Goal: Task Accomplishment & Management: Complete application form

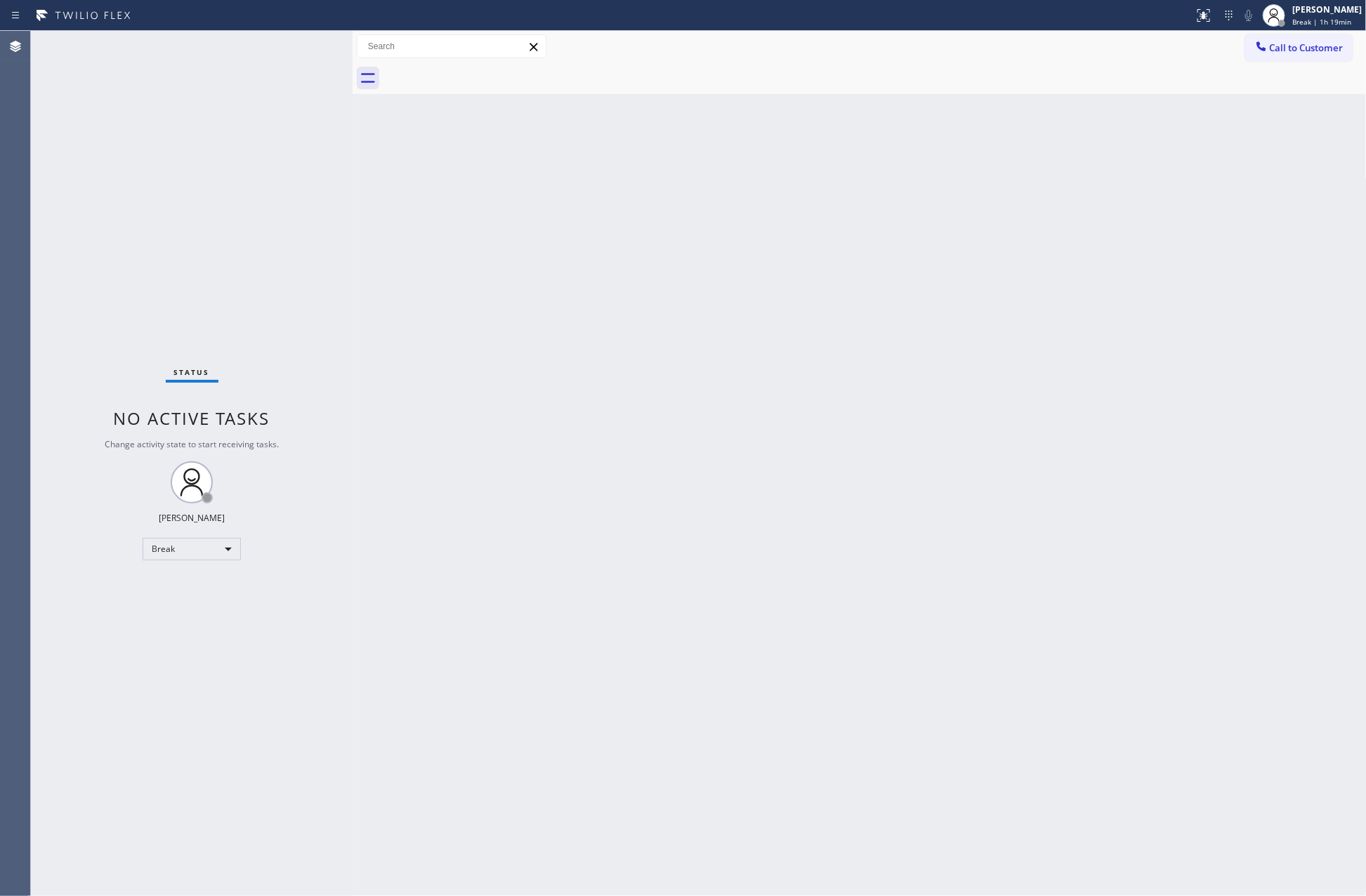
click at [803, 521] on div "Back to Dashboard Change Sender ID Customers Technicians Select a contact Outbo…" at bounding box center [859, 464] width 1014 height 866
click at [188, 538] on div "Break" at bounding box center [191, 548] width 99 height 22
click at [169, 593] on li "Available" at bounding box center [190, 586] width 95 height 17
click at [917, 580] on div "Back to Dashboard Change Sender ID Customers Technicians Select a contact Outbo…" at bounding box center [859, 464] width 1014 height 866
click at [353, 476] on div at bounding box center [353, 464] width 0 height 866
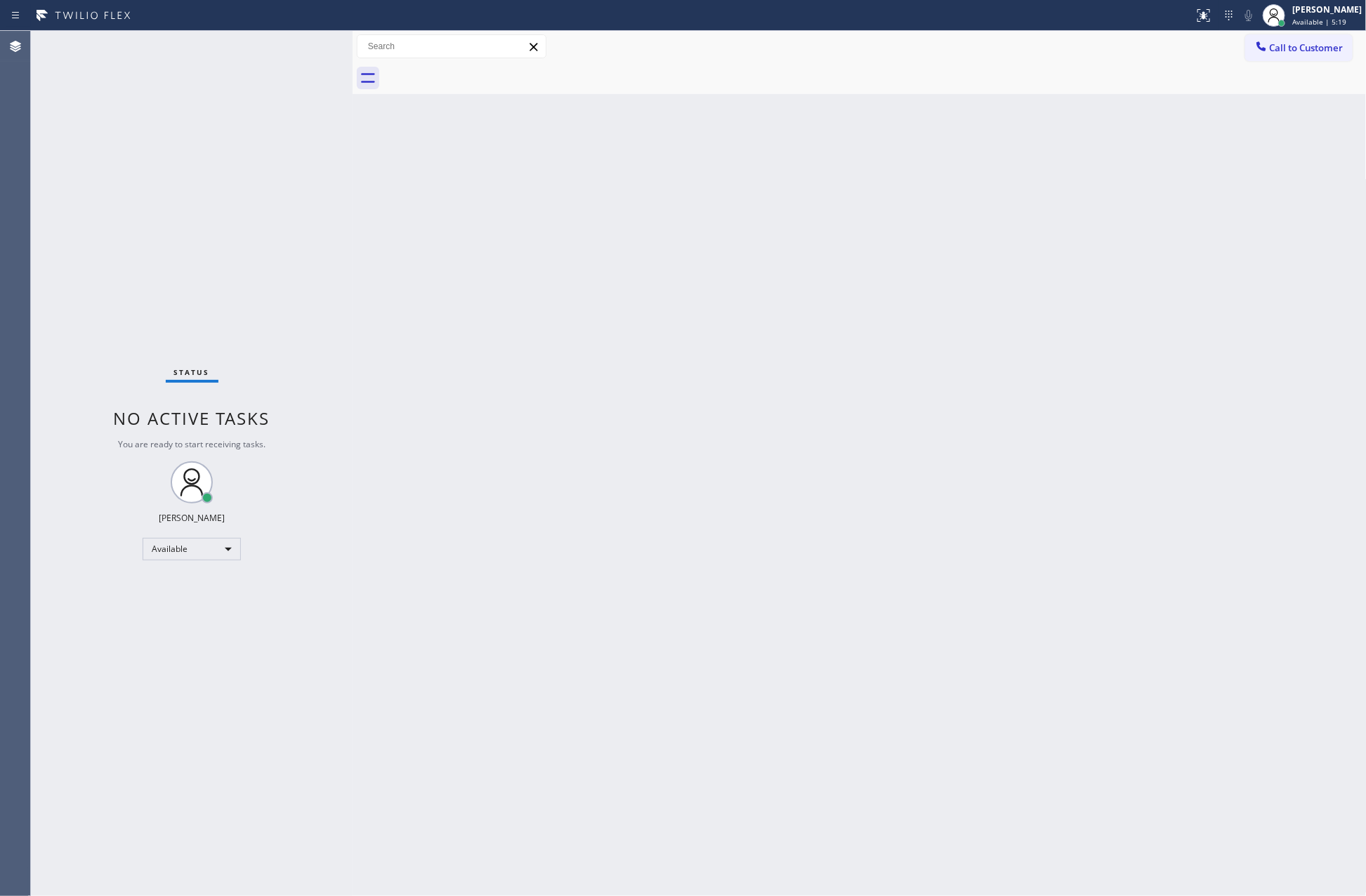
drag, startPoint x: 685, startPoint y: 460, endPoint x: 1324, endPoint y: 342, distance: 649.8
click at [945, 455] on div "Back to Dashboard Change Sender ID Customers Technicians Select a contact Outbo…" at bounding box center [859, 464] width 1014 height 866
click at [1304, 49] on span "Call to Customer" at bounding box center [1306, 48] width 74 height 12
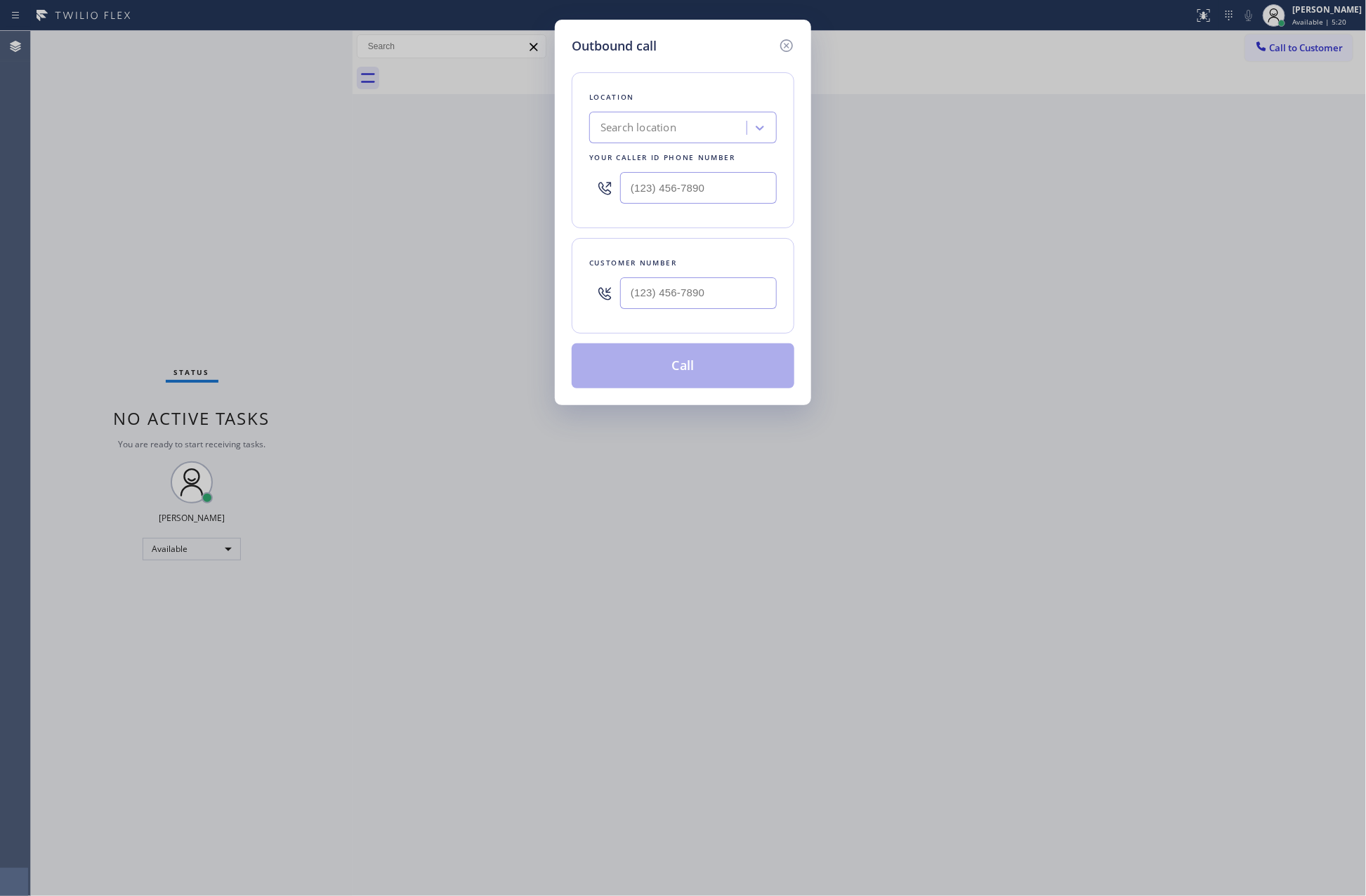
click at [702, 131] on div "Search location" at bounding box center [670, 128] width 153 height 25
paste input "Flash Electrician Service"
type input "Flash Electrician Service"
click at [166, 232] on div "Outbound call Location 0 results available. Select is focused ,type to refine l…" at bounding box center [683, 448] width 1366 height 896
drag, startPoint x: 967, startPoint y: 578, endPoint x: 1211, endPoint y: 561, distance: 244.6
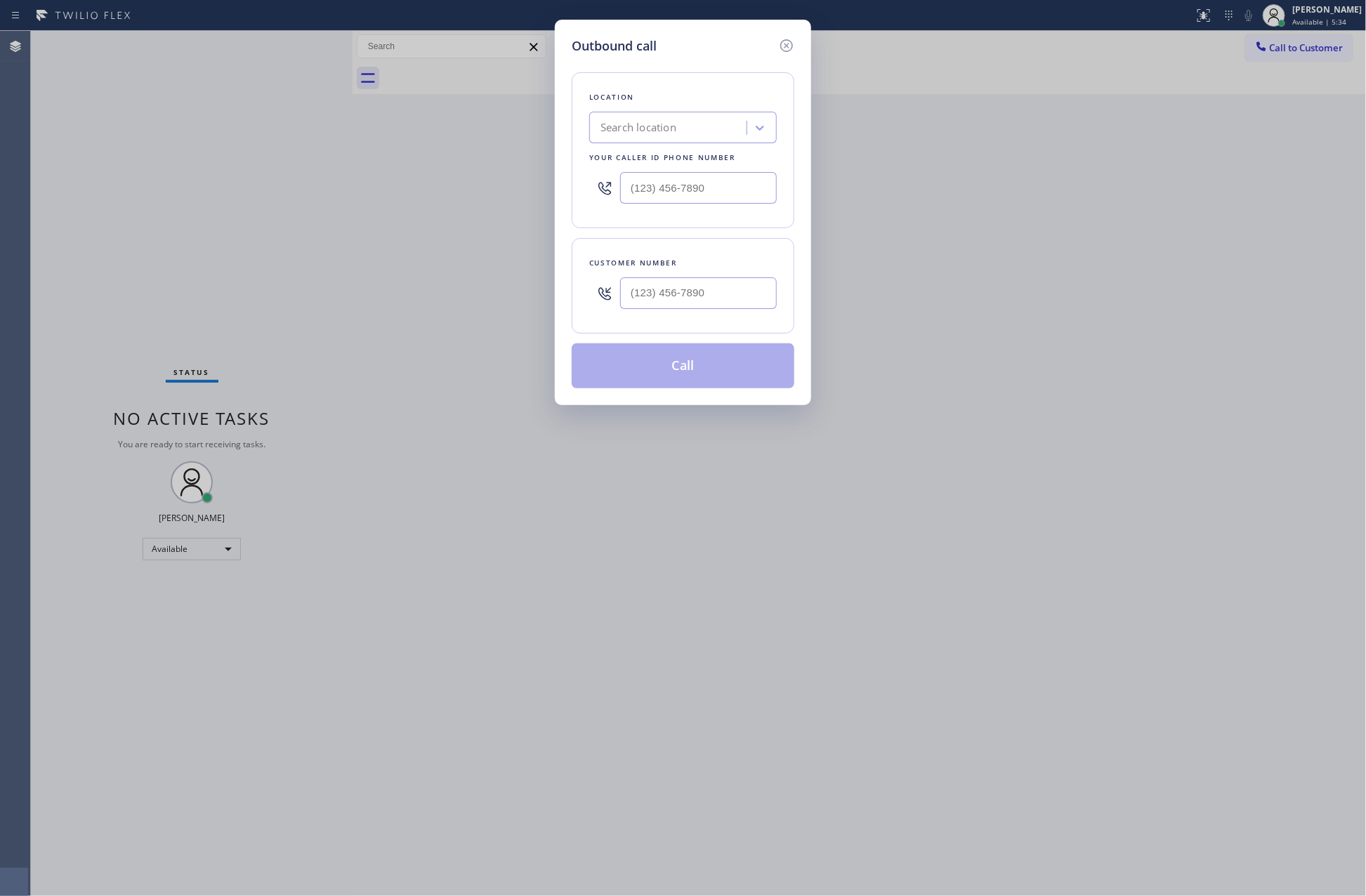
click at [1028, 576] on div "Outbound call Location Search location Your caller id phone number Customer num…" at bounding box center [683, 448] width 1366 height 896
click at [451, 209] on div "Outbound call Location Search location Your caller id phone number Customer num…" at bounding box center [683, 448] width 1366 height 896
drag, startPoint x: 742, startPoint y: 188, endPoint x: 547, endPoint y: 184, distance: 195.0
click at [547, 184] on div "Outbound call Location Search location Your caller id phone number (___) ___-__…" at bounding box center [683, 448] width 1366 height 896
paste input "844) 386-0017"
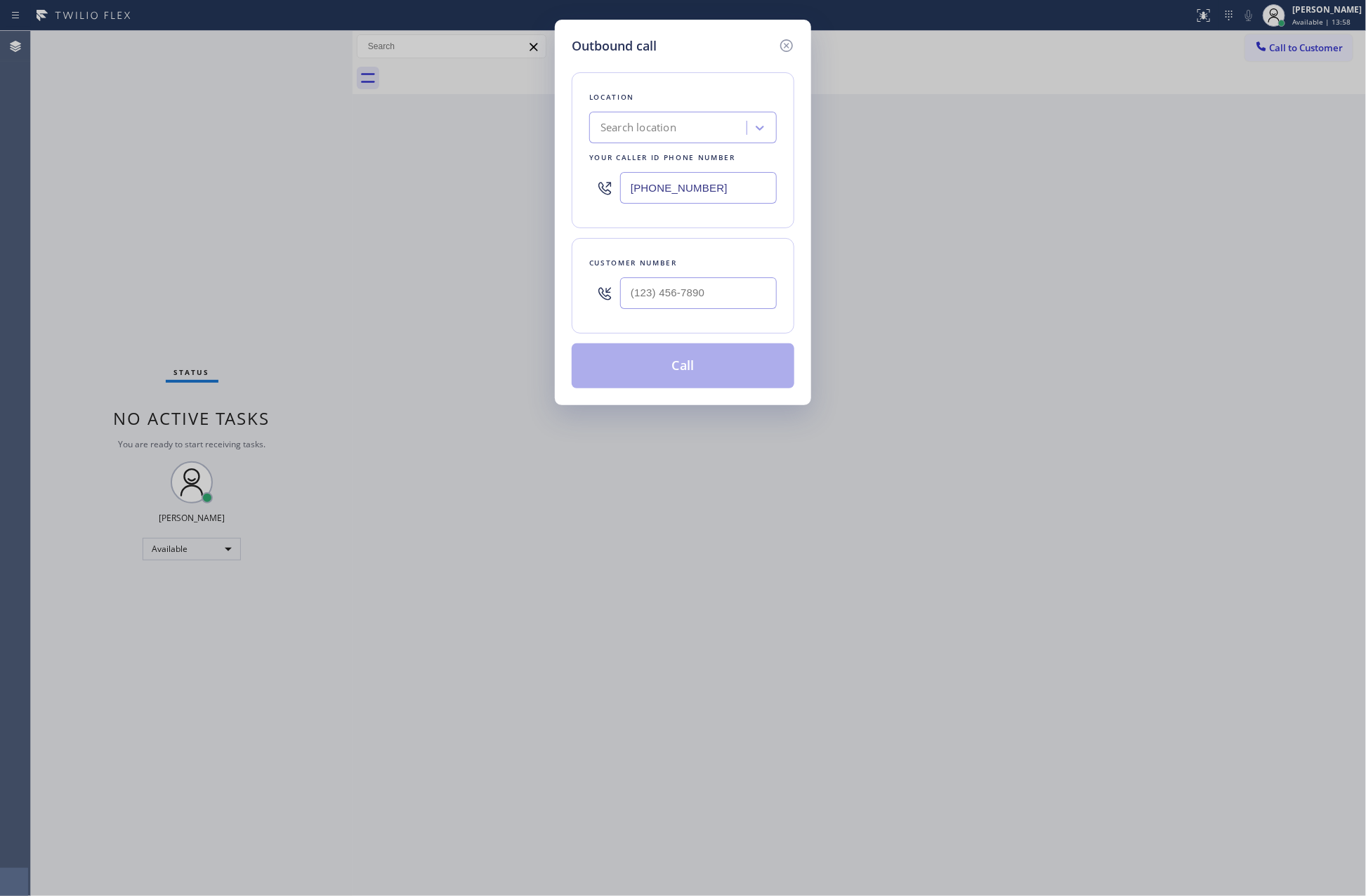
type input "[PHONE_NUMBER]"
click at [693, 291] on input "(___) ___-____" at bounding box center [699, 293] width 156 height 32
paste input "818) 307-5351"
type input "[PHONE_NUMBER]"
click at [675, 370] on button "Call" at bounding box center [683, 365] width 223 height 45
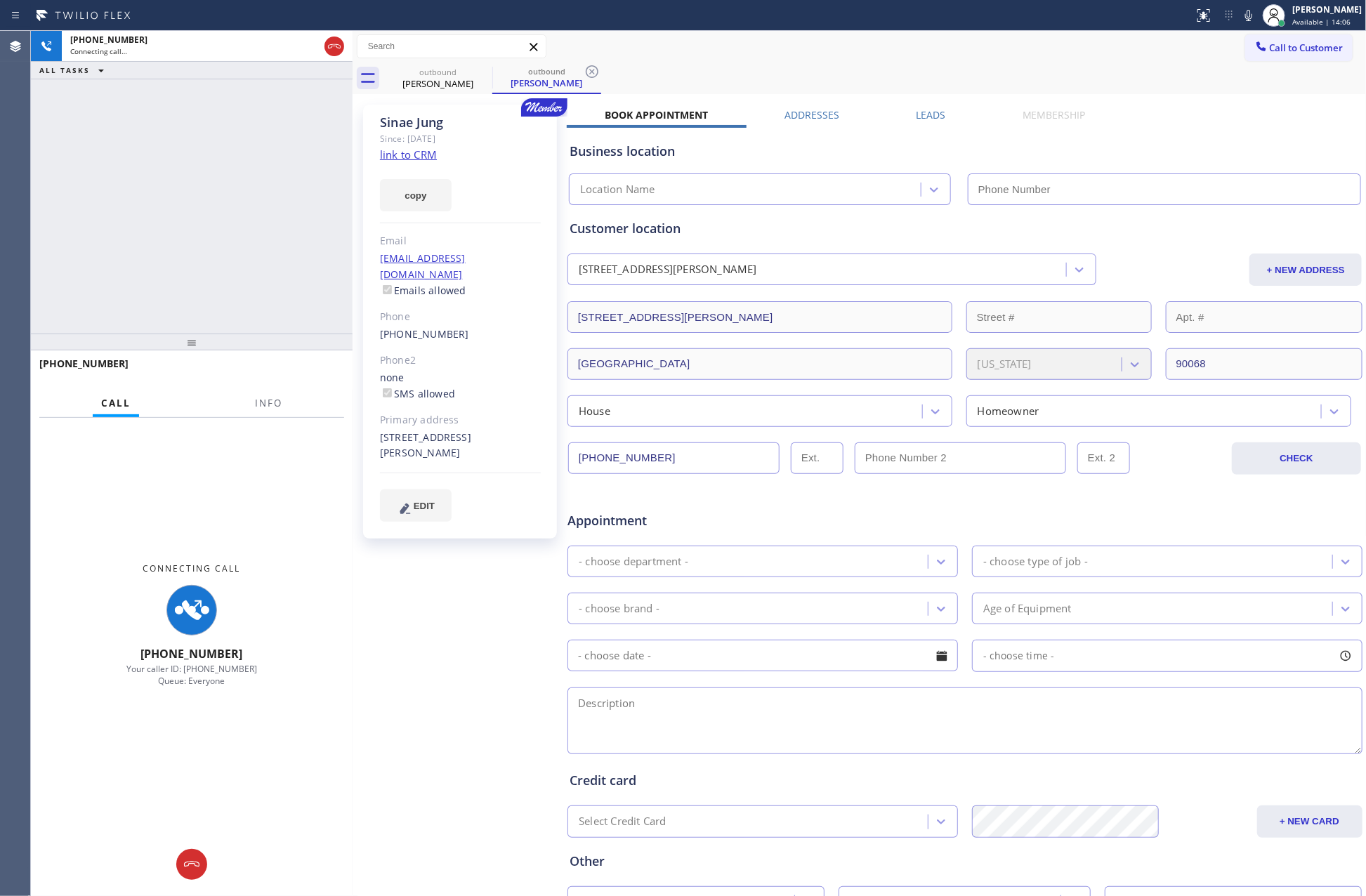
type input "[PHONE_NUMBER]"
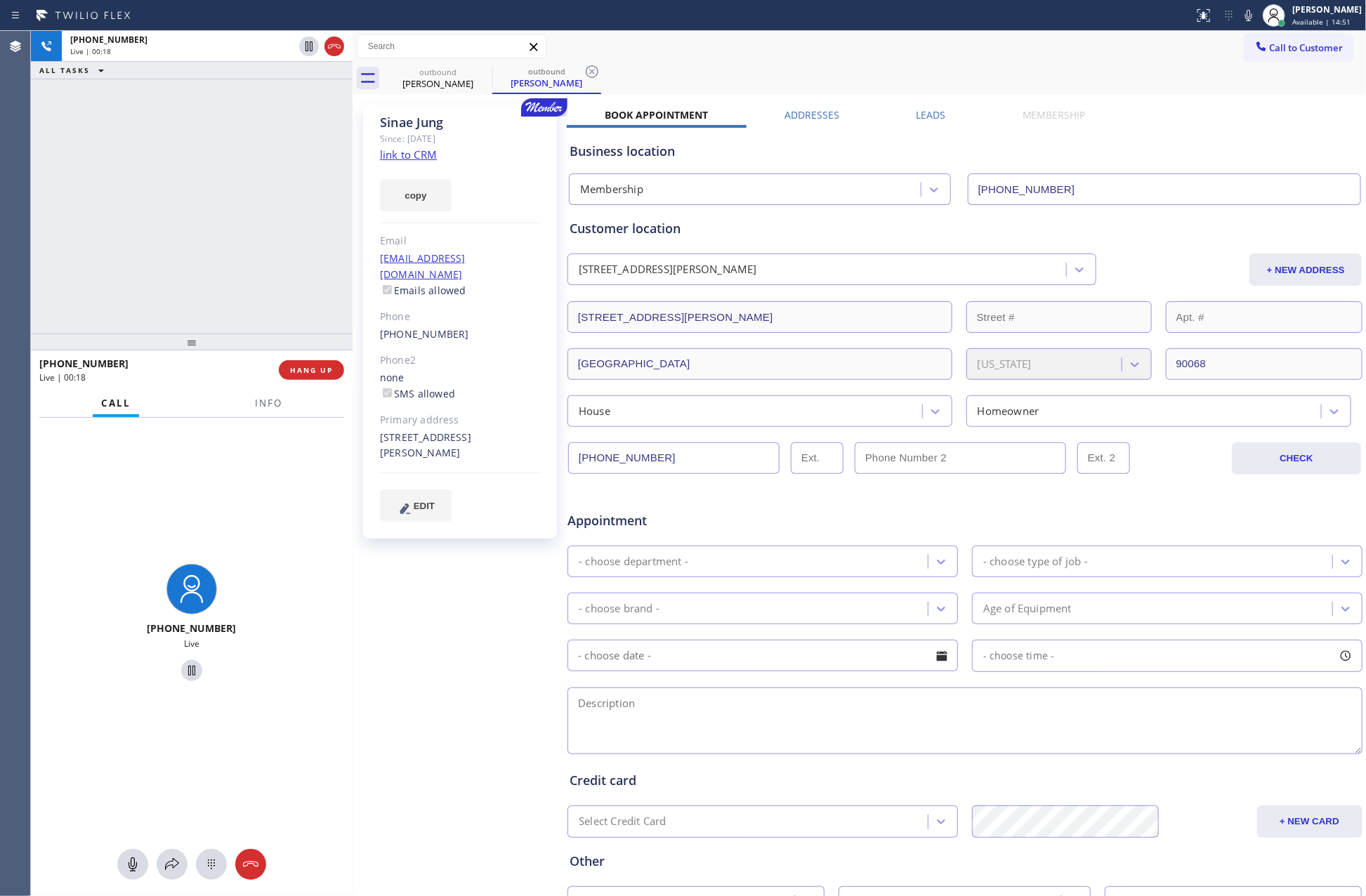
click at [207, 264] on div "[PHONE_NUMBER] Live | 00:18 ALL TASKS ALL TASKS ACTIVE TASKS TASKS IN WRAP UP" at bounding box center [192, 182] width 322 height 303
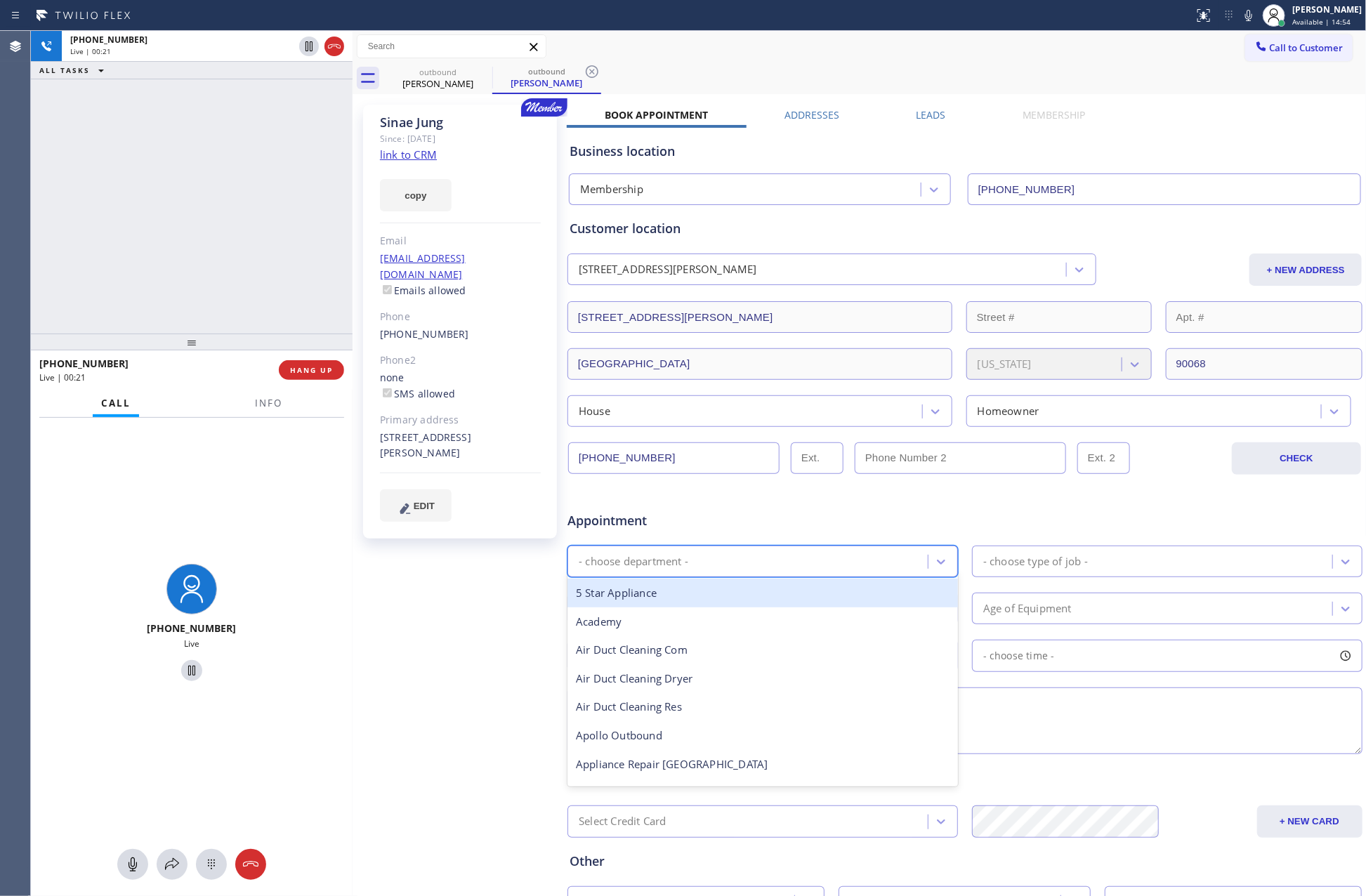
click at [727, 563] on div "- choose department -" at bounding box center [749, 562] width 356 height 25
type input "ha"
click at [718, 592] on div "Cont-Handyman" at bounding box center [763, 593] width 390 height 28
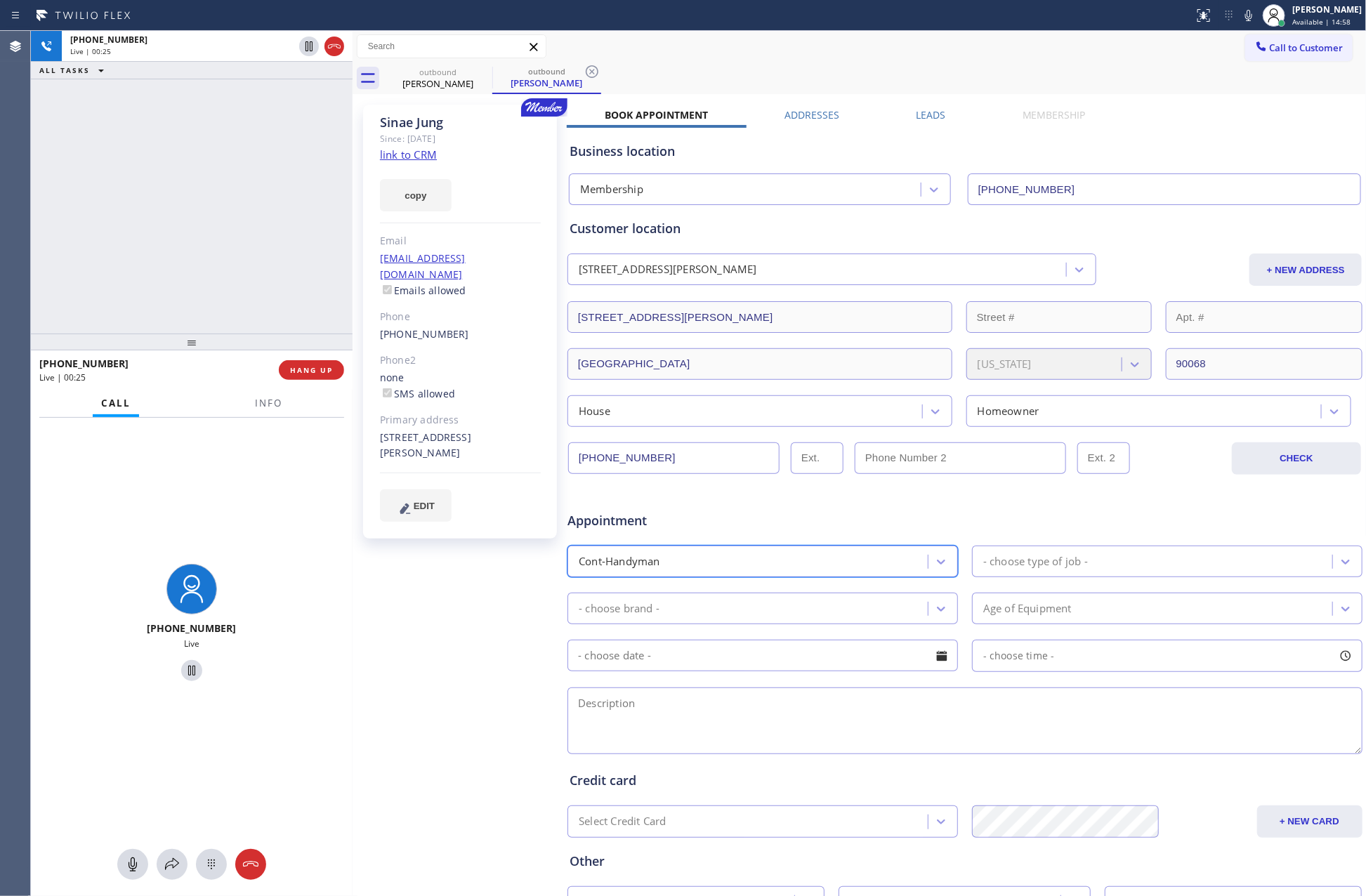
click at [1048, 570] on div "- choose type of job -" at bounding box center [1035, 562] width 105 height 16
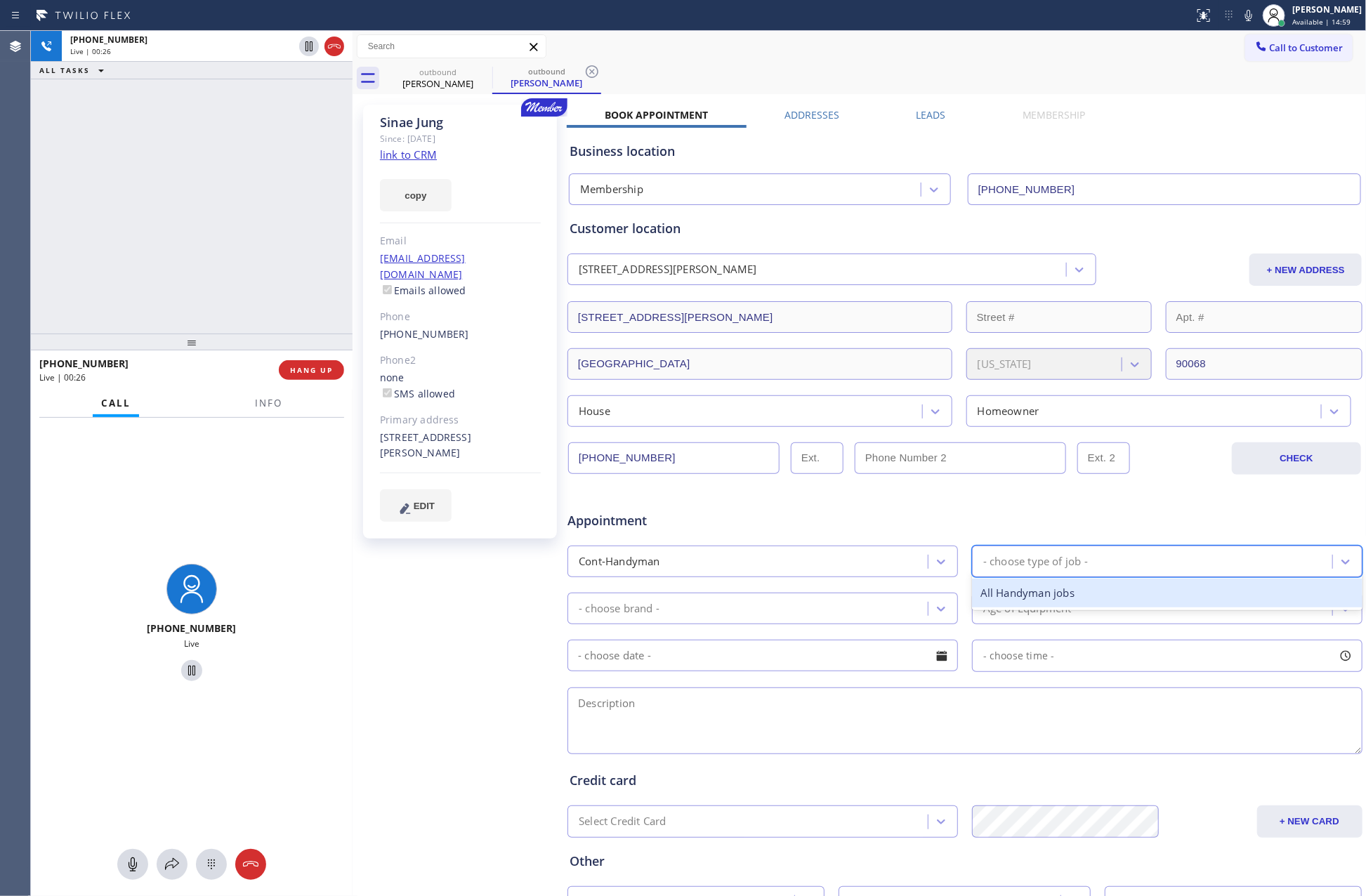
click at [1039, 593] on div "All Handyman jobs" at bounding box center [1167, 593] width 390 height 28
click at [877, 601] on div "- choose brand -" at bounding box center [749, 609] width 356 height 25
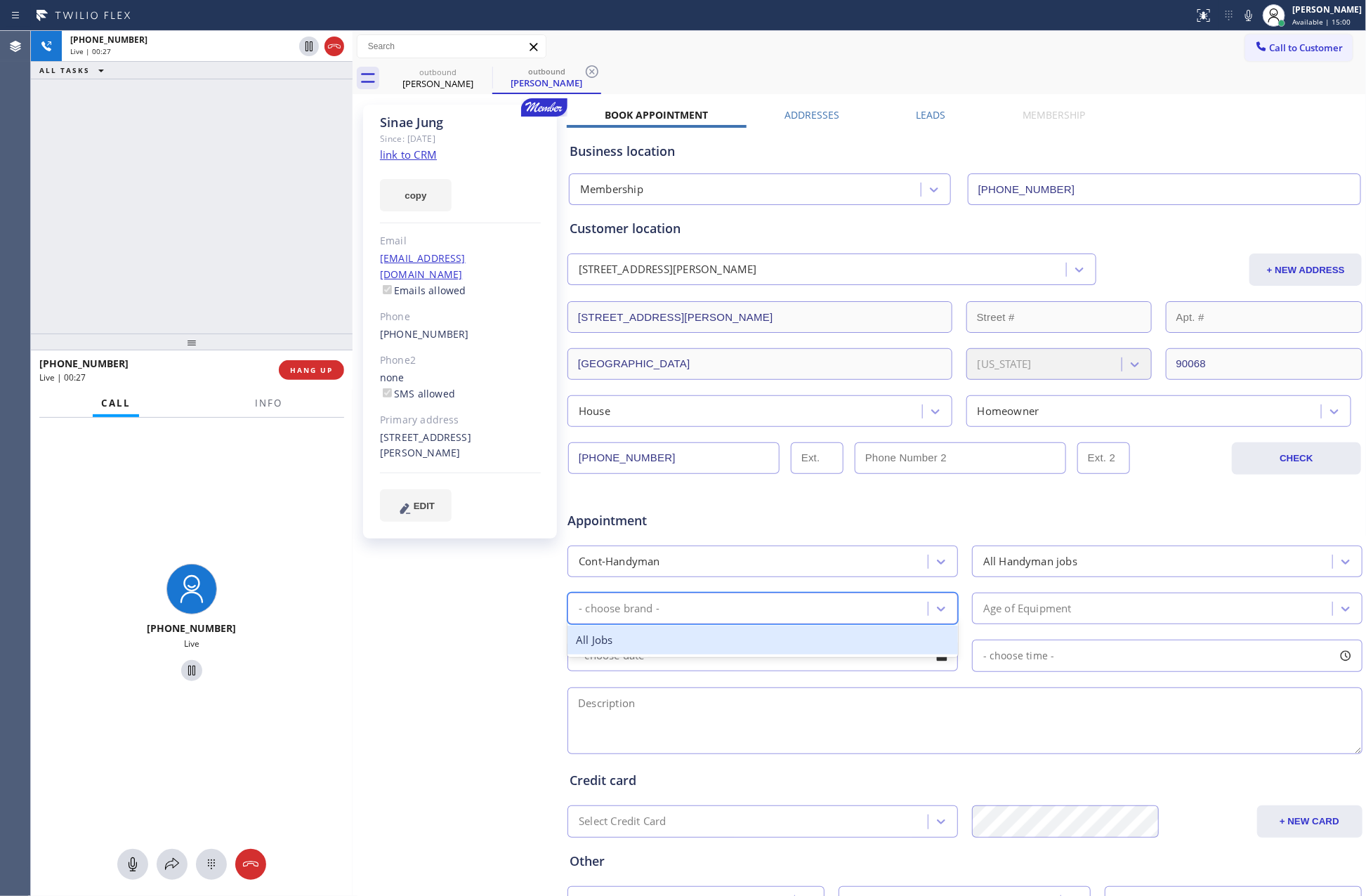
click at [792, 638] on div "All Jobs" at bounding box center [763, 640] width 390 height 28
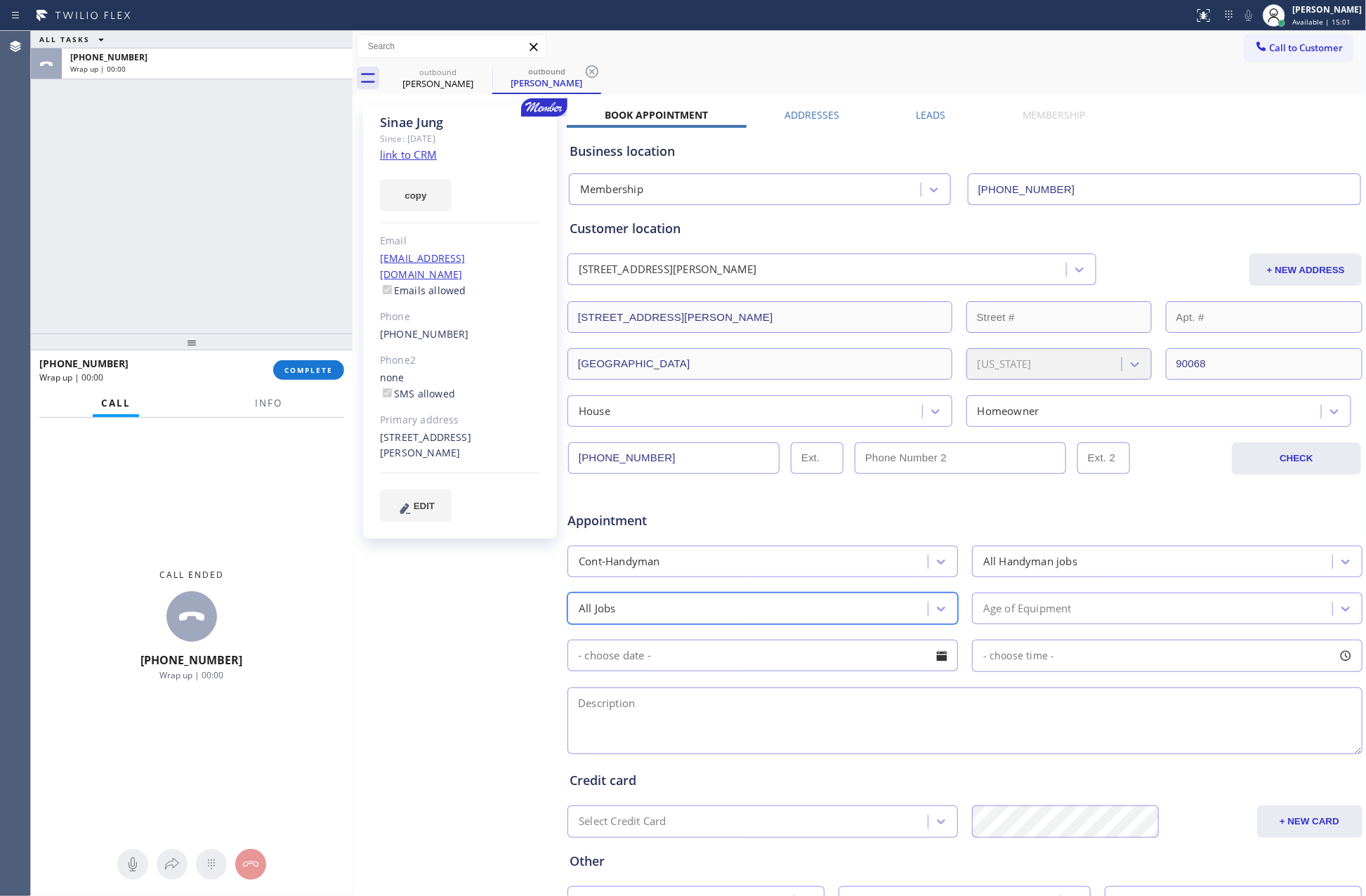
click at [516, 660] on div "[PERSON_NAME] Since: [DATE] link to CRM copy Email [EMAIL_ADDRESS][DOMAIN_NAME]…" at bounding box center [461, 553] width 211 height 910
click at [1073, 612] on div "Age of Equipment" at bounding box center [1154, 609] width 356 height 25
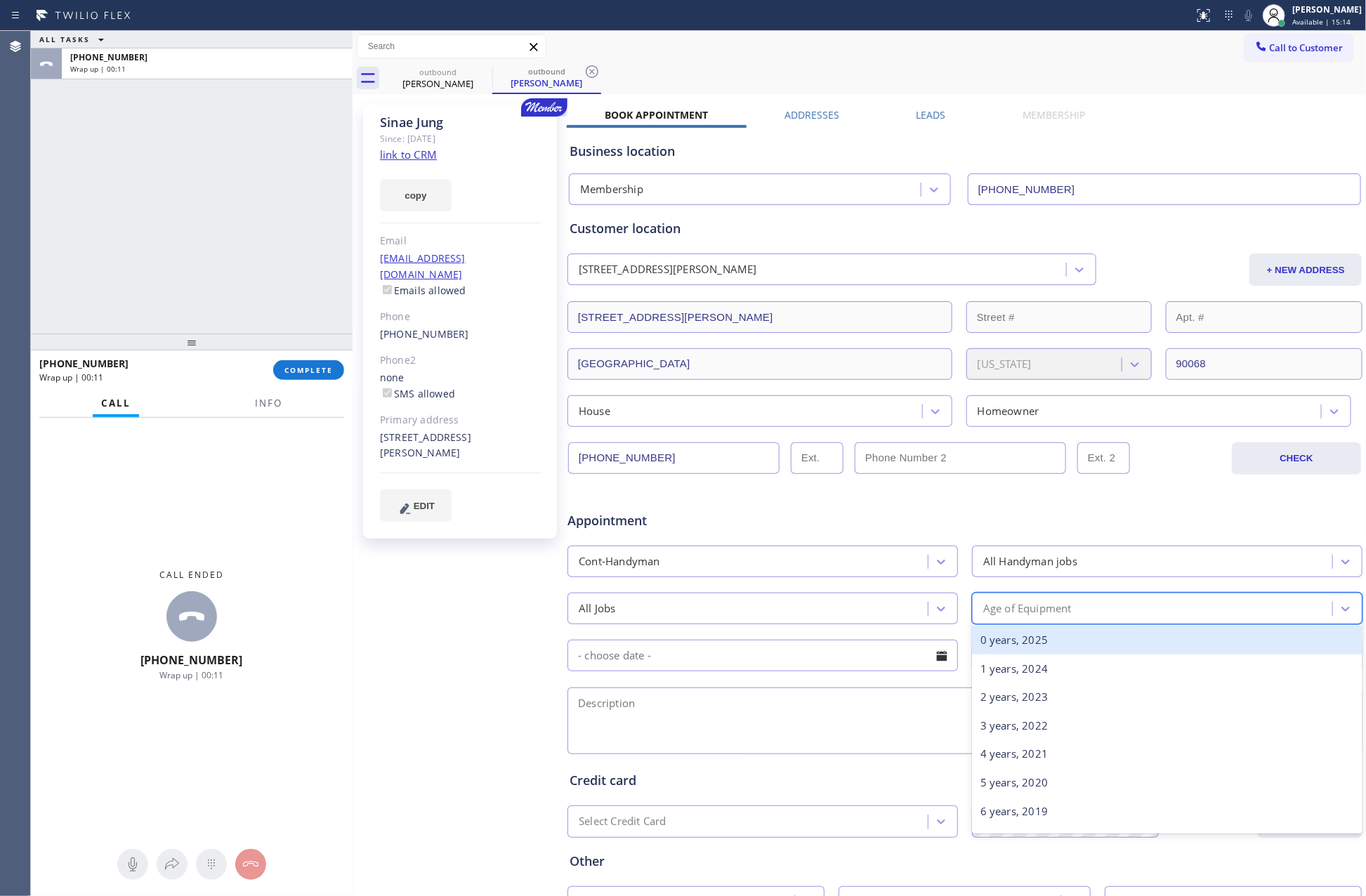
click at [1003, 638] on div "0 years, 2025" at bounding box center [1167, 640] width 390 height 28
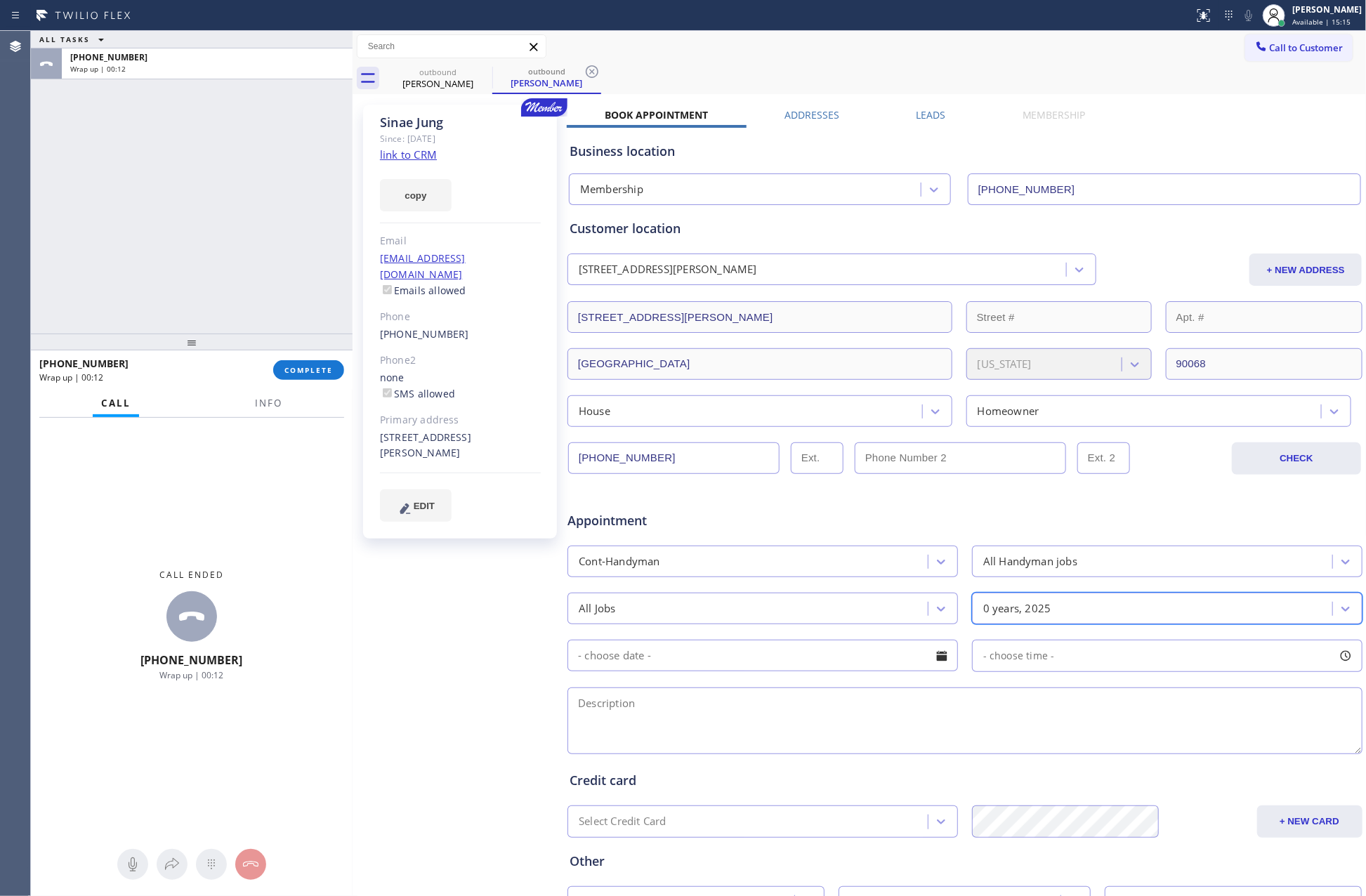
click at [913, 648] on input "text" at bounding box center [763, 656] width 390 height 32
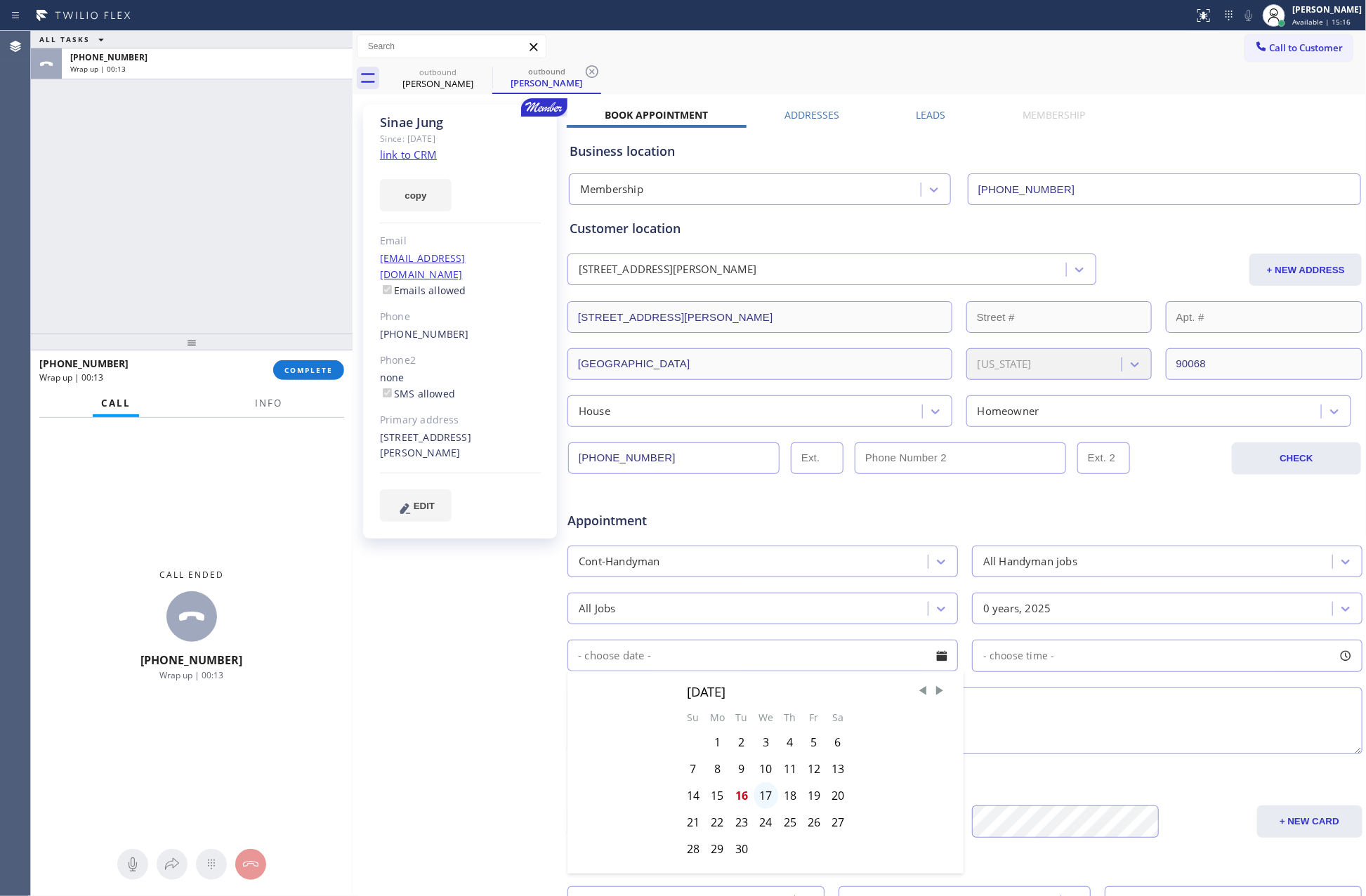
click at [765, 802] on div "17" at bounding box center [766, 796] width 25 height 27
type input "[DATE]"
click at [1059, 658] on div "- choose time -" at bounding box center [1167, 656] width 390 height 32
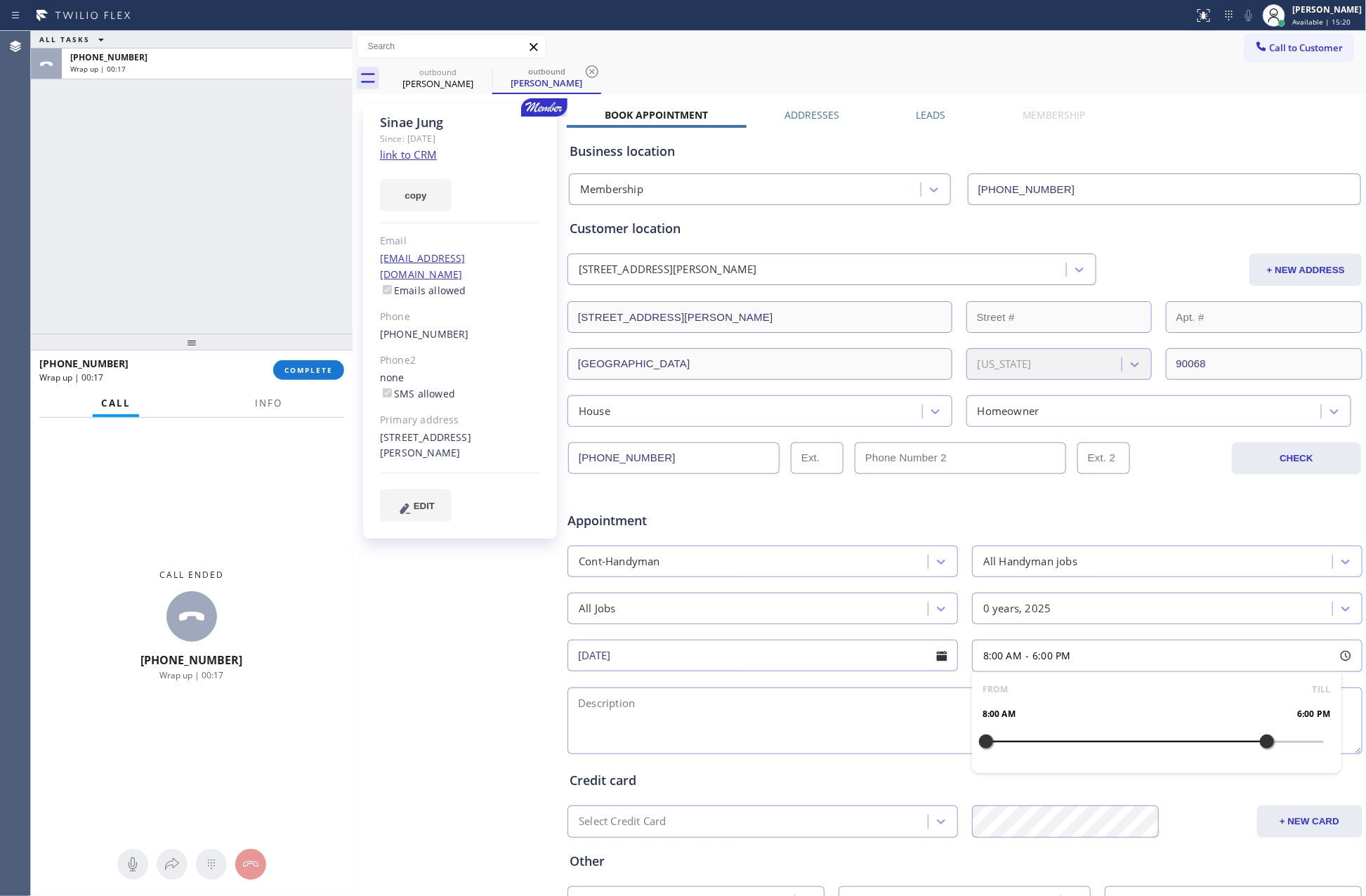
drag, startPoint x: 979, startPoint y: 748, endPoint x: 1254, endPoint y: 744, distance: 275.0
click at [1258, 744] on div at bounding box center [1266, 741] width 17 height 29
drag, startPoint x: 974, startPoint y: 746, endPoint x: 1167, endPoint y: 753, distance: 193.1
click at [1174, 753] on div at bounding box center [1182, 741] width 17 height 29
click at [788, 747] on textarea at bounding box center [965, 721] width 795 height 67
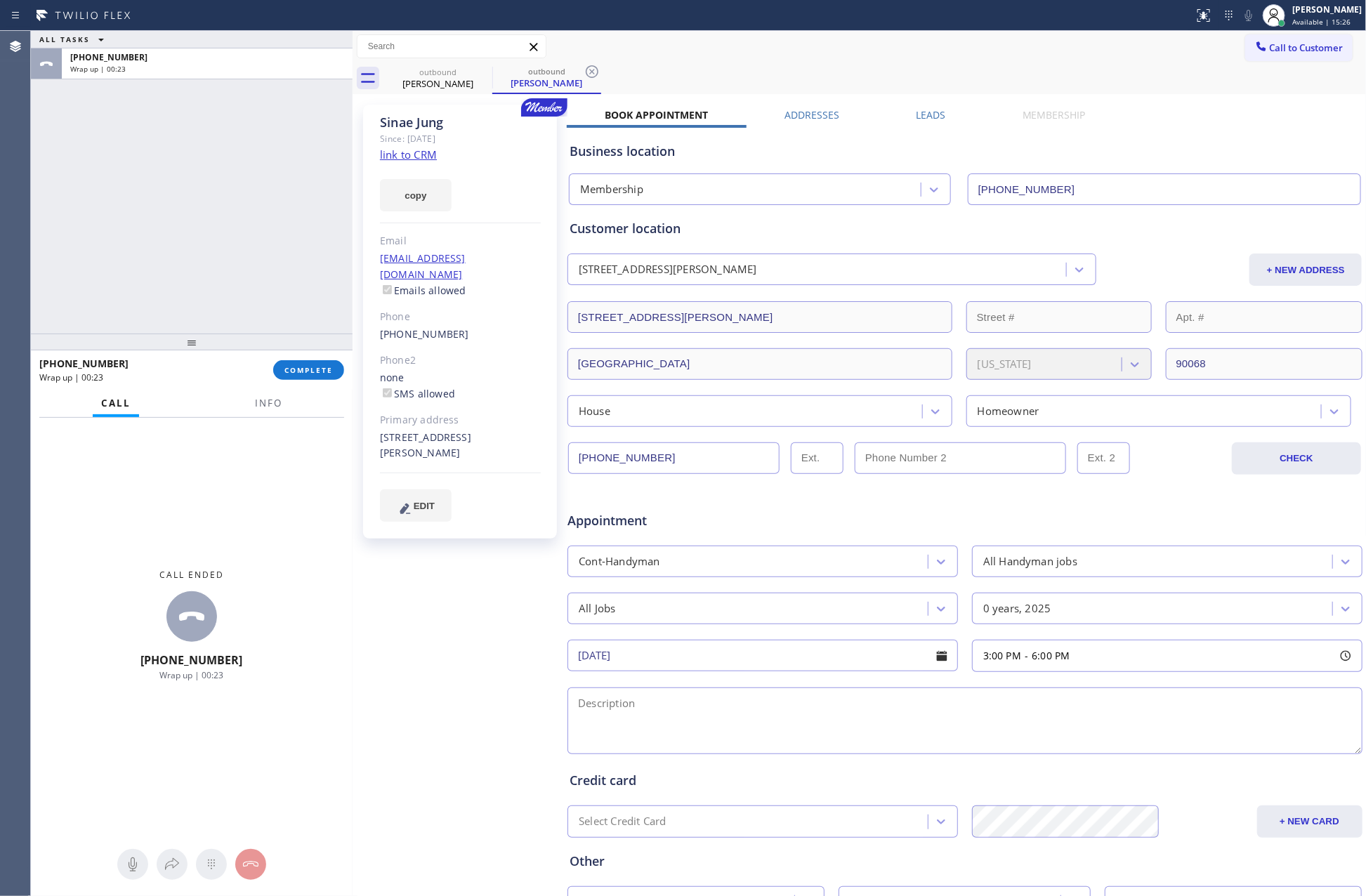
click at [249, 313] on div "ALL TASKS ALL TASKS ACTIVE TASKS TASKS IN WRAP UP [PHONE_NUMBER] Wrap up | 00:23" at bounding box center [192, 182] width 322 height 303
click at [765, 722] on textarea at bounding box center [965, 721] width 795 height 67
paste textarea "shower steamer want someone to check it, just to make sure it’s working properl…"
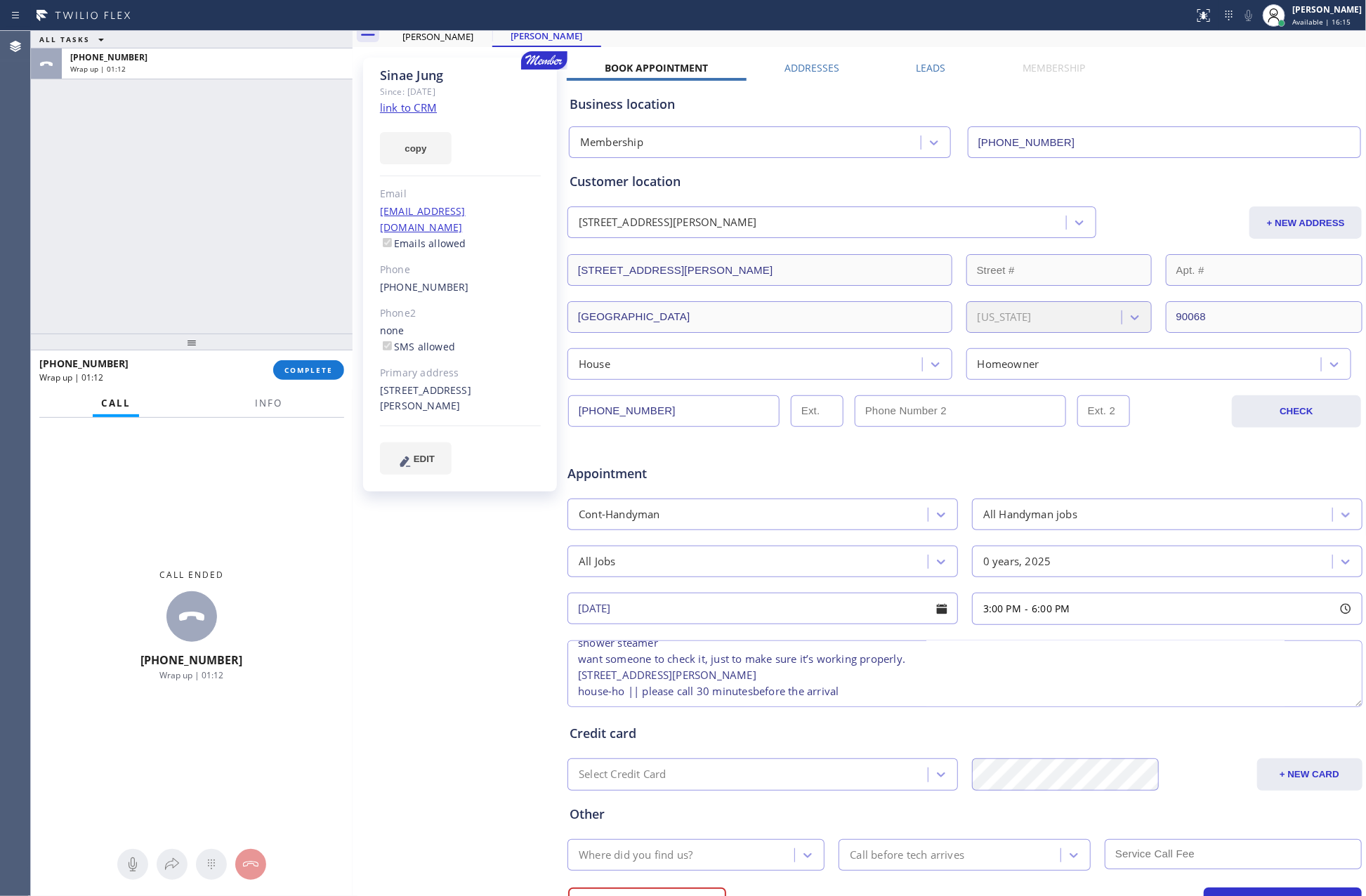
scroll to position [118, 0]
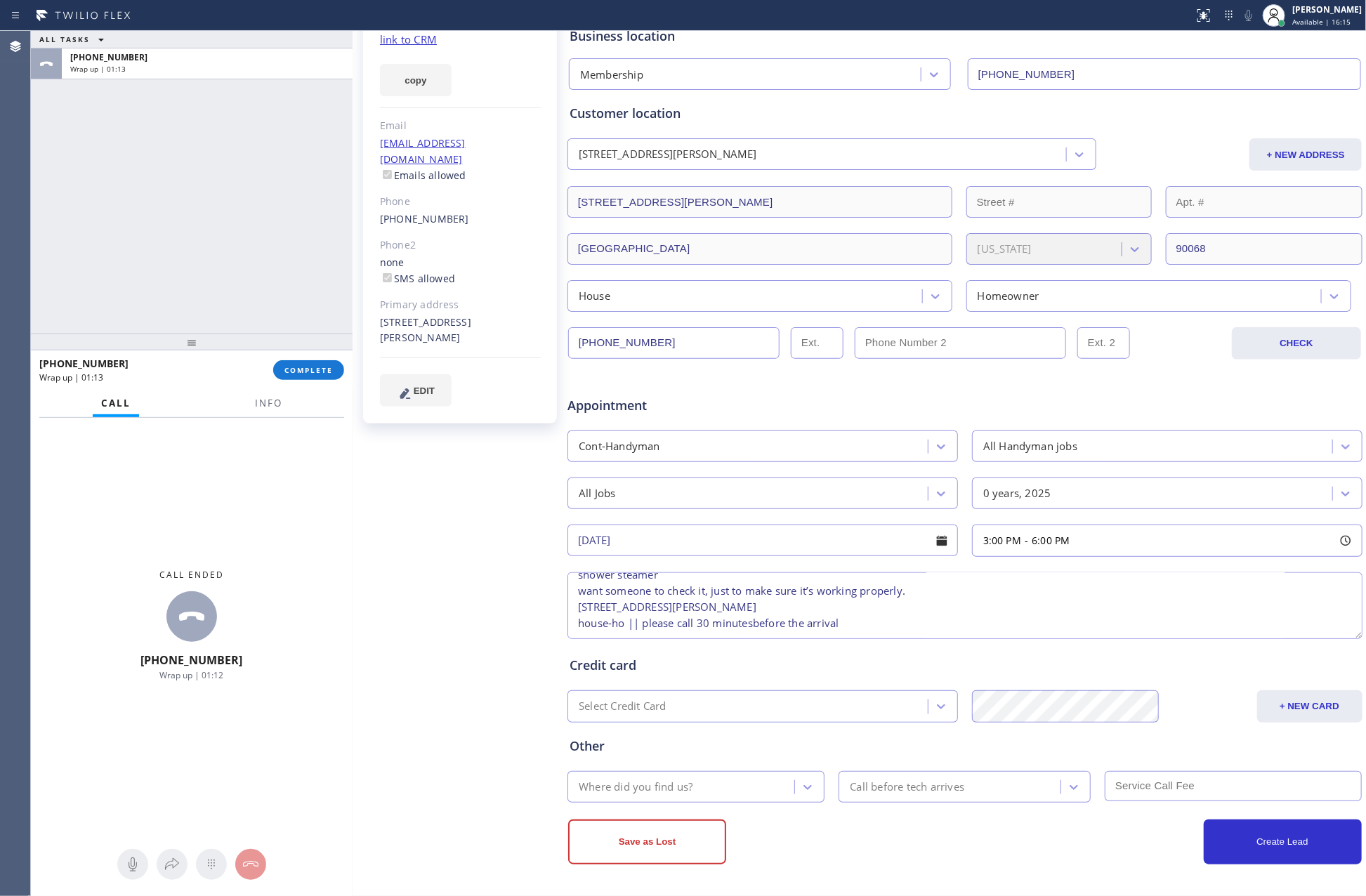
type textarea "3-6 || Member || shower steamer want someone to check it, just to make sure it’…"
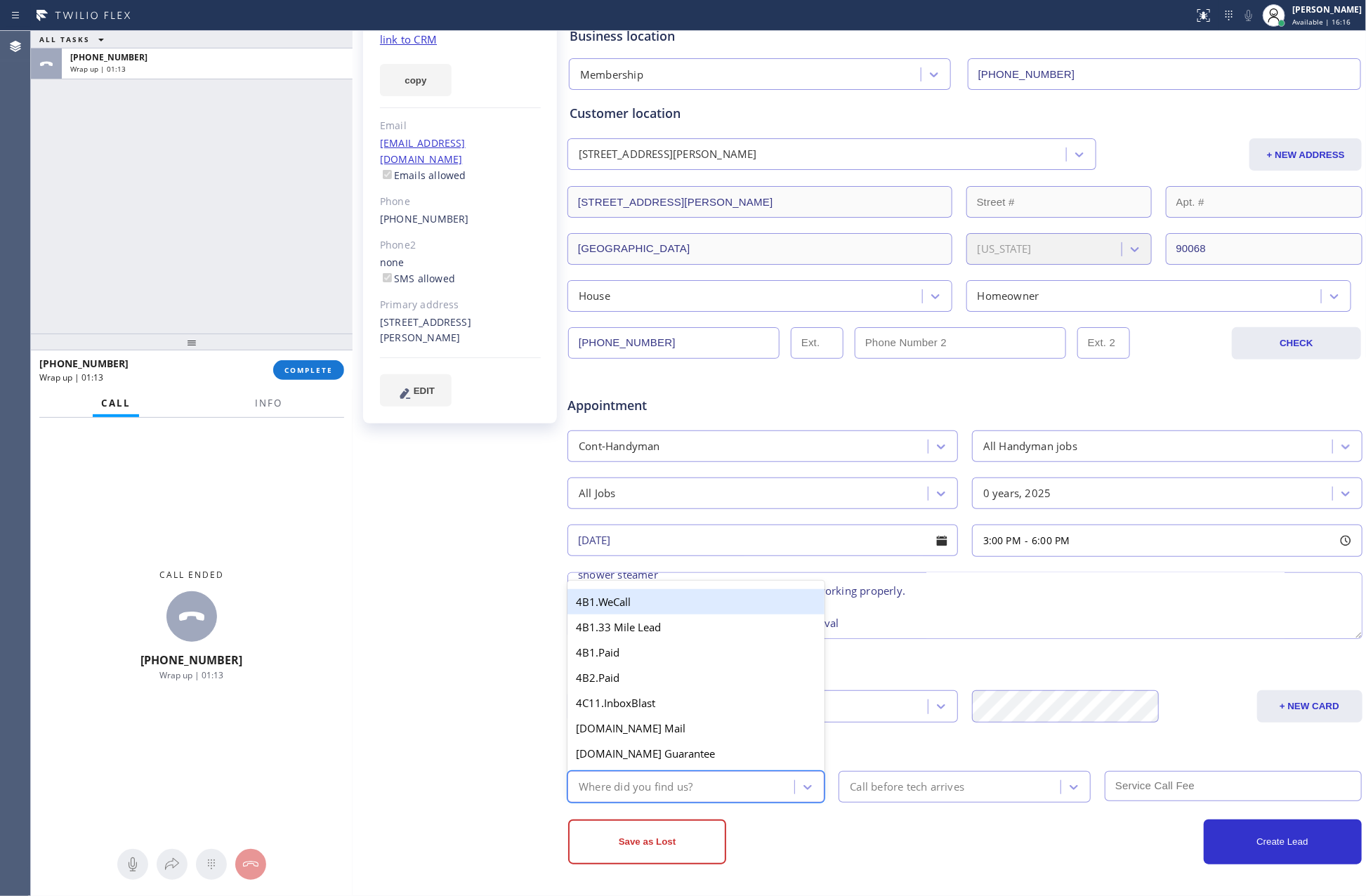
click at [665, 795] on div "Where did you find us?" at bounding box center [635, 787] width 114 height 16
type input "mem"
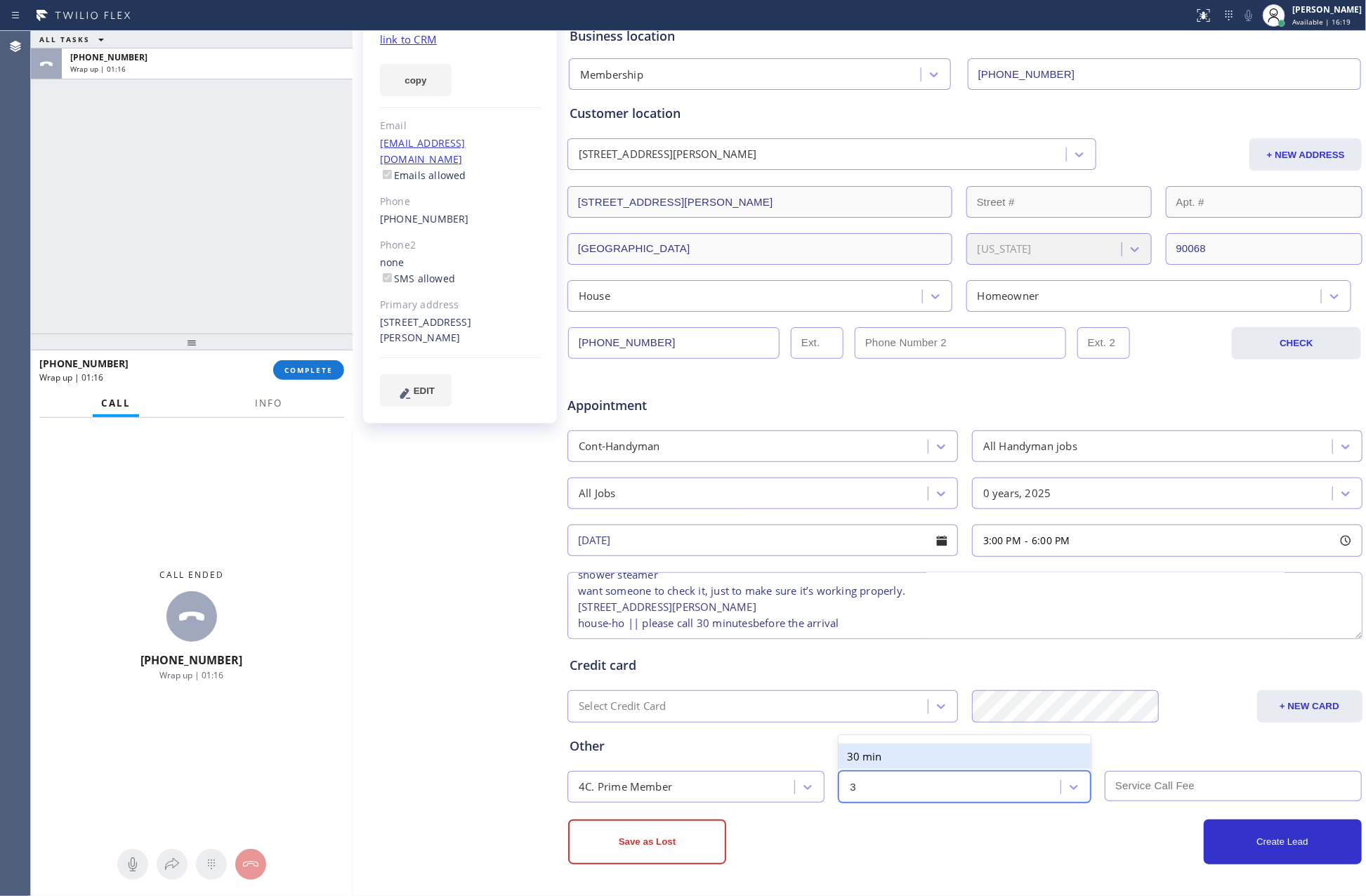
type input "30"
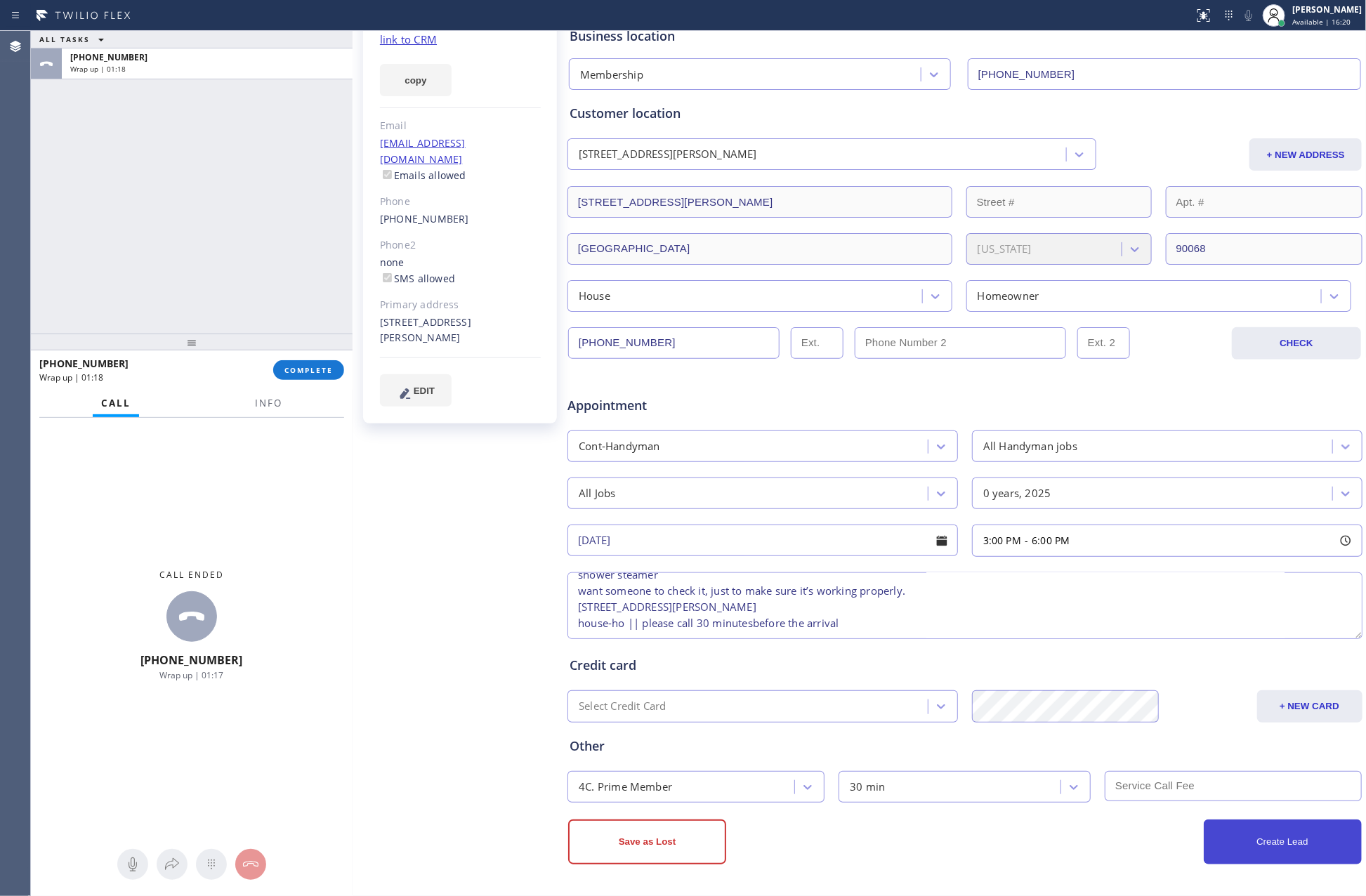
click at [1292, 847] on button "Create Lead" at bounding box center [1282, 842] width 158 height 45
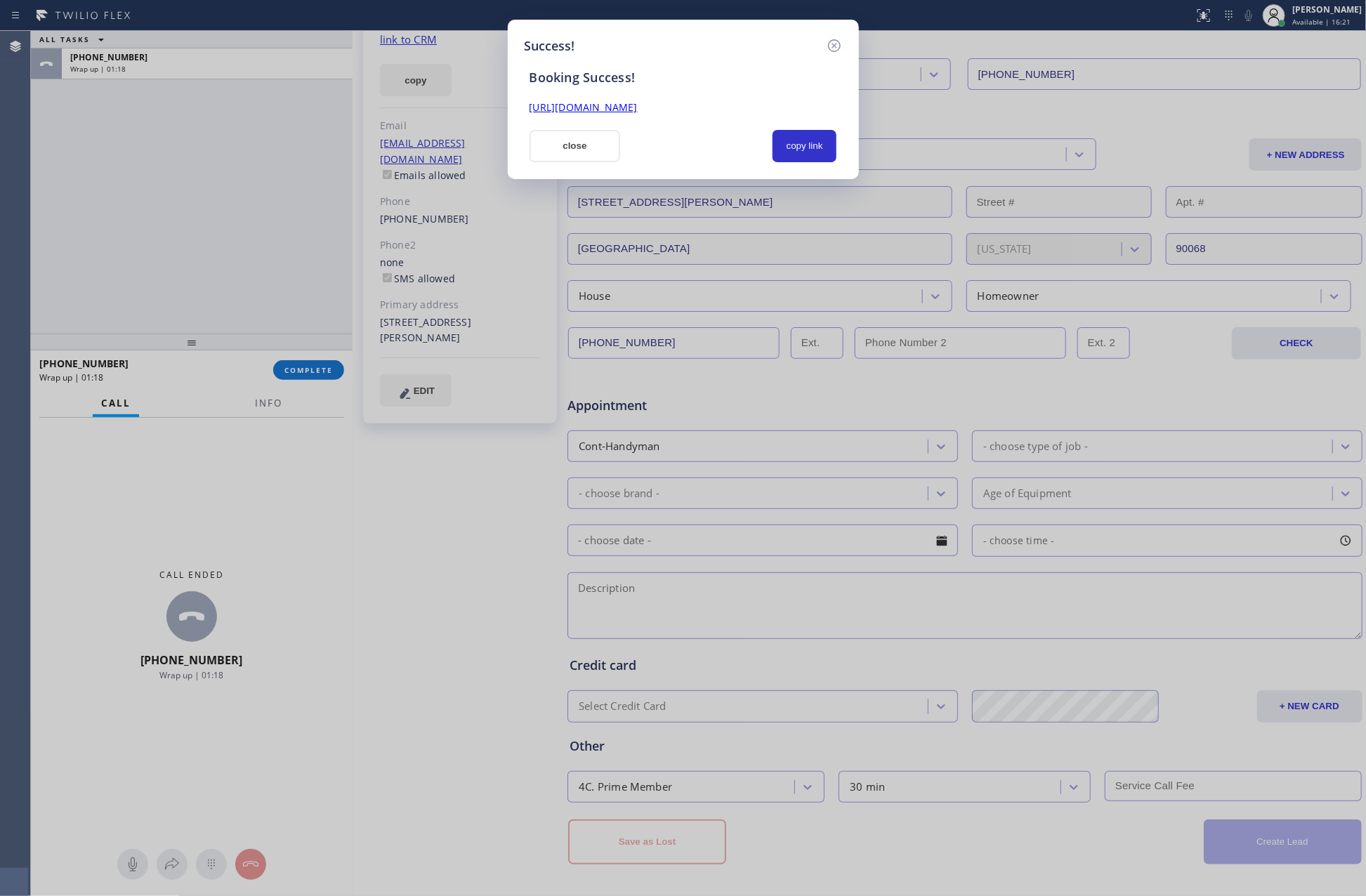
scroll to position [0, 0]
click at [808, 143] on button "copy link" at bounding box center [804, 146] width 65 height 32
click at [544, 142] on button "close" at bounding box center [575, 146] width 92 height 32
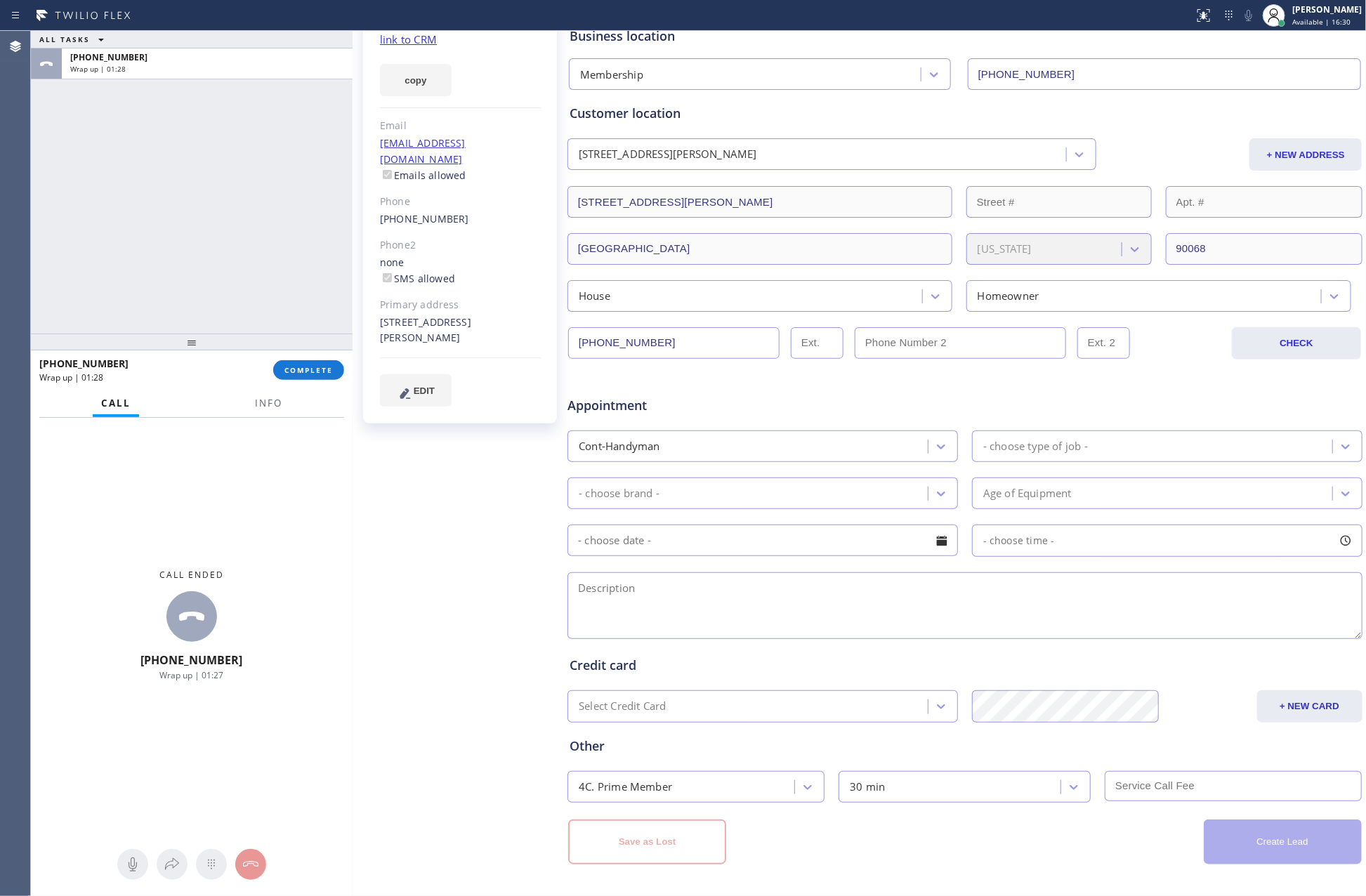
click at [217, 261] on div "ALL TASKS ALL TASKS ACTIVE TASKS TASKS IN WRAP UP [PHONE_NUMBER] Wrap up | 01:28" at bounding box center [192, 182] width 322 height 303
drag, startPoint x: 229, startPoint y: 205, endPoint x: 298, endPoint y: 434, distance: 239.2
click at [238, 260] on div "ALL TASKS ALL TASKS ACTIVE TASKS TASKS IN WRAP UP [PHONE_NUMBER] Wrap up | 01:28" at bounding box center [192, 182] width 322 height 303
click at [307, 373] on span "COMPLETE" at bounding box center [308, 370] width 49 height 10
click at [233, 175] on div "ALL TASKS ALL TASKS ACTIVE TASKS TASKS IN WRAP UP [PHONE_NUMBER] Wrap up | 01:29" at bounding box center [192, 182] width 322 height 303
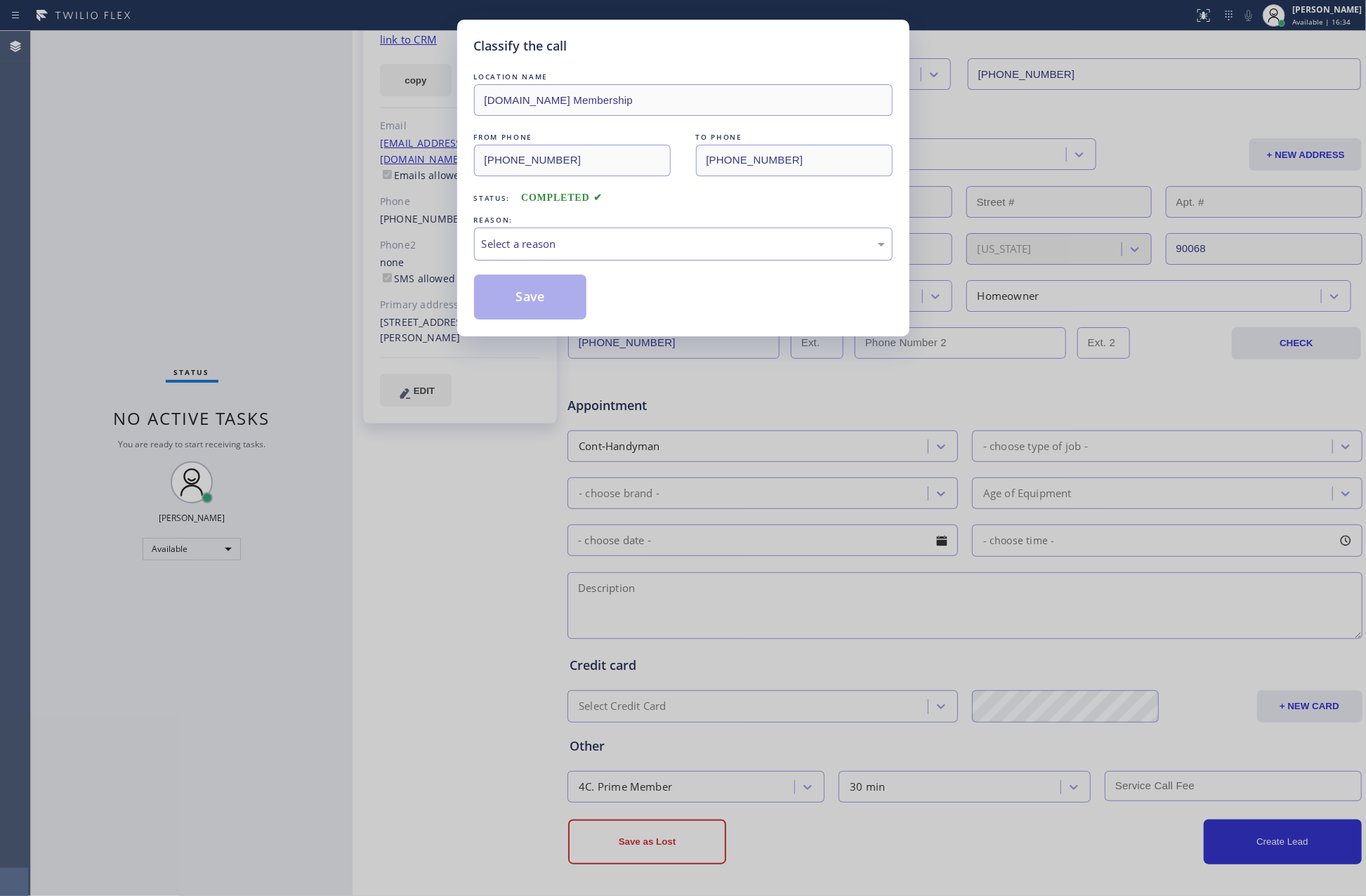
drag, startPoint x: 527, startPoint y: 252, endPoint x: 535, endPoint y: 255, distance: 8.5
click at [527, 252] on div "Select a reason" at bounding box center [683, 244] width 403 height 16
click at [540, 295] on button "Save" at bounding box center [530, 297] width 113 height 45
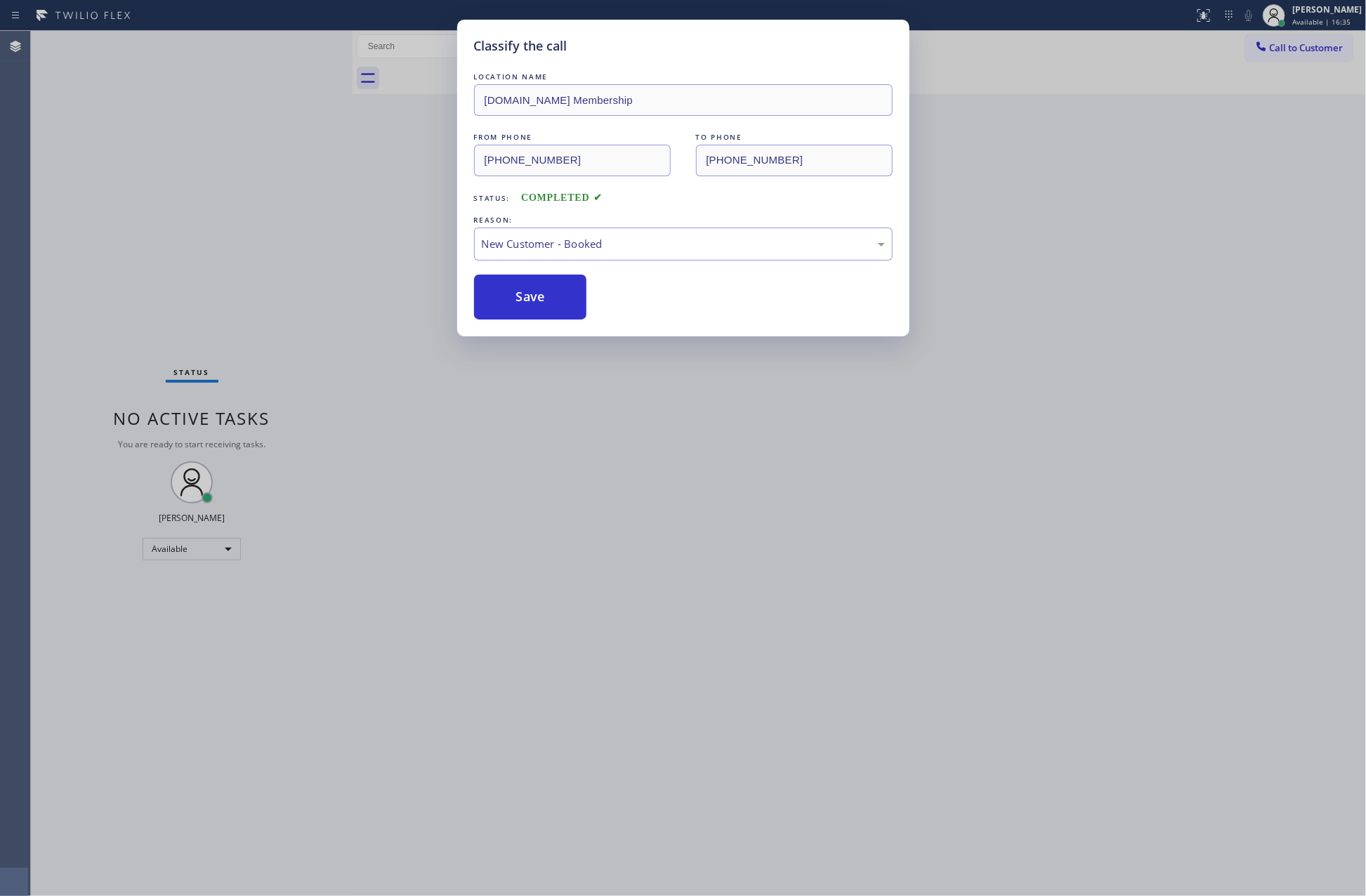
drag, startPoint x: 540, startPoint y: 295, endPoint x: 1054, endPoint y: 604, distance: 599.7
click at [581, 316] on button "Save" at bounding box center [530, 297] width 113 height 45
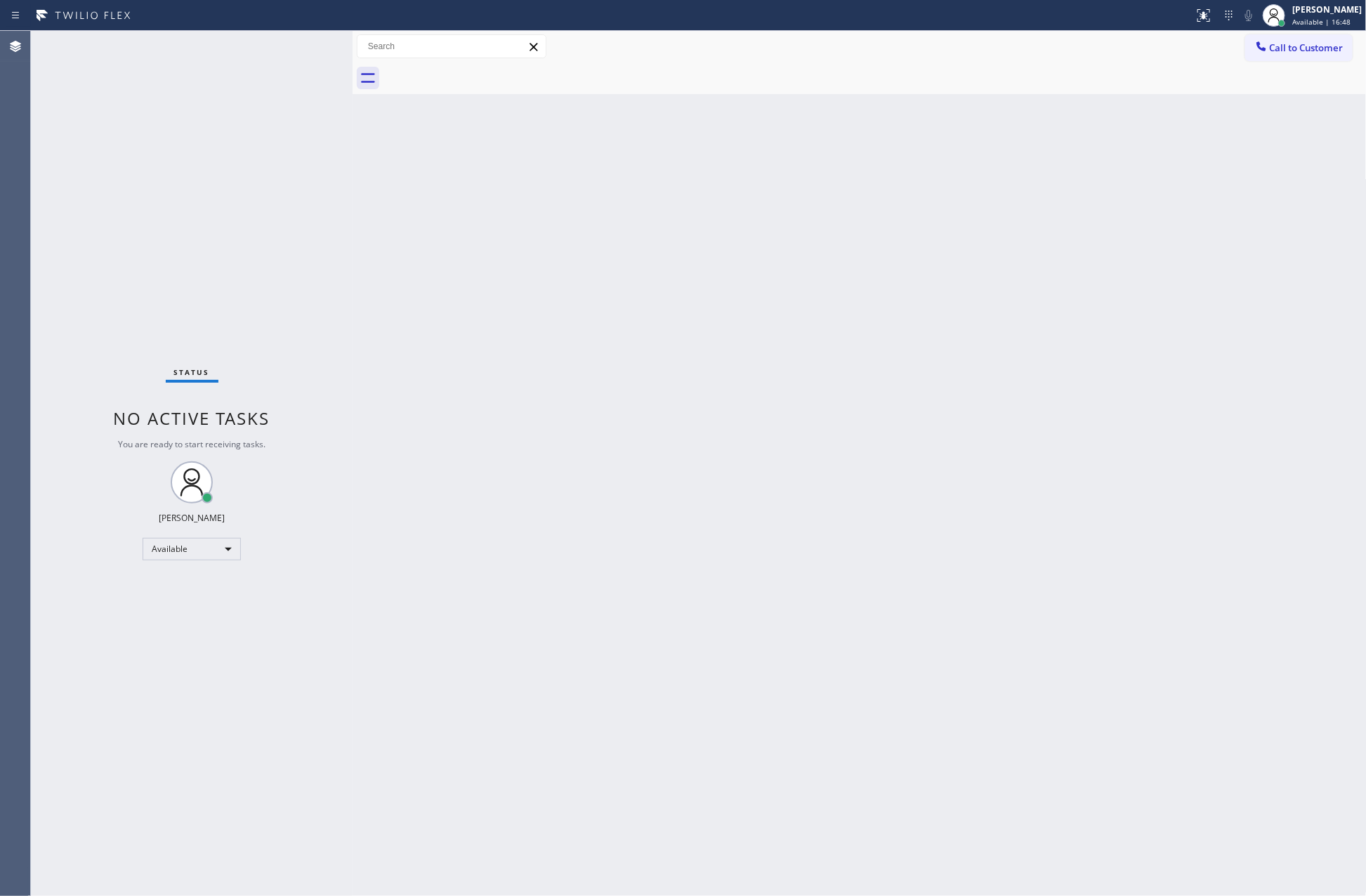
click at [662, 462] on div "Back to Dashboard Change Sender ID Customers Technicians Select a contact Outbo…" at bounding box center [859, 464] width 1014 height 866
drag, startPoint x: 721, startPoint y: 628, endPoint x: 774, endPoint y: 591, distance: 64.6
click at [739, 618] on div "Back to Dashboard Change Sender ID Customers Technicians Select a contact Outbo…" at bounding box center [859, 464] width 1014 height 866
click at [721, 441] on div "Back to Dashboard Change Sender ID Customers Technicians Select a contact Outbo…" at bounding box center [859, 464] width 1014 height 866
click at [1305, 47] on span "Call to Customer" at bounding box center [1306, 48] width 74 height 12
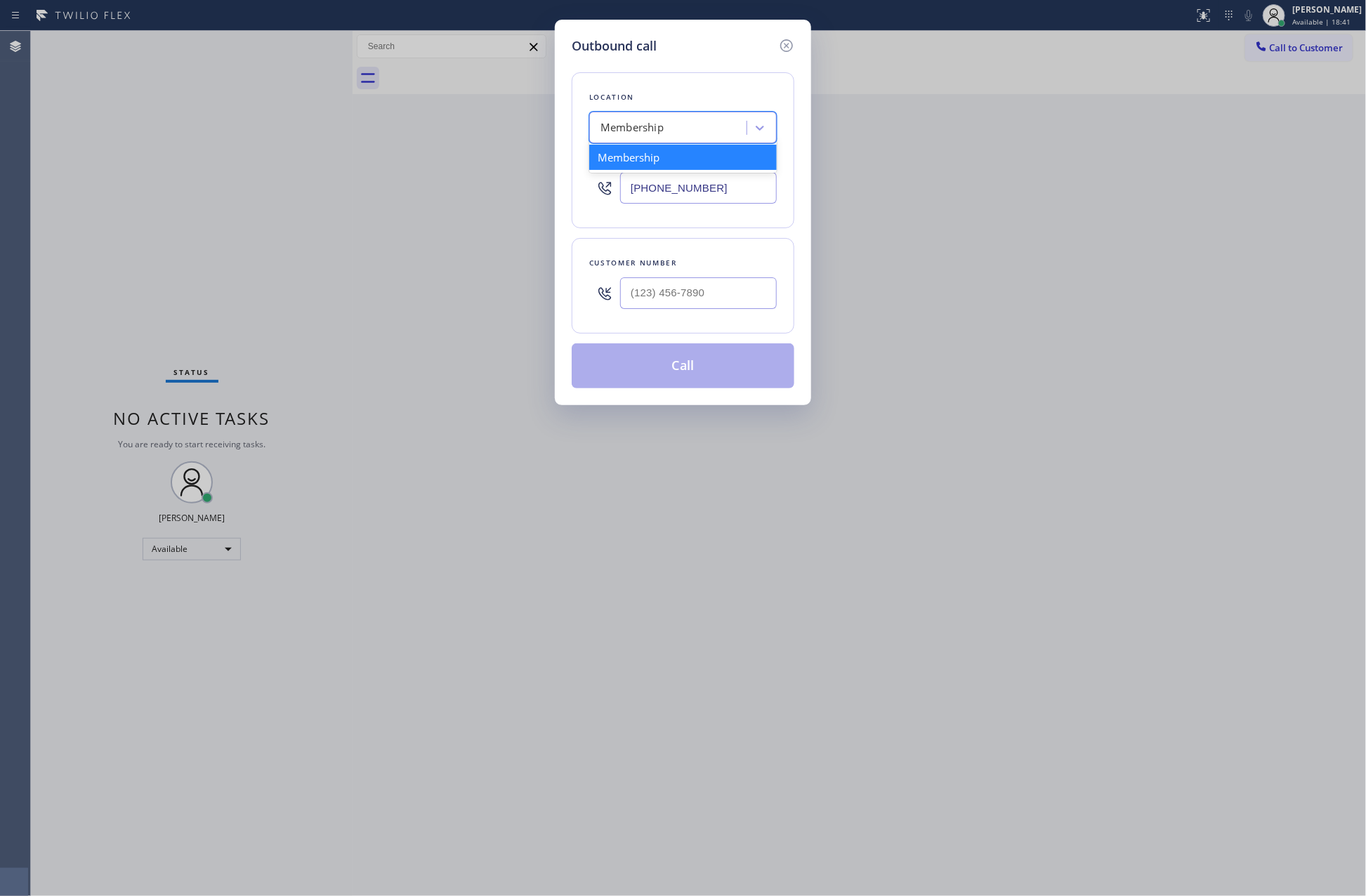
click at [721, 125] on div "Membership" at bounding box center [670, 128] width 153 height 25
paste input "[PHONE_NUMBER]"
type input "[PHONE_NUMBER]"
click at [739, 196] on input "[PHONE_NUMBER]" at bounding box center [699, 188] width 156 height 32
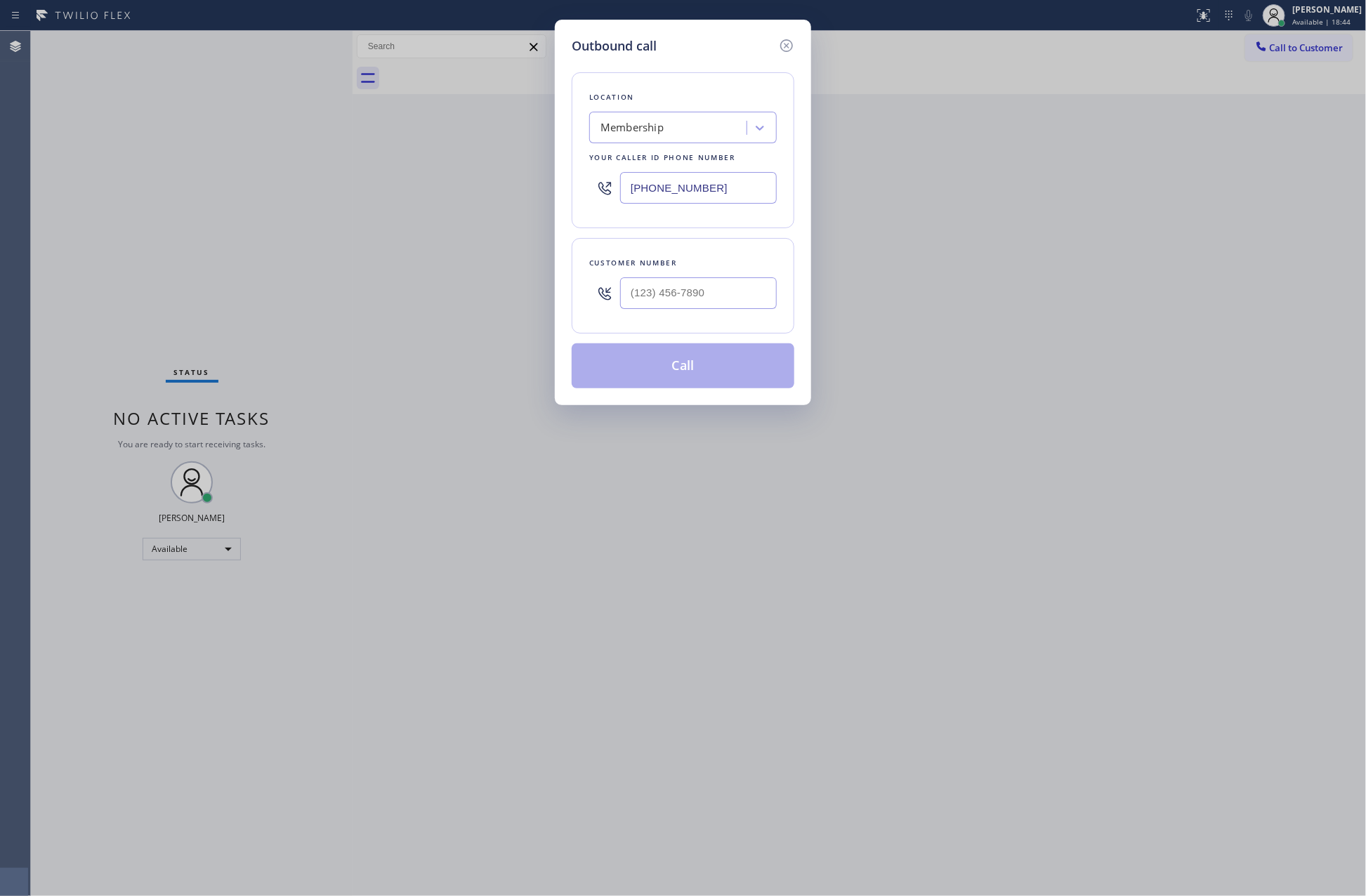
click at [739, 196] on input "[PHONE_NUMBER]" at bounding box center [699, 188] width 156 height 32
paste input "310) 408-6060"
type input "[PHONE_NUMBER]"
click at [708, 283] on input "(___) ___-____" at bounding box center [699, 293] width 156 height 32
paste input "310) 408-6060"
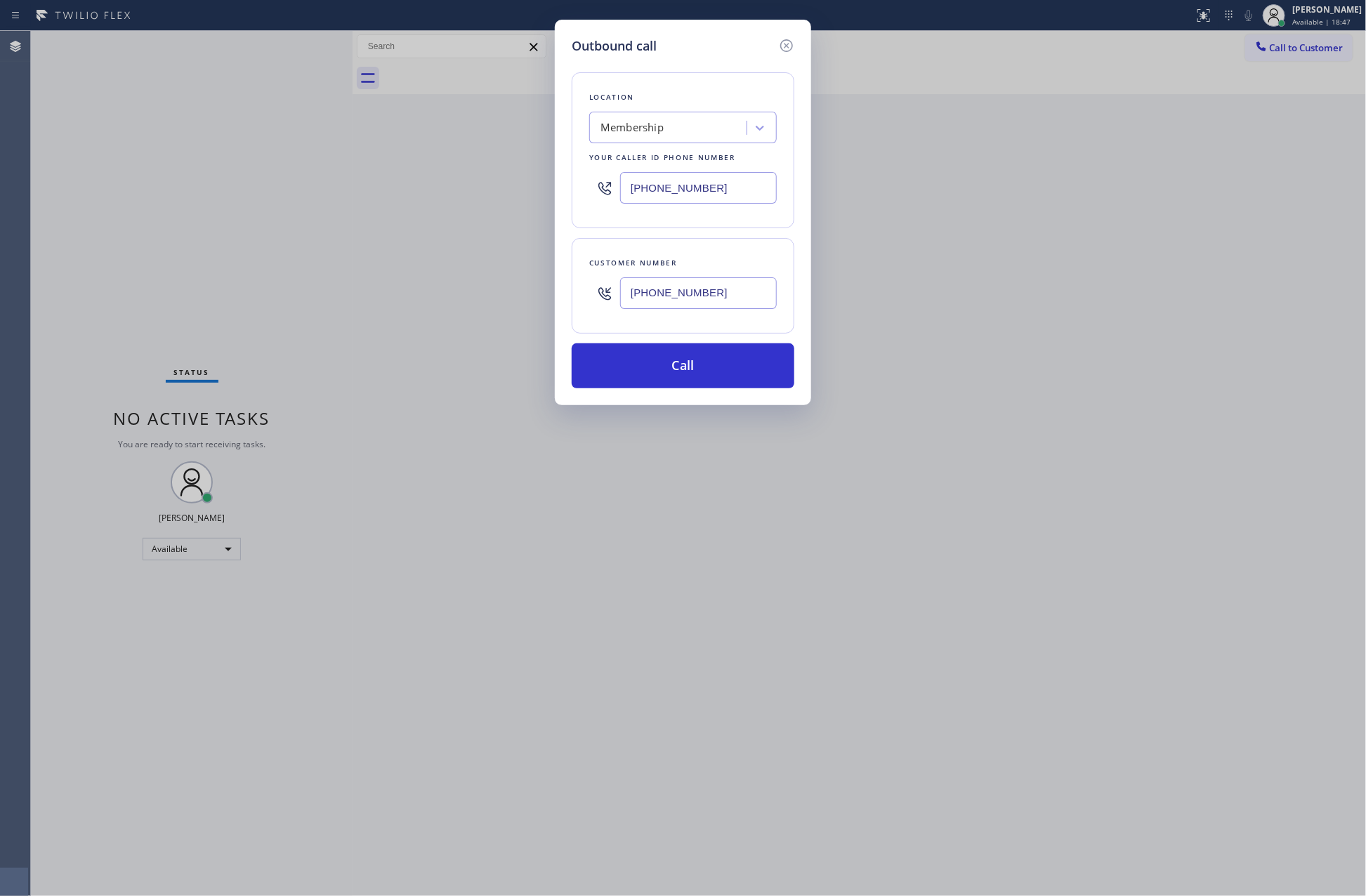
type input "[PHONE_NUMBER]"
click at [682, 119] on div "Membership" at bounding box center [670, 128] width 153 height 25
paste input "Flash Electrician Service"
type input "Flash Electrician Service"
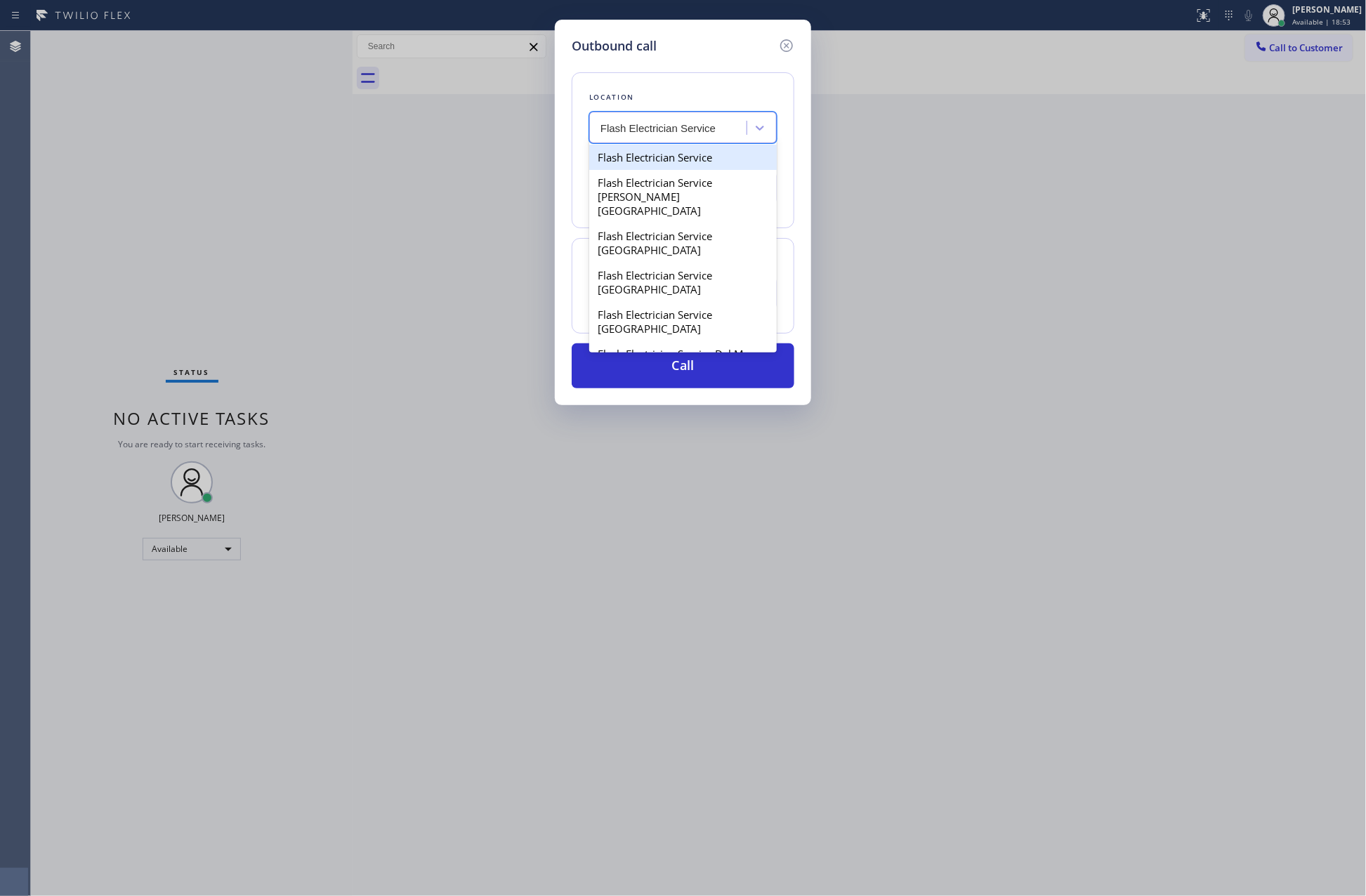
click at [678, 158] on div "Flash Electrician Service" at bounding box center [683, 157] width 188 height 25
type input "[PHONE_NUMBER]"
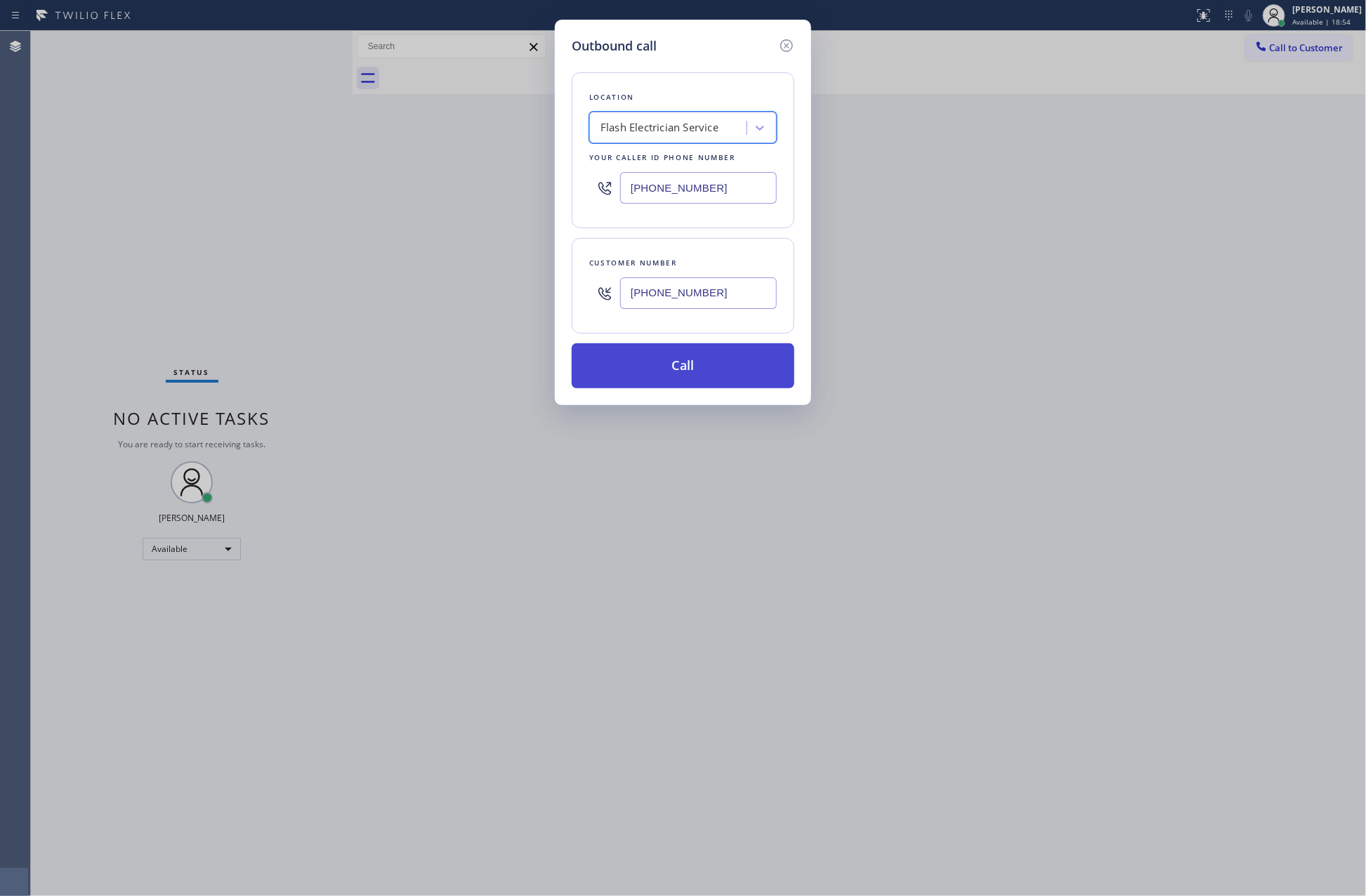
click at [672, 360] on button "Call" at bounding box center [683, 365] width 223 height 45
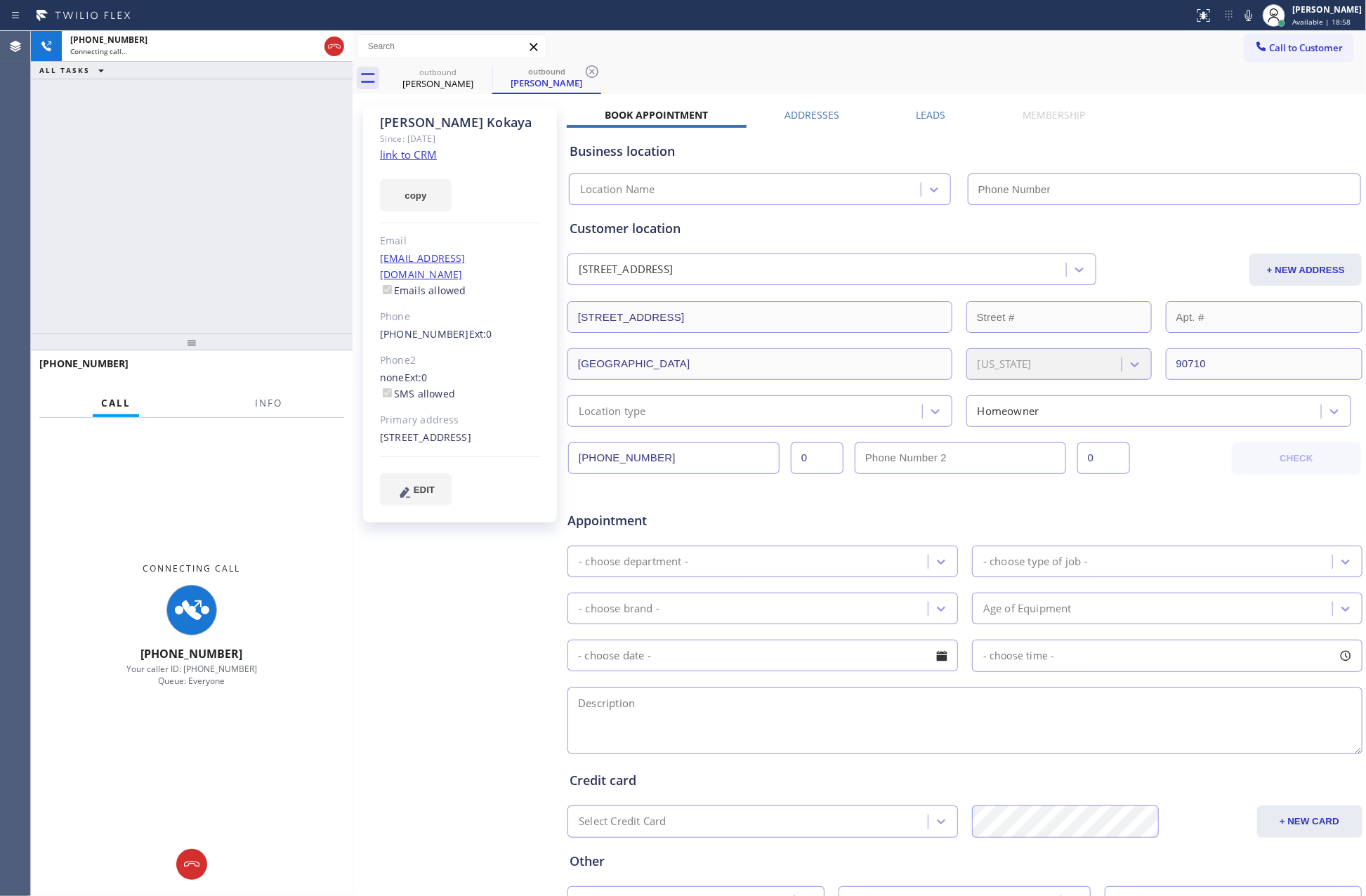
click at [222, 218] on div "[PHONE_NUMBER] Connecting call… ALL TASKS ALL TASKS ACTIVE TASKS TASKS IN WRAP …" at bounding box center [192, 182] width 322 height 303
click at [235, 218] on div "[PHONE_NUMBER] Connecting call… ALL TASKS ALL TASKS ACTIVE TASKS TASKS IN WRAP …" at bounding box center [192, 182] width 322 height 303
click at [235, 200] on div "[PHONE_NUMBER] Connecting call… ALL TASKS ALL TASKS ACTIVE TASKS TASKS IN WRAP …" at bounding box center [192, 182] width 322 height 303
type input "[PHONE_NUMBER]"
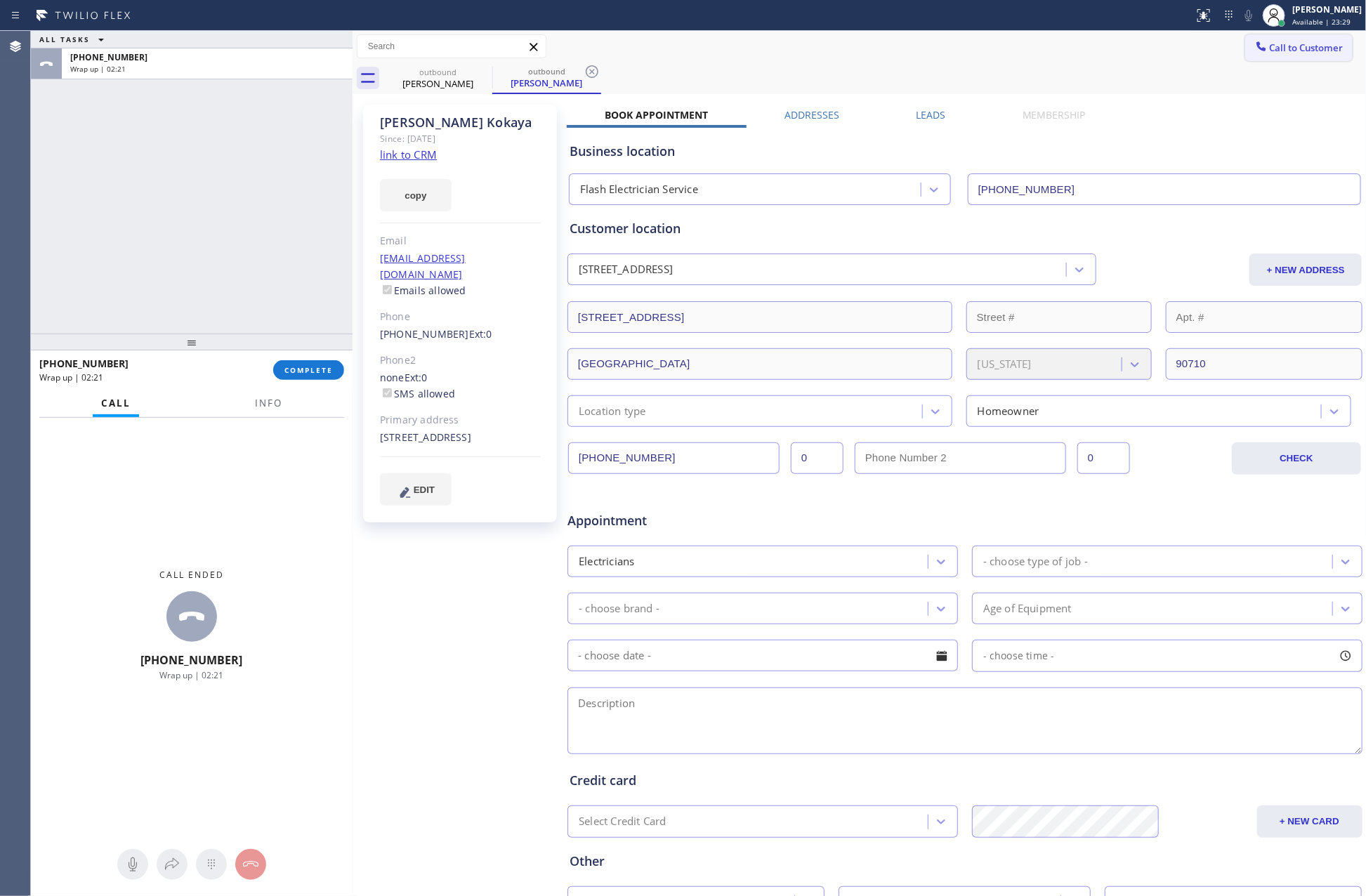
click at [1291, 46] on span "Call to Customer" at bounding box center [1306, 48] width 74 height 12
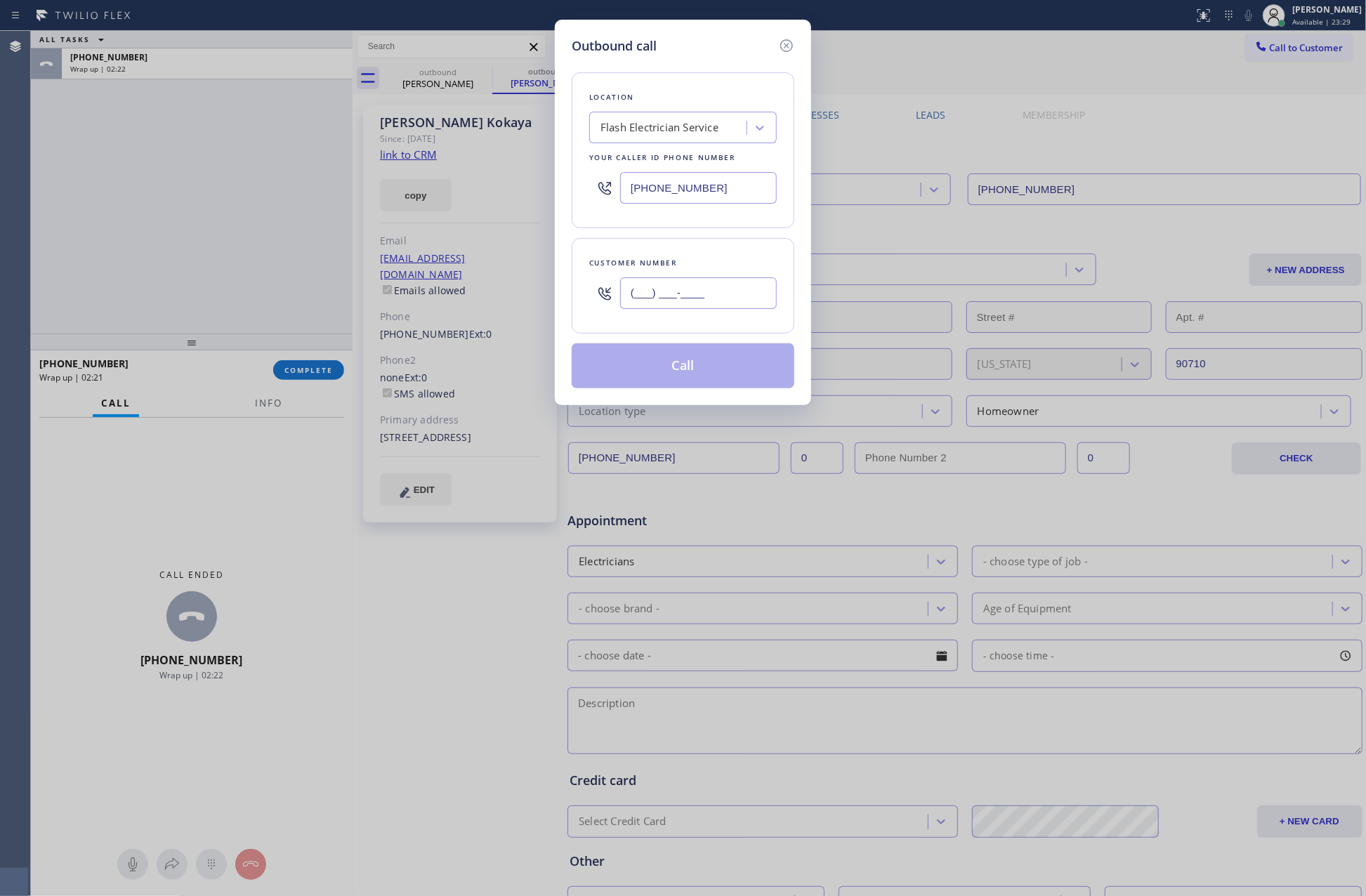
click at [723, 298] on input "(___) ___-____" at bounding box center [699, 293] width 156 height 32
paste input "747) 299-1365"
type input "[PHONE_NUMBER]"
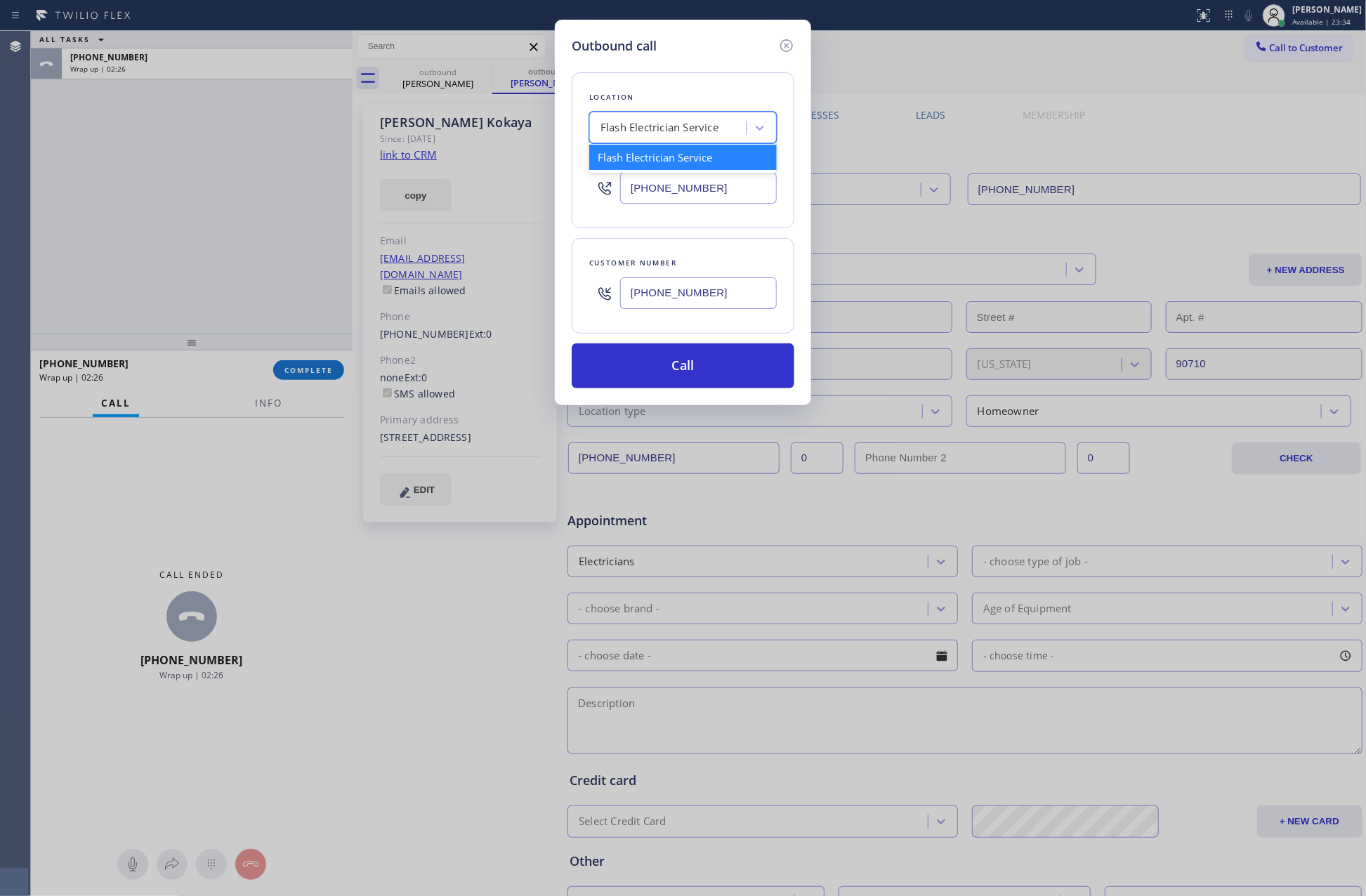
click at [712, 132] on div "Flash Electrician Service" at bounding box center [659, 128] width 118 height 16
paste input "Marvel Electricians Irvine"
type input "Marvel Electricians Irvine"
click at [705, 166] on div "Marvel Electricians Irvine" at bounding box center [683, 157] width 188 height 25
type input "[PHONE_NUMBER]"
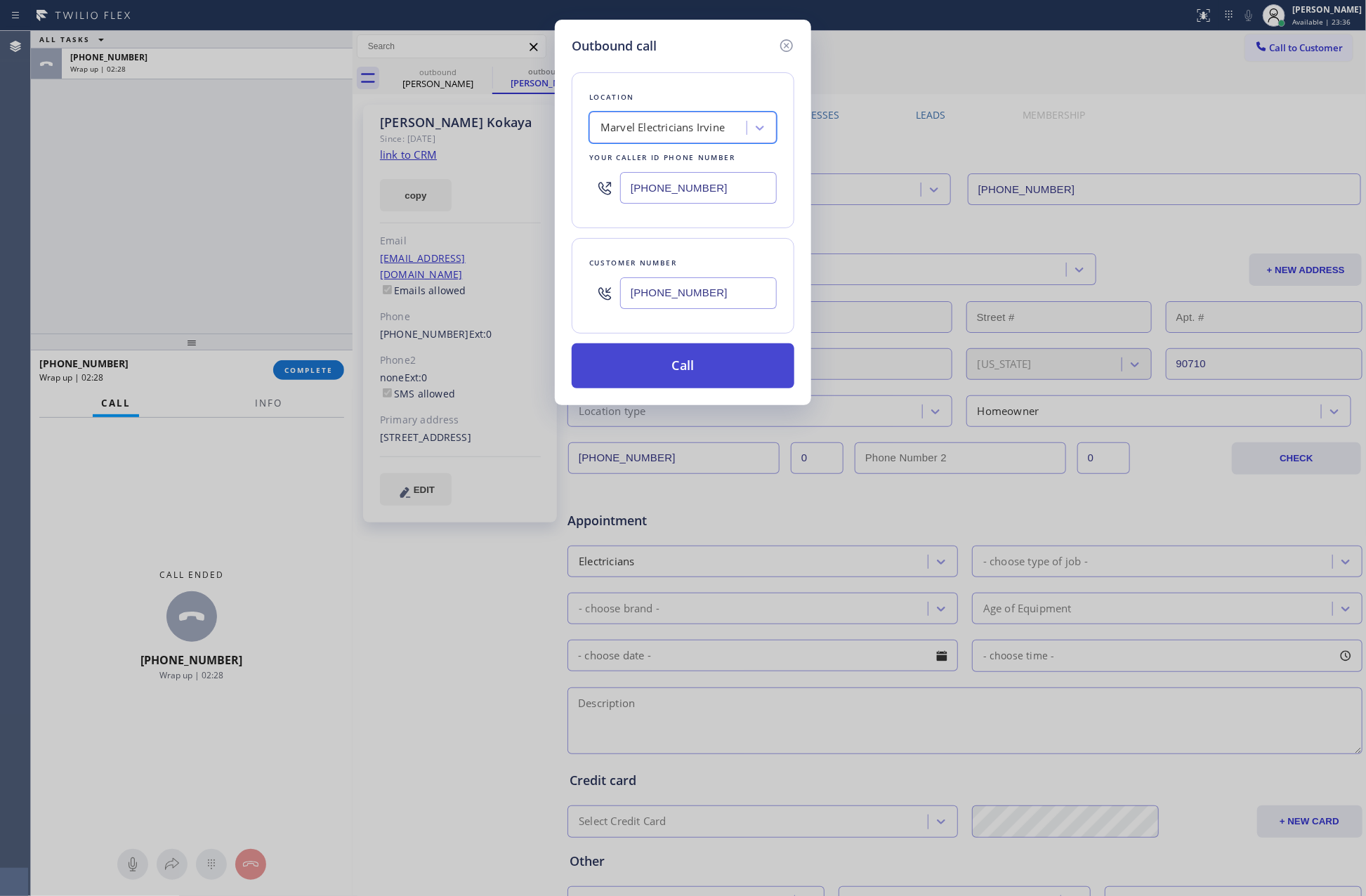
click at [715, 367] on button "Call" at bounding box center [683, 365] width 223 height 45
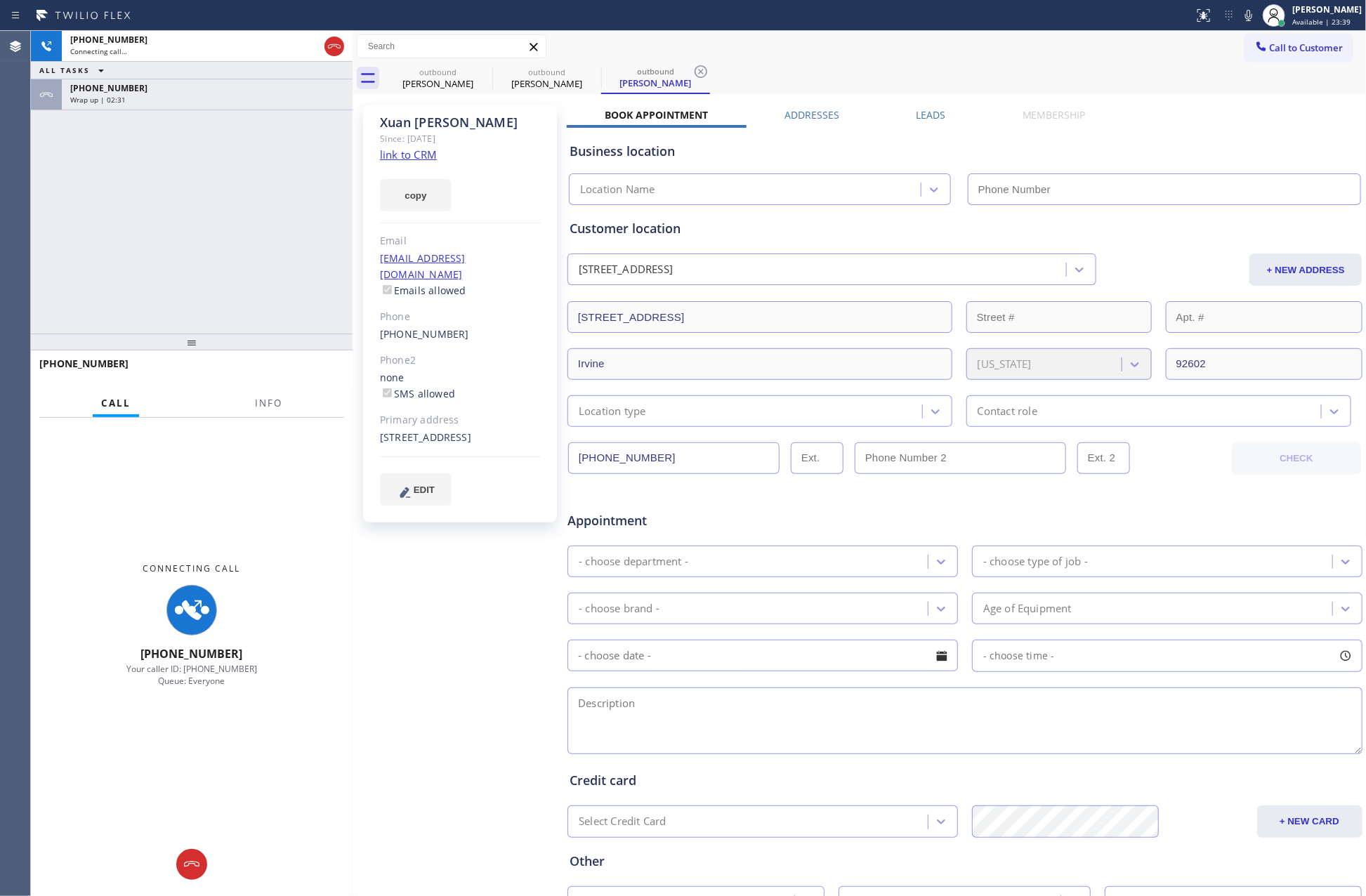
click at [220, 255] on div "[PHONE_NUMBER] Connecting call… ALL TASKS ALL TASKS ACTIVE TASKS TASKS IN WRAP …" at bounding box center [192, 182] width 322 height 303
click at [235, 92] on div "[PHONE_NUMBER]" at bounding box center [207, 87] width 274 height 12
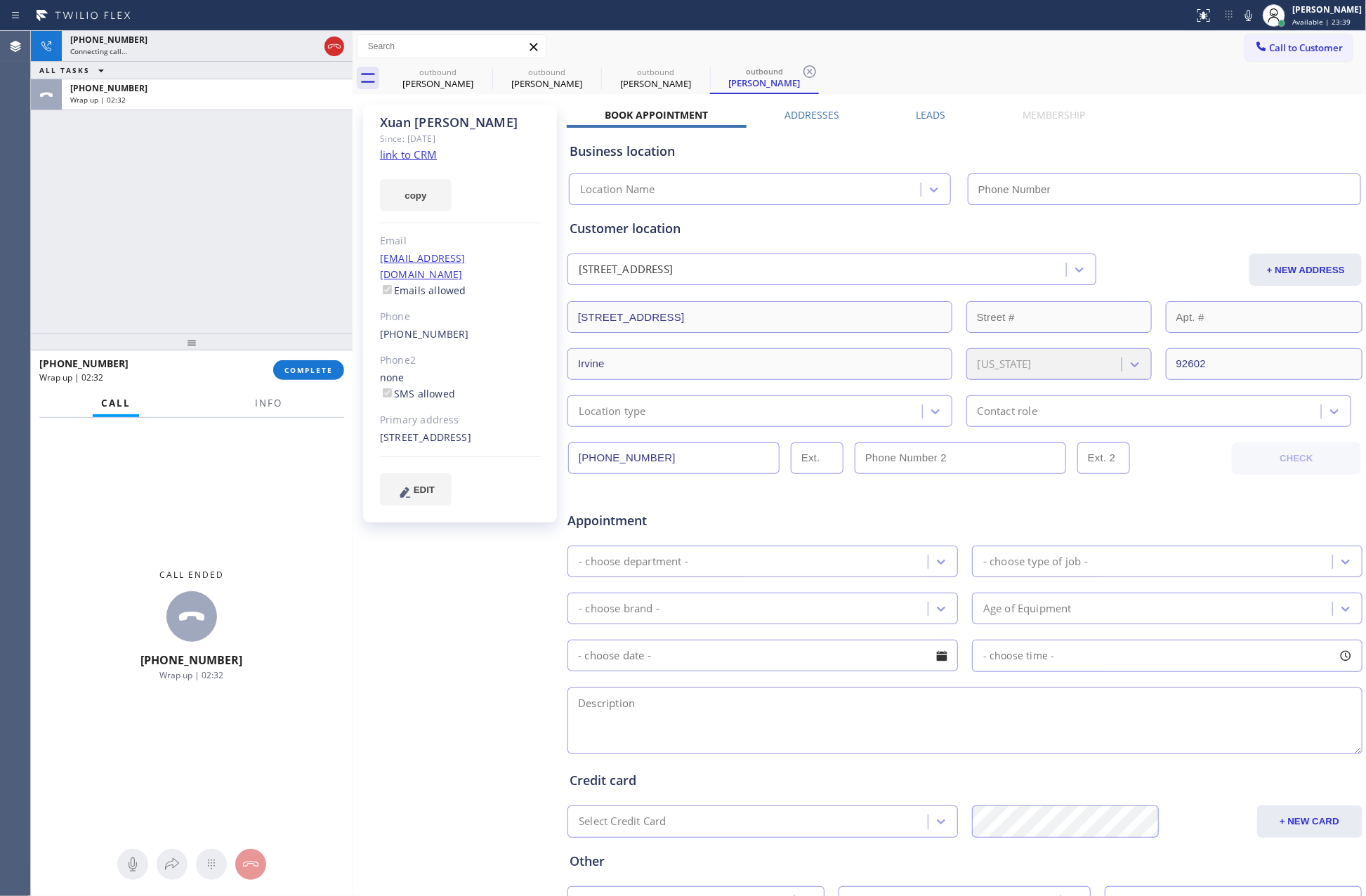
click at [308, 356] on div "[PHONE_NUMBER] Wrap up | 02:32 COMPLETE" at bounding box center [191, 370] width 305 height 36
click at [279, 220] on div "[PHONE_NUMBER] Connecting call… ALL TASKS ALL TASKS ACTIVE TASKS TASKS IN WRAP …" at bounding box center [192, 182] width 322 height 303
type input "[PHONE_NUMBER]"
click at [295, 375] on span "COMPLETE" at bounding box center [308, 370] width 49 height 10
click at [263, 144] on div "[PHONE_NUMBER] Connecting call… ALL TASKS ALL TASKS ACTIVE TASKS TASKS IN WRAP …" at bounding box center [192, 182] width 322 height 303
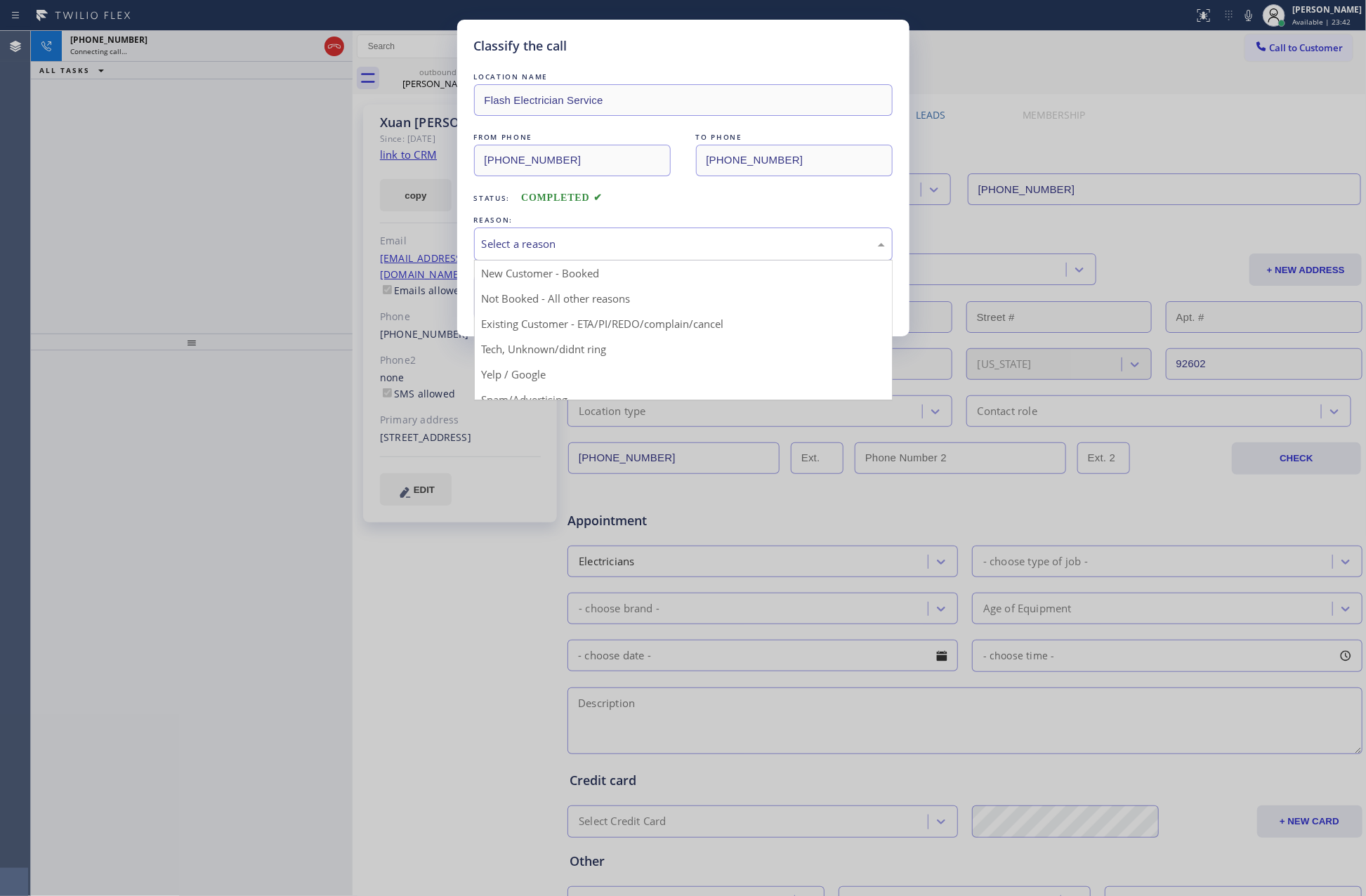
click at [521, 243] on div "Select a reason" at bounding box center [683, 244] width 403 height 16
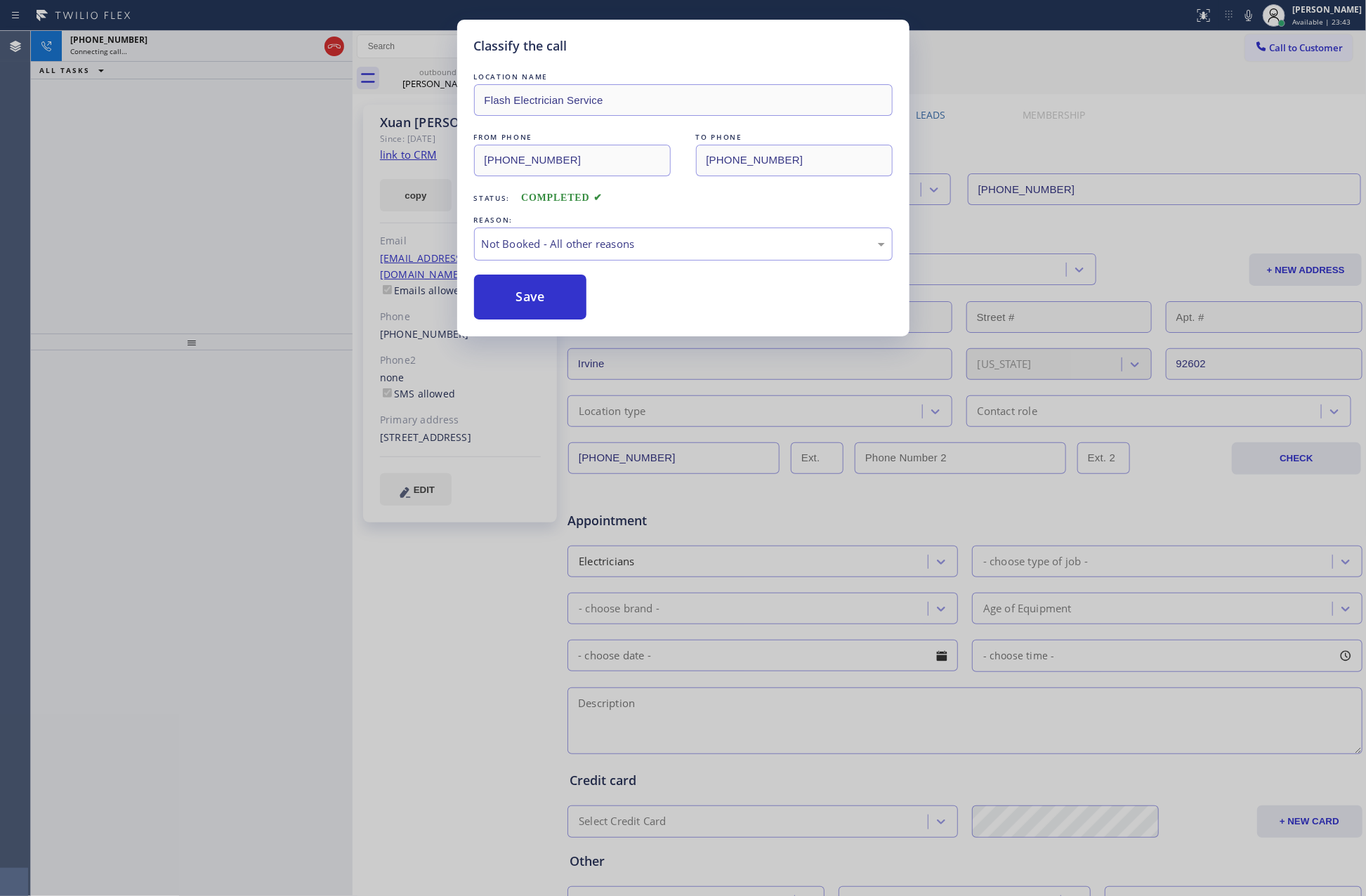
click at [541, 293] on button "Save" at bounding box center [530, 297] width 113 height 45
type input "[PHONE_NUMBER]"
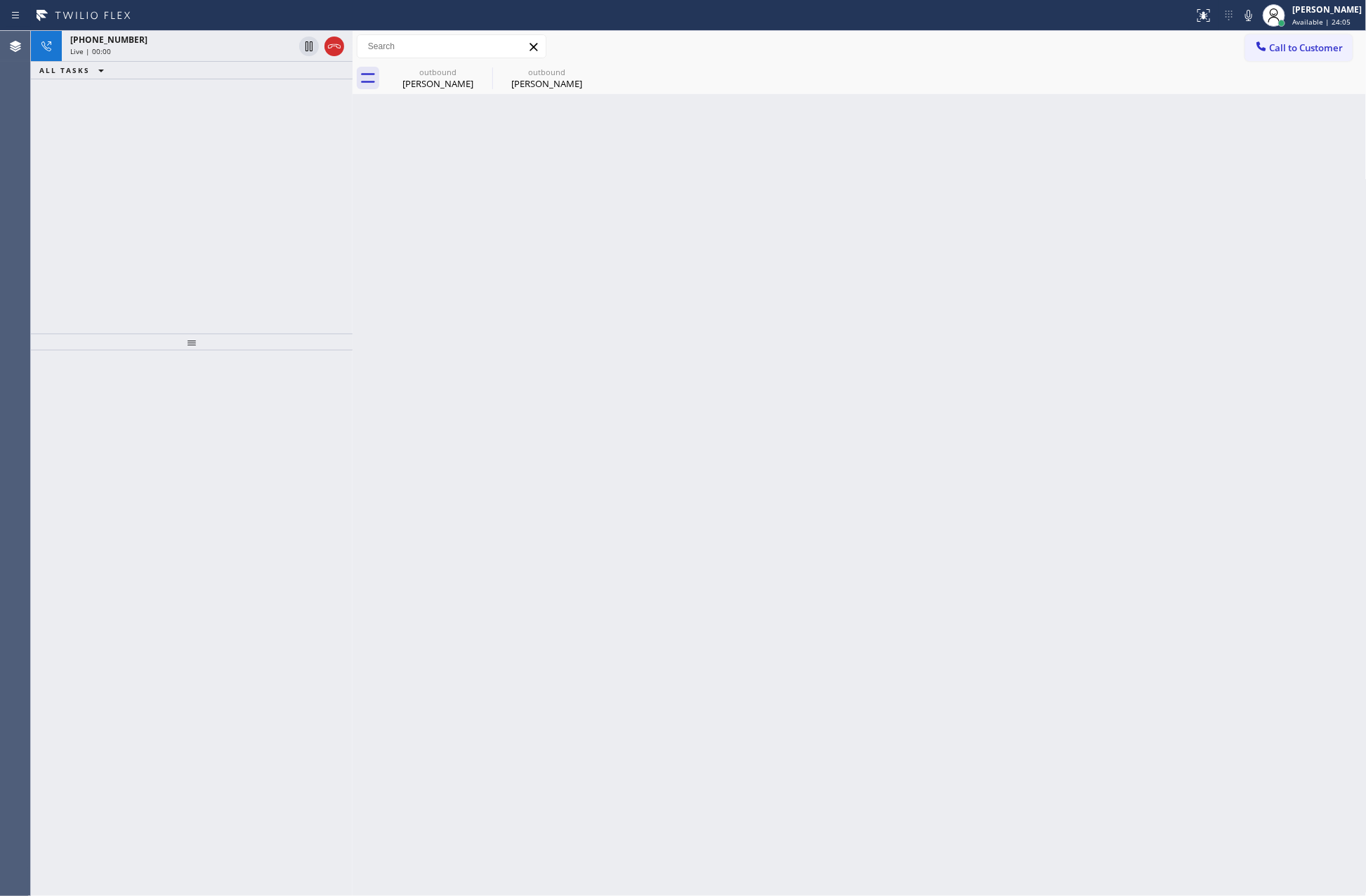
click at [269, 190] on div "[PHONE_NUMBER] Live | 00:00 ALL TASKS ALL TASKS ACTIVE TASKS TASKS IN WRAP UP" at bounding box center [192, 182] width 322 height 303
click at [331, 44] on icon at bounding box center [334, 46] width 17 height 17
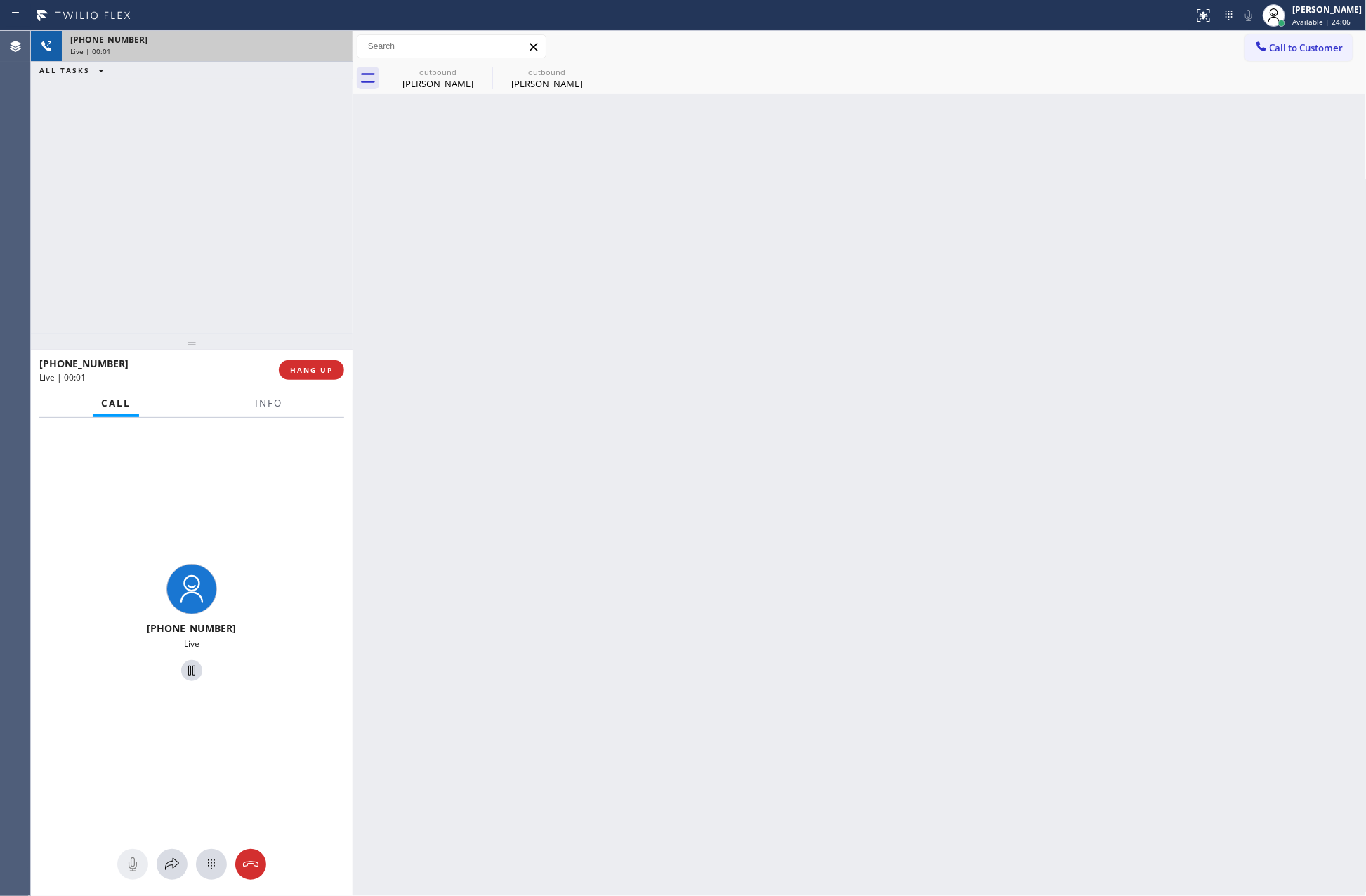
drag, startPoint x: 270, startPoint y: 260, endPoint x: 427, endPoint y: 279, distance: 158.1
click at [301, 268] on div "[PHONE_NUMBER] Live | 00:01 ALL TASKS ALL TASKS ACTIVE TASKS TASKS IN WRAP UP" at bounding box center [192, 182] width 322 height 303
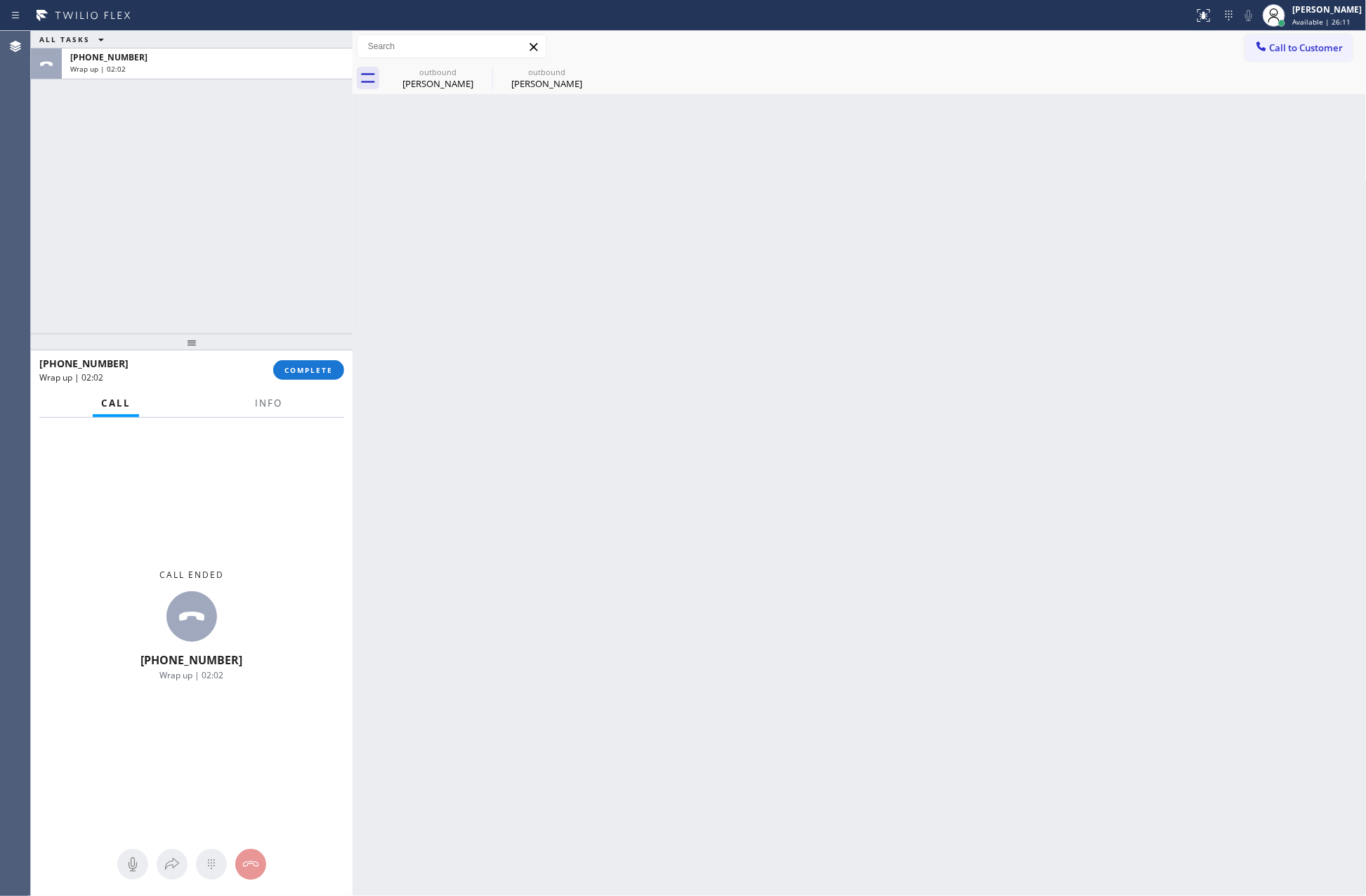
drag, startPoint x: 310, startPoint y: 220, endPoint x: 342, endPoint y: 256, distance: 48.2
click at [324, 243] on div "ALL TASKS ALL TASKS ACTIVE TASKS TASKS IN WRAP UP [PHONE_NUMBER] Wrap up | 02:02" at bounding box center [192, 182] width 322 height 303
click at [307, 304] on div "ALL TASKS ALL TASKS ACTIVE TASKS TASKS IN WRAP UP [PHONE_NUMBER] Wrap up | 02:03" at bounding box center [192, 182] width 322 height 303
click at [329, 373] on span "COMPLETE" at bounding box center [308, 370] width 49 height 10
click at [239, 156] on div "ALL TASKS ALL TASKS ACTIVE TASKS TASKS IN WRAP UP [PHONE_NUMBER] Wrap up | 02:03" at bounding box center [192, 182] width 322 height 303
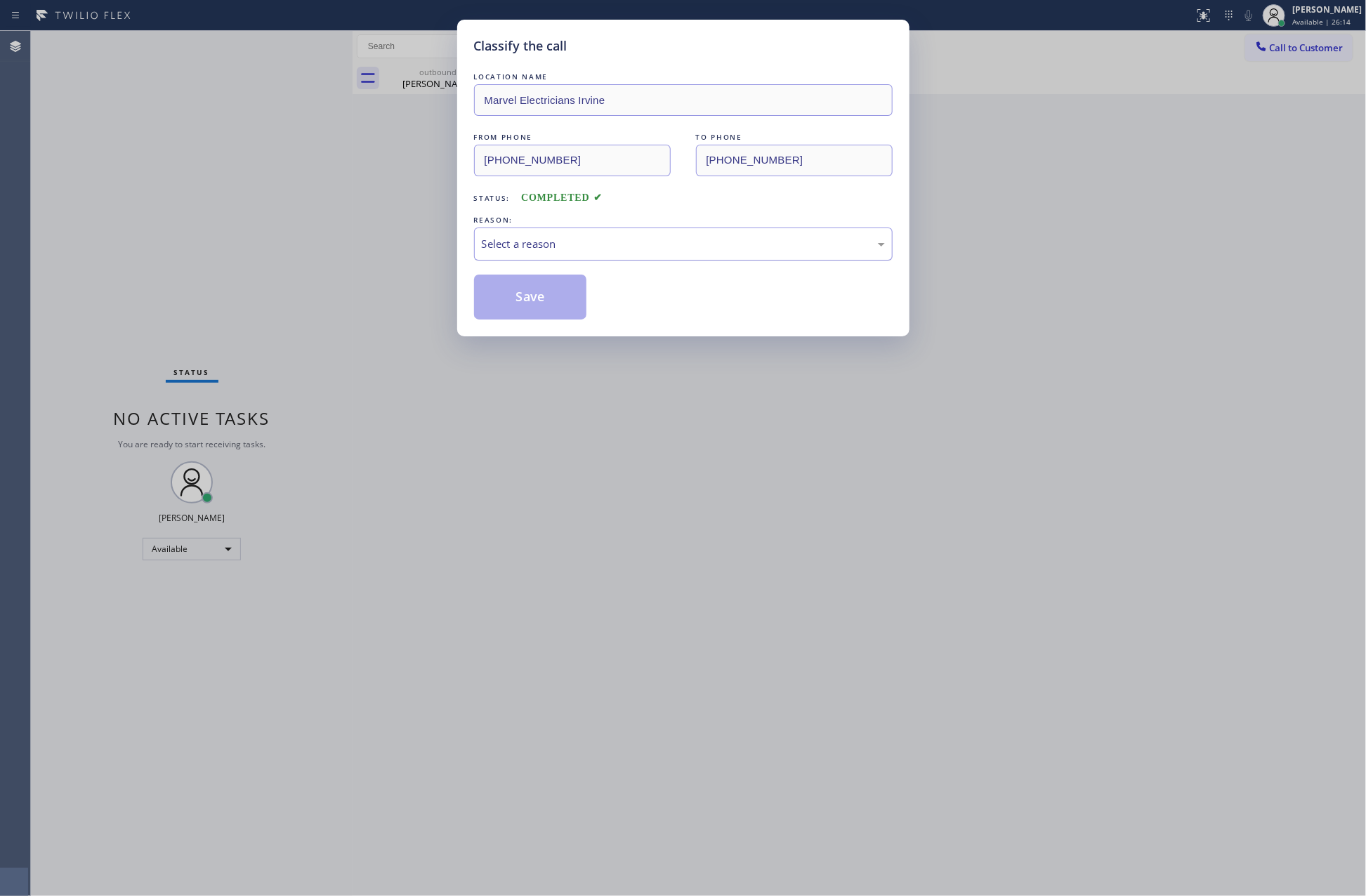
click at [587, 250] on div "Select a reason" at bounding box center [683, 244] width 403 height 16
click at [527, 301] on button "Save" at bounding box center [530, 297] width 113 height 45
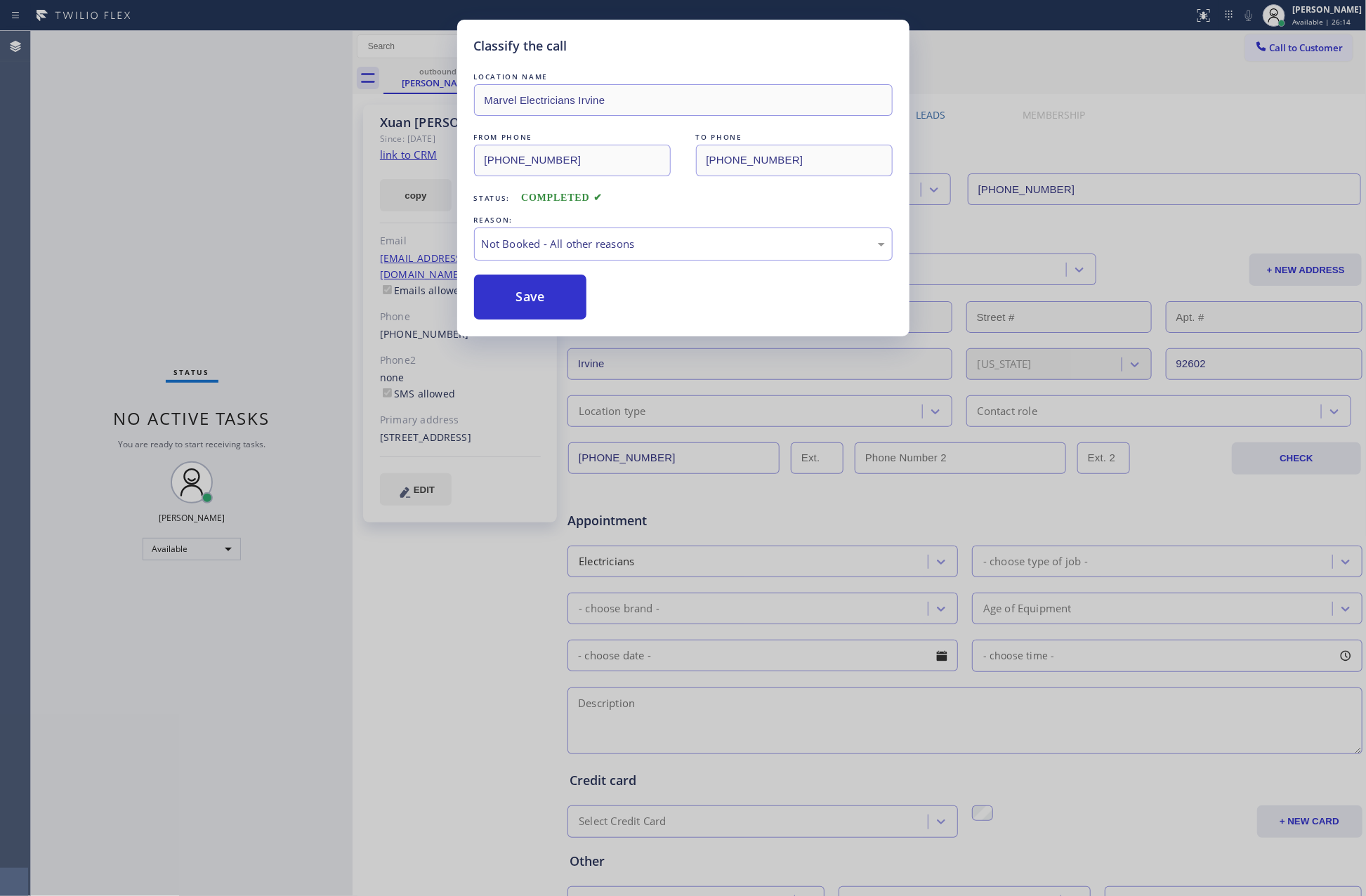
click at [527, 301] on button "Save" at bounding box center [530, 297] width 113 height 45
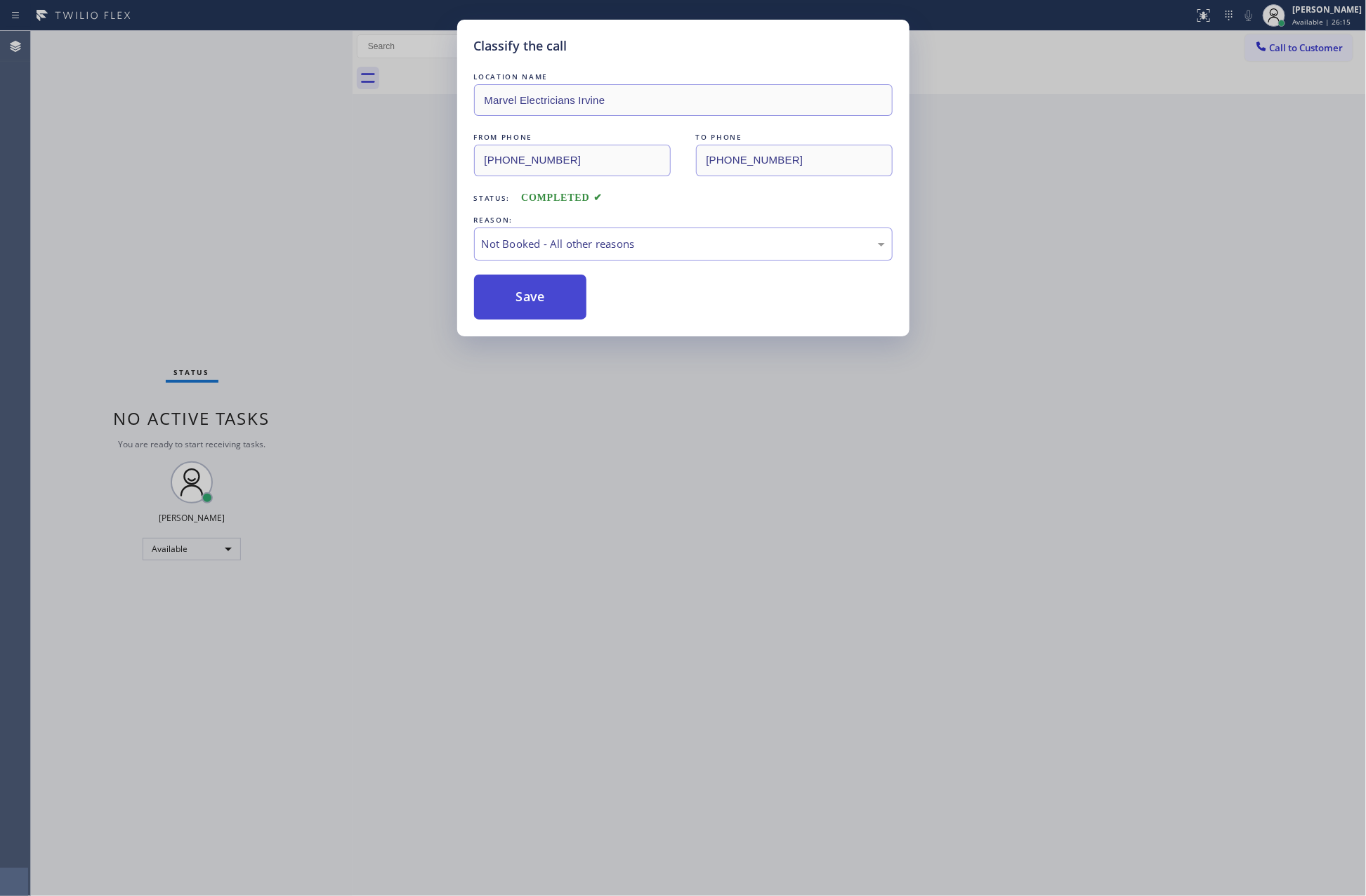
click at [529, 301] on button "Save" at bounding box center [530, 297] width 113 height 45
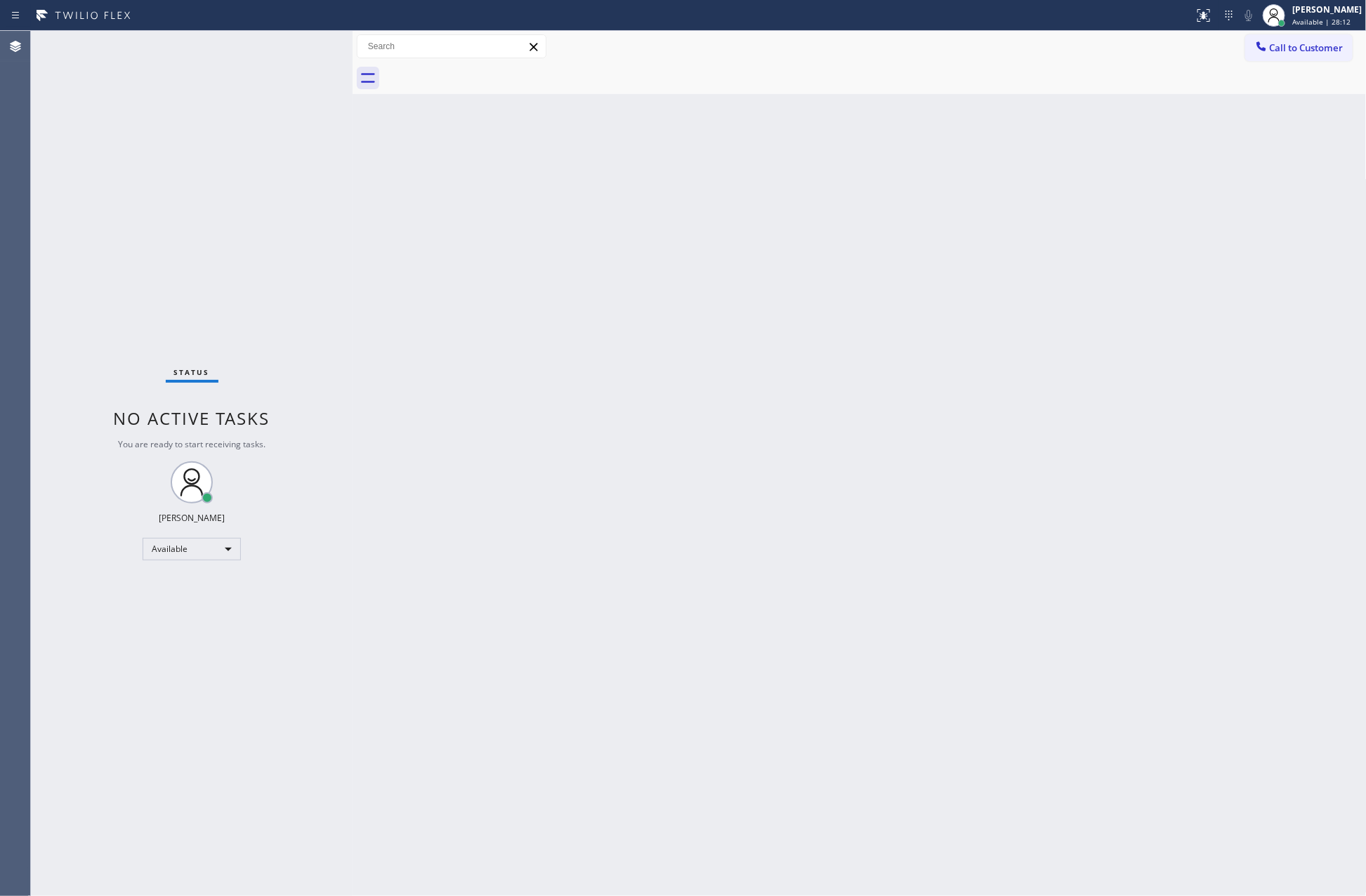
click at [1265, 45] on icon at bounding box center [1261, 46] width 14 height 14
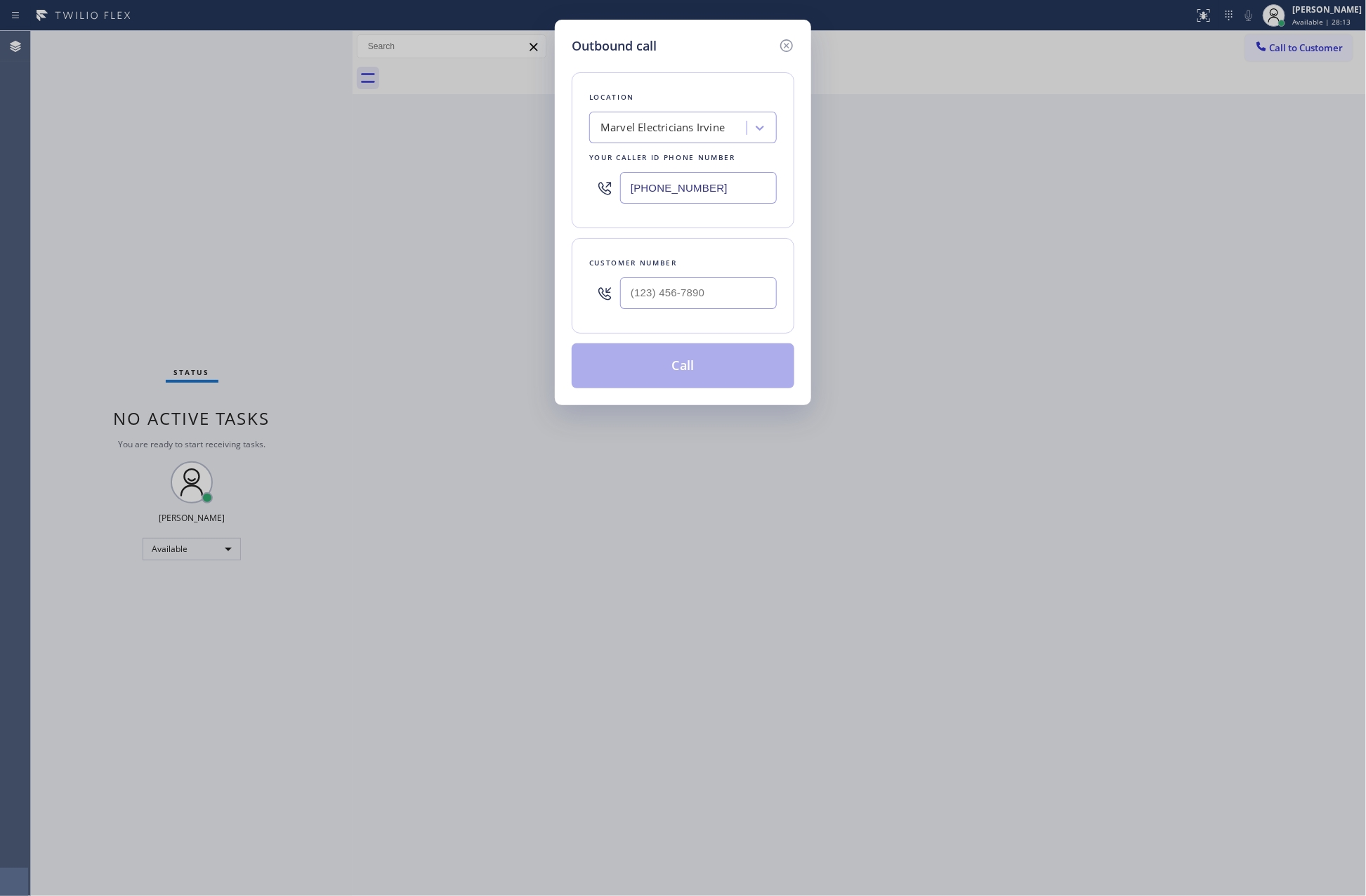
drag, startPoint x: 761, startPoint y: 188, endPoint x: 478, endPoint y: 177, distance: 283.2
click at [478, 177] on div "Outbound call Location Marvel Electricians [GEOGRAPHIC_DATA] Your caller id pho…" at bounding box center [683, 448] width 1366 height 896
paste input "855) 731-4952"
type input "[PHONE_NUMBER]"
click at [723, 287] on input "(___) ___-____" at bounding box center [699, 293] width 156 height 32
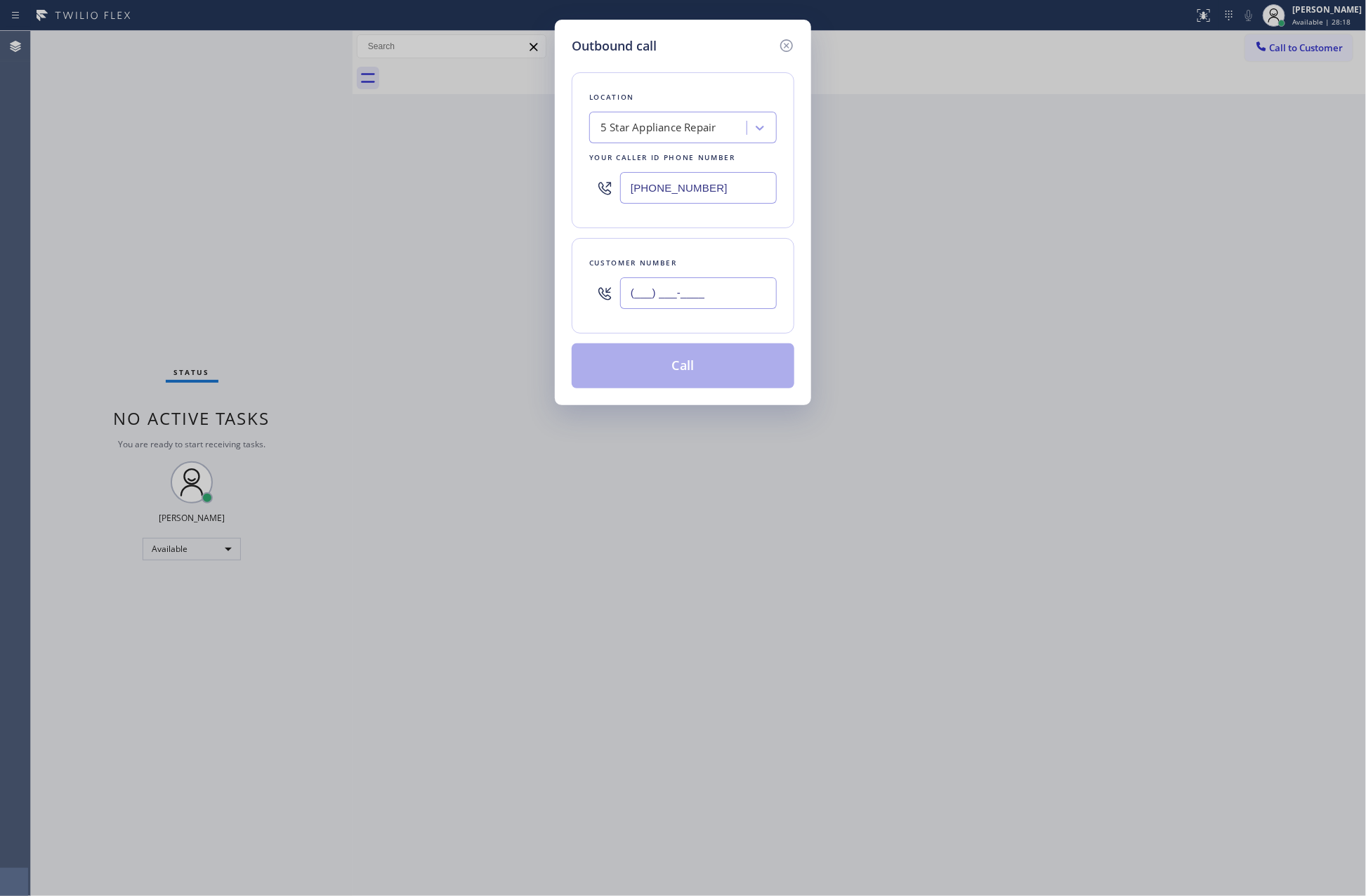
paste input "732) 887-4755"
type input "[PHONE_NUMBER]"
click at [707, 383] on button "Call" at bounding box center [683, 365] width 223 height 45
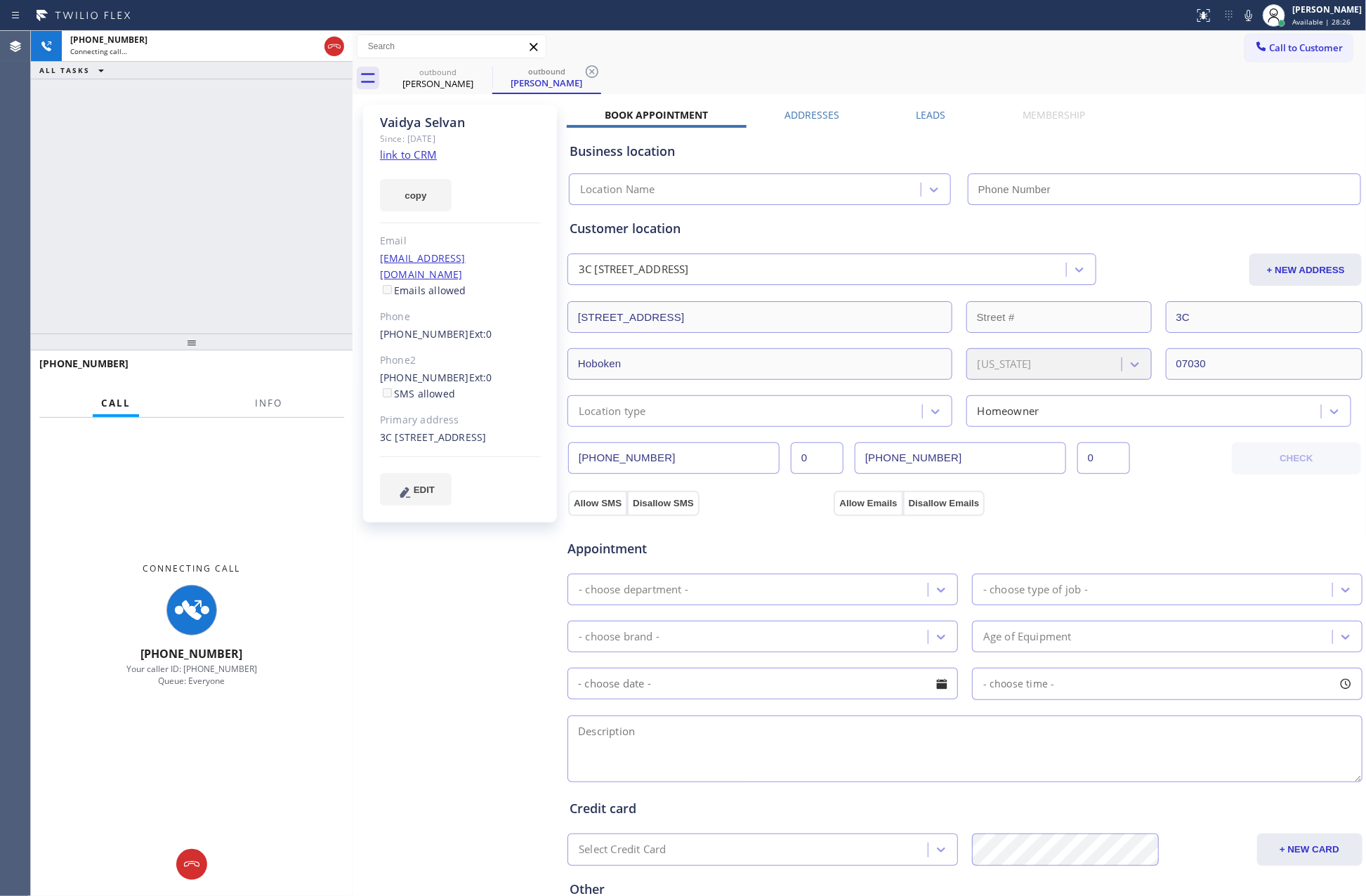
type input "[PHONE_NUMBER]"
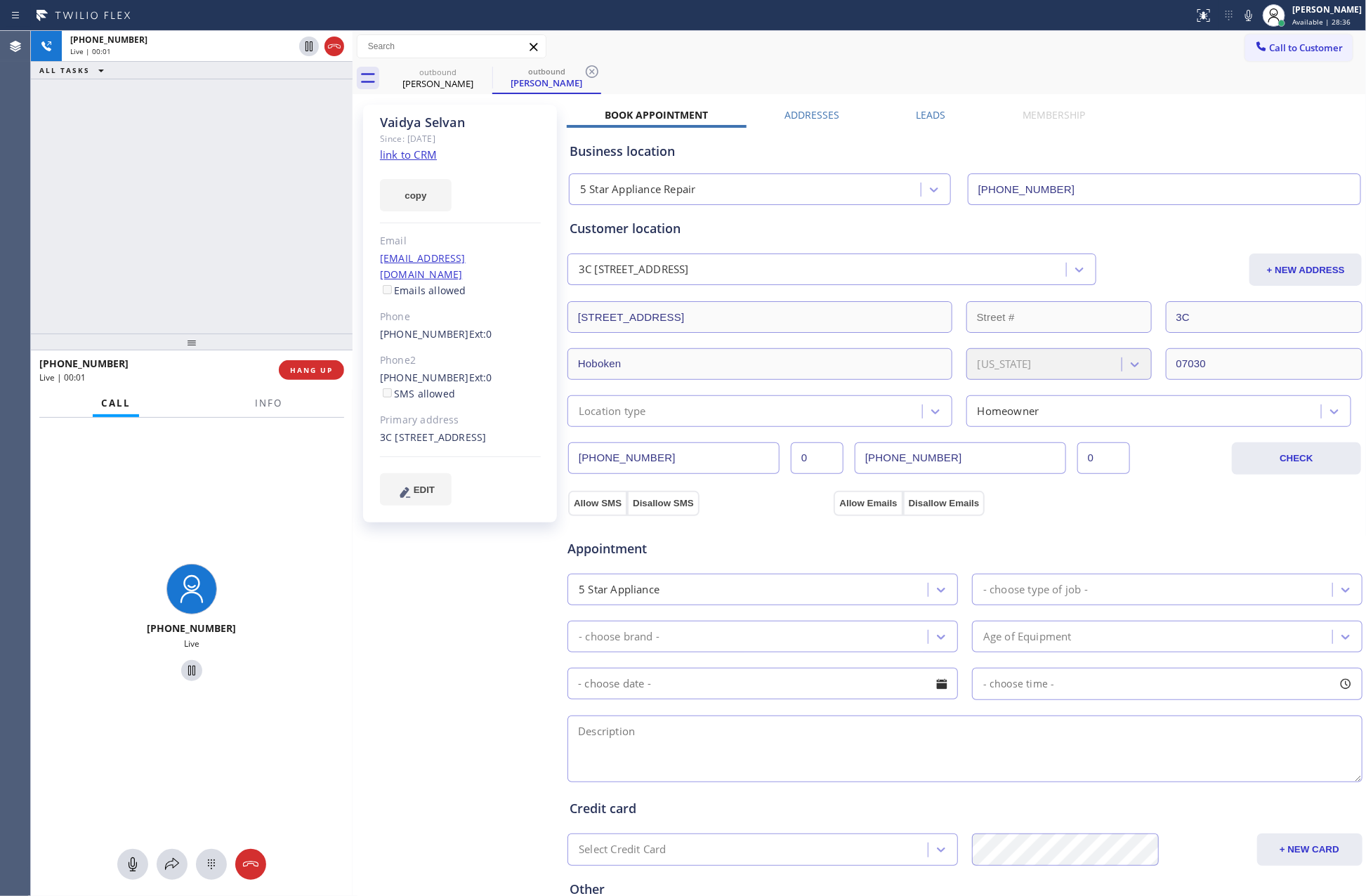
click at [150, 238] on div "[PHONE_NUMBER] Live | 00:01 ALL TASKS ALL TASKS ACTIVE TASKS TASKS IN WRAP UP" at bounding box center [192, 182] width 322 height 303
click at [150, 238] on div "[PHONE_NUMBER] Live | 00:02 ALL TASKS ALL TASKS ACTIVE TASKS TASKS IN WRAP UP" at bounding box center [192, 182] width 322 height 303
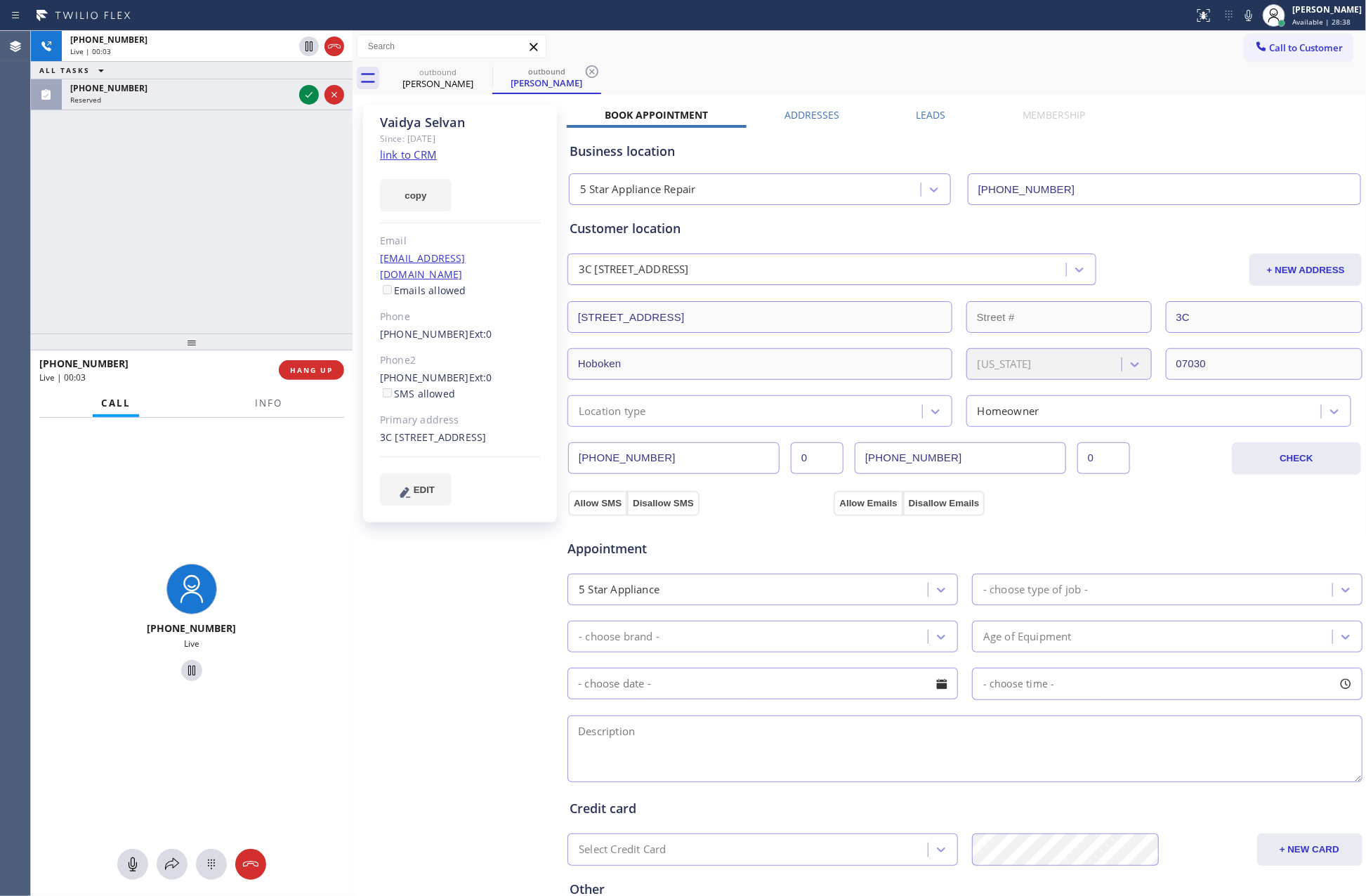
click at [150, 238] on div "[PHONE_NUMBER] Live | 00:03 ALL TASKS ALL TASKS ACTIVE TASKS TASKS IN WRAP UP […" at bounding box center [192, 182] width 322 height 303
click at [150, 238] on div "[PHONE_NUMBER] Live | 00:04 ALL TASKS ALL TASKS ACTIVE TASKS TASKS IN WRAP UP […" at bounding box center [192, 182] width 322 height 303
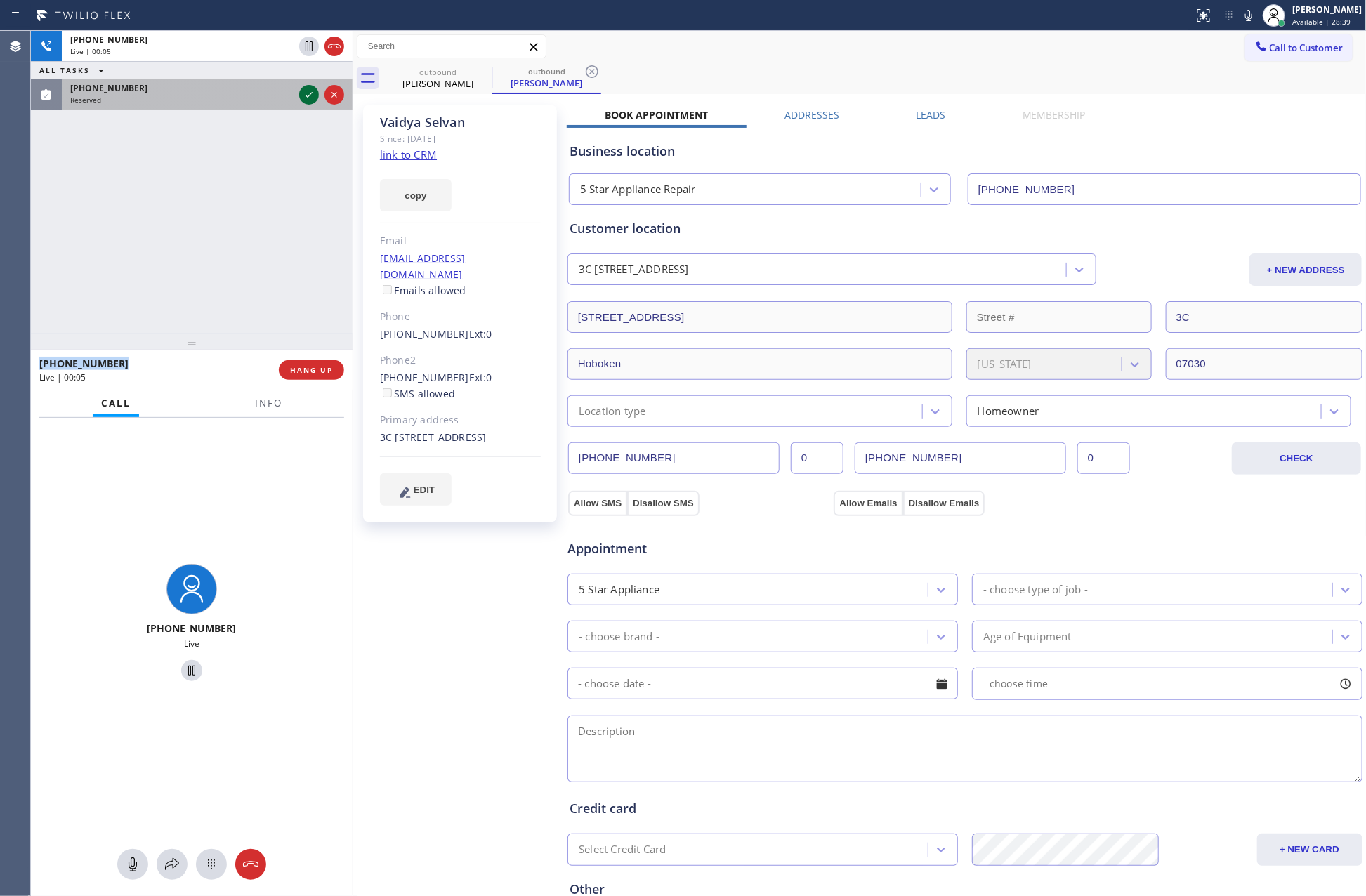
click at [308, 89] on icon at bounding box center [308, 94] width 17 height 17
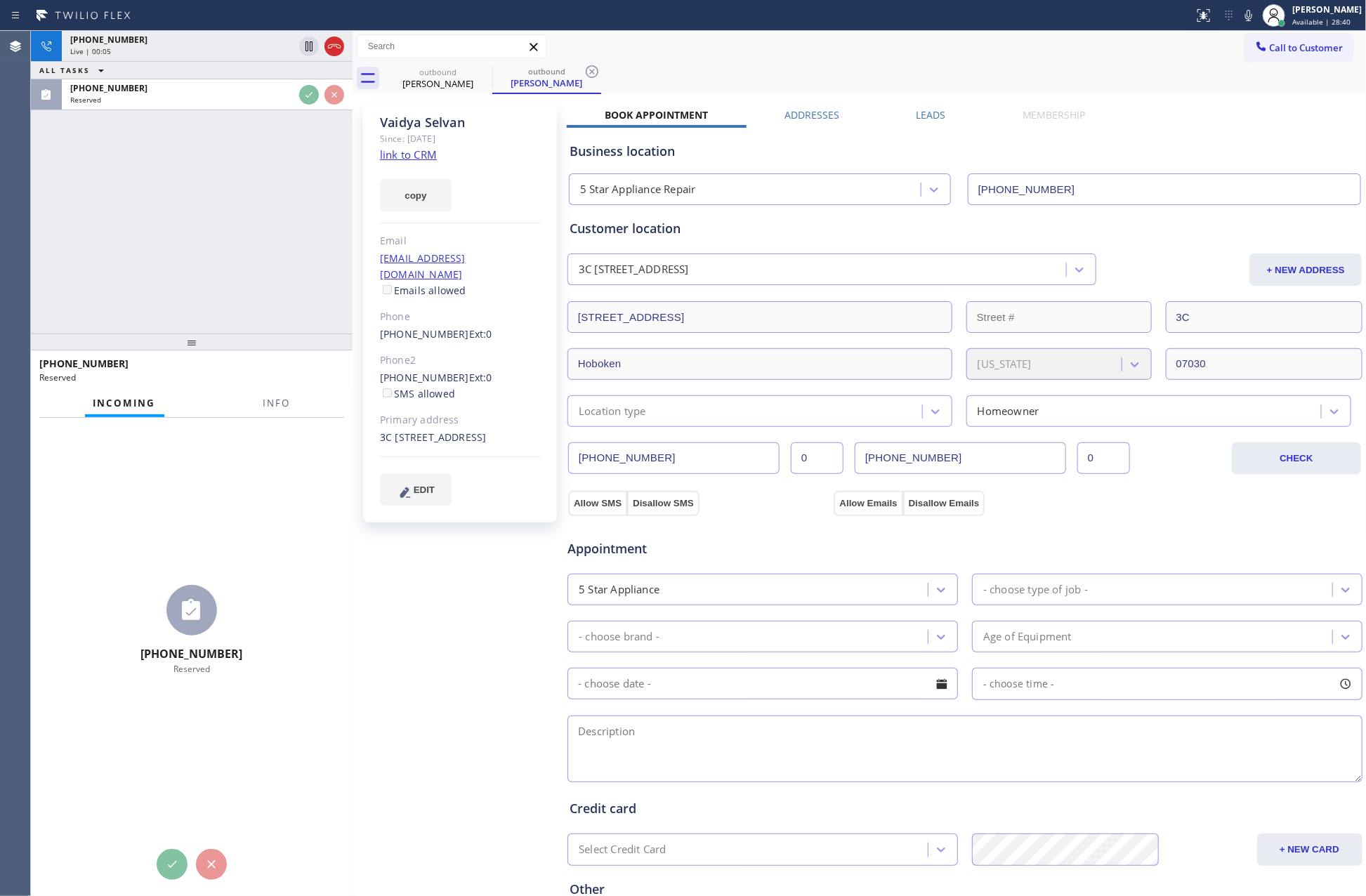
click at [273, 308] on div "[PHONE_NUMBER] Live | 00:05 ALL TASKS ALL TASKS ACTIVE TASKS TASKS IN WRAP UP […" at bounding box center [192, 182] width 322 height 303
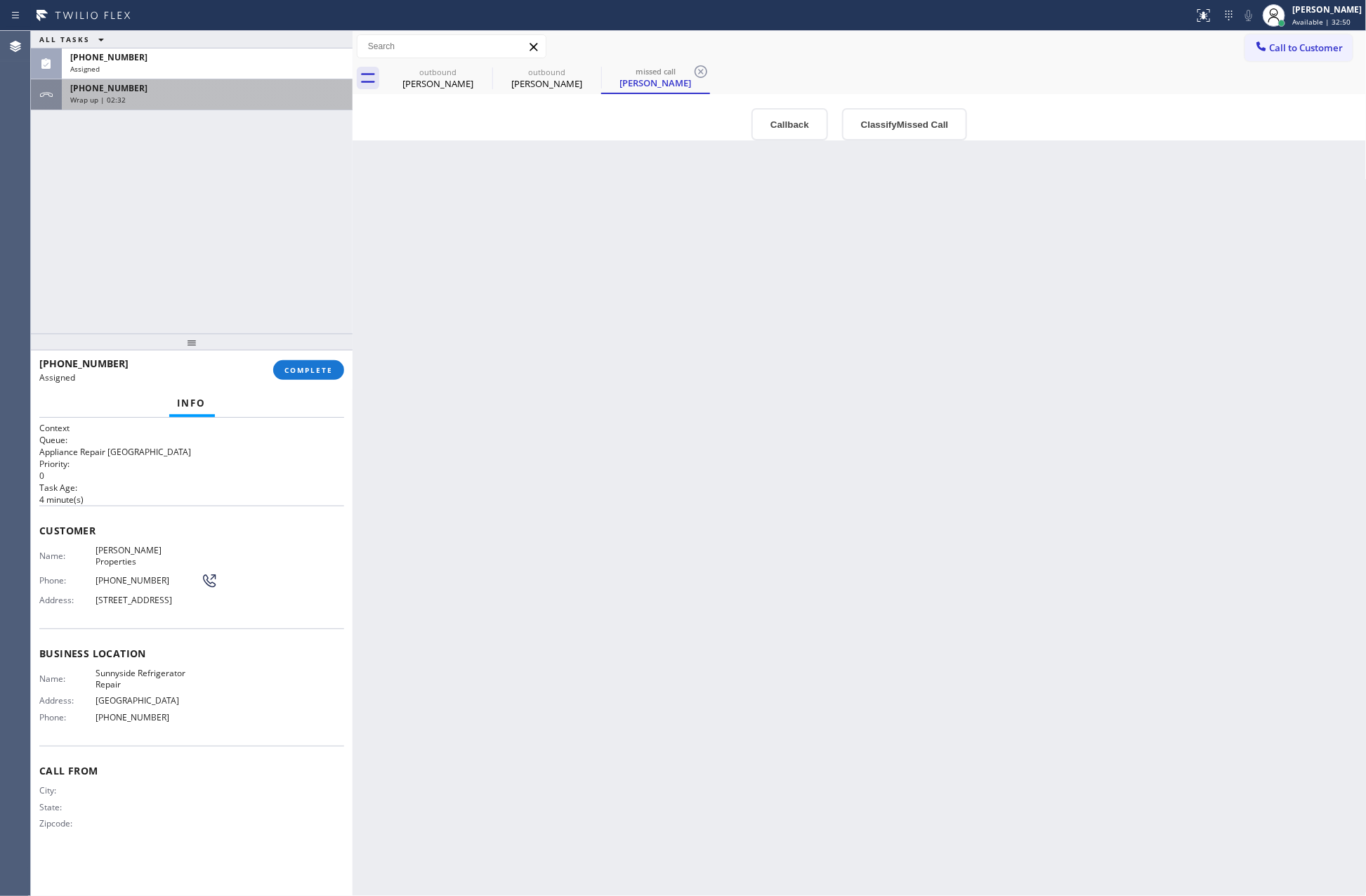
click at [255, 99] on div "Wrap up | 02:32" at bounding box center [207, 100] width 274 height 10
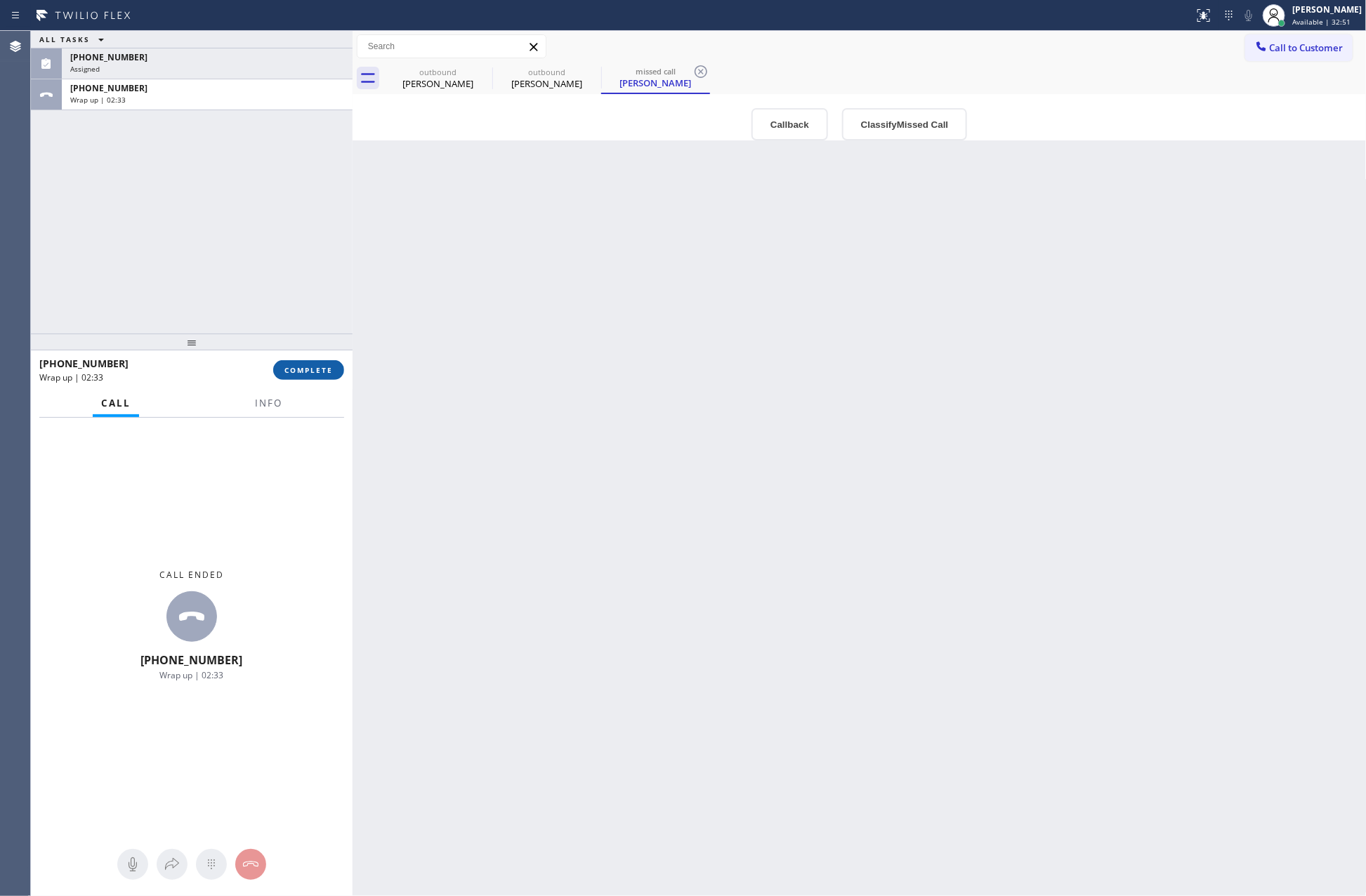
click at [323, 369] on span "COMPLETE" at bounding box center [308, 370] width 49 height 10
click at [250, 193] on div "ALL TASKS ALL TASKS ACTIVE TASKS TASKS IN WRAP UP [PHONE_NUMBER] Assigned [PHON…" at bounding box center [192, 182] width 322 height 303
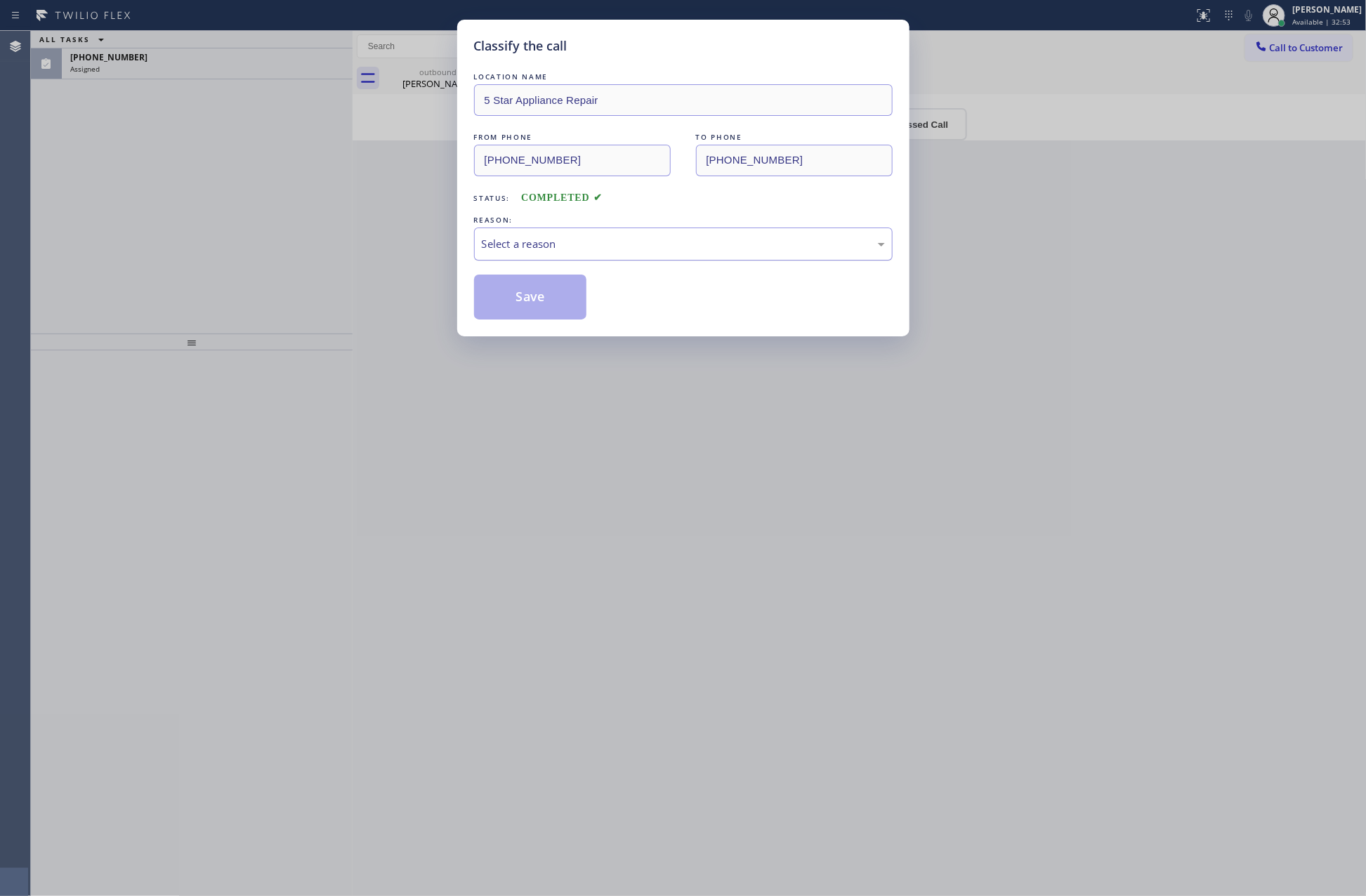
click at [575, 249] on div "Select a reason" at bounding box center [683, 244] width 403 height 16
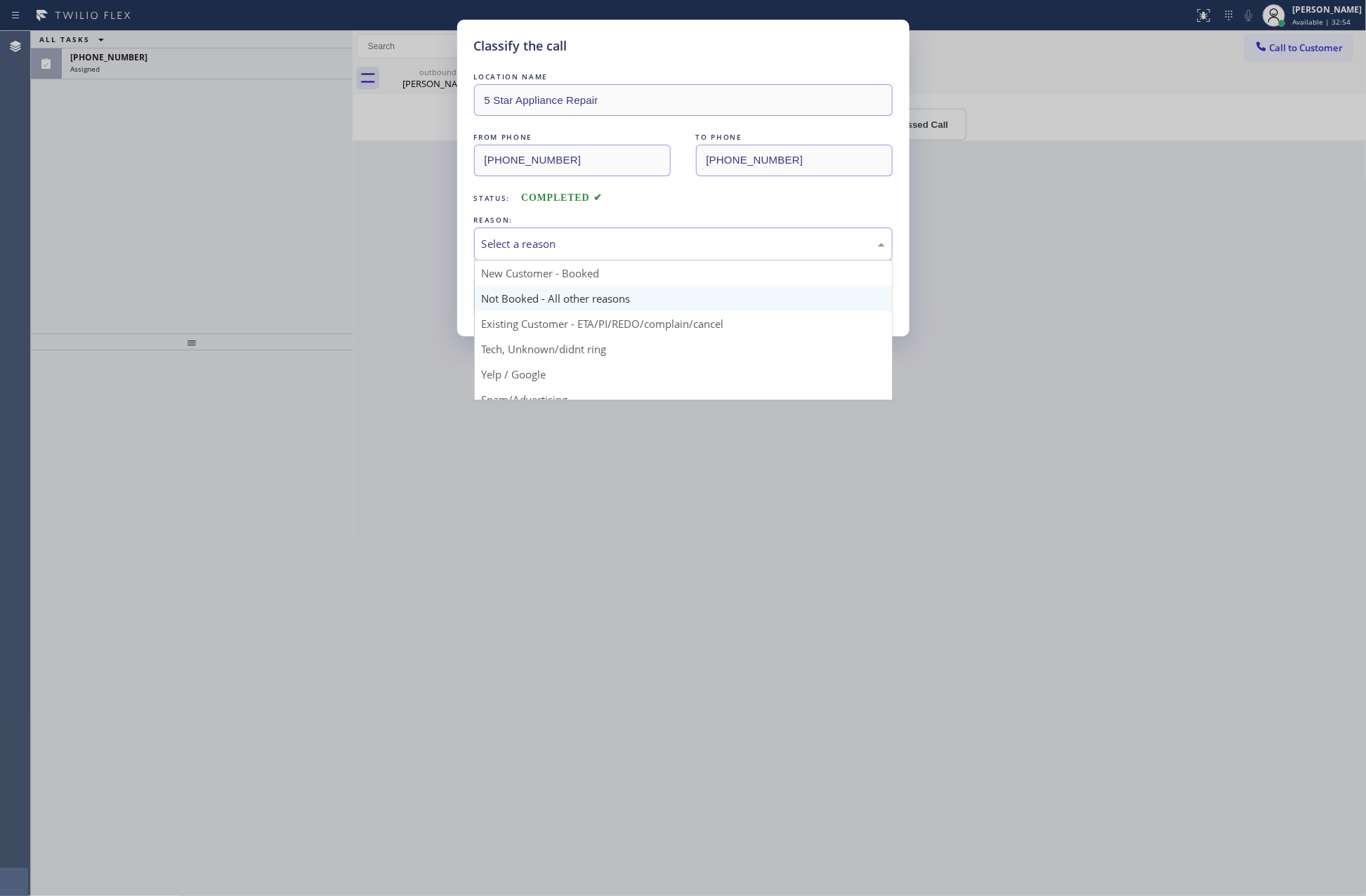
click at [539, 296] on button "Save" at bounding box center [530, 297] width 113 height 45
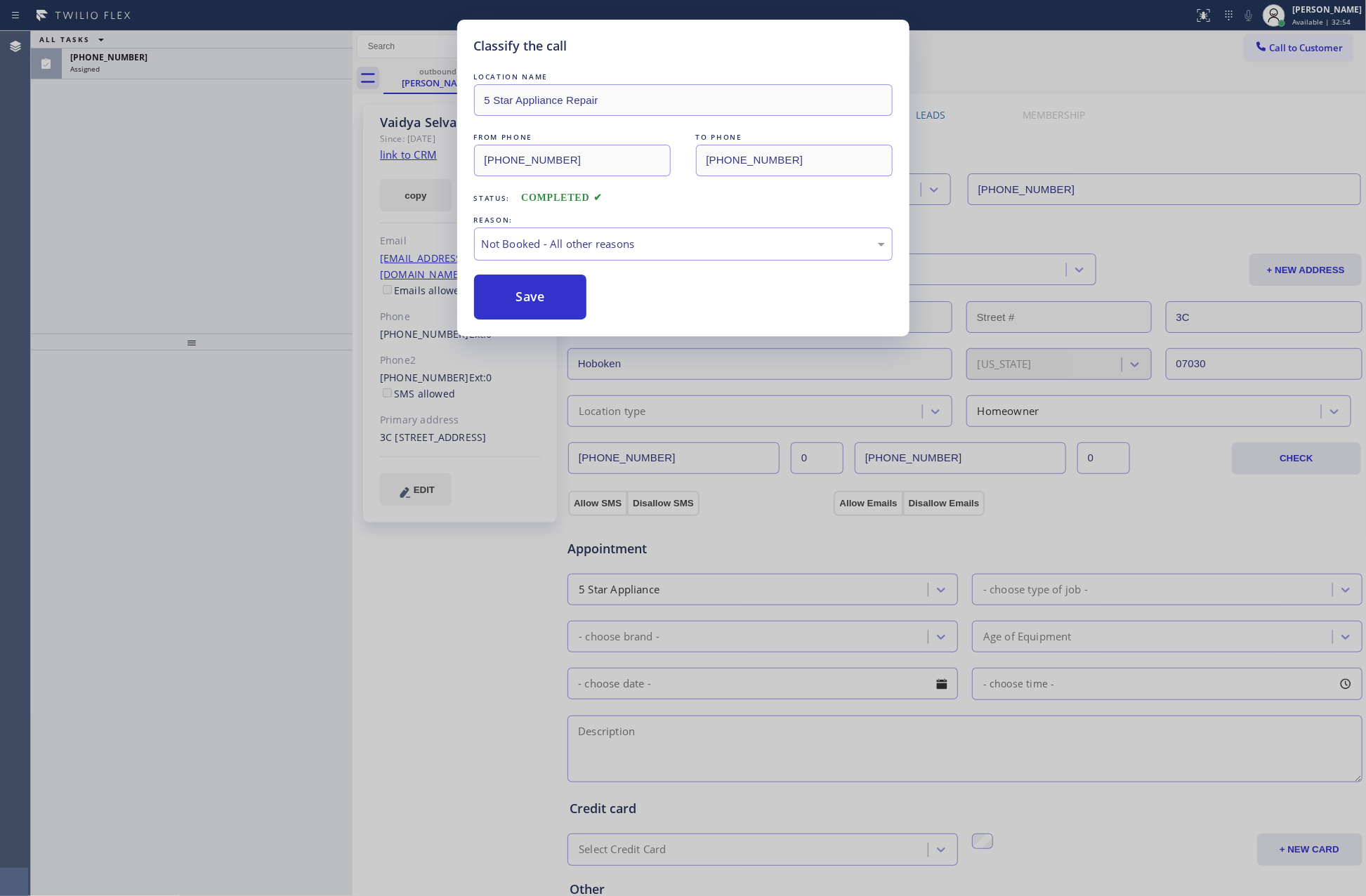
click at [539, 296] on button "Save" at bounding box center [530, 297] width 113 height 45
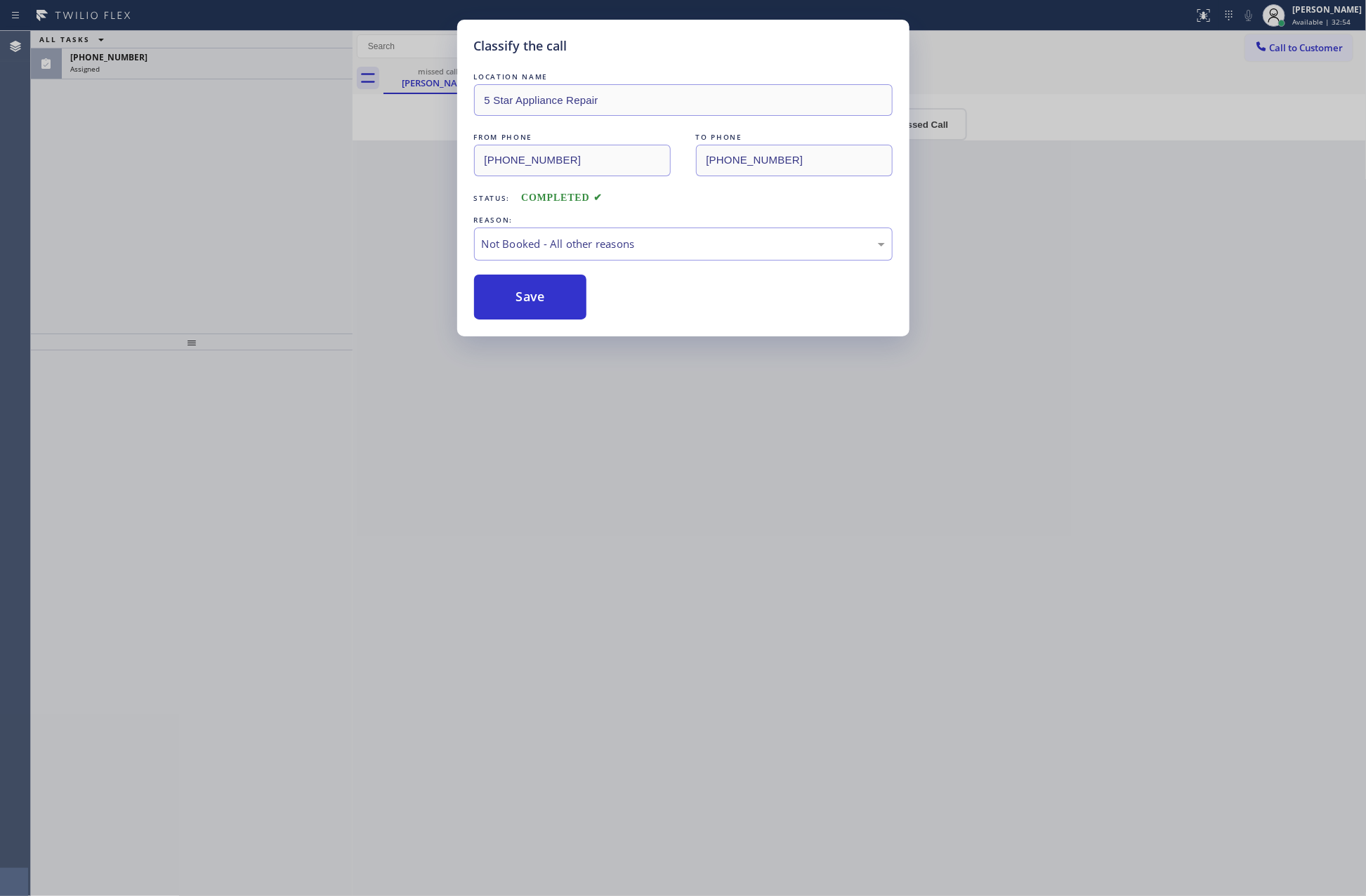
click at [190, 199] on div "Classify the call LOCATION NAME 5 Star Appliance Repair FROM PHONE [PHONE_NUMBE…" at bounding box center [683, 448] width 1366 height 896
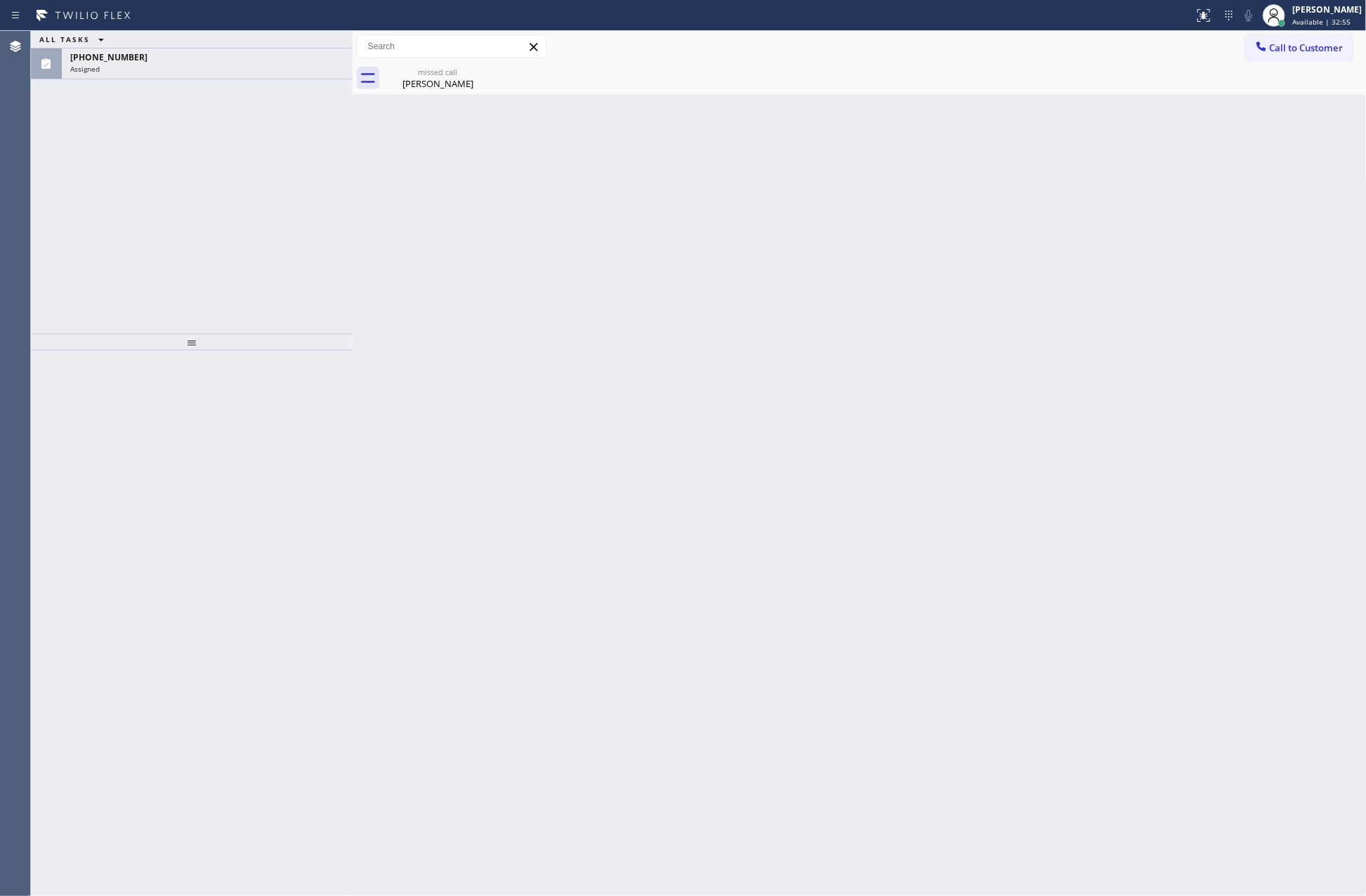
drag, startPoint x: 189, startPoint y: 196, endPoint x: 1311, endPoint y: 159, distance: 1122.6
click at [199, 195] on div "ALL TASKS ALL TASKS ACTIVE TASKS TASKS IN WRAP UP [PHONE_NUMBER] Assigned" at bounding box center [192, 182] width 322 height 303
click at [1322, 55] on button "Call to Customer" at bounding box center [1298, 48] width 108 height 27
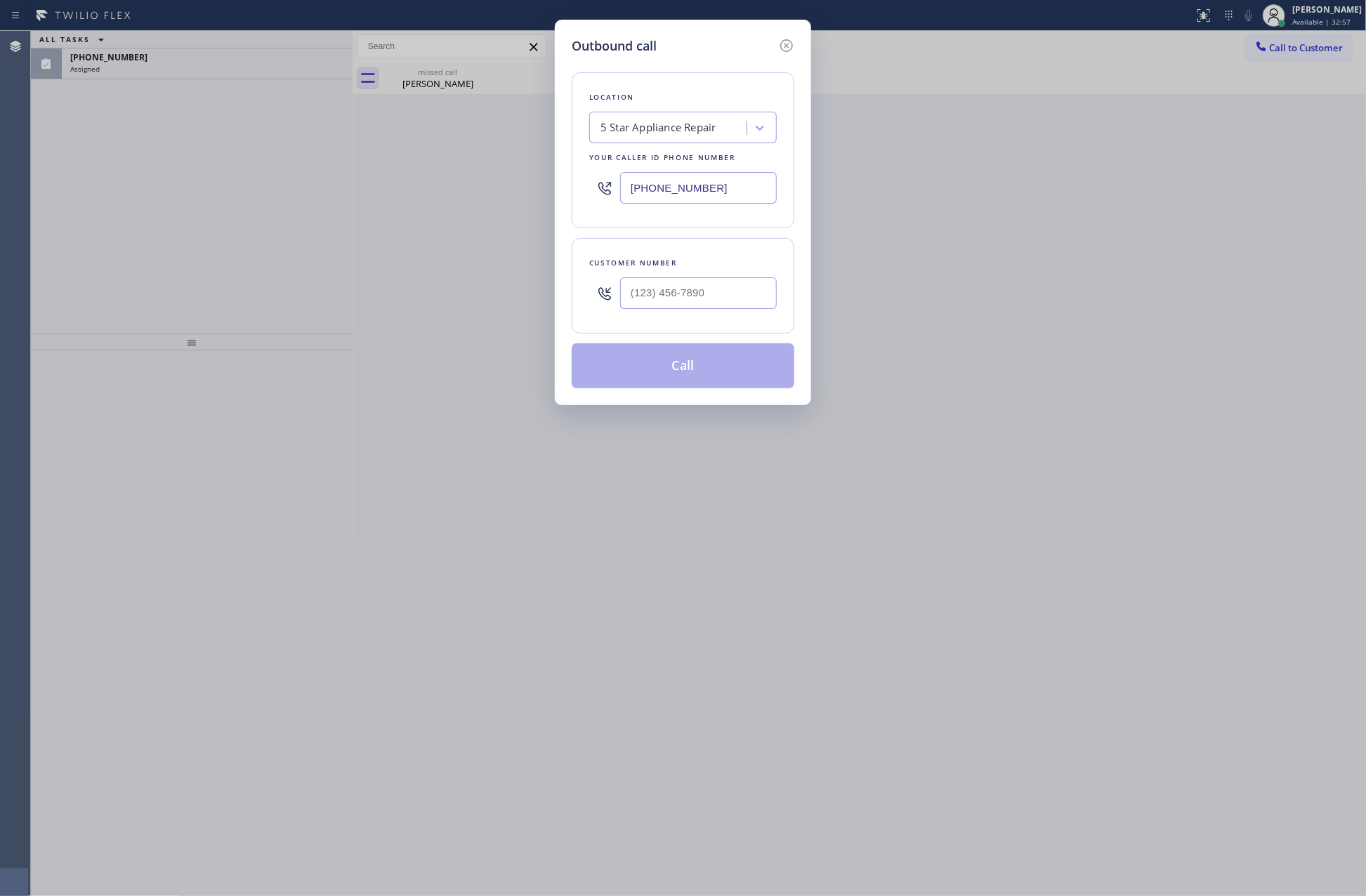
drag, startPoint x: 679, startPoint y: 180, endPoint x: 538, endPoint y: 164, distance: 141.9
click at [538, 164] on div "Outbound call Location 5 Star Appliance Repair Your caller id phone number [PHO…" at bounding box center [683, 448] width 1366 height 896
paste input "33) 692-2271"
type input "[PHONE_NUMBER]"
click at [734, 300] on input "(___) ___-____" at bounding box center [699, 293] width 156 height 32
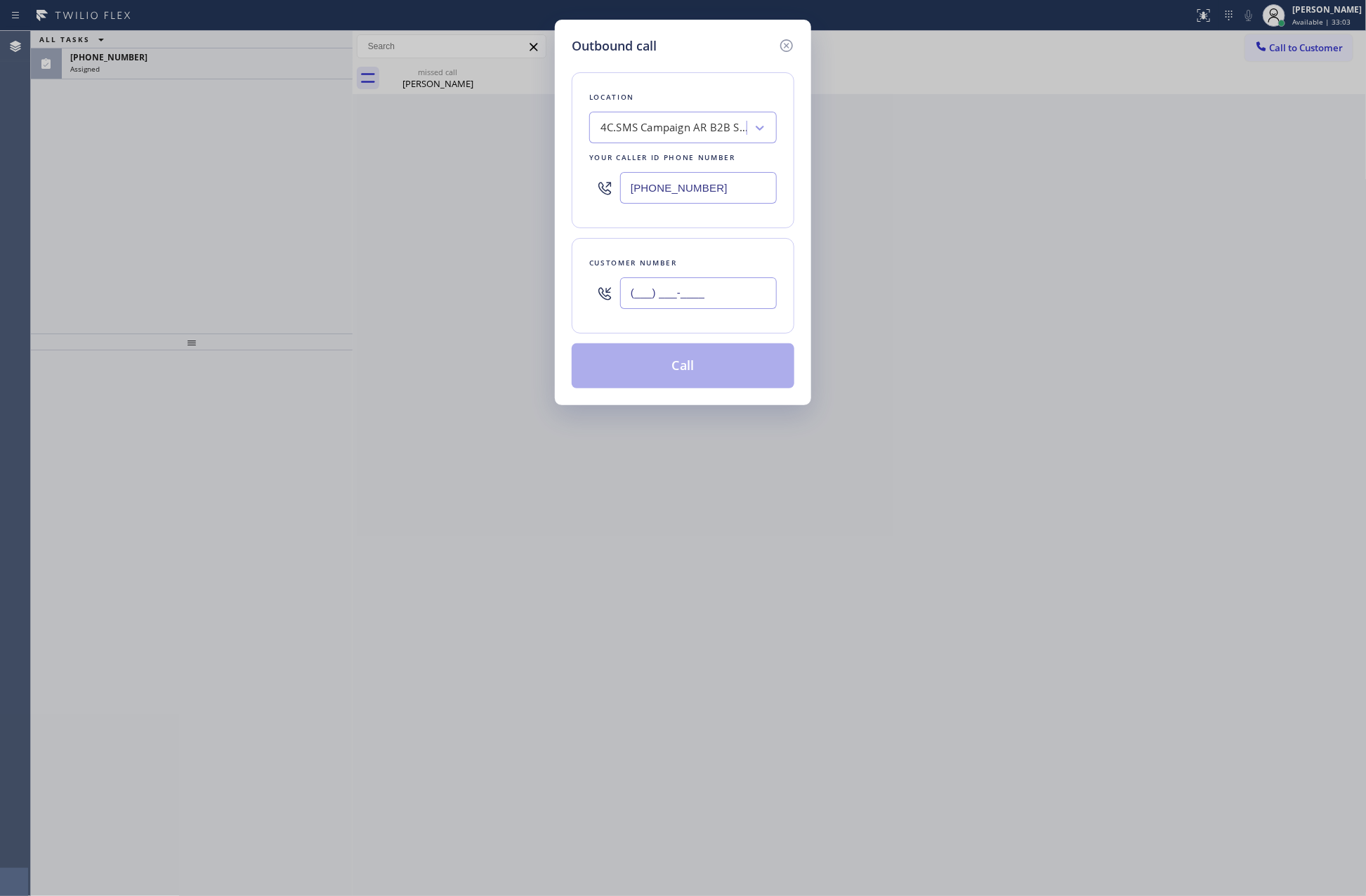
paste input "714) 345-0658"
type input "[PHONE_NUMBER]"
click at [715, 369] on button "Call" at bounding box center [683, 365] width 223 height 45
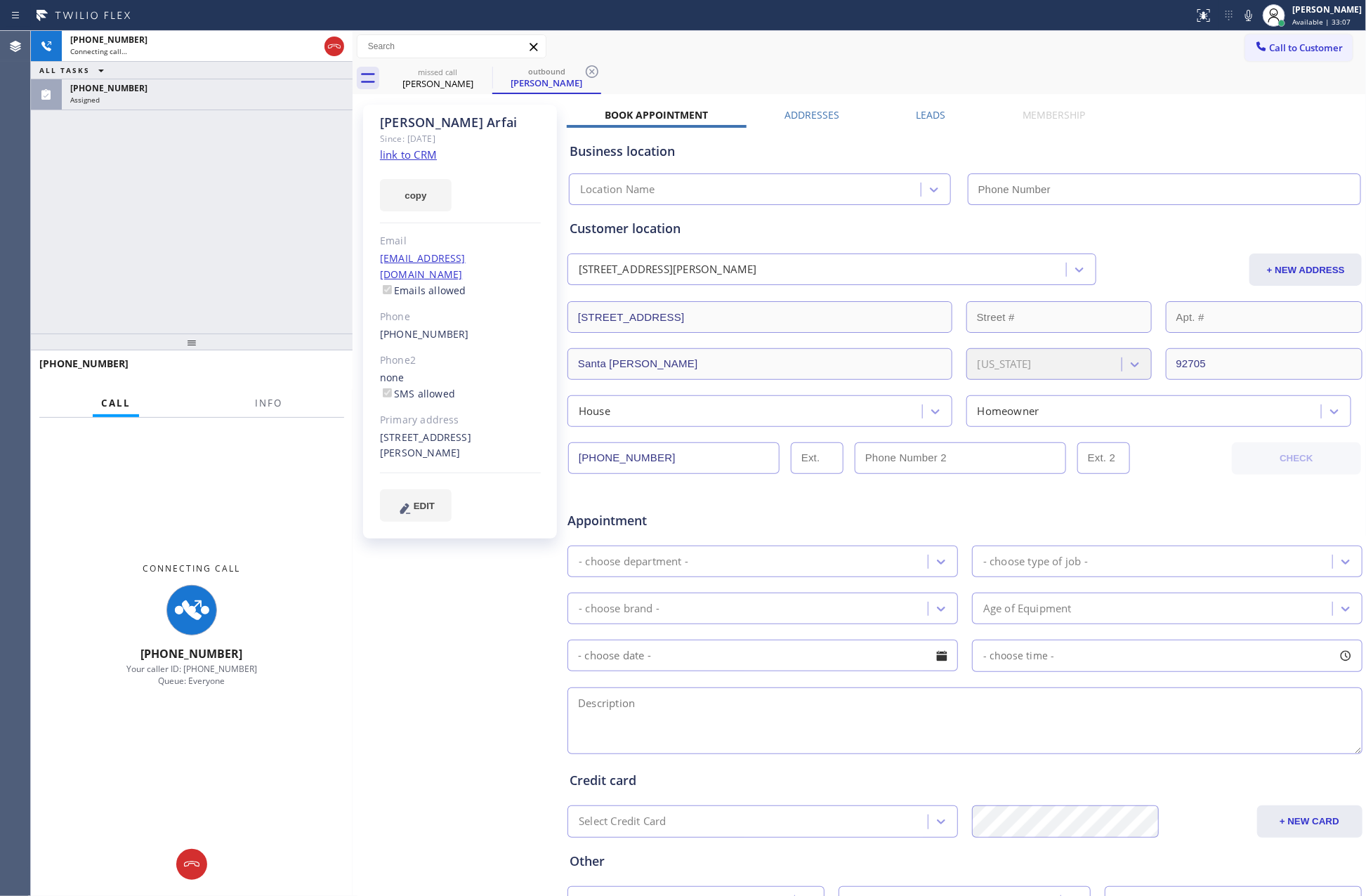
click at [204, 252] on div "[PHONE_NUMBER] Connecting call… ALL TASKS ALL TASKS ACTIVE TASKS TASKS IN WRAP …" at bounding box center [192, 182] width 322 height 303
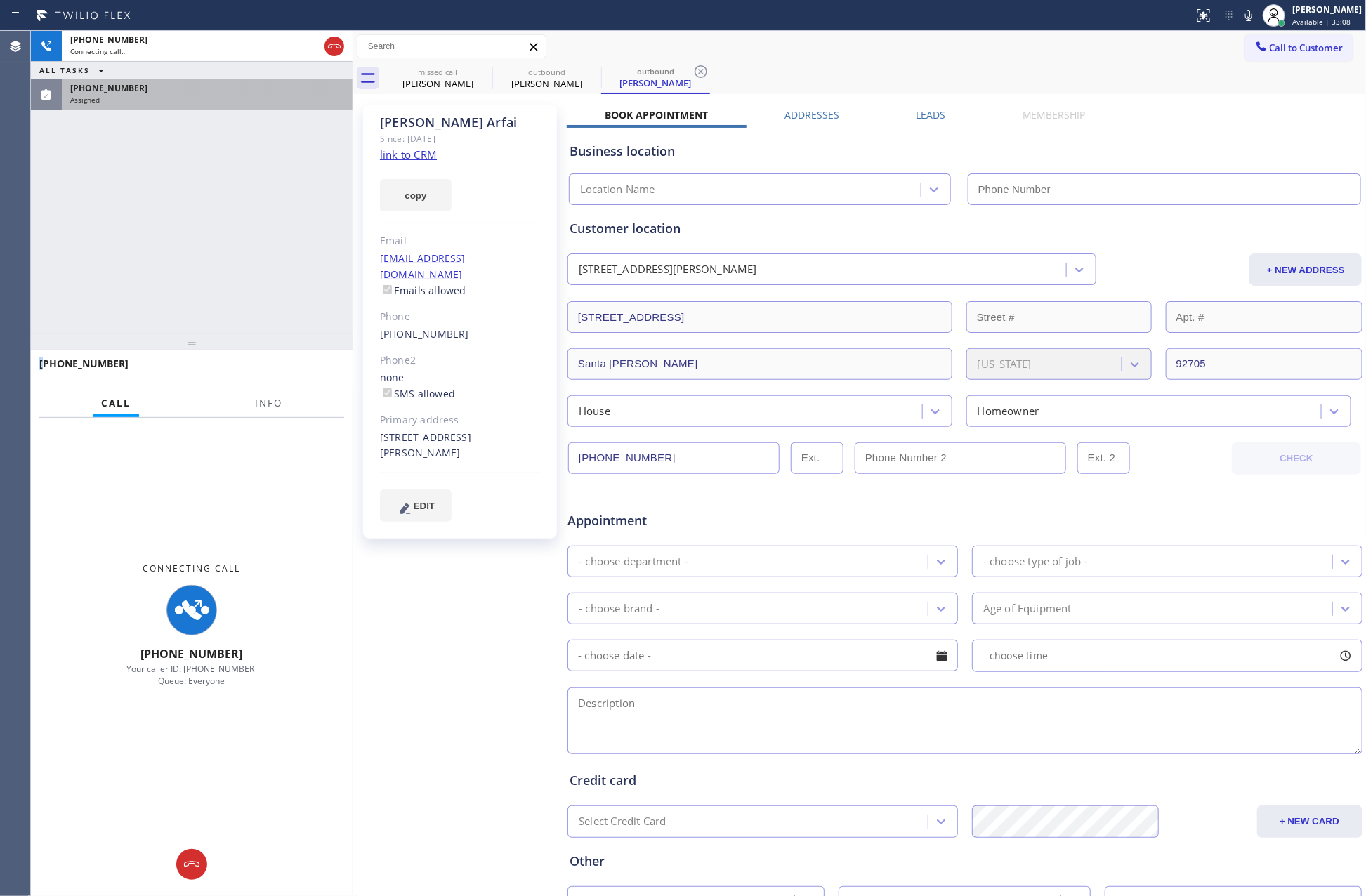
click at [228, 99] on div "Assigned" at bounding box center [207, 100] width 274 height 10
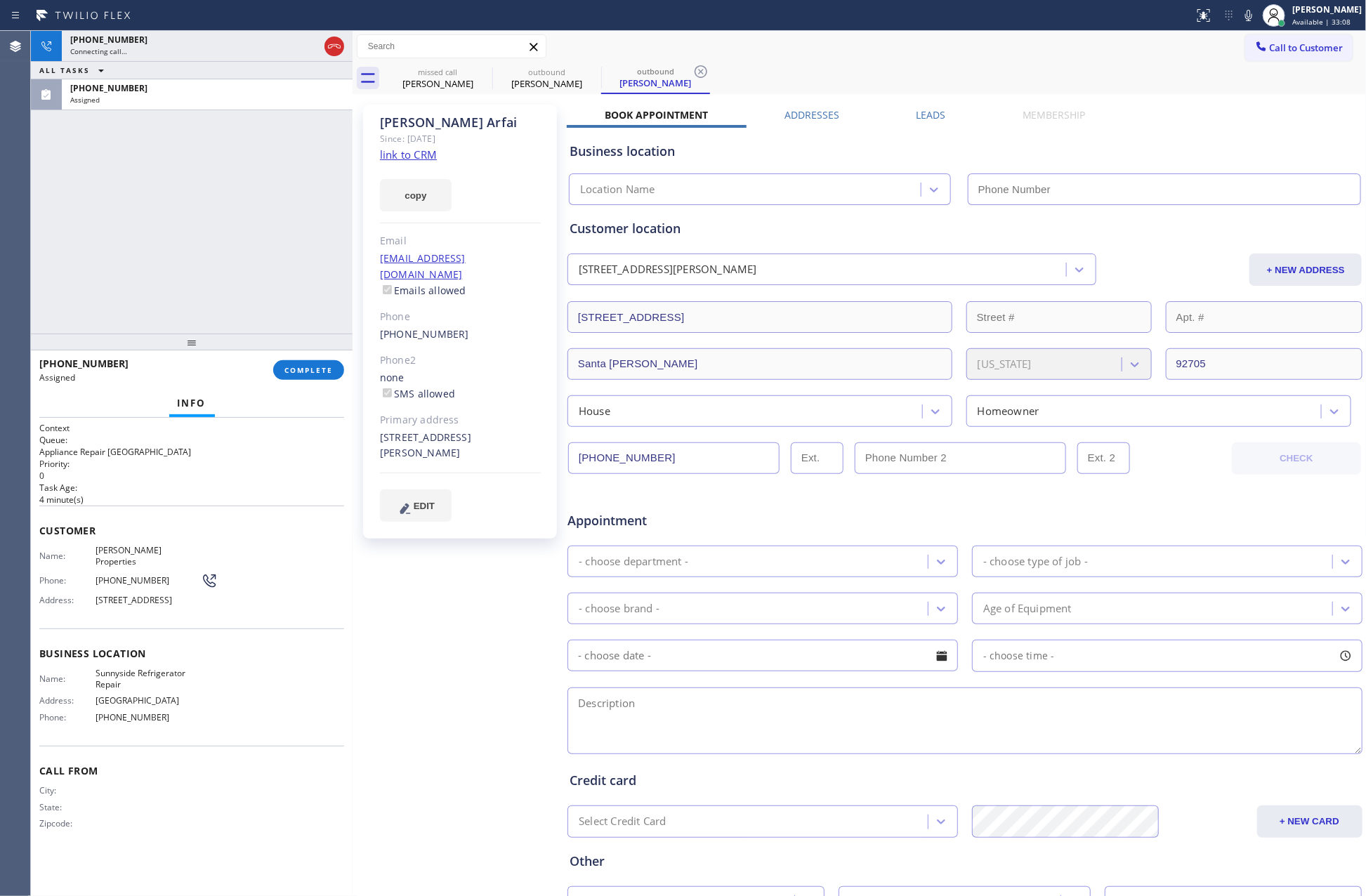
click at [215, 163] on div "[PHONE_NUMBER] Connecting call… ALL TASKS ALL TASKS ACTIVE TASKS TASKS IN WRAP …" at bounding box center [192, 182] width 322 height 303
type input "[PHONE_NUMBER]"
click at [335, 372] on button "COMPLETE" at bounding box center [308, 370] width 71 height 20
click at [264, 213] on div "[PHONE_NUMBER] Connecting call… ALL TASKS ALL TASKS ACTIVE TASKS TASKS IN WRAP …" at bounding box center [192, 182] width 322 height 303
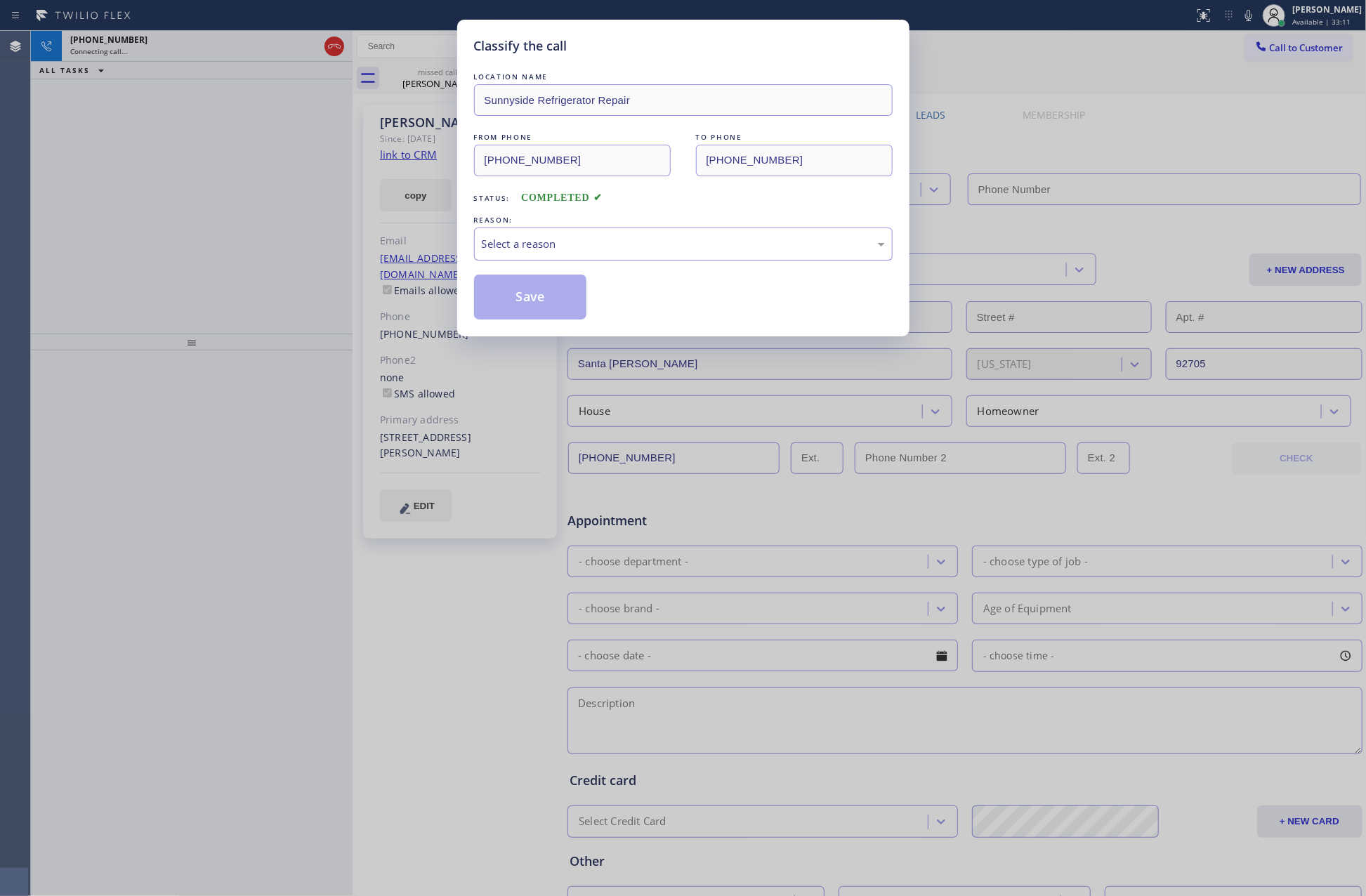
type input "[PHONE_NUMBER]"
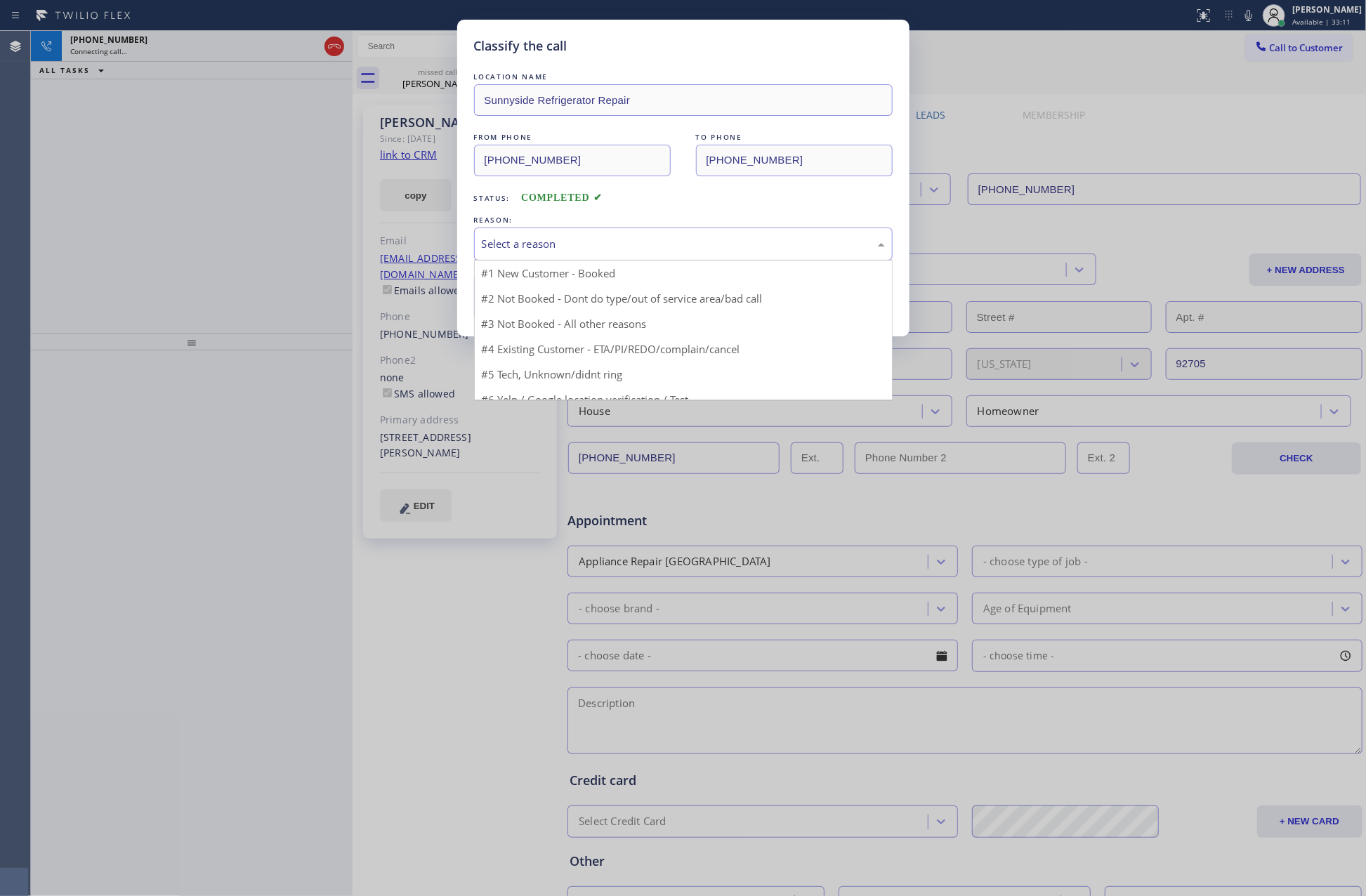
drag, startPoint x: 513, startPoint y: 243, endPoint x: 516, endPoint y: 257, distance: 14.3
click at [513, 243] on div "Select a reason" at bounding box center [683, 244] width 403 height 16
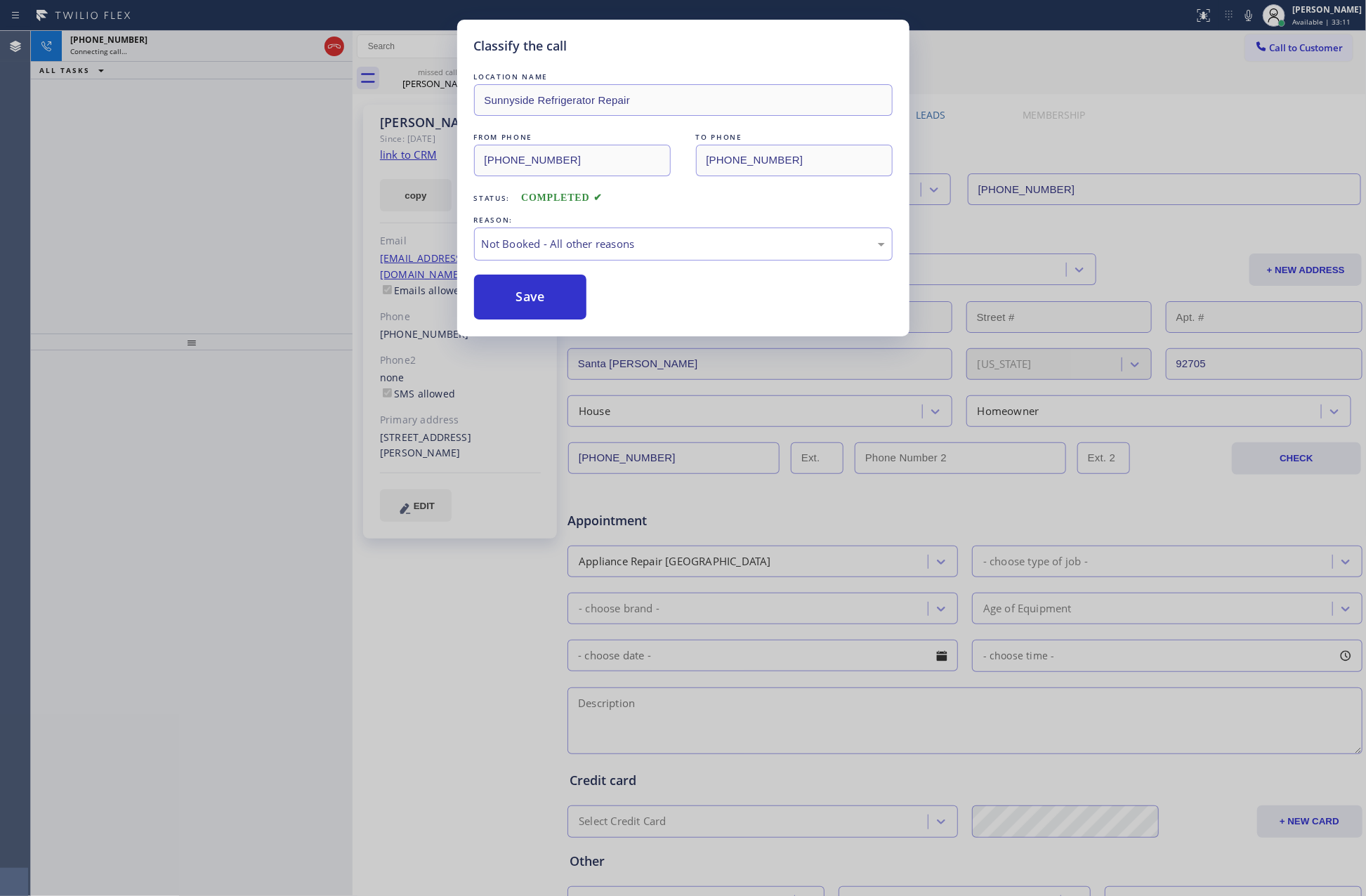
click at [527, 293] on button "Save" at bounding box center [530, 297] width 113 height 45
click at [178, 196] on div "Classify the call LOCATION NAME Sunnyside Refrigerator Repair FROM PHONE [PHONE…" at bounding box center [683, 448] width 1366 height 896
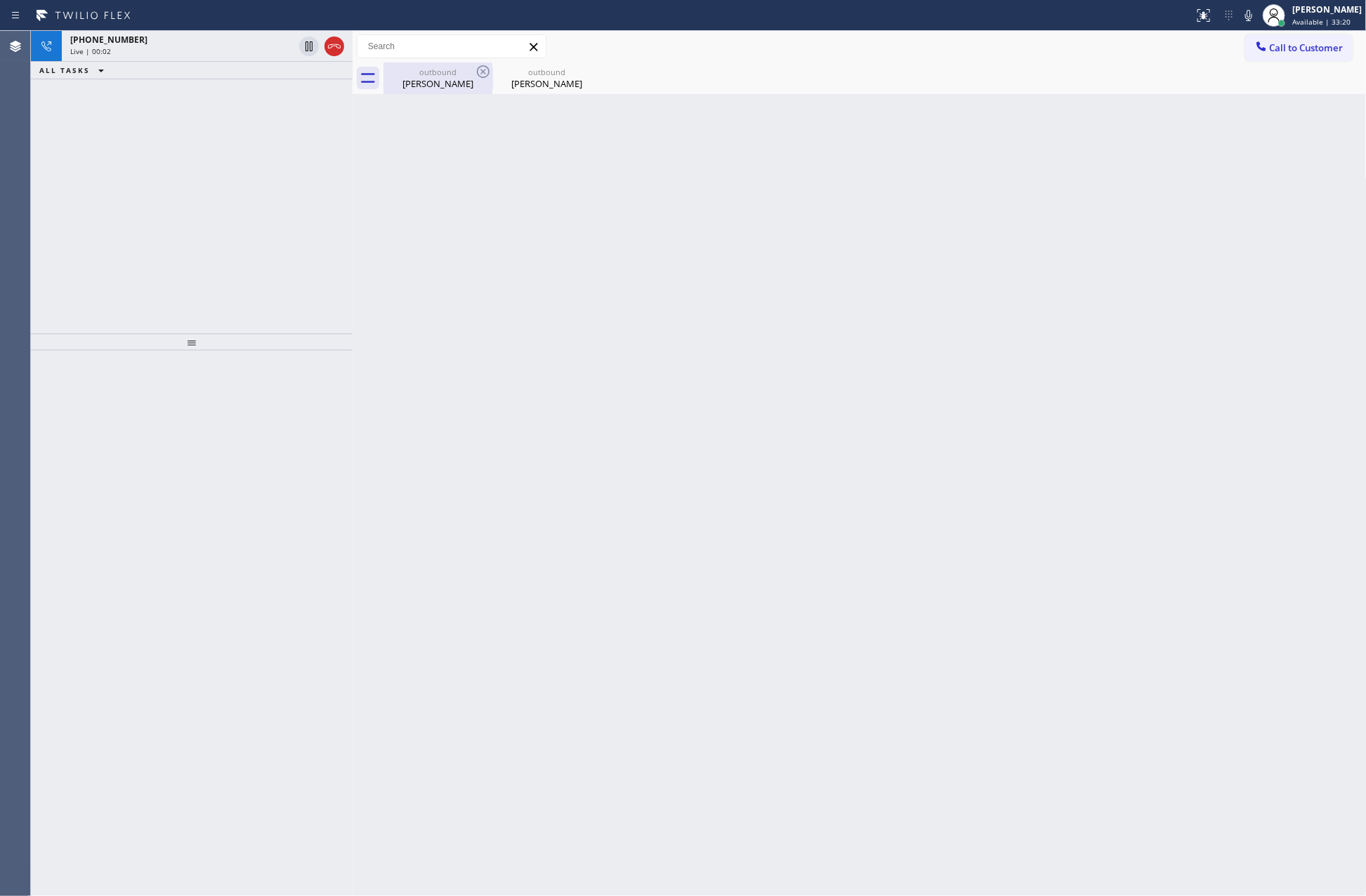
click at [456, 69] on div "outbound" at bounding box center [437, 72] width 106 height 11
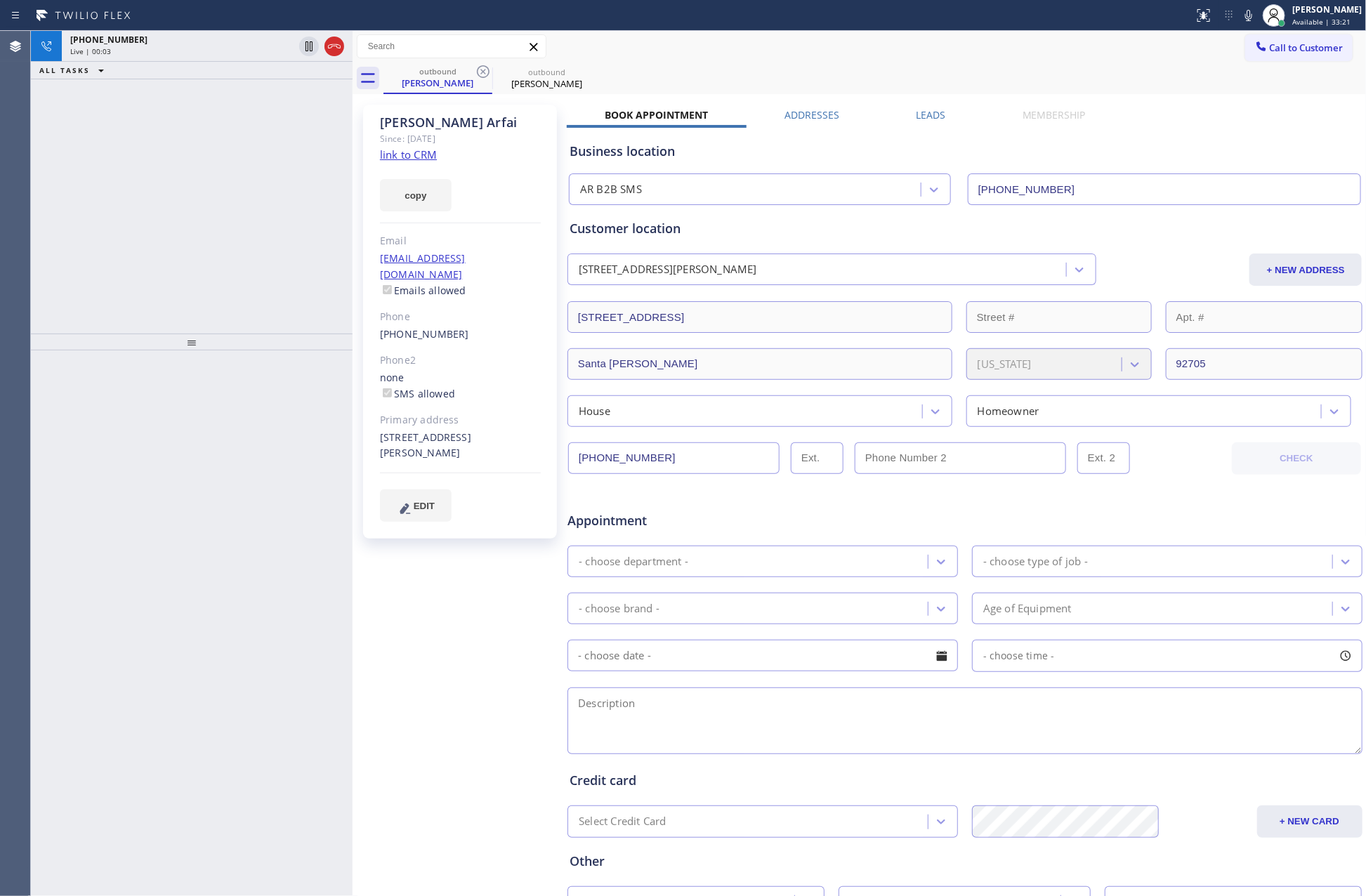
click at [226, 230] on div "[PHONE_NUMBER] Live | 00:03 ALL TASKS ALL TASKS ACTIVE TASKS TASKS IN WRAP UP" at bounding box center [192, 182] width 322 height 303
click at [228, 229] on div "[PHONE_NUMBER] Live | 00:04 ALL TASKS ALL TASKS ACTIVE TASKS TASKS IN WRAP UP" at bounding box center [192, 182] width 322 height 303
click at [166, 203] on div "[PHONE_NUMBER] Live | 00:36 ALL TASKS ALL TASKS ACTIVE TASKS TASKS IN WRAP UP" at bounding box center [192, 182] width 322 height 303
click at [166, 203] on div "[PHONE_NUMBER] Live | 00:37 ALL TASKS ALL TASKS ACTIVE TASKS TASKS IN WRAP UP" at bounding box center [192, 182] width 322 height 303
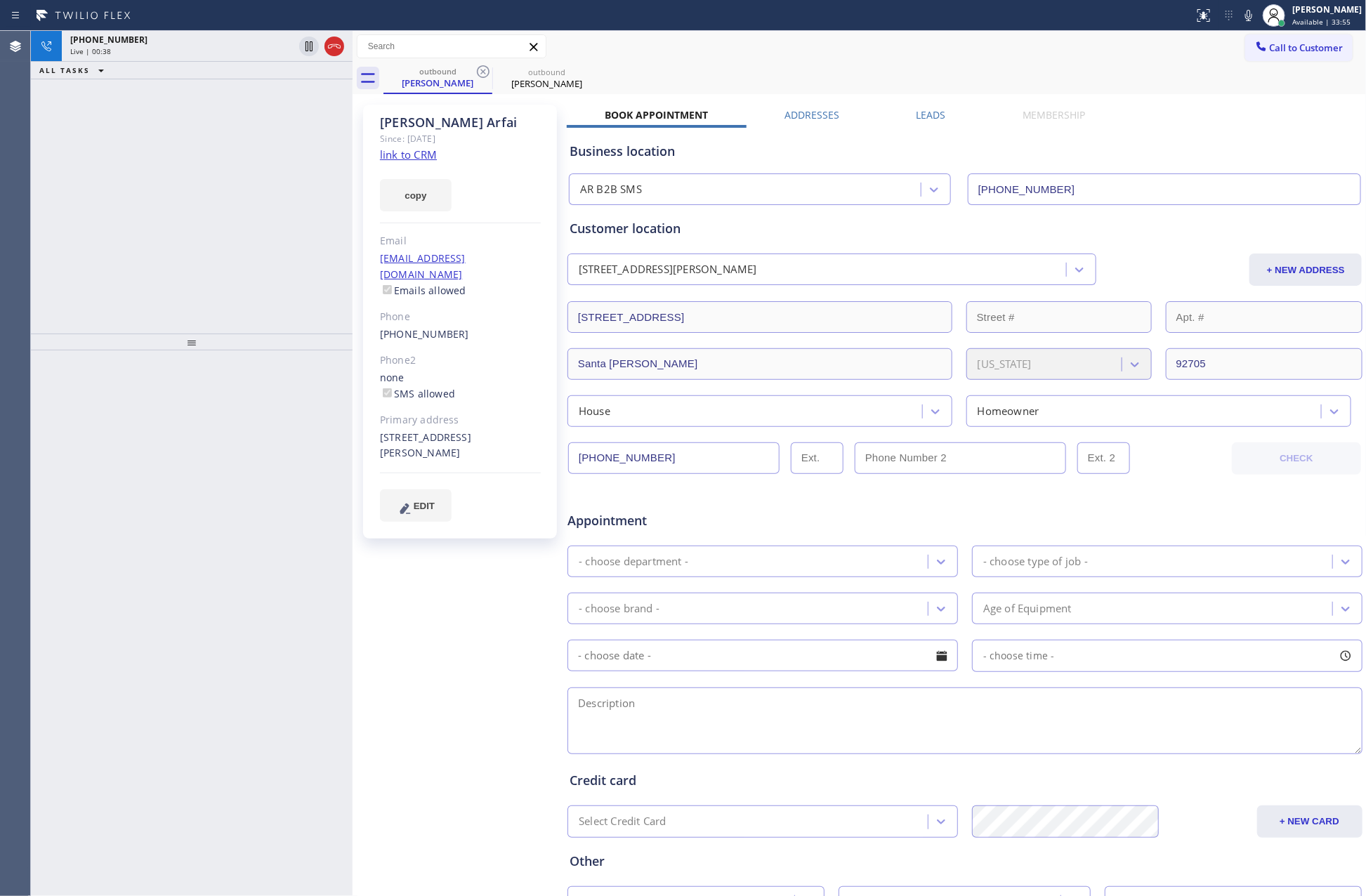
click at [166, 203] on div "[PHONE_NUMBER] Live | 00:38 ALL TASKS ALL TASKS ACTIVE TASKS TASKS IN WRAP UP" at bounding box center [192, 182] width 322 height 303
click at [683, 58] on div "Call to Customer Outbound call Location AR B2B SMS Your caller id phone number …" at bounding box center [859, 47] width 1014 height 25
click at [163, 230] on div "ALL TASKS ALL TASKS ACTIVE TASKS TASKS IN WRAP UP [PHONE_NUMBER] Reserved [PHON…" at bounding box center [192, 182] width 322 height 303
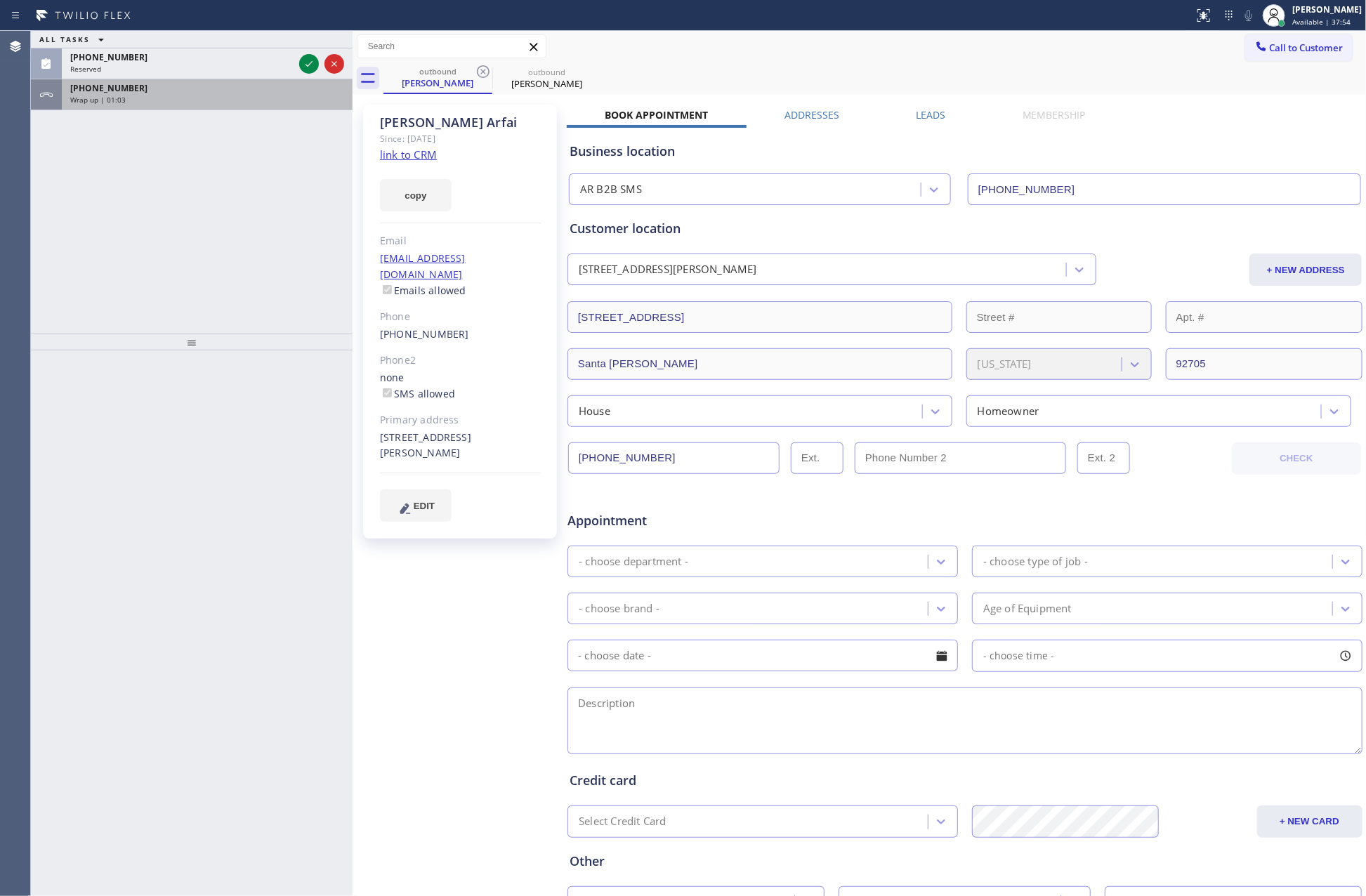
click at [220, 91] on div "[PHONE_NUMBER]" at bounding box center [207, 87] width 274 height 12
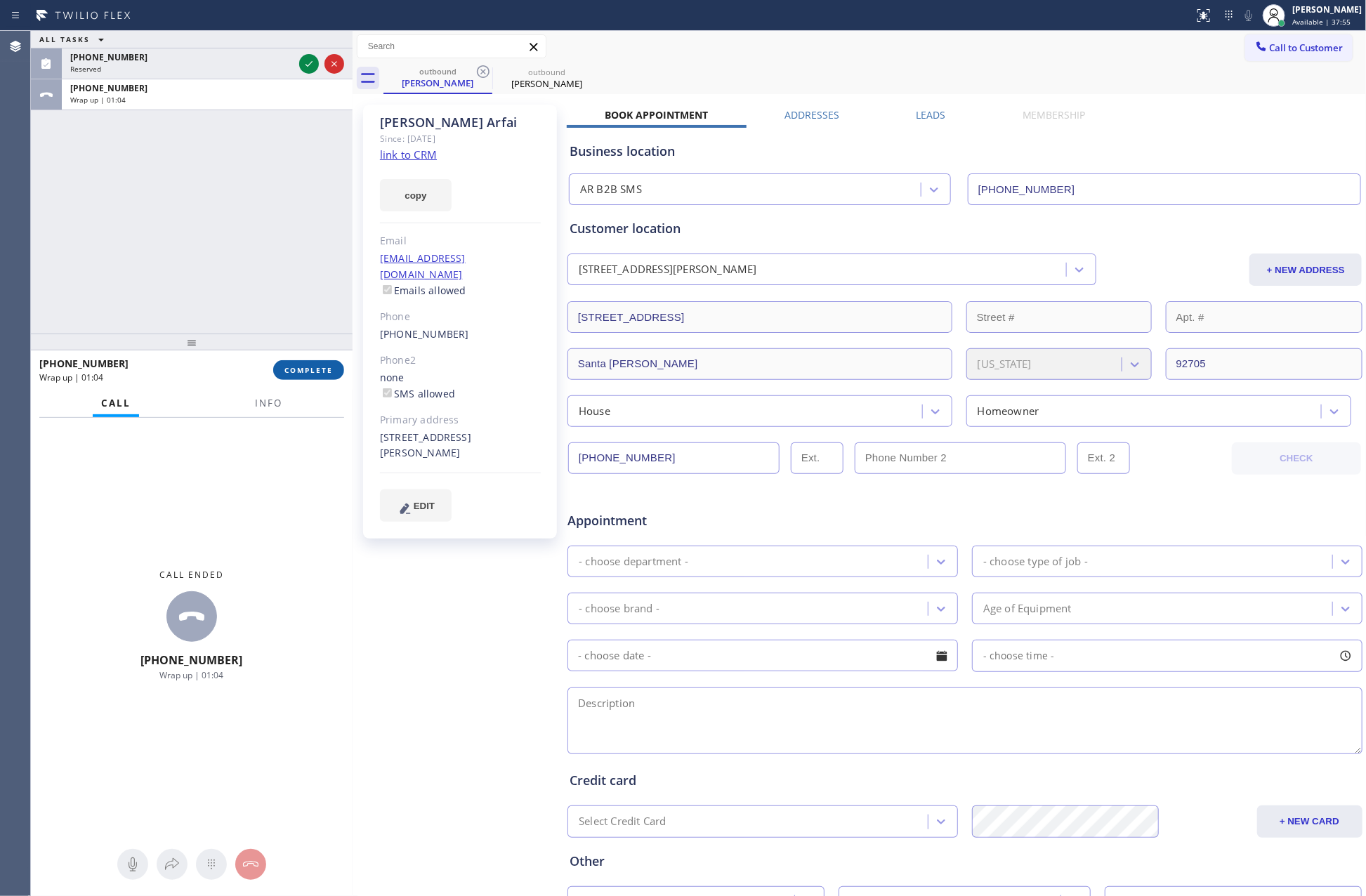
click at [315, 373] on span "COMPLETE" at bounding box center [308, 370] width 49 height 10
click at [293, 228] on div "ALL TASKS ALL TASKS ACTIVE TASKS TASKS IN WRAP UP [PHONE_NUMBER] Reserved [PHON…" at bounding box center [192, 182] width 322 height 303
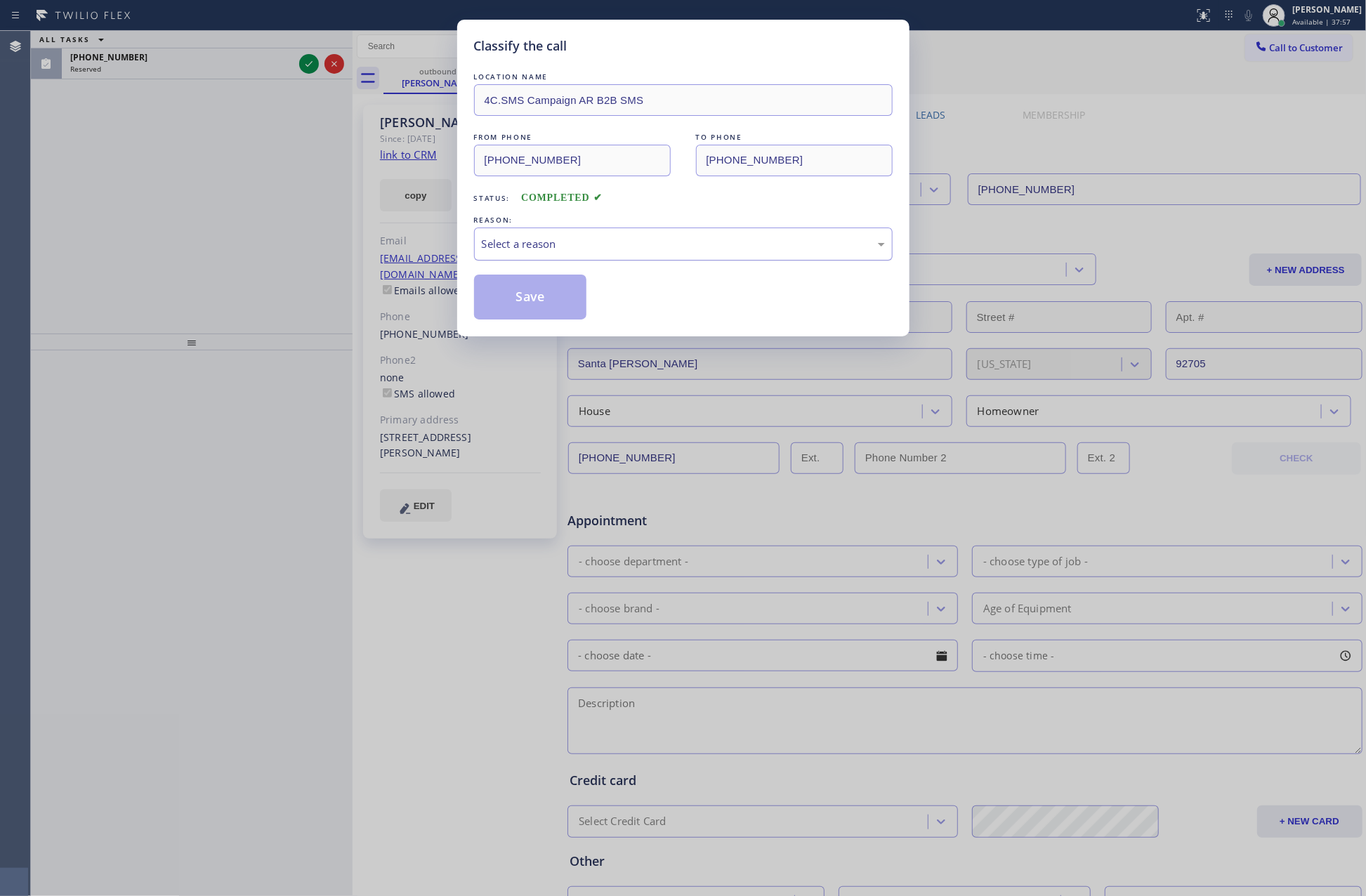
click at [524, 244] on div "Select a reason" at bounding box center [683, 244] width 403 height 16
click at [521, 292] on button "Save" at bounding box center [530, 297] width 113 height 45
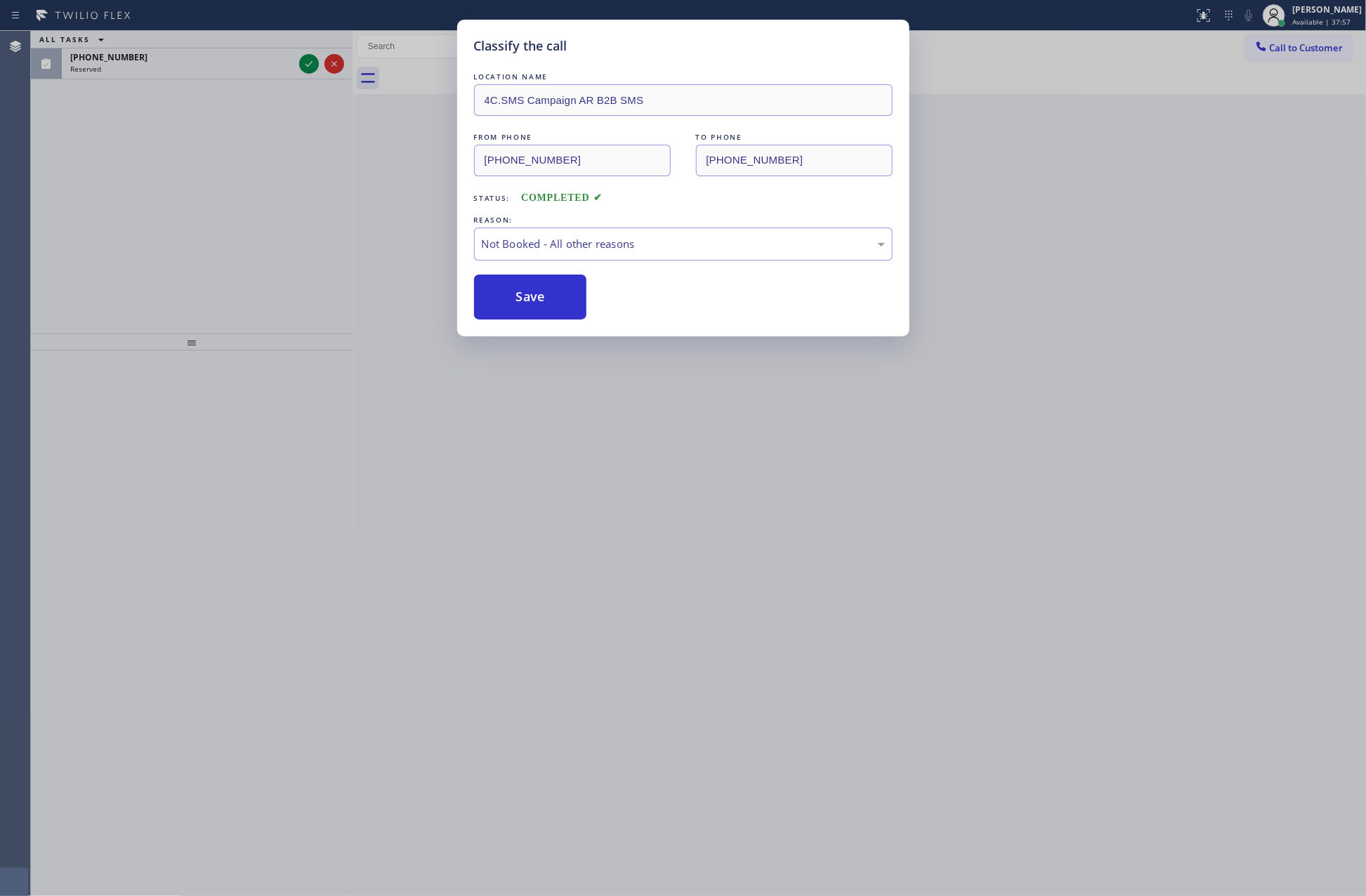
drag, startPoint x: 521, startPoint y: 292, endPoint x: 688, endPoint y: 9, distance: 328.6
click at [538, 284] on button "Save" at bounding box center [530, 297] width 113 height 45
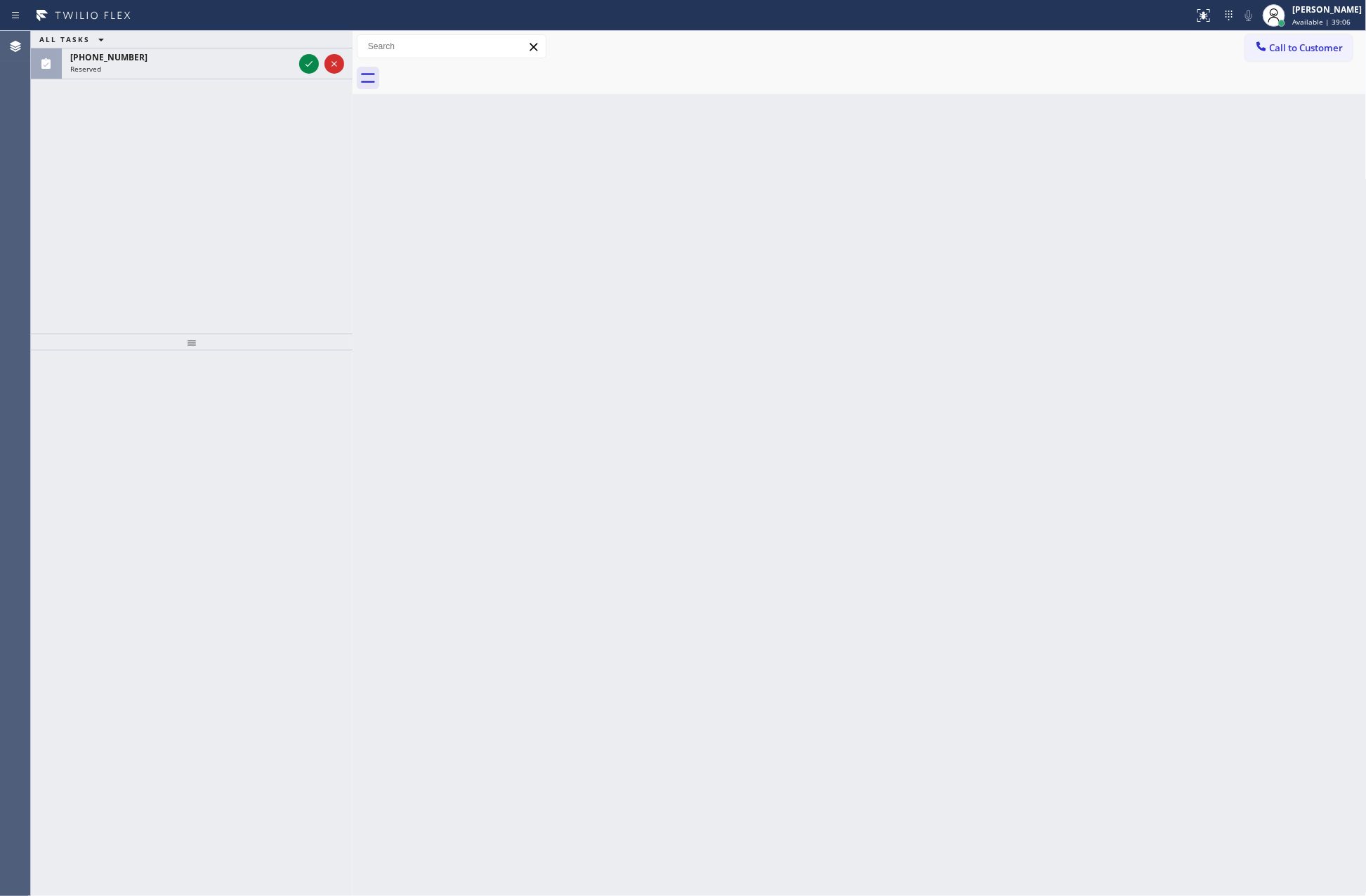
drag, startPoint x: 312, startPoint y: 66, endPoint x: 300, endPoint y: 196, distance: 130.6
click at [313, 66] on icon at bounding box center [308, 63] width 17 height 17
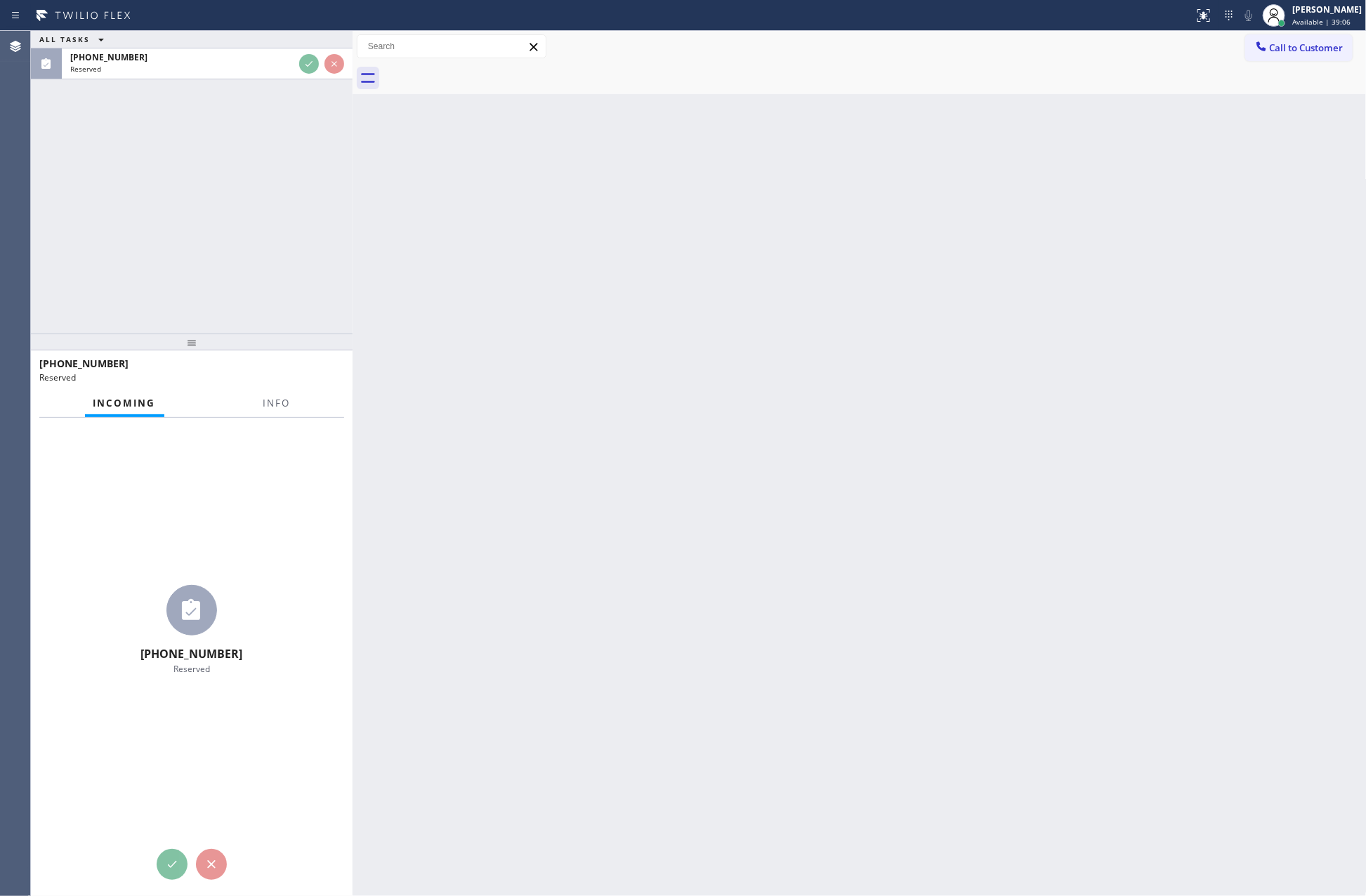
click at [302, 220] on div "ALL TASKS ALL TASKS ACTIVE TASKS TASKS IN WRAP UP [PHONE_NUMBER] Reserved" at bounding box center [192, 182] width 322 height 303
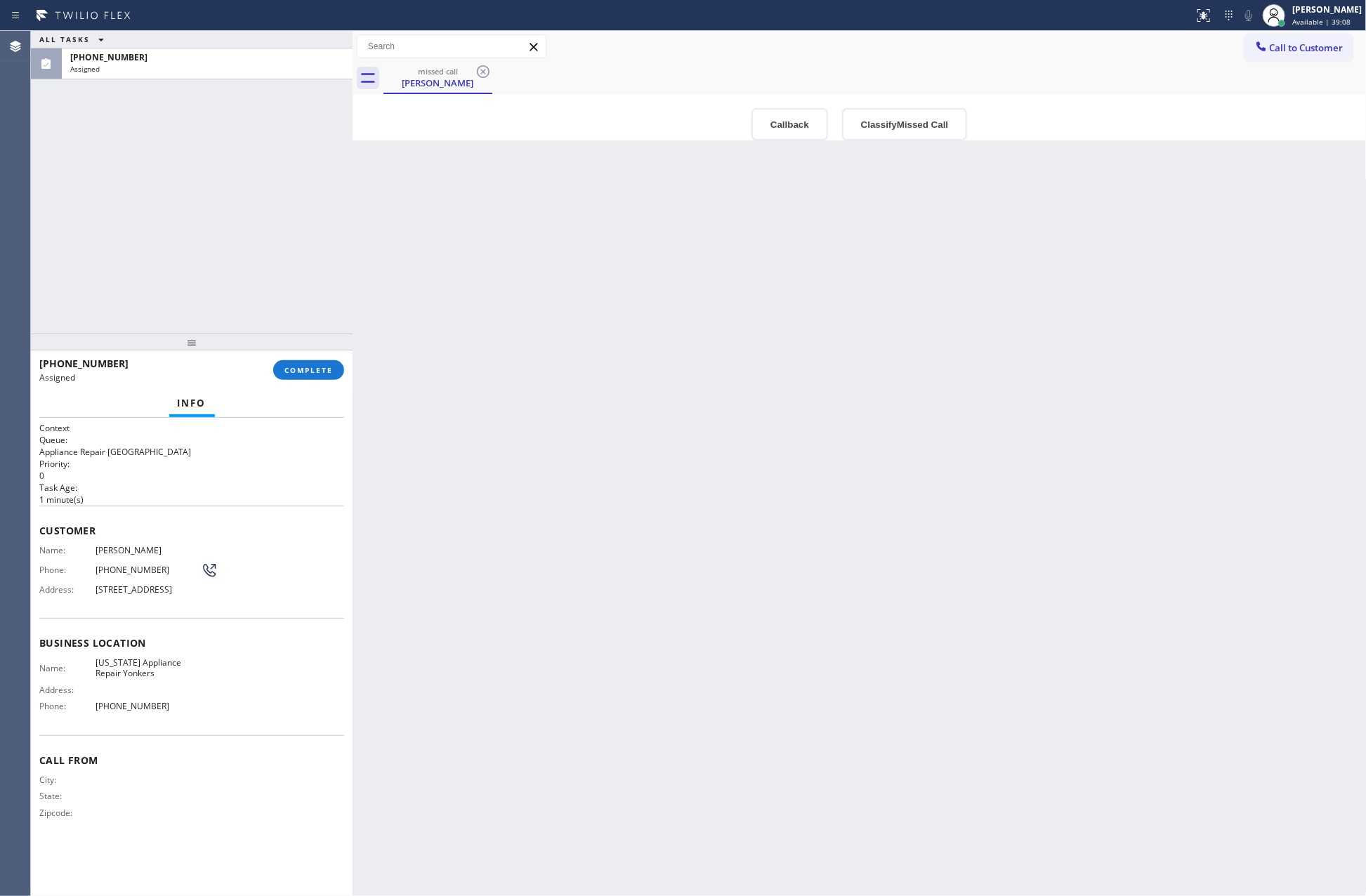
drag, startPoint x: 555, startPoint y: 380, endPoint x: 647, endPoint y: 363, distance: 93.6
click at [621, 380] on div "Back to Dashboard Change Sender ID Customers Technicians Select a contact Outbo…" at bounding box center [859, 464] width 1014 height 866
click at [798, 123] on button "Callback" at bounding box center [790, 124] width 76 height 32
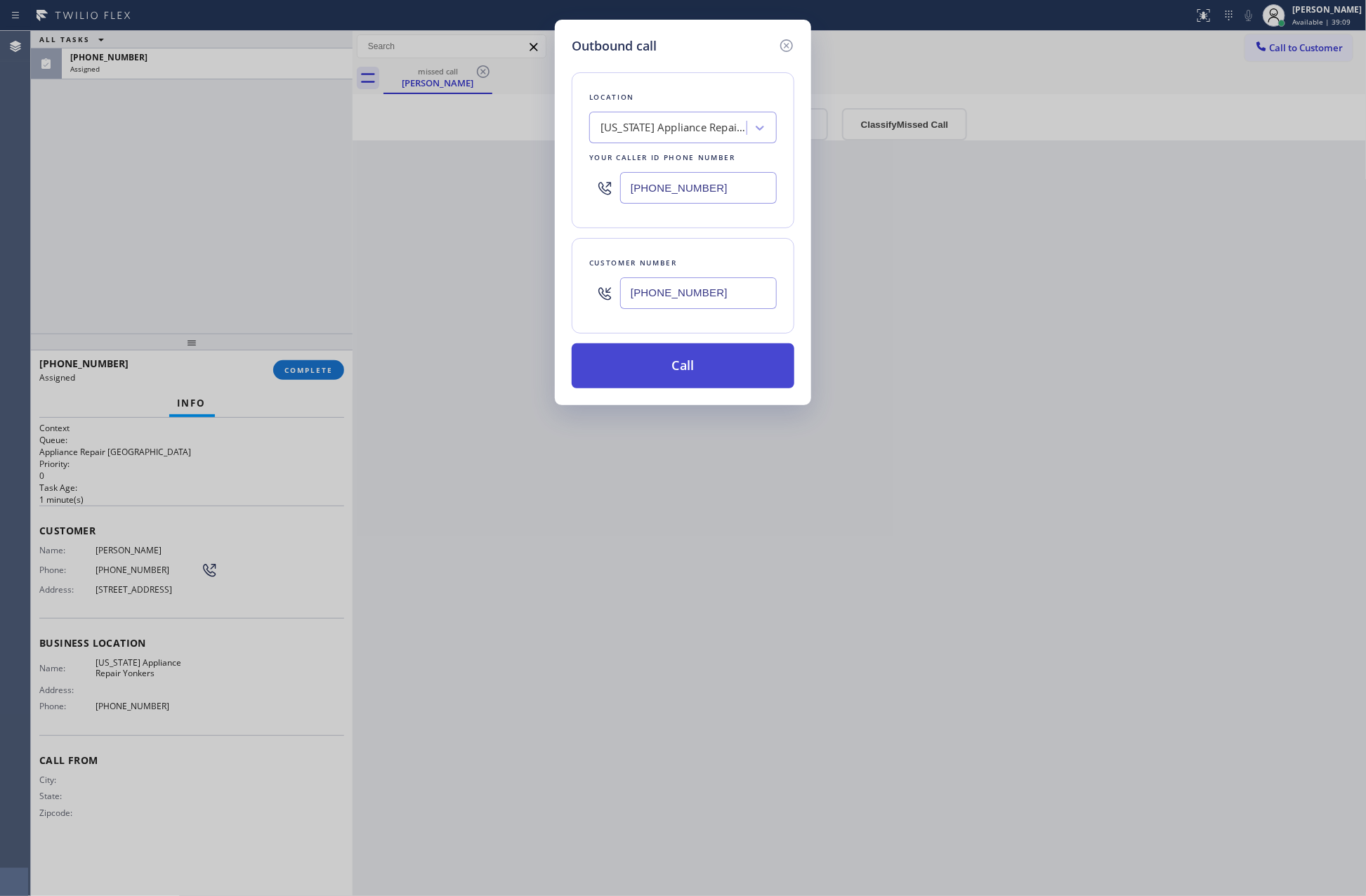
click at [725, 377] on button "Call" at bounding box center [683, 365] width 223 height 45
click at [142, 156] on div "Outbound call Location [US_STATE] Appliance Repair Yonkers Your caller id phone…" at bounding box center [683, 448] width 1366 height 896
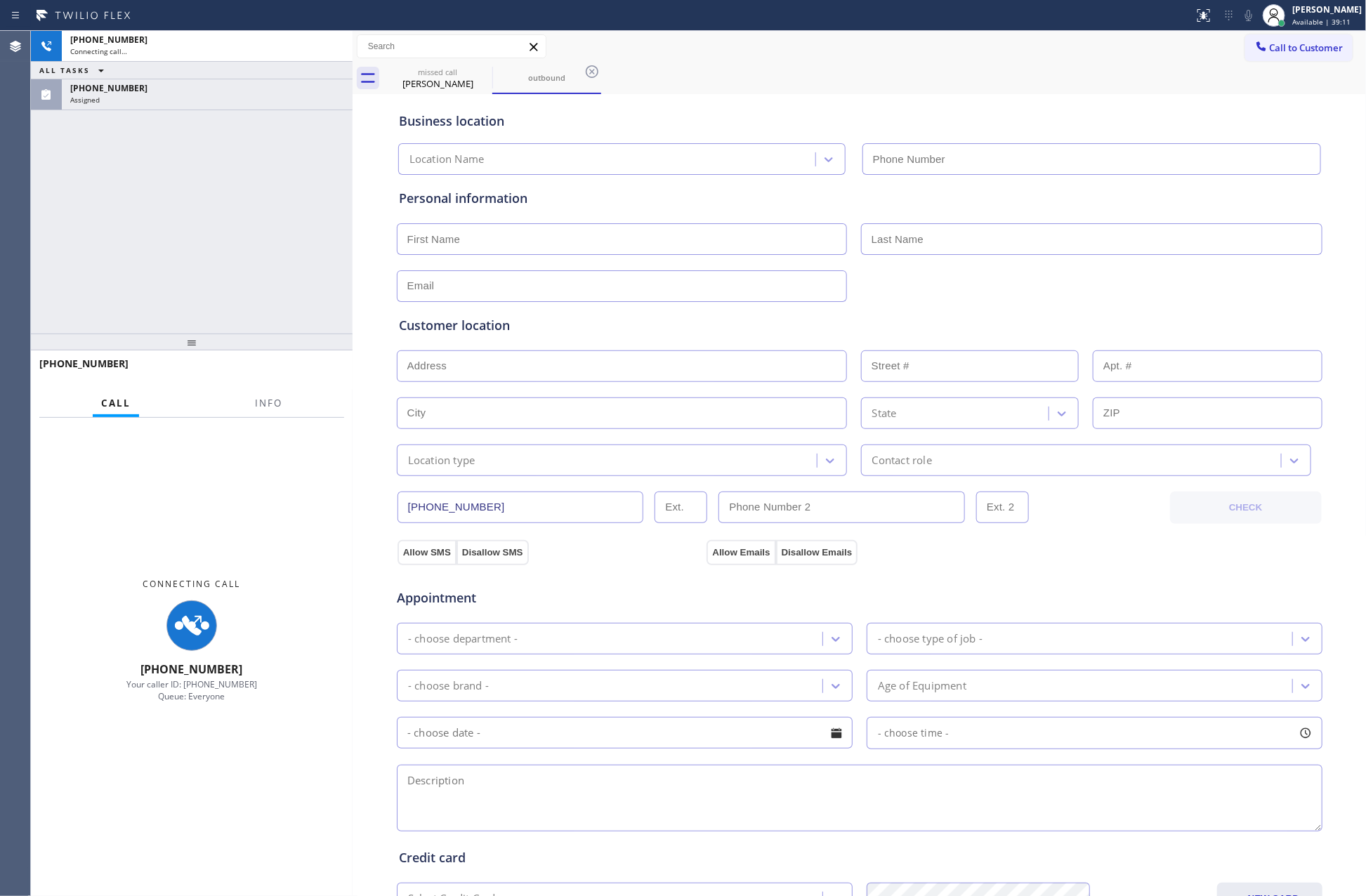
type input "[PHONE_NUMBER]"
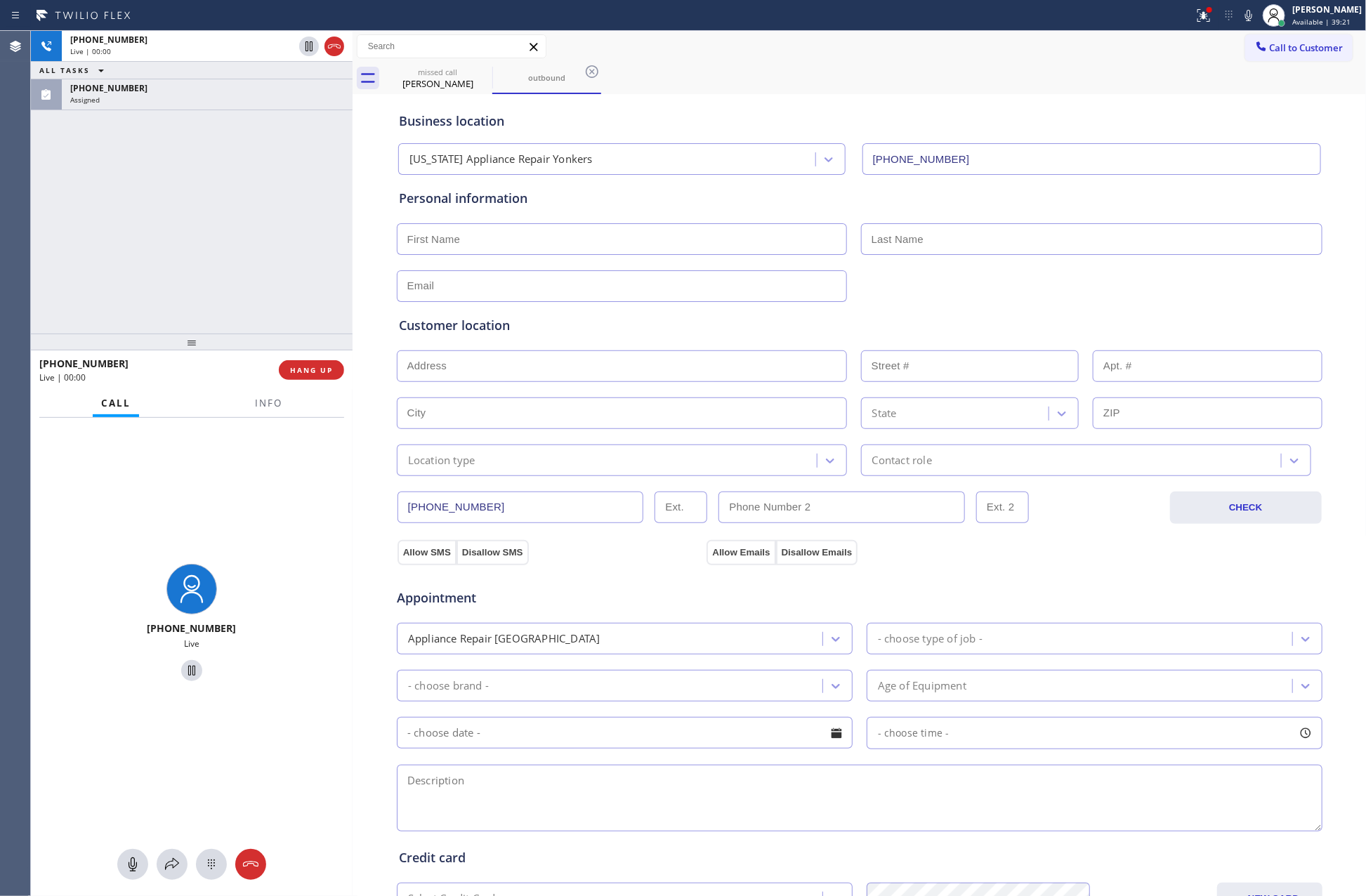
click at [215, 246] on div "[PHONE_NUMBER] Live | 00:00 ALL TASKS ALL TASKS ACTIVE TASKS TASKS IN WRAP UP […" at bounding box center [192, 182] width 322 height 303
click at [246, 220] on div "[PHONE_NUMBER] Live | 00:00 ALL TASKS ALL TASKS ACTIVE TASKS TASKS IN WRAP UP […" at bounding box center [192, 182] width 322 height 303
click at [260, 228] on div "[PHONE_NUMBER] Live | 00:00 ALL TASKS ALL TASKS ACTIVE TASKS TASKS IN WRAP UP […" at bounding box center [192, 182] width 322 height 303
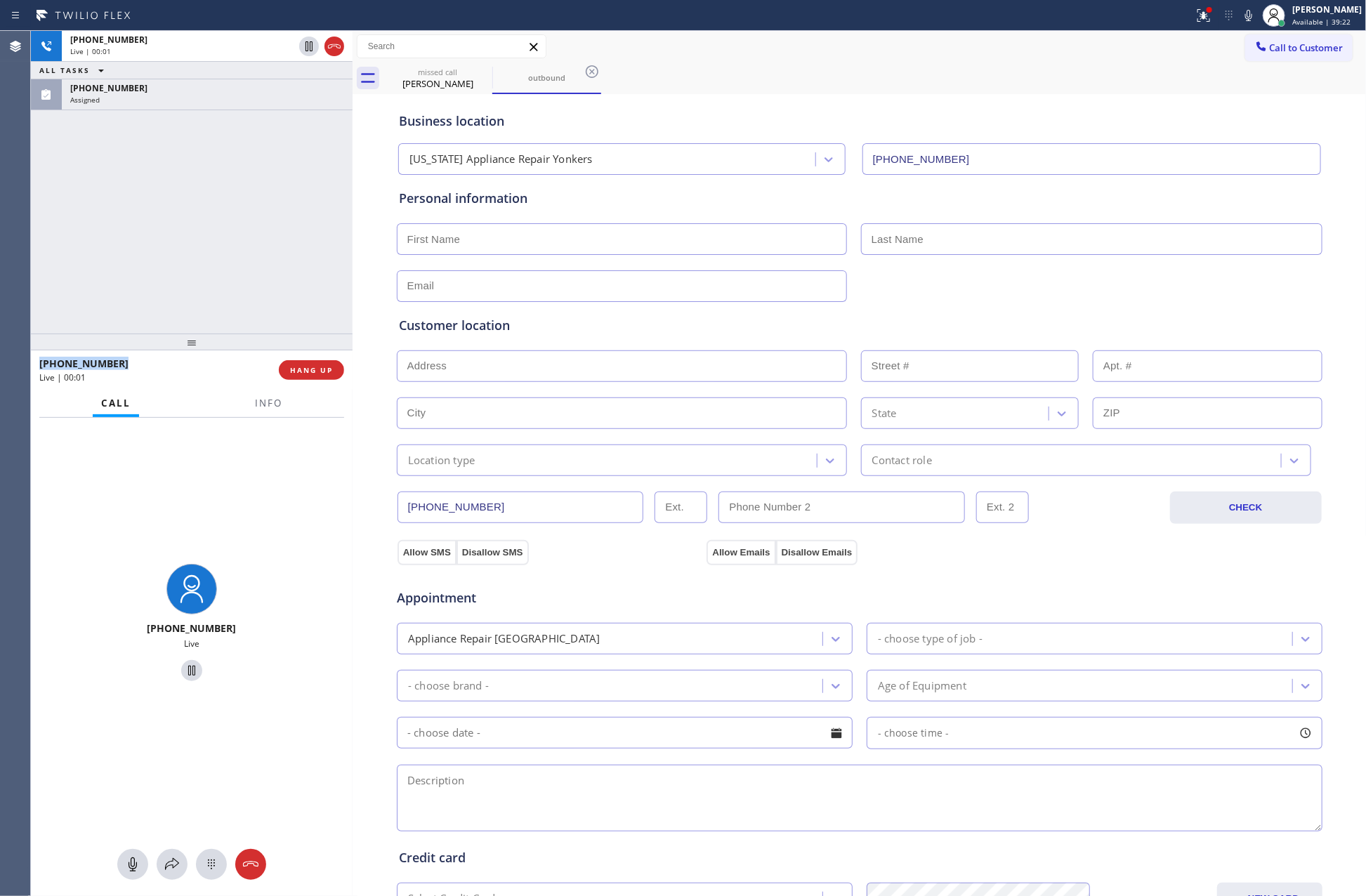
click at [260, 228] on div "[PHONE_NUMBER] Live | 00:01 ALL TASKS ALL TASKS ACTIVE TASKS TASKS IN WRAP UP […" at bounding box center [192, 182] width 322 height 303
click at [239, 269] on div "[PHONE_NUMBER] Live | 00:32 ALL TASKS ALL TASKS ACTIVE TASKS TASKS IN WRAP UP […" at bounding box center [192, 182] width 322 height 303
click at [300, 370] on span "HANG UP" at bounding box center [311, 370] width 43 height 10
click at [226, 220] on div "[PHONE_NUMBER] Live | 00:33 ALL TASKS ALL TASKS ACTIVE TASKS TASKS IN WRAP UP […" at bounding box center [192, 182] width 322 height 303
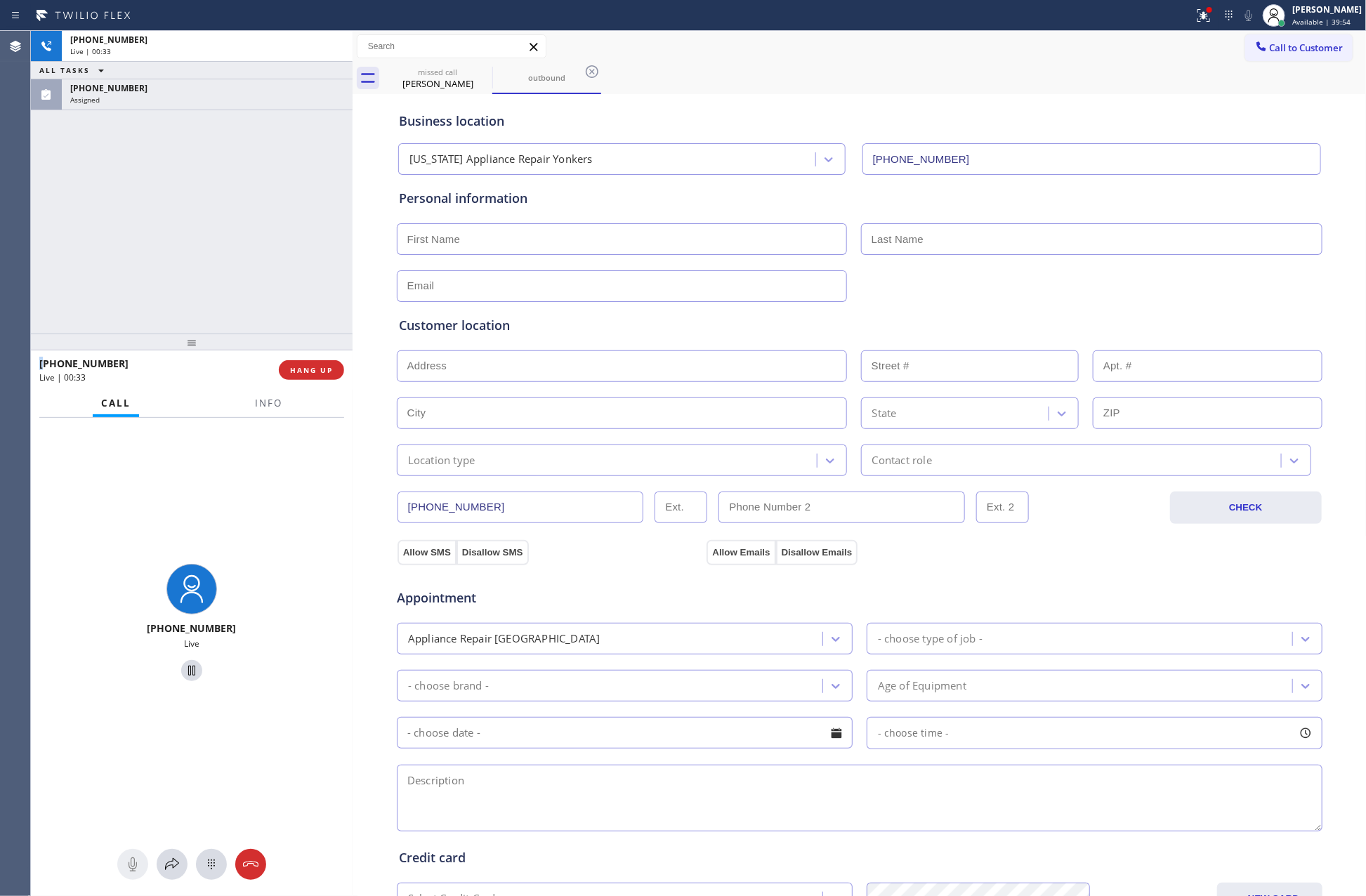
click at [226, 220] on div "[PHONE_NUMBER] Live | 00:33 ALL TASKS ALL TASKS ACTIVE TASKS TASKS IN WRAP UP […" at bounding box center [192, 182] width 322 height 303
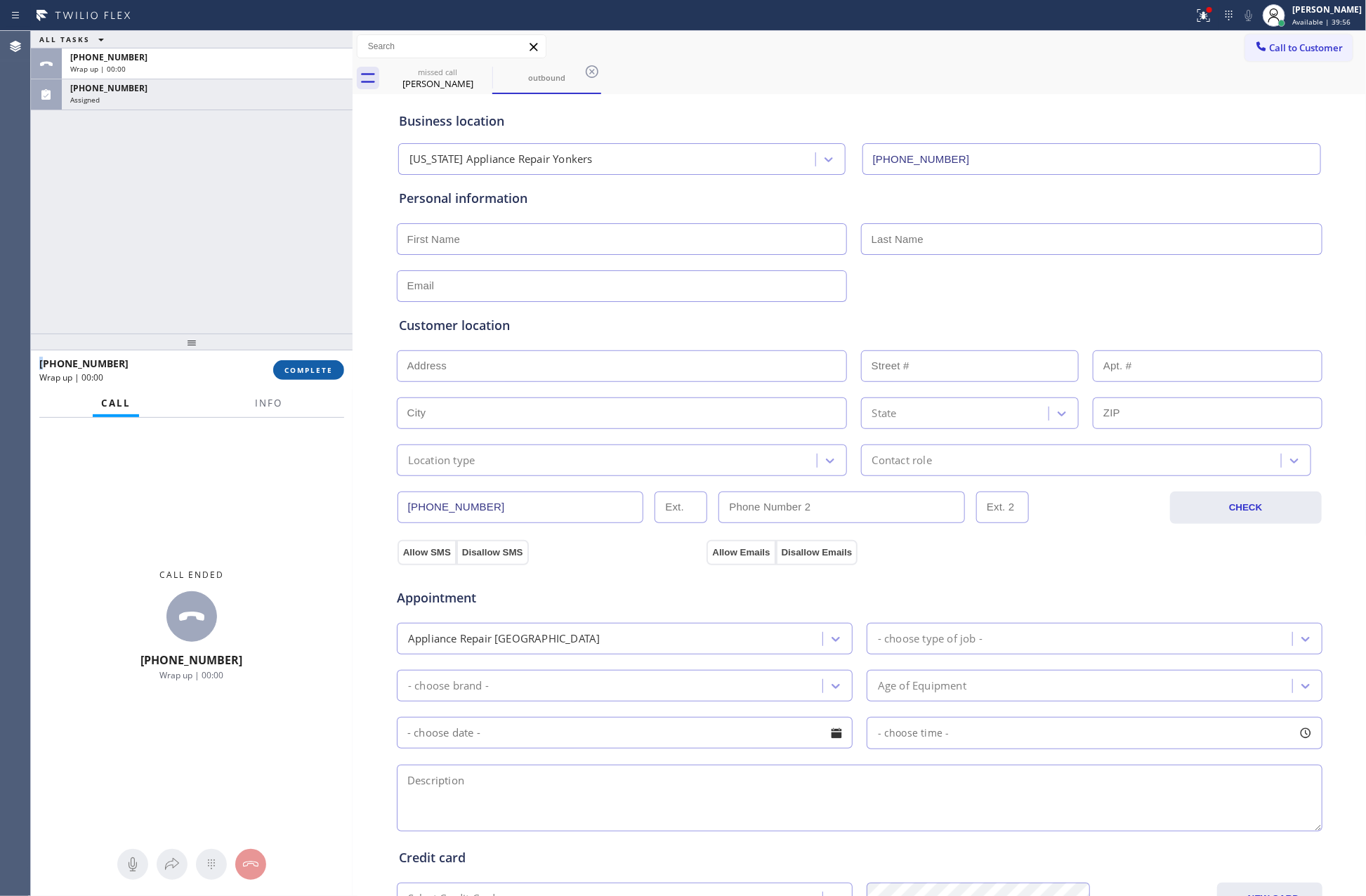
click at [302, 364] on button "COMPLETE" at bounding box center [308, 370] width 71 height 20
click at [239, 163] on div "ALL TASKS ALL TASKS ACTIVE TASKS TASKS IN WRAP UP [PHONE_NUMBER] Wrap up | 00:[…" at bounding box center [192, 182] width 322 height 303
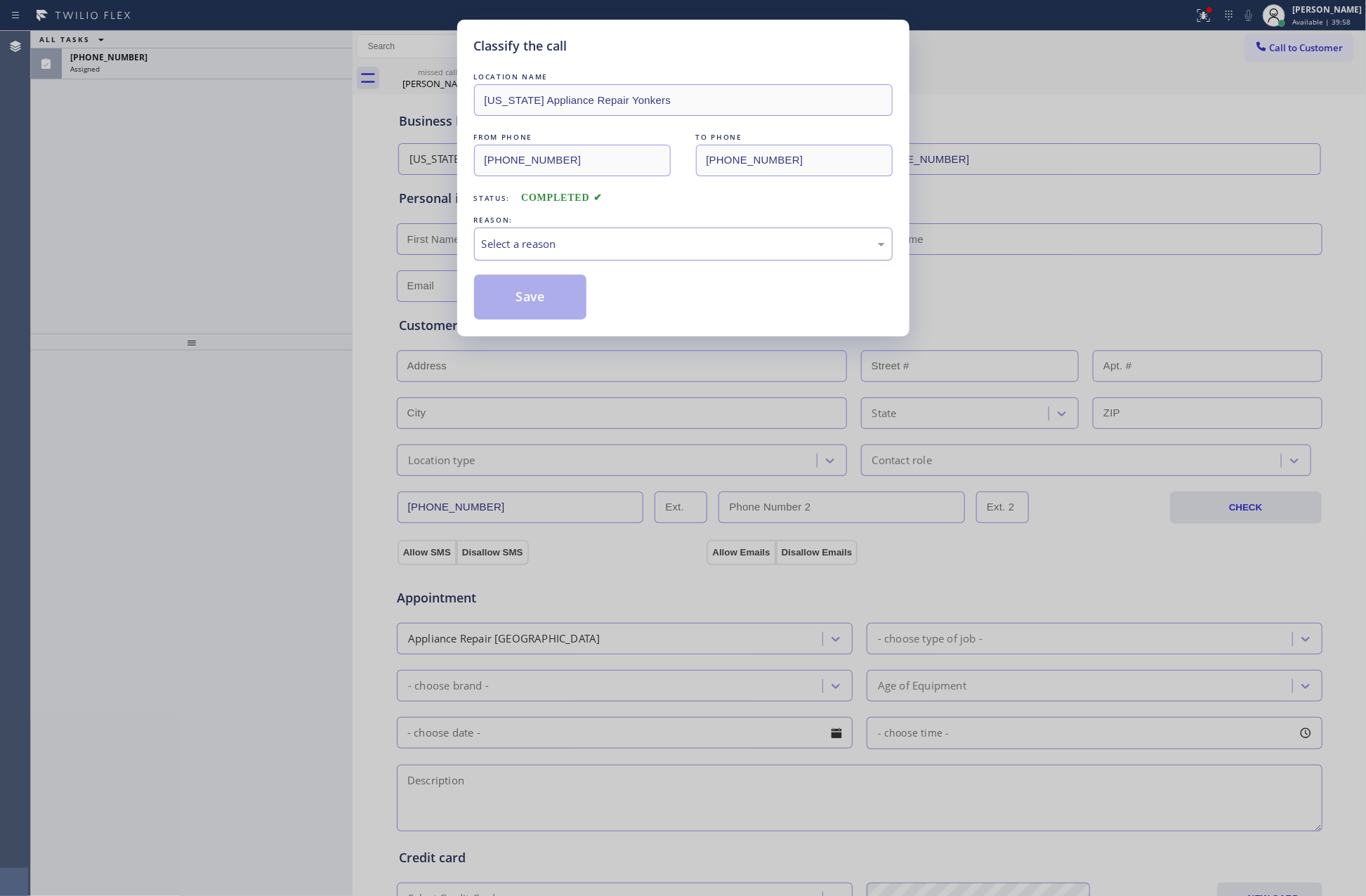
click at [525, 246] on div "Select a reason" at bounding box center [683, 244] width 403 height 16
click at [542, 300] on button "Save" at bounding box center [530, 297] width 113 height 45
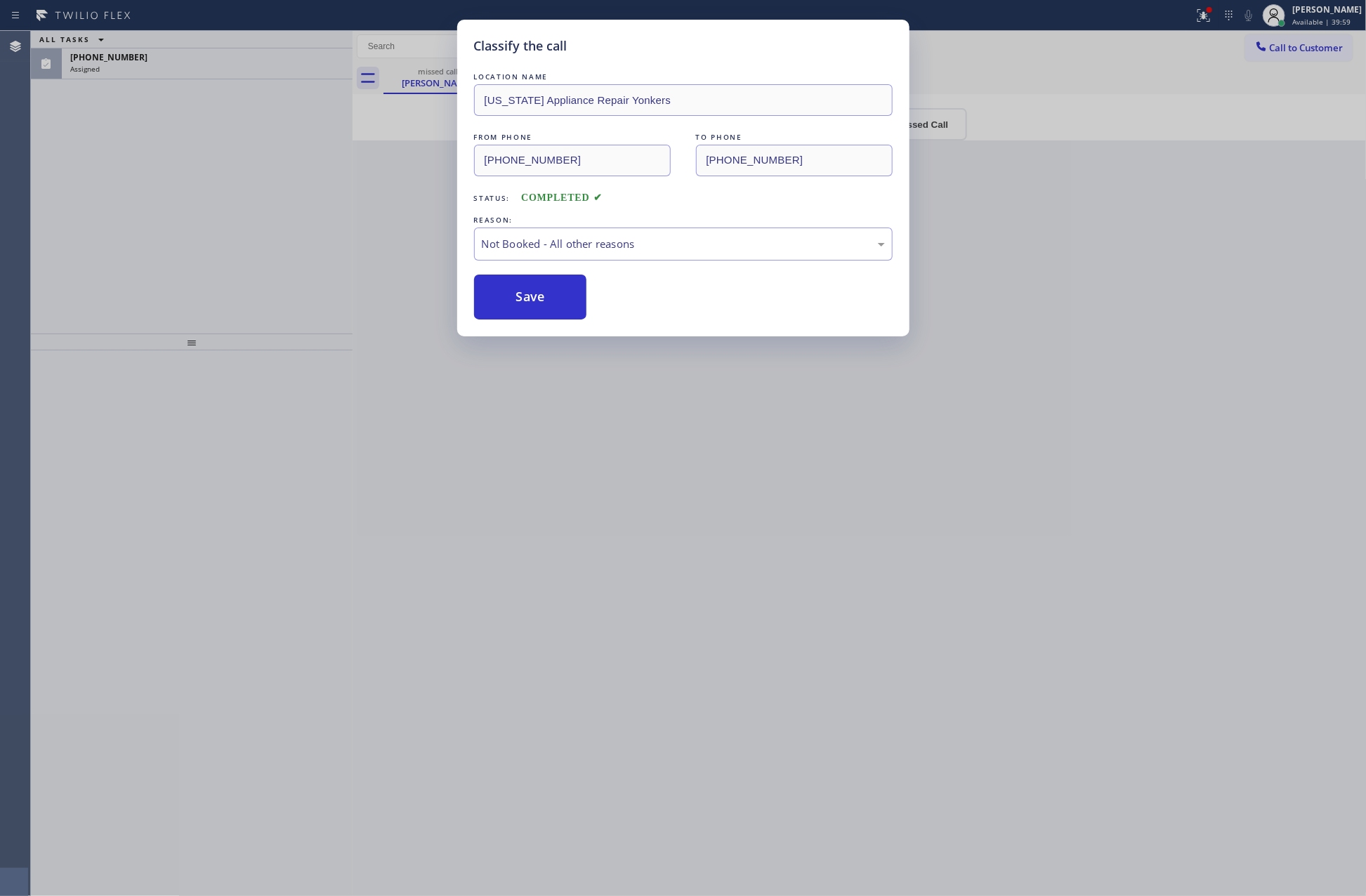
click at [542, 300] on button "Save" at bounding box center [530, 297] width 113 height 45
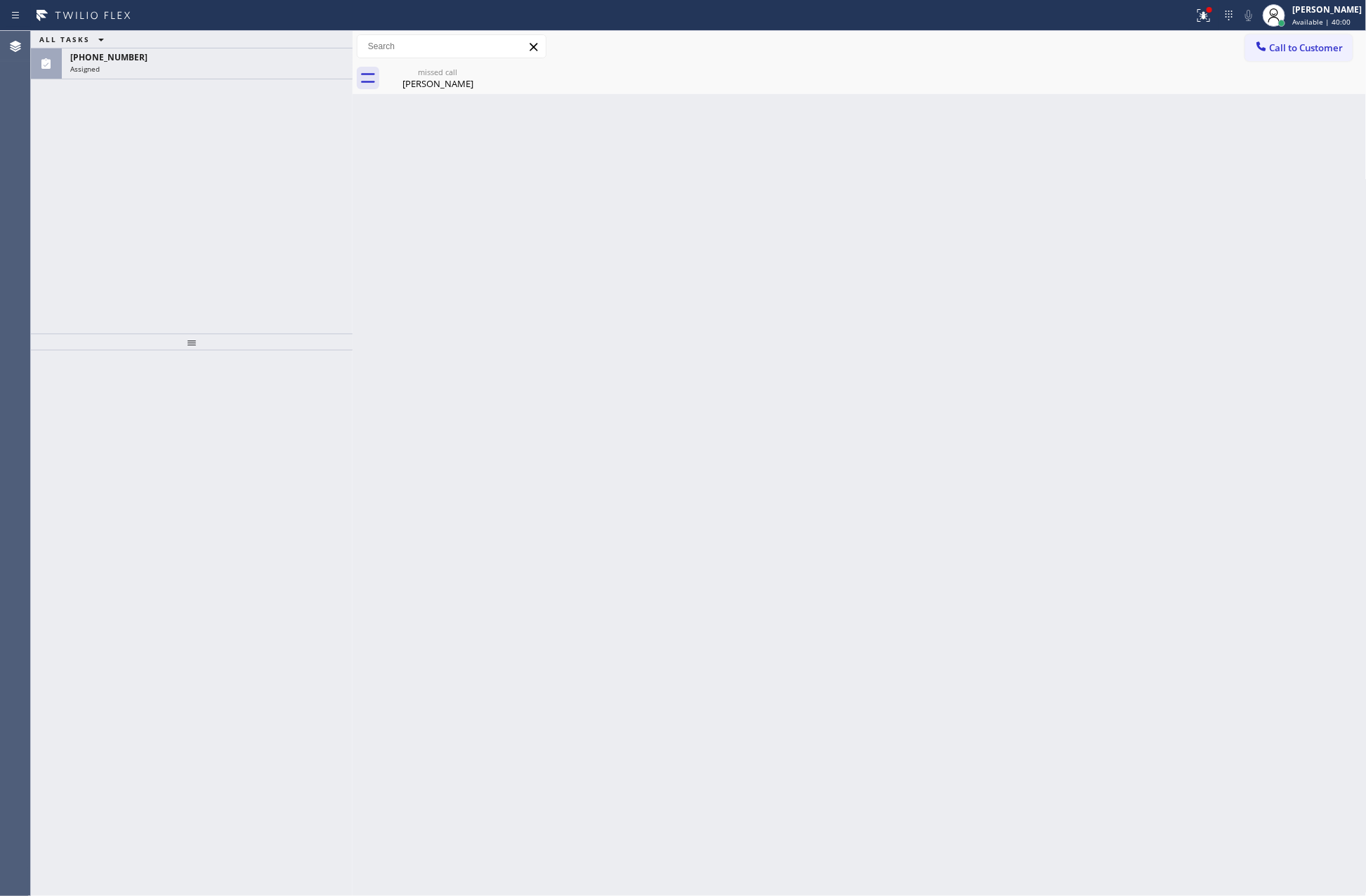
click at [278, 176] on div "ALL TASKS ALL TASKS ACTIVE TASKS TASKS IN WRAP UP [PHONE_NUMBER] Assigned" at bounding box center [192, 182] width 322 height 303
click at [434, 67] on div "missed call" at bounding box center [437, 72] width 106 height 11
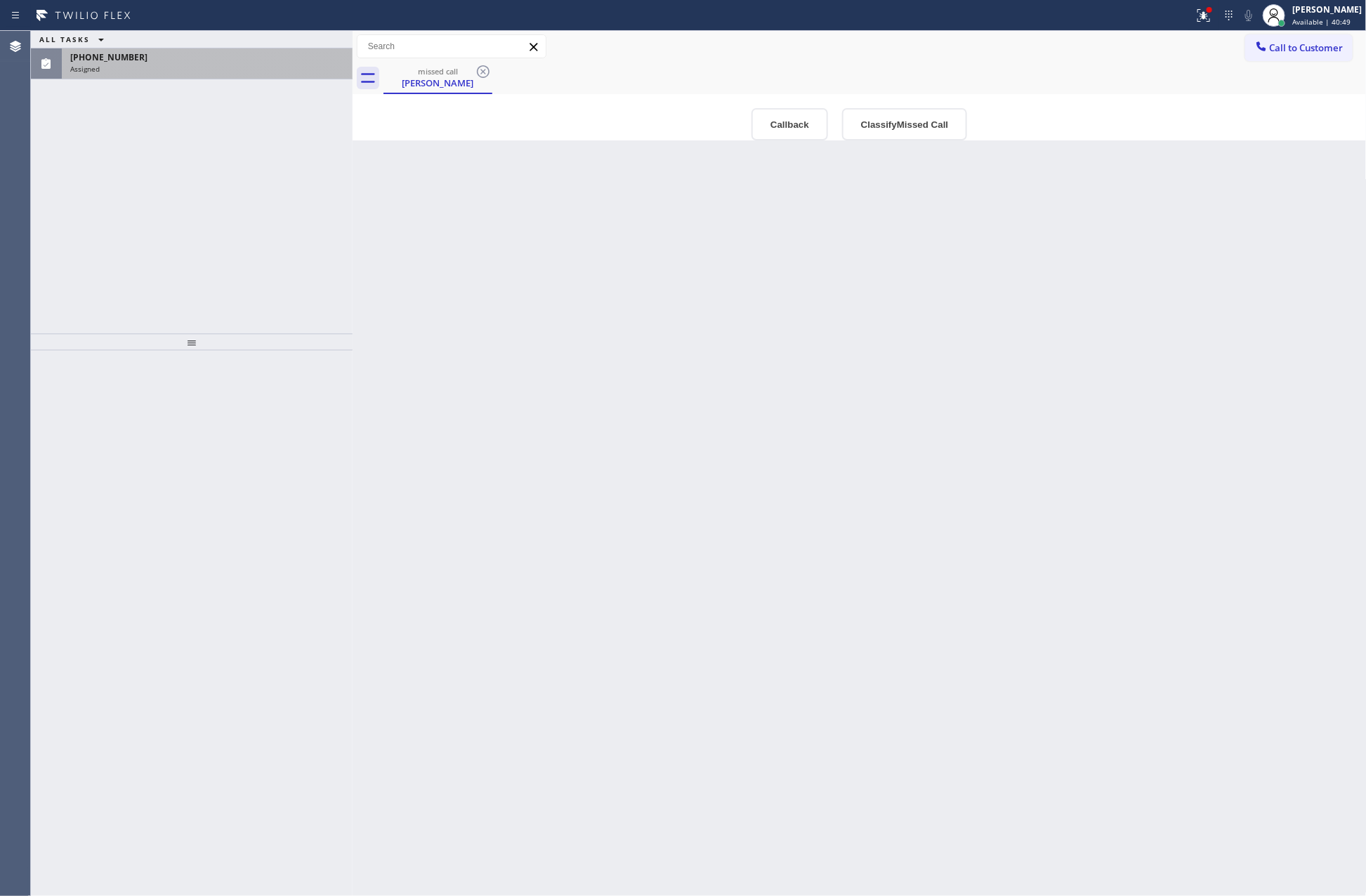
click at [293, 65] on div "Assigned" at bounding box center [207, 68] width 274 height 10
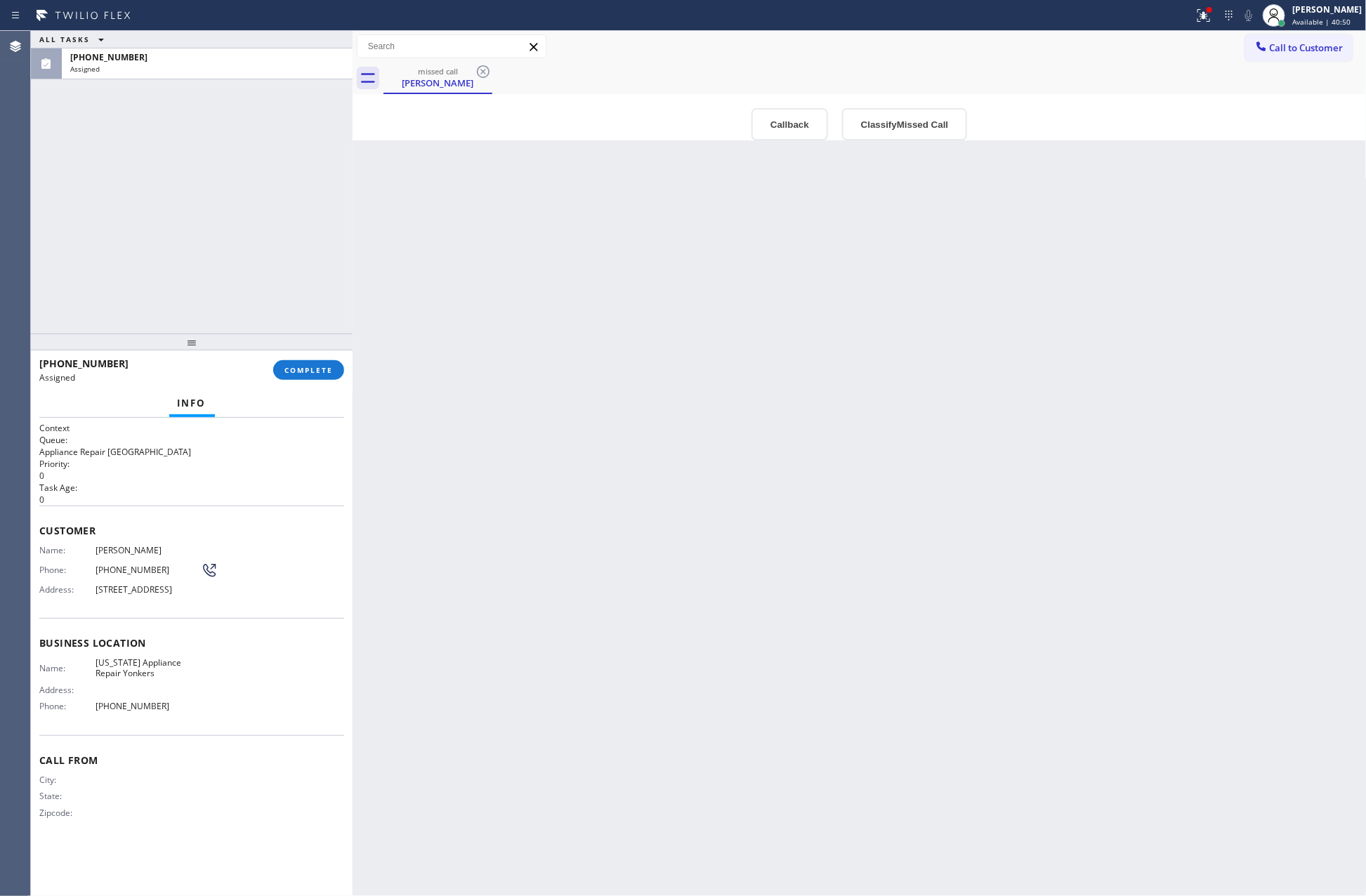
click at [213, 235] on div "ALL TASKS ALL TASKS ACTIVE TASKS TASKS IN WRAP UP [PHONE_NUMBER] Assigned" at bounding box center [192, 182] width 322 height 303
drag, startPoint x: 241, startPoint y: 276, endPoint x: 276, endPoint y: 457, distance: 184.4
click at [255, 307] on div "ALL TASKS ALL TASKS ACTIVE TASKS TASKS IN WRAP UP [PHONE_NUMBER] Assigned" at bounding box center [192, 182] width 322 height 303
click at [297, 367] on span "COMPLETE" at bounding box center [308, 370] width 49 height 10
click at [260, 144] on div "ALL TASKS ALL TASKS ACTIVE TASKS TASKS IN WRAP UP [PHONE_NUMBER] Assigned" at bounding box center [192, 182] width 322 height 303
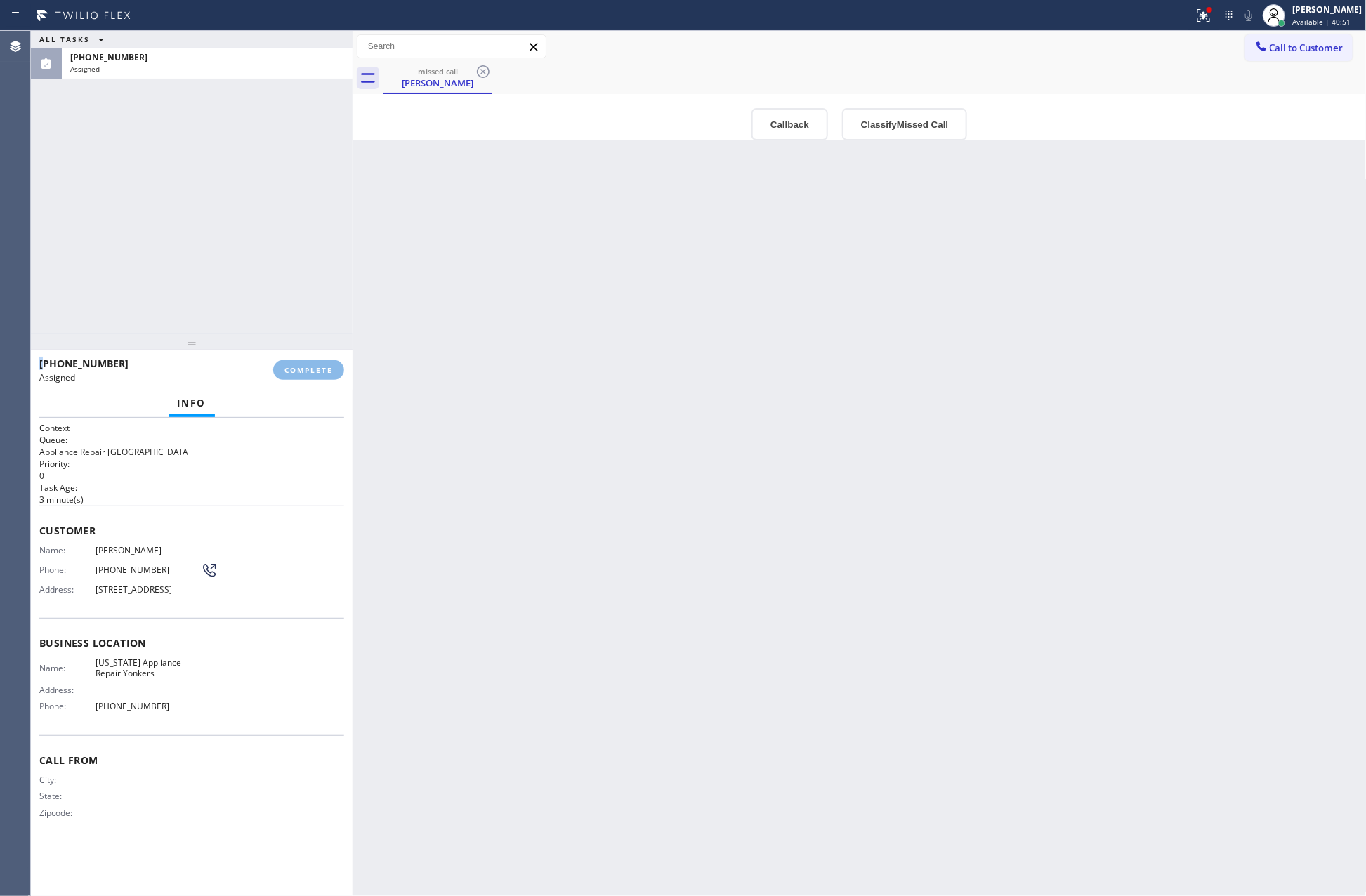
click at [260, 144] on div "ALL TASKS ALL TASKS ACTIVE TASKS TASKS IN WRAP UP [PHONE_NUMBER] Assigned" at bounding box center [192, 182] width 322 height 303
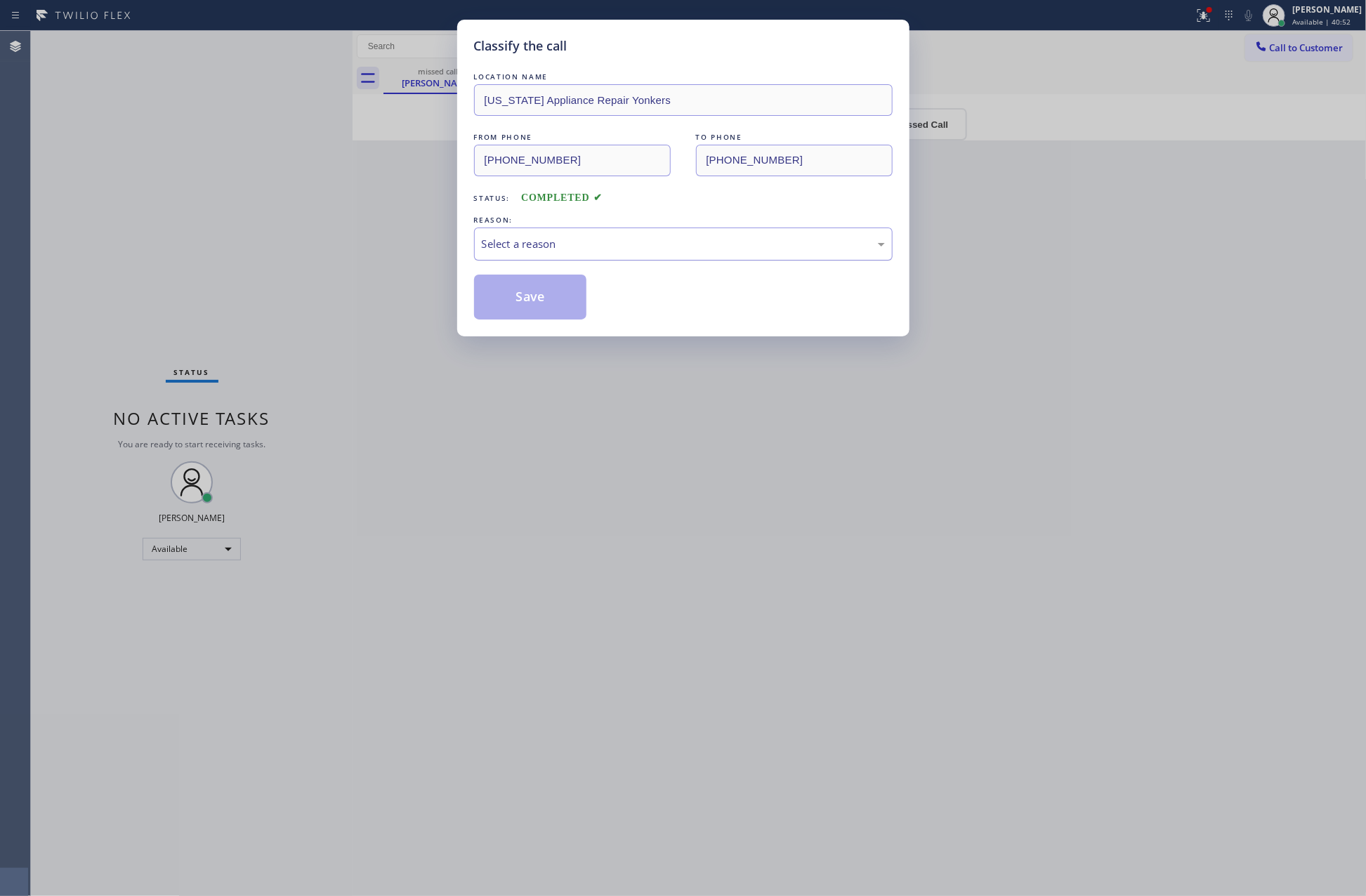
click at [567, 244] on div "Select a reason" at bounding box center [683, 244] width 403 height 16
click at [510, 301] on button "Save" at bounding box center [530, 297] width 113 height 45
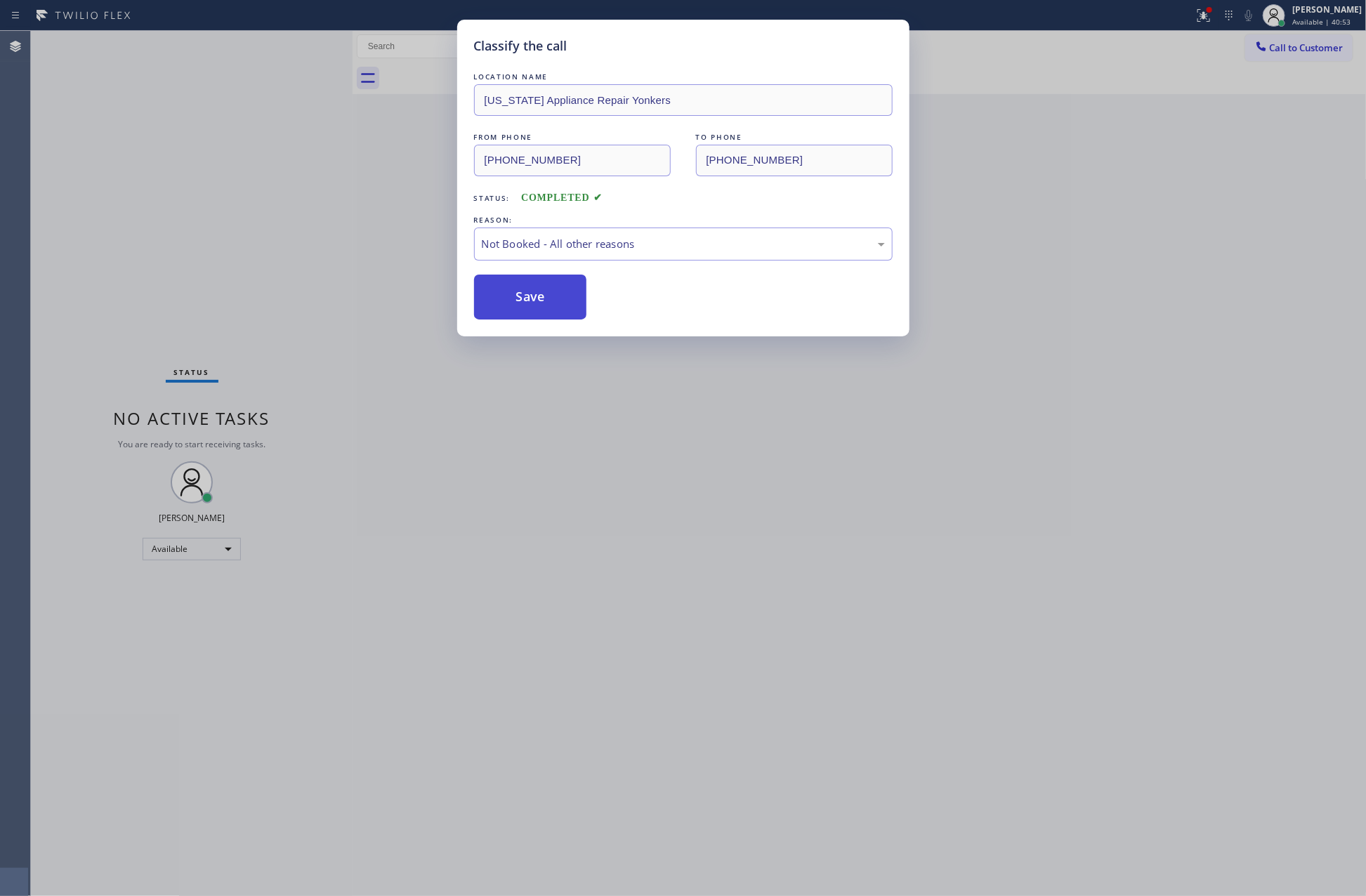
drag, startPoint x: 510, startPoint y: 301, endPoint x: 236, endPoint y: 188, distance: 296.4
click at [501, 298] on button "Save" at bounding box center [530, 297] width 113 height 45
click at [235, 188] on div "Classify the call LOCATION NAME [US_STATE] Appliance Repair Yonkers FROM PHONE …" at bounding box center [683, 448] width 1366 height 896
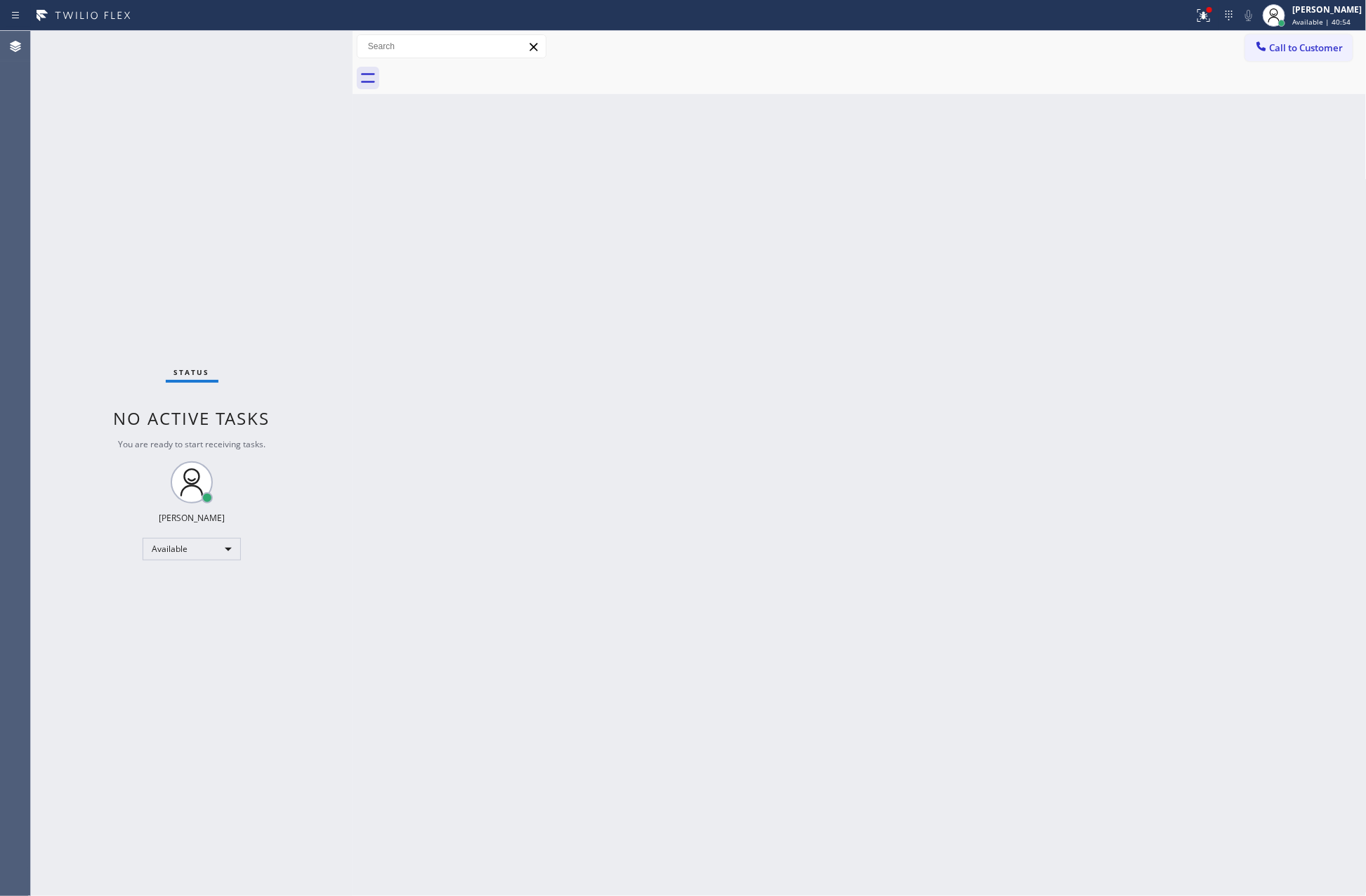
drag, startPoint x: 550, startPoint y: 495, endPoint x: 787, endPoint y: 43, distance: 510.4
click at [645, 421] on div "Back to Dashboard Change Sender ID Customers Technicians Select a contact Outbo…" at bounding box center [859, 464] width 1014 height 866
click at [1325, 38] on button "Call to Customer" at bounding box center [1298, 48] width 108 height 27
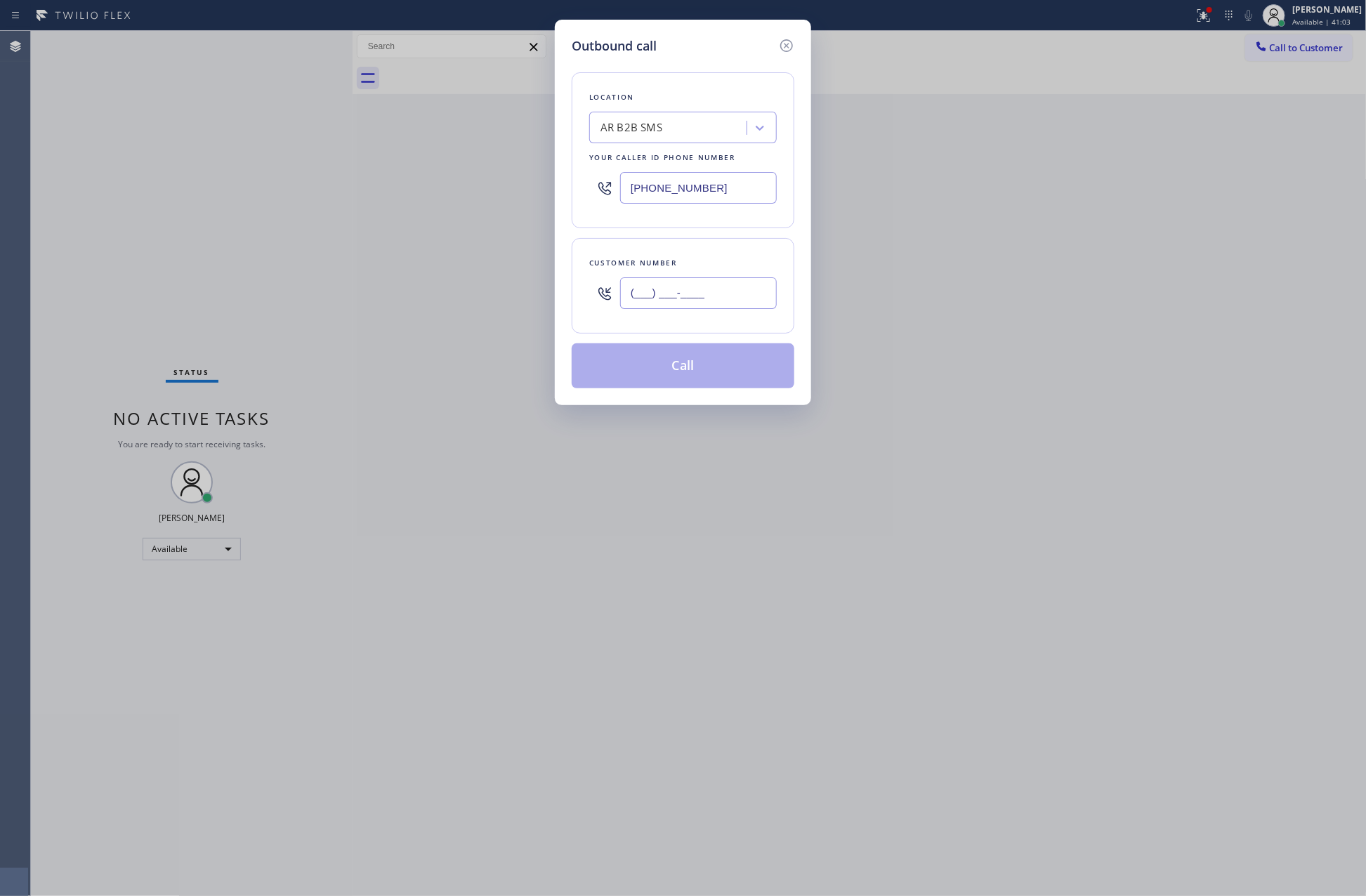
click at [696, 302] on input "(___) ___-____" at bounding box center [699, 293] width 156 height 32
paste input "312) 545-4596"
type input "[PHONE_NUMBER]"
drag, startPoint x: 741, startPoint y: 181, endPoint x: 608, endPoint y: 176, distance: 133.1
click at [608, 176] on div "[PHONE_NUMBER]" at bounding box center [683, 188] width 188 height 45
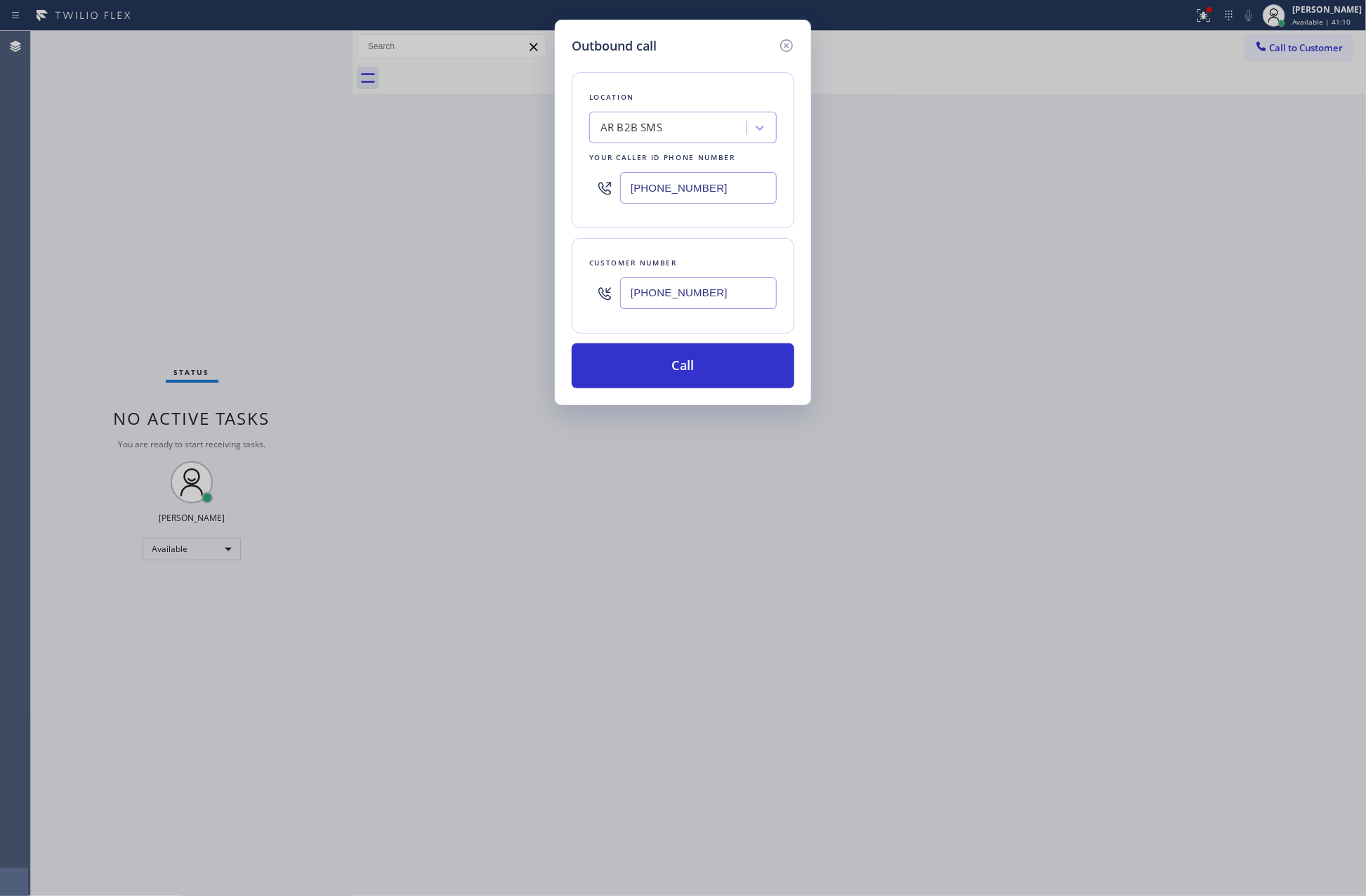
paste input "773) 830-4668"
type input "[PHONE_NUMBER]"
click at [648, 373] on button "Call" at bounding box center [683, 365] width 223 height 45
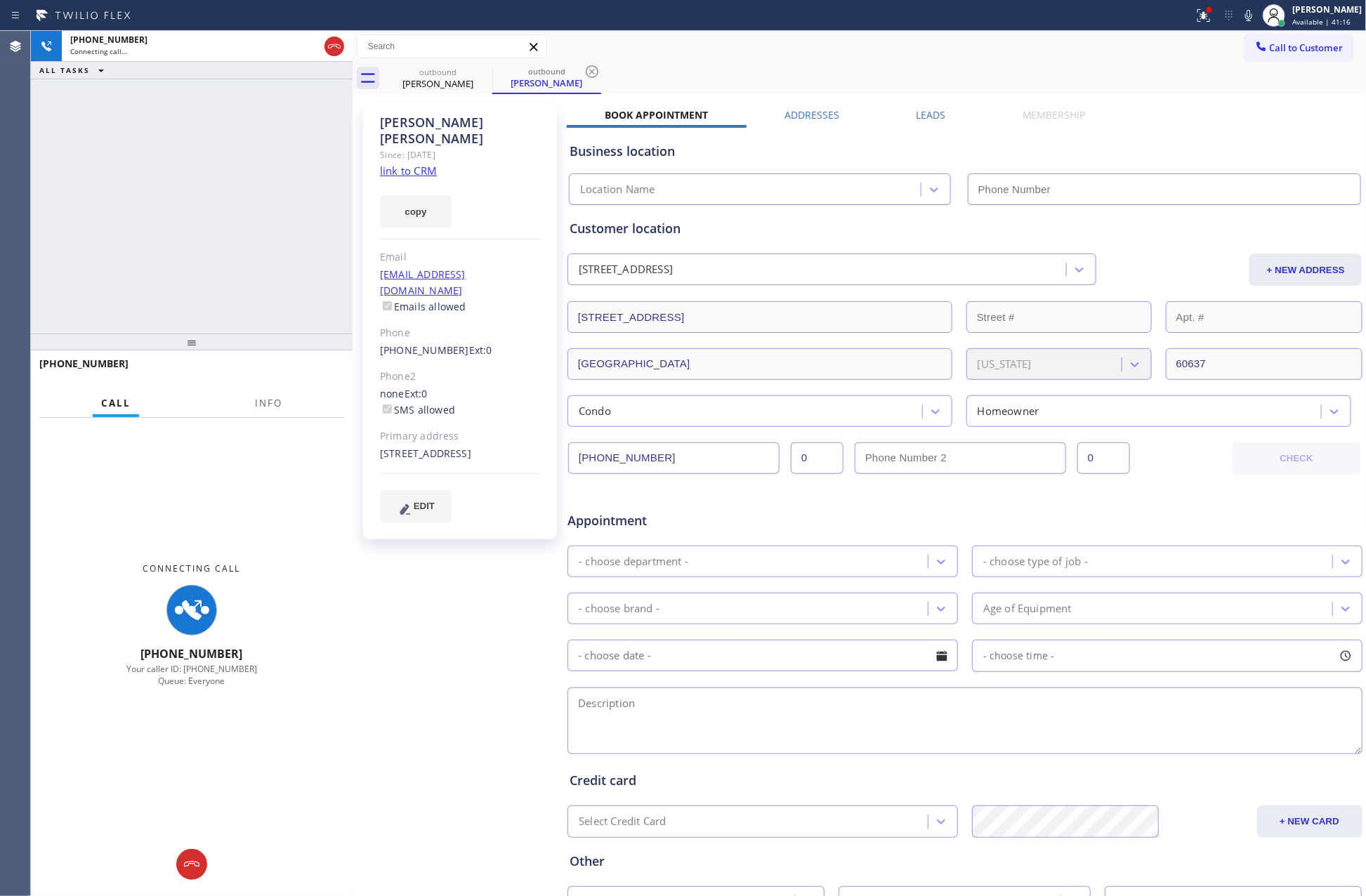
type input "[PHONE_NUMBER]"
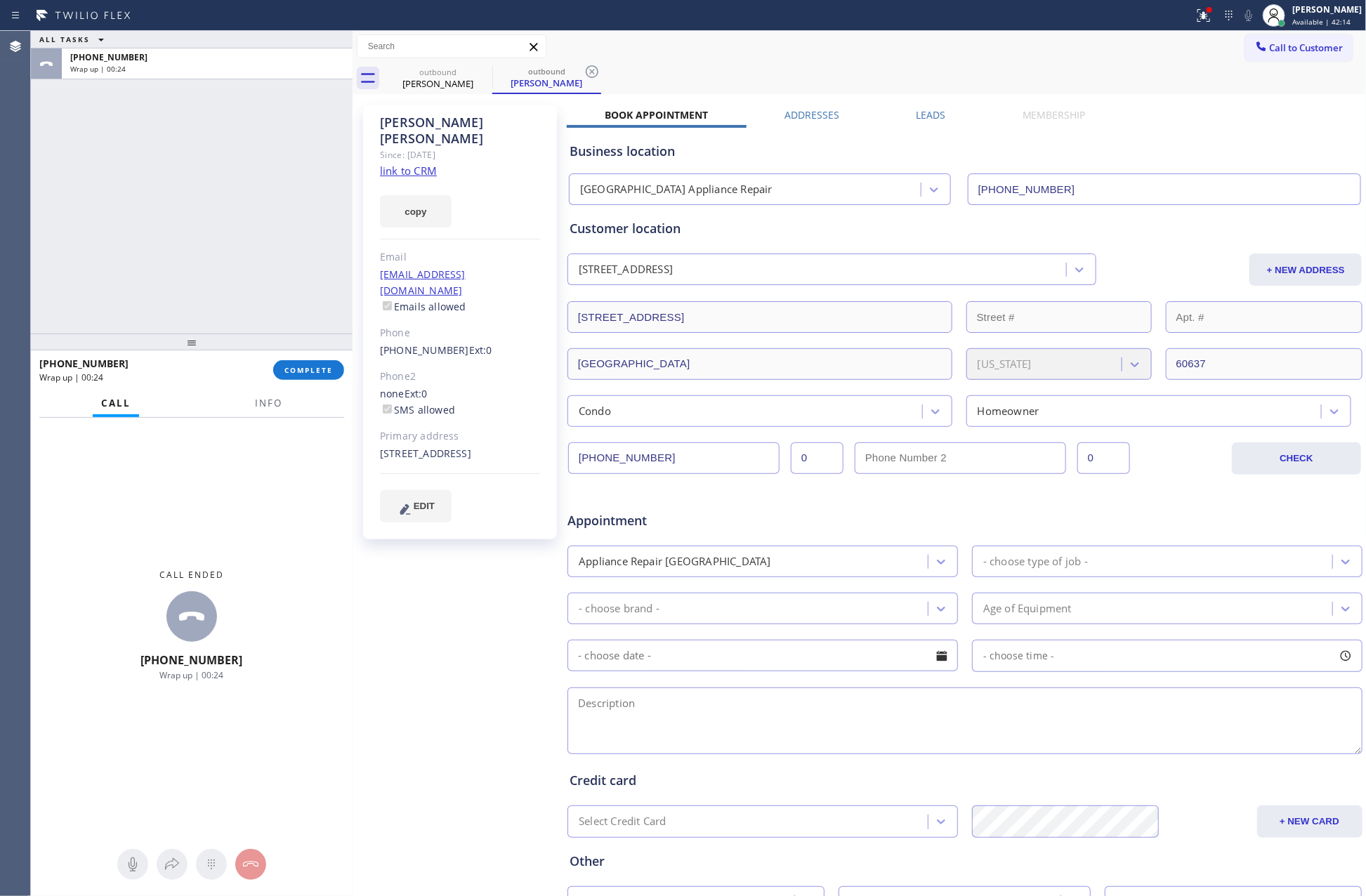
click at [1300, 52] on span "Call to Customer" at bounding box center [1306, 48] width 74 height 12
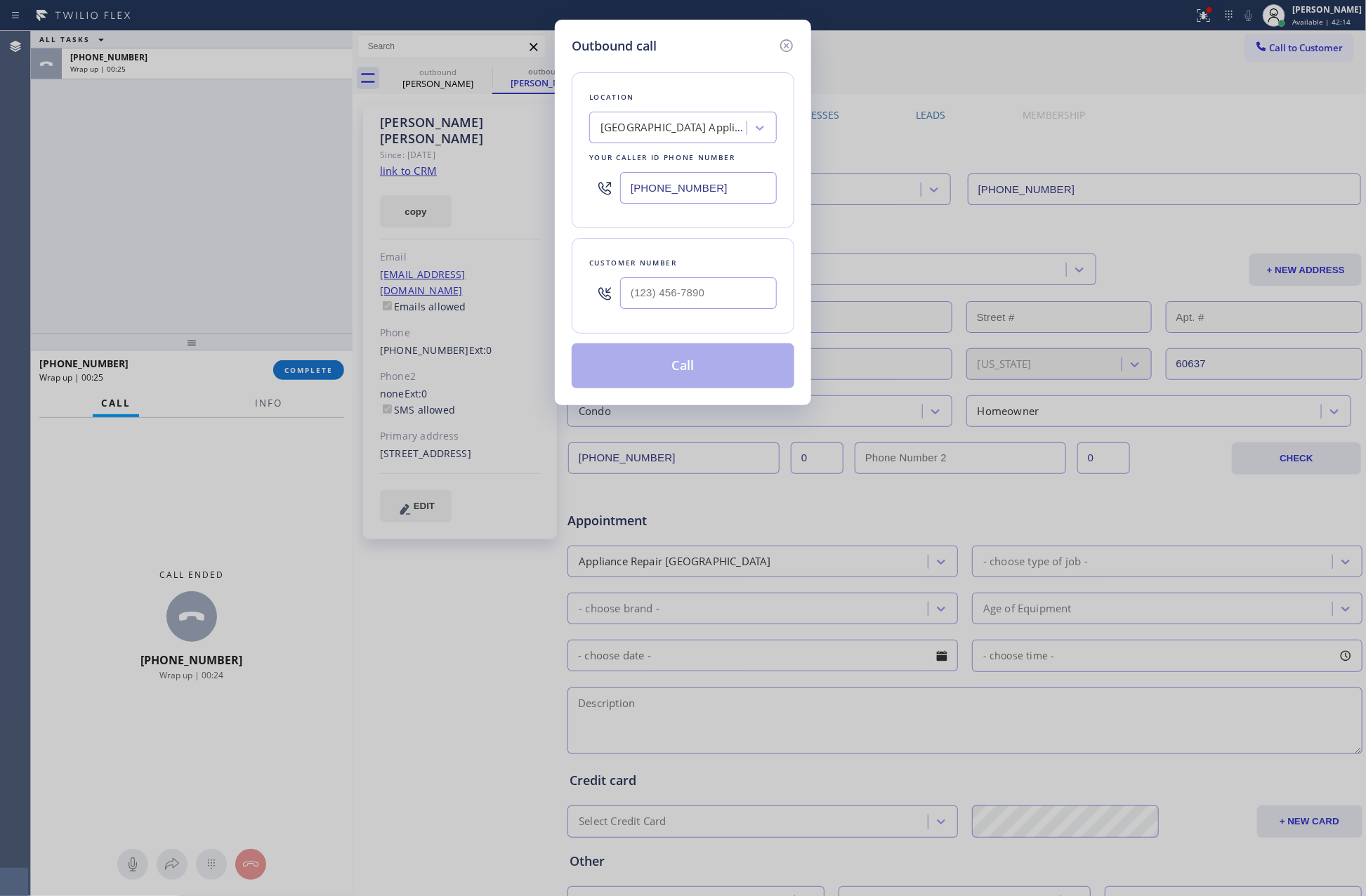
drag, startPoint x: 733, startPoint y: 182, endPoint x: 625, endPoint y: 164, distance: 109.5
click at [604, 180] on div "[PHONE_NUMBER]" at bounding box center [683, 188] width 188 height 45
click at [688, 114] on div "[GEOGRAPHIC_DATA] Appliance Repair" at bounding box center [683, 128] width 188 height 32
paste input "Thermador Repair Group Coral Gables"
type input "Thermador Repair Group Coral Gables"
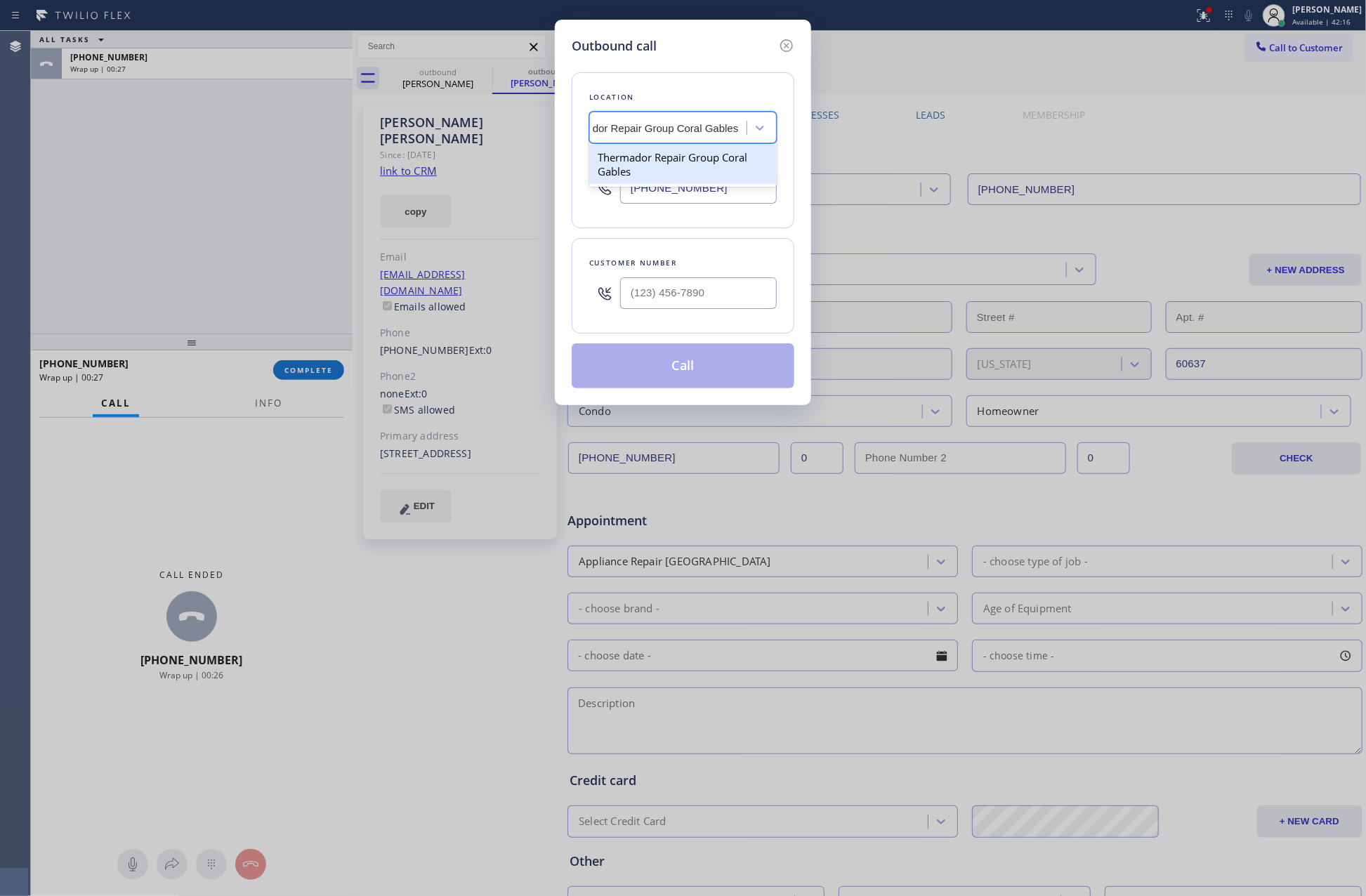
drag, startPoint x: 711, startPoint y: 169, endPoint x: 650, endPoint y: 17, distance: 163.8
click at [711, 169] on div "Thermador Repair Group Coral Gables" at bounding box center [683, 164] width 188 height 39
type input "[PHONE_NUMBER]"
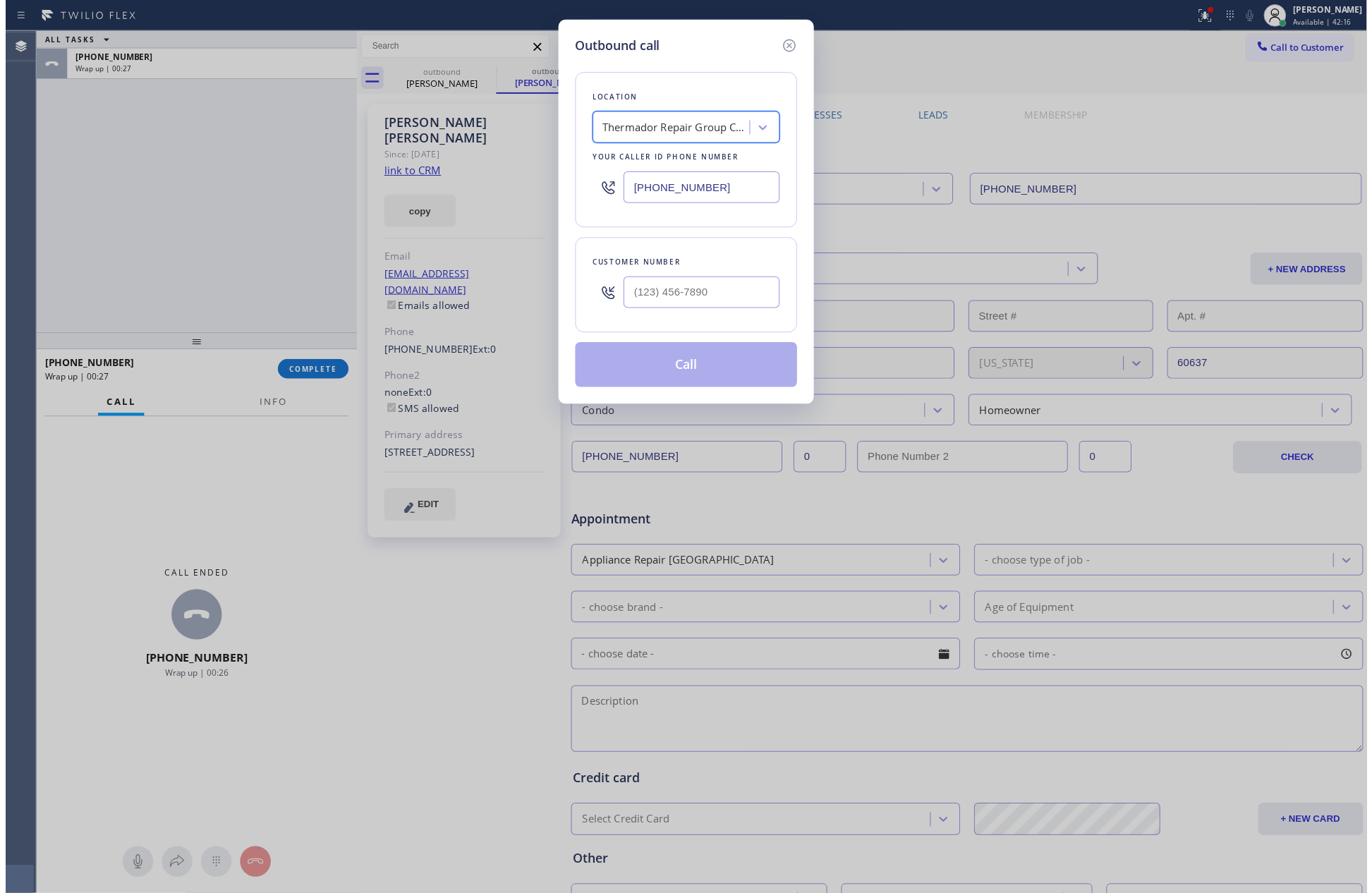
scroll to position [0, 1]
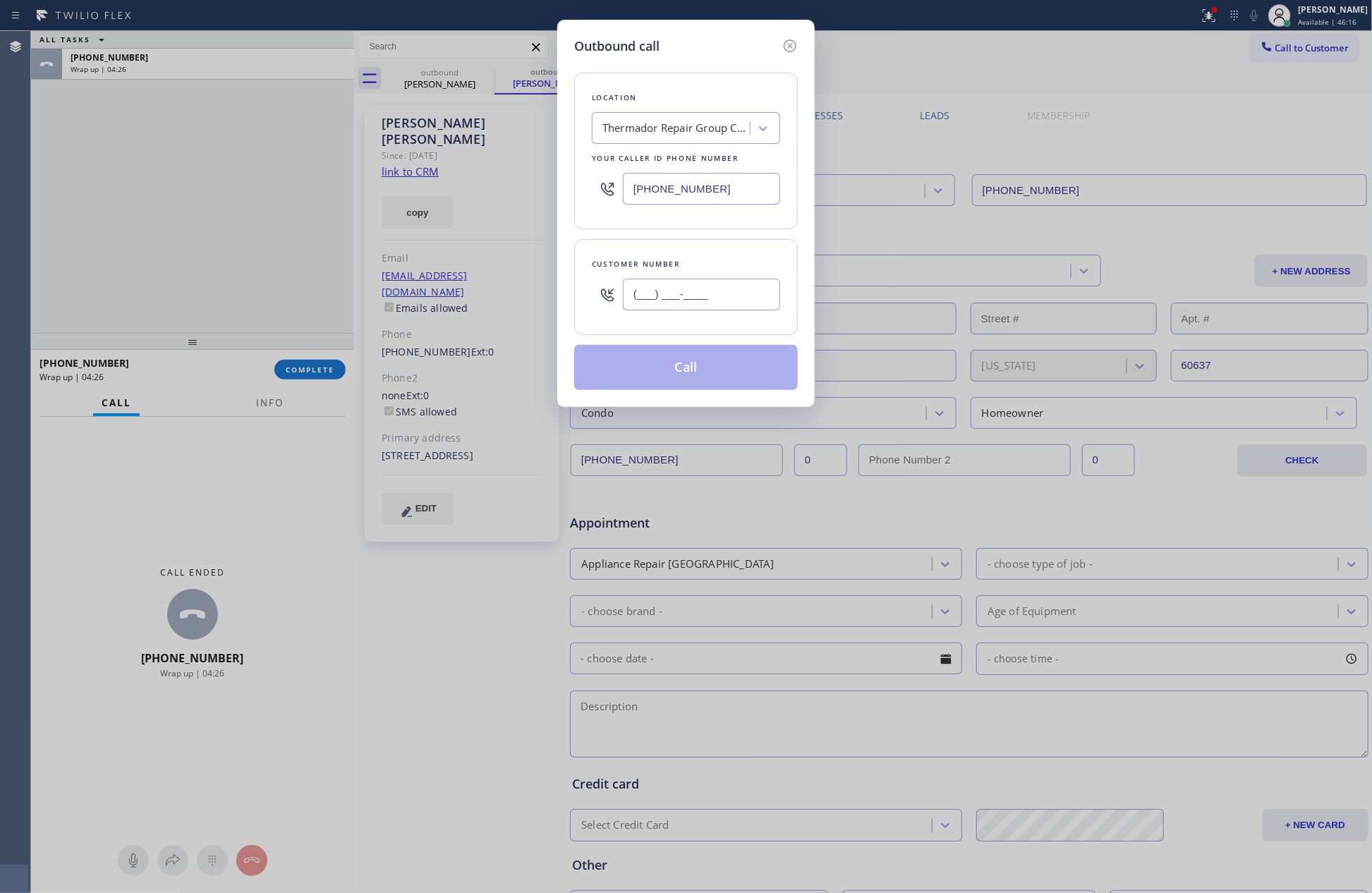
click at [728, 299] on input "(___) ___-____" at bounding box center [702, 295] width 157 height 32
paste input "623) 204-2927"
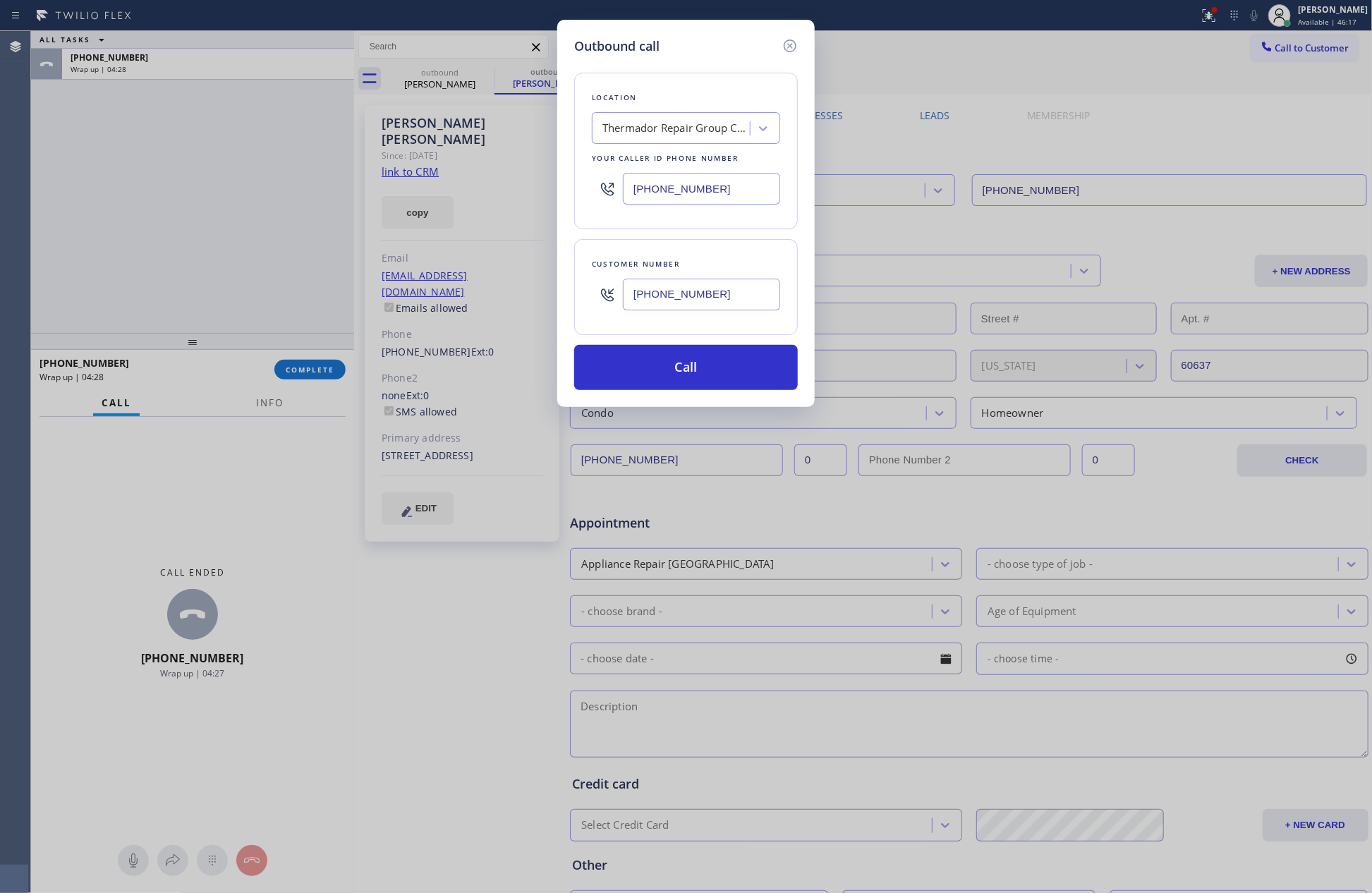
type input "[PHONE_NUMBER]"
click at [711, 127] on div "Thermador Repair Group Coral Gables" at bounding box center [677, 129] width 148 height 16
paste input "GE Best Repair Company"
type input "GE Best Repair Company"
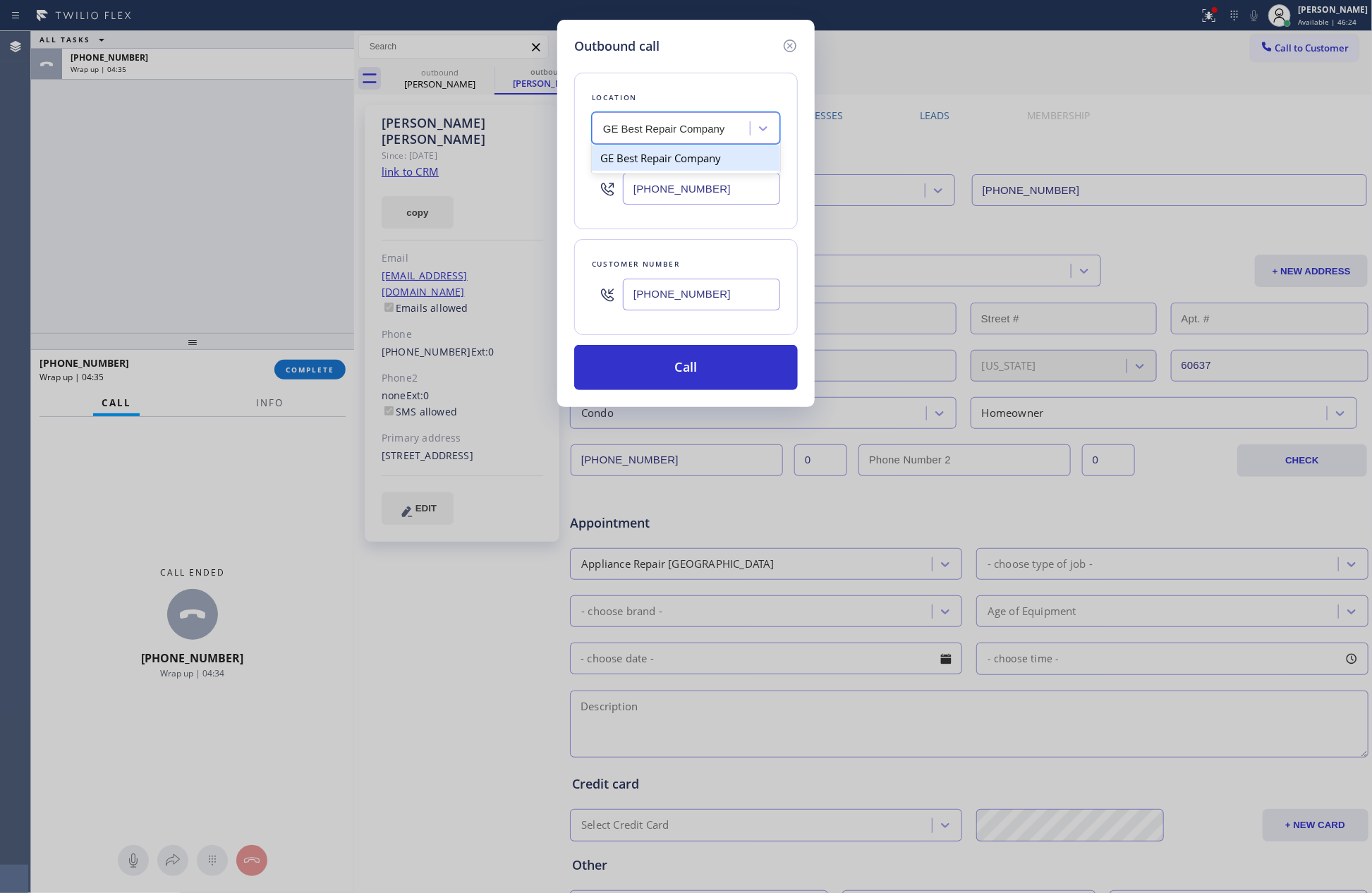
click at [697, 163] on div "GE Best Repair Company" at bounding box center [686, 158] width 188 height 25
type input "[PHONE_NUMBER]"
click at [742, 358] on button "Call" at bounding box center [686, 367] width 224 height 46
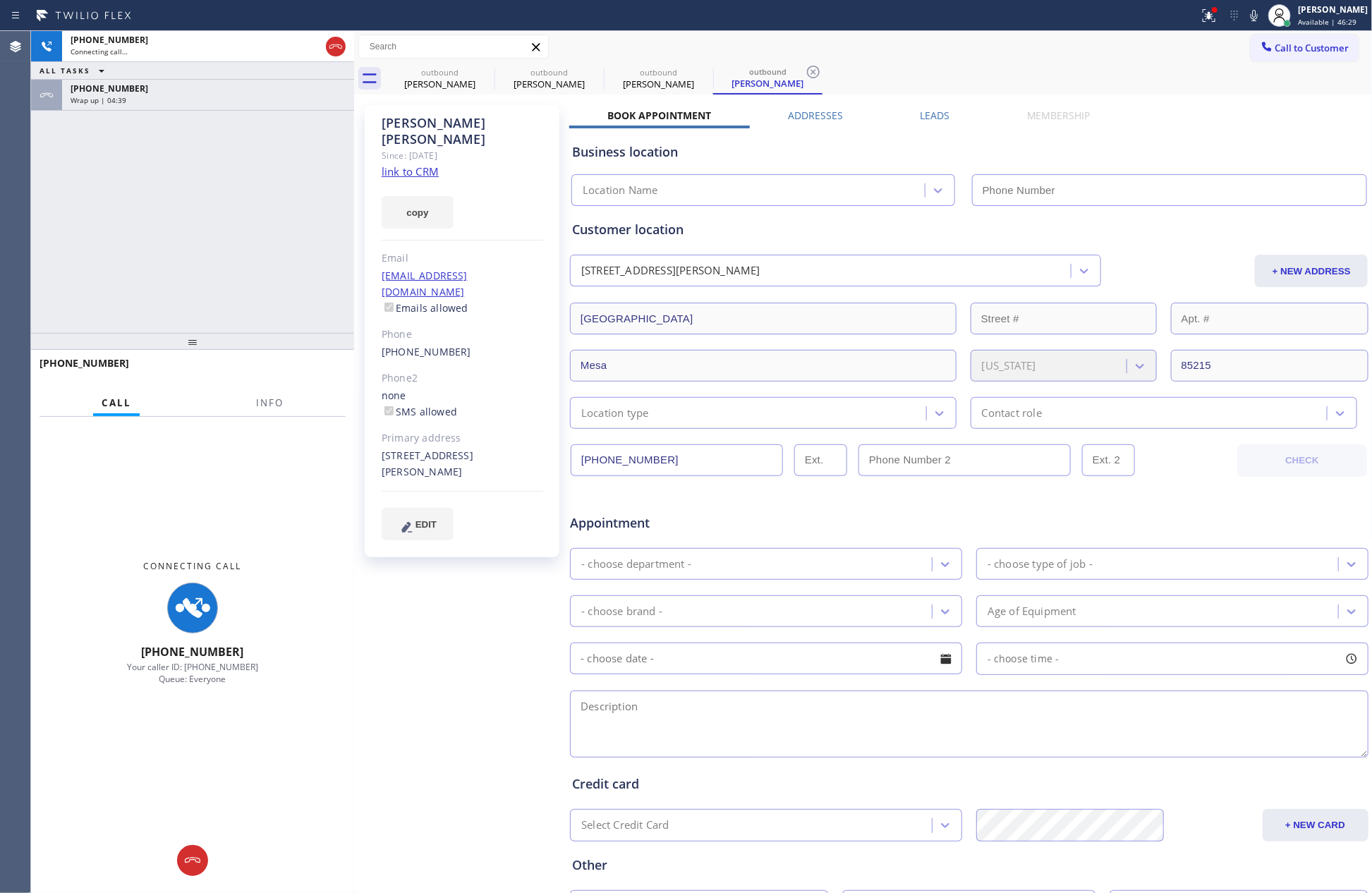
type input "[PHONE_NUMBER]"
click at [183, 115] on div "[PHONE_NUMBER] Connecting call… ALL TASKS ALL TASKS ACTIVE TASKS TASKS IN WRAP …" at bounding box center [193, 182] width 323 height 302
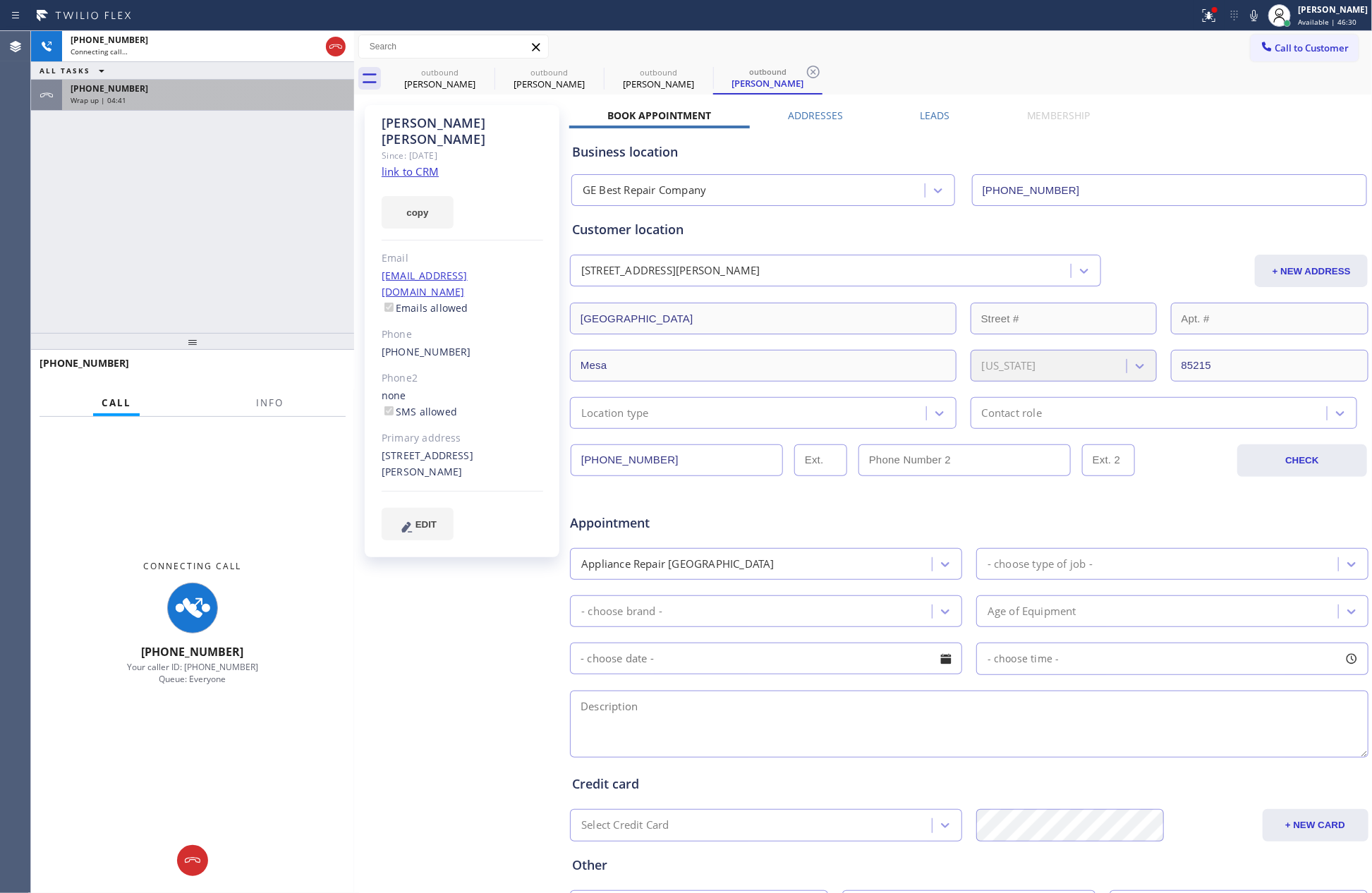
drag, startPoint x: 214, startPoint y: 102, endPoint x: 224, endPoint y: 102, distance: 10.0
click at [214, 100] on div "Wrap up | 04:41" at bounding box center [208, 100] width 275 height 10
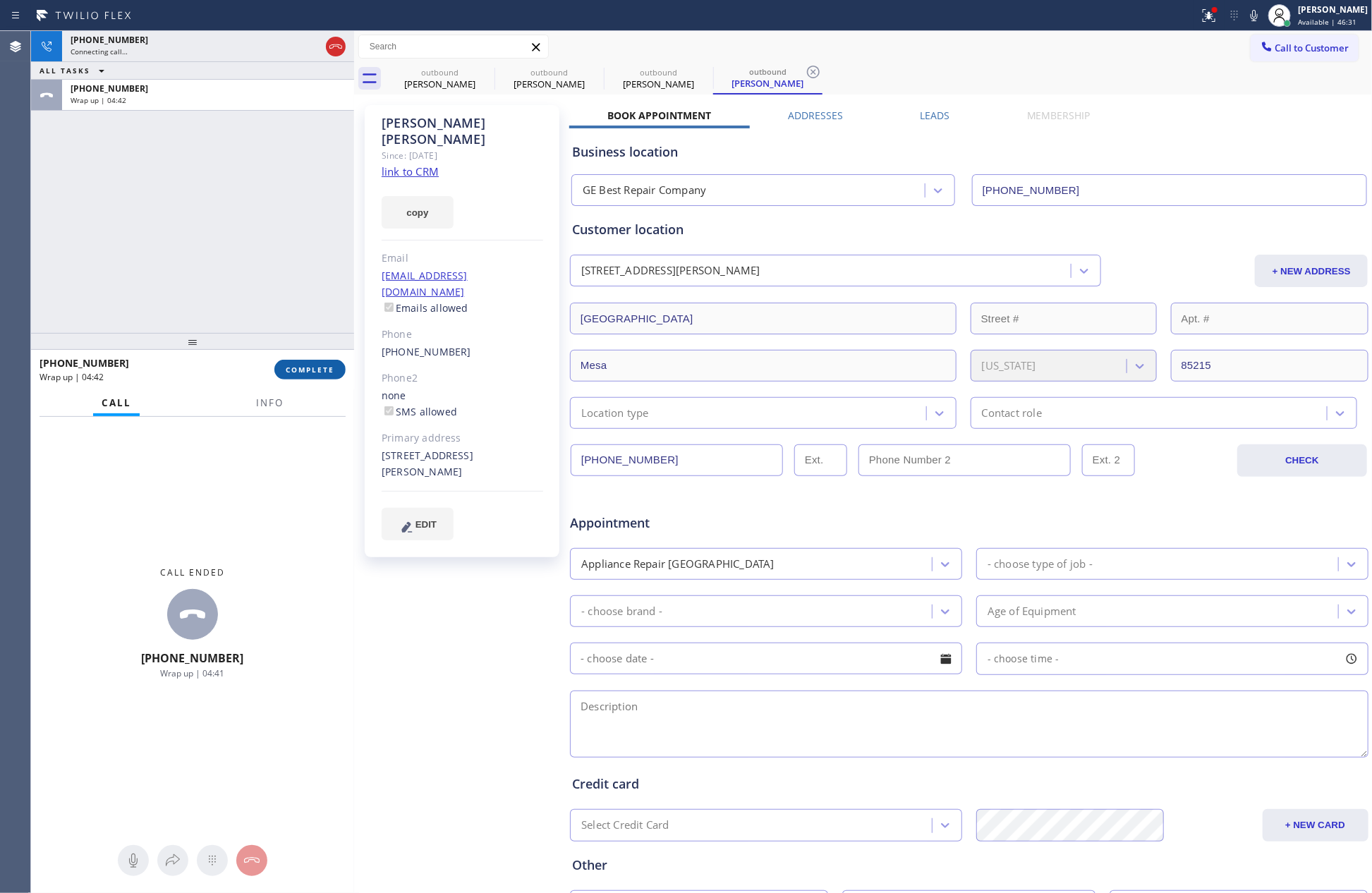
click at [335, 367] on button "COMPLETE" at bounding box center [310, 370] width 71 height 20
click at [257, 177] on div "[PHONE_NUMBER] Connecting call… ALL TASKS ALL TASKS ACTIVE TASKS TASKS IN WRAP …" at bounding box center [193, 182] width 323 height 302
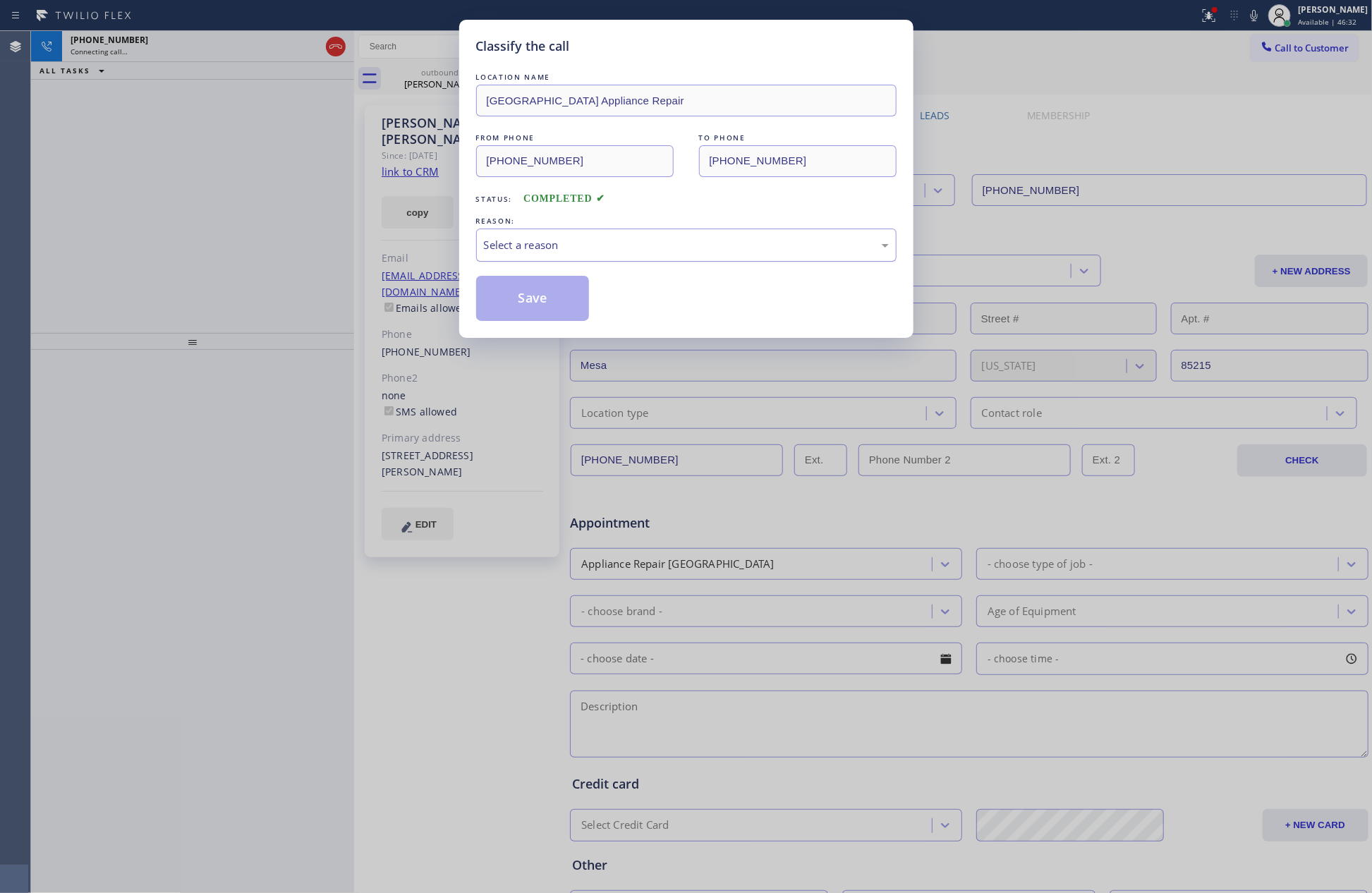
click at [523, 244] on div "Select a reason" at bounding box center [686, 246] width 405 height 16
click at [536, 301] on button "Save" at bounding box center [532, 298] width 113 height 46
type input "[PHONE_NUMBER]"
click at [218, 224] on div "Classify the call LOCATION NAME [GEOGRAPHIC_DATA] Appliance Repair FROM PHONE […" at bounding box center [686, 446] width 1372 height 893
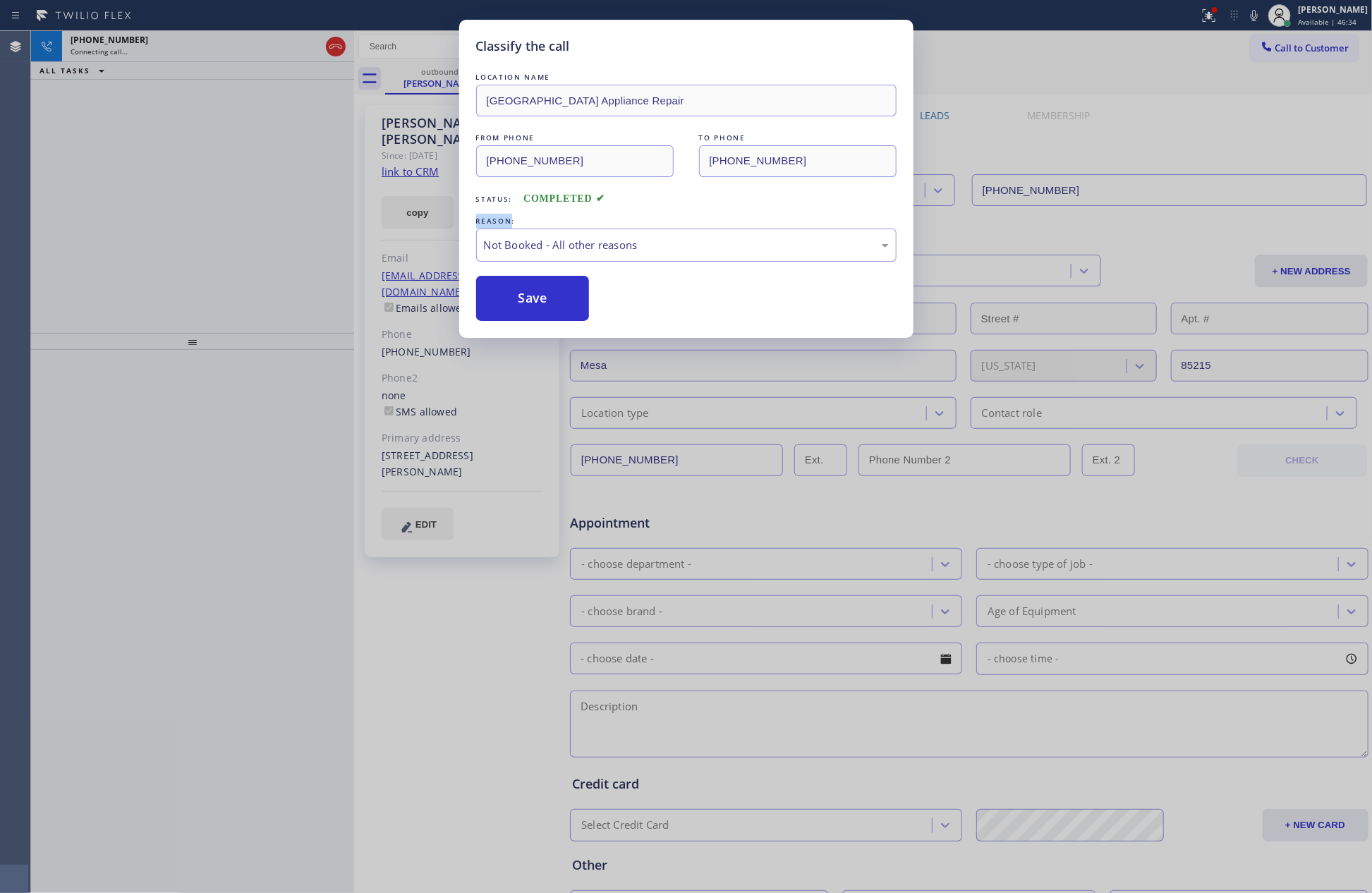
click at [218, 224] on div "Classify the call LOCATION NAME [GEOGRAPHIC_DATA] Appliance Repair FROM PHONE […" at bounding box center [686, 446] width 1372 height 893
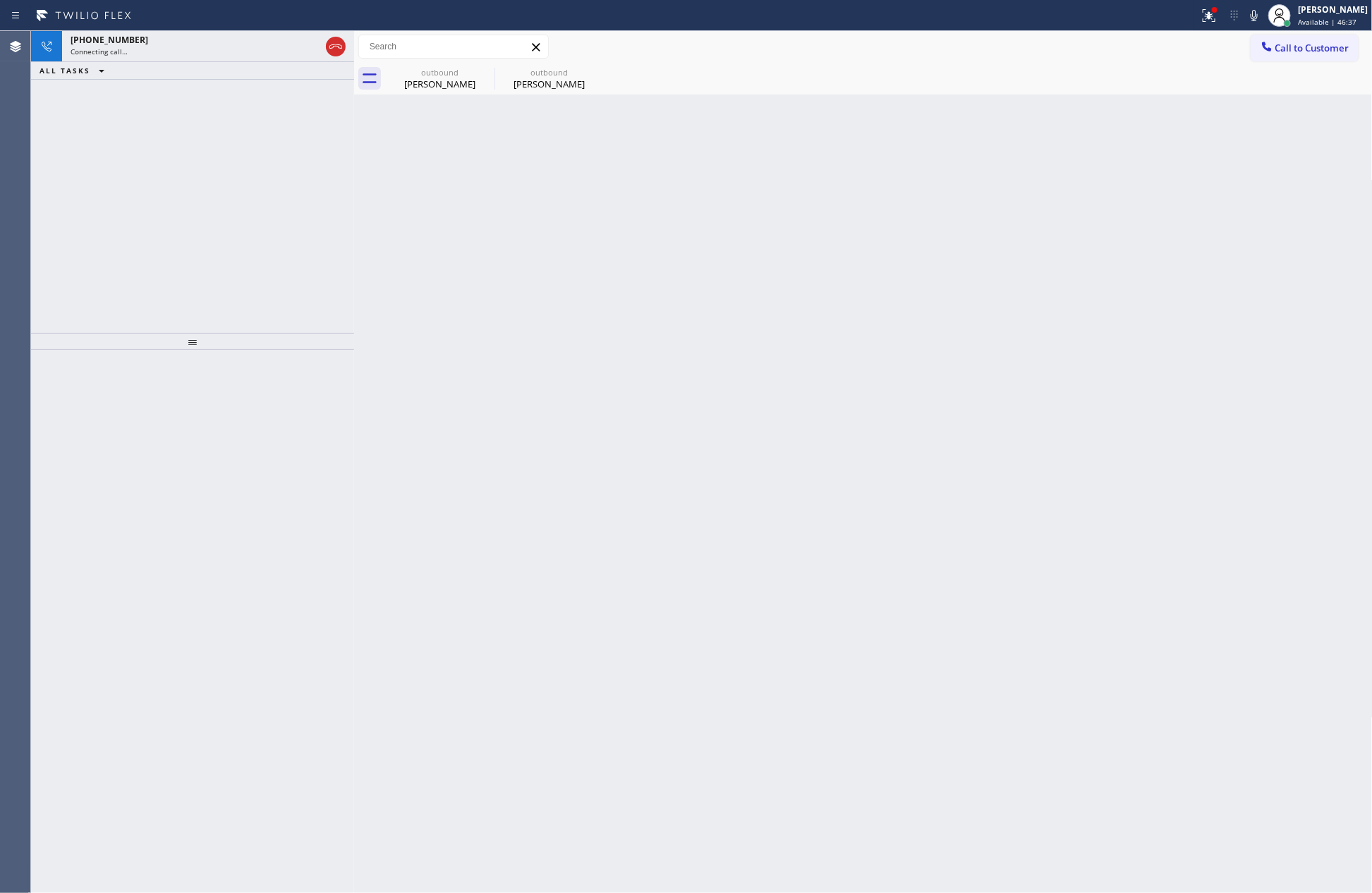
click at [278, 261] on div "[PHONE_NUMBER] Connecting call… ALL TASKS ALL TASKS ACTIVE TASKS TASKS IN WRAP …" at bounding box center [193, 182] width 323 height 302
click at [245, 36] on div "[PHONE_NUMBER]" at bounding box center [195, 39] width 250 height 12
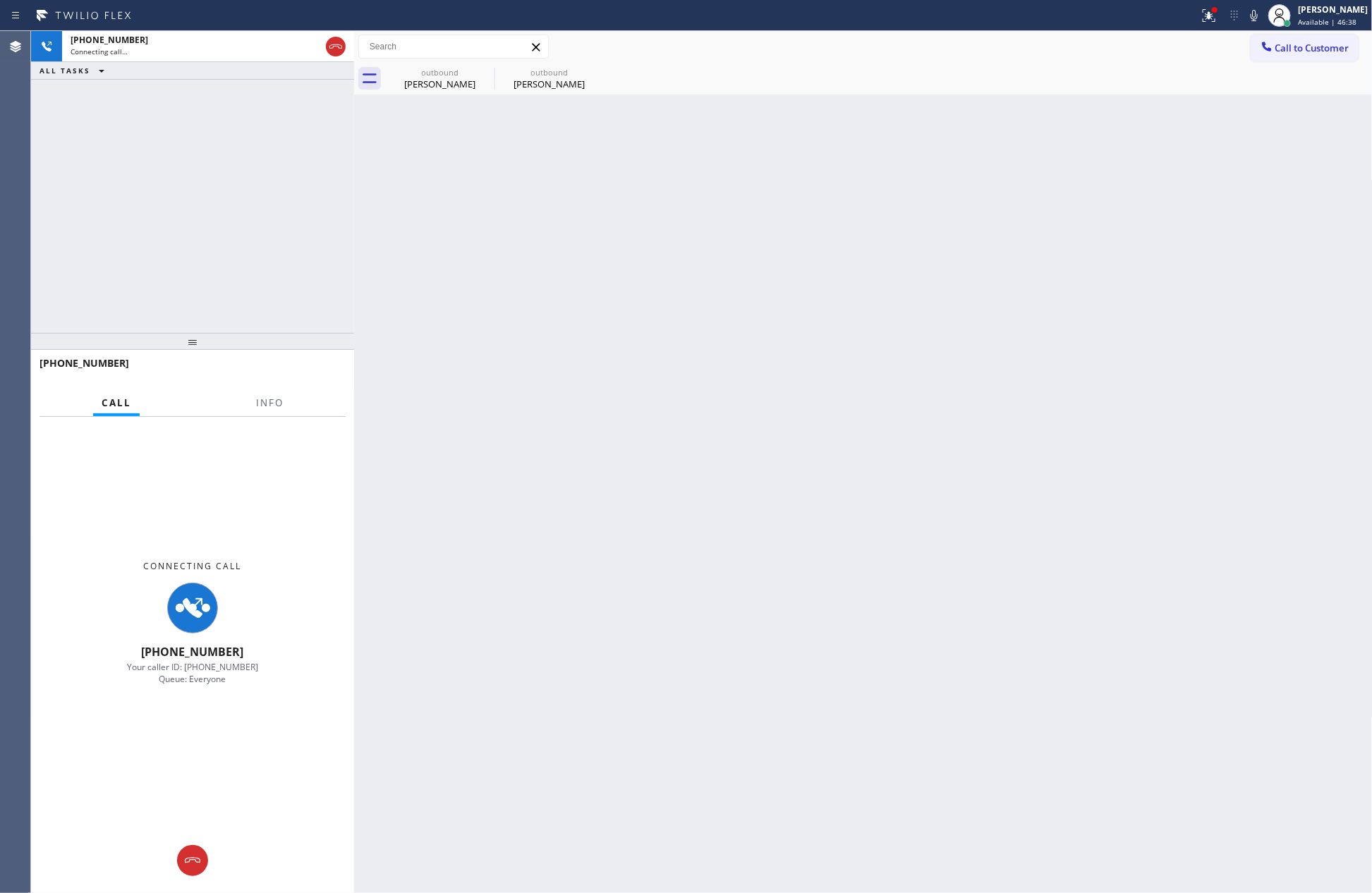
click at [322, 328] on div "[PHONE_NUMBER] Connecting call… ALL TASKS ALL TASKS ACTIVE TASKS TASKS IN WRAP …" at bounding box center [193, 182] width 323 height 302
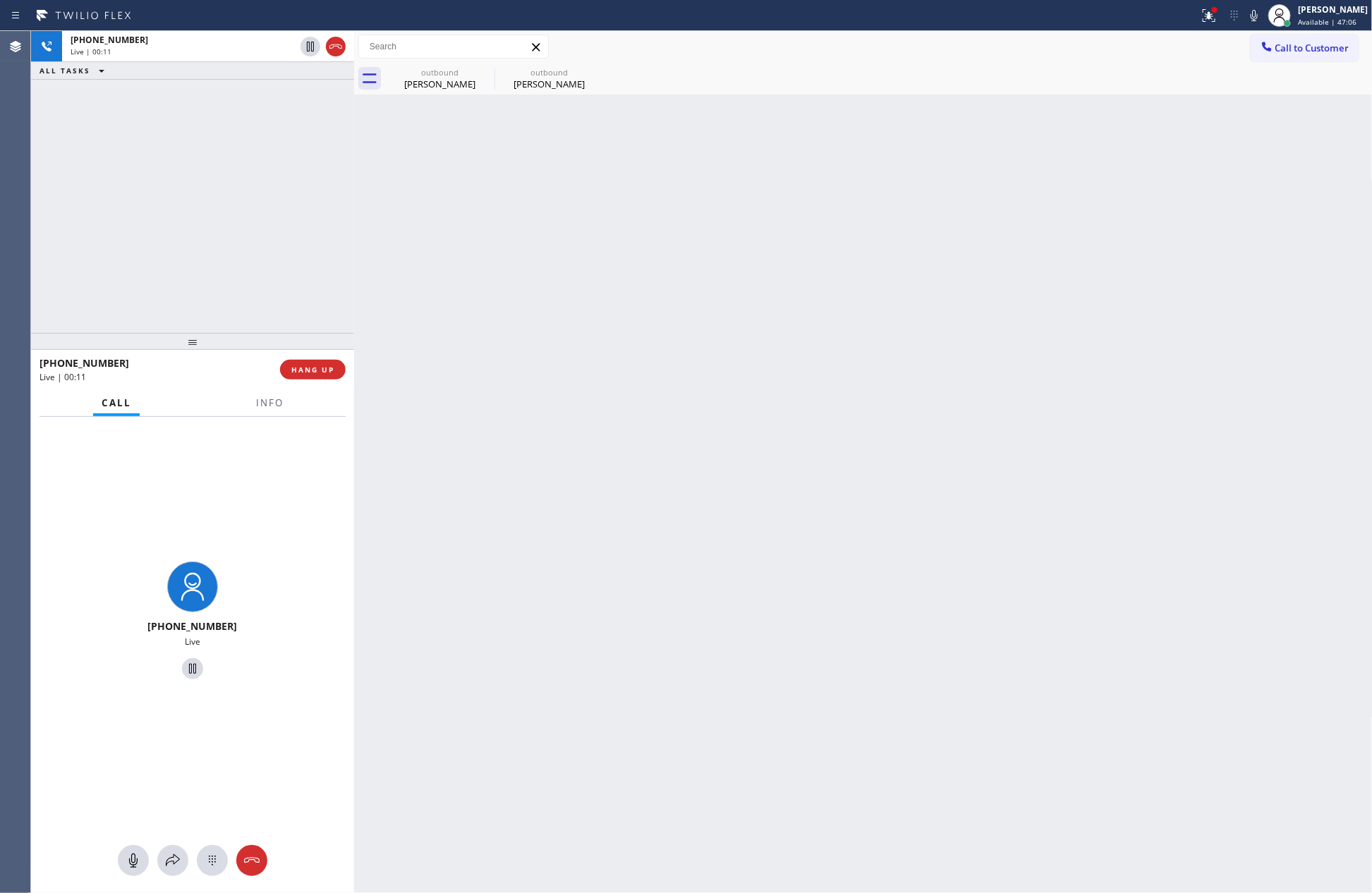
click at [173, 235] on div "[PHONE_NUMBER] Live | 00:11 ALL TASKS ALL TASKS ACTIVE TASKS TASKS IN WRAP UP" at bounding box center [193, 182] width 323 height 302
click at [443, 75] on div "outbound" at bounding box center [439, 72] width 106 height 11
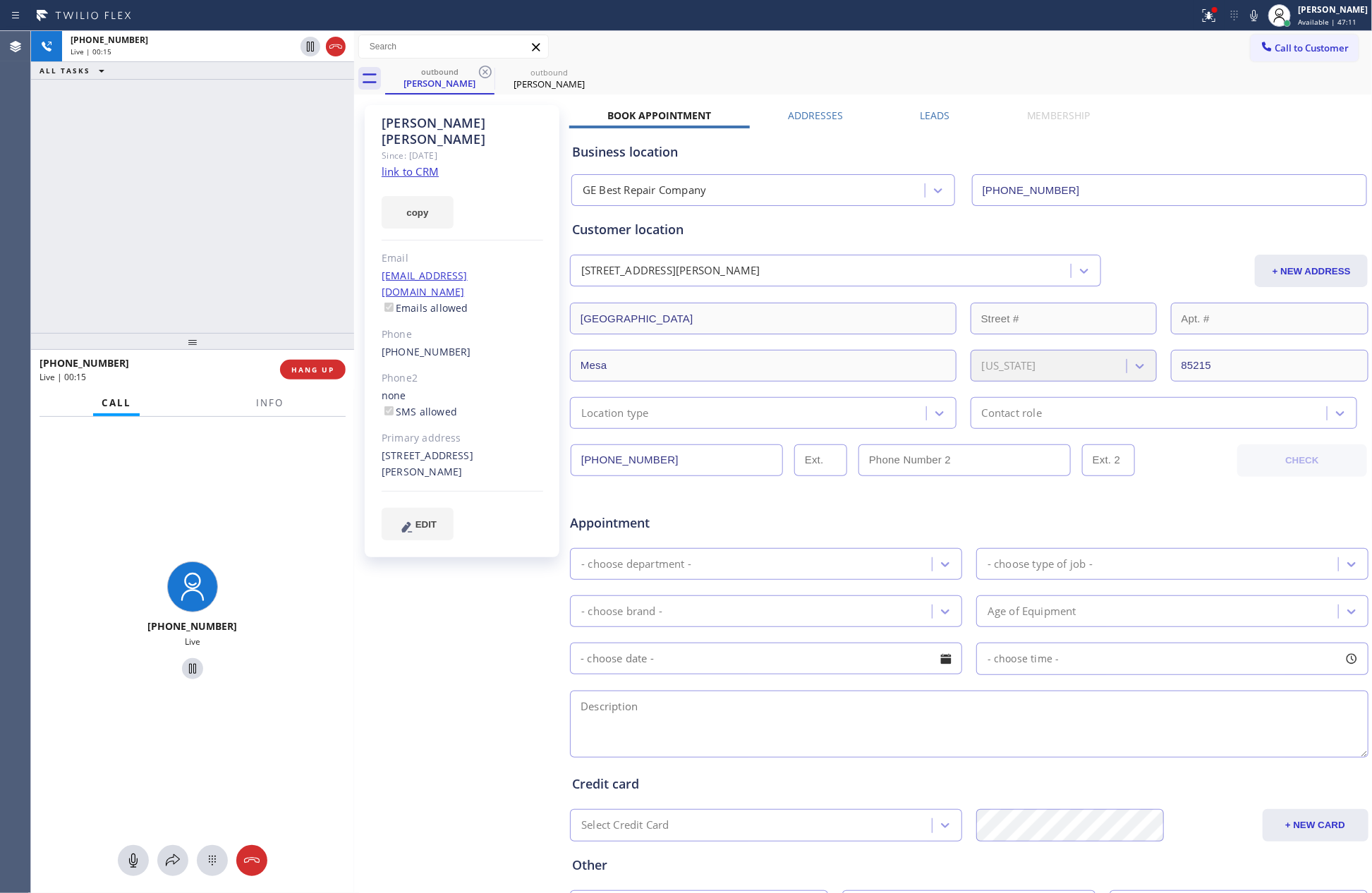
click at [314, 205] on div "[PHONE_NUMBER] Live | 00:15 ALL TASKS ALL TASKS ACTIVE TASKS TASKS IN WRAP UP" at bounding box center [193, 182] width 323 height 302
click at [314, 205] on div "[PHONE_NUMBER] Live | 00:16 ALL TASKS ALL TASKS ACTIVE TASKS TASKS IN WRAP UP" at bounding box center [193, 182] width 323 height 302
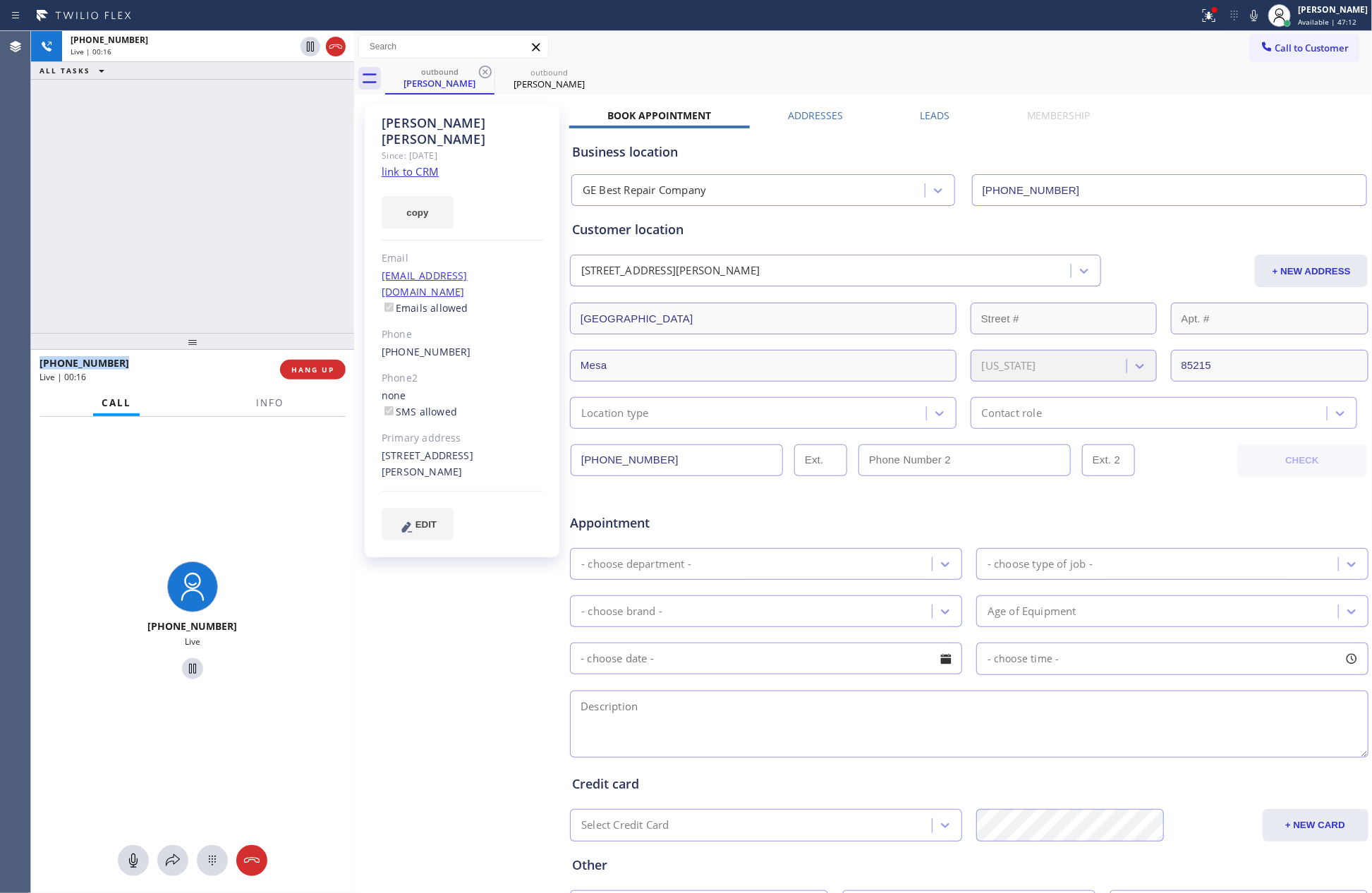
click at [314, 205] on div "[PHONE_NUMBER] Live | 00:16 ALL TASKS ALL TASKS ACTIVE TASKS TASKS IN WRAP UP" at bounding box center [193, 182] width 323 height 302
click at [314, 205] on div "[PHONE_NUMBER] Live | 00:17 ALL TASKS ALL TASKS ACTIVE TASKS TASKS IN WRAP UP" at bounding box center [193, 182] width 323 height 302
drag, startPoint x: 314, startPoint y: 205, endPoint x: 860, endPoint y: 100, distance: 556.0
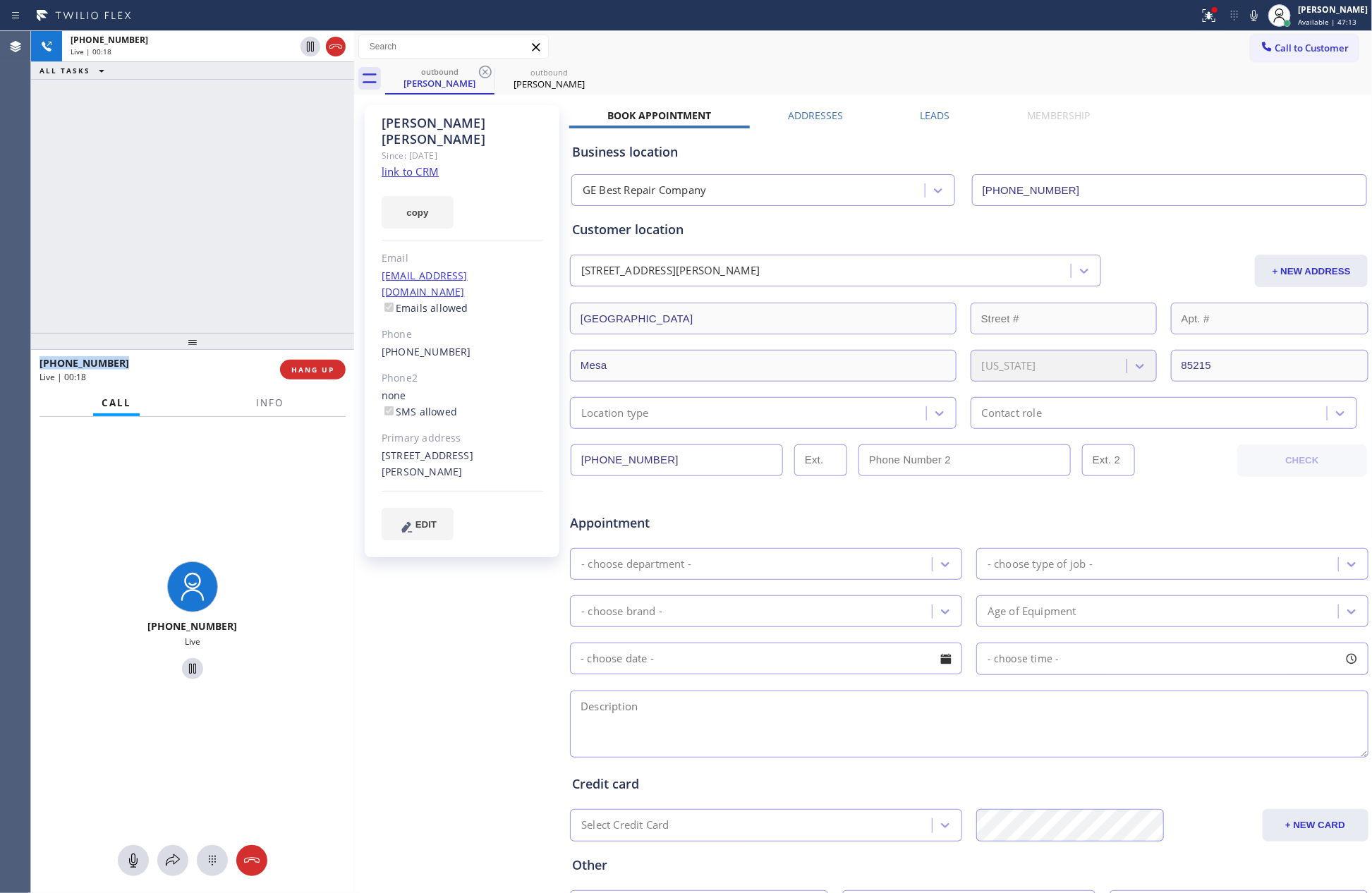
click at [328, 205] on div "[PHONE_NUMBER] Live | 00:18 ALL TASKS ALL TASKS ACTIVE TASKS TASKS IN WRAP UP" at bounding box center [193, 182] width 323 height 302
click at [862, 75] on div "outbound [PERSON_NAME] outbound [PERSON_NAME]" at bounding box center [878, 79] width 987 height 32
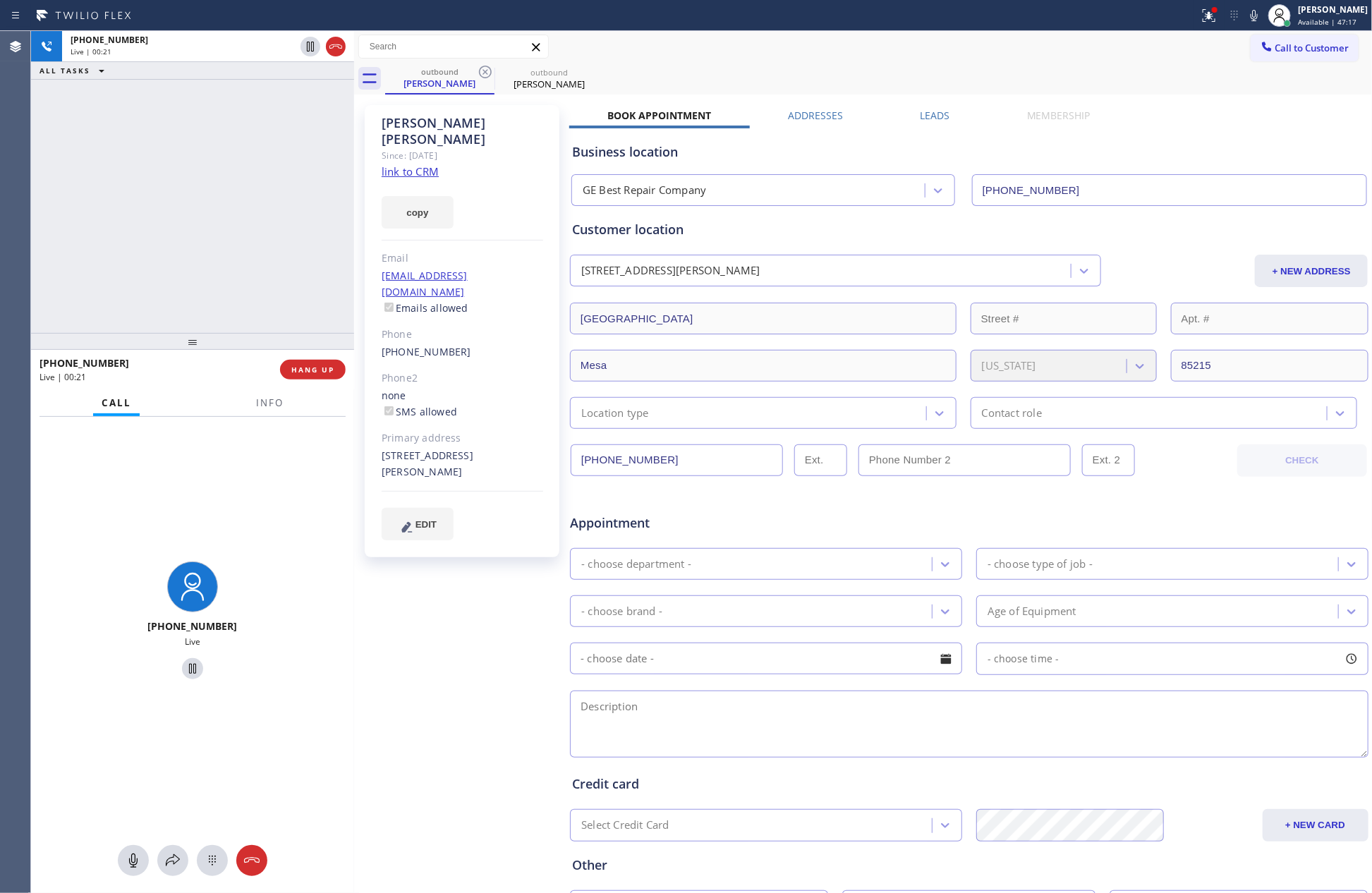
click at [862, 75] on div "outbound [PERSON_NAME] outbound [PERSON_NAME]" at bounding box center [878, 79] width 987 height 32
click at [103, 213] on div "[PHONE_NUMBER] Live | 00:24 ALL TASKS ALL TASKS ACTIVE TASKS TASKS IN WRAP UP" at bounding box center [193, 182] width 323 height 302
click at [112, 204] on div "[PHONE_NUMBER] Live | 00:37 ALL TASKS ALL TASKS ACTIVE TASKS TASKS IN WRAP UP" at bounding box center [193, 182] width 323 height 302
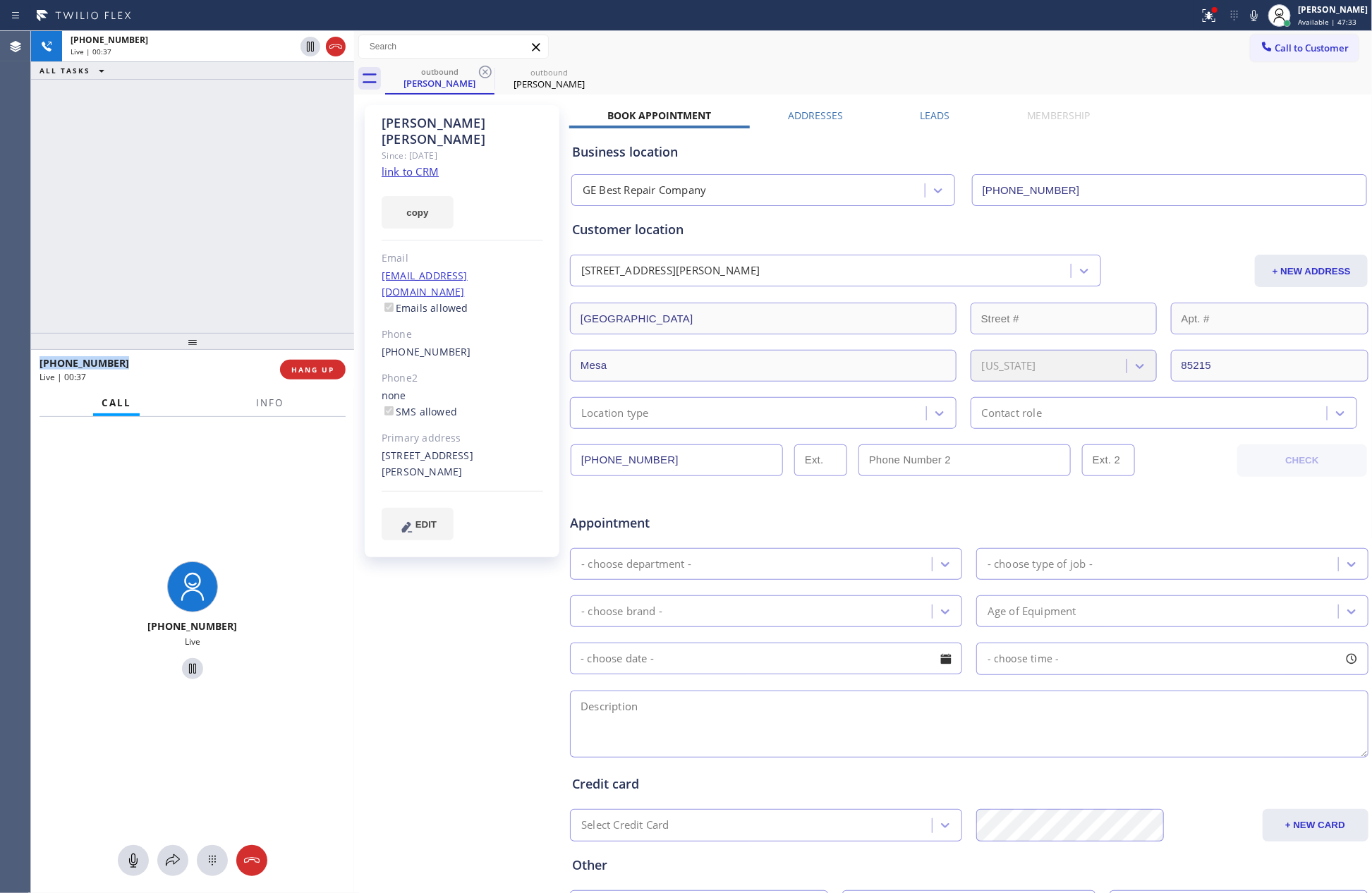
click at [112, 204] on div "[PHONE_NUMBER] Live | 00:37 ALL TASKS ALL TASKS ACTIVE TASKS TASKS IN WRAP UP" at bounding box center [193, 182] width 323 height 302
click at [112, 204] on div "[PHONE_NUMBER] Live | 00:38 ALL TASKS ALL TASKS ACTIVE TASKS TASKS IN WRAP UP" at bounding box center [193, 182] width 323 height 302
click at [270, 246] on div "[PHONE_NUMBER] Live | 00:46 ALL TASKS ALL TASKS ACTIVE TASKS TASKS IN WRAP UP" at bounding box center [193, 182] width 323 height 302
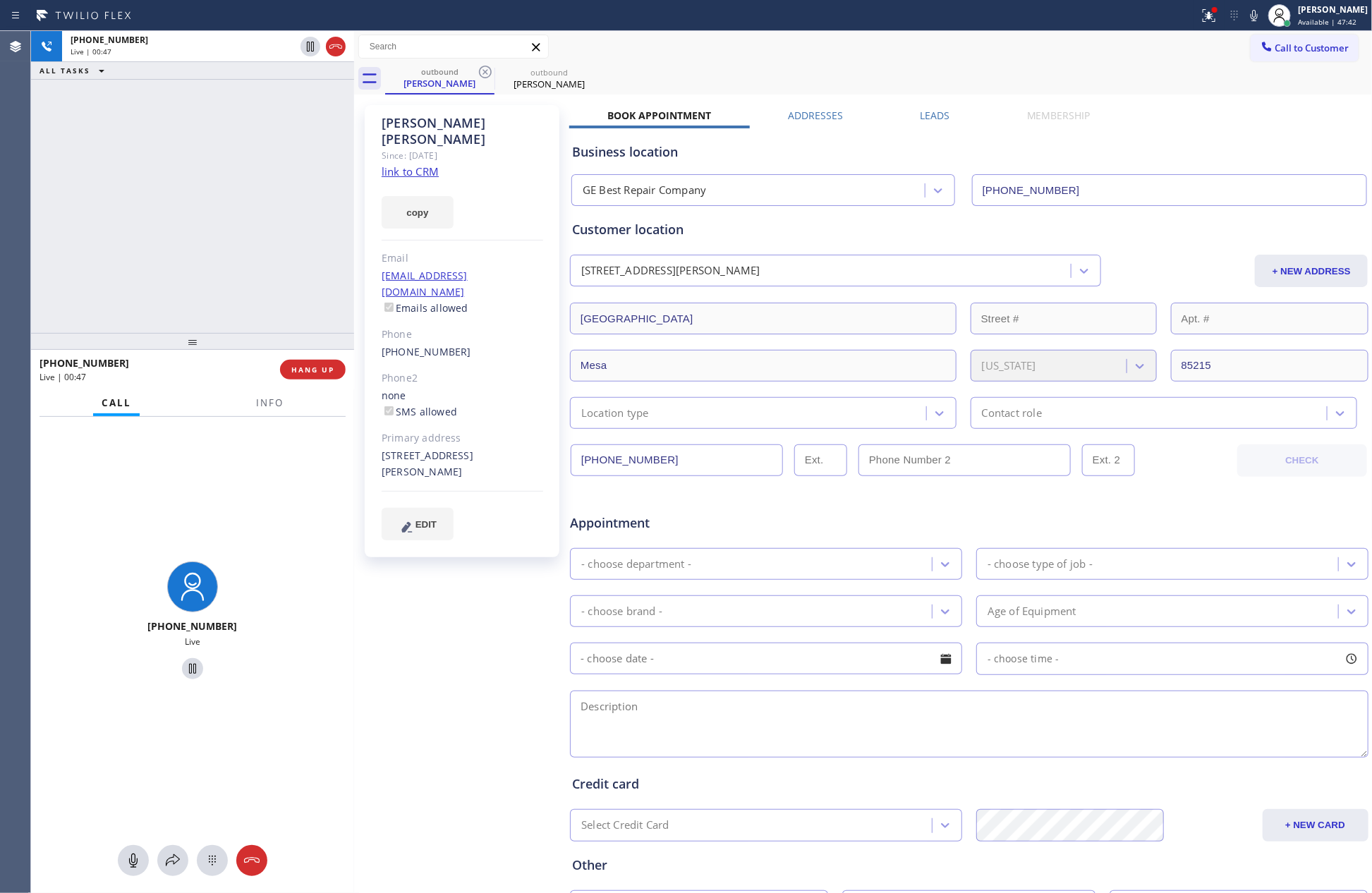
click at [270, 246] on div "[PHONE_NUMBER] Live | 00:47 ALL TASKS ALL TASKS ACTIVE TASKS TASKS IN WRAP UP" at bounding box center [193, 182] width 323 height 302
click at [271, 246] on div "[PHONE_NUMBER] Live | 00:51 ALL TASKS ALL TASKS ACTIVE TASKS TASKS IN WRAP UP" at bounding box center [193, 182] width 323 height 302
click at [271, 246] on div "[PHONE_NUMBER] Live | 00:52 ALL TASKS ALL TASKS ACTIVE TASKS TASKS IN WRAP UP" at bounding box center [193, 182] width 323 height 302
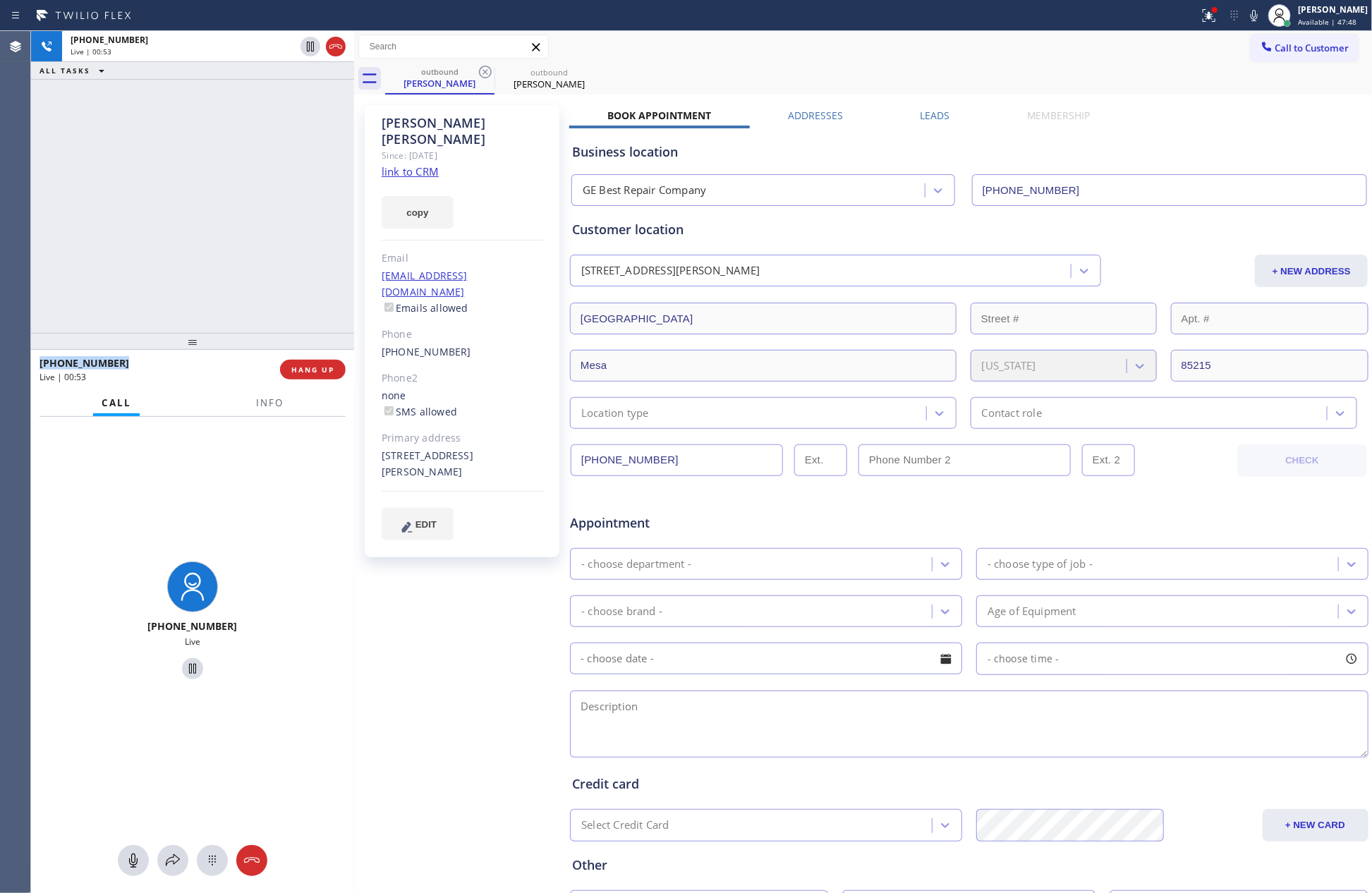
click at [271, 246] on div "[PHONE_NUMBER] Live | 00:53 ALL TASKS ALL TASKS ACTIVE TASKS TASKS IN WRAP UP" at bounding box center [193, 182] width 323 height 302
click at [271, 246] on div "[PHONE_NUMBER] Live | 00:55 ALL TASKS ALL TASKS ACTIVE TASKS TASKS IN WRAP UP" at bounding box center [193, 182] width 323 height 302
click at [271, 246] on div "[PHONE_NUMBER] Live | 00:56 ALL TASKS ALL TASKS ACTIVE TASKS TASKS IN WRAP UP" at bounding box center [193, 182] width 323 height 302
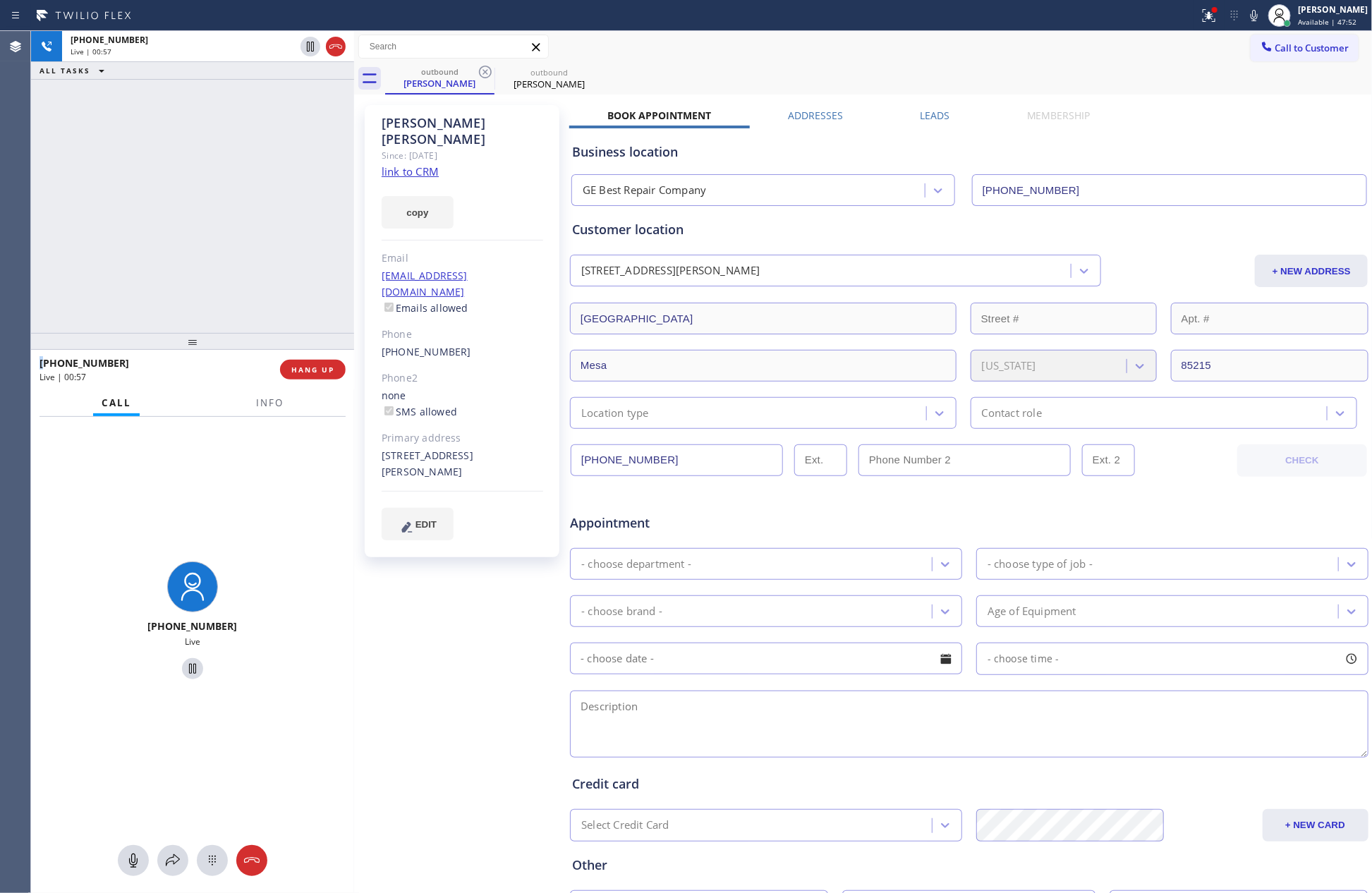
click at [271, 246] on div "[PHONE_NUMBER] Live | 00:57 ALL TASKS ALL TASKS ACTIVE TASKS TASKS IN WRAP UP" at bounding box center [193, 182] width 323 height 302
click at [273, 246] on div "[PHONE_NUMBER] Live | 00:58 ALL TASKS ALL TASKS ACTIVE TASKS TASKS IN WRAP UP" at bounding box center [193, 182] width 323 height 302
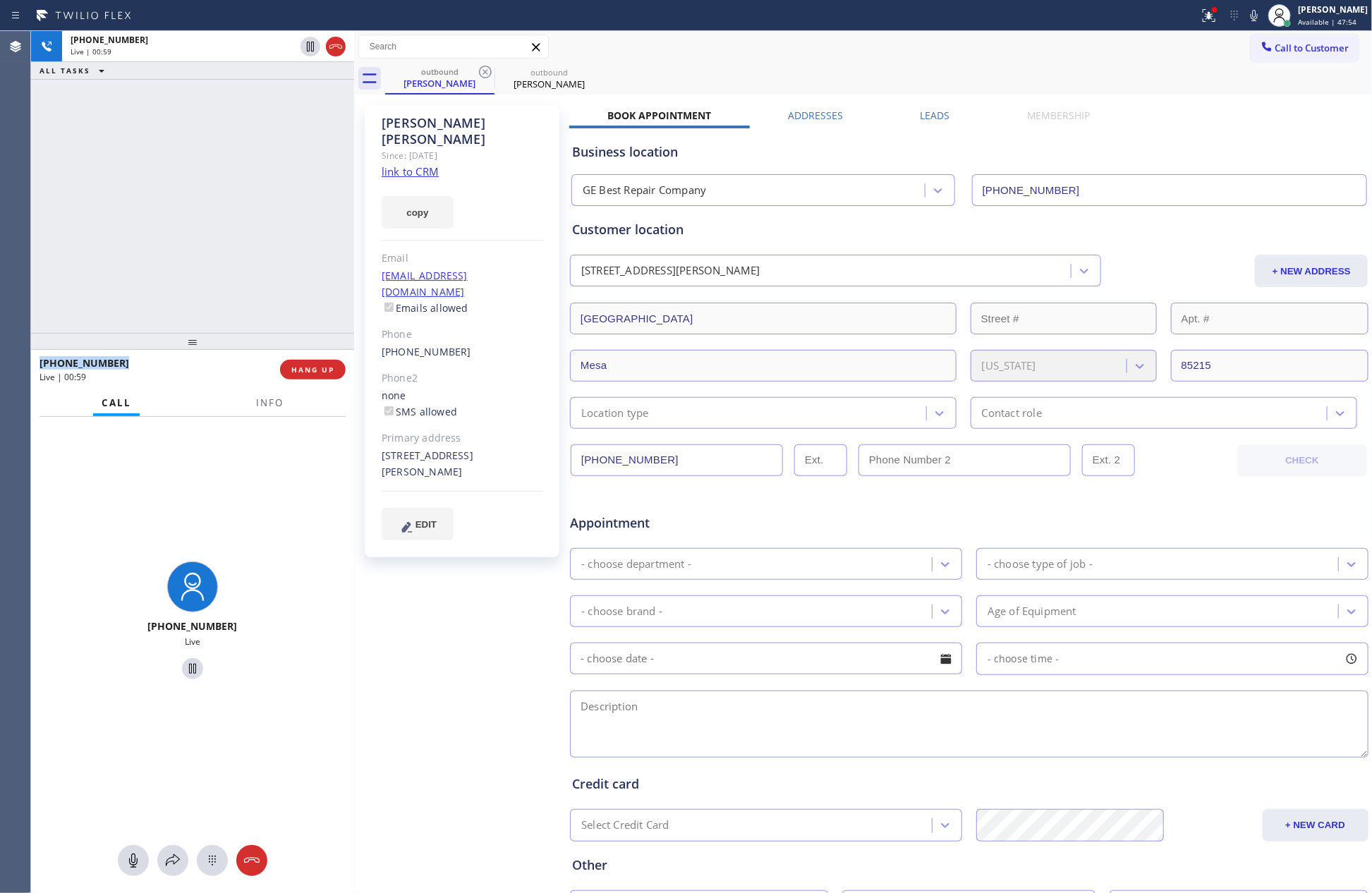
click at [273, 246] on div "[PHONE_NUMBER] Live | 00:59 ALL TASKS ALL TASKS ACTIVE TASKS TASKS IN WRAP UP" at bounding box center [193, 182] width 323 height 302
click at [236, 217] on div "[PHONE_NUMBER] Live | 00:59 ALL TASKS ALL TASKS ACTIVE TASKS TASKS IN WRAP UP" at bounding box center [193, 182] width 323 height 302
drag, startPoint x: 236, startPoint y: 217, endPoint x: 343, endPoint y: 477, distance: 281.2
click at [251, 271] on div "[PHONE_NUMBER] Live | 00:59 ALL TASKS ALL TASKS ACTIVE TASKS TASKS IN WRAP UP" at bounding box center [193, 182] width 323 height 302
click at [318, 372] on span "HANG UP" at bounding box center [312, 370] width 43 height 10
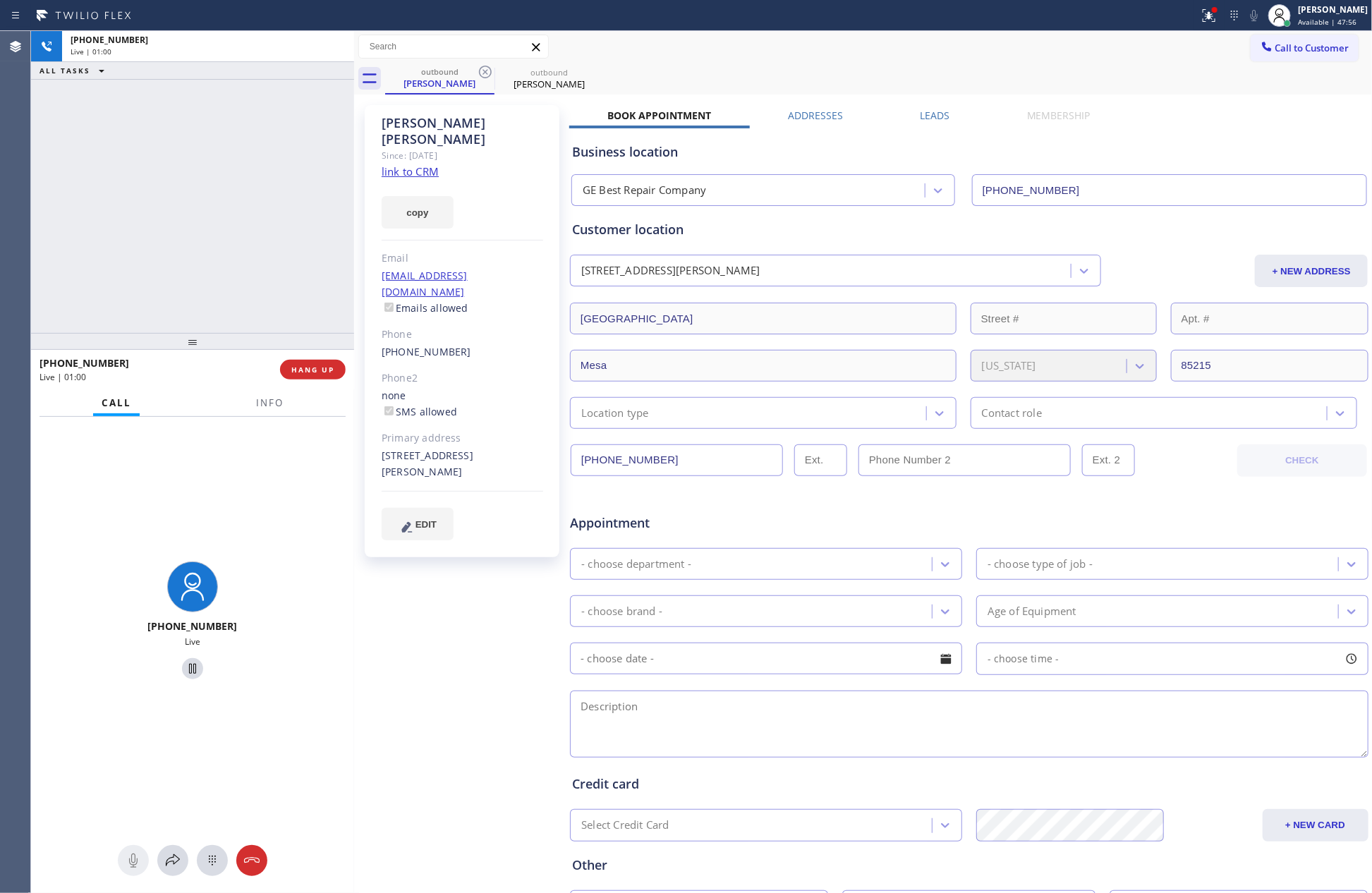
click at [254, 224] on div "[PHONE_NUMBER] Live | 01:00 ALL TASKS ALL TASKS ACTIVE TASKS TASKS IN WRAP UP" at bounding box center [193, 182] width 323 height 302
drag, startPoint x: 254, startPoint y: 224, endPoint x: 492, endPoint y: 284, distance: 245.4
click at [304, 244] on div "[PHONE_NUMBER] Live | 01:00 ALL TASKS ALL TASKS ACTIVE TASKS TASKS IN WRAP UP" at bounding box center [193, 182] width 323 height 302
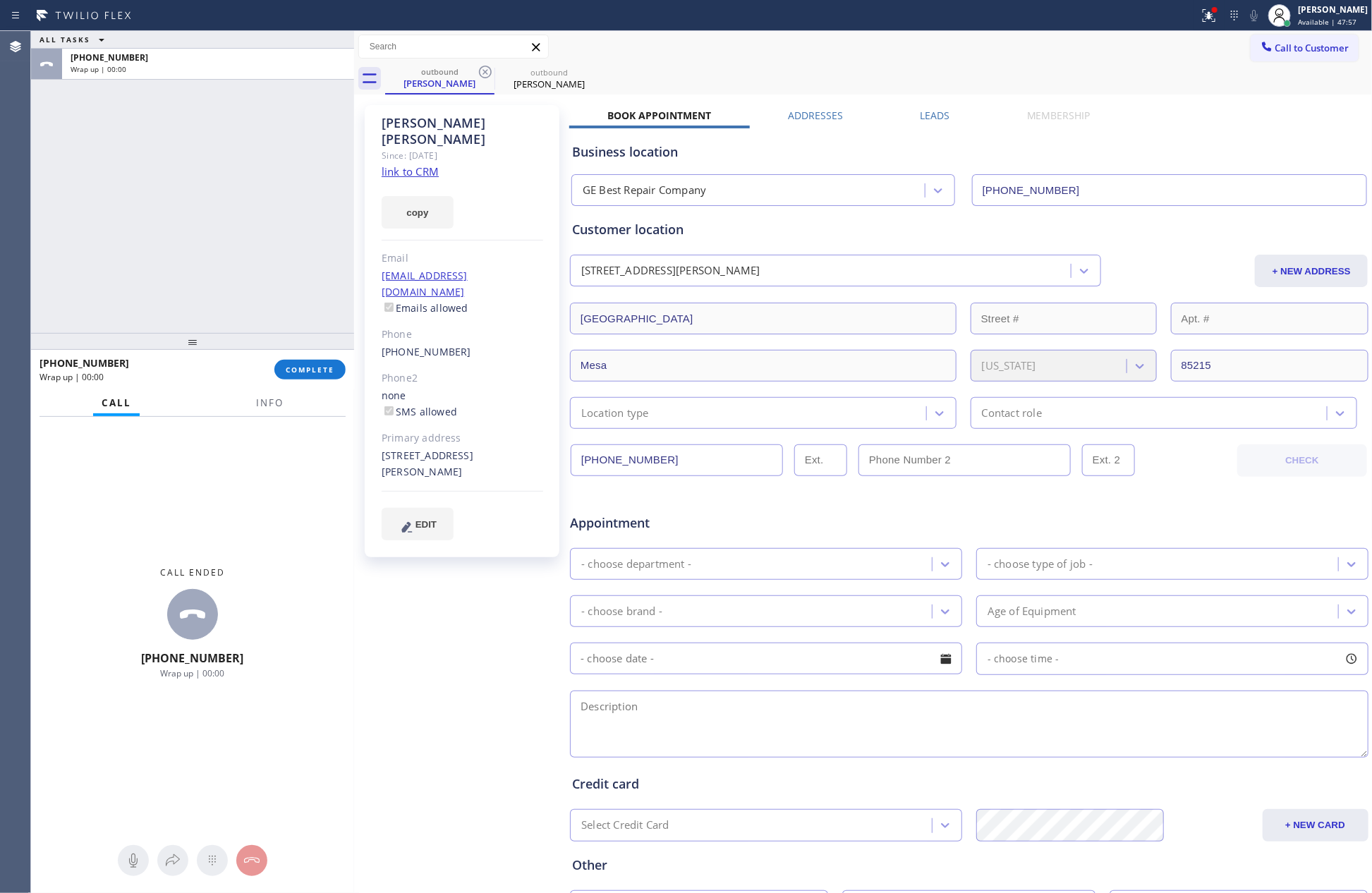
click at [925, 117] on label "Leads" at bounding box center [935, 115] width 29 height 13
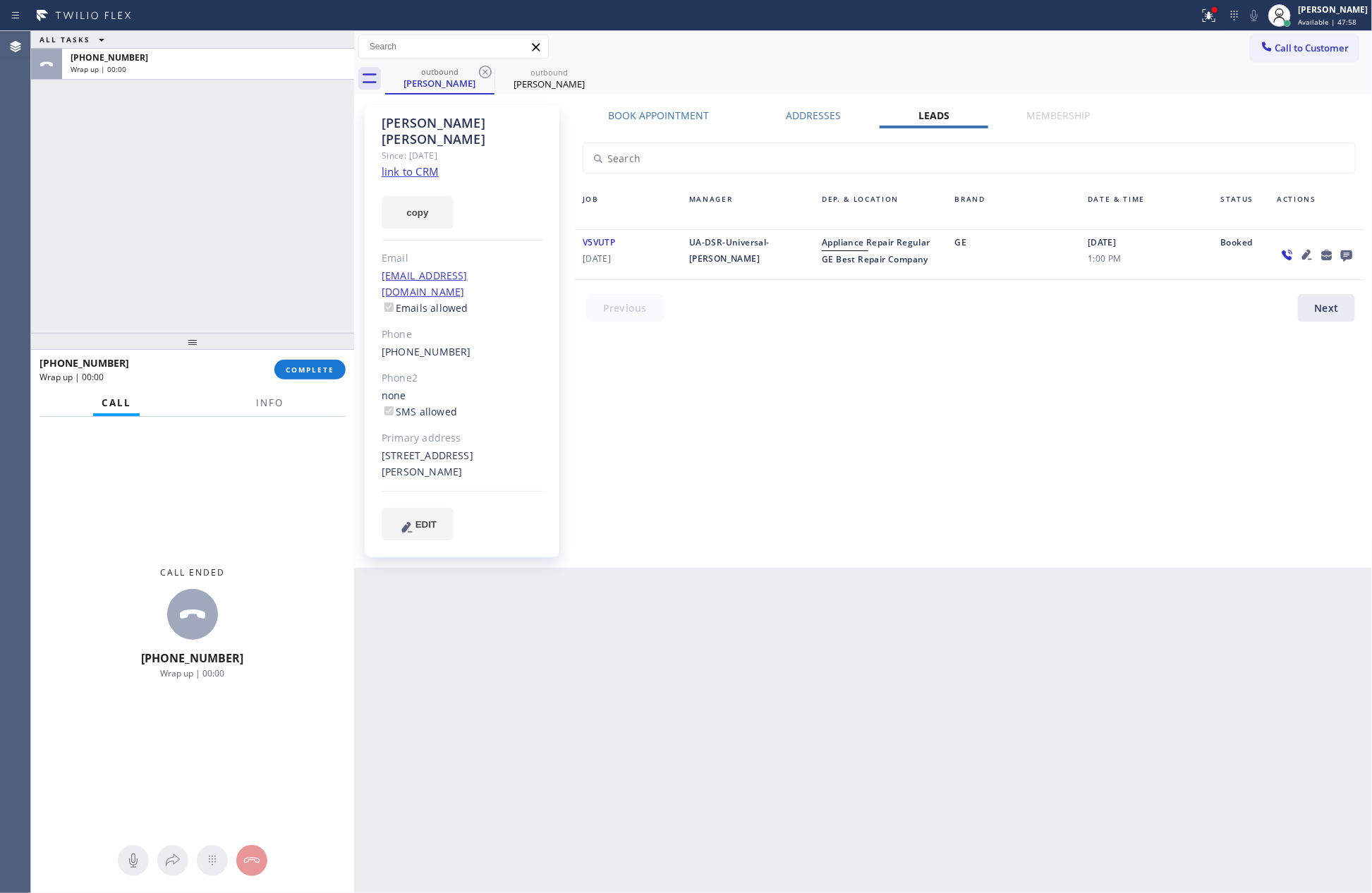
click at [1291, 396] on div "Book Appointment Addresses Leads Membership Business location GE Best Repair Co…" at bounding box center [969, 337] width 800 height 455
click at [1351, 250] on icon at bounding box center [1346, 255] width 17 height 18
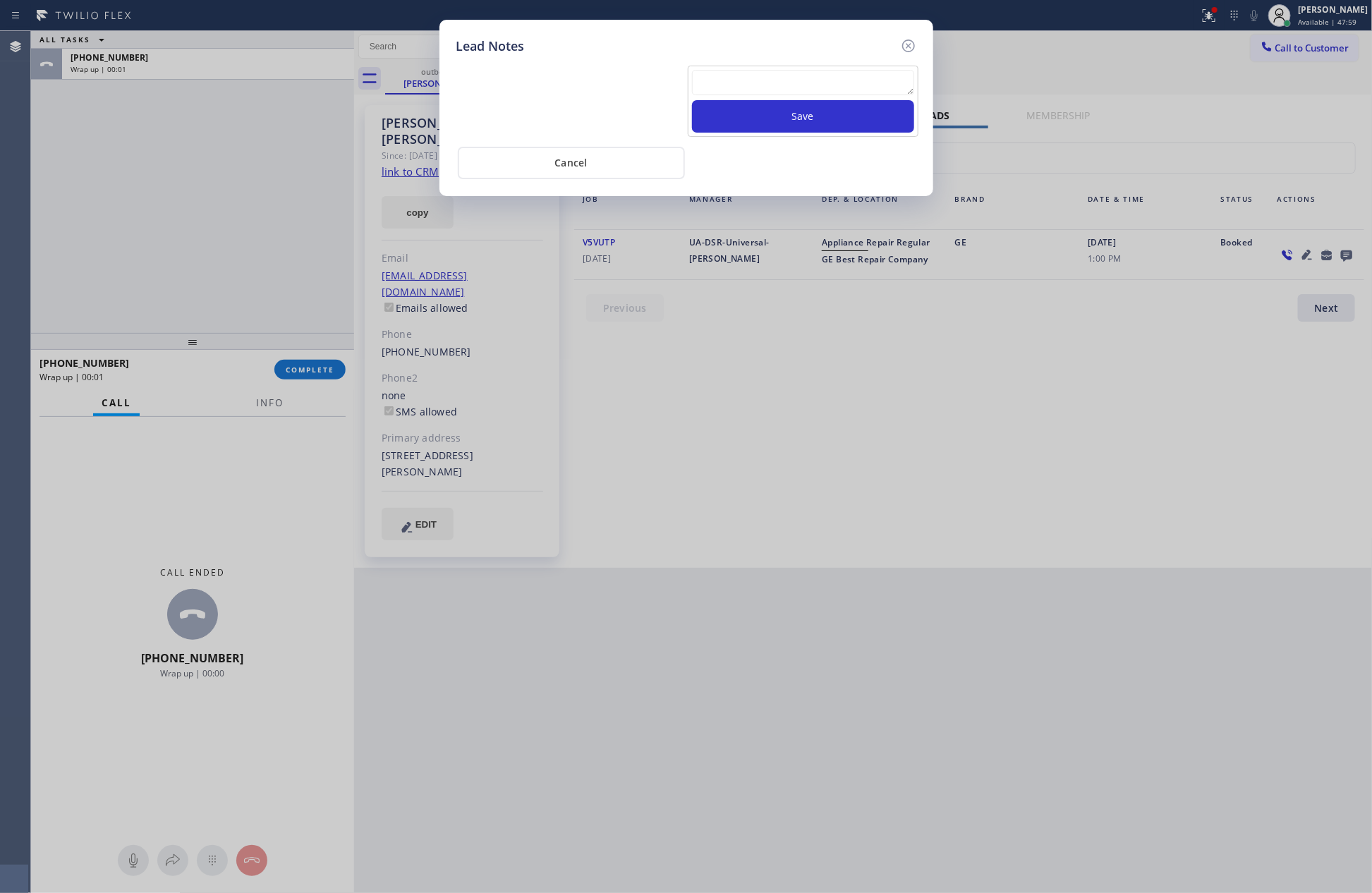
click at [904, 83] on textarea at bounding box center [802, 82] width 222 height 25
click at [869, 86] on textarea at bounding box center [802, 82] width 222 height 25
drag, startPoint x: 889, startPoint y: 70, endPoint x: 886, endPoint y: 76, distance: 6.7
click at [886, 72] on div "Save" at bounding box center [802, 101] width 230 height 71
click at [857, 87] on textarea at bounding box center [802, 82] width 222 height 25
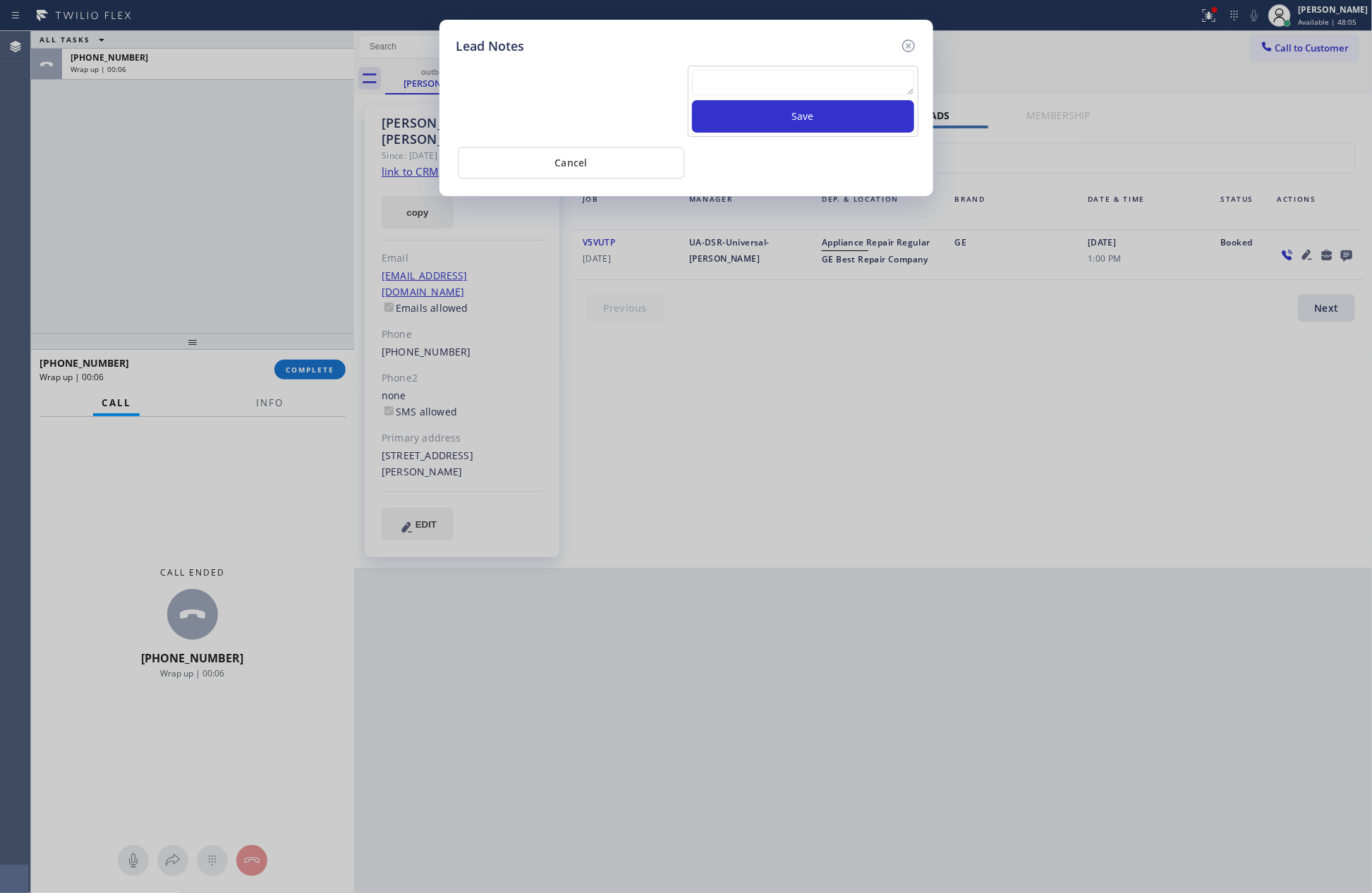
paste textarea "PLEASE TRANSFER FOR MEMBERSHIP"
type textarea "PLEASE TRANSFER FOR MEMBERSHIP"
click at [849, 119] on button "Save" at bounding box center [802, 116] width 222 height 32
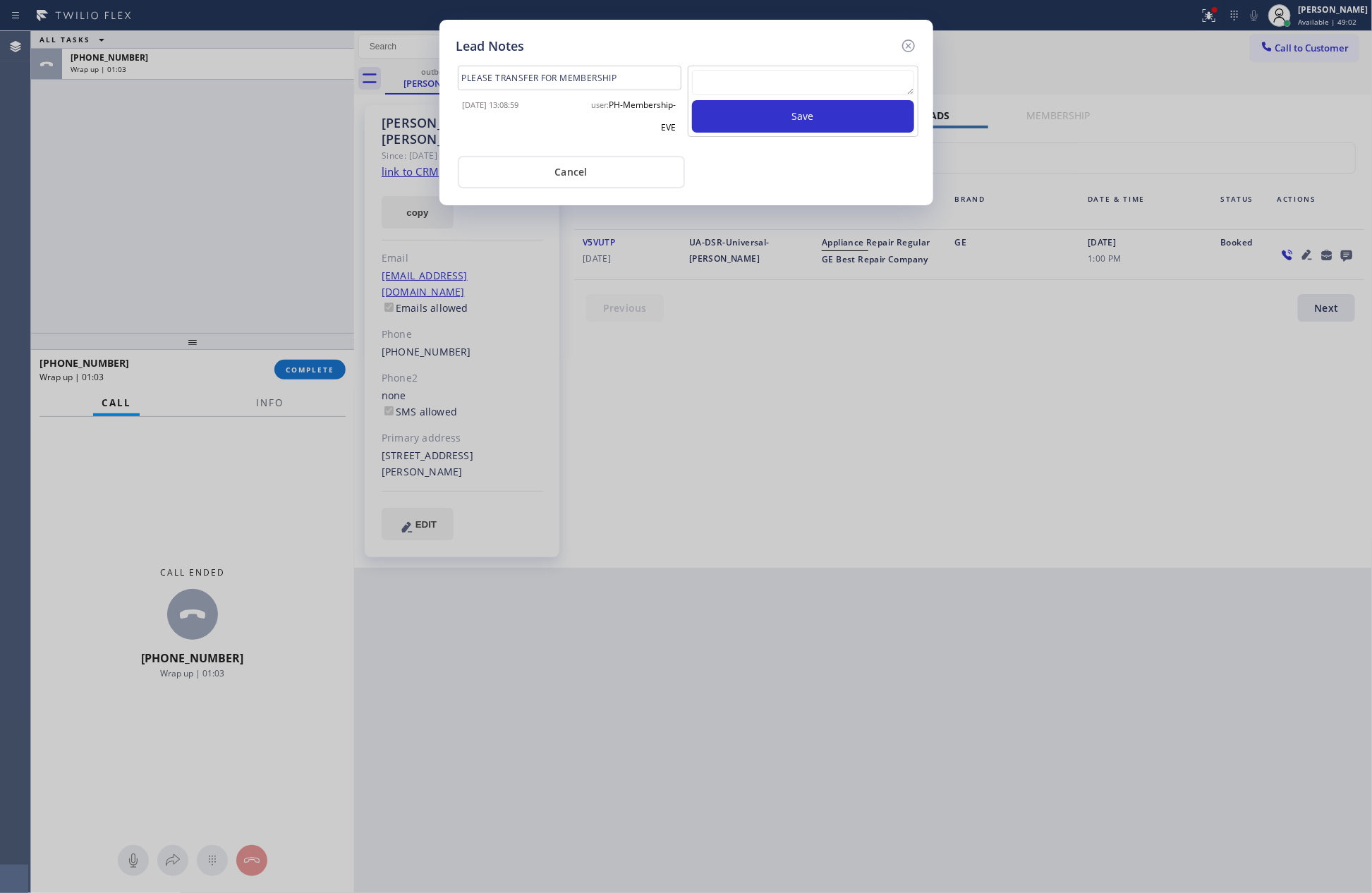
drag, startPoint x: 866, startPoint y: 165, endPoint x: 550, endPoint y: 199, distance: 317.8
click at [827, 174] on div "Cancel" at bounding box center [686, 171] width 460 height 36
click at [551, 167] on button "Cancel" at bounding box center [571, 172] width 227 height 32
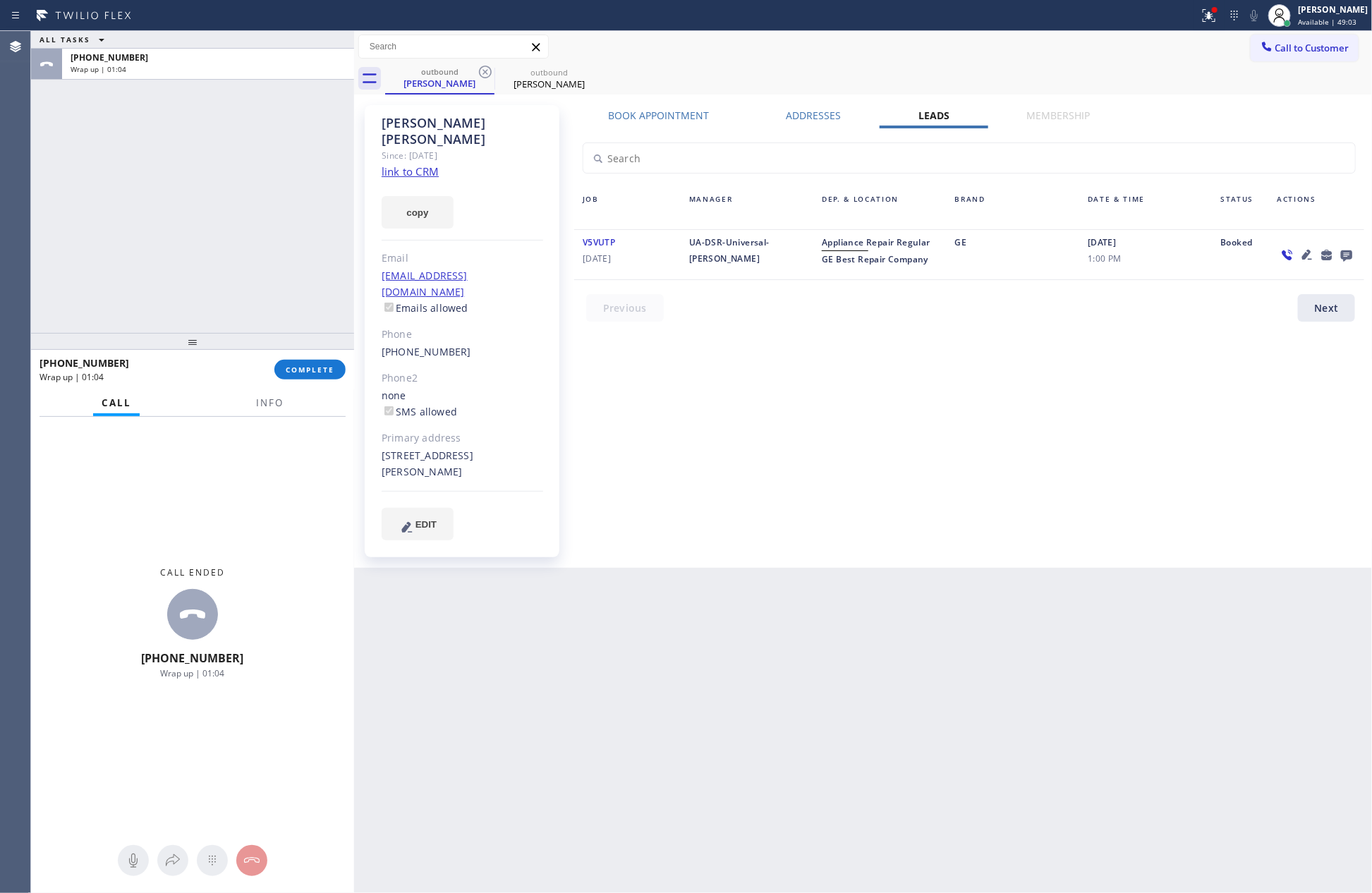
click at [146, 284] on div "ALL TASKS ALL TASKS ACTIVE TASKS TASKS IN WRAP UP [PHONE_NUMBER] Wrap up | 01:04" at bounding box center [193, 182] width 323 height 302
click at [965, 521] on div "Back to Dashboard Change Sender ID Customers Technicians Select a contact Outbo…" at bounding box center [863, 463] width 1019 height 863
click at [923, 480] on div "Book Appointment Addresses Leads Membership Business location GE Best Repair Co…" at bounding box center [969, 337] width 800 height 455
click at [1318, 52] on span "Call to Customer" at bounding box center [1312, 48] width 74 height 13
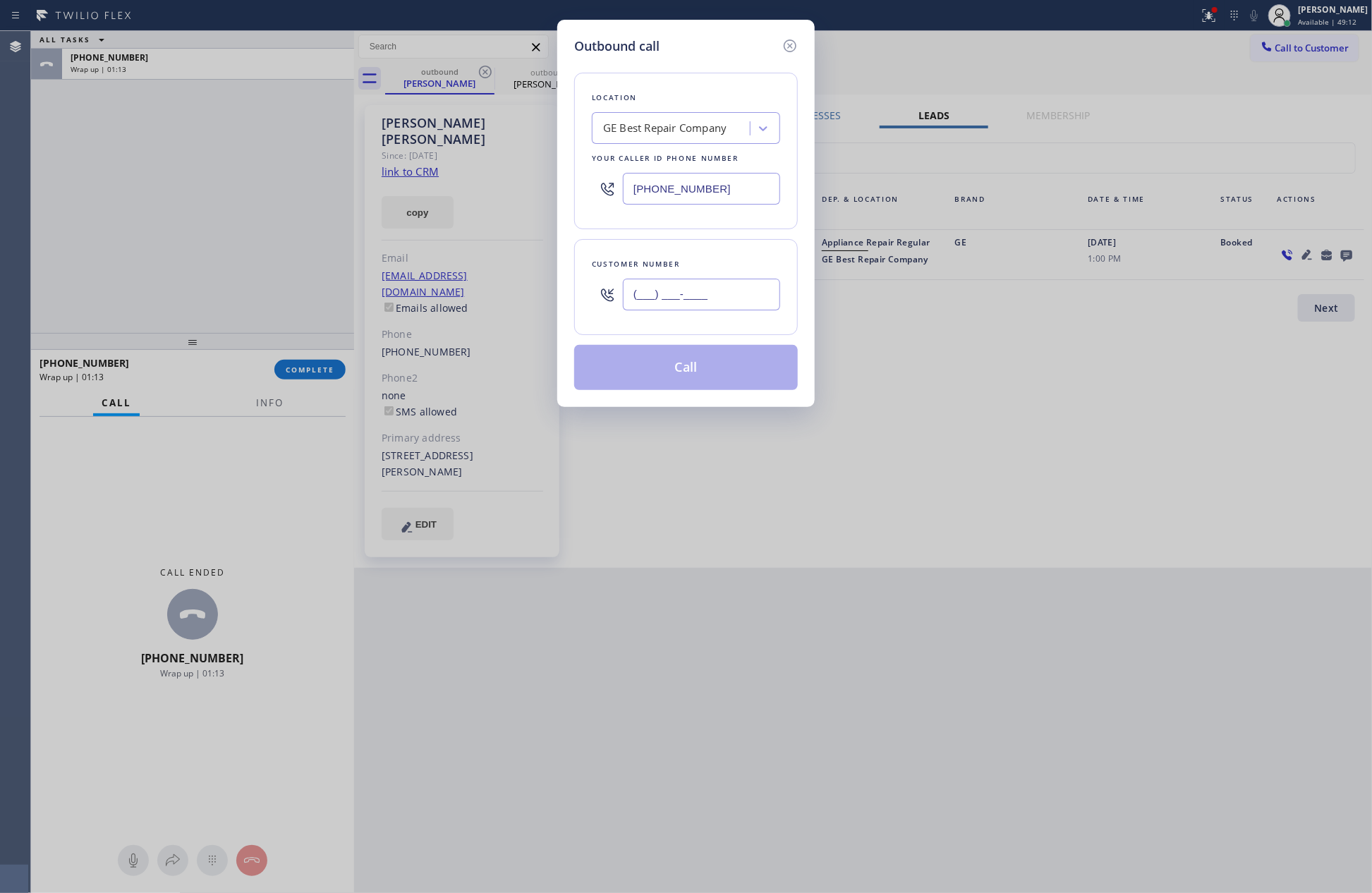
drag, startPoint x: 745, startPoint y: 301, endPoint x: 753, endPoint y: 301, distance: 8.0
click at [748, 301] on input "(___) ___-____" at bounding box center [702, 295] width 157 height 32
paste input "646) 957-0326"
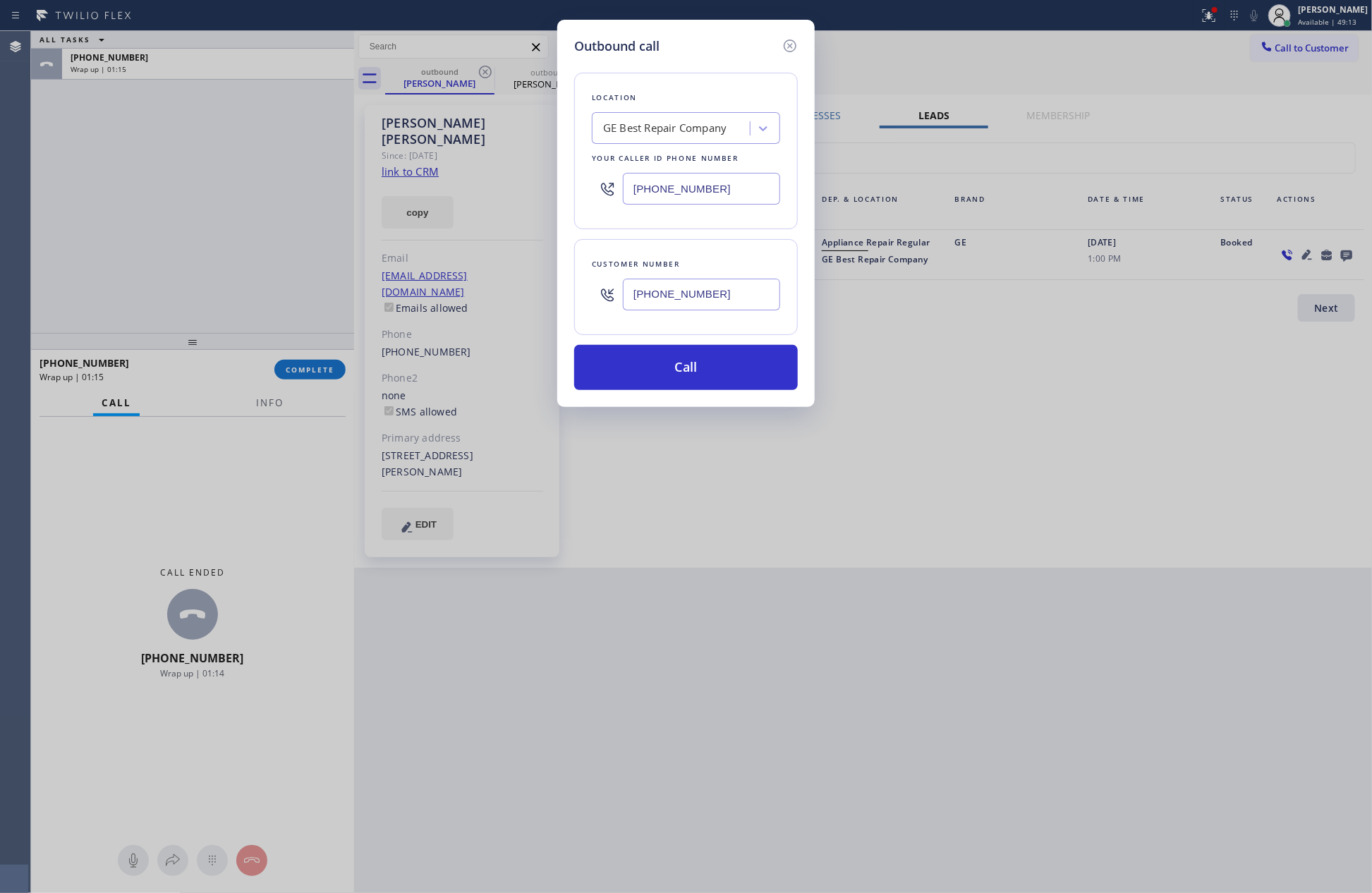
type input "[PHONE_NUMBER]"
click at [738, 123] on div "GE Best Repair Company" at bounding box center [673, 129] width 154 height 25
paste input "Altec Electrical Corporation"
type input "Altec Electrical Corporation"
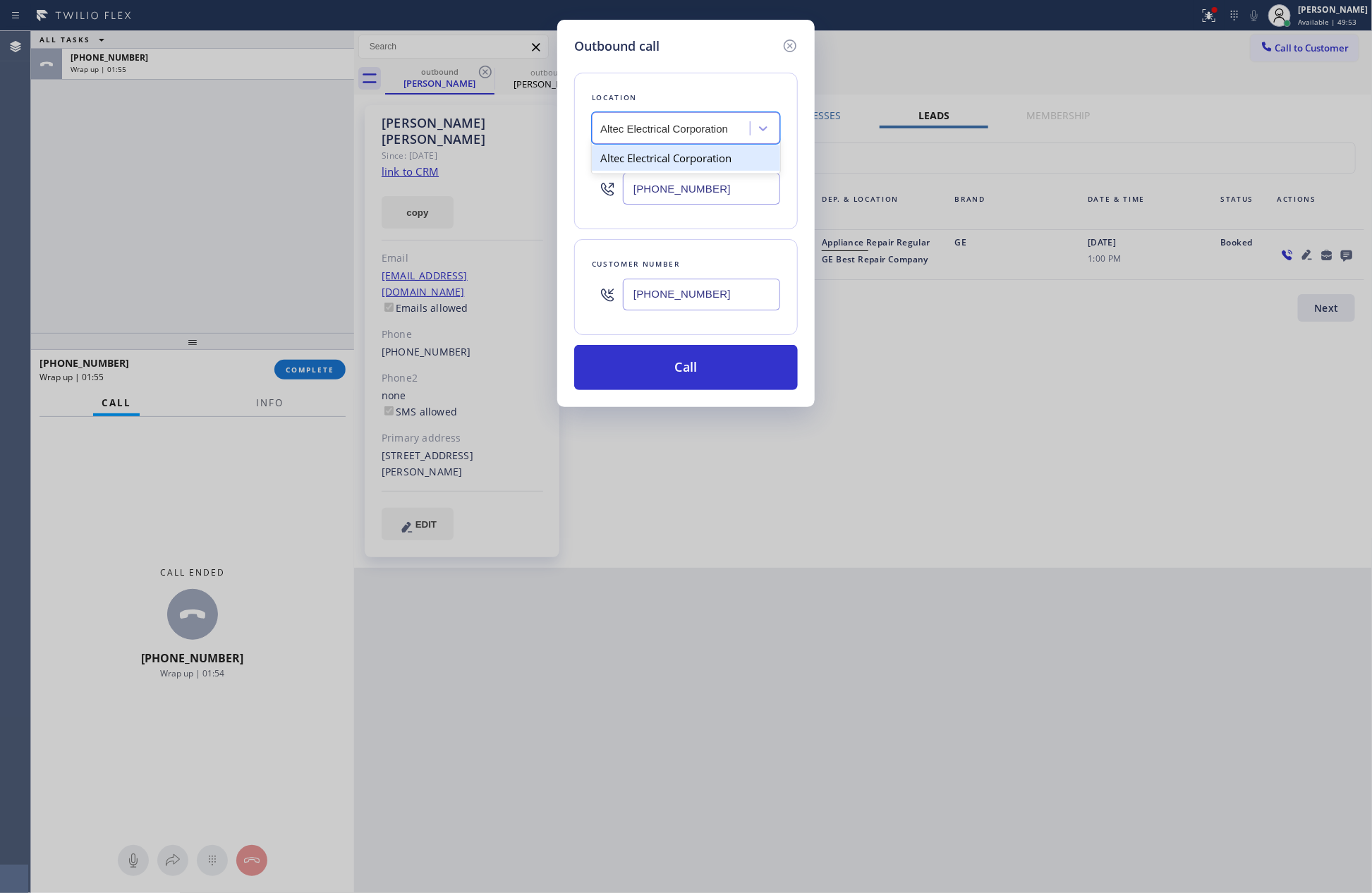
click at [720, 161] on div "Altec Electrical Corporation" at bounding box center [686, 158] width 188 height 25
type input "[PHONE_NUMBER]"
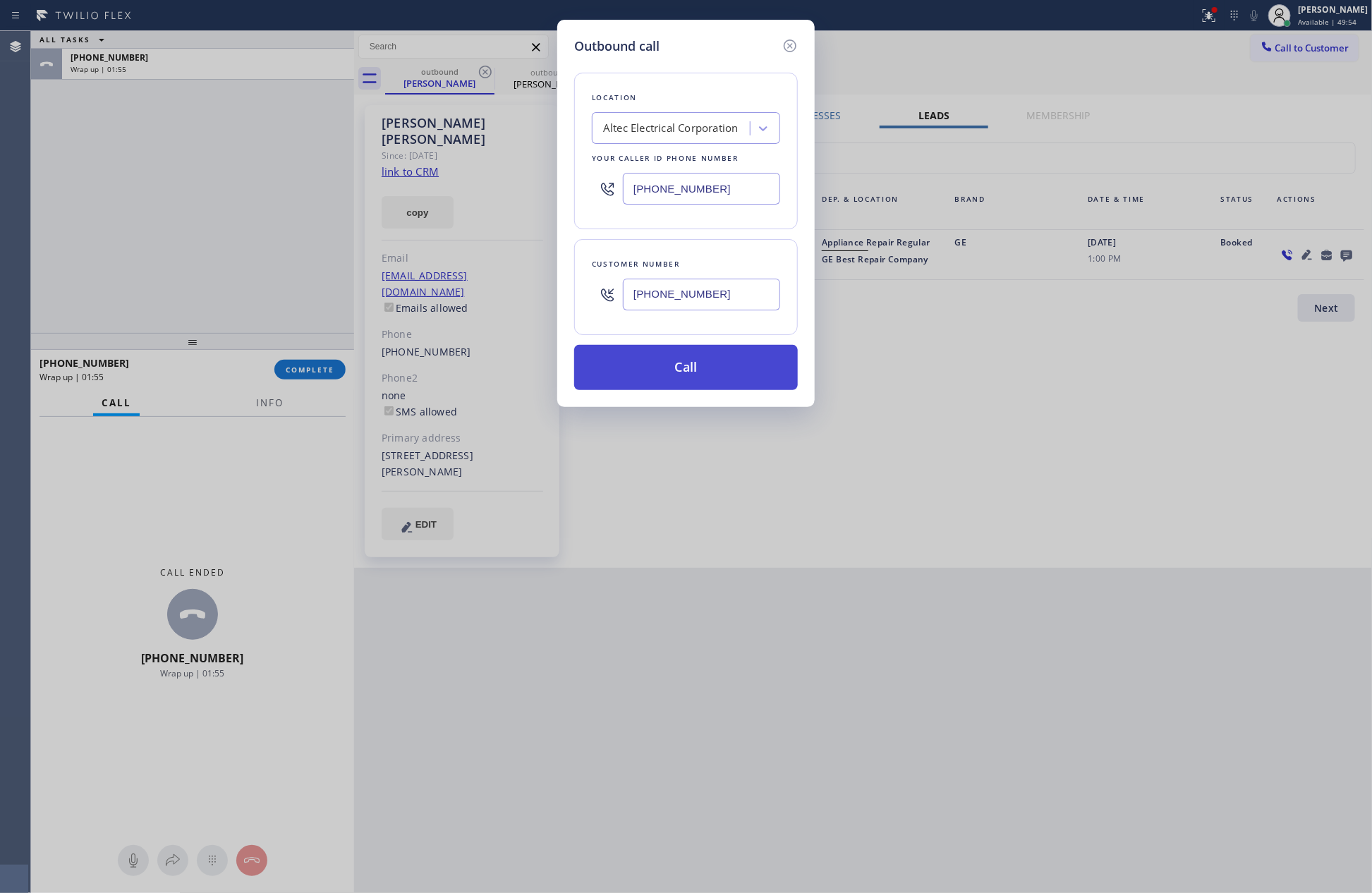
click at [737, 369] on button "Call" at bounding box center [686, 367] width 224 height 46
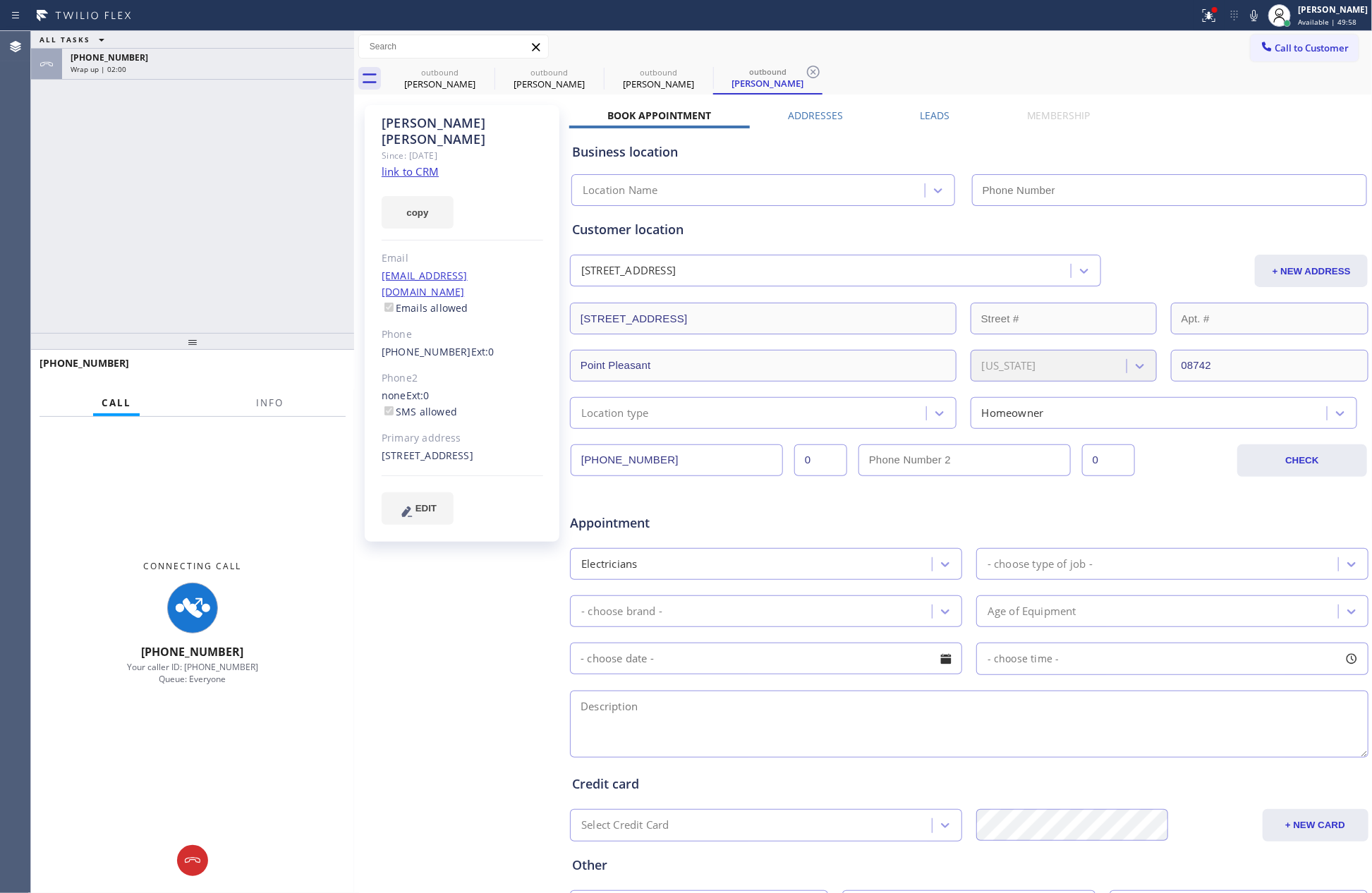
type input "[PHONE_NUMBER]"
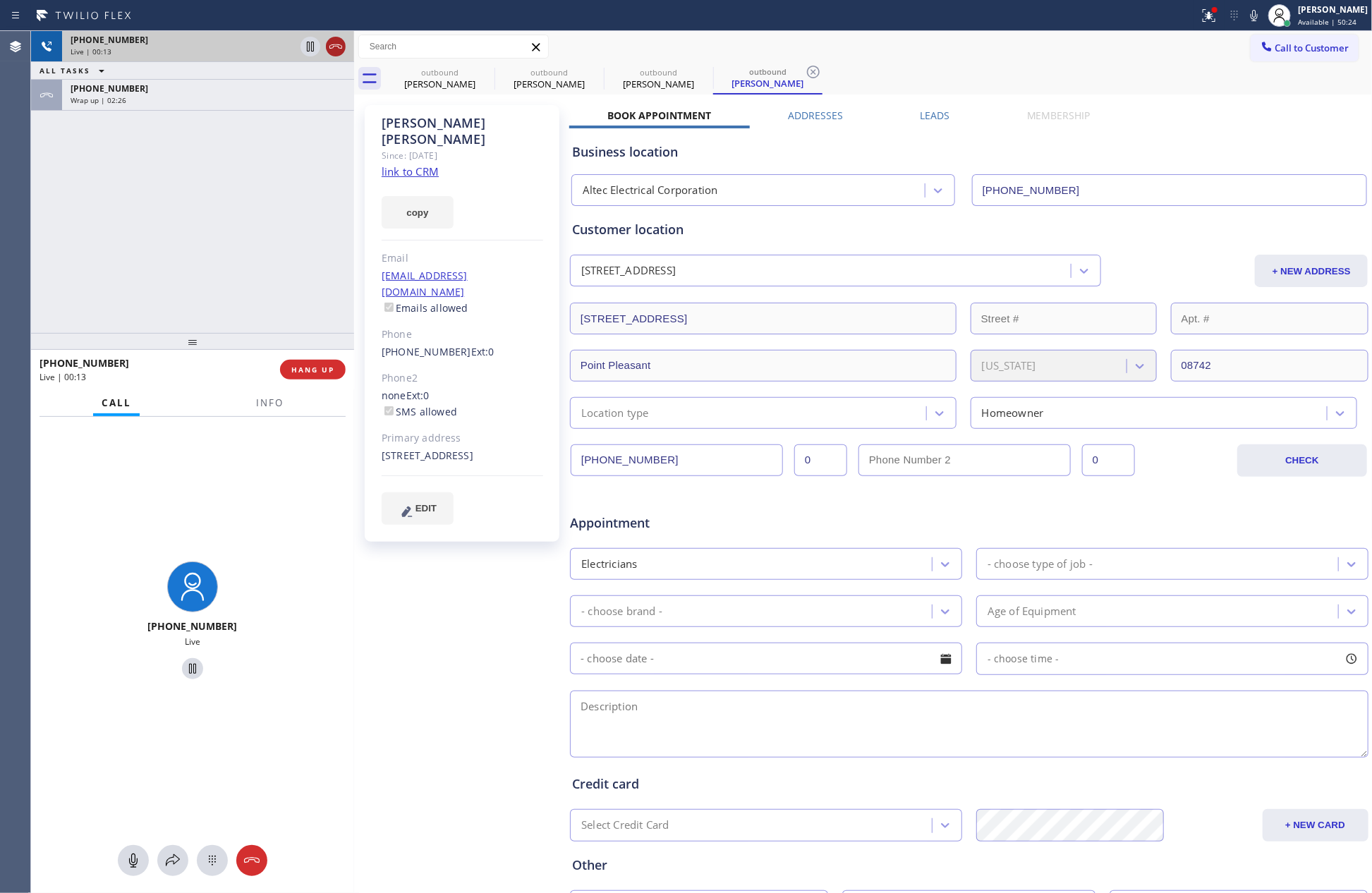
click at [337, 41] on icon at bounding box center [336, 46] width 17 height 17
click at [309, 217] on div "[PHONE_NUMBER] Live | 00:13 ALL TASKS ALL TASKS ACTIVE TASKS TASKS IN WRAP UP […" at bounding box center [193, 182] width 323 height 302
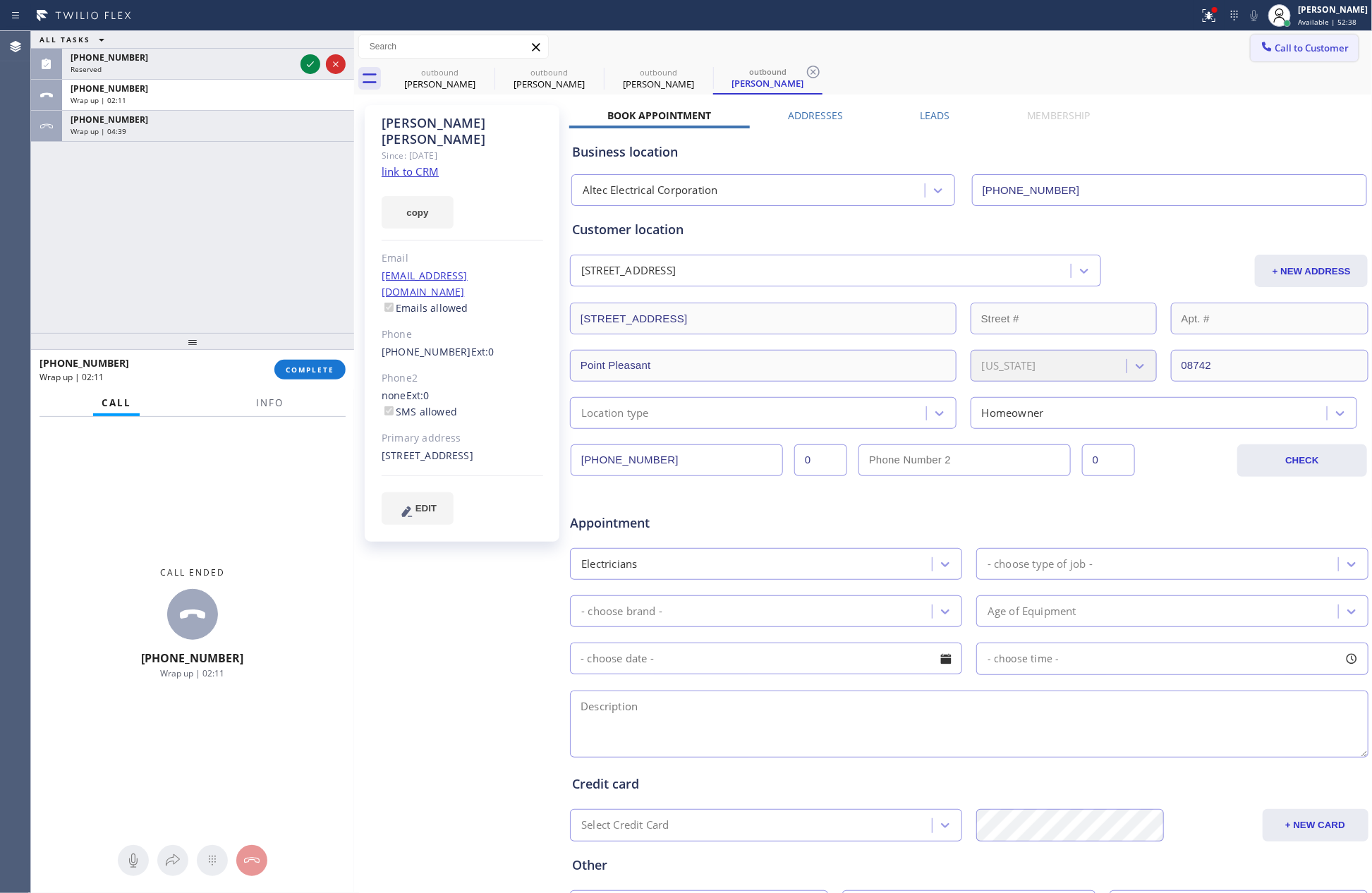
click at [1295, 58] on button "Call to Customer" at bounding box center [1304, 48] width 108 height 27
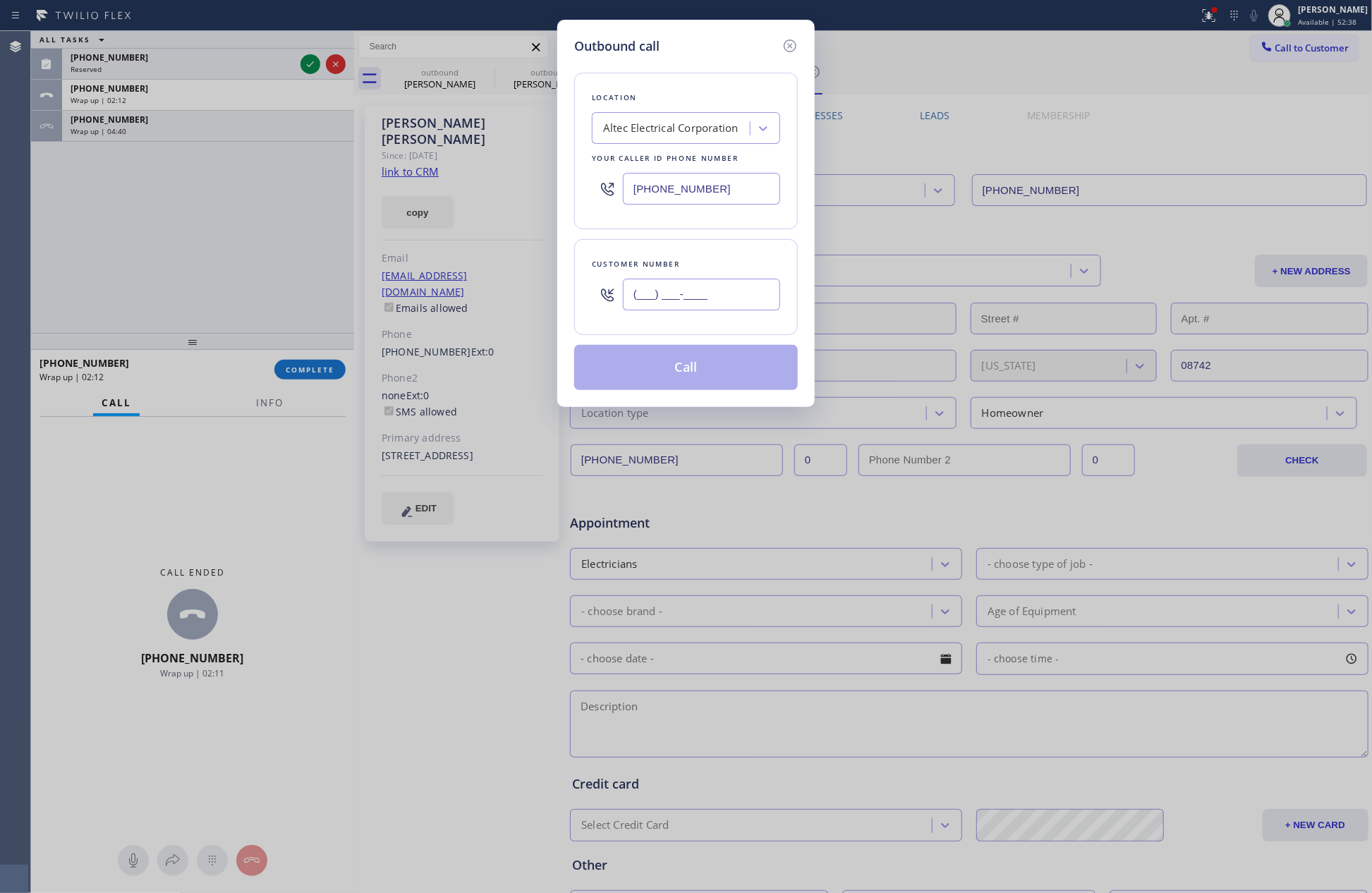
click at [735, 284] on input "(___) ___-____" at bounding box center [702, 295] width 157 height 32
paste input "602) 741-3863"
type input "[PHONE_NUMBER]"
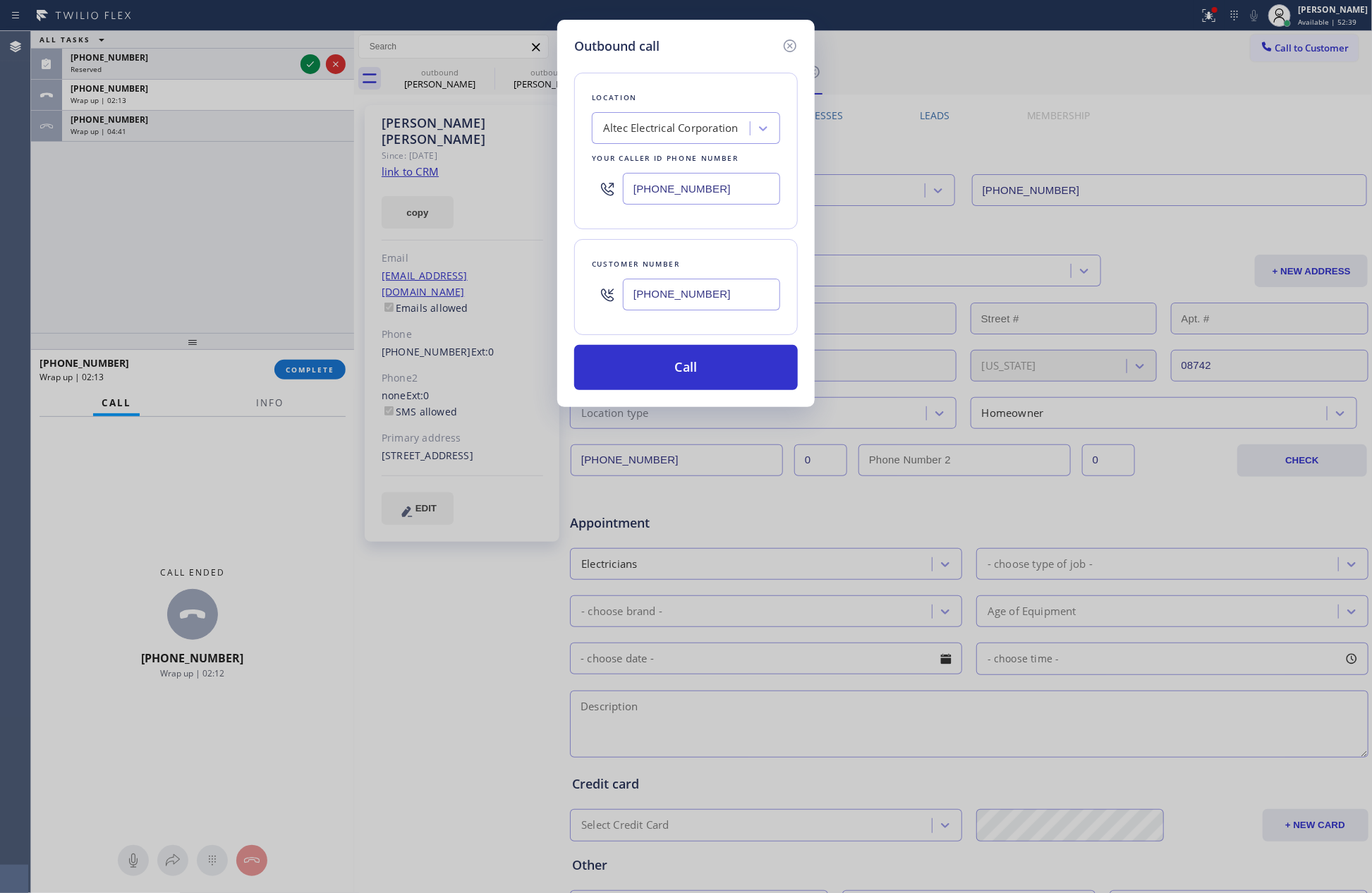
click at [245, 197] on div "Outbound call Location Altec Electrical Corporation Your caller id phone number…" at bounding box center [686, 446] width 1372 height 893
click at [792, 43] on icon at bounding box center [790, 46] width 12 height 13
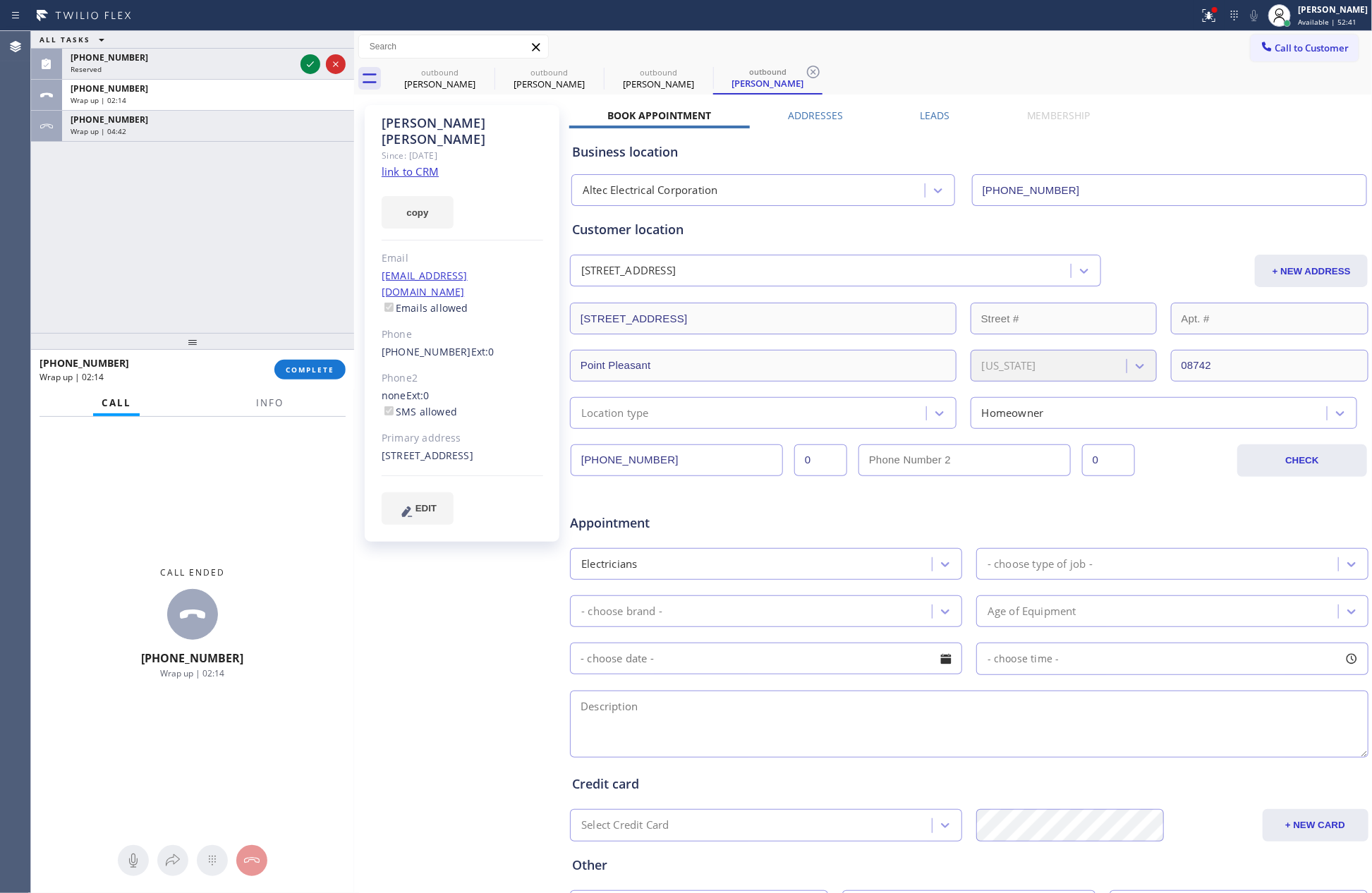
click at [143, 274] on div "ALL TASKS ALL TASKS ACTIVE TASKS TASKS IN WRAP UP [PHONE_NUMBER] Reserved [PHON…" at bounding box center [193, 182] width 323 height 302
click at [237, 127] on div "Wrap up | 04:42" at bounding box center [208, 130] width 275 height 10
click at [310, 372] on span "COMPLETE" at bounding box center [310, 370] width 49 height 10
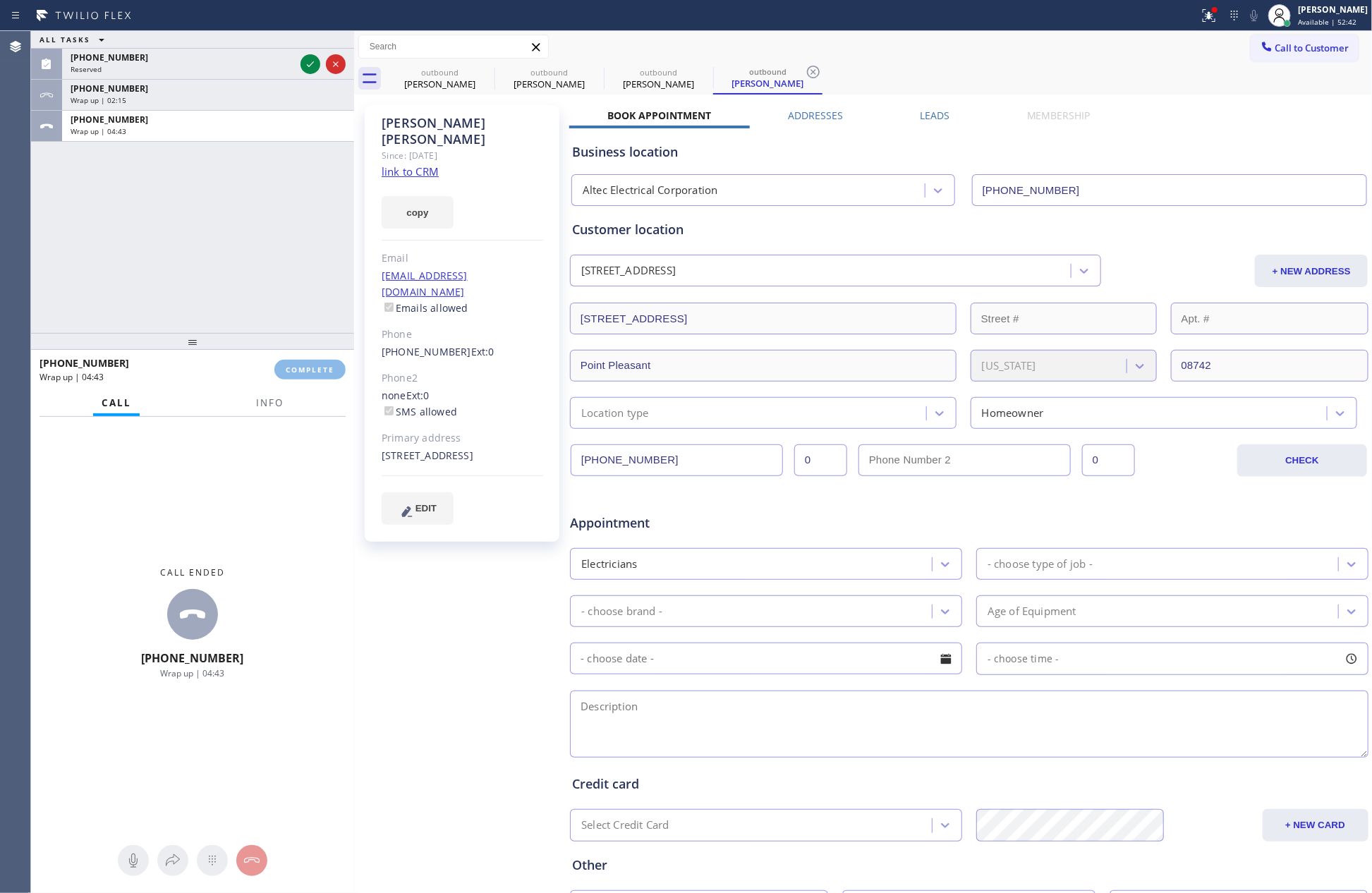
click at [264, 196] on div "ALL TASKS ALL TASKS ACTIVE TASKS TASKS IN WRAP UP [PHONE_NUMBER] Reserved [PHON…" at bounding box center [193, 182] width 323 height 302
click at [264, 196] on div "ALL TASKS ALL TASKS ACTIVE TASKS TASKS IN WRAP UP [PHONE_NUMBER] Reserved [PHON…" at bounding box center [193, 182] width 323 height 302
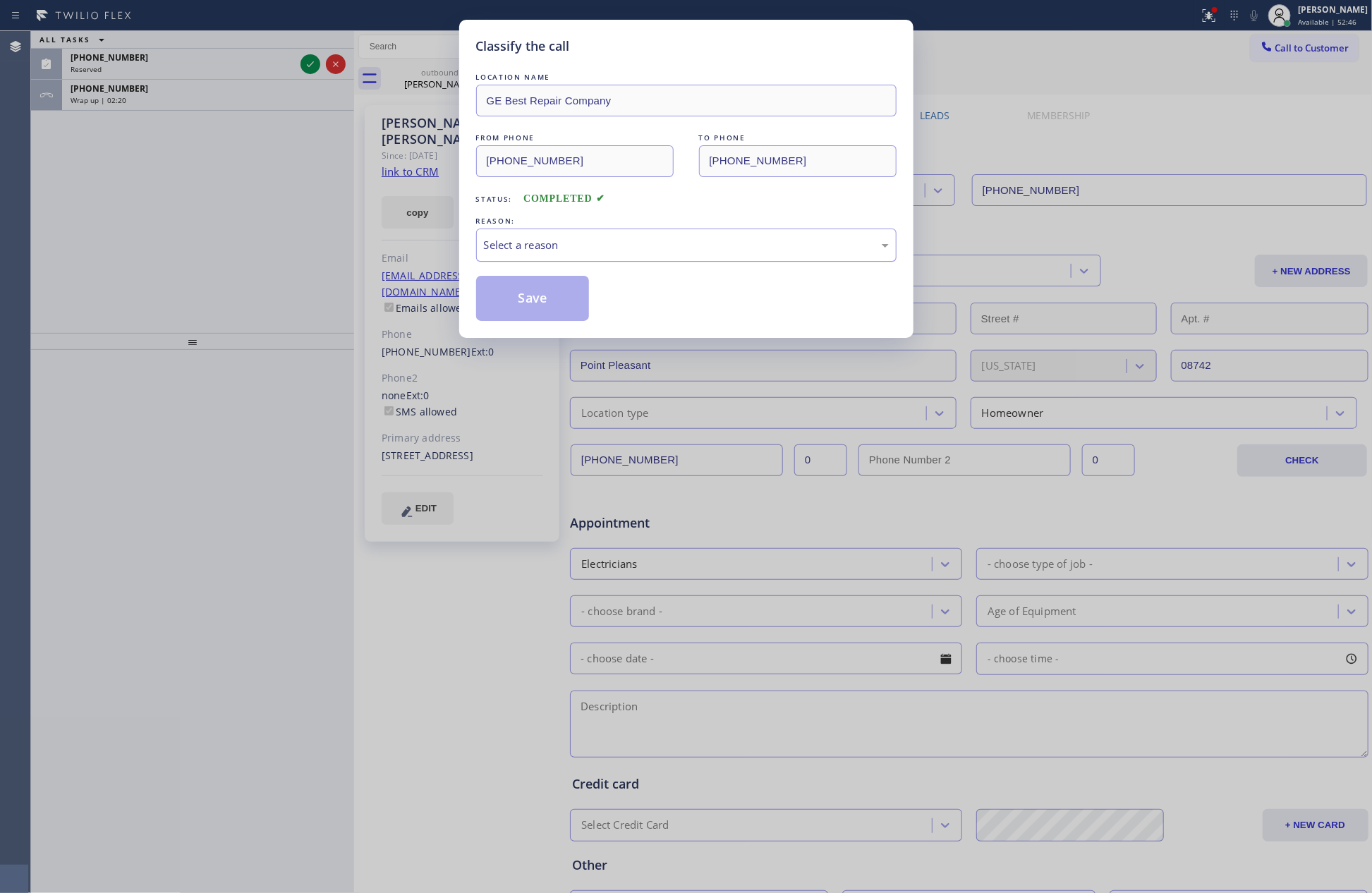
drag, startPoint x: 529, startPoint y: 236, endPoint x: 532, endPoint y: 258, distance: 22.2
click at [529, 238] on div "Select a reason" at bounding box center [686, 245] width 420 height 33
click at [520, 299] on button "Save" at bounding box center [532, 298] width 113 height 46
type input "[PHONE_NUMBER]"
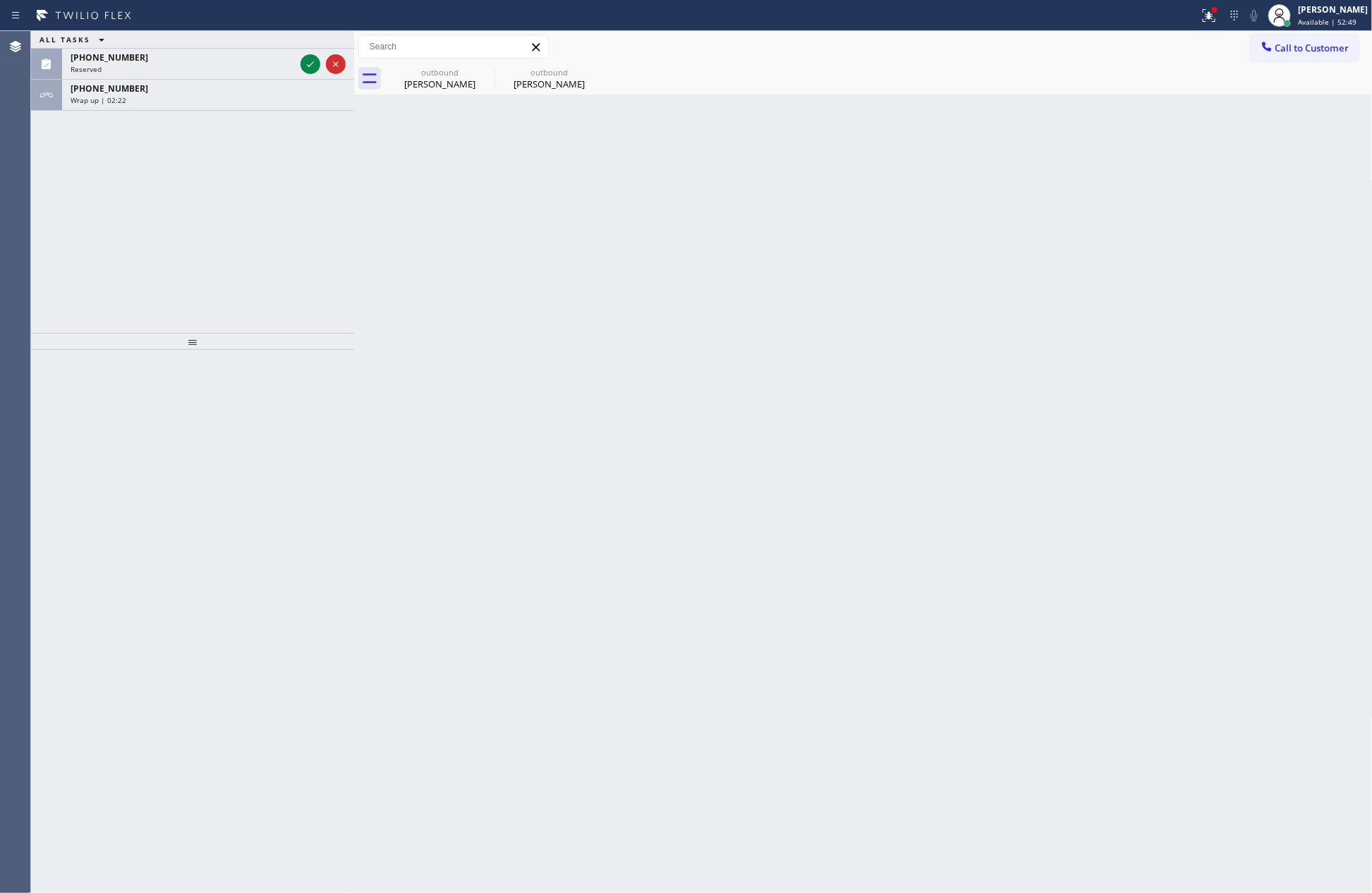
drag, startPoint x: 269, startPoint y: 201, endPoint x: 403, endPoint y: 121, distance: 156.1
click at [284, 199] on div "ALL TASKS ALL TASKS ACTIVE TASKS TASKS IN WRAP UP [PHONE_NUMBER] Reserved [PHON…" at bounding box center [193, 182] width 323 height 302
click at [310, 96] on div "Wrap up | 02:23" at bounding box center [208, 100] width 275 height 10
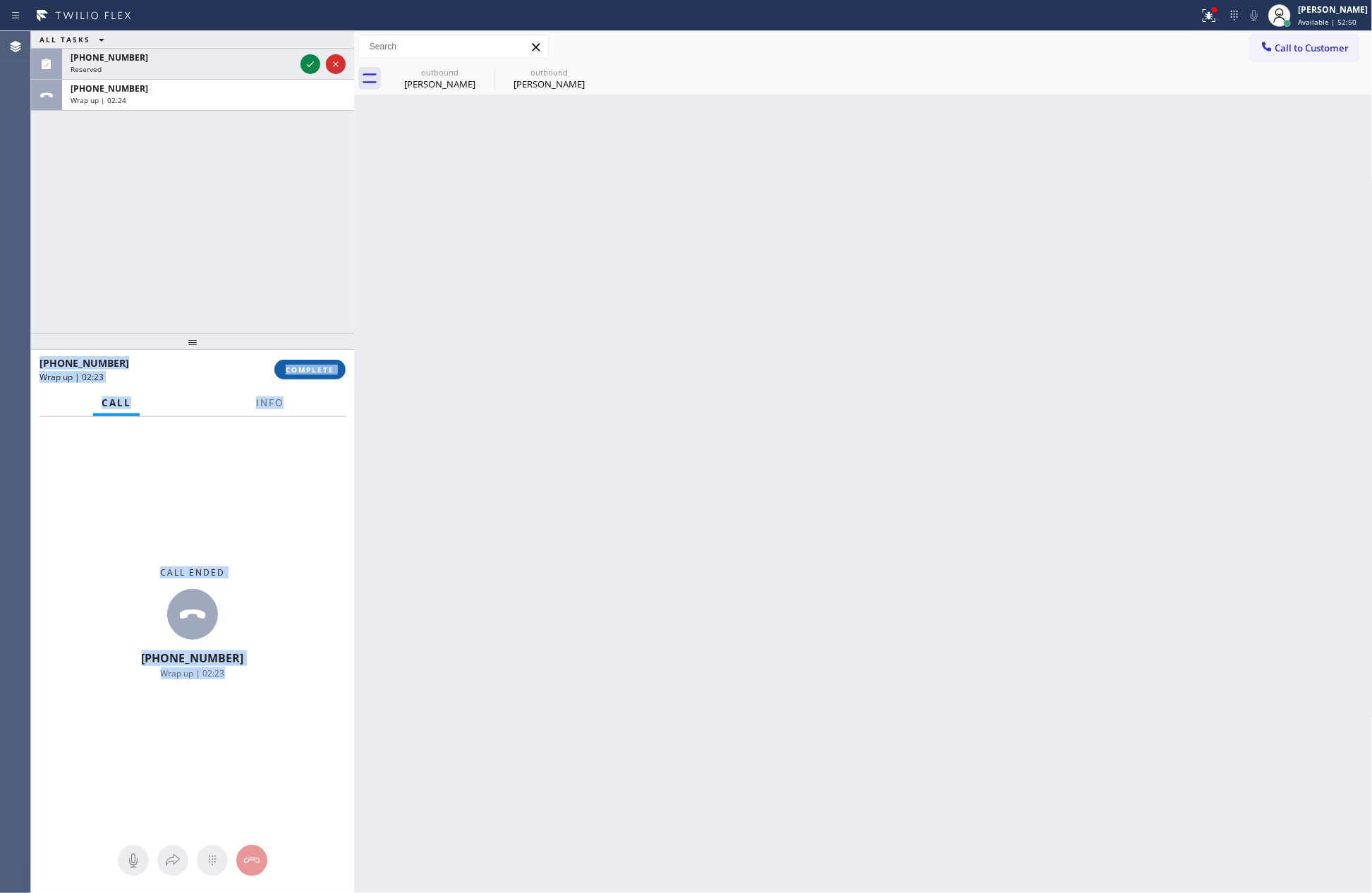
drag, startPoint x: 324, startPoint y: 366, endPoint x: 321, endPoint y: 356, distance: 10.4
click at [322, 365] on span "COMPLETE" at bounding box center [310, 370] width 49 height 10
click at [270, 213] on div "ALL TASKS ALL TASKS ACTIVE TASKS TASKS IN WRAP UP [PHONE_NUMBER] Reserved [PHON…" at bounding box center [193, 182] width 323 height 302
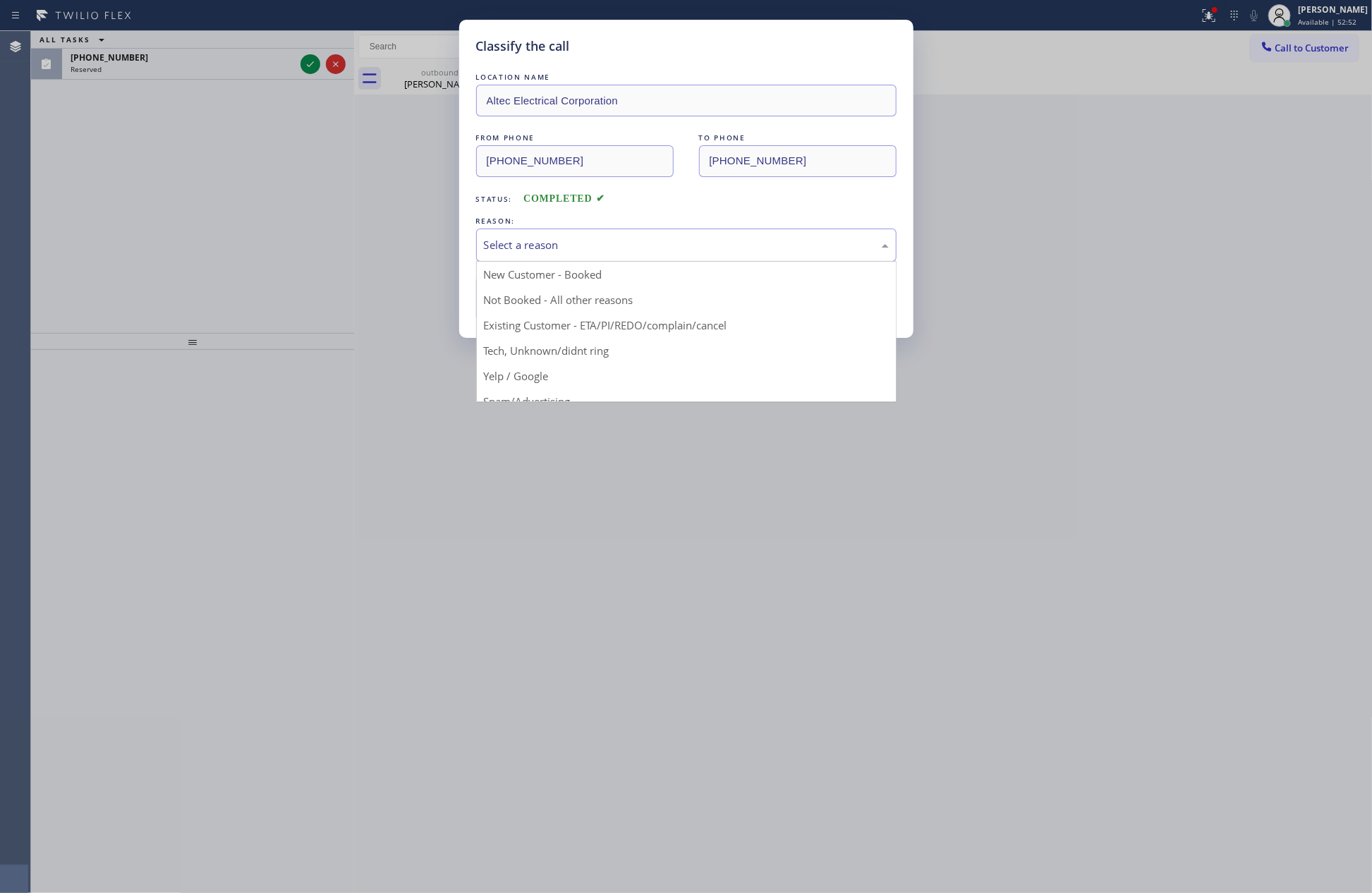
click at [533, 248] on div "Select a reason" at bounding box center [686, 246] width 405 height 16
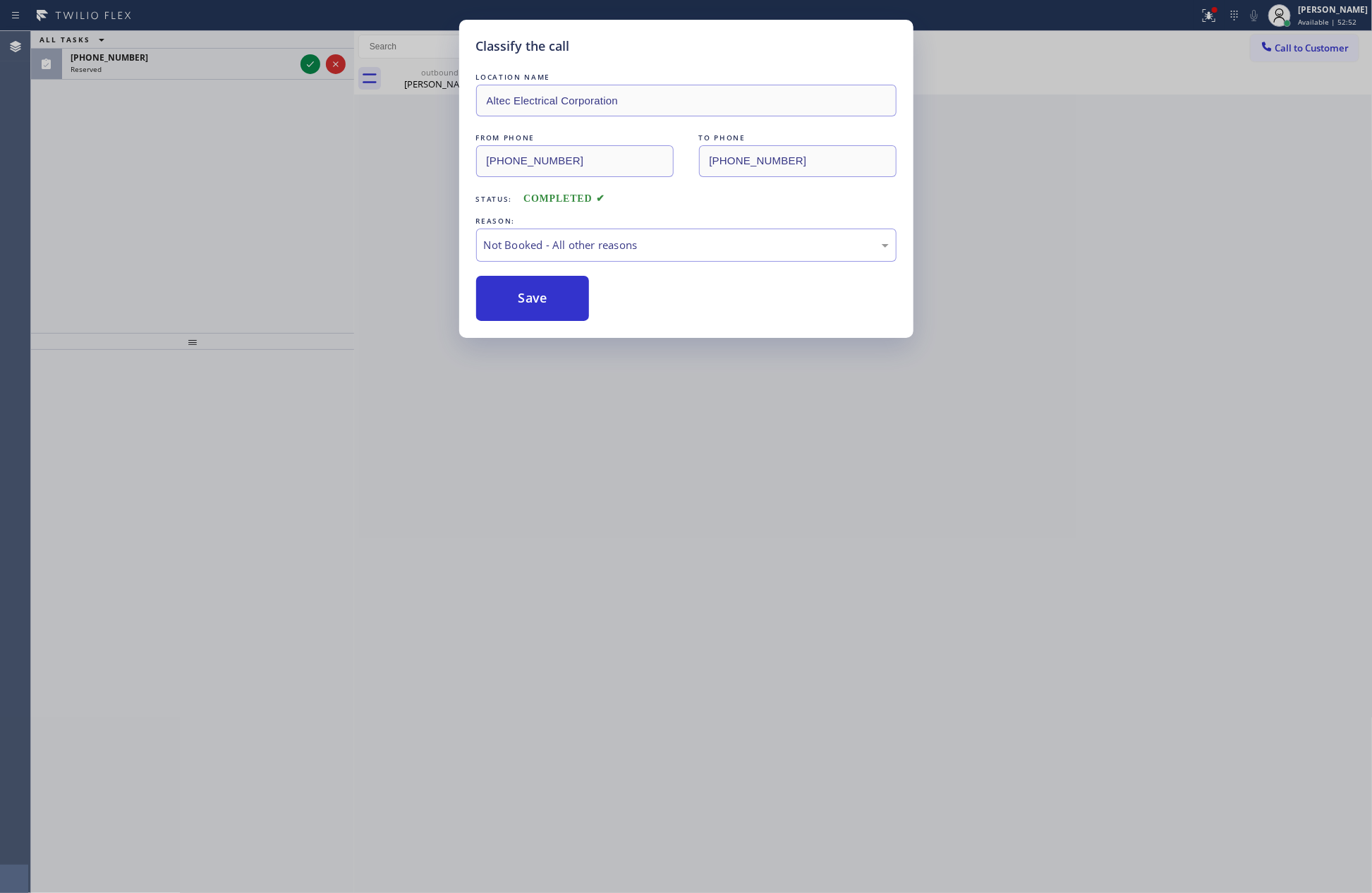
click at [533, 301] on button "Save" at bounding box center [532, 298] width 113 height 46
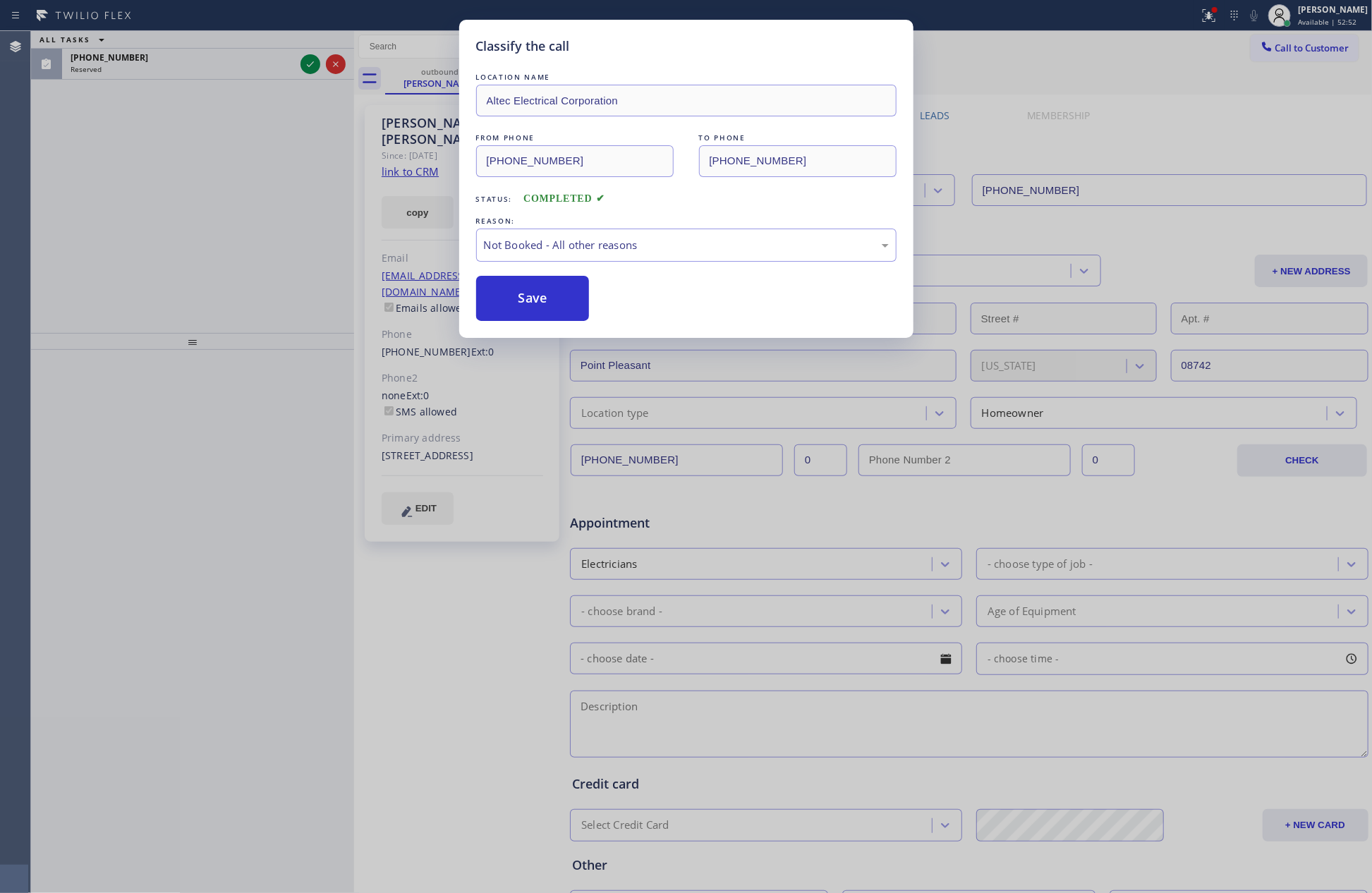
click at [533, 301] on button "Save" at bounding box center [532, 298] width 113 height 46
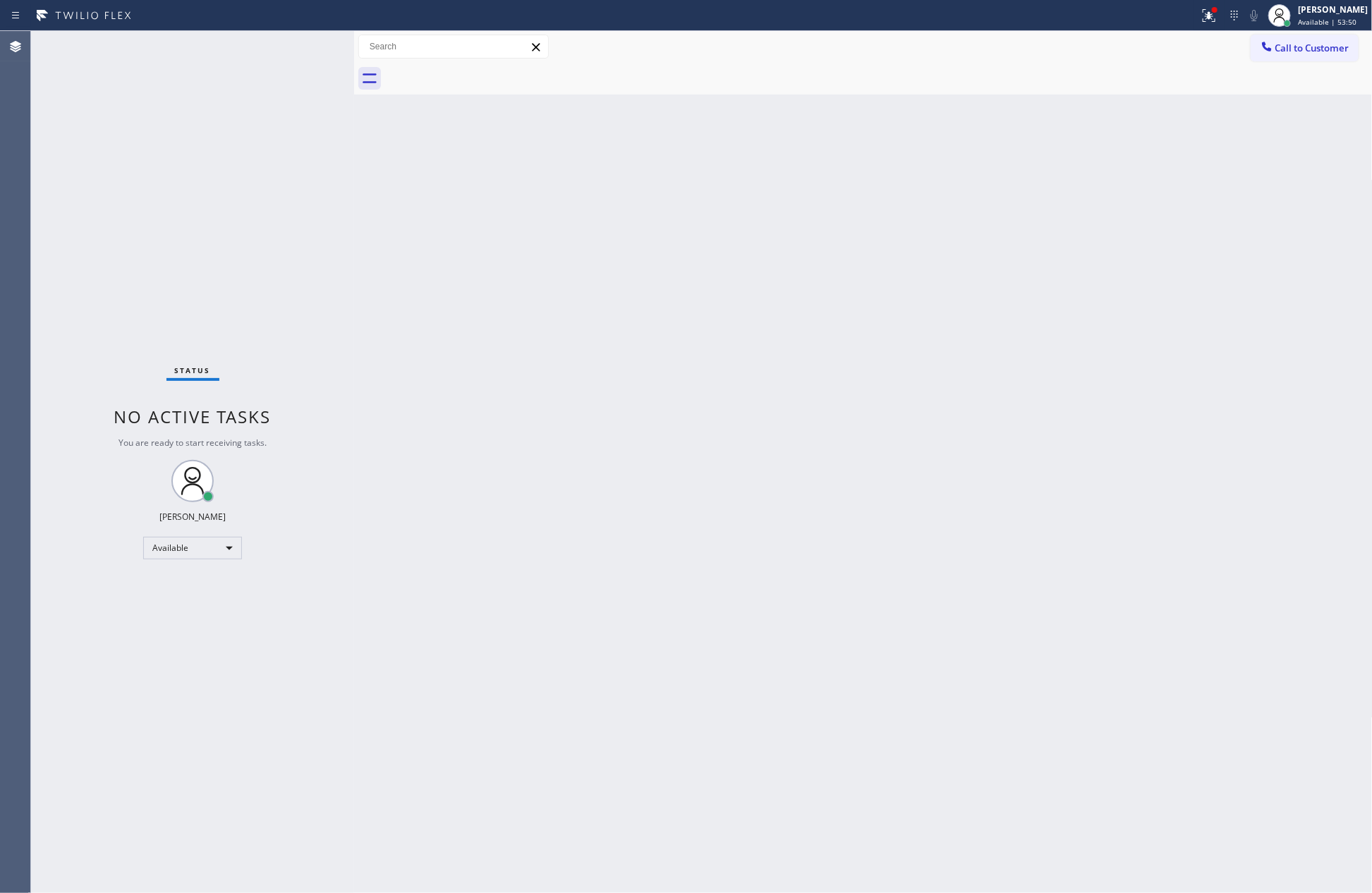
click at [261, 278] on div "Status No active tasks You are ready to start receiving tasks. [PERSON_NAME] Av…" at bounding box center [193, 463] width 323 height 863
drag, startPoint x: 633, startPoint y: 436, endPoint x: 662, endPoint y: 388, distance: 56.1
click at [644, 419] on div "Back to Dashboard Change Sender ID Customers Technicians Select a contact Outbo…" at bounding box center [863, 463] width 1019 height 863
click at [1303, 51] on span "Call to Customer" at bounding box center [1312, 48] width 74 height 13
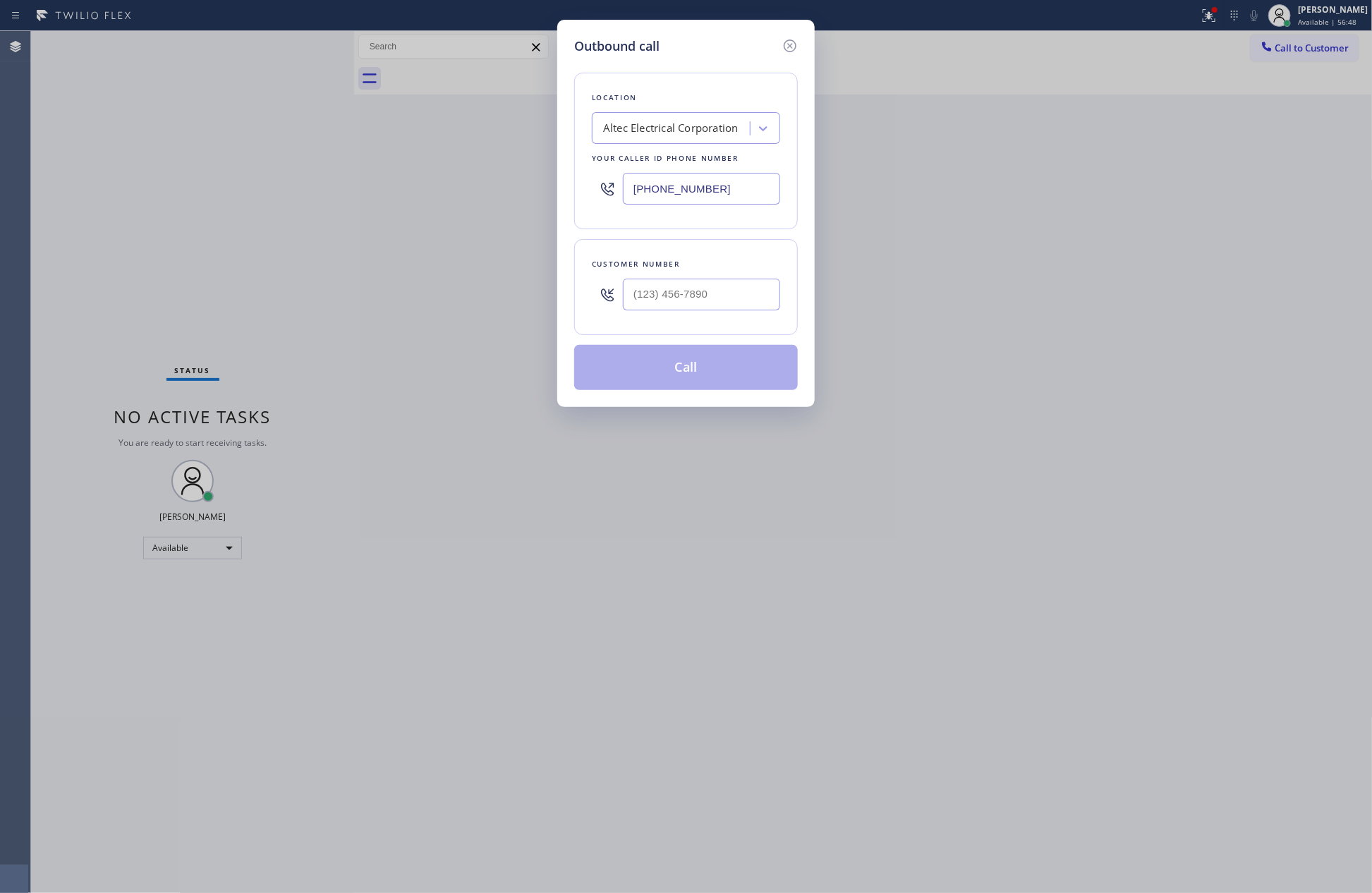
click at [686, 133] on div "Altec Electrical Corporation" at bounding box center [671, 129] width 136 height 16
paste input "[DOMAIN_NAME] ([GEOGRAPHIC_DATA], Google Ads)"
type input "[DOMAIN_NAME] ([GEOGRAPHIC_DATA], Google Ads)"
click at [685, 174] on div "4B2.Paid [DOMAIN_NAME] ([GEOGRAPHIC_DATA], Google Ads)" at bounding box center [686, 165] width 188 height 39
type input "[PHONE_NUMBER]"
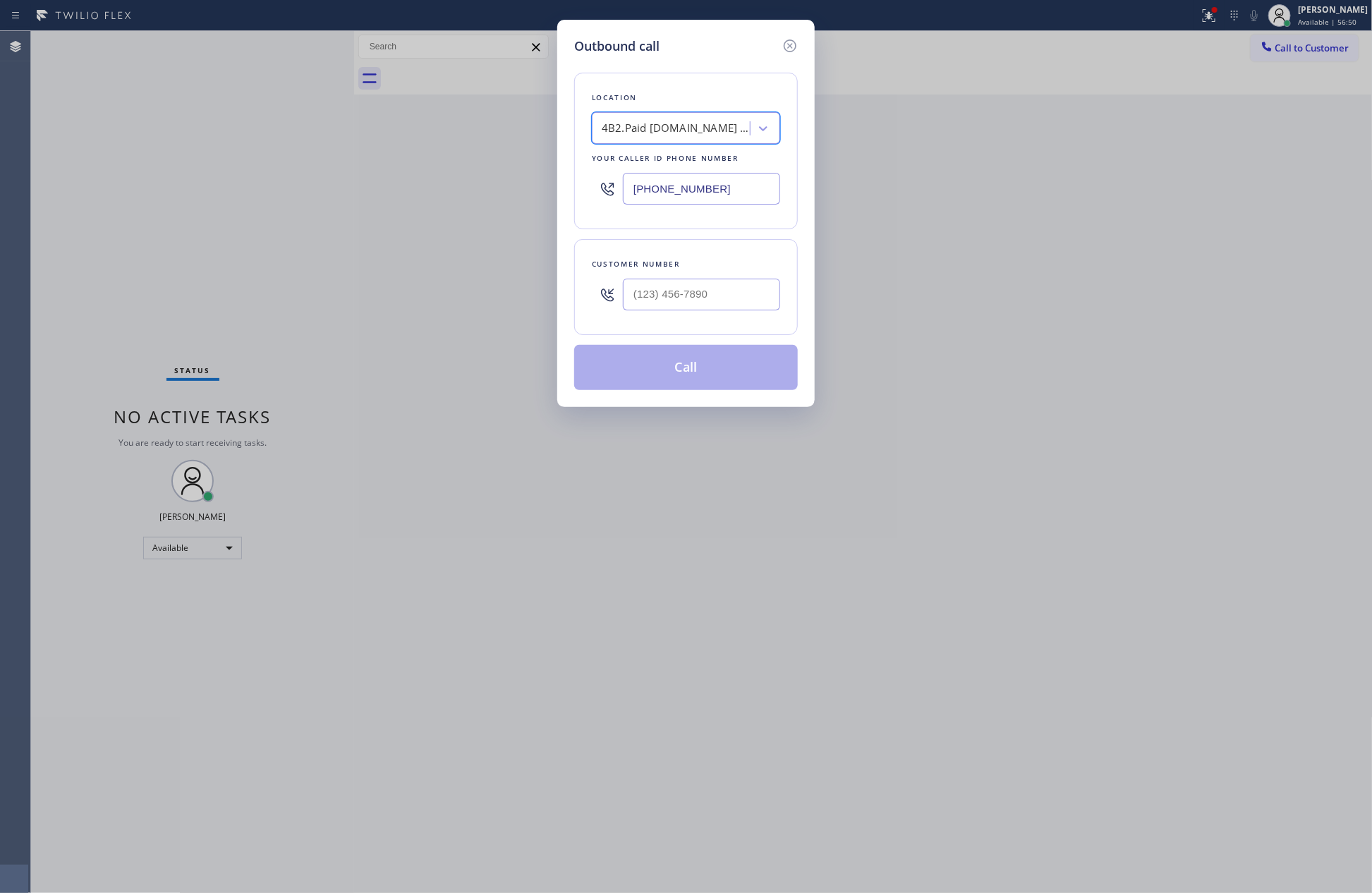
scroll to position [0, 1]
click at [685, 295] on input "(___) ___-____" at bounding box center [702, 295] width 157 height 32
paste input "6027"
click at [720, 290] on input "(___) ___-6027" at bounding box center [702, 295] width 157 height 32
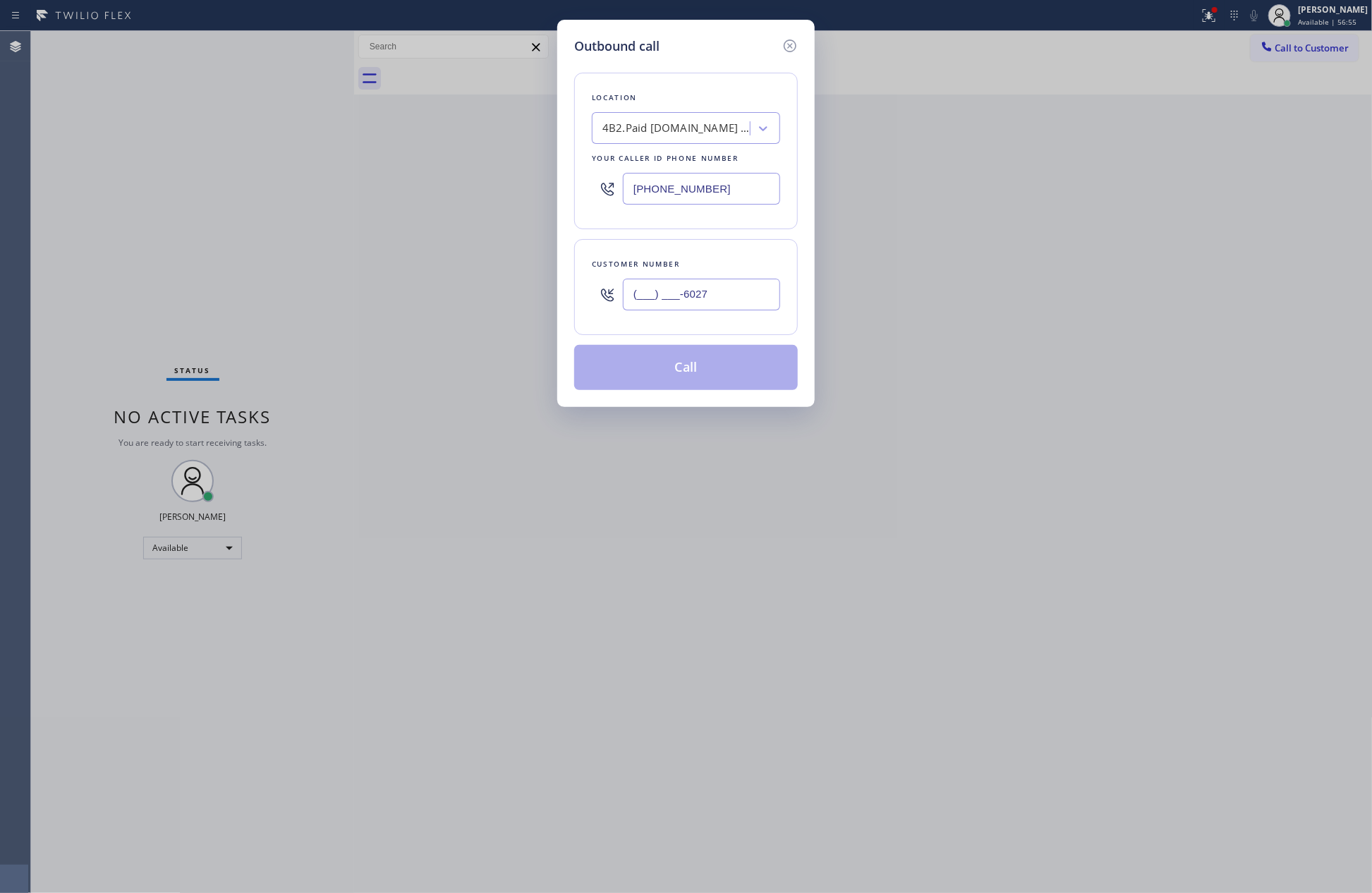
click at [720, 290] on input "(___) ___-6027" at bounding box center [702, 295] width 157 height 32
paste input "602) 741-3863"
type input "[PHONE_NUMBER]"
click at [701, 378] on button "Call" at bounding box center [686, 367] width 224 height 46
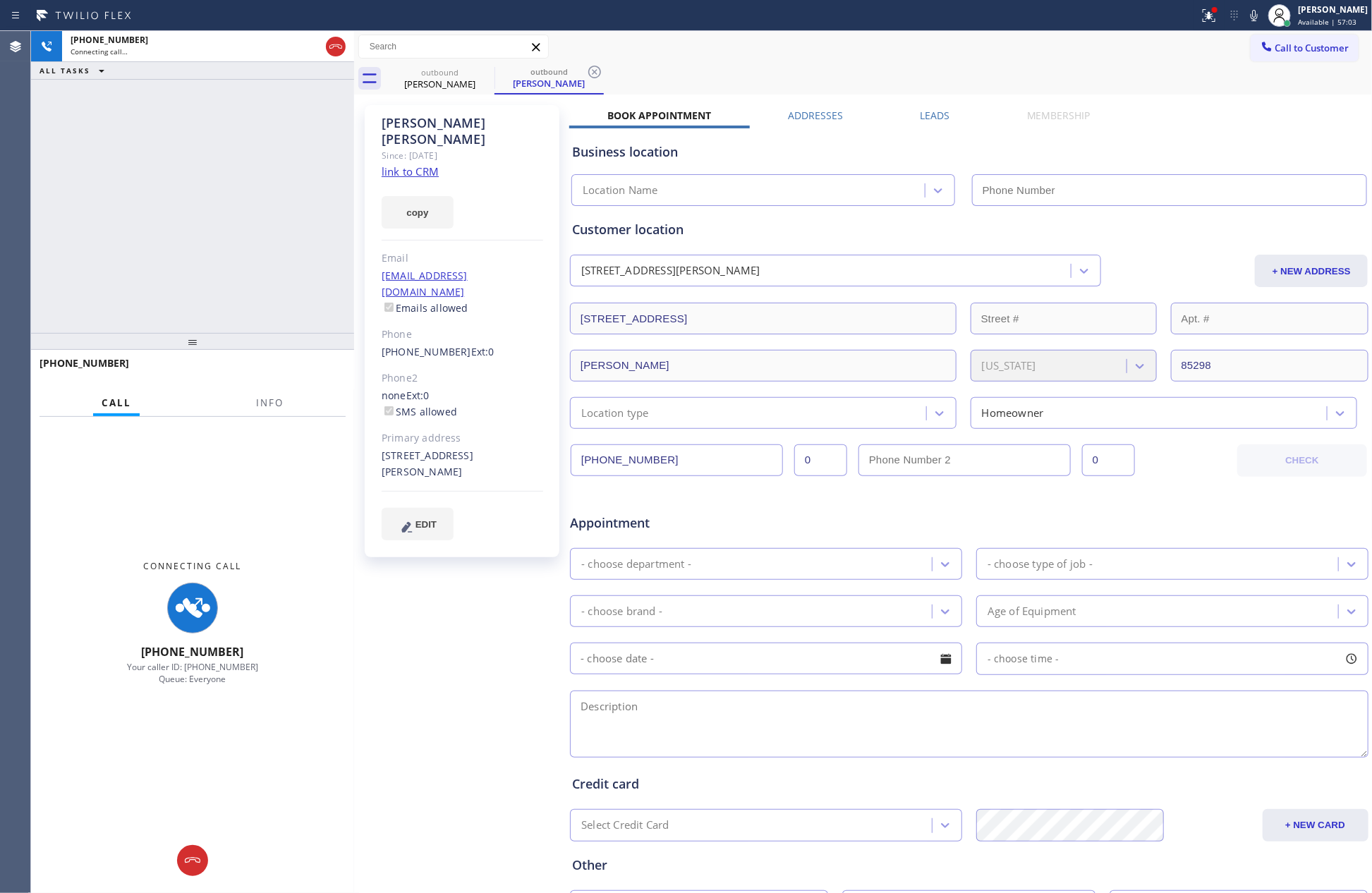
type input "[PHONE_NUMBER]"
click at [288, 227] on div "[PHONE_NUMBER] Connecting call… ALL TASKS ALL TASKS ACTIVE TASKS TASKS IN WRAP …" at bounding box center [193, 182] width 323 height 302
click at [271, 142] on div "[PHONE_NUMBER] Connecting call… ALL TASKS ALL TASKS ACTIVE TASKS TASKS IN WRAP …" at bounding box center [193, 182] width 323 height 302
click at [331, 45] on icon at bounding box center [336, 46] width 17 height 17
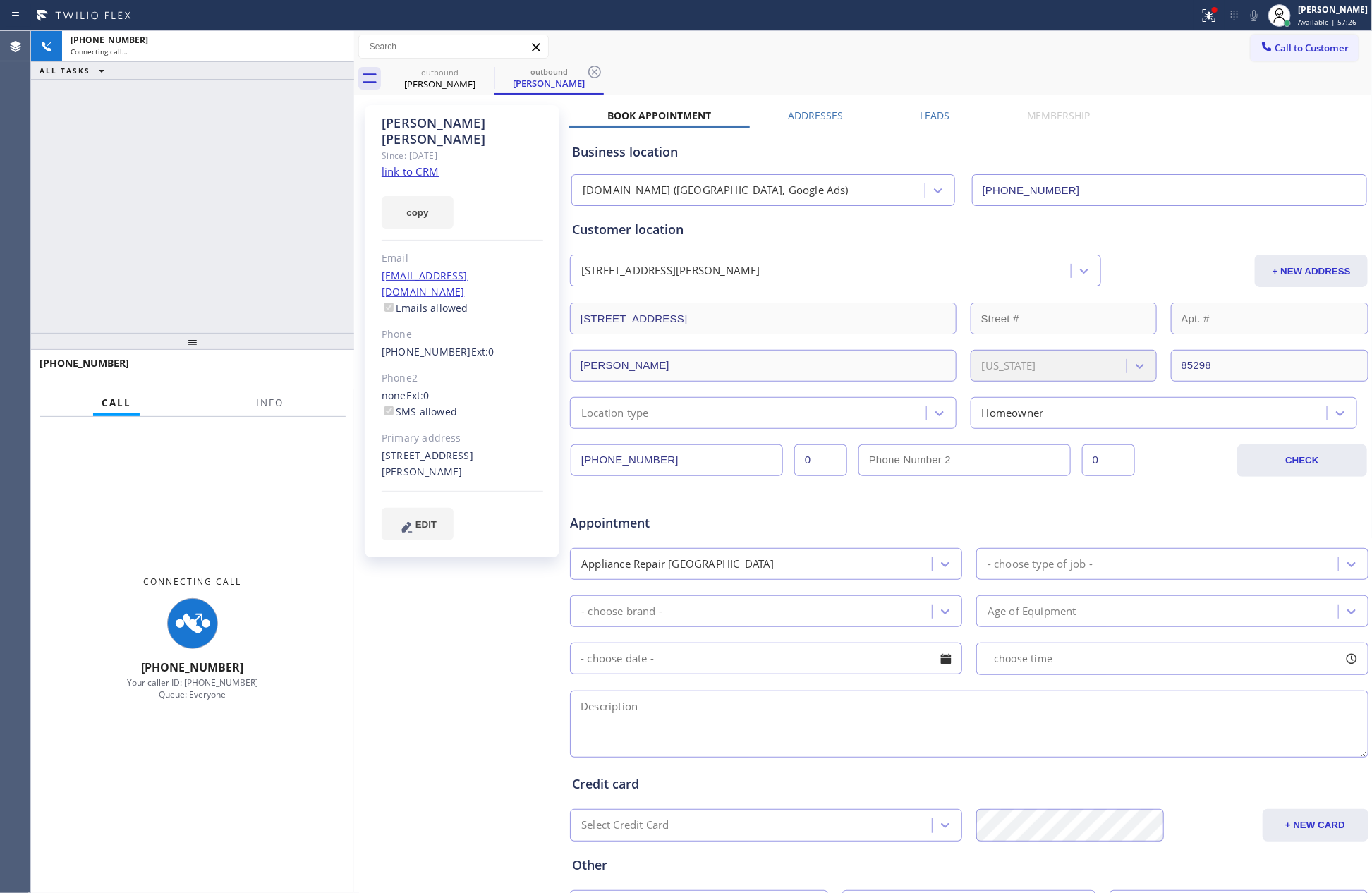
click at [332, 190] on div "[PHONE_NUMBER] Connecting call… ALL TASKS ALL TASKS ACTIVE TASKS TASKS IN WRAP …" at bounding box center [193, 182] width 323 height 302
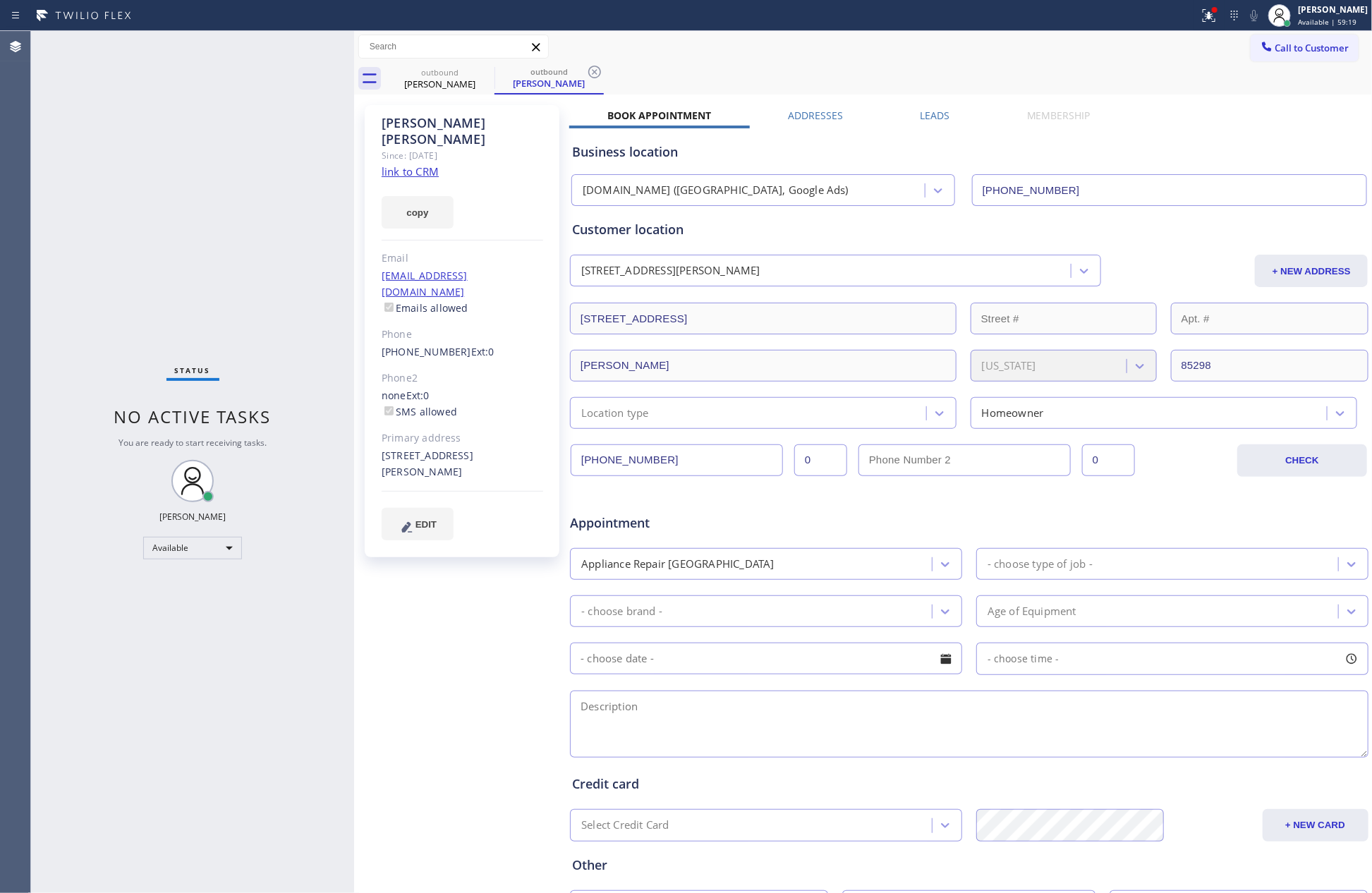
click at [195, 142] on div "Status No active tasks You are ready to start receiving tasks. [PERSON_NAME] Av…" at bounding box center [193, 463] width 323 height 863
click at [445, 80] on div "[PERSON_NAME]" at bounding box center [439, 84] width 106 height 13
click at [477, 65] on icon at bounding box center [485, 71] width 17 height 17
click at [485, 71] on icon at bounding box center [486, 71] width 12 height 13
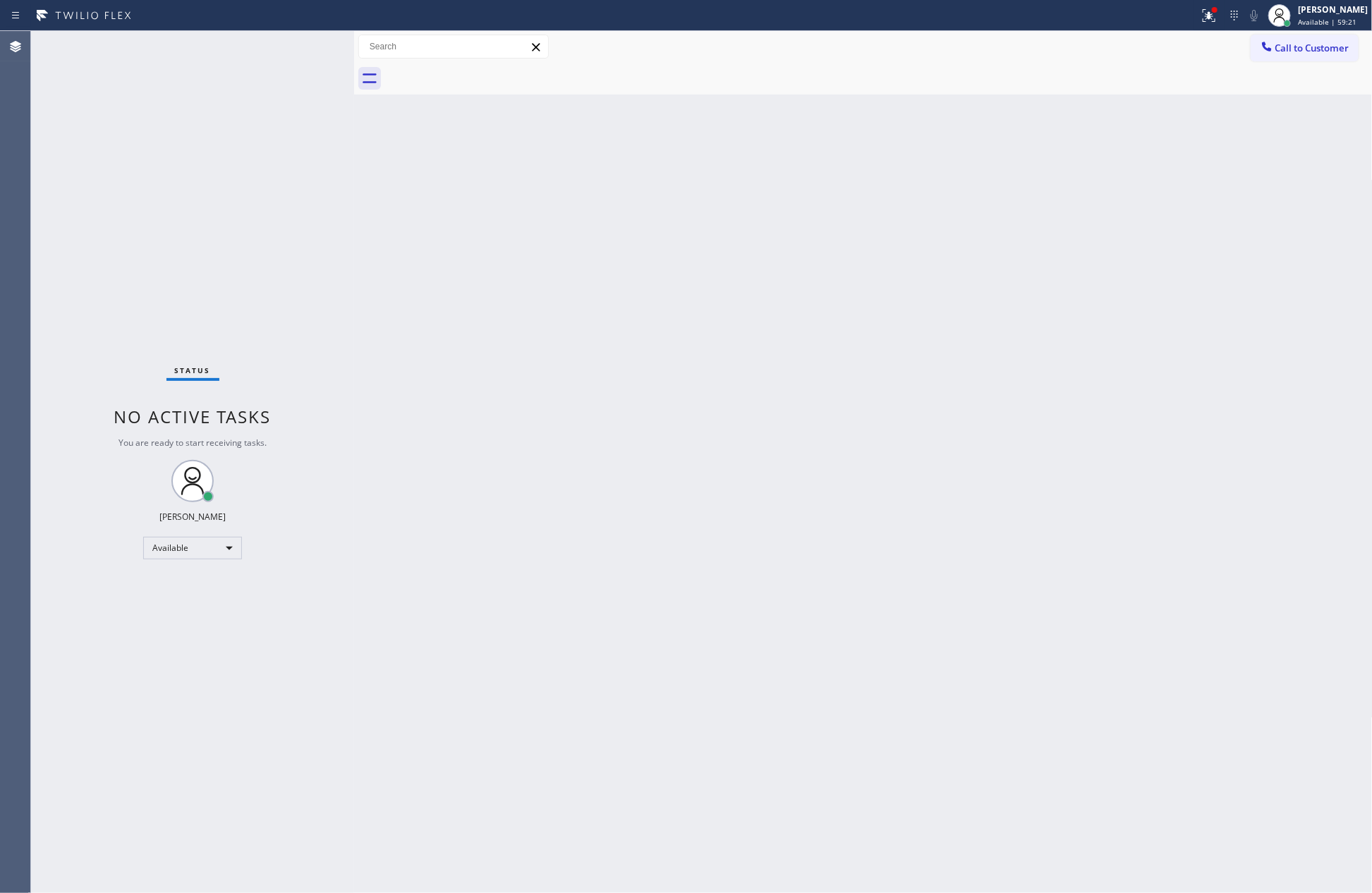
click at [485, 71] on div at bounding box center [878, 79] width 987 height 32
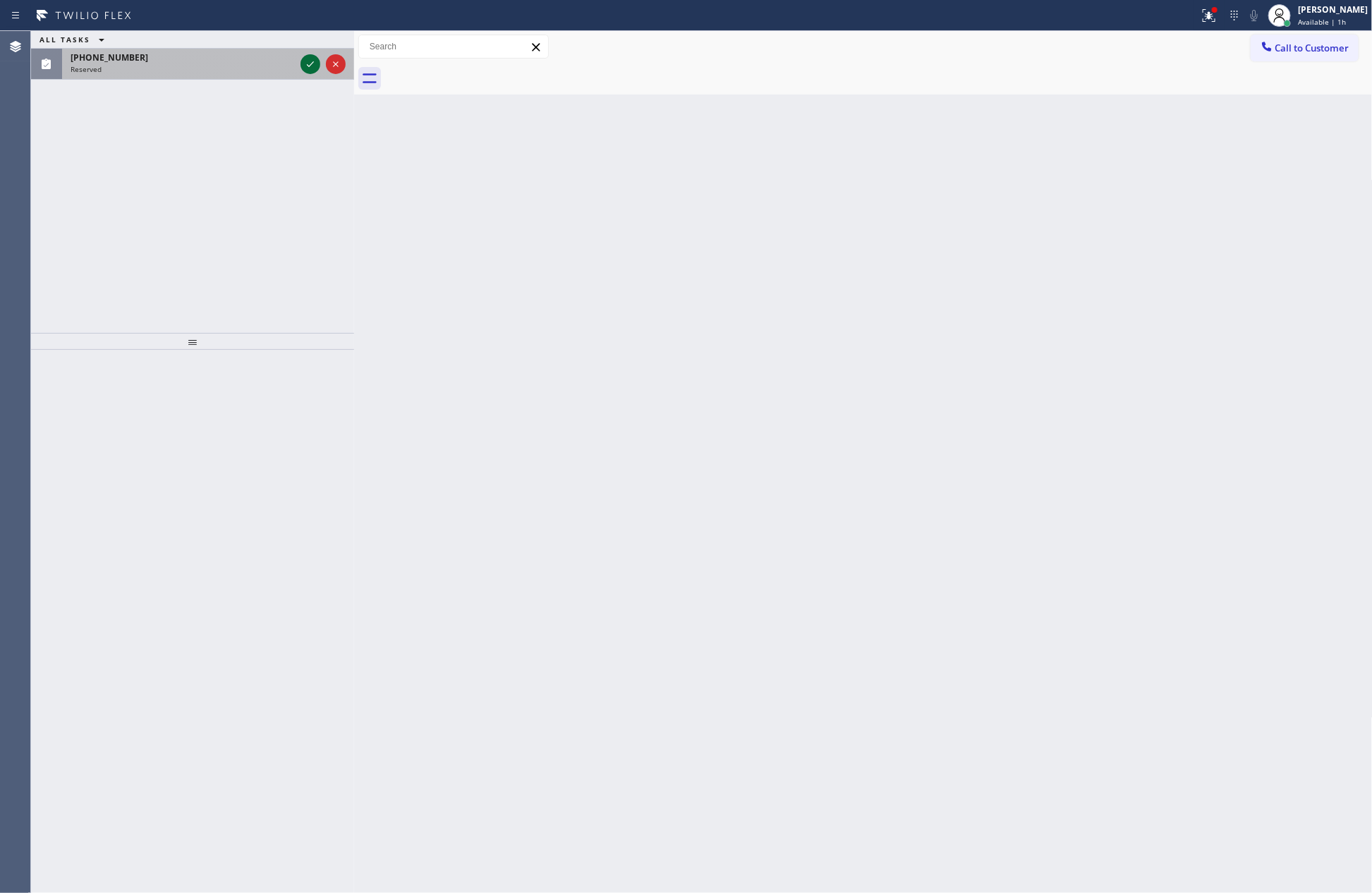
click at [312, 69] on icon at bounding box center [310, 63] width 17 height 17
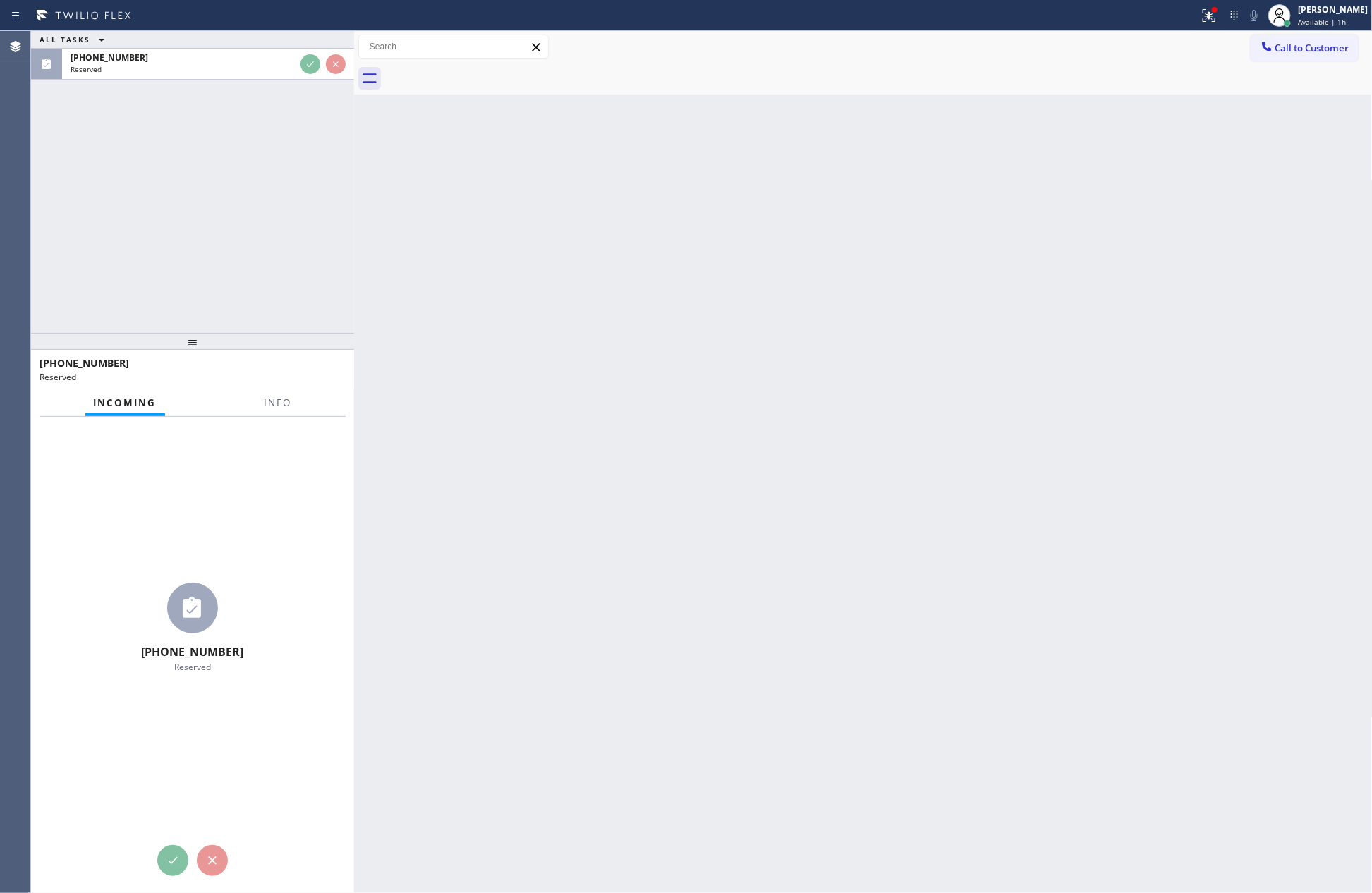
click at [301, 174] on div "ALL TASKS ALL TASKS ACTIVE TASKS TASKS IN WRAP UP [PHONE_NUMBER] Reserved" at bounding box center [193, 182] width 323 height 302
click at [315, 63] on icon at bounding box center [310, 63] width 17 height 17
click at [263, 221] on div "ALL TASKS ALL TASKS ACTIVE TASKS TASKS IN WRAP UP [PHONE_NUMBER] Reserved" at bounding box center [193, 182] width 323 height 302
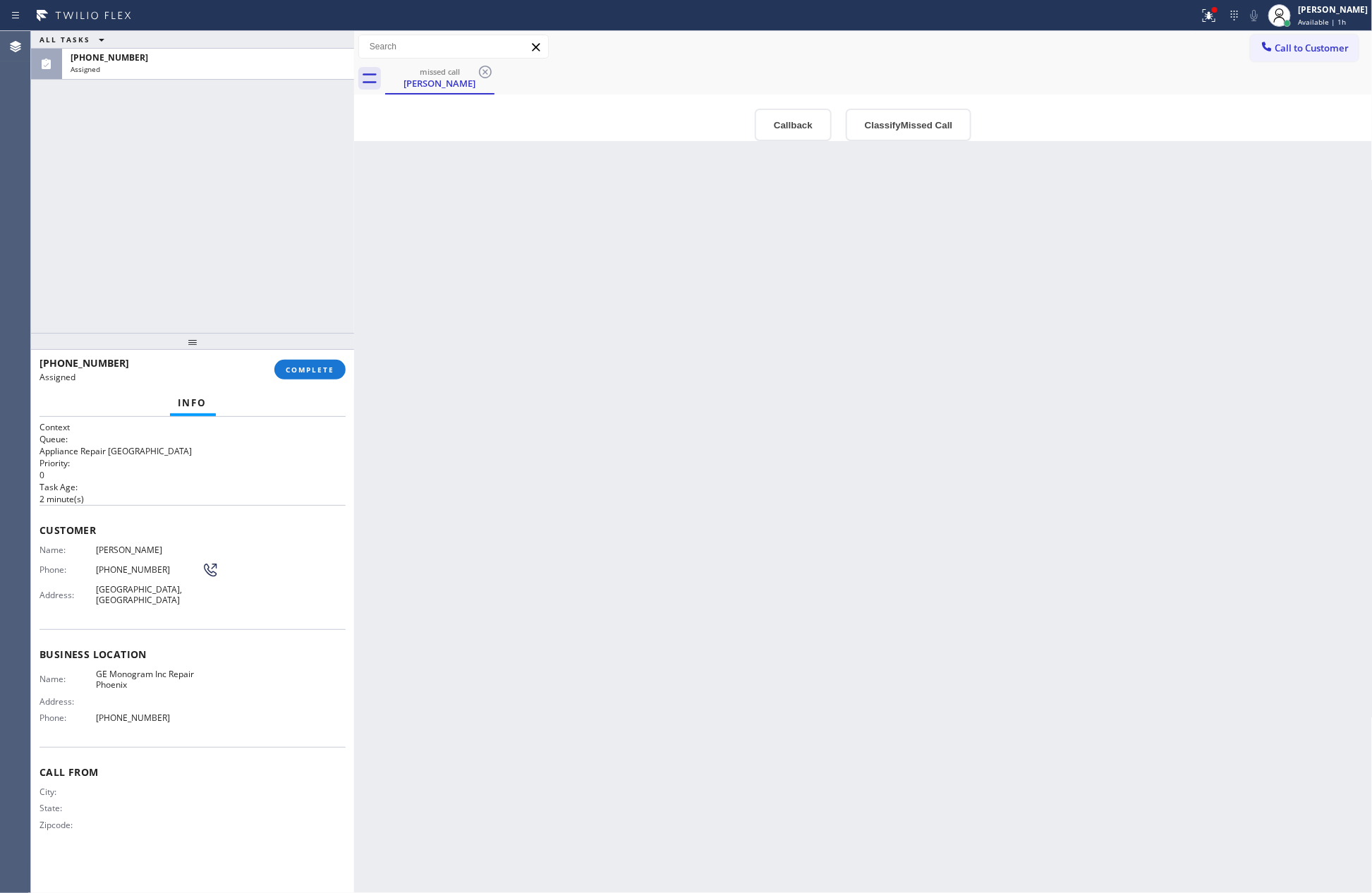
click at [578, 531] on div "Back to Dashboard Change Sender ID Customers Technicians Select a contact Outbo…" at bounding box center [863, 463] width 1019 height 863
click at [792, 121] on button "Callback" at bounding box center [794, 125] width 77 height 32
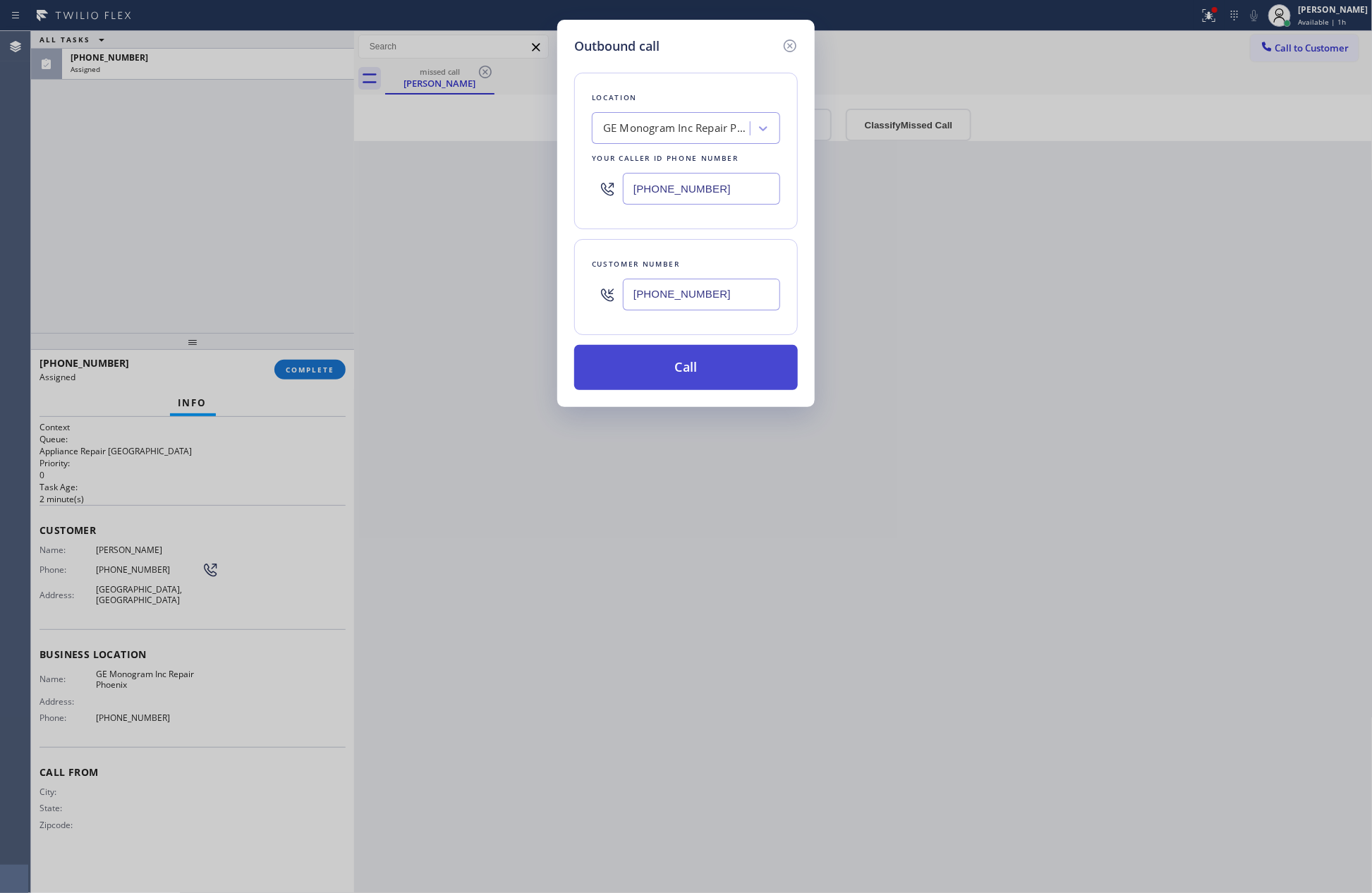
click at [714, 375] on button "Call" at bounding box center [686, 367] width 224 height 46
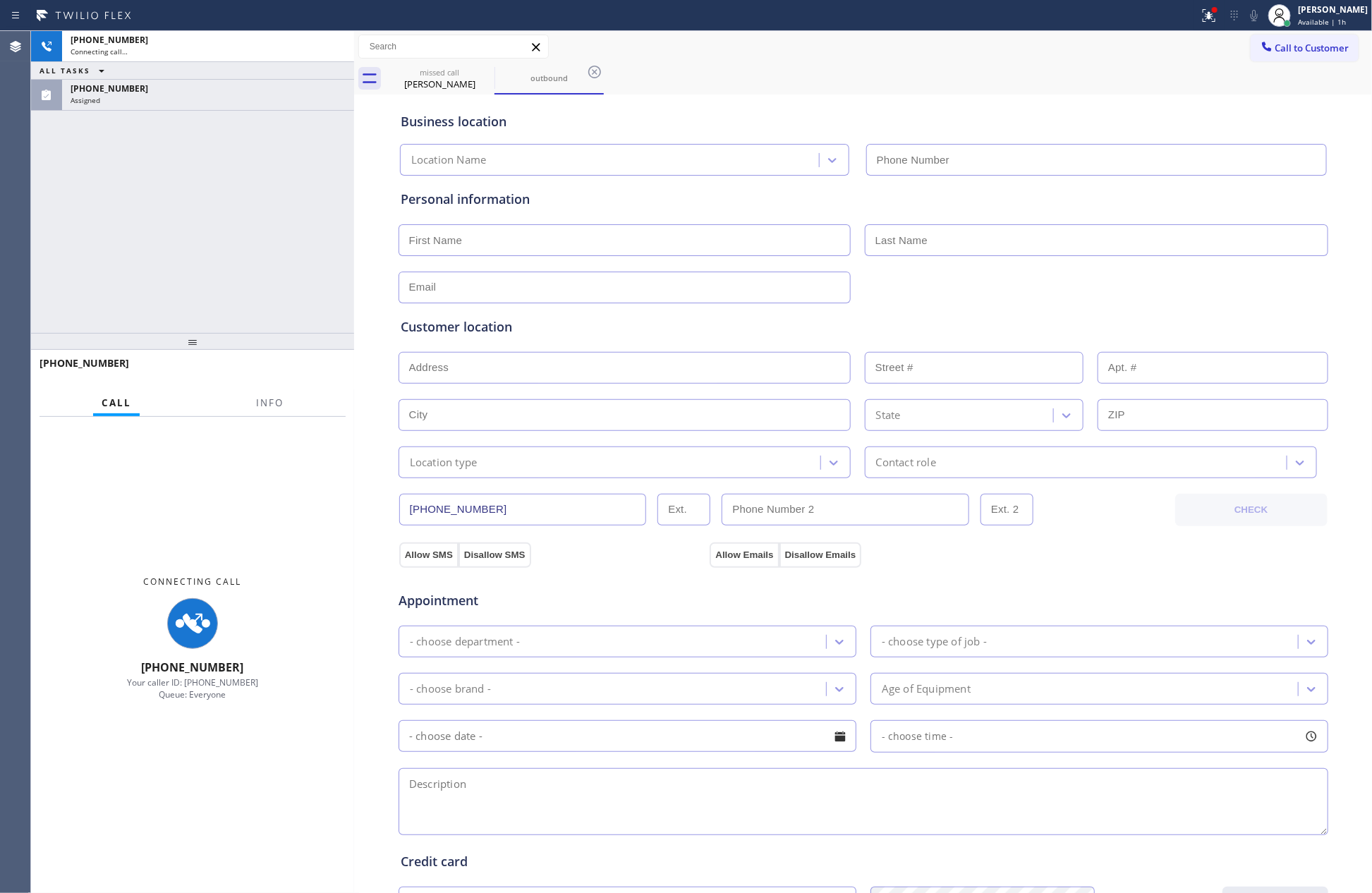
type input "[PHONE_NUMBER]"
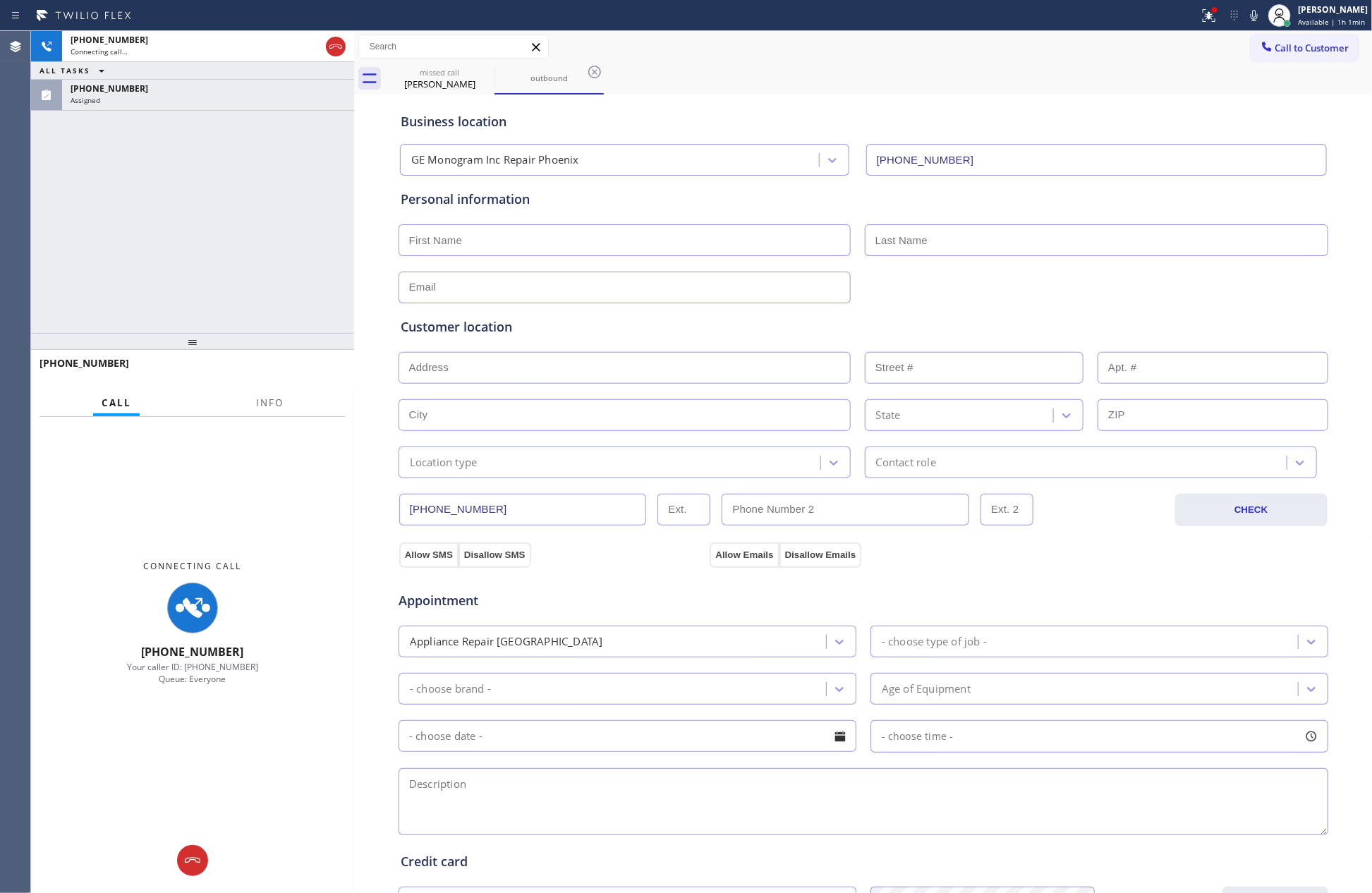
click at [139, 244] on div "[PHONE_NUMBER] Connecting call… ALL TASKS ALL TASKS ACTIVE TASKS TASKS IN WRAP …" at bounding box center [193, 182] width 323 height 302
click at [516, 517] on input "[PHONE_NUMBER]" at bounding box center [522, 510] width 247 height 32
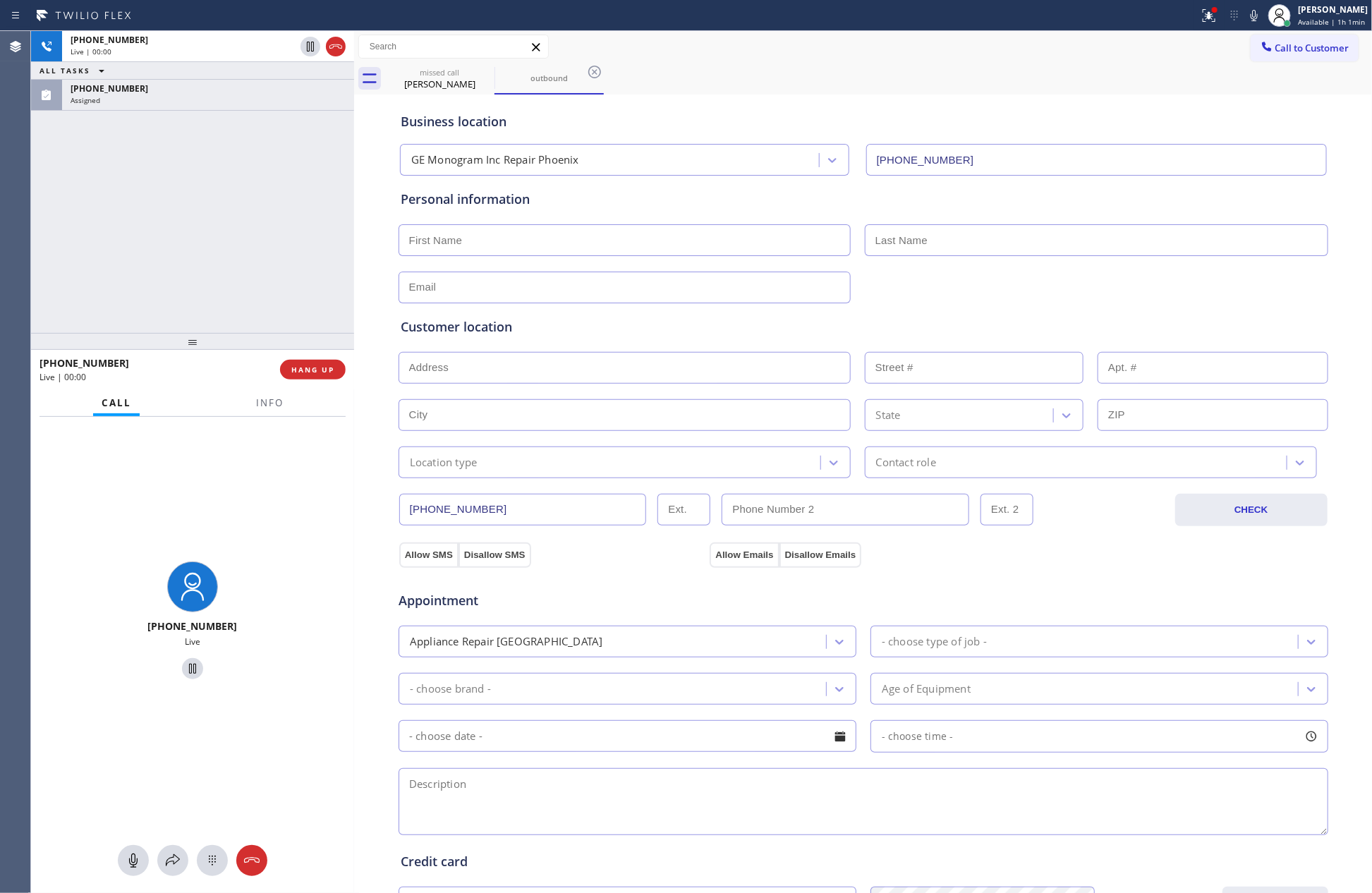
drag, startPoint x: 87, startPoint y: 219, endPoint x: 230, endPoint y: 360, distance: 200.8
click at [102, 233] on div "[PHONE_NUMBER] Live | 00:00 ALL TASKS ALL TASKS ACTIVE TASKS TASKS IN WRAP UP […" at bounding box center [193, 182] width 323 height 302
drag, startPoint x: 335, startPoint y: 372, endPoint x: 273, endPoint y: 222, distance: 162.3
click at [335, 372] on button "HANG UP" at bounding box center [312, 370] width 65 height 20
click at [250, 117] on div "[PHONE_NUMBER] Live | 00:00 ALL TASKS ALL TASKS ACTIVE TASKS TASKS IN WRAP UP […" at bounding box center [193, 182] width 323 height 302
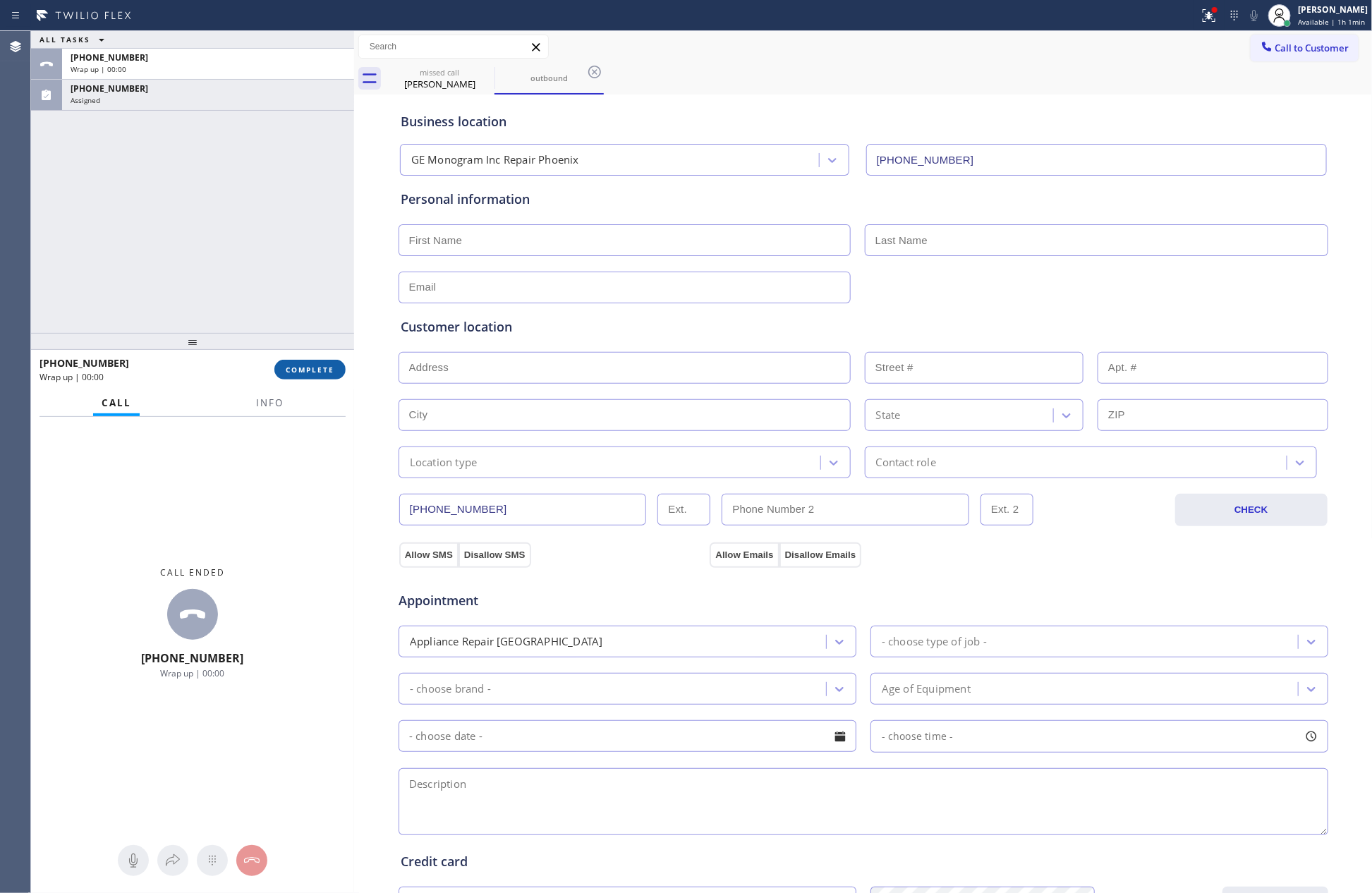
click at [304, 362] on button "COMPLETE" at bounding box center [310, 370] width 71 height 20
click at [237, 246] on div "ALL TASKS ALL TASKS ACTIVE TASKS TASKS IN WRAP UP [PHONE_NUMBER] Wrap up | 00:[…" at bounding box center [193, 182] width 323 height 302
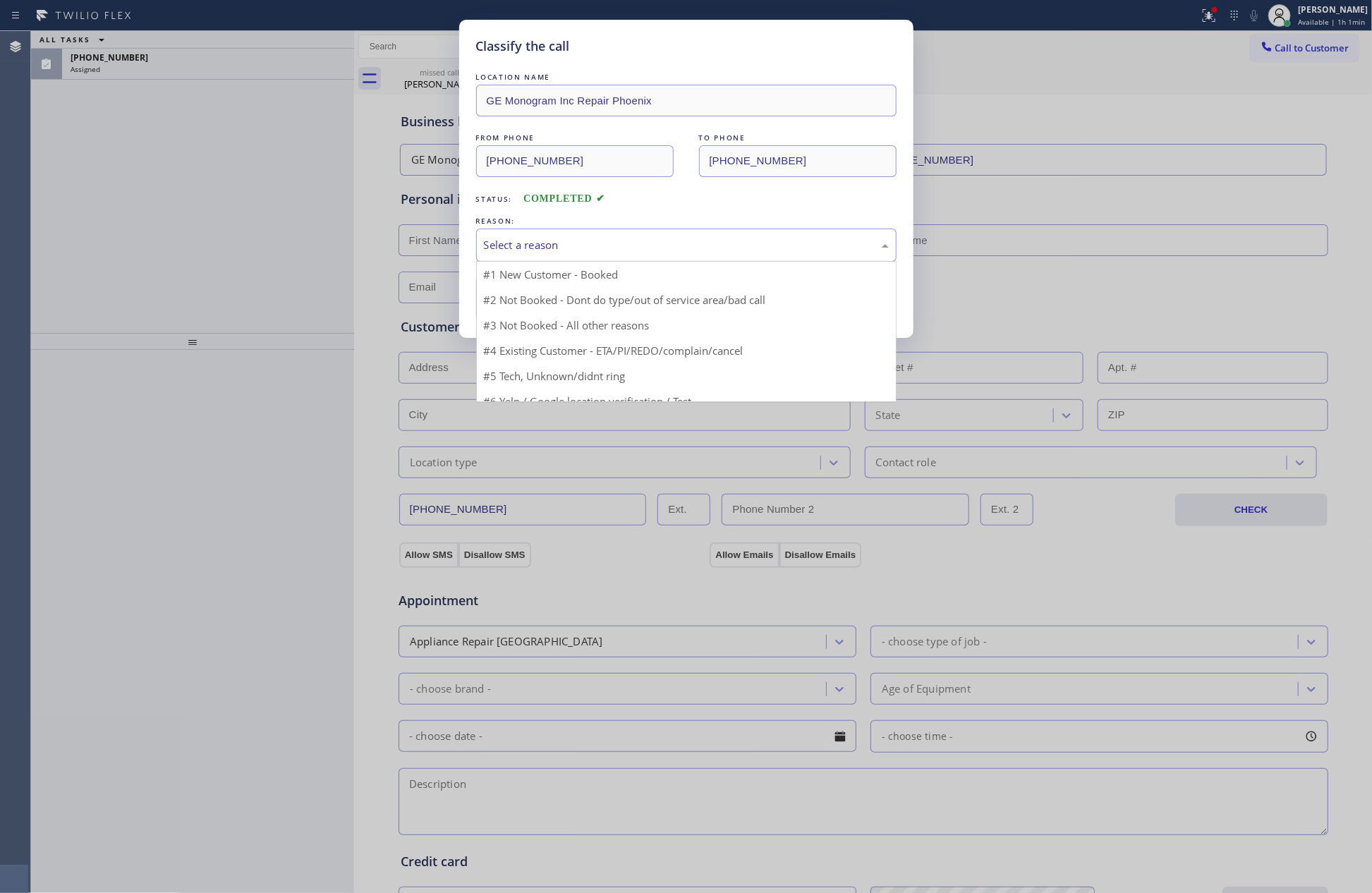
click at [586, 234] on div "Select a reason" at bounding box center [686, 245] width 420 height 33
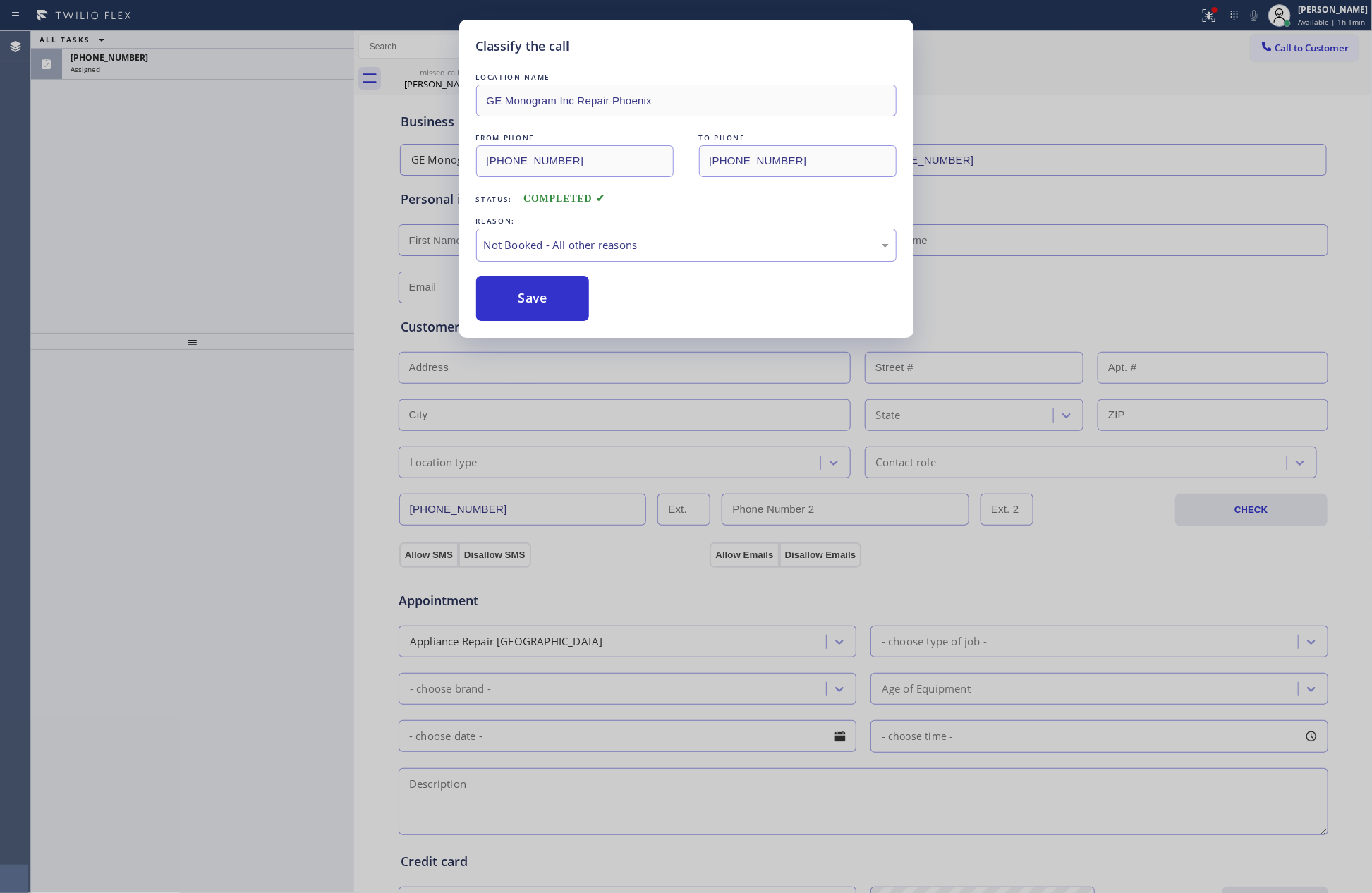
click at [553, 301] on button "Save" at bounding box center [532, 298] width 113 height 46
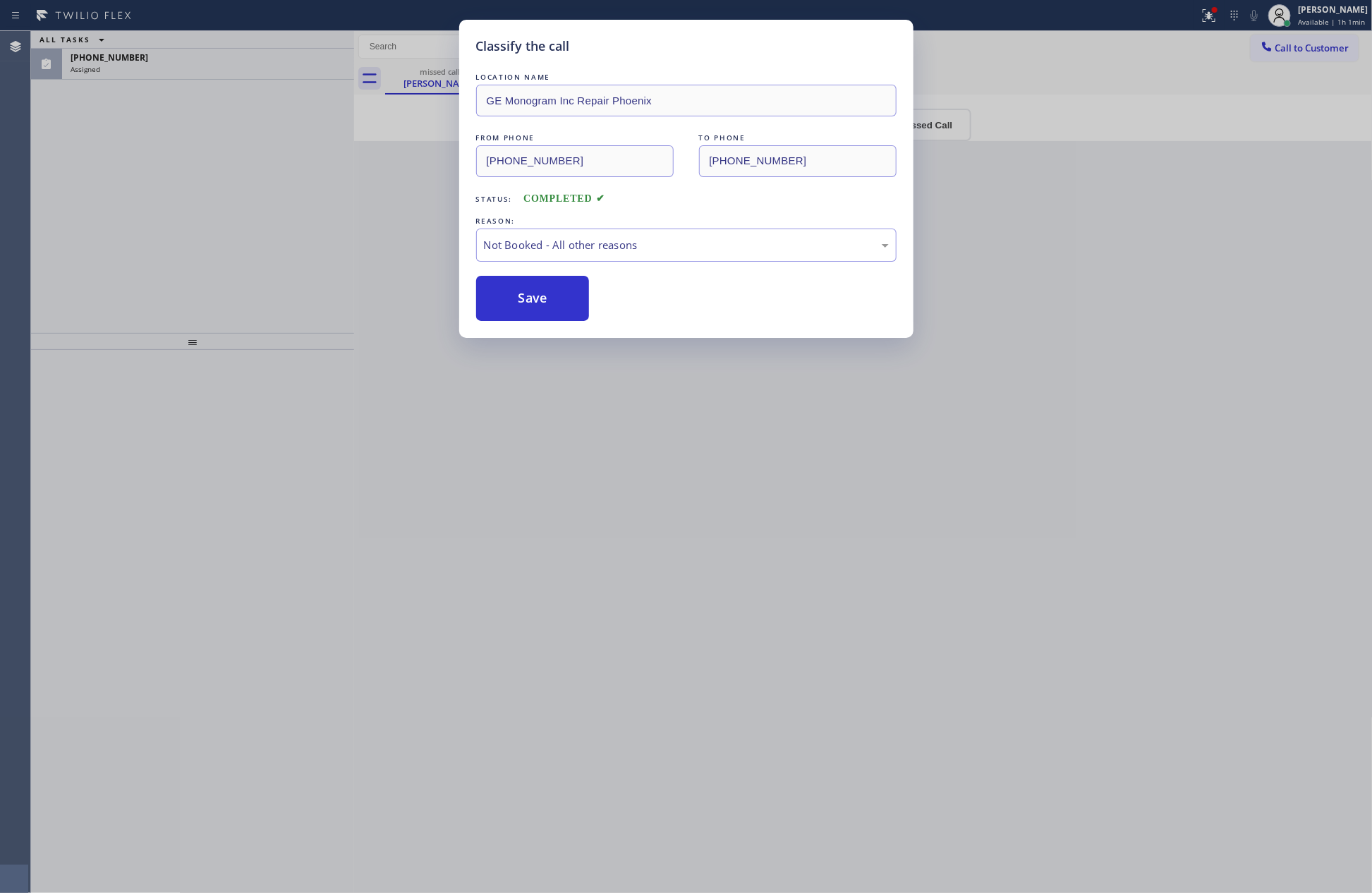
click at [553, 301] on button "Save" at bounding box center [532, 298] width 113 height 46
click at [242, 238] on div "Classify the call LOCATION NAME GE Monogram Inc Repair Phoenix FROM PHONE [PHON…" at bounding box center [686, 446] width 1372 height 893
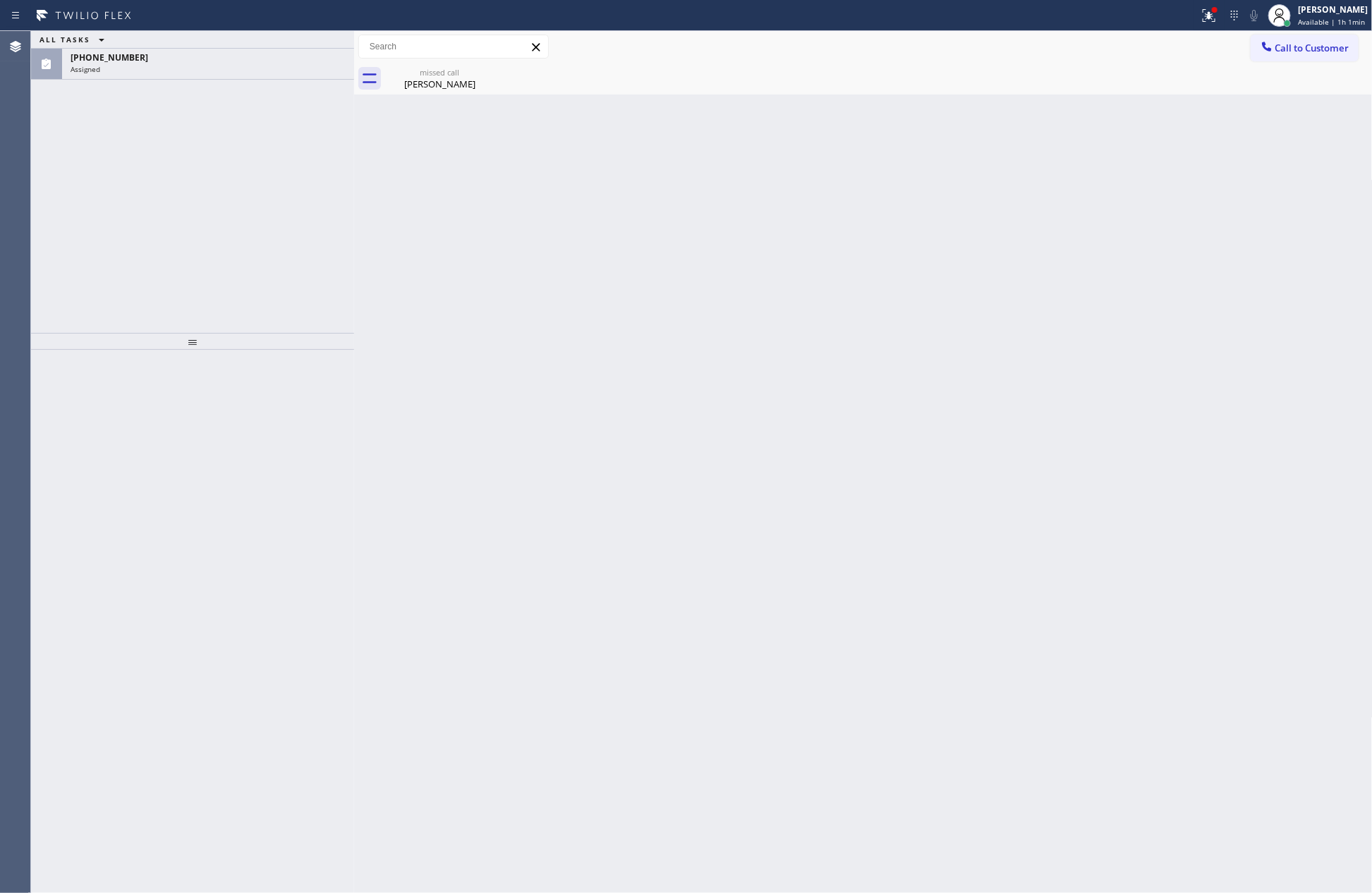
drag, startPoint x: 246, startPoint y: 382, endPoint x: 304, endPoint y: 304, distance: 97.2
click at [274, 369] on div at bounding box center [193, 622] width 323 height 543
click at [200, 71] on div "Assigned" at bounding box center [208, 69] width 275 height 10
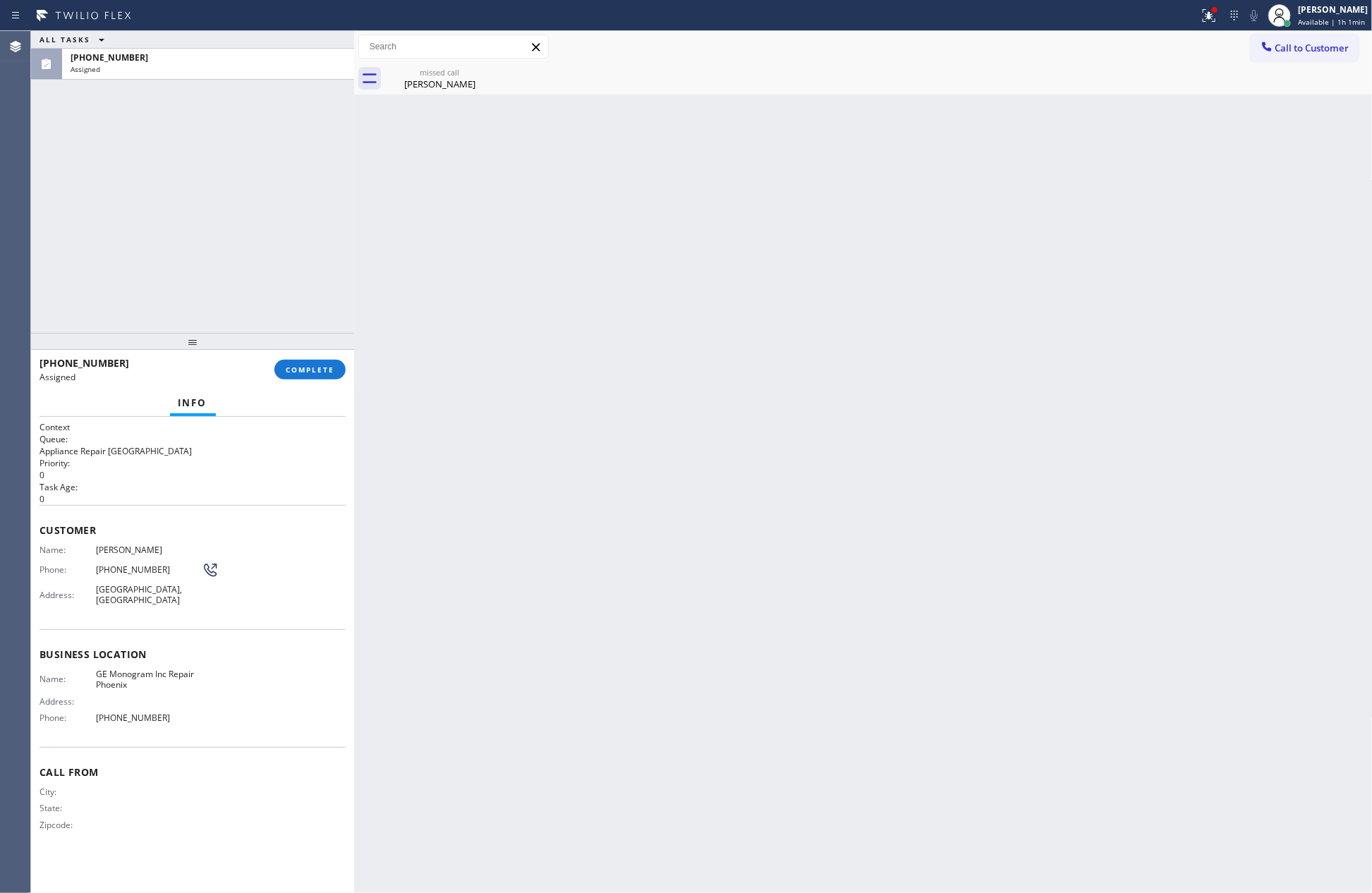
click at [247, 241] on div "ALL TASKS ALL TASKS ACTIVE TASKS TASKS IN WRAP UP [PHONE_NUMBER] Assigned" at bounding box center [193, 182] width 323 height 302
click at [305, 375] on button "COMPLETE" at bounding box center [310, 370] width 71 height 20
click at [258, 210] on div "ALL TASKS ALL TASKS ACTIVE TASKS TASKS IN WRAP UP [PHONE_NUMBER] Assigned" at bounding box center [193, 182] width 323 height 302
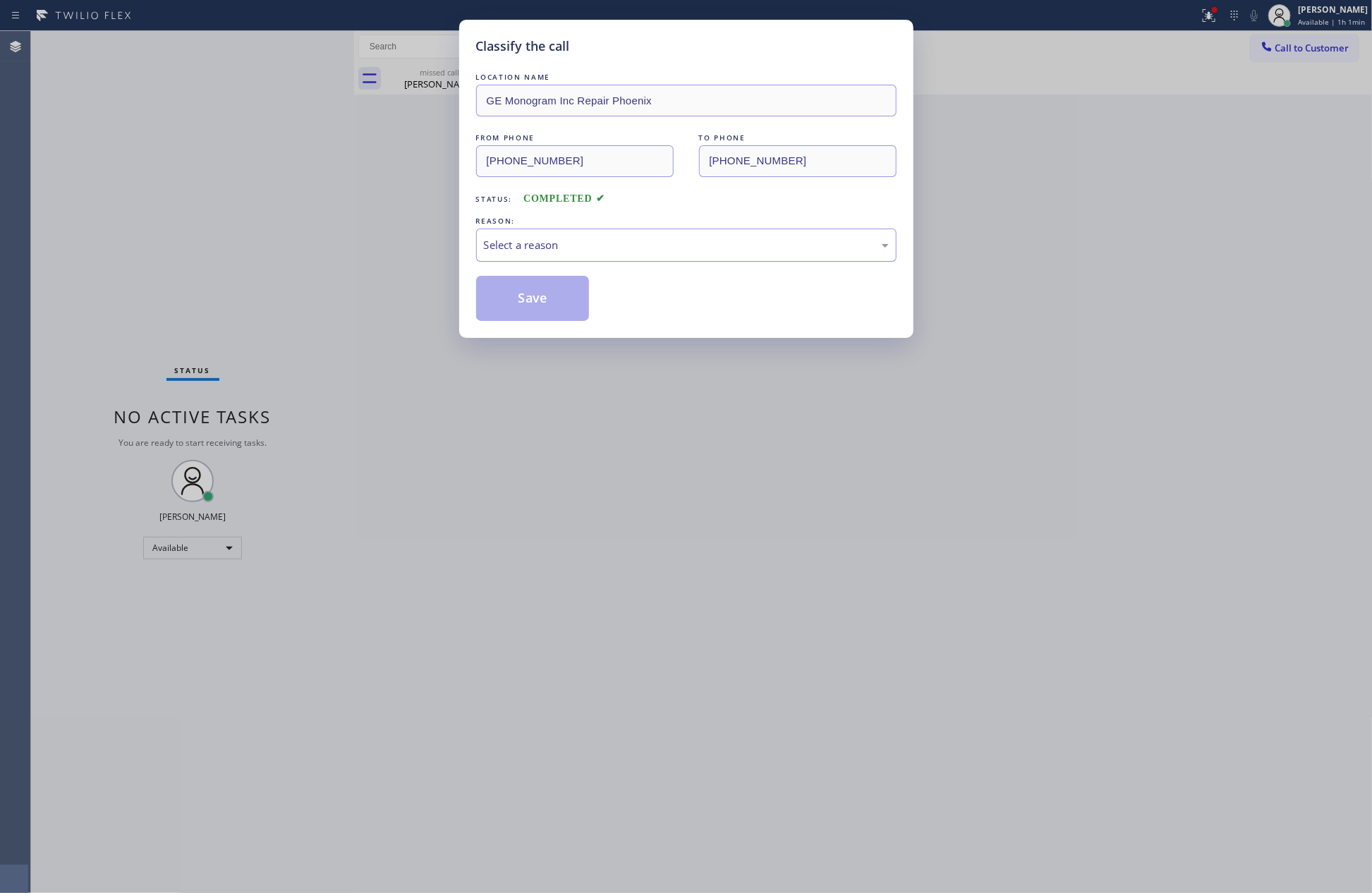
click at [556, 240] on div "Select a reason" at bounding box center [686, 246] width 405 height 16
click at [520, 304] on button "Save" at bounding box center [532, 298] width 113 height 46
click at [190, 218] on div "Classify the call LOCATION NAME GE Monogram Inc Repair Phoenix FROM PHONE [PHON…" at bounding box center [686, 446] width 1372 height 893
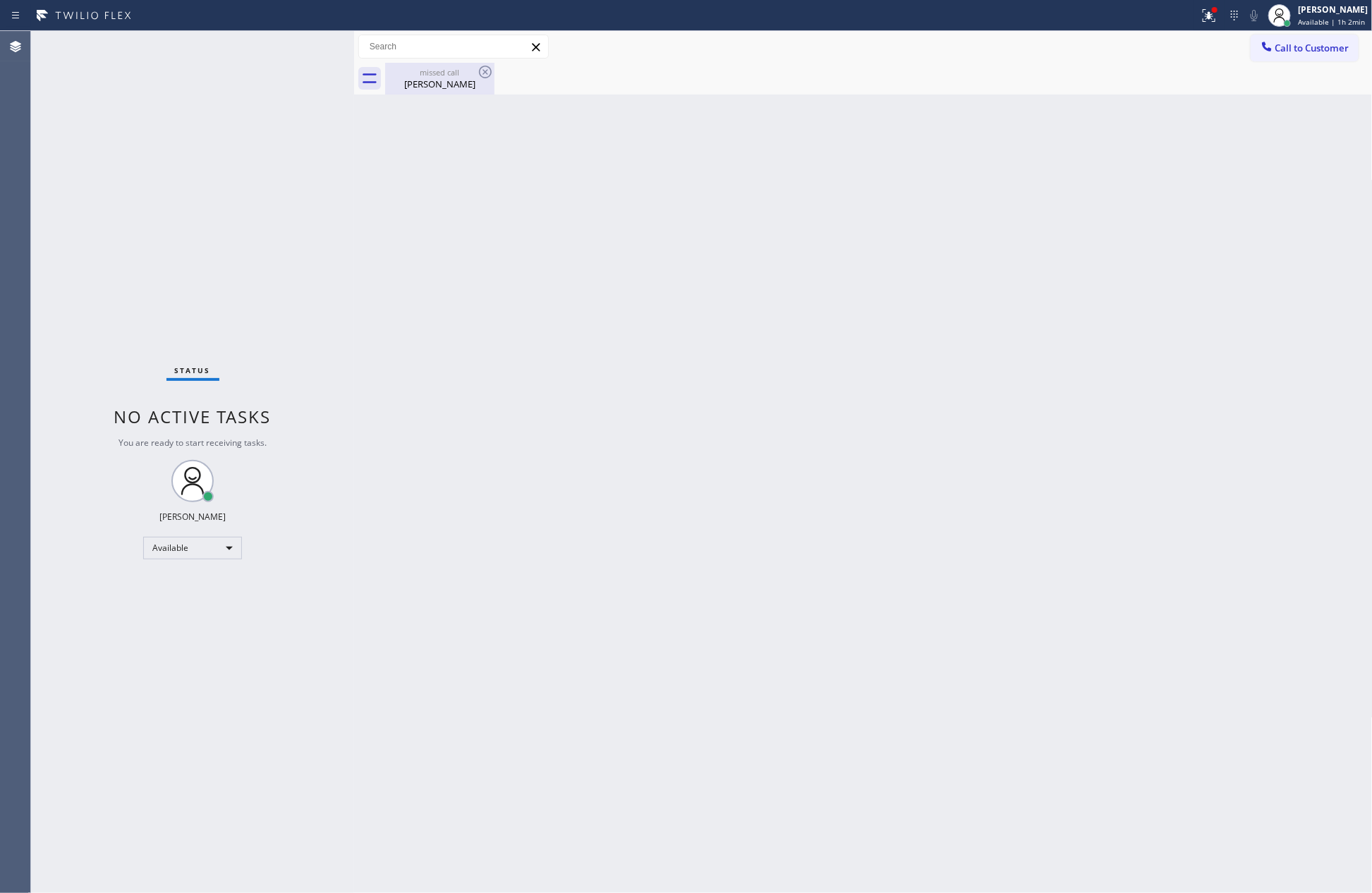
click at [453, 76] on div "missed call" at bounding box center [439, 72] width 106 height 11
click at [1285, 51] on span "Call to Customer" at bounding box center [1312, 48] width 74 height 13
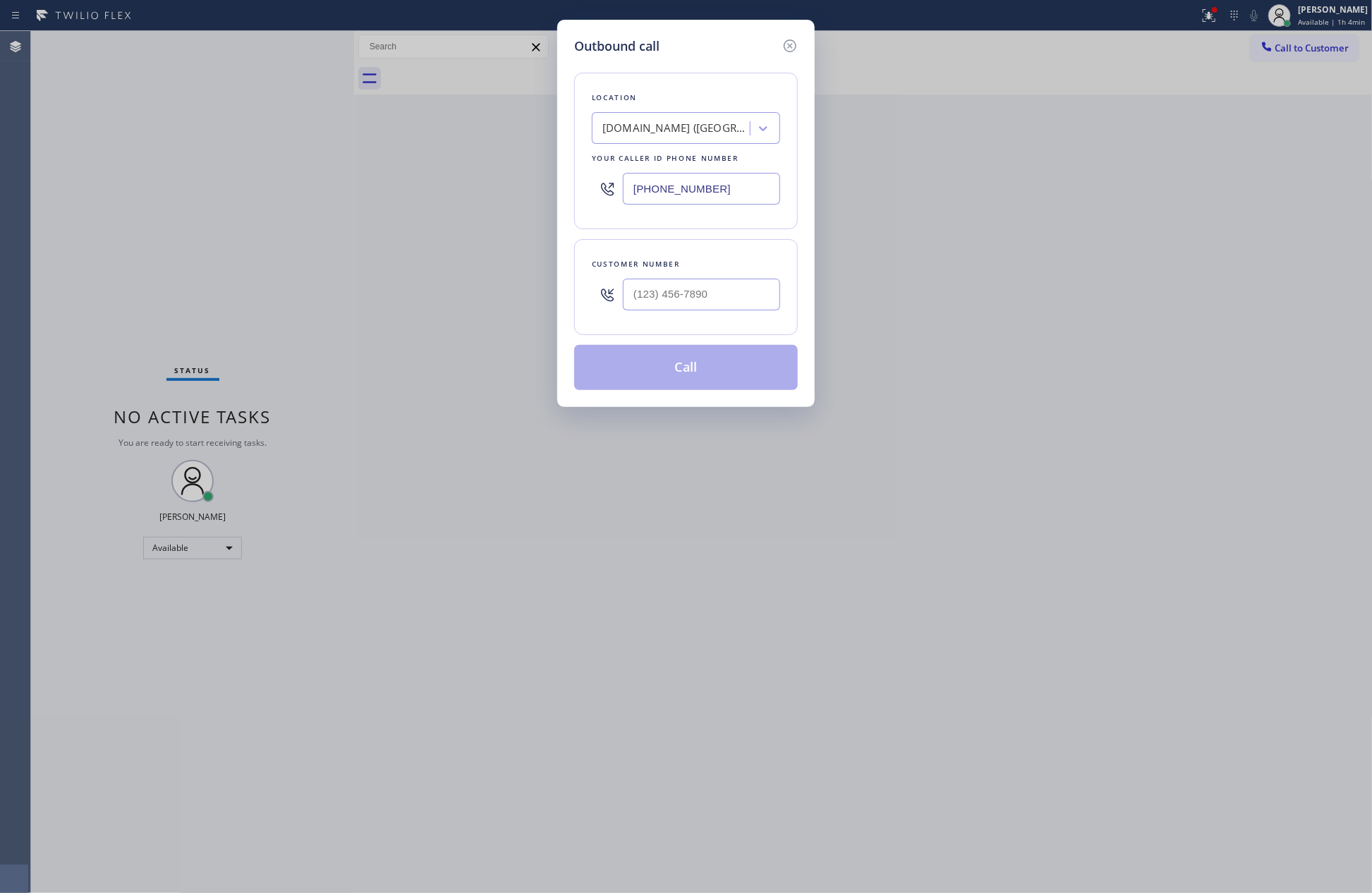
click at [657, 126] on div "[DOMAIN_NAME] ([GEOGRAPHIC_DATA], Google Ads)" at bounding box center [677, 129] width 148 height 16
paste input "Marina del Rey Top Electricians"
type input "Marina del Rey Top Electricians"
click at [667, 161] on div "Marina del Rey Top Electricians" at bounding box center [686, 158] width 188 height 25
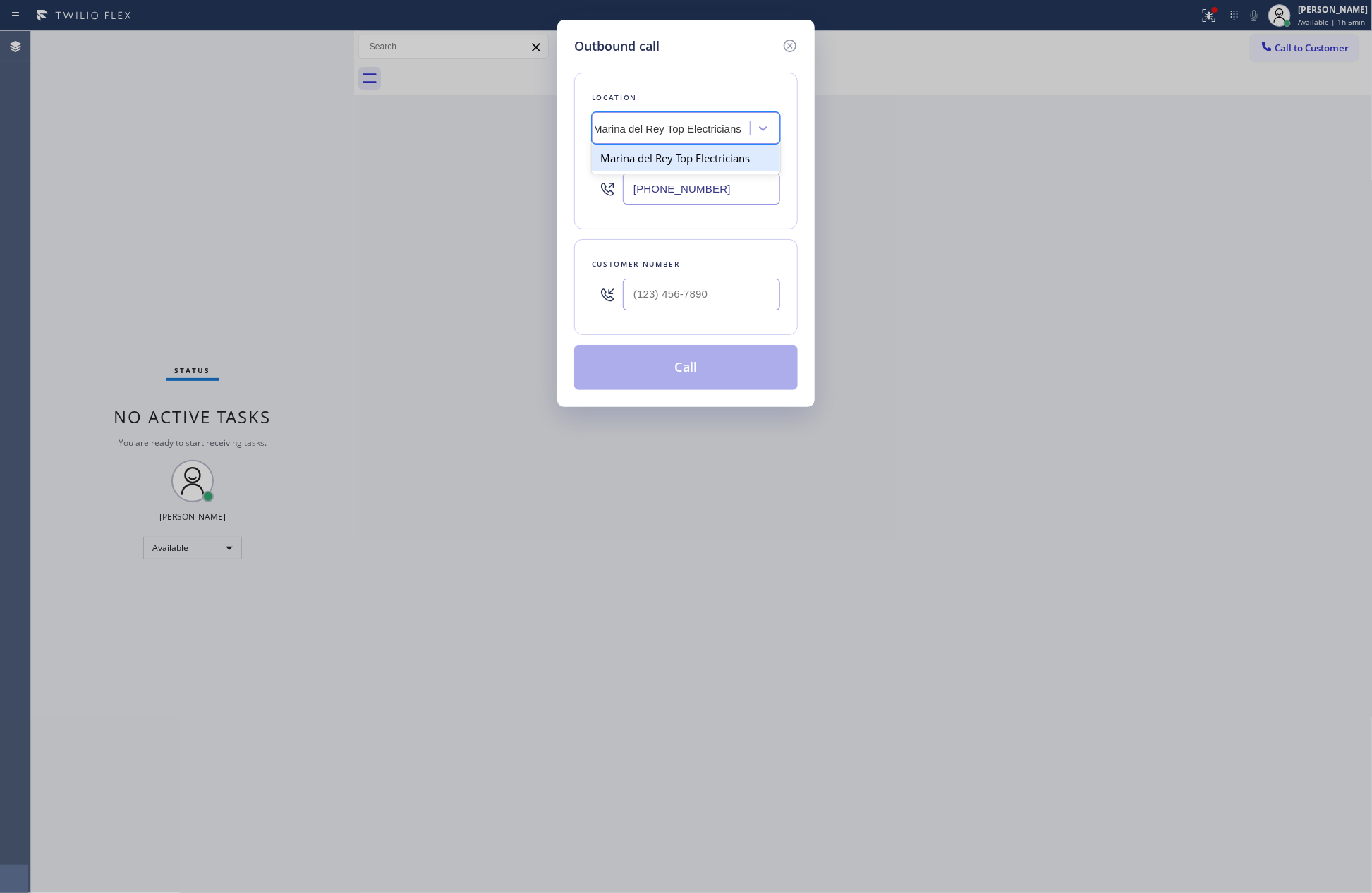
type input "[PHONE_NUMBER]"
click at [754, 291] on input "(___) ___-____" at bounding box center [702, 295] width 157 height 32
paste input "text"
click at [758, 301] on input "(___) ___-____" at bounding box center [702, 295] width 157 height 32
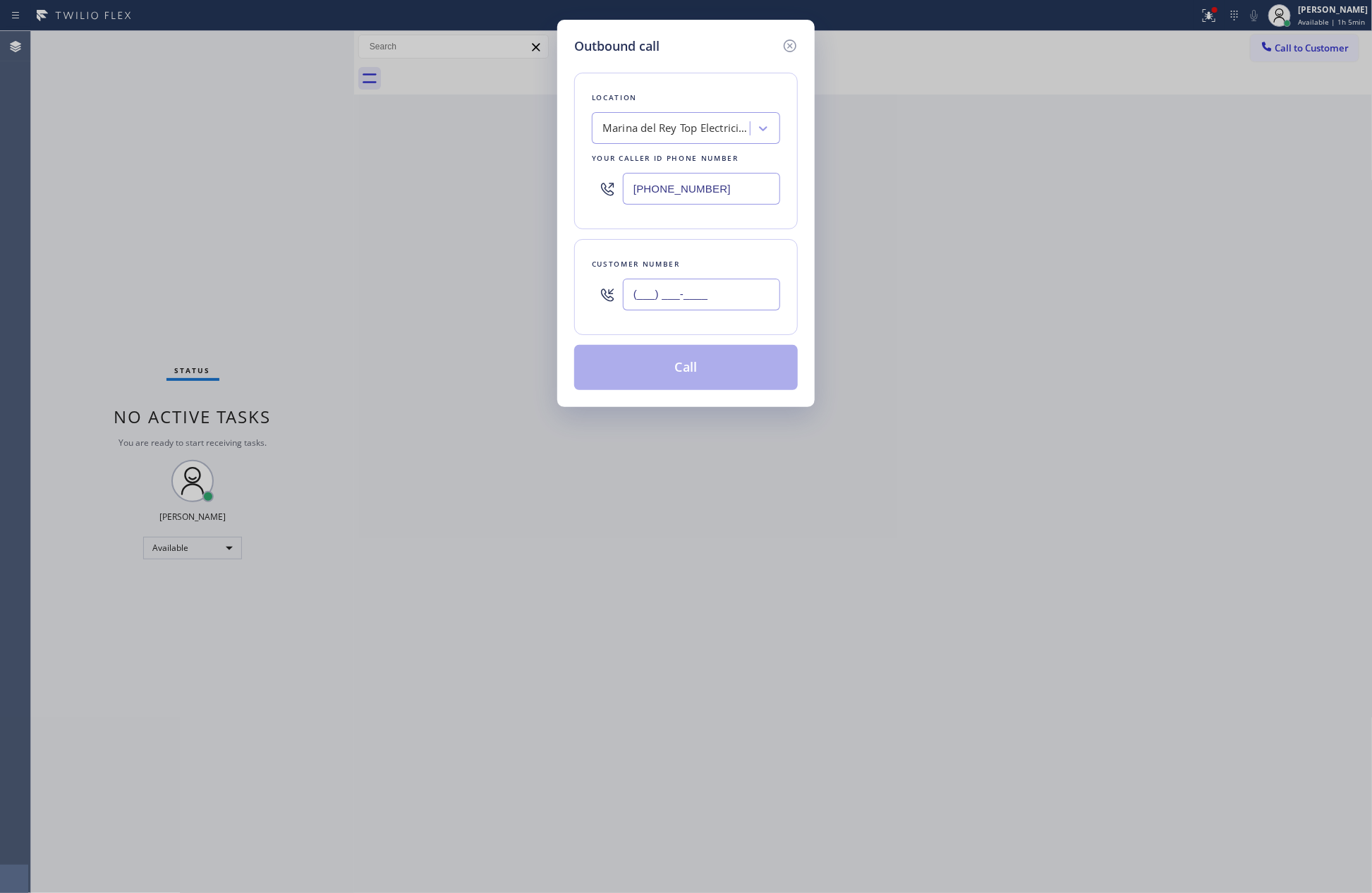
click at [758, 301] on input "(___) ___-____" at bounding box center [702, 295] width 157 height 32
paste input "text"
type input "(___) ___-____"
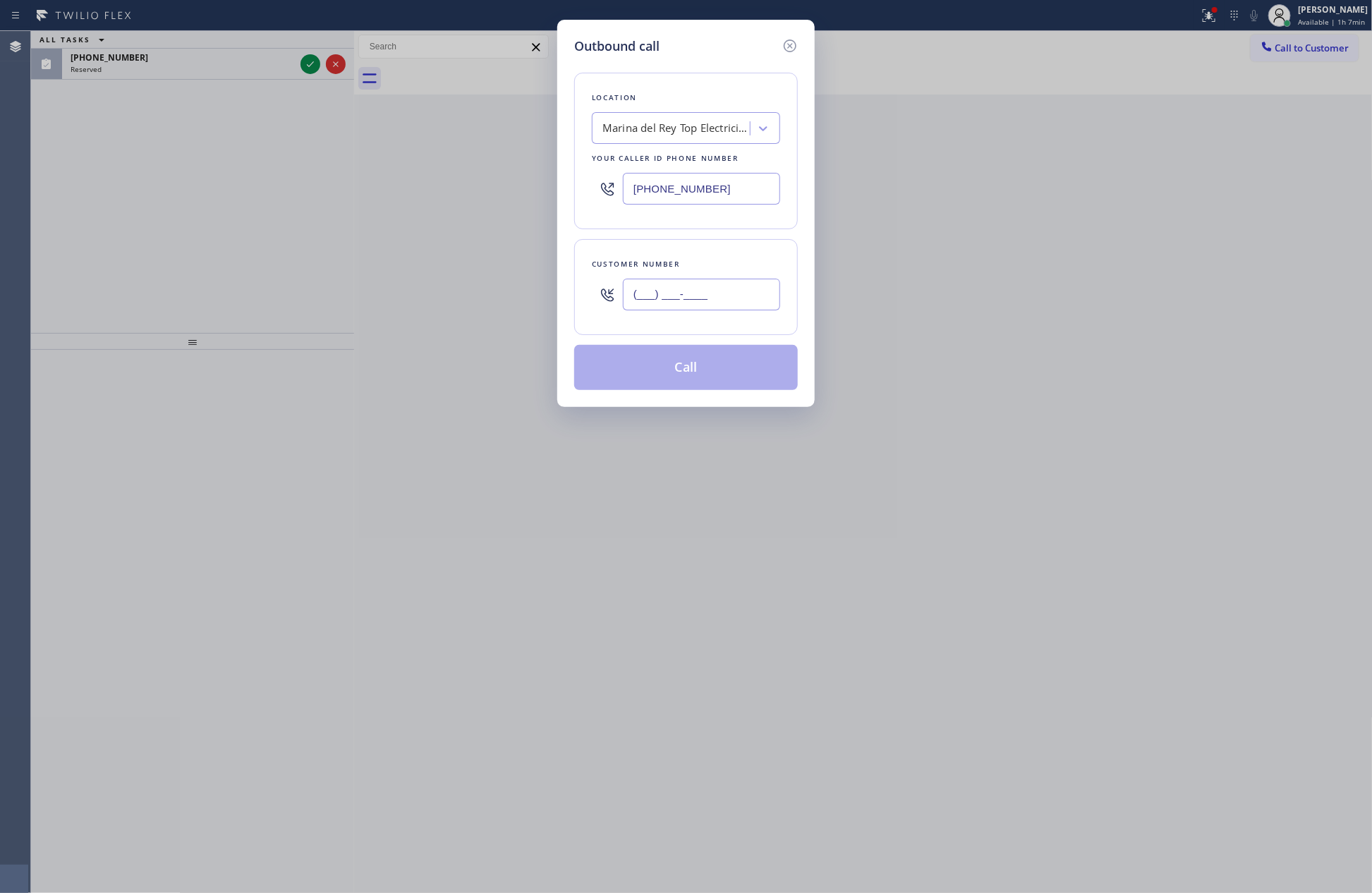
click at [738, 304] on input "(___) ___-____" at bounding box center [702, 295] width 157 height 32
paste input "310) 529-6747"
type input "[PHONE_NUMBER]"
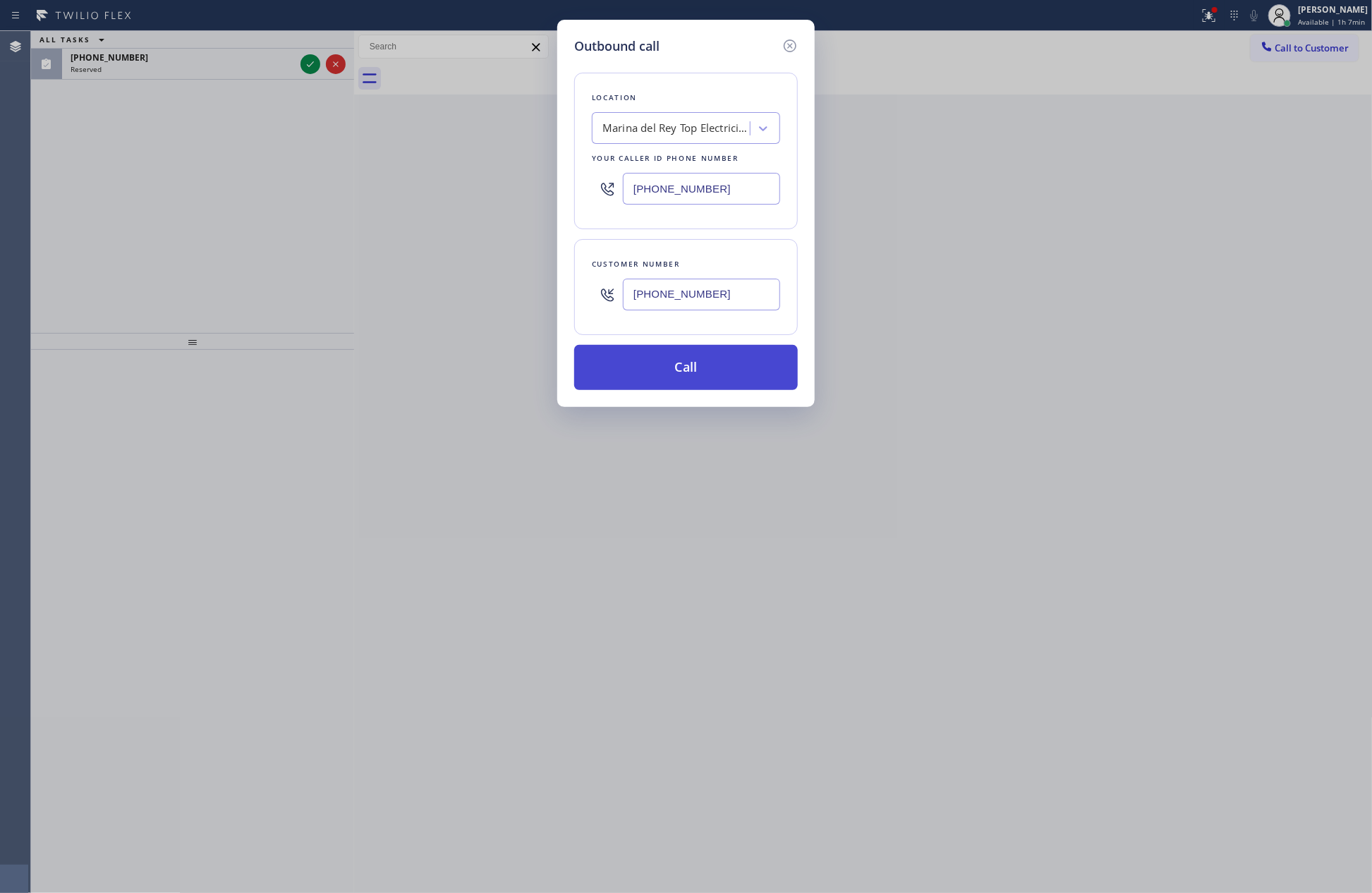
click at [716, 371] on button "Call" at bounding box center [686, 367] width 224 height 46
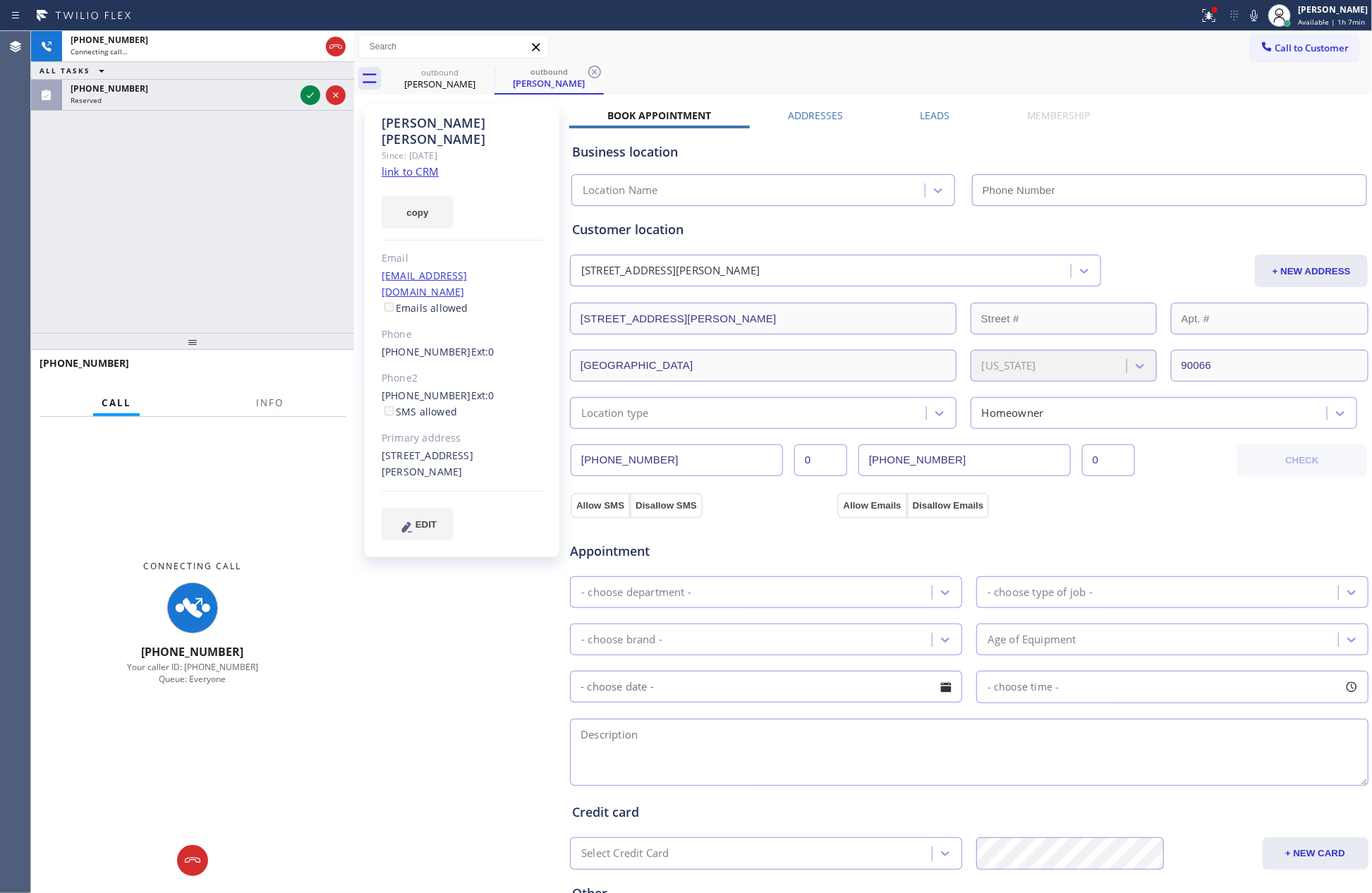
type input "[PHONE_NUMBER]"
drag, startPoint x: 166, startPoint y: 259, endPoint x: 270, endPoint y: 116, distance: 176.8
click at [210, 207] on div "[PHONE_NUMBER] Connecting call… ALL TASKS ALL TASKS ACTIVE TASKS TASKS IN WRAP …" at bounding box center [193, 182] width 323 height 302
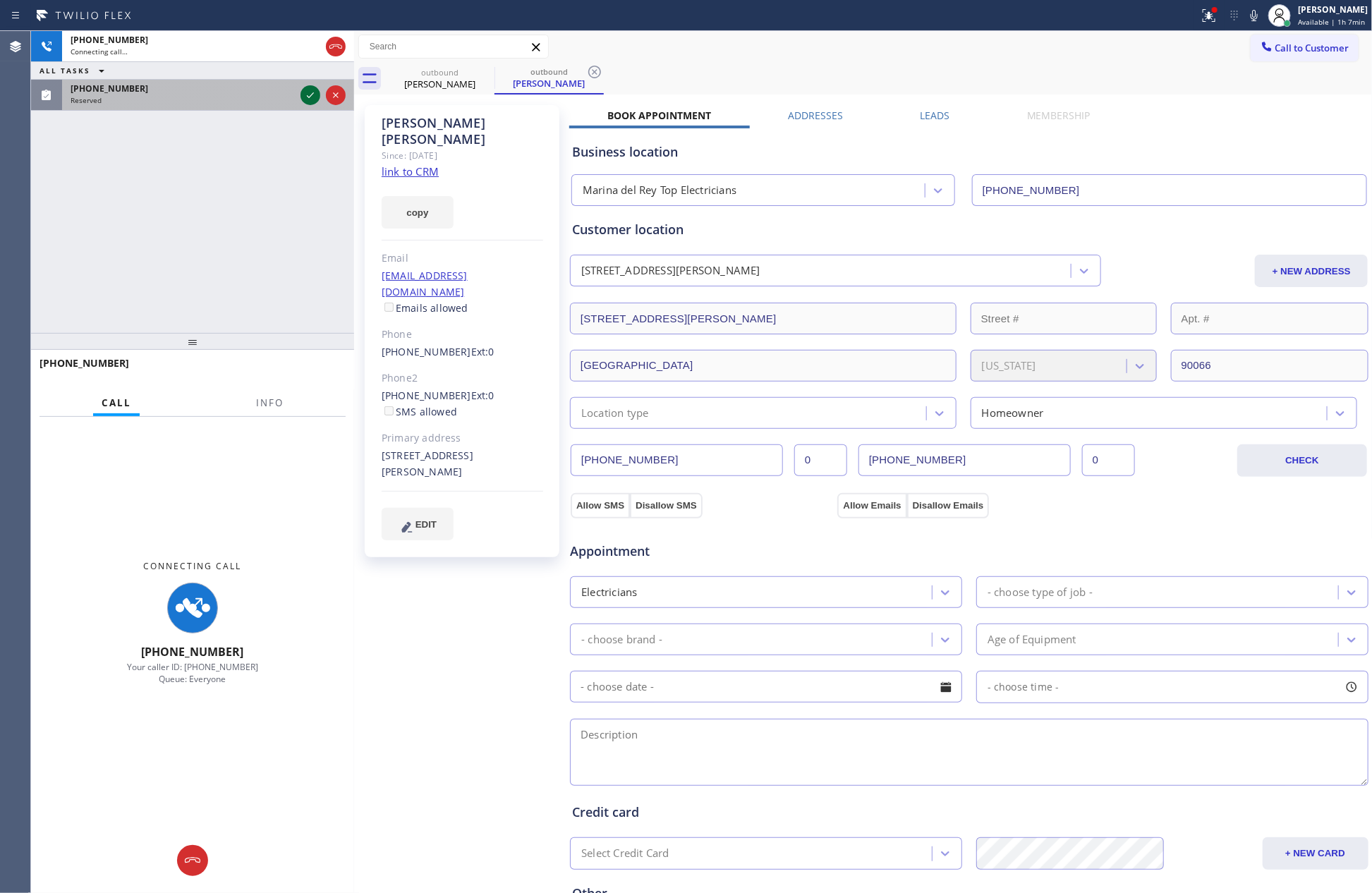
click at [312, 94] on icon at bounding box center [311, 96] width 7 height 5
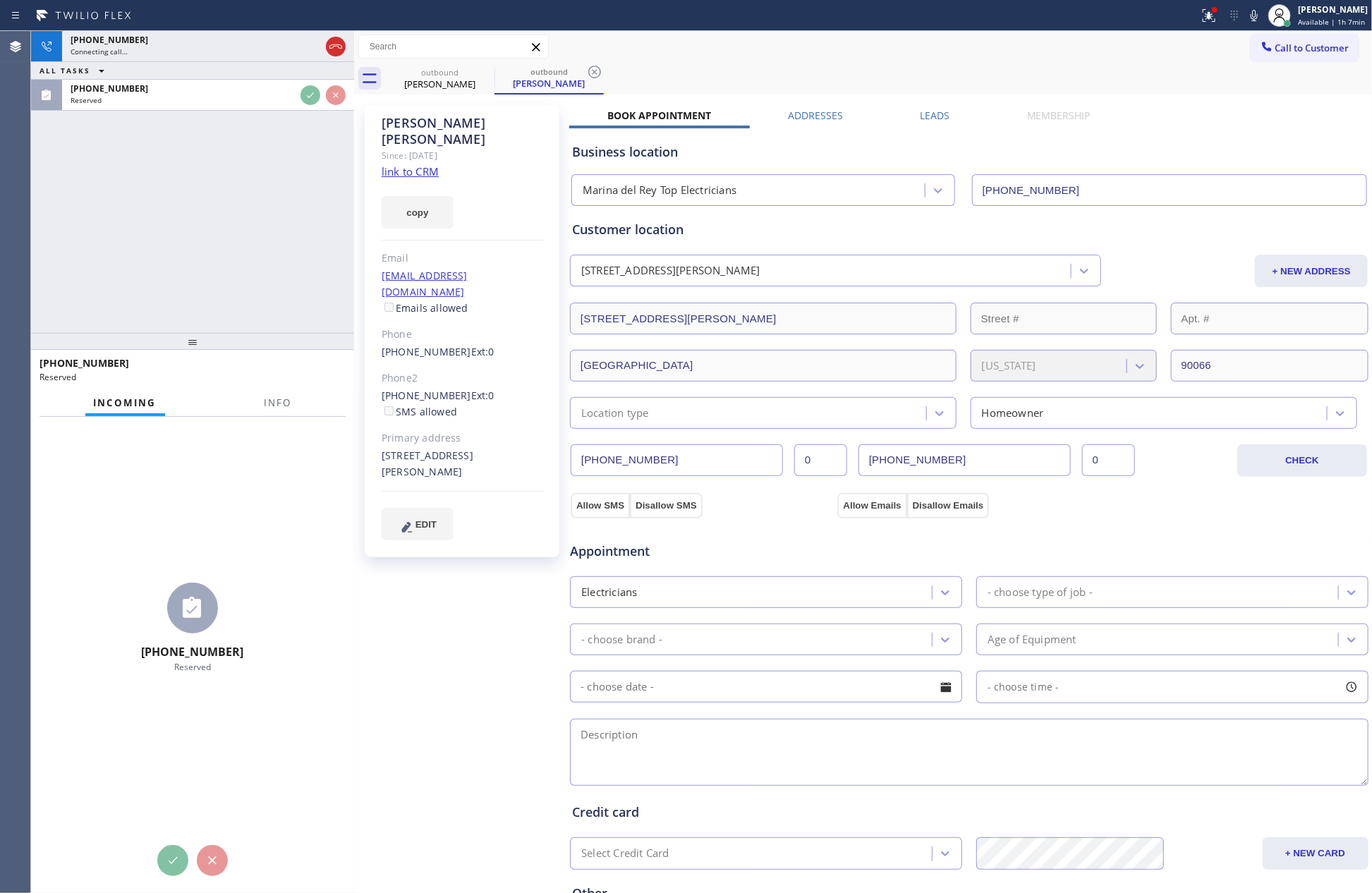
click at [264, 244] on div "[PHONE_NUMBER] Connecting call… ALL TASKS ALL TASKS ACTIVE TASKS TASKS IN WRAP …" at bounding box center [193, 182] width 323 height 302
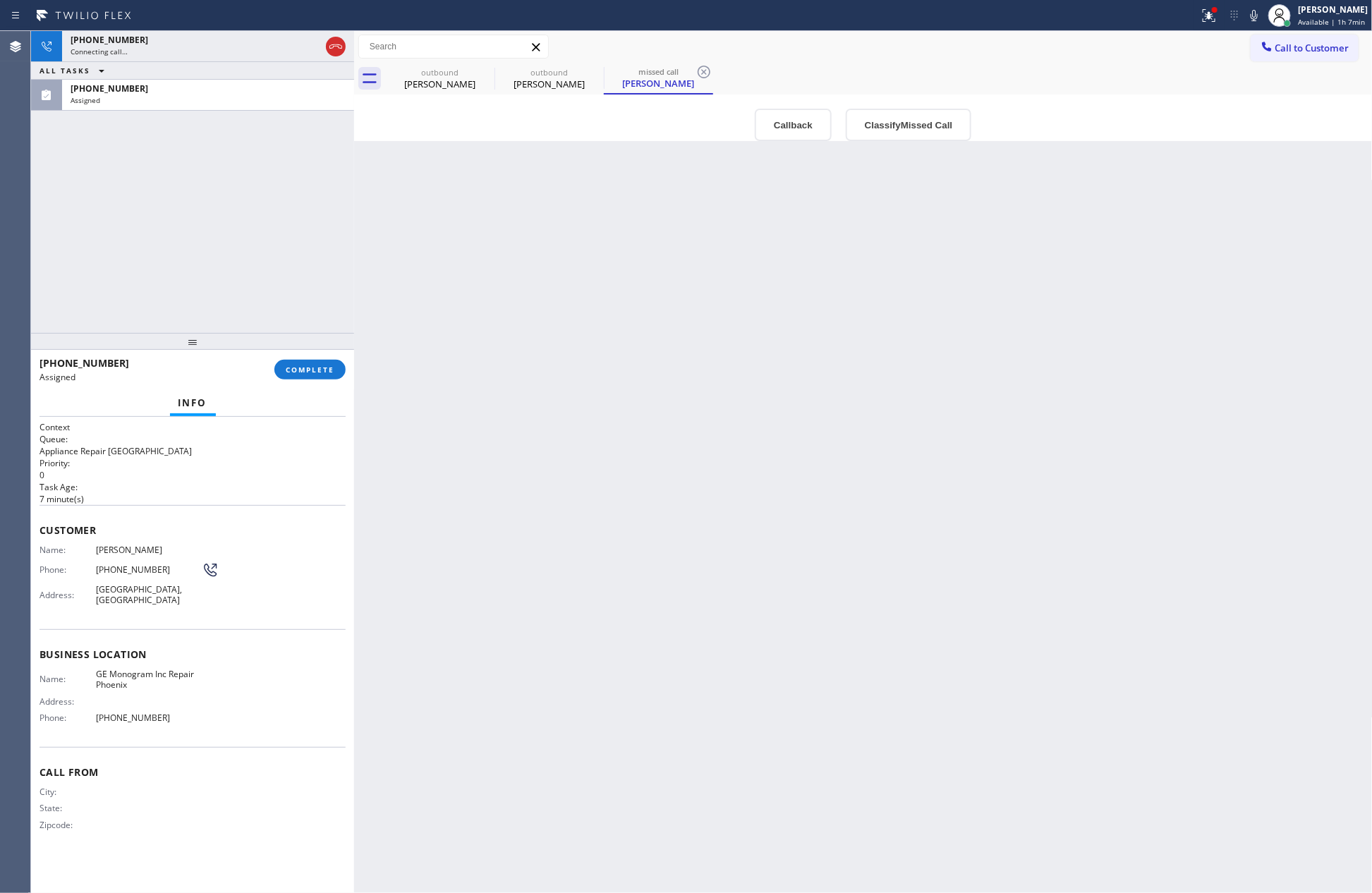
click at [264, 244] on div "[PHONE_NUMBER] Connecting call… ALL TASKS ALL TASKS ACTIVE TASKS TASKS IN WRAP …" at bounding box center [193, 182] width 323 height 302
click at [728, 379] on div "Back to Dashboard Change Sender ID Customers Technicians Select a contact Outbo…" at bounding box center [863, 463] width 1019 height 863
click at [288, 214] on div "[PHONE_NUMBER] Connecting call… ALL TASKS ALL TASKS ACTIVE TASKS TASKS IN WRAP …" at bounding box center [193, 182] width 323 height 302
click at [415, 71] on div "outbound" at bounding box center [439, 72] width 106 height 11
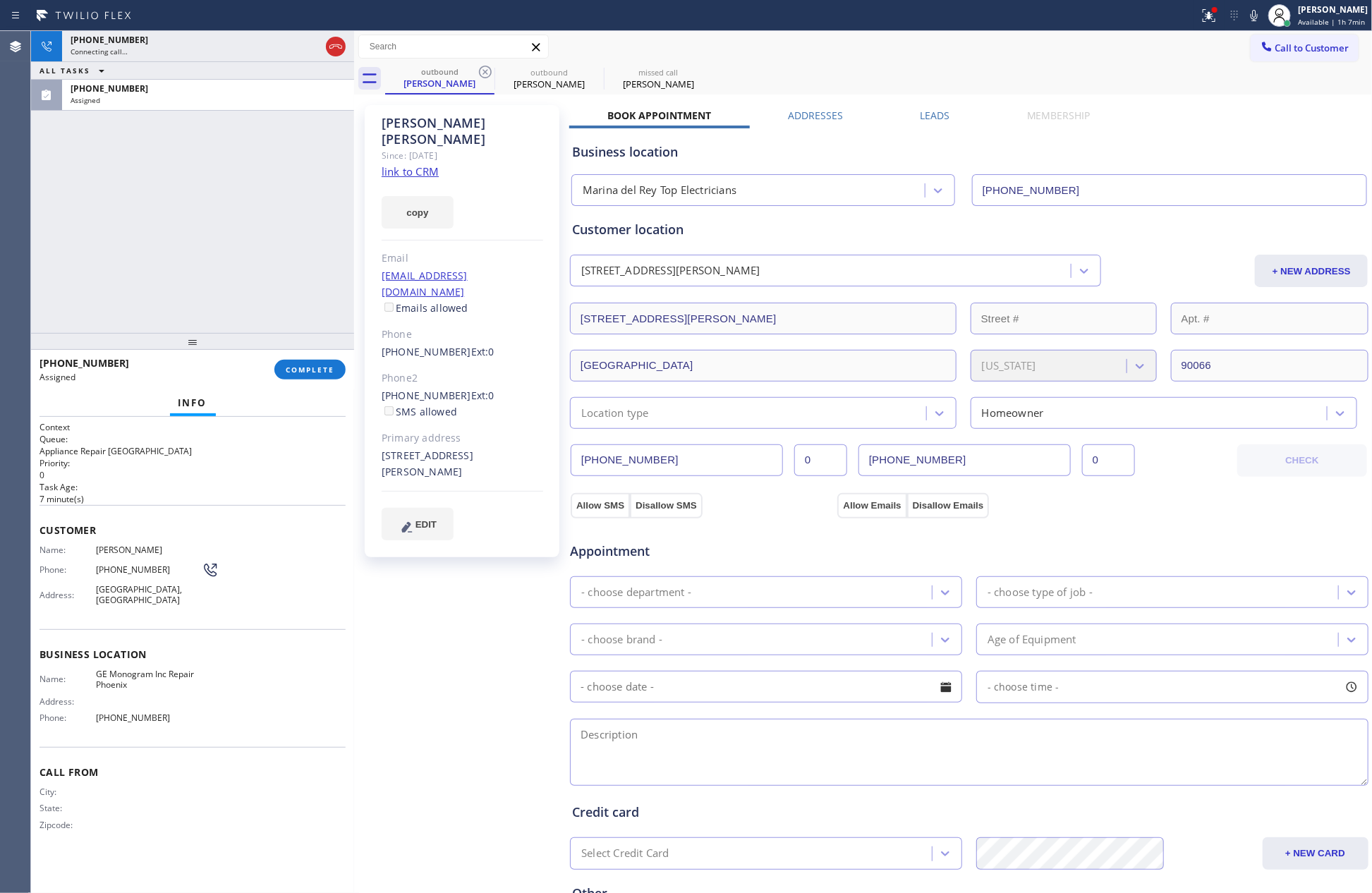
click at [129, 242] on div "[PHONE_NUMBER] Connecting call… ALL TASKS ALL TASKS ACTIVE TASKS TASKS IN WRAP …" at bounding box center [193, 182] width 323 height 302
click at [129, 242] on div "[PHONE_NUMBER] Live | 00:03 ALL TASKS ALL TASKS ACTIVE TASKS TASKS IN WRAP UP […" at bounding box center [193, 182] width 323 height 302
click at [129, 242] on div "[PHONE_NUMBER] Live | 00:04 ALL TASKS ALL TASKS ACTIVE TASKS TASKS IN WRAP UP […" at bounding box center [193, 182] width 323 height 302
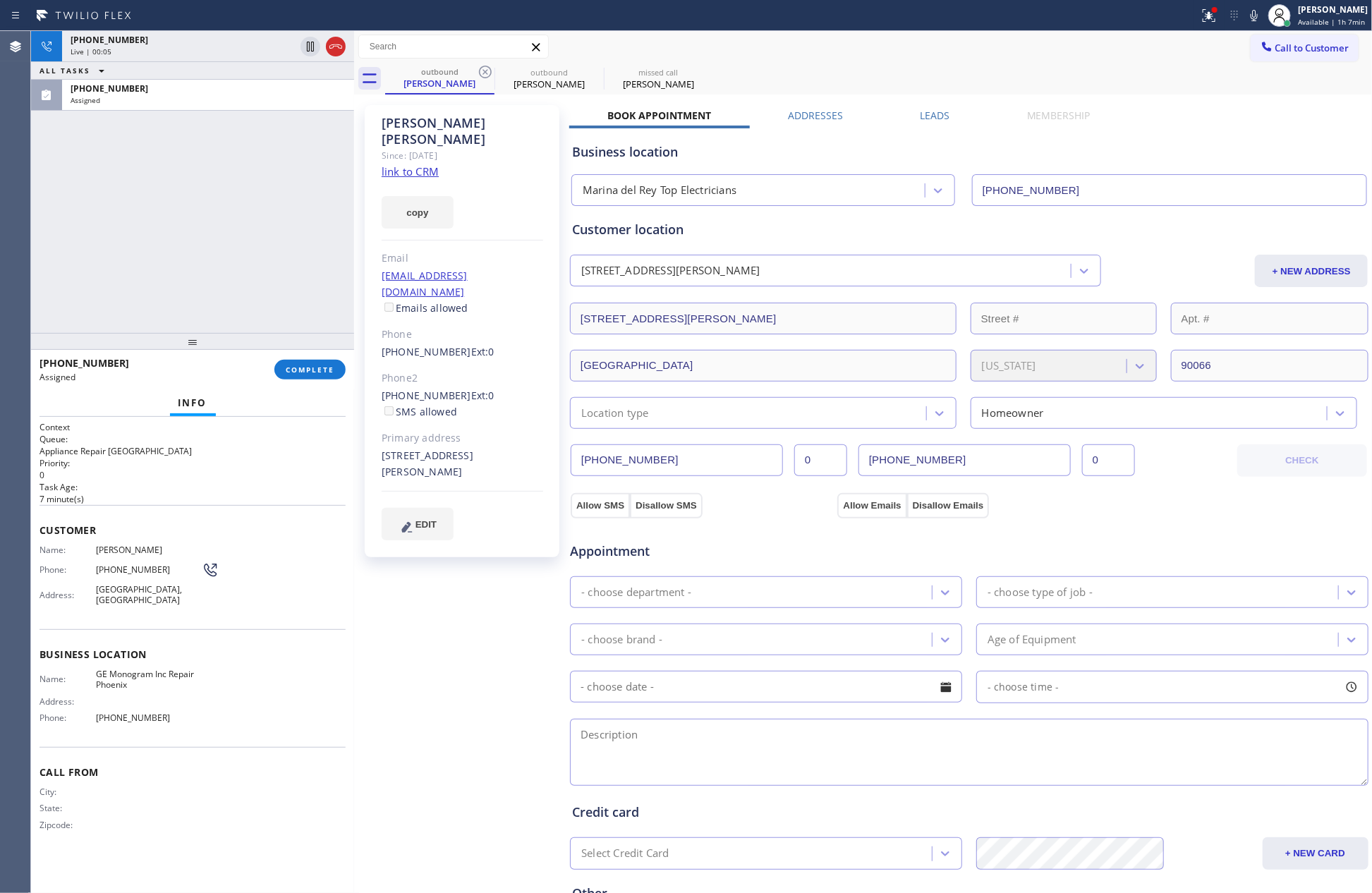
drag, startPoint x: 278, startPoint y: 187, endPoint x: 360, endPoint y: 161, distance: 86.0
click at [328, 171] on div "[PHONE_NUMBER] Live | 00:05 ALL TASKS ALL TASKS ACTIVE TASKS TASKS IN WRAP UP […" at bounding box center [193, 182] width 323 height 302
drag, startPoint x: 237, startPoint y: 256, endPoint x: 315, endPoint y: 371, distance: 139.0
click at [263, 274] on div "ALL TASKS ALL TASKS ACTIVE TASKS TASKS IN WRAP UP [PHONE_NUMBER] Wrap up | 01:[…" at bounding box center [193, 182] width 323 height 302
click at [320, 363] on button "COMPLETE" at bounding box center [310, 370] width 71 height 20
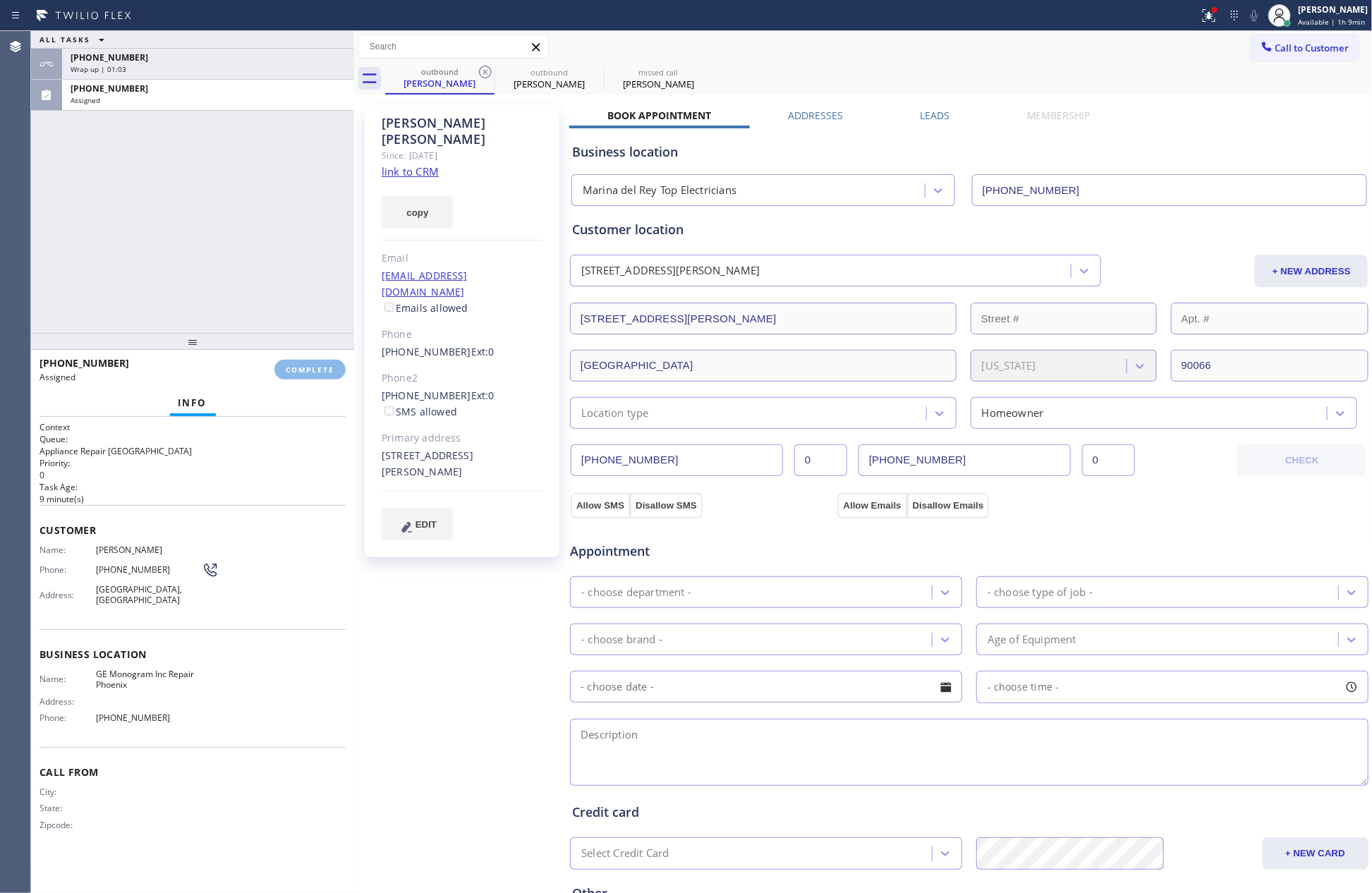
click at [310, 196] on div "ALL TASKS ALL TASKS ACTIVE TASKS TASKS IN WRAP UP [PHONE_NUMBER] Wrap up | 01:[…" at bounding box center [193, 182] width 323 height 302
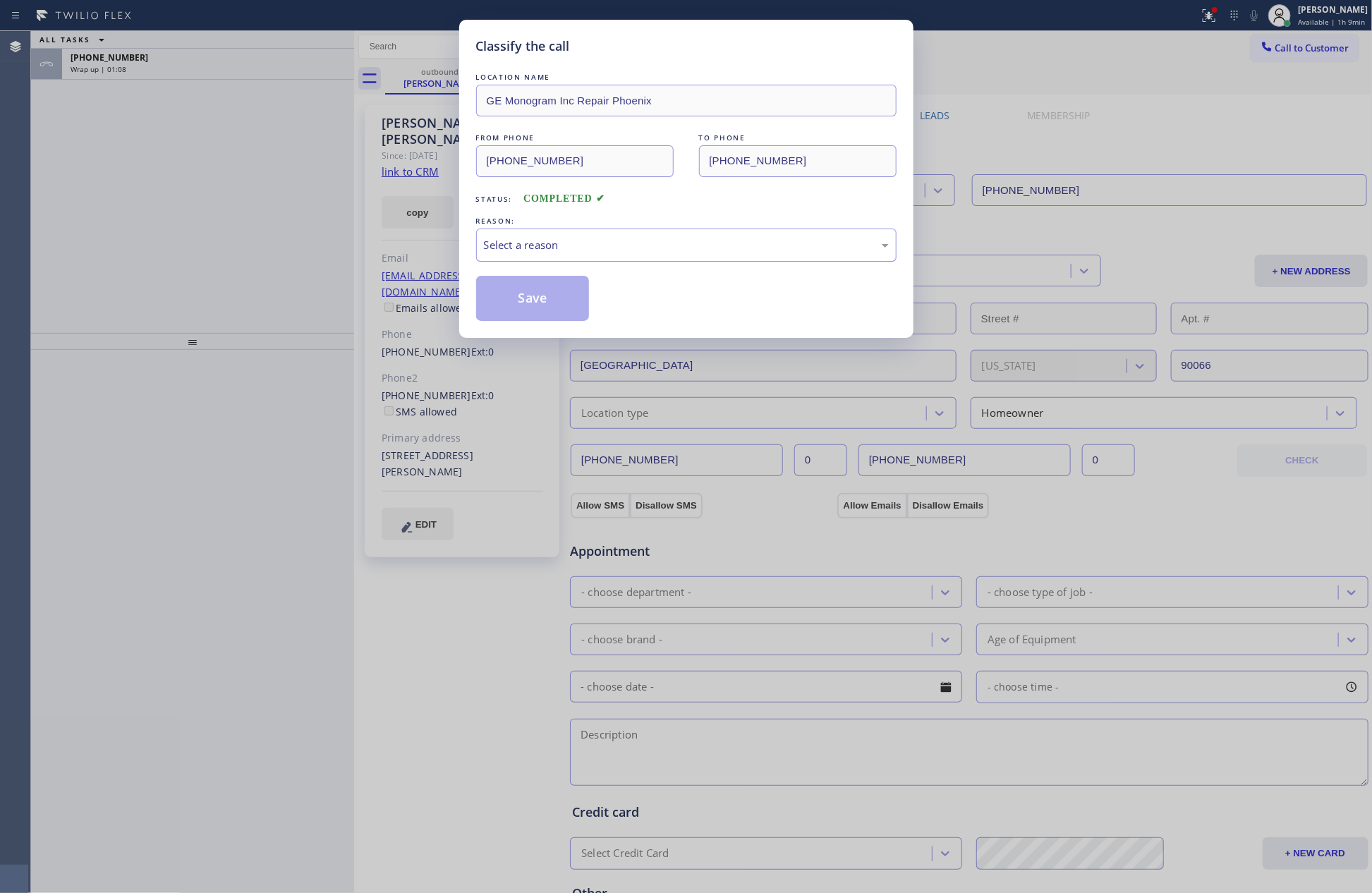
click at [511, 240] on div "Select a reason" at bounding box center [686, 246] width 405 height 16
click at [546, 292] on button "Save" at bounding box center [532, 298] width 113 height 46
click at [214, 200] on div "Classify the call LOCATION NAME GE Monogram Inc Repair Phoenix FROM PHONE [PHON…" at bounding box center [686, 446] width 1372 height 893
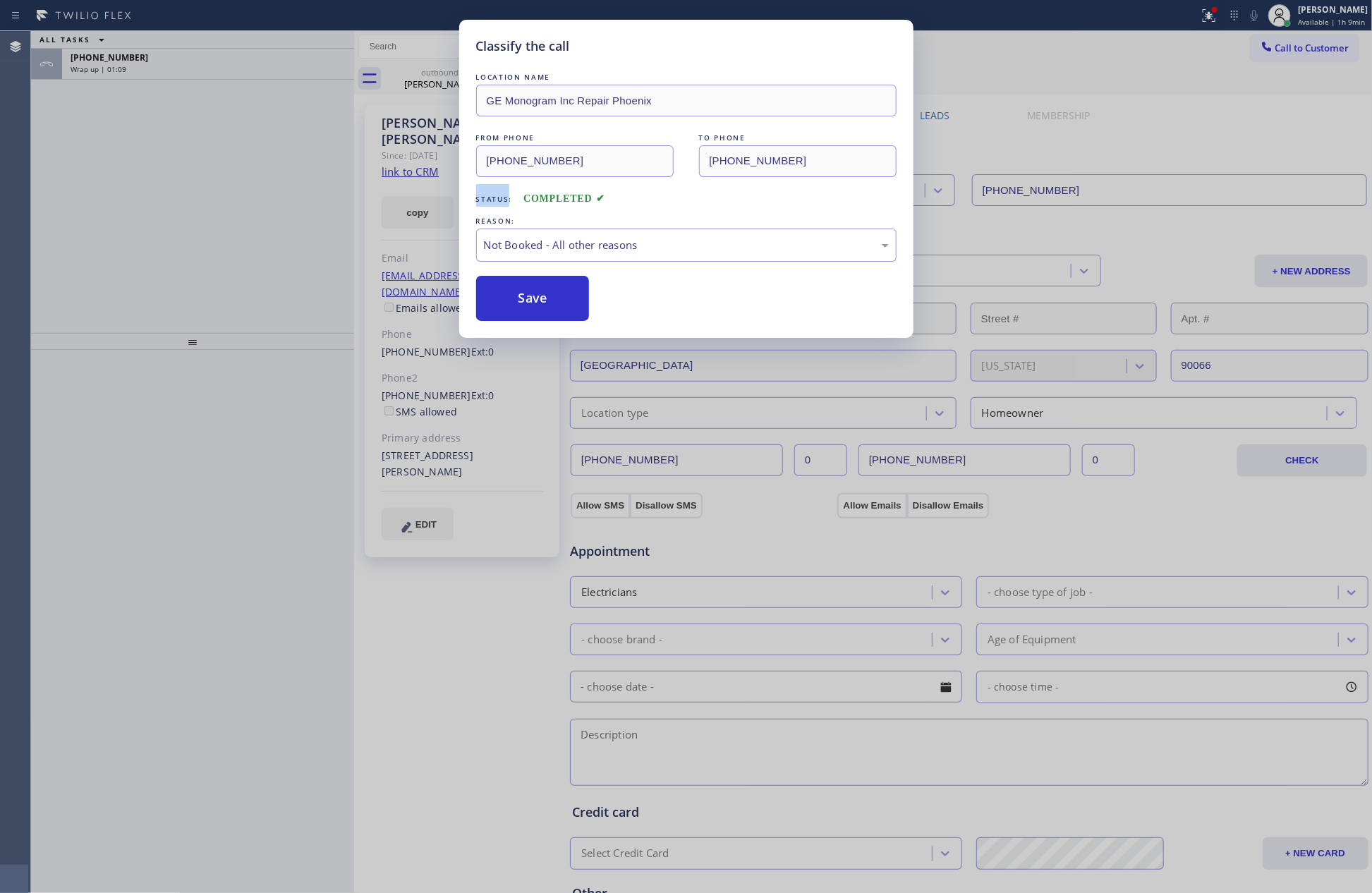
click at [214, 200] on div "Classify the call LOCATION NAME AR B2B SMS FROM PHONE [PHONE_NUMBER] TO PHONE […" at bounding box center [702, 463] width 1341 height 863
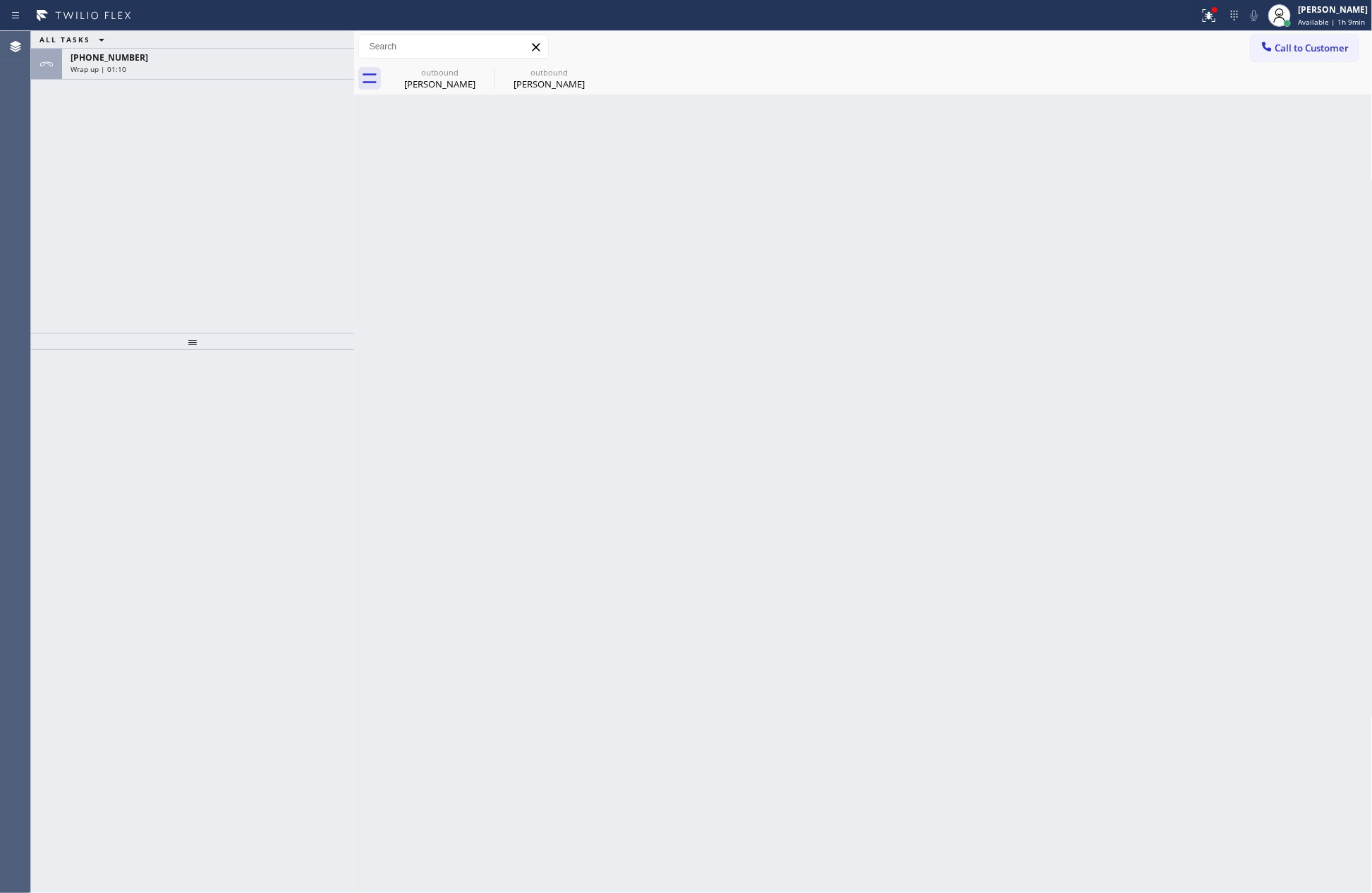
click at [214, 200] on div "ALL TASKS ALL TASKS ACTIVE TASKS TASKS IN WRAP UP [PHONE_NUMBER] Wrap up | 01:10" at bounding box center [193, 182] width 323 height 302
click at [246, 64] on div "Wrap up | 01:10" at bounding box center [208, 69] width 275 height 10
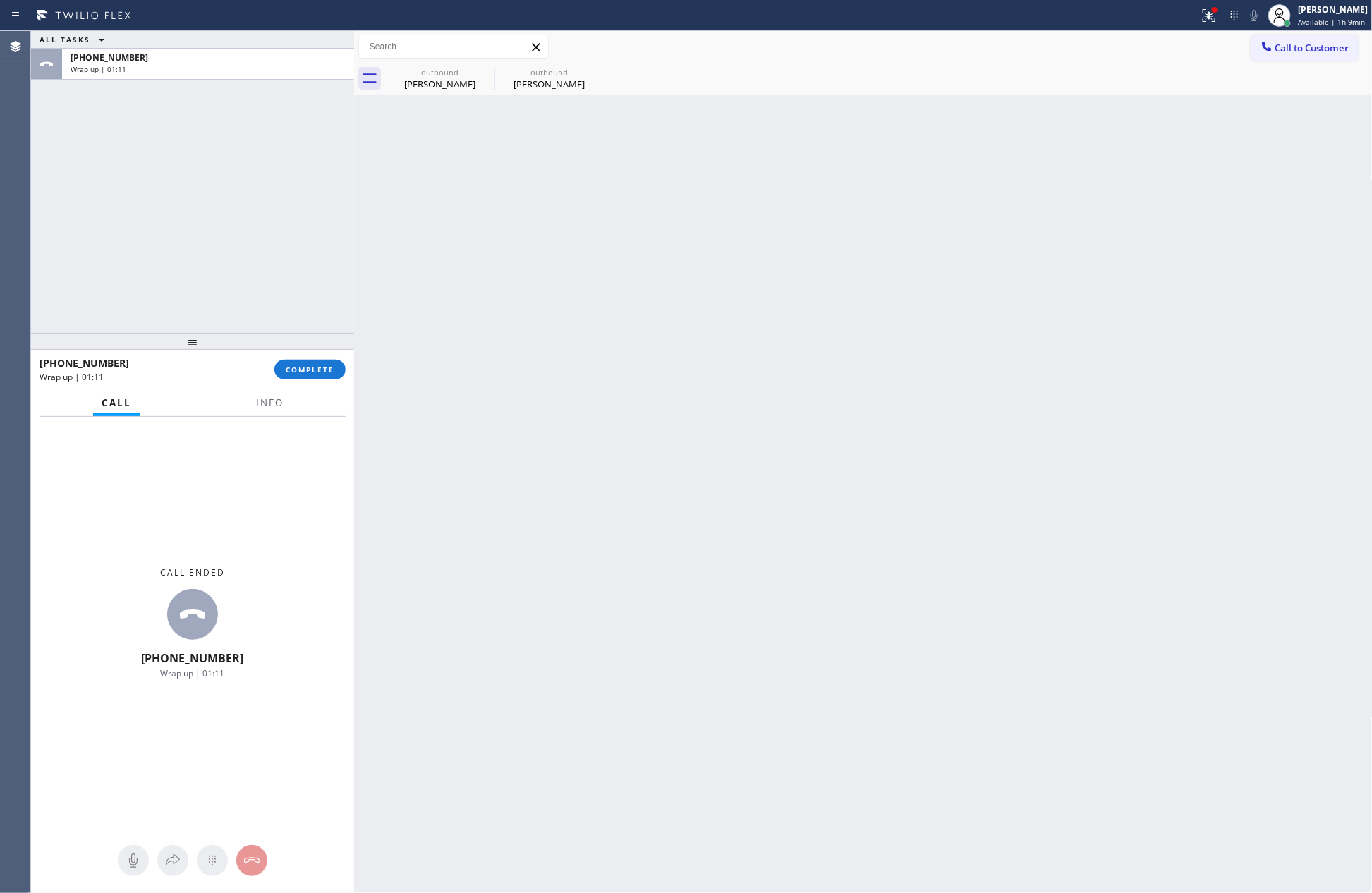
click at [251, 148] on div "ALL TASKS ALL TASKS ACTIVE TASKS TASKS IN WRAP UP [PHONE_NUMBER] Wrap up | 01:11" at bounding box center [193, 182] width 323 height 302
click at [330, 369] on span "COMPLETE" at bounding box center [310, 370] width 49 height 10
click at [310, 184] on div "ALL TASKS ALL TASKS ACTIVE TASKS TASKS IN WRAP UP [PHONE_NUMBER] Wrap up | 01:12" at bounding box center [193, 182] width 323 height 302
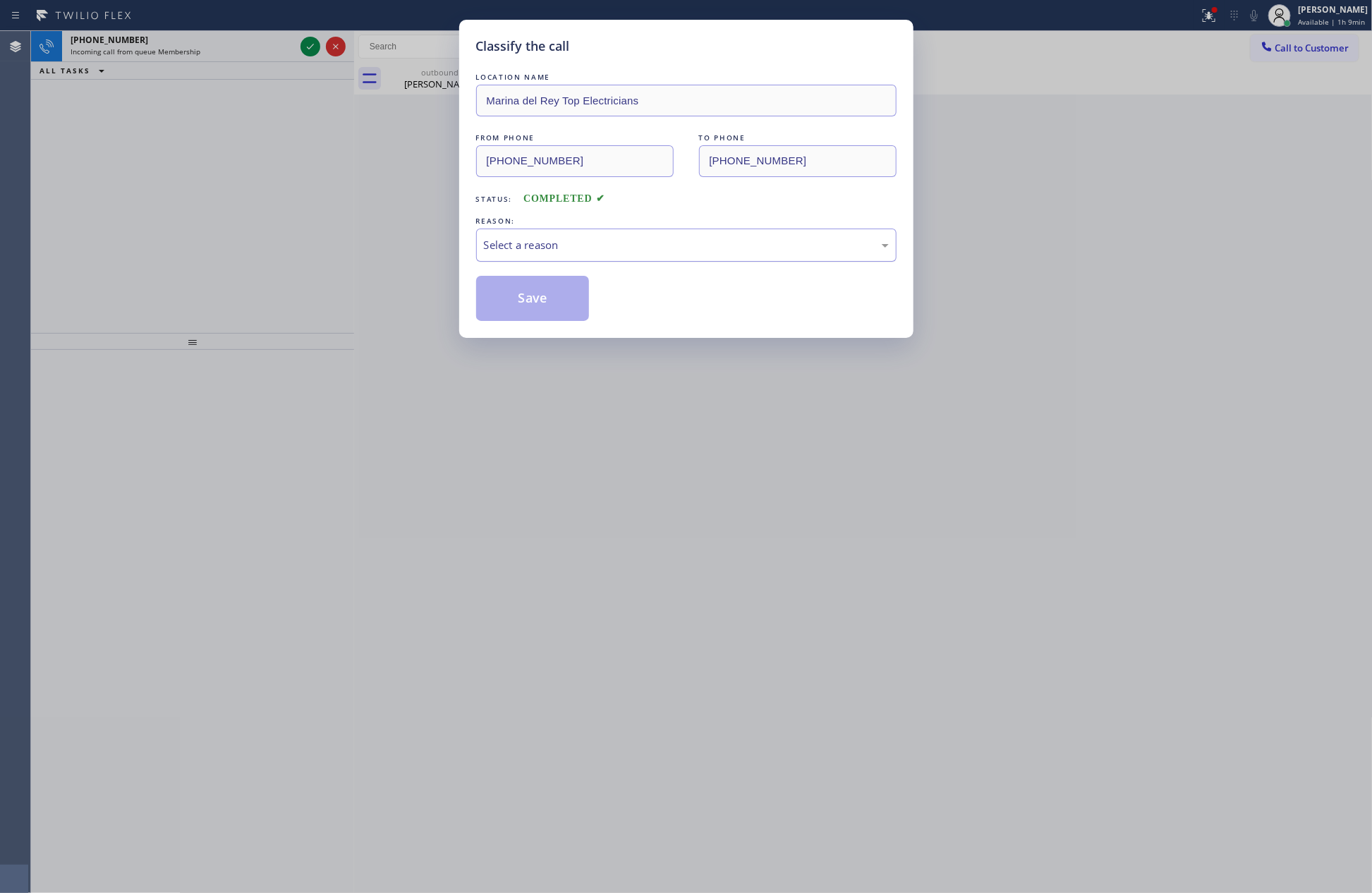
drag, startPoint x: 517, startPoint y: 236, endPoint x: 523, endPoint y: 246, distance: 11.7
click at [517, 238] on div "Select a reason" at bounding box center [686, 245] width 420 height 33
click at [540, 299] on button "Save" at bounding box center [532, 298] width 113 height 46
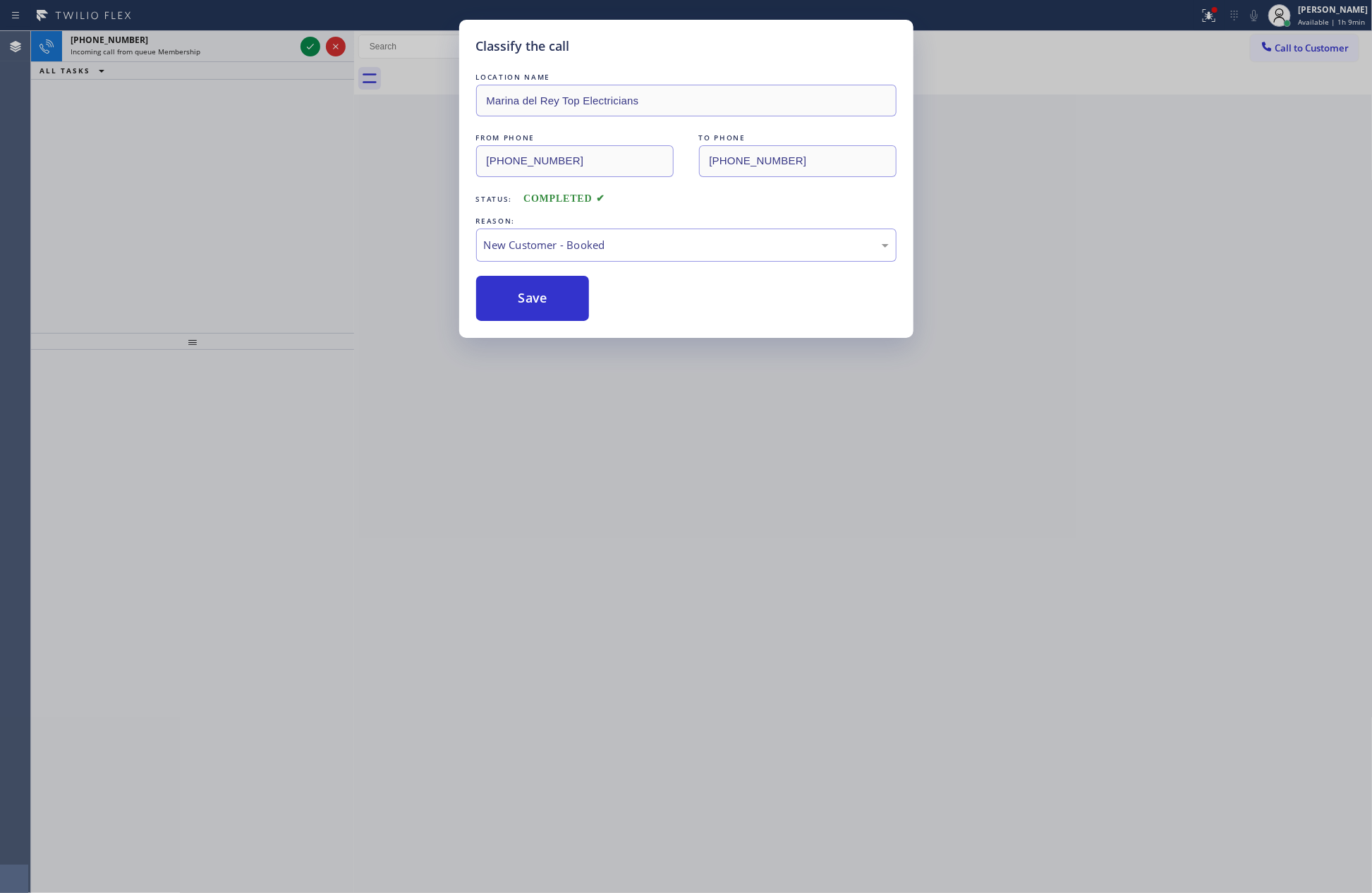
click at [311, 217] on div "Classify the call LOCATION NAME Marina del Rey Top Electricians FROM PHONE [PHO…" at bounding box center [686, 446] width 1372 height 893
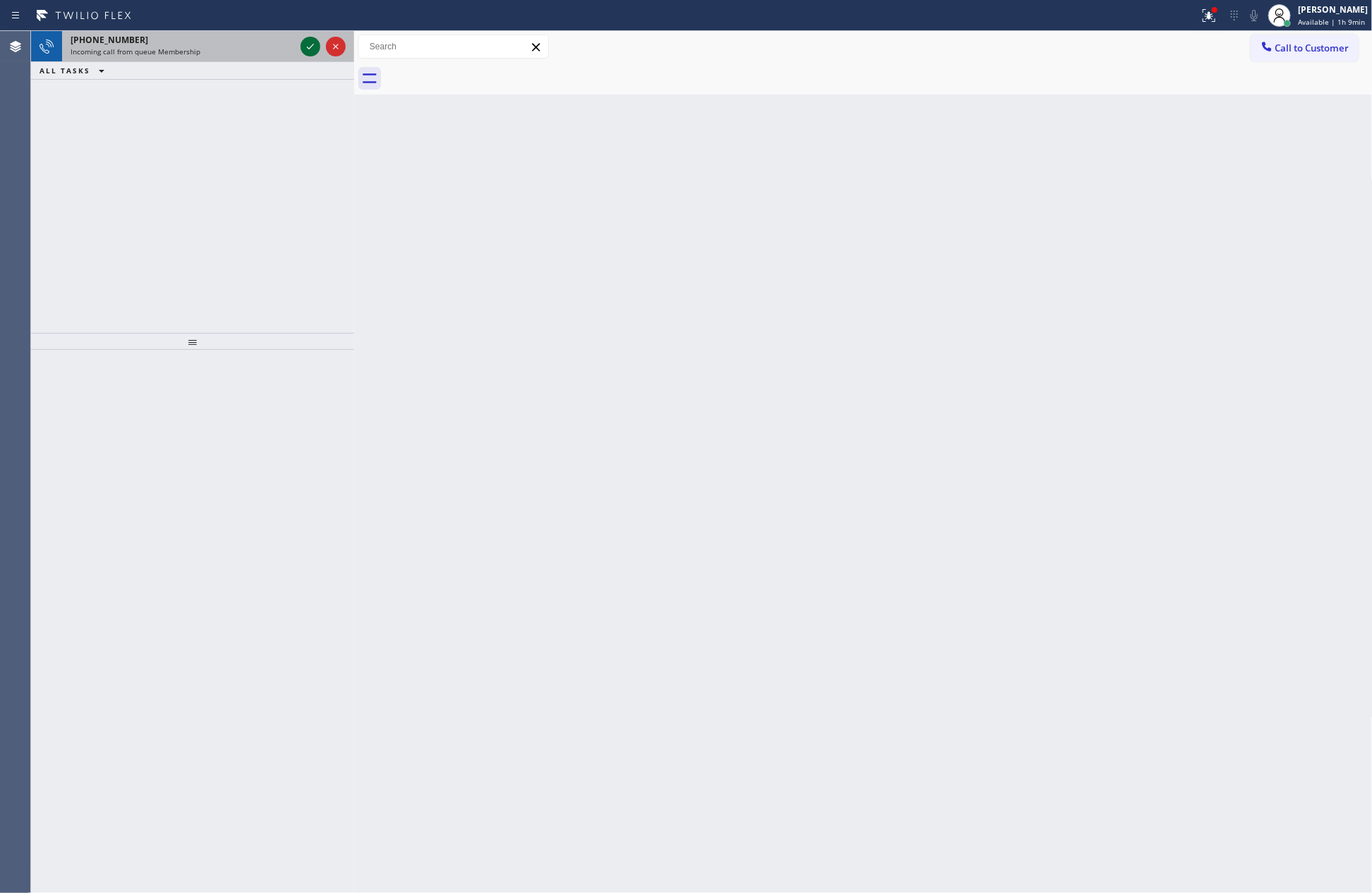
click at [316, 42] on icon at bounding box center [310, 46] width 17 height 17
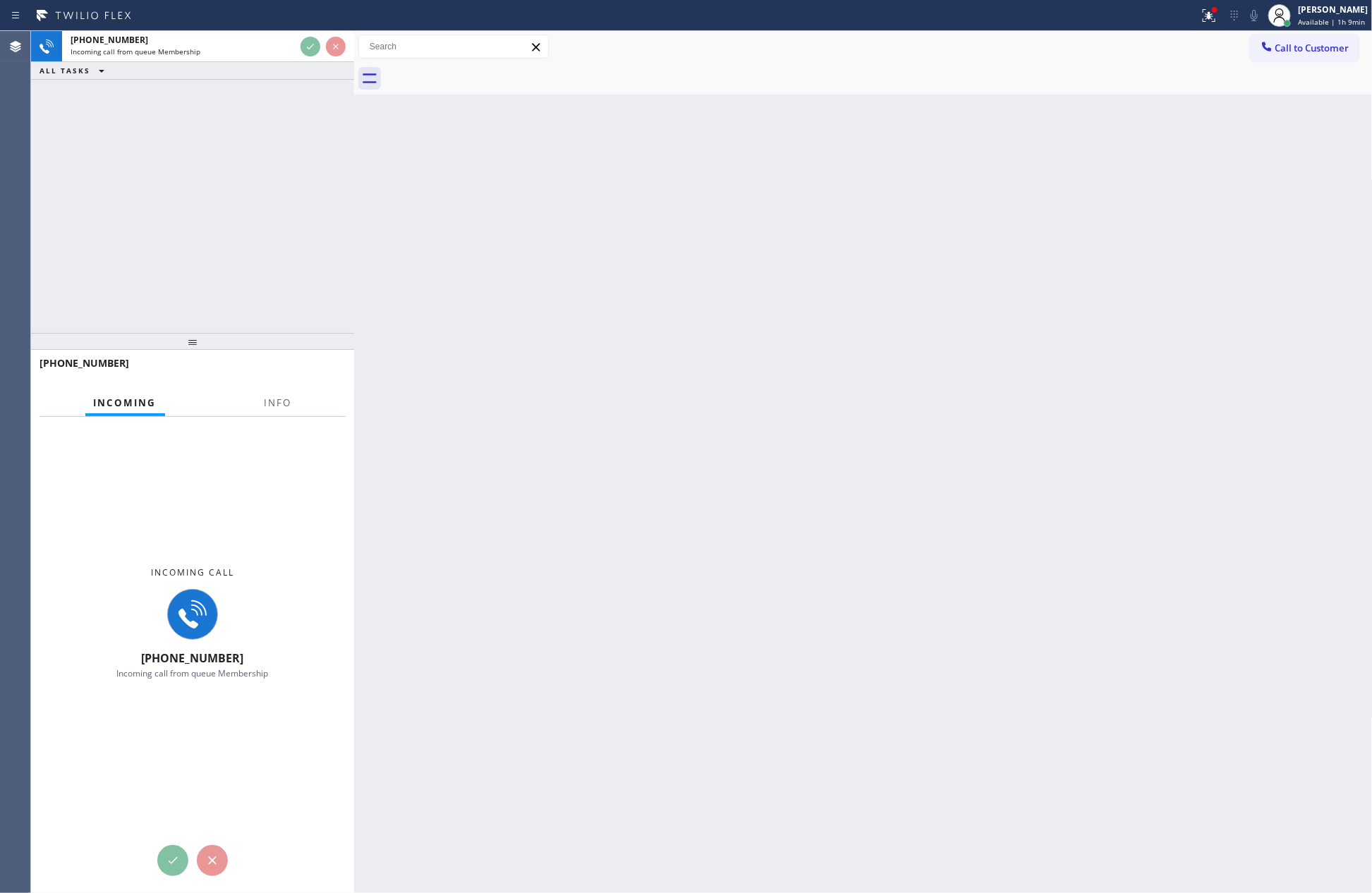
click at [328, 178] on div "[PHONE_NUMBER] Incoming call from queue Membership ALL TASKS ALL TASKS ACTIVE T…" at bounding box center [193, 182] width 323 height 302
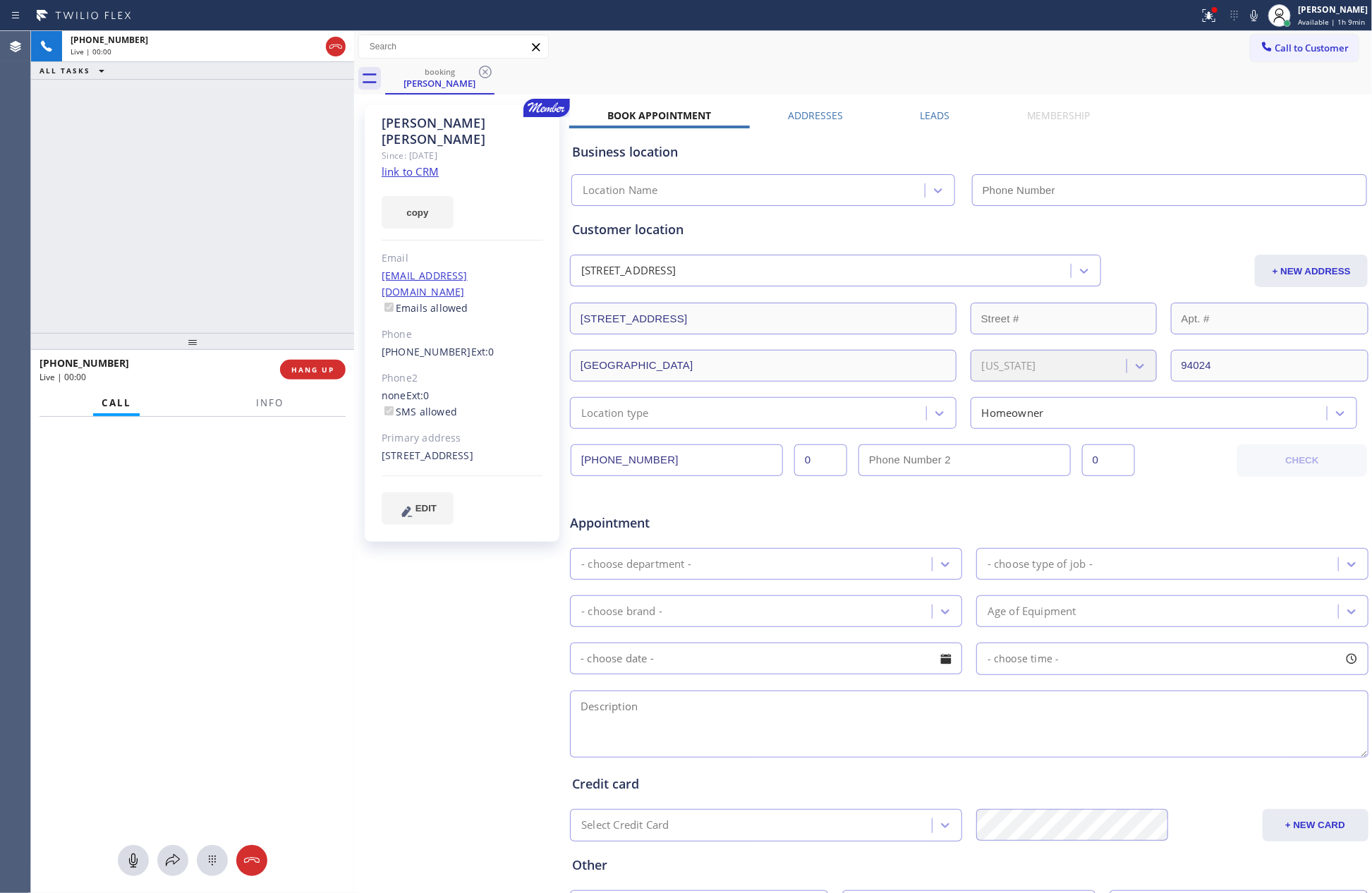
click at [234, 178] on div "[PHONE_NUMBER] Live | 00:00 ALL TASKS ALL TASKS ACTIVE TASKS TASKS IN WRAP UP" at bounding box center [193, 182] width 323 height 302
type input "[PHONE_NUMBER]"
click at [236, 176] on div "[PHONE_NUMBER] Live | 00:01 ALL TASKS ALL TASKS ACTIVE TASKS TASKS IN WRAP UP" at bounding box center [193, 182] width 323 height 302
click at [229, 176] on div "[PHONE_NUMBER] Live | 00:02 ALL TASKS ALL TASKS ACTIVE TASKS TASKS IN WRAP UP" at bounding box center [193, 182] width 323 height 302
click at [428, 164] on link "link to CRM" at bounding box center [411, 171] width 57 height 14
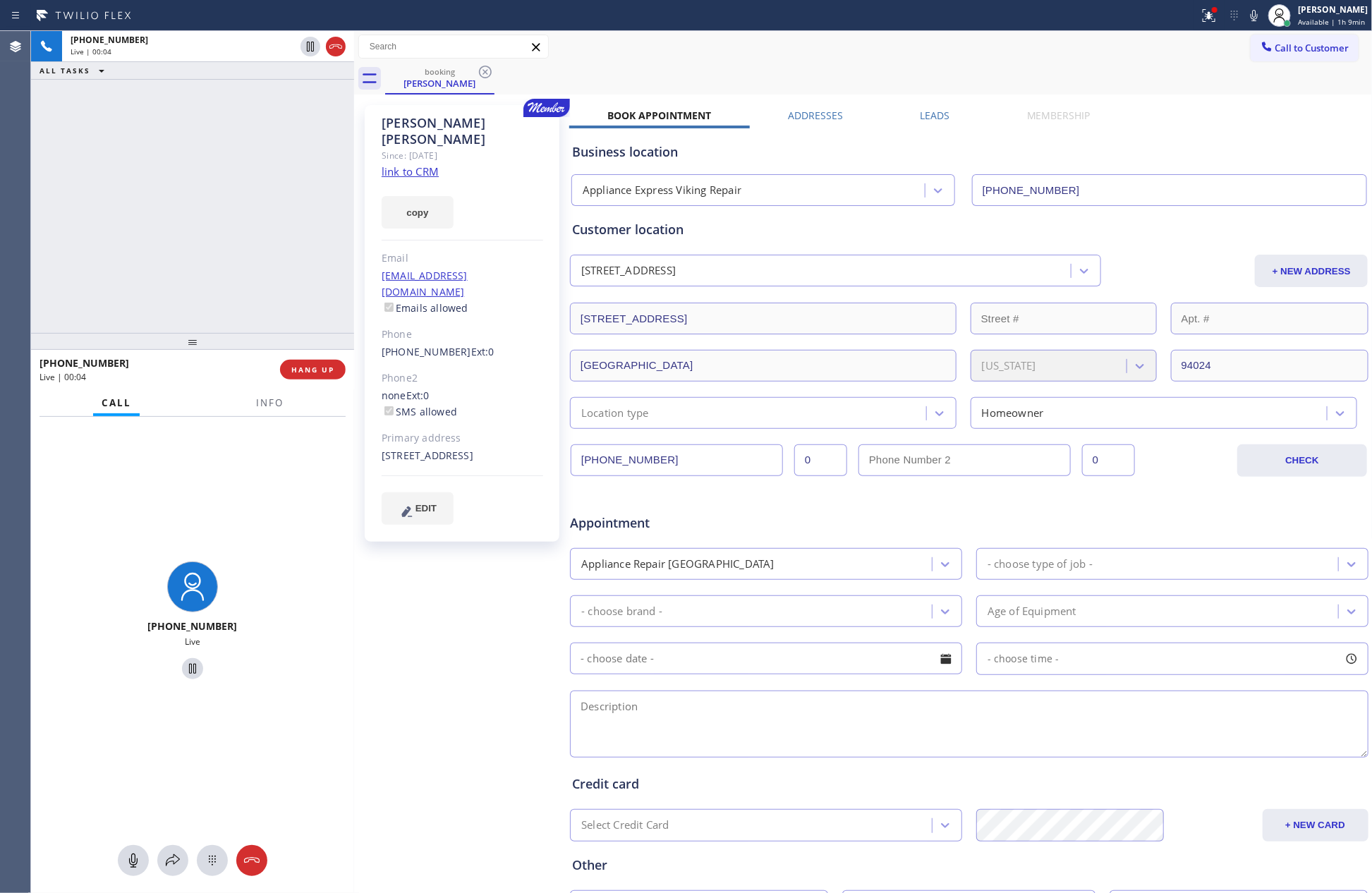
drag, startPoint x: 104, startPoint y: 251, endPoint x: 284, endPoint y: 278, distance: 182.0
click at [111, 251] on div "[PHONE_NUMBER] Live | 00:04 ALL TASKS ALL TASKS ACTIVE TASKS TASKS IN WRAP UP" at bounding box center [193, 182] width 323 height 302
click at [241, 202] on div "[PHONE_NUMBER] Live | 00:47 ALL TASKS ALL TASKS ACTIVE TASKS TASKS IN WRAP UP" at bounding box center [193, 182] width 323 height 302
click at [241, 202] on div "[PHONE_NUMBER] Live | 00:48 ALL TASKS ALL TASKS ACTIVE TASKS TASKS IN WRAP UP" at bounding box center [193, 182] width 323 height 302
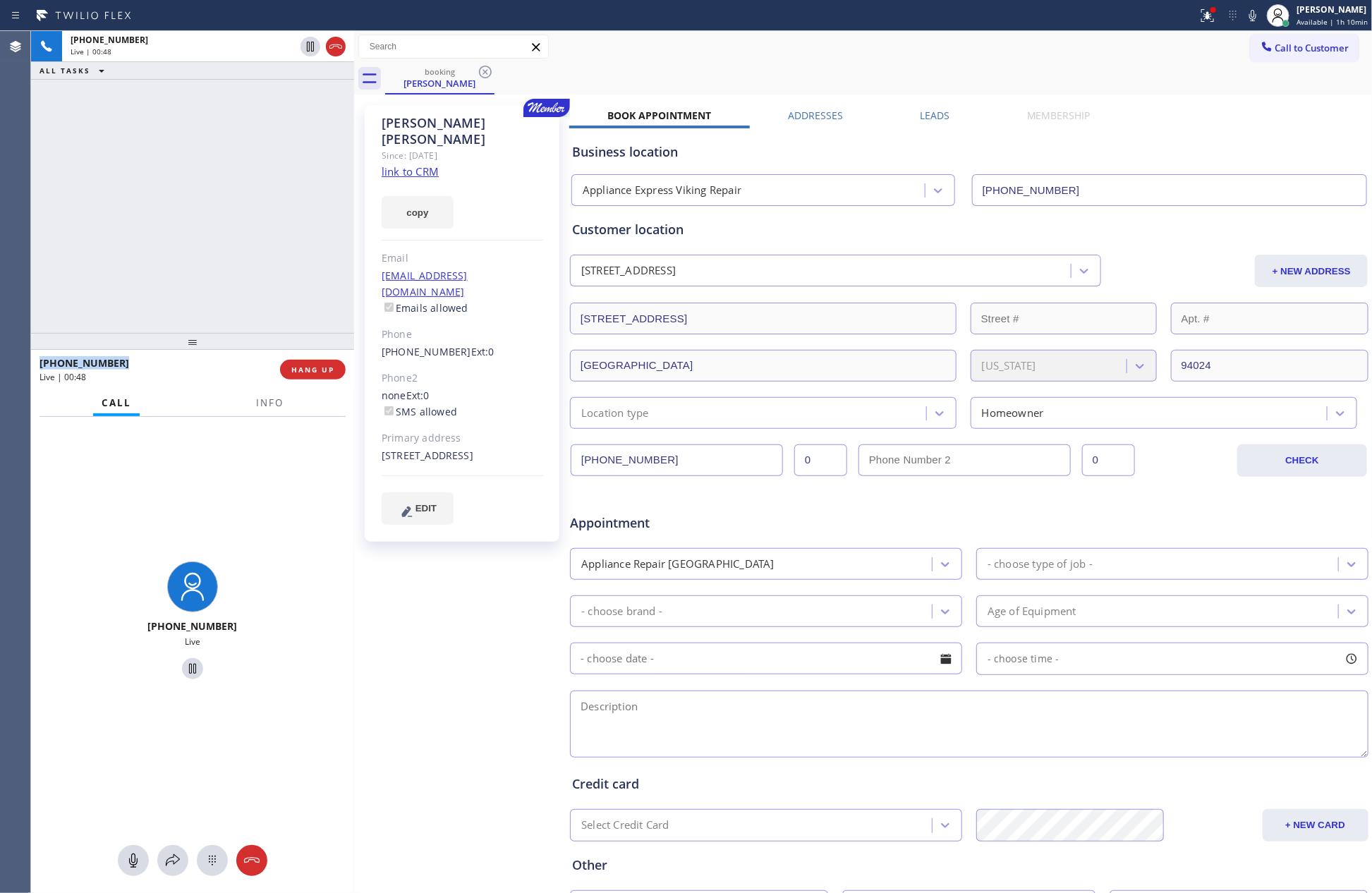
click at [242, 202] on div "[PHONE_NUMBER] Live | 00:48 ALL TASKS ALL TASKS ACTIVE TASKS TASKS IN WRAP UP" at bounding box center [193, 182] width 323 height 302
click at [242, 202] on div "[PHONE_NUMBER] Live | 00:49 ALL TASKS ALL TASKS ACTIVE TASKS TASKS IN WRAP UP" at bounding box center [193, 182] width 323 height 302
click at [242, 202] on div "[PHONE_NUMBER] Live | 00:50 ALL TASKS ALL TASKS ACTIVE TASKS TASKS IN WRAP UP" at bounding box center [193, 182] width 323 height 302
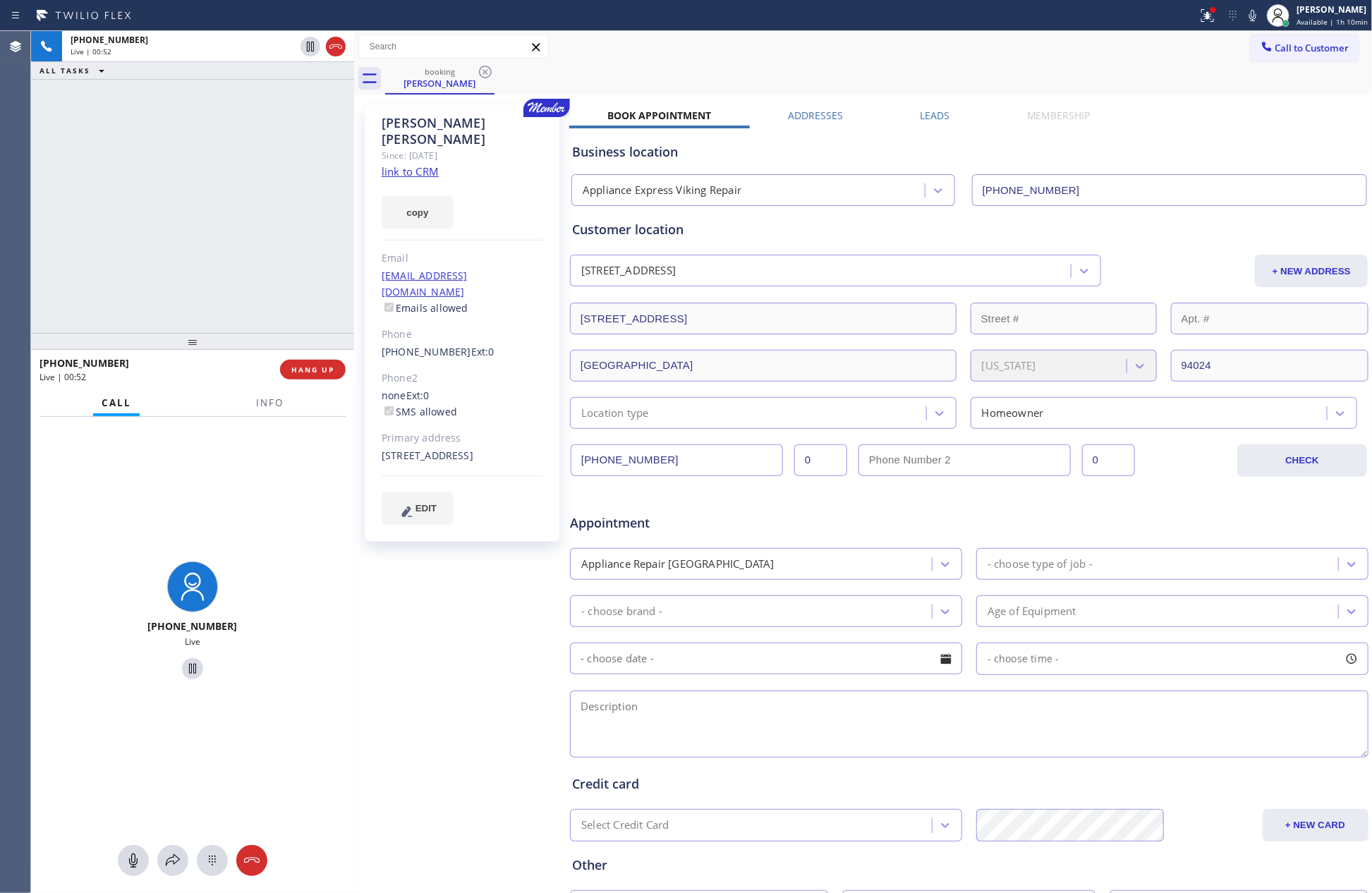
click at [483, 126] on div "[PERSON_NAME]" at bounding box center [462, 131] width 162 height 32
copy div "[PERSON_NAME]"
drag, startPoint x: 170, startPoint y: 178, endPoint x: 404, endPoint y: 227, distance: 239.1
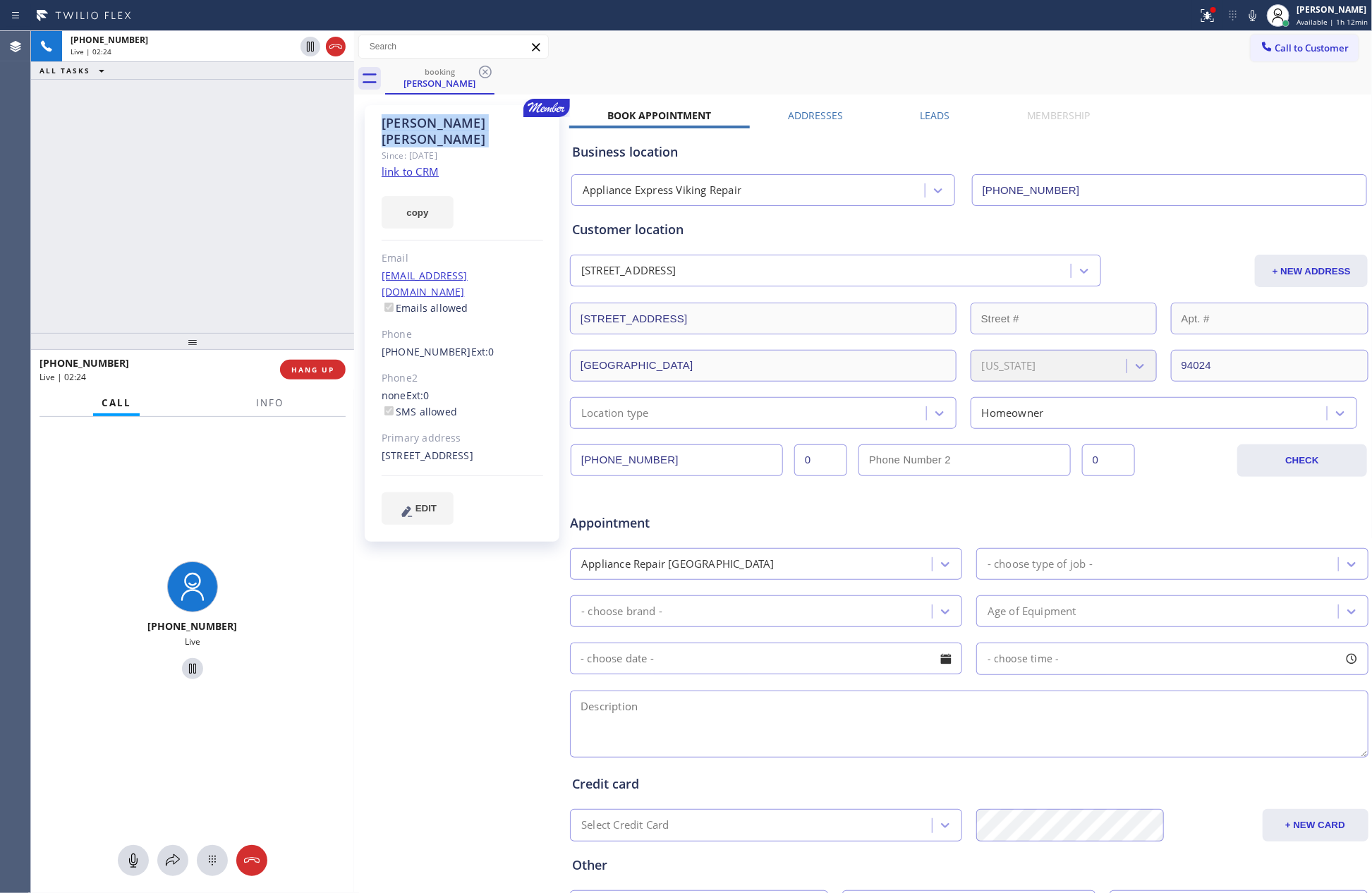
click at [178, 179] on div "[PHONE_NUMBER] Live | 02:24 ALL TASKS ALL TASKS ACTIVE TASKS TASKS IN WRAP UP" at bounding box center [193, 182] width 323 height 302
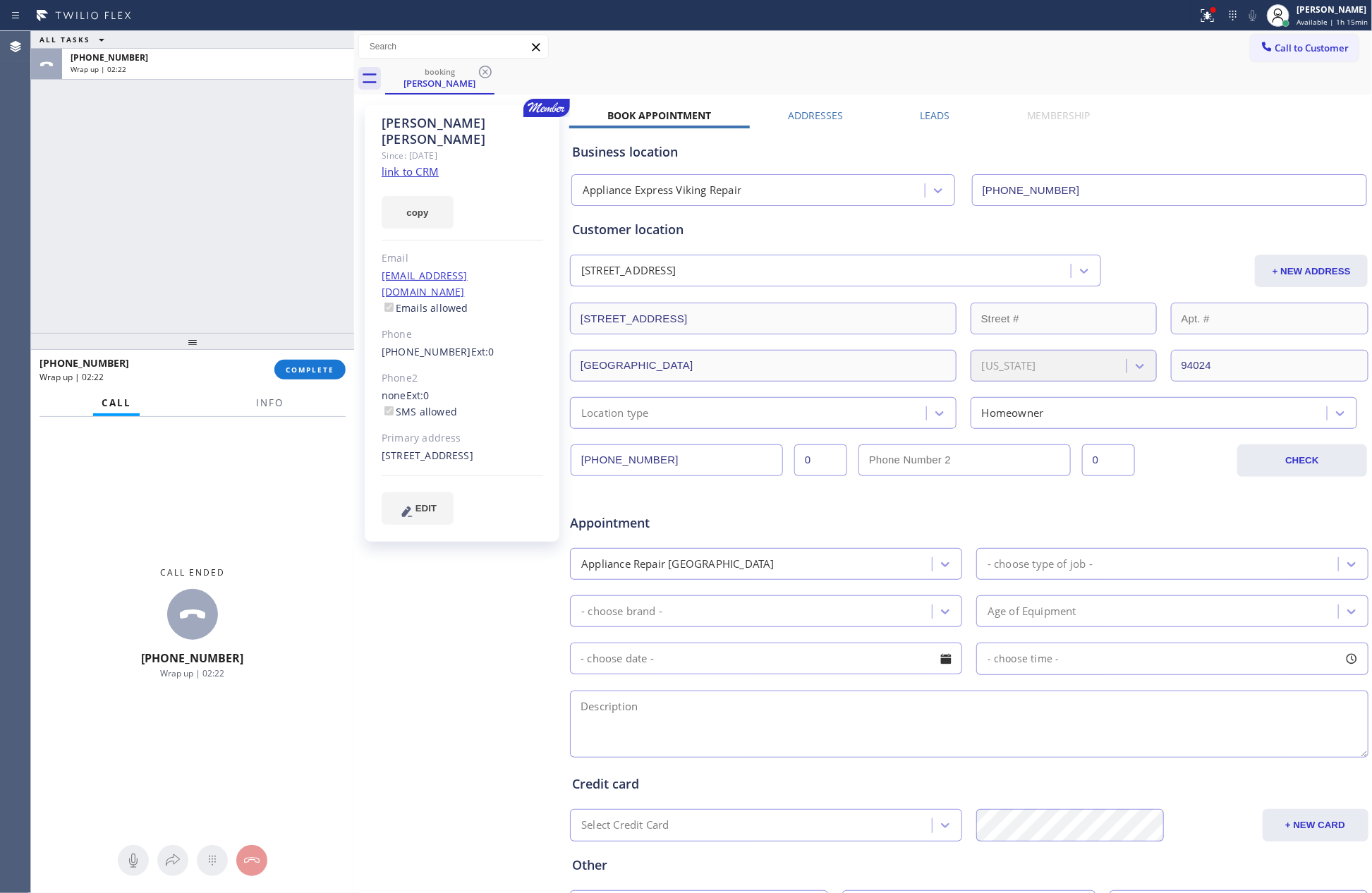
click at [264, 179] on div "ALL TASKS ALL TASKS ACTIVE TASKS TASKS IN WRAP UP [PHONE_NUMBER] Wrap up | 02:22" at bounding box center [193, 182] width 323 height 302
click at [320, 377] on button "COMPLETE" at bounding box center [310, 370] width 71 height 20
click at [252, 174] on div "ALL TASKS ALL TASKS ACTIVE TASKS TASKS IN WRAP UP [PHONE_NUMBER] Wrap up | 02:23" at bounding box center [193, 182] width 323 height 302
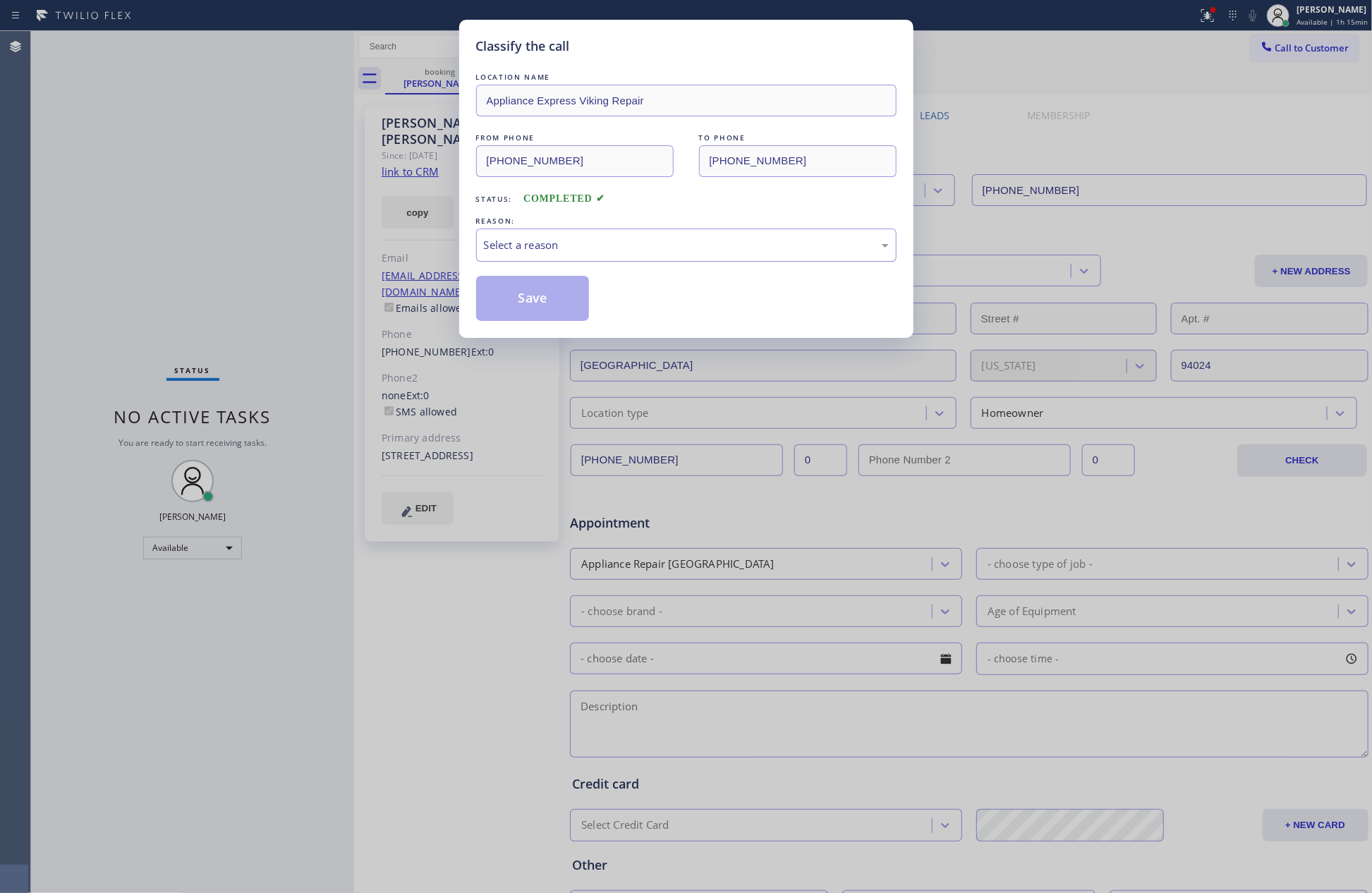
click at [538, 252] on div "Select a reason" at bounding box center [686, 246] width 405 height 16
click at [531, 301] on button "Save" at bounding box center [532, 298] width 113 height 46
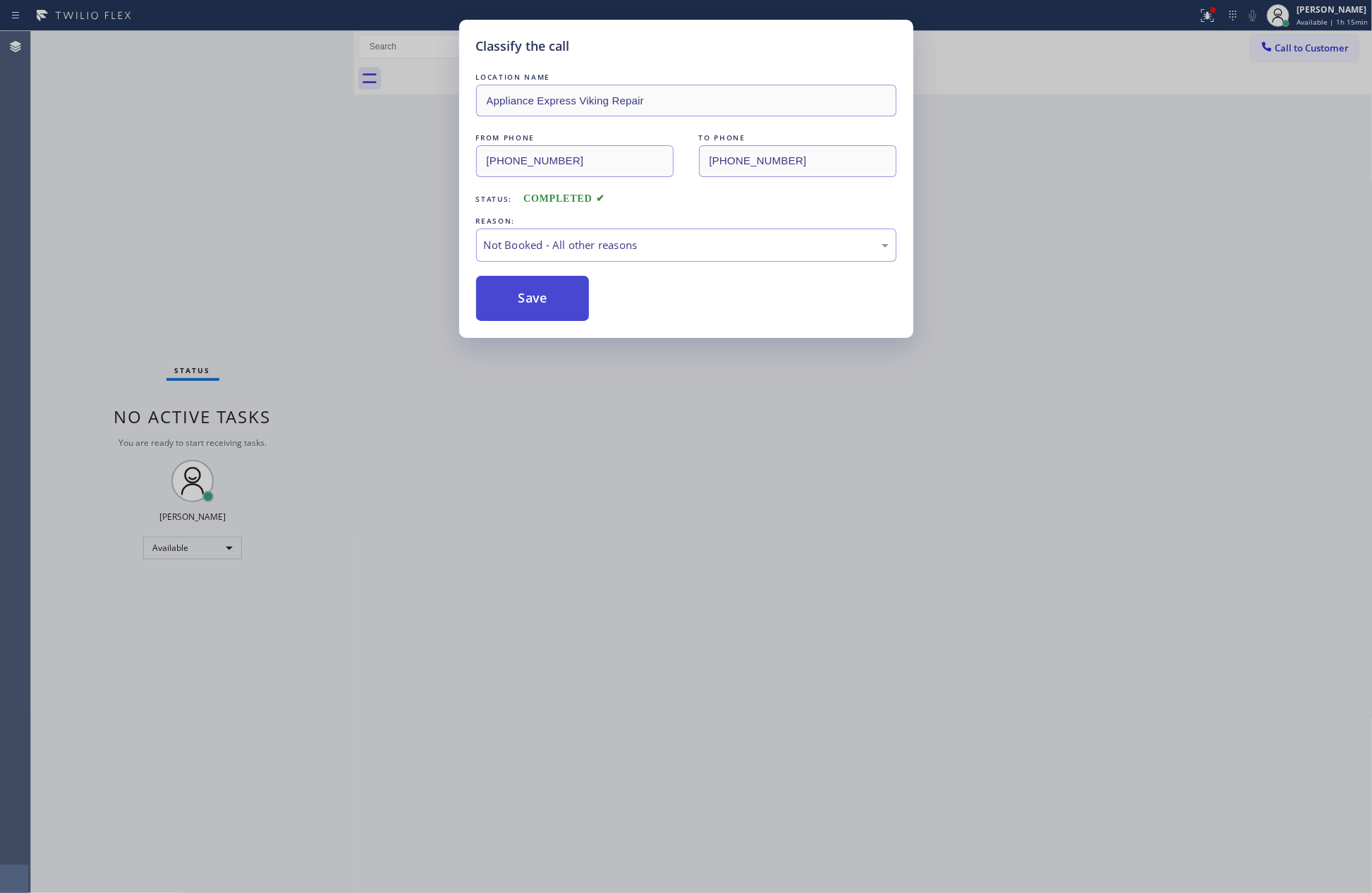
click at [531, 301] on button "Save" at bounding box center [532, 298] width 113 height 46
click at [119, 163] on div "Classify the call LOCATION NAME Appliance Express Viking Repair FROM PHONE [PHO…" at bounding box center [686, 446] width 1372 height 893
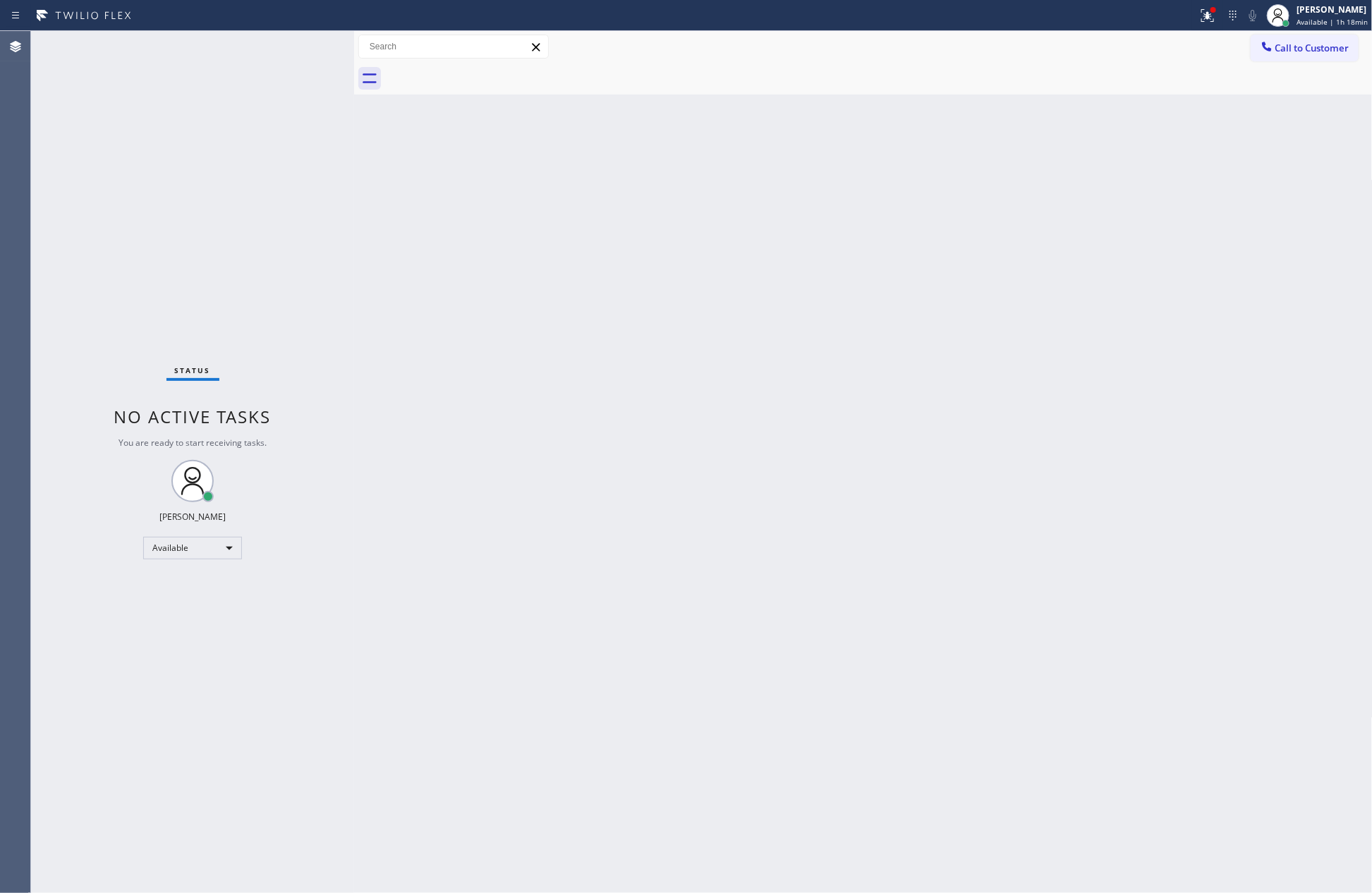
click at [696, 348] on div "Back to Dashboard Change Sender ID Customers Technicians Select a contact Outbo…" at bounding box center [863, 463] width 1019 height 863
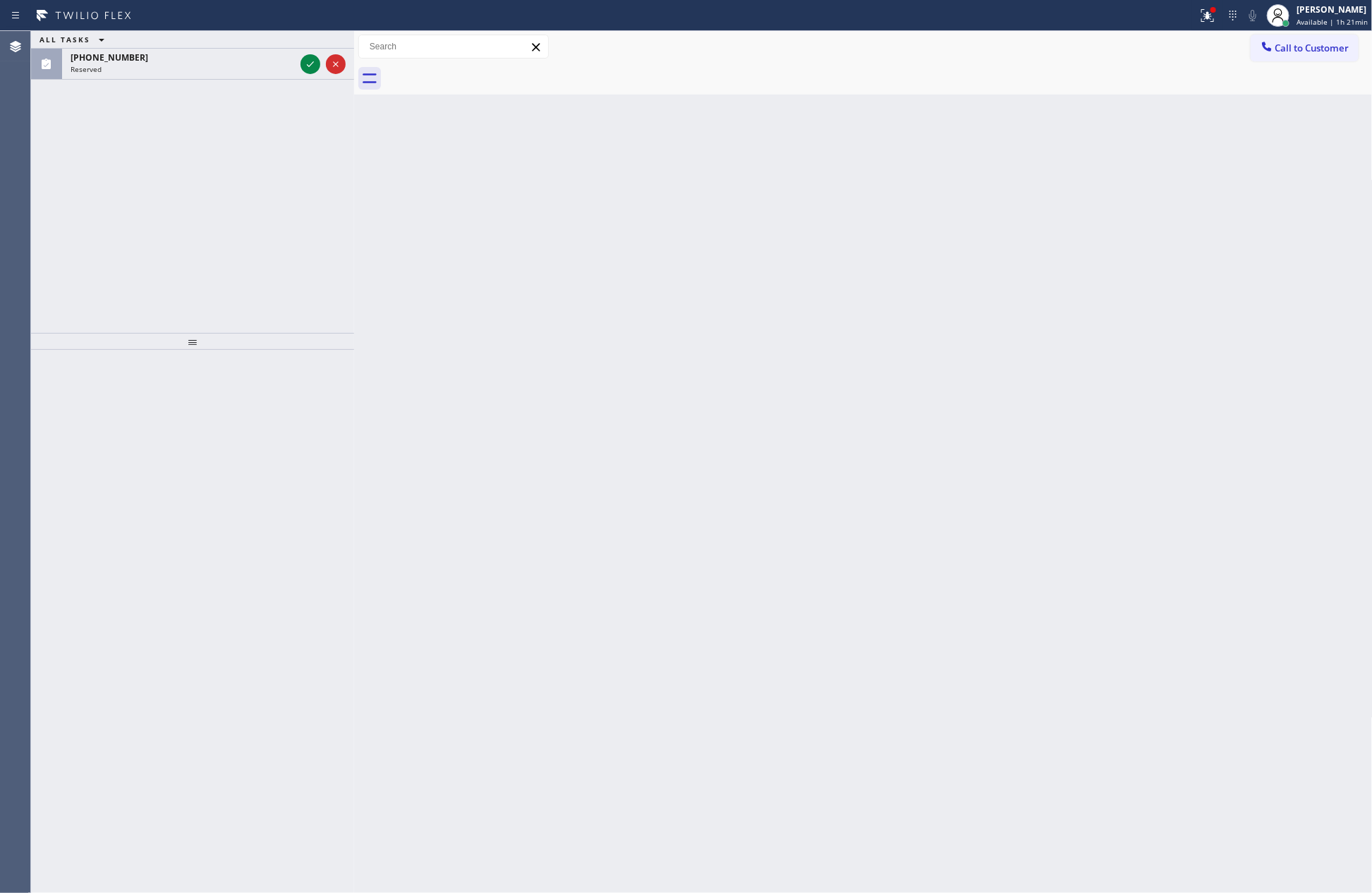
click at [735, 291] on div "Back to Dashboard Change Sender ID Customers Technicians Select a contact Outbo…" at bounding box center [863, 463] width 1019 height 863
drag, startPoint x: 307, startPoint y: 65, endPoint x: 298, endPoint y: 195, distance: 130.3
click at [308, 65] on icon at bounding box center [310, 63] width 17 height 17
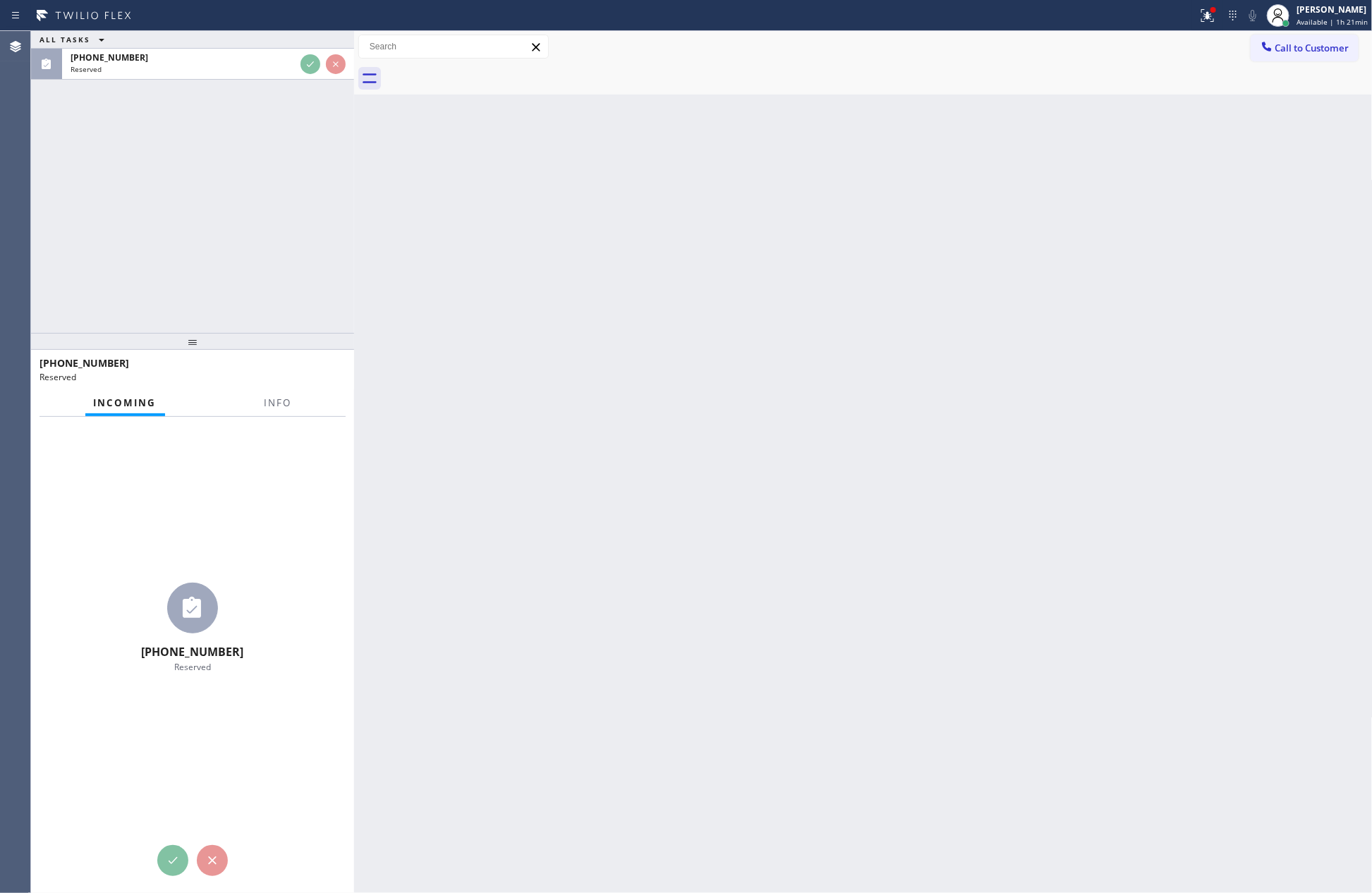
click at [298, 195] on div "ALL TASKS ALL TASKS ACTIVE TASKS TASKS IN WRAP UP [PHONE_NUMBER] Reserved" at bounding box center [193, 182] width 323 height 302
drag, startPoint x: 298, startPoint y: 195, endPoint x: 362, endPoint y: 234, distance: 74.9
click at [301, 196] on div "ALL TASKS ALL TASKS ACTIVE TASKS TASKS IN WRAP UP [PHONE_NUMBER] Reserved" at bounding box center [193, 182] width 323 height 302
click at [563, 348] on div "Back to Dashboard Change Sender ID Customers Technicians Select a contact Outbo…" at bounding box center [863, 463] width 1019 height 863
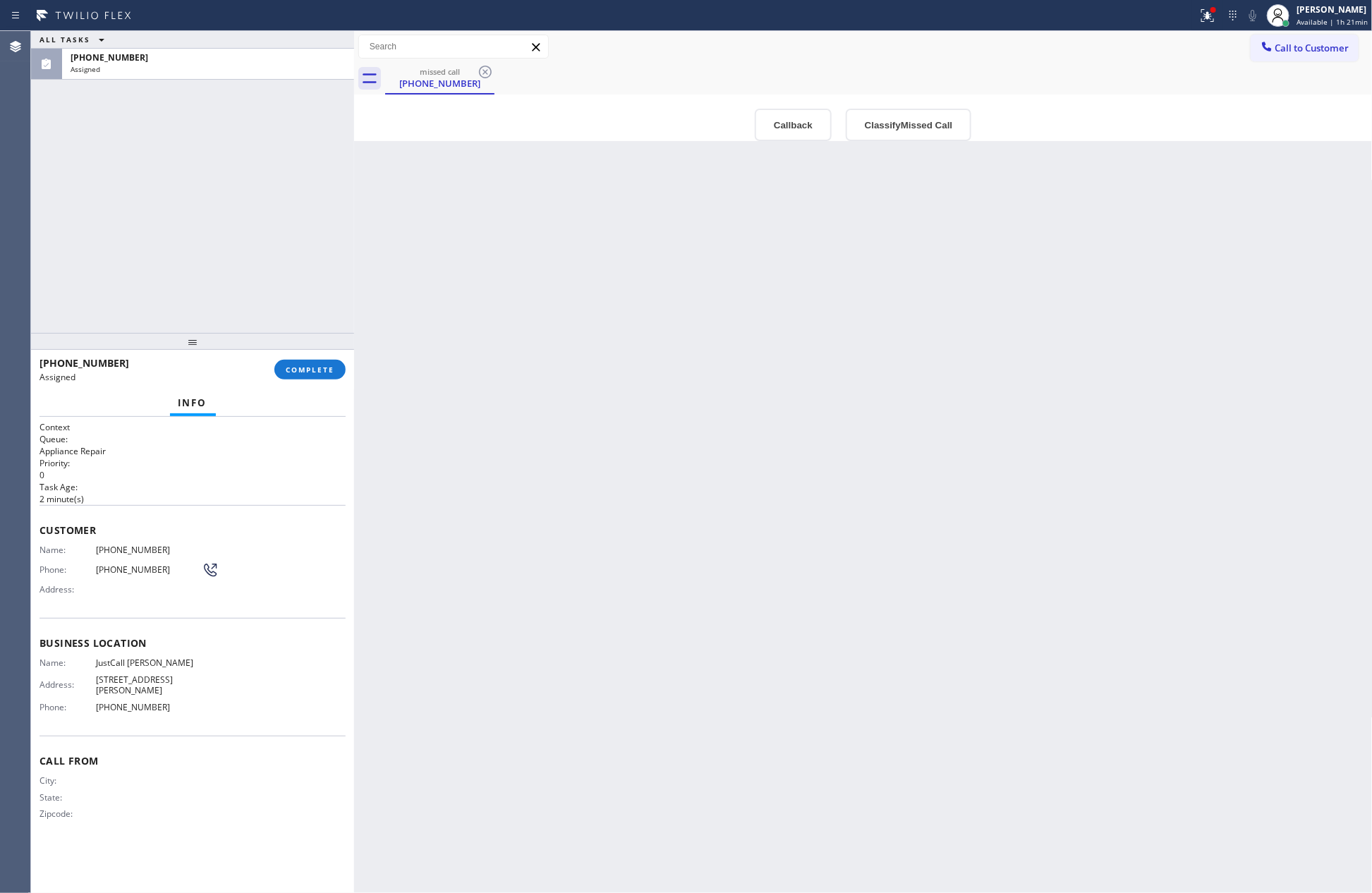
click at [583, 352] on div "Back to Dashboard Change Sender ID Customers Technicians Select a contact Outbo…" at bounding box center [863, 463] width 1019 height 863
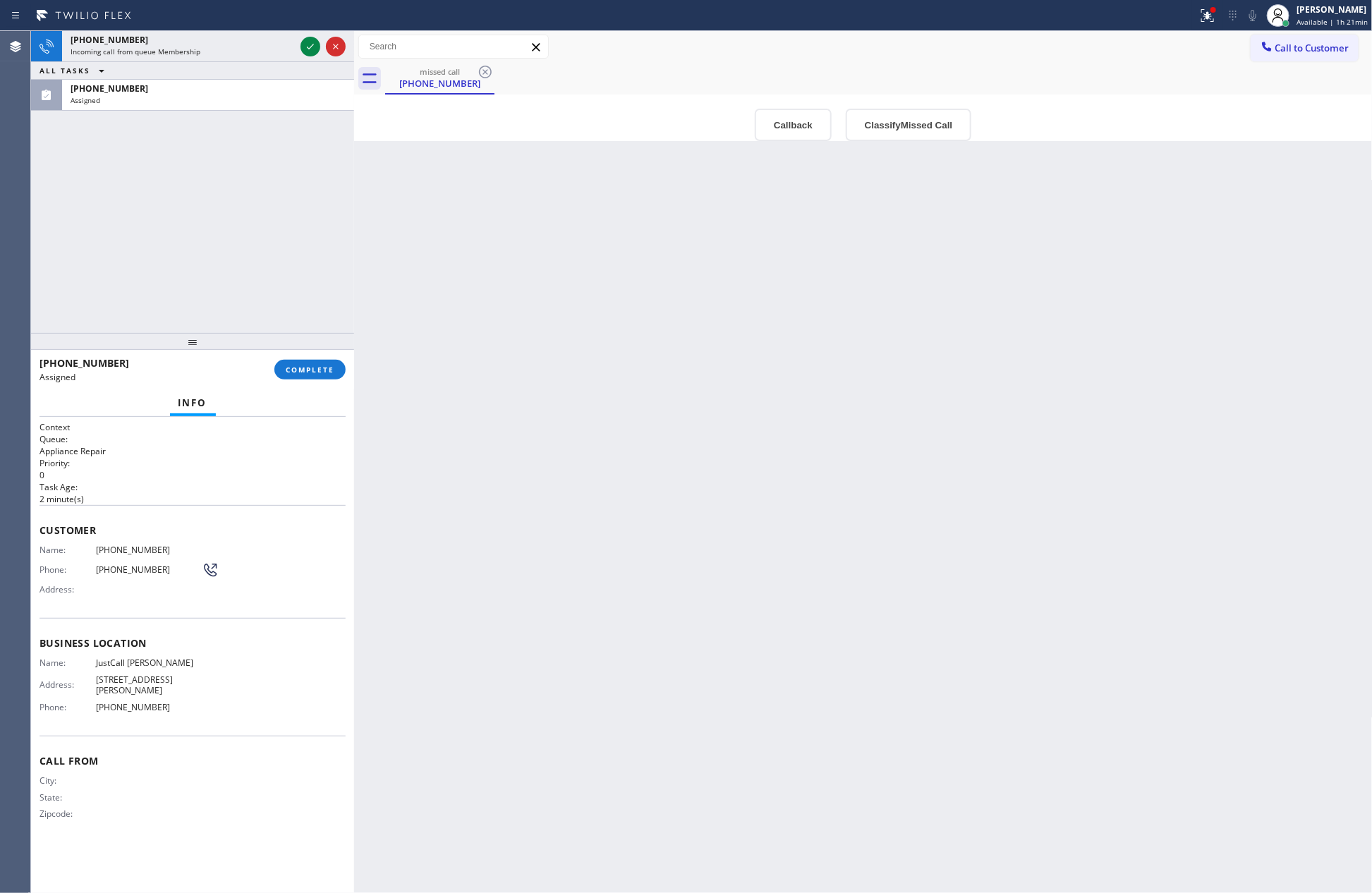
click at [573, 309] on div "Back to Dashboard Change Sender ID Customers Technicians Select a contact Outbo…" at bounding box center [863, 463] width 1019 height 863
drag, startPoint x: 188, startPoint y: 187, endPoint x: 281, endPoint y: 47, distance: 168.1
click at [207, 154] on div "[PHONE_NUMBER] Incoming call from queue Membership ALL TASKS ALL TASKS ACTIVE T…" at bounding box center [193, 182] width 323 height 302
click at [304, 46] on icon at bounding box center [310, 46] width 17 height 17
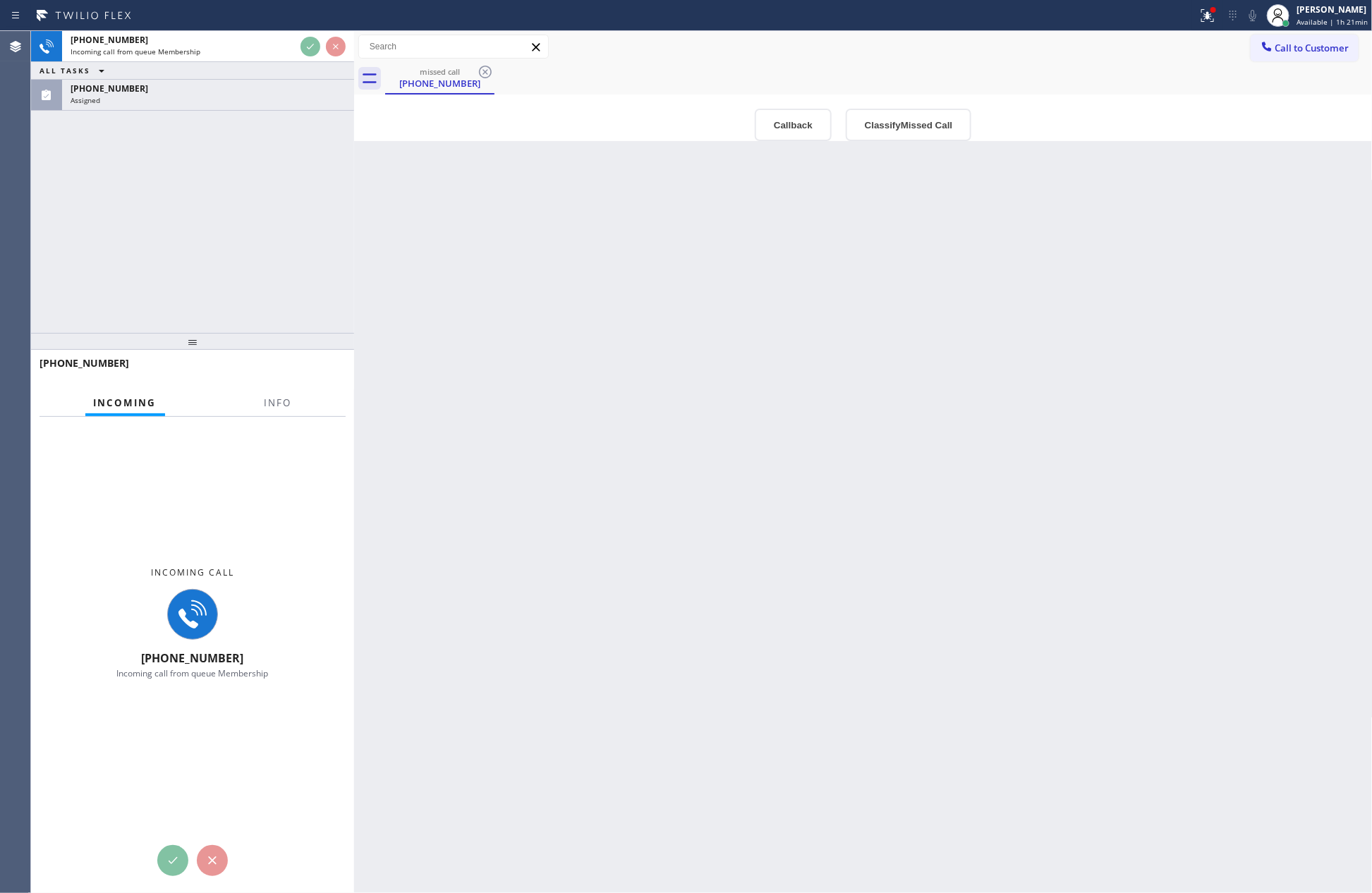
click at [282, 295] on div "[PHONE_NUMBER] Incoming call from queue Membership ALL TASKS ALL TASKS ACTIVE T…" at bounding box center [193, 182] width 323 height 302
click at [284, 295] on div "[PHONE_NUMBER] Incoming call from queue Membership ALL TASKS ALL TASKS ACTIVE T…" at bounding box center [193, 182] width 323 height 302
click at [284, 293] on div "[PHONE_NUMBER] Incoming call from queue Membership ALL TASKS ALL TASKS ACTIVE T…" at bounding box center [193, 182] width 323 height 302
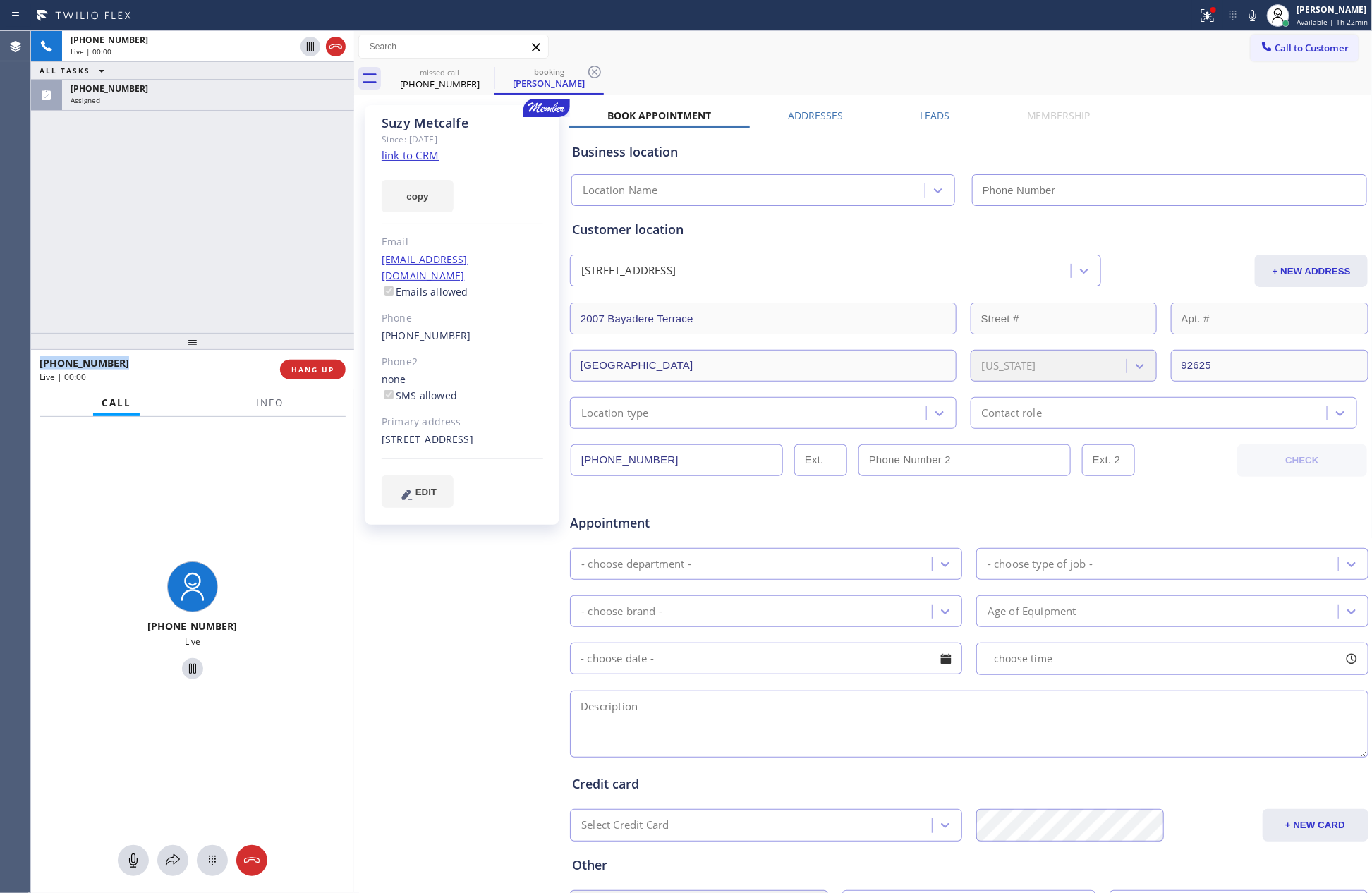
type input "[PHONE_NUMBER]"
click at [278, 246] on div "[PHONE_NUMBER] Live | 00:00 ALL TASKS ALL TASKS ACTIVE TASKS TASKS IN WRAP UP […" at bounding box center [193, 182] width 323 height 302
click at [278, 246] on div "[PHONE_NUMBER] Live | 00:01 ALL TASKS ALL TASKS ACTIVE TASKS TASKS IN WRAP UP […" at bounding box center [193, 182] width 323 height 302
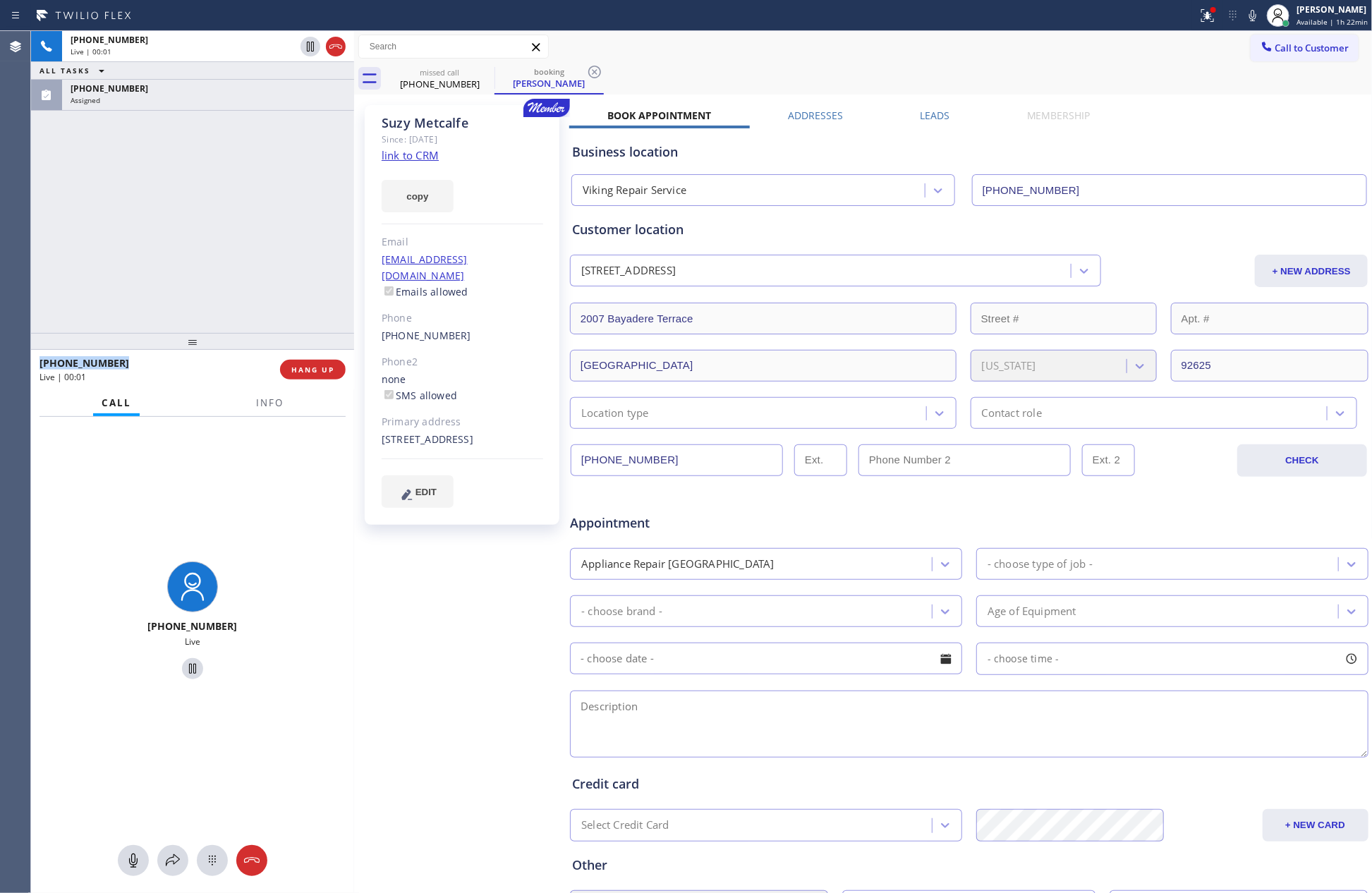
click at [278, 246] on div "[PHONE_NUMBER] Live | 00:01 ALL TASKS ALL TASKS ACTIVE TASKS TASKS IN WRAP UP […" at bounding box center [193, 182] width 323 height 302
click at [405, 157] on link "link to CRM" at bounding box center [411, 155] width 57 height 14
click at [201, 230] on div "[PHONE_NUMBER] Live | 00:09 ALL TASKS ALL TASKS ACTIVE TASKS TASKS IN WRAP UP […" at bounding box center [193, 182] width 323 height 302
drag, startPoint x: 133, startPoint y: 871, endPoint x: 174, endPoint y: 420, distance: 452.9
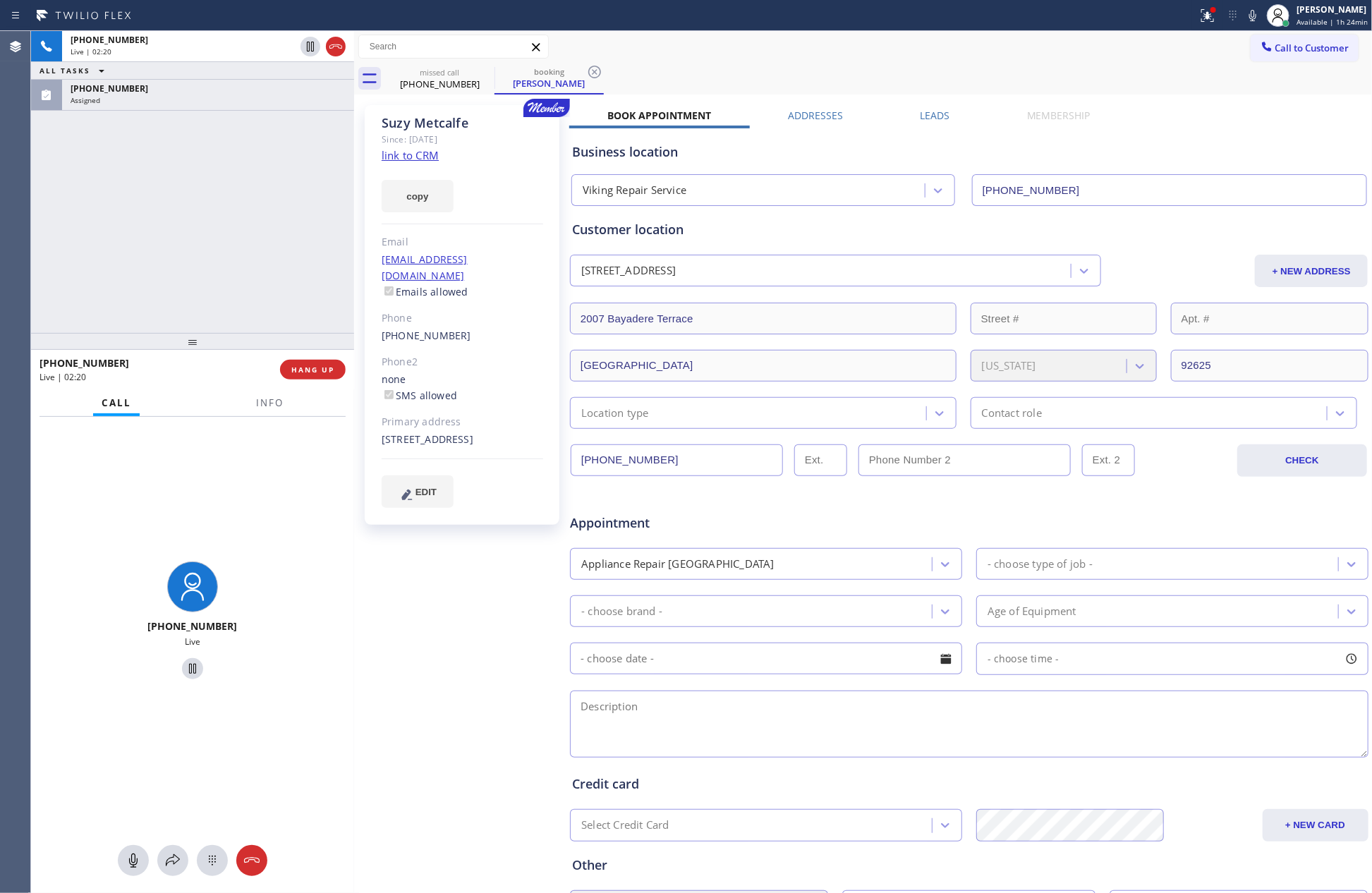
click at [133, 870] on button at bounding box center [133, 861] width 31 height 31
drag, startPoint x: 167, startPoint y: 275, endPoint x: 1105, endPoint y: 674, distance: 1019.3
click at [168, 275] on div "[PHONE_NUMBER] Live | 02:20 ALL TASKS ALL TASKS ACTIVE TASKS TASKS IN WRAP UP […" at bounding box center [193, 182] width 323 height 302
click at [150, 866] on div at bounding box center [193, 861] width 323 height 31
drag, startPoint x: 132, startPoint y: 856, endPoint x: 239, endPoint y: 496, distance: 375.6
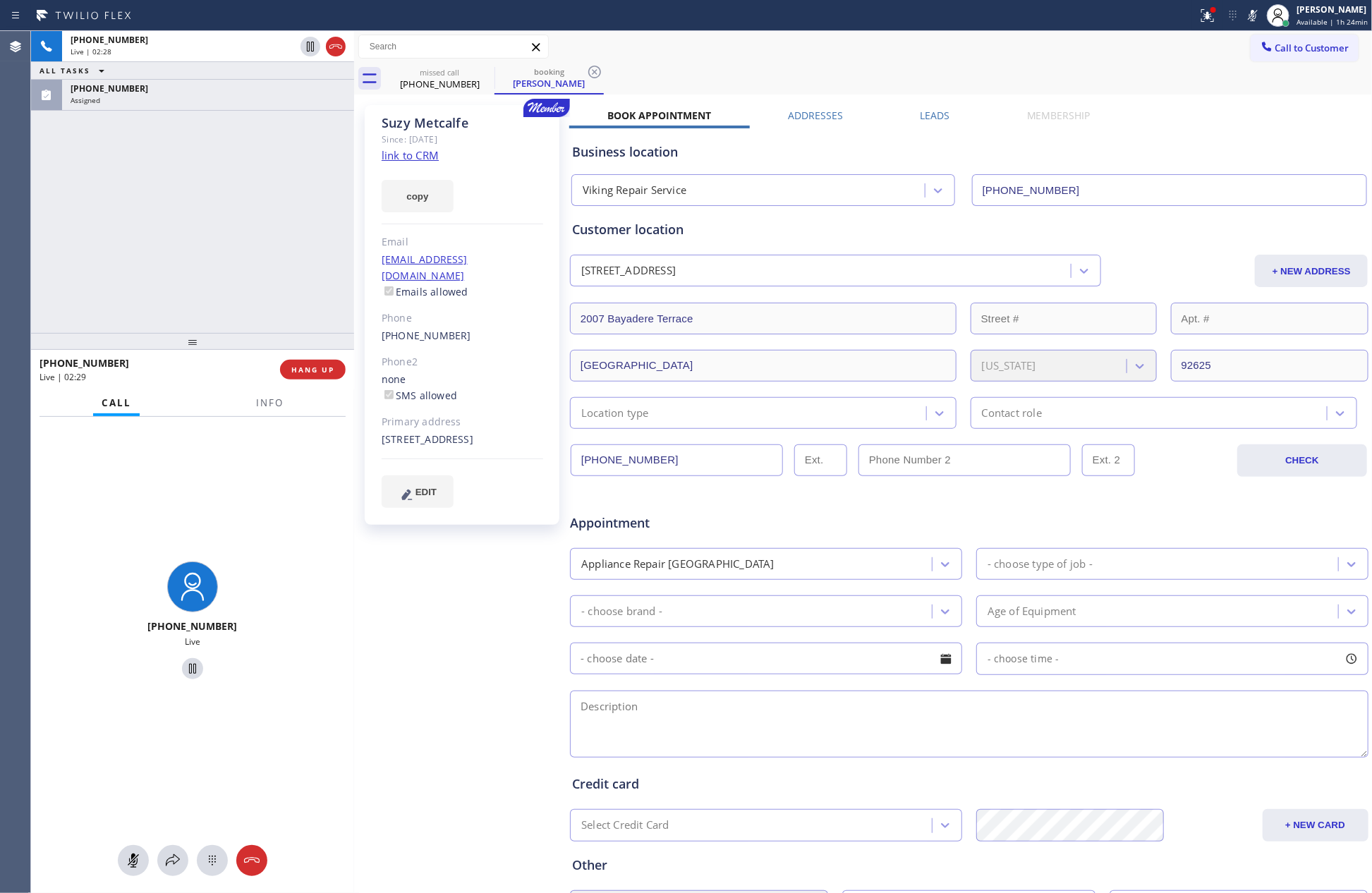
click at [137, 847] on button at bounding box center [133, 861] width 31 height 31
click at [229, 256] on div "[PHONE_NUMBER] Live | 02:29 ALL TASKS ALL TASKS ACTIVE TASKS TASKS IN WRAP UP […" at bounding box center [193, 182] width 323 height 302
click at [286, 204] on div "[PHONE_NUMBER] Live | 02:30 ALL TASKS ALL TASKS ACTIVE TASKS TASKS IN WRAP UP […" at bounding box center [193, 182] width 323 height 302
click at [295, 204] on div "[PHONE_NUMBER] Live | 02:31 ALL TASKS ALL TASKS ACTIVE TASKS TASKS IN WRAP UP […" at bounding box center [193, 182] width 323 height 302
click at [213, 205] on div "[PHONE_NUMBER] Live | 02:32 ALL TASKS ALL TASKS ACTIVE TASKS TASKS IN WRAP UP […" at bounding box center [193, 182] width 323 height 302
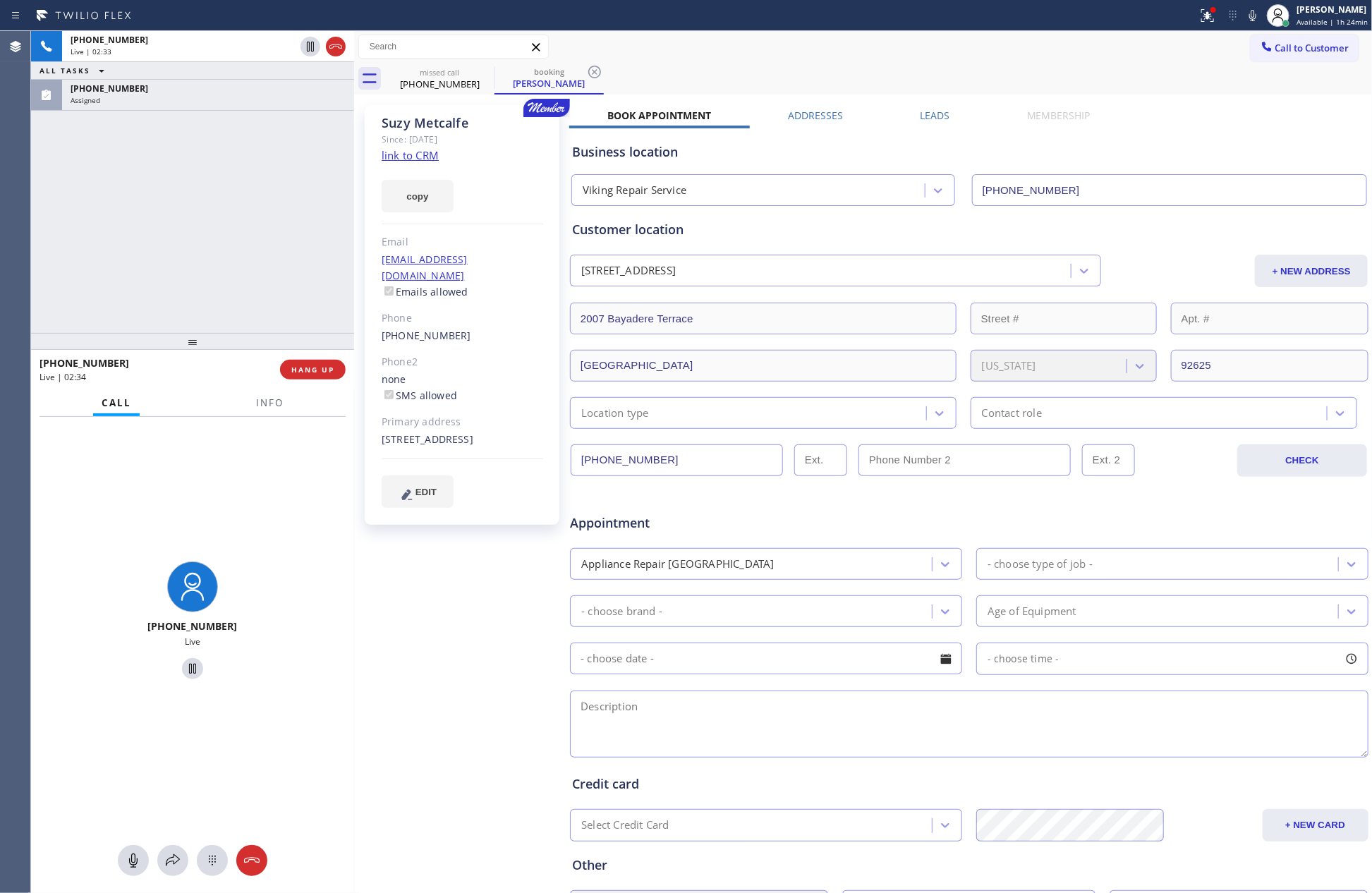
click at [213, 205] on div "[PHONE_NUMBER] Live | 02:33 ALL TASKS ALL TASKS ACTIVE TASKS TASKS IN WRAP UP […" at bounding box center [193, 182] width 323 height 302
click at [213, 205] on div "[PHONE_NUMBER] Live | 02:34 ALL TASKS ALL TASKS ACTIVE TASKS TASKS IN WRAP UP […" at bounding box center [193, 182] width 323 height 302
click at [213, 205] on div "[PHONE_NUMBER] Live | 02:36 ALL TASKS ALL TASKS ACTIVE TASKS TASKS IN WRAP UP […" at bounding box center [193, 182] width 323 height 302
drag, startPoint x: 245, startPoint y: 229, endPoint x: 824, endPoint y: 591, distance: 682.9
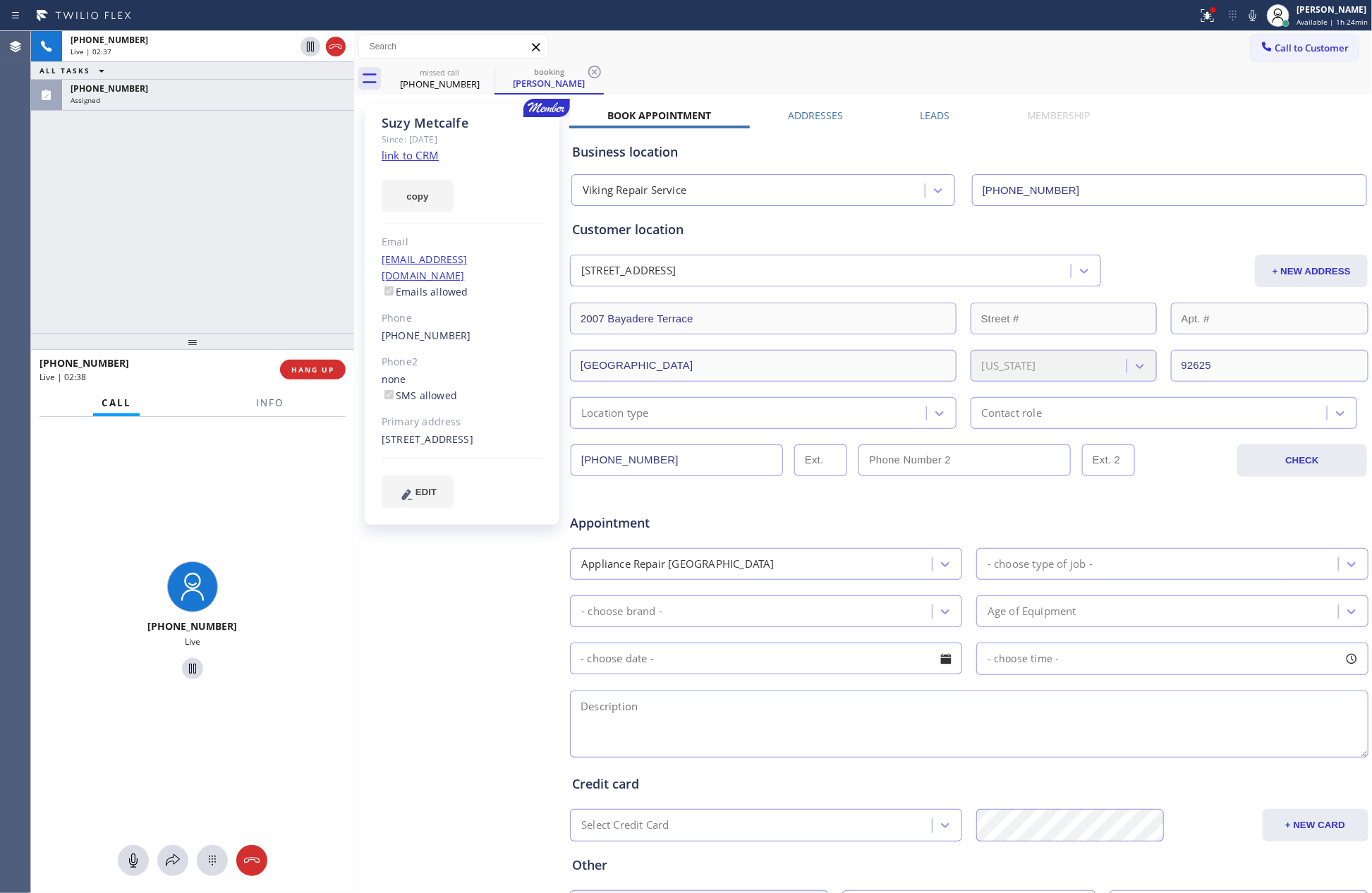
click at [254, 229] on div "[PHONE_NUMBER] Live | 02:37 ALL TASKS ALL TASKS ACTIVE TASKS TASKS IN WRAP UP […" at bounding box center [193, 182] width 323 height 302
click at [201, 261] on div "[PHONE_NUMBER] Live | 02:38 ALL TASKS ALL TASKS ACTIVE TASKS TASKS IN WRAP UP […" at bounding box center [193, 182] width 323 height 302
click at [183, 208] on div "[PHONE_NUMBER] Live | 02:39 ALL TASKS ALL TASKS ACTIVE TASKS TASKS IN WRAP UP […" at bounding box center [193, 182] width 323 height 302
click at [139, 871] on button at bounding box center [133, 861] width 31 height 31
click at [136, 858] on rect at bounding box center [133, 860] width 12 height 12
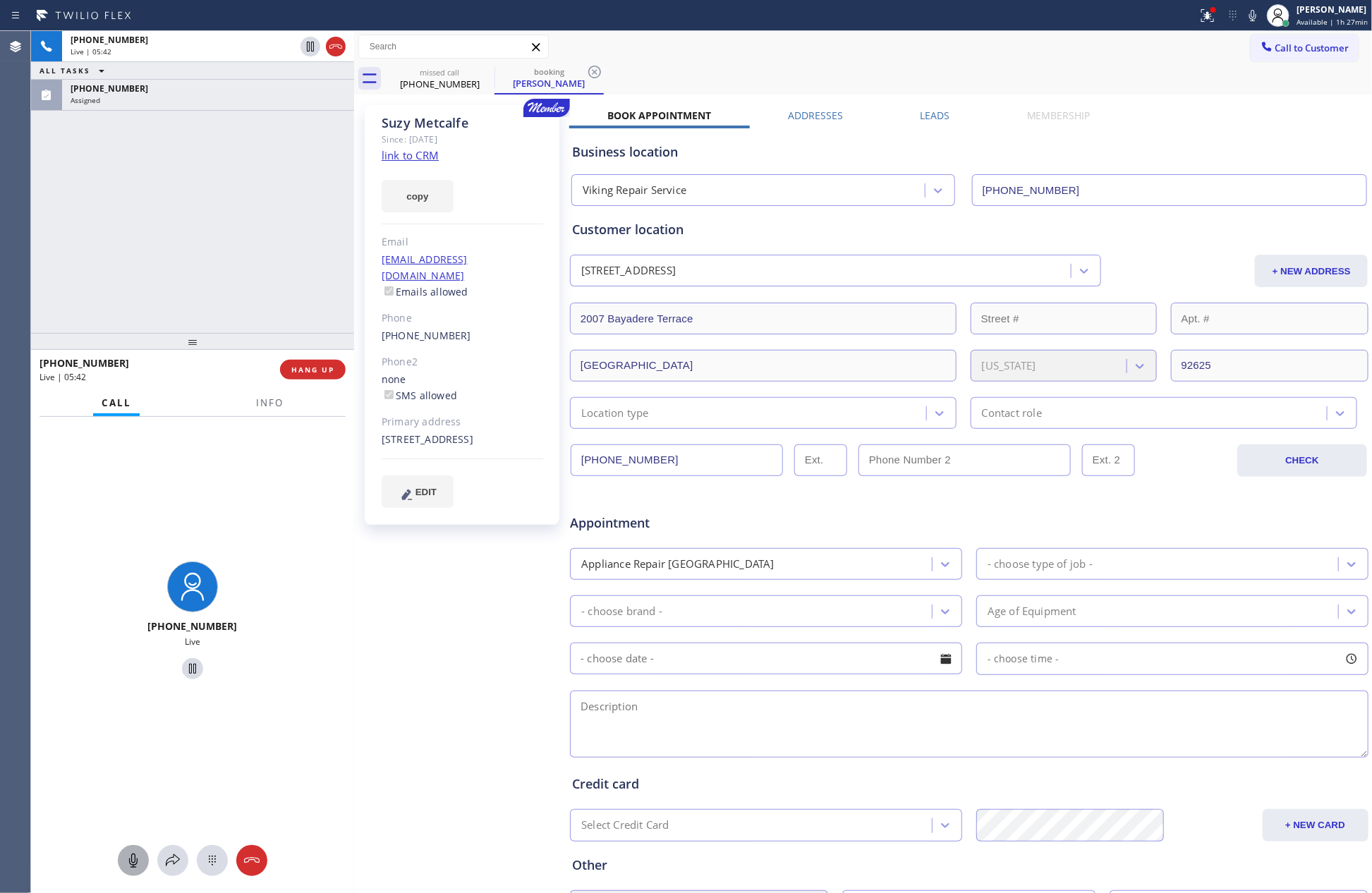
click at [180, 197] on div "[PHONE_NUMBER] Live | 05:42 ALL TASKS ALL TASKS ACTIVE TASKS TASKS IN WRAP UP […" at bounding box center [193, 182] width 323 height 302
click at [180, 197] on div "[PHONE_NUMBER] Live | 05:43 ALL TASKS ALL TASKS ACTIVE TASKS TASKS IN WRAP UP […" at bounding box center [193, 182] width 323 height 302
click at [180, 197] on div "[PHONE_NUMBER] Live | 05:44 ALL TASKS ALL TASKS ACTIVE TASKS TASKS IN WRAP UP […" at bounding box center [193, 182] width 323 height 302
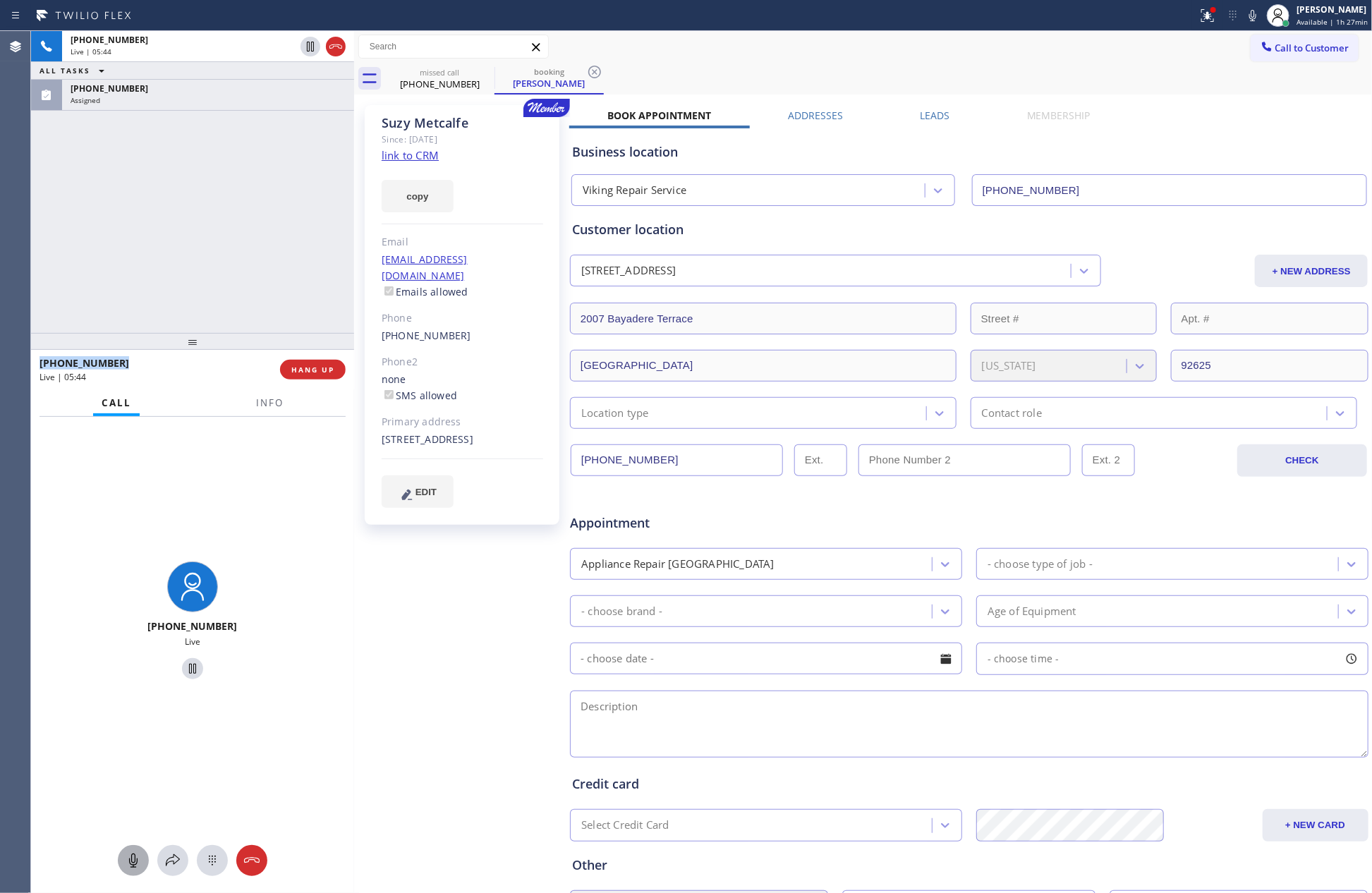
click at [180, 197] on div "[PHONE_NUMBER] Live | 05:44 ALL TASKS ALL TASKS ACTIVE TASKS TASKS IN WRAP UP […" at bounding box center [193, 182] width 323 height 302
click at [224, 46] on div "Live | 05:45" at bounding box center [182, 51] width 224 height 10
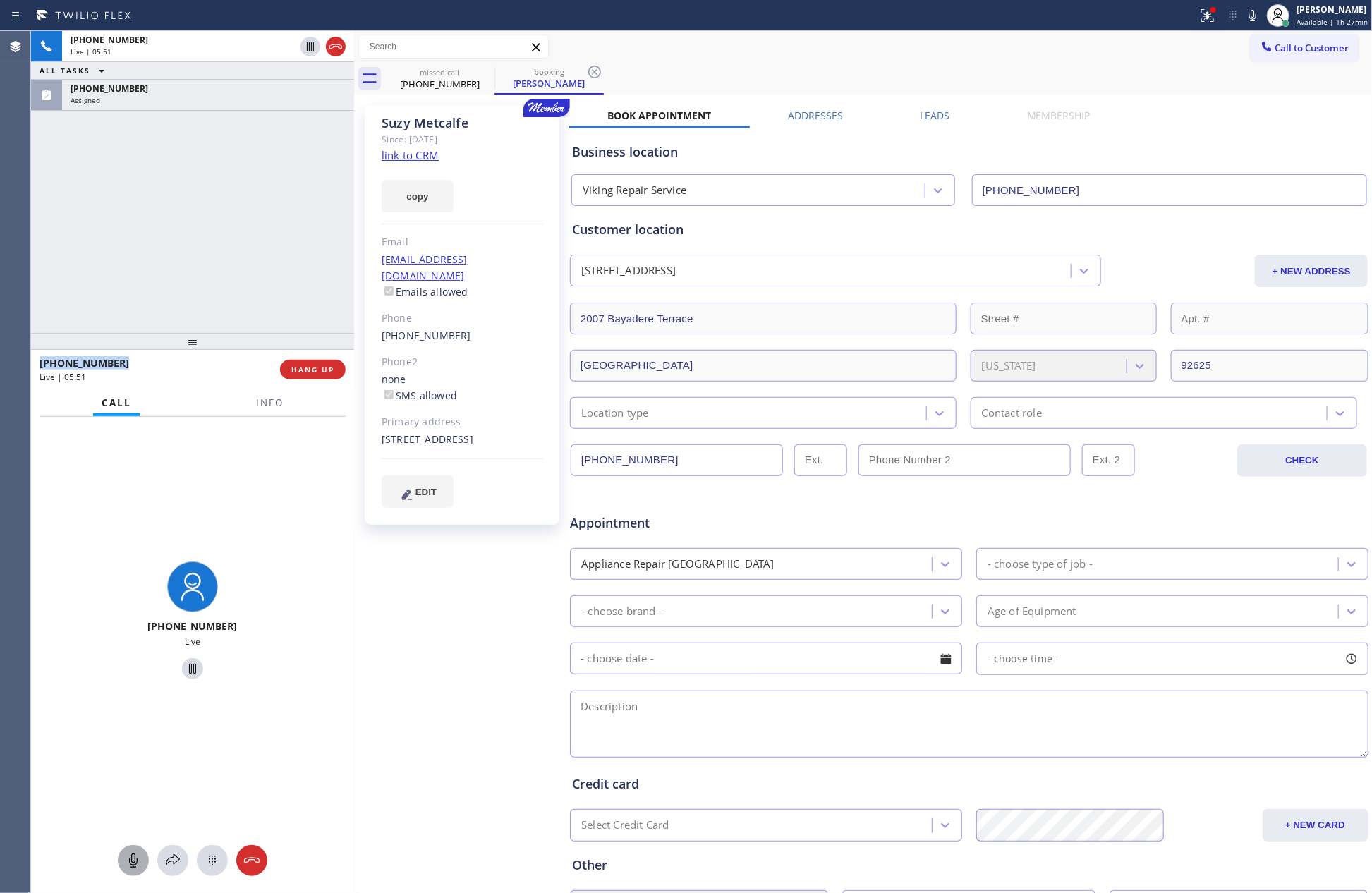
click at [224, 210] on div "[PHONE_NUMBER] Live | 05:51 ALL TASKS ALL TASKS ACTIVE TASKS TASKS IN WRAP UP […" at bounding box center [193, 182] width 323 height 302
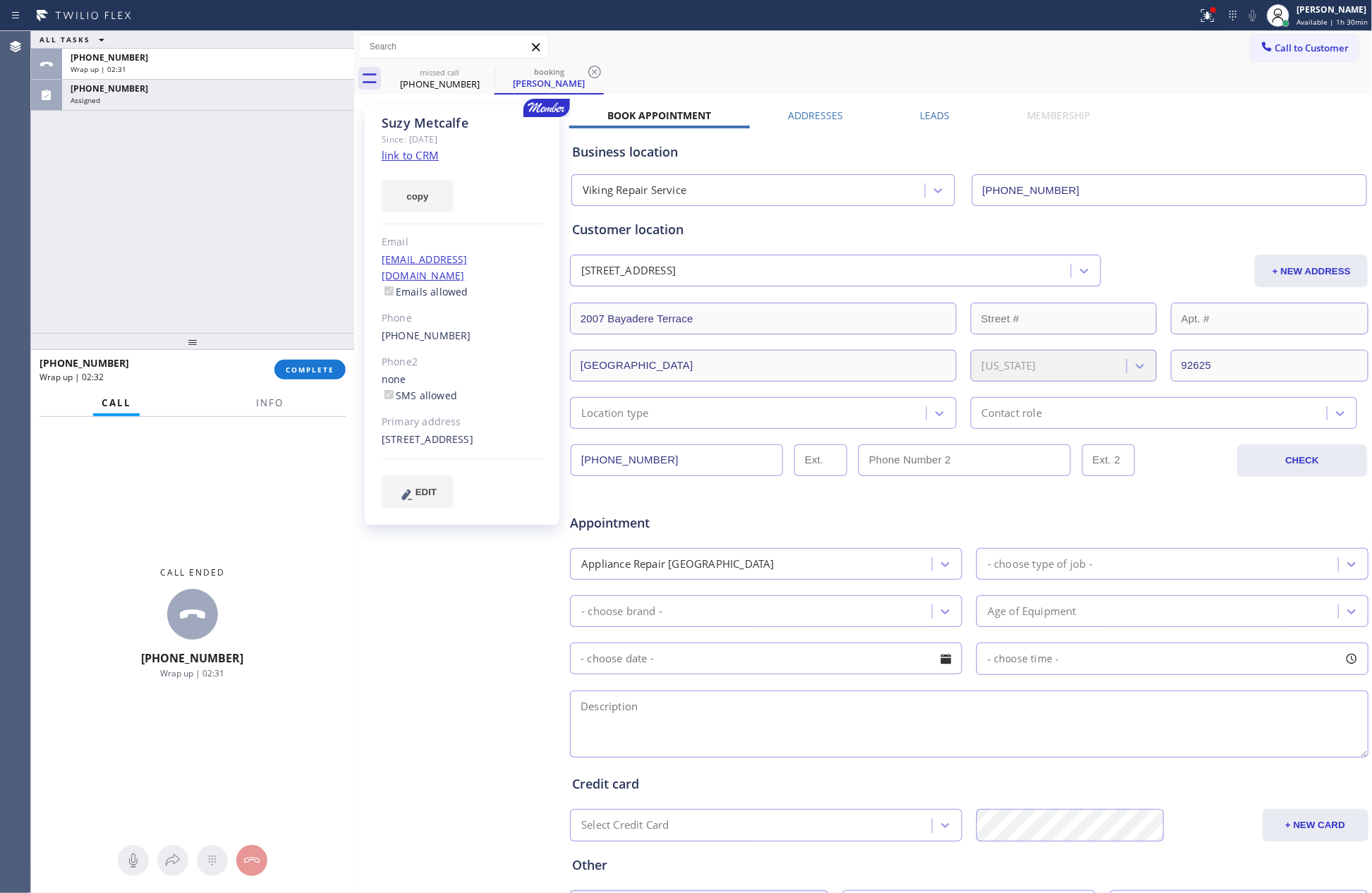
click at [220, 264] on div "ALL TASKS ALL TASKS ACTIVE TASKS TASKS IN WRAP UP [PHONE_NUMBER] Wrap up | 02:[…" at bounding box center [193, 182] width 323 height 302
click at [262, 59] on div "[PHONE_NUMBER]" at bounding box center [208, 57] width 275 height 12
click at [328, 362] on button "COMPLETE" at bounding box center [310, 370] width 71 height 20
click at [270, 129] on div "ALL TASKS ALL TASKS ACTIVE TASKS TASKS IN WRAP UP [PHONE_NUMBER] Wrap up | 02:[…" at bounding box center [193, 182] width 323 height 302
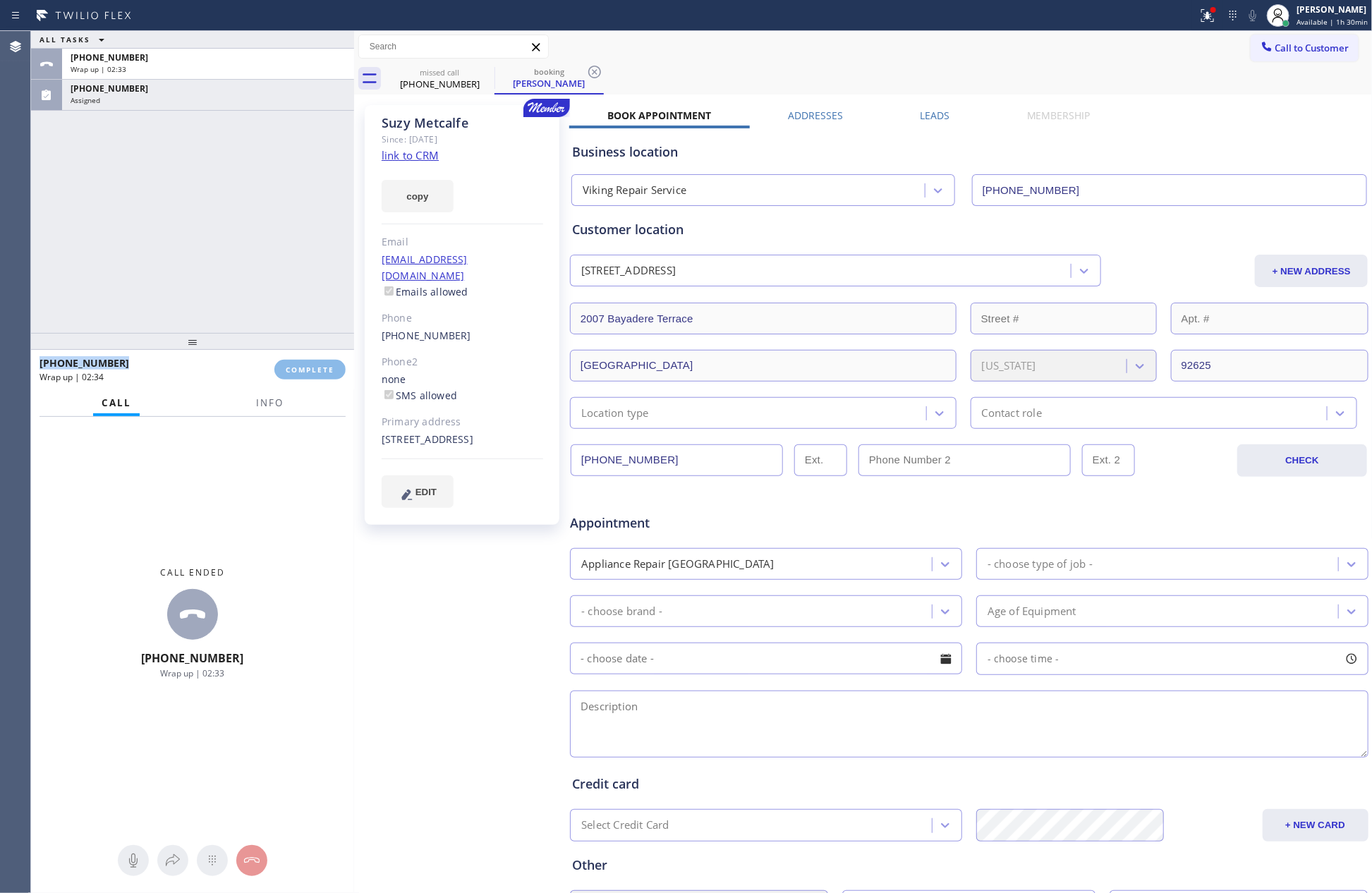
click at [270, 129] on div "ALL TASKS ALL TASKS ACTIVE TASKS TASKS IN WRAP UP [PHONE_NUMBER] Wrap up | 02:[…" at bounding box center [193, 182] width 323 height 302
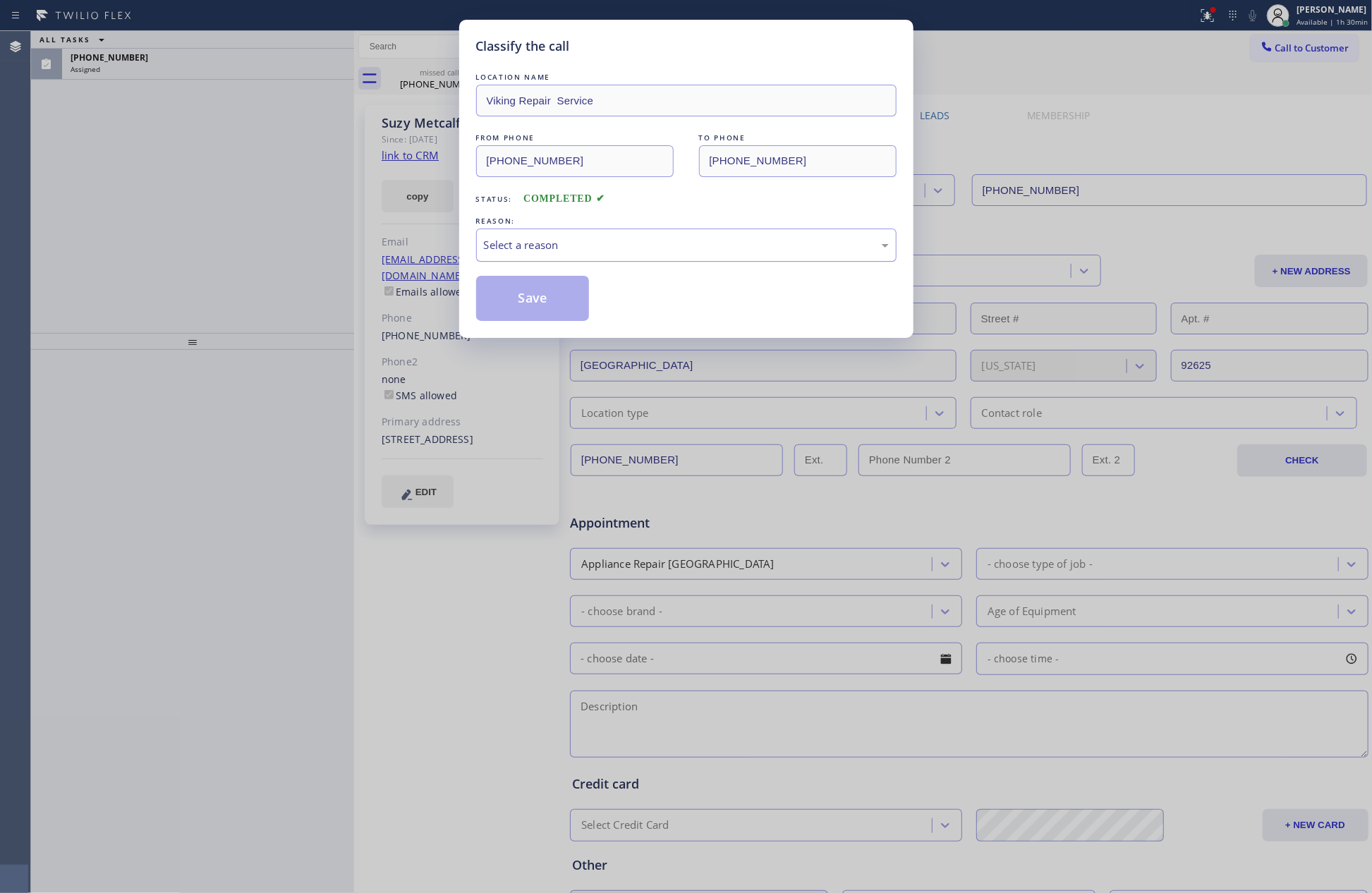
click at [553, 244] on div "Select a reason" at bounding box center [686, 246] width 405 height 16
click at [544, 301] on button "Save" at bounding box center [532, 298] width 113 height 46
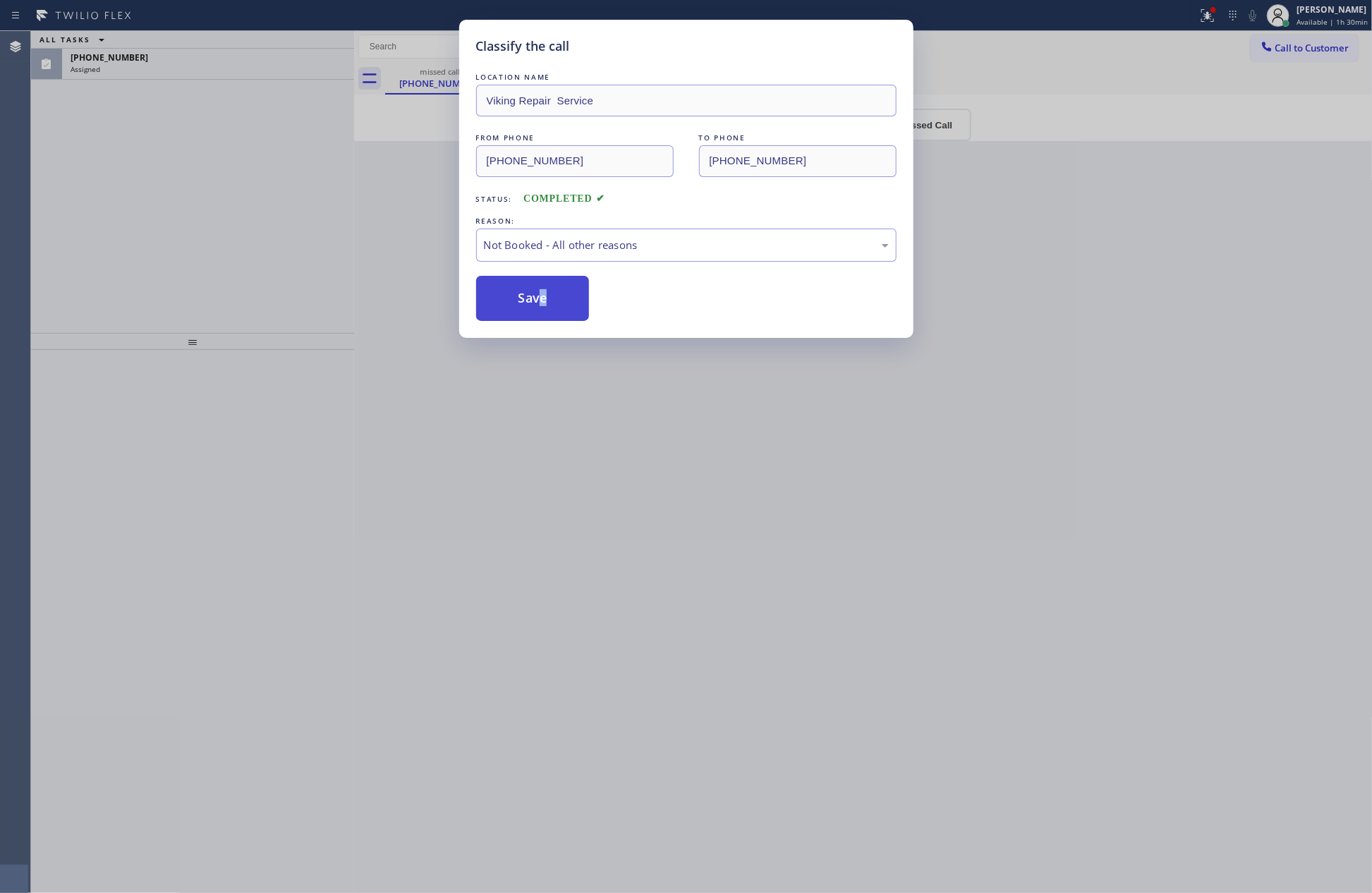
click at [544, 301] on button "Save" at bounding box center [532, 298] width 113 height 46
drag, startPoint x: 544, startPoint y: 301, endPoint x: 92, endPoint y: 221, distance: 459.0
click at [537, 301] on button "Save" at bounding box center [532, 298] width 113 height 46
click at [72, 216] on div "Classify the call LOCATION NAME Viking Repair Service FROM PHONE [PHONE_NUMBER]…" at bounding box center [686, 446] width 1372 height 893
click at [72, 214] on div "Classify the call LOCATION NAME Viking Repair Service FROM PHONE [PHONE_NUMBER]…" at bounding box center [686, 446] width 1372 height 893
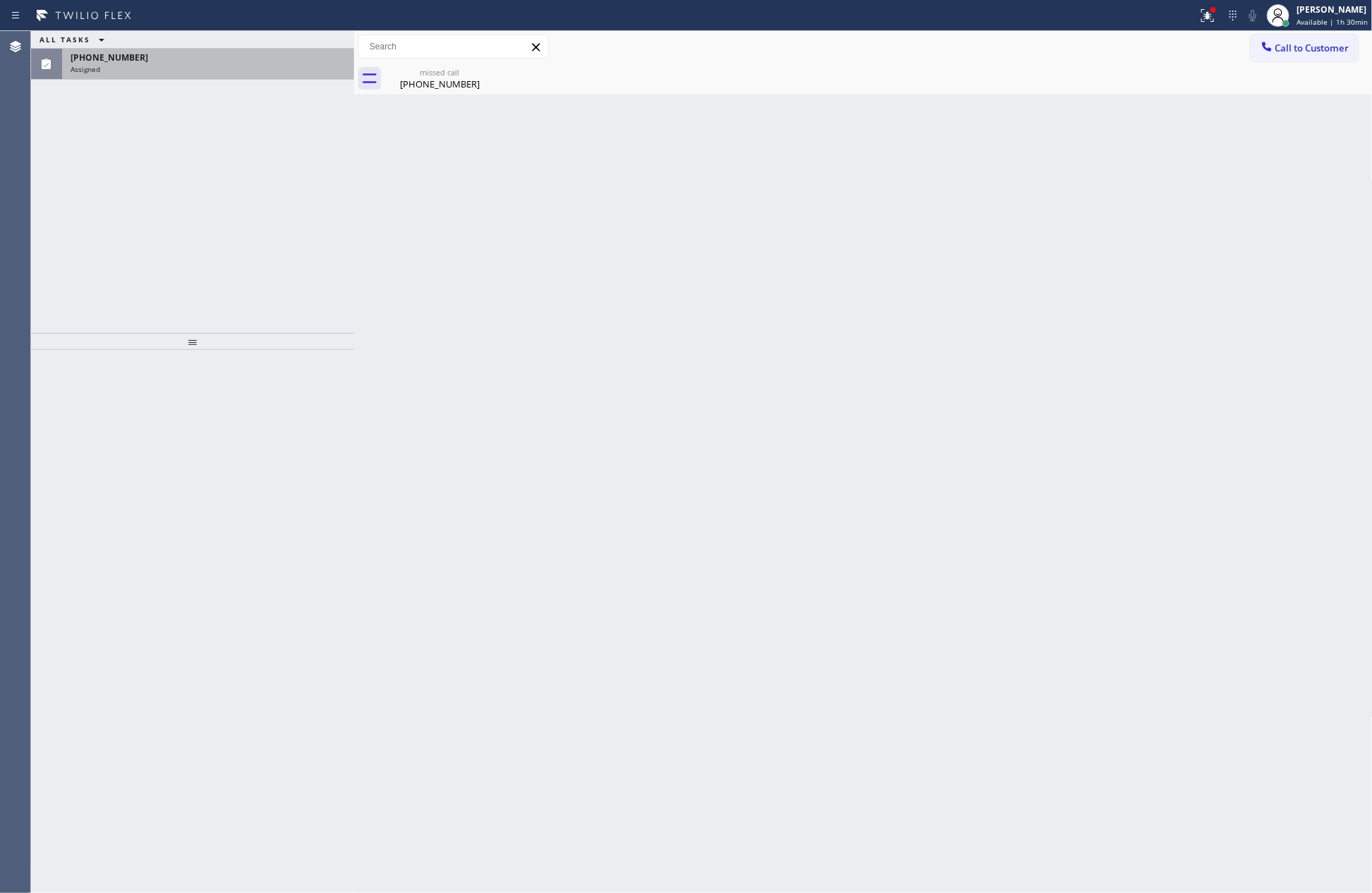
click at [218, 52] on div "[PHONE_NUMBER]" at bounding box center [208, 57] width 275 height 12
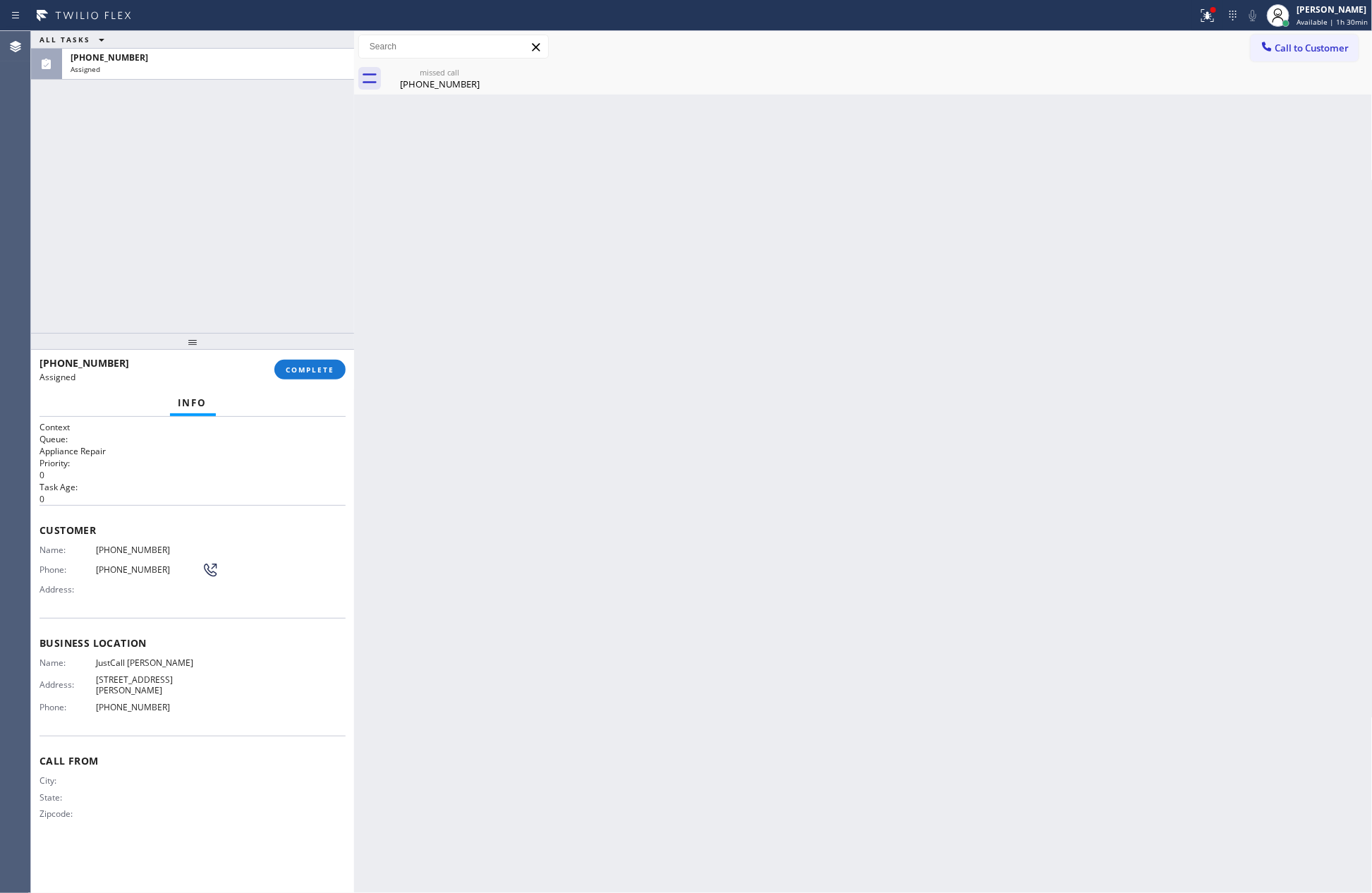
click at [315, 345] on div at bounding box center [193, 341] width 323 height 17
click at [311, 371] on span "COMPLETE" at bounding box center [310, 370] width 49 height 10
click at [284, 167] on div "ALL TASKS ALL TASKS ACTIVE TASKS TASKS IN WRAP UP [PHONE_NUMBER] Assigned" at bounding box center [193, 182] width 323 height 302
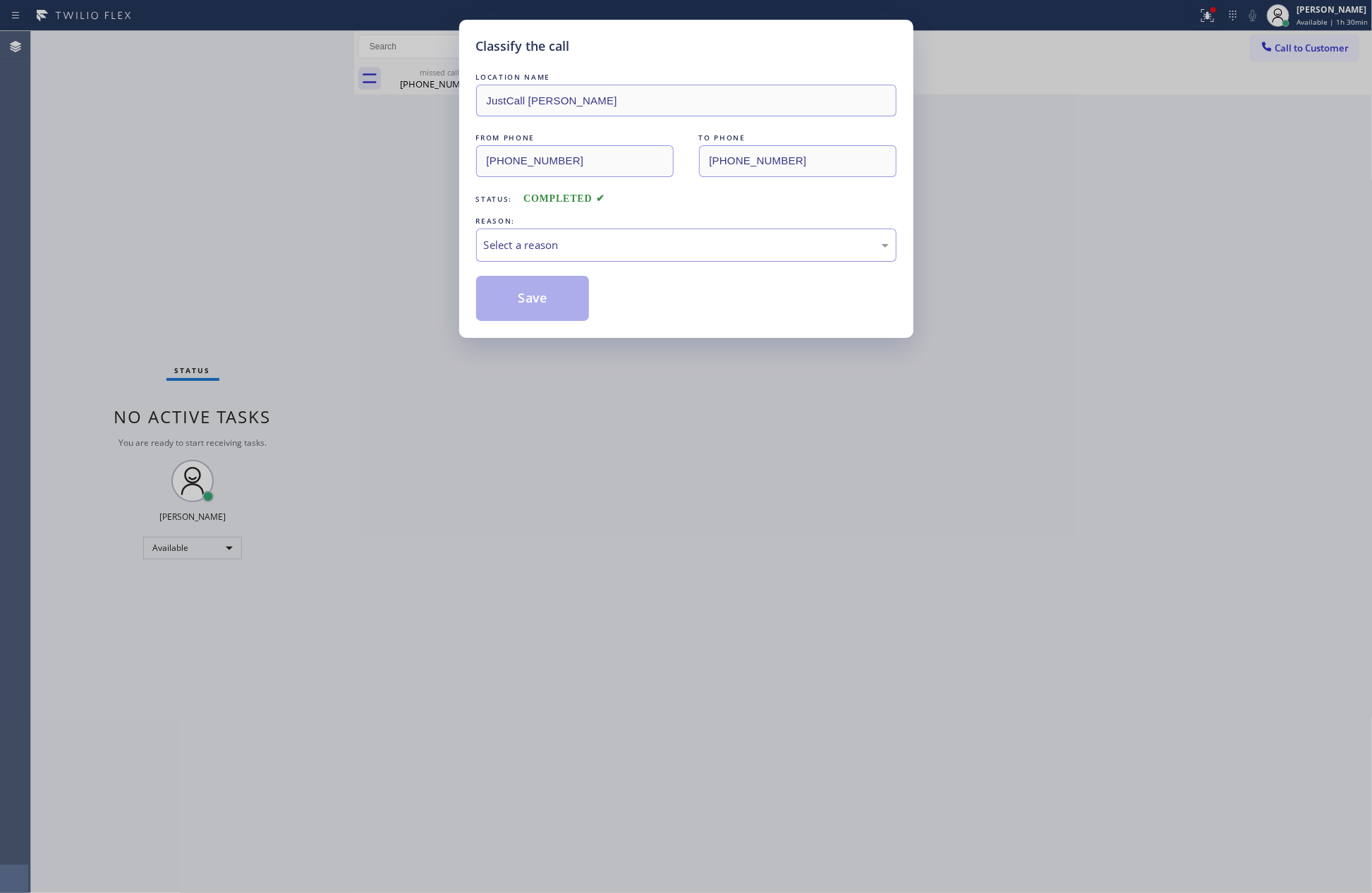
click at [554, 240] on div "Select a reason" at bounding box center [686, 246] width 405 height 16
click at [537, 297] on button "Save" at bounding box center [532, 298] width 113 height 46
click at [121, 174] on div "Classify the call LOCATION NAME JustCall [PERSON_NAME] FROM PHONE [PHONE_NUMBER…" at bounding box center [686, 446] width 1372 height 893
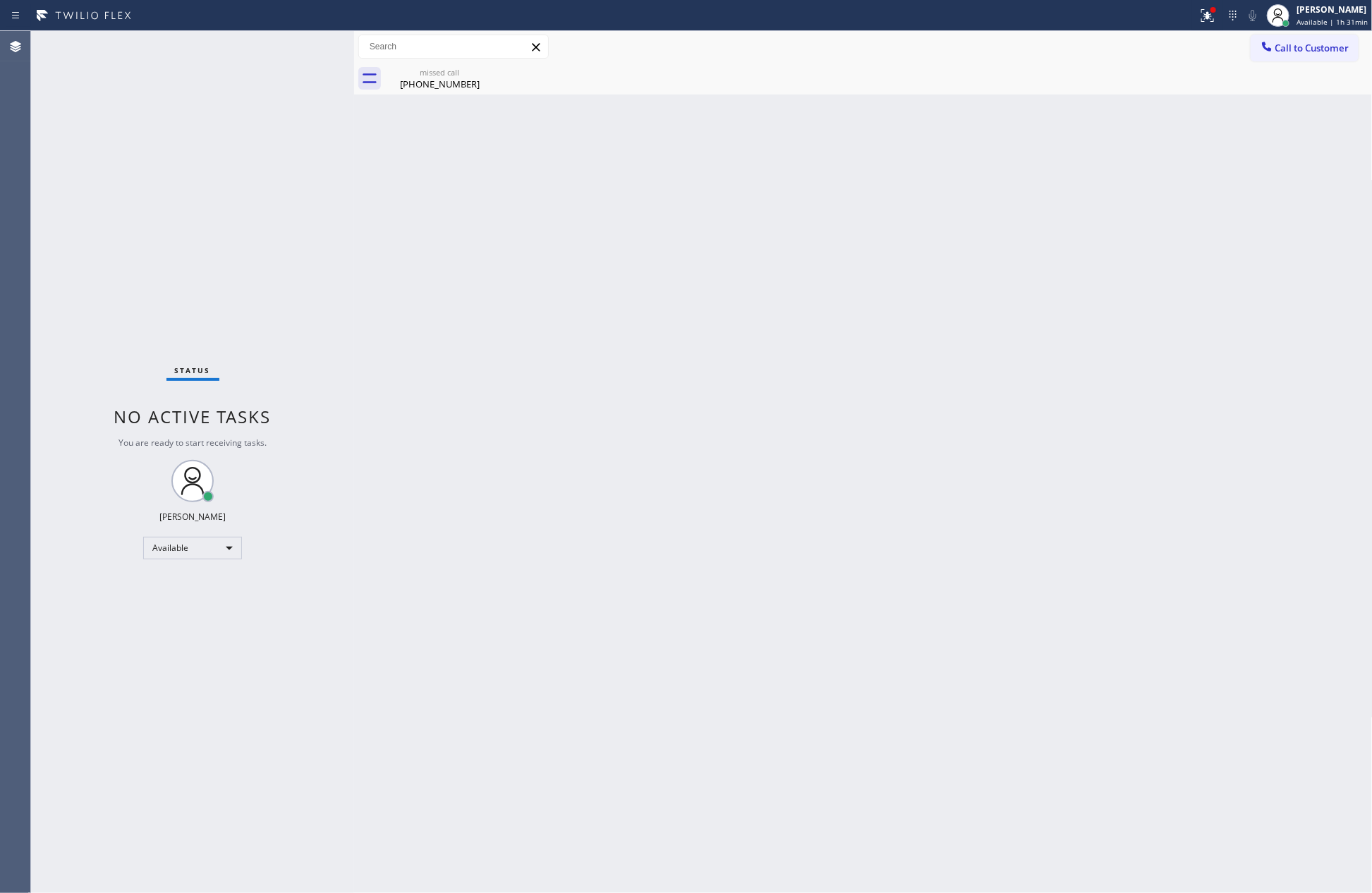
drag, startPoint x: 534, startPoint y: 361, endPoint x: 475, endPoint y: 183, distance: 187.5
click at [543, 325] on div "Back to Dashboard Change Sender ID Customers Technicians Select a contact Outbo…" at bounding box center [863, 463] width 1019 height 863
click at [426, 87] on div "[PHONE_NUMBER]" at bounding box center [439, 84] width 106 height 13
drag, startPoint x: 618, startPoint y: 415, endPoint x: 910, endPoint y: 21, distance: 490.4
click at [657, 398] on div "Back to Dashboard Change Sender ID Customers Technicians Select a contact Outbo…" at bounding box center [863, 463] width 1019 height 863
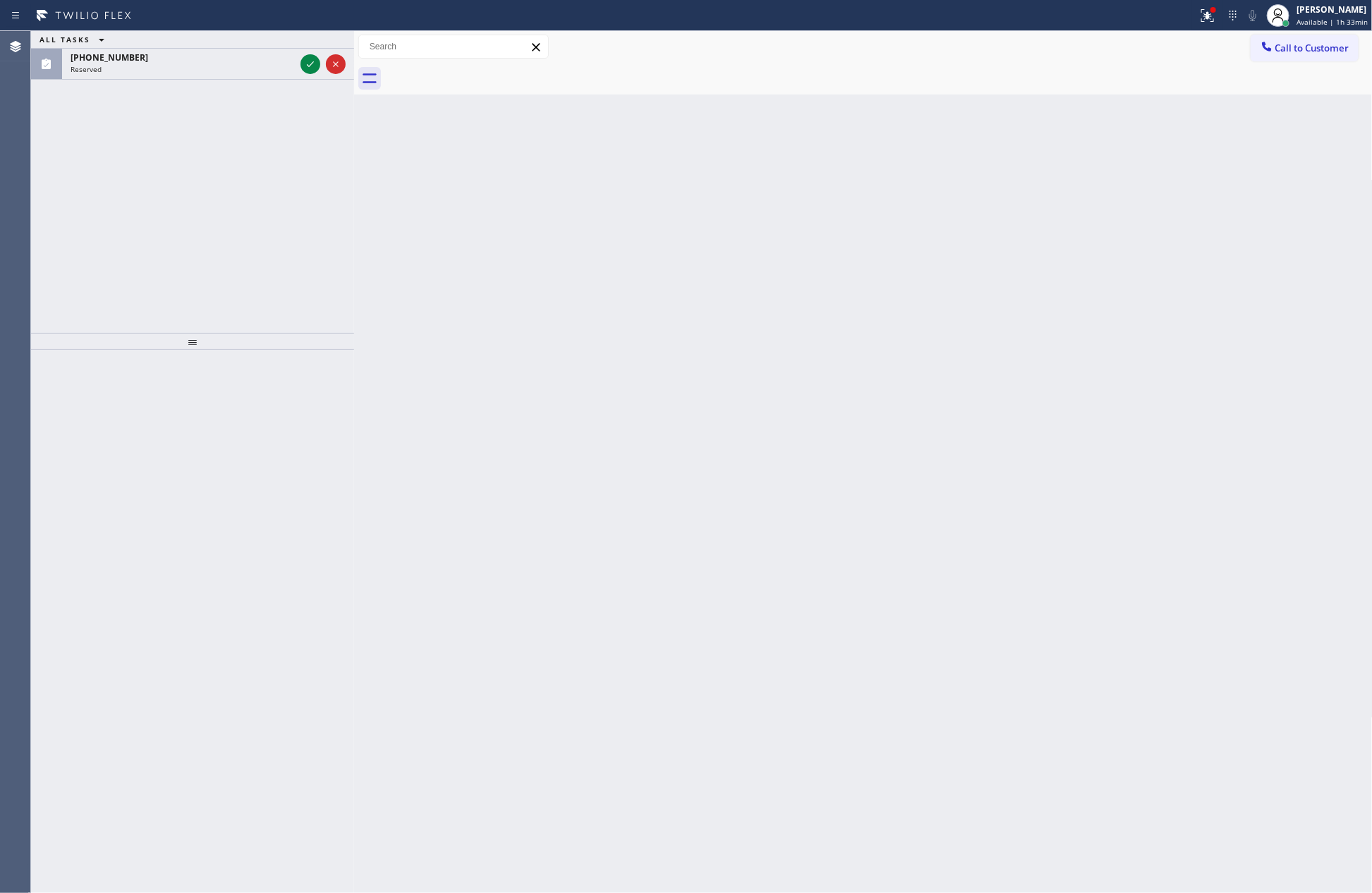
drag, startPoint x: 623, startPoint y: 503, endPoint x: 644, endPoint y: 534, distance: 37.4
click at [624, 505] on div "Back to Dashboard Change Sender ID Customers Technicians Select a contact Outbo…" at bounding box center [863, 463] width 1019 height 863
drag, startPoint x: 72, startPoint y: 148, endPoint x: 292, endPoint y: 92, distance: 227.0
click at [116, 134] on div "ALL TASKS ALL TASKS ACTIVE TASKS TASKS IN WRAP UP [PHONE_NUMBER] Reserved" at bounding box center [193, 182] width 323 height 302
click at [304, 63] on icon at bounding box center [310, 63] width 17 height 17
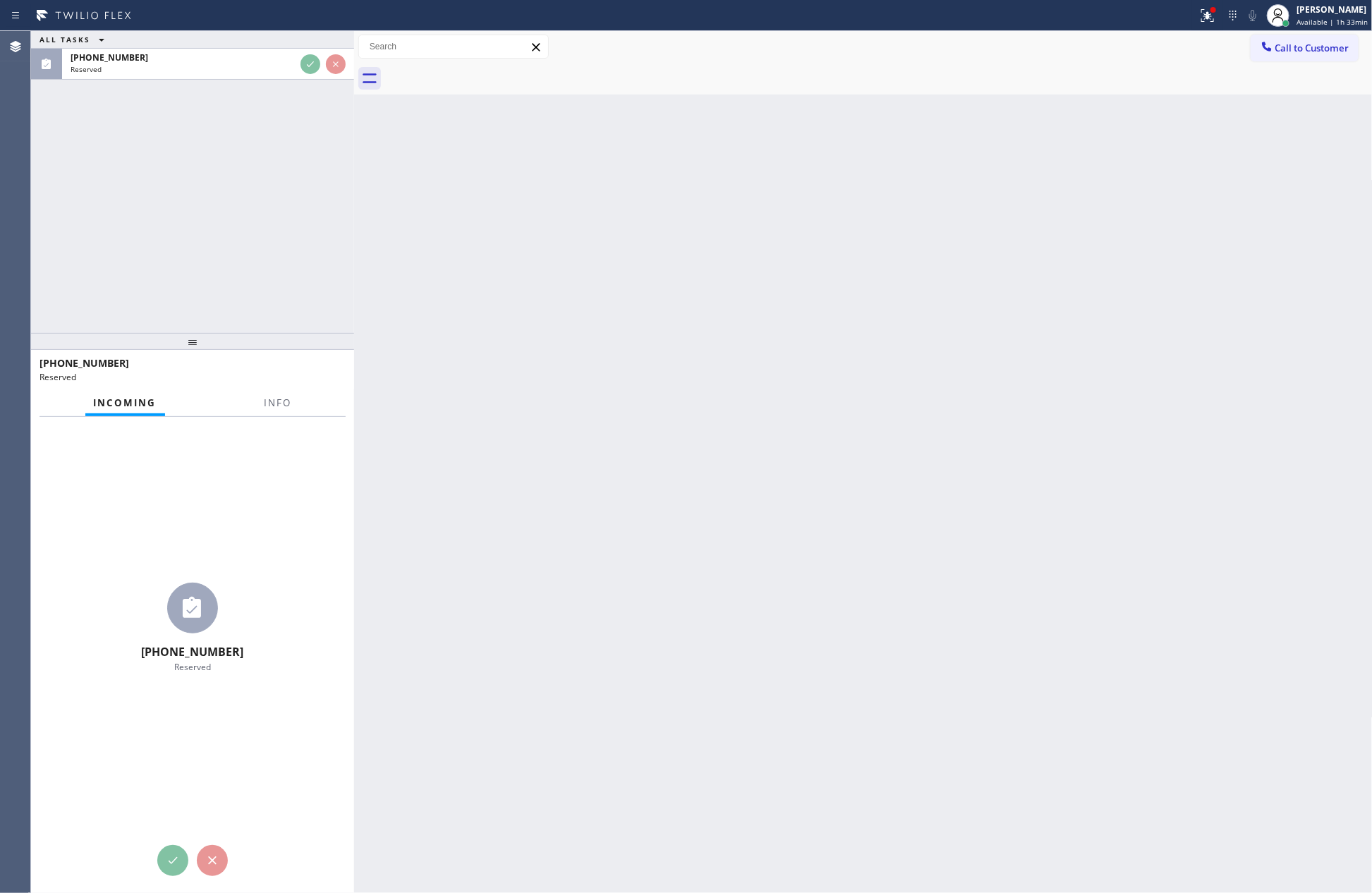
click at [270, 196] on div "ALL TASKS ALL TASKS ACTIVE TASKS TASKS IN WRAP UP [PHONE_NUMBER] Reserved" at bounding box center [193, 182] width 323 height 302
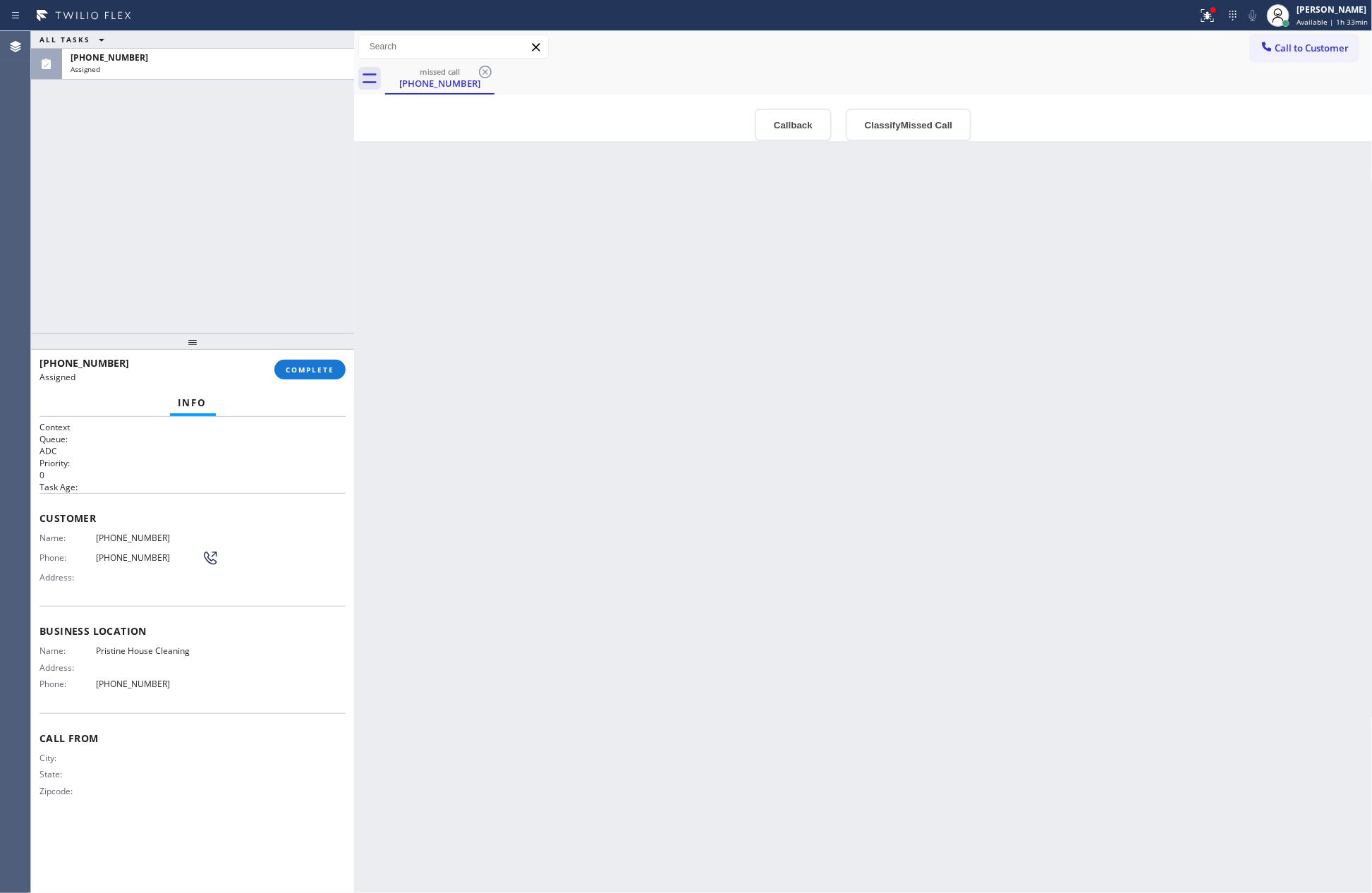
drag, startPoint x: 636, startPoint y: 355, endPoint x: 656, endPoint y: 378, distance: 30.5
click at [651, 371] on div "Back to Dashboard Change Sender ID Customers Technicians Select a contact Outbo…" at bounding box center [863, 463] width 1019 height 863
click at [798, 120] on button "Callback" at bounding box center [794, 125] width 77 height 32
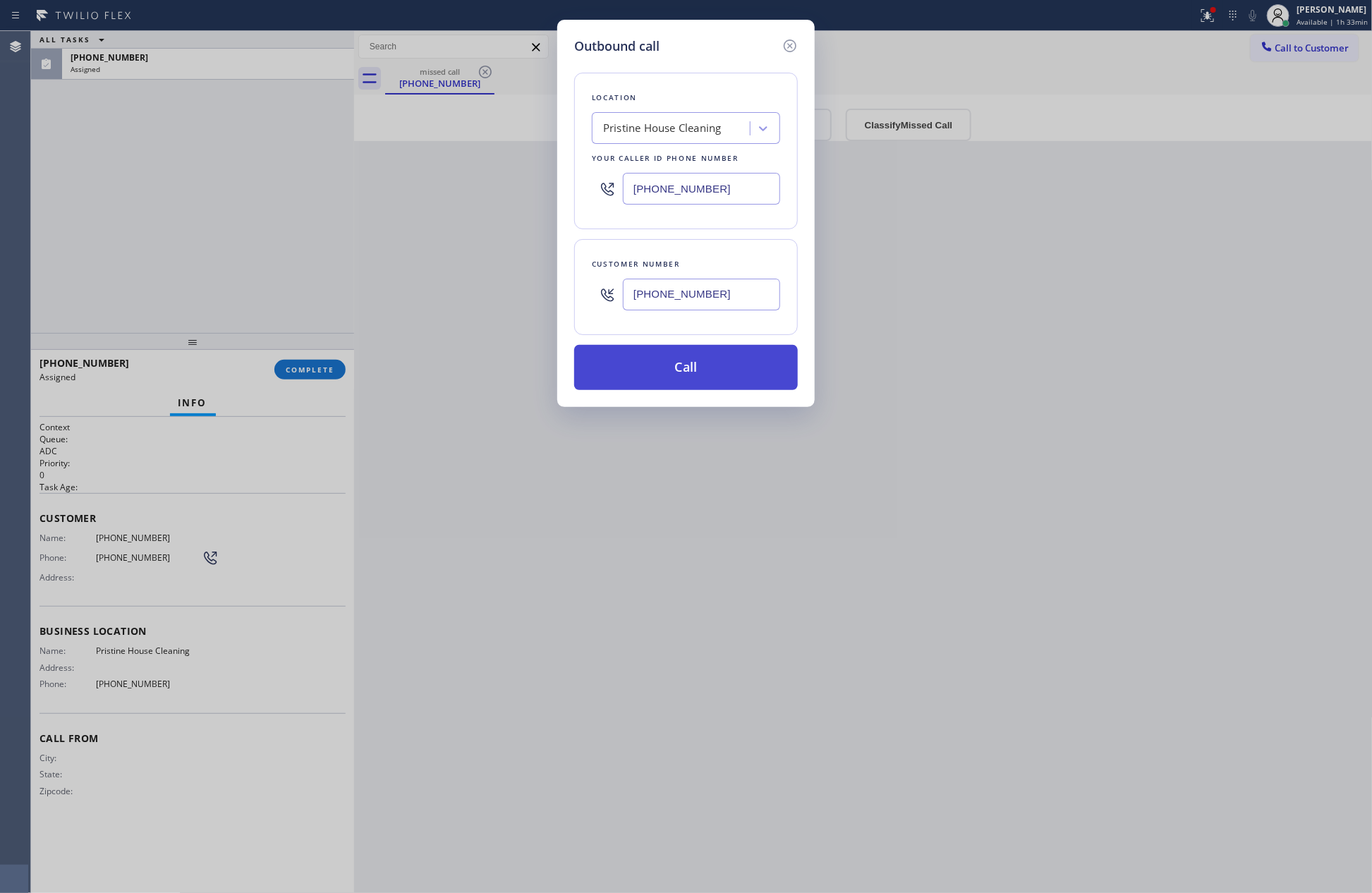
click at [688, 365] on button "Call" at bounding box center [686, 367] width 224 height 46
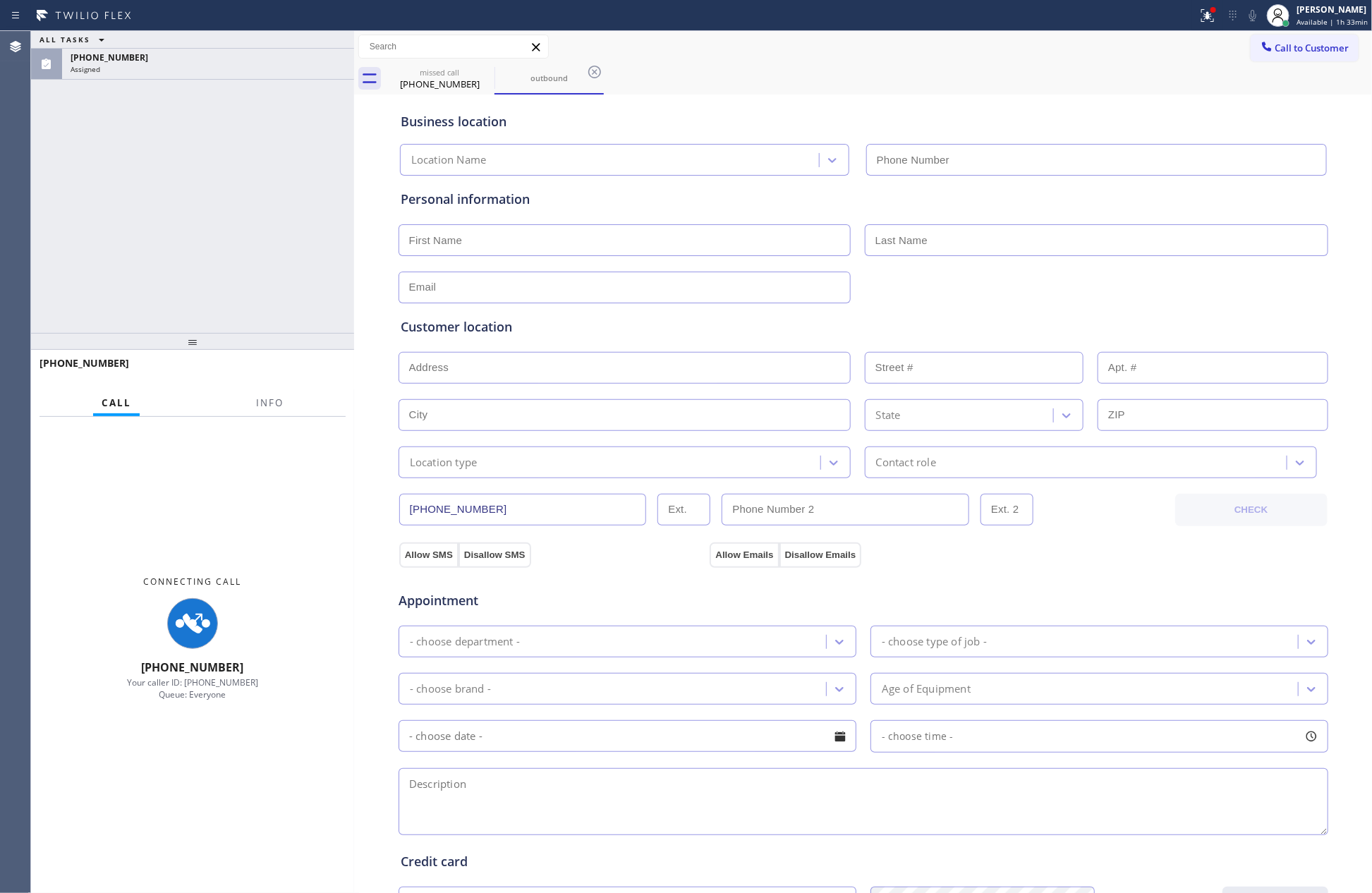
type input "[PHONE_NUMBER]"
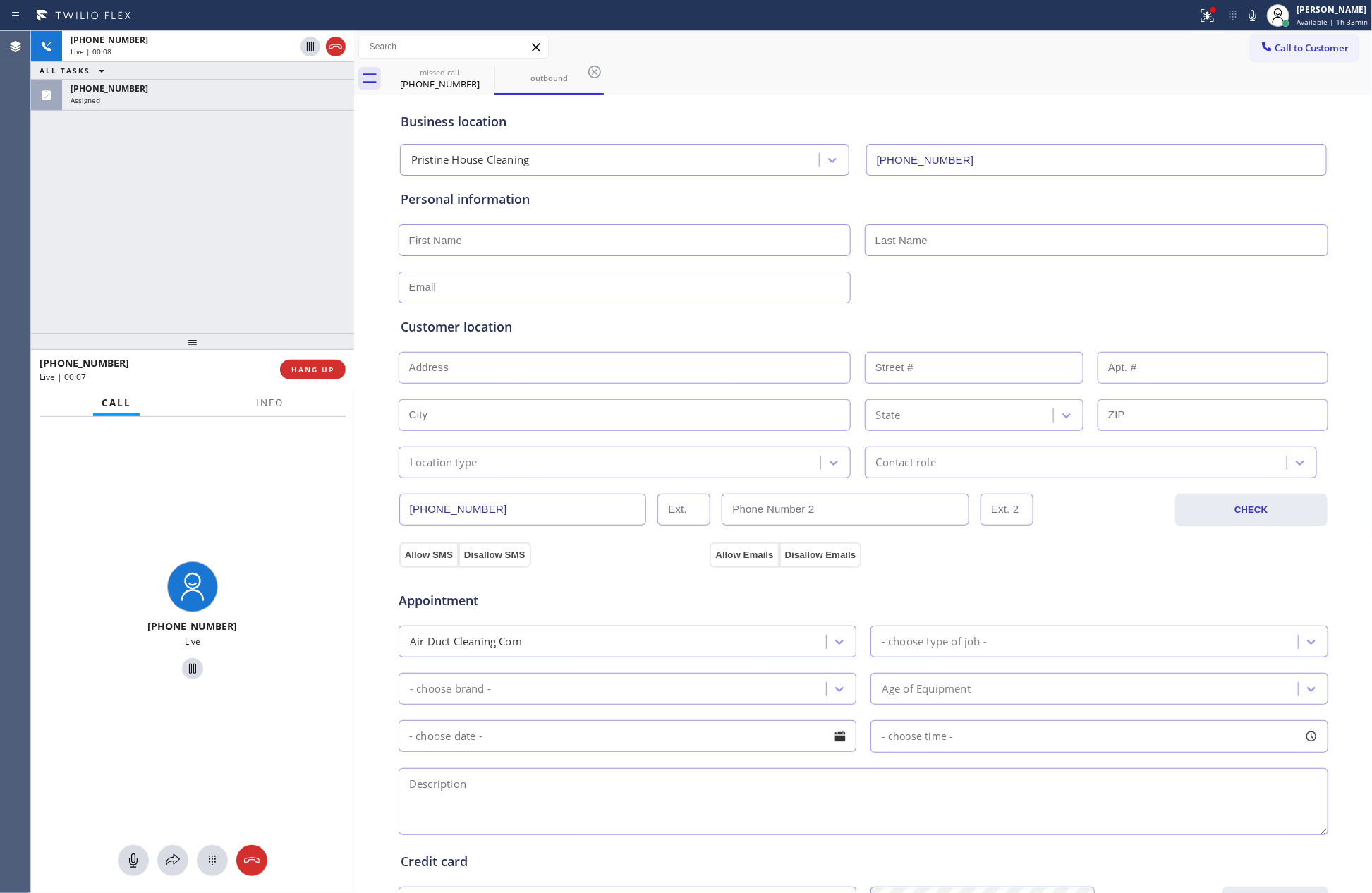
drag, startPoint x: 131, startPoint y: 258, endPoint x: 281, endPoint y: 438, distance: 234.3
click at [146, 269] on div "[PHONE_NUMBER] Live | 00:08 ALL TASKS ALL TASKS ACTIVE TASKS TASKS IN WRAP UP […" at bounding box center [193, 182] width 323 height 302
click at [314, 350] on div at bounding box center [193, 341] width 323 height 17
click at [314, 372] on span "HANG UP" at bounding box center [312, 370] width 43 height 10
drag, startPoint x: 242, startPoint y: 280, endPoint x: 453, endPoint y: 0, distance: 350.6
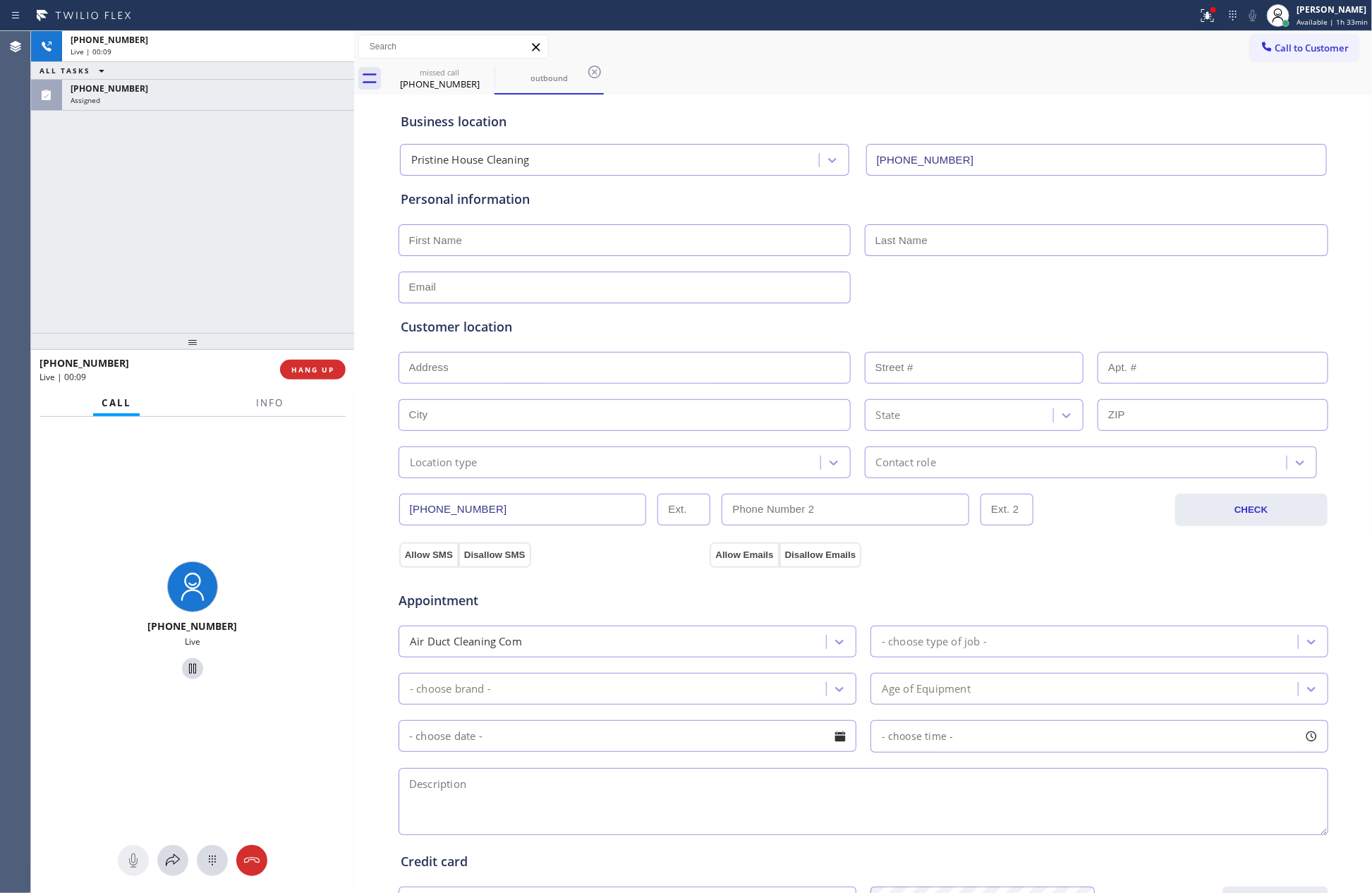
click at [251, 261] on div "[PHONE_NUMBER] Live | 00:09 ALL TASKS ALL TASKS ACTIVE TASKS TASKS IN WRAP UP […" at bounding box center [193, 182] width 323 height 302
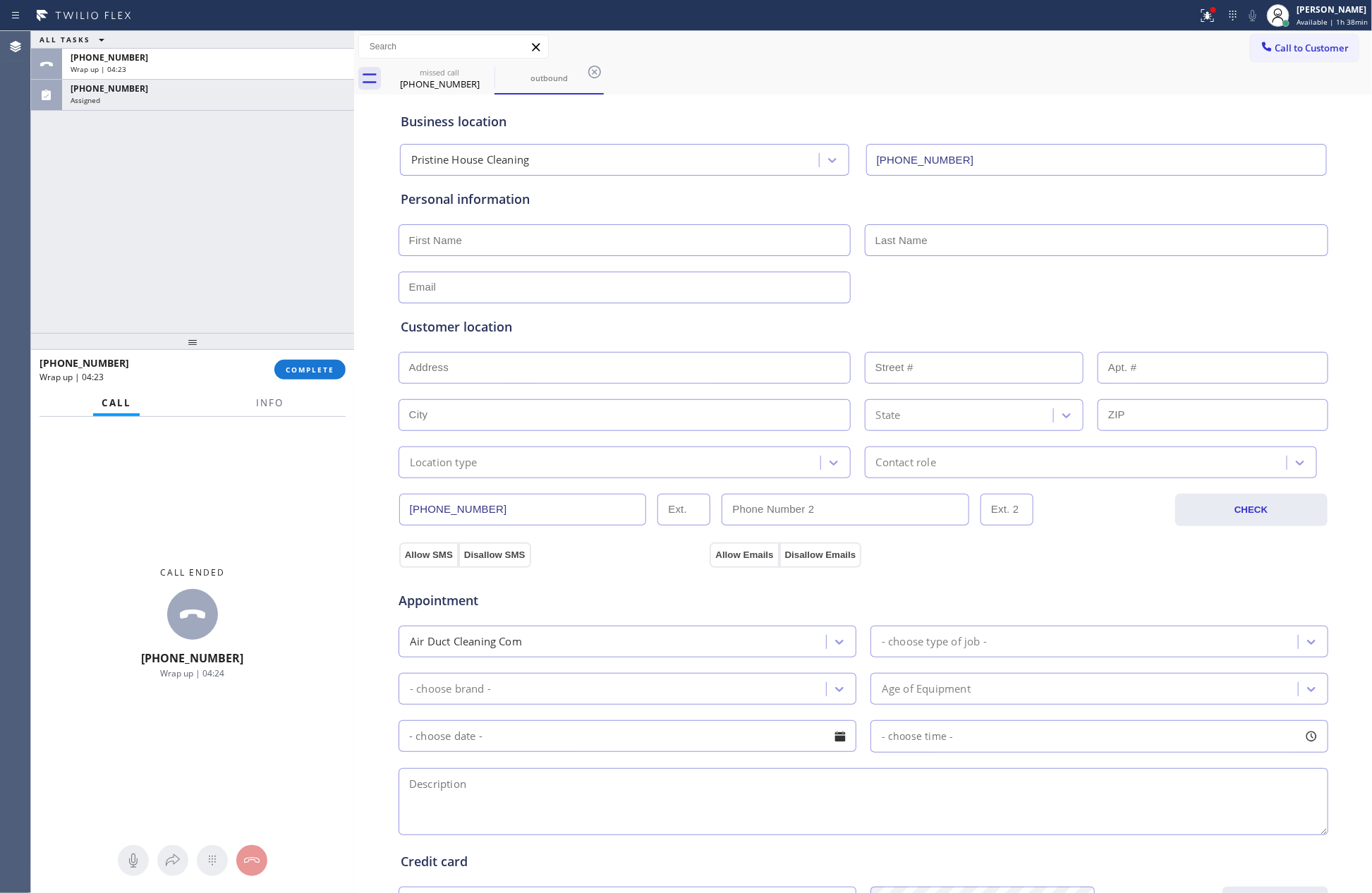
click at [160, 296] on div "ALL TASKS ALL TASKS ACTIVE TASKS TASKS IN WRAP UP [PHONE_NUMBER] Wrap up | 04:[…" at bounding box center [193, 182] width 323 height 302
click at [216, 59] on div "[PHONE_NUMBER]" at bounding box center [208, 57] width 275 height 12
drag, startPoint x: 292, startPoint y: 367, endPoint x: 270, endPoint y: 291, distance: 79.1
click at [292, 360] on button "COMPLETE" at bounding box center [310, 370] width 71 height 20
click at [250, 248] on div "ALL TASKS ALL TASKS ACTIVE TASKS TASKS IN WRAP UP [PHONE_NUMBER] Wrap up | 04:[…" at bounding box center [193, 182] width 323 height 302
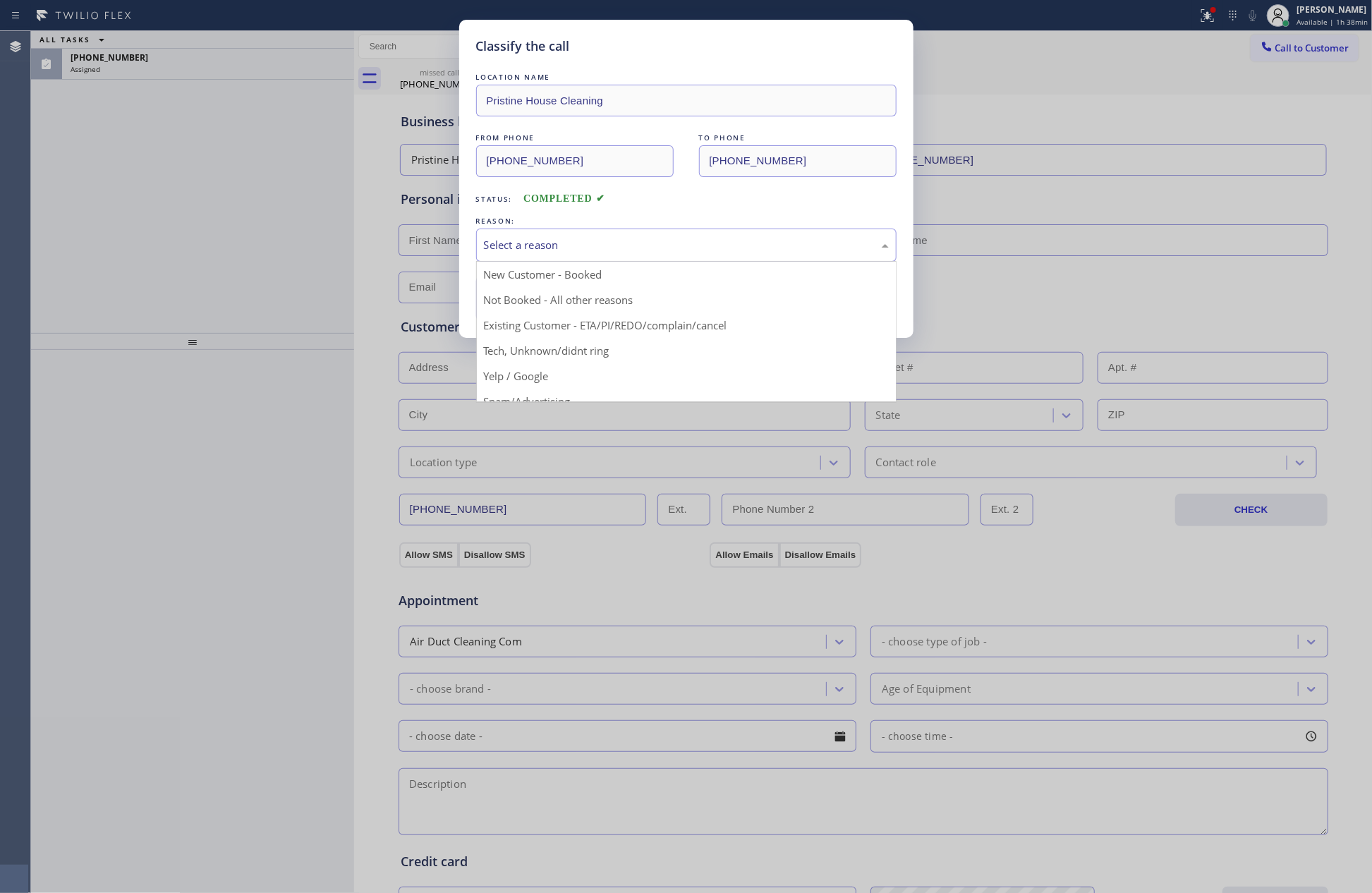
click at [553, 250] on div "Select a reason" at bounding box center [686, 246] width 405 height 16
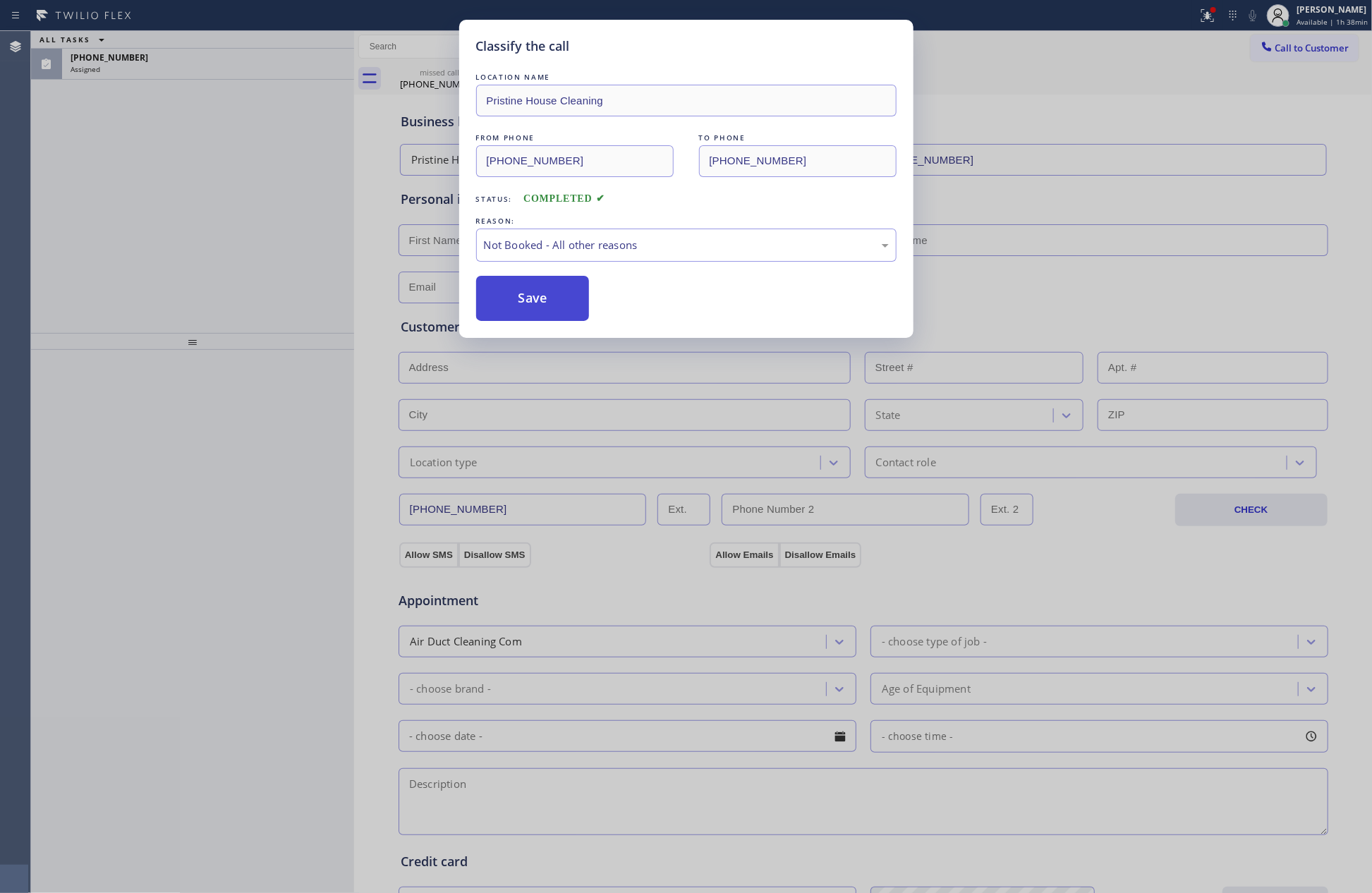
click at [532, 307] on button "Save" at bounding box center [532, 298] width 113 height 46
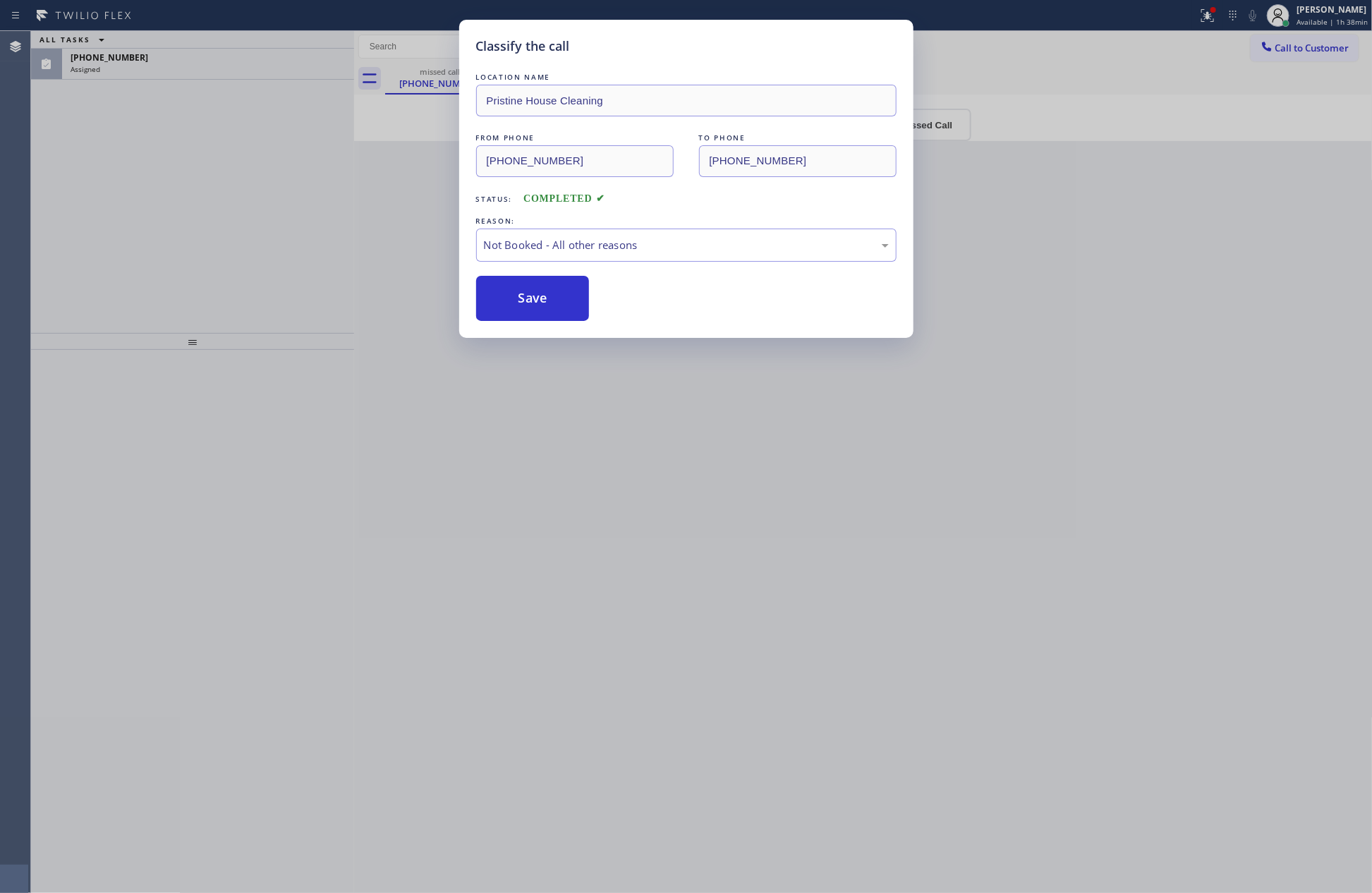
click at [222, 248] on div "Classify the call LOCATION NAME Pristine House Cleaning FROM PHONE [PHONE_NUMBE…" at bounding box center [686, 446] width 1372 height 893
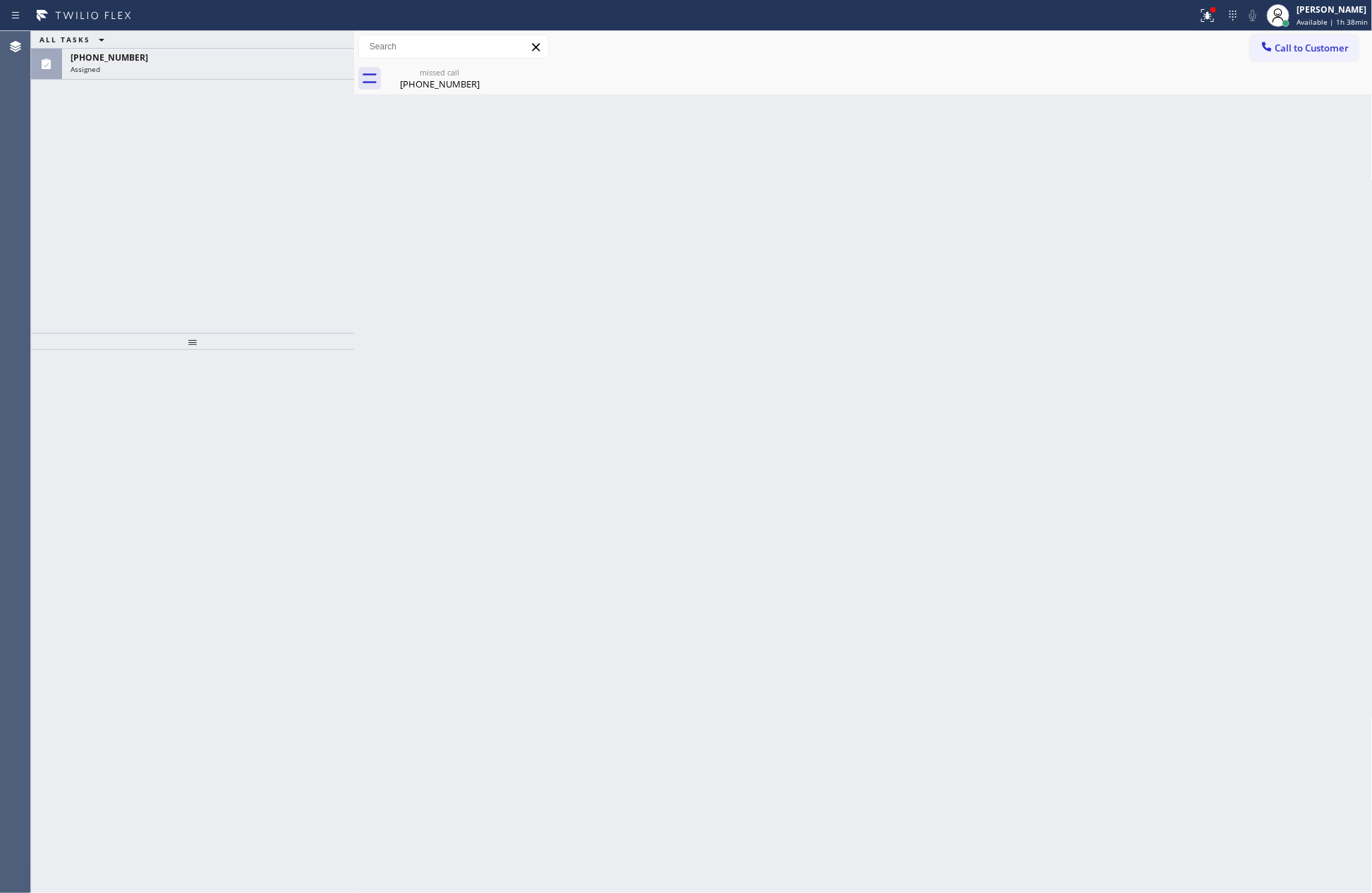
click at [222, 248] on div "ALL TASKS ALL TASKS ACTIVE TASKS TASKS IN WRAP UP [PHONE_NUMBER] Assigned" at bounding box center [193, 182] width 323 height 302
click at [235, 70] on div "Assigned" at bounding box center [208, 69] width 275 height 10
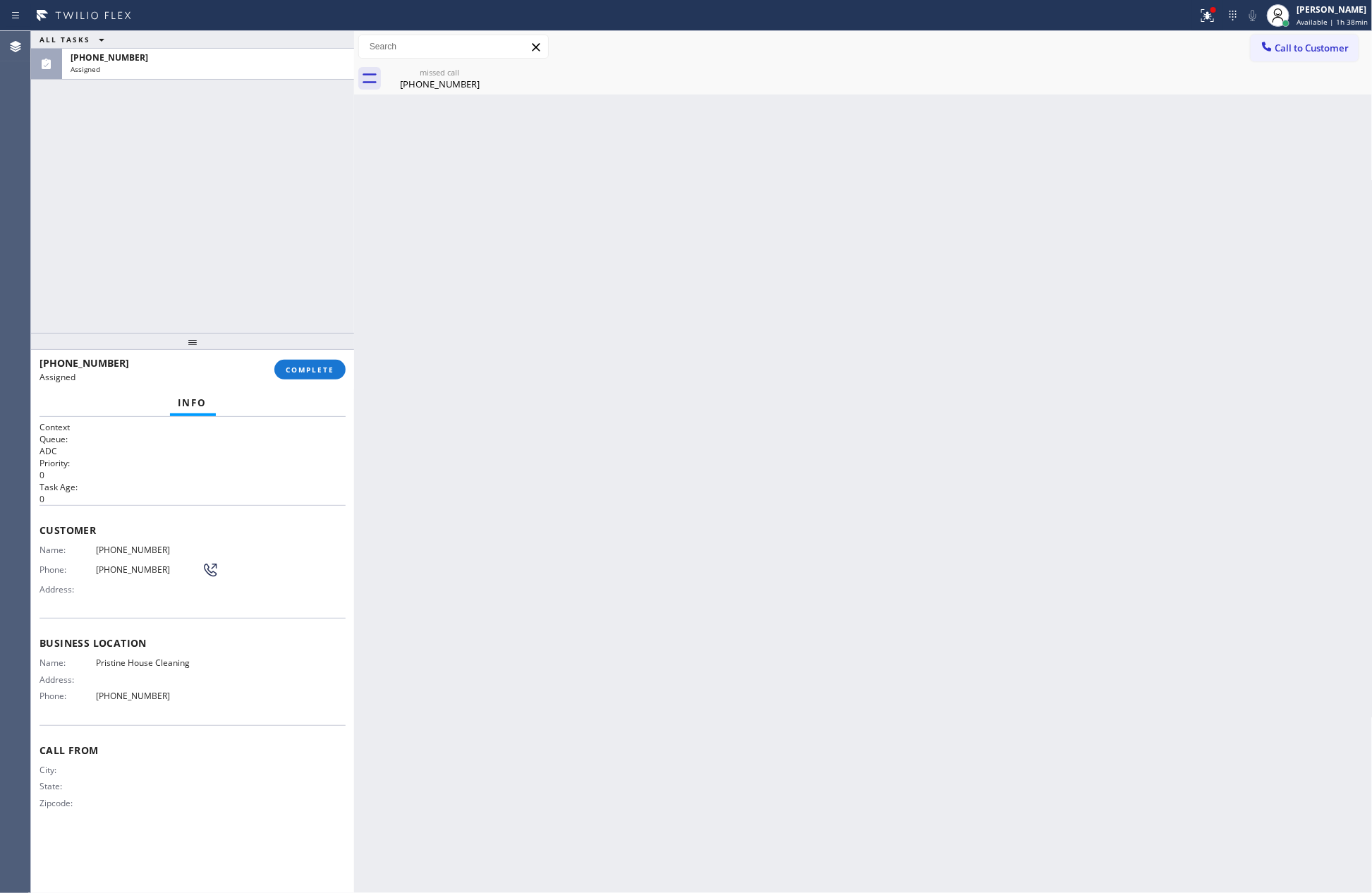
click at [219, 257] on div "ALL TASKS ALL TASKS ACTIVE TASKS TASKS IN WRAP UP [PHONE_NUMBER] Assigned" at bounding box center [193, 182] width 323 height 302
click at [274, 276] on div "ALL TASKS ALL TASKS ACTIVE TASKS TASKS IN WRAP UP [PHONE_NUMBER] Assigned" at bounding box center [193, 182] width 323 height 302
drag, startPoint x: 704, startPoint y: 466, endPoint x: 516, endPoint y: 190, distance: 333.9
click at [703, 445] on div "Back to Dashboard Change Sender ID Customers Technicians Select a contact Outbo…" at bounding box center [863, 463] width 1019 height 863
click at [435, 70] on div "missed call" at bounding box center [439, 72] width 106 height 11
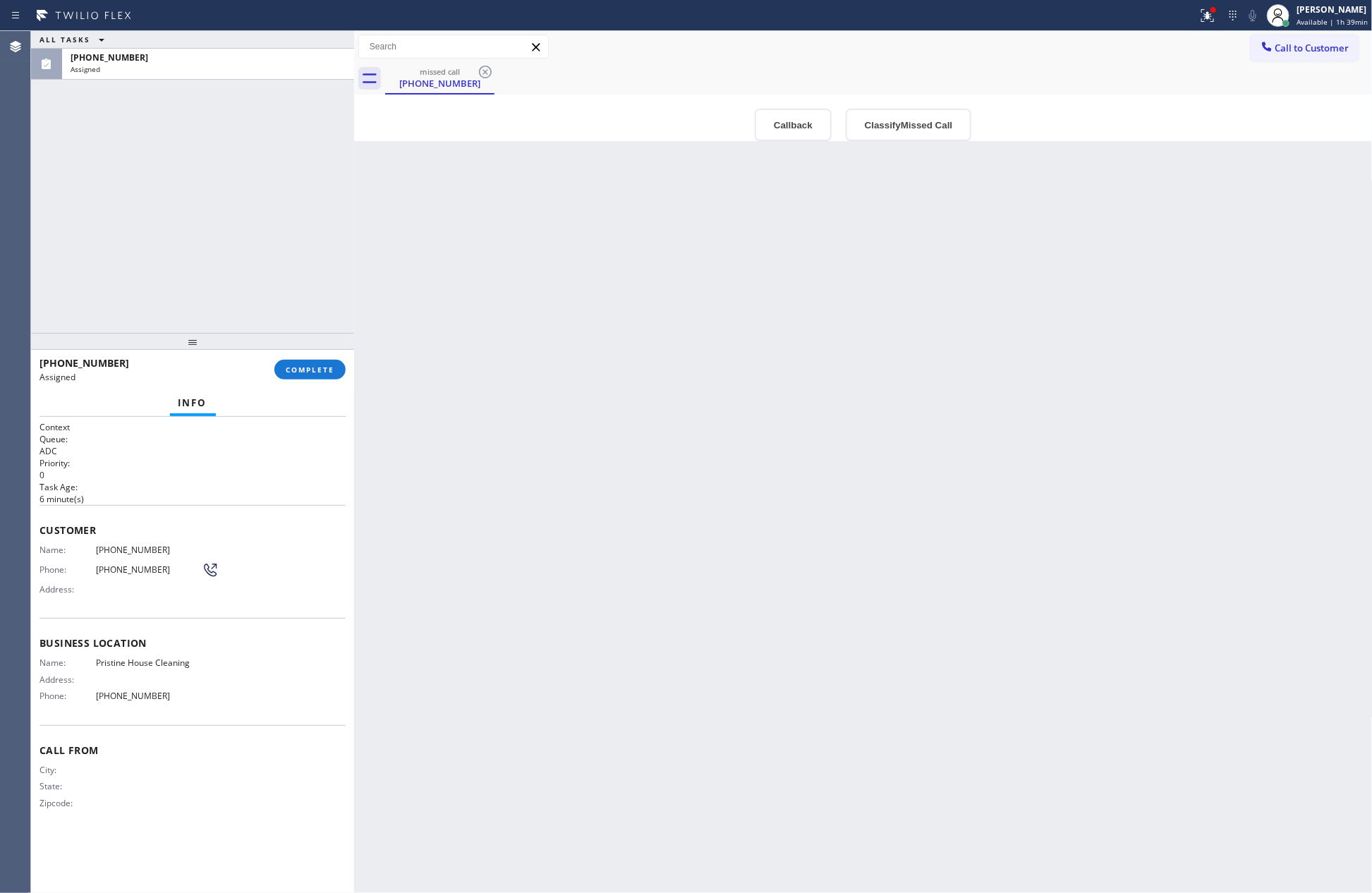
click at [261, 287] on div "ALL TASKS ALL TASKS ACTIVE TASKS TASKS IN WRAP UP [PHONE_NUMBER] Assigned" at bounding box center [193, 182] width 323 height 302
click at [304, 372] on span "COMPLETE" at bounding box center [310, 370] width 49 height 10
click at [244, 182] on div "ALL TASKS ALL TASKS ACTIVE TASKS TASKS IN WRAP UP [PHONE_NUMBER] Assigned" at bounding box center [193, 182] width 323 height 302
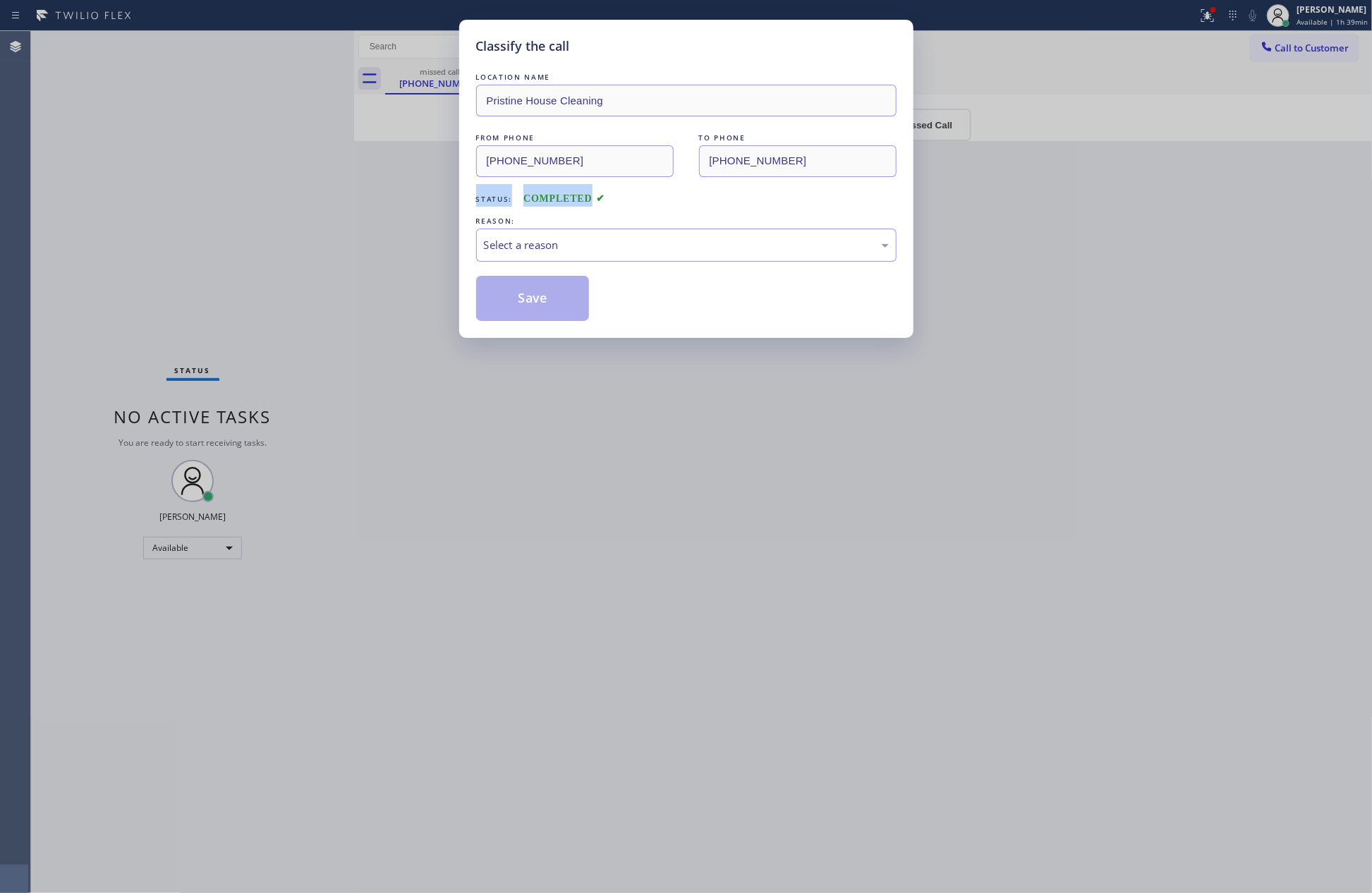
click at [244, 182] on div "Classify the call LOCATION NAME Pristine House Cleaning FROM PHONE [PHONE_NUMBE…" at bounding box center [686, 446] width 1372 height 893
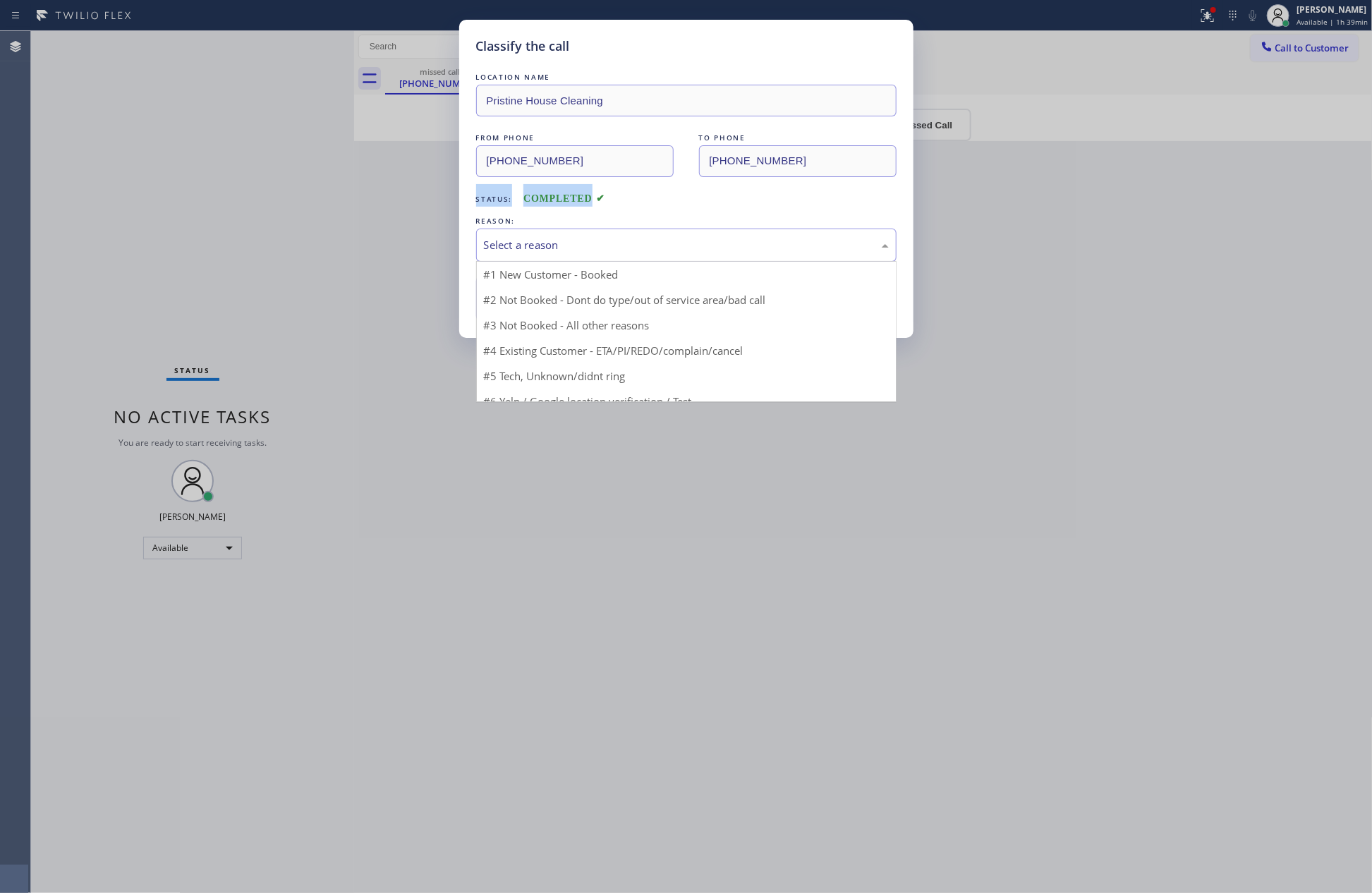
click at [554, 235] on div "Select a reason" at bounding box center [686, 245] width 420 height 33
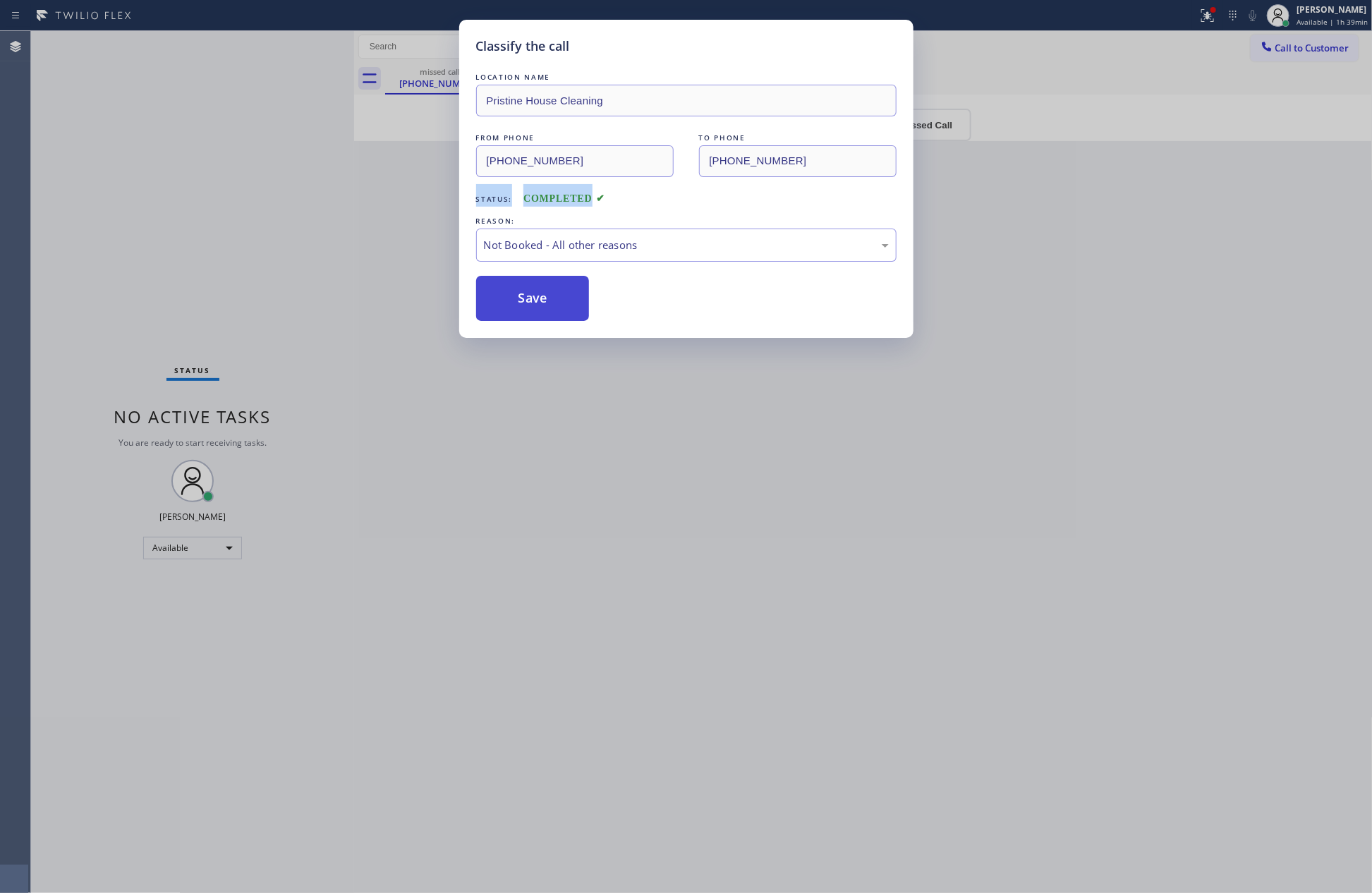
click at [525, 305] on button "Save" at bounding box center [532, 298] width 113 height 46
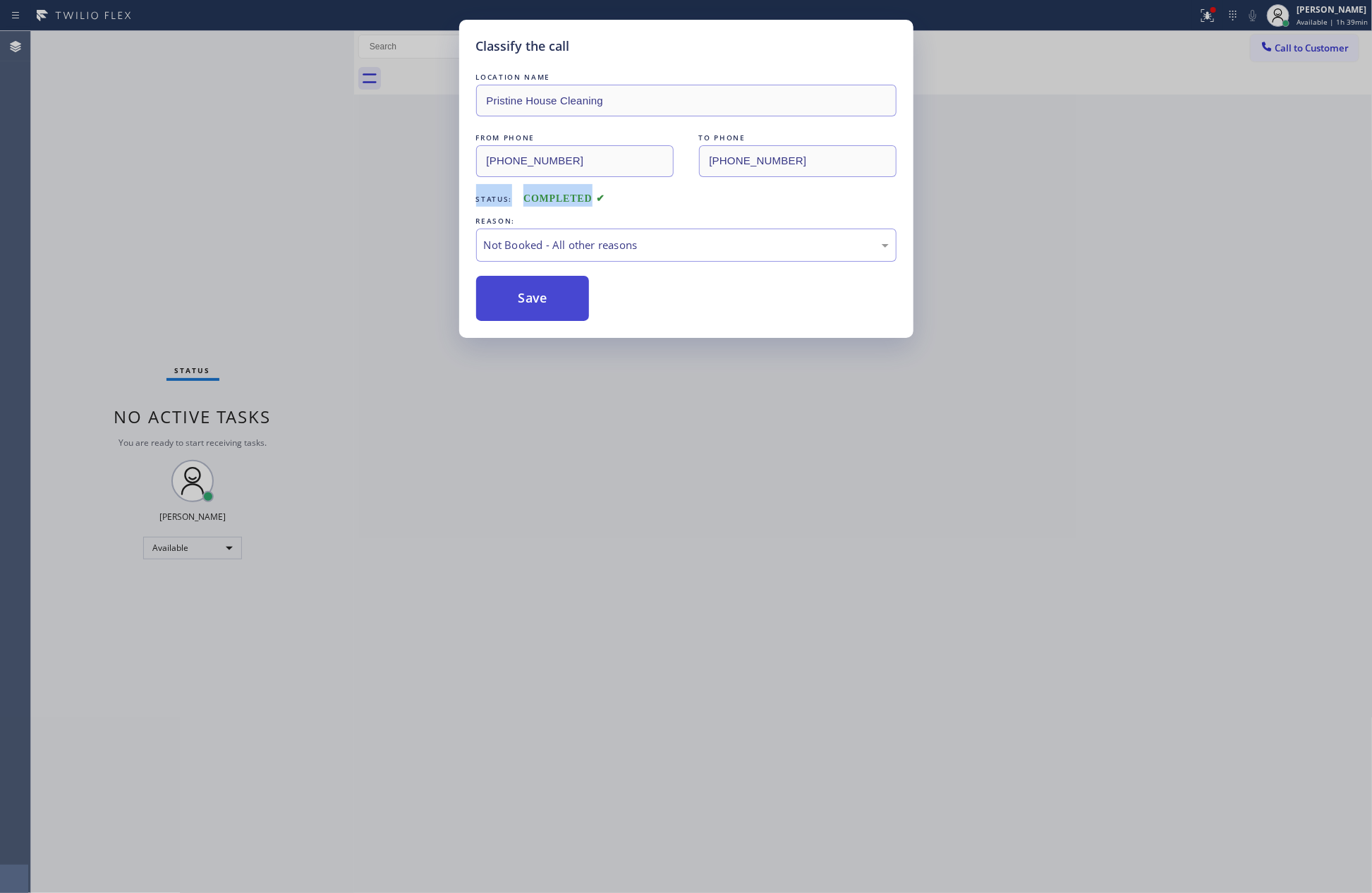
click at [525, 305] on button "Save" at bounding box center [532, 298] width 113 height 46
click at [240, 208] on div "Classify the call LOCATION NAME Pristine House Cleaning FROM PHONE [PHONE_NUMBE…" at bounding box center [686, 446] width 1372 height 893
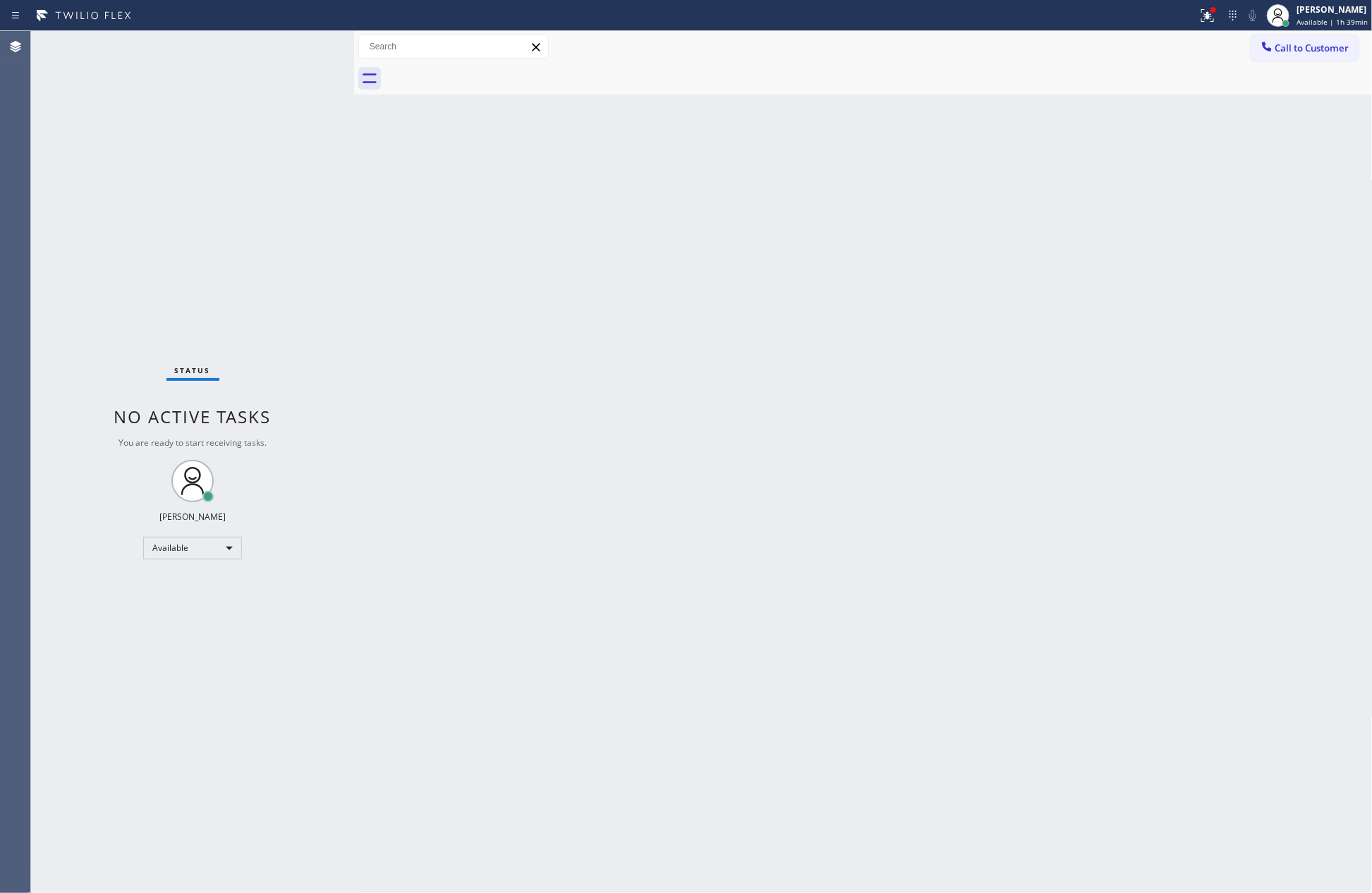
click at [605, 280] on div "Back to Dashboard Change Sender ID Customers Technicians Select a contact Outbo…" at bounding box center [863, 463] width 1019 height 863
drag, startPoint x: 605, startPoint y: 280, endPoint x: 646, endPoint y: 6, distance: 277.1
click at [620, 213] on div "Back to Dashboard Change Sender ID Customers Technicians Select a contact Outbo…" at bounding box center [863, 463] width 1019 height 863
drag, startPoint x: 838, startPoint y: 381, endPoint x: 1357, endPoint y: 126, distance: 578.3
click at [985, 375] on div "Back to Dashboard Change Sender ID Customers Technicians Select a contact Outbo…" at bounding box center [863, 463] width 1019 height 863
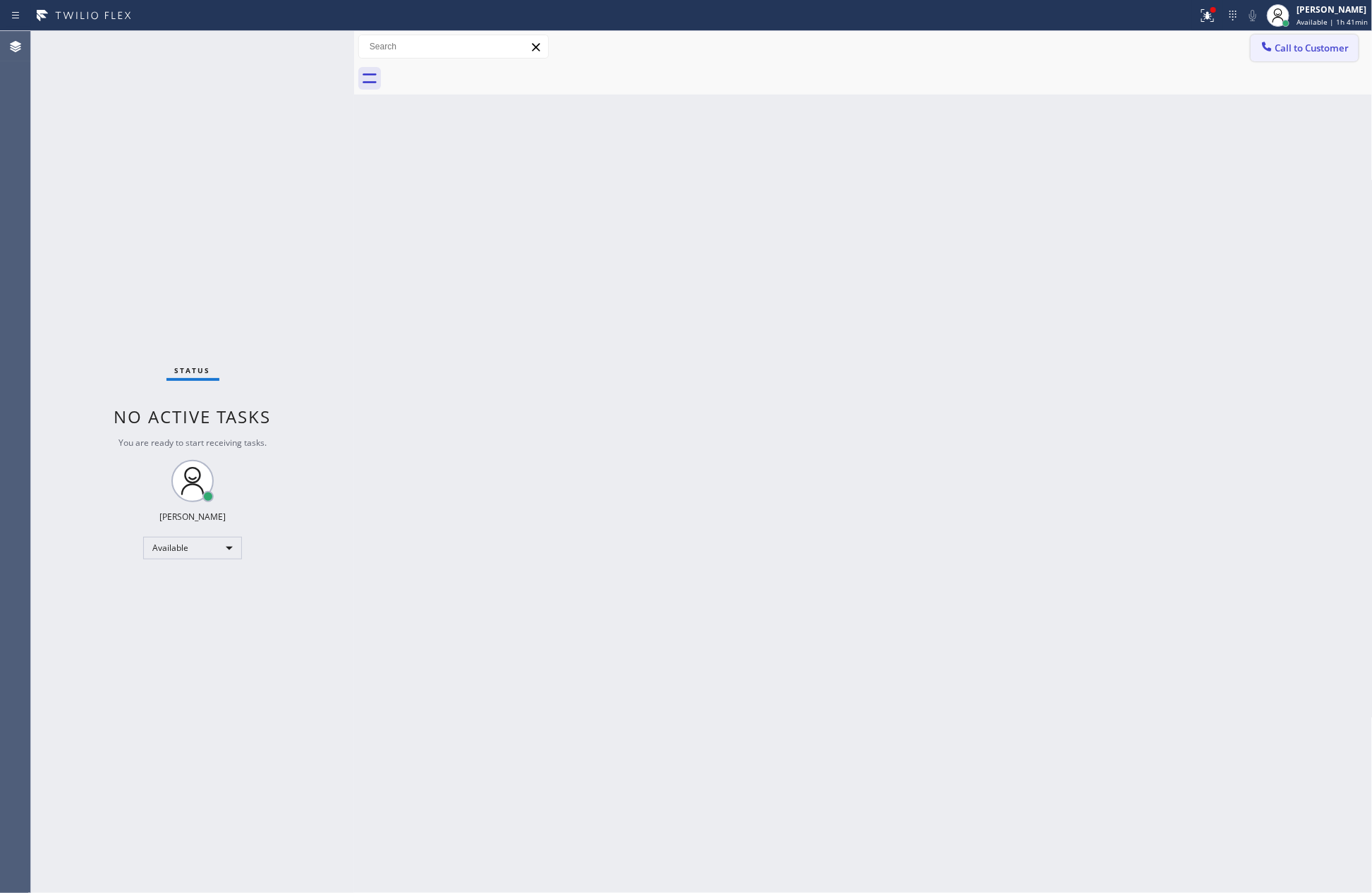
click at [1321, 40] on button "Call to Customer" at bounding box center [1304, 48] width 108 height 27
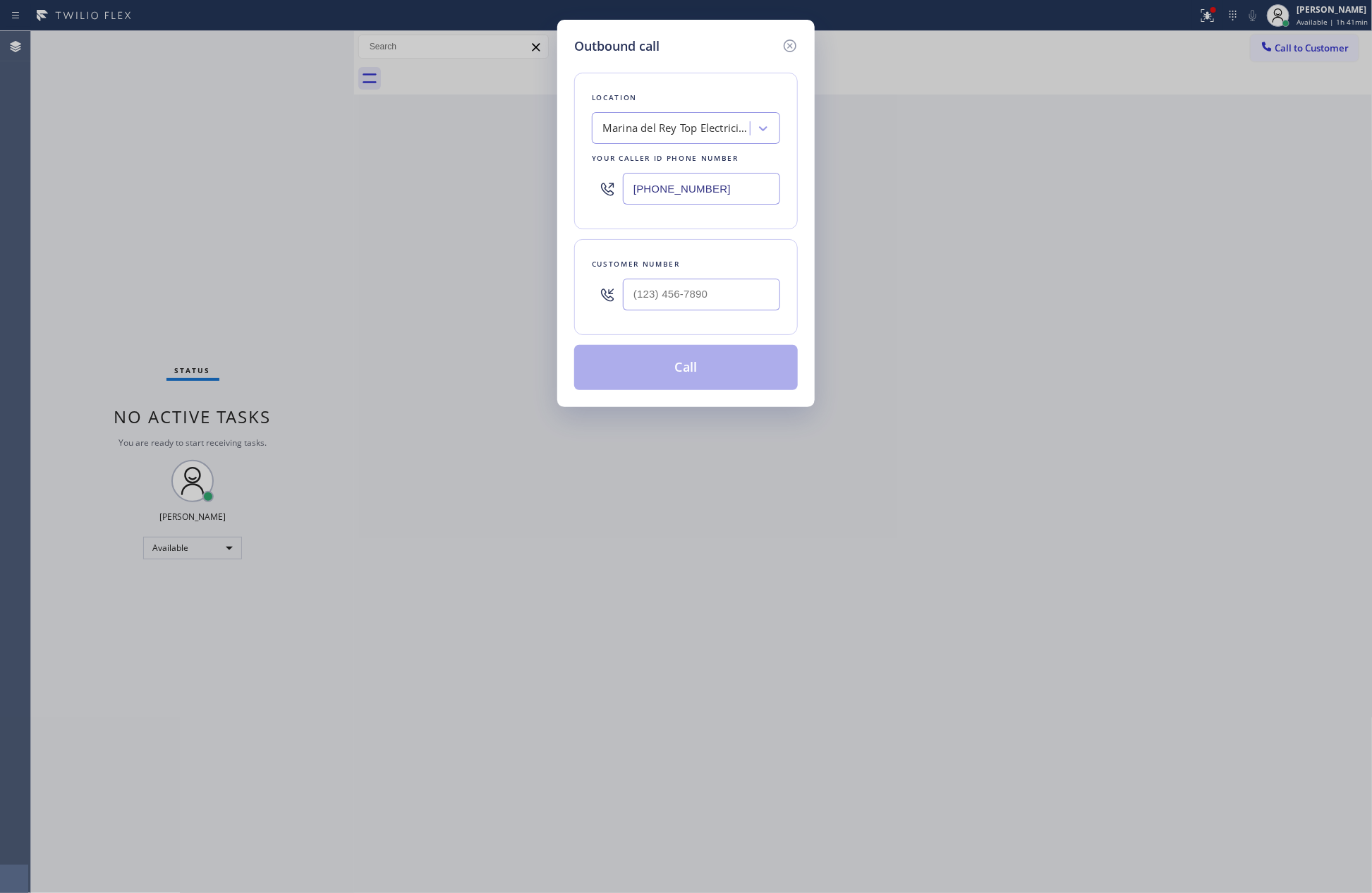
click at [696, 104] on div "Location" at bounding box center [686, 97] width 188 height 15
click at [694, 127] on div "Marina del Rey Top Electricians" at bounding box center [677, 129] width 148 height 16
paste input "High Q Appliance Repair [GEOGRAPHIC_DATA]"
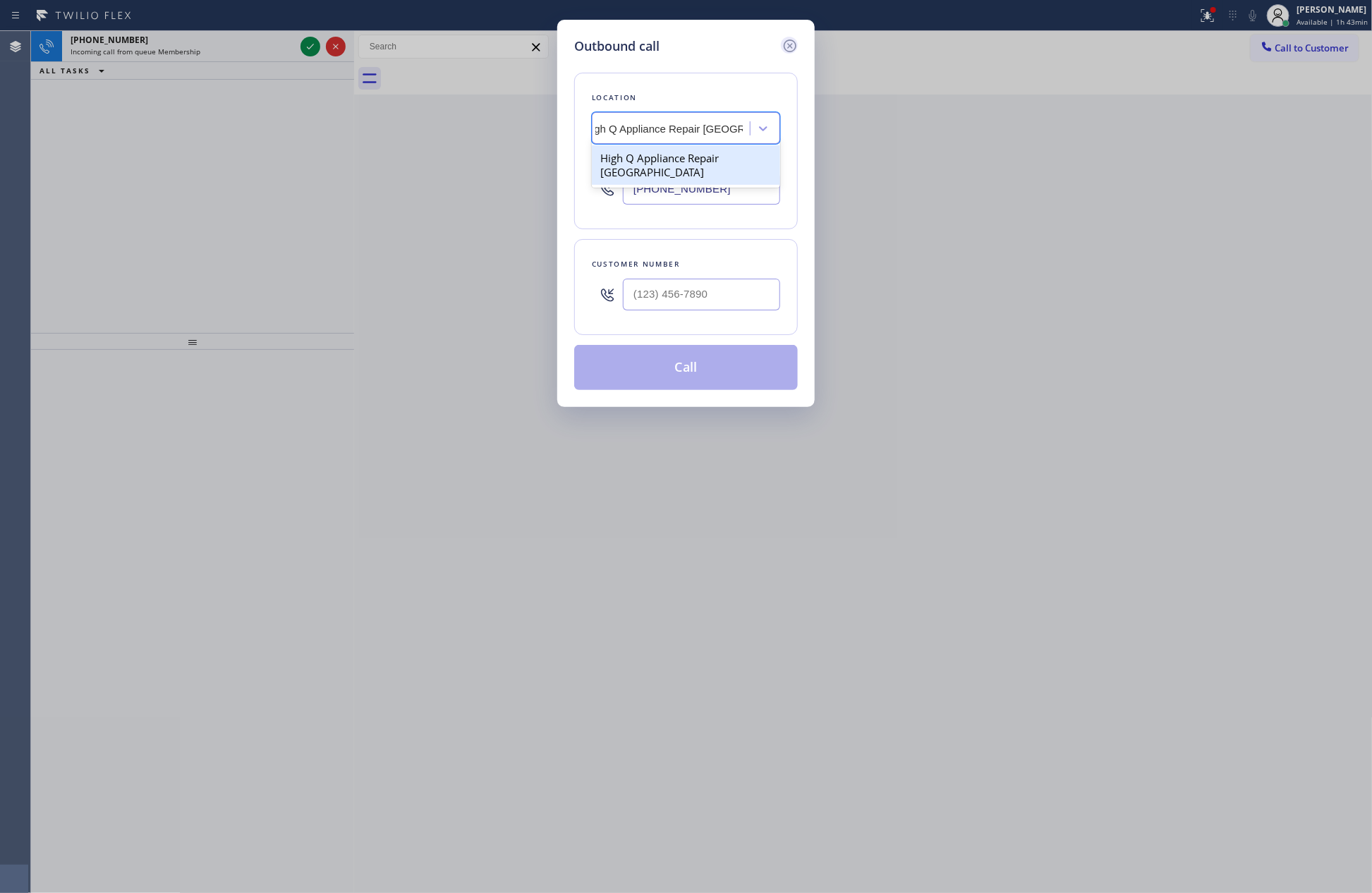
type input "High Q Appliance Repair [GEOGRAPHIC_DATA]"
click at [789, 46] on icon at bounding box center [790, 46] width 12 height 13
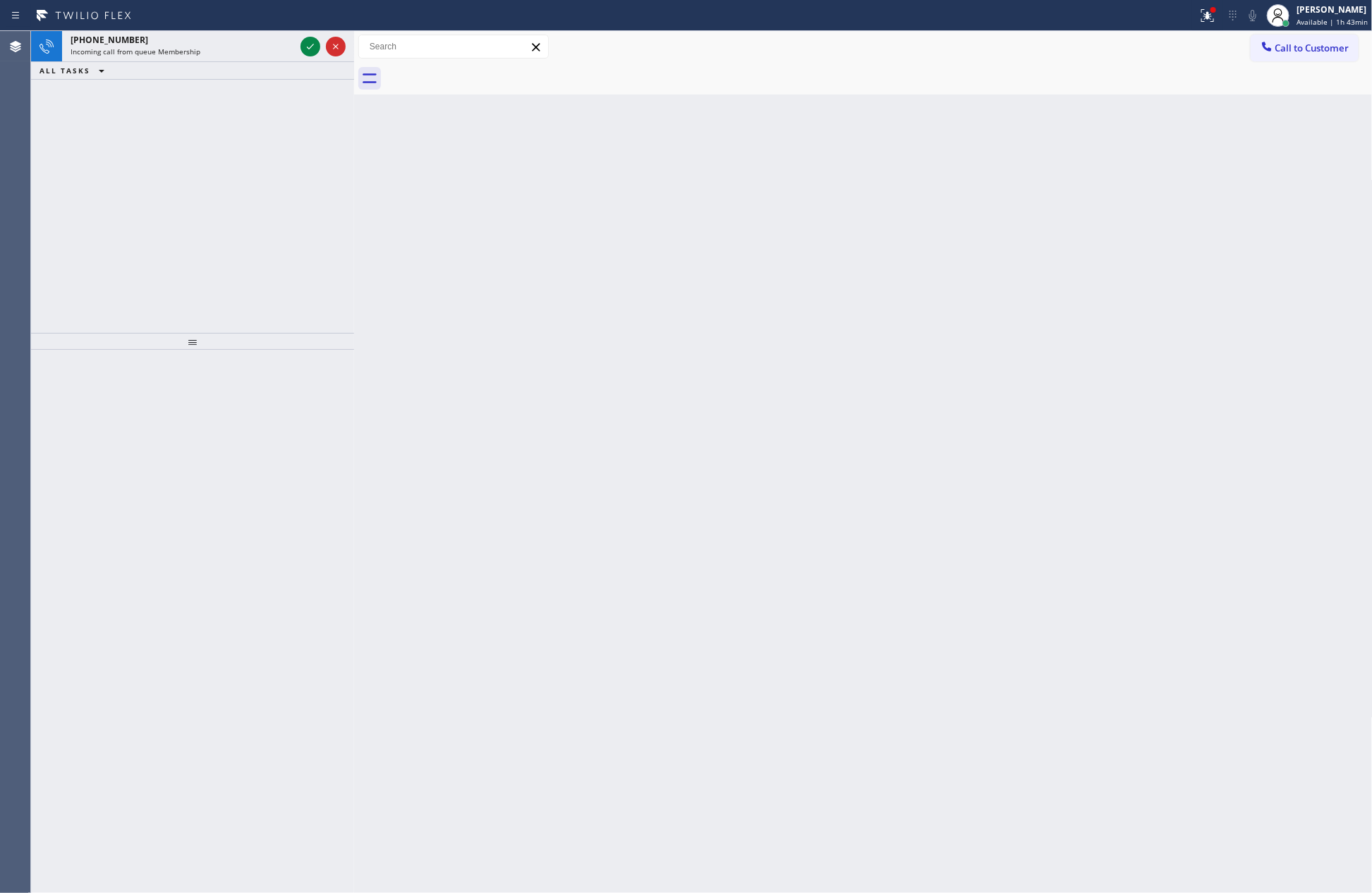
click at [244, 257] on div "[PHONE_NUMBER] Incoming call from queue Membership ALL TASKS ALL TASKS ACTIVE T…" at bounding box center [193, 182] width 323 height 302
click at [311, 47] on icon at bounding box center [310, 46] width 17 height 17
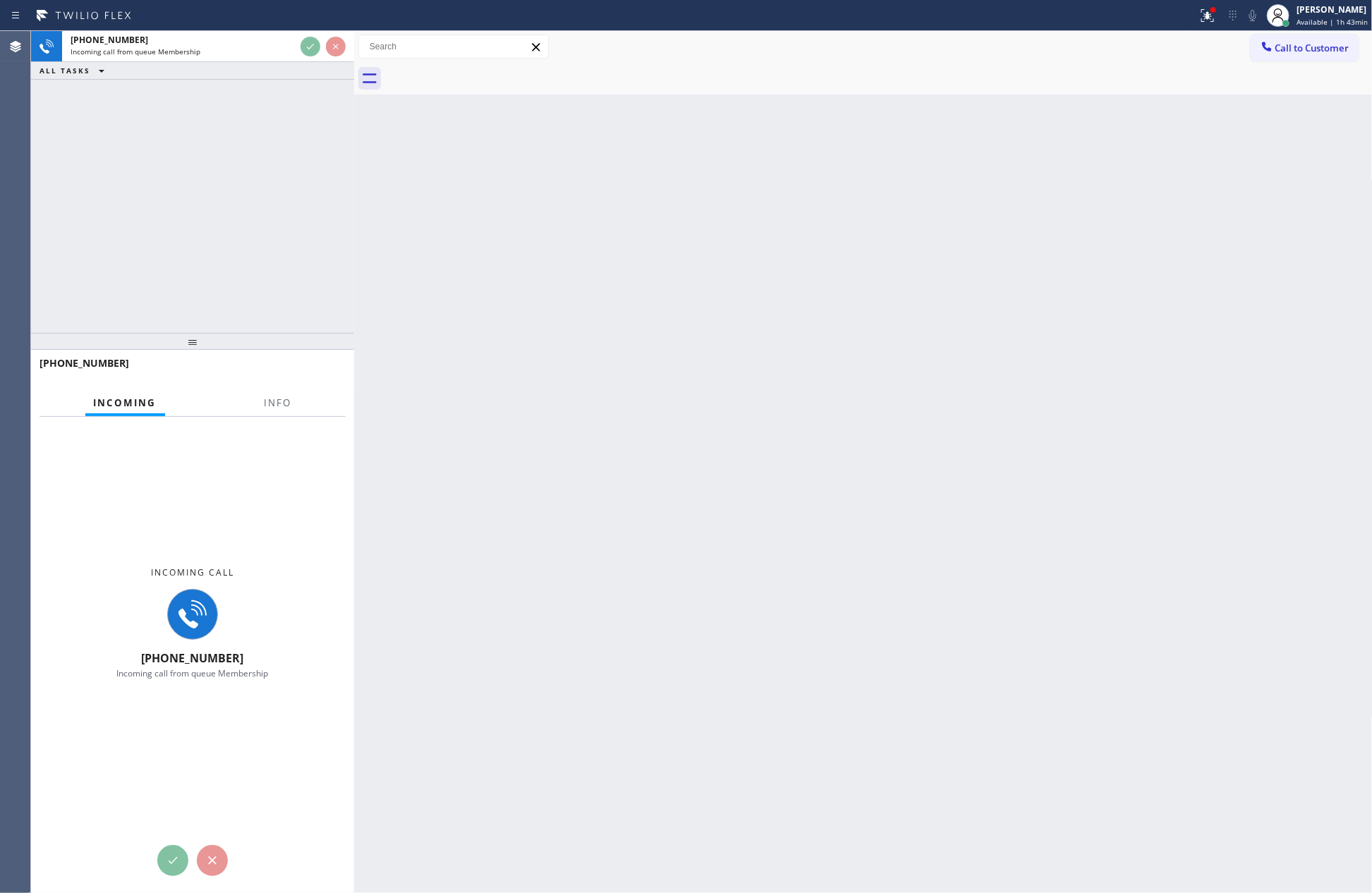
click at [298, 321] on div "[PHONE_NUMBER] Incoming call from queue Membership ALL TASKS ALL TASKS ACTIVE T…" at bounding box center [193, 182] width 323 height 302
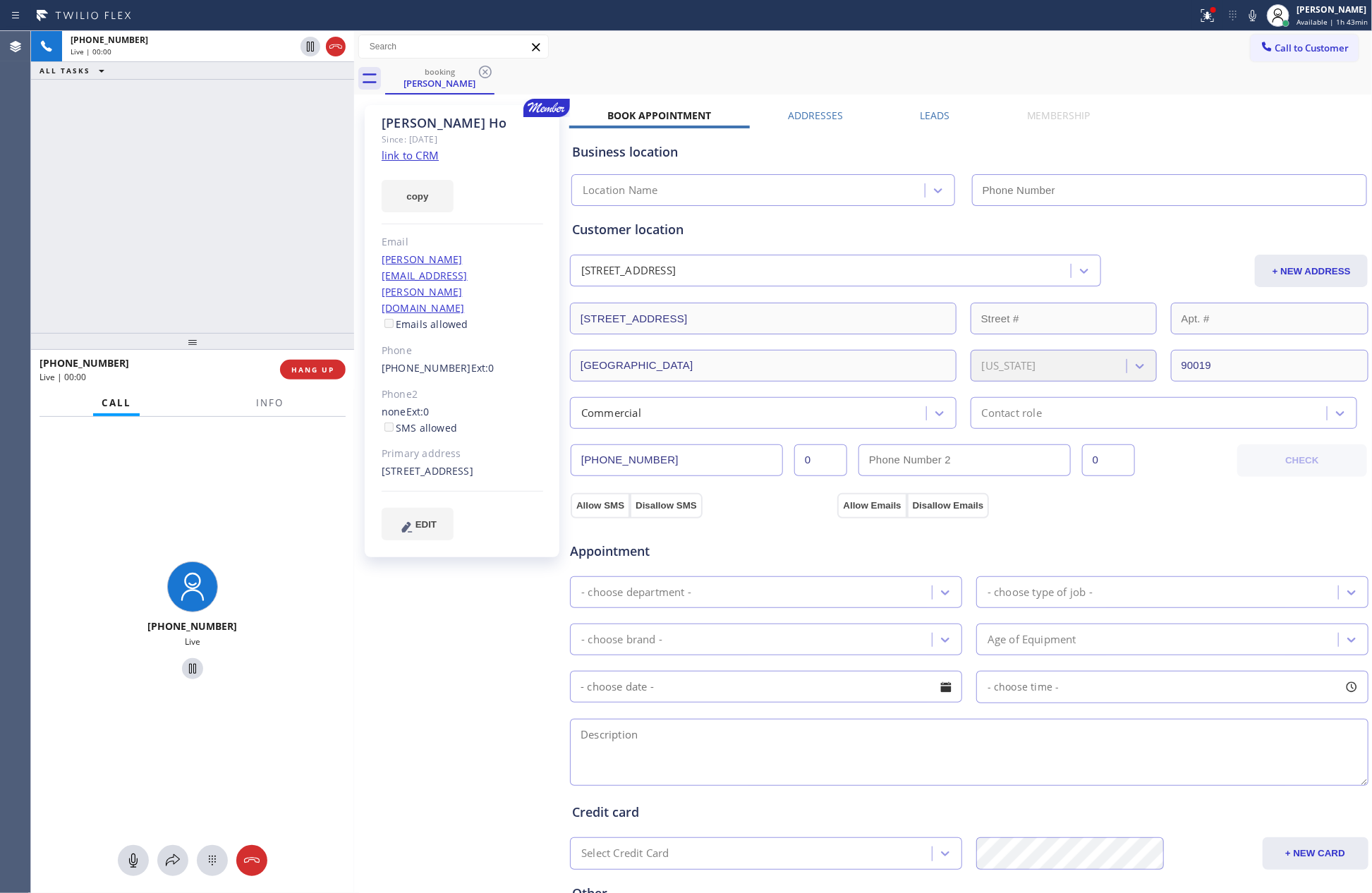
type input "[PHONE_NUMBER]"
drag, startPoint x: 199, startPoint y: 227, endPoint x: 210, endPoint y: 227, distance: 11.0
click at [210, 227] on div "[PHONE_NUMBER] Live | 00:23 ALL TASKS ALL TASKS ACTIVE TASKS TASKS IN WRAP UP" at bounding box center [193, 182] width 323 height 302
click at [304, 183] on div "[PHONE_NUMBER] Live | 00:34 ALL TASKS ALL TASKS ACTIVE TASKS TASKS IN WRAP UP" at bounding box center [193, 182] width 323 height 302
click at [409, 157] on link "link to CRM" at bounding box center [411, 155] width 57 height 14
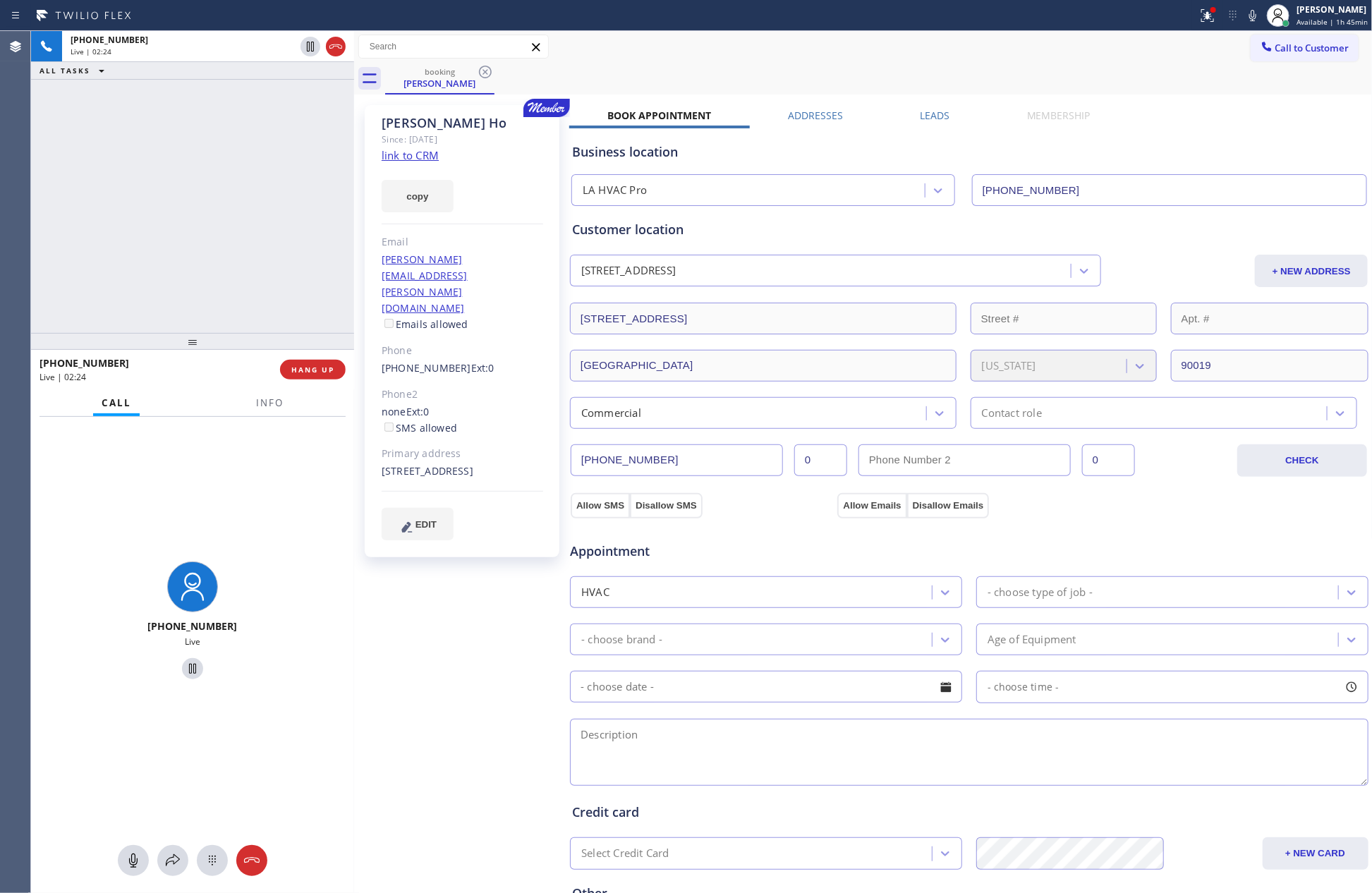
click at [262, 271] on div "[PHONE_NUMBER] Live | 02:24 ALL TASKS ALL TASKS ACTIVE TASKS TASKS IN WRAP UP" at bounding box center [193, 182] width 323 height 302
click at [270, 271] on div "[PHONE_NUMBER] Live | 02:24 ALL TASKS ALL TASKS ACTIVE TASKS TASKS IN WRAP UP" at bounding box center [193, 182] width 323 height 302
click at [601, 510] on button "Allow SMS" at bounding box center [600, 505] width 59 height 25
click at [866, 510] on button "Allow Emails" at bounding box center [871, 505] width 69 height 25
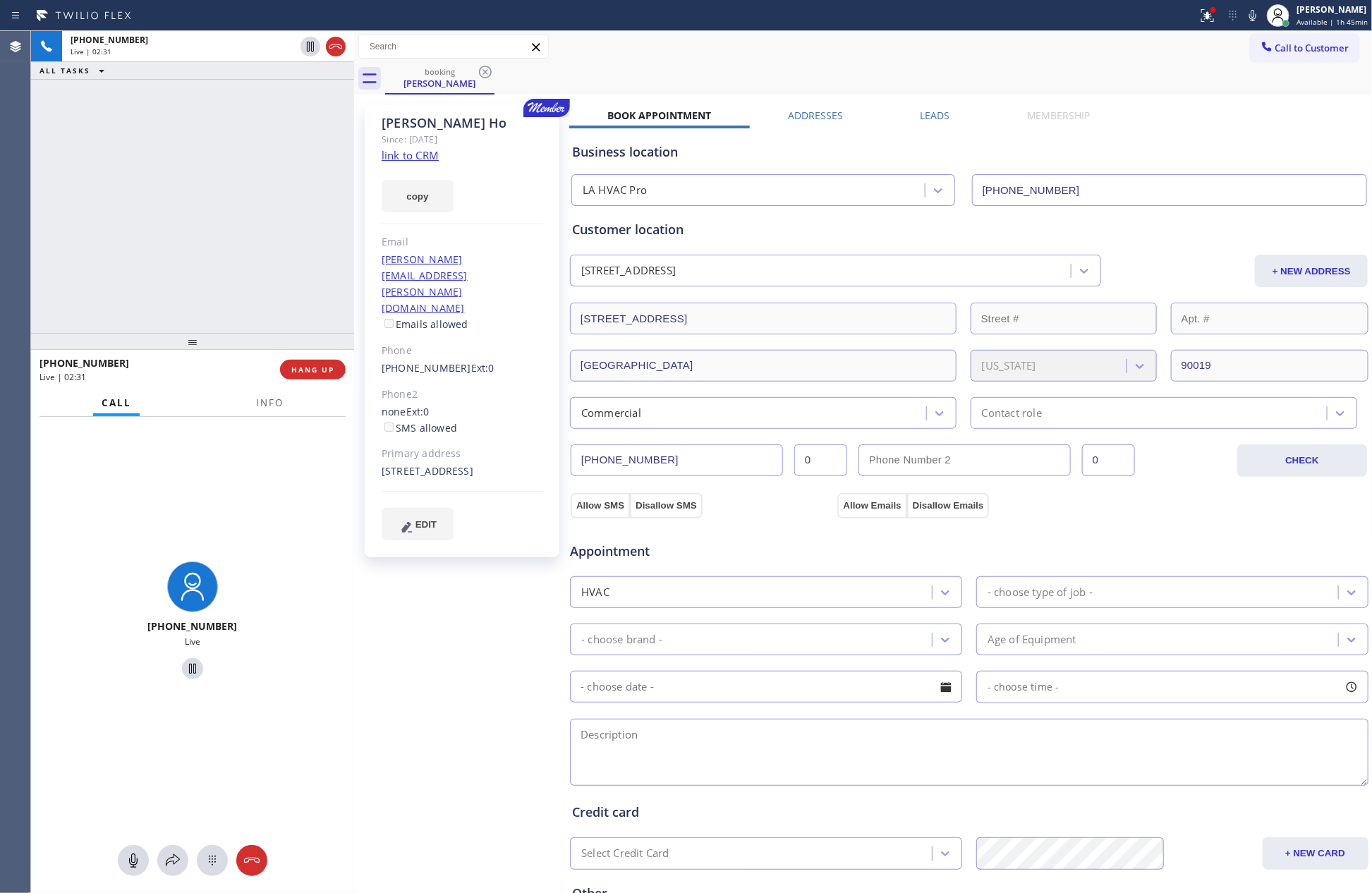
click at [742, 540] on div "Appointment" at bounding box center [702, 544] width 267 height 33
checkbox input "true"
click at [151, 174] on div "[PHONE_NUMBER] Live | 02:49 ALL TASKS ALL TASKS ACTIVE TASKS TASKS IN WRAP UP" at bounding box center [193, 182] width 323 height 302
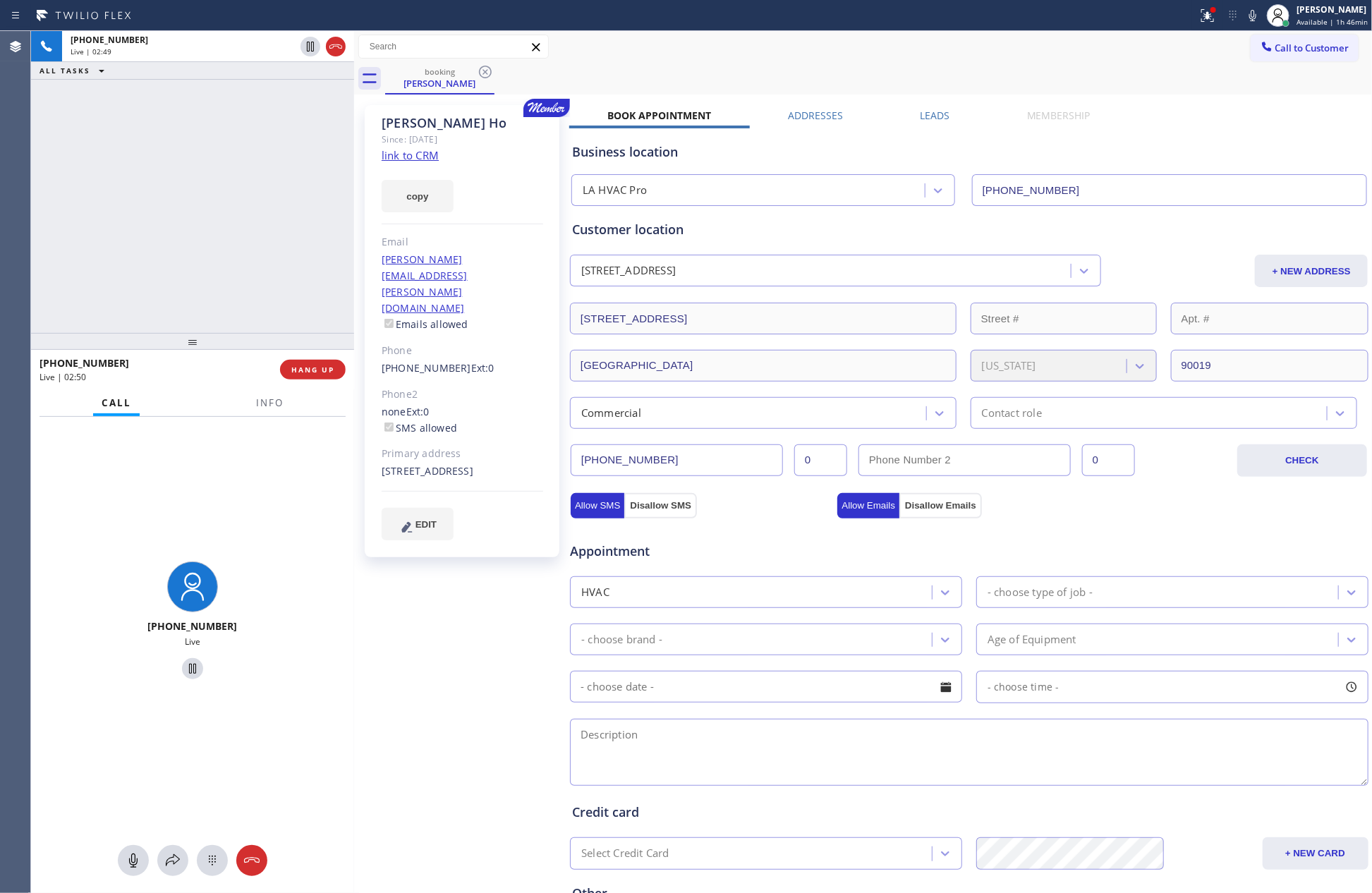
click at [151, 174] on div "[PHONE_NUMBER] Live | 02:49 ALL TASKS ALL TASKS ACTIVE TASKS TASKS IN WRAP UP" at bounding box center [193, 182] width 323 height 302
click at [195, 173] on div "[PHONE_NUMBER] Live | 03:20 ALL TASKS ALL TASKS ACTIVE TASKS TASKS IN WRAP UP" at bounding box center [193, 182] width 323 height 302
click at [136, 863] on icon at bounding box center [133, 861] width 17 height 17
click at [134, 864] on icon at bounding box center [133, 861] width 17 height 17
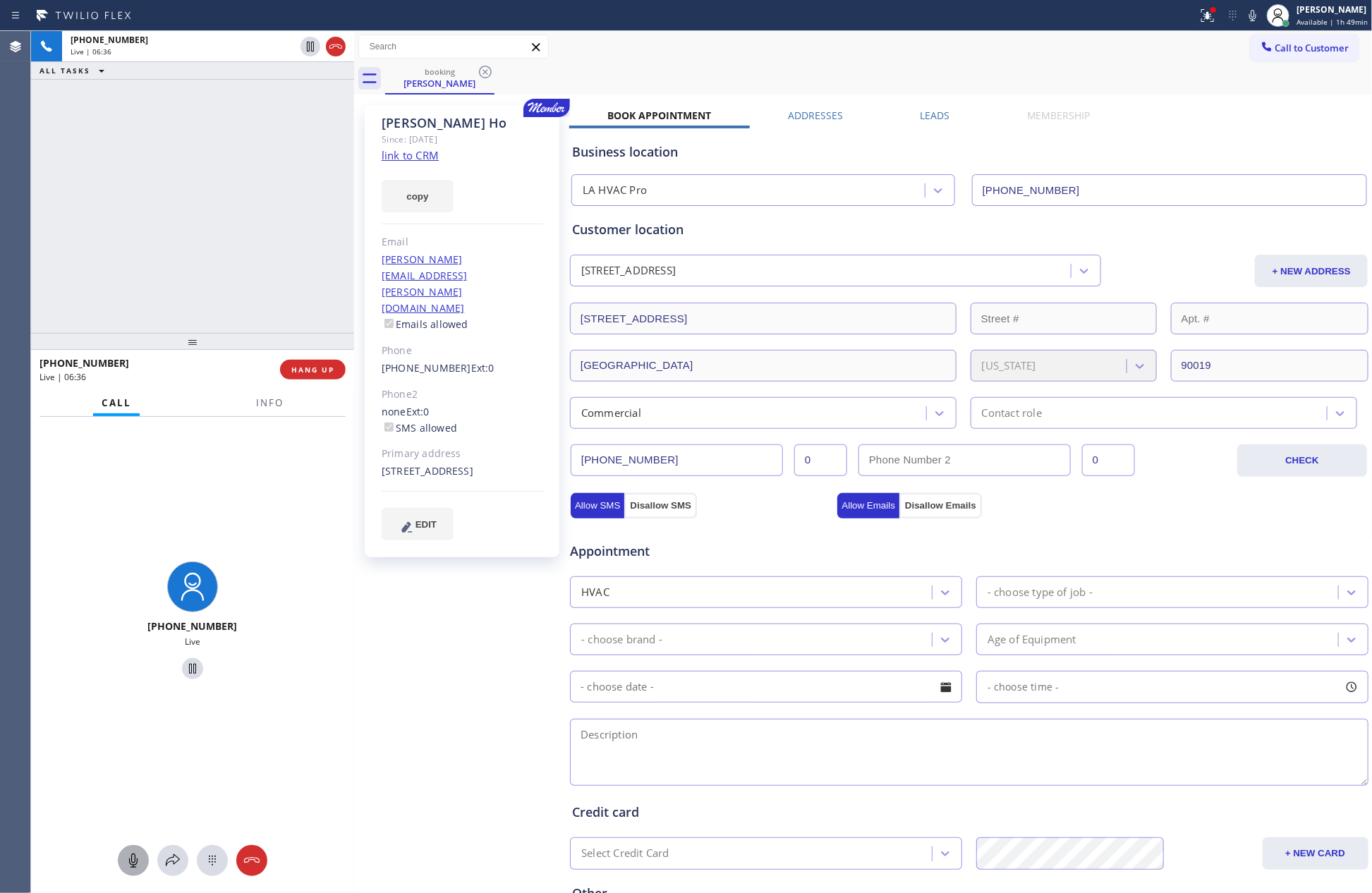
click at [183, 251] on div "[PHONE_NUMBER] Live | 06:36 ALL TASKS ALL TASKS ACTIVE TASKS TASKS IN WRAP UP" at bounding box center [193, 182] width 323 height 302
click at [183, 251] on div "[PHONE_NUMBER] Live | 06:37 ALL TASKS ALL TASKS ACTIVE TASKS TASKS IN WRAP UP" at bounding box center [193, 182] width 323 height 302
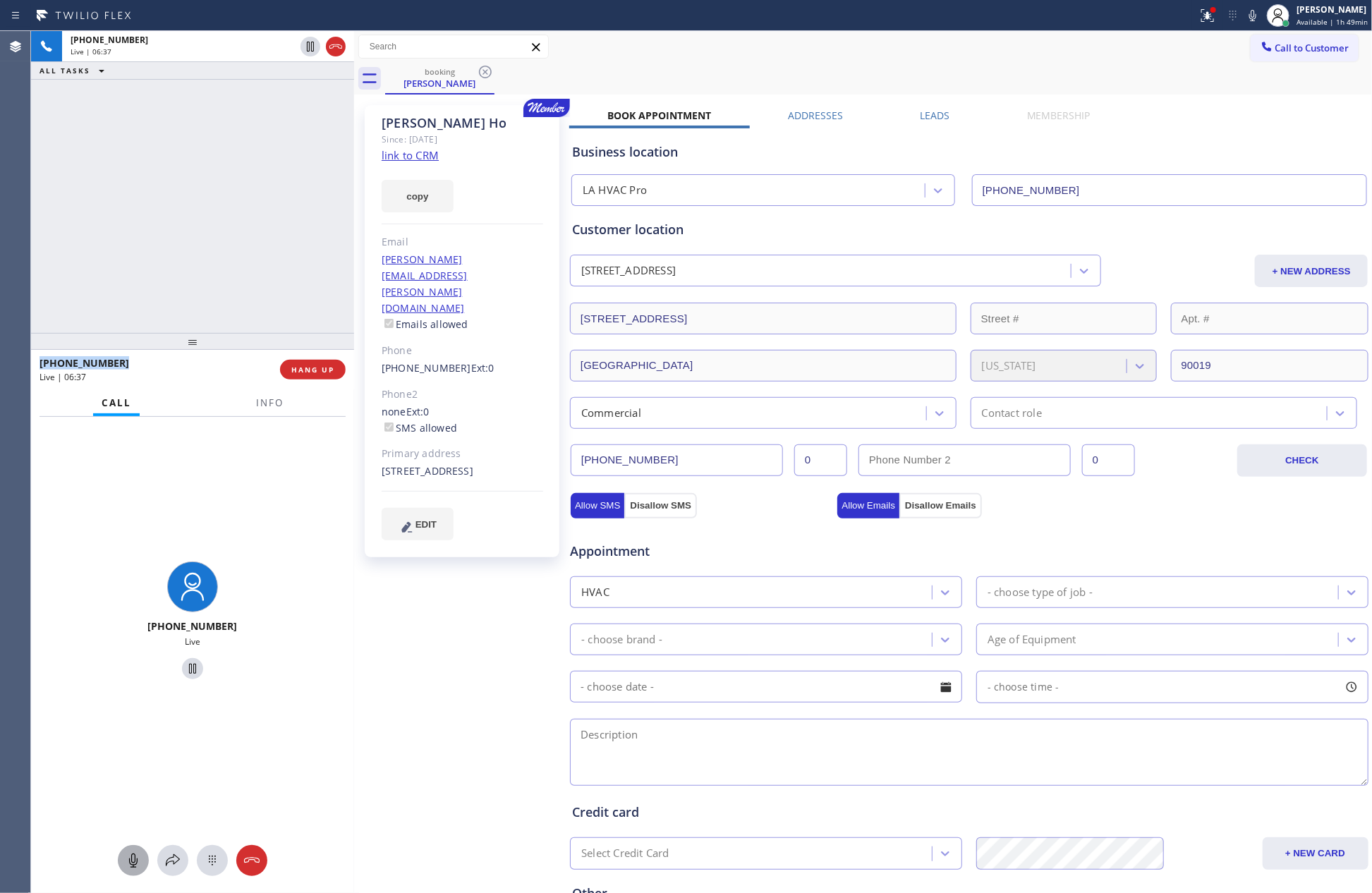
click at [183, 251] on div "[PHONE_NUMBER] Live | 06:37 ALL TASKS ALL TASKS ACTIVE TASKS TASKS IN WRAP UP" at bounding box center [193, 182] width 323 height 302
drag, startPoint x: 138, startPoint y: 851, endPoint x: 207, endPoint y: 214, distance: 640.7
click at [138, 851] on button at bounding box center [133, 861] width 31 height 31
click at [133, 873] on button at bounding box center [133, 861] width 31 height 31
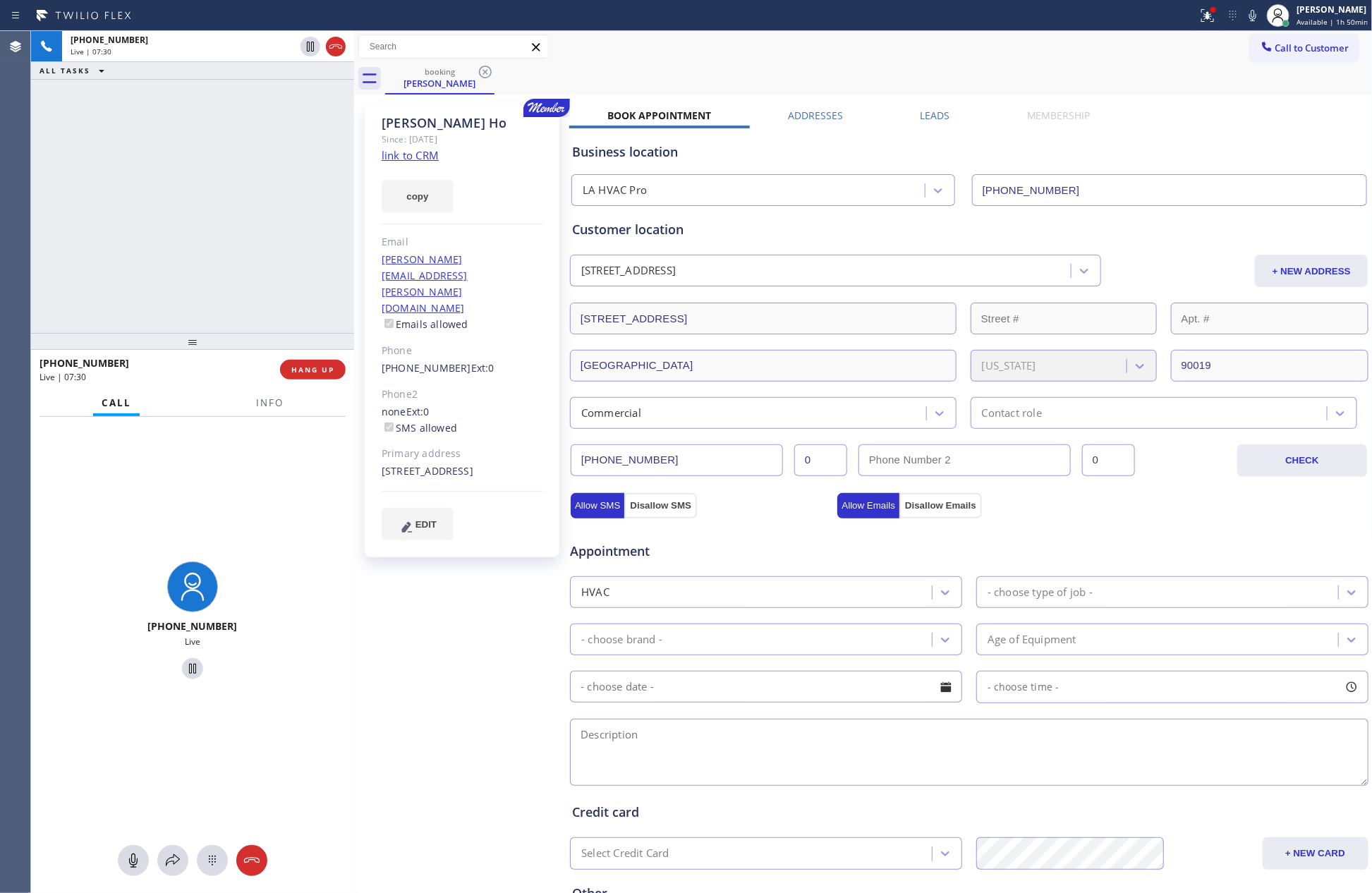
click at [227, 303] on div "[PHONE_NUMBER] Live | 07:30 ALL TASKS ALL TASKS ACTIVE TASKS TASKS IN WRAP UP" at bounding box center [193, 182] width 323 height 302
drag, startPoint x: 210, startPoint y: 257, endPoint x: 220, endPoint y: 248, distance: 13.5
click at [212, 256] on div "[PHONE_NUMBER] Live | 11:09 ALL TASKS ALL TASKS ACTIVE TASKS TASKS IN WRAP UP […" at bounding box center [193, 182] width 323 height 302
click at [309, 96] on icon at bounding box center [310, 95] width 17 height 17
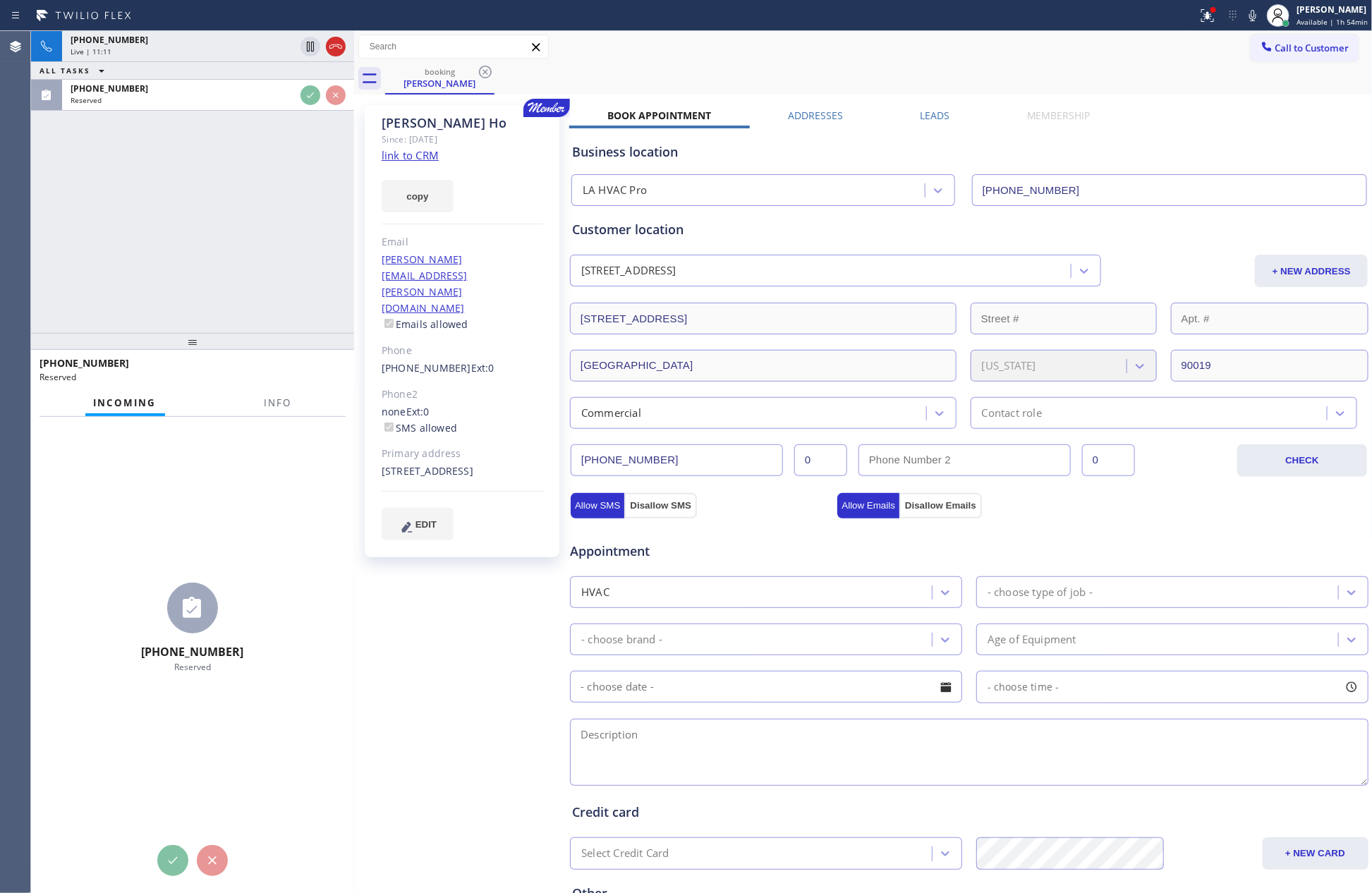
click at [206, 290] on div "[PHONE_NUMBER] Live | 11:11 ALL TASKS ALL TASKS ACTIVE TASKS TASKS IN WRAP UP […" at bounding box center [193, 182] width 323 height 302
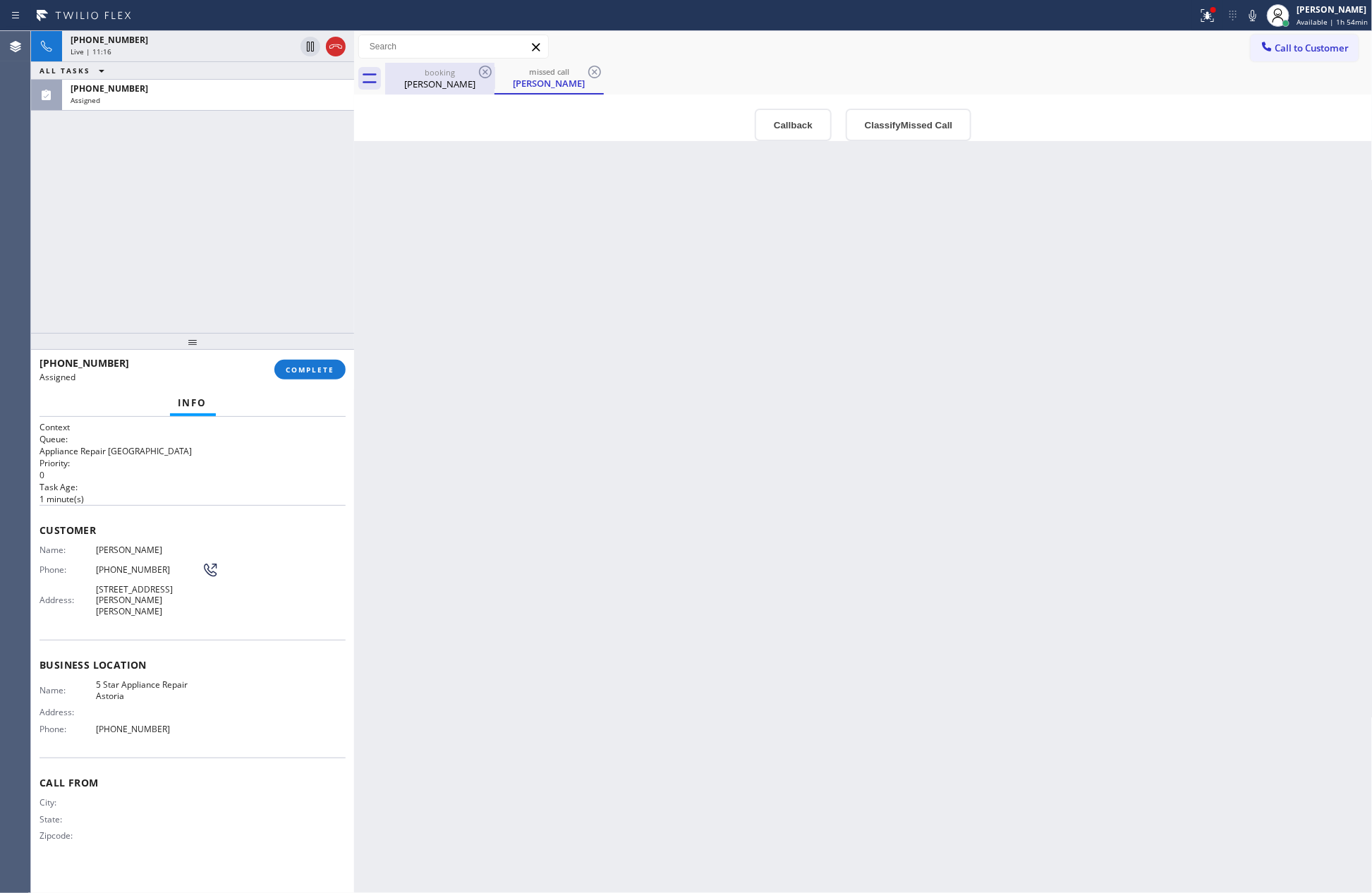
click at [428, 88] on div "[PERSON_NAME]" at bounding box center [439, 84] width 106 height 13
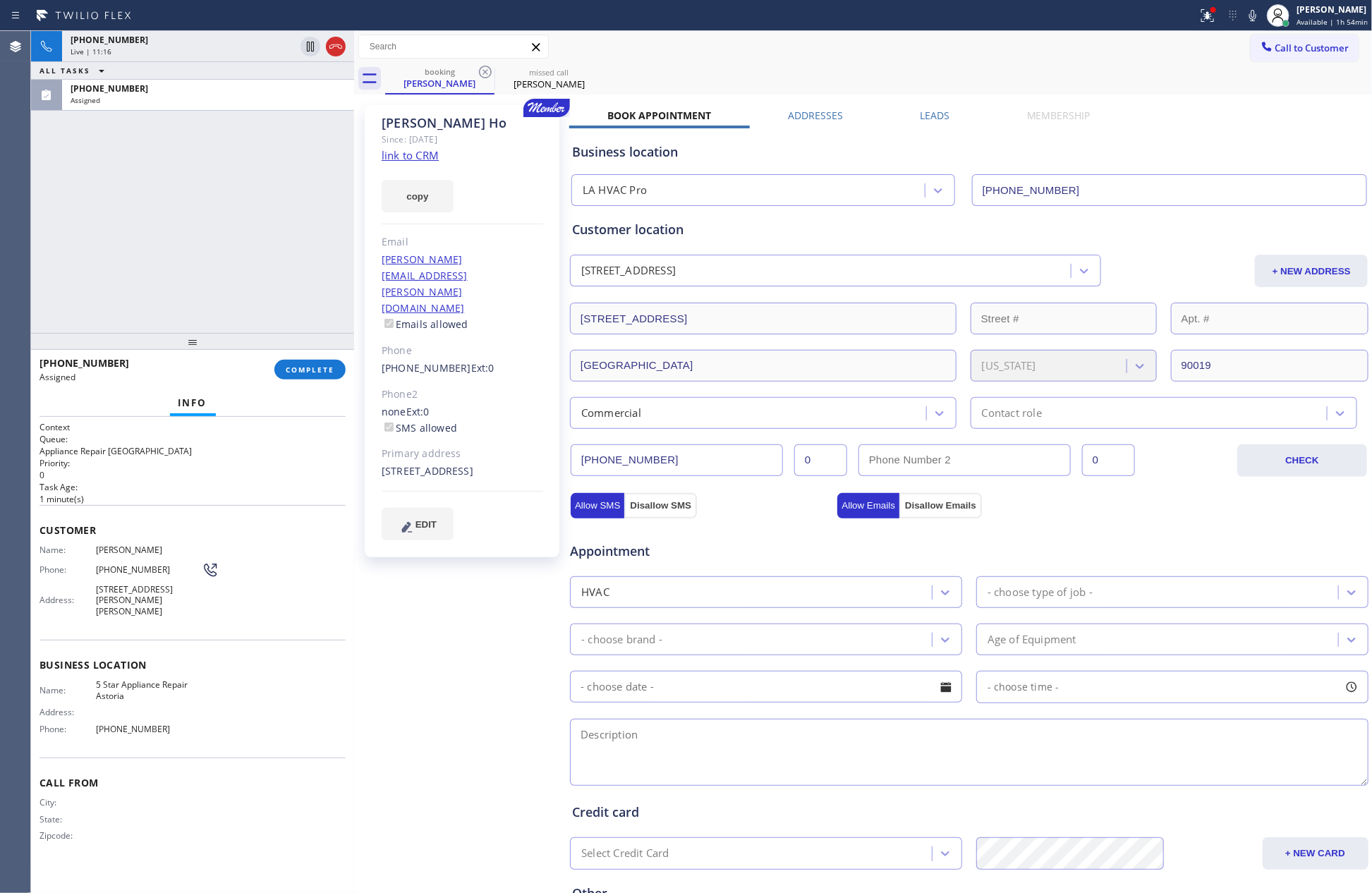
click at [263, 244] on div "[PHONE_NUMBER] Live | 11:16 ALL TASKS ALL TASKS ACTIVE TASKS TASKS IN WRAP UP […" at bounding box center [193, 182] width 323 height 302
click at [199, 205] on div "[PHONE_NUMBER] Live | 12:29 ALL TASKS ALL TASKS ACTIVE TASKS TASKS IN WRAP UP […" at bounding box center [193, 182] width 323 height 302
click at [199, 205] on div "[PHONE_NUMBER] Live | 12:30 ALL TASKS ALL TASKS ACTIVE TASKS TASKS IN WRAP UP […" at bounding box center [193, 182] width 323 height 302
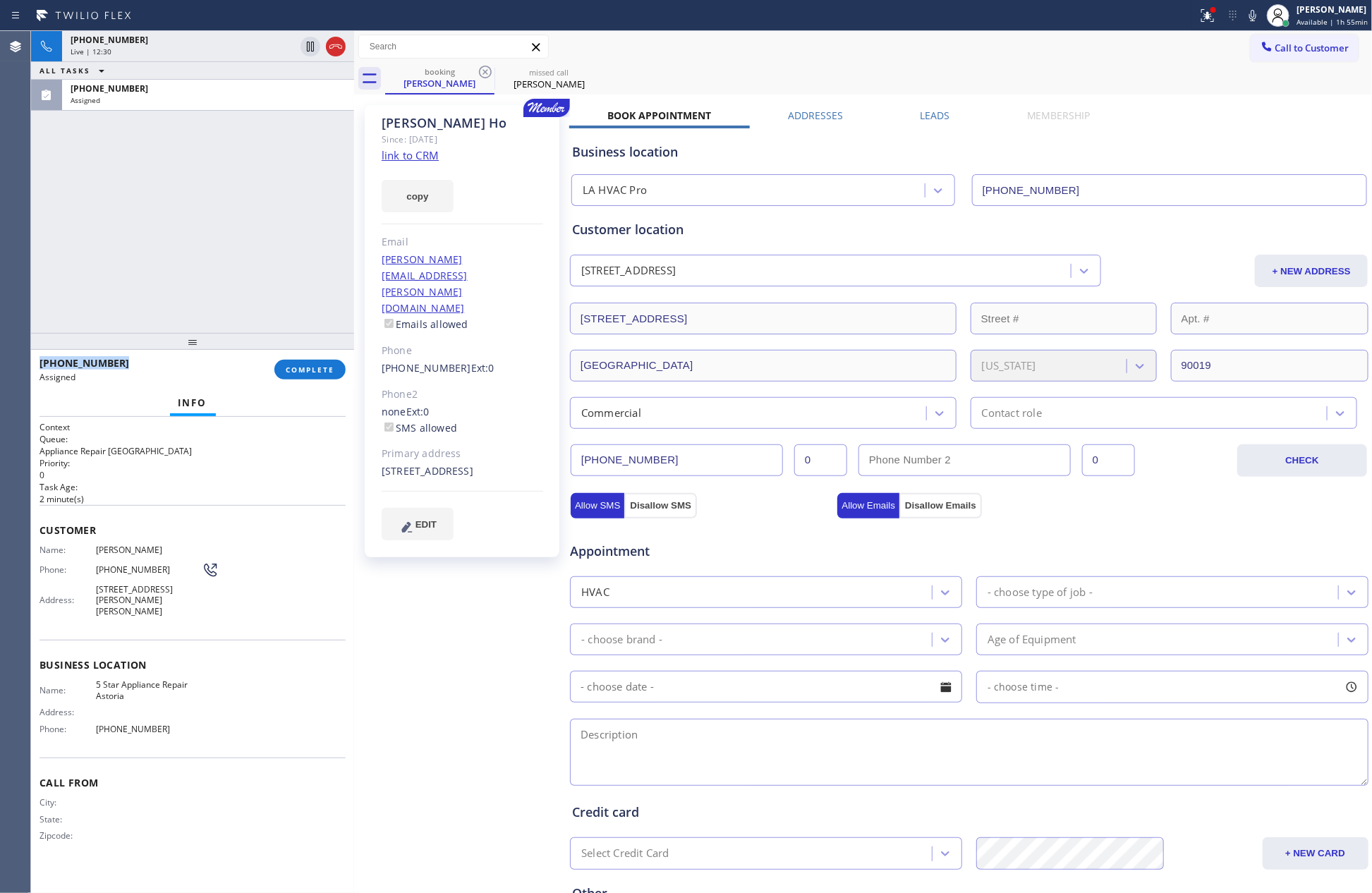
click at [199, 205] on div "[PHONE_NUMBER] Live | 12:30 ALL TASKS ALL TASKS ACTIVE TASKS TASKS IN WRAP UP […" at bounding box center [193, 182] width 323 height 302
click at [199, 205] on div "[PHONE_NUMBER] Live | 12:31 ALL TASKS ALL TASKS ACTIVE TASKS TASKS IN WRAP UP […" at bounding box center [193, 182] width 323 height 302
click at [199, 205] on div "[PHONE_NUMBER] Live | 12:32 ALL TASKS ALL TASKS ACTIVE TASKS TASKS IN WRAP UP […" at bounding box center [193, 182] width 323 height 302
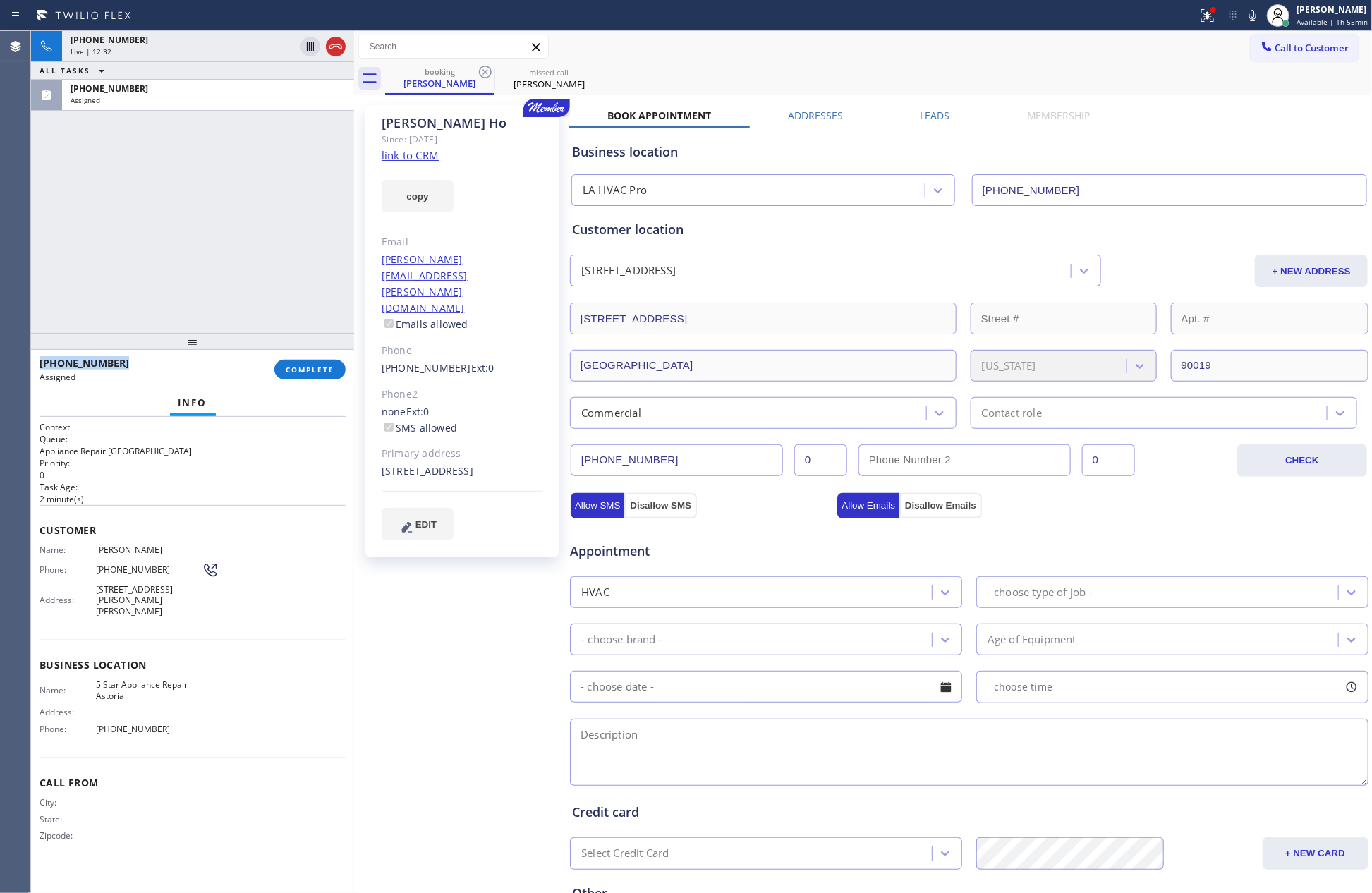
click at [199, 205] on div "[PHONE_NUMBER] Live | 12:32 ALL TASKS ALL TASKS ACTIVE TASKS TASKS IN WRAP UP […" at bounding box center [193, 182] width 323 height 302
drag, startPoint x: 761, startPoint y: 538, endPoint x: 1205, endPoint y: 585, distance: 446.5
click at [811, 559] on div "Appointment" at bounding box center [702, 544] width 267 height 33
click at [1187, 538] on div "Appointment" at bounding box center [969, 543] width 802 height 36
click at [663, 405] on div "Commercial" at bounding box center [750, 413] width 352 height 25
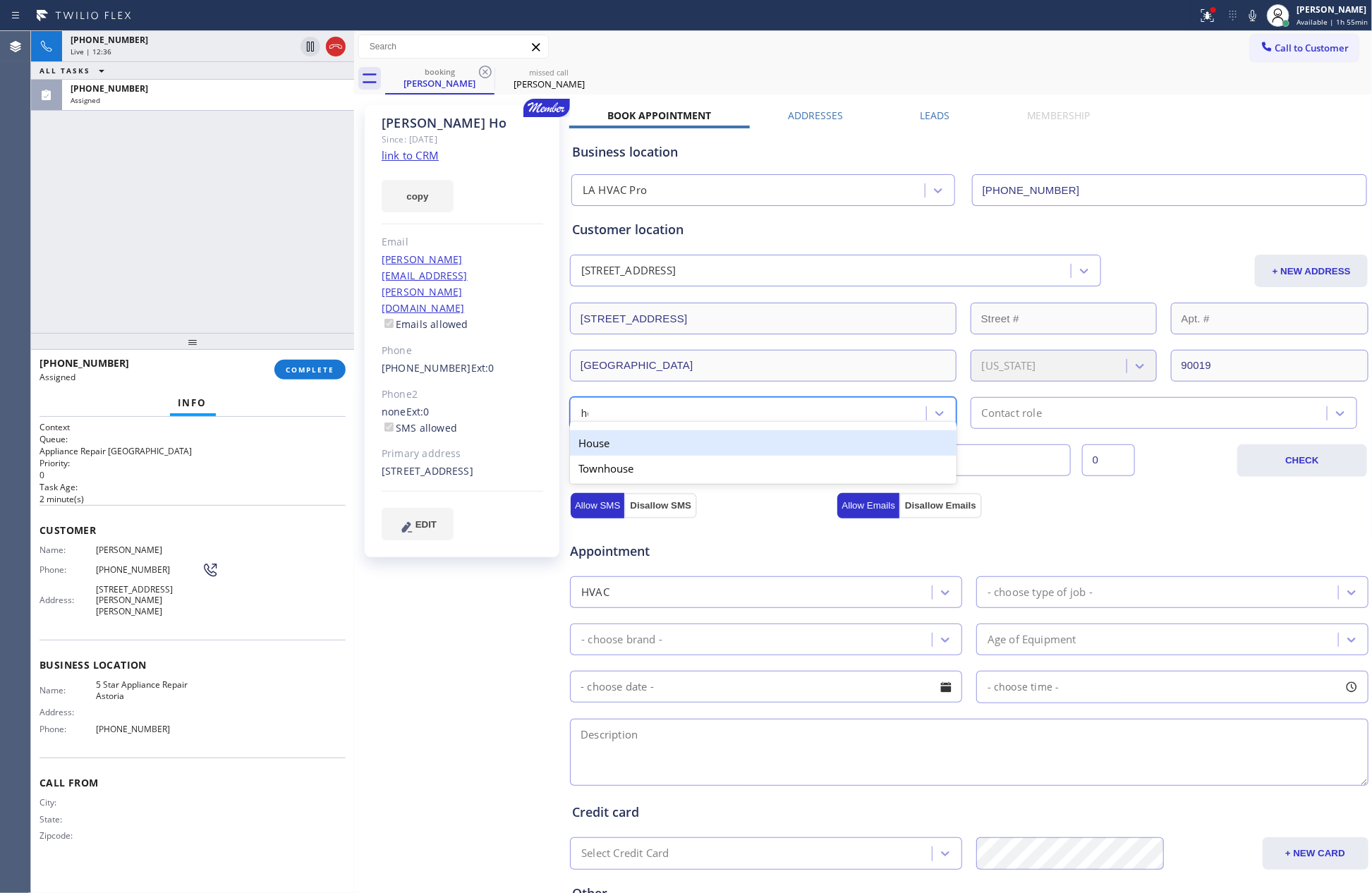
type input "hou"
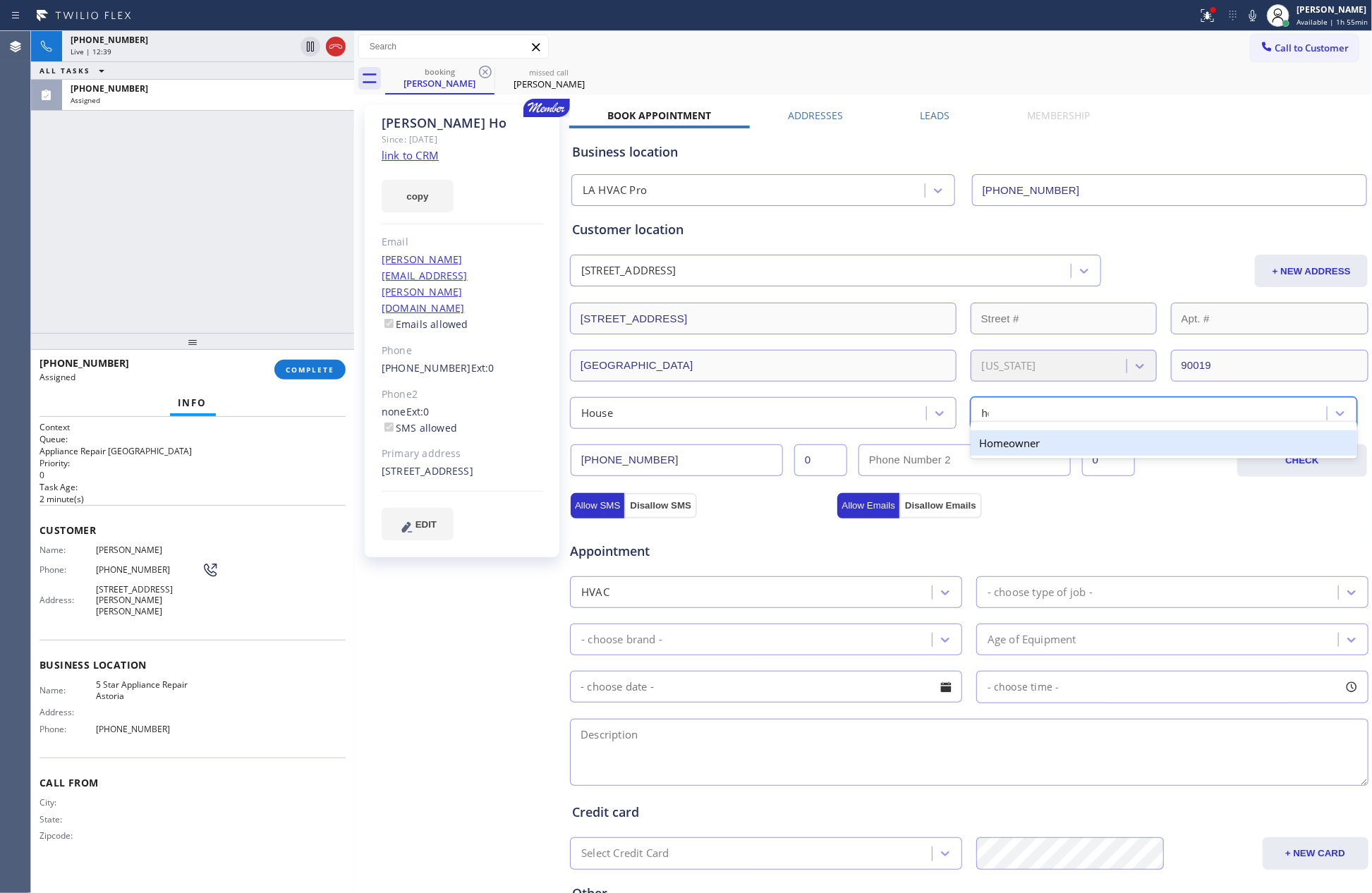
type input "hom"
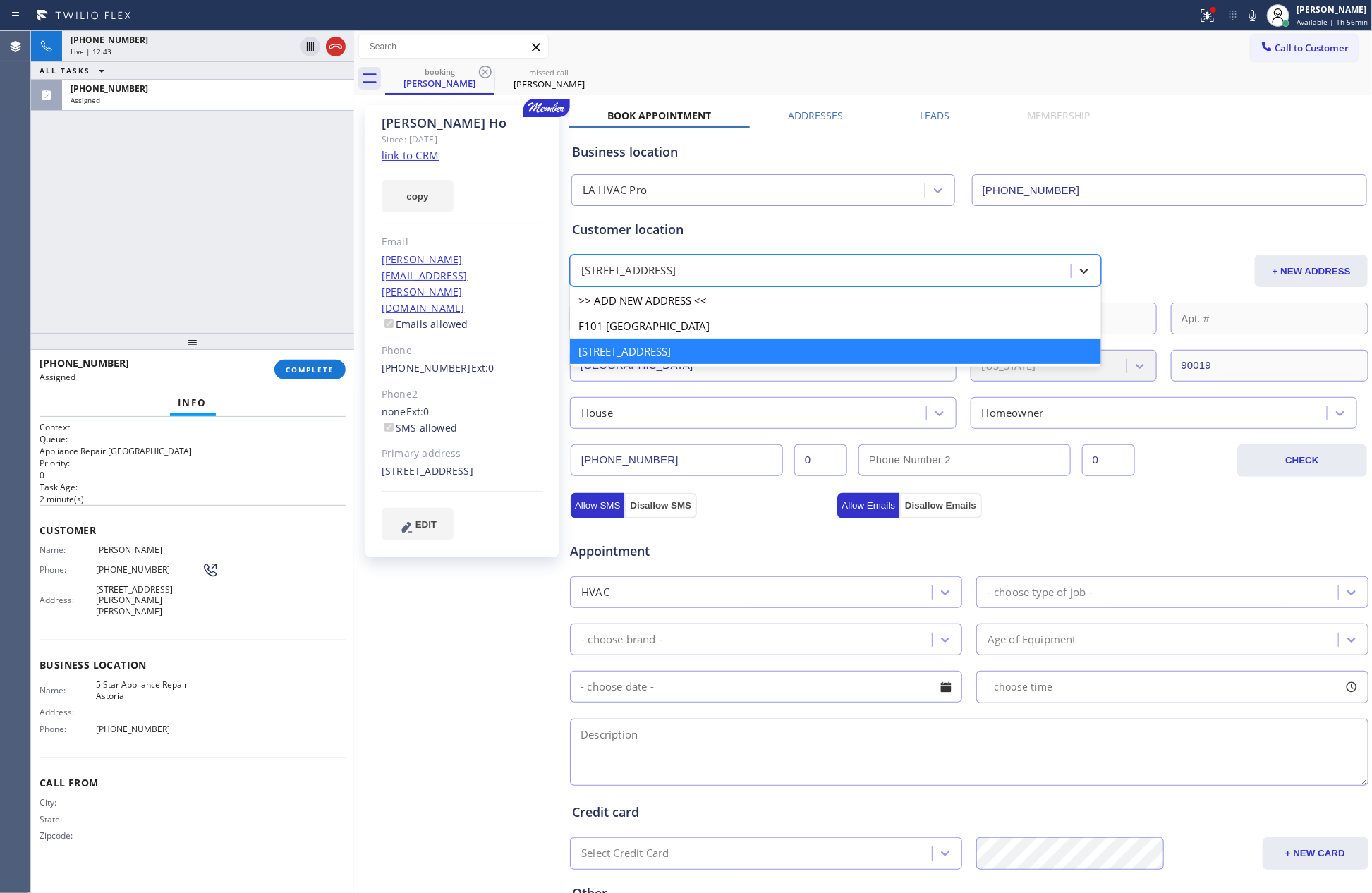
click at [1071, 269] on div at bounding box center [1084, 271] width 25 height 25
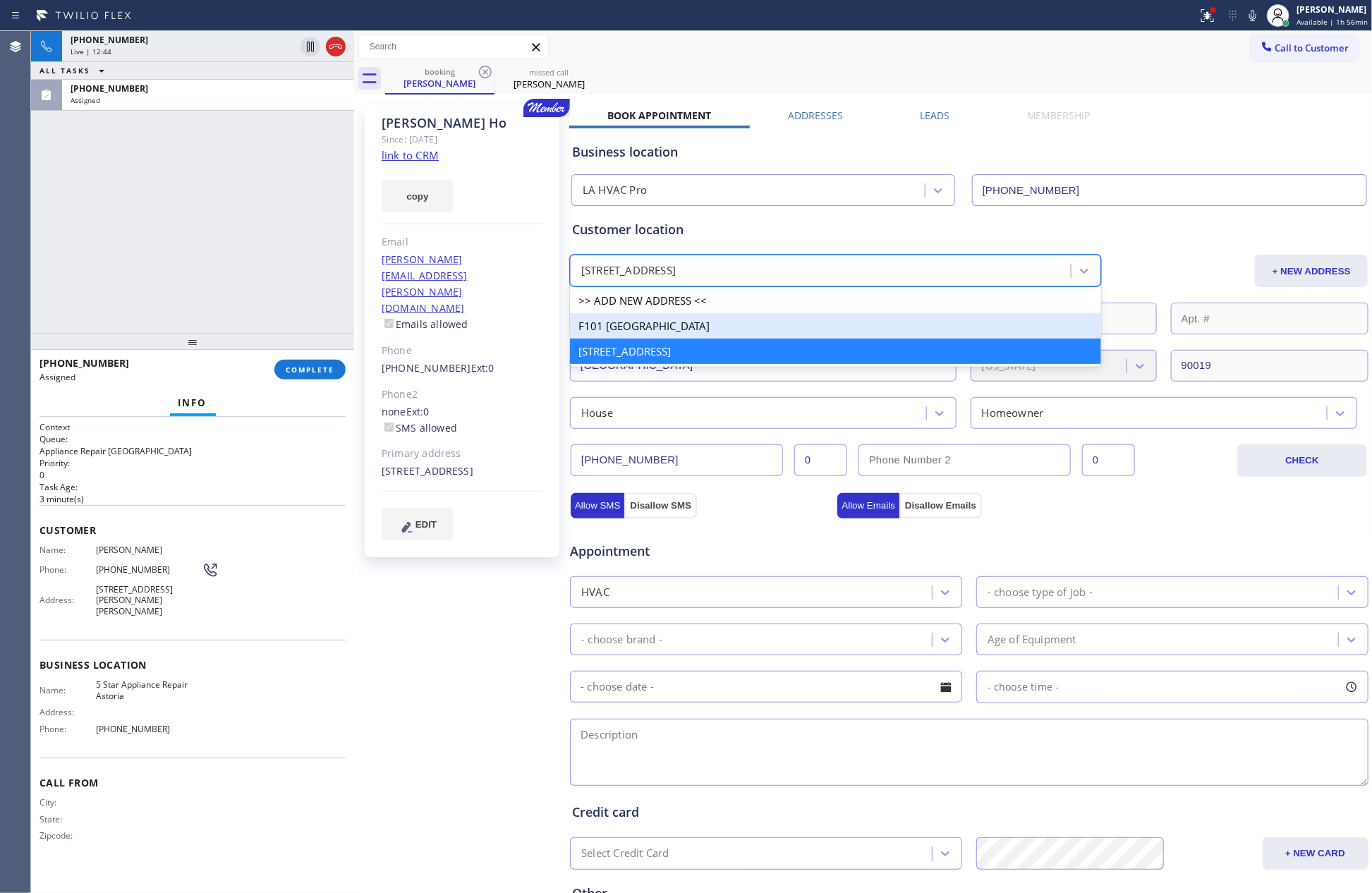
click at [671, 325] on div "F101 [GEOGRAPHIC_DATA]" at bounding box center [836, 326] width 531 height 25
type input "F101"
type input "90045"
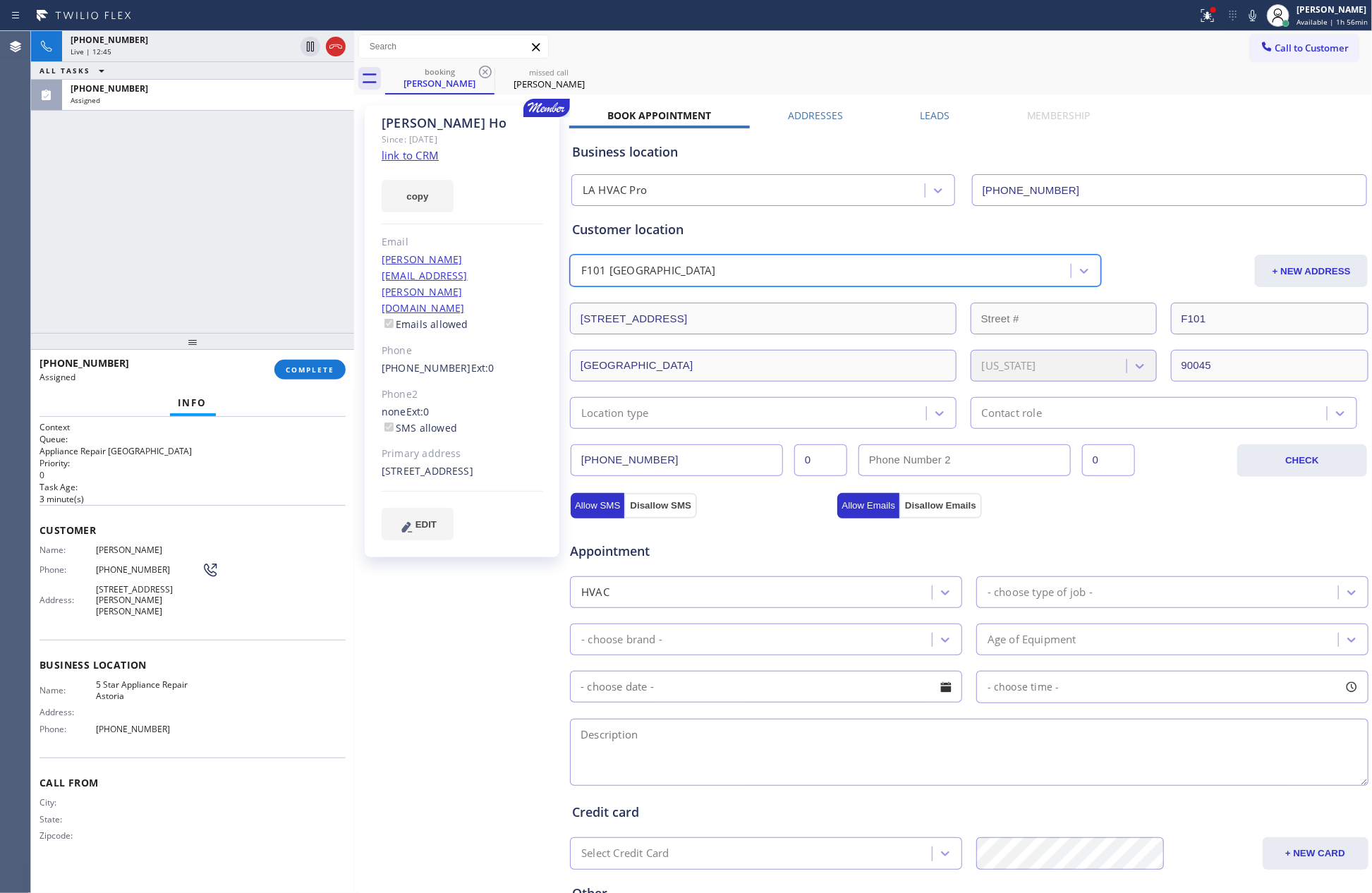
click at [730, 420] on div "Location type" at bounding box center [750, 413] width 352 height 25
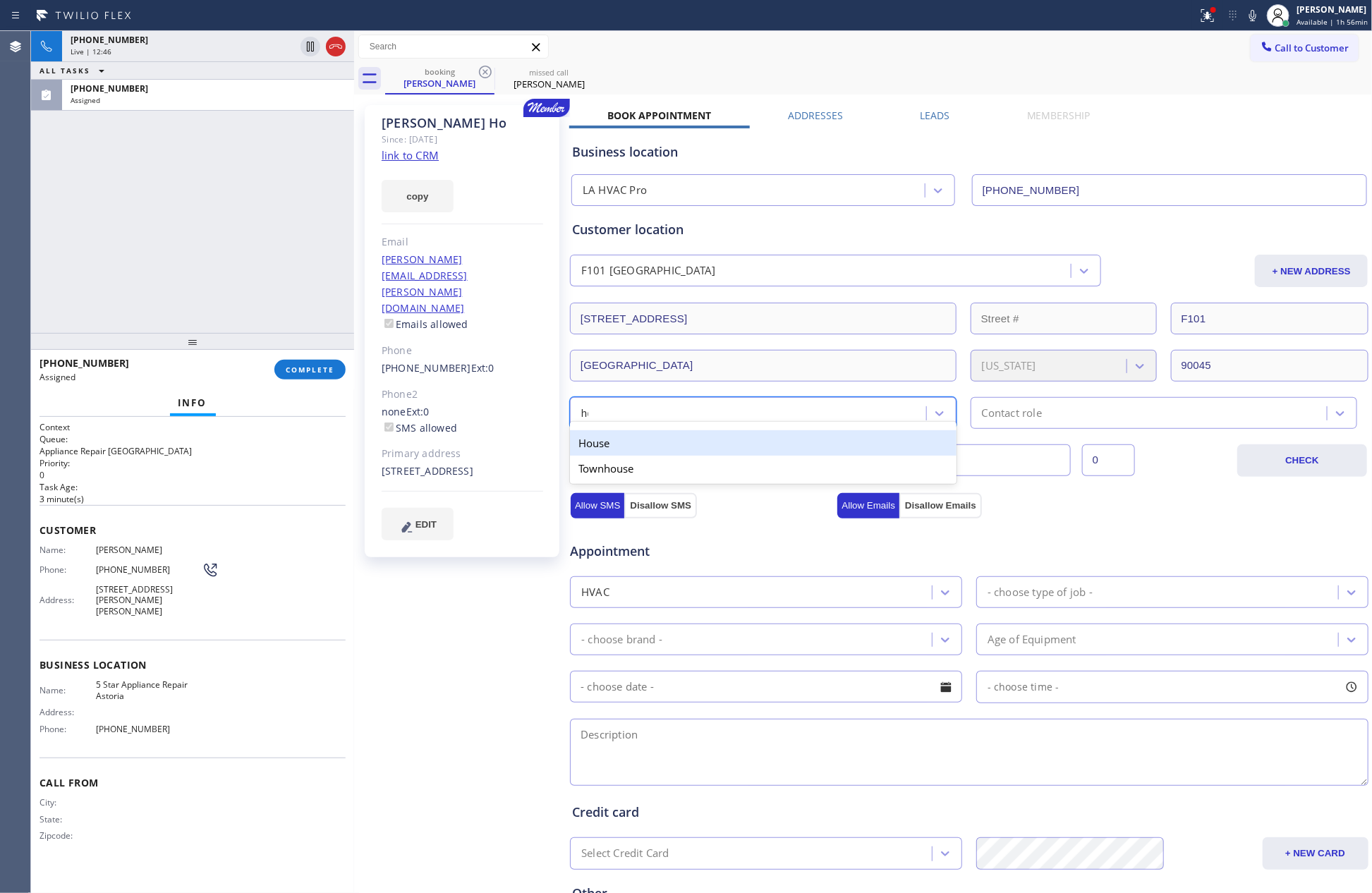
type input "hou"
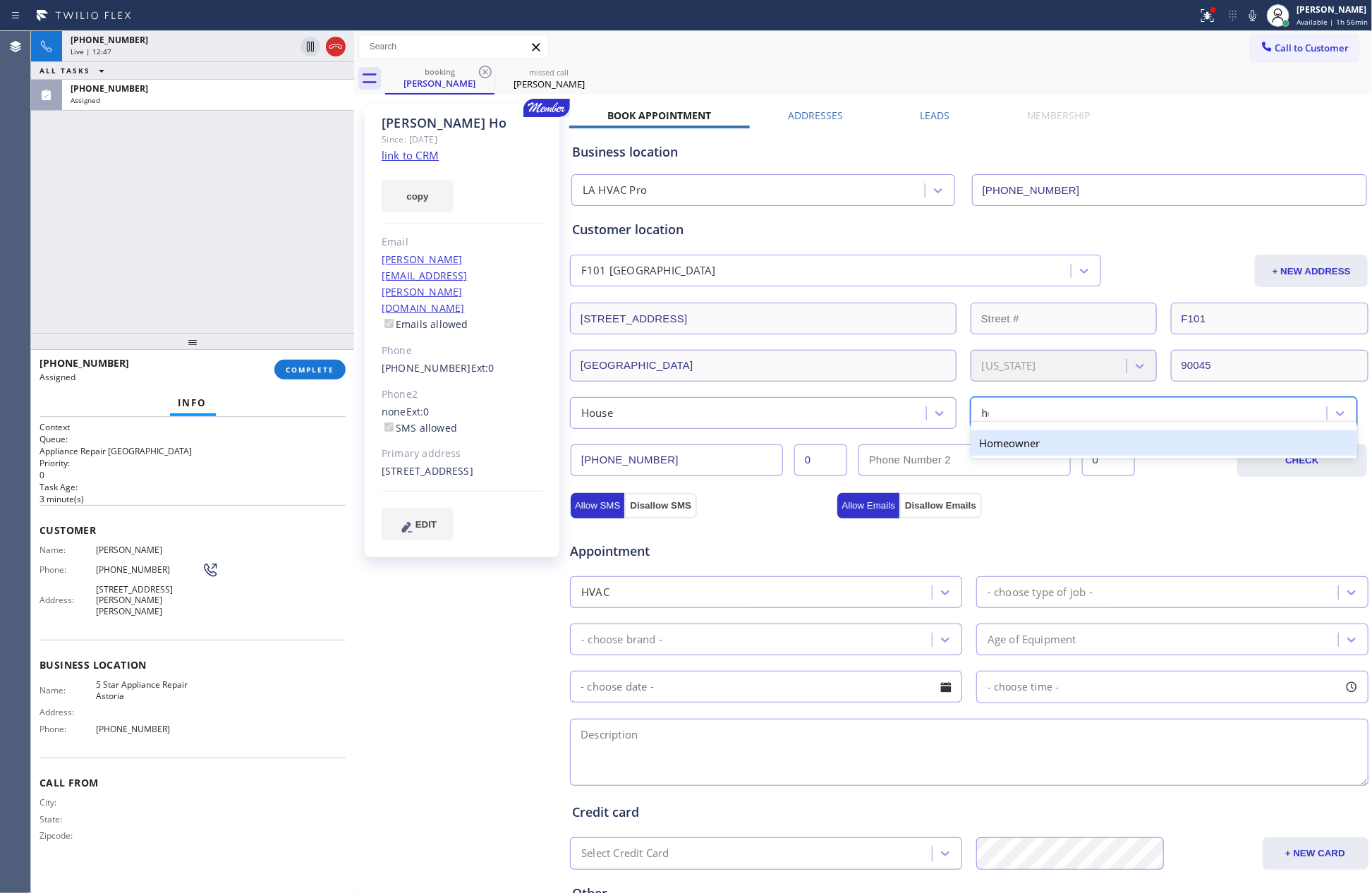
type input "hom"
click at [1022, 589] on div "- choose type of job -" at bounding box center [1040, 592] width 105 height 16
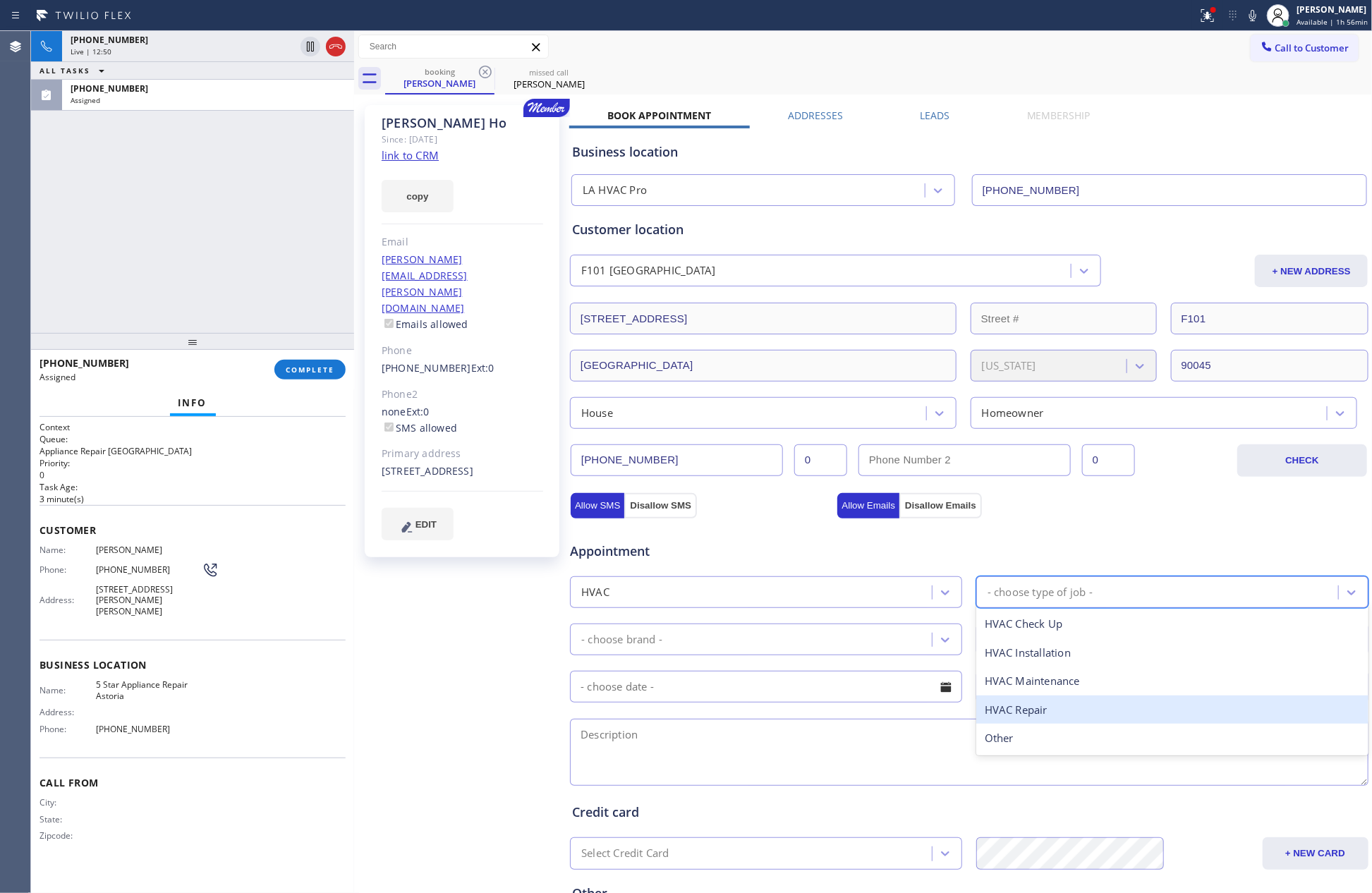
click at [1034, 712] on div "HVAC Repair" at bounding box center [1172, 710] width 392 height 29
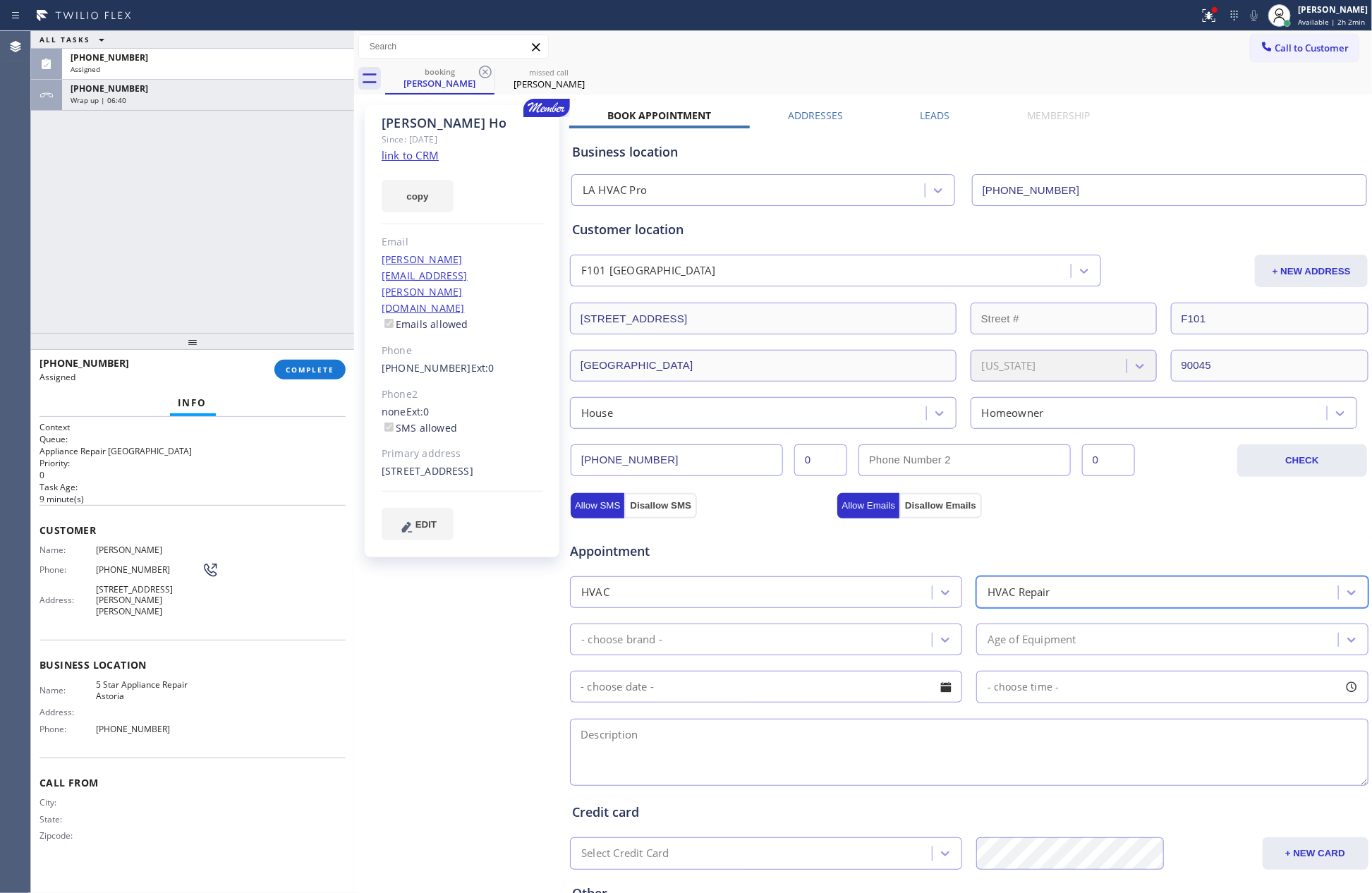
click at [220, 297] on div "ALL TASKS ALL TASKS ACTIVE TASKS TASKS IN WRAP UP [PHONE_NUMBER] Assigned [PHON…" at bounding box center [193, 182] width 323 height 302
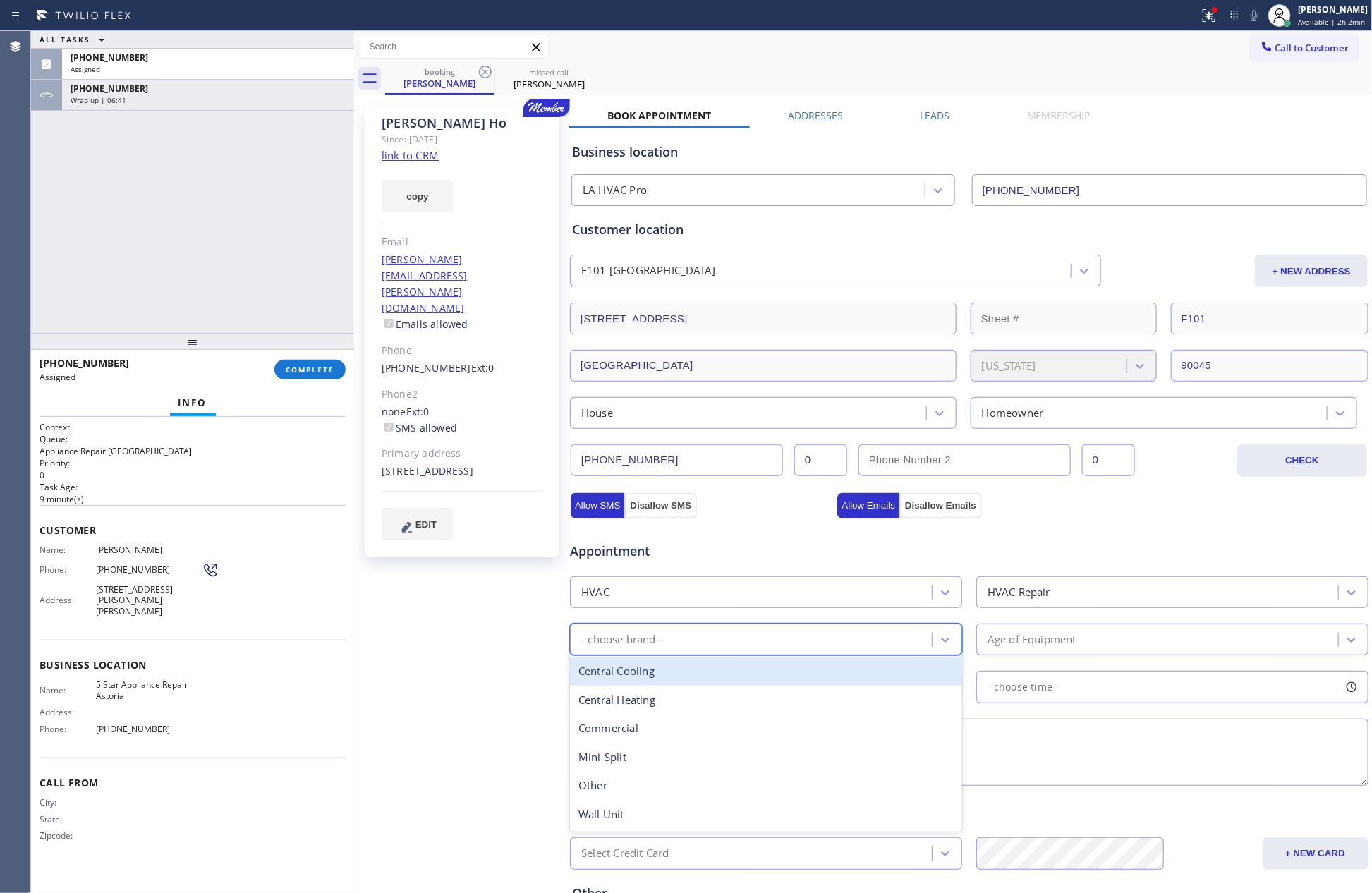
click at [773, 639] on div "- choose brand -" at bounding box center [753, 640] width 358 height 25
click at [662, 676] on div "Central Cooling" at bounding box center [766, 672] width 392 height 29
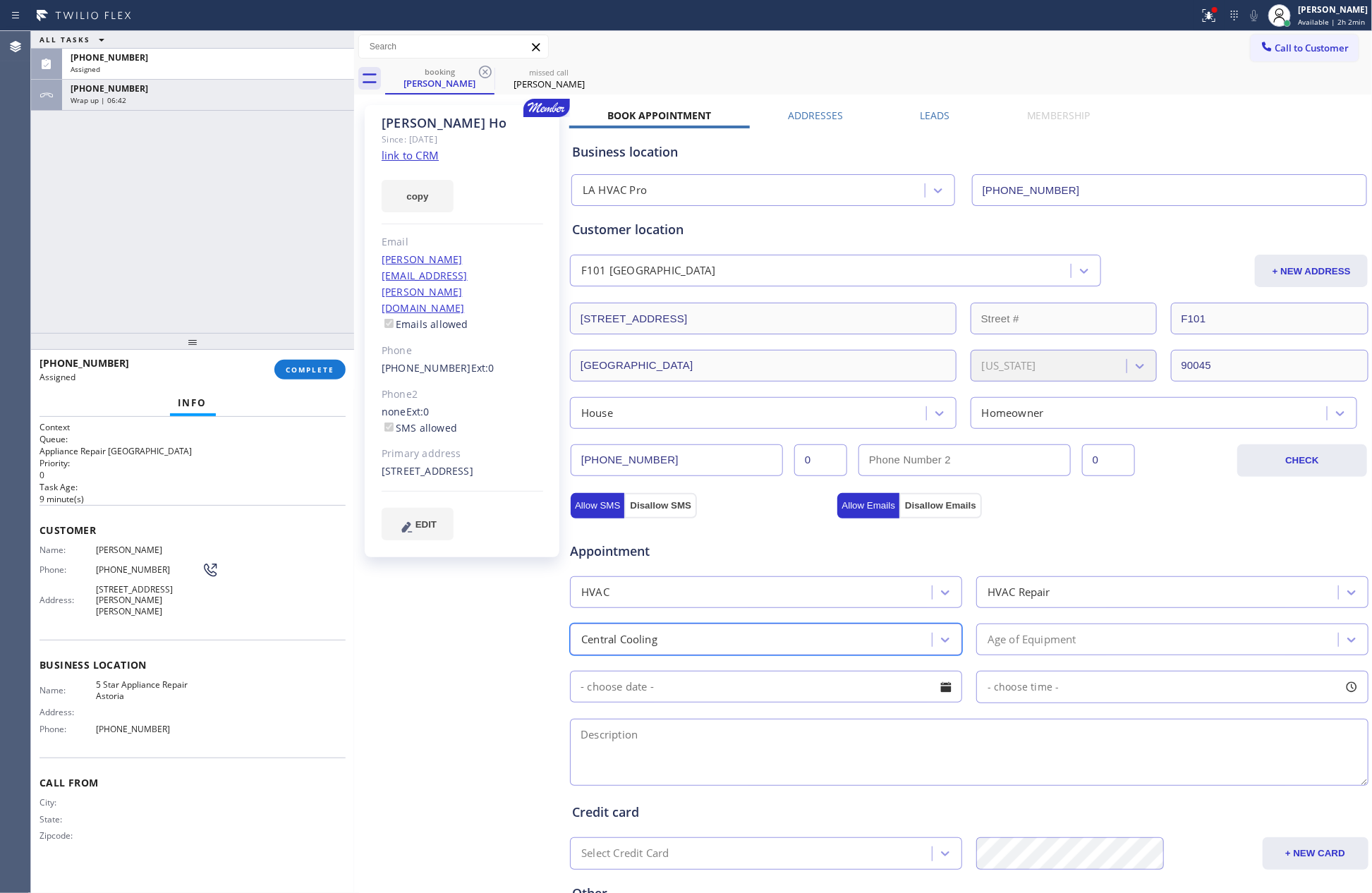
click at [1093, 647] on div "Age of Equipment" at bounding box center [1159, 640] width 358 height 25
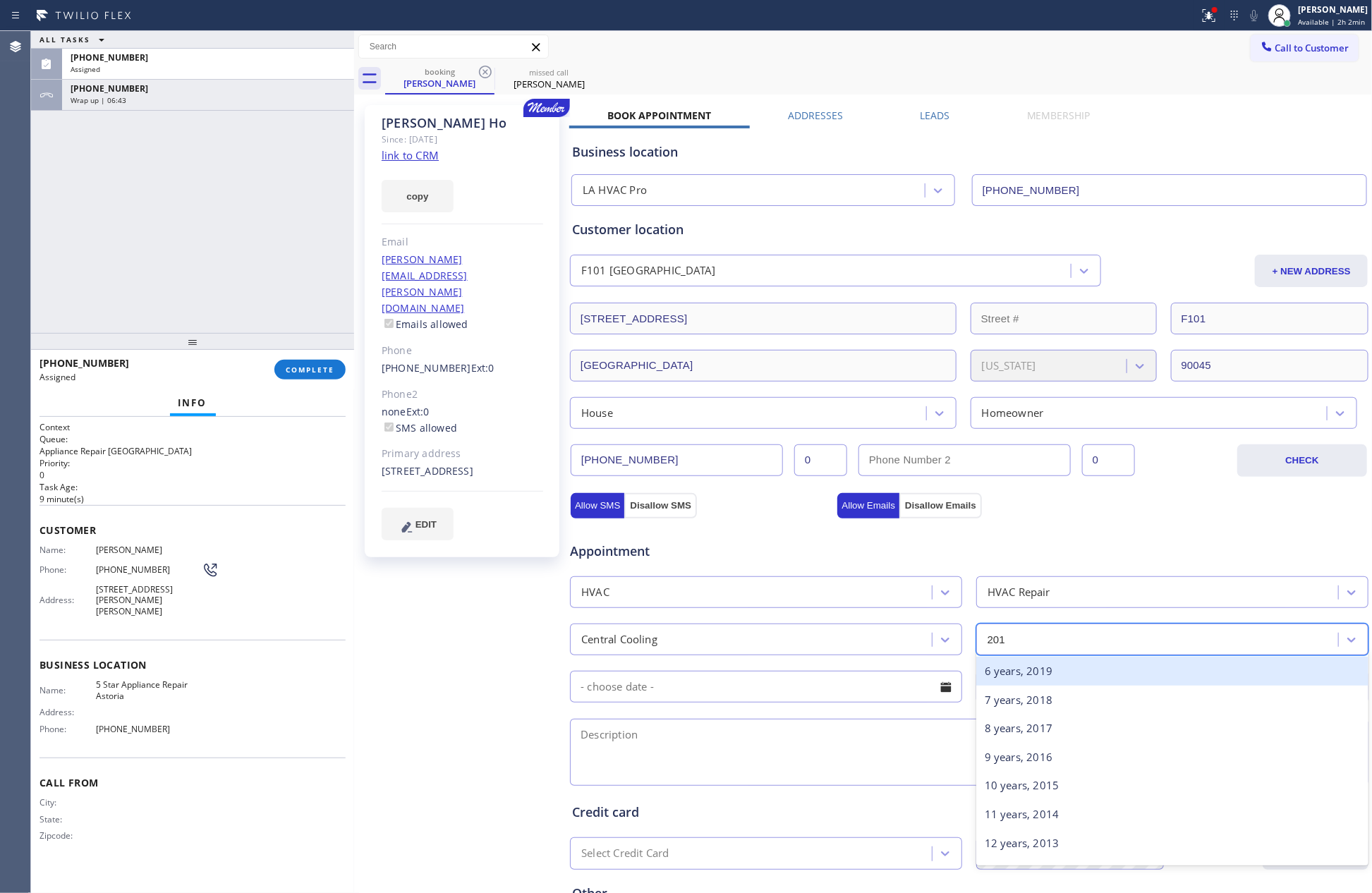
type input "2018"
click at [1054, 672] on div "7 years, 2018" at bounding box center [1172, 672] width 392 height 29
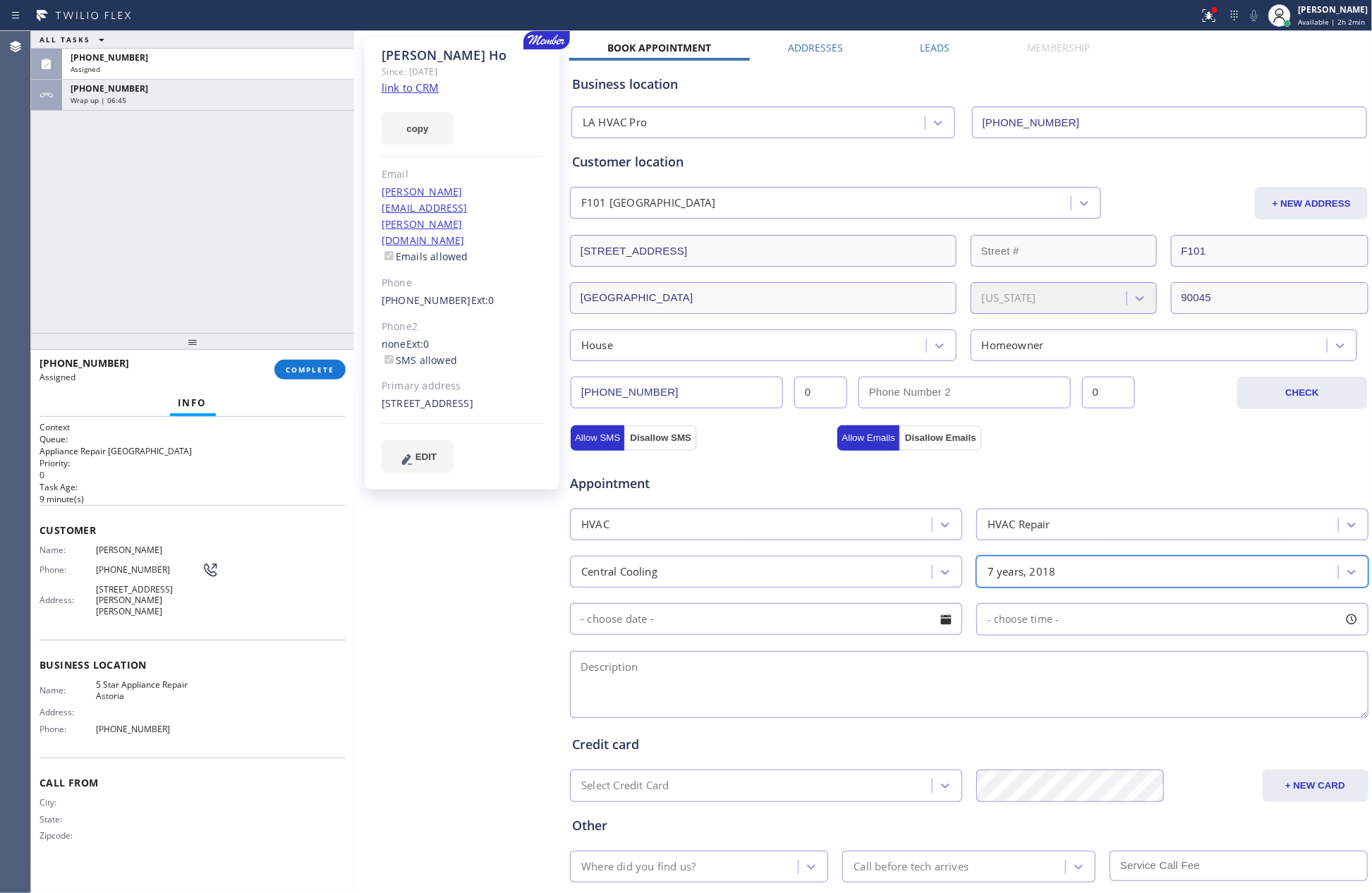
scroll to position [154, 0]
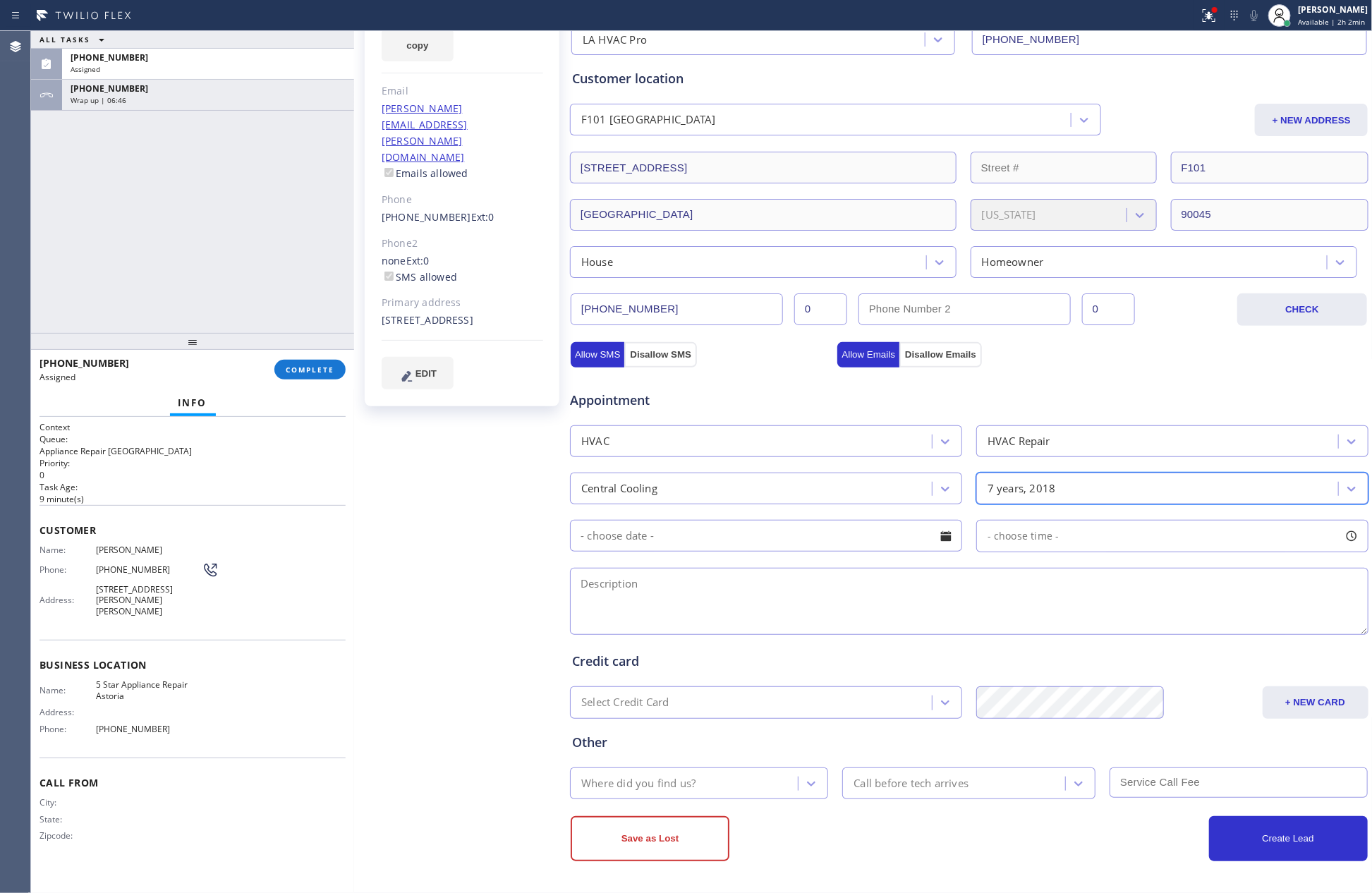
click at [934, 533] on div at bounding box center [945, 536] width 24 height 24
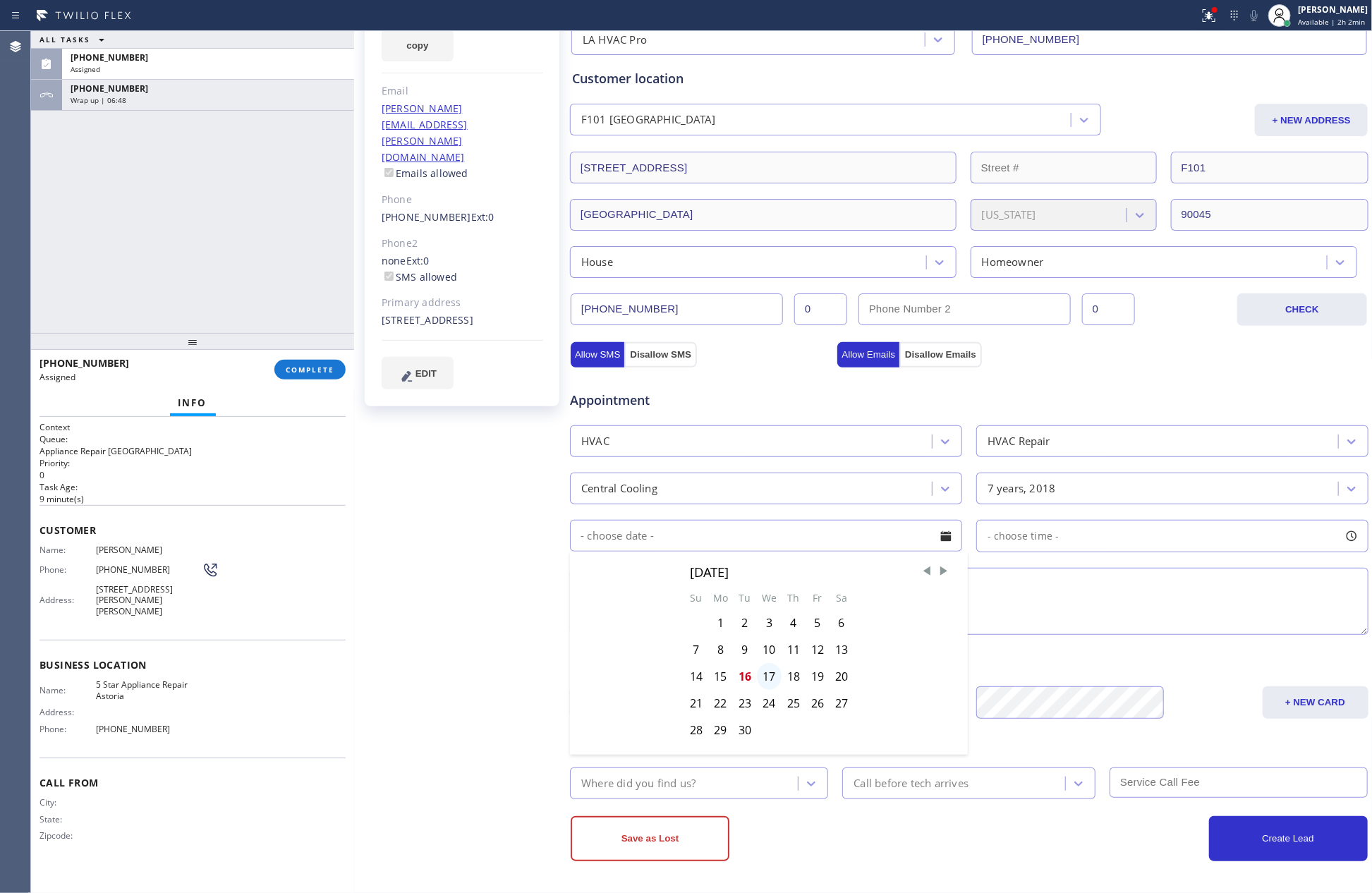
click at [760, 675] on div "17" at bounding box center [769, 677] width 25 height 27
type input "[DATE]"
click at [1097, 531] on div "- choose time -" at bounding box center [1172, 536] width 392 height 32
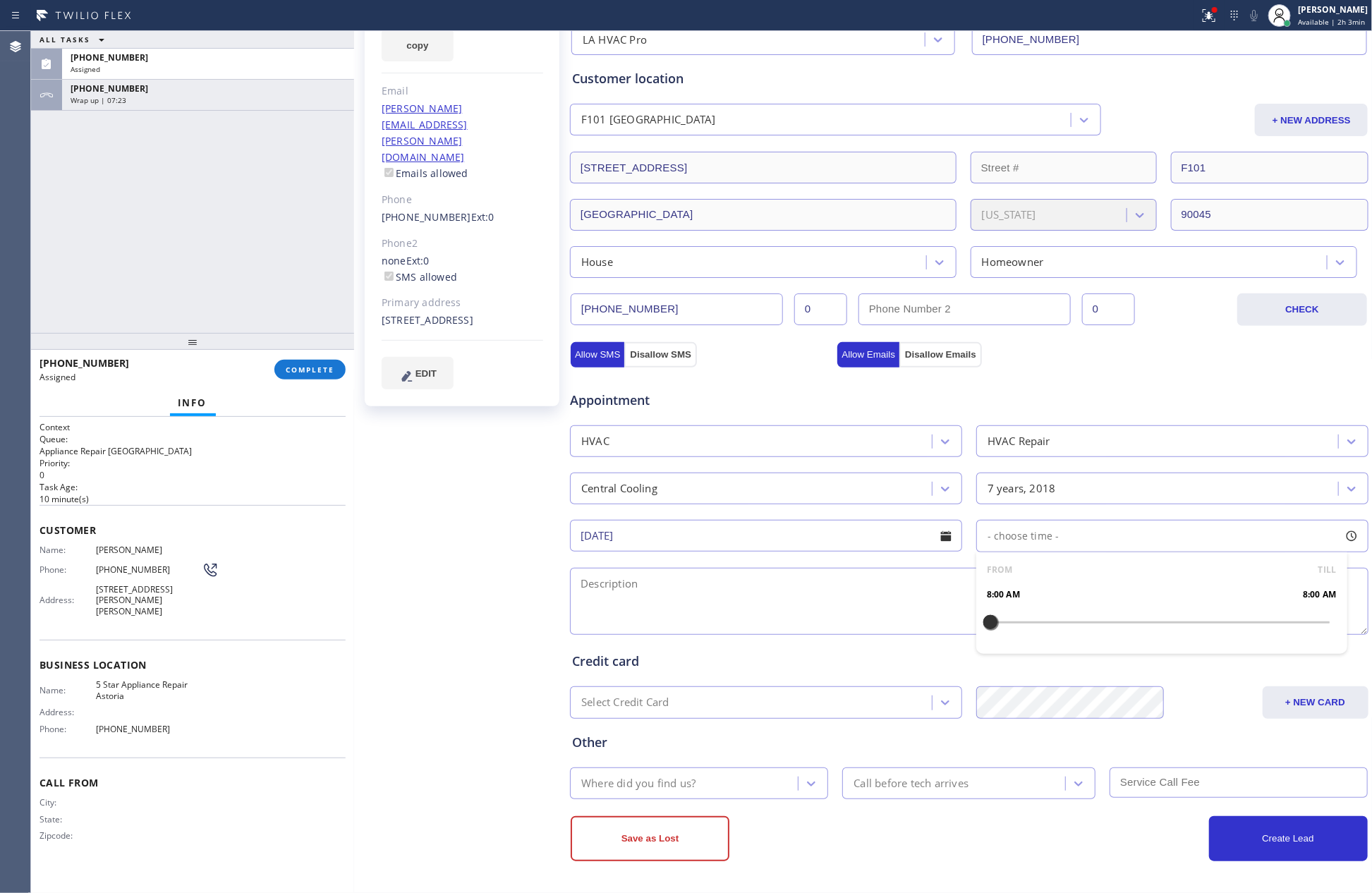
click at [451, 555] on div "[PERSON_NAME] Since: [DATE] link to CRM copy Email [PERSON_NAME][EMAIL_ADDRESS]…" at bounding box center [463, 419] width 212 height 943
click at [1033, 540] on span "- choose time -" at bounding box center [1023, 536] width 72 height 13
drag, startPoint x: 982, startPoint y: 623, endPoint x: 1181, endPoint y: 638, distance: 199.6
click at [1181, 638] on div "FROM TILL 8:00 AM 3:00 PM" at bounding box center [1162, 604] width 371 height 102
drag, startPoint x: 1006, startPoint y: 622, endPoint x: 1071, endPoint y: 623, distance: 65.0
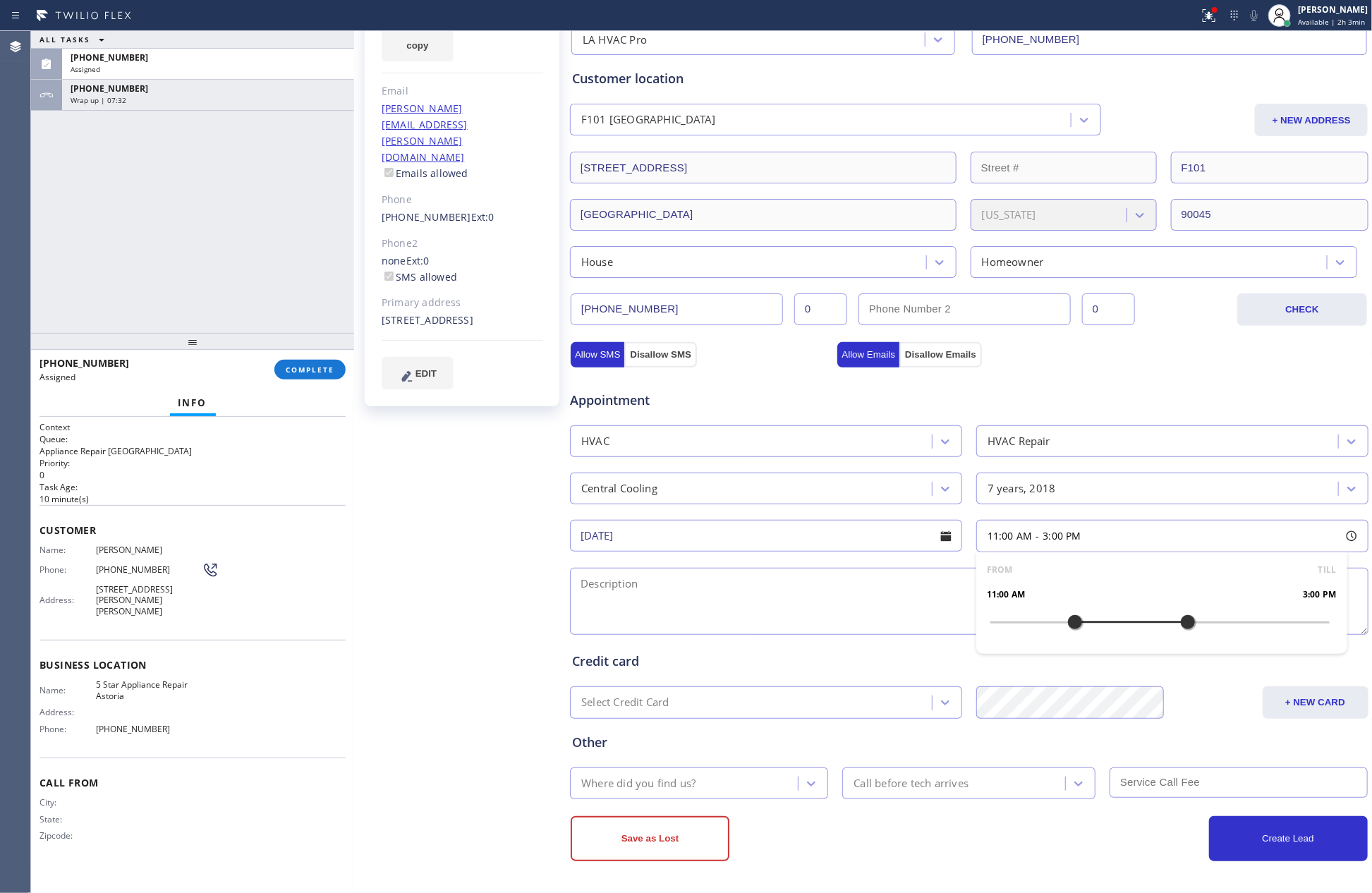
click at [1071, 623] on div at bounding box center [1075, 622] width 17 height 29
click at [879, 604] on textarea at bounding box center [969, 601] width 799 height 67
click at [70, 223] on div "ALL TASKS ALL TASKS ACTIVE TASKS TASKS IN WRAP UP [PHONE_NUMBER] Assigned [PHON…" at bounding box center [193, 182] width 323 height 302
click at [745, 593] on textarea at bounding box center [969, 601] width 799 height 67
paste textarea "Central ac is not working (not cooling) condenser on the roof, no need to bring…"
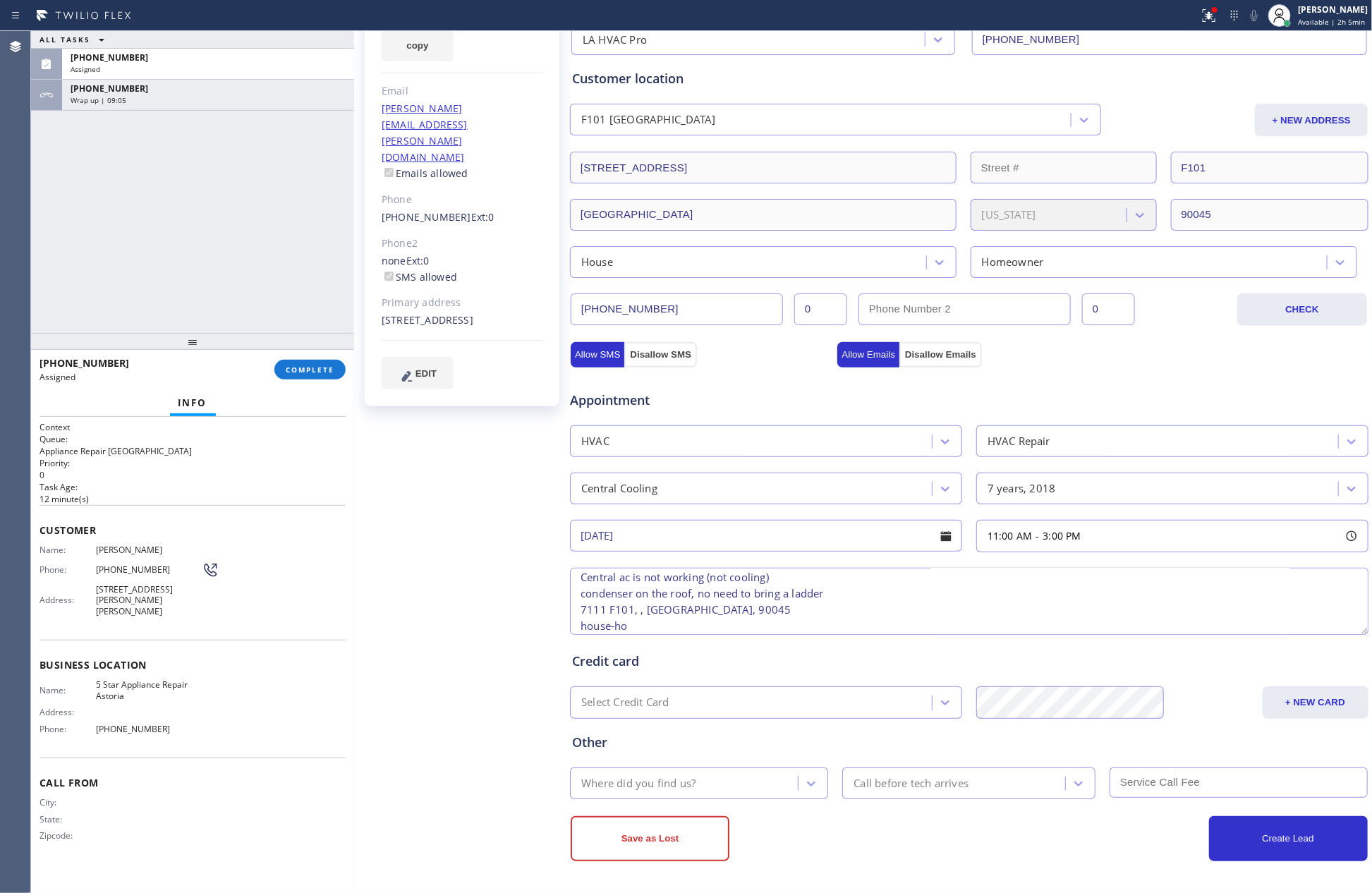
scroll to position [0, 0]
click at [586, 582] on textarea "Central ac is not working (not cooling) condenser on the roof, no need to bring…" at bounding box center [969, 601] width 799 height 67
drag, startPoint x: 415, startPoint y: 457, endPoint x: 673, endPoint y: 545, distance: 272.6
click at [426, 468] on div "[PERSON_NAME] Since: [DATE] link to CRM copy Email [PERSON_NAME][EMAIL_ADDRESS]…" at bounding box center [463, 419] width 212 height 943
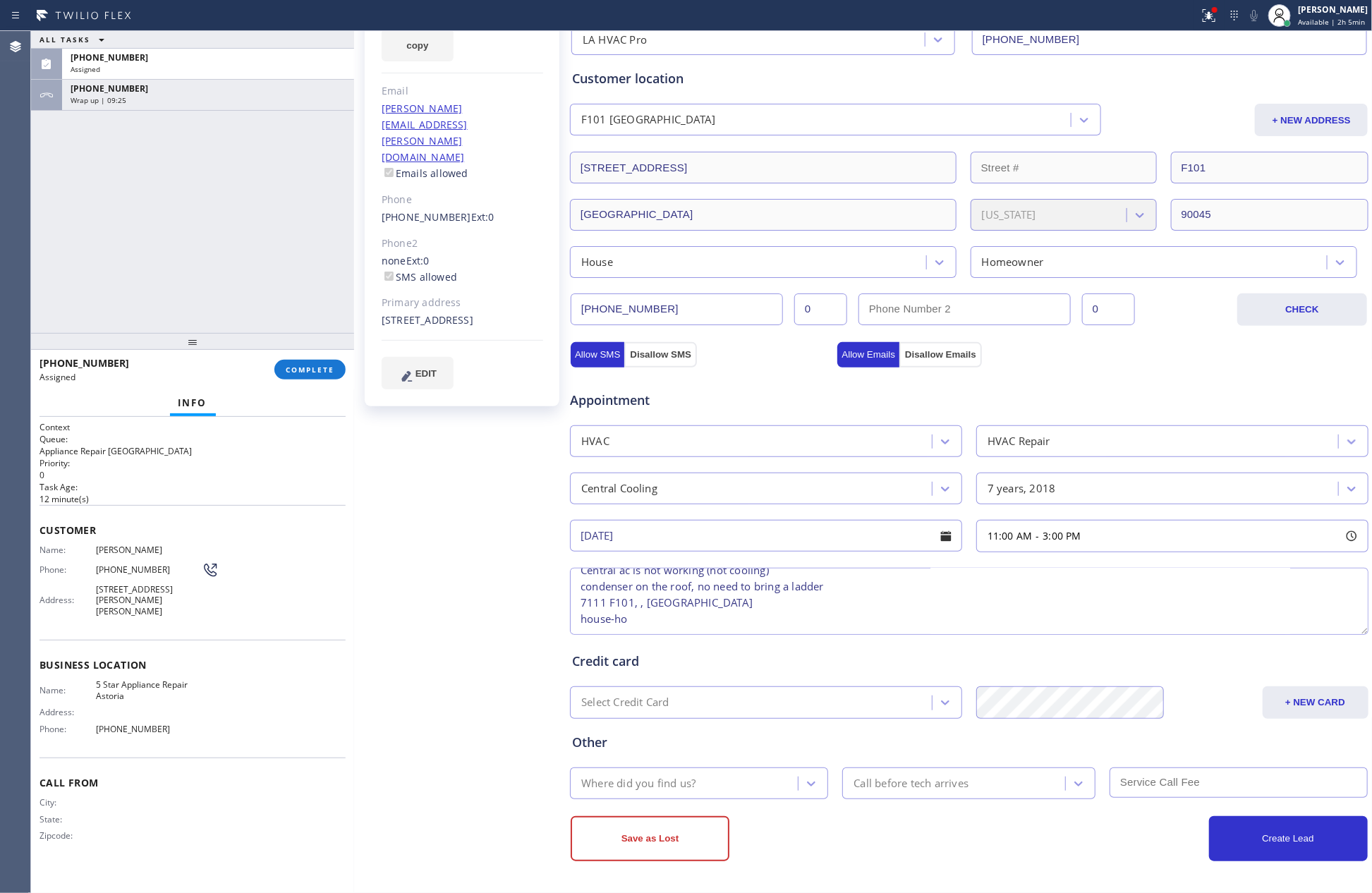
click at [801, 604] on textarea "11-3 || Member || Central ac is not working (not cooling) condenser on the roof…" at bounding box center [969, 601] width 799 height 67
paste textarea "La Tijera Blvd APT F101, [GEOGRAPHIC_DATA]"
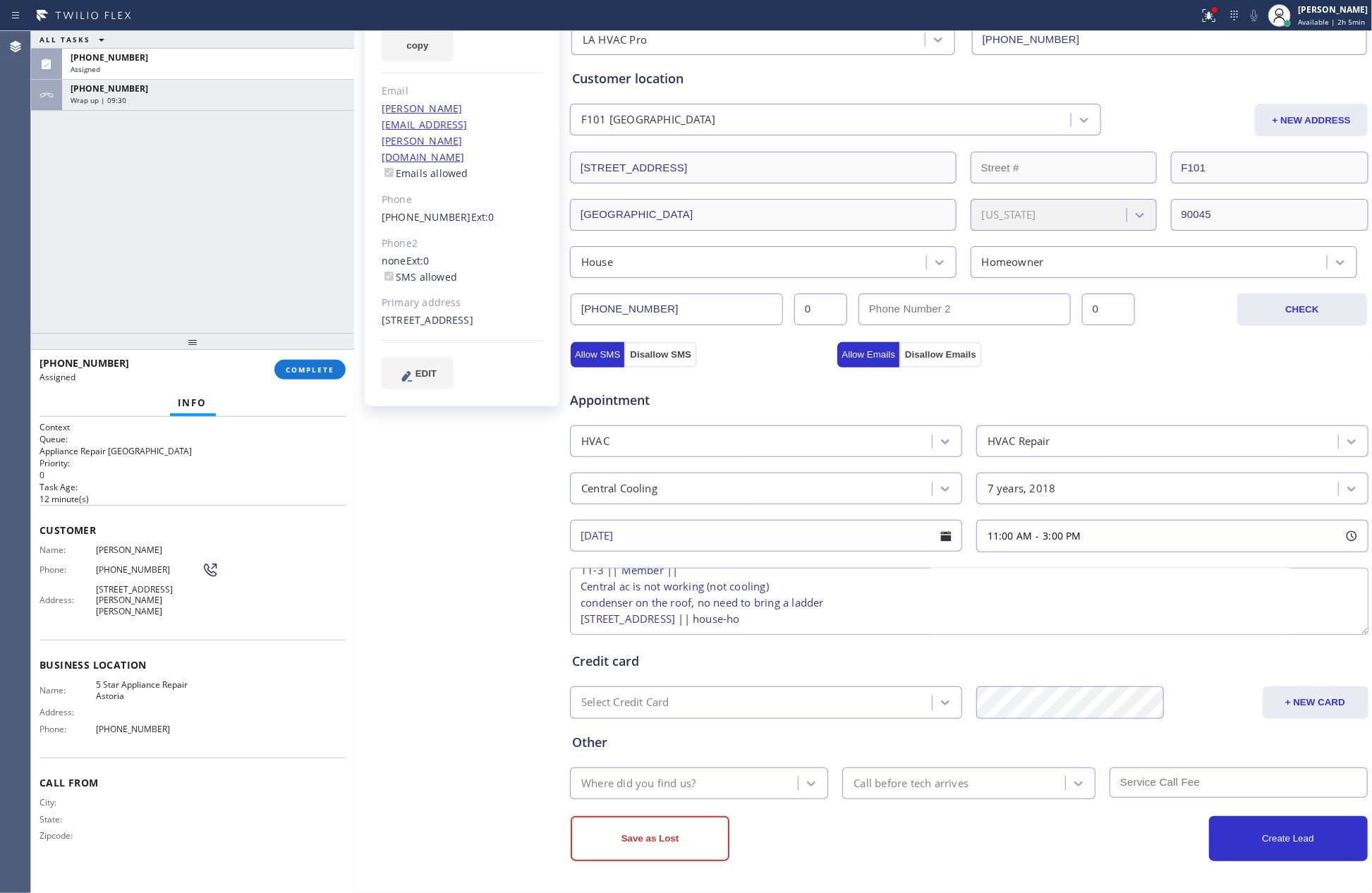
type textarea "11-3 || Member || Central ac is not working (not cooling) condenser on the roof…"
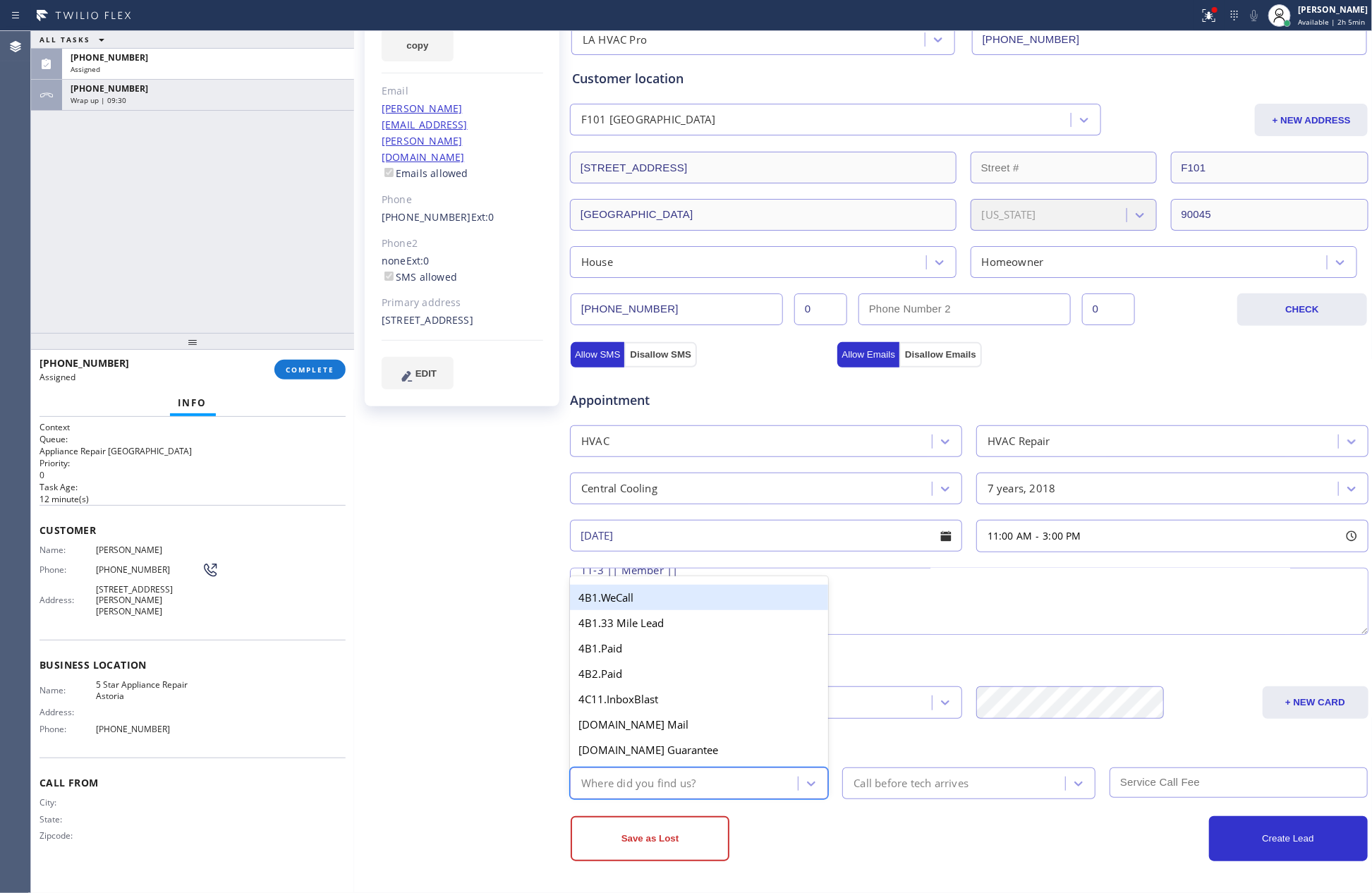
click at [716, 789] on div "Where did you find us?" at bounding box center [686, 784] width 224 height 25
type input "mem"
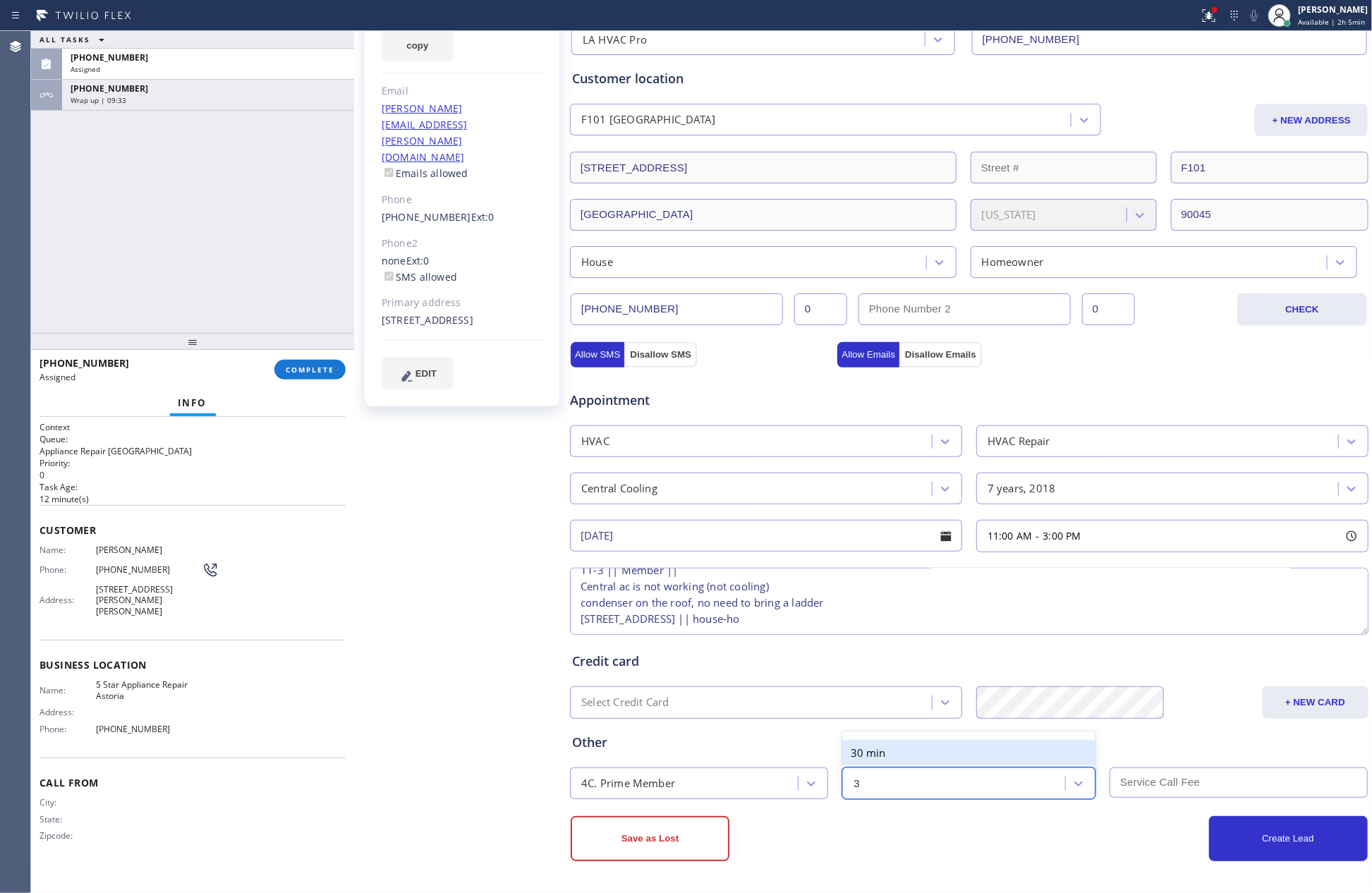
type input "30"
click at [1092, 367] on div "Appointment HVAC HVAC Repair Central Cooling 7 years, 2018 [DATE] 11:00 AM - 3:…" at bounding box center [969, 502] width 800 height 271
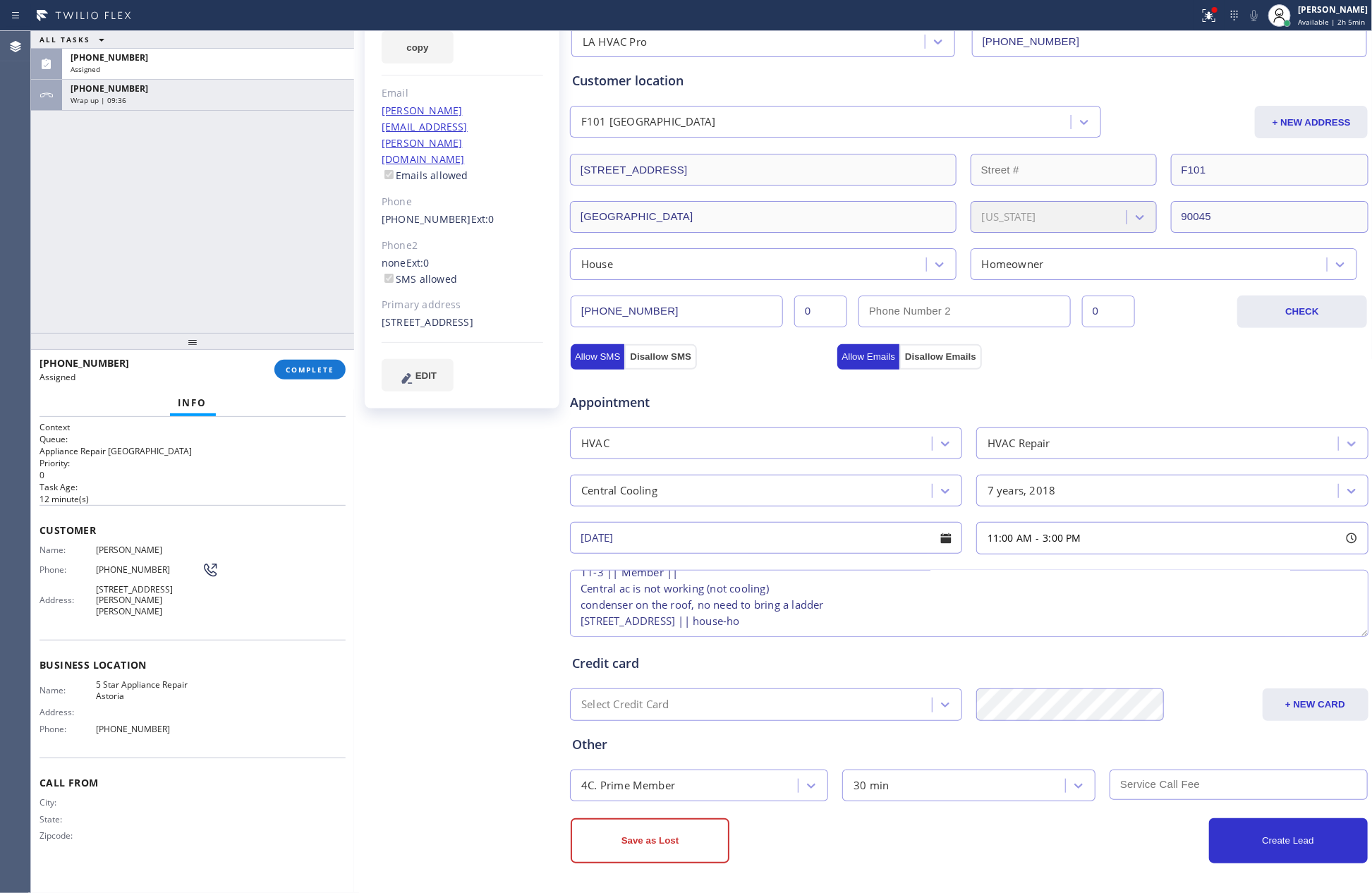
scroll to position [154, 0]
click at [1261, 849] on button "Create Lead" at bounding box center [1288, 839] width 159 height 46
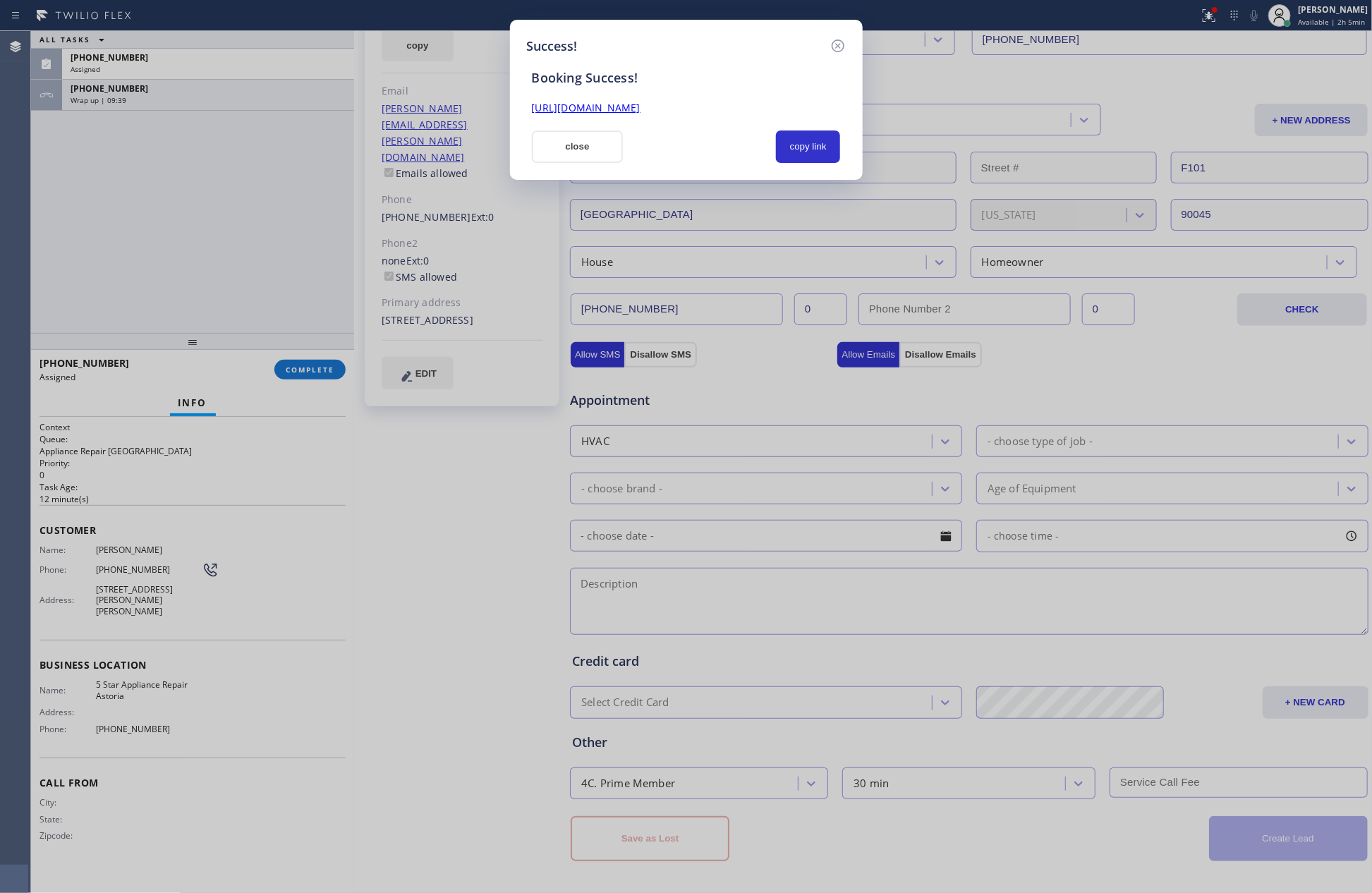
scroll to position [0, 0]
drag, startPoint x: 688, startPoint y: 140, endPoint x: 809, endPoint y: 140, distance: 121.0
click at [694, 140] on div at bounding box center [699, 146] width 137 height 32
click at [809, 143] on button "copy link" at bounding box center [808, 146] width 65 height 32
click at [640, 109] on link "[URL][DOMAIN_NAME]" at bounding box center [586, 107] width 109 height 13
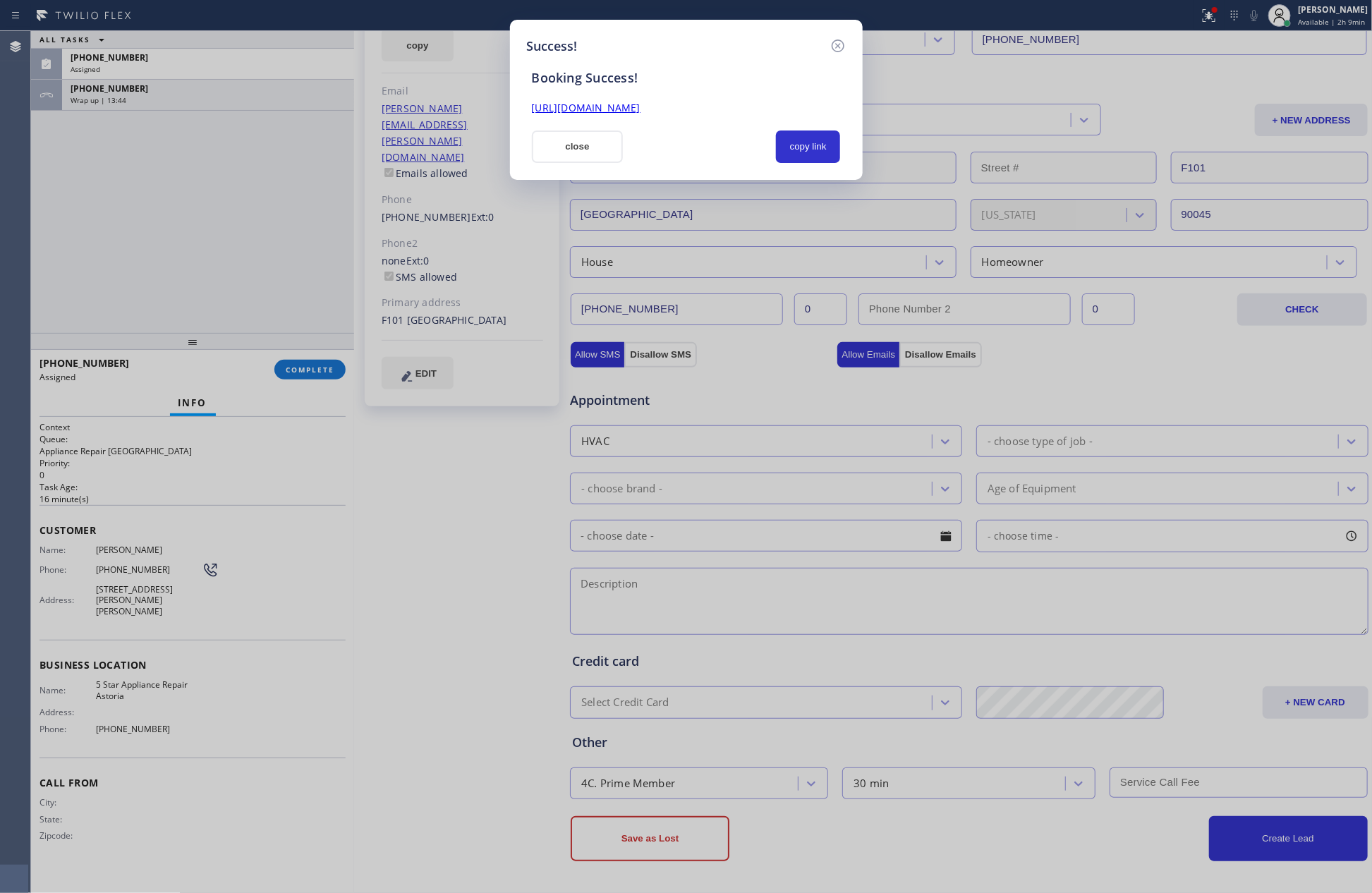
click at [711, 148] on div at bounding box center [699, 146] width 137 height 32
click at [788, 146] on button "copy link" at bounding box center [808, 146] width 65 height 32
click at [597, 146] on button "close" at bounding box center [578, 146] width 92 height 32
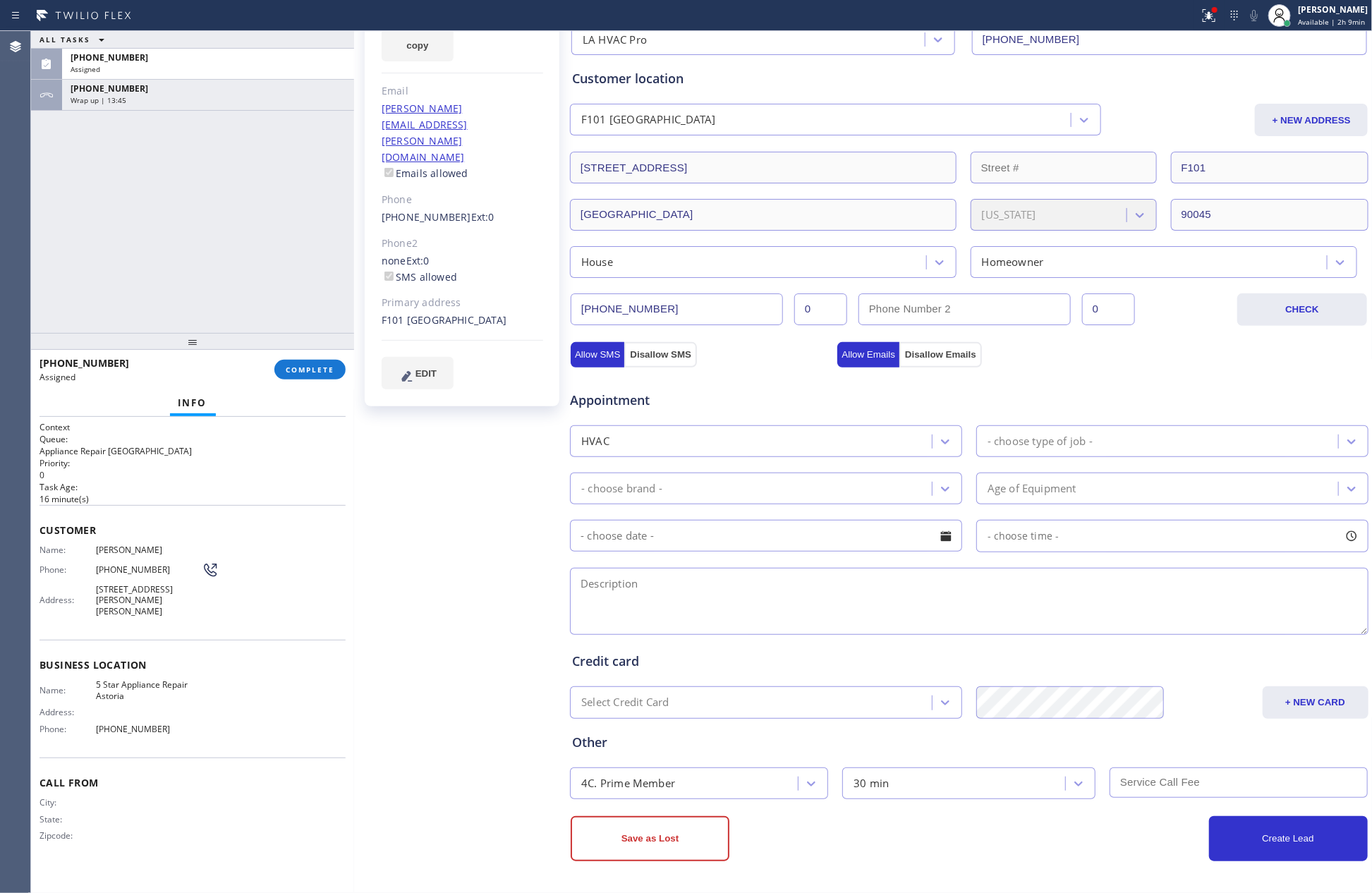
click at [142, 230] on div "ALL TASKS ALL TASKS ACTIVE TASKS TASKS IN WRAP UP [PHONE_NUMBER] Assigned [PHON…" at bounding box center [193, 182] width 323 height 302
click at [286, 373] on span "COMPLETE" at bounding box center [310, 370] width 49 height 10
click at [278, 210] on div "ALL TASKS ALL TASKS ACTIVE TASKS TASKS IN WRAP UP [PHONE_NUMBER] Assigned [PHON…" at bounding box center [193, 182] width 323 height 302
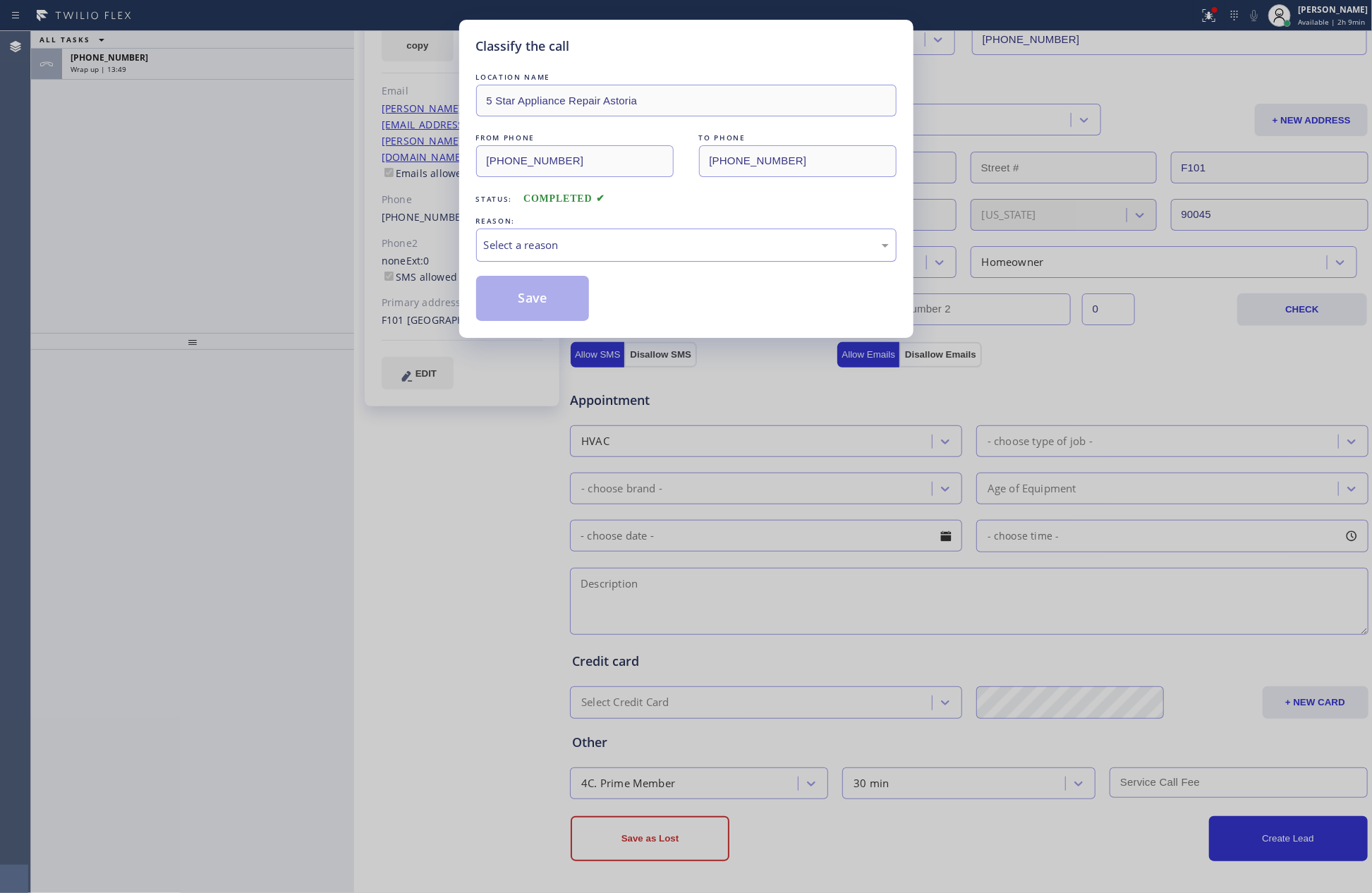
click at [736, 246] on div "Select a reason" at bounding box center [686, 246] width 405 height 16
click at [544, 303] on button "Save" at bounding box center [532, 298] width 113 height 46
drag, startPoint x: 544, startPoint y: 303, endPoint x: 162, endPoint y: 227, distance: 389.5
click at [542, 303] on button "Save" at bounding box center [532, 298] width 113 height 46
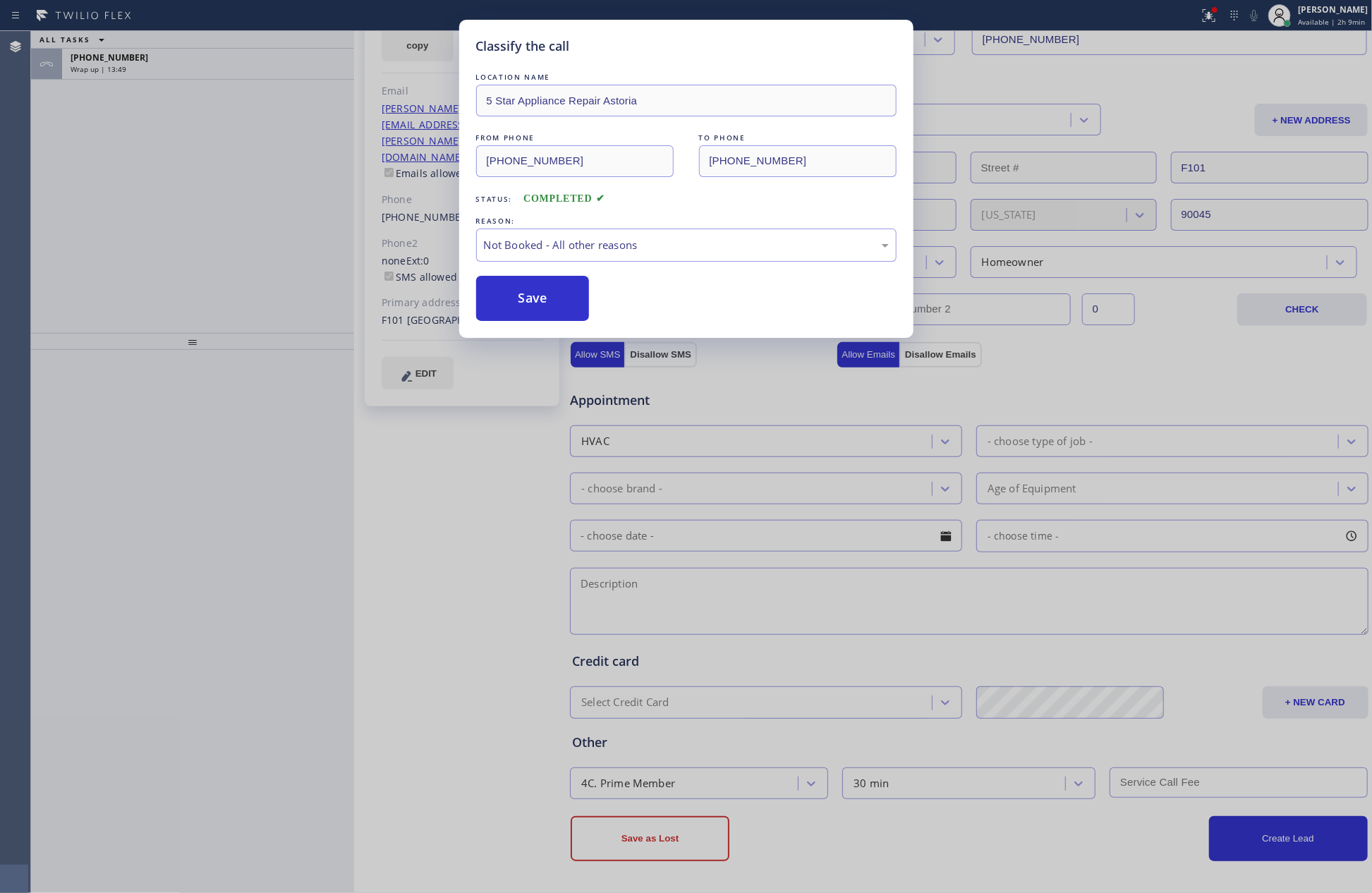
click at [162, 225] on div "Classify the call LOCATION NAME 5 Star Appliance Repair Astoria FROM PHONE [PHO…" at bounding box center [686, 446] width 1372 height 893
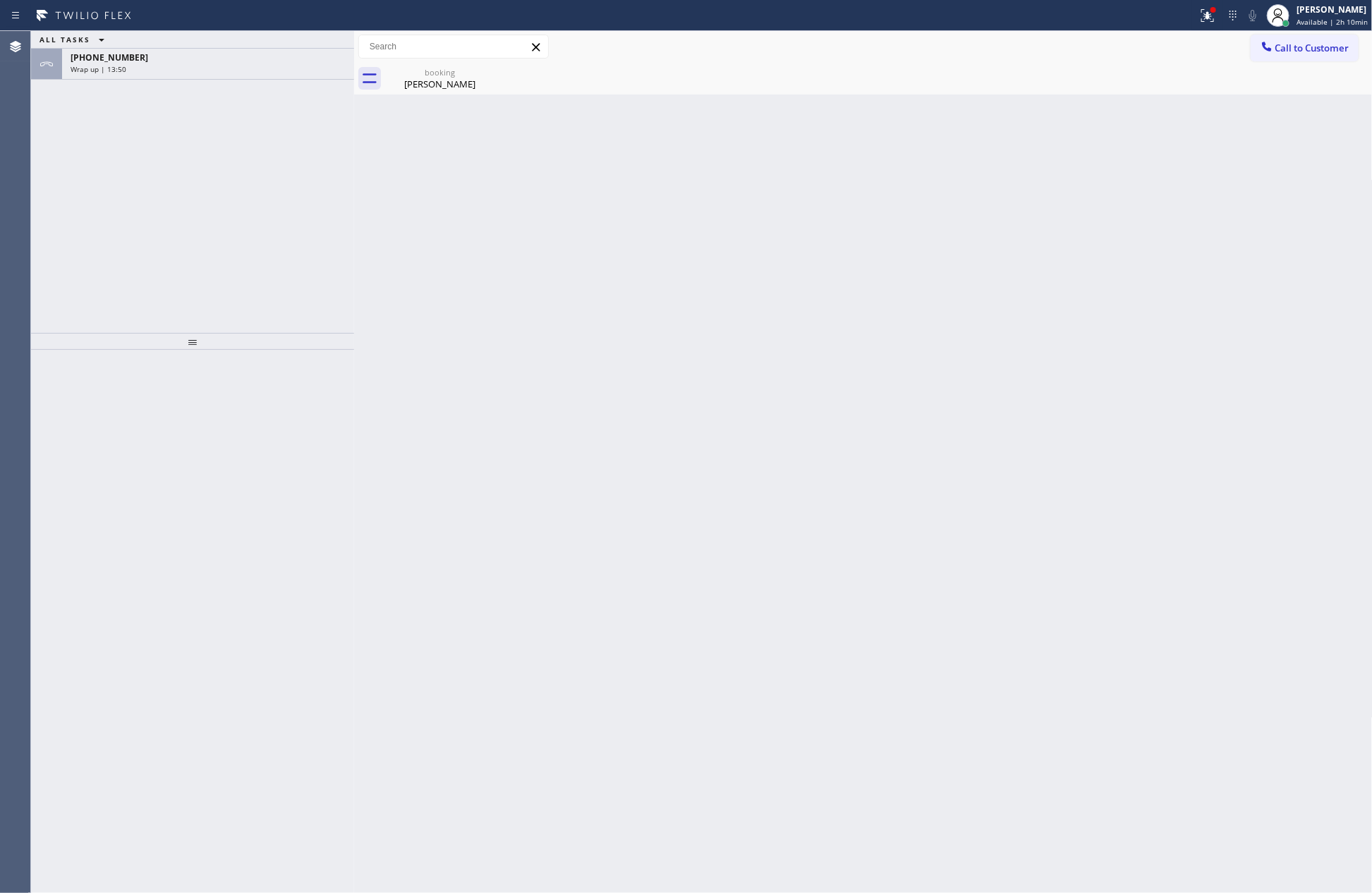
click at [206, 64] on div "Wrap up | 13:50" at bounding box center [208, 69] width 275 height 10
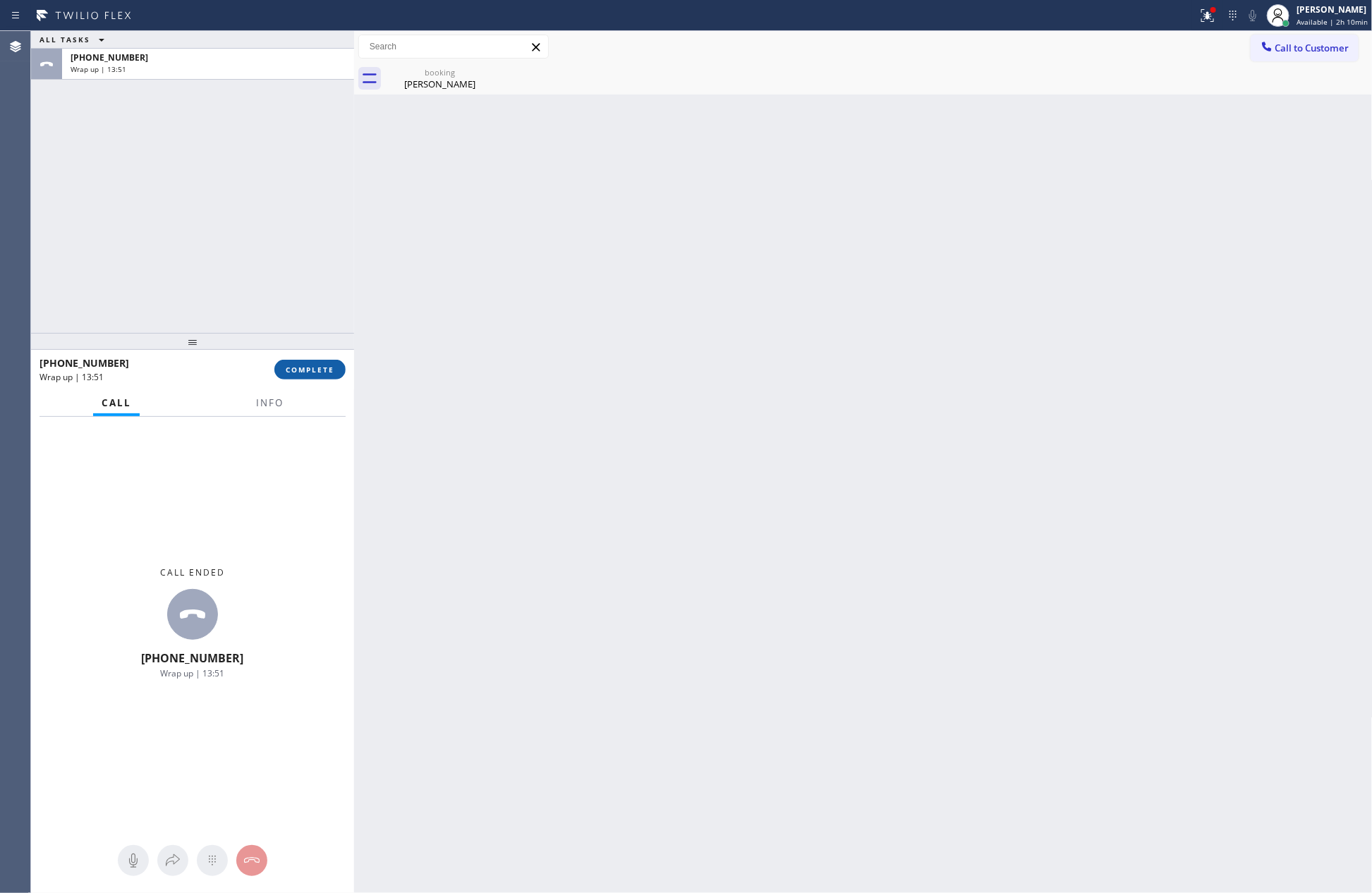
click at [313, 363] on button "COMPLETE" at bounding box center [310, 370] width 71 height 20
click at [301, 171] on div "ALL TASKS ALL TASKS ACTIVE TASKS TASKS IN WRAP UP [PHONE_NUMBER] Wrap up | 13:51" at bounding box center [193, 182] width 323 height 302
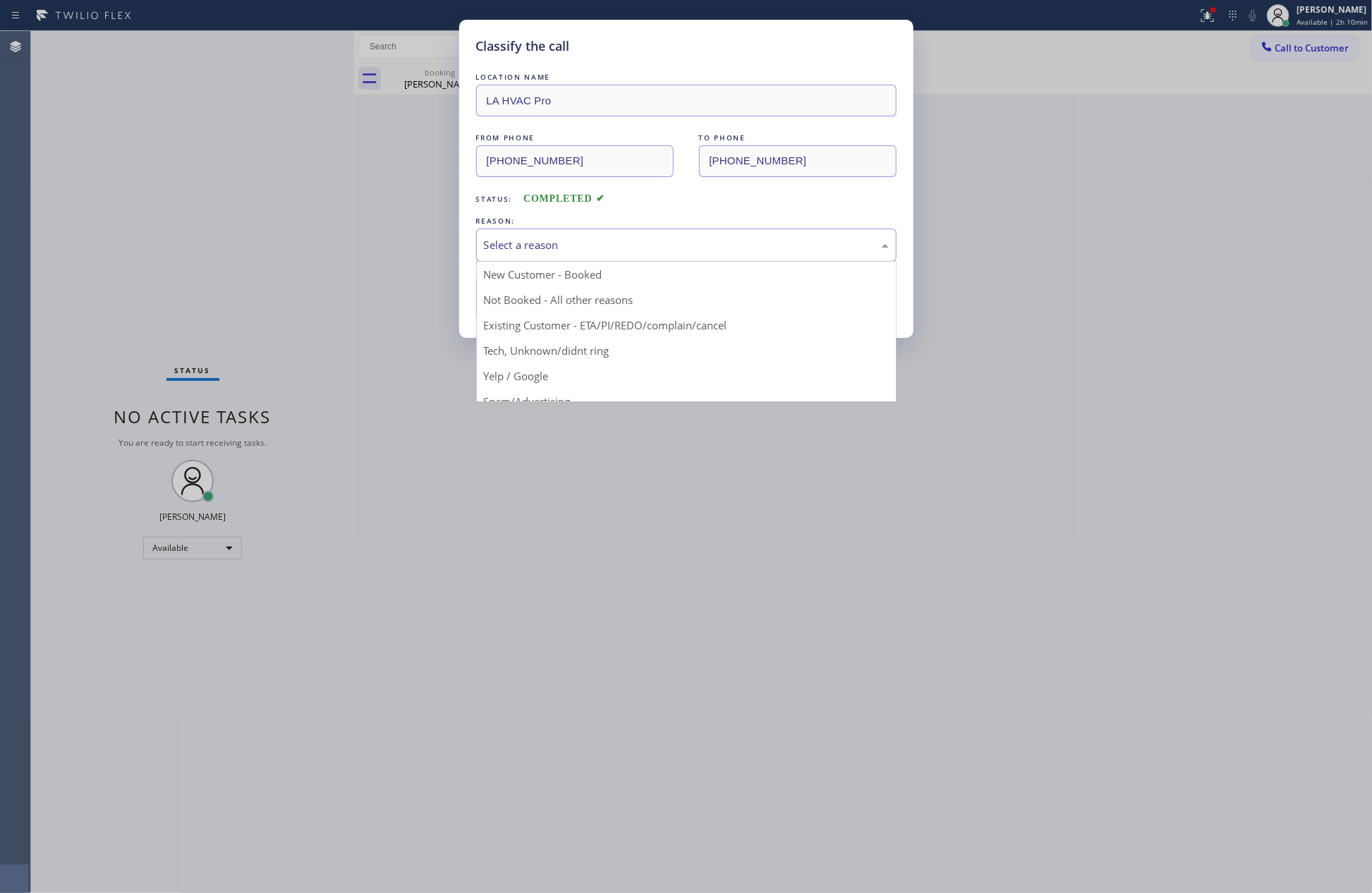
click at [540, 248] on div "Select a reason" at bounding box center [686, 246] width 405 height 16
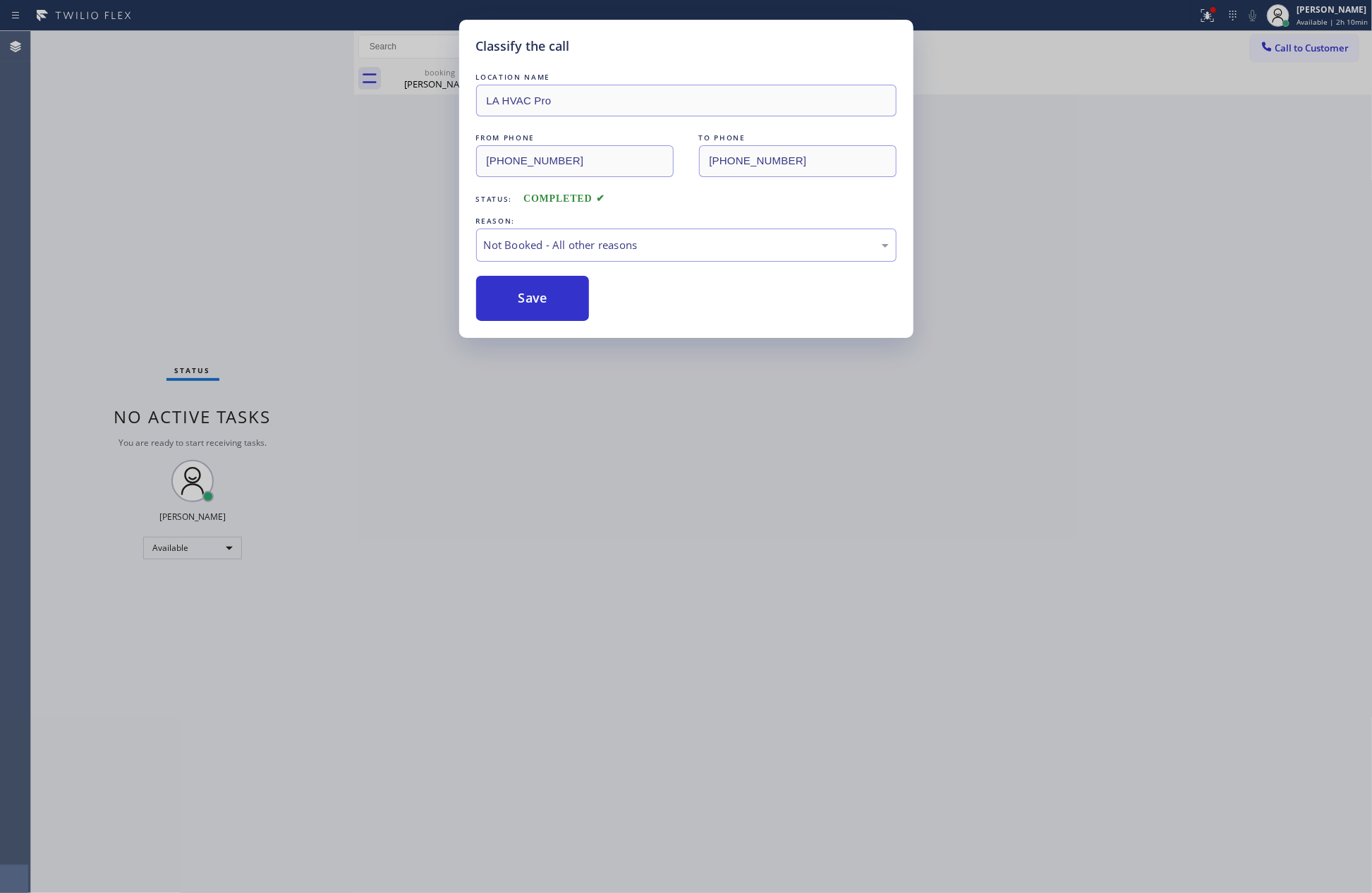
click at [529, 299] on button "Save" at bounding box center [532, 298] width 113 height 46
click at [298, 213] on div "Classify the call LOCATION NAME LA HVAC Pro FROM PHONE [PHONE_NUMBER] TO PHONE …" at bounding box center [686, 446] width 1372 height 893
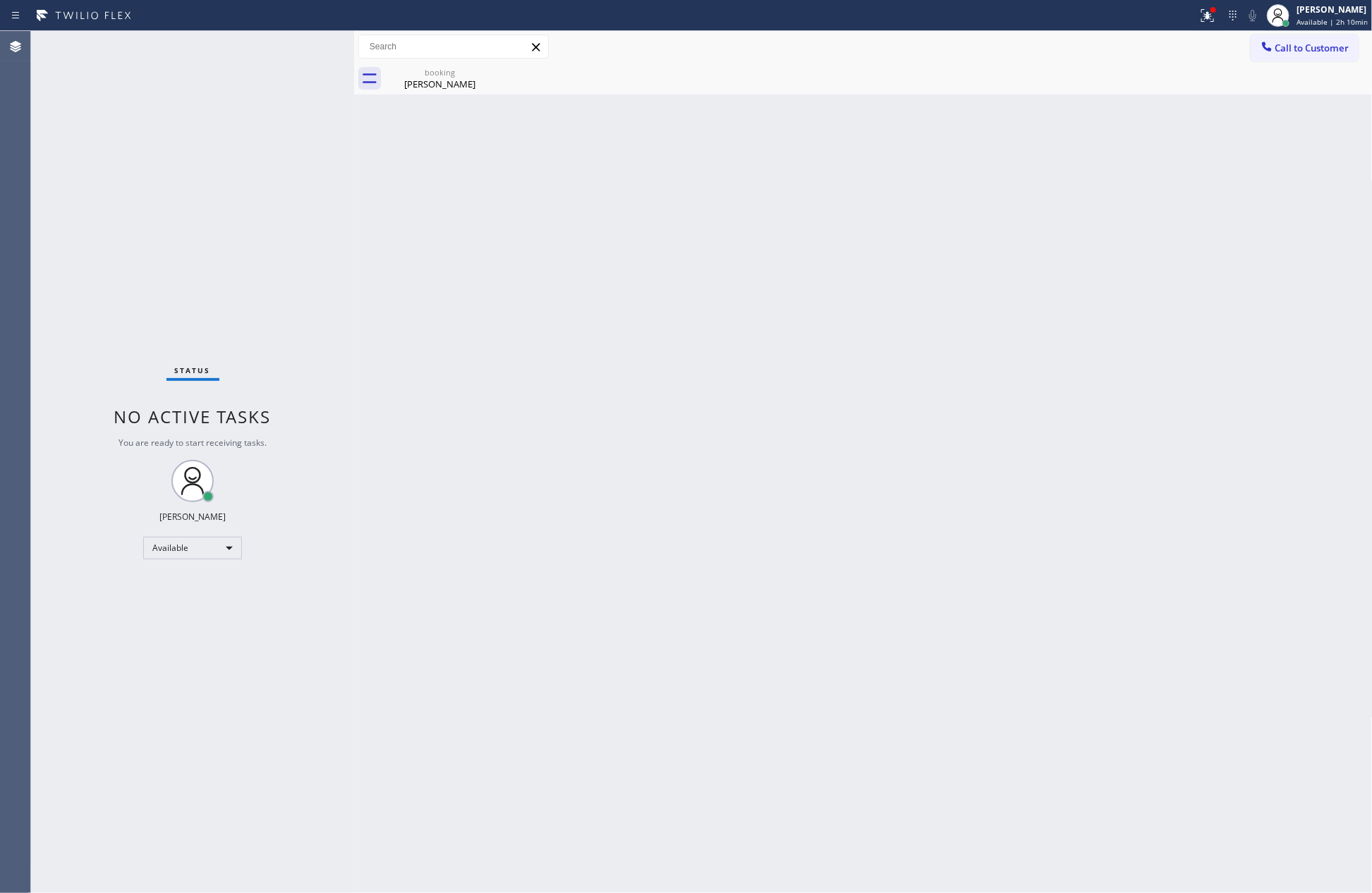
click at [298, 213] on div "Status No active tasks You are ready to start receiving tasks. [PERSON_NAME] Av…" at bounding box center [193, 463] width 323 height 863
click at [693, 284] on div "Back to Dashboard Change Sender ID Customers Technicians Select a contact Outbo…" at bounding box center [863, 463] width 1019 height 863
click at [442, 83] on div "[PERSON_NAME]" at bounding box center [439, 84] width 106 height 13
click at [693, 362] on div "Back to Dashboard Change Sender ID Customers Technicians Select a contact Outbo…" at bounding box center [863, 463] width 1019 height 863
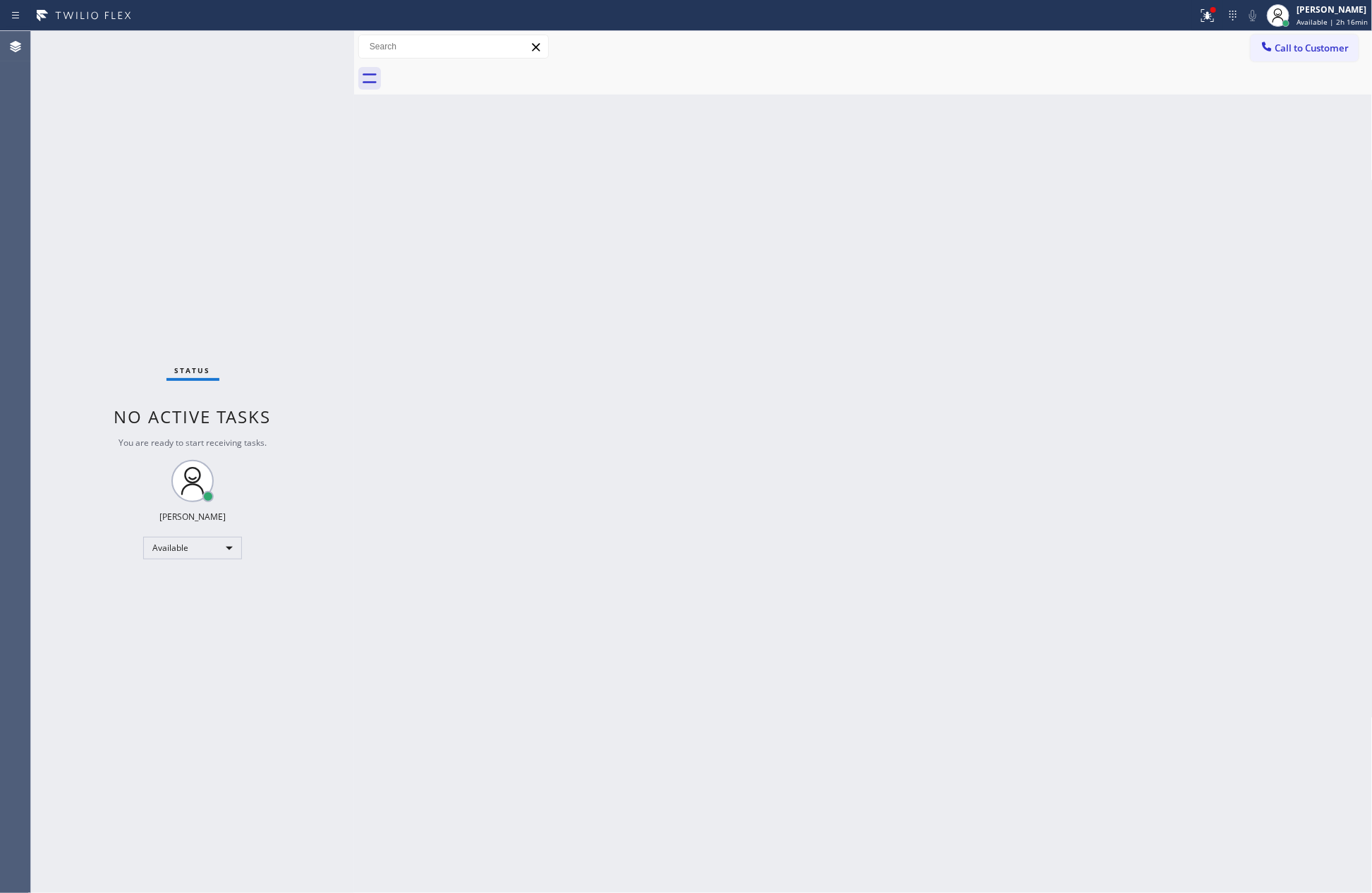
click at [722, 304] on div "Back to Dashboard Change Sender ID Customers Technicians Select a contact Outbo…" at bounding box center [863, 463] width 1019 height 863
drag, startPoint x: 200, startPoint y: 159, endPoint x: 447, endPoint y: 341, distance: 306.8
click at [206, 166] on div "Status No active tasks You are ready to start receiving tasks. [PERSON_NAME] Av…" at bounding box center [193, 463] width 323 height 863
click at [634, 360] on div "Back to Dashboard Change Sender ID Customers Technicians Select a contact Outbo…" at bounding box center [863, 463] width 1019 height 863
click at [620, 328] on div "Back to Dashboard Change Sender ID Customers Technicians Select a contact Outbo…" at bounding box center [863, 463] width 1019 height 863
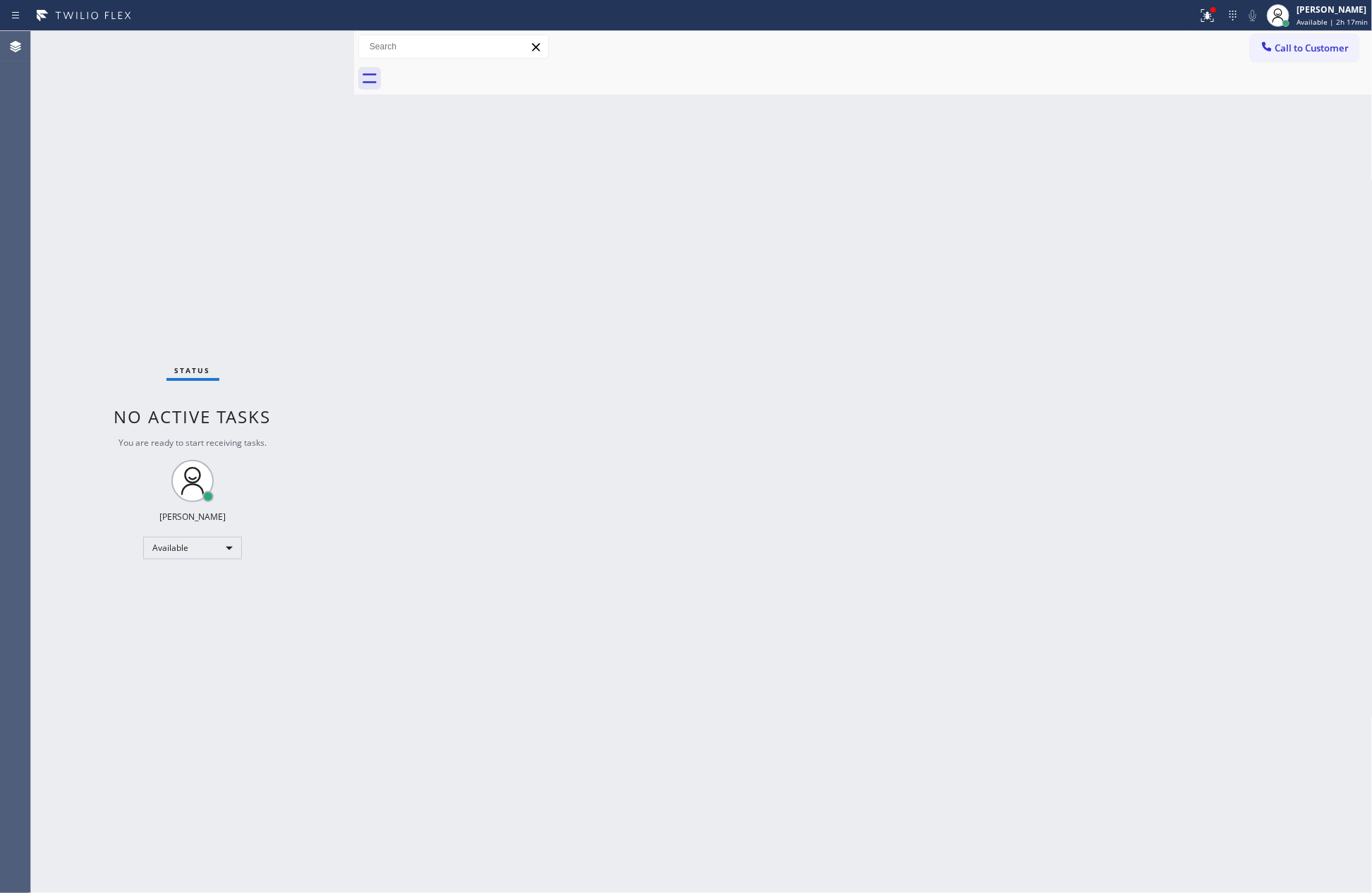
click at [620, 328] on div "Back to Dashboard Change Sender ID Customers Technicians Select a contact Outbo…" at bounding box center [863, 463] width 1019 height 863
click at [681, 305] on div "Back to Dashboard Change Sender ID Customers Technicians Select a contact Outbo…" at bounding box center [863, 463] width 1019 height 863
click at [895, 576] on div "Back to Dashboard Change Sender ID Customers Technicians Select a contact Outbo…" at bounding box center [863, 463] width 1019 height 863
drag, startPoint x: 1245, startPoint y: 344, endPoint x: 1296, endPoint y: 205, distance: 148.1
click at [1251, 337] on div "Back to Dashboard Change Sender ID Customers Technicians Select a contact Outbo…" at bounding box center [863, 463] width 1019 height 863
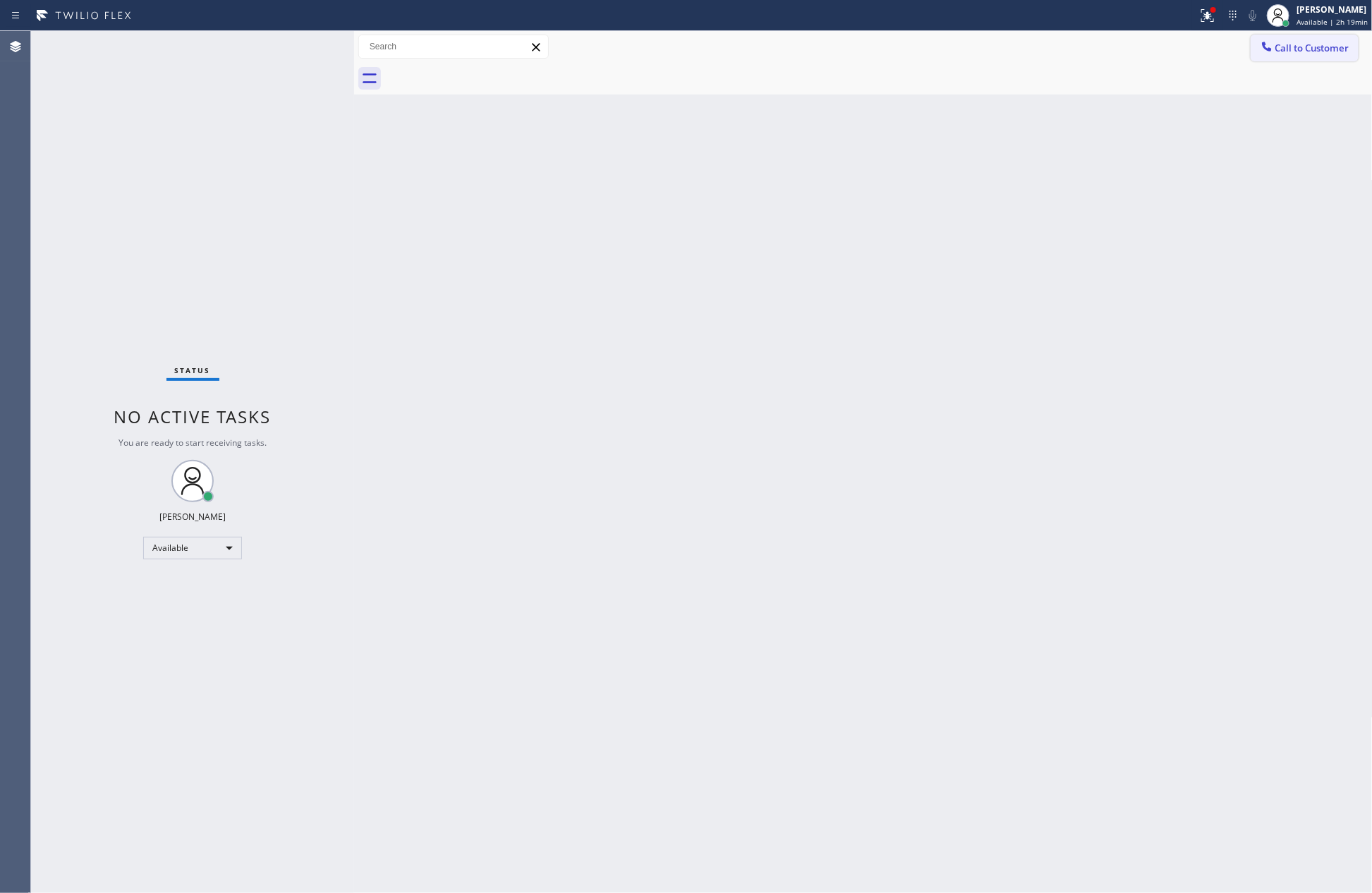
click at [1298, 45] on span "Call to Customer" at bounding box center [1312, 48] width 74 height 13
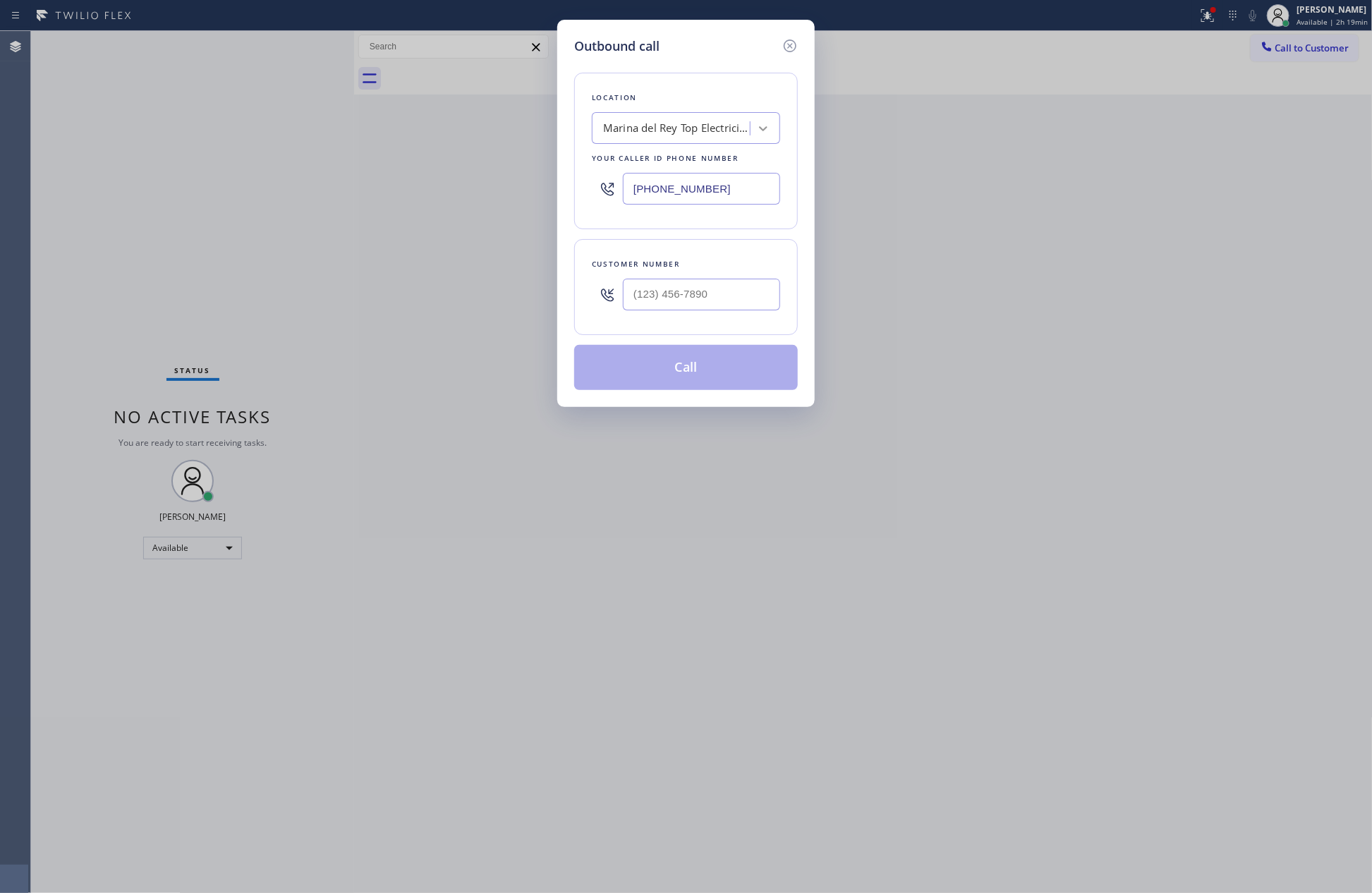
click at [753, 123] on div at bounding box center [763, 129] width 25 height 25
paste input "Blue Moon Electrical Irvine"
type input "Blue Moon Electrical Irvine"
click at [718, 156] on div "Blue Moon Electrical Irvine" at bounding box center [686, 158] width 188 height 25
type input "[PHONE_NUMBER]"
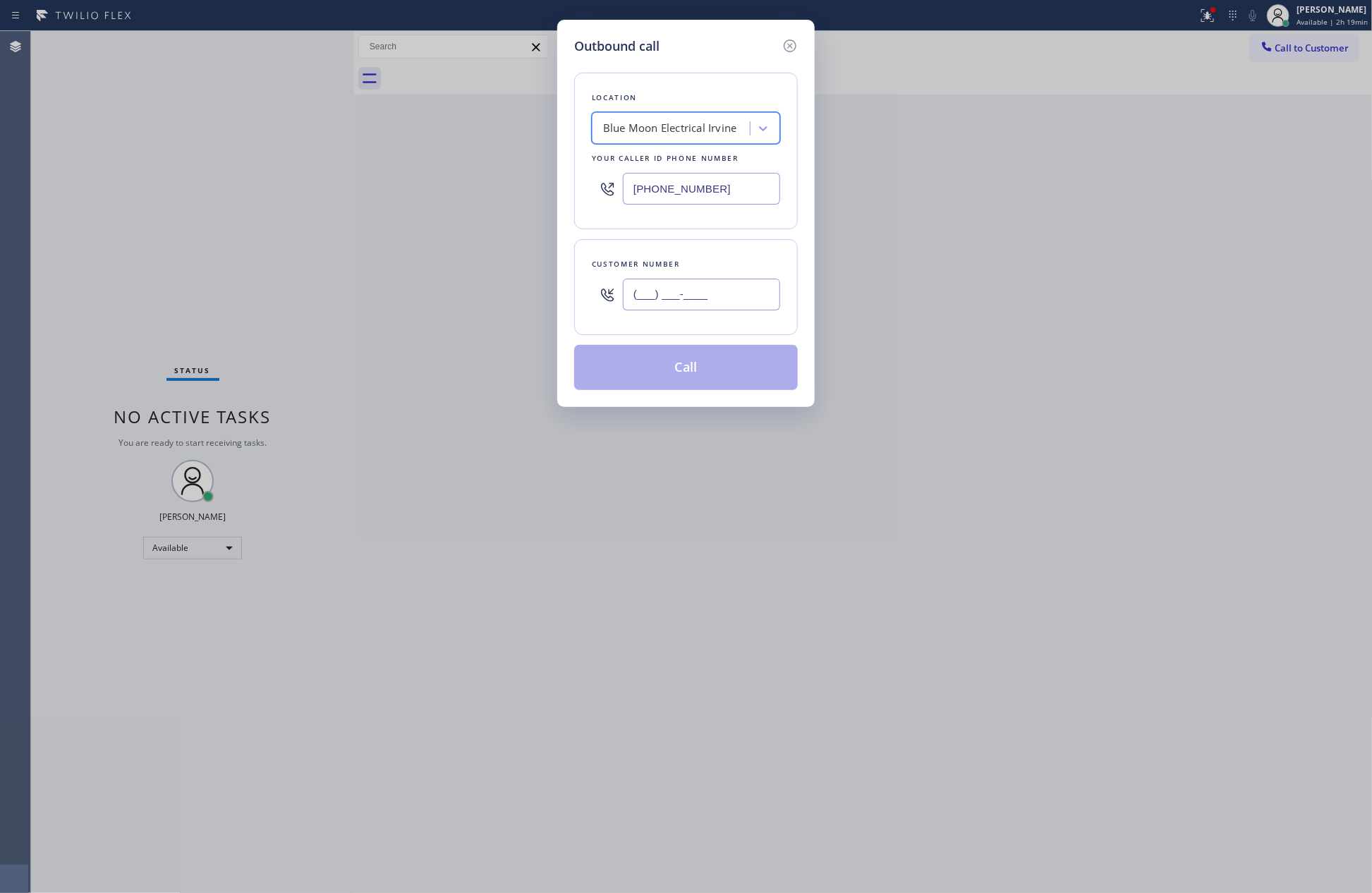
click at [736, 293] on input "(___) ___-____" at bounding box center [702, 295] width 157 height 32
paste input "714) 307-2181"
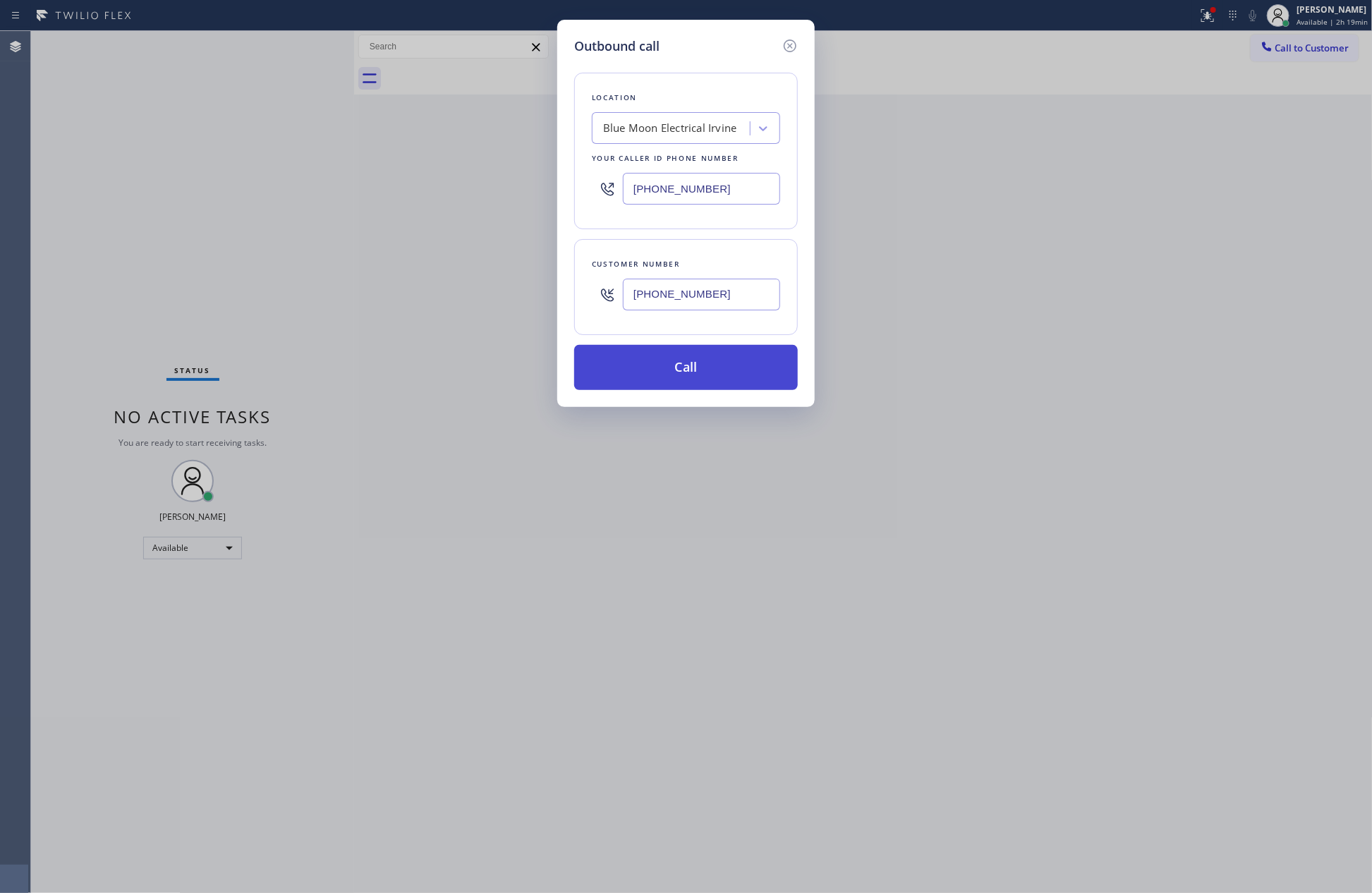
type input "[PHONE_NUMBER]"
click at [690, 384] on button "Call" at bounding box center [686, 367] width 224 height 46
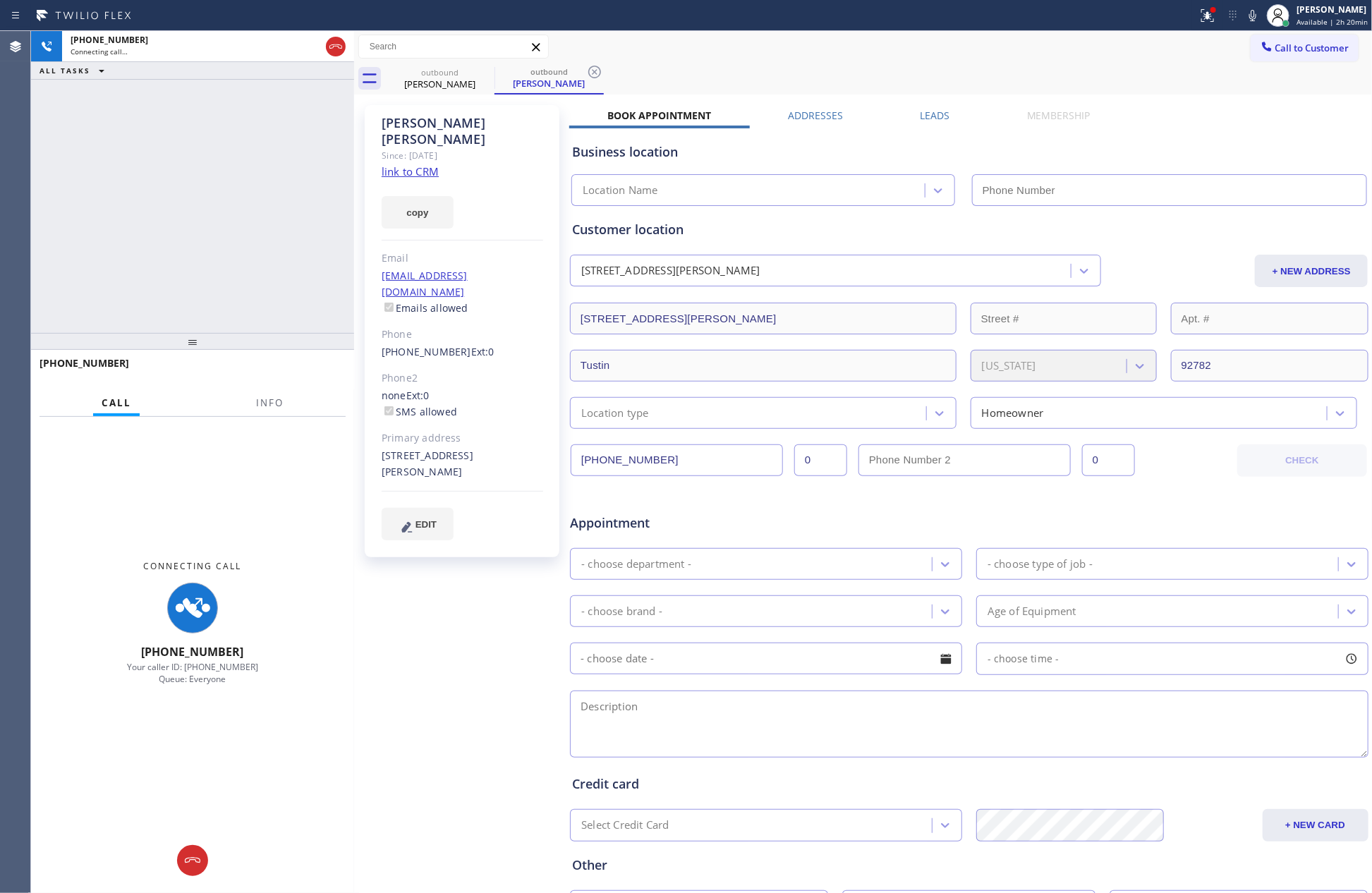
type input "[PHONE_NUMBER]"
click at [239, 210] on div "[PHONE_NUMBER] Connecting call… ALL TASKS ALL TASKS ACTIVE TASKS TASKS IN WRAP …" at bounding box center [193, 182] width 323 height 302
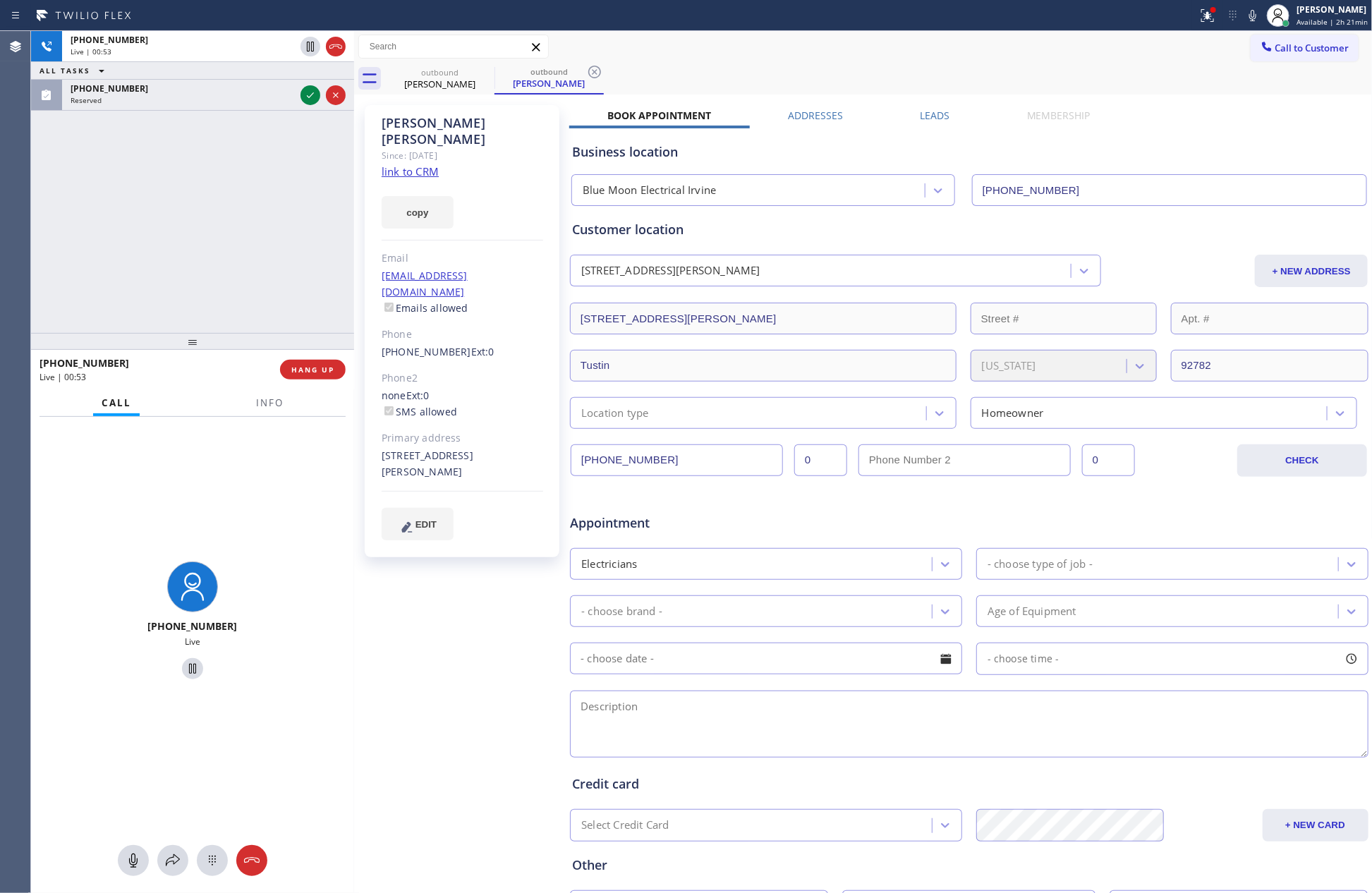
click at [267, 123] on div "[PHONE_NUMBER] Live | 00:53 ALL TASKS ALL TASKS ACTIVE TASKS TASKS IN WRAP UP […" at bounding box center [193, 182] width 323 height 302
click at [335, 42] on icon at bounding box center [336, 46] width 17 height 17
click at [299, 235] on div "[PHONE_NUMBER] Live | 00:54 ALL TASKS ALL TASKS ACTIVE TASKS TASKS IN WRAP UP […" at bounding box center [193, 182] width 323 height 302
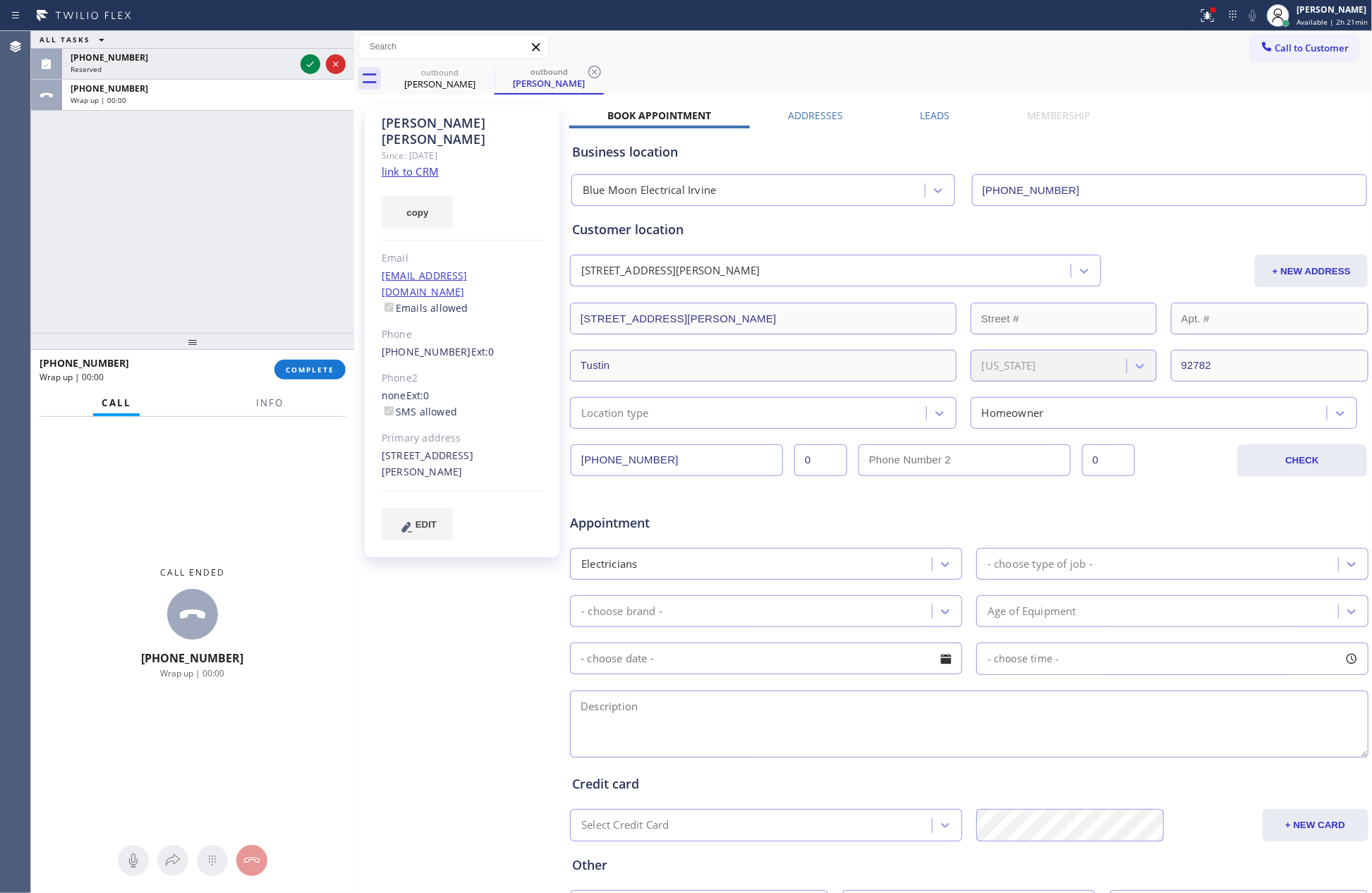
click at [903, 35] on div "Call to Customer Outbound call Location Blue Moon Electrical [GEOGRAPHIC_DATA] …" at bounding box center [863, 47] width 1019 height 25
click at [933, 117] on label "Leads" at bounding box center [935, 115] width 29 height 13
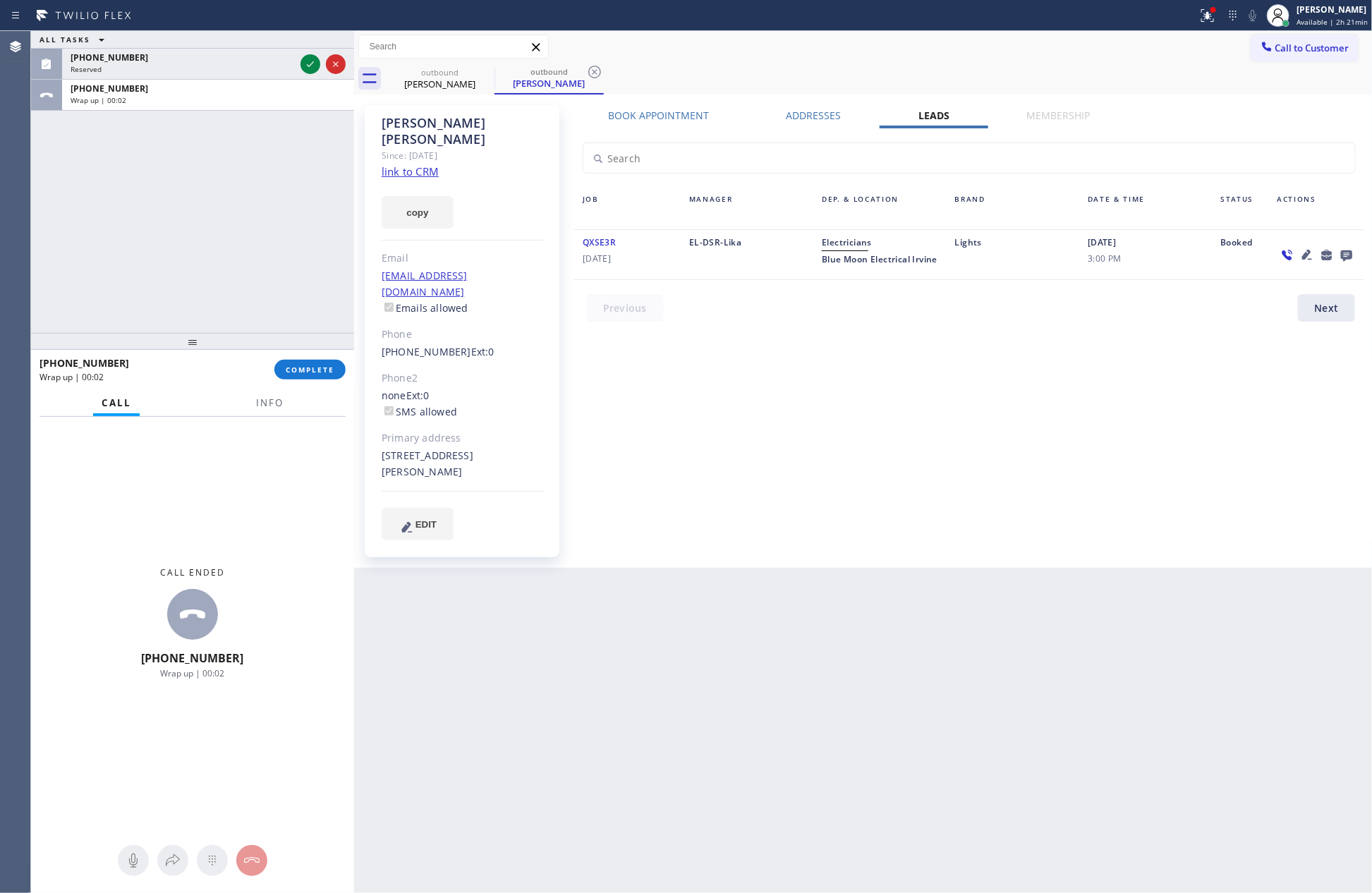
click at [1344, 256] on icon at bounding box center [1346, 255] width 17 height 18
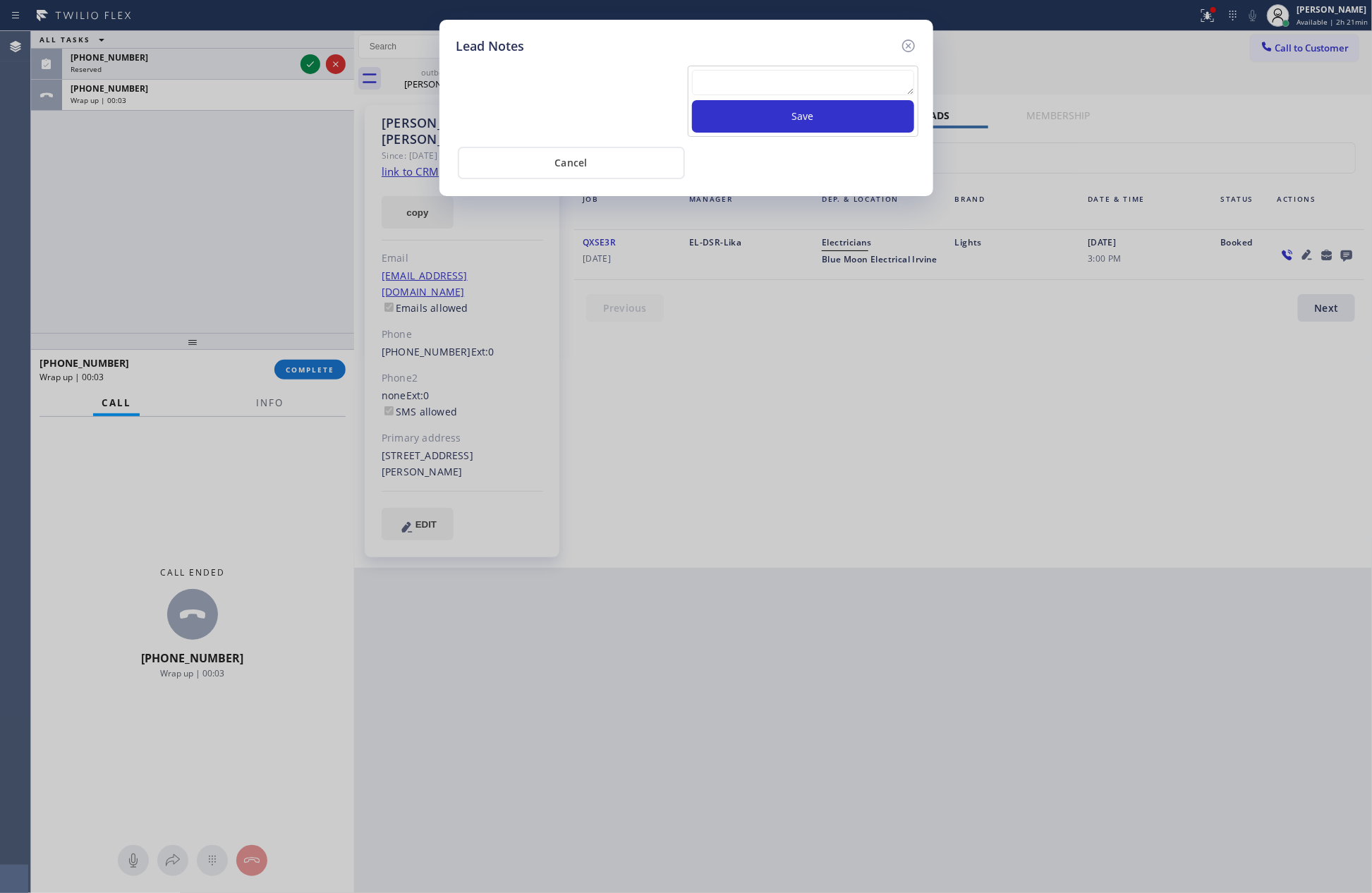
click at [863, 77] on textarea at bounding box center [802, 82] width 222 height 25
paste textarea "PLEASE TRANSFER FOR MEMBERSHIP"
type textarea "PLEASE TRANSFER FOR MEMBERSHIP"
click at [844, 121] on button "Save" at bounding box center [802, 116] width 222 height 32
click at [737, 161] on div "Cancel" at bounding box center [686, 162] width 460 height 36
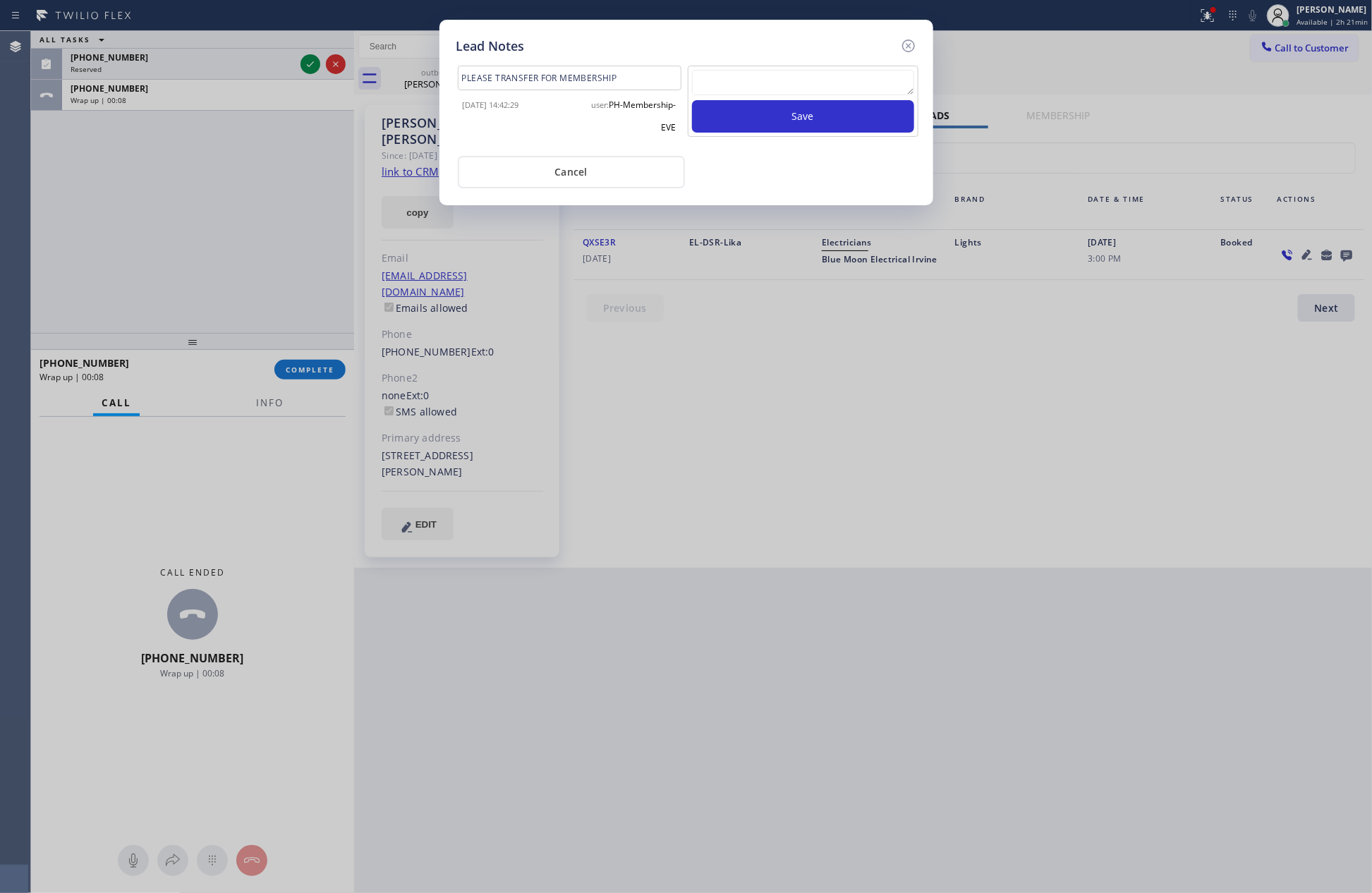
click at [608, 170] on button "Cancel" at bounding box center [571, 172] width 227 height 32
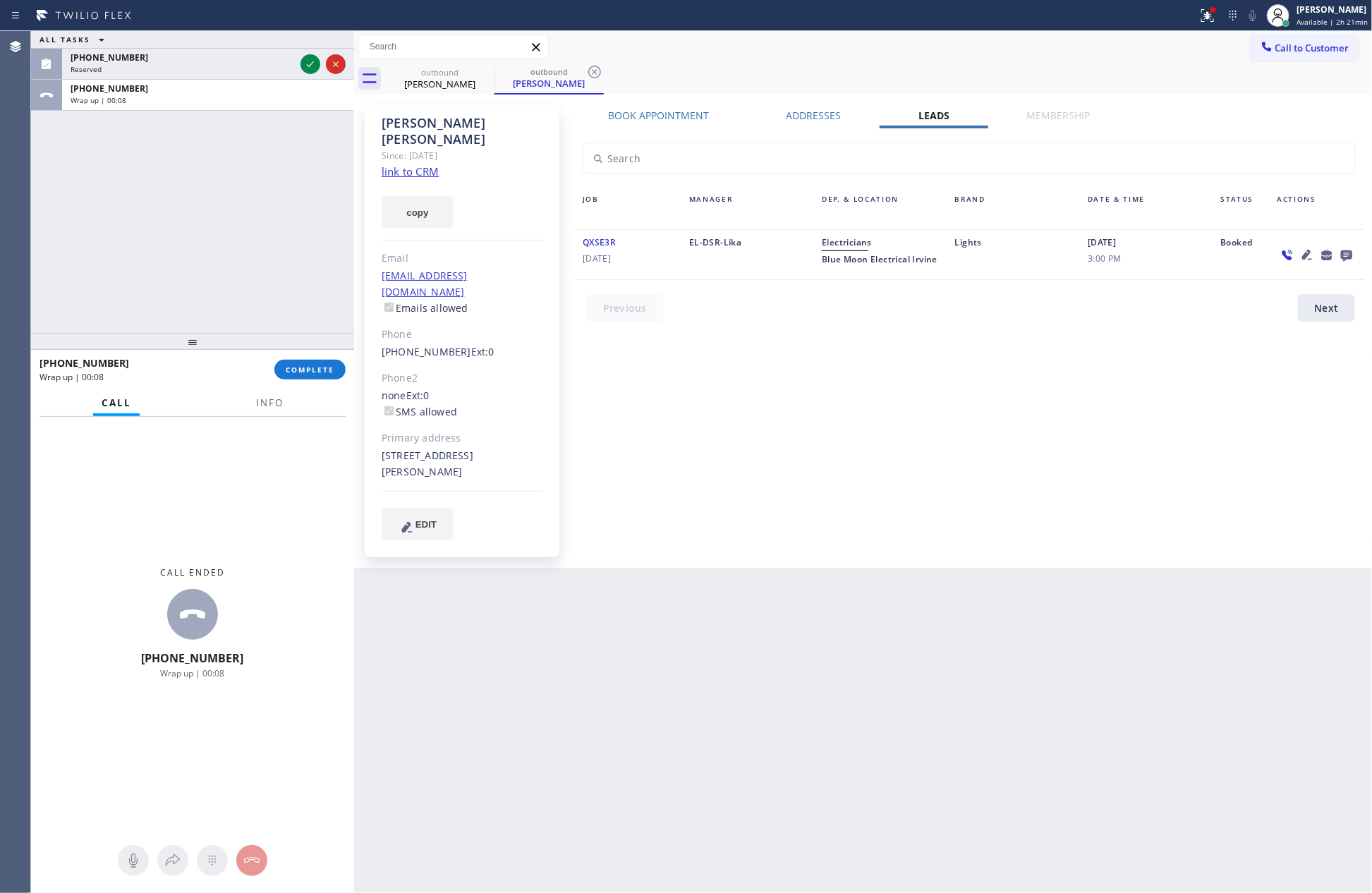
click at [212, 244] on div "ALL TASKS ALL TASKS ACTIVE TASKS TASKS IN WRAP UP [PHONE_NUMBER] Reserved [PHON…" at bounding box center [193, 182] width 323 height 302
click at [296, 369] on span "COMPLETE" at bounding box center [310, 370] width 49 height 10
click at [284, 187] on div "ALL TASKS ALL TASKS ACTIVE TASKS TASKS IN WRAP UP [PHONE_NUMBER] Reserved [PHON…" at bounding box center [193, 182] width 323 height 302
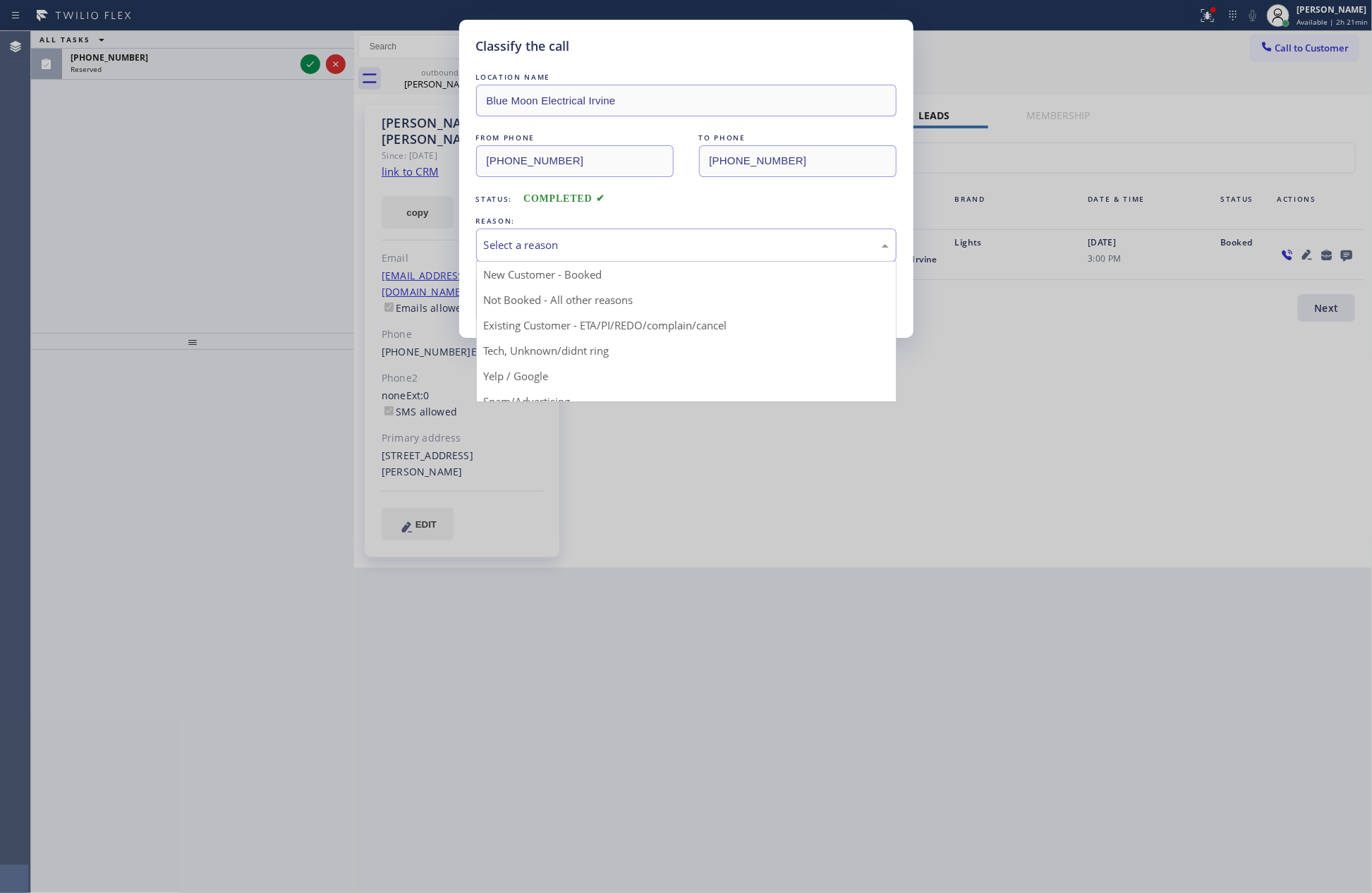
click at [563, 255] on div "Select a reason" at bounding box center [686, 245] width 420 height 33
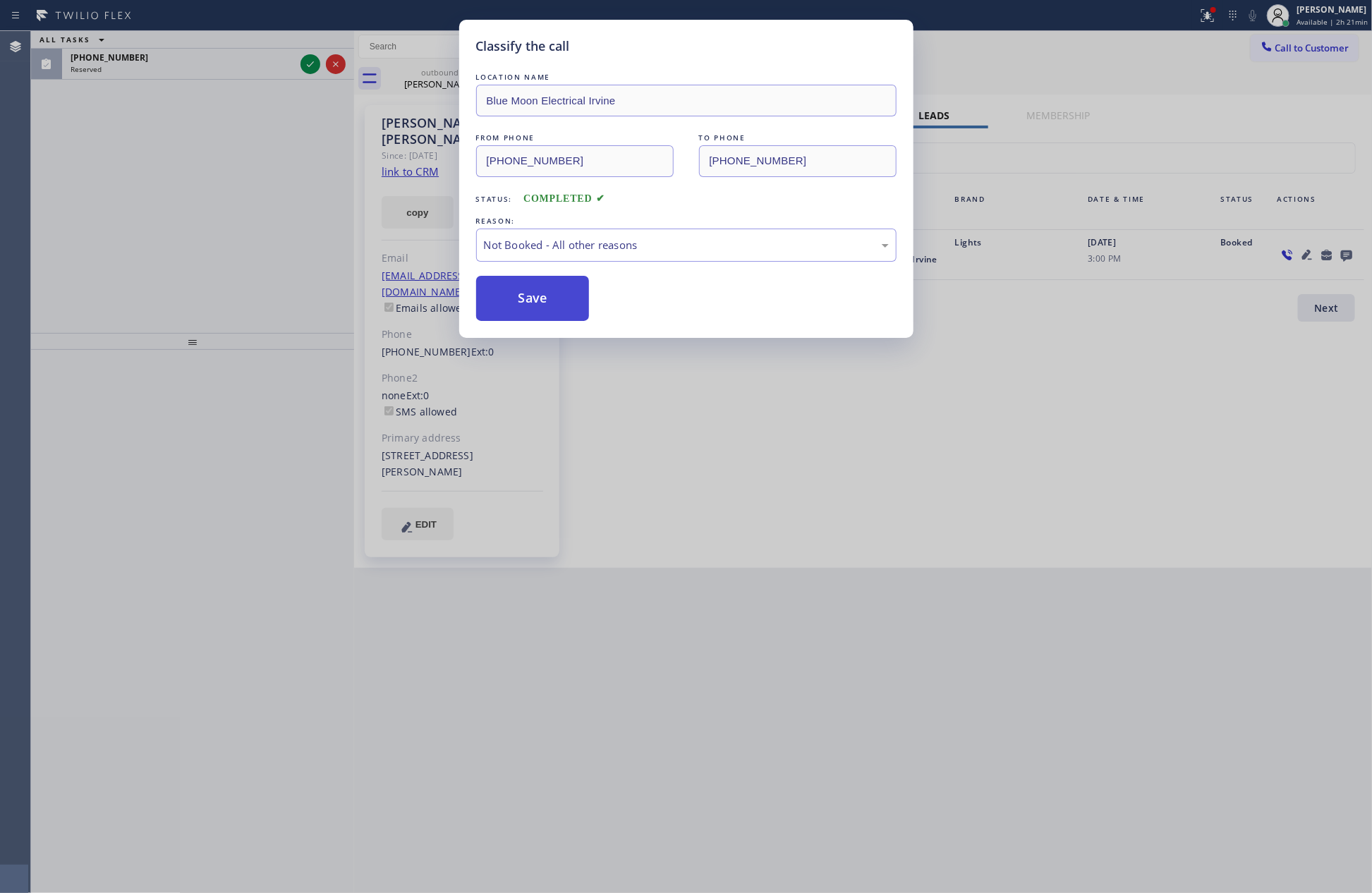
click at [549, 299] on button "Save" at bounding box center [532, 298] width 113 height 46
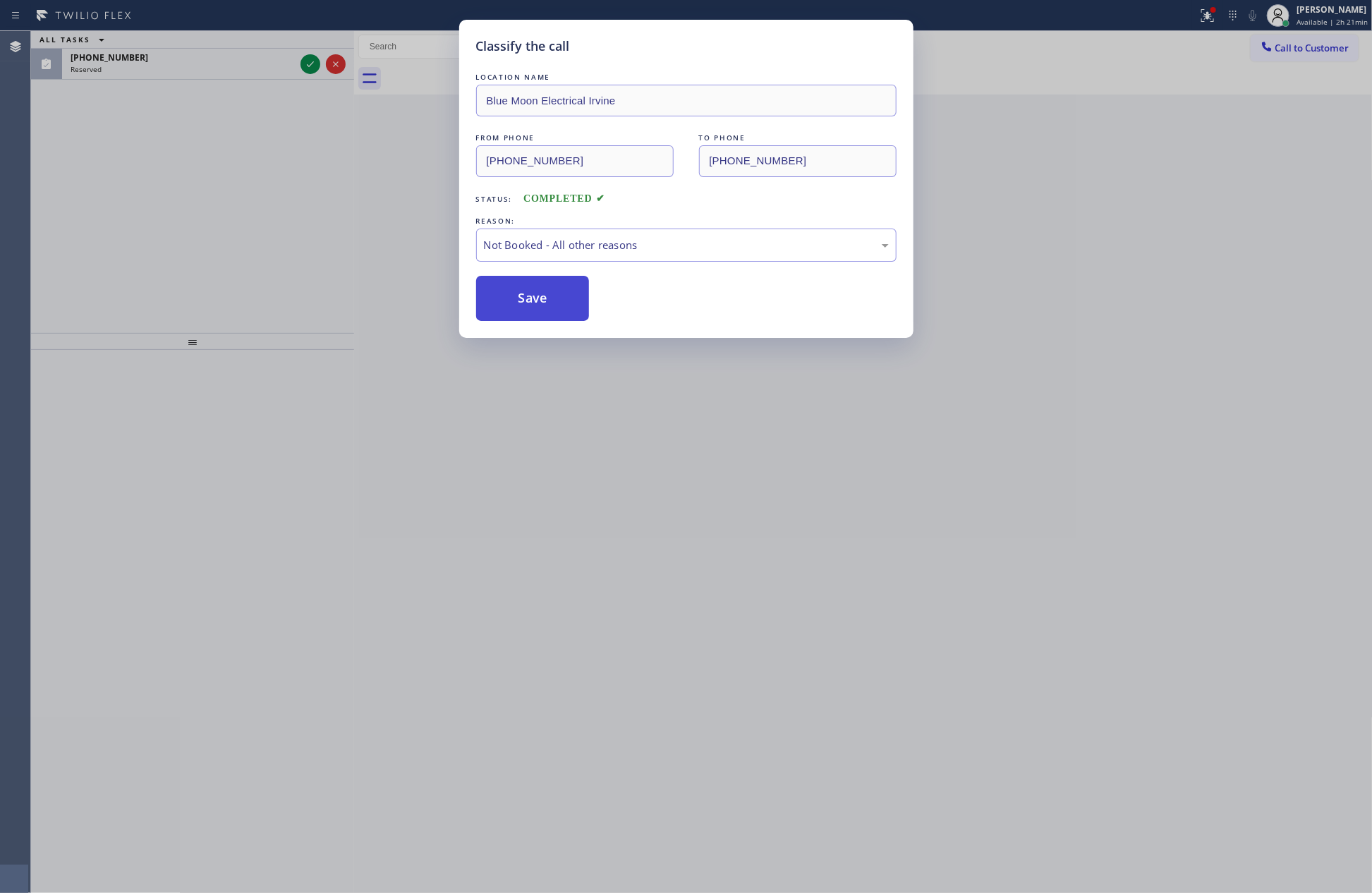
click at [549, 299] on button "Save" at bounding box center [532, 298] width 113 height 46
click at [193, 187] on div "Classify the call LOCATION NAME Blue Moon Electrical Irvine FROM PHONE [PHONE_N…" at bounding box center [686, 446] width 1372 height 893
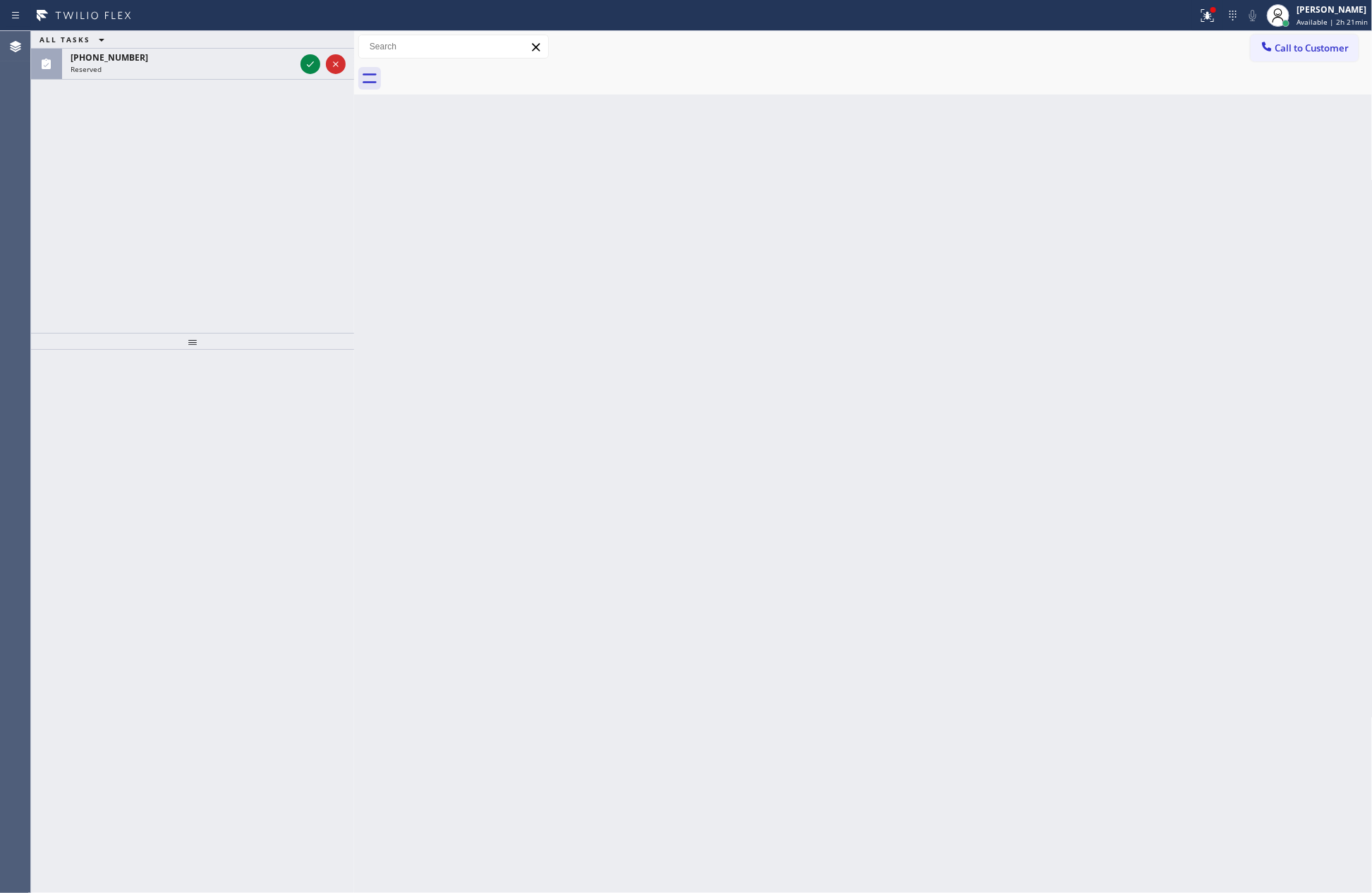
click at [193, 187] on div "ALL TASKS ALL TASKS ACTIVE TASKS TASKS IN WRAP UP [PHONE_NUMBER] Reserved" at bounding box center [193, 182] width 323 height 302
click at [310, 63] on icon at bounding box center [310, 63] width 17 height 17
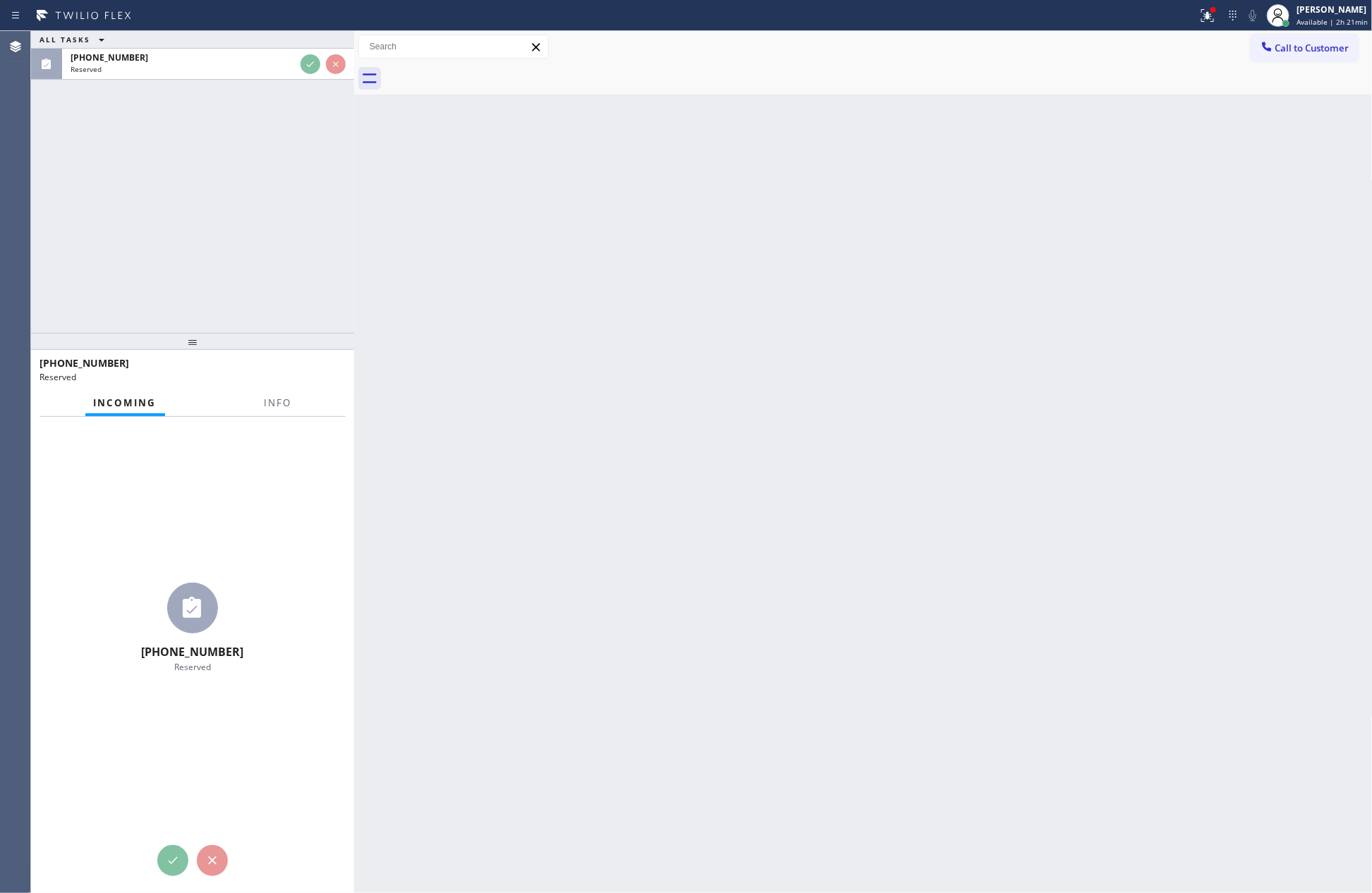
click at [267, 214] on div "ALL TASKS ALL TASKS ACTIVE TASKS TASKS IN WRAP UP [PHONE_NUMBER] Reserved" at bounding box center [193, 182] width 323 height 302
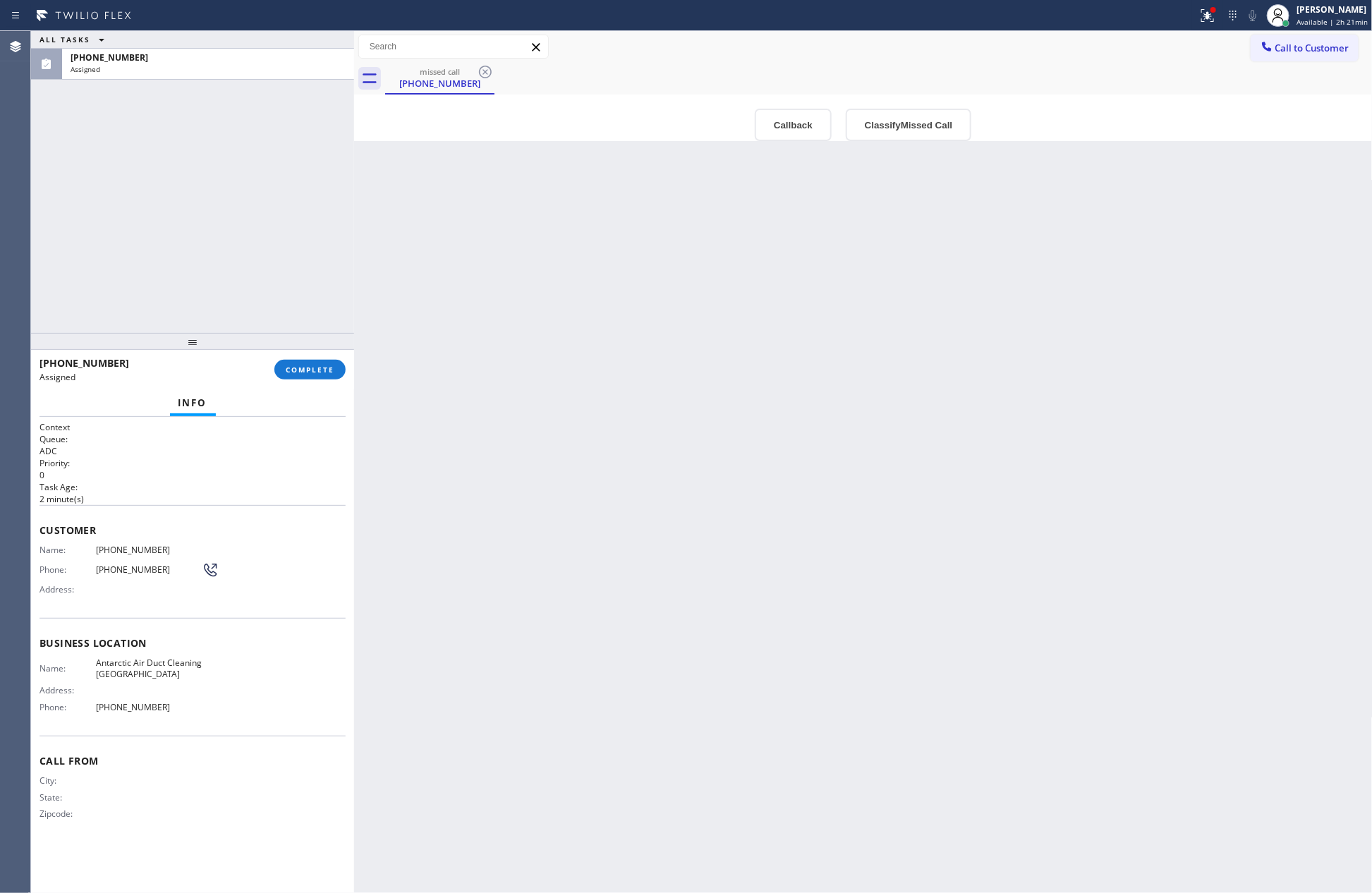
click at [267, 214] on div "ALL TASKS ALL TASKS ACTIVE TASKS TASKS IN WRAP UP [PHONE_NUMBER] Assigned" at bounding box center [193, 182] width 323 height 302
click at [644, 468] on div "Back to Dashboard Change Sender ID Customers Technicians Select a contact Outbo…" at bounding box center [863, 463] width 1019 height 863
click at [690, 324] on div "Back to Dashboard Change Sender ID Customers Technicians Select a contact Outbo…" at bounding box center [863, 463] width 1019 height 863
drag, startPoint x: 119, startPoint y: 219, endPoint x: 462, endPoint y: 462, distance: 420.4
click at [128, 230] on div "ALL TASKS ALL TASKS ACTIVE TASKS TASKS IN WRAP UP [PHONE_NUMBER] Assigned" at bounding box center [193, 182] width 323 height 302
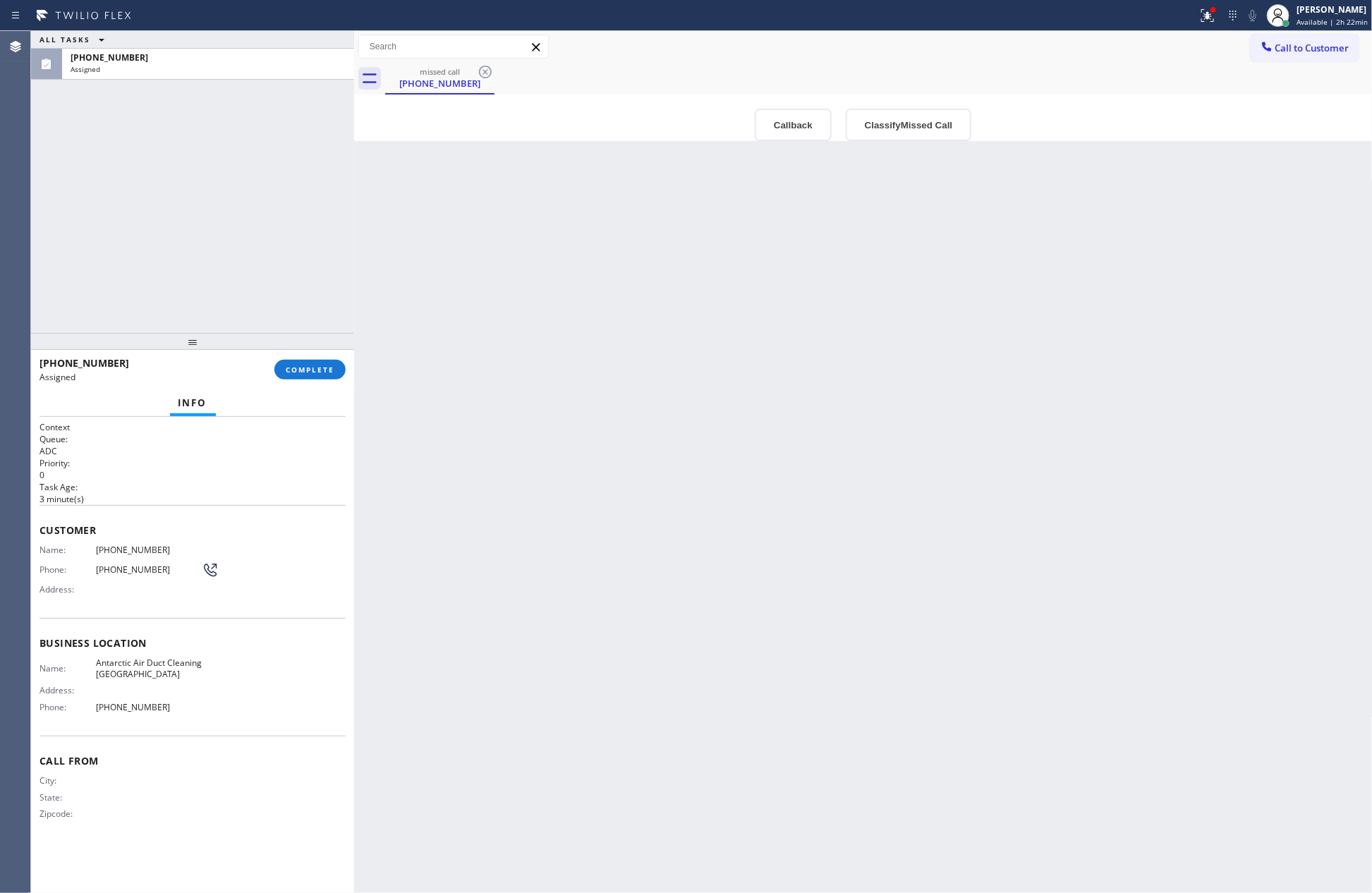
click at [861, 537] on div "Back to Dashboard Change Sender ID Customers Technicians Select a contact Outbo…" at bounding box center [863, 463] width 1019 height 863
drag, startPoint x: 250, startPoint y: 200, endPoint x: 254, endPoint y: 216, distance: 16.5
click at [250, 201] on div "ALL TASKS ALL TASKS ACTIVE TASKS TASKS IN WRAP UP [PHONE_NUMBER] Assigned" at bounding box center [193, 182] width 323 height 302
click at [332, 369] on span "COMPLETE" at bounding box center [310, 370] width 49 height 10
click at [269, 167] on div "ALL TASKS ALL TASKS ACTIVE TASKS TASKS IN WRAP UP [PHONE_NUMBER] Assigned" at bounding box center [193, 182] width 323 height 302
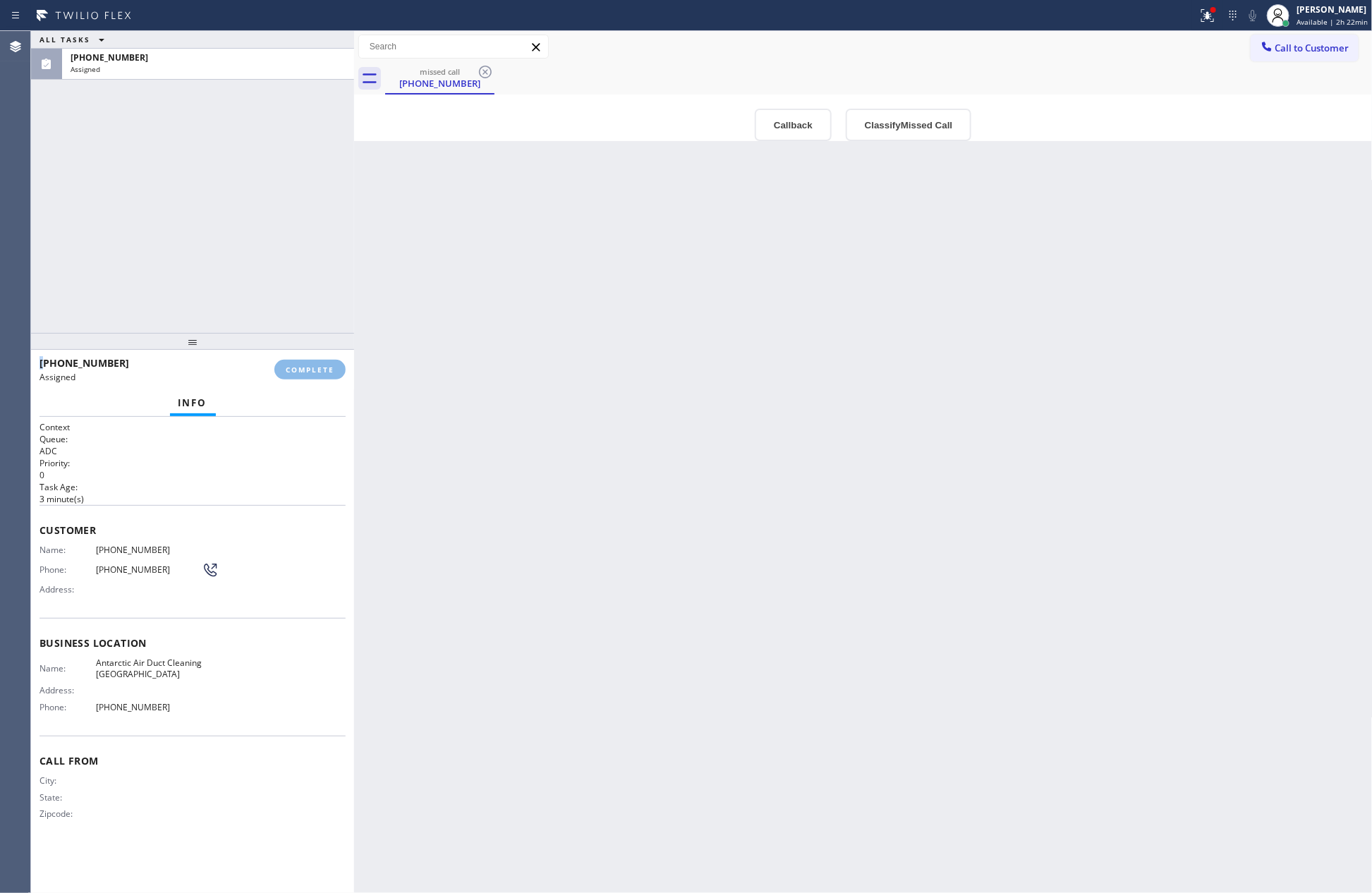
click at [269, 167] on div "ALL TASKS ALL TASKS ACTIVE TASKS TASKS IN WRAP UP [PHONE_NUMBER] Assigned" at bounding box center [193, 182] width 323 height 302
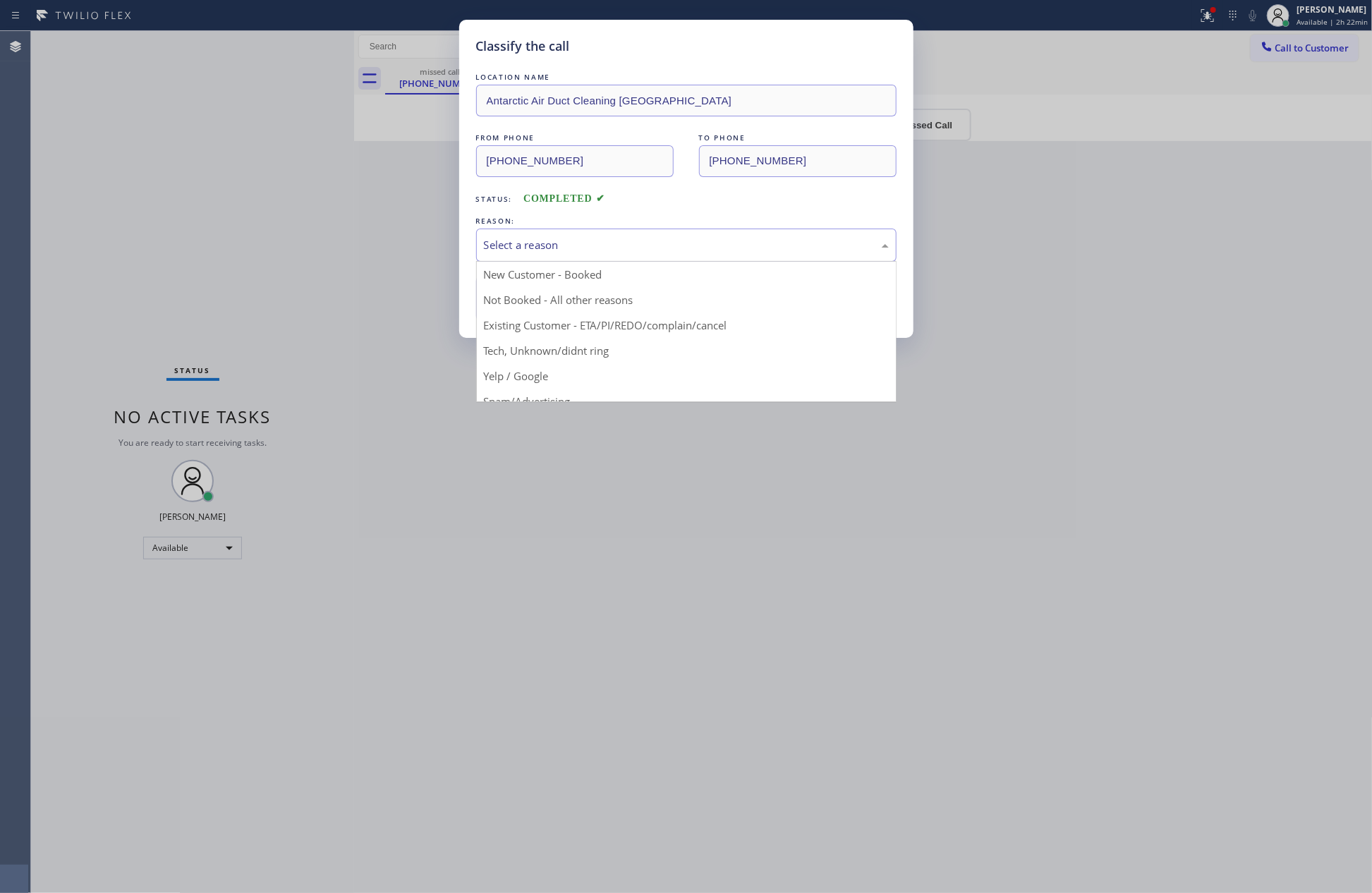
click at [502, 253] on div "Select a reason" at bounding box center [686, 246] width 405 height 16
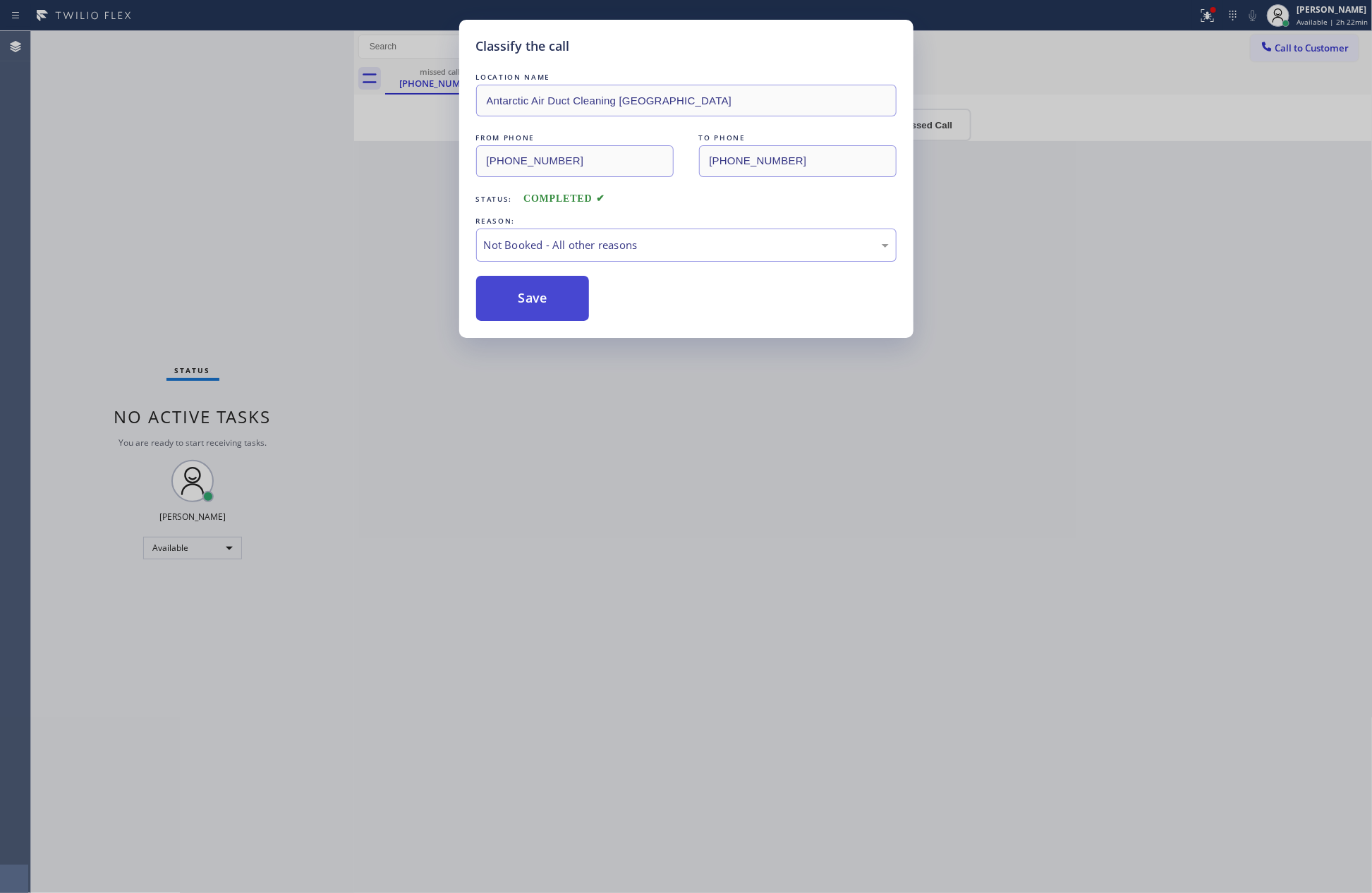
click at [525, 301] on button "Save" at bounding box center [532, 298] width 113 height 46
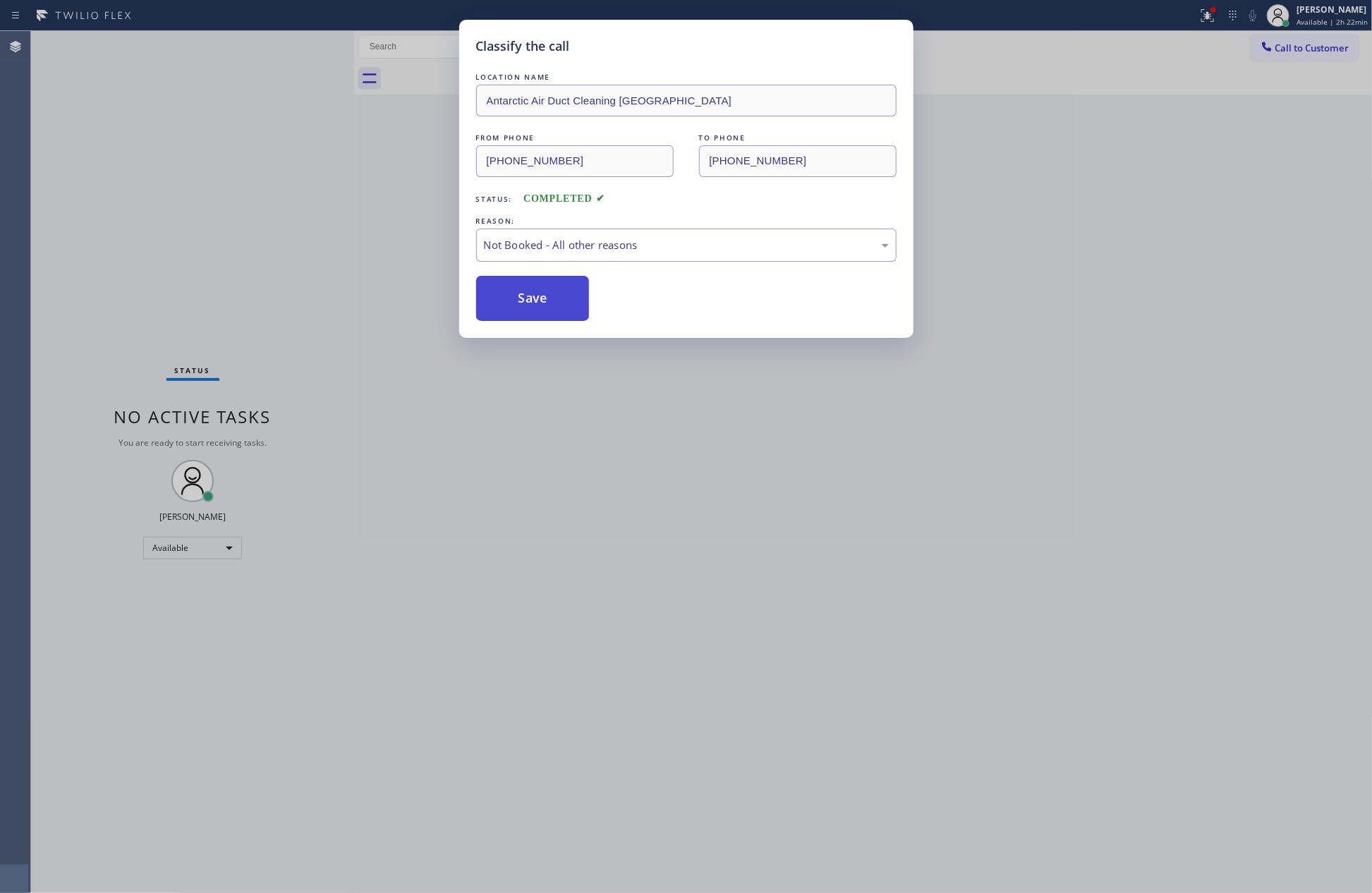
click at [525, 301] on button "Save" at bounding box center [532, 298] width 113 height 46
click at [270, 225] on div "Classify the call LOCATION NAME Antarctic Air Duct Cleaning [GEOGRAPHIC_DATA] F…" at bounding box center [686, 446] width 1372 height 893
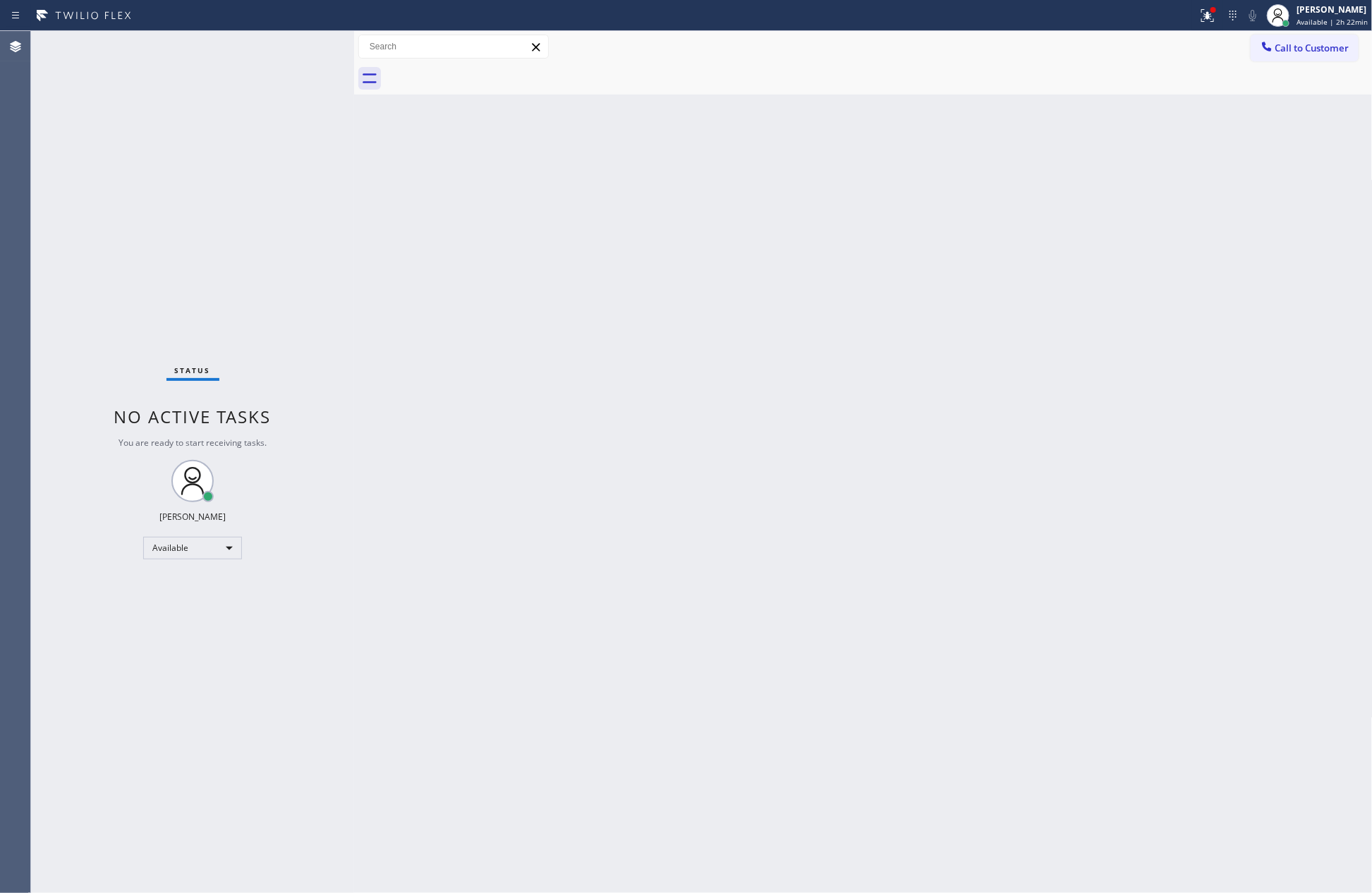
click at [270, 225] on div "Status No active tasks You are ready to start receiving tasks. [PERSON_NAME] Av…" at bounding box center [193, 463] width 323 height 863
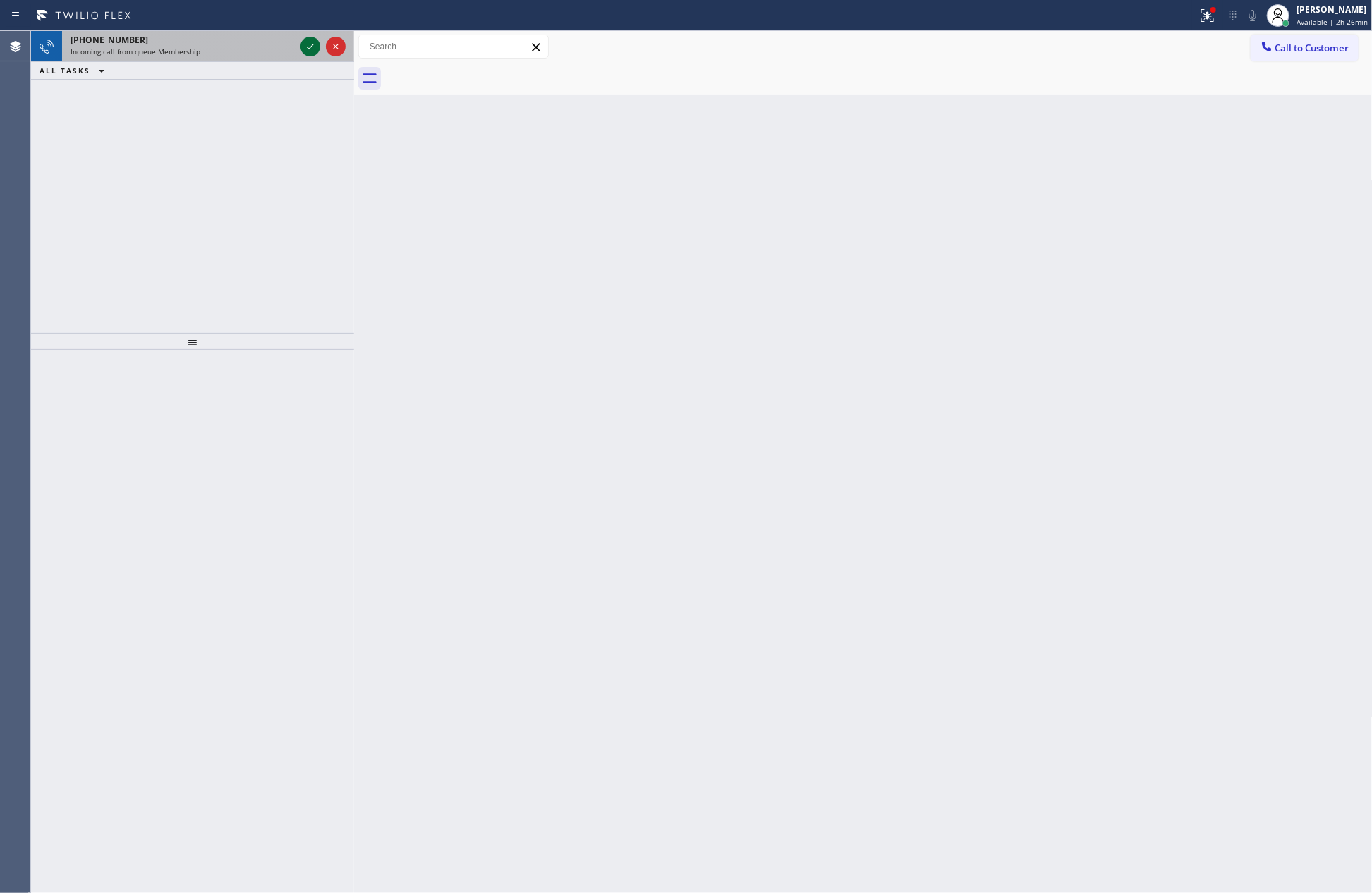
click at [305, 46] on icon at bounding box center [310, 46] width 17 height 17
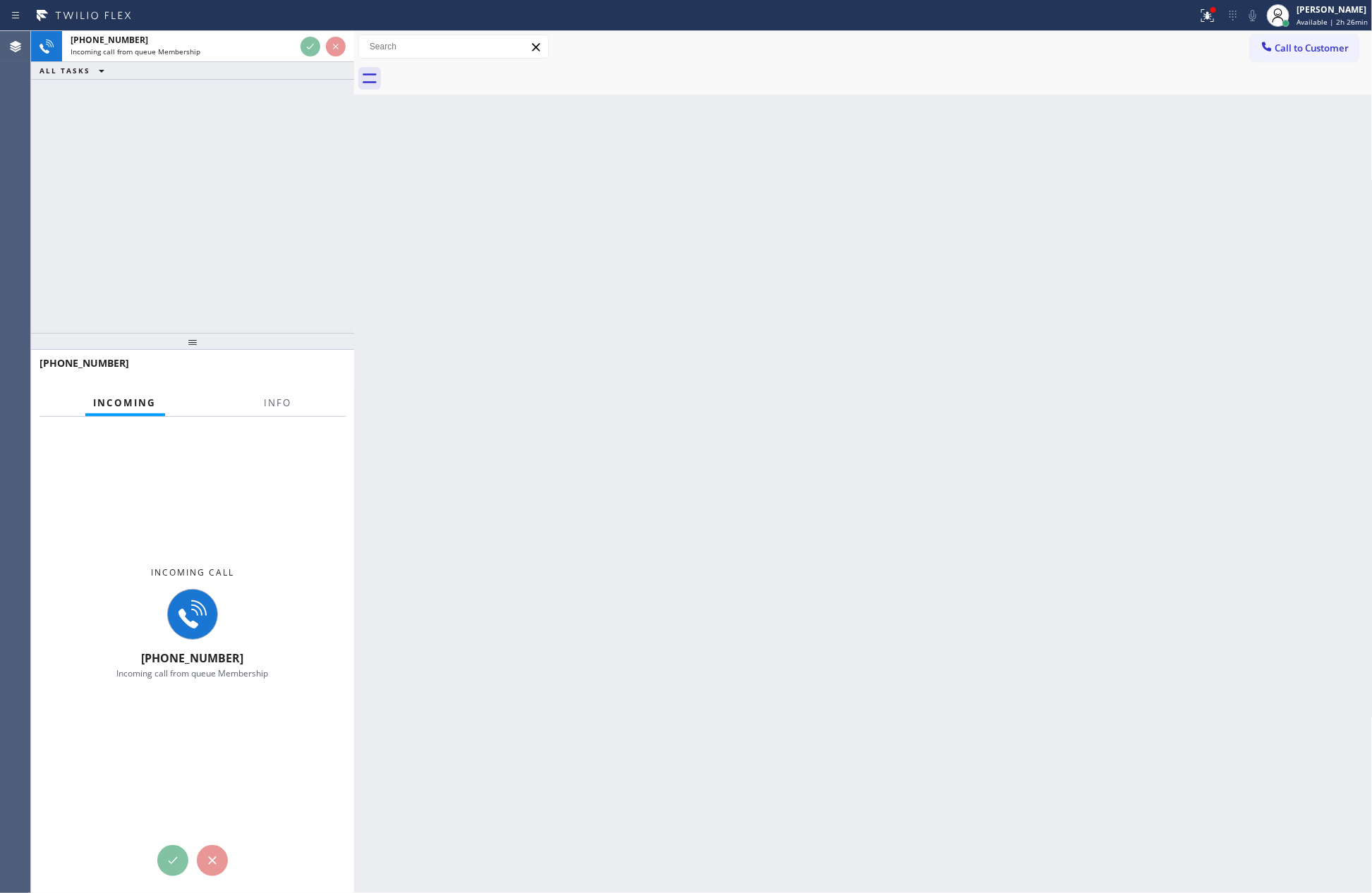
click at [296, 157] on div "[PHONE_NUMBER] Incoming call from queue Membership ALL TASKS ALL TASKS ACTIVE T…" at bounding box center [193, 182] width 323 height 302
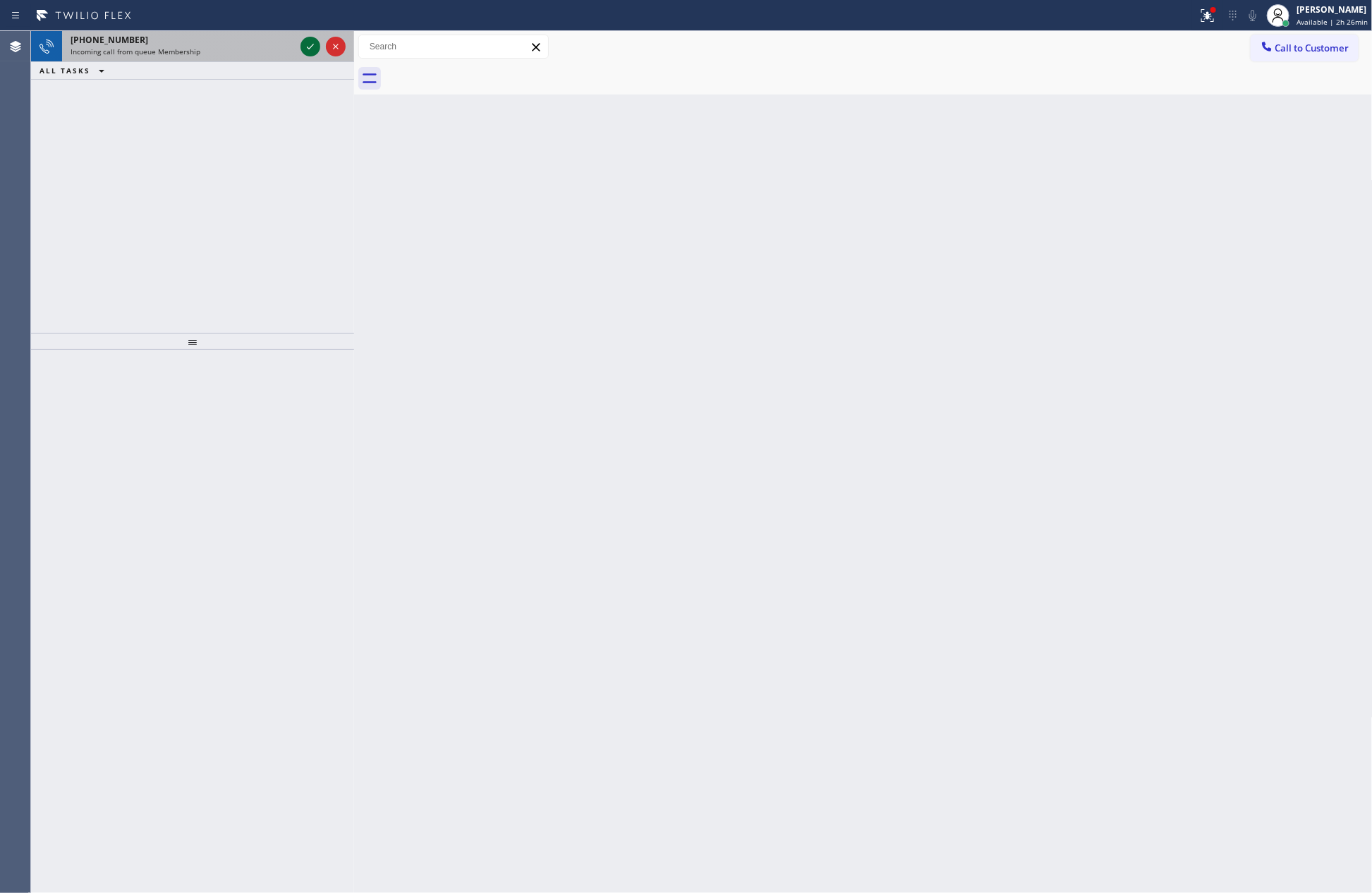
click at [311, 46] on icon at bounding box center [310, 46] width 17 height 17
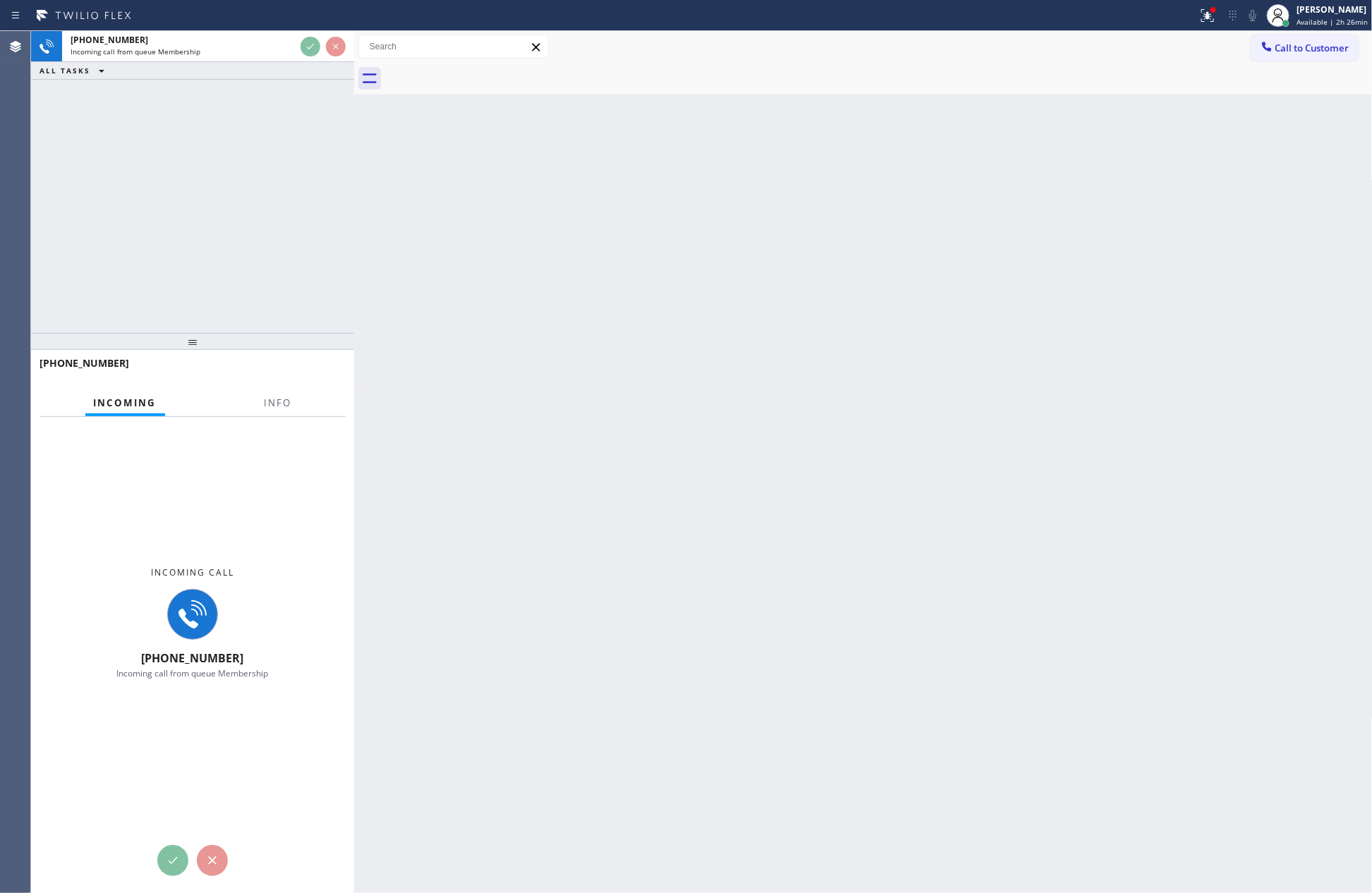
click at [314, 151] on div "[PHONE_NUMBER] Incoming call from queue Membership ALL TASKS ALL TASKS ACTIVE T…" at bounding box center [193, 182] width 323 height 302
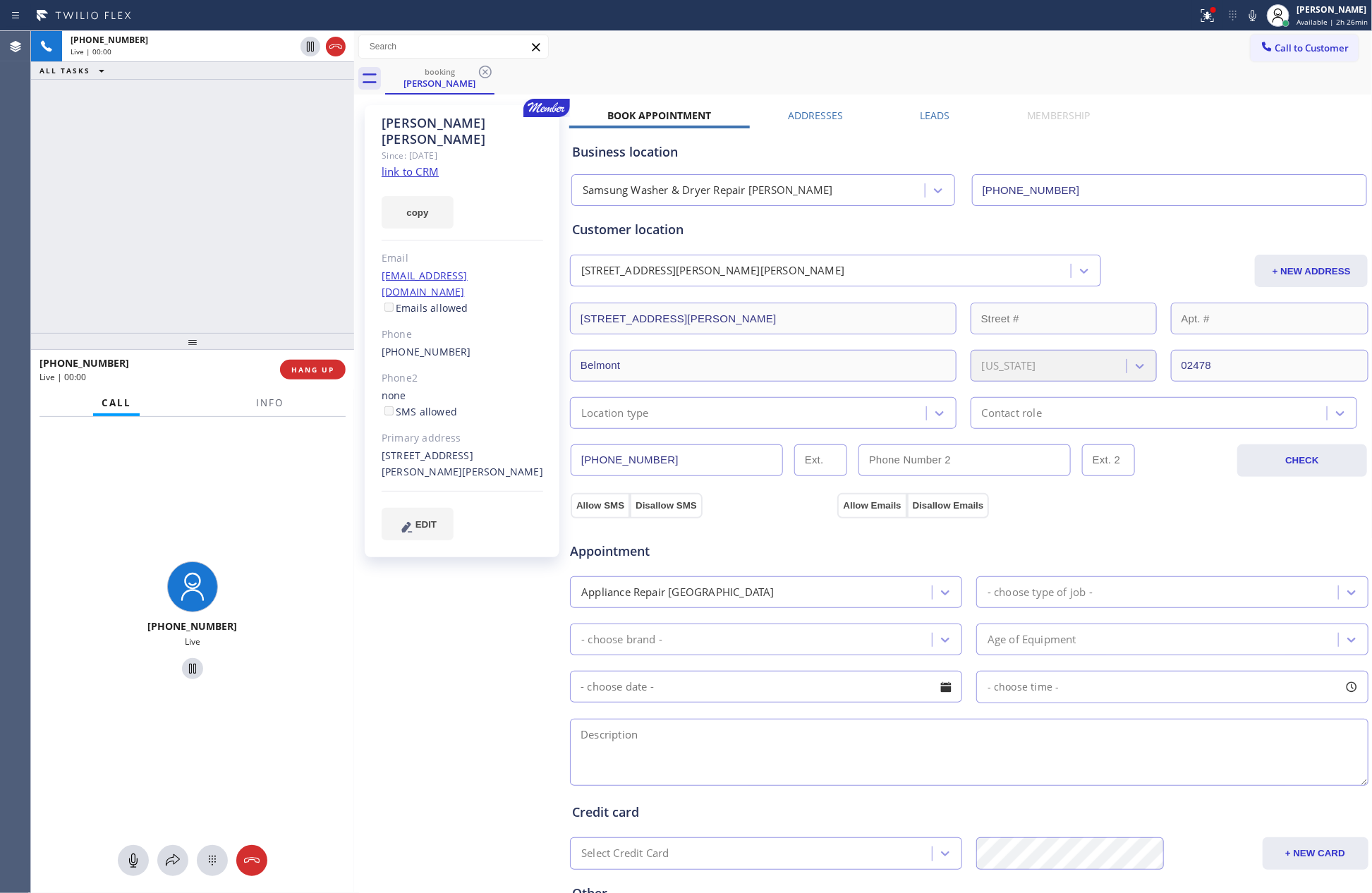
type input "[PHONE_NUMBER]"
click at [241, 174] on div "[PHONE_NUMBER] Live | 00:01 ALL TASKS ALL TASKS ACTIVE TASKS TASKS IN WRAP UP" at bounding box center [193, 182] width 323 height 302
click at [428, 164] on link "link to CRM" at bounding box center [411, 171] width 57 height 14
click at [279, 218] on div "[PHONE_NUMBER] Live | 00:02 ALL TASKS ALL TASKS ACTIVE TASKS TASKS IN WRAP UP" at bounding box center [193, 182] width 323 height 302
drag, startPoint x: 220, startPoint y: 205, endPoint x: 220, endPoint y: 254, distance: 49.0
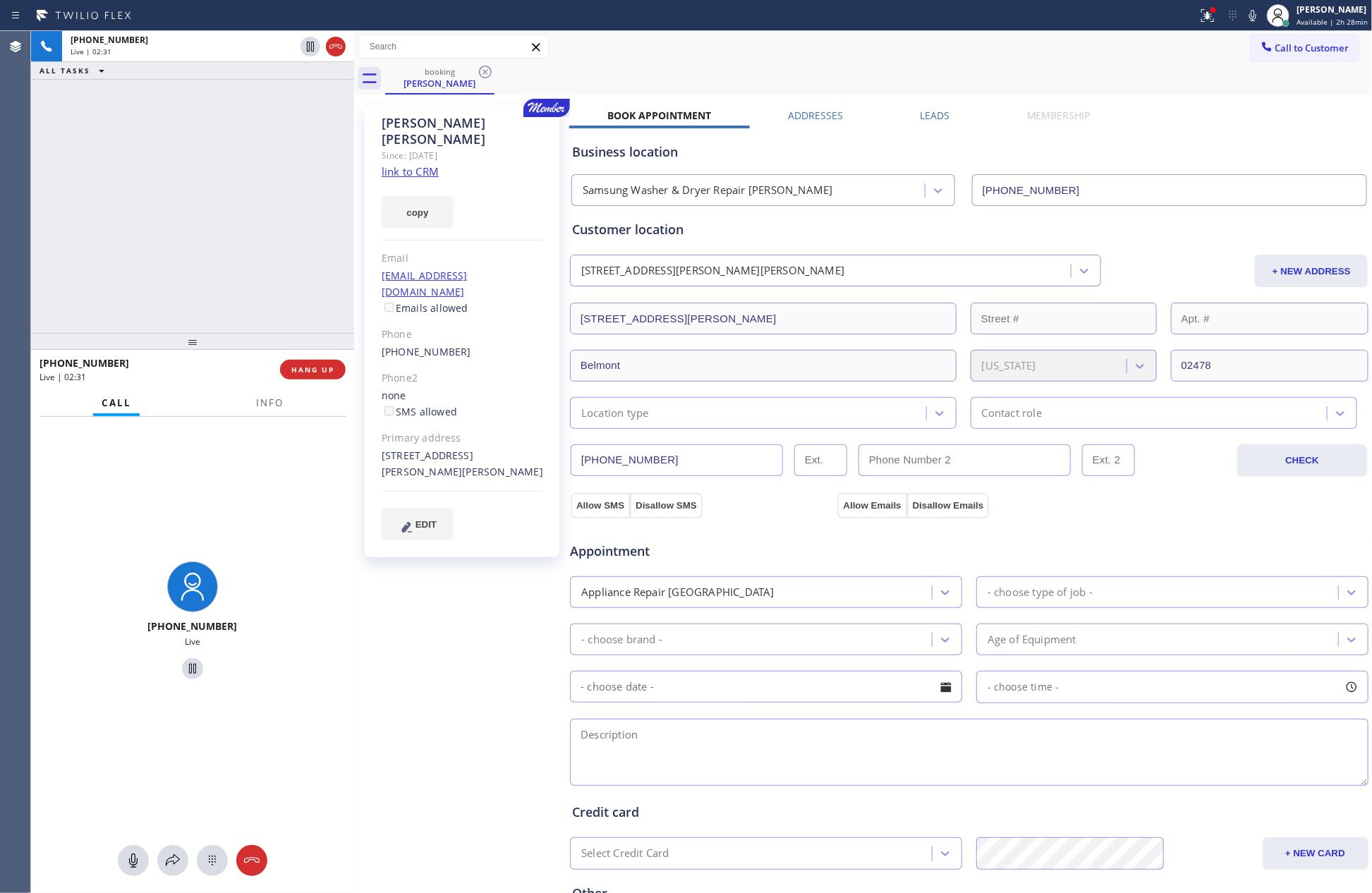
click at [220, 210] on div "[PHONE_NUMBER] Live | 02:31 ALL TASKS ALL TASKS ACTIVE TASKS TASKS IN WRAP UP" at bounding box center [193, 182] width 323 height 302
drag, startPoint x: 125, startPoint y: 860, endPoint x: 150, endPoint y: 332, distance: 528.6
click at [126, 860] on icon at bounding box center [133, 861] width 17 height 17
click at [172, 146] on div "[PHONE_NUMBER] Live | 02:33 ALL TASKS ALL TASKS ACTIVE TASKS TASKS IN WRAP UP" at bounding box center [193, 182] width 323 height 302
click at [214, 257] on div "[PHONE_NUMBER] Live | 05:37 ALL TASKS ALL TASKS ACTIVE TASKS TASKS IN WRAP UP" at bounding box center [193, 182] width 323 height 302
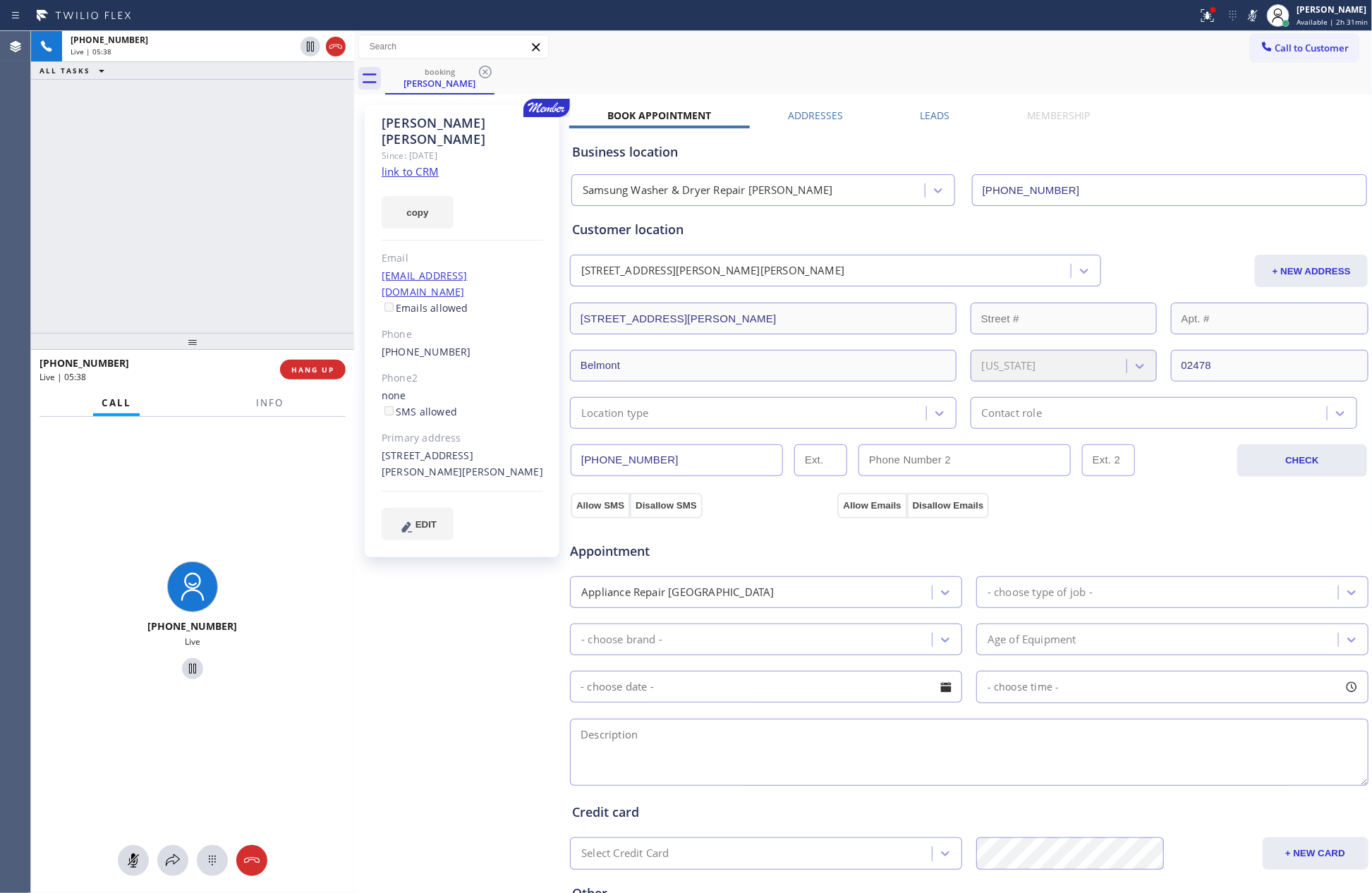
click at [159, 219] on div "[PHONE_NUMBER] Live | 05:38 ALL TASKS ALL TASKS ACTIVE TASKS TASKS IN WRAP UP" at bounding box center [193, 182] width 323 height 302
click at [136, 851] on button at bounding box center [133, 861] width 31 height 31
click at [195, 229] on div "[PHONE_NUMBER] Live | 05:40 ALL TASKS ALL TASKS ACTIVE TASKS TASKS IN WRAP UP" at bounding box center [193, 182] width 323 height 302
click at [195, 229] on div "[PHONE_NUMBER] Live | 05:42 ALL TASKS ALL TASKS ACTIVE TASKS TASKS IN WRAP UP" at bounding box center [193, 182] width 323 height 302
click at [195, 204] on div "[PHONE_NUMBER] Live | 06:26 ALL TASKS ALL TASKS ACTIVE TASKS TASKS IN WRAP UP" at bounding box center [193, 182] width 323 height 302
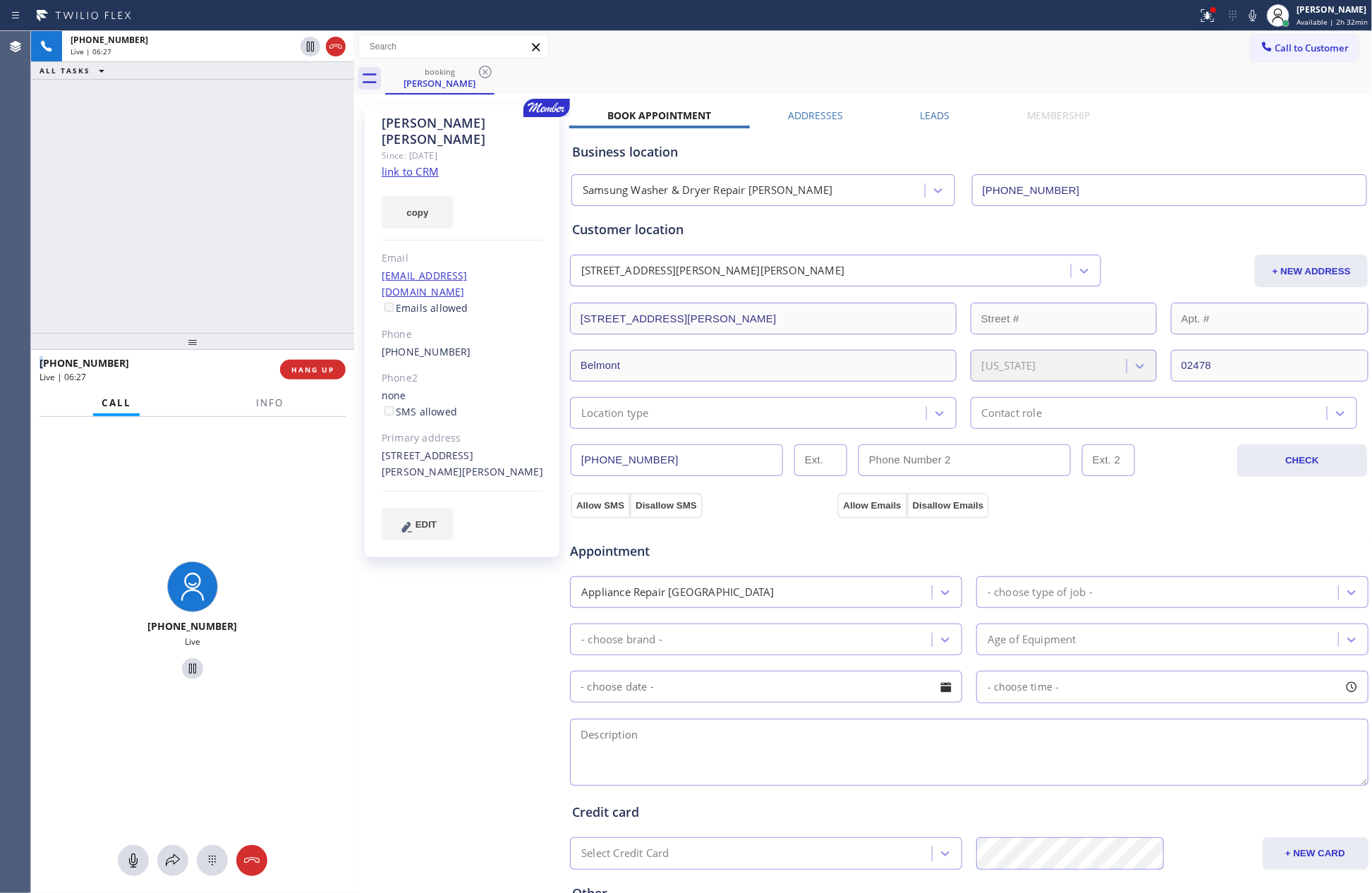
click at [195, 204] on div "[PHONE_NUMBER] Live | 06:27 ALL TASKS ALL TASKS ACTIVE TASKS TASKS IN WRAP UP" at bounding box center [193, 182] width 323 height 302
click at [809, 748] on textarea at bounding box center [969, 752] width 799 height 67
paste textarea "10-1 || Member || GE || FS Fridge || ice build up on the freezer side || 10yrs …"
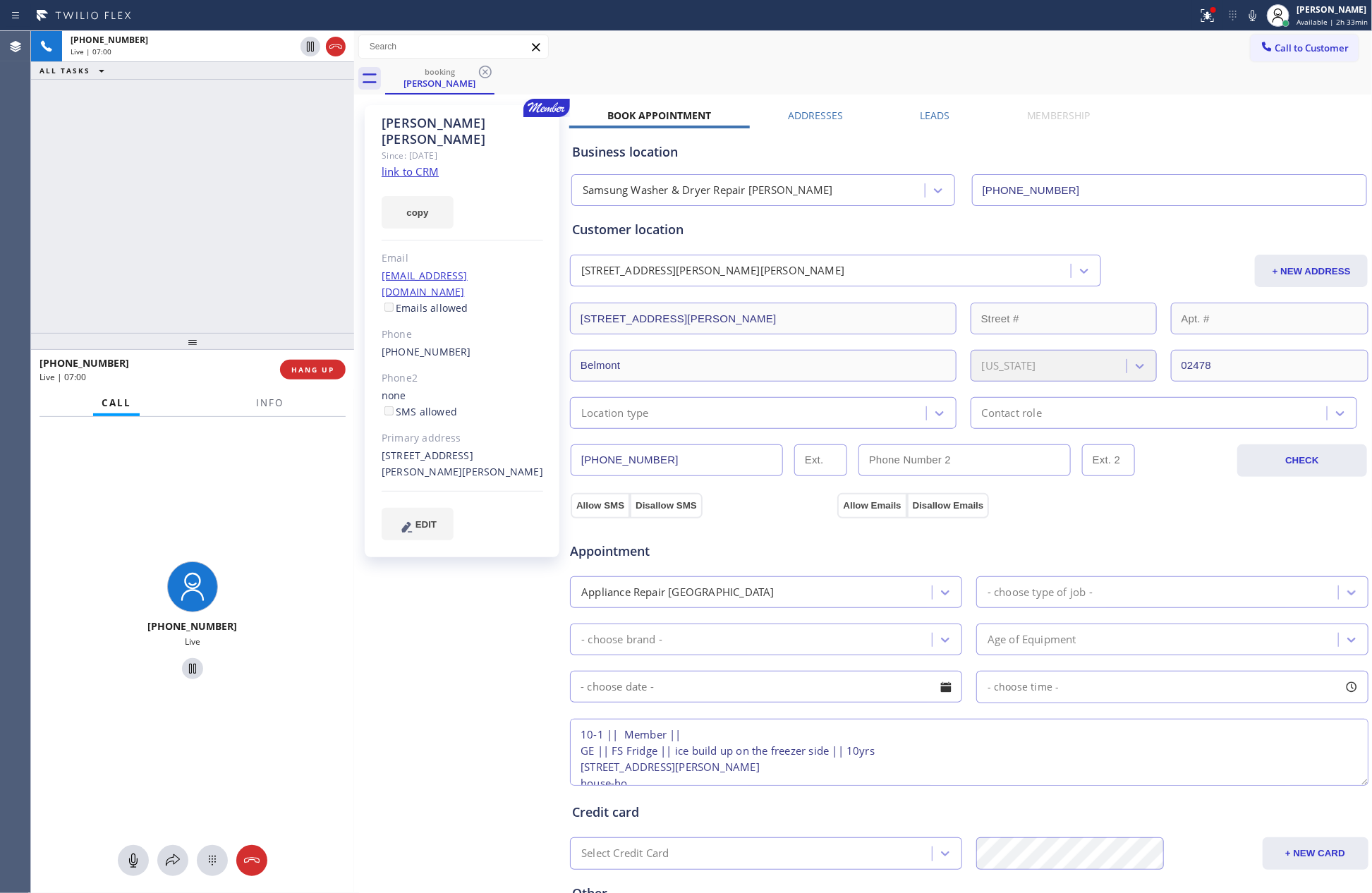
scroll to position [38, 0]
type textarea "10-1 || Member || GE || FS Fridge || ice build up on the freezer side || 10yrs …"
click at [775, 605] on div "Appliance Repair [GEOGRAPHIC_DATA]" at bounding box center [753, 593] width 358 height 25
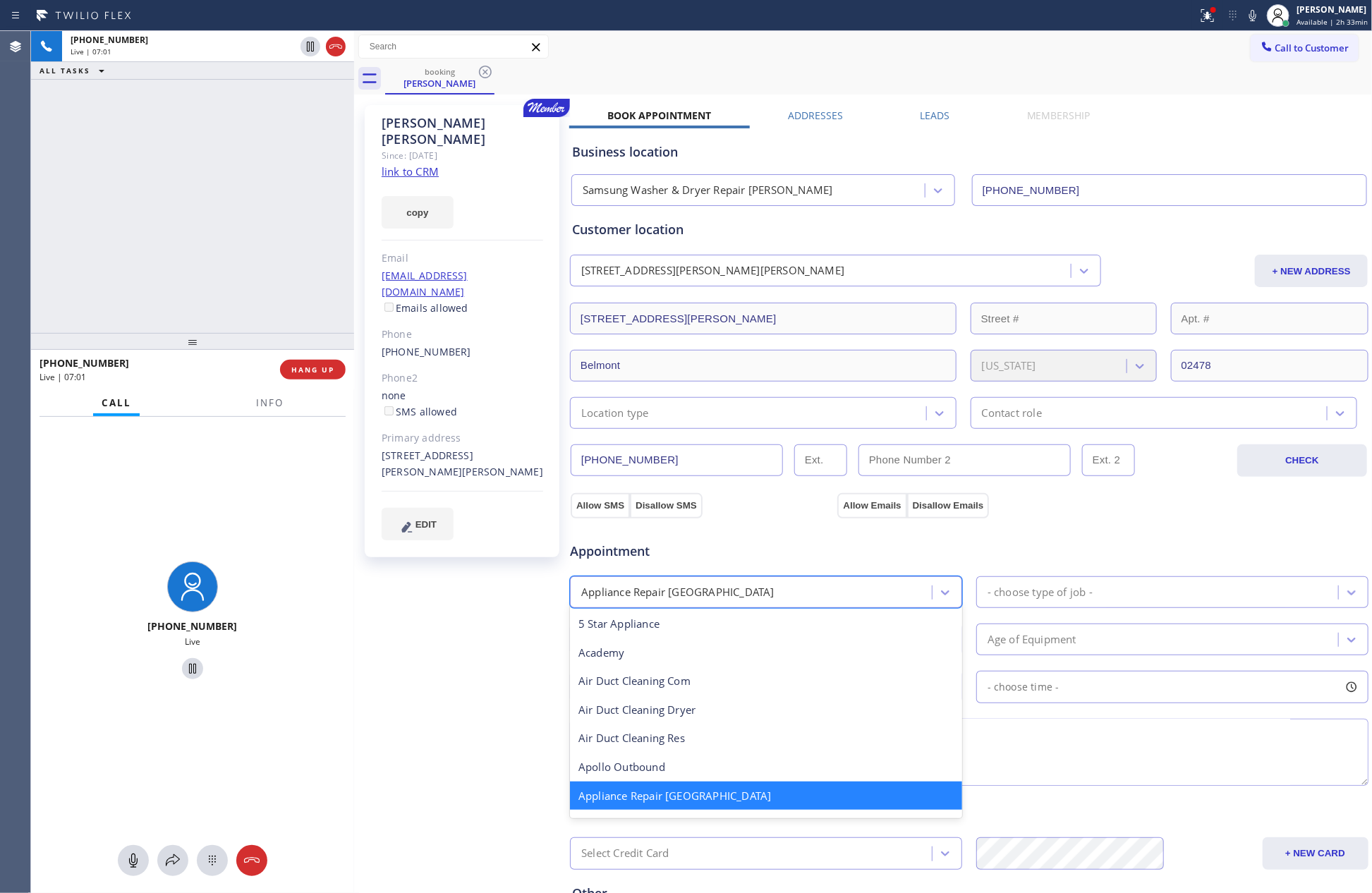
scroll to position [1, 0]
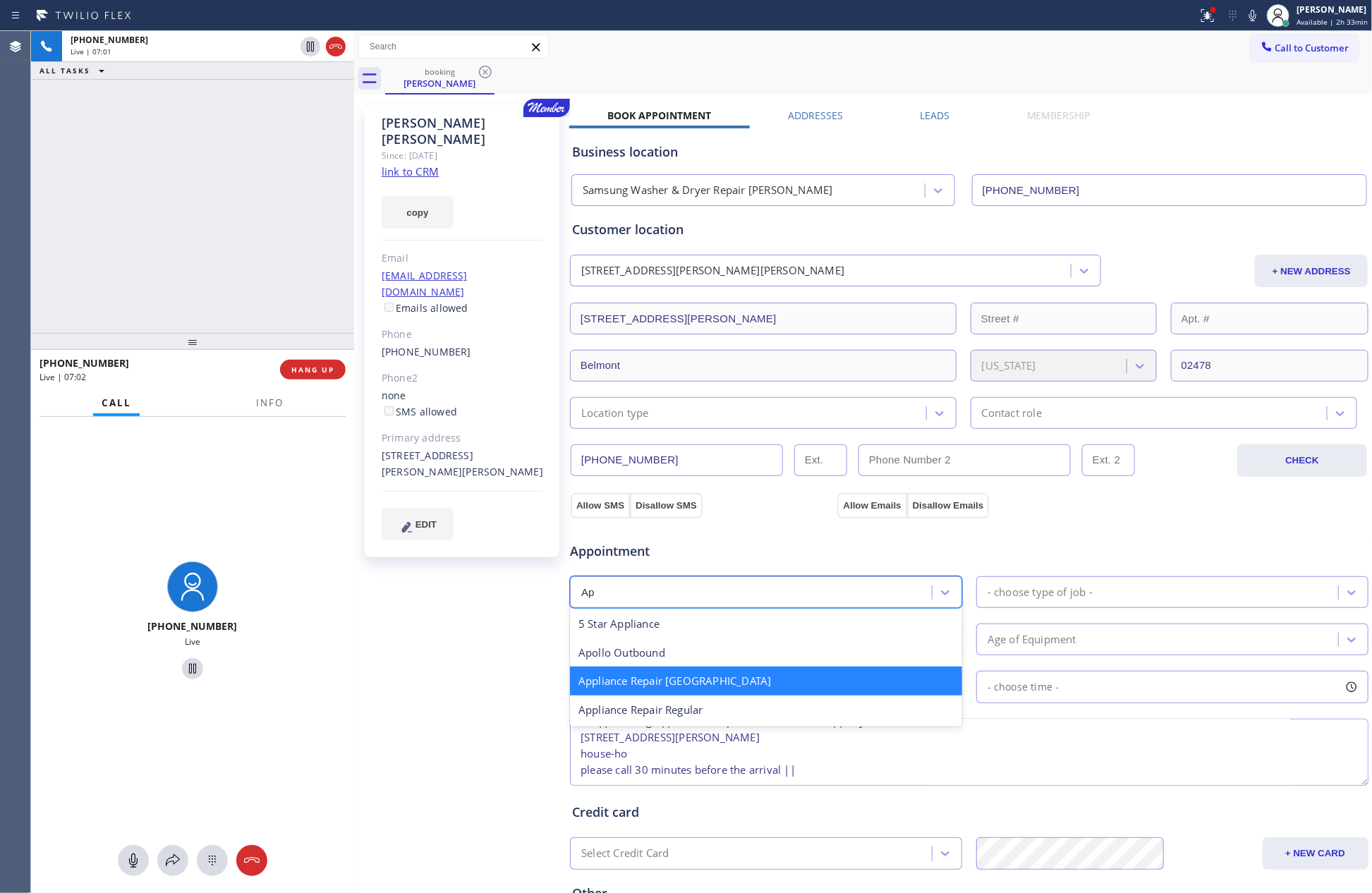
type input "App"
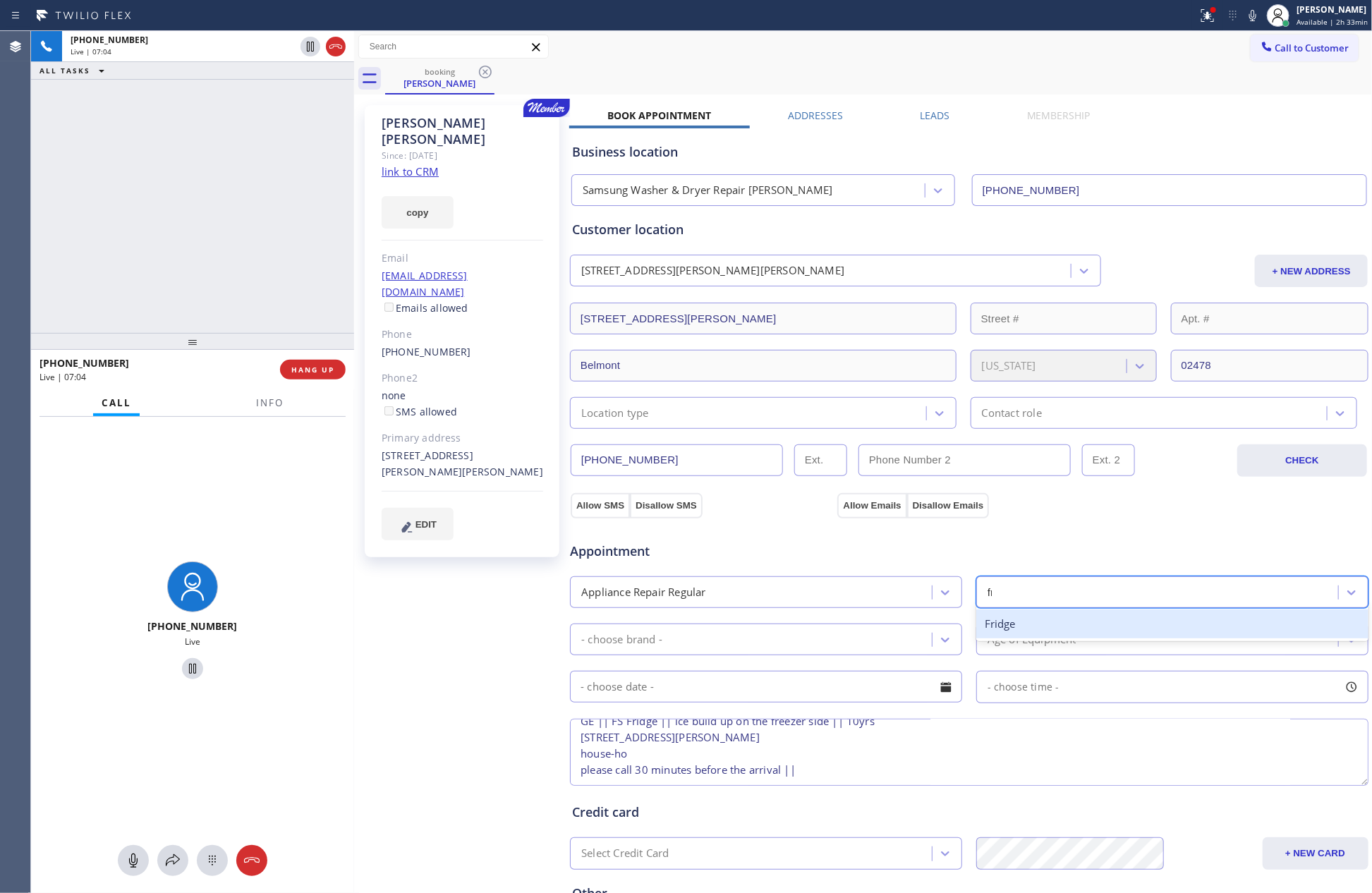
type input "fri"
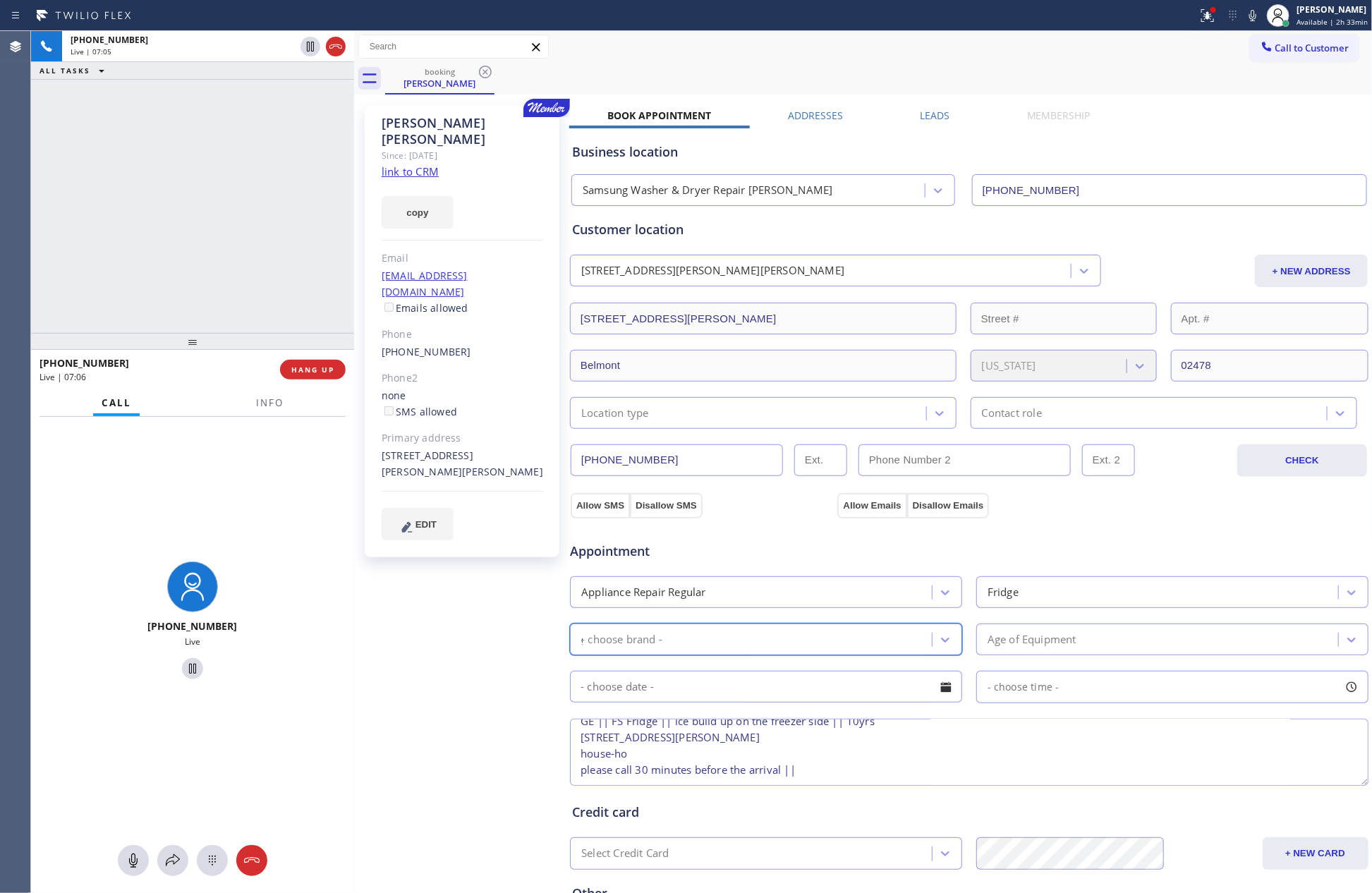
type input "ge"
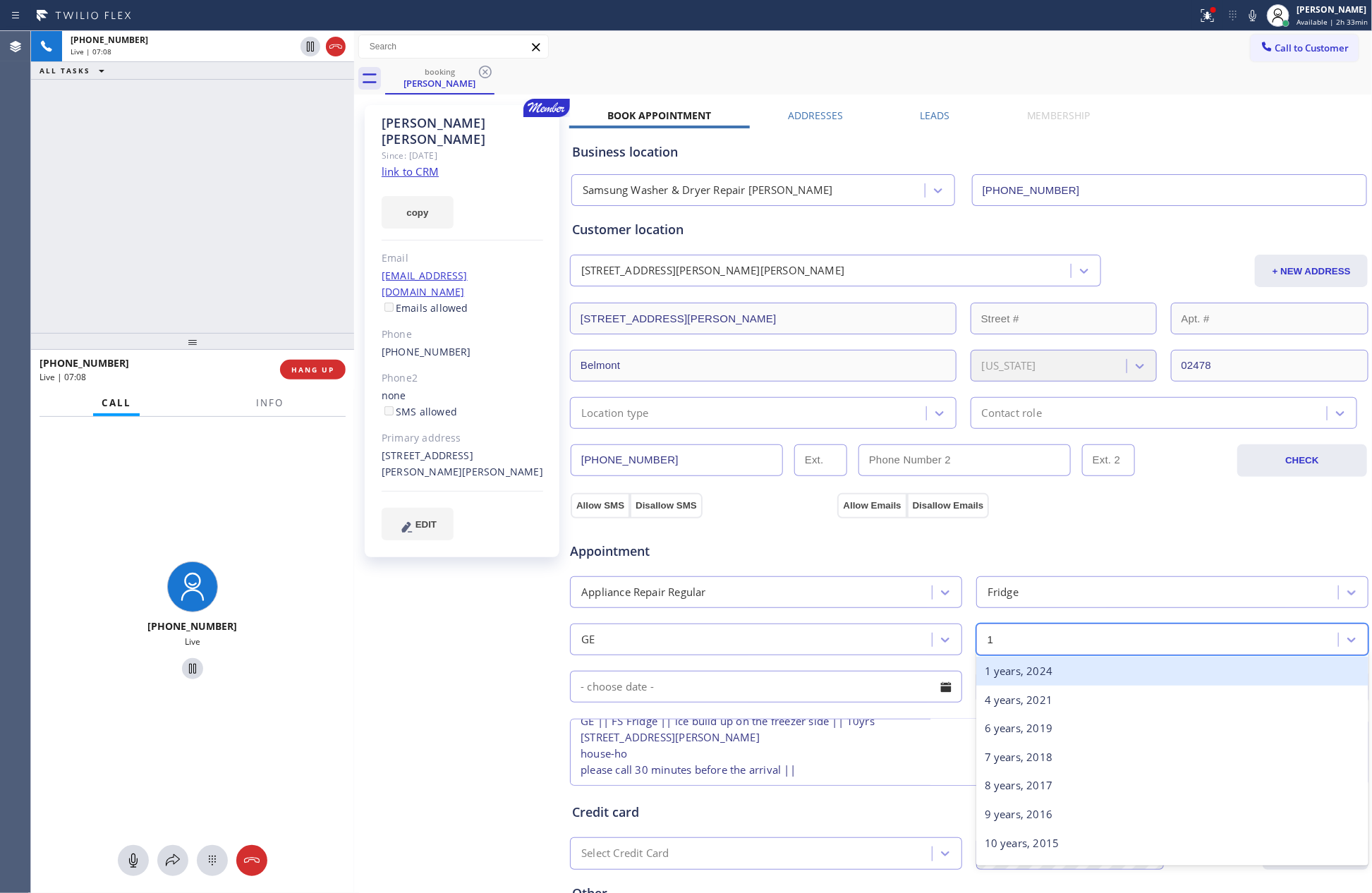
type input "10"
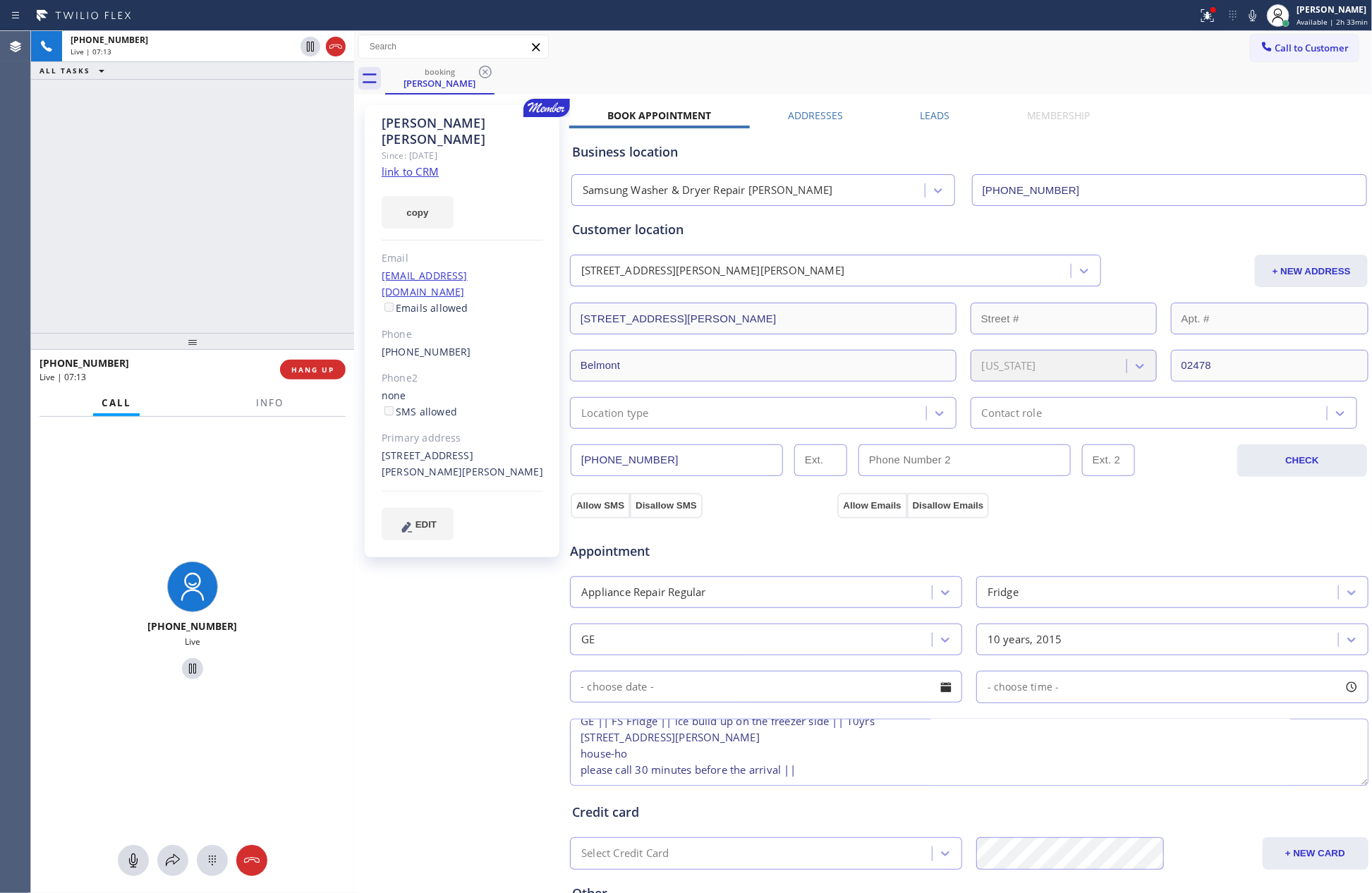
click at [900, 691] on input "text" at bounding box center [766, 688] width 392 height 32
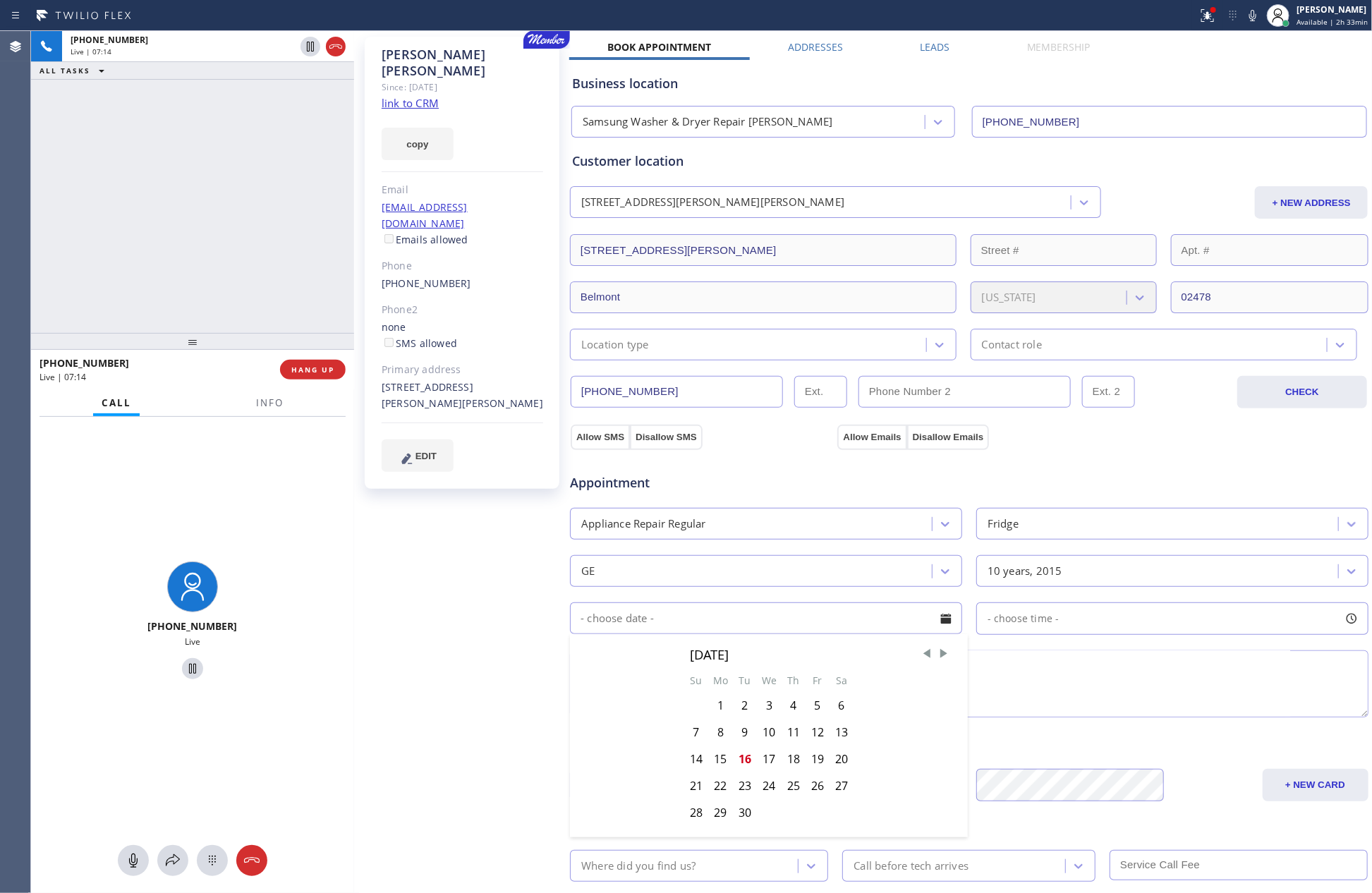
scroll to position [106, 0]
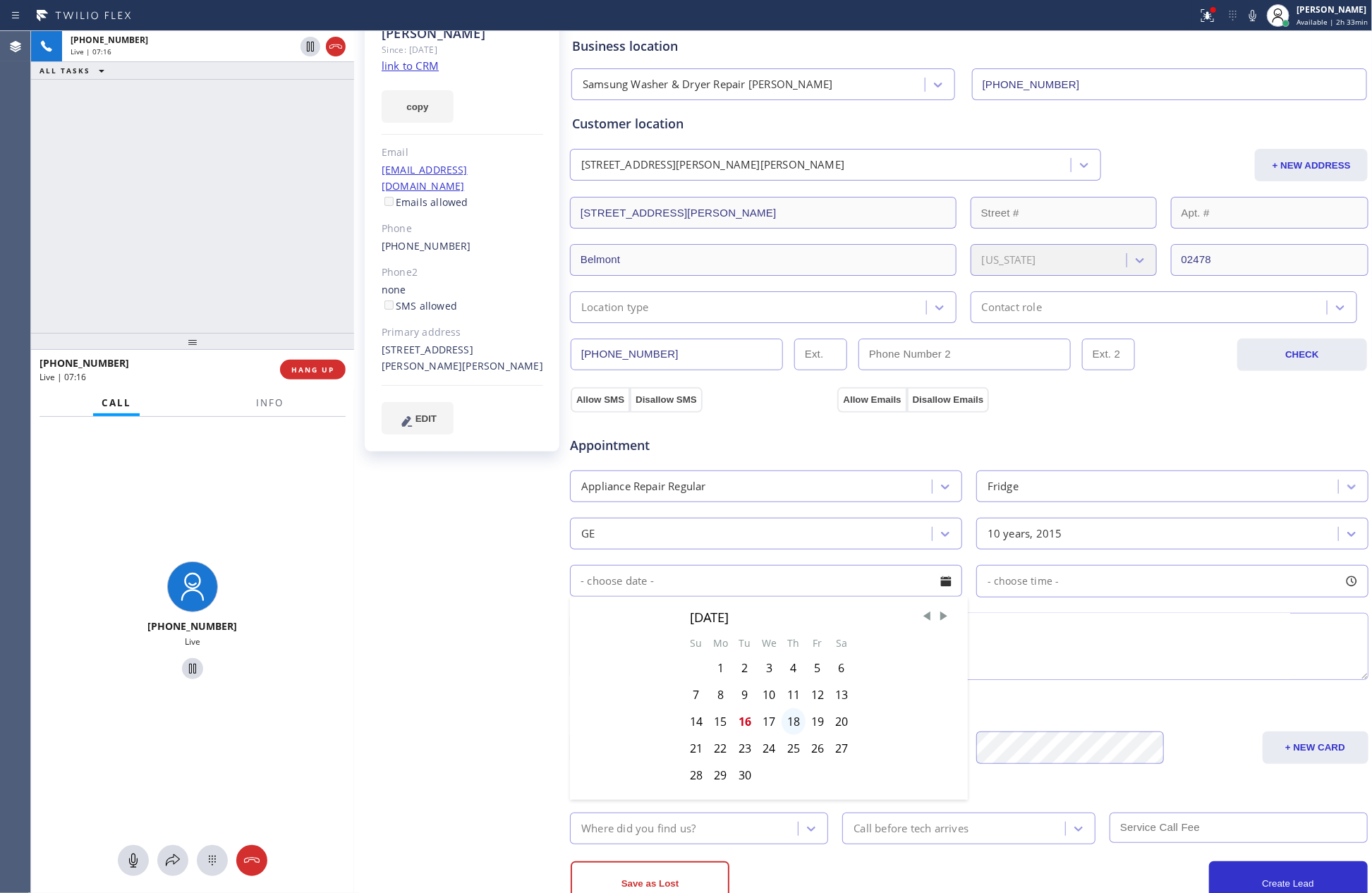
click at [794, 729] on div "18" at bounding box center [794, 722] width 24 height 27
type input "[DATE]"
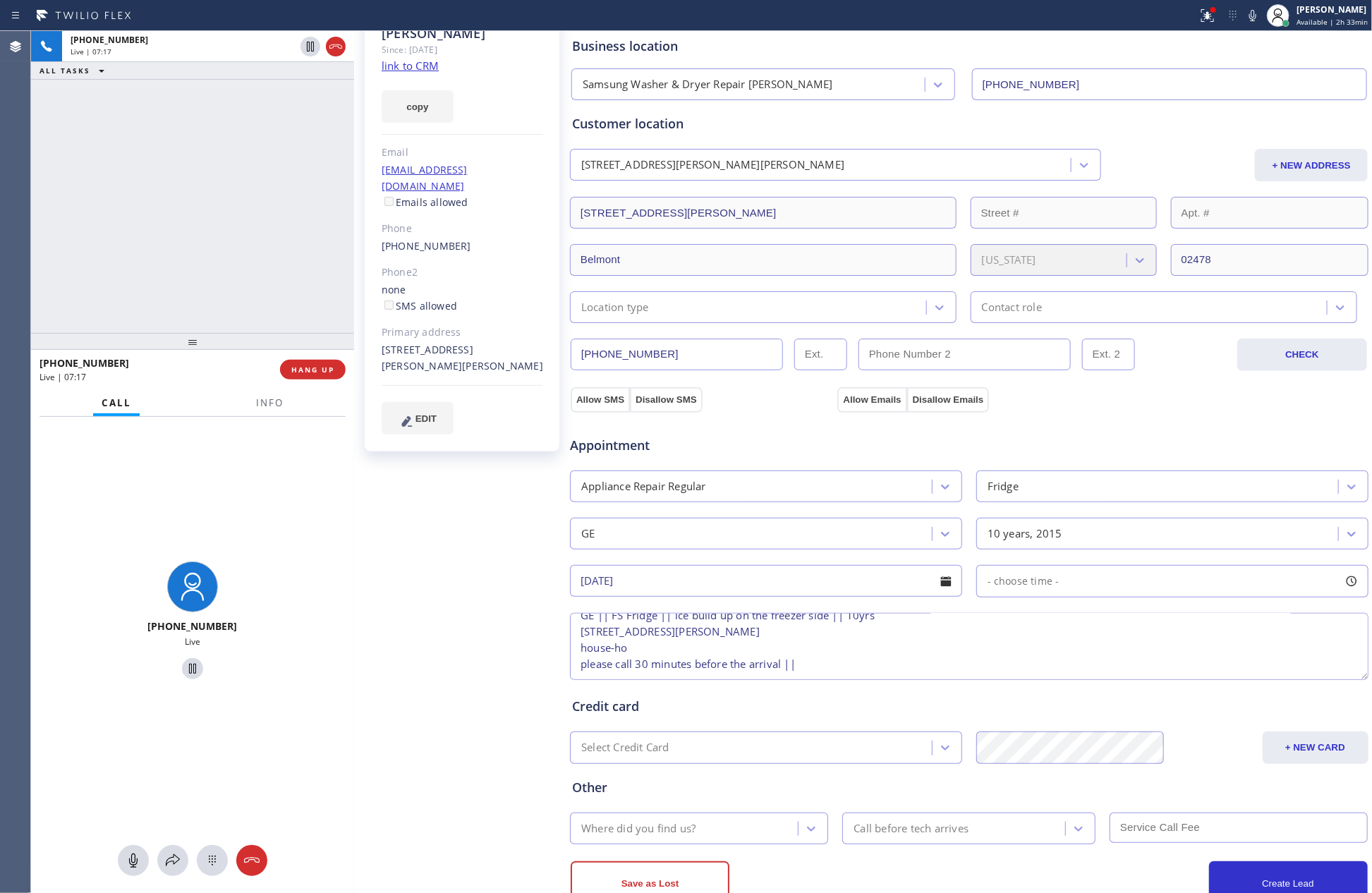
click at [1056, 579] on div "- choose time -" at bounding box center [1172, 581] width 392 height 32
drag, startPoint x: 984, startPoint y: 674, endPoint x: 1115, endPoint y: 686, distance: 131.5
click at [1123, 682] on div at bounding box center [1131, 667] width 17 height 29
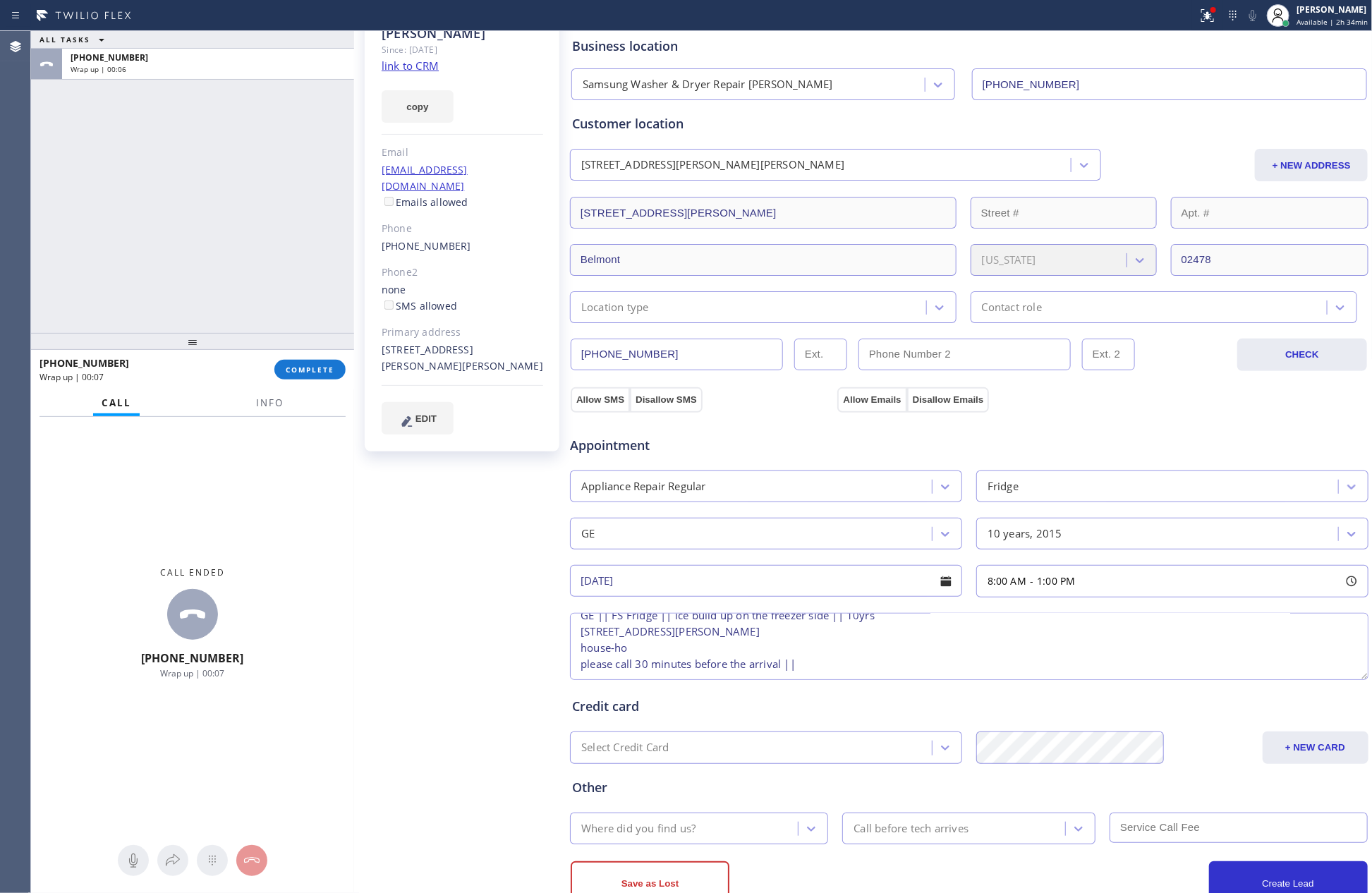
click at [146, 221] on div "ALL TASKS ALL TASKS ACTIVE TASKS TASKS IN WRAP UP [PHONE_NUMBER] Wrap up | 00:06" at bounding box center [193, 182] width 323 height 302
drag, startPoint x: 206, startPoint y: 235, endPoint x: 949, endPoint y: 55, distance: 764.5
click at [267, 233] on div "ALL TASKS ALL TASKS ACTIVE TASKS TASKS IN WRAP UP [PHONE_NUMBER] Wrap up | 00:06" at bounding box center [193, 182] width 323 height 302
click at [191, 223] on div "ALL TASKS ALL TASKS ACTIVE TASKS TASKS IN WRAP UP [PHONE_NUMBER] Wrap up | 02:02" at bounding box center [193, 182] width 323 height 302
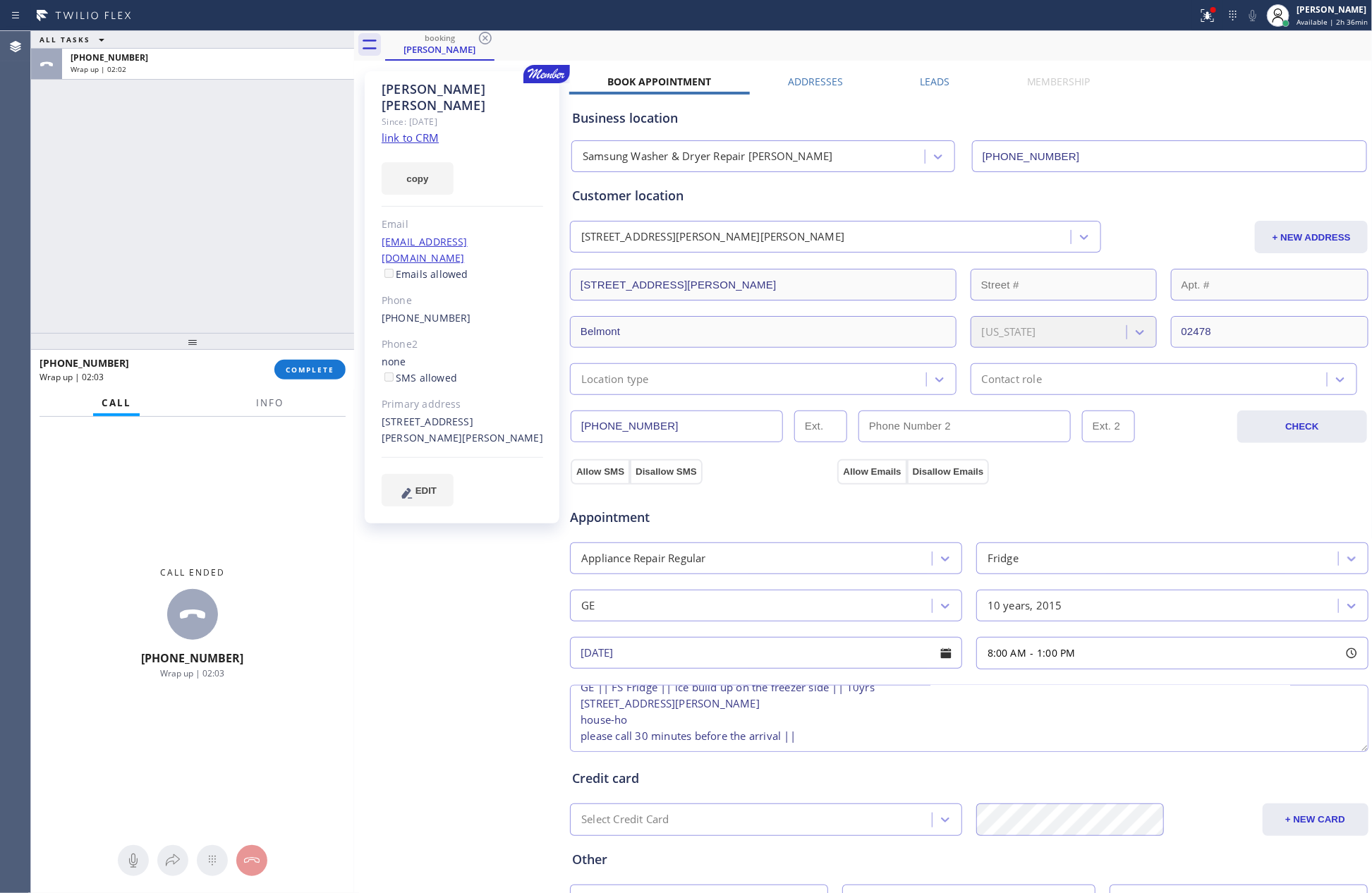
scroll to position [0, 0]
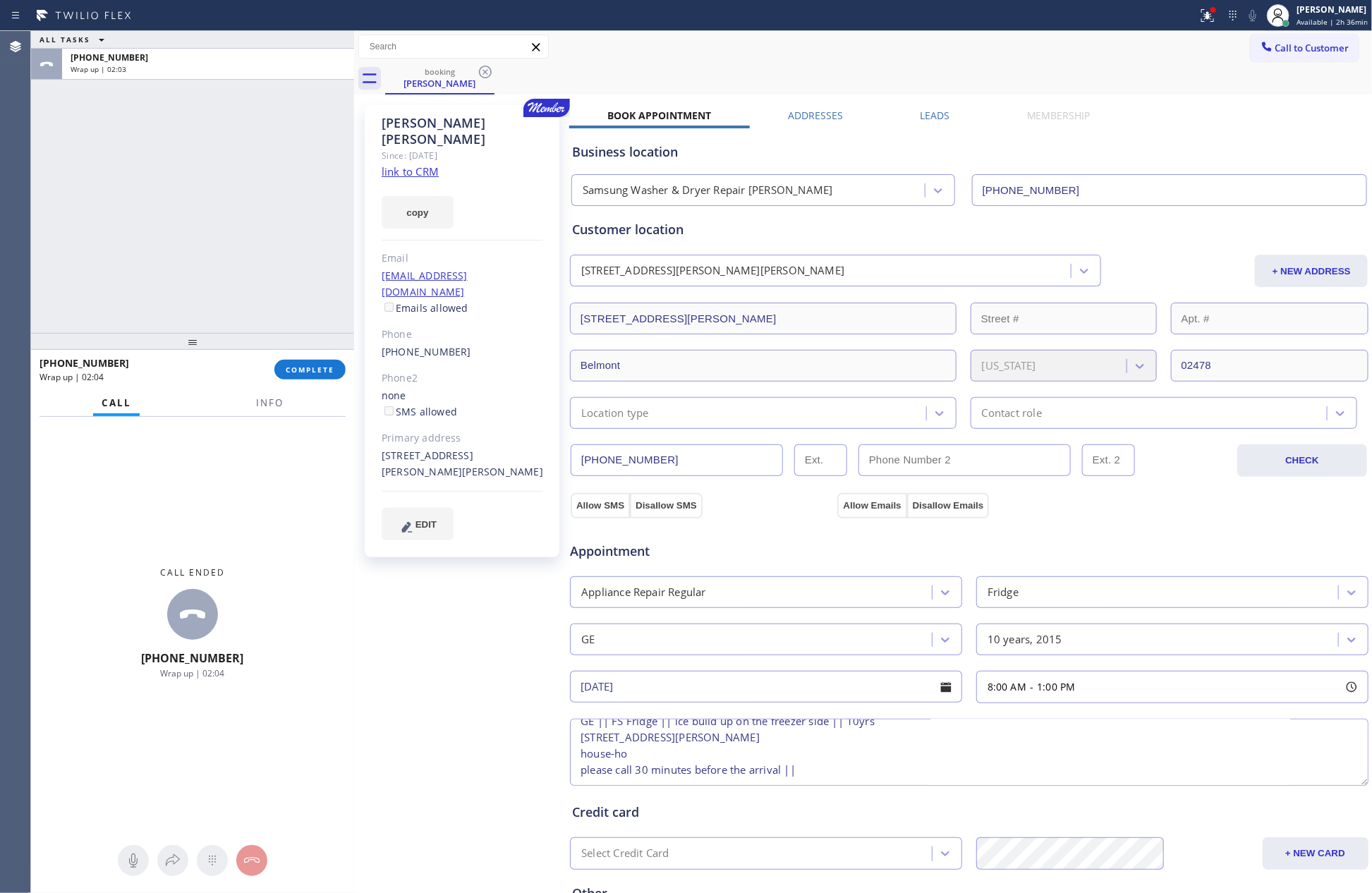
click at [150, 200] on div "ALL TASKS ALL TASKS ACTIVE TASKS TASKS IN WRAP UP [PHONE_NUMBER] Wrap up | 02:03" at bounding box center [193, 182] width 323 height 302
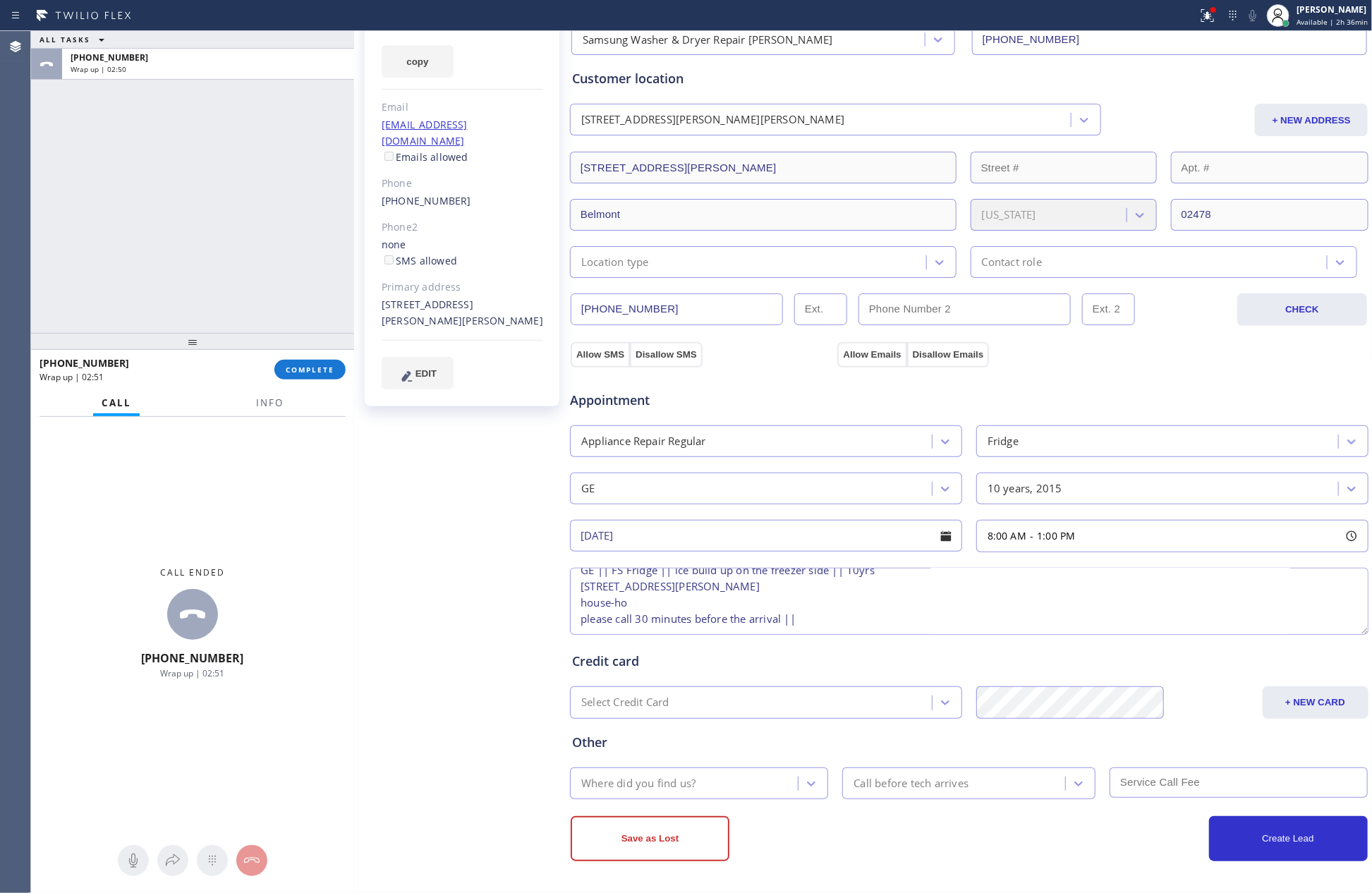
scroll to position [154, 0]
click at [735, 781] on div "Where did you find us?" at bounding box center [686, 784] width 224 height 25
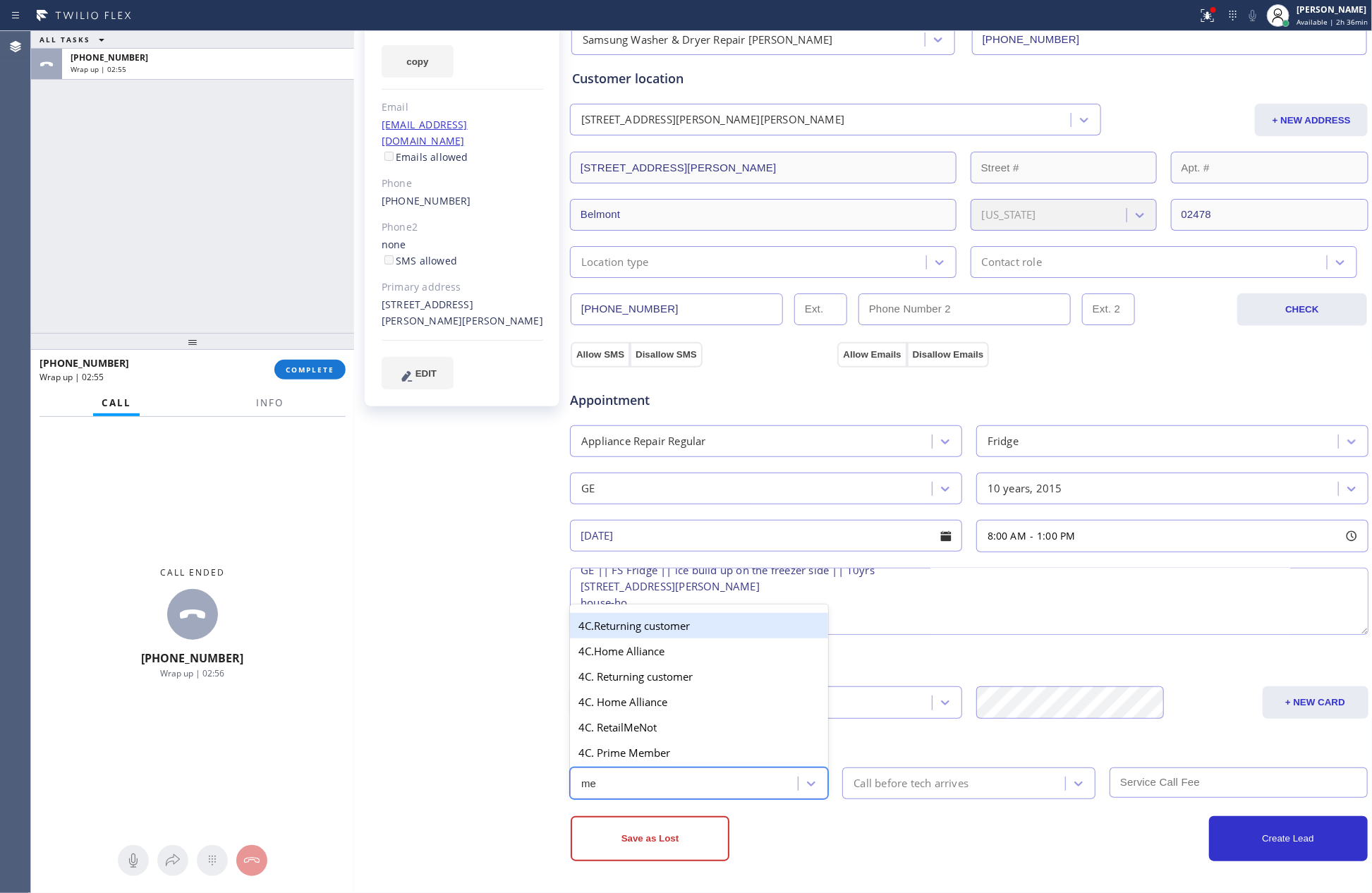
type input "mem"
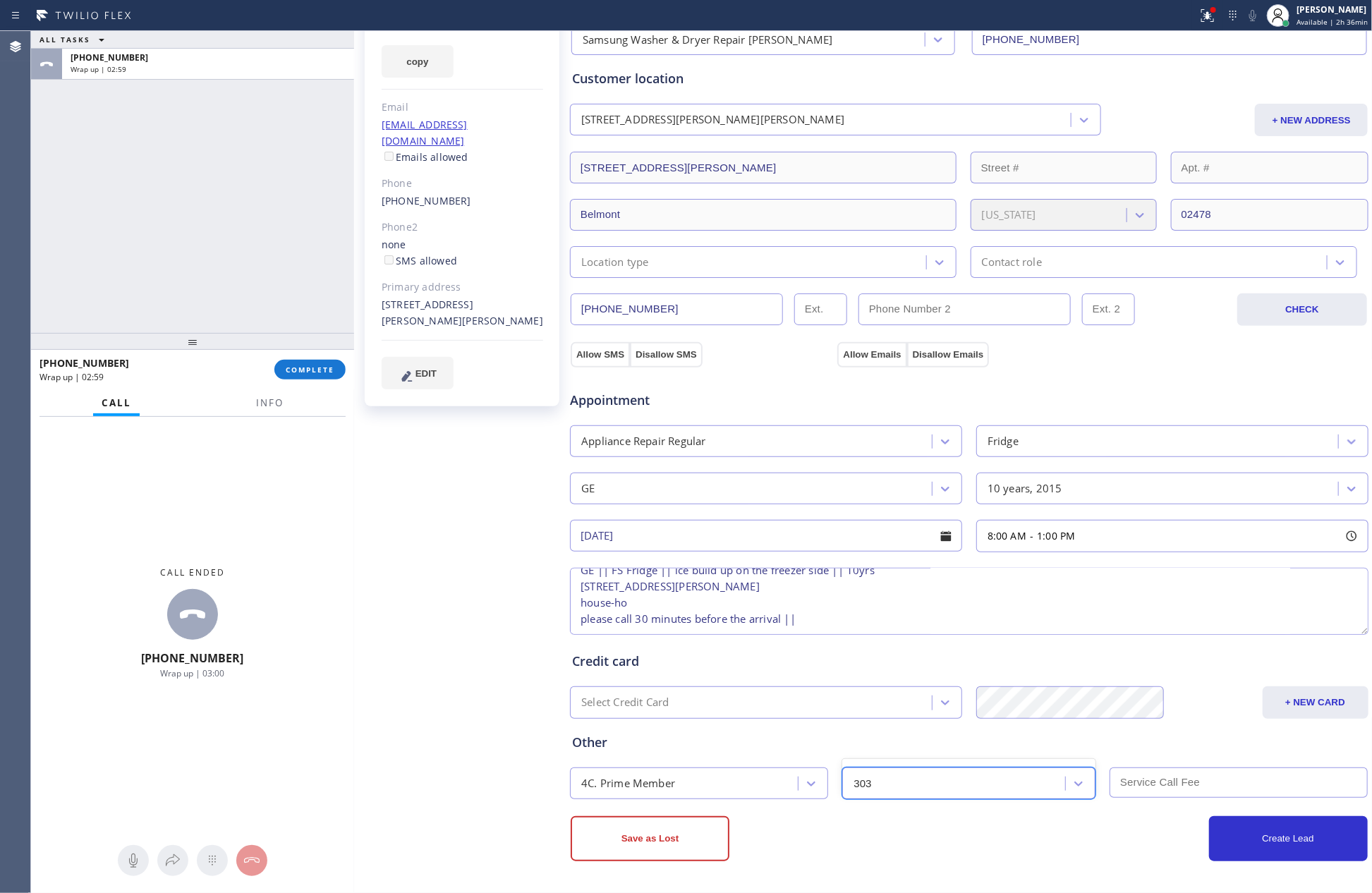
type input "30"
click at [762, 261] on div "Location type" at bounding box center [750, 263] width 352 height 25
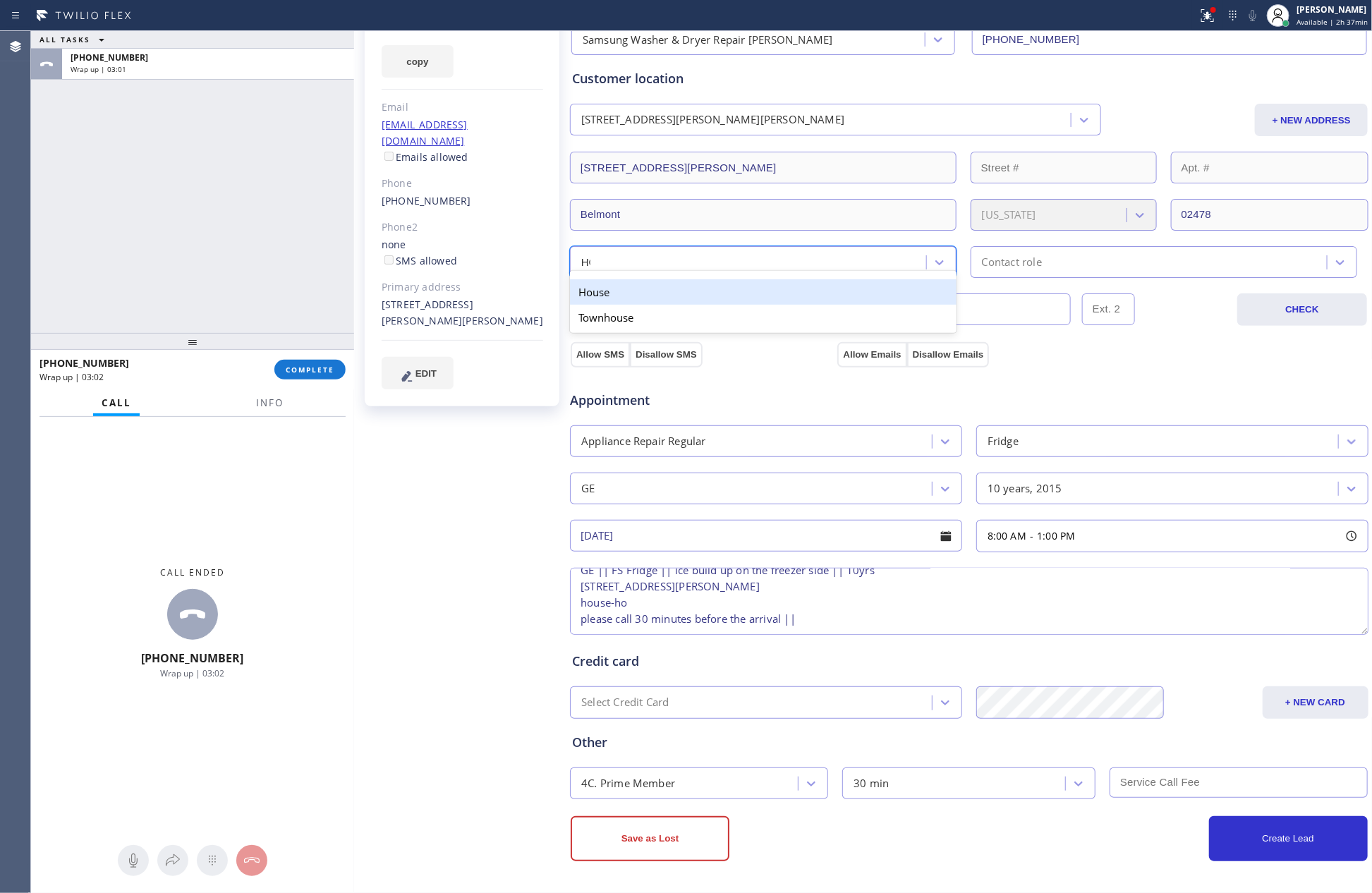
type input "HOU"
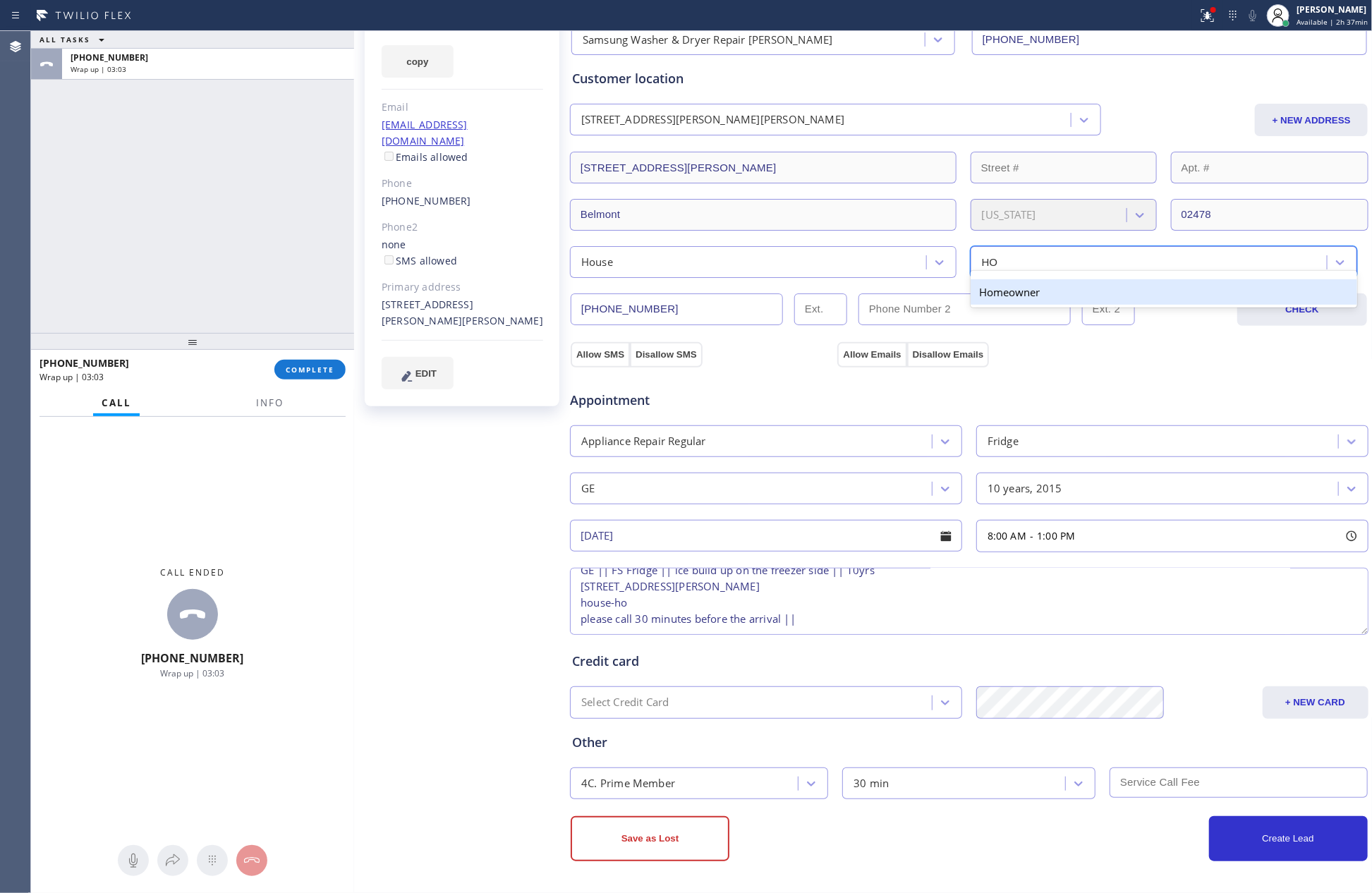
type input "HOM"
click at [937, 594] on textarea "10-1 || Member || GE || FS Fridge || ice build up on the freezer side || 10yrs …" at bounding box center [969, 601] width 799 height 67
click at [937, 614] on textarea "10-1 || Member || GE || FS Fridge || ice build up on the freezer side || 10yrs …" at bounding box center [969, 601] width 799 height 67
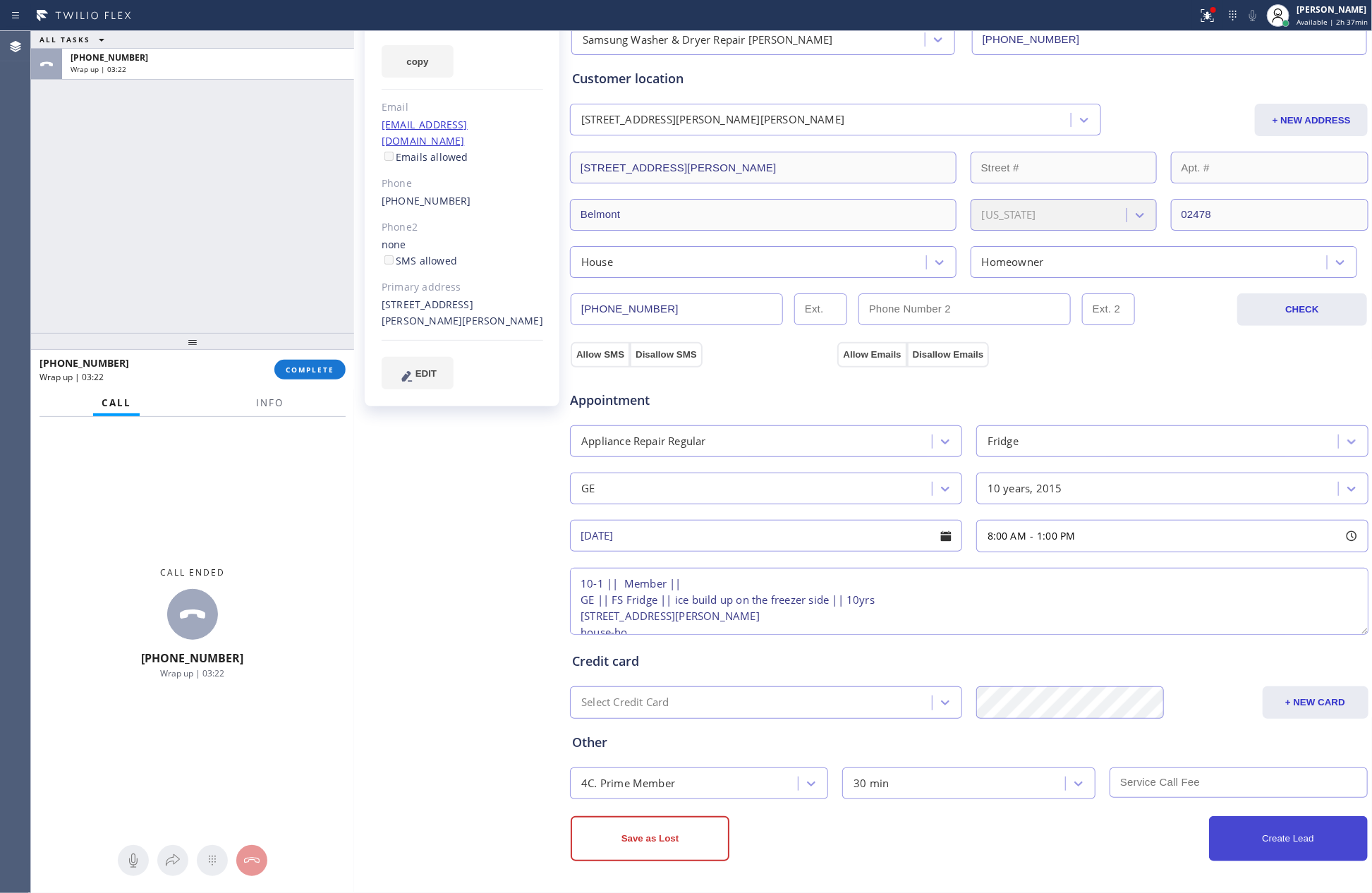
click at [1273, 837] on button "Create Lead" at bounding box center [1288, 839] width 159 height 46
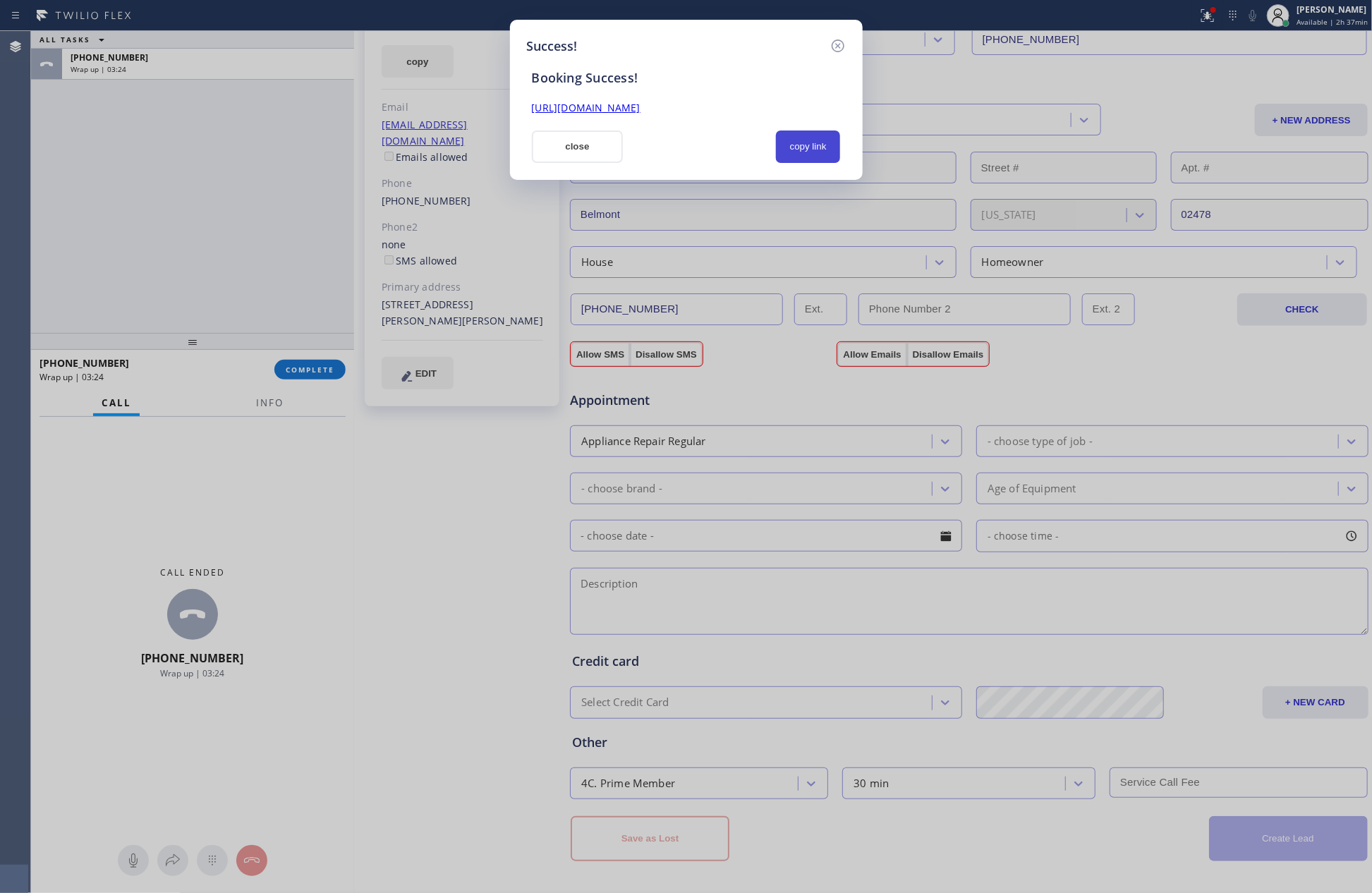
click at [796, 143] on button "copy link" at bounding box center [808, 146] width 65 height 32
drag, startPoint x: 225, startPoint y: 153, endPoint x: 769, endPoint y: 133, distance: 544.4
click at [261, 153] on div "Success! Booking Success! [URL][DOMAIN_NAME] close copy link" at bounding box center [686, 446] width 1372 height 893
drag, startPoint x: 719, startPoint y: 139, endPoint x: 806, endPoint y: 145, distance: 87.2
click at [735, 139] on div at bounding box center [699, 146] width 137 height 32
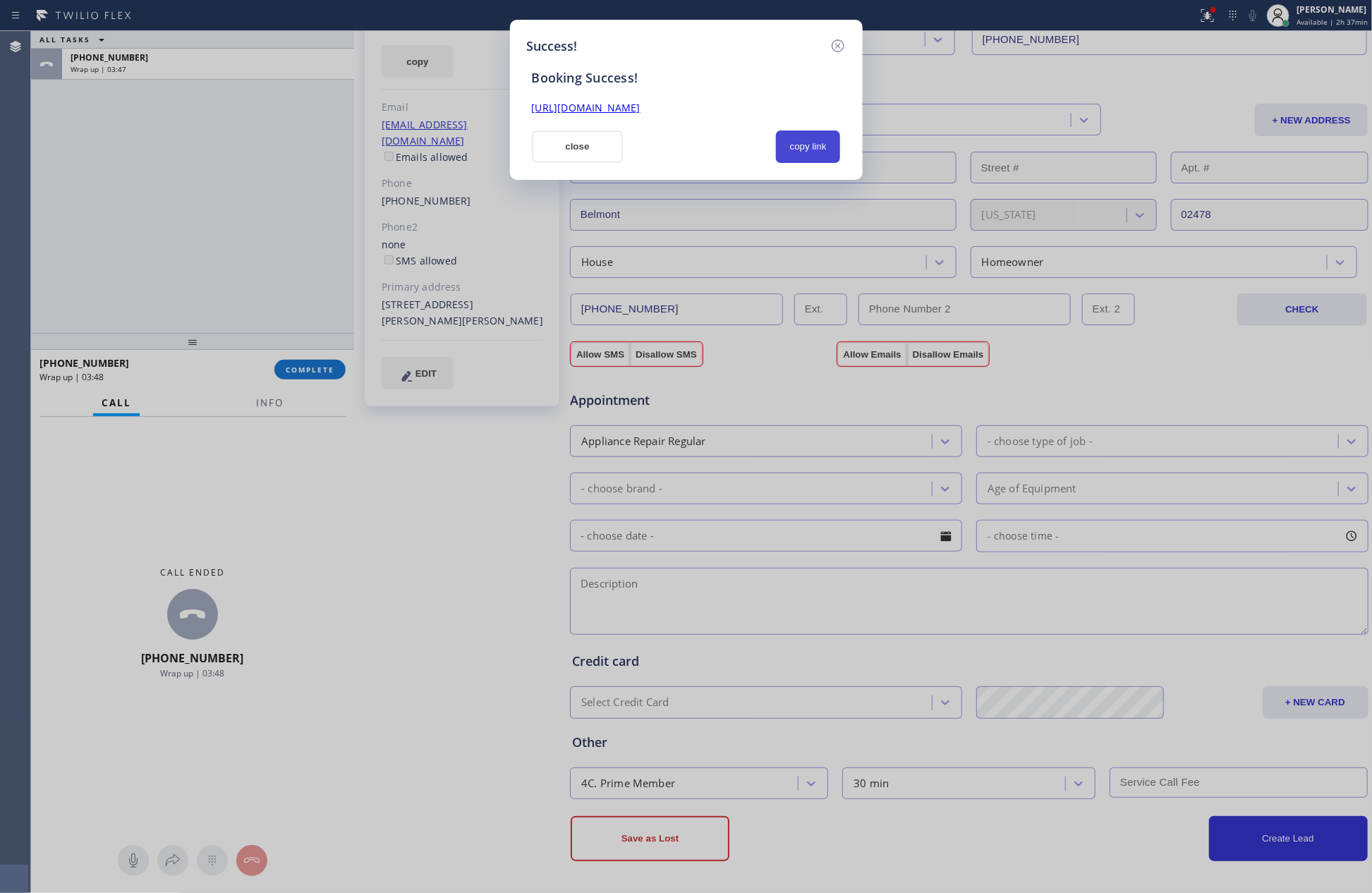
click at [813, 145] on button "copy link" at bounding box center [808, 146] width 65 height 32
click at [567, 150] on button "close" at bounding box center [578, 146] width 92 height 32
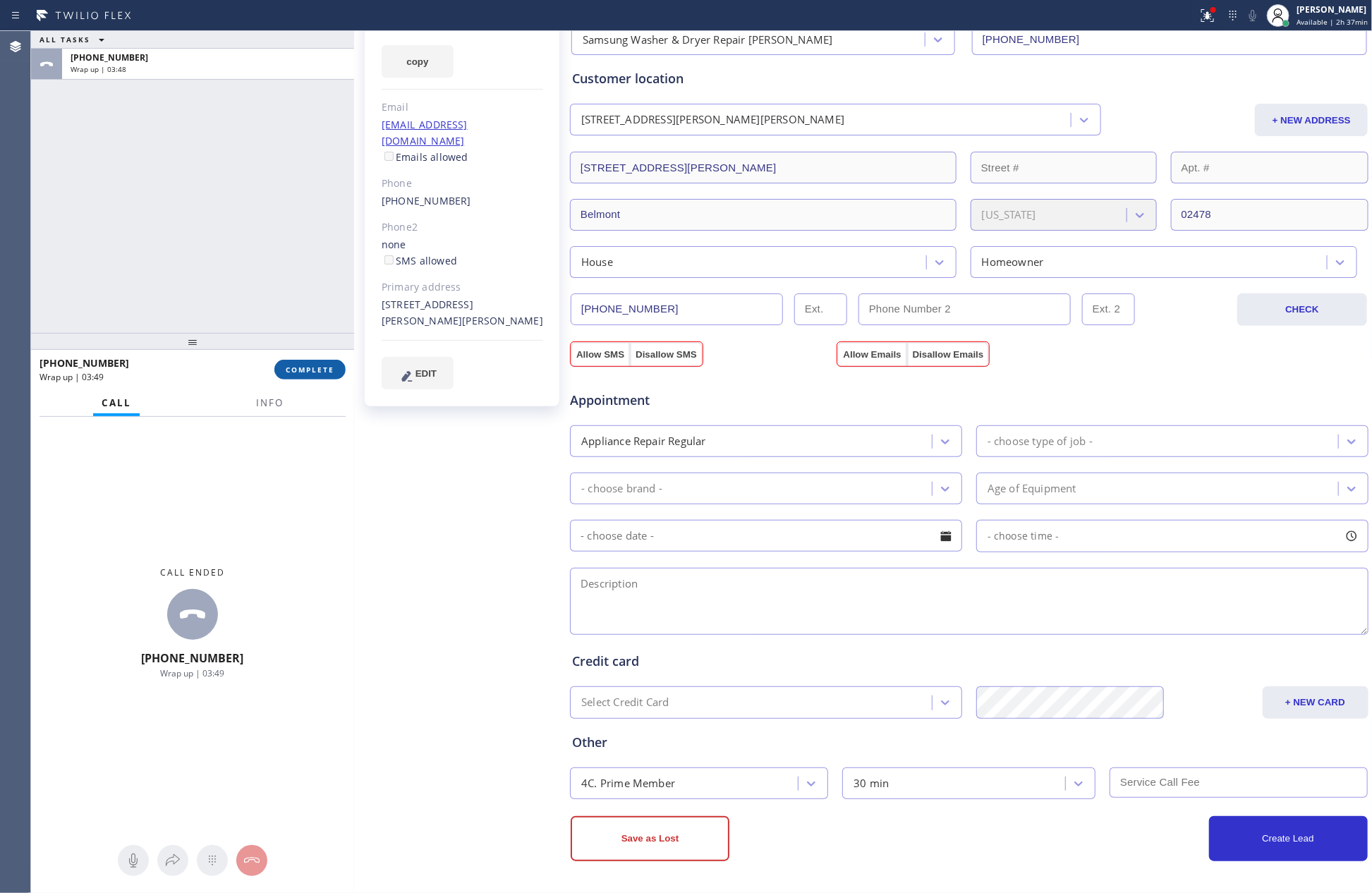
drag, startPoint x: 291, startPoint y: 174, endPoint x: 290, endPoint y: 378, distance: 204.0
click at [290, 207] on div "ALL TASKS ALL TASKS ACTIVE TASKS TASKS IN WRAP UP [PHONE_NUMBER] Wrap up | 03:48" at bounding box center [193, 182] width 323 height 302
click at [295, 375] on button "COMPLETE" at bounding box center [310, 370] width 71 height 20
drag, startPoint x: 242, startPoint y: 125, endPoint x: 1003, endPoint y: 536, distance: 864.9
click at [258, 125] on div "ALL TASKS ALL TASKS ACTIVE TASKS TASKS IN WRAP UP [PHONE_NUMBER] Wrap up | 03:49" at bounding box center [193, 182] width 323 height 302
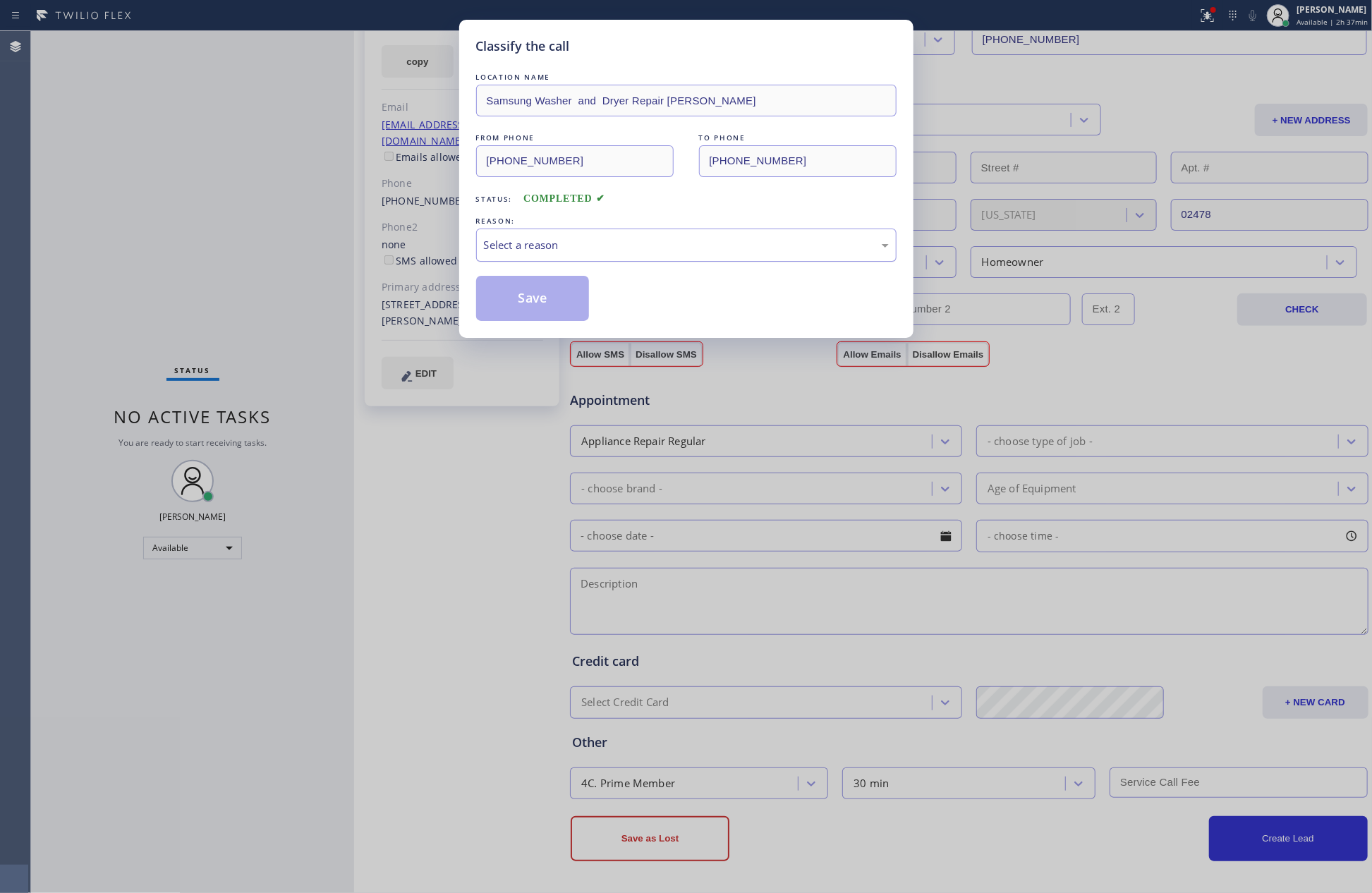
click at [529, 251] on div "Select a reason" at bounding box center [686, 246] width 405 height 16
click at [534, 311] on button "Save" at bounding box center [532, 298] width 113 height 46
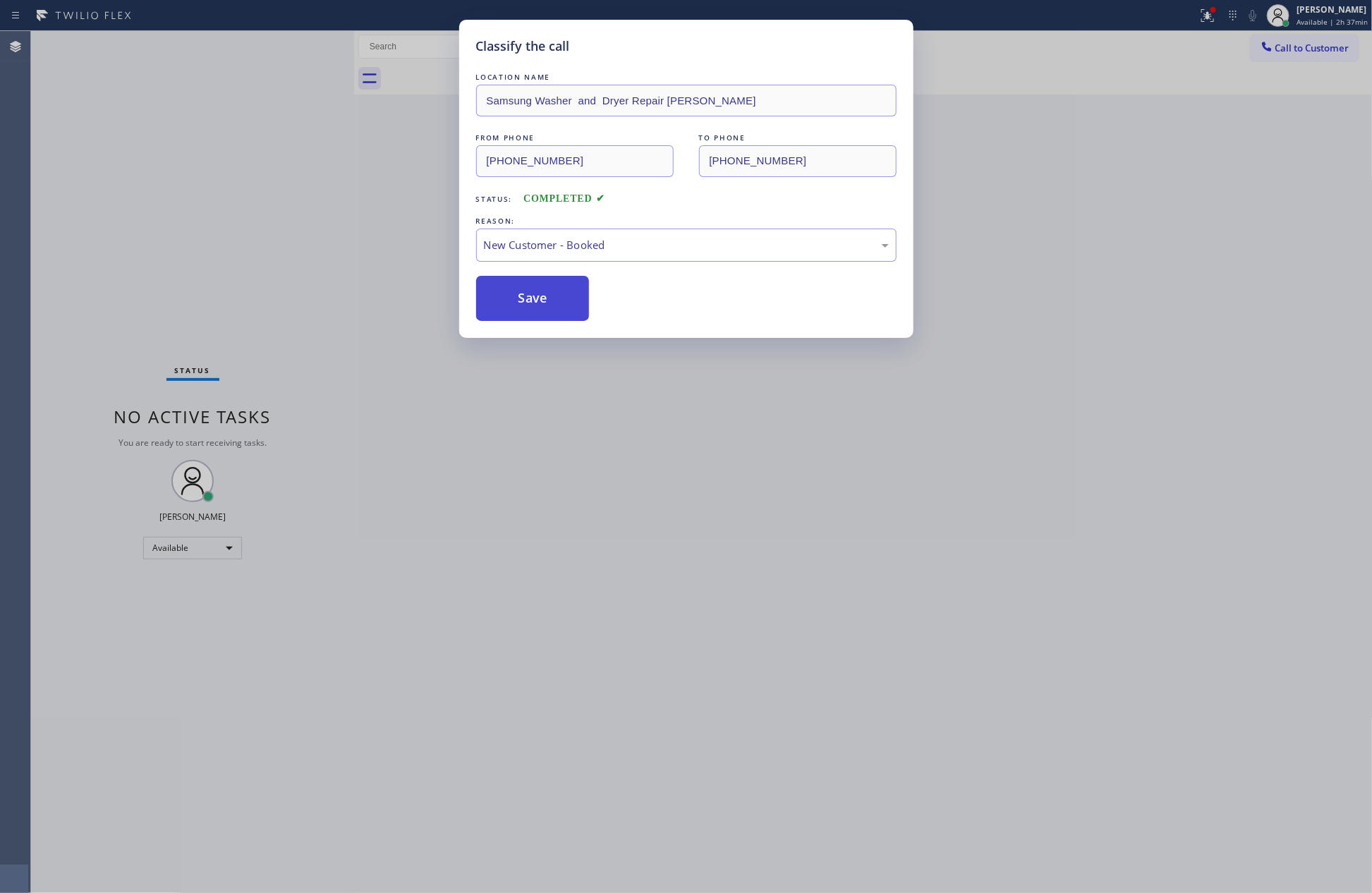
click at [534, 310] on button "Save" at bounding box center [532, 298] width 113 height 46
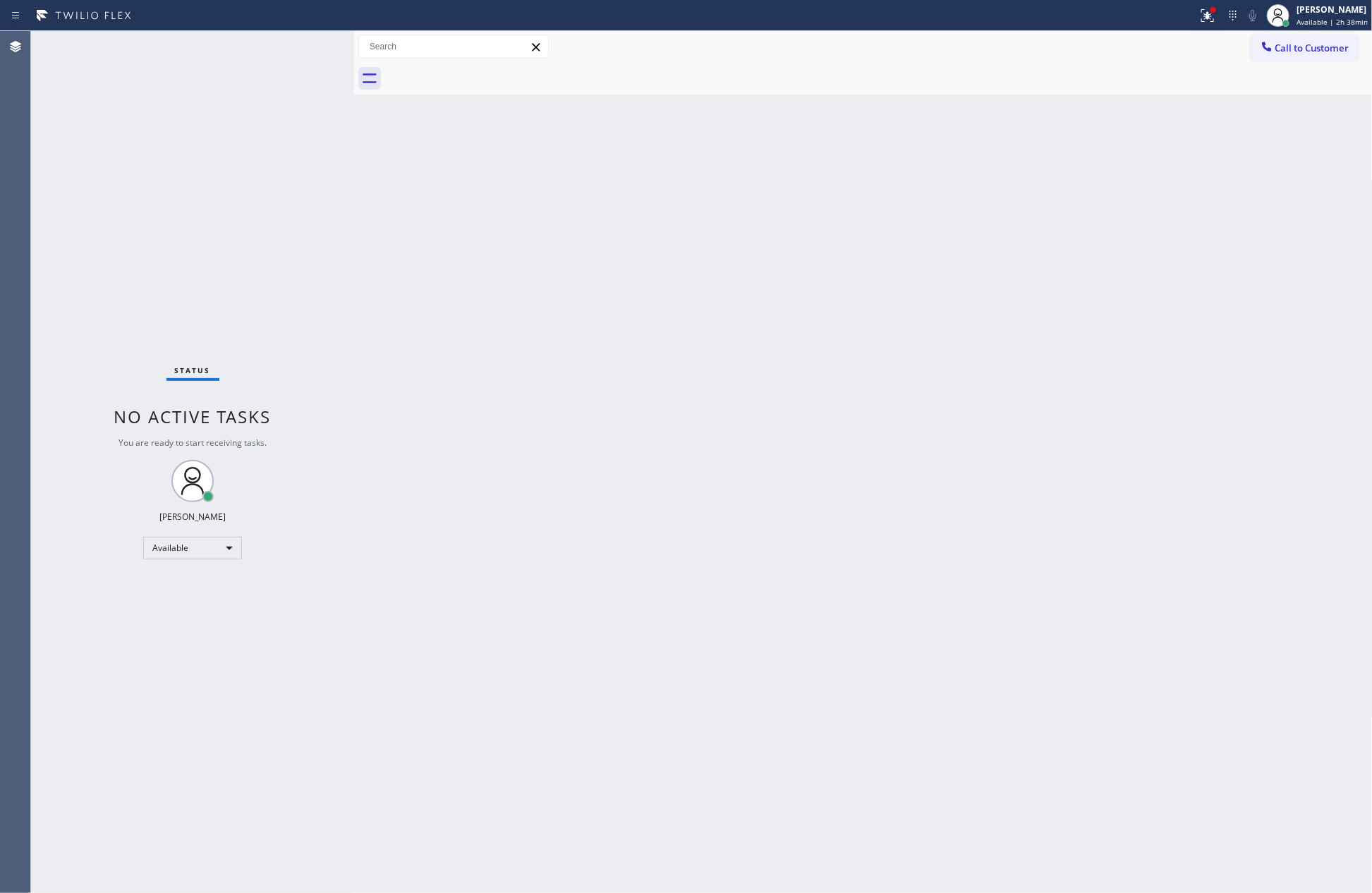
drag, startPoint x: 669, startPoint y: 412, endPoint x: 678, endPoint y: 409, distance: 9.5
click at [669, 412] on div "Back to Dashboard Change Sender ID Customers Technicians Select a contact Outbo…" at bounding box center [863, 463] width 1019 height 863
click at [190, 295] on div "Status No active tasks You are ready to start receiving tasks. [PERSON_NAME] Av…" at bounding box center [193, 463] width 323 height 863
drag, startPoint x: 671, startPoint y: 547, endPoint x: 1073, endPoint y: 5, distance: 674.8
click at [889, 462] on div "Back to Dashboard Change Sender ID Customers Technicians Select a contact Outbo…" at bounding box center [863, 463] width 1019 height 863
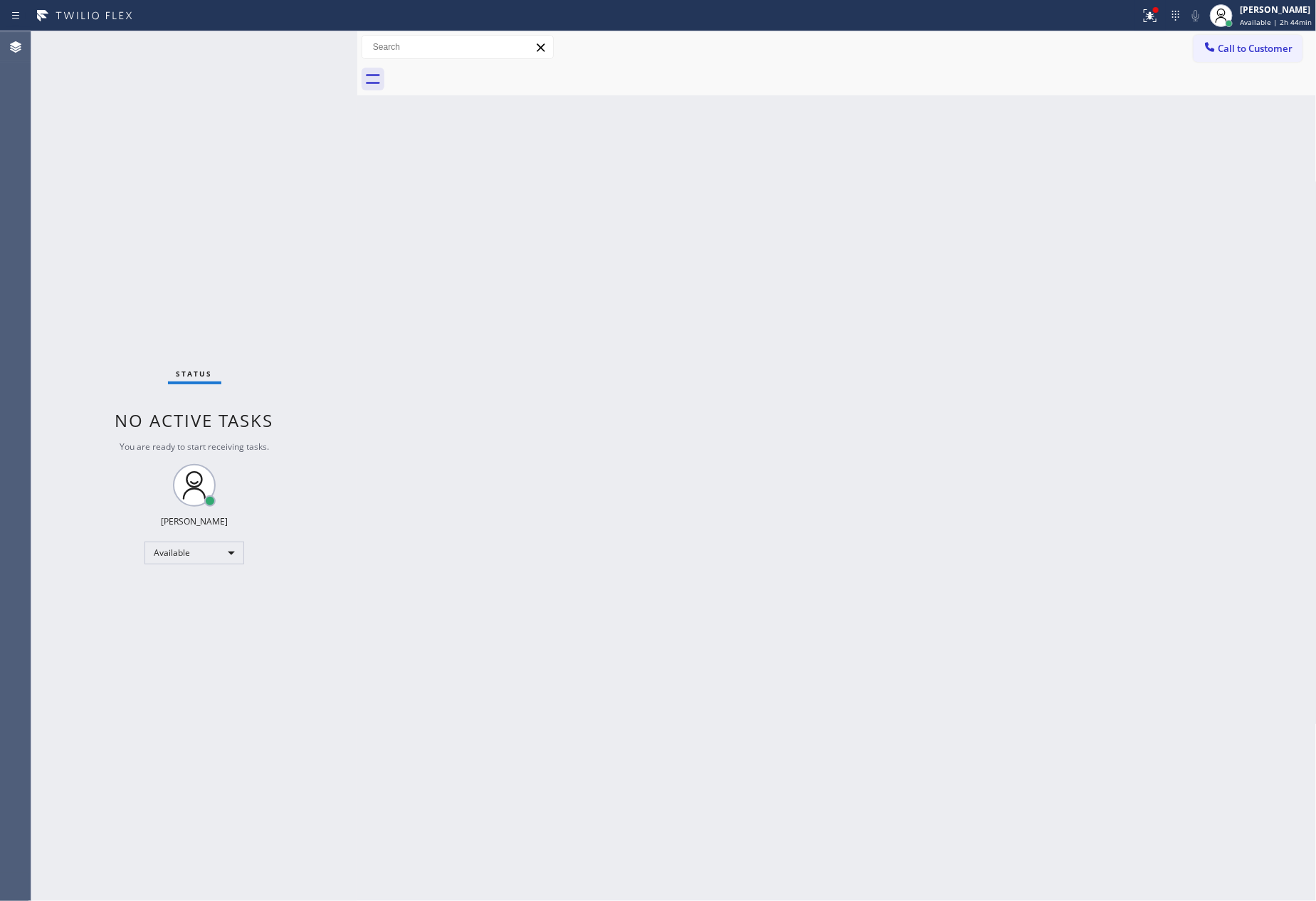
click at [137, 197] on div "Status No active tasks You are ready to start receiving tasks. [PERSON_NAME] Av…" at bounding box center [195, 467] width 326 height 870
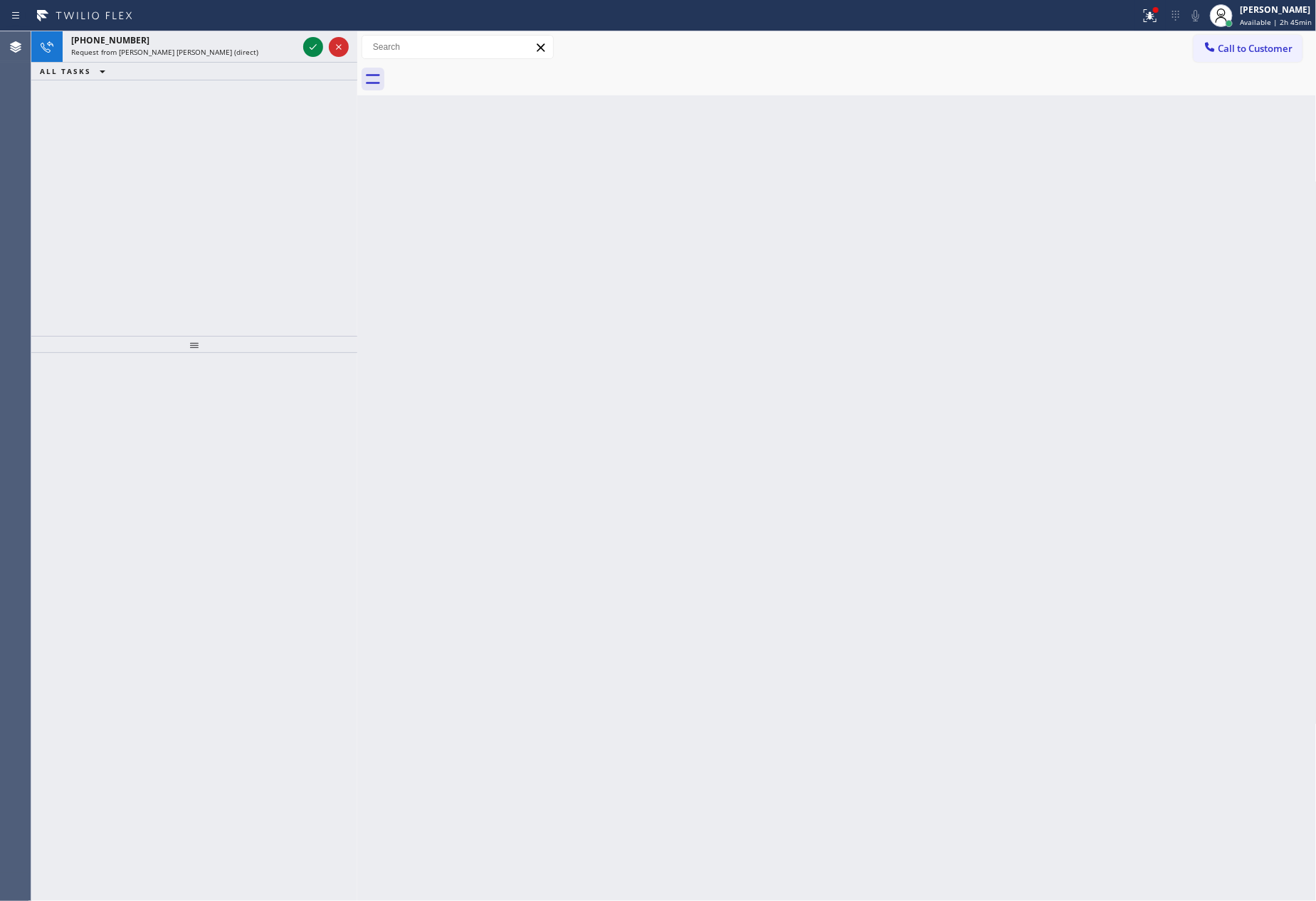
click at [205, 205] on div "[PHONE_NUMBER] Request from [PERSON_NAME] [PERSON_NAME] (direct) ALL TASKS ALL …" at bounding box center [195, 184] width 326 height 305
click at [313, 45] on icon at bounding box center [313, 47] width 17 height 17
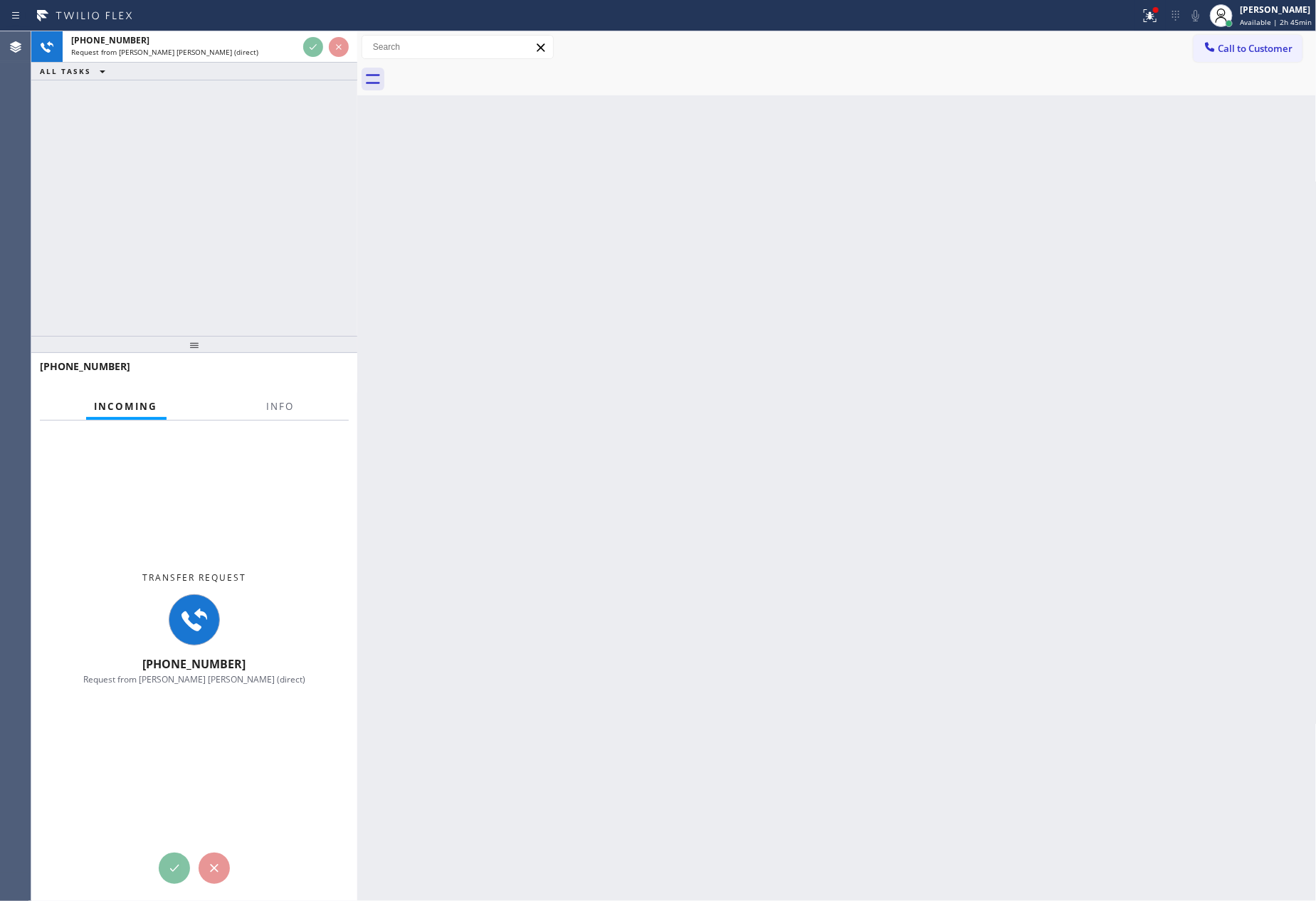
click at [288, 216] on div "[PHONE_NUMBER] Request from [PERSON_NAME] [PERSON_NAME] (direct) ALL TASKS ALL …" at bounding box center [195, 184] width 326 height 305
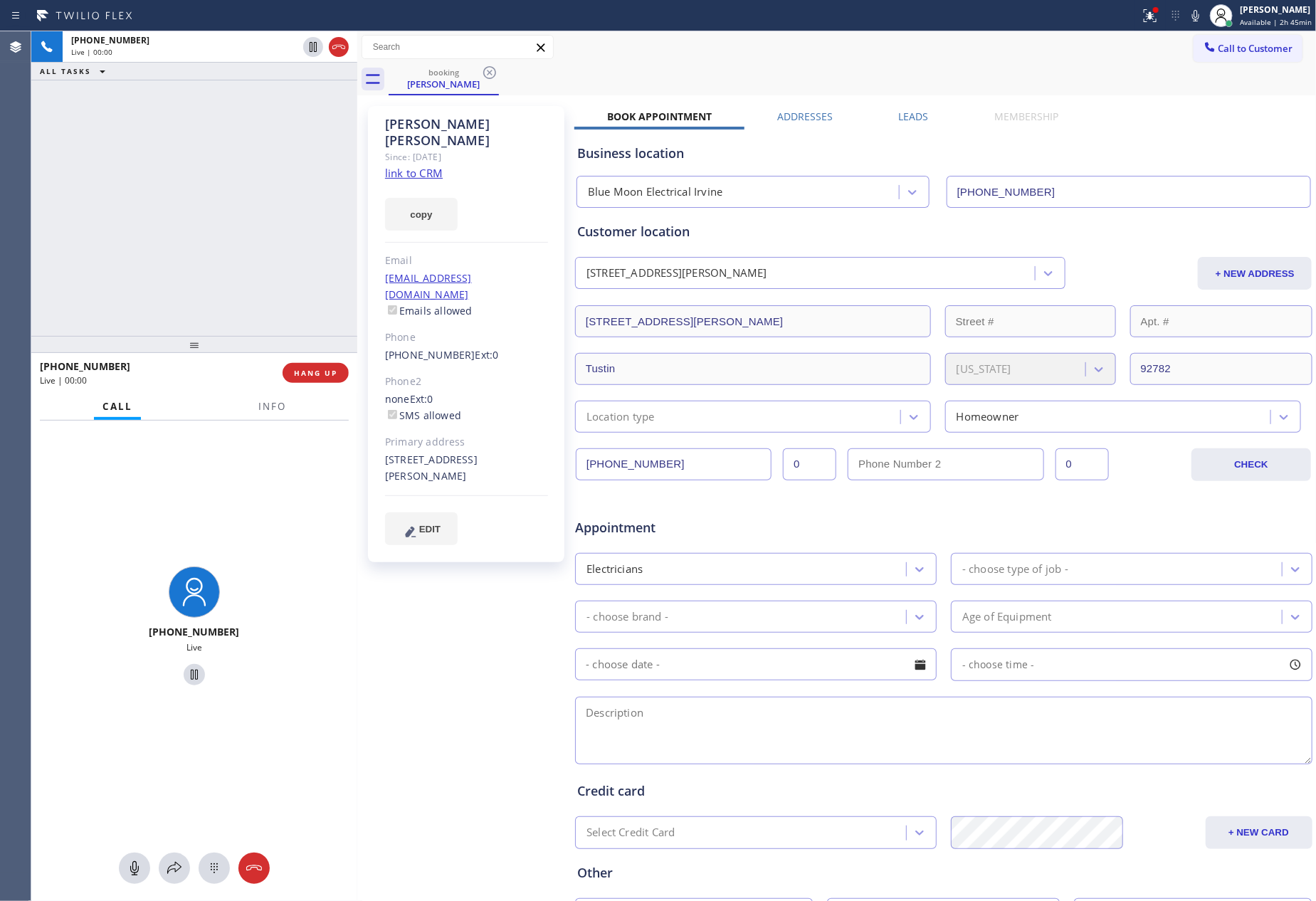
type input "[PHONE_NUMBER]"
click at [288, 216] on div "[PHONE_NUMBER] Live | 00:00 ALL TASKS ALL TASKS ACTIVE TASKS TASKS IN WRAP UP" at bounding box center [195, 184] width 326 height 305
click at [159, 205] on div "[PHONE_NUMBER] Live | 00:10 ALL TASKS ALL TASKS ACTIVE TASKS TASKS IN WRAP UP" at bounding box center [195, 184] width 326 height 305
click at [159, 205] on div "[PHONE_NUMBER] Live | 00:11 ALL TASKS ALL TASKS ACTIVE TASKS TASKS IN WRAP UP" at bounding box center [195, 184] width 326 height 305
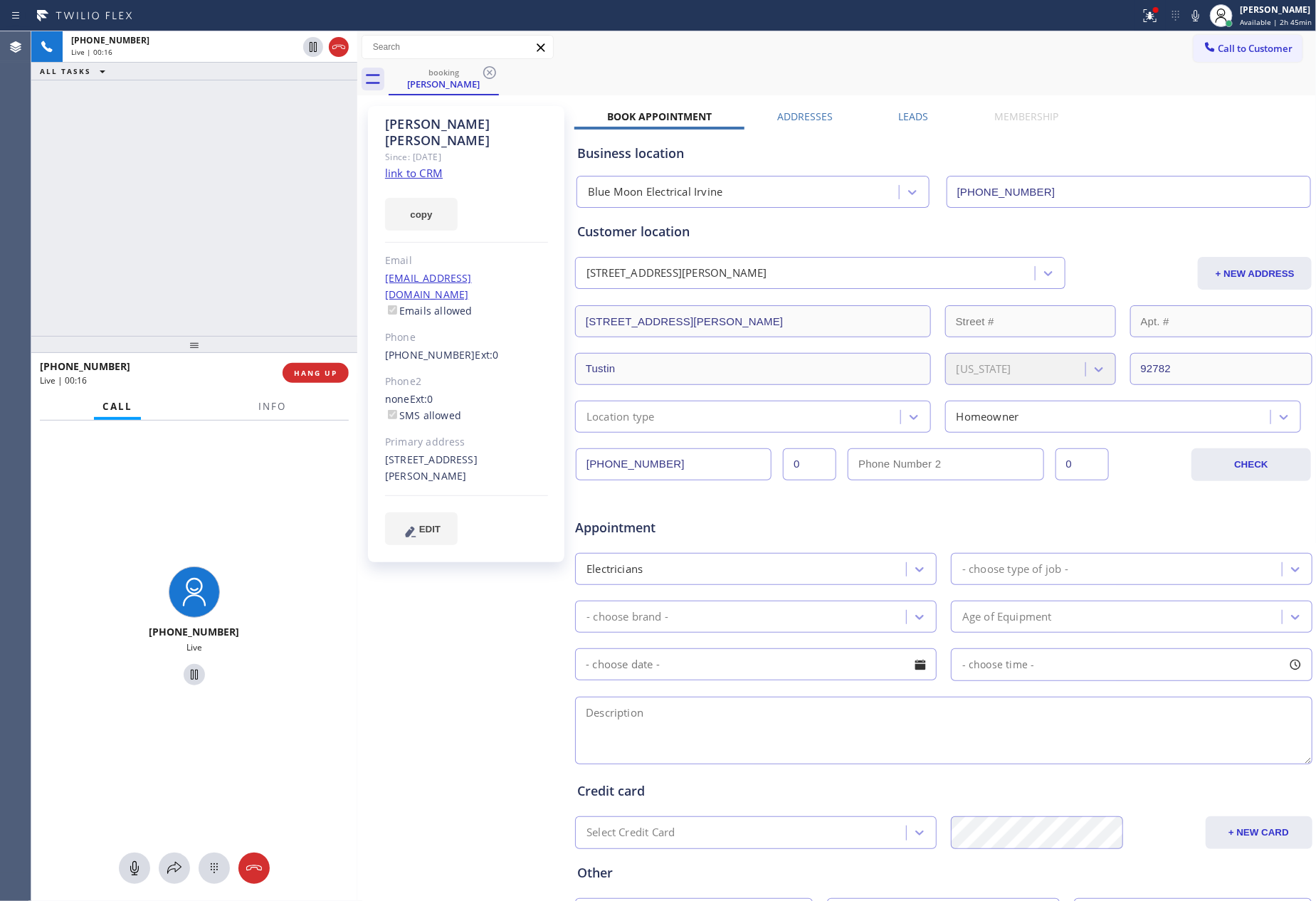
click at [912, 121] on label "Leads" at bounding box center [913, 116] width 30 height 14
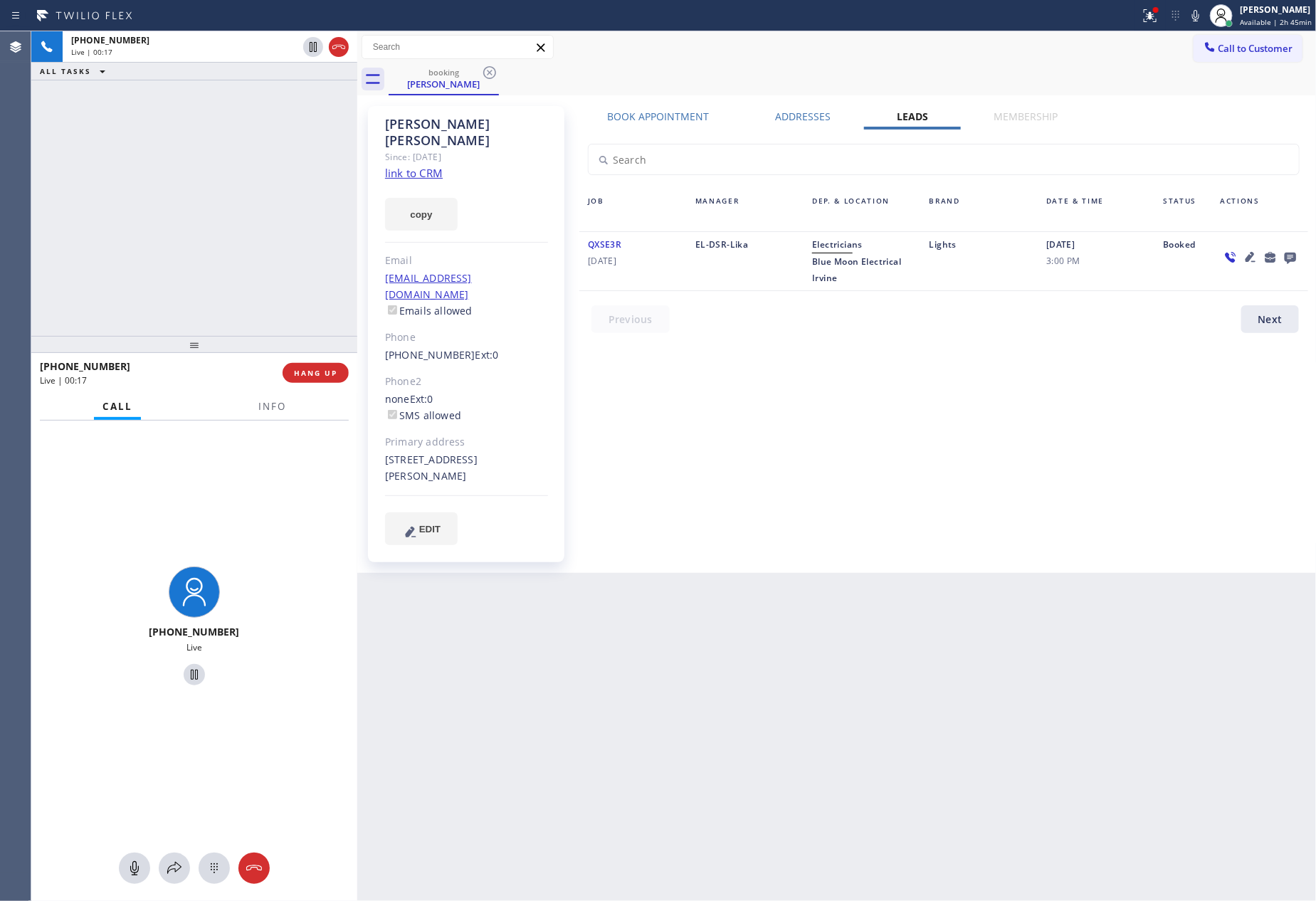
click at [1101, 434] on div "Book Appointment Addresses Leads Membership Business location Blue Moon Electri…" at bounding box center [944, 340] width 739 height 460
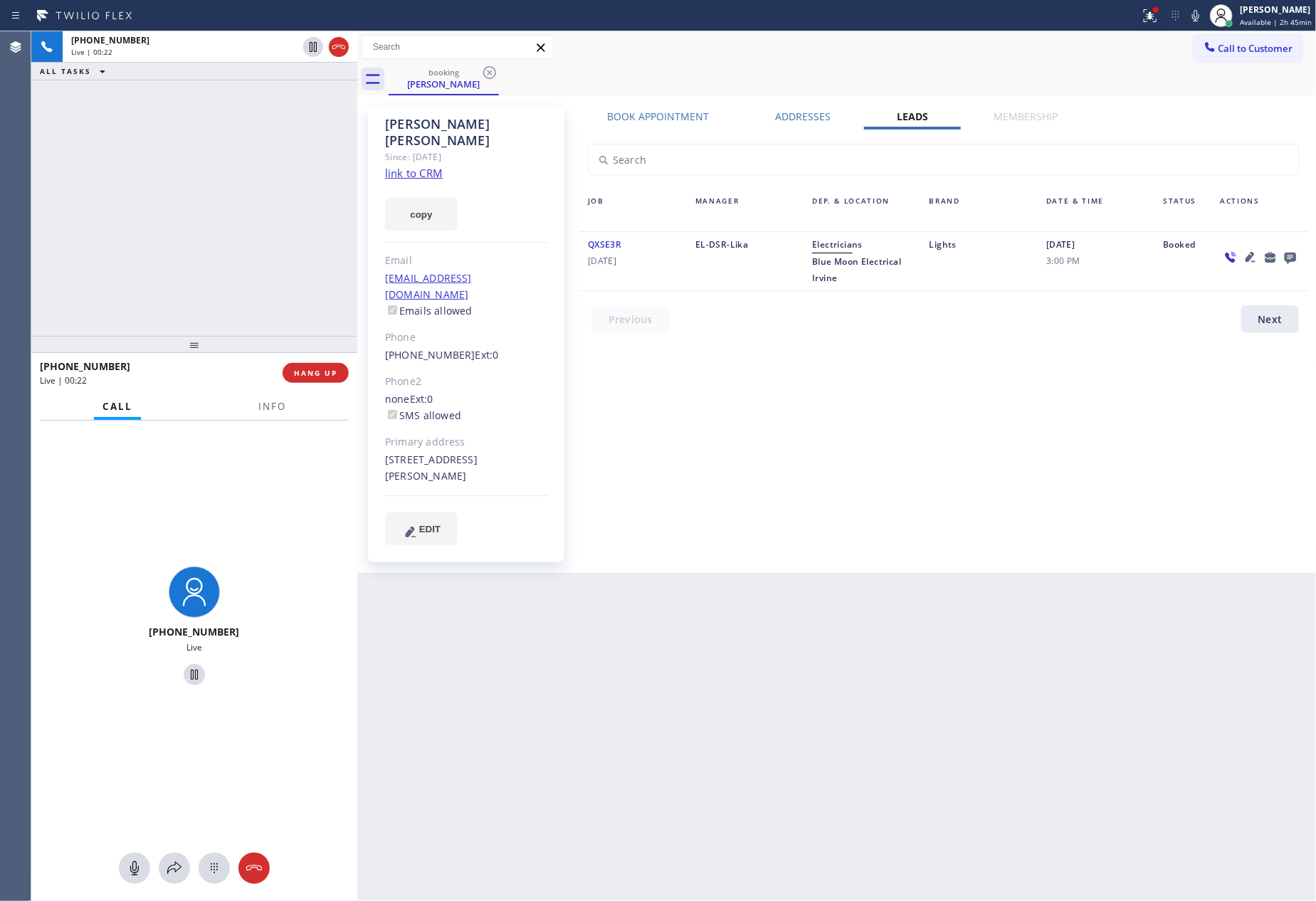
click at [1101, 434] on div "Book Appointment Addresses Leads Membership Business location Blue Moon Electri…" at bounding box center [944, 340] width 739 height 460
click at [1101, 440] on div "Book Appointment Addresses Leads Membership Business location Blue Moon Electri…" at bounding box center [944, 340] width 739 height 460
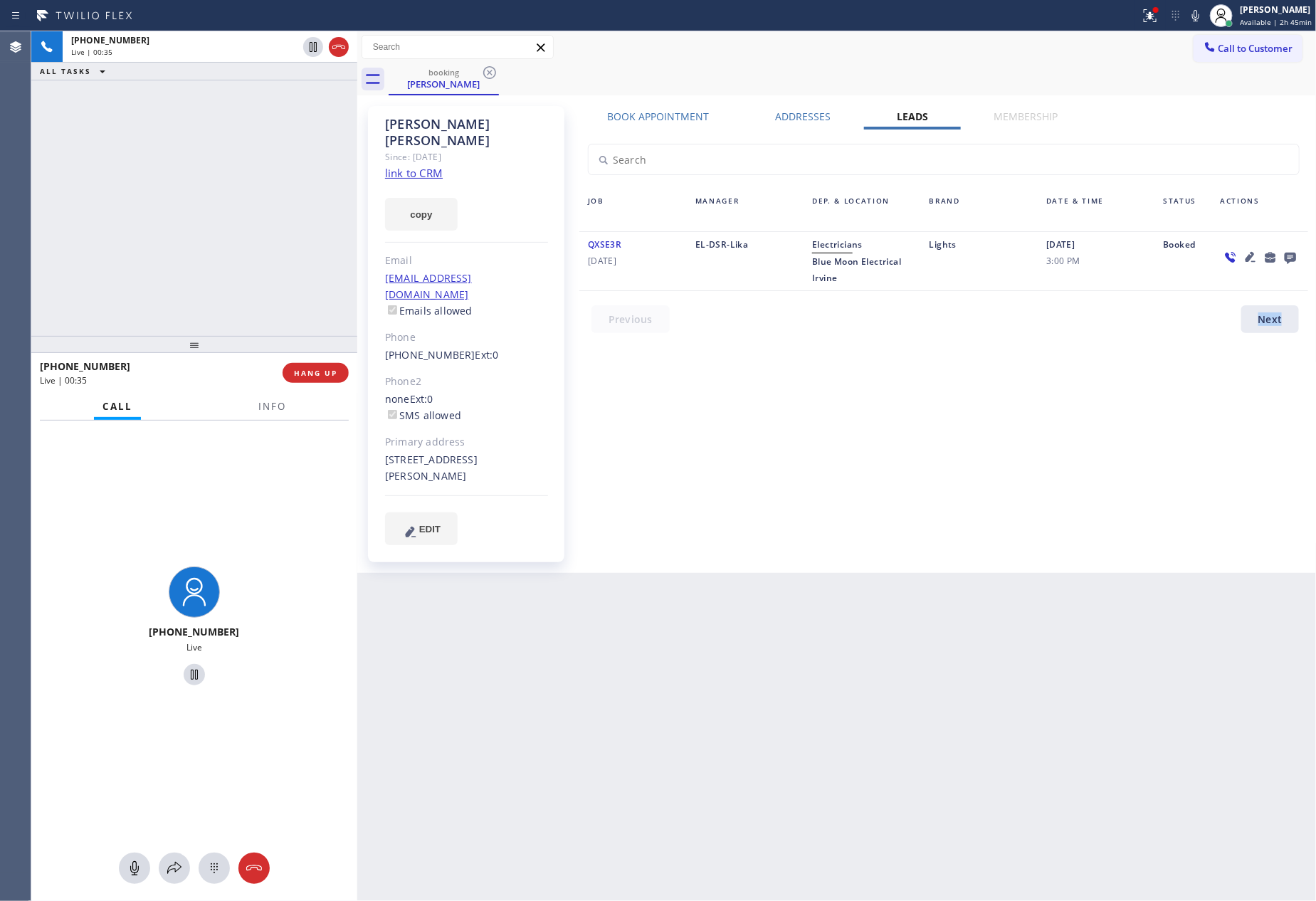
click at [1101, 440] on div "Book Appointment Addresses Leads Membership Business location Blue Moon Electri…" at bounding box center [944, 340] width 739 height 460
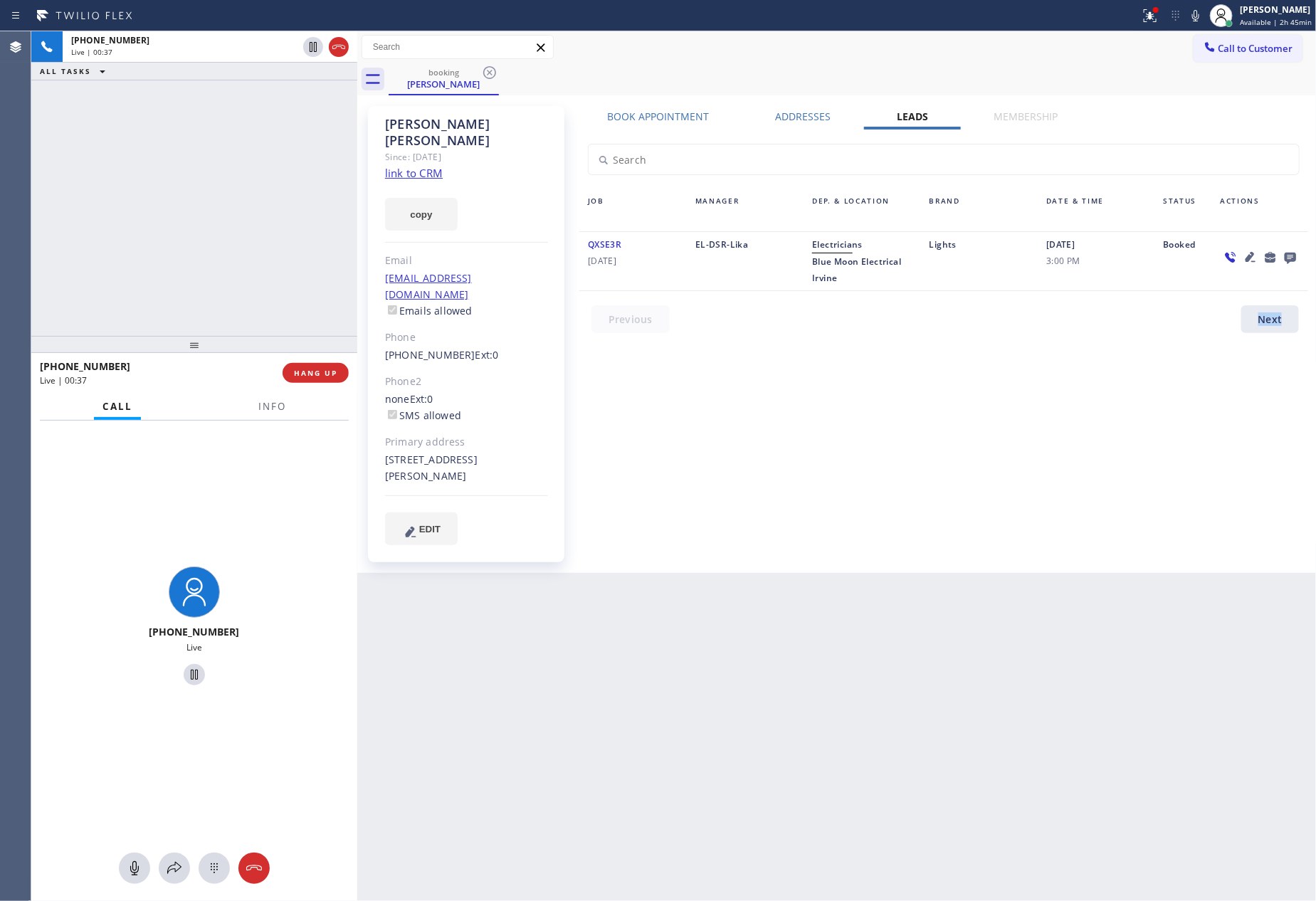
click at [1101, 440] on div "Book Appointment Addresses Leads Membership Business location Blue Moon Electri…" at bounding box center [944, 340] width 739 height 460
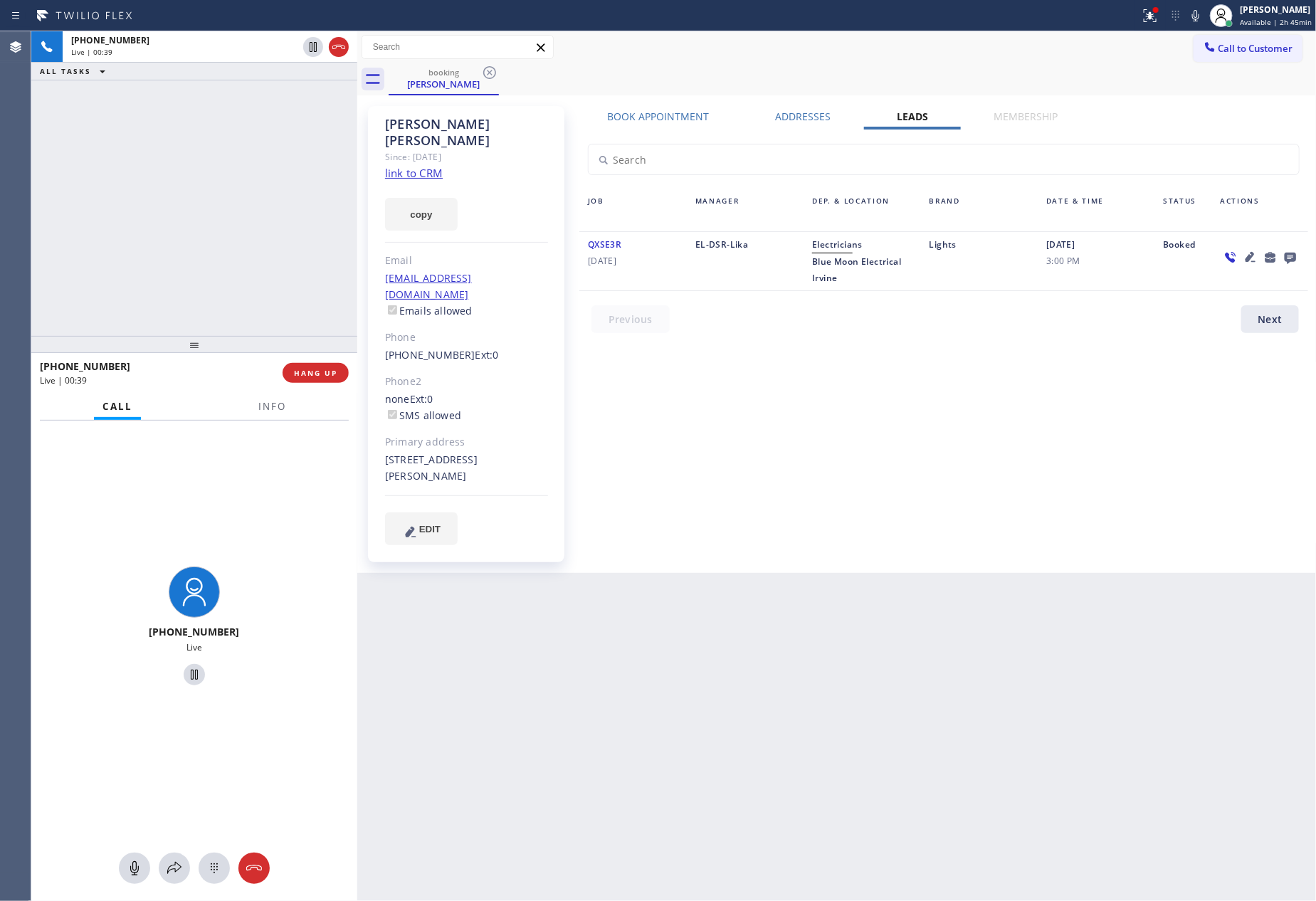
click at [749, 458] on div "Book Appointment Addresses Leads Membership Business location Blue Moon Electri…" at bounding box center [944, 340] width 739 height 460
click at [226, 191] on div "[PHONE_NUMBER] Live | 00:39 ALL TASKS ALL TASKS ACTIVE TASKS TASKS IN WRAP UP" at bounding box center [195, 184] width 326 height 305
click at [226, 191] on div "[PHONE_NUMBER] Live | 00:40 ALL TASKS ALL TASKS ACTIVE TASKS TASKS IN WRAP UP" at bounding box center [195, 184] width 326 height 305
click at [226, 191] on div "[PHONE_NUMBER] Live | 00:42 ALL TASKS ALL TASKS ACTIVE TASKS TASKS IN WRAP UP" at bounding box center [195, 184] width 326 height 305
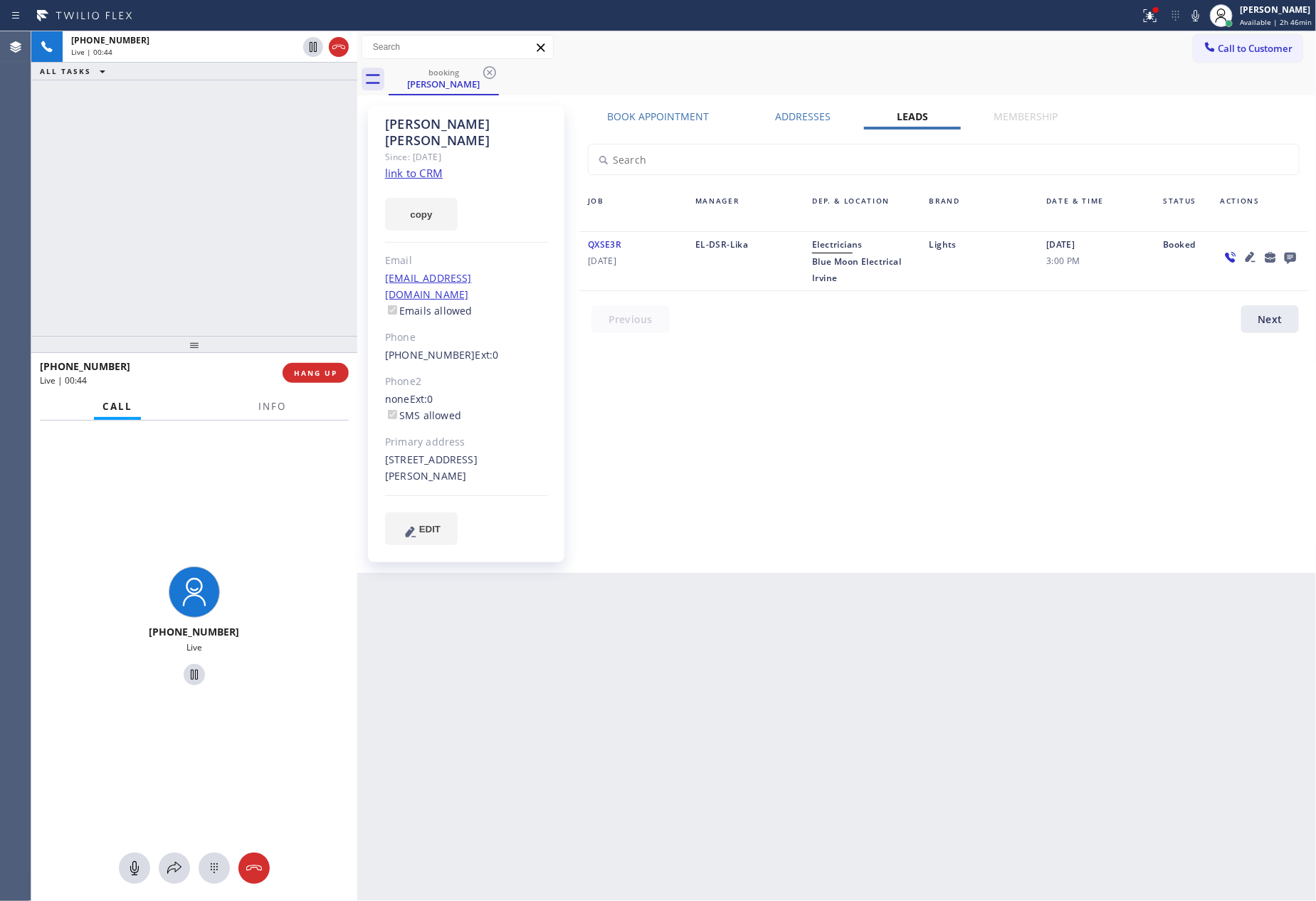
click at [995, 388] on div "Book Appointment Addresses Leads Membership Business location Blue Moon Electri…" at bounding box center [944, 340] width 739 height 460
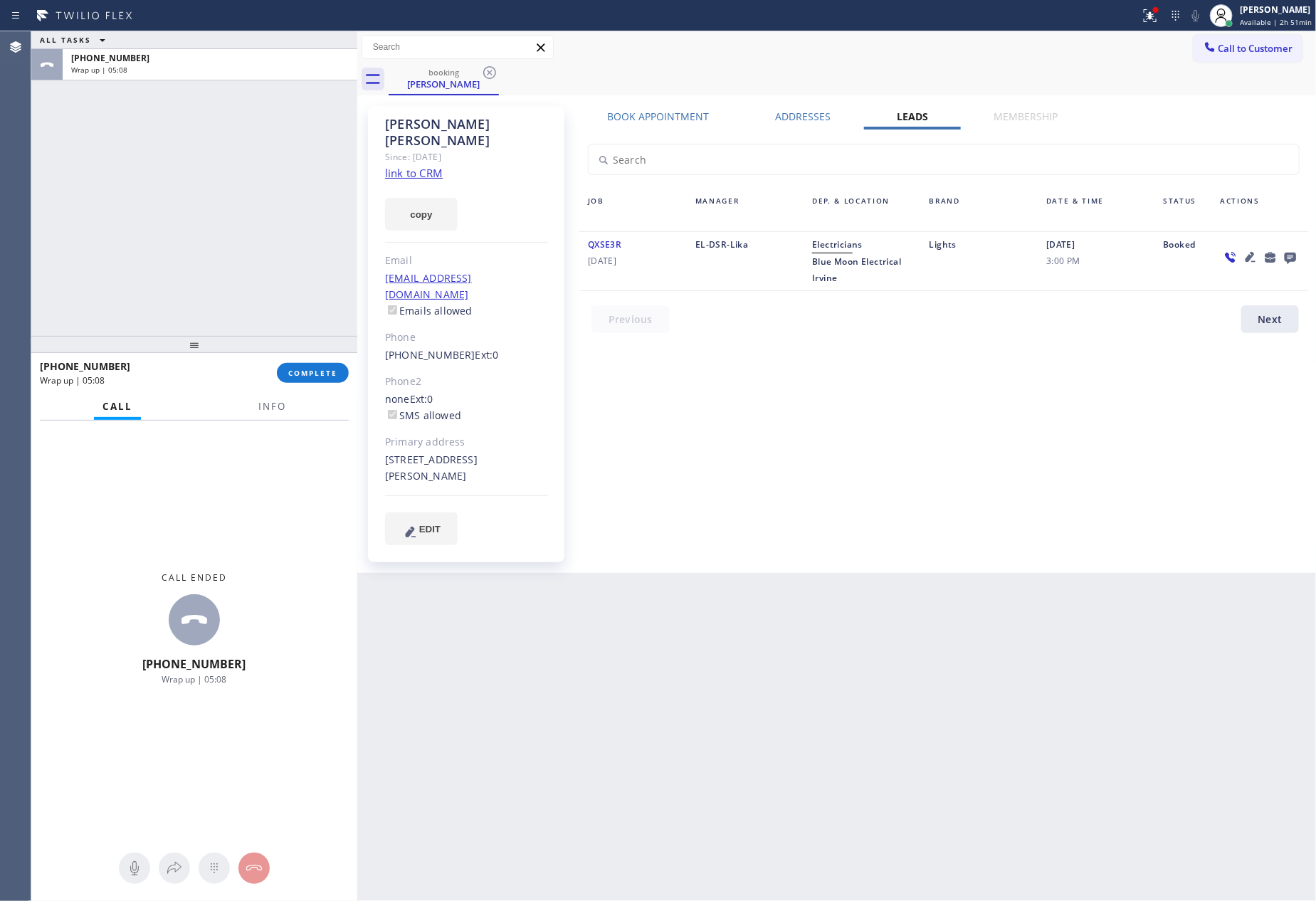
click at [205, 182] on div "ALL TASKS ALL TASKS ACTIVE TASKS TASKS IN WRAP UP [PHONE_NUMBER] Wrap up | 05:08" at bounding box center [195, 184] width 326 height 305
click at [135, 186] on div "ALL TASKS ALL TASKS ACTIVE TASKS TASKS IN WRAP UP [PHONE_NUMBER] Wrap up | 05:11" at bounding box center [195, 184] width 326 height 305
click at [306, 375] on span "COMPLETE" at bounding box center [313, 373] width 50 height 10
click at [274, 180] on div "ALL TASKS ALL TASKS ACTIVE TASKS TASKS IN WRAP UP [PHONE_NUMBER] Wrap up | 05:13" at bounding box center [195, 184] width 326 height 305
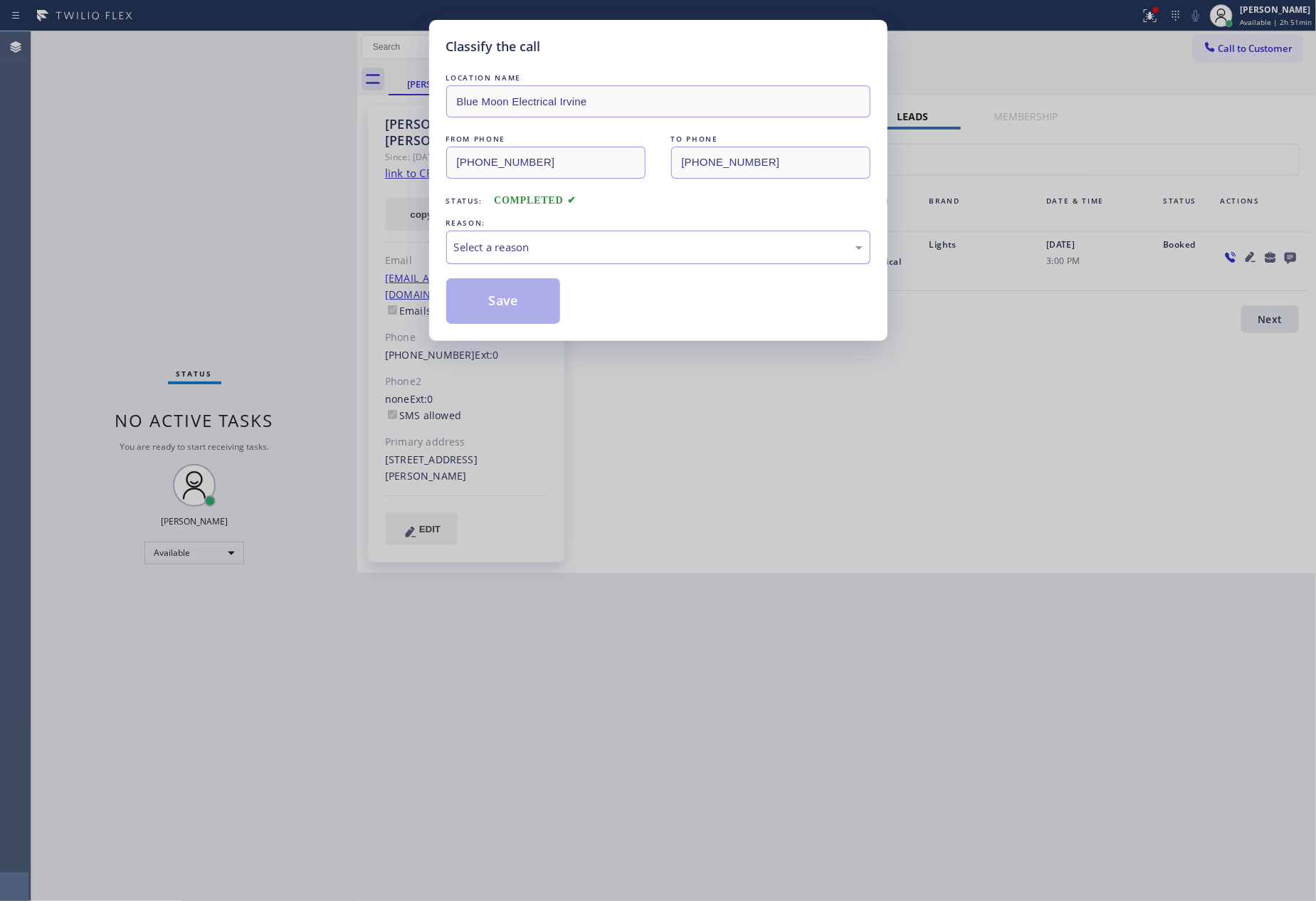
click at [503, 248] on div "Select a reason" at bounding box center [658, 248] width 409 height 16
click at [511, 312] on button "Save" at bounding box center [503, 301] width 114 height 46
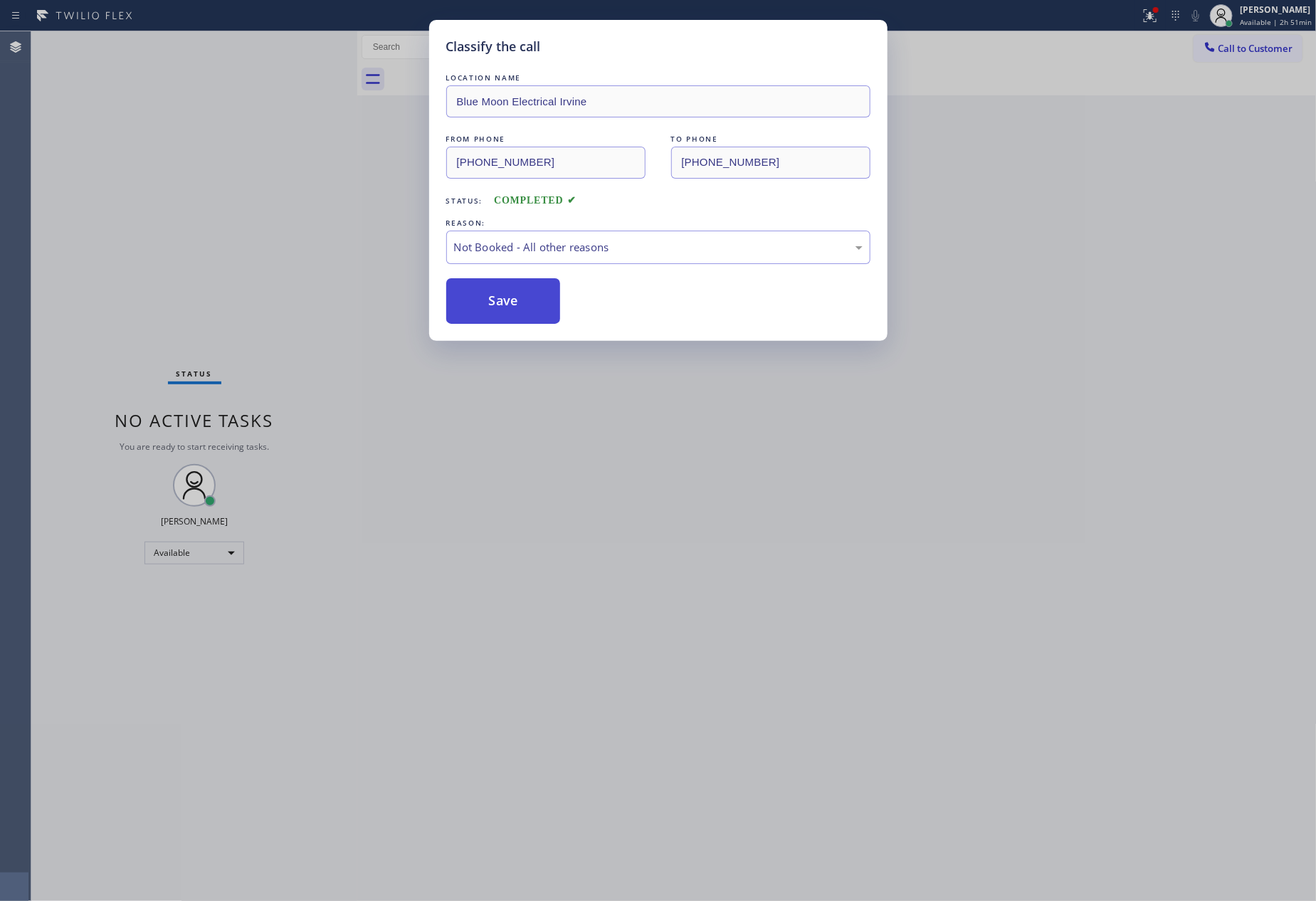
click at [511, 304] on button "Save" at bounding box center [503, 301] width 114 height 46
click at [263, 232] on div "Classify the call LOCATION NAME Blue Moon Electrical Irvine FROM PHONE [PHONE_N…" at bounding box center [658, 450] width 1316 height 901
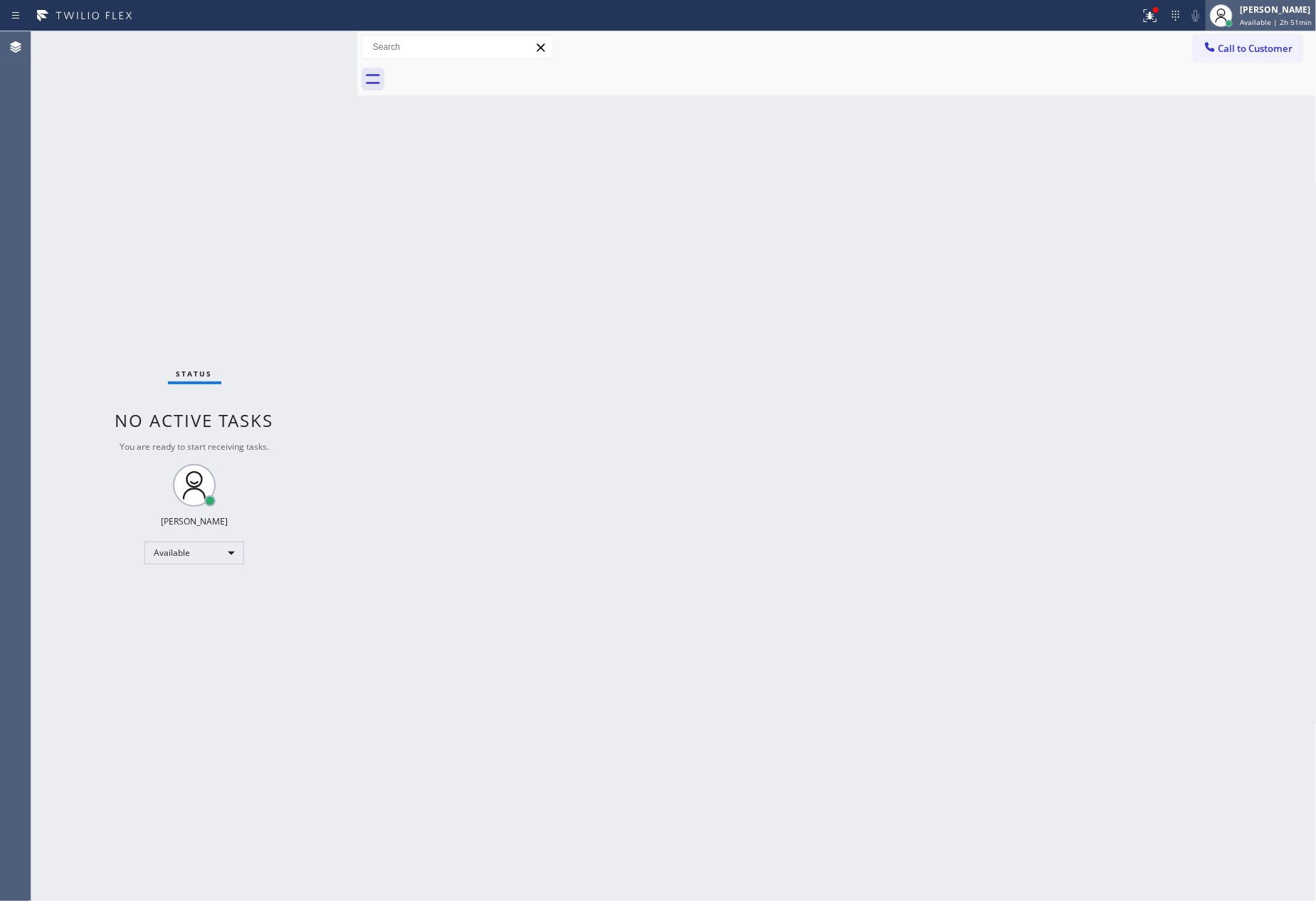
click at [1252, 19] on span "Available | 2h 51min" at bounding box center [1276, 22] width 72 height 10
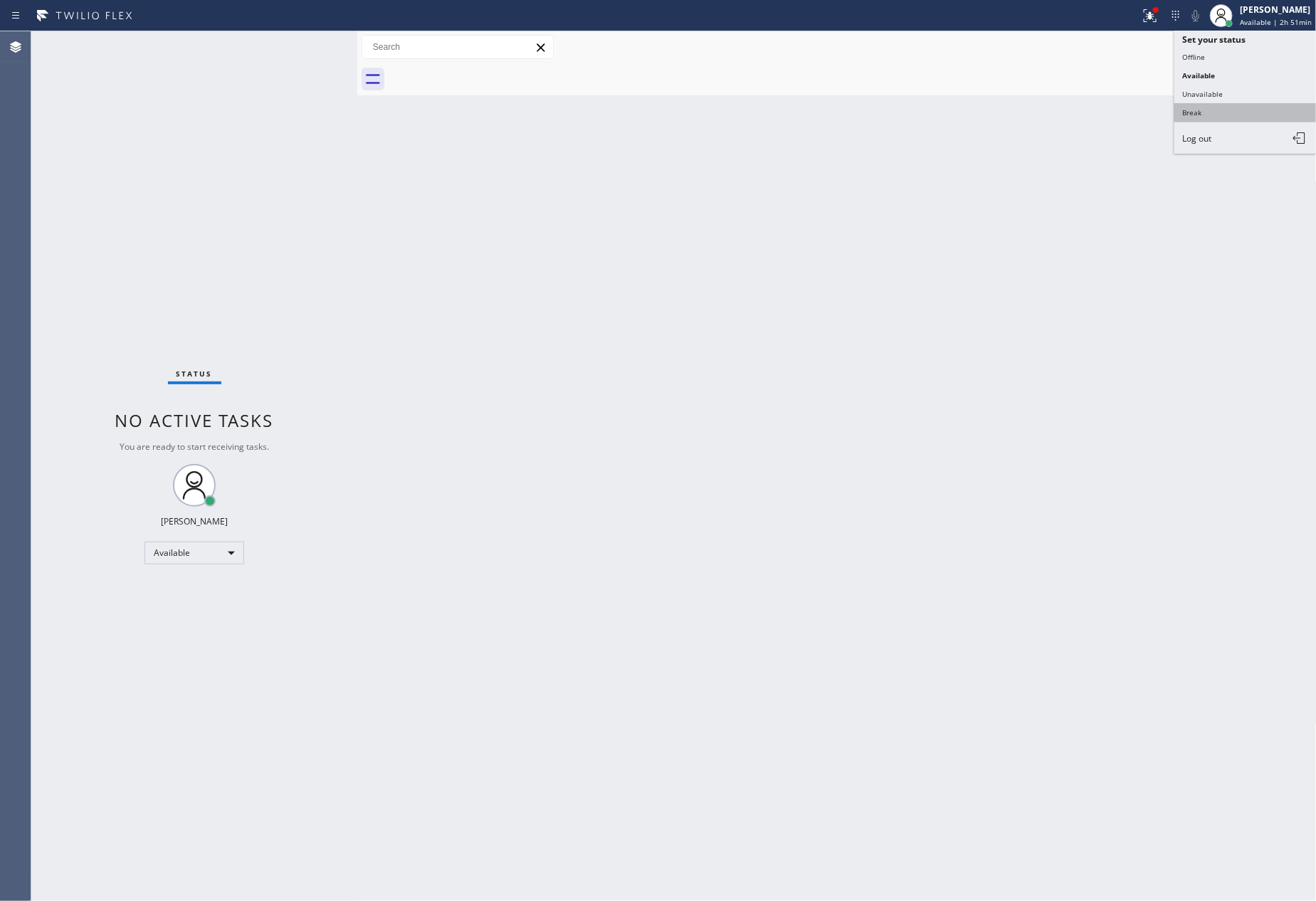
click at [1196, 114] on button "Break" at bounding box center [1246, 113] width 142 height 19
click at [738, 294] on div "Back to Dashboard Change Sender ID Customers Technicians Select a contact Outbo…" at bounding box center [837, 467] width 959 height 870
click at [545, 707] on div "Back to Dashboard Change Sender ID Customers Technicians Select a contact Outbo…" at bounding box center [837, 467] width 959 height 870
click at [649, 423] on div "Back to Dashboard Change Sender ID Customers Technicians Select a contact Outbo…" at bounding box center [837, 467] width 959 height 870
drag, startPoint x: 185, startPoint y: 368, endPoint x: 809, endPoint y: 578, distance: 658.4
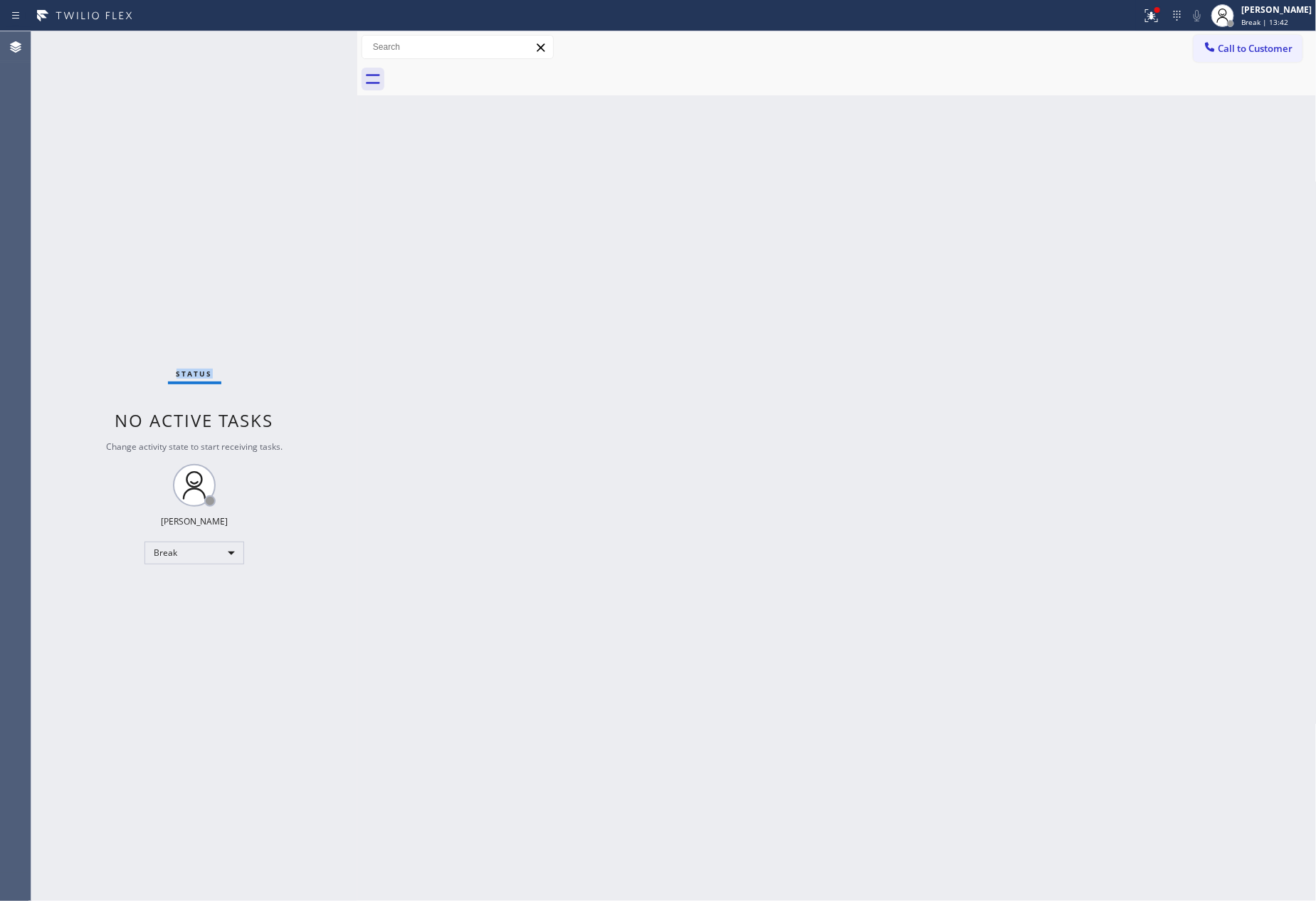
click at [288, 396] on div "Status No active tasks Change activity state to start receiving tasks. [PERSON_…" at bounding box center [195, 467] width 326 height 870
click at [205, 551] on div "Break" at bounding box center [194, 552] width 100 height 23
click at [184, 589] on li "Available" at bounding box center [193, 590] width 96 height 17
drag, startPoint x: 830, startPoint y: 586, endPoint x: 1012, endPoint y: 174, distance: 450.4
click at [872, 561] on div "Back to Dashboard Change Sender ID Customers Technicians Select a contact Outbo…" at bounding box center [837, 467] width 959 height 870
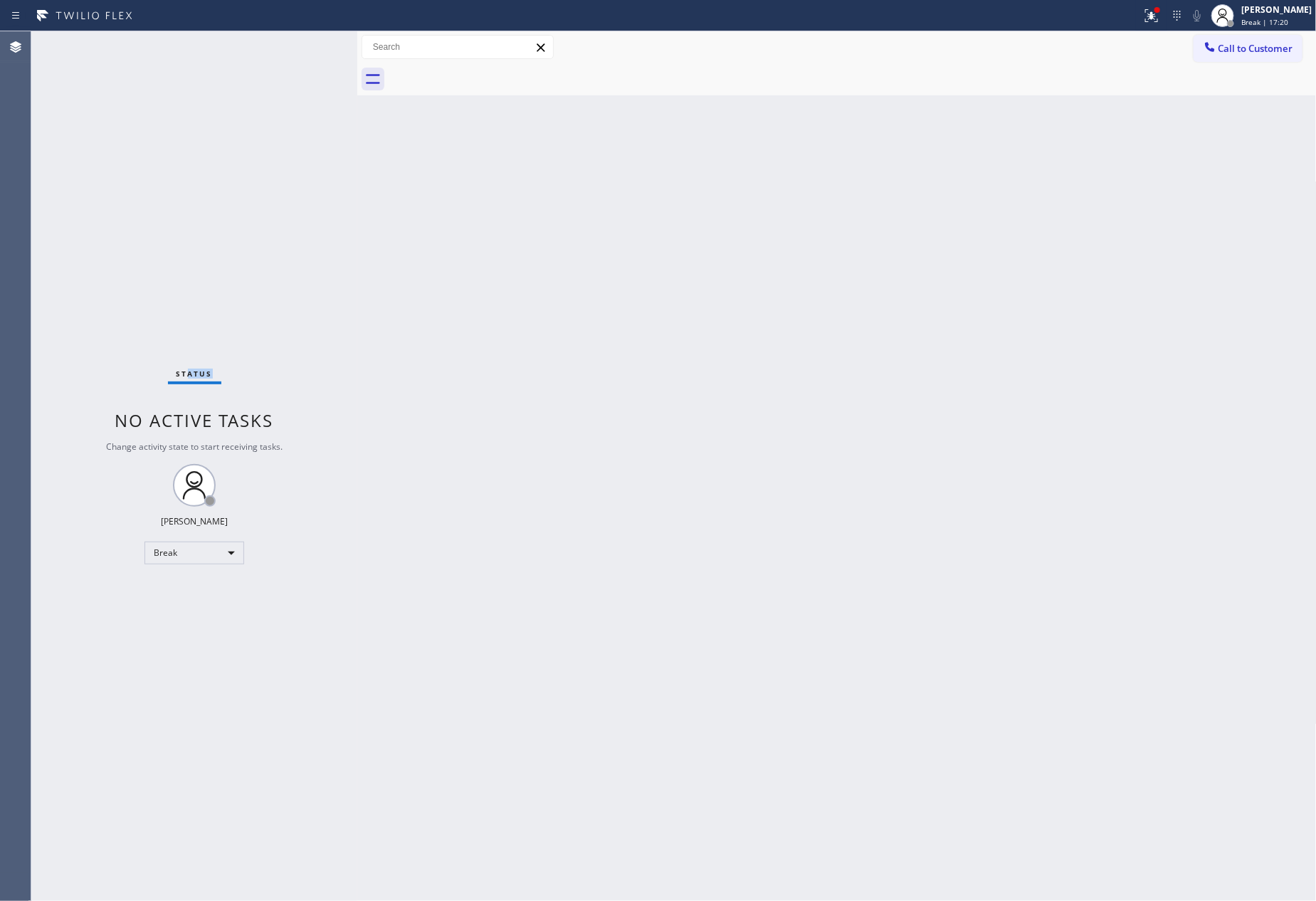
click at [231, 250] on div "Status No active tasks Change activity state to start receiving tasks. [PERSON_…" at bounding box center [195, 467] width 326 height 870
click at [523, 463] on div "Back to Dashboard Change Sender ID Customers Technicians Select a contact Outbo…" at bounding box center [837, 467] width 959 height 870
click at [558, 472] on div "Back to Dashboard Change Sender ID Customers Technicians Select a contact Outbo…" at bounding box center [837, 467] width 959 height 870
click at [185, 559] on div "Break" at bounding box center [194, 552] width 100 height 23
click at [202, 592] on li "Available" at bounding box center [193, 590] width 96 height 17
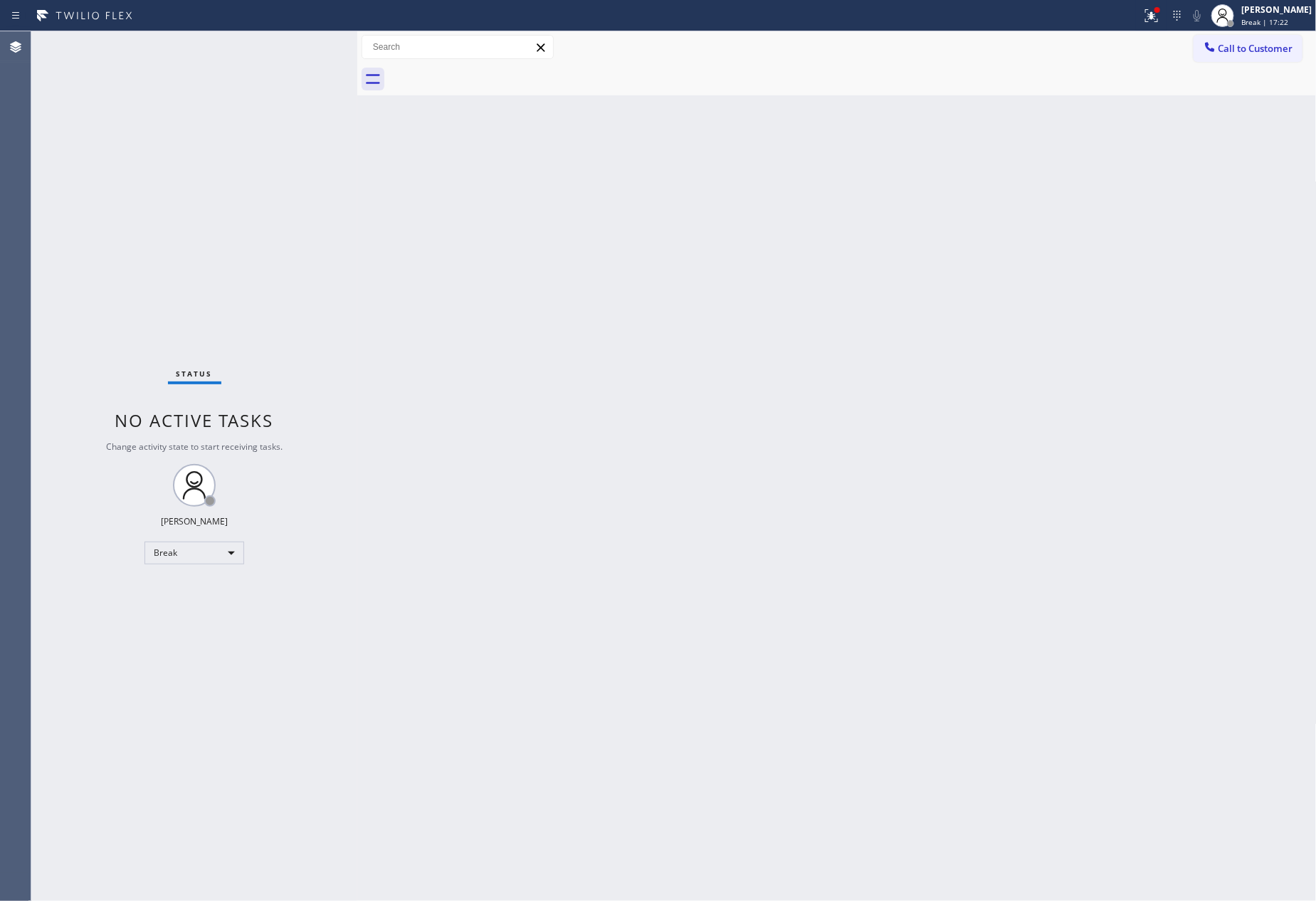
click at [718, 509] on div "Back to Dashboard Change Sender ID Customers Technicians Select a contact Outbo…" at bounding box center [837, 467] width 959 height 870
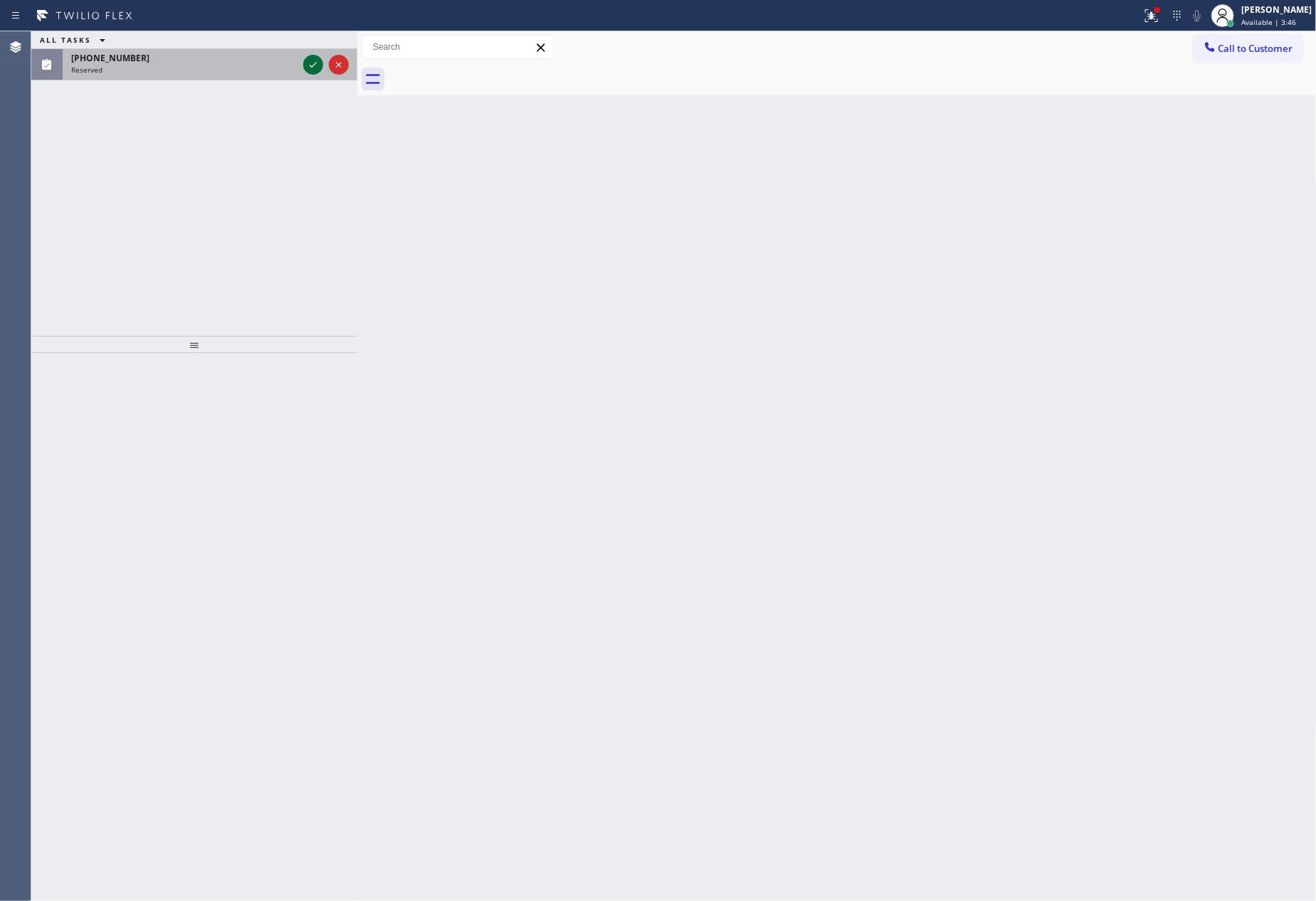
click at [312, 64] on icon at bounding box center [313, 64] width 17 height 17
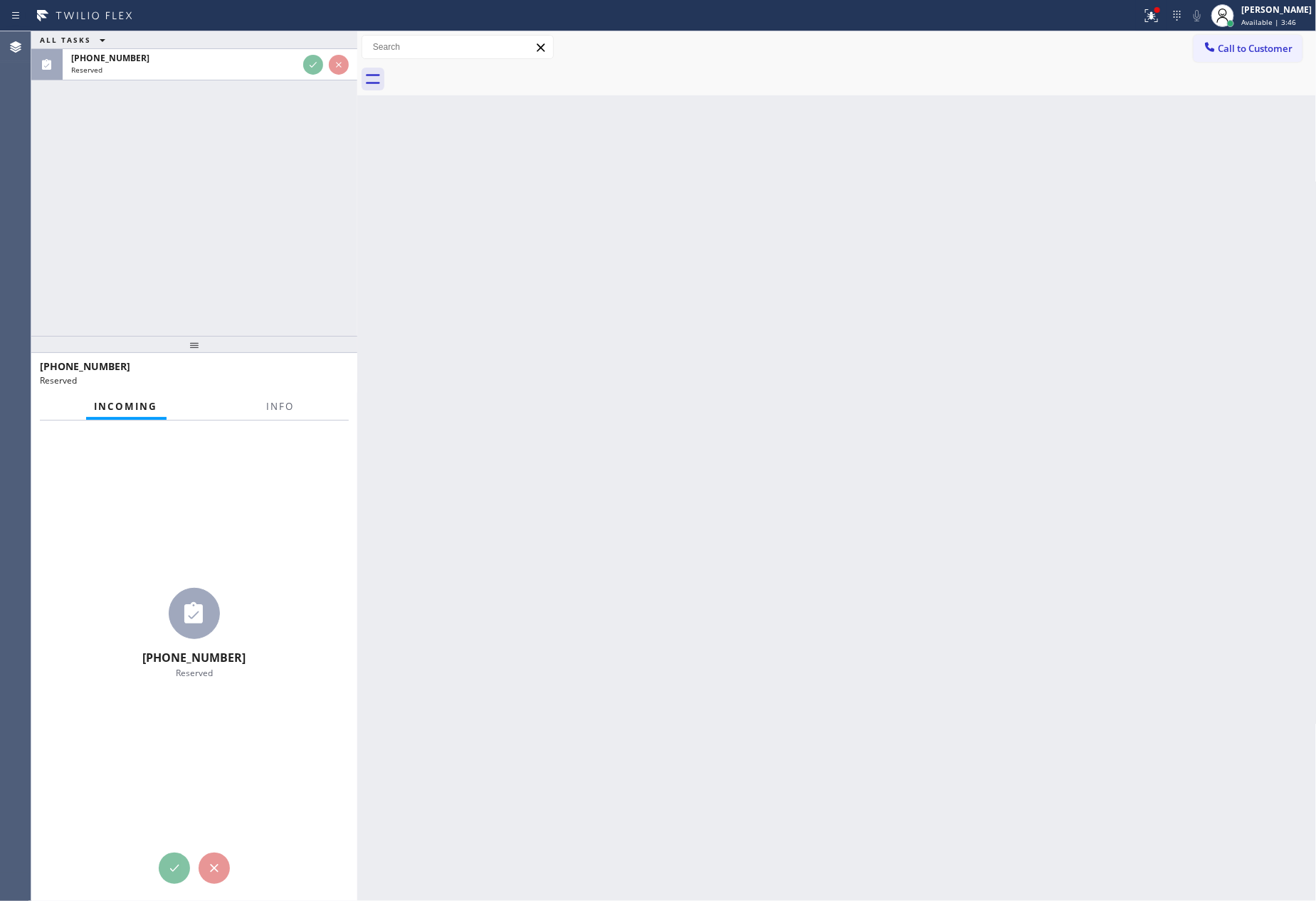
click at [305, 186] on div "ALL TASKS ALL TASKS ACTIVE TASKS TASKS IN WRAP UP [PHONE_NUMBER] Reserved" at bounding box center [195, 184] width 326 height 305
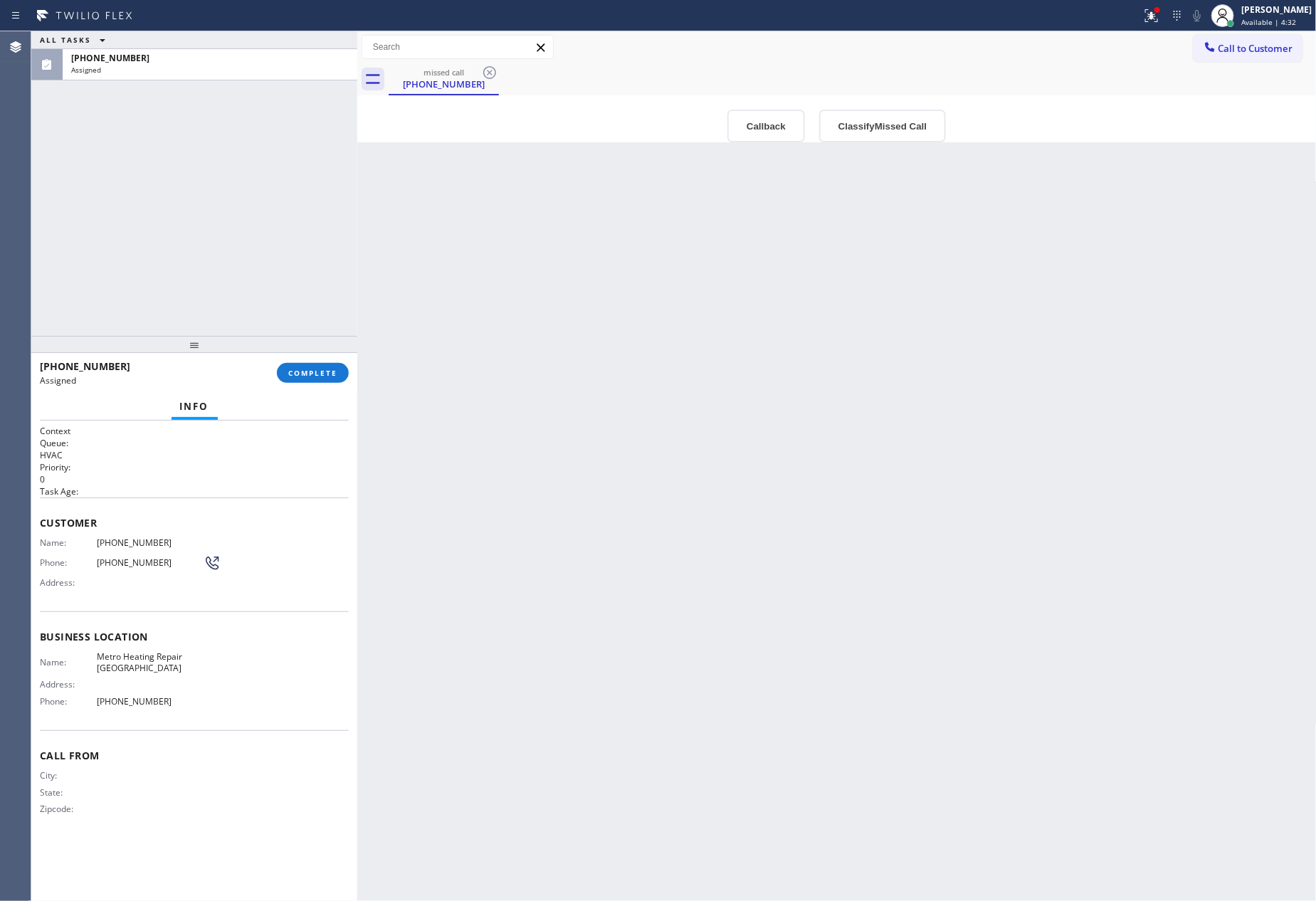
click at [307, 188] on div "ALL TASKS ALL TASKS ACTIVE TASKS TASKS IN WRAP UP [PHONE_NUMBER] Assigned" at bounding box center [195, 184] width 326 height 305
click at [209, 163] on div "ALL TASKS ALL TASKS ACTIVE TASKS TASKS IN WRAP UP [PHONE_NUMBER] Assigned" at bounding box center [195, 184] width 326 height 305
drag, startPoint x: 809, startPoint y: 500, endPoint x: 931, endPoint y: 77, distance: 440.2
click at [816, 485] on div "Back to Dashboard Change Sender ID Customers Technicians Select a contact Outbo…" at bounding box center [837, 467] width 959 height 870
click at [765, 110] on button "Callback" at bounding box center [767, 126] width 77 height 32
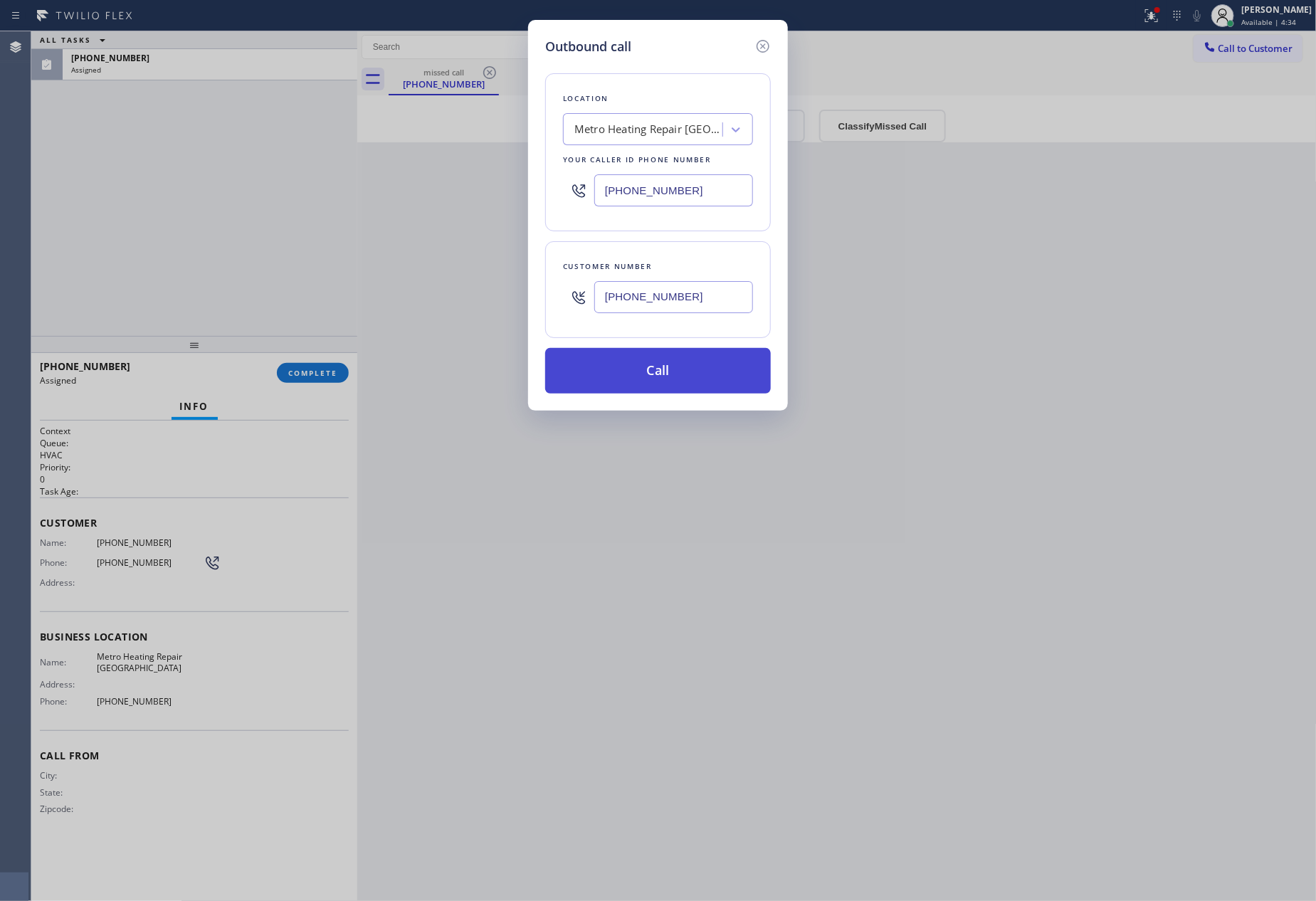
click at [649, 369] on button "Call" at bounding box center [658, 370] width 226 height 46
click at [96, 238] on div "Outbound call Location Metro Heating Repair [GEOGRAPHIC_DATA] Your caller id ph…" at bounding box center [658, 450] width 1316 height 901
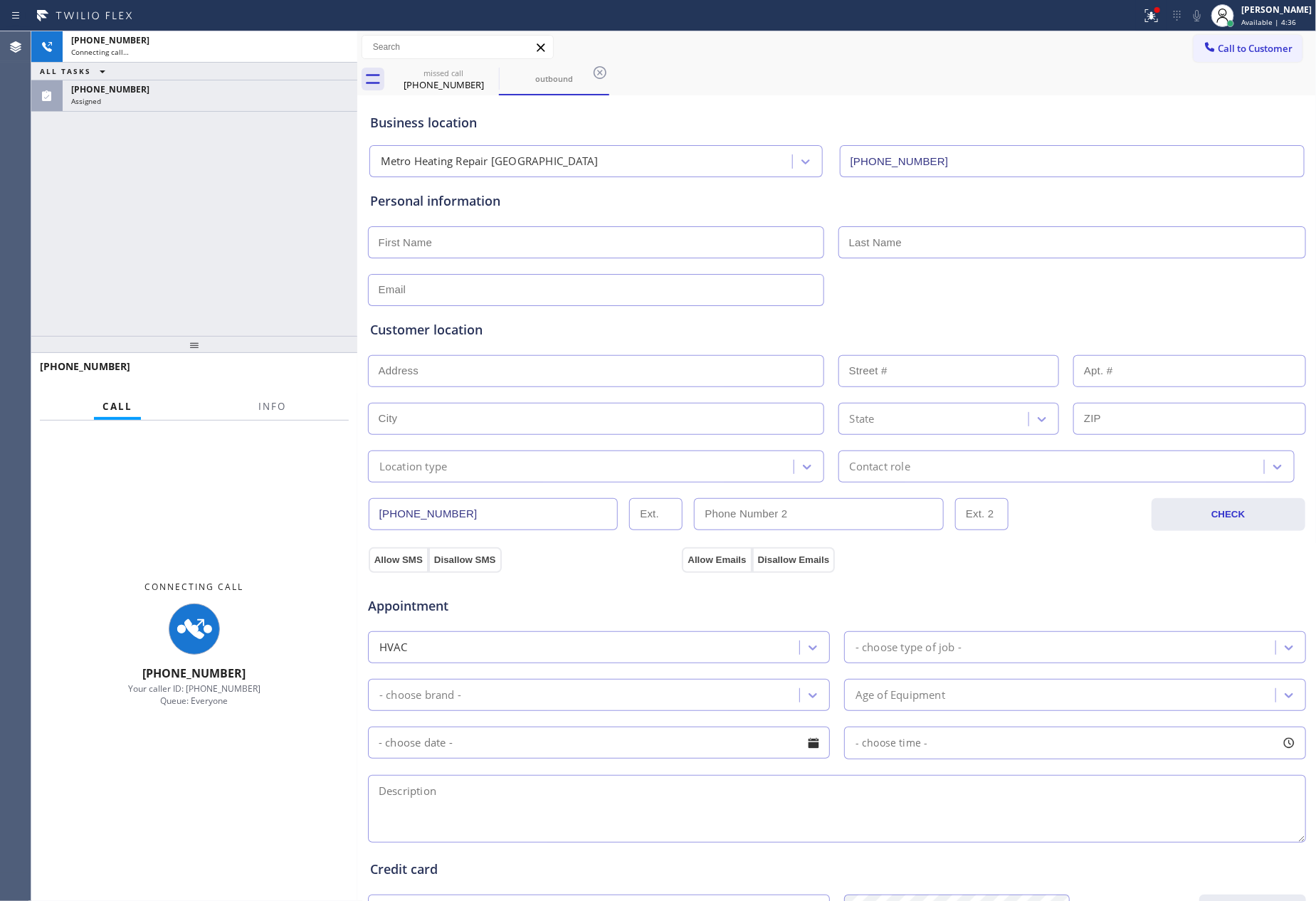
type input "[PHONE_NUMBER]"
click at [171, 231] on div "[PHONE_NUMBER] Connecting call… ALL TASKS ALL TASKS ACTIVE TASKS TASKS IN WRAP …" at bounding box center [195, 184] width 326 height 305
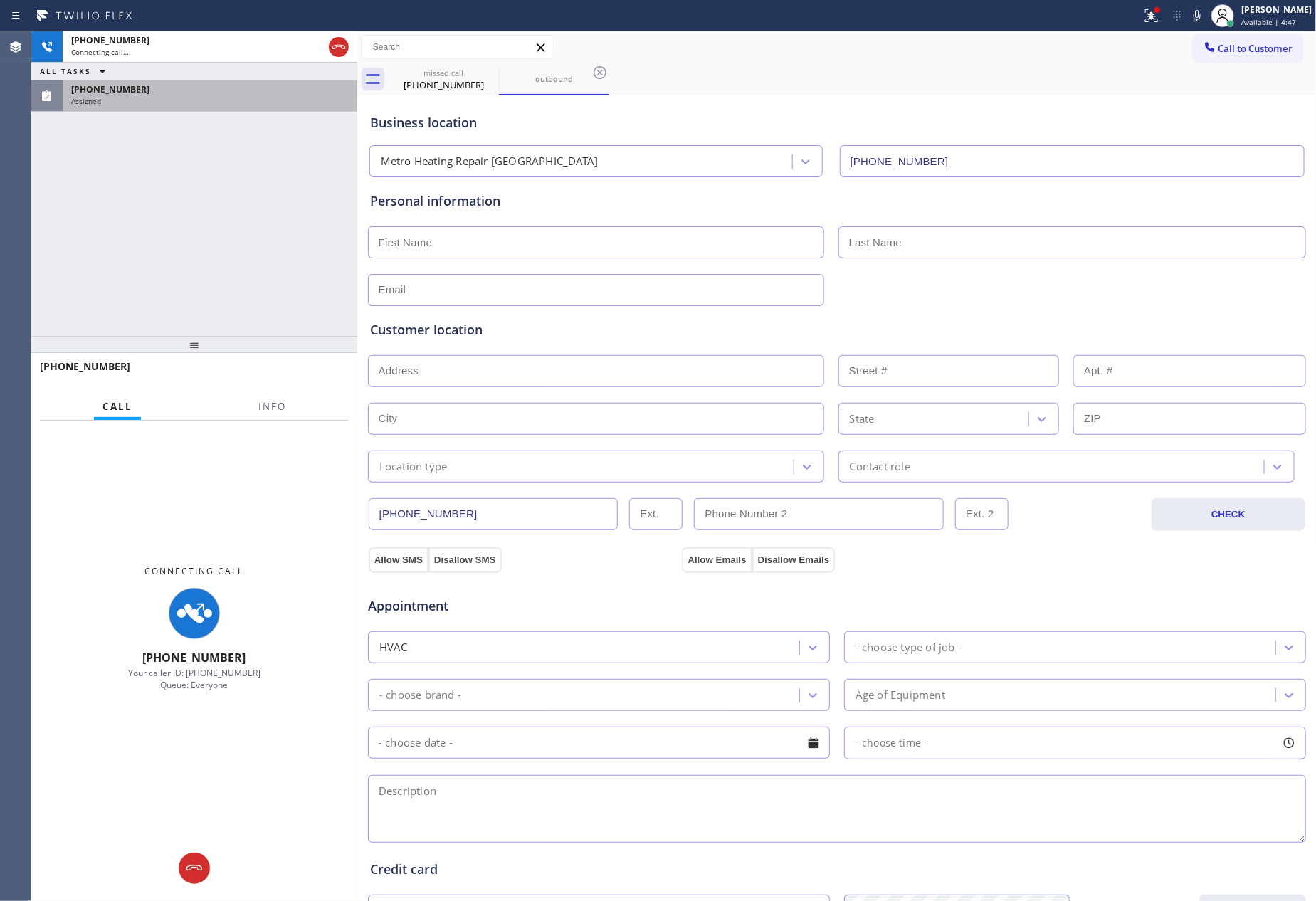
click at [232, 100] on div "Assigned" at bounding box center [210, 101] width 277 height 10
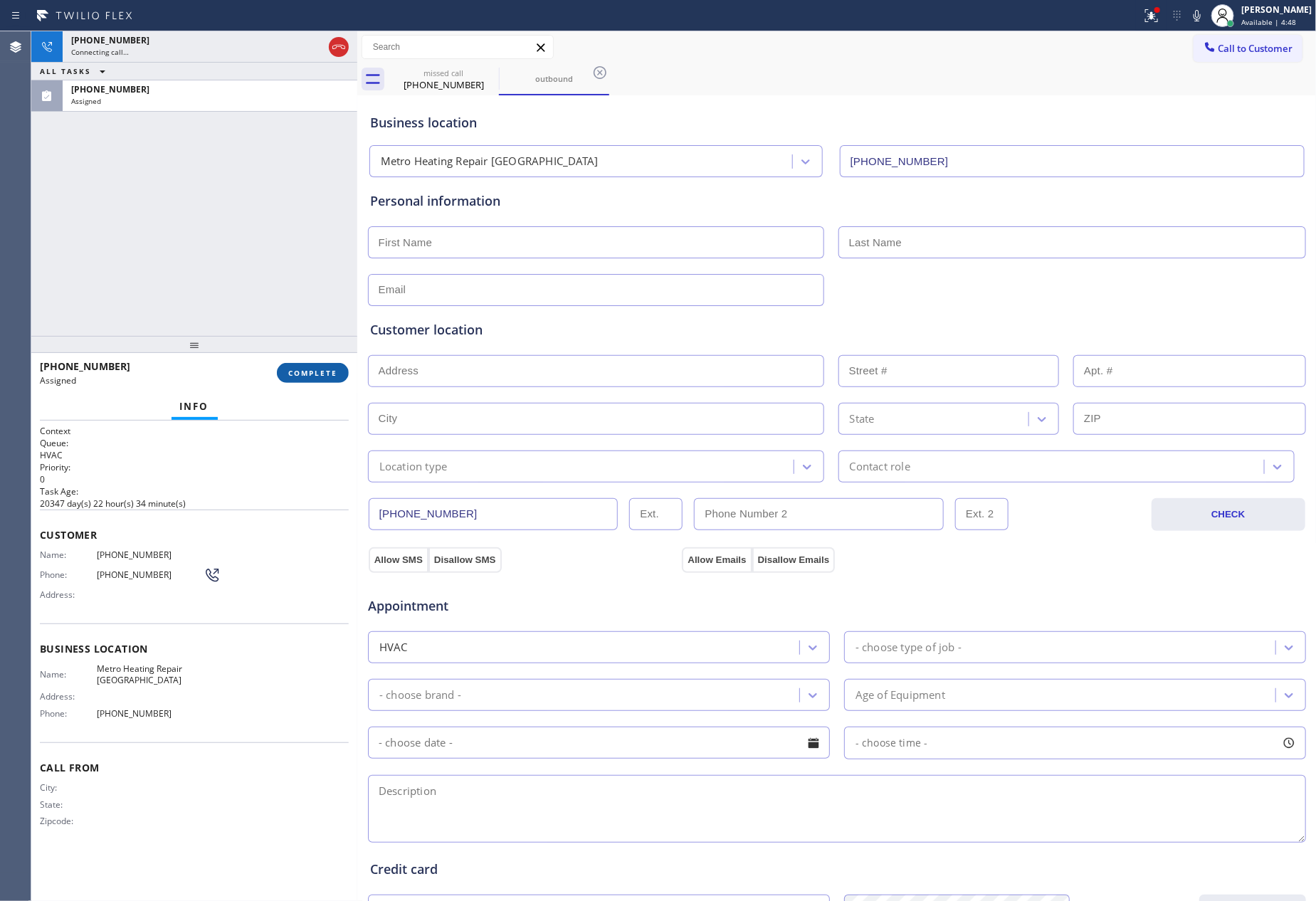
click at [308, 372] on span "COMPLETE" at bounding box center [313, 373] width 50 height 10
click at [290, 202] on div "[PHONE_NUMBER] Connecting call… ALL TASKS ALL TASKS ACTIVE TASKS TASKS IN WRAP …" at bounding box center [195, 184] width 326 height 305
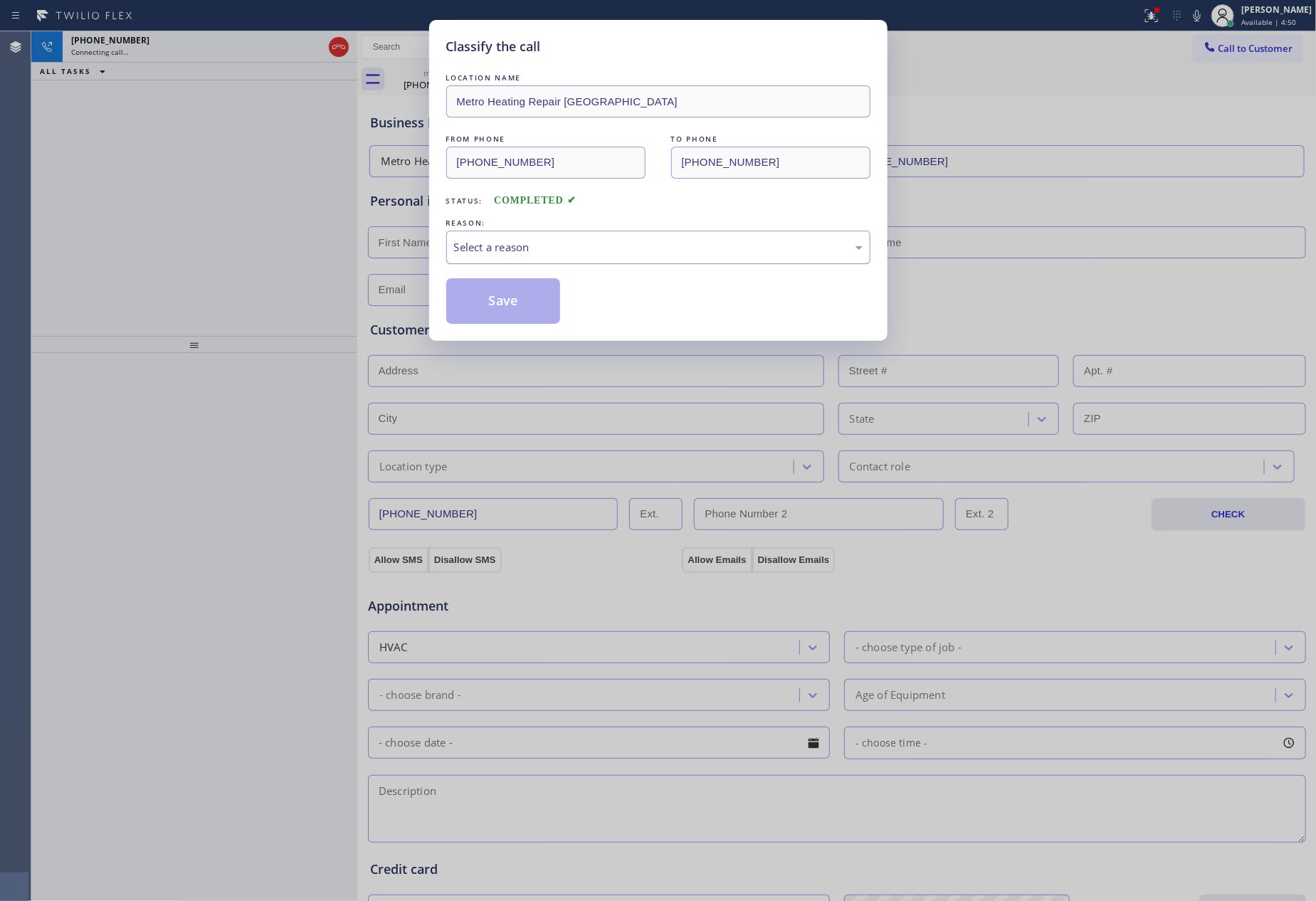
click at [571, 250] on div "Select a reason" at bounding box center [658, 248] width 409 height 16
click at [468, 301] on button "Save" at bounding box center [503, 301] width 114 height 46
click at [212, 240] on div "Classify the call LOCATION NAME Metro Heating Repair [GEOGRAPHIC_DATA] FROM PHO…" at bounding box center [658, 450] width 1316 height 901
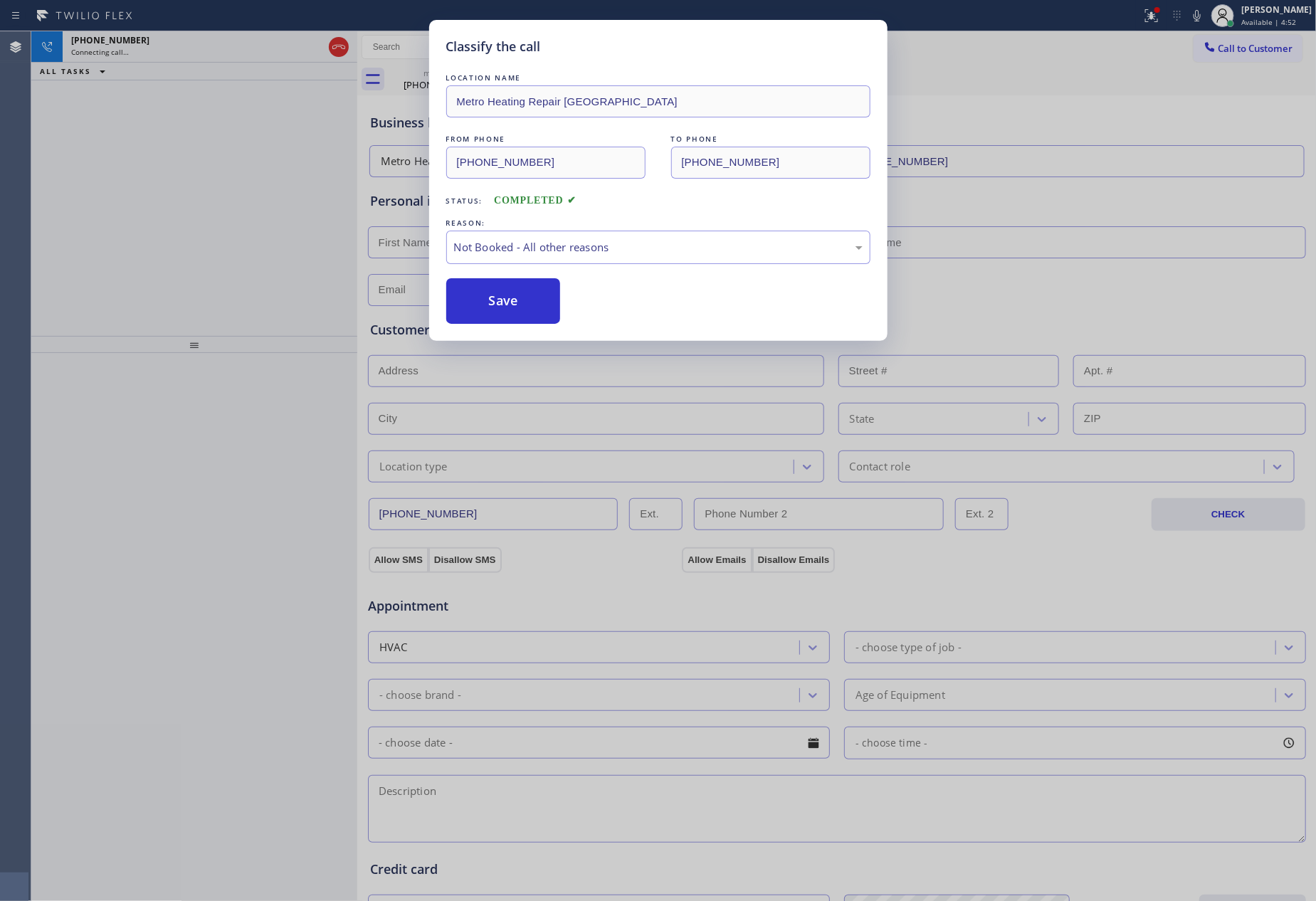
click at [212, 240] on div "[PHONE_NUMBER] Connecting call… ALL TASKS ALL TASKS ACTIVE TASKS TASKS IN WRAP …" at bounding box center [195, 184] width 326 height 305
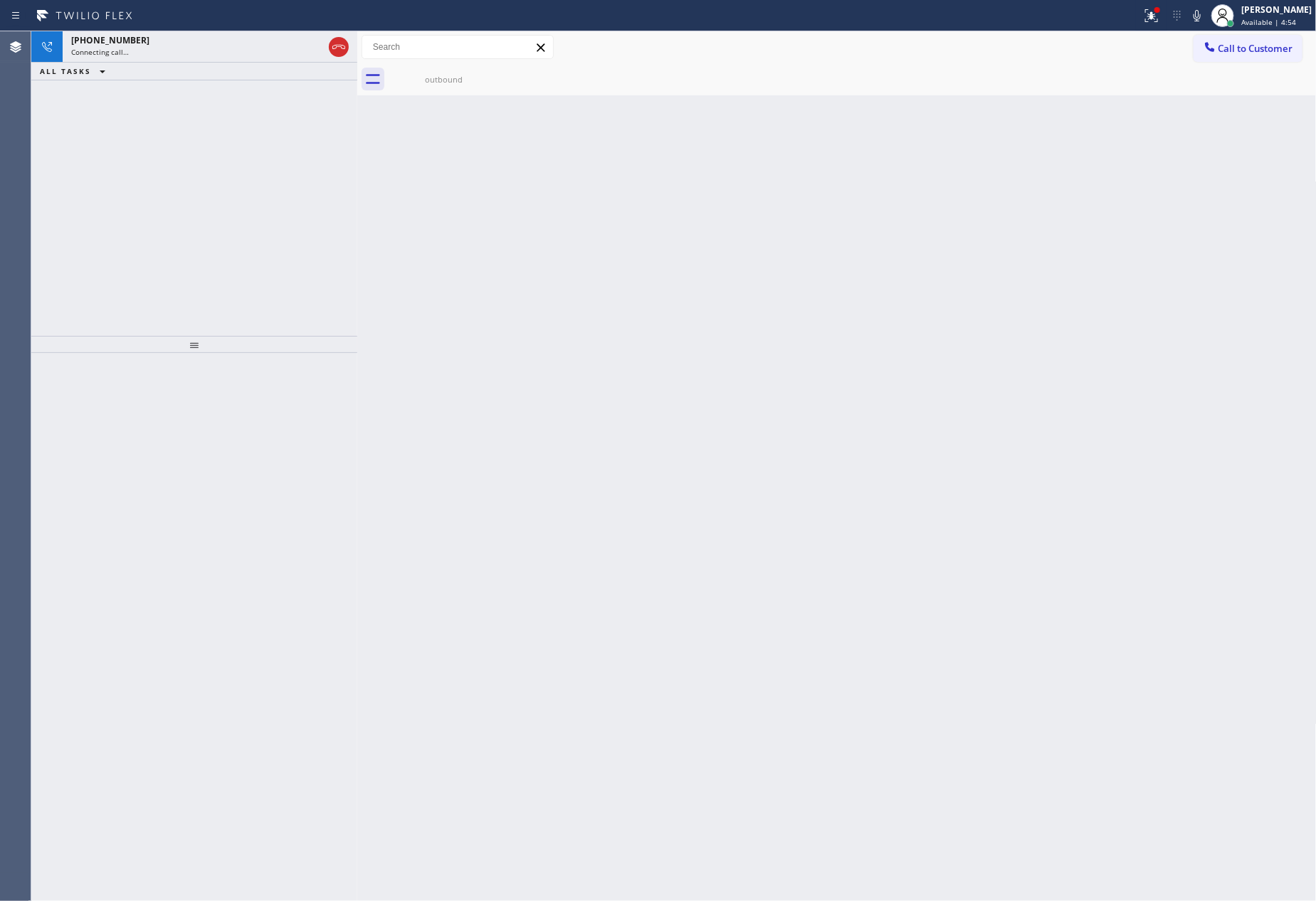
click at [212, 240] on div "[PHONE_NUMBER] Connecting call… ALL TASKS ALL TASKS ACTIVE TASKS TASKS IN WRAP …" at bounding box center [195, 184] width 326 height 305
click at [349, 50] on div at bounding box center [325, 47] width 51 height 32
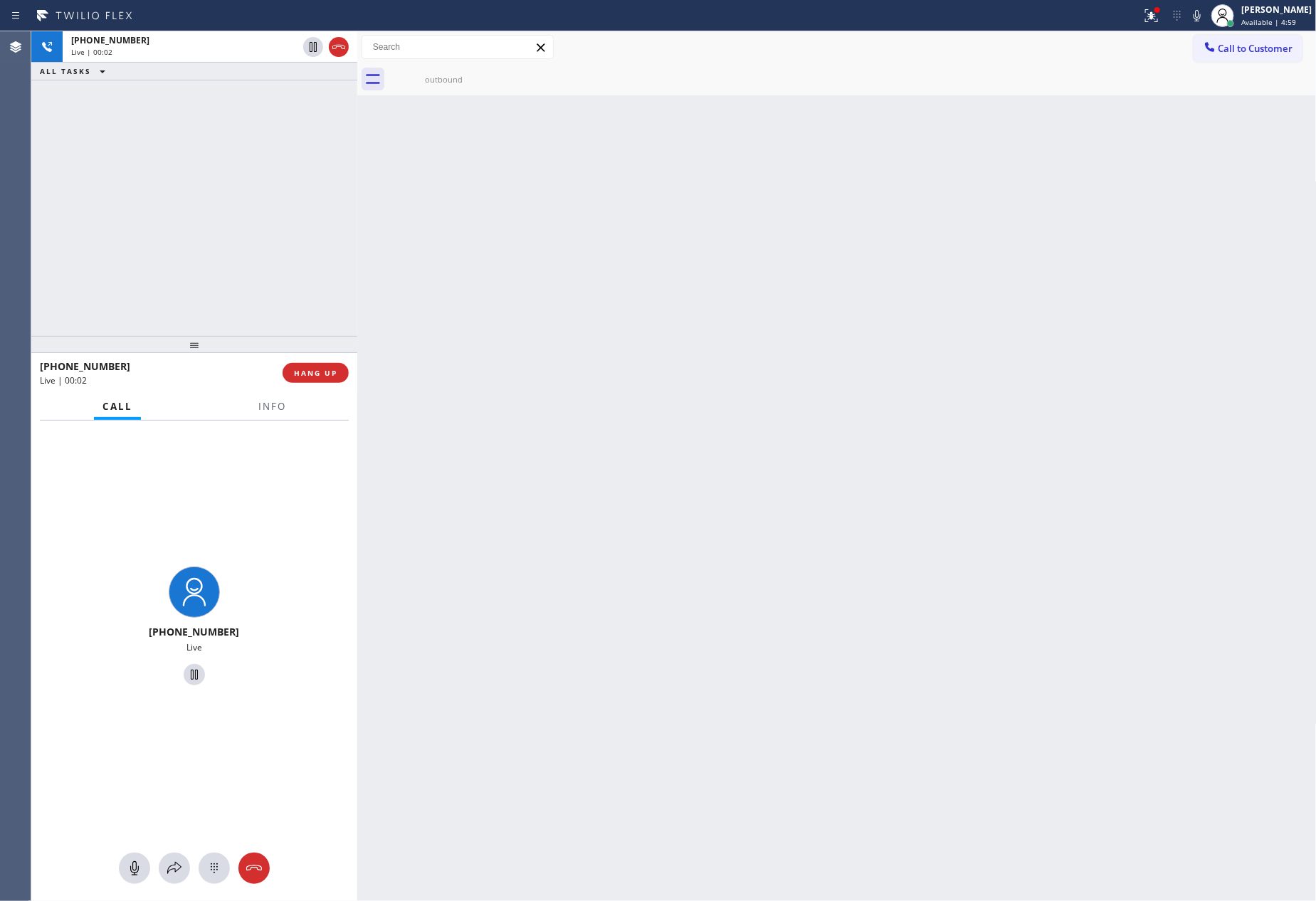
click at [310, 223] on div "[PHONE_NUMBER] Live | 00:02 ALL TASKS ALL TASKS ACTIVE TASKS TASKS IN WRAP UP" at bounding box center [195, 184] width 326 height 305
click at [342, 42] on icon at bounding box center [339, 47] width 17 height 17
click at [319, 249] on div "[PHONE_NUMBER] Live | 00:03 ALL TASKS ALL TASKS ACTIVE TASKS TASKS IN WRAP UP" at bounding box center [195, 184] width 326 height 305
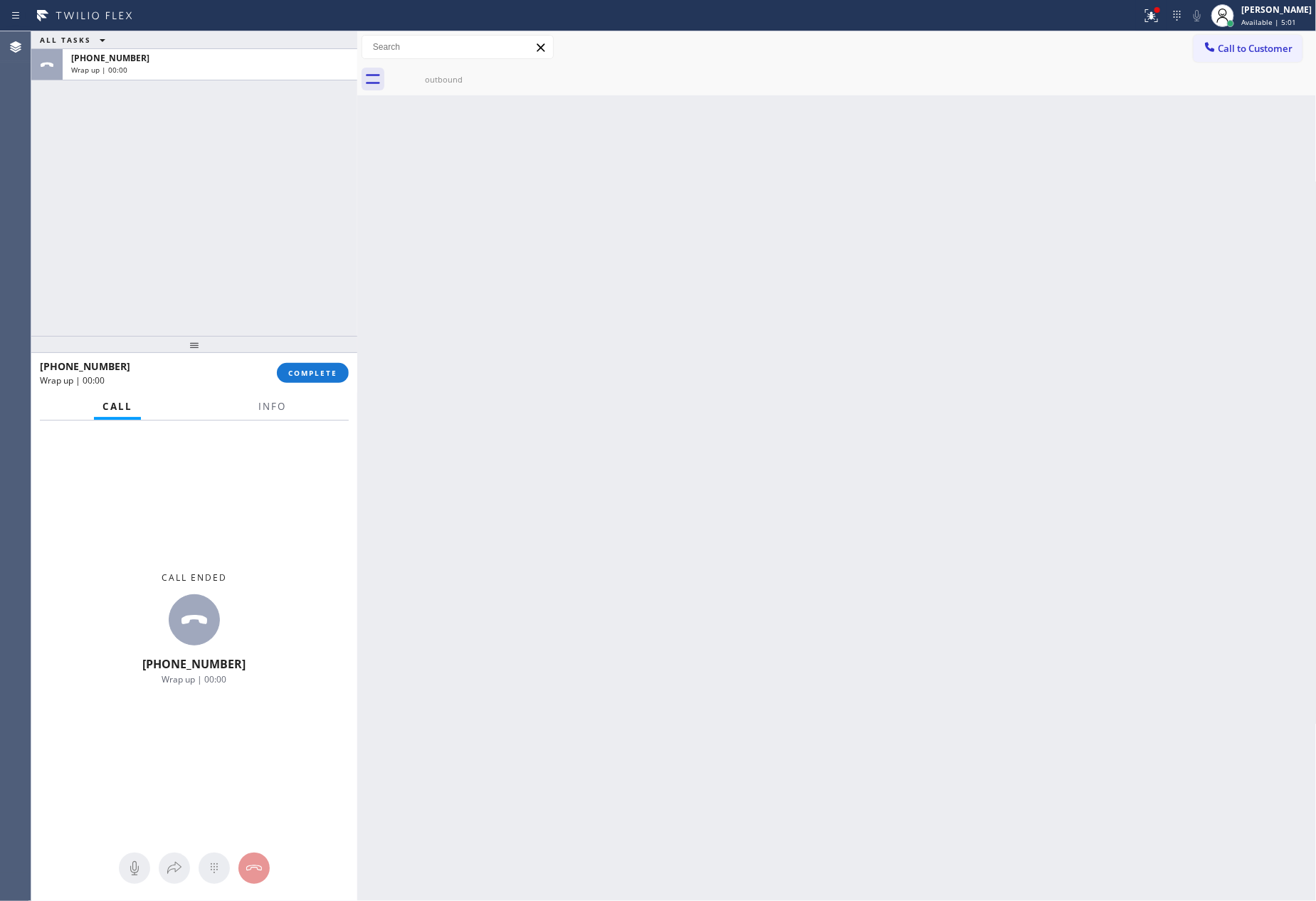
click at [277, 263] on div "ALL TASKS ALL TASKS ACTIVE TASKS TASKS IN WRAP UP [PHONE_NUMBER] Wrap up | 00:00" at bounding box center [195, 184] width 326 height 305
click at [295, 369] on span "COMPLETE" at bounding box center [313, 373] width 50 height 10
click at [280, 240] on div "ALL TASKS ALL TASKS ACTIVE TASKS TASKS IN WRAP UP [PHONE_NUMBER] Wrap up | 00:00" at bounding box center [195, 184] width 326 height 305
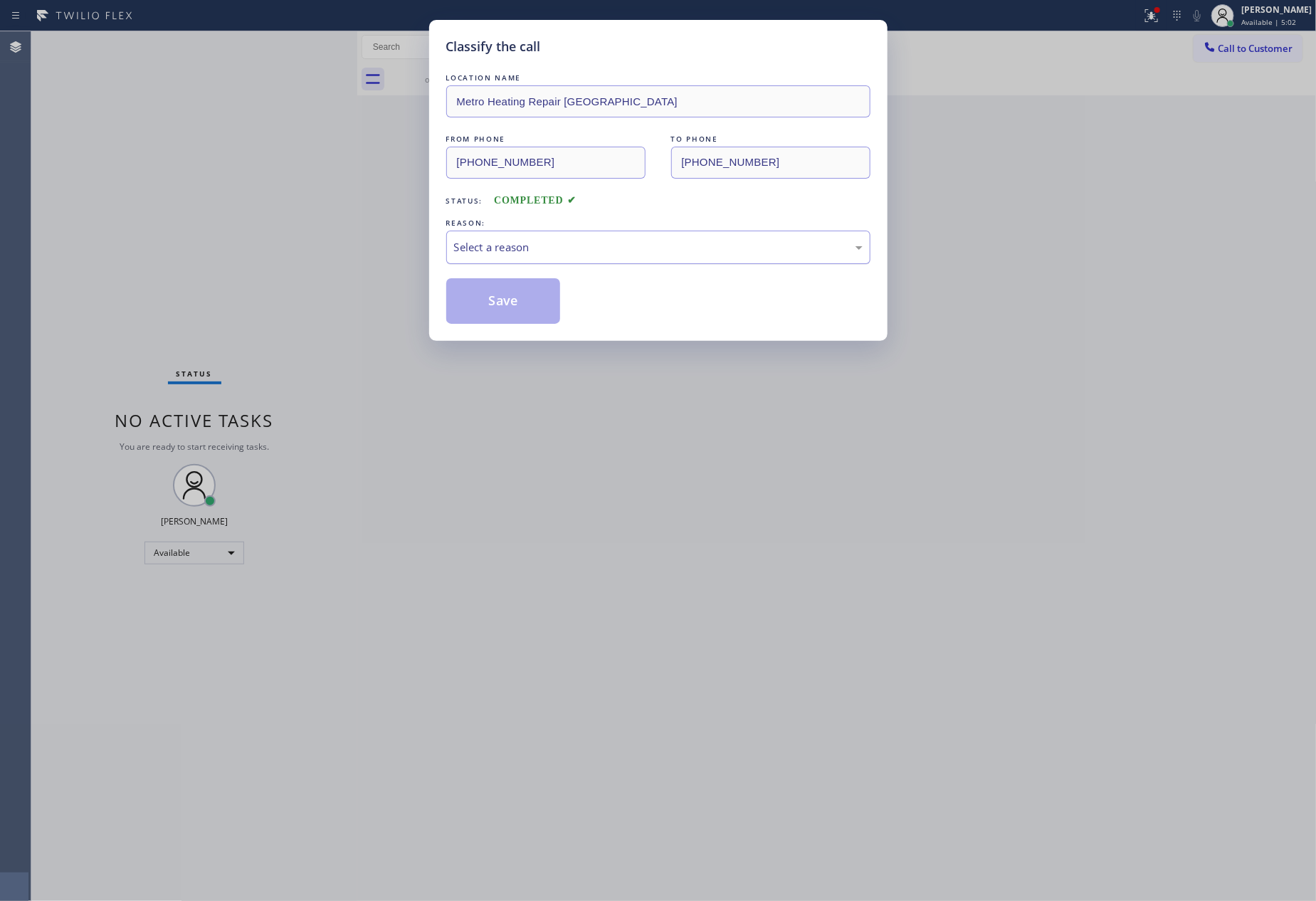
click at [609, 243] on div "Select a reason" at bounding box center [658, 248] width 409 height 16
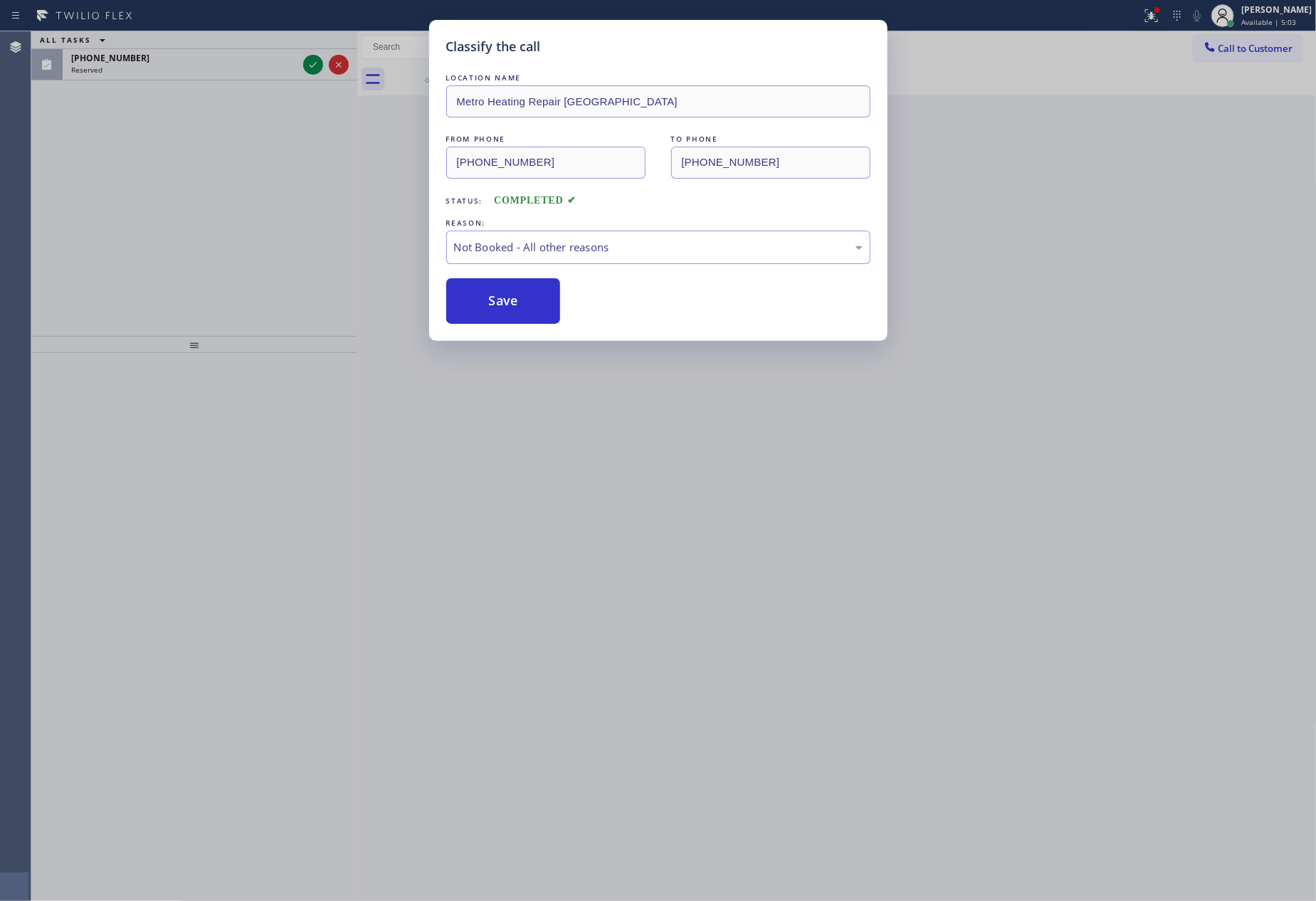
click at [463, 302] on button "Save" at bounding box center [503, 301] width 114 height 46
click at [186, 199] on div "Classify the call LOCATION NAME Metro Heating Repair [GEOGRAPHIC_DATA] FROM PHO…" at bounding box center [658, 450] width 1316 height 901
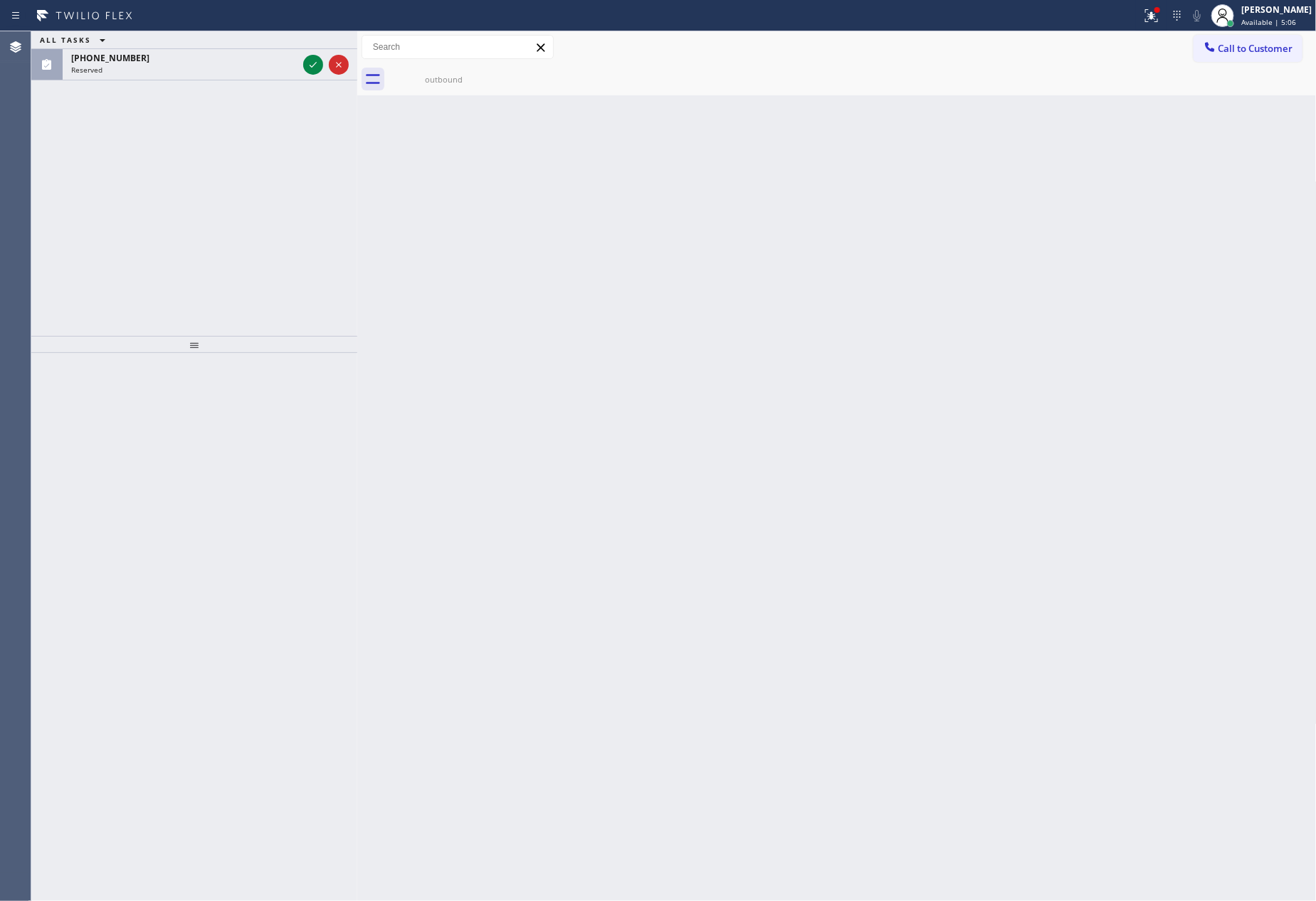
click at [186, 199] on div "ALL TASKS ALL TASKS ACTIVE TASKS TASKS IN WRAP UP [PHONE_NUMBER] Reserved" at bounding box center [195, 184] width 326 height 305
click at [233, 179] on div "ALL TASKS ALL TASKS ACTIVE TASKS TASKS IN WRAP UP [PHONE_NUMBER] Reserved" at bounding box center [195, 184] width 326 height 305
click at [313, 59] on icon at bounding box center [313, 64] width 17 height 17
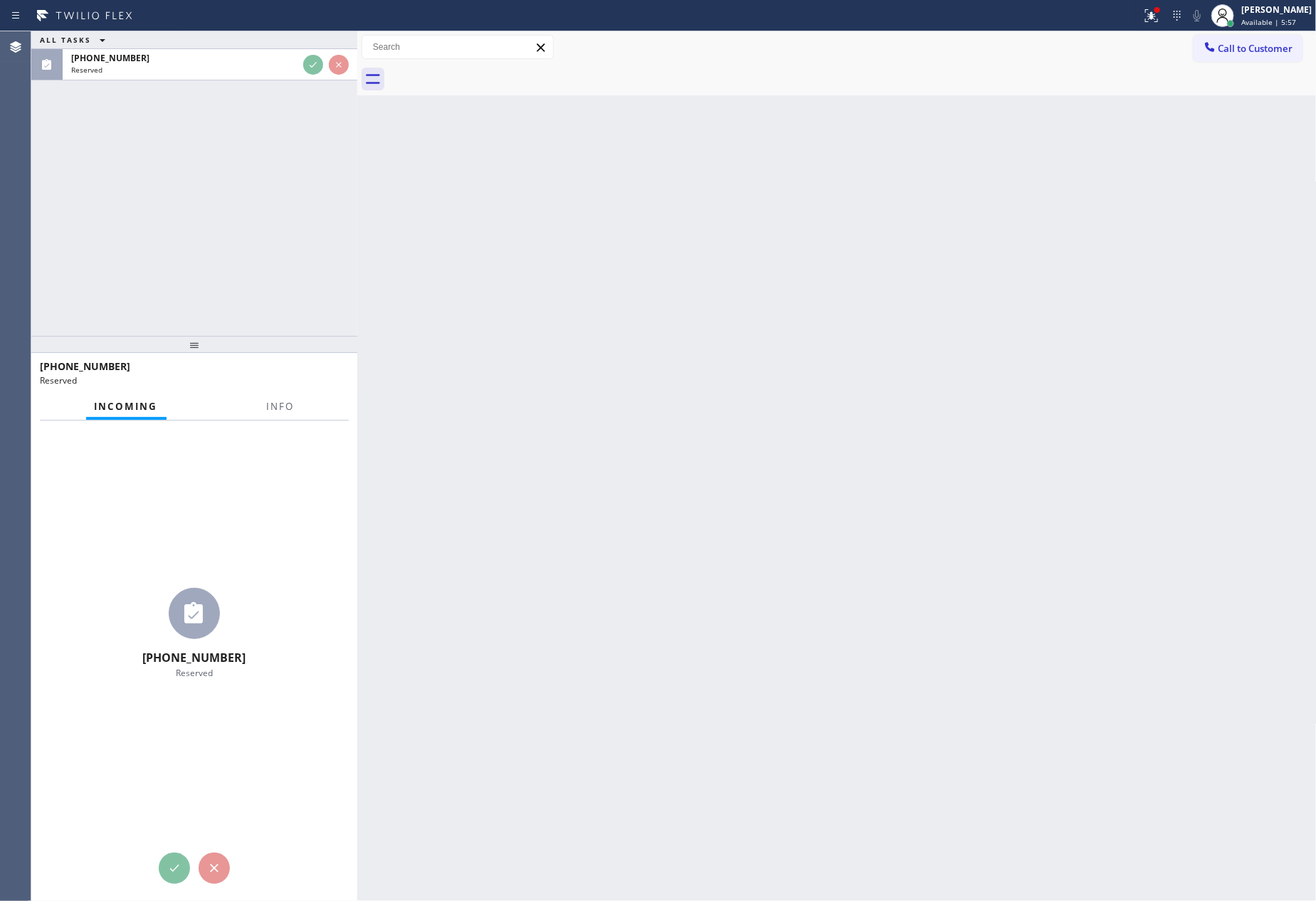
click at [308, 289] on div "ALL TASKS ALL TASKS ACTIVE TASKS TASKS IN WRAP UP [PHONE_NUMBER] Reserved" at bounding box center [195, 184] width 326 height 305
click at [311, 287] on div "ALL TASKS ALL TASKS ACTIVE TASKS TASKS IN WRAP UP [PHONE_NUMBER] Reserved" at bounding box center [195, 184] width 326 height 305
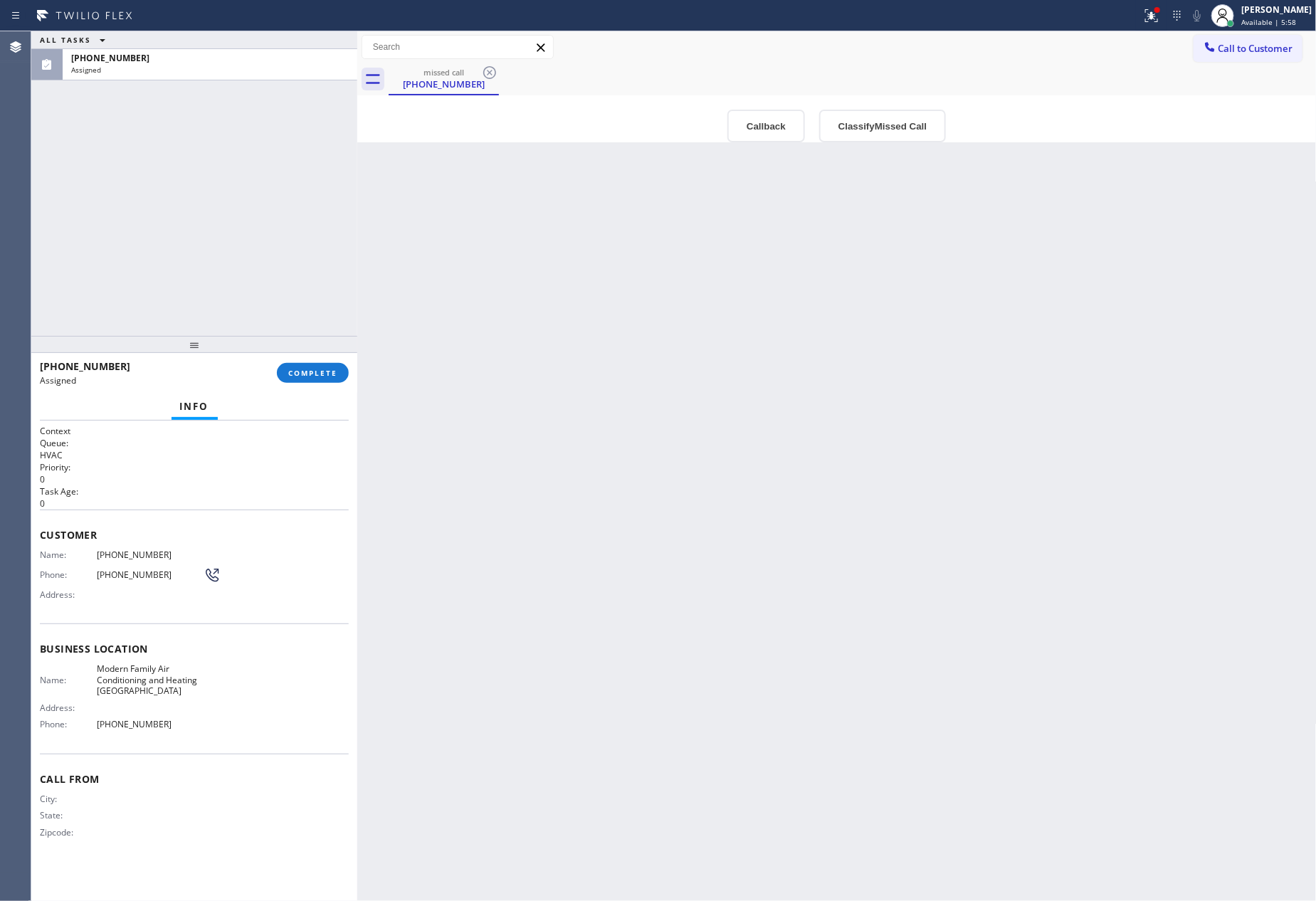
click at [313, 285] on div "ALL TASKS ALL TASKS ACTIVE TASKS TASKS IN WRAP UP [PHONE_NUMBER] Assigned" at bounding box center [195, 184] width 326 height 305
click at [314, 285] on div "ALL TASKS ALL TASKS ACTIVE TASKS TASKS IN WRAP UP [PHONE_NUMBER] Assigned" at bounding box center [195, 184] width 326 height 305
click at [297, 372] on span "COMPLETE" at bounding box center [313, 373] width 50 height 10
click at [272, 177] on div "ALL TASKS ALL TASKS ACTIVE TASKS TASKS IN WRAP UP [PHONE_NUMBER] Assigned" at bounding box center [195, 184] width 326 height 305
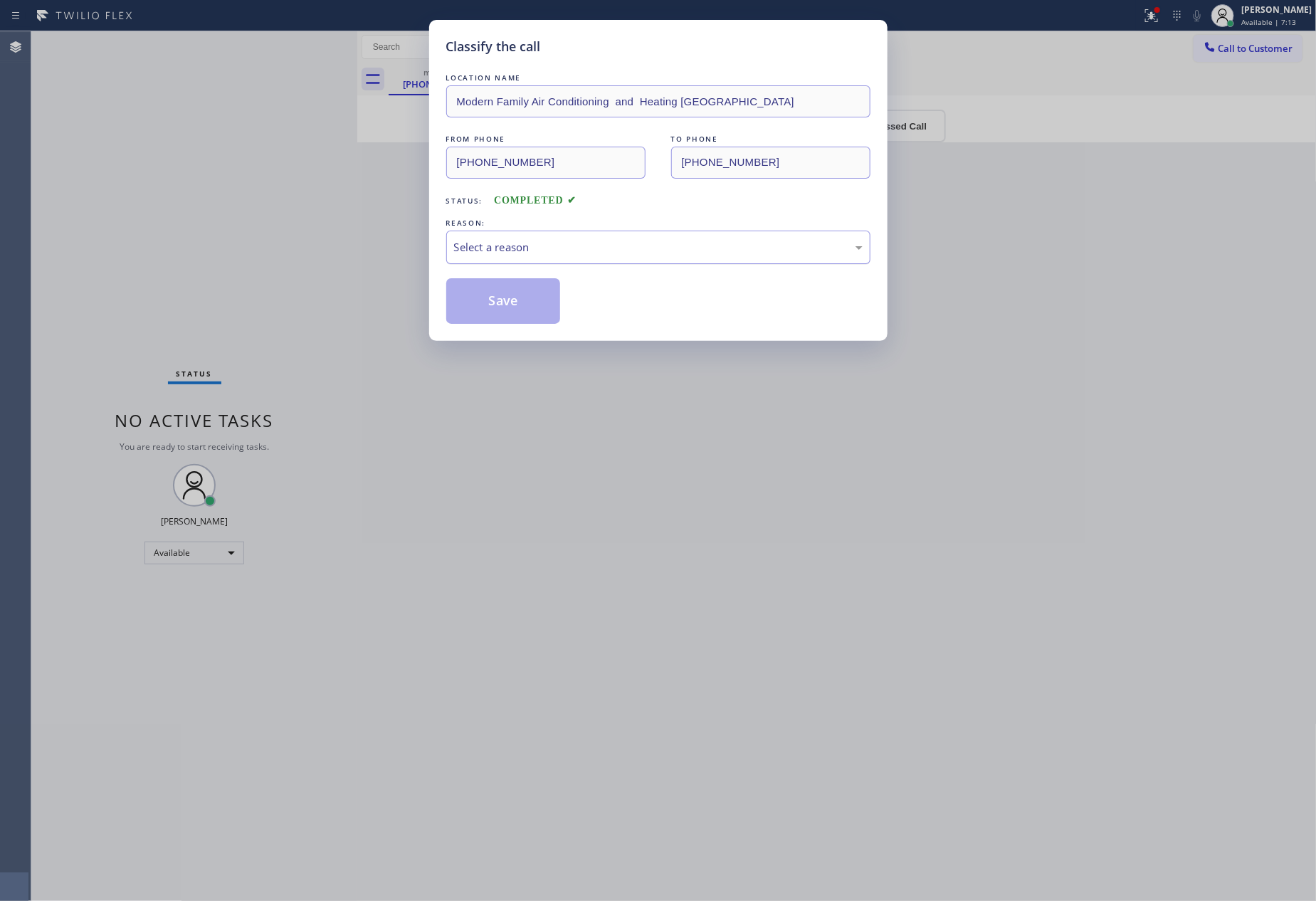
click at [631, 240] on div "Select a reason" at bounding box center [658, 247] width 424 height 33
click at [559, 300] on button "Save" at bounding box center [503, 301] width 114 height 46
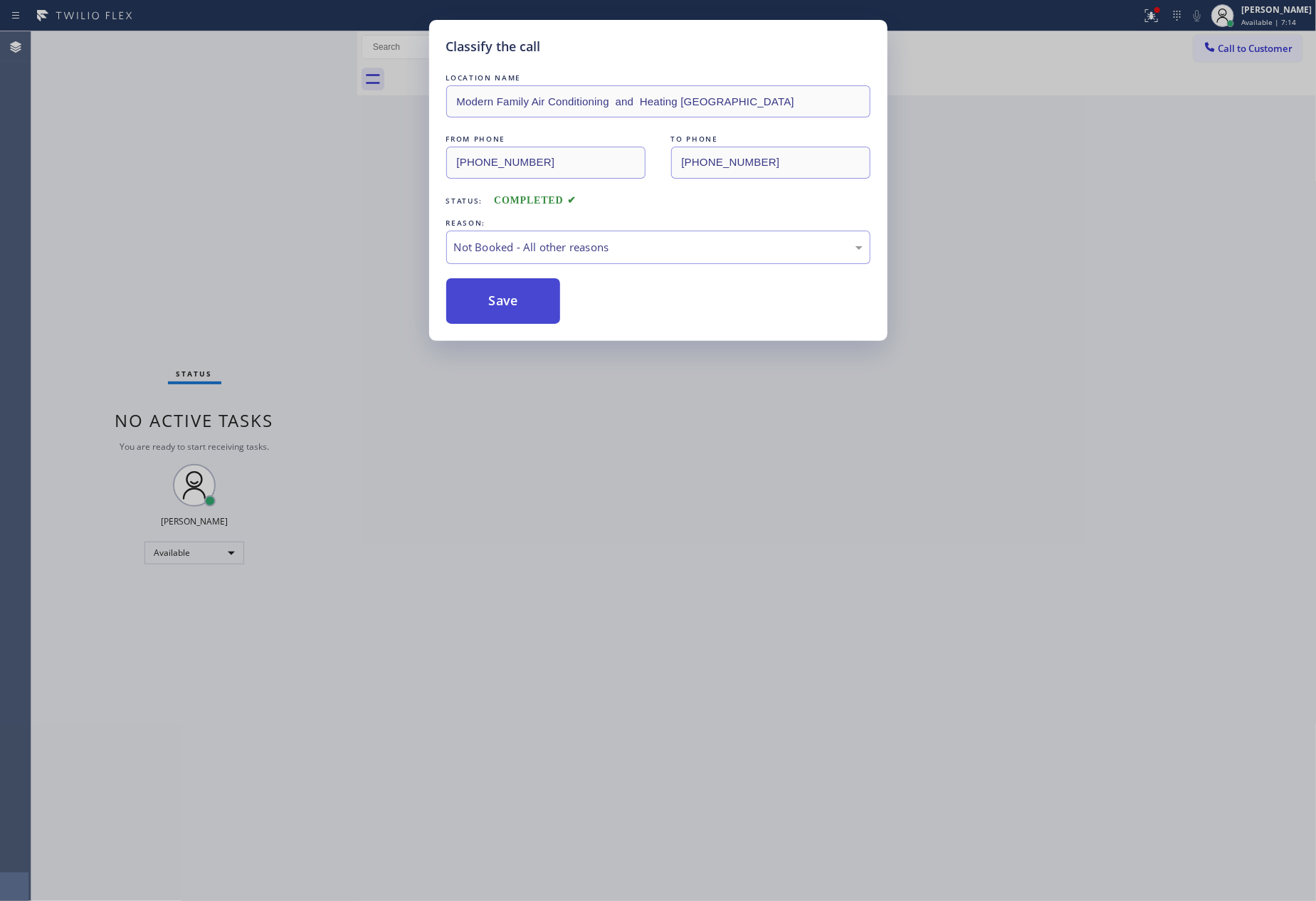
click at [517, 293] on button "Save" at bounding box center [503, 301] width 114 height 46
drag, startPoint x: 517, startPoint y: 293, endPoint x: 904, endPoint y: 11, distance: 478.8
click at [540, 288] on button "Save" at bounding box center [503, 301] width 114 height 46
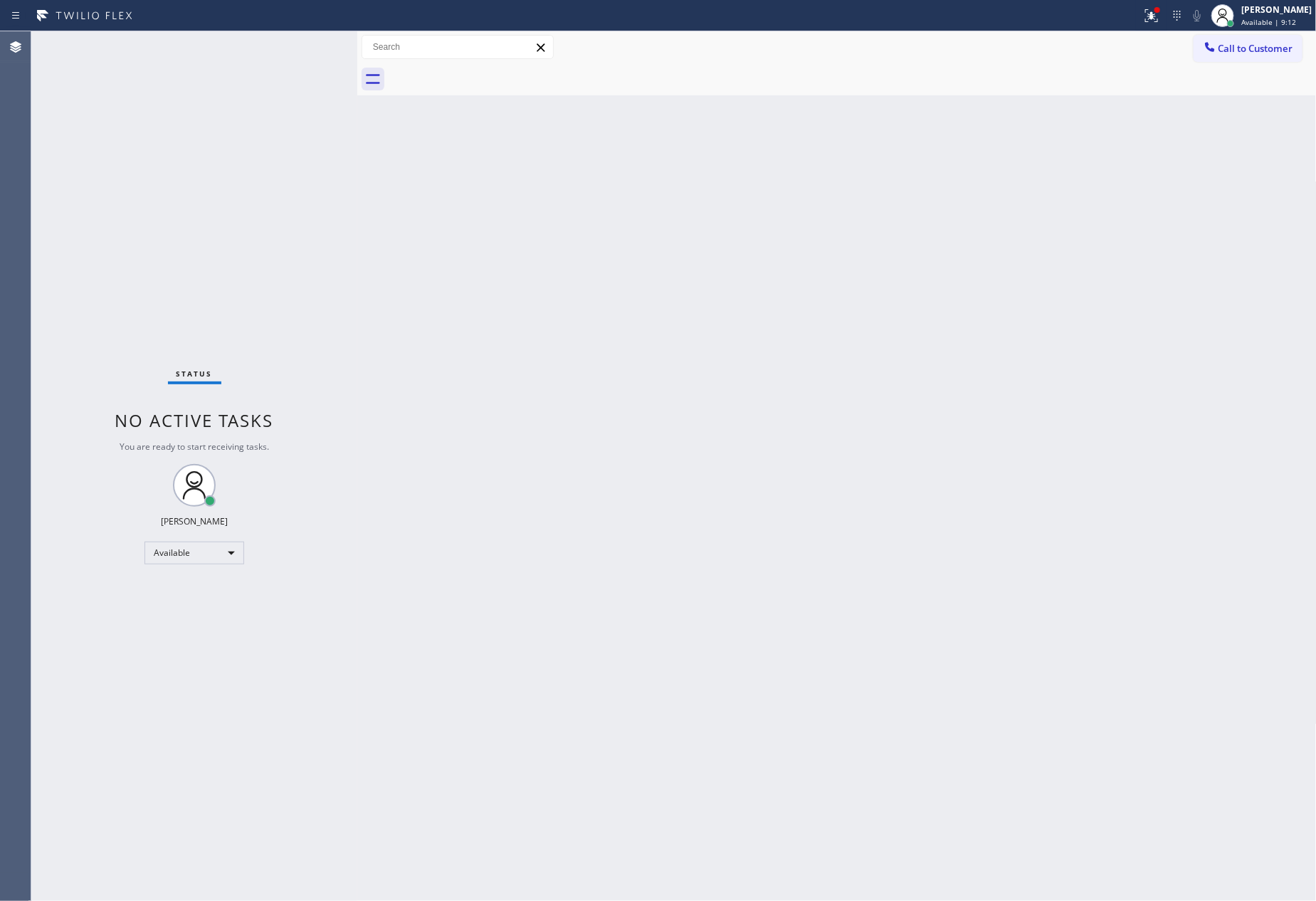
click at [1224, 46] on span "Call to Customer" at bounding box center [1256, 49] width 75 height 13
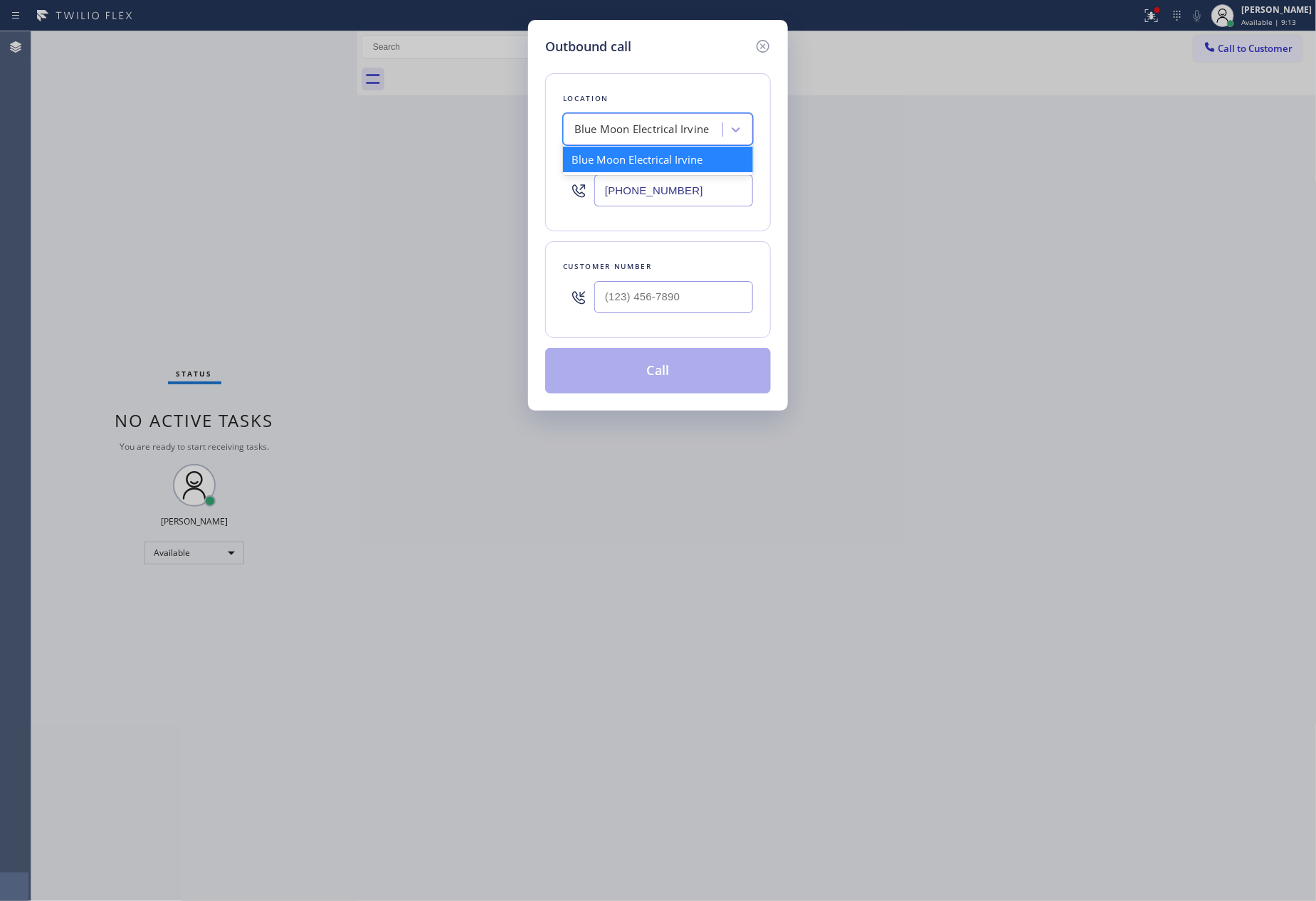
click at [690, 131] on div "Blue Moon Electrical Irvine" at bounding box center [641, 130] width 134 height 16
paste input "GE Best Repair Company"
type input "GE Best Repair Company"
click at [667, 165] on div "GE Best Repair Company" at bounding box center [658, 159] width 190 height 25
drag, startPoint x: 628, startPoint y: 182, endPoint x: 525, endPoint y: 182, distance: 103.0
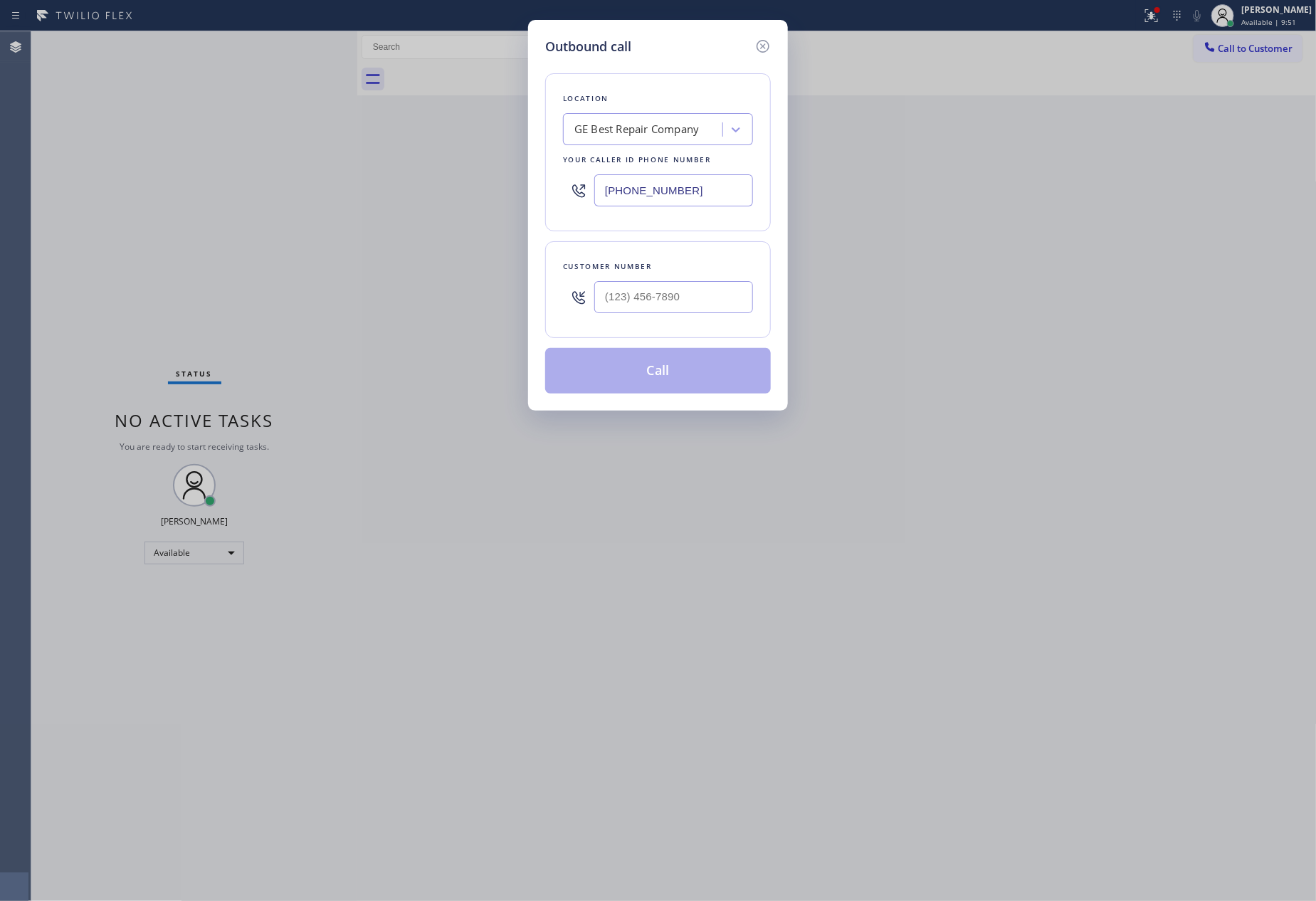
click at [525, 182] on div "Outbound call Location GE Best Repair Company Your caller id phone number [PHON…" at bounding box center [658, 450] width 1316 height 901
paste input "855) 731-4952"
type input "[PHONE_NUMBER]"
click at [703, 296] on input "(___) ___-____" at bounding box center [674, 297] width 159 height 32
paste input "626) 325-3375"
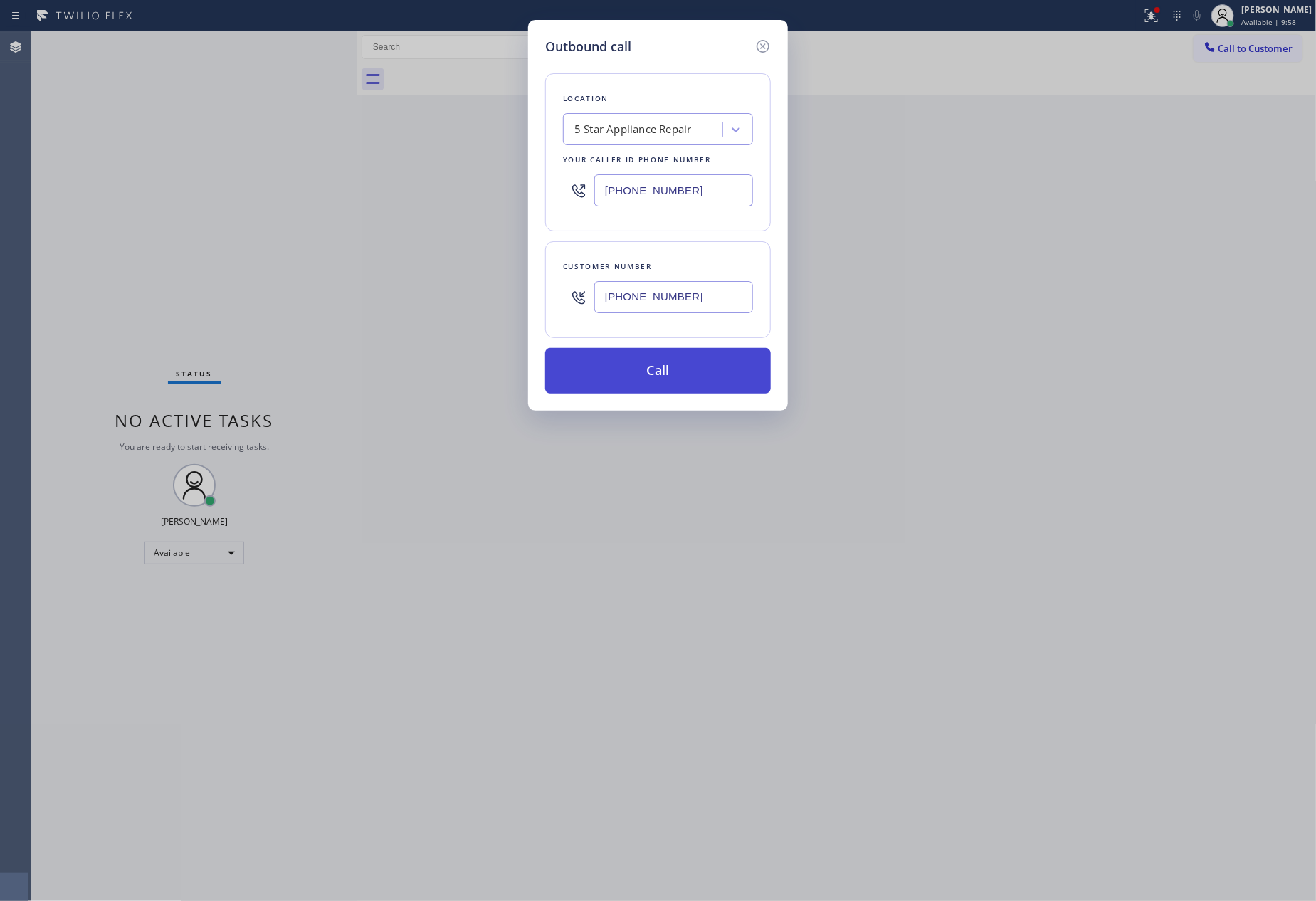
type input "[PHONE_NUMBER]"
click at [714, 387] on button "Call" at bounding box center [658, 370] width 226 height 46
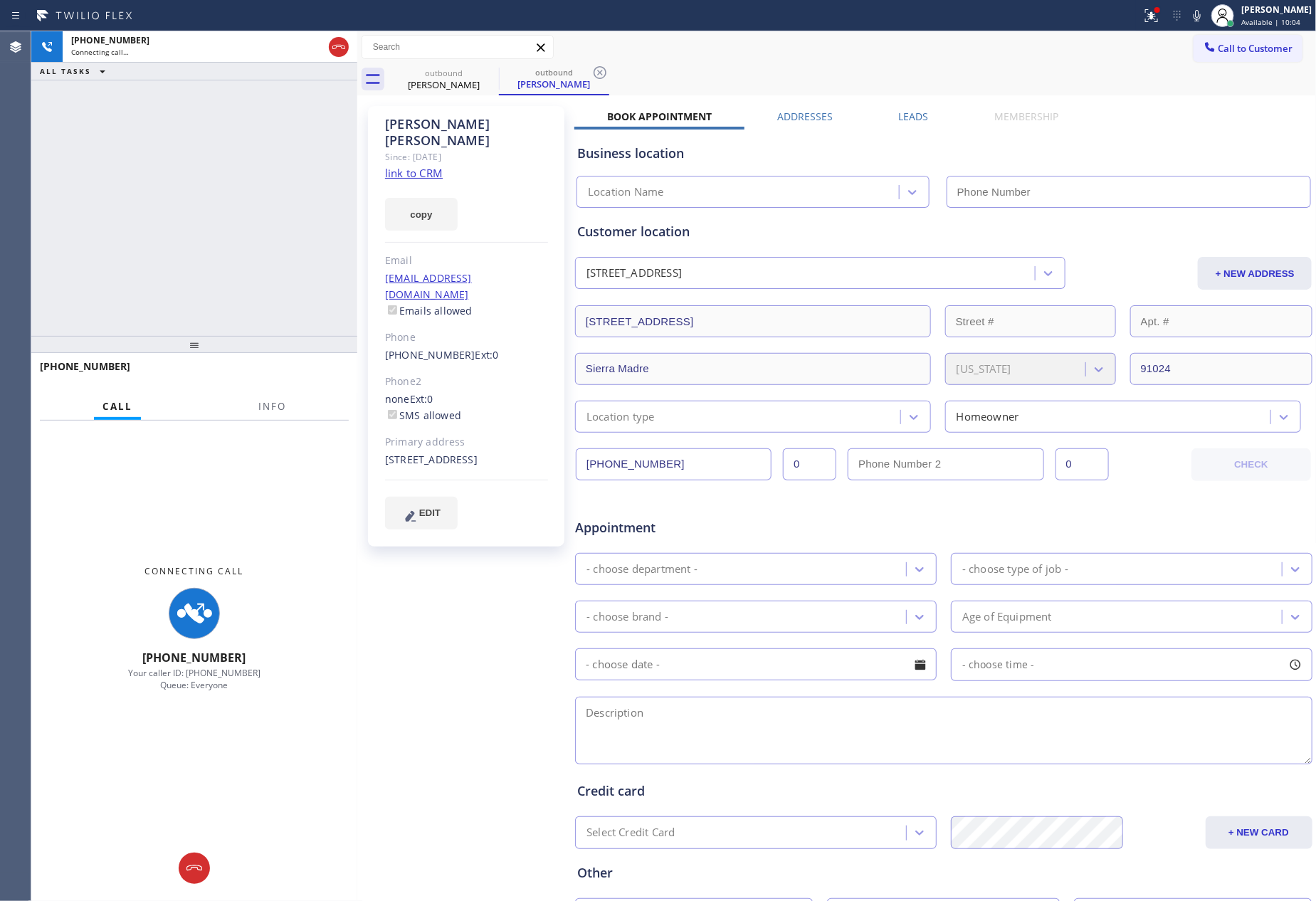
type input "[PHONE_NUMBER]"
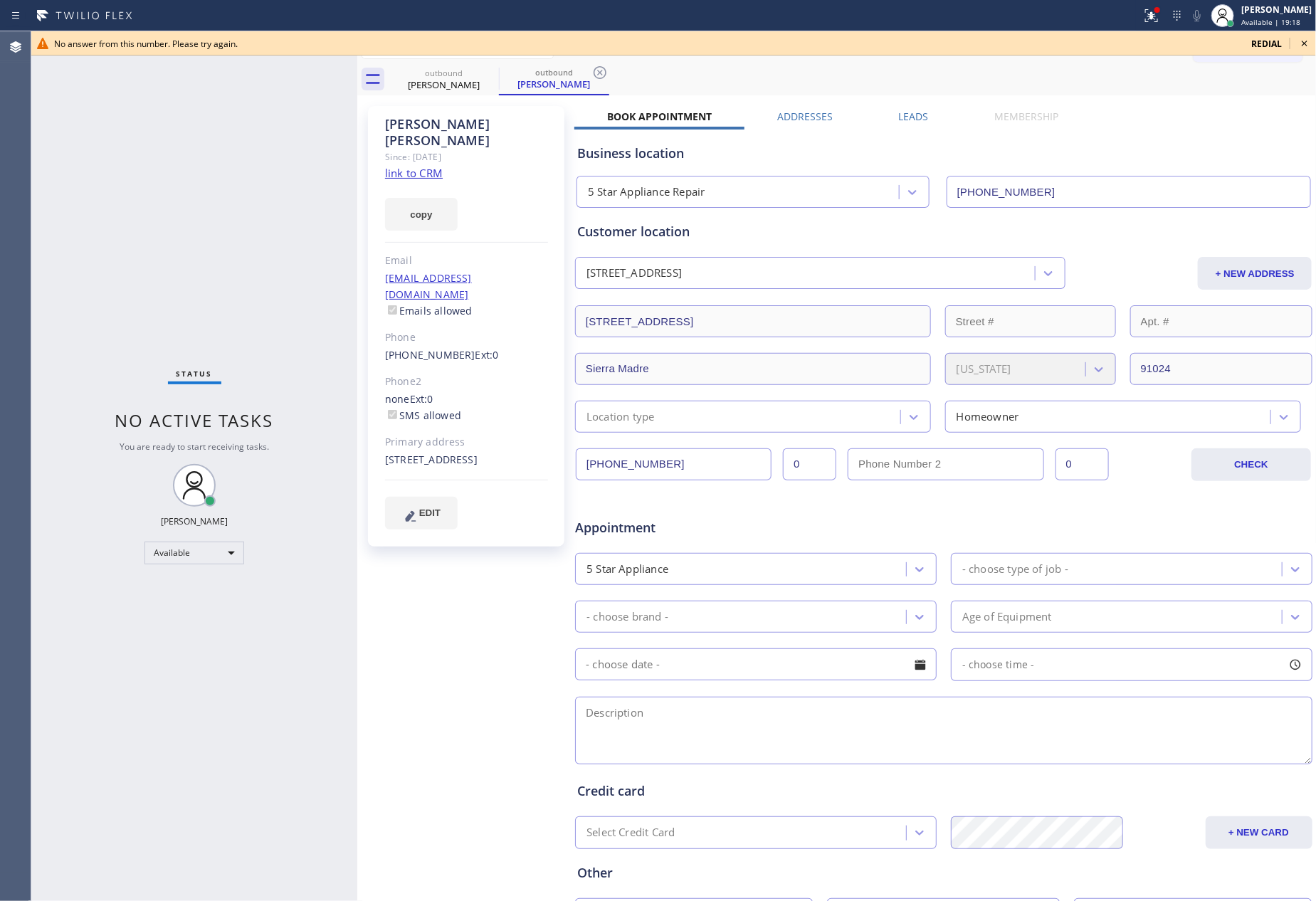
click at [288, 231] on div "Status No active tasks You are ready to start receiving tasks. [PERSON_NAME] Av…" at bounding box center [195, 467] width 326 height 870
click at [1304, 41] on icon at bounding box center [1304, 43] width 17 height 17
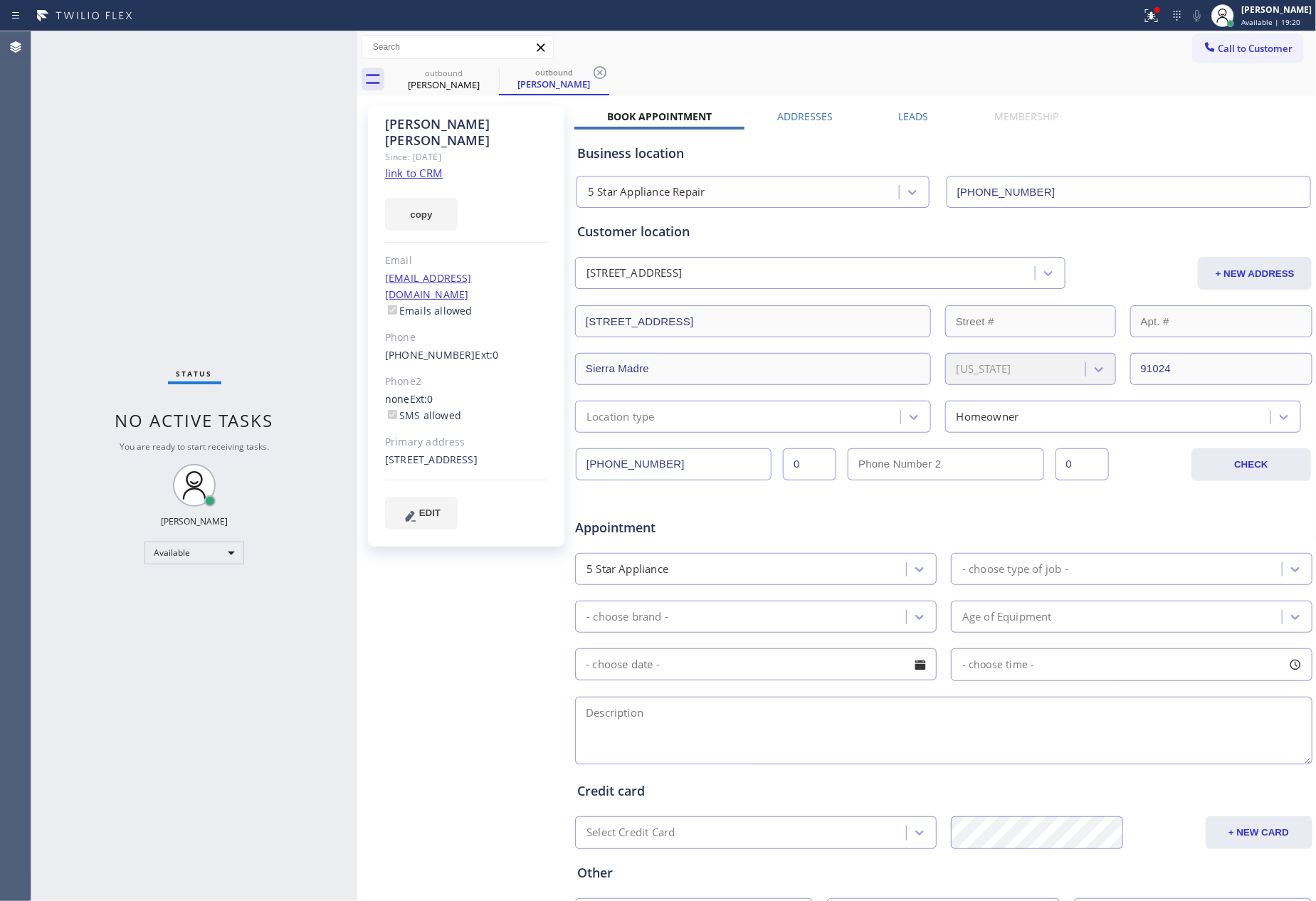
click at [208, 191] on div "Status No active tasks You are ready to start receiving tasks. [PERSON_NAME] Av…" at bounding box center [195, 467] width 326 height 870
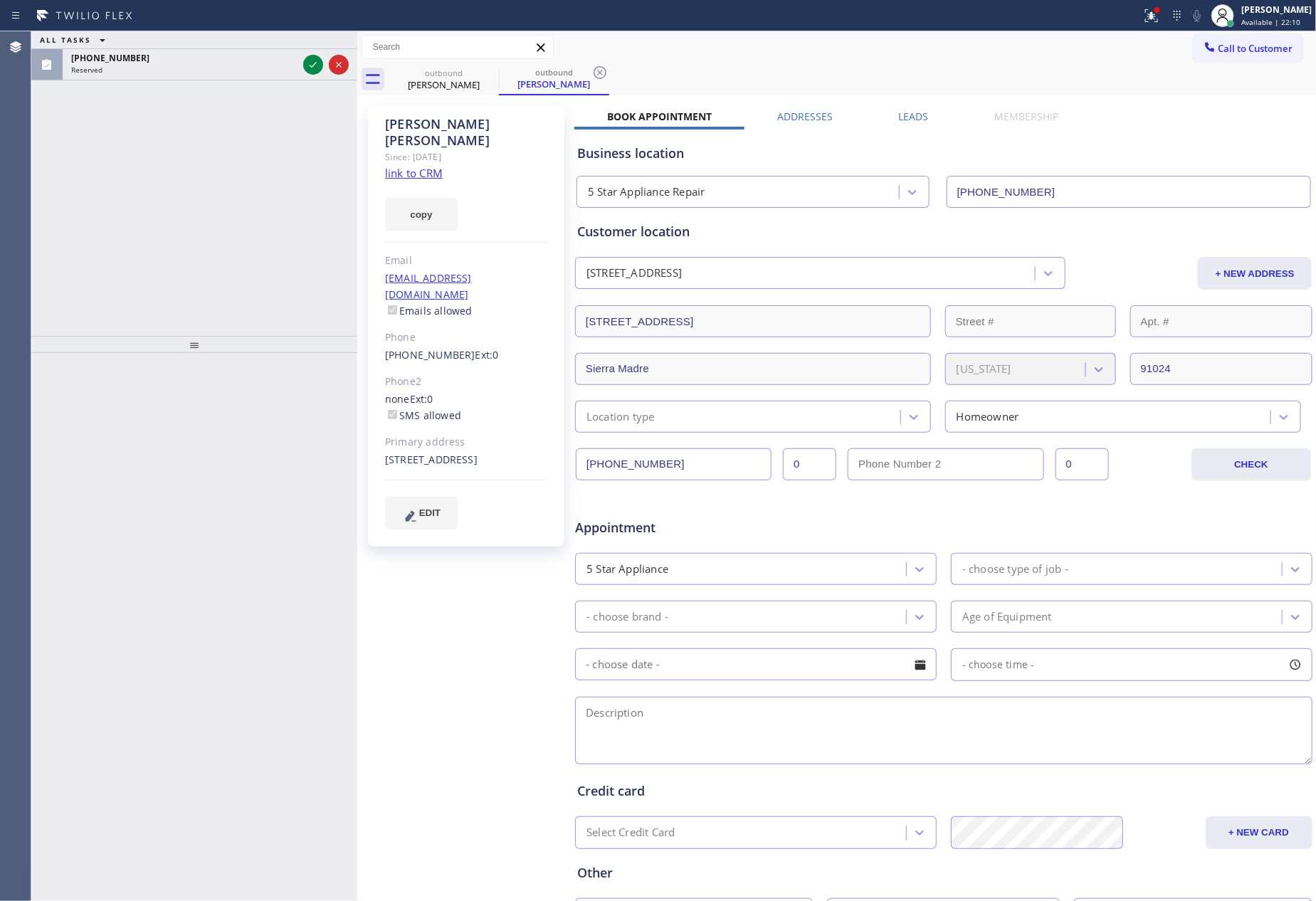
drag, startPoint x: 254, startPoint y: 193, endPoint x: 288, endPoint y: 124, distance: 76.9
click at [254, 192] on div "ALL TASKS ALL TASKS ACTIVE TASKS TASKS IN WRAP UP [PHONE_NUMBER] Reserved" at bounding box center [195, 184] width 326 height 305
click at [312, 65] on icon at bounding box center [313, 64] width 17 height 17
click at [288, 219] on div "ALL TASKS ALL TASKS ACTIVE TASKS TASKS IN WRAP UP [PHONE_NUMBER] Reserved" at bounding box center [195, 184] width 326 height 305
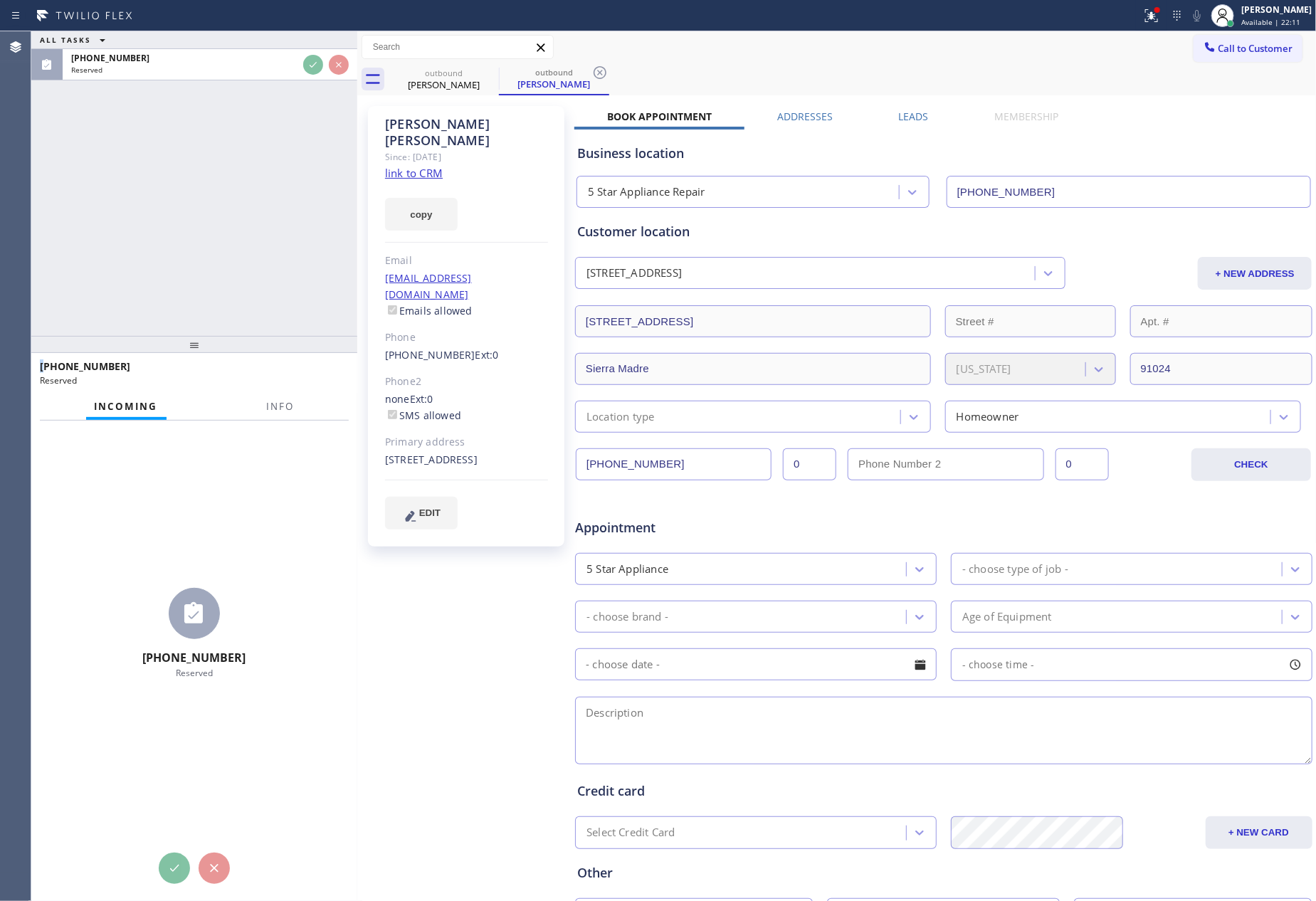
click at [288, 219] on div "ALL TASKS ALL TASKS ACTIVE TASKS TASKS IN WRAP UP [PHONE_NUMBER] Reserved" at bounding box center [195, 184] width 326 height 305
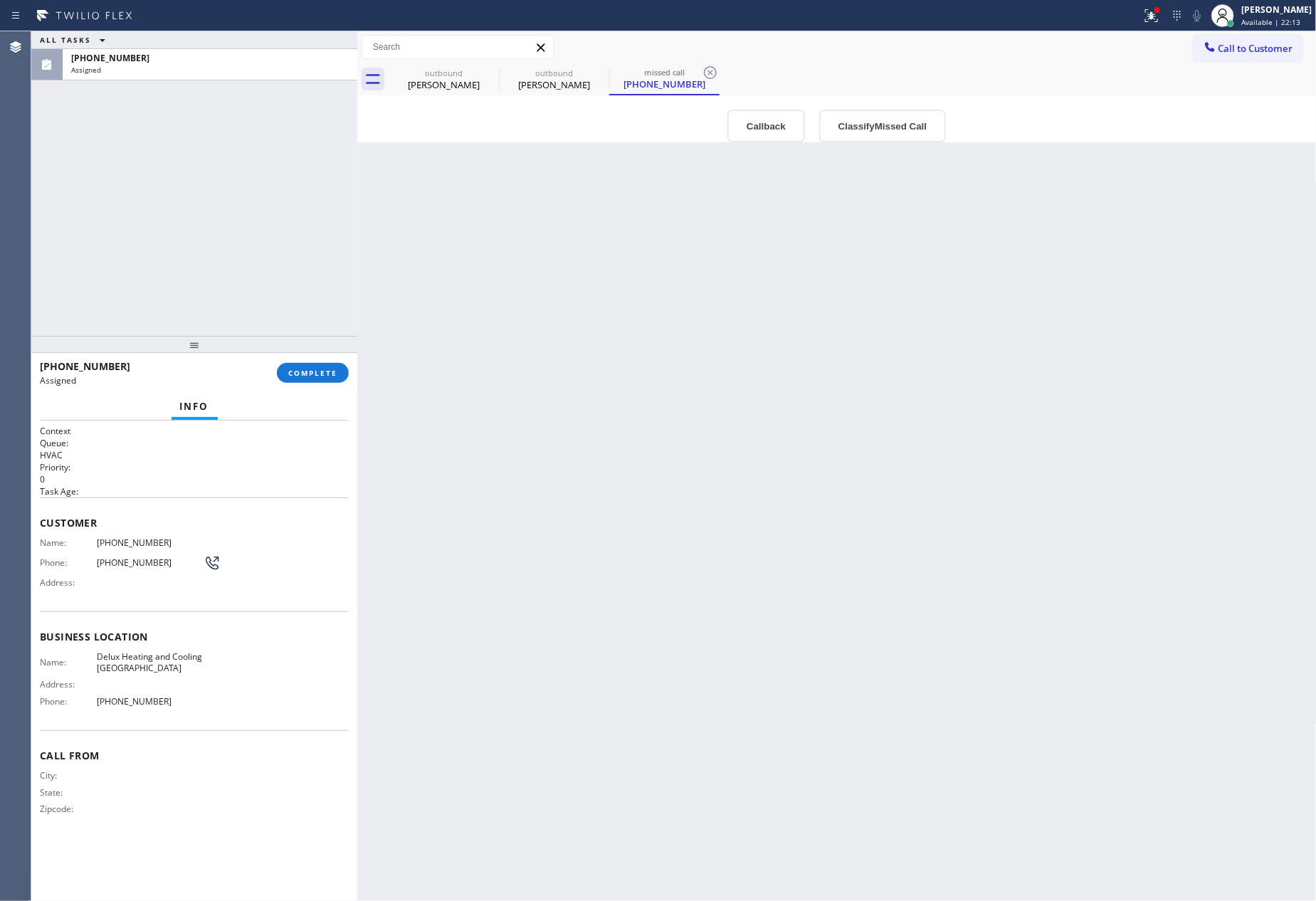
click at [288, 219] on div "ALL TASKS ALL TASKS ACTIVE TASKS TASKS IN WRAP UP [PHONE_NUMBER] Assigned" at bounding box center [195, 184] width 326 height 305
click at [754, 720] on div "Back to Dashboard Change Sender ID Customers Technicians Select a contact Outbo…" at bounding box center [837, 467] width 959 height 870
click at [740, 126] on button "Callback" at bounding box center [767, 126] width 77 height 32
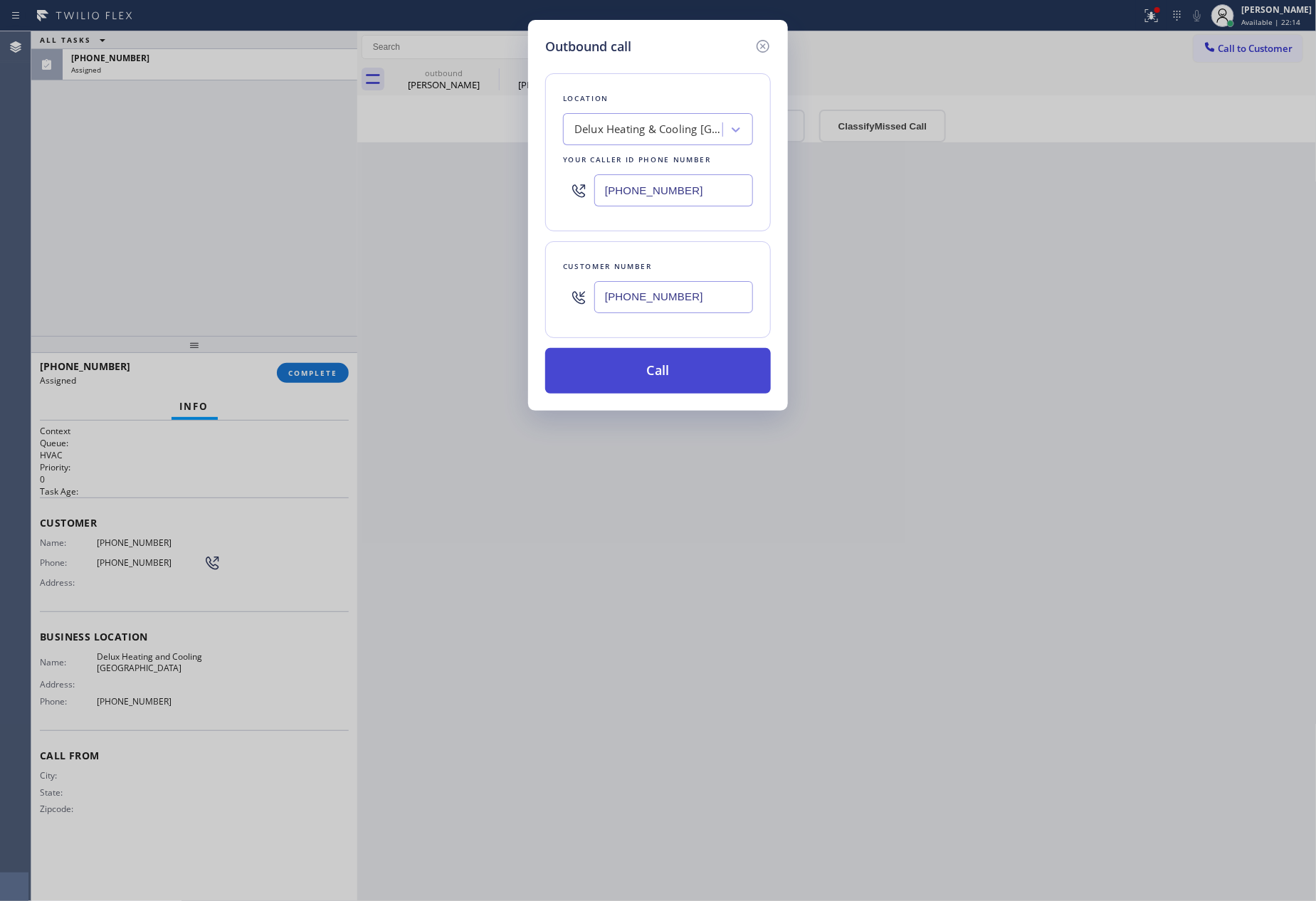
click at [714, 361] on button "Call" at bounding box center [658, 370] width 226 height 46
click at [205, 246] on div "Outbound call Location Delux Heating & Cooling [GEOGRAPHIC_DATA] Your caller id…" at bounding box center [658, 450] width 1316 height 901
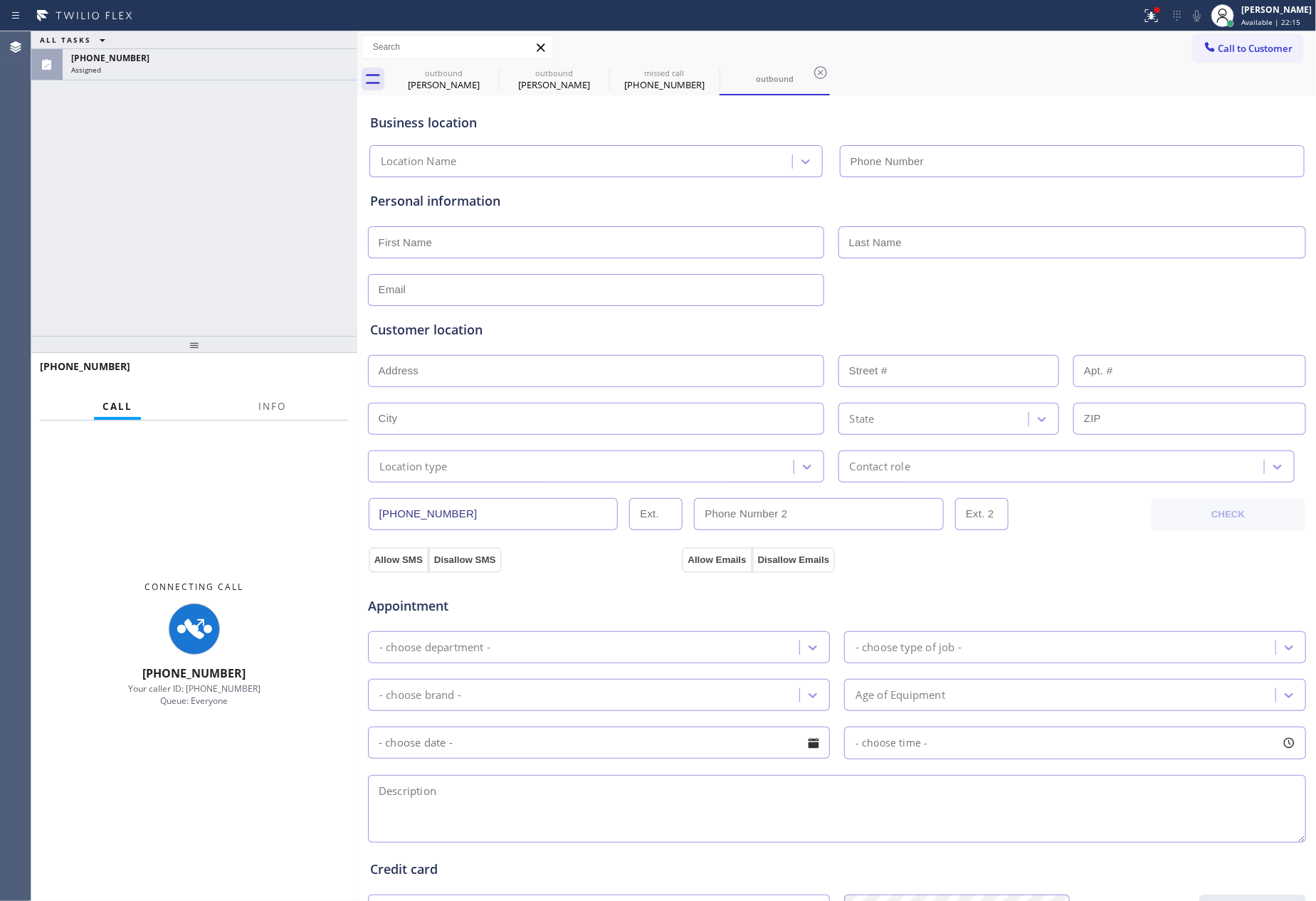
type input "[PHONE_NUMBER]"
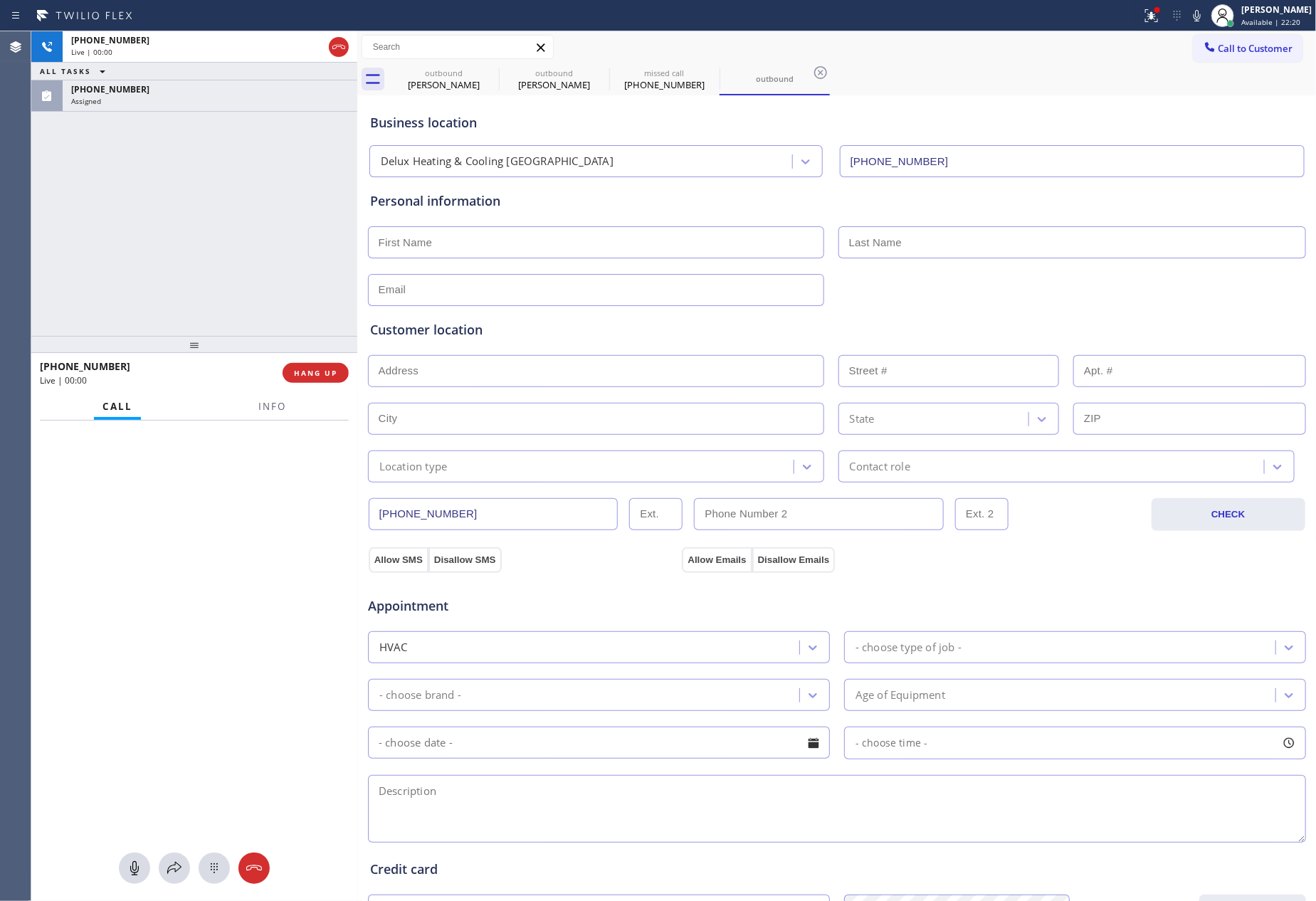
click at [205, 246] on div "[PHONE_NUMBER] Live | 00:00 ALL TASKS ALL TASKS ACTIVE TASKS TASKS IN WRAP UP […" at bounding box center [195, 184] width 326 height 305
drag, startPoint x: 199, startPoint y: 248, endPoint x: 277, endPoint y: 432, distance: 199.8
click at [208, 276] on div "[PHONE_NUMBER] Live | 00:02 ALL TASKS ALL TASKS ACTIVE TASKS TASKS IN WRAP UP […" at bounding box center [195, 184] width 326 height 305
click at [306, 369] on span "HANG UP" at bounding box center [315, 373] width 43 height 10
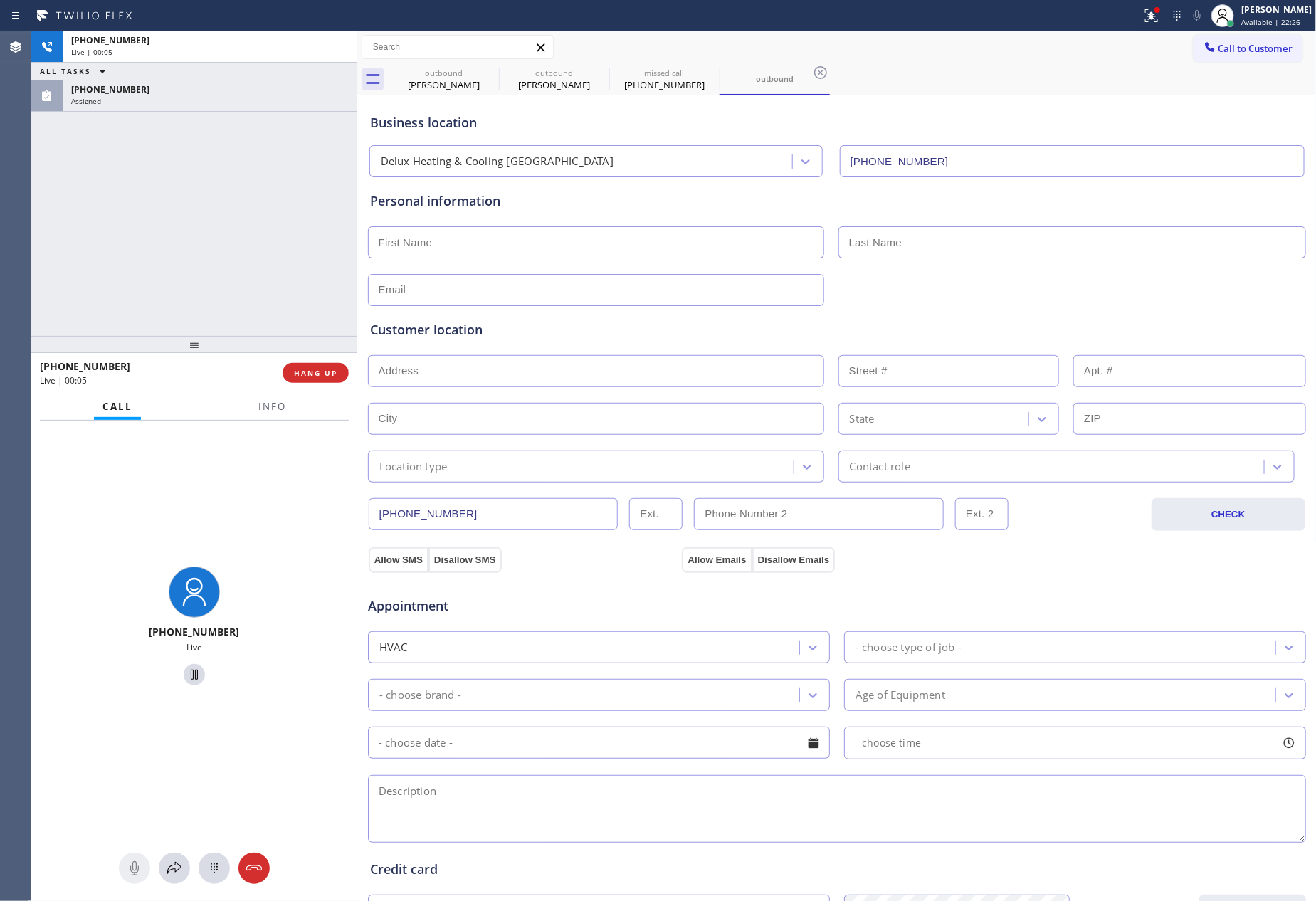
drag, startPoint x: 198, startPoint y: 162, endPoint x: 325, endPoint y: 438, distance: 303.8
click at [198, 163] on div "[PHONE_NUMBER] Live | 00:05 ALL TASKS ALL TASKS ACTIVE TASKS TASKS IN WRAP UP […" at bounding box center [195, 184] width 326 height 305
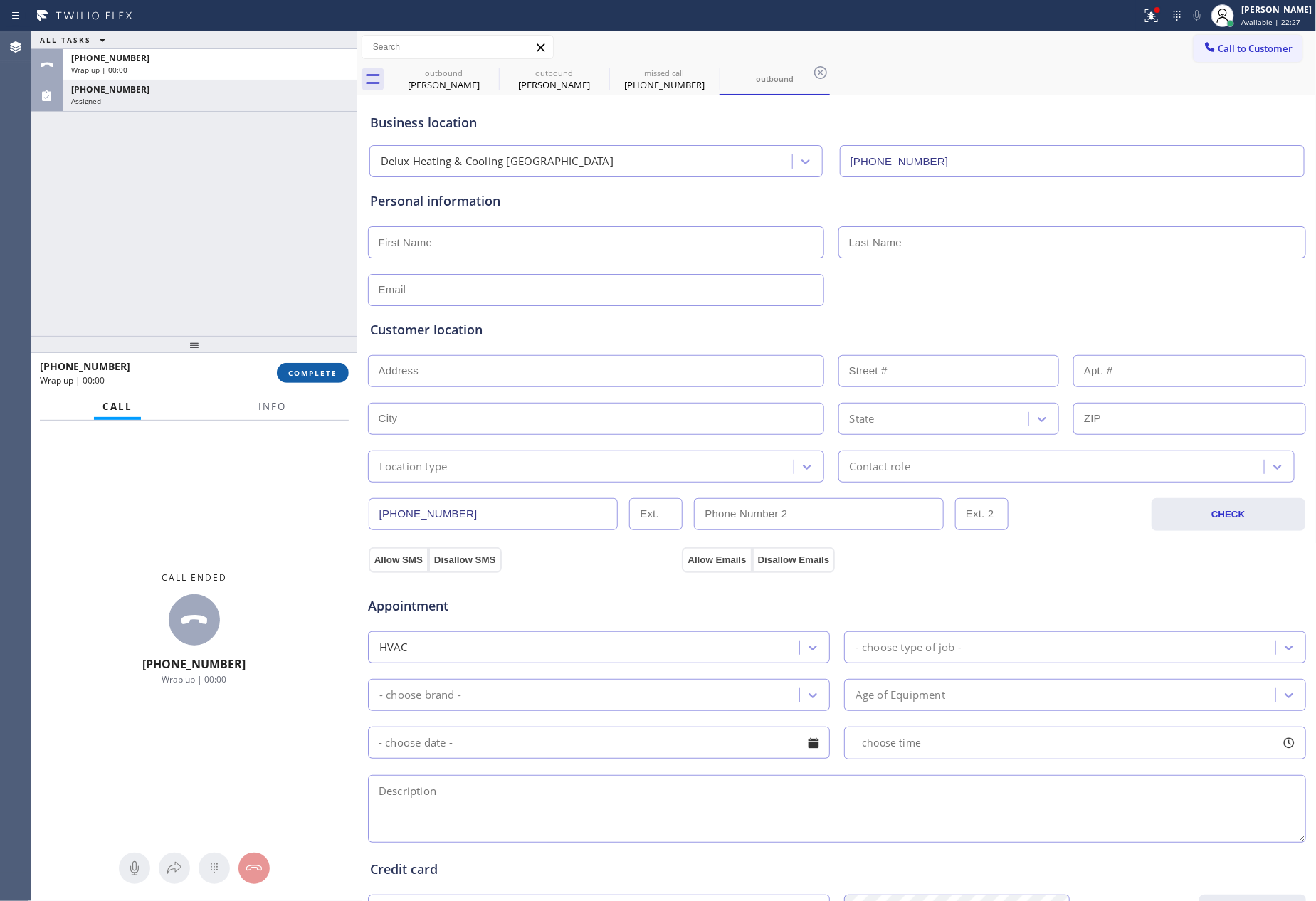
click at [330, 372] on span "COMPLETE" at bounding box center [313, 373] width 50 height 10
click at [267, 184] on div "ALL TASKS ALL TASKS ACTIVE TASKS TASKS IN WRAP UP [PHONE_NUMBER] Wrap up | 00:[…" at bounding box center [195, 184] width 326 height 305
drag, startPoint x: 267, startPoint y: 184, endPoint x: 257, endPoint y: 193, distance: 13.5
click at [267, 184] on div "ALL TASKS ALL TASKS ACTIVE TASKS TASKS IN WRAP UP [PHONE_NUMBER] Wrap up | 00:[…" at bounding box center [195, 184] width 326 height 305
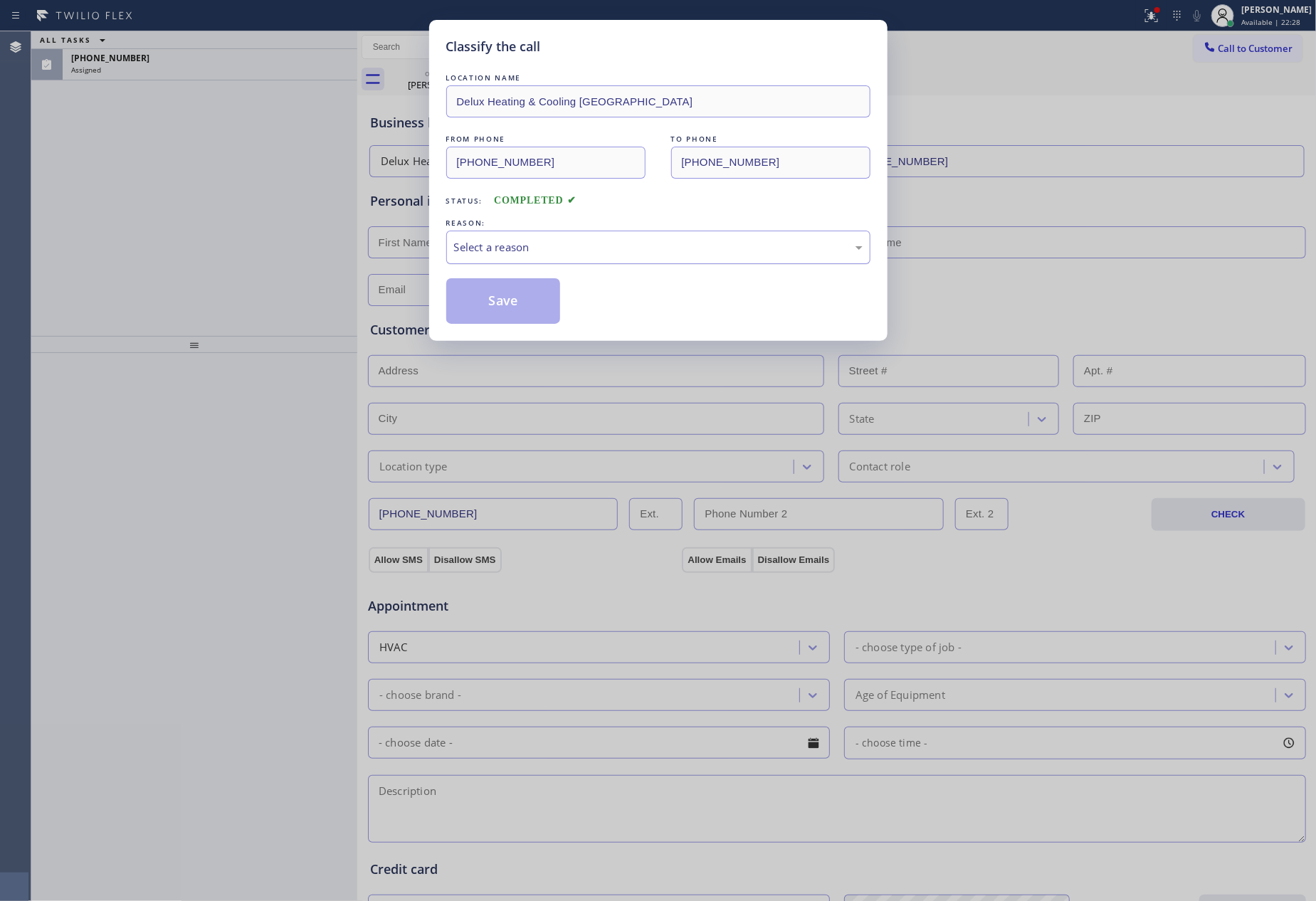
click at [520, 246] on div "Select a reason" at bounding box center [658, 248] width 409 height 16
click at [481, 302] on button "Save" at bounding box center [503, 301] width 114 height 46
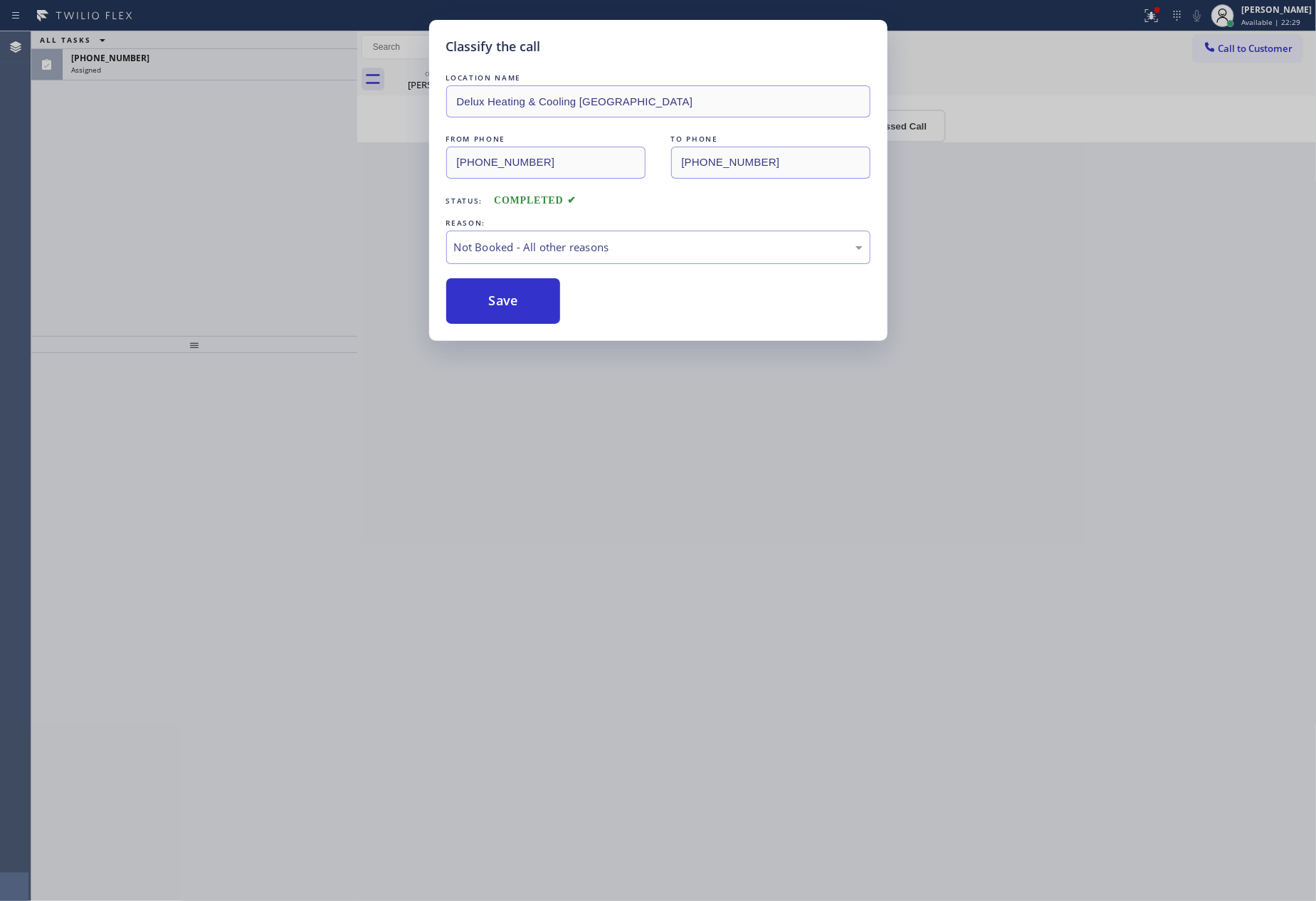
click at [135, 240] on div "Classify the call LOCATION NAME Delux Heating & Cooling [GEOGRAPHIC_DATA] FROM …" at bounding box center [658, 450] width 1316 height 901
click at [372, 179] on div "Classify the call LOCATION NAME Delux Heating & Cooling [GEOGRAPHIC_DATA] FROM …" at bounding box center [658, 450] width 1316 height 901
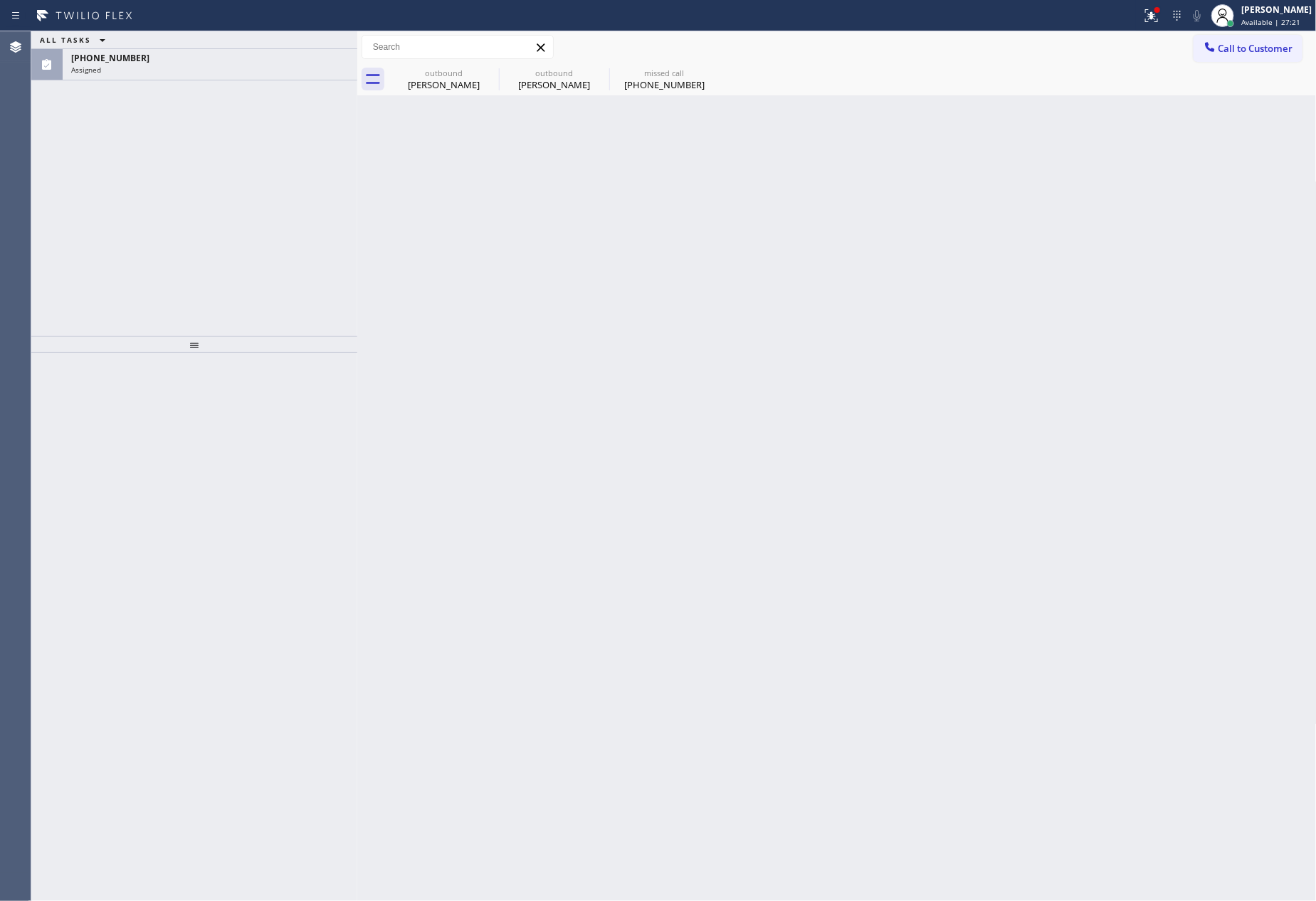
click at [192, 271] on div "ALL TASKS ALL TASKS ACTIVE TASKS TASKS IN WRAP UP [PHONE_NUMBER] Assigned" at bounding box center [195, 184] width 326 height 305
click at [277, 66] on div "Assigned" at bounding box center [210, 69] width 277 height 10
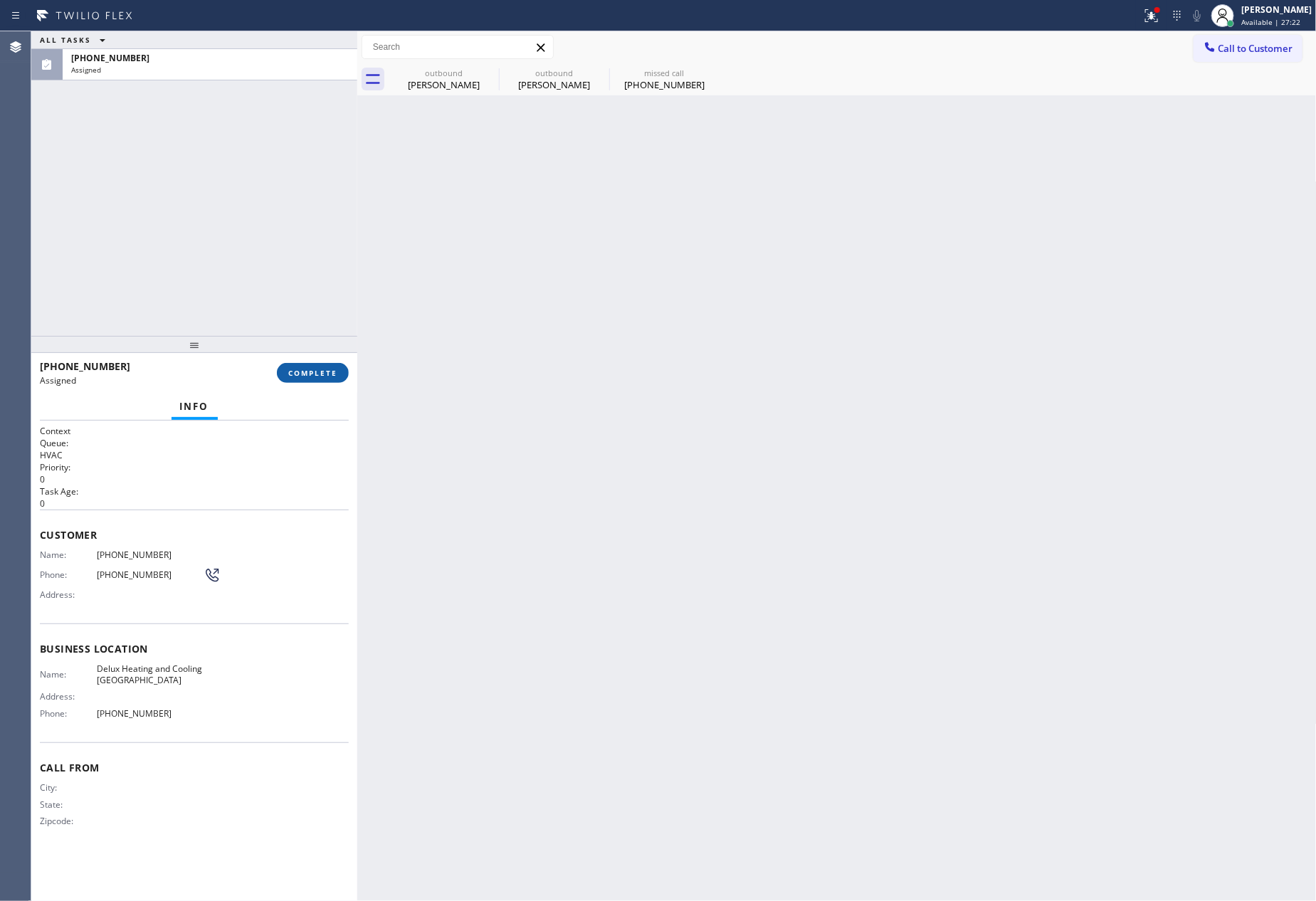
click at [302, 372] on span "COMPLETE" at bounding box center [313, 373] width 50 height 10
click at [248, 168] on div "ALL TASKS ALL TASKS ACTIVE TASKS TASKS IN WRAP UP [PHONE_NUMBER] Assigned" at bounding box center [195, 184] width 326 height 305
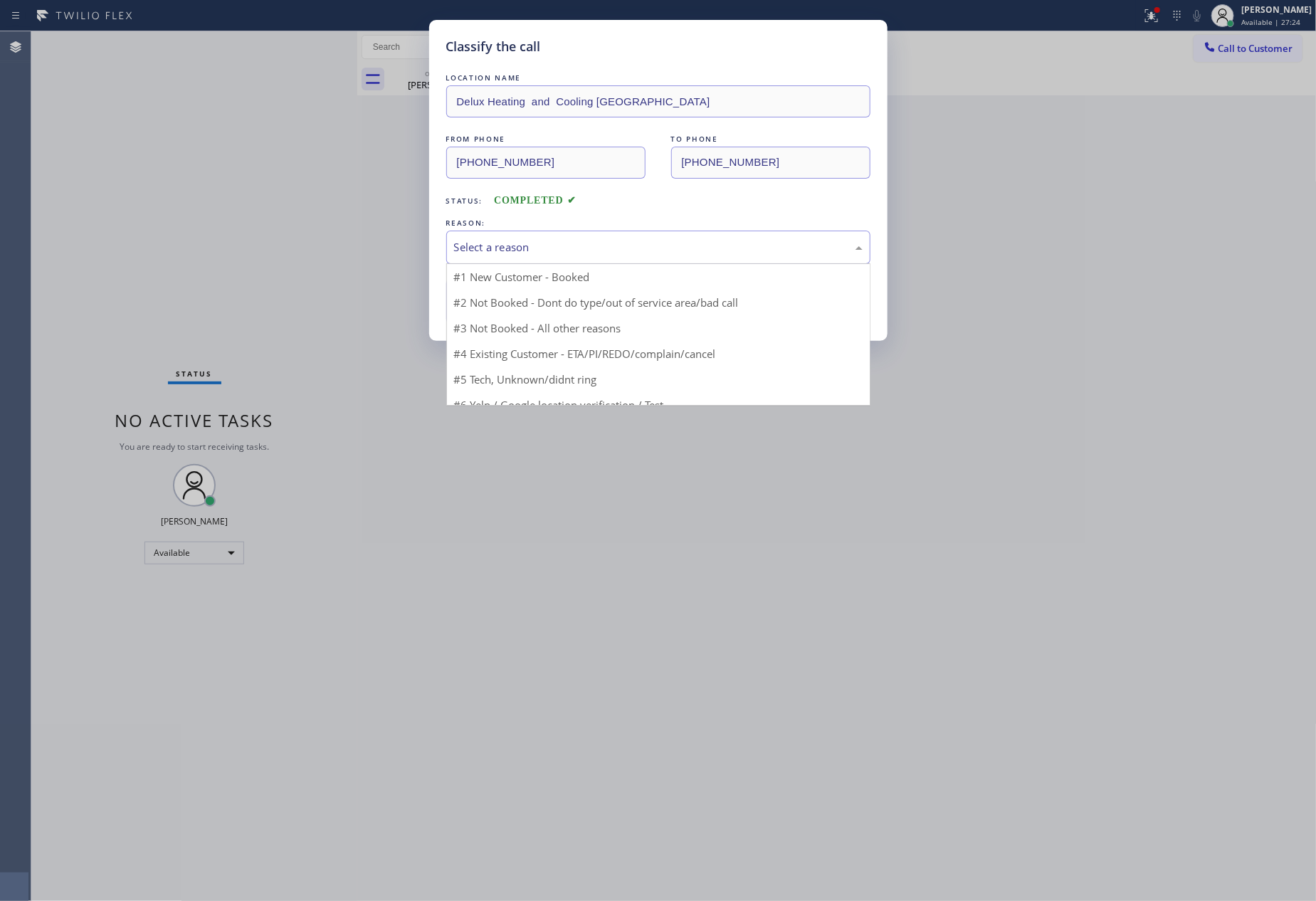
click at [490, 238] on div "Select a reason" at bounding box center [658, 247] width 424 height 33
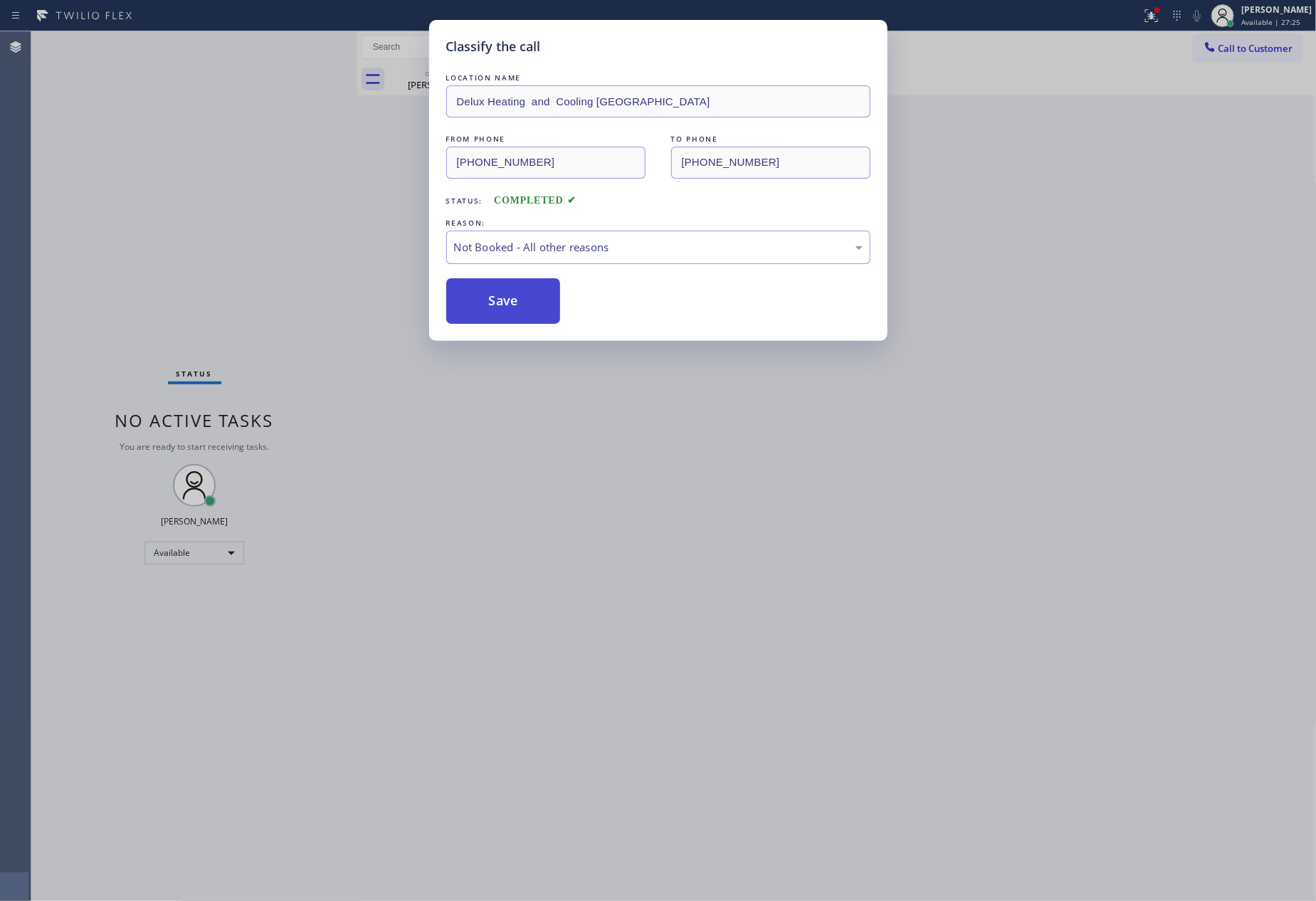
click at [506, 294] on button "Save" at bounding box center [503, 301] width 114 height 46
type input "[PHONE_NUMBER]"
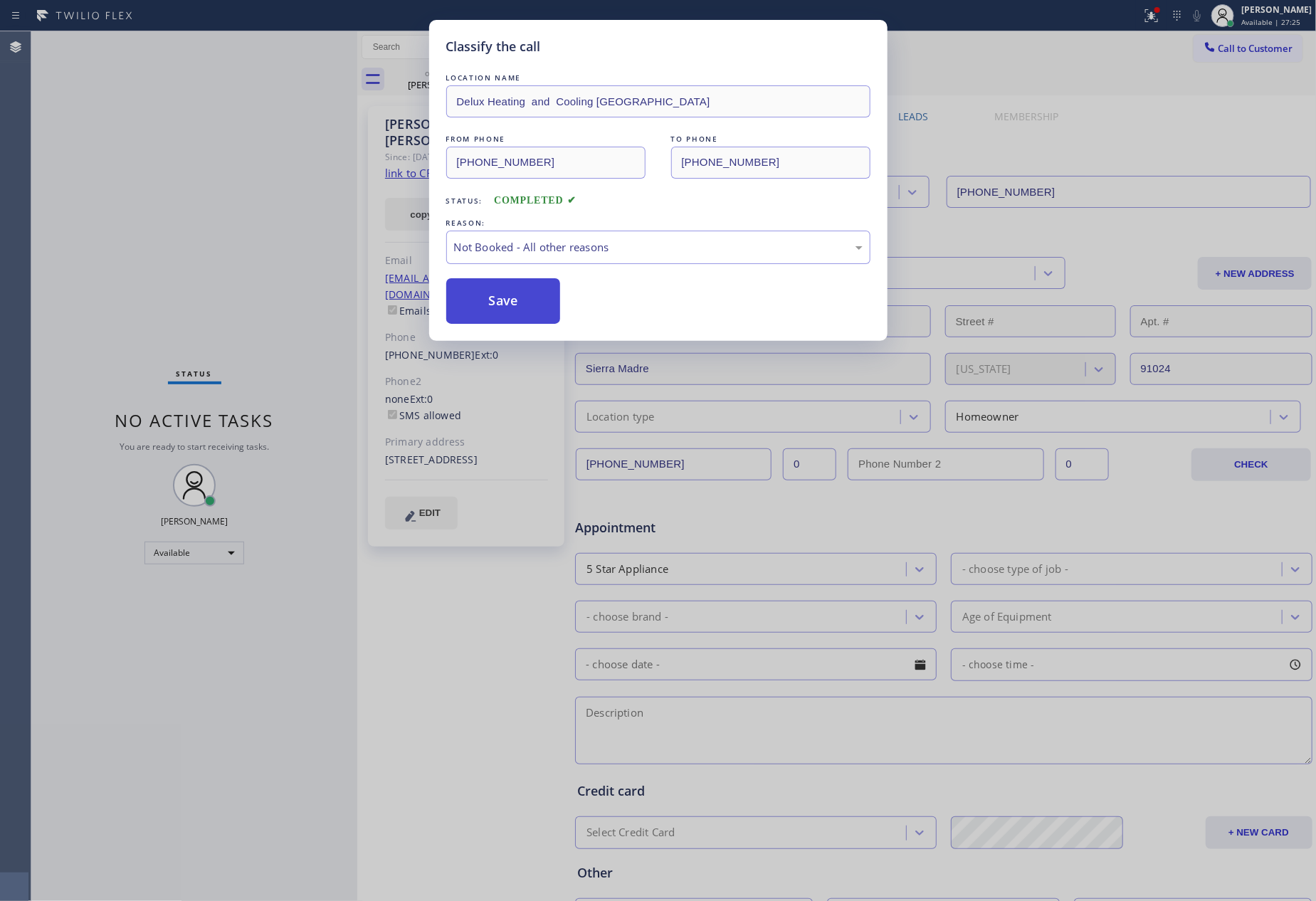
click at [506, 294] on button "Save" at bounding box center [503, 301] width 114 height 46
click at [224, 221] on div "Classify the call LOCATION NAME Delux Heating and Cooling Silver Lake FROM PHON…" at bounding box center [658, 450] width 1316 height 901
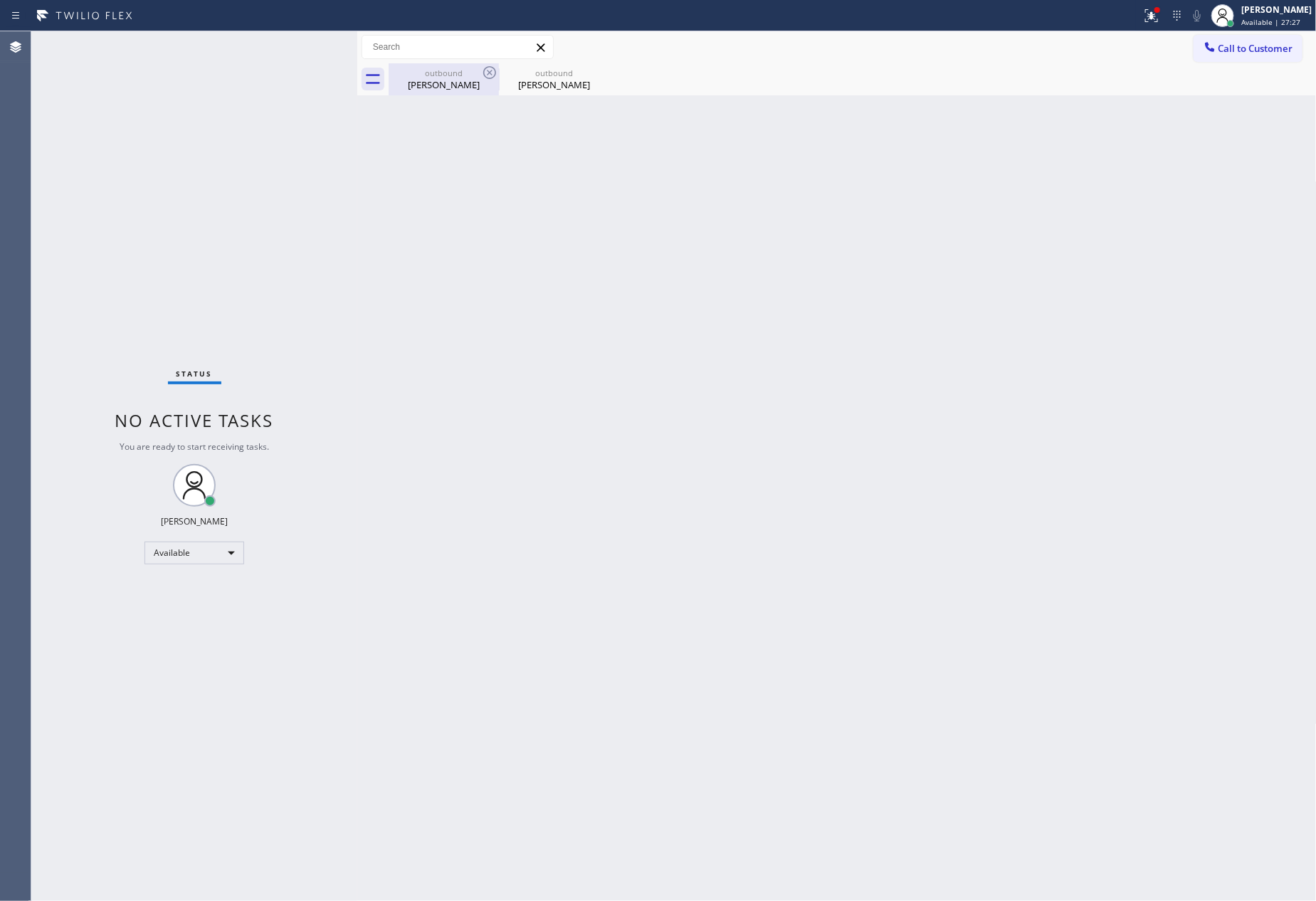
click at [459, 78] on div "[PERSON_NAME]" at bounding box center [443, 85] width 107 height 13
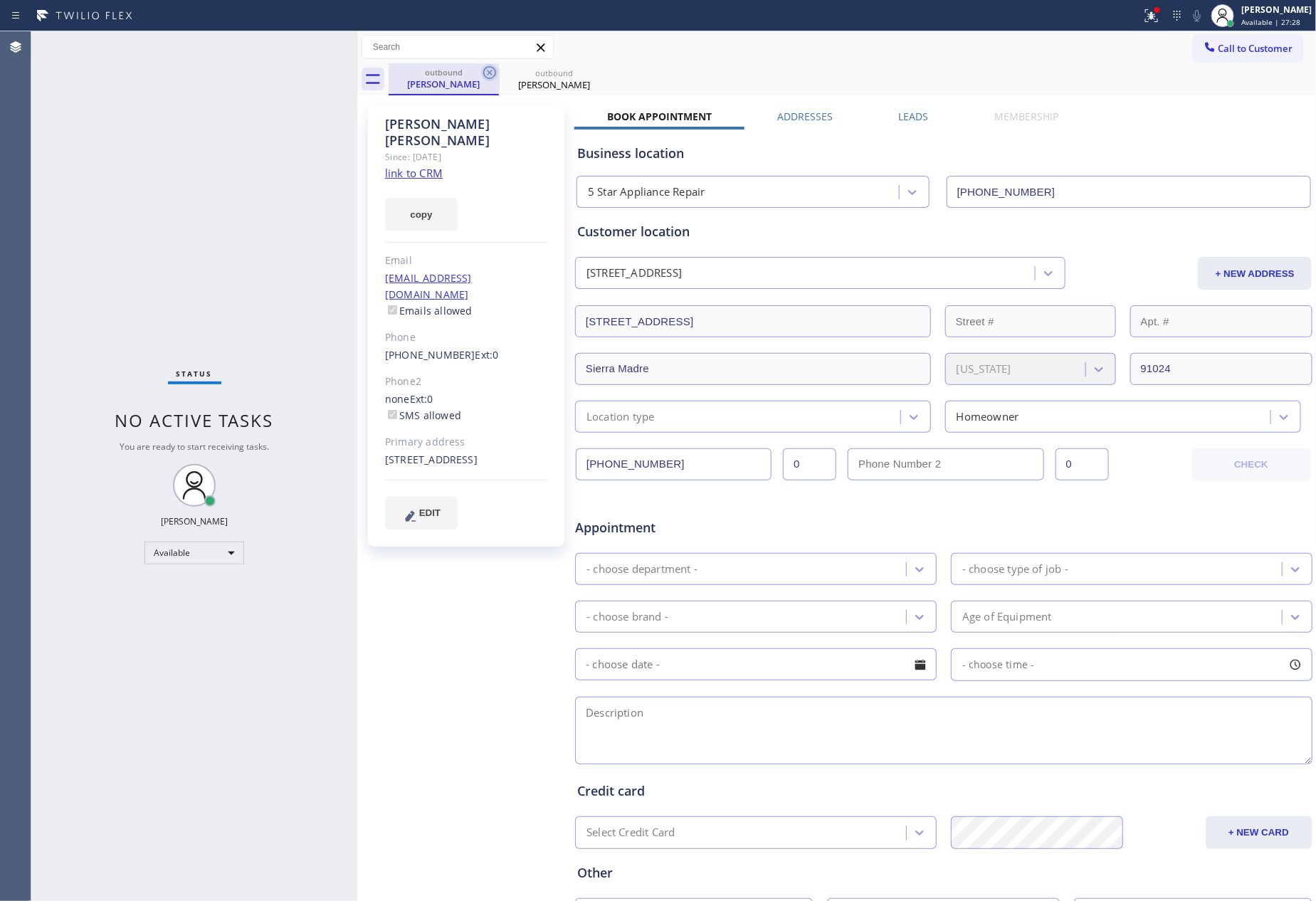
click at [490, 75] on icon at bounding box center [489, 72] width 17 height 17
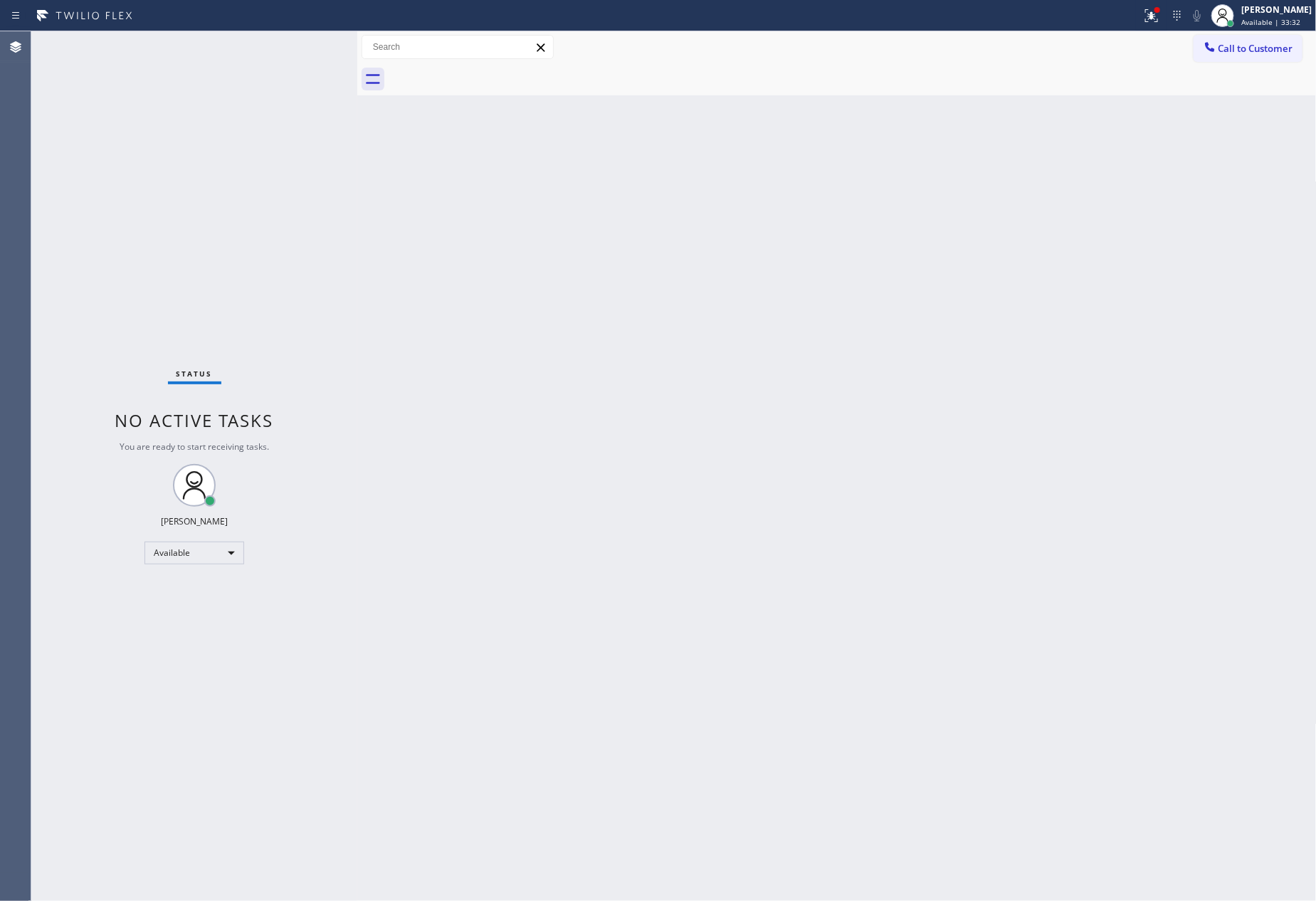
click at [301, 154] on div "Status No active tasks You are ready to start receiving tasks. [PERSON_NAME] Av…" at bounding box center [195, 467] width 326 height 870
click at [979, 572] on div "Back to Dashboard Change Sender ID Customers Technicians Select a contact Outbo…" at bounding box center [837, 467] width 959 height 870
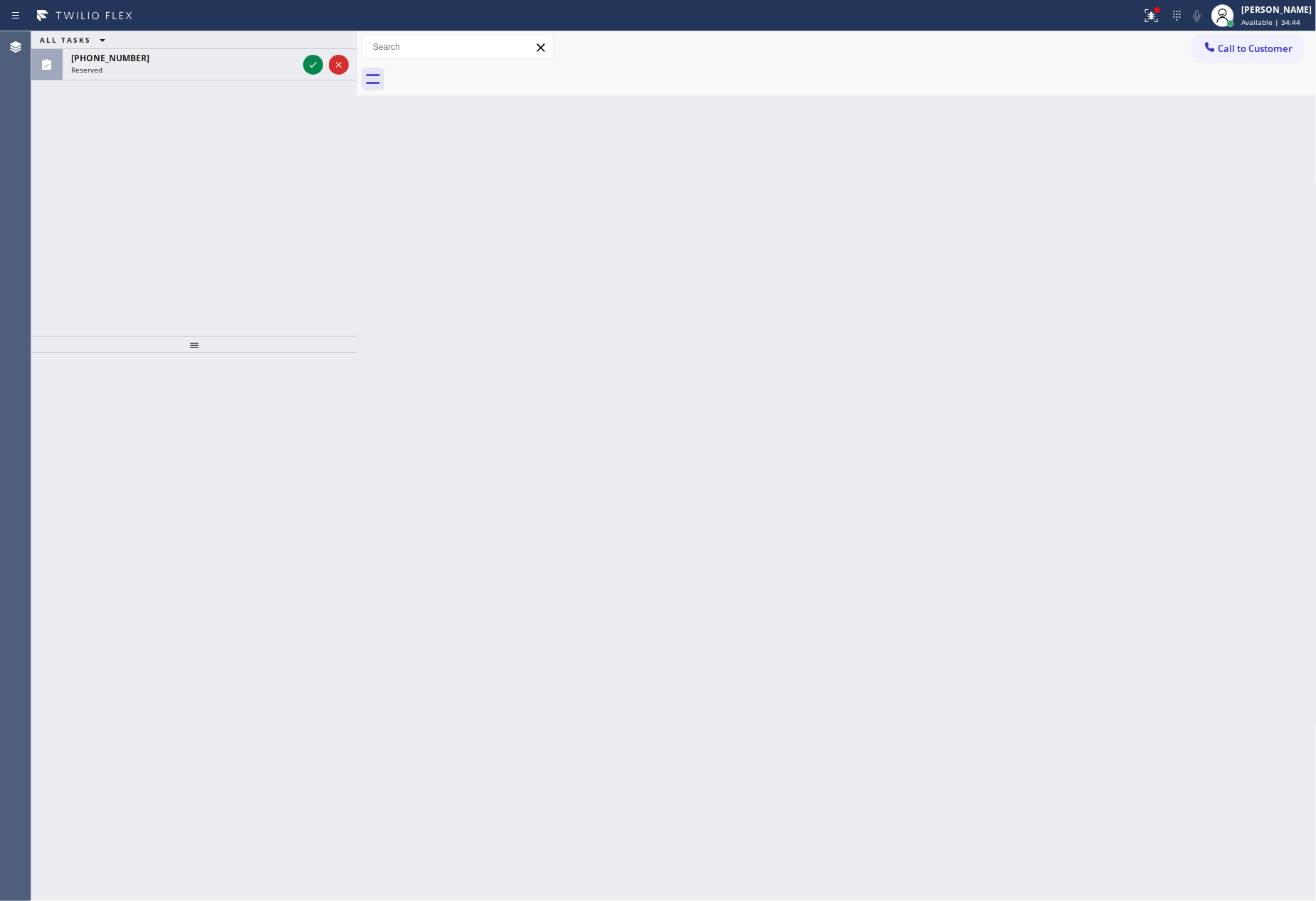
drag, startPoint x: 312, startPoint y: 59, endPoint x: 284, endPoint y: 209, distance: 152.6
click at [312, 59] on icon at bounding box center [313, 64] width 17 height 17
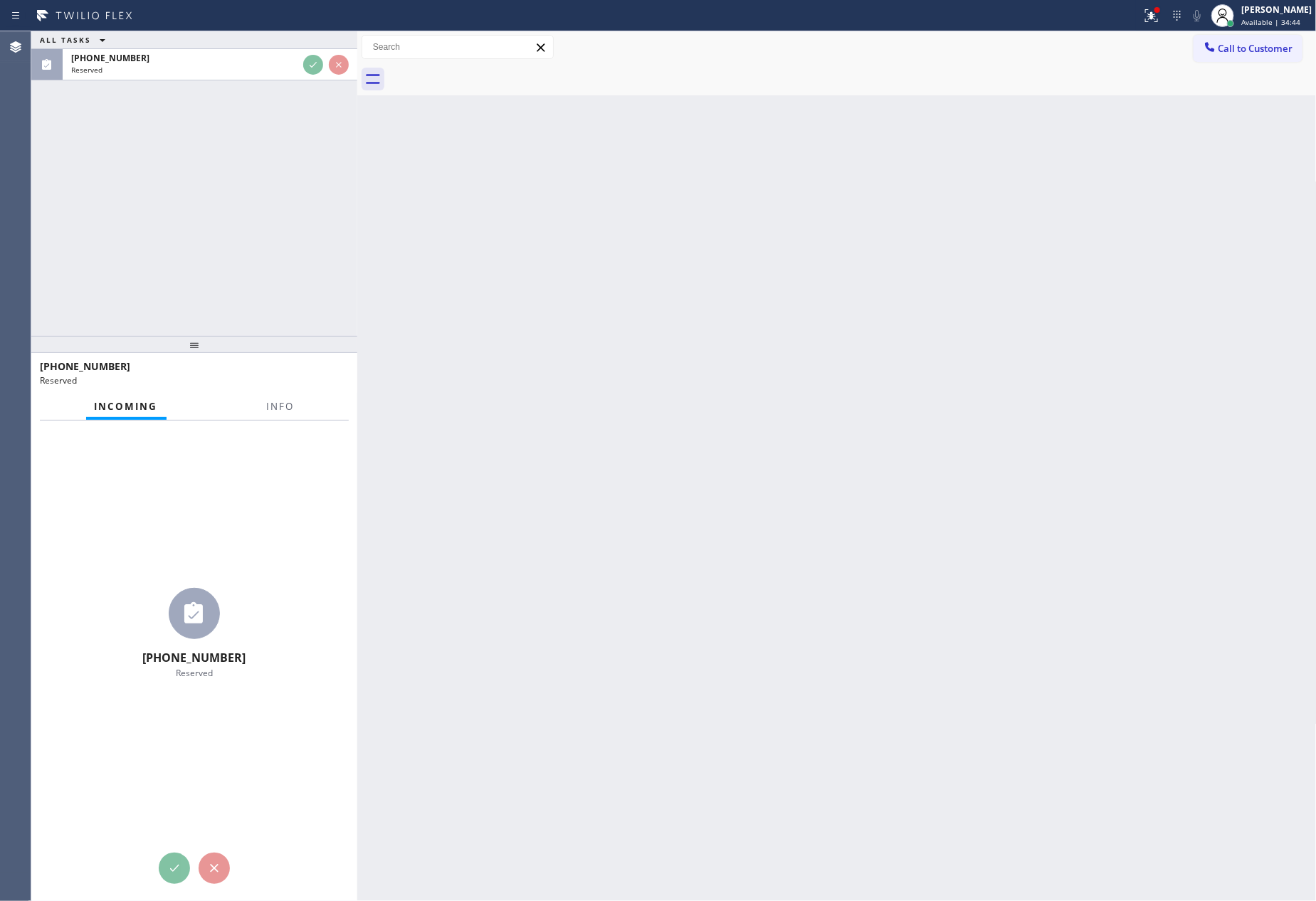
click at [284, 210] on div "ALL TASKS ALL TASKS ACTIVE TASKS TASKS IN WRAP UP [PHONE_NUMBER] Reserved" at bounding box center [195, 184] width 326 height 305
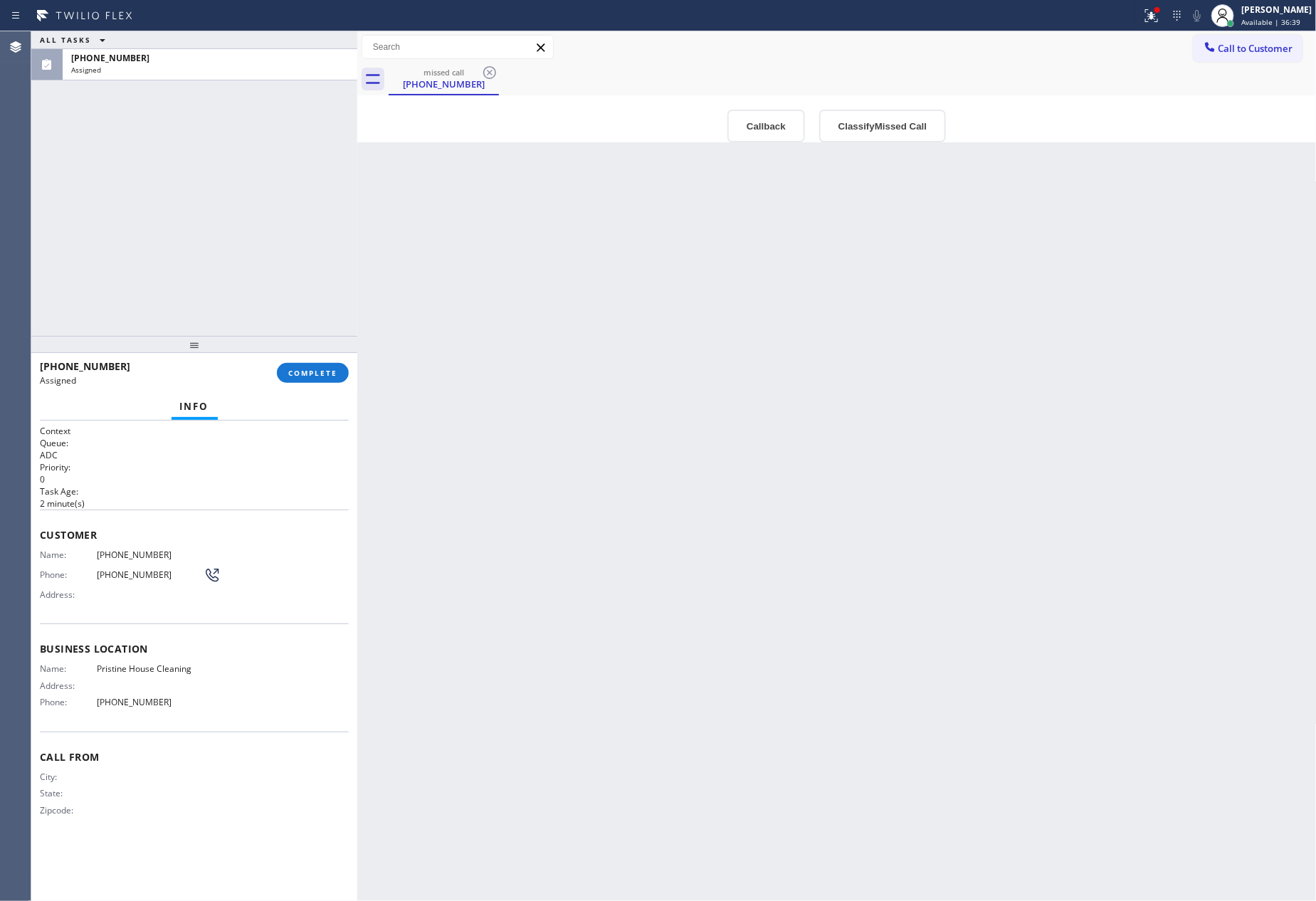
click at [131, 276] on div "ALL TASKS ALL TASKS ACTIVE TASKS TASKS IN WRAP UP [PHONE_NUMBER] Assigned" at bounding box center [195, 184] width 326 height 305
click at [203, 232] on div "ALL TASKS ALL TASKS ACTIVE TASKS TASKS IN WRAP UP [PHONE_NUMBER] Assigned" at bounding box center [195, 184] width 326 height 305
click at [760, 126] on button "Callback" at bounding box center [767, 126] width 77 height 32
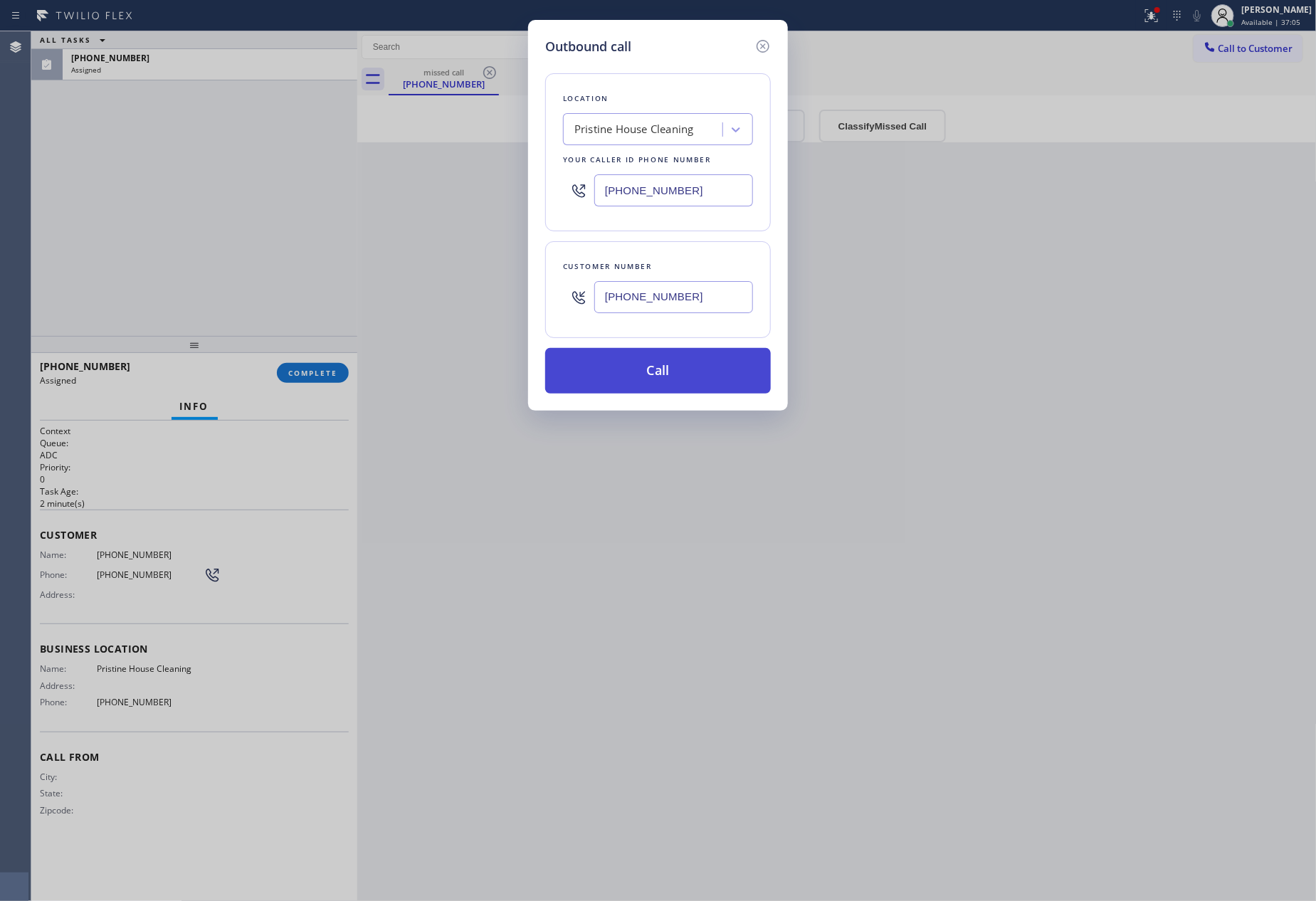
click at [641, 372] on button "Call" at bounding box center [658, 370] width 226 height 46
click at [203, 243] on div "Outbound call Location Pristine House Cleaning Your caller id phone number [PHO…" at bounding box center [658, 450] width 1316 height 901
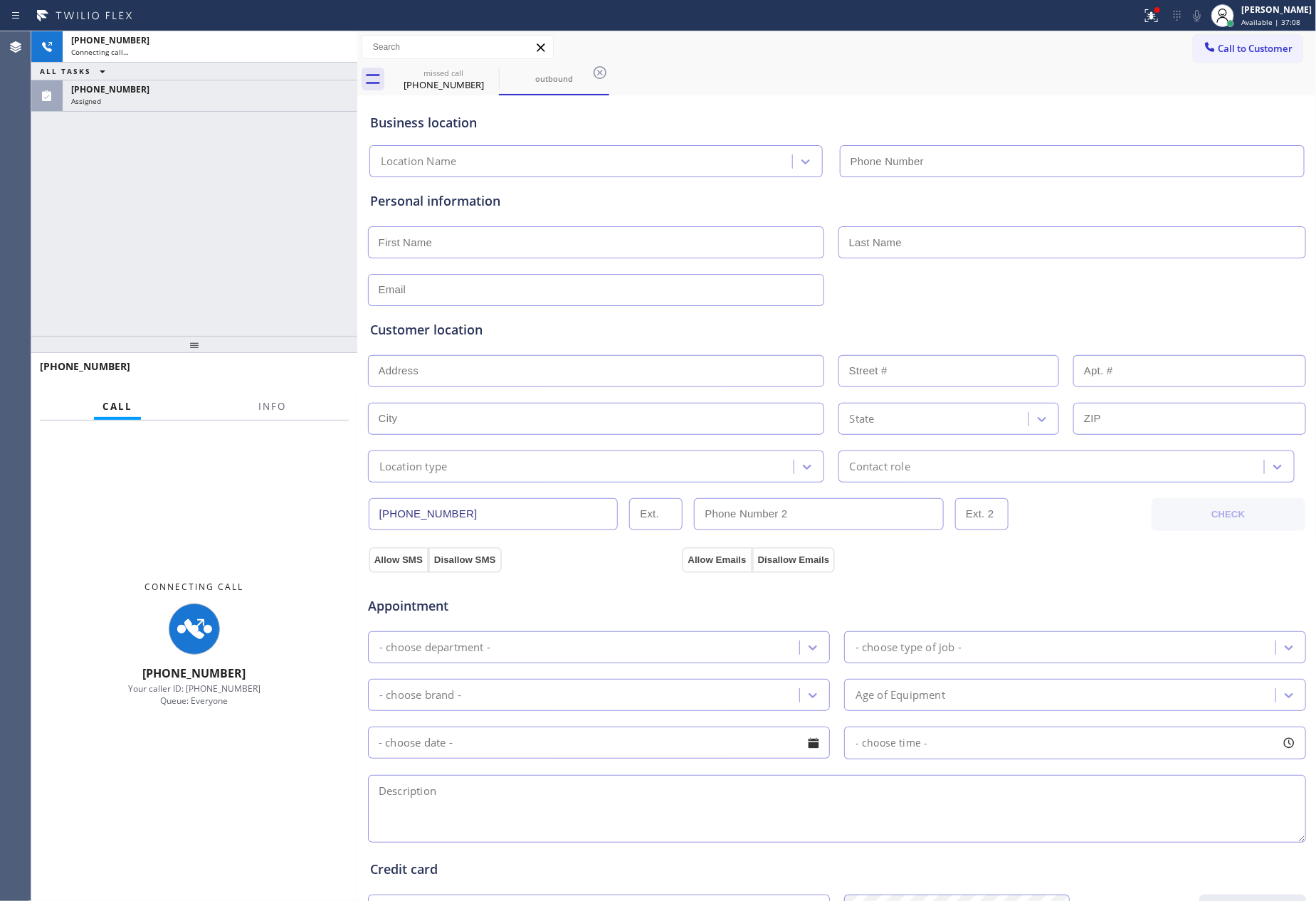
type input "[PHONE_NUMBER]"
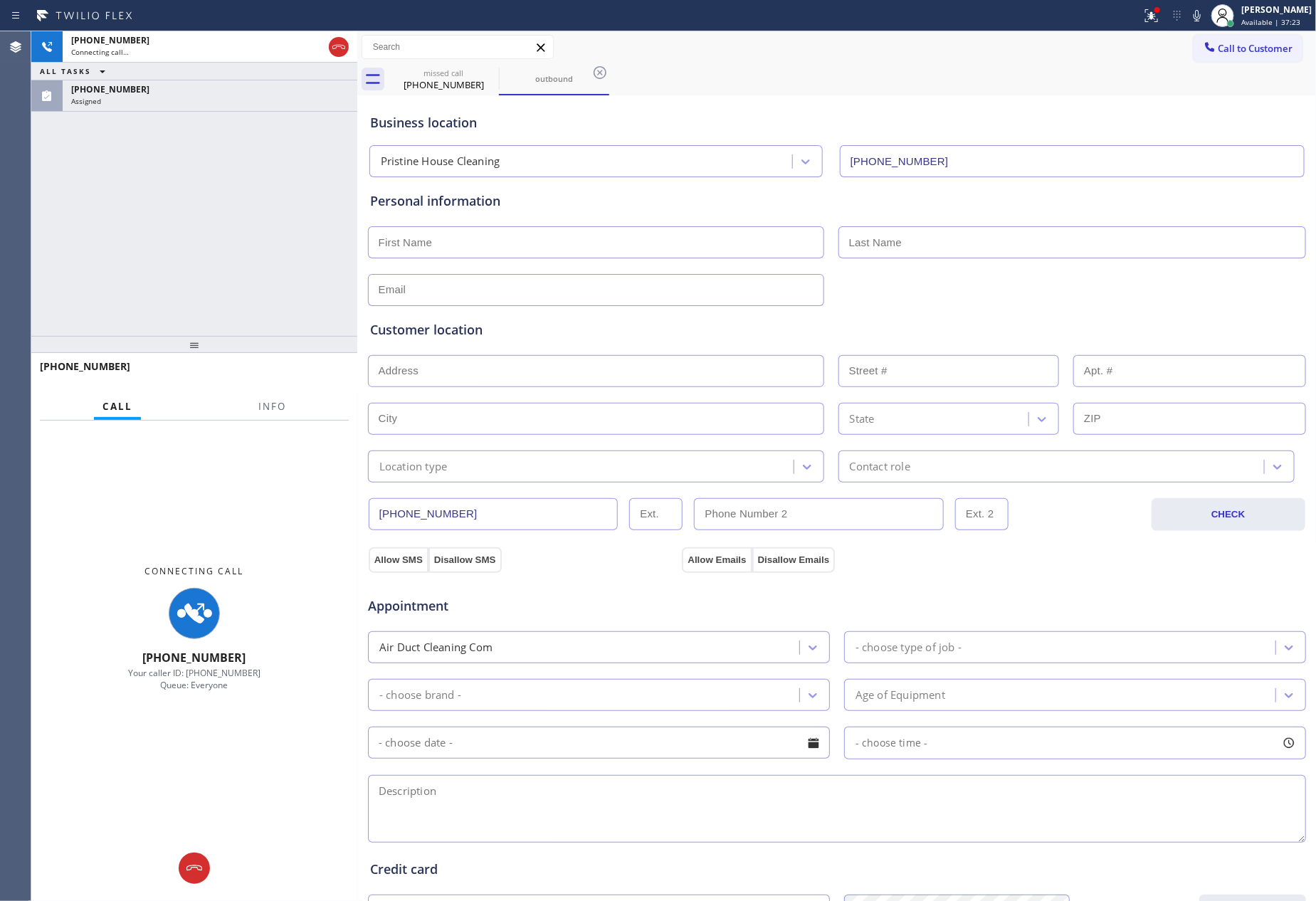
click at [203, 243] on div "[PHONE_NUMBER] Connecting call… ALL TASKS ALL TASKS ACTIVE TASKS TASKS IN WRAP …" at bounding box center [195, 184] width 326 height 305
click at [197, 236] on div "[PHONE_NUMBER] Connecting call… ALL TASKS ALL TASKS ACTIVE TASKS TASKS IN WRAP …" at bounding box center [195, 184] width 326 height 305
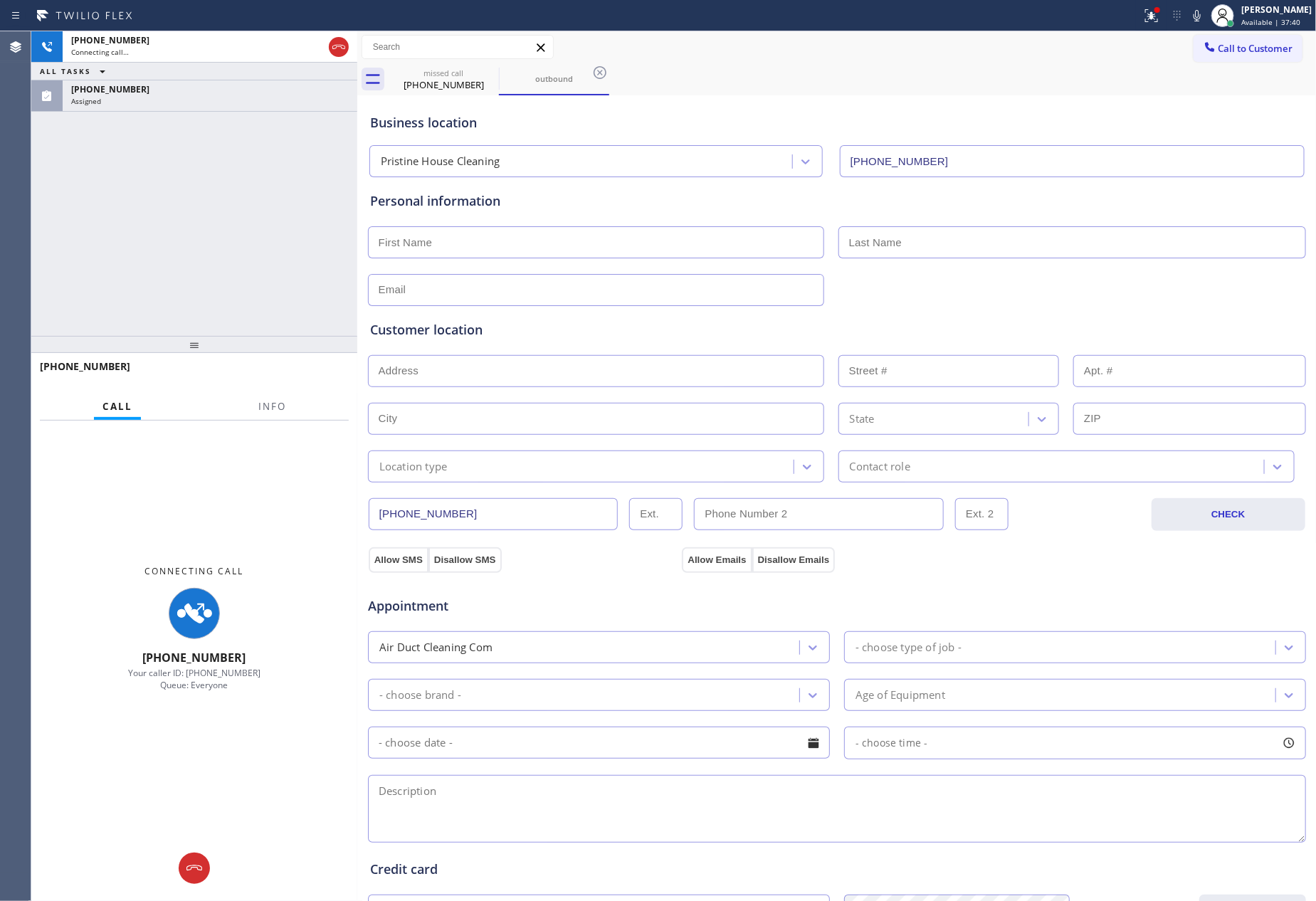
click at [205, 233] on div "[PHONE_NUMBER] Connecting call… ALL TASKS ALL TASKS ACTIVE TASKS TASKS IN WRAP …" at bounding box center [195, 184] width 326 height 305
click at [340, 42] on icon at bounding box center [339, 47] width 17 height 17
click at [306, 242] on div "[PHONE_NUMBER] Connecting call… ALL TASKS ALL TASKS ACTIVE TASKS TASKS IN WRAP …" at bounding box center [195, 184] width 326 height 305
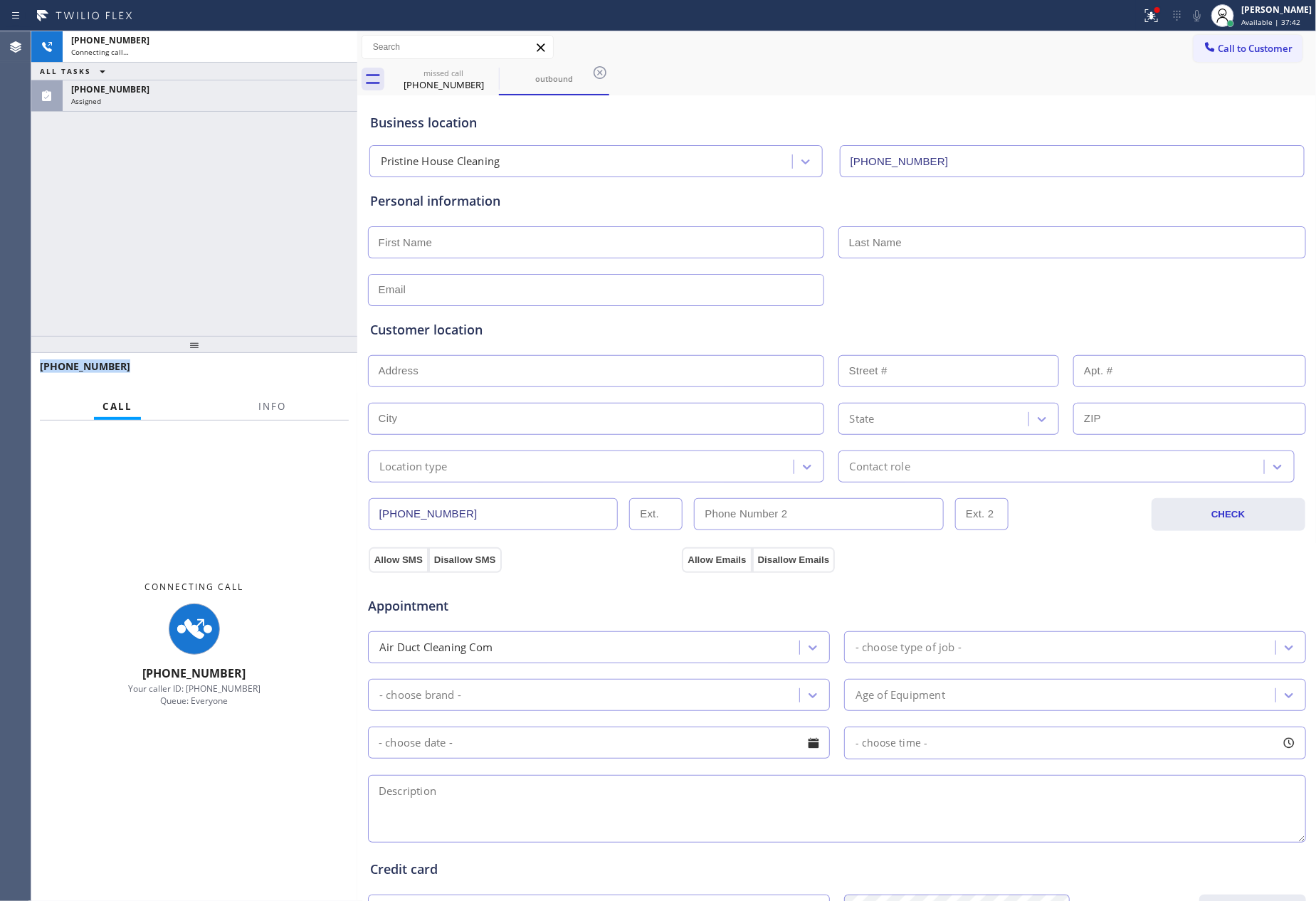
click at [306, 242] on div "[PHONE_NUMBER] Connecting call… ALL TASKS ALL TASKS ACTIVE TASKS TASKS IN WRAP …" at bounding box center [195, 184] width 326 height 305
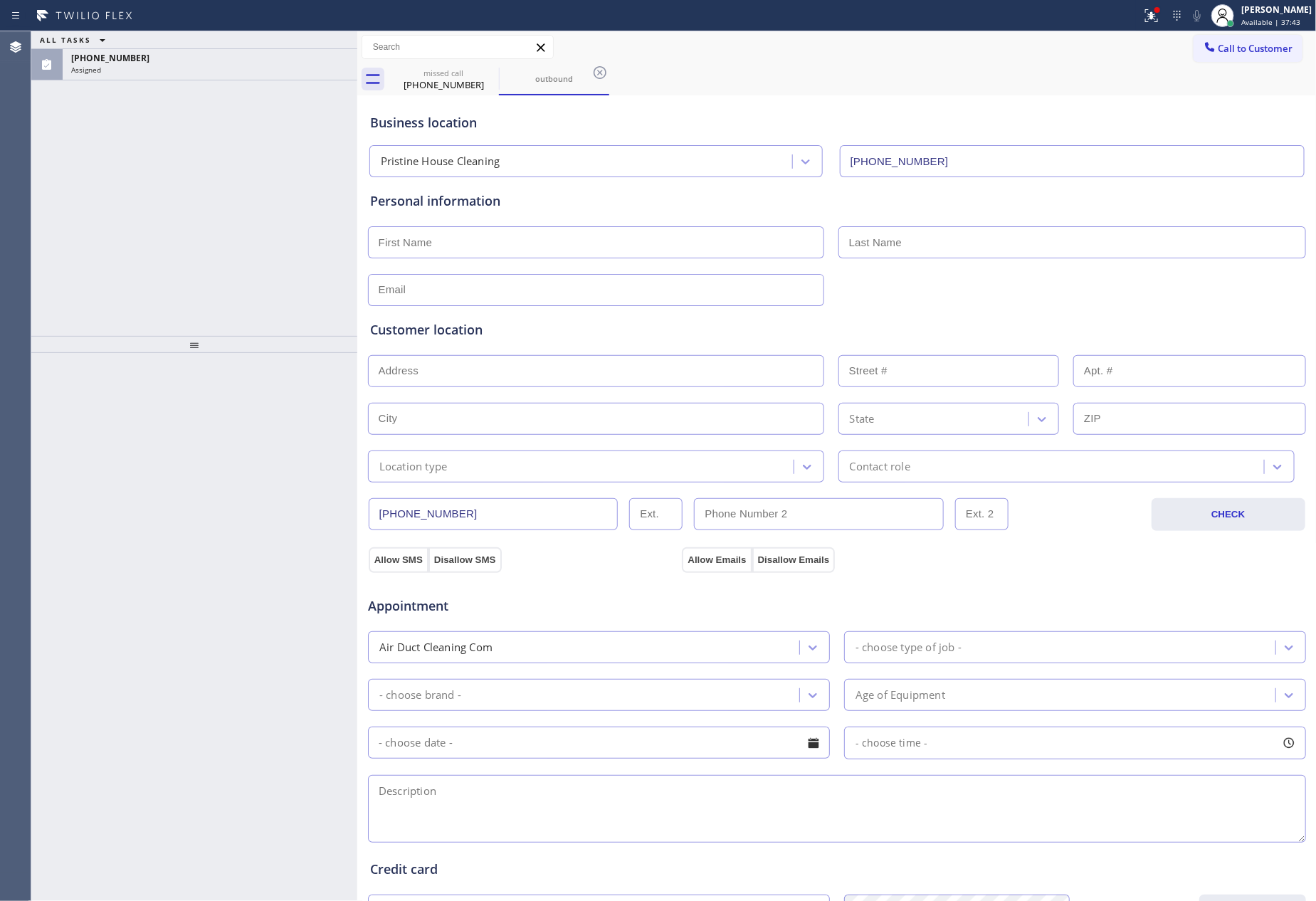
click at [306, 242] on div "ALL TASKS ALL TASKS ACTIVE TASKS TASKS IN WRAP UP [PHONE_NUMBER] Assigned" at bounding box center [195, 184] width 326 height 305
click at [1012, 105] on div "Business location Pristine House Cleaning [PHONE_NUMBER]" at bounding box center [837, 138] width 939 height 78
click at [180, 137] on div "ALL TASKS ALL TASKS ACTIVE TASKS TASKS IN WRAP UP [PHONE_NUMBER] Assigned" at bounding box center [195, 184] width 326 height 305
click at [207, 58] on div "[PHONE_NUMBER]" at bounding box center [210, 58] width 277 height 12
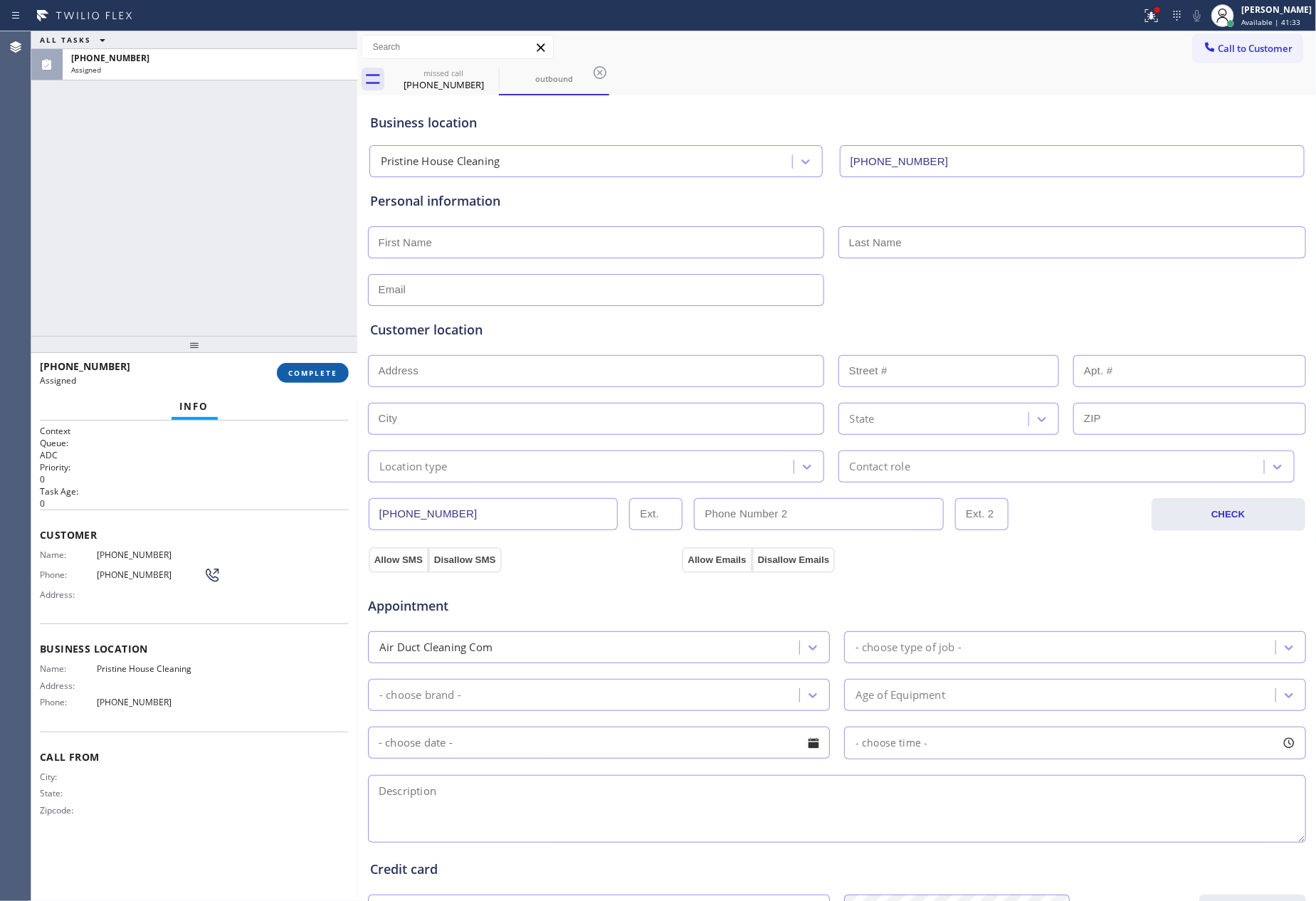
click at [314, 365] on button "COMPLETE" at bounding box center [313, 373] width 72 height 20
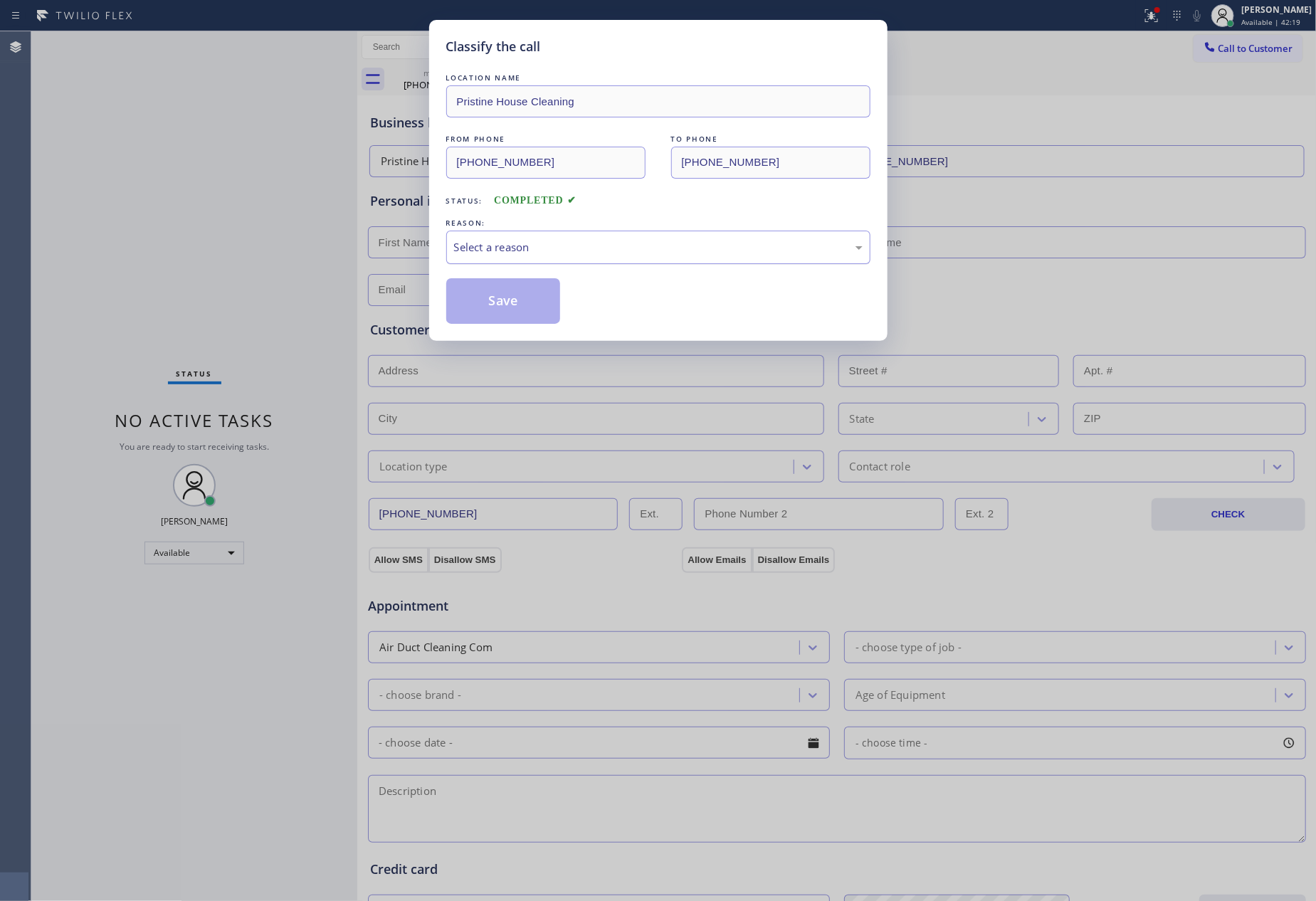
click at [594, 244] on div "Select a reason" at bounding box center [658, 248] width 409 height 16
click at [487, 305] on button "Save" at bounding box center [503, 301] width 114 height 46
click at [150, 283] on div "Classify the call LOCATION NAME Pristine House Cleaning FROM PHONE [PHONE_NUMBE…" at bounding box center [658, 450] width 1316 height 901
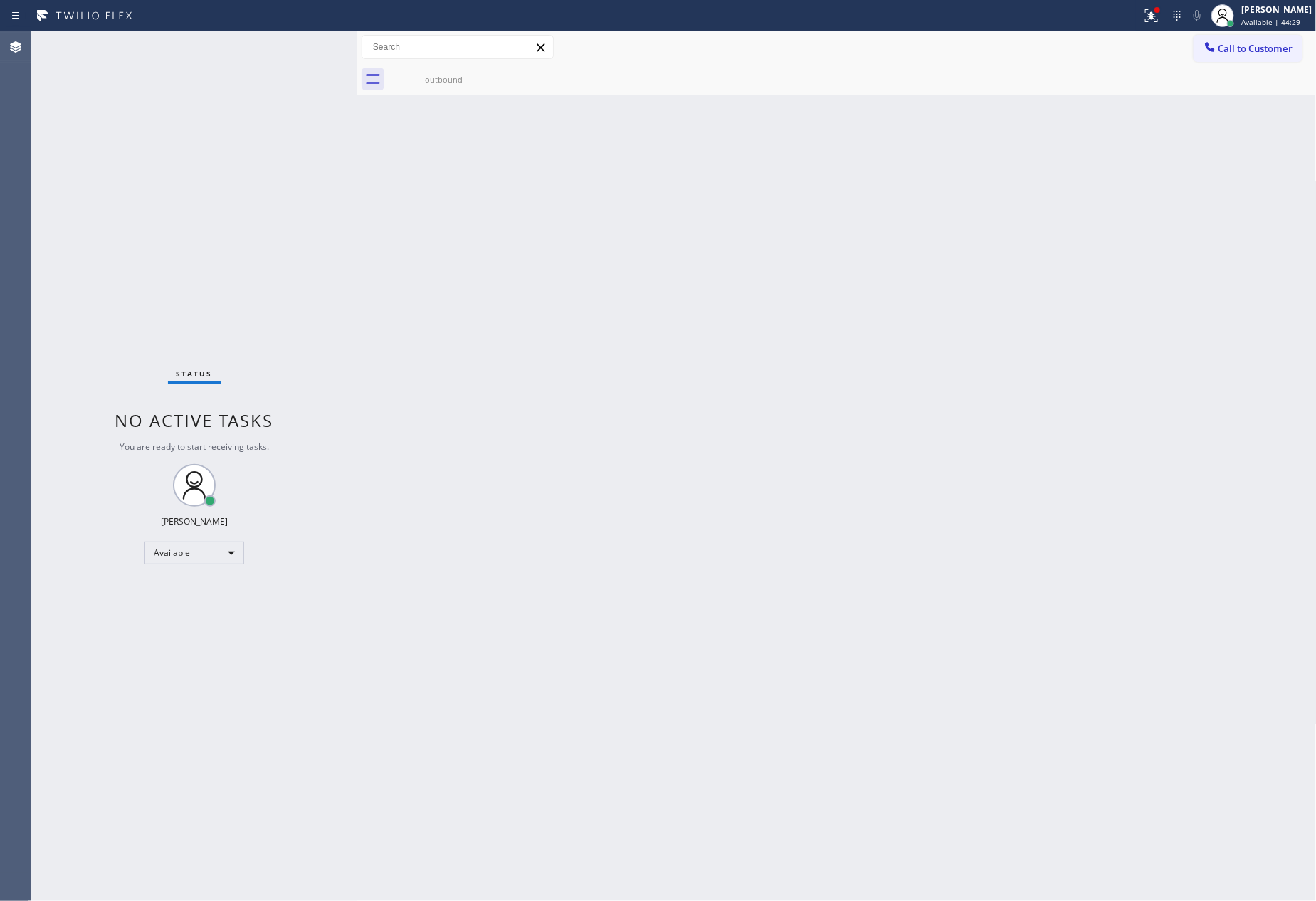
drag, startPoint x: 624, startPoint y: 517, endPoint x: 850, endPoint y: 5, distance: 559.7
click at [693, 434] on div "Back to Dashboard Change Sender ID Customers Technicians Select a contact Outbo…" at bounding box center [837, 467] width 959 height 870
click at [1237, 43] on span "Call to Customer" at bounding box center [1256, 49] width 75 height 13
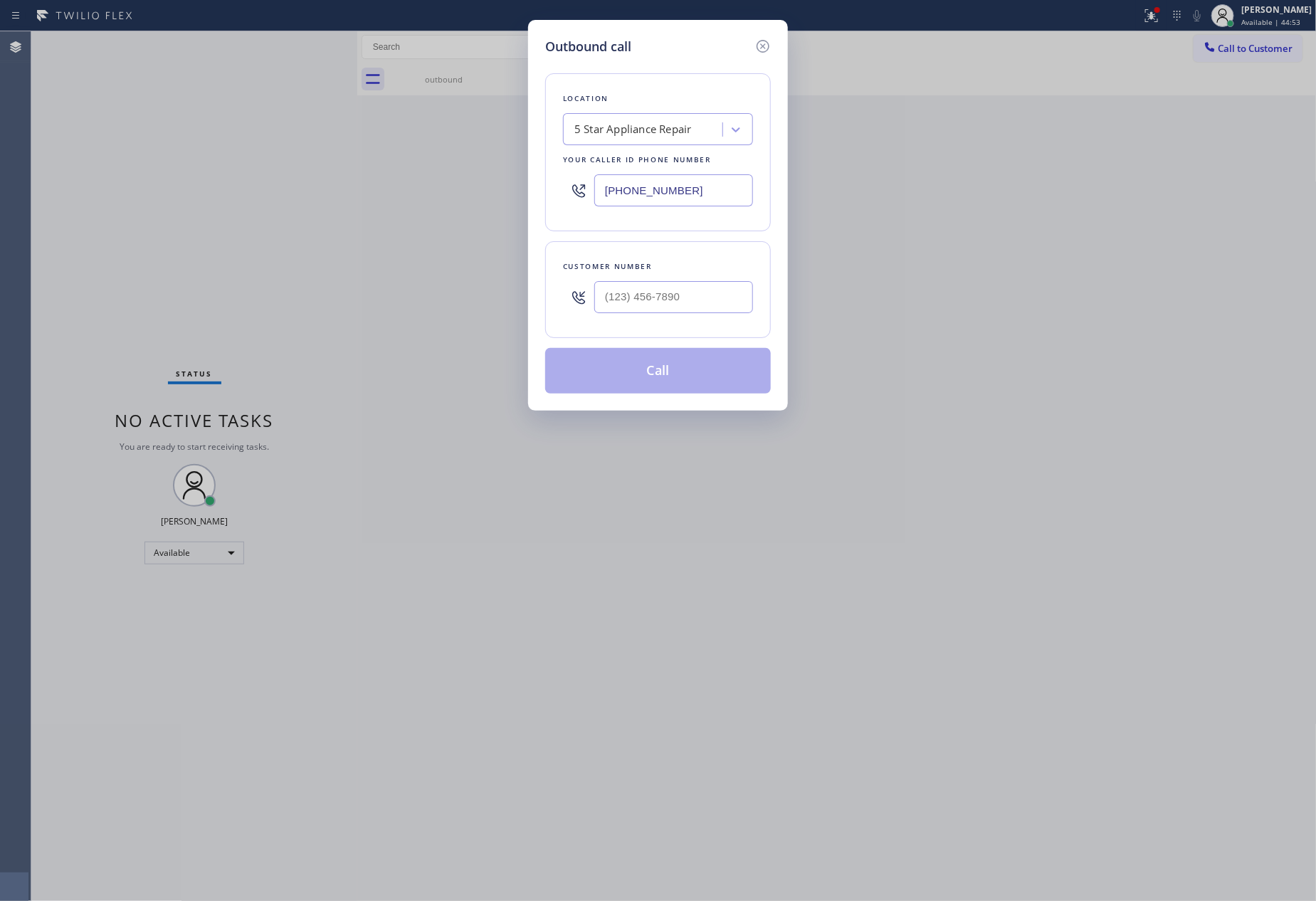
drag, startPoint x: 667, startPoint y: 182, endPoint x: 536, endPoint y: 171, distance: 131.5
click at [536, 171] on div "Outbound call Location 5 Star Appliance Repair Your caller id phone number [PHO…" at bounding box center [658, 215] width 259 height 391
click at [701, 185] on input "(___) ___-____" at bounding box center [674, 191] width 159 height 32
paste input "800) 568-8664"
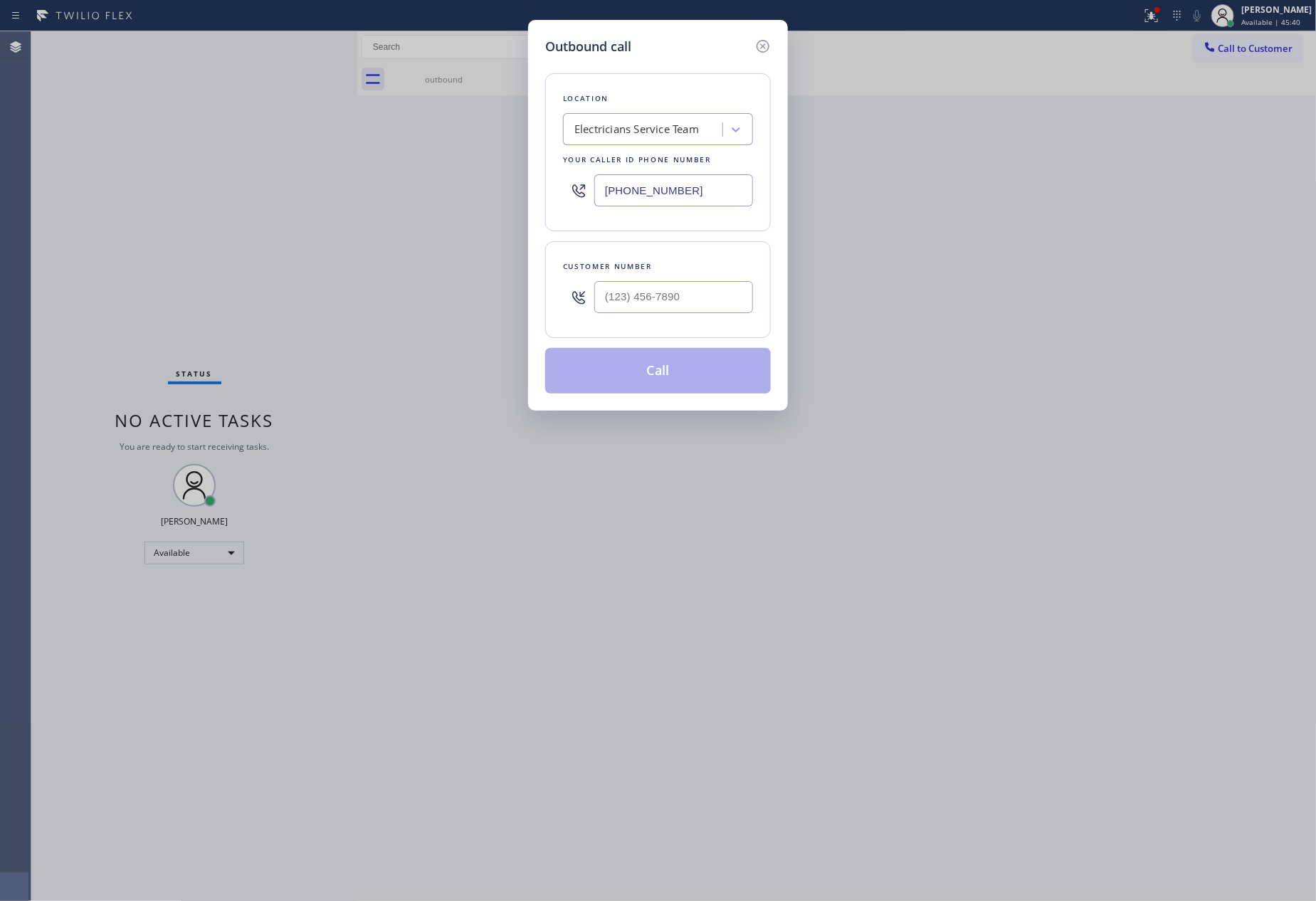
type input "[PHONE_NUMBER]"
click at [904, 393] on div "Outbound call Location Electricians Service Team Your caller id phone number [P…" at bounding box center [658, 450] width 1316 height 901
click at [127, 229] on div "Outbound call Location Electricians Service Team Your caller id phone number [P…" at bounding box center [658, 450] width 1316 height 901
click at [646, 287] on input "(___) ___-____" at bounding box center [674, 297] width 159 height 32
paste input "310) 466-6101"
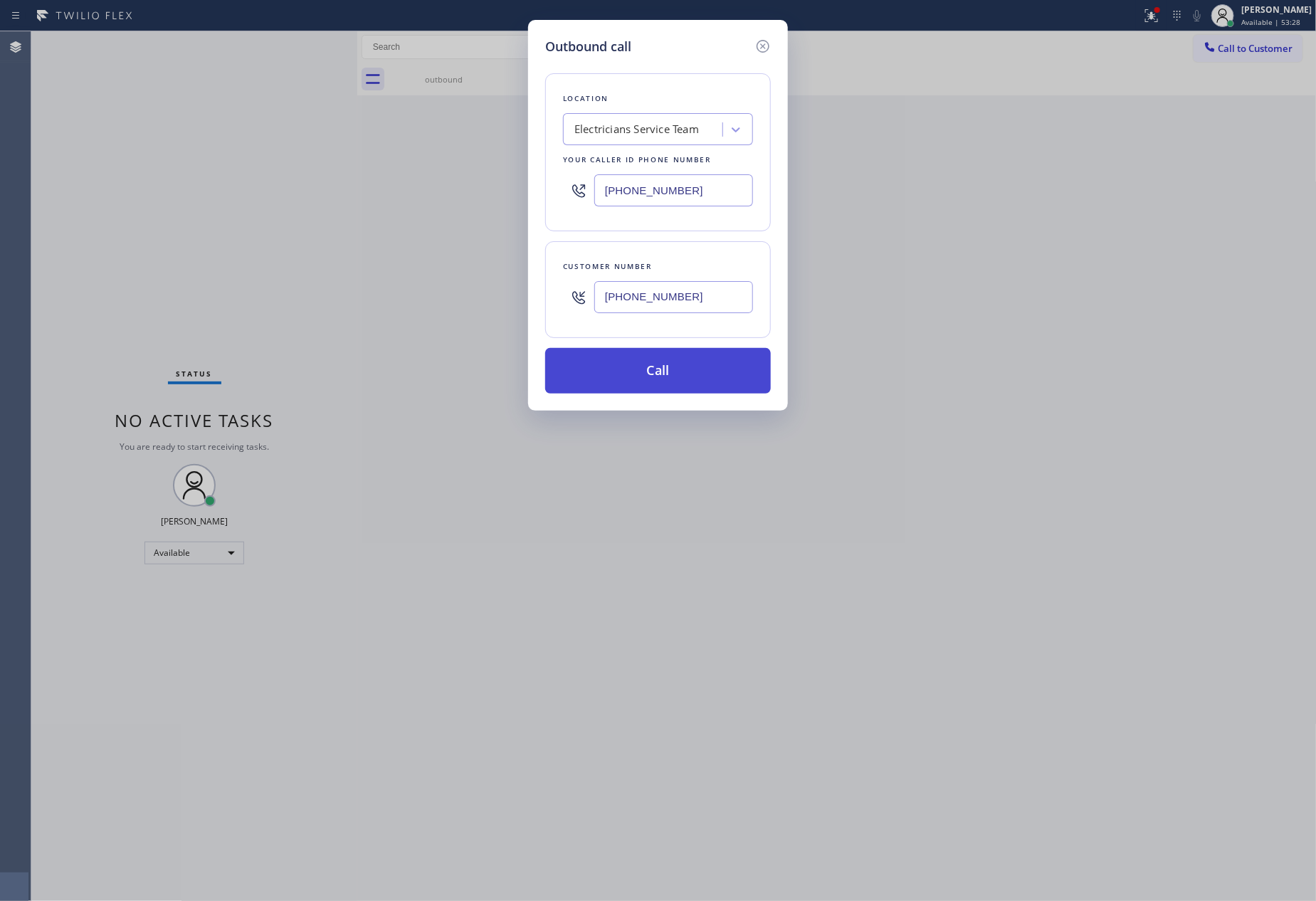
type input "[PHONE_NUMBER]"
click at [682, 383] on button "Call" at bounding box center [658, 370] width 226 height 46
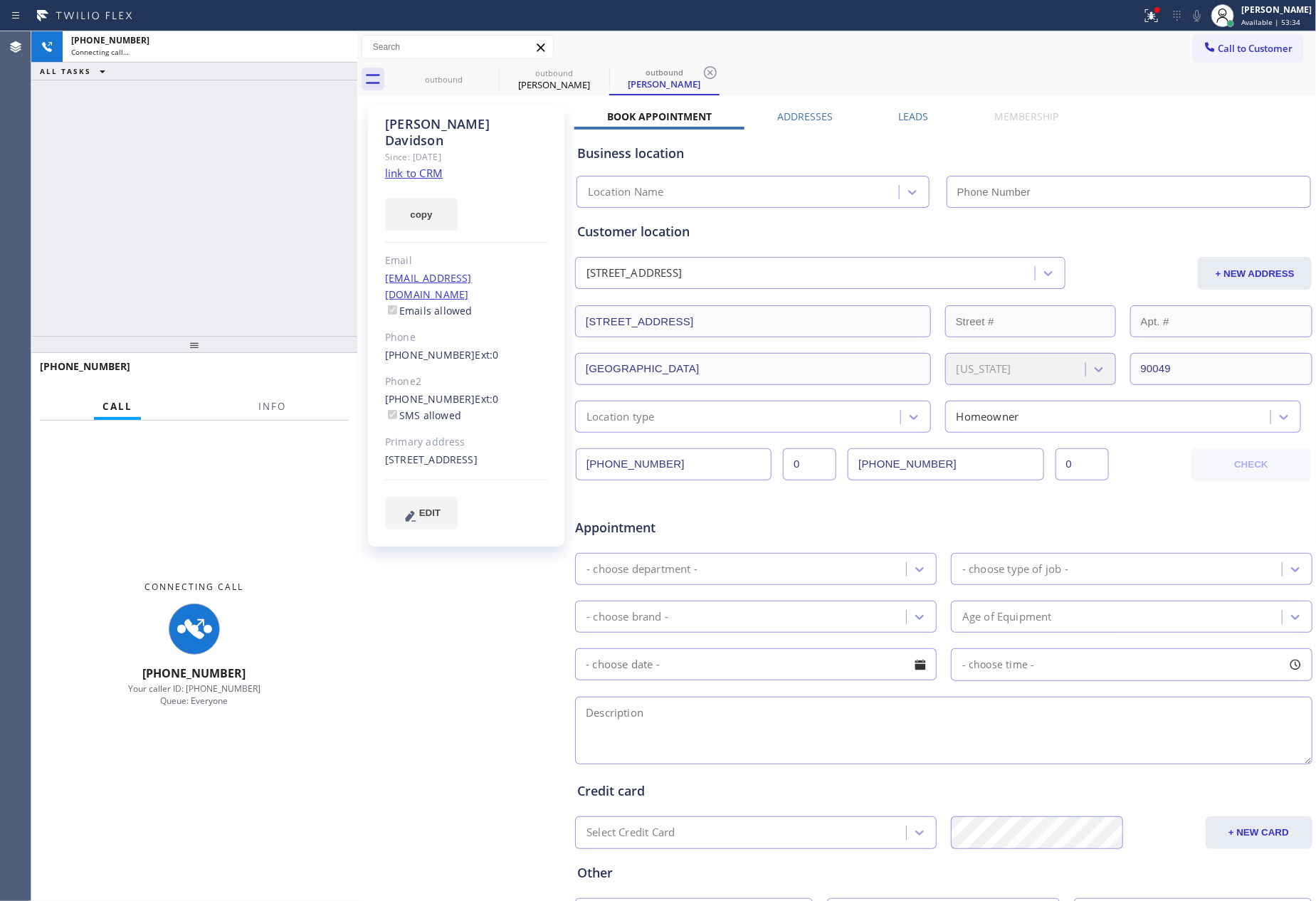
type input "[PHONE_NUMBER]"
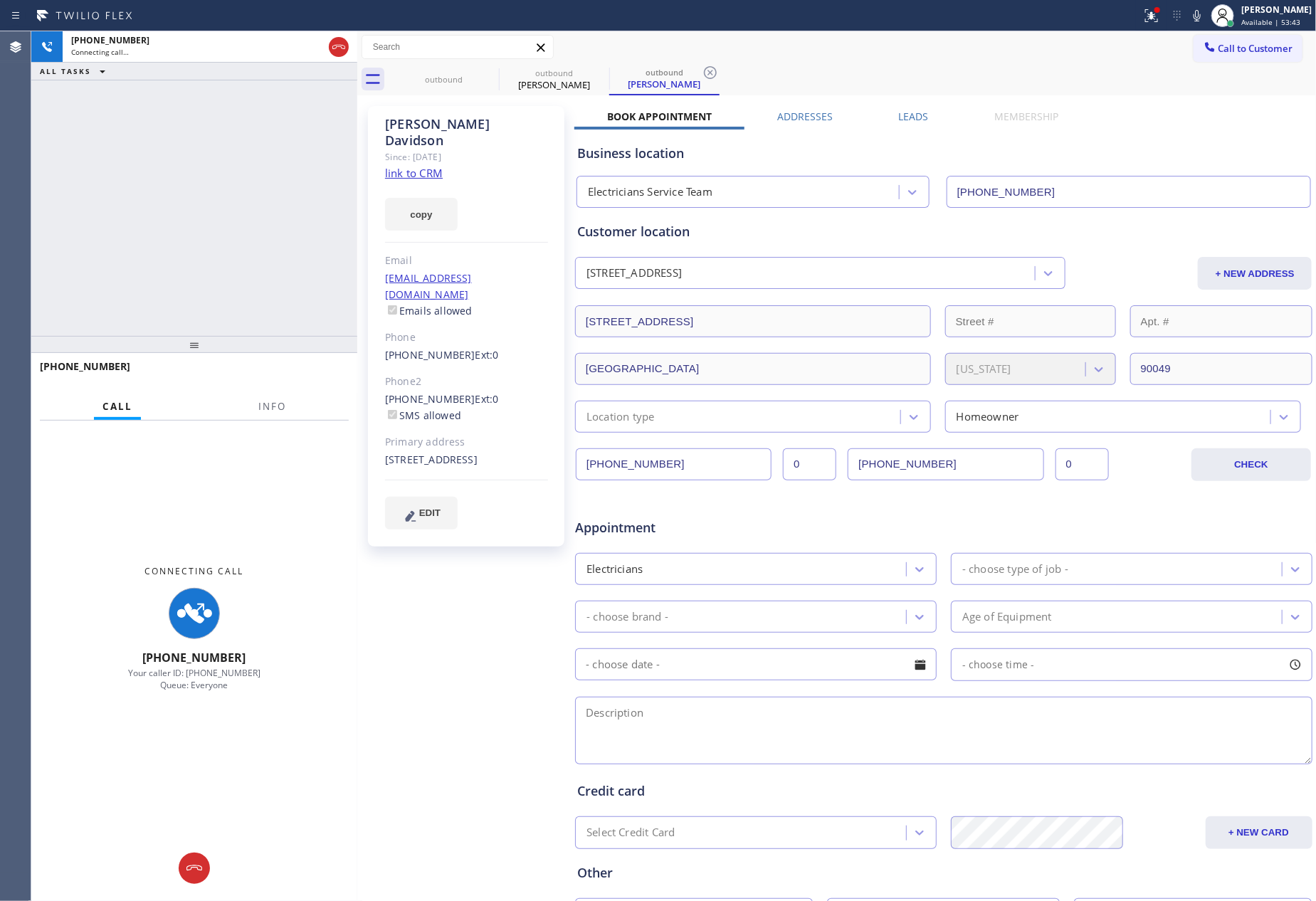
click at [246, 212] on div "[PHONE_NUMBER] Connecting call… ALL TASKS ALL TASKS ACTIVE TASKS TASKS IN WRAP …" at bounding box center [195, 184] width 326 height 305
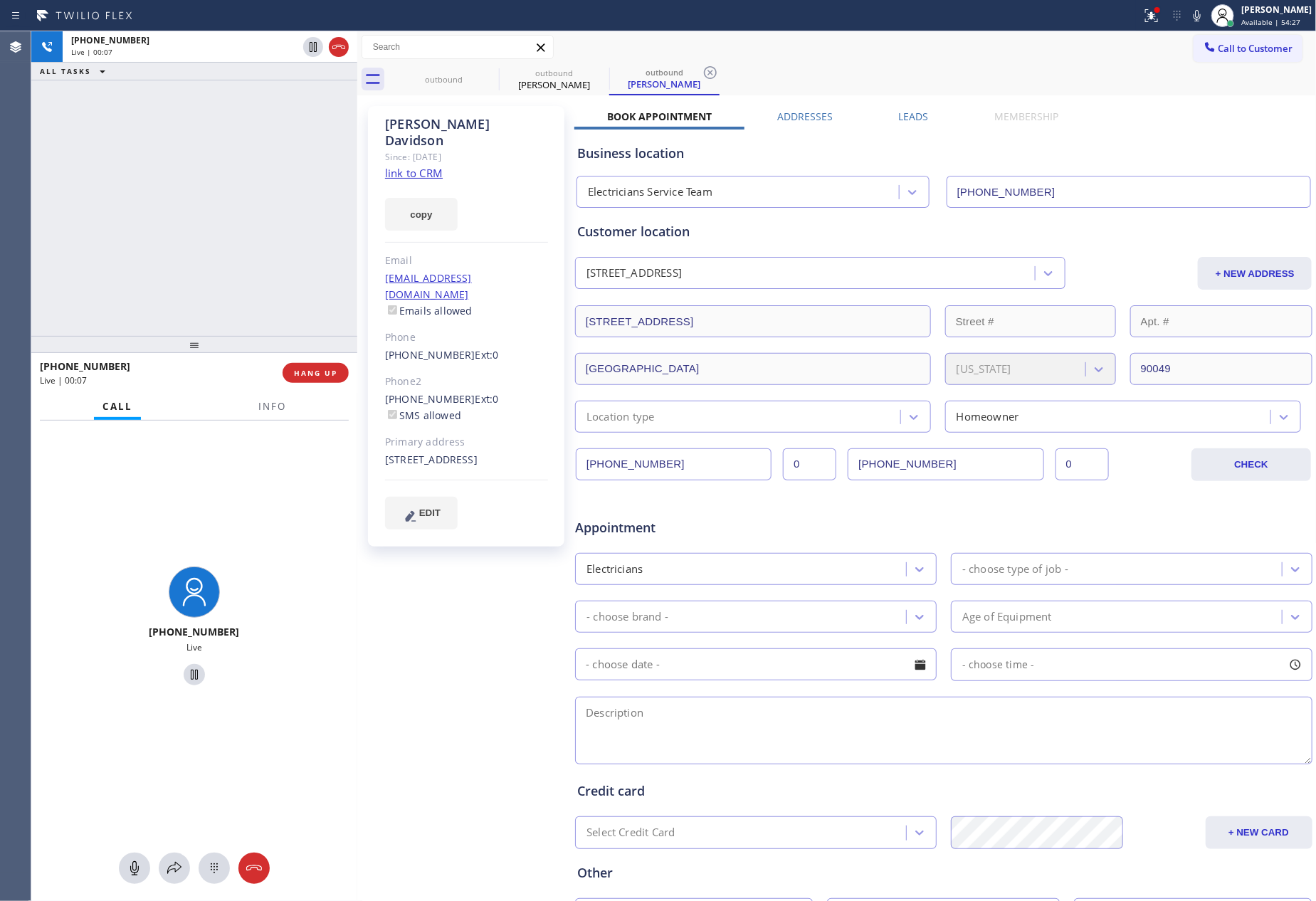
drag, startPoint x: 195, startPoint y: 145, endPoint x: 276, endPoint y: 223, distance: 112.4
click at [201, 154] on div "[PHONE_NUMBER] Live | 00:07 ALL TASKS ALL TASKS ACTIVE TASKS TASKS IN WRAP UP" at bounding box center [195, 184] width 326 height 305
click at [304, 372] on span "HANG UP" at bounding box center [315, 373] width 43 height 10
click at [261, 205] on div "[PHONE_NUMBER] Live | 00:09 ALL TASKS ALL TASKS ACTIVE TASKS TASKS IN WRAP UP" at bounding box center [195, 184] width 326 height 305
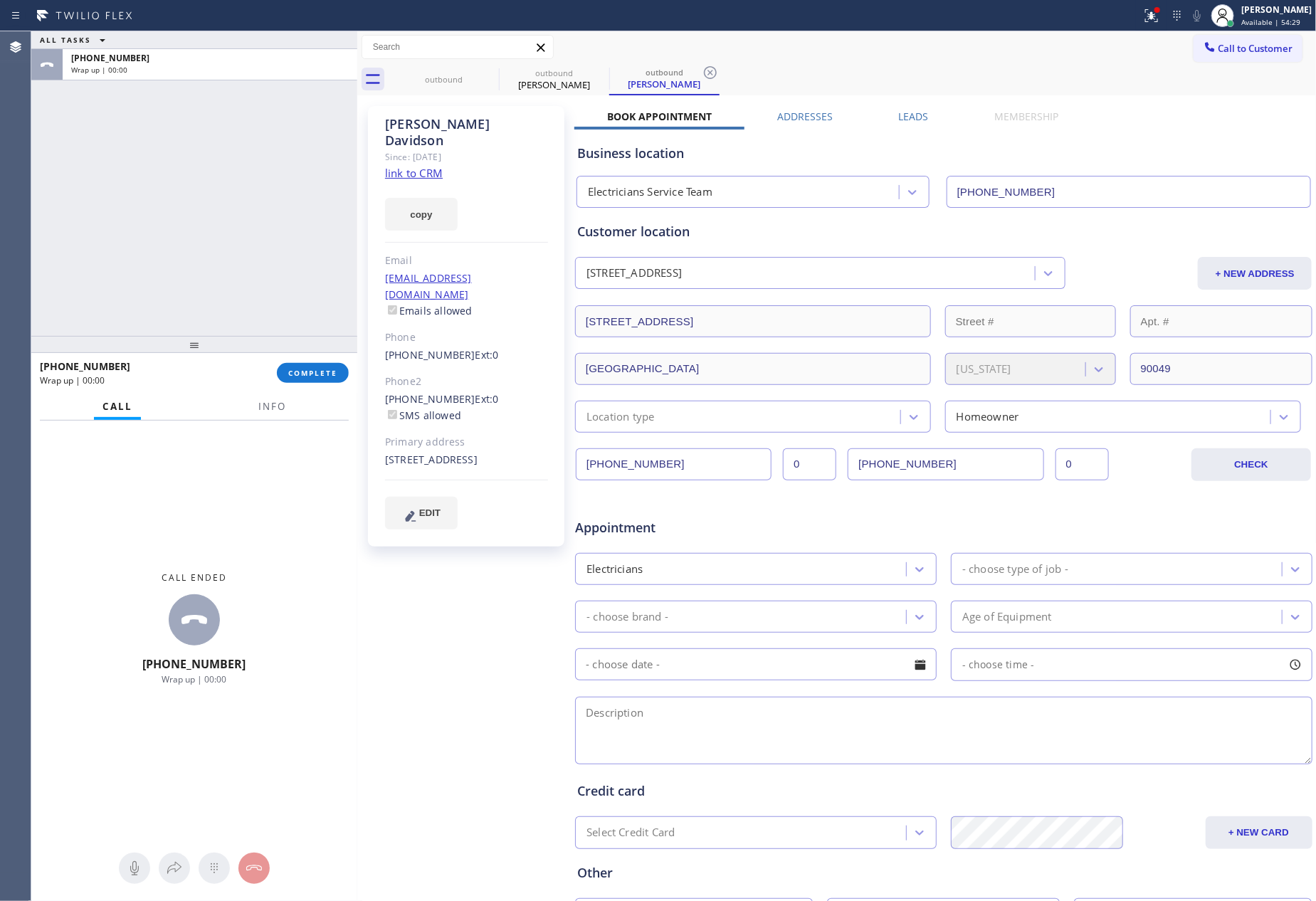
click at [261, 205] on div "ALL TASKS ALL TASKS ACTIVE TASKS TASKS IN WRAP UP [PHONE_NUMBER] Wrap up | 00:00" at bounding box center [195, 184] width 326 height 305
click at [205, 154] on div "ALL TASKS ALL TASKS ACTIVE TASKS TASKS IN WRAP UP [PHONE_NUMBER] Wrap up | 00:03" at bounding box center [195, 184] width 326 height 305
click at [231, 259] on div "ALL TASKS ALL TASKS ACTIVE TASKS TASKS IN WRAP UP [PHONE_NUMBER] Wrap up | 00:03" at bounding box center [195, 184] width 326 height 305
click at [899, 111] on label "Leads" at bounding box center [913, 116] width 30 height 14
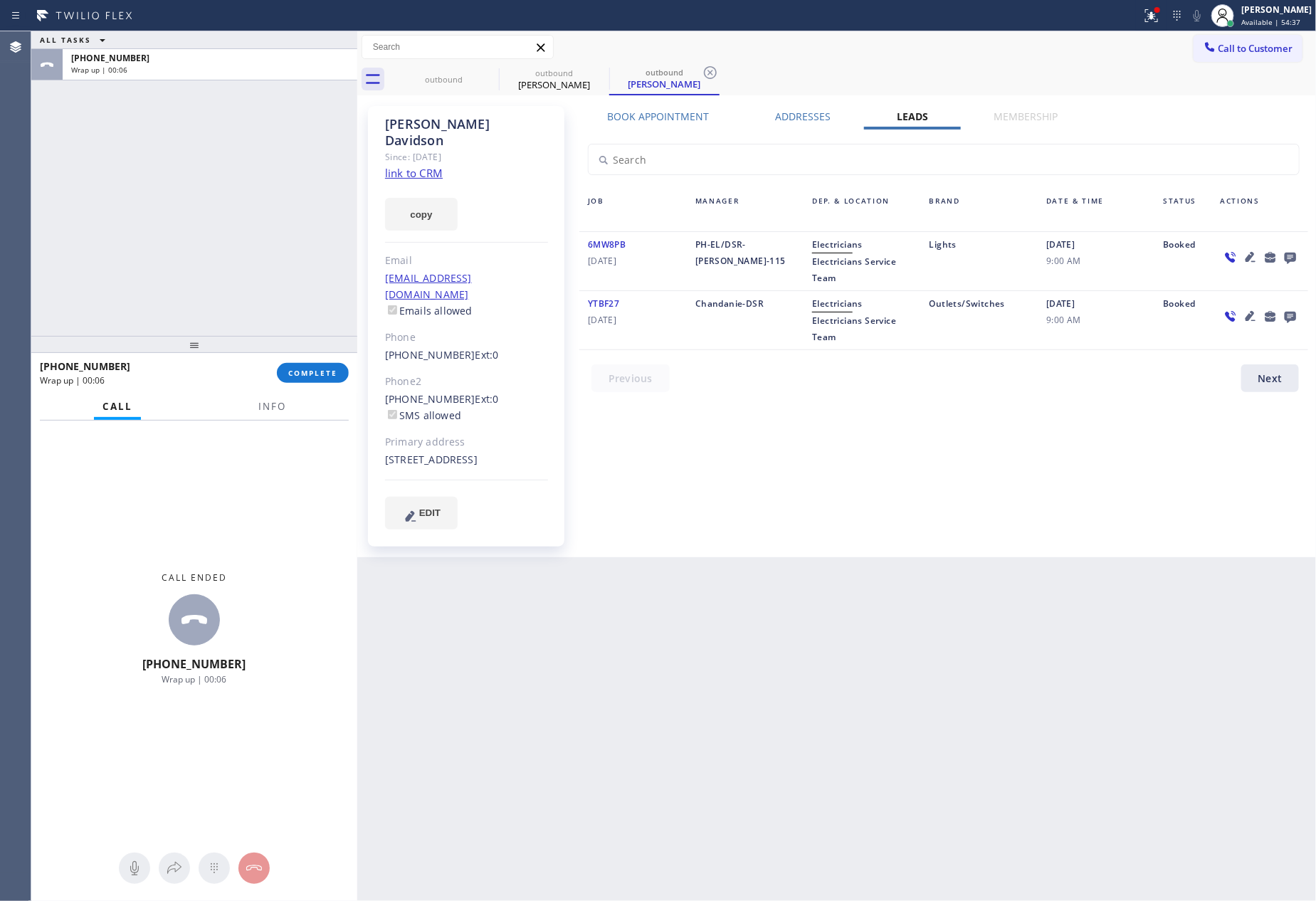
drag, startPoint x: 979, startPoint y: 583, endPoint x: 1265, endPoint y: 330, distance: 381.8
click at [993, 571] on div "Back to Dashboard Change Sender ID Customers Technicians Select a contact Outbo…" at bounding box center [837, 467] width 959 height 870
click at [1291, 253] on icon at bounding box center [1290, 259] width 12 height 12
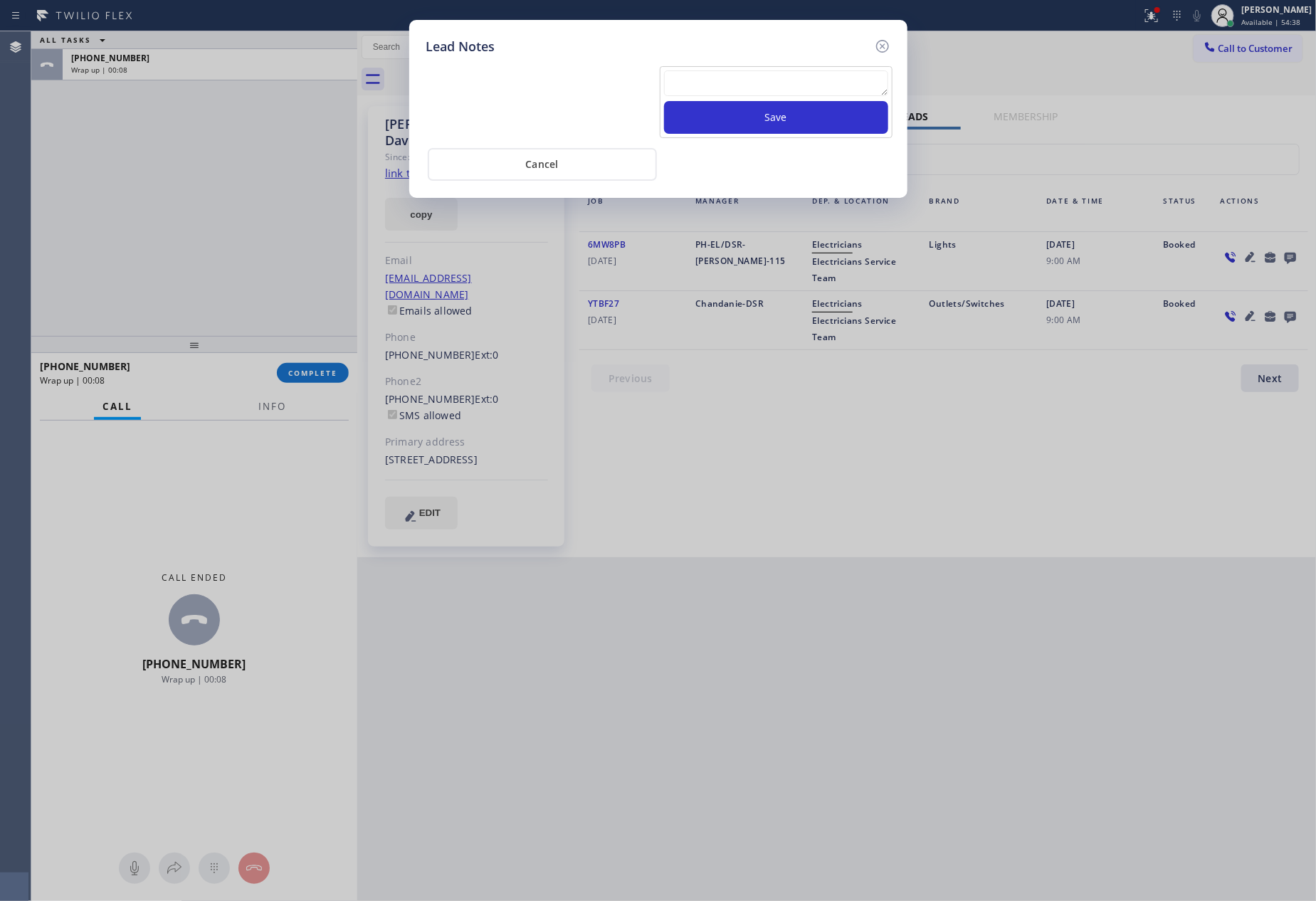
click at [768, 77] on textarea at bounding box center [776, 83] width 224 height 25
paste textarea "PLEASE TRANSFER FOR MEMBERSHIP"
type textarea "PLEASE TRANSFER FOR MEMBERSHIP"
click at [752, 121] on button "Save" at bounding box center [776, 117] width 224 height 32
click at [606, 171] on button "Cancel" at bounding box center [542, 164] width 229 height 32
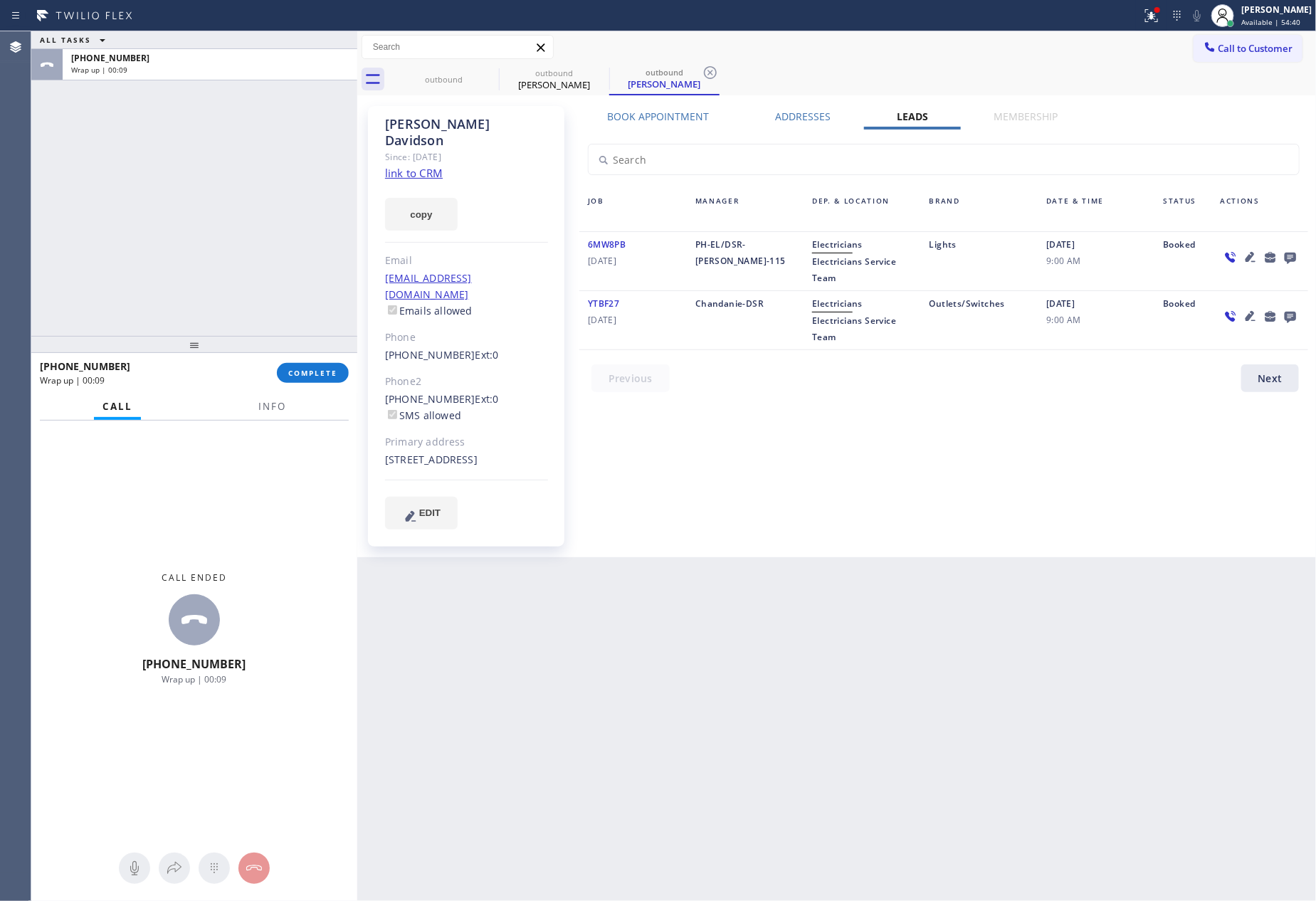
click at [185, 209] on div "ALL TASKS ALL TASKS ACTIVE TASKS TASKS IN WRAP UP [PHONE_NUMBER] Wrap up | 00:09" at bounding box center [195, 184] width 326 height 305
drag, startPoint x: 233, startPoint y: 220, endPoint x: 252, endPoint y: 290, distance: 72.5
click at [232, 227] on div "ALL TASKS ALL TASKS ACTIVE TASKS TASKS IN WRAP UP [PHONE_NUMBER] Wrap up | 12:35" at bounding box center [195, 184] width 326 height 305
click at [308, 378] on button "COMPLETE" at bounding box center [313, 373] width 72 height 20
click at [224, 177] on div "ALL TASKS ALL TASKS ACTIVE TASKS TASKS IN WRAP UP [PHONE_NUMBER] Wrap up | 12:36" at bounding box center [195, 184] width 326 height 305
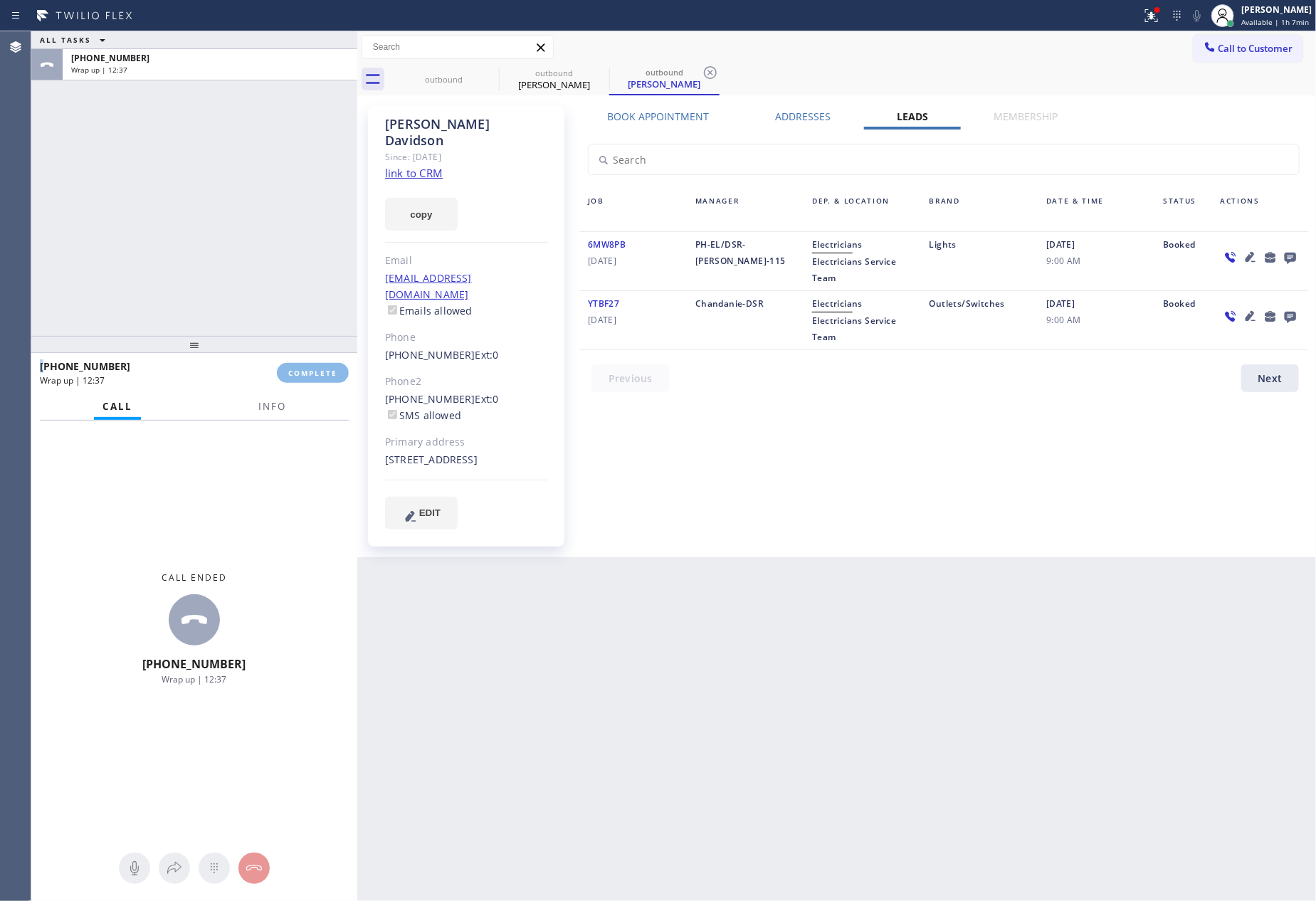
click at [224, 177] on div "ALL TASKS ALL TASKS ACTIVE TASKS TASKS IN WRAP UP [PHONE_NUMBER] Wrap up | 12:37" at bounding box center [195, 184] width 326 height 305
click at [225, 177] on div "ALL TASKS ALL TASKS ACTIVE TASKS TASKS IN WRAP UP [PHONE_NUMBER] Wrap up | 12:37" at bounding box center [195, 184] width 326 height 305
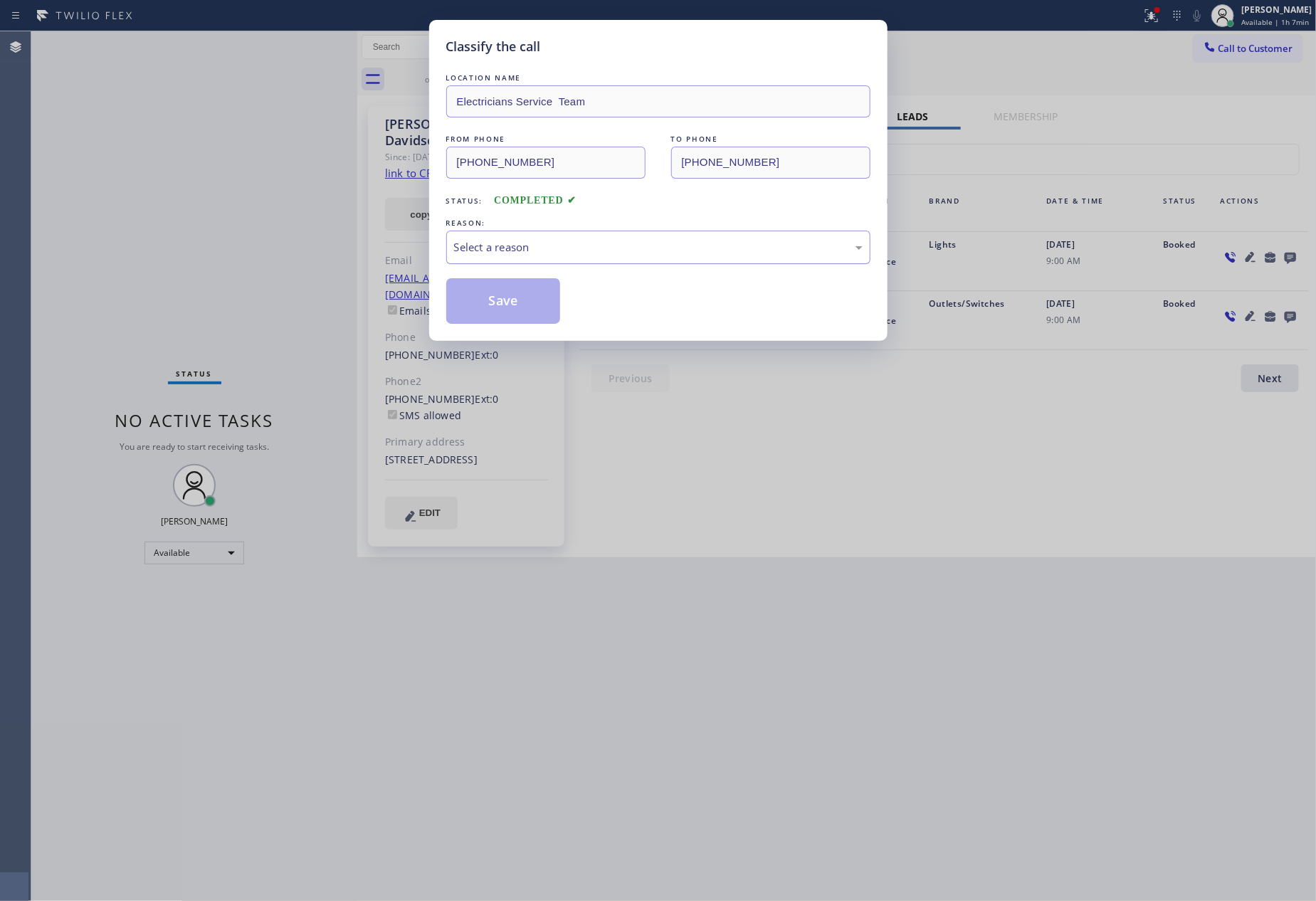
click at [567, 246] on div "Select a reason" at bounding box center [658, 248] width 409 height 16
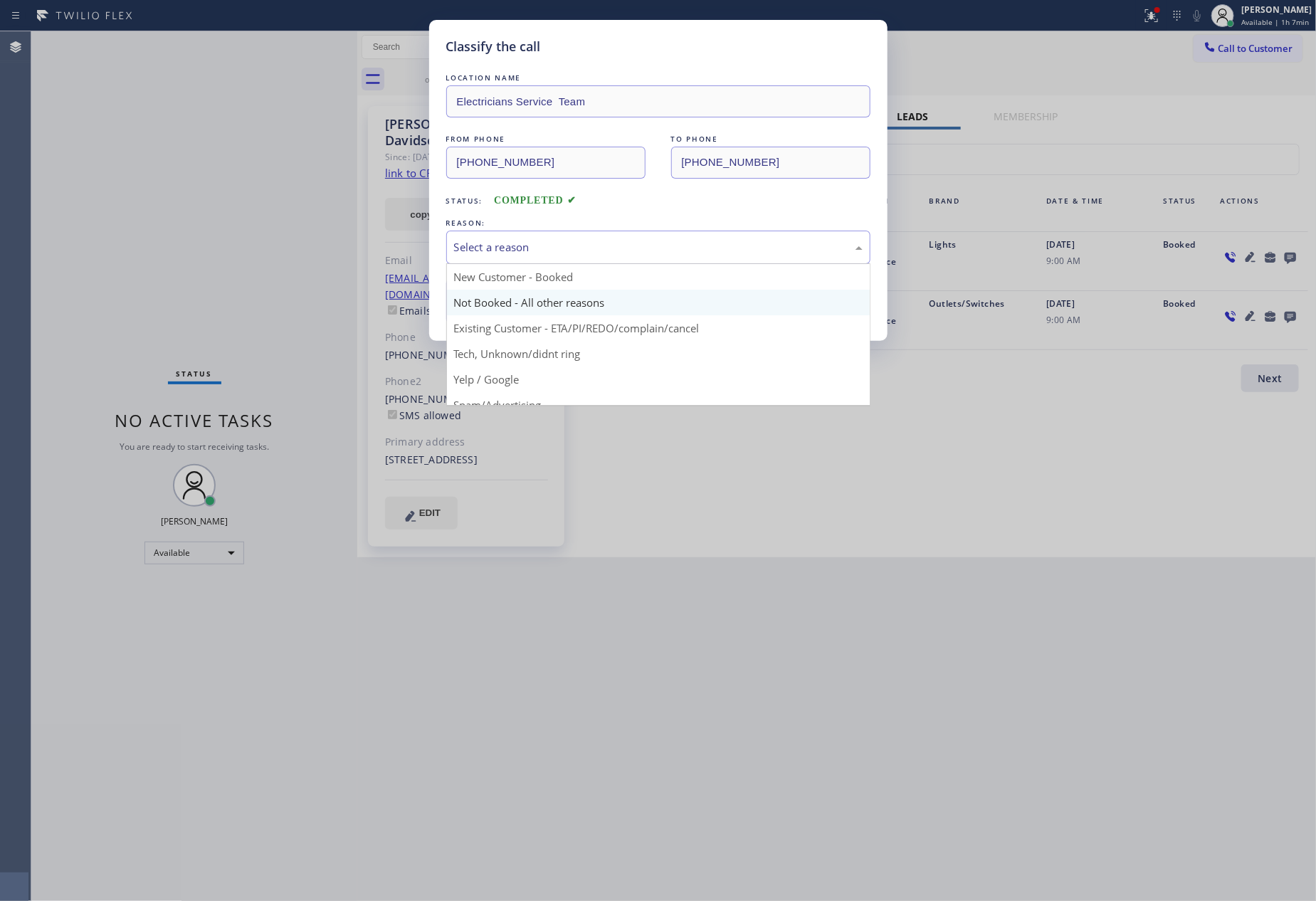
click at [501, 301] on button "Save" at bounding box center [503, 301] width 114 height 46
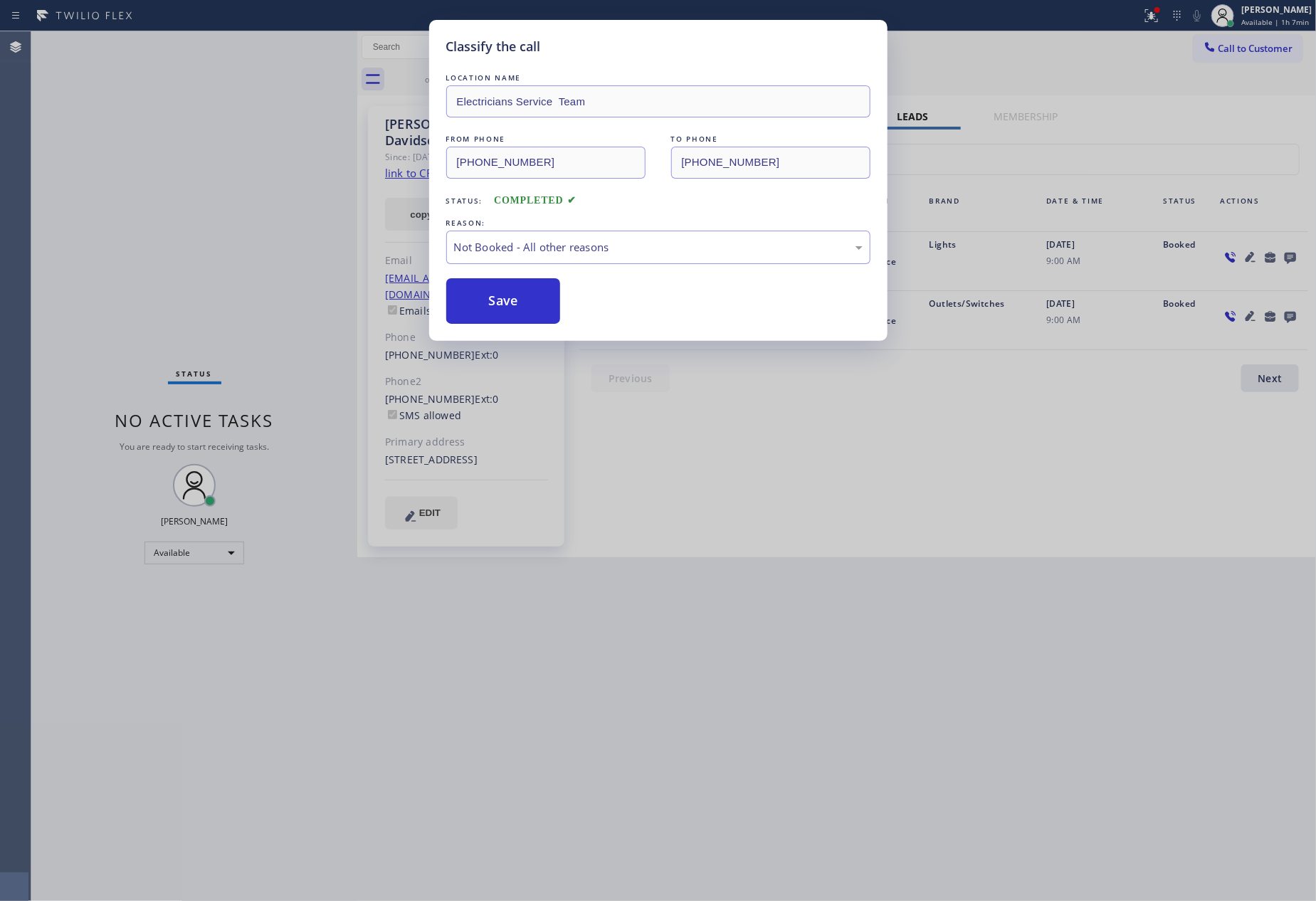
click at [501, 301] on button "Save" at bounding box center [503, 301] width 114 height 46
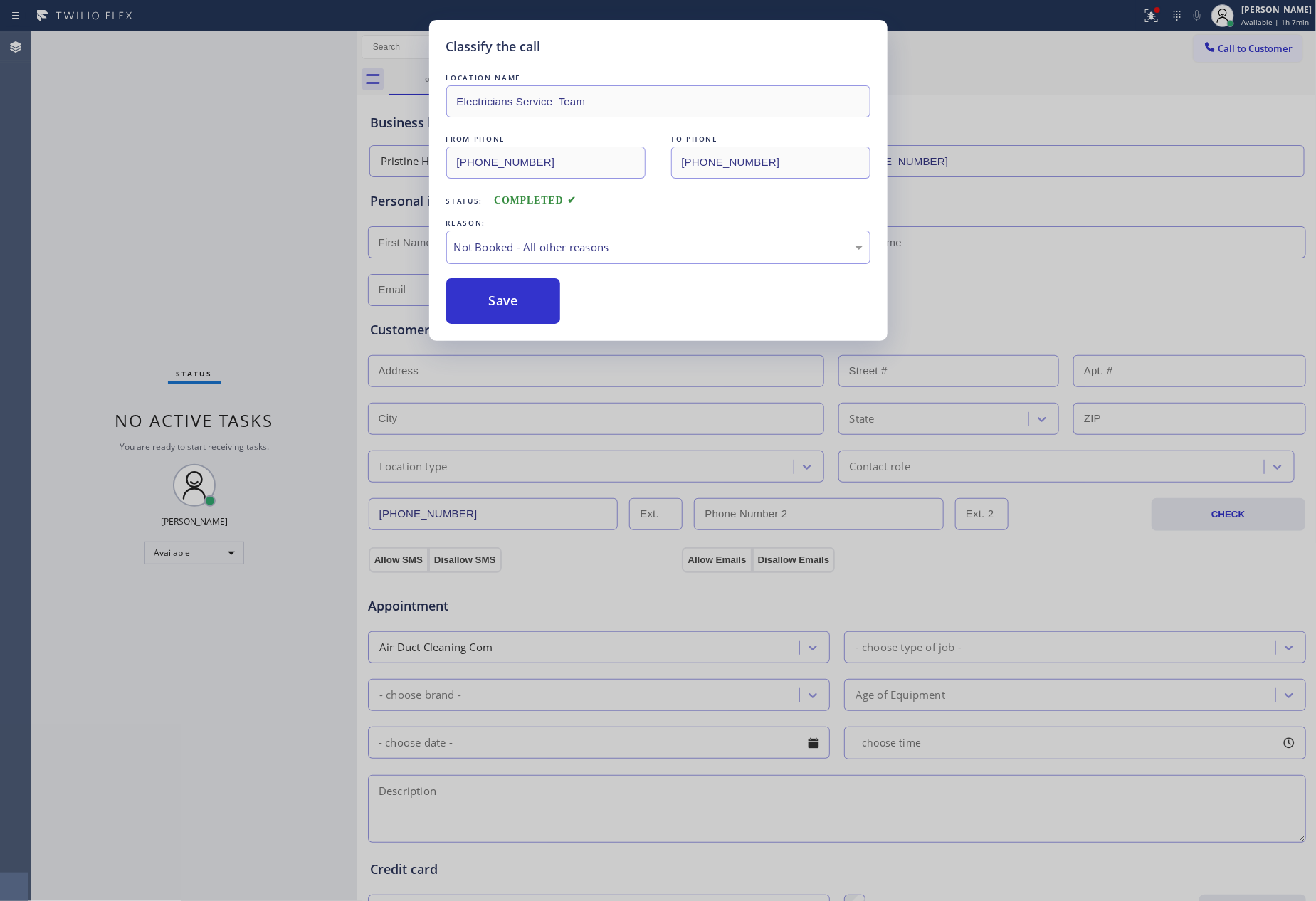
click at [501, 301] on button "Save" at bounding box center [503, 301] width 114 height 46
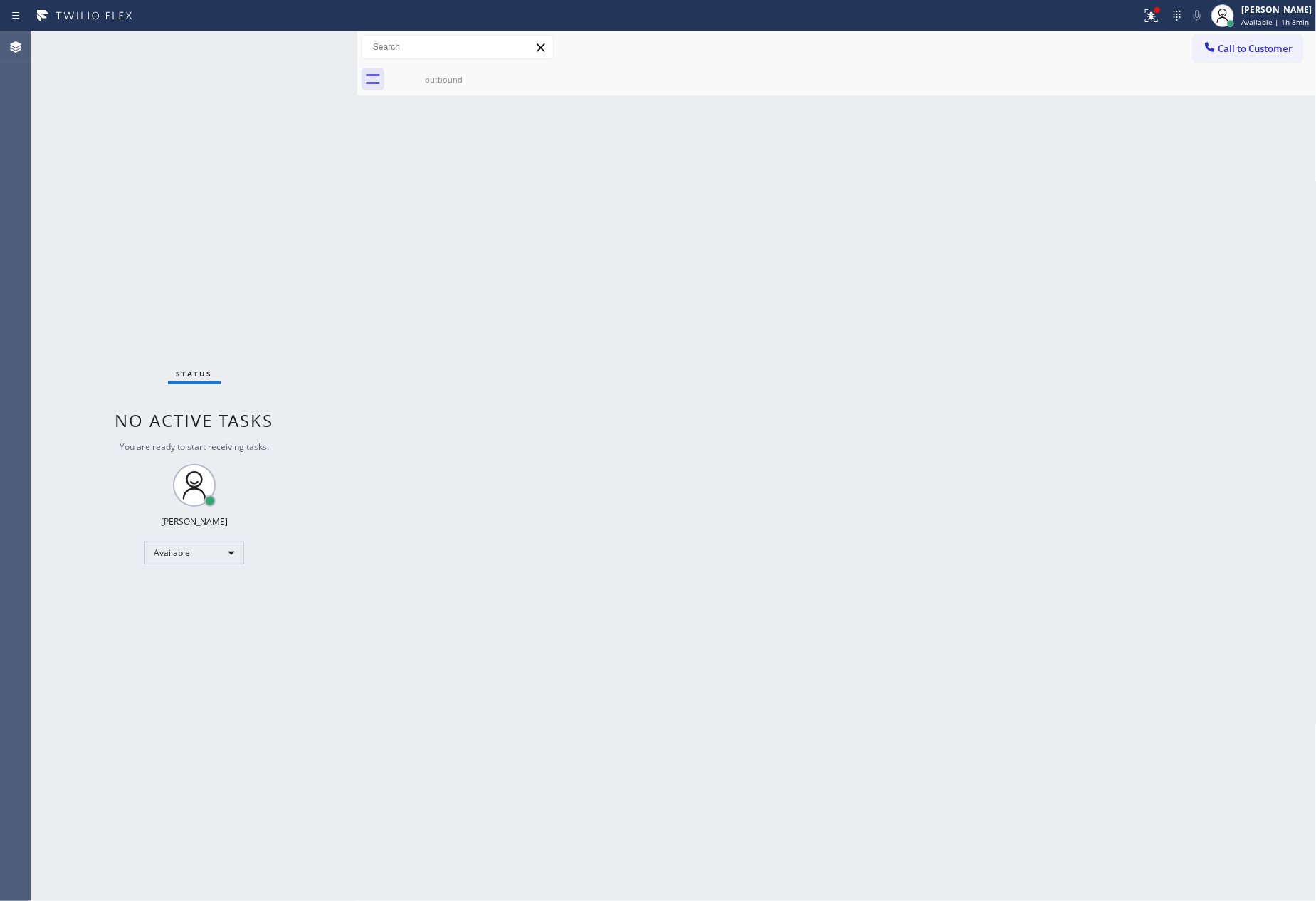
click at [470, 305] on div "Back to Dashboard Change Sender ID Customers Technicians Select a contact Outbo…" at bounding box center [837, 467] width 959 height 870
click at [430, 487] on div "Back to Dashboard Change Sender ID Customers Technicians Select a contact Outbo…" at bounding box center [837, 467] width 959 height 870
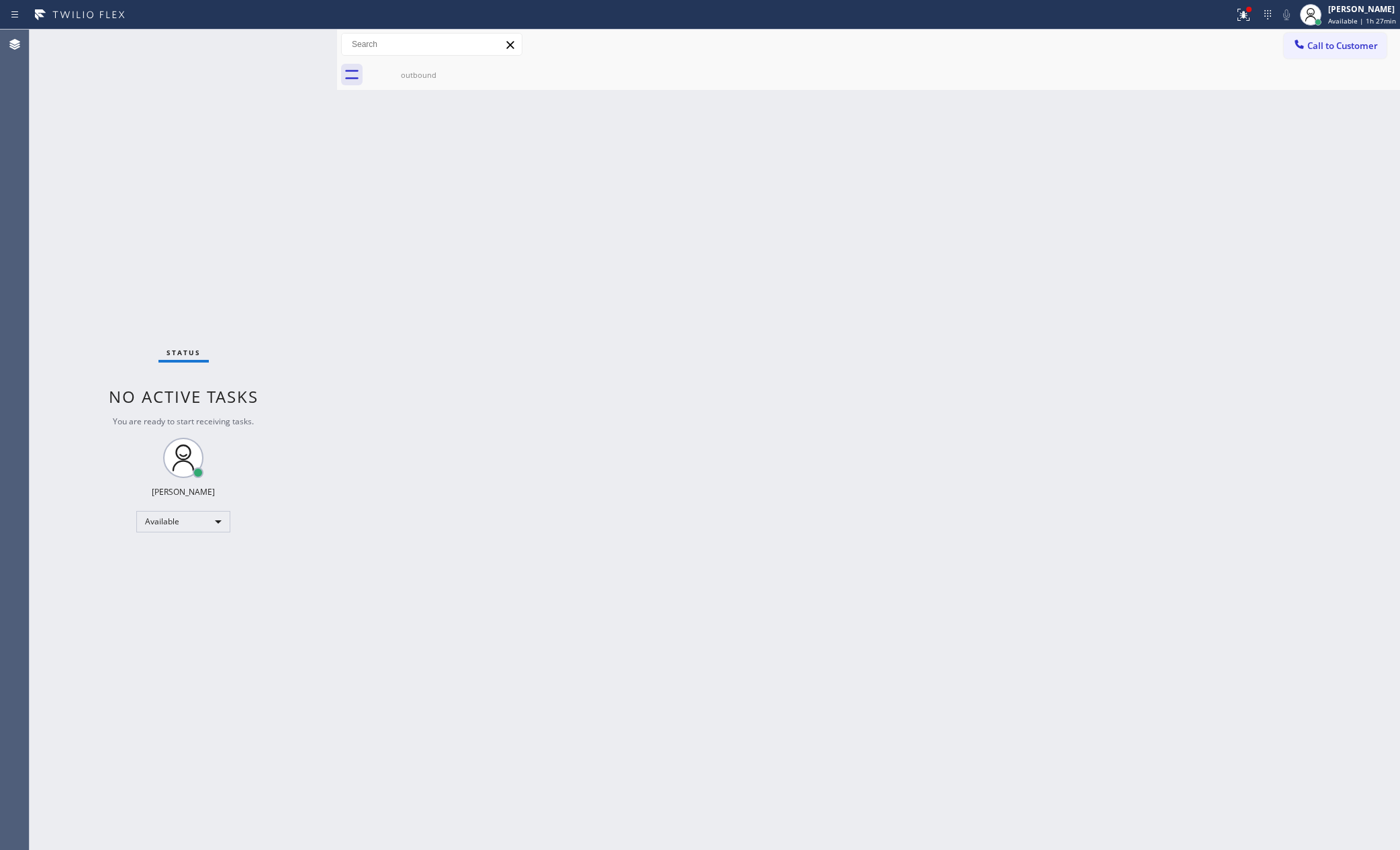
drag, startPoint x: 353, startPoint y: 437, endPoint x: 1144, endPoint y: 822, distance: 879.7
click at [413, 468] on div "Back to Dashboard Change Sender ID Customers Technicians Select a contact Outbo…" at bounding box center [868, 440] width 1063 height 821
click at [79, 445] on div at bounding box center [183, 592] width 308 height 517
click at [160, 184] on div "ALL TASKS ALL TASKS ACTIVE TASKS TASKS IN WRAP UP [PHONE_NUMBER] Reserved" at bounding box center [183, 173] width 308 height 287
click at [293, 57] on icon at bounding box center [295, 60] width 16 height 16
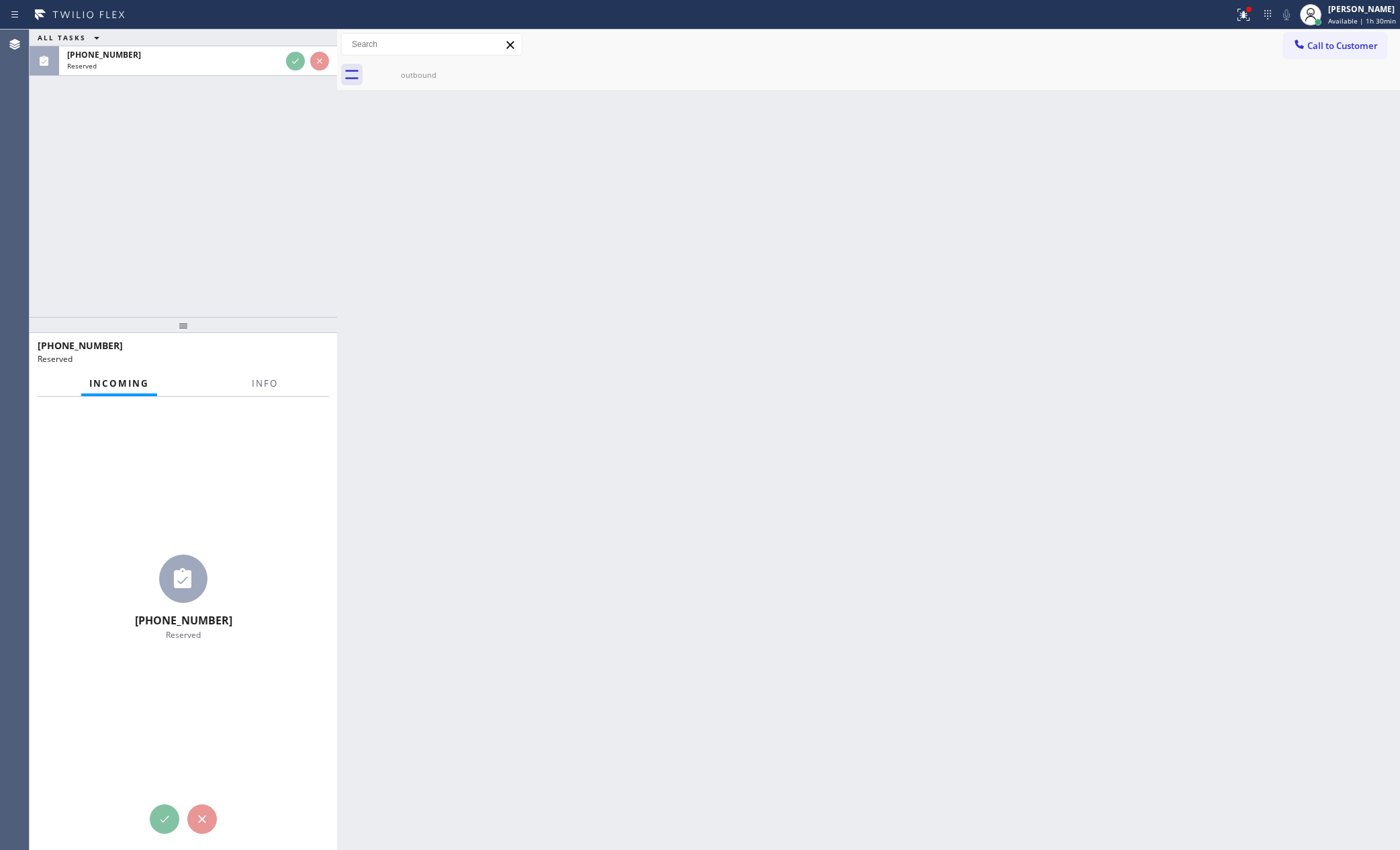
click at [288, 194] on div "ALL TASKS ALL TASKS ACTIVE TASKS TASKS IN WRAP UP [PHONE_NUMBER] Reserved" at bounding box center [183, 173] width 308 height 287
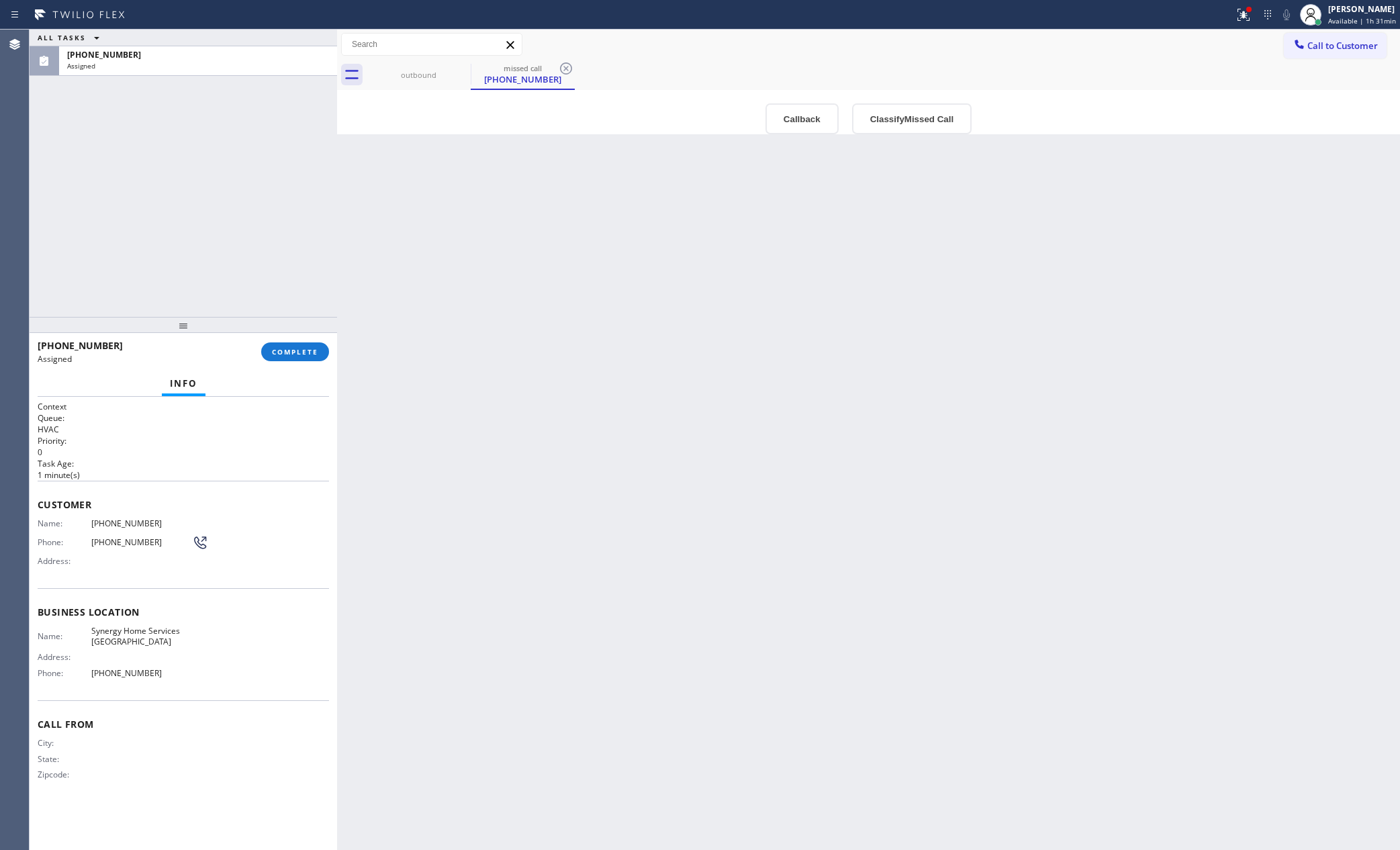
click at [65, 145] on div "ALL TASKS ALL TASKS ACTIVE TASKS TASKS IN WRAP UP [PHONE_NUMBER] Assigned" at bounding box center [183, 173] width 308 height 287
click at [299, 357] on button "COMPLETE" at bounding box center [295, 352] width 68 height 19
click at [257, 184] on div "ALL TASKS ALL TASKS ACTIVE TASKS TASKS IN WRAP UP [PHONE_NUMBER] Assigned" at bounding box center [183, 173] width 308 height 287
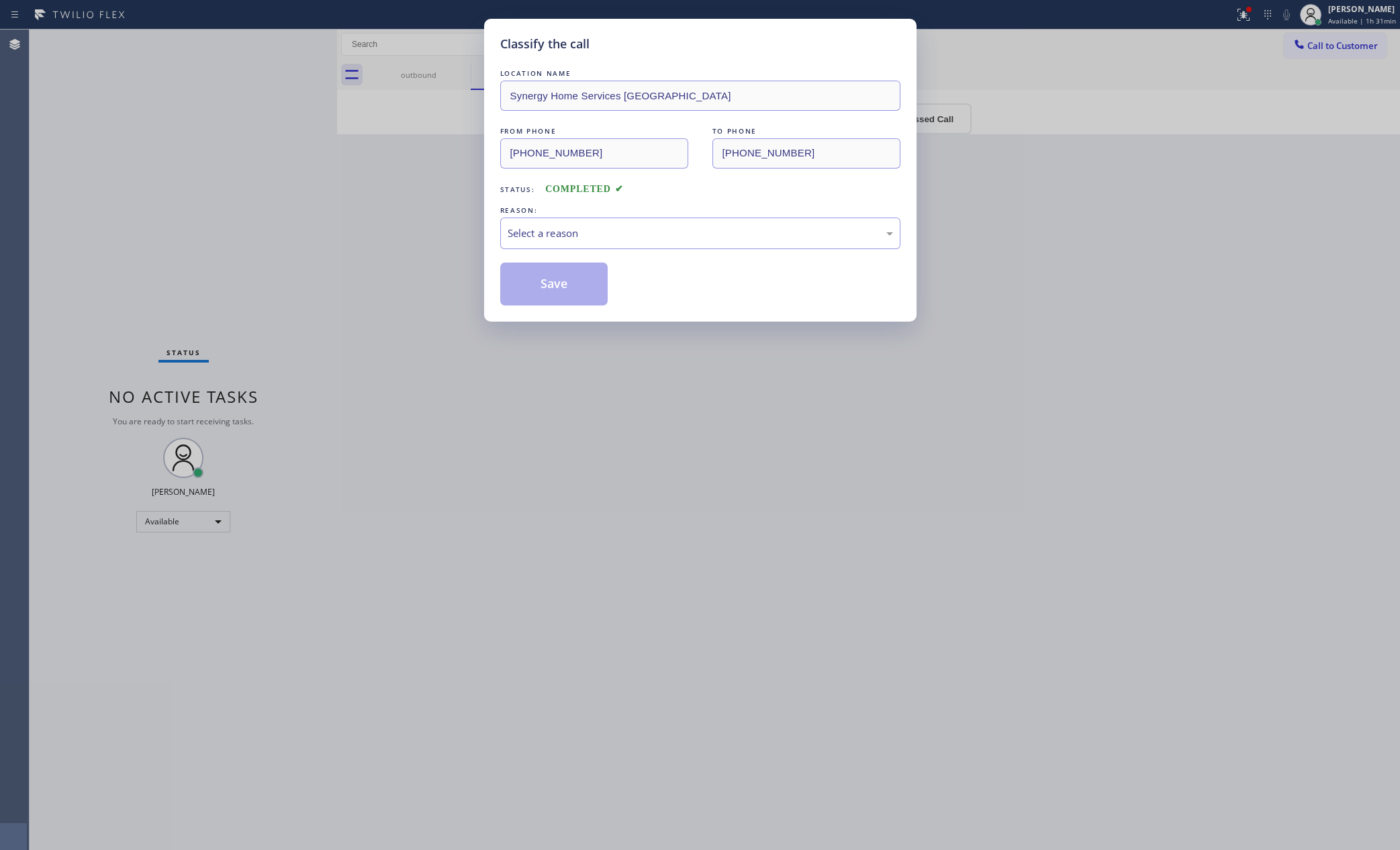
click at [257, 184] on div "Classify the call LOCATION NAME Synergy Home Services [PERSON_NAME] FROM PHONE …" at bounding box center [700, 425] width 1400 height 850
drag, startPoint x: 582, startPoint y: 216, endPoint x: 568, endPoint y: 270, distance: 55.8
click at [581, 222] on div "REASON: Select a reason" at bounding box center [700, 226] width 400 height 46
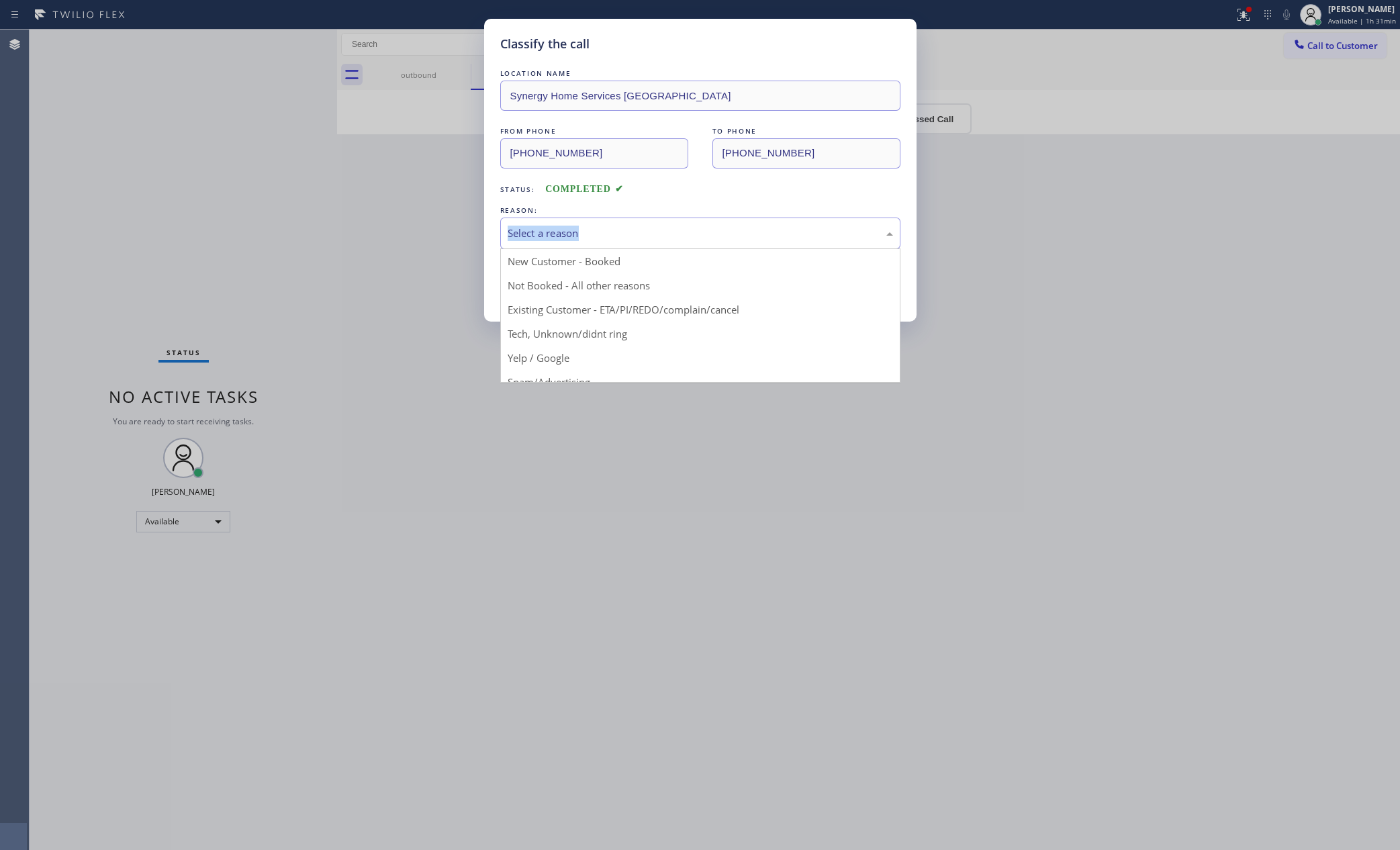
click at [577, 236] on div "Select a reason" at bounding box center [700, 234] width 386 height 15
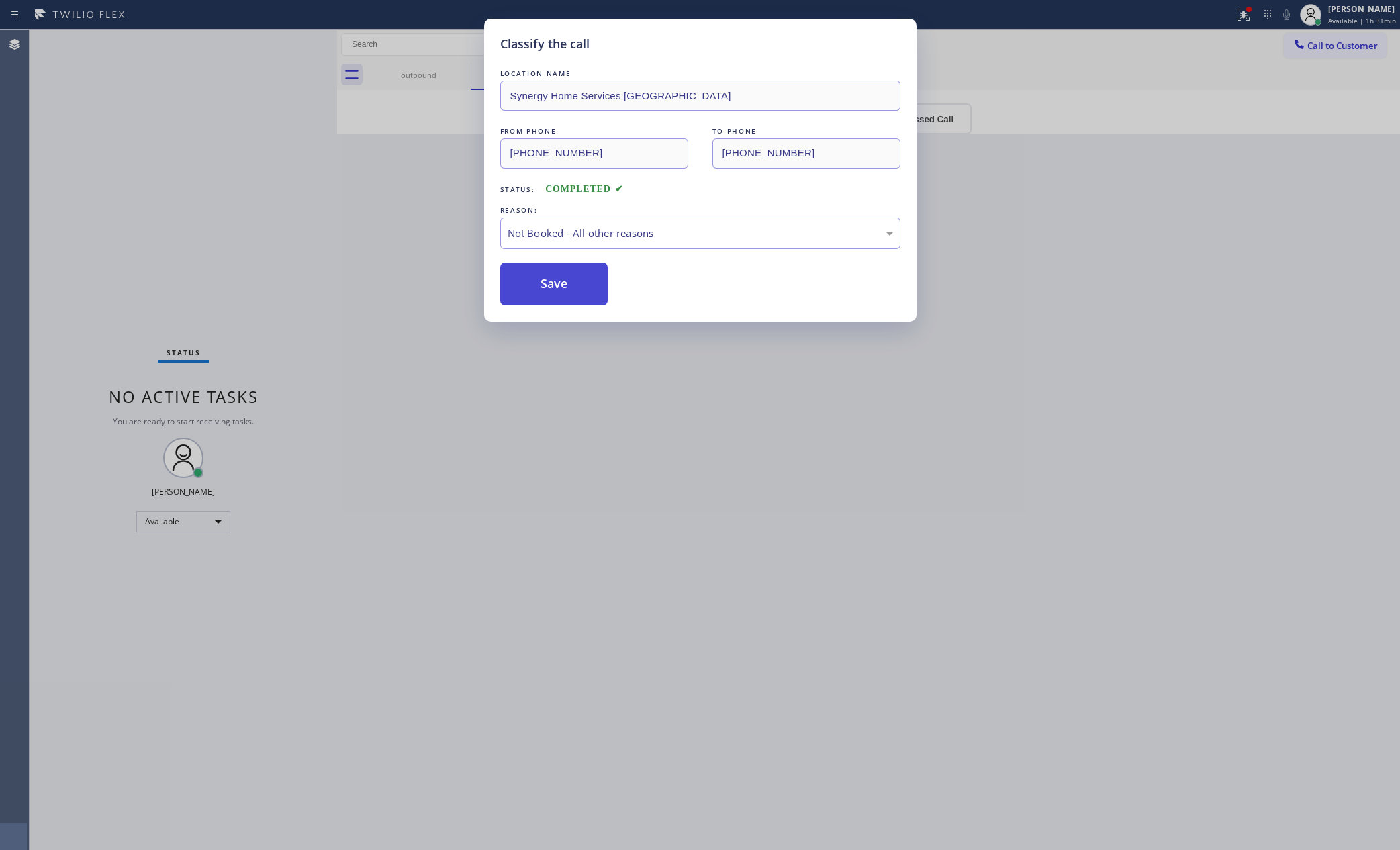
click at [545, 284] on button "Save" at bounding box center [554, 284] width 108 height 43
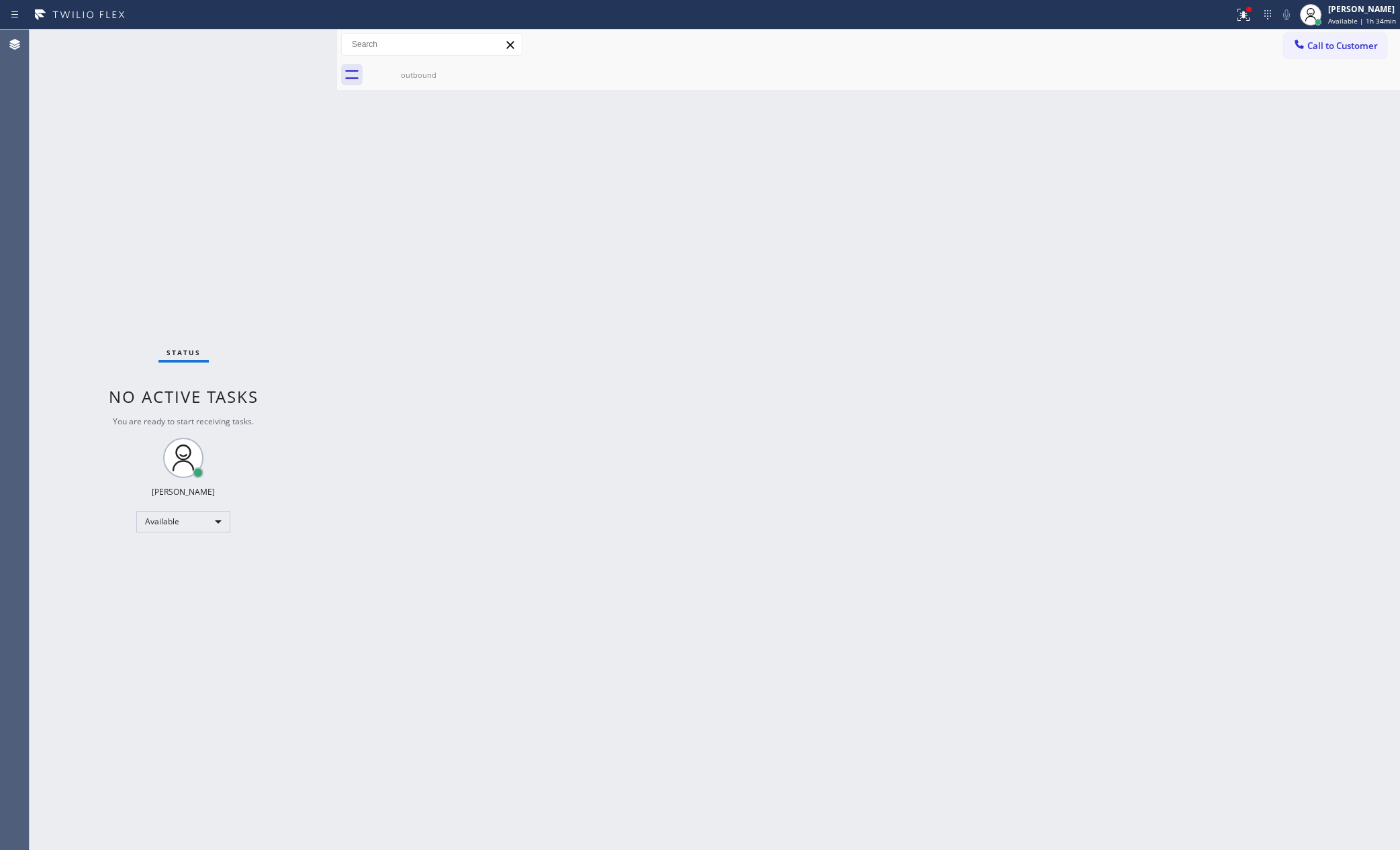
drag, startPoint x: 379, startPoint y: 373, endPoint x: 377, endPoint y: 360, distance: 13.2
click at [379, 373] on div "Back to Dashboard Change Sender ID Customers Technicians Select a contact Outbo…" at bounding box center [868, 440] width 1063 height 821
click at [418, 258] on div "Back to Dashboard Change Sender ID Customers Technicians Select a contact Outbo…" at bounding box center [868, 440] width 1063 height 821
click at [438, 282] on div "Back to Dashboard Change Sender ID Customers Technicians Select a contact Outbo…" at bounding box center [868, 440] width 1063 height 821
click at [415, 382] on div "Back to Dashboard Change Sender ID Customers Technicians Select a contact Outbo…" at bounding box center [868, 440] width 1063 height 821
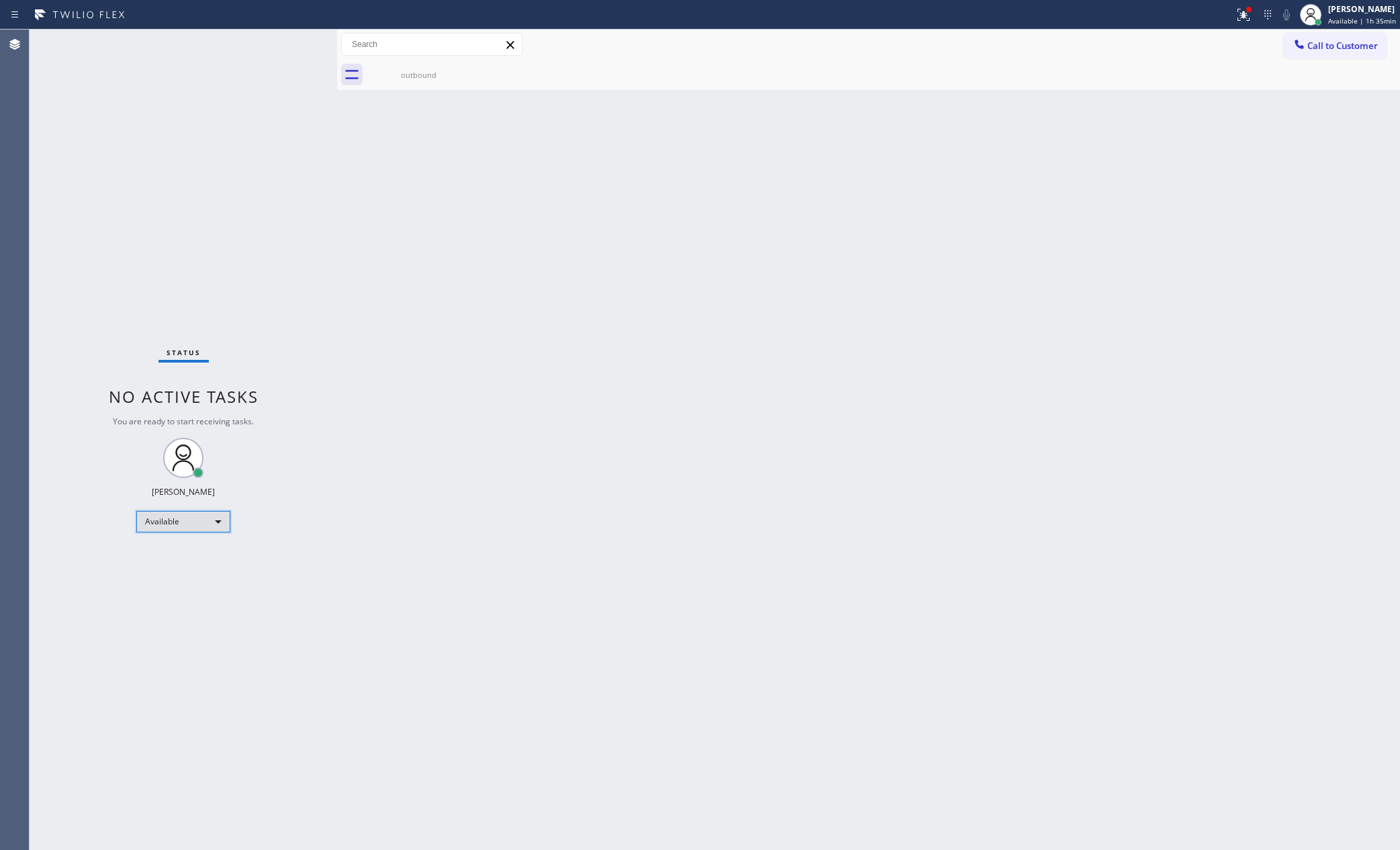
click at [178, 516] on div "Available" at bounding box center [183, 521] width 94 height 21
click at [204, 542] on li "Offline" at bounding box center [182, 540] width 91 height 16
drag, startPoint x: 597, startPoint y: 462, endPoint x: 631, endPoint y: 466, distance: 34.2
click at [602, 460] on div "Back to Dashboard Change Sender ID Customers Technicians Select a contact Outbo…" at bounding box center [868, 440] width 1063 height 821
click at [1305, 8] on div "[PERSON_NAME]" at bounding box center [1363, 8] width 66 height 11
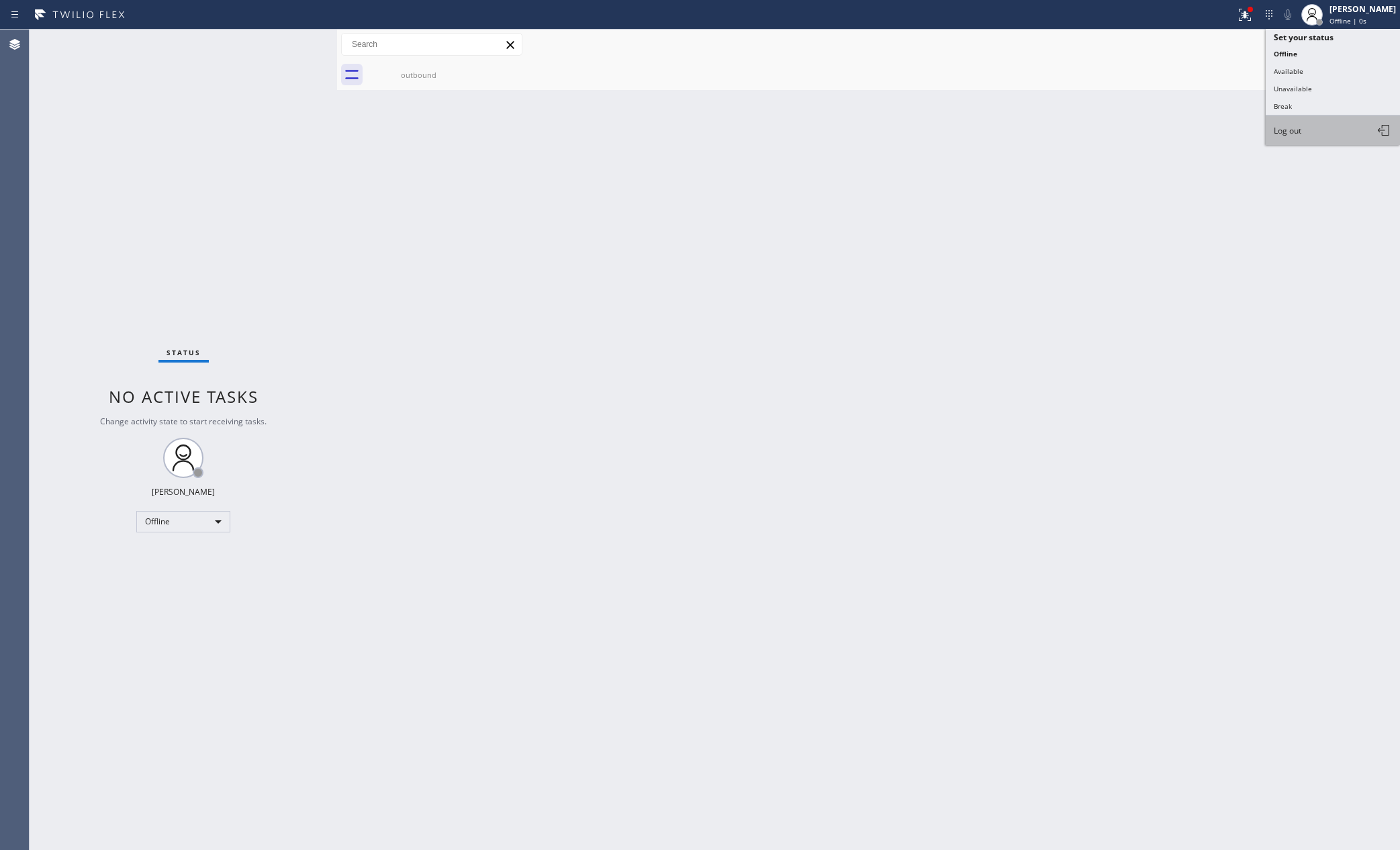
click at [1305, 133] on button "Log out" at bounding box center [1333, 130] width 134 height 30
